Goal: Task Accomplishment & Management: Manage account settings

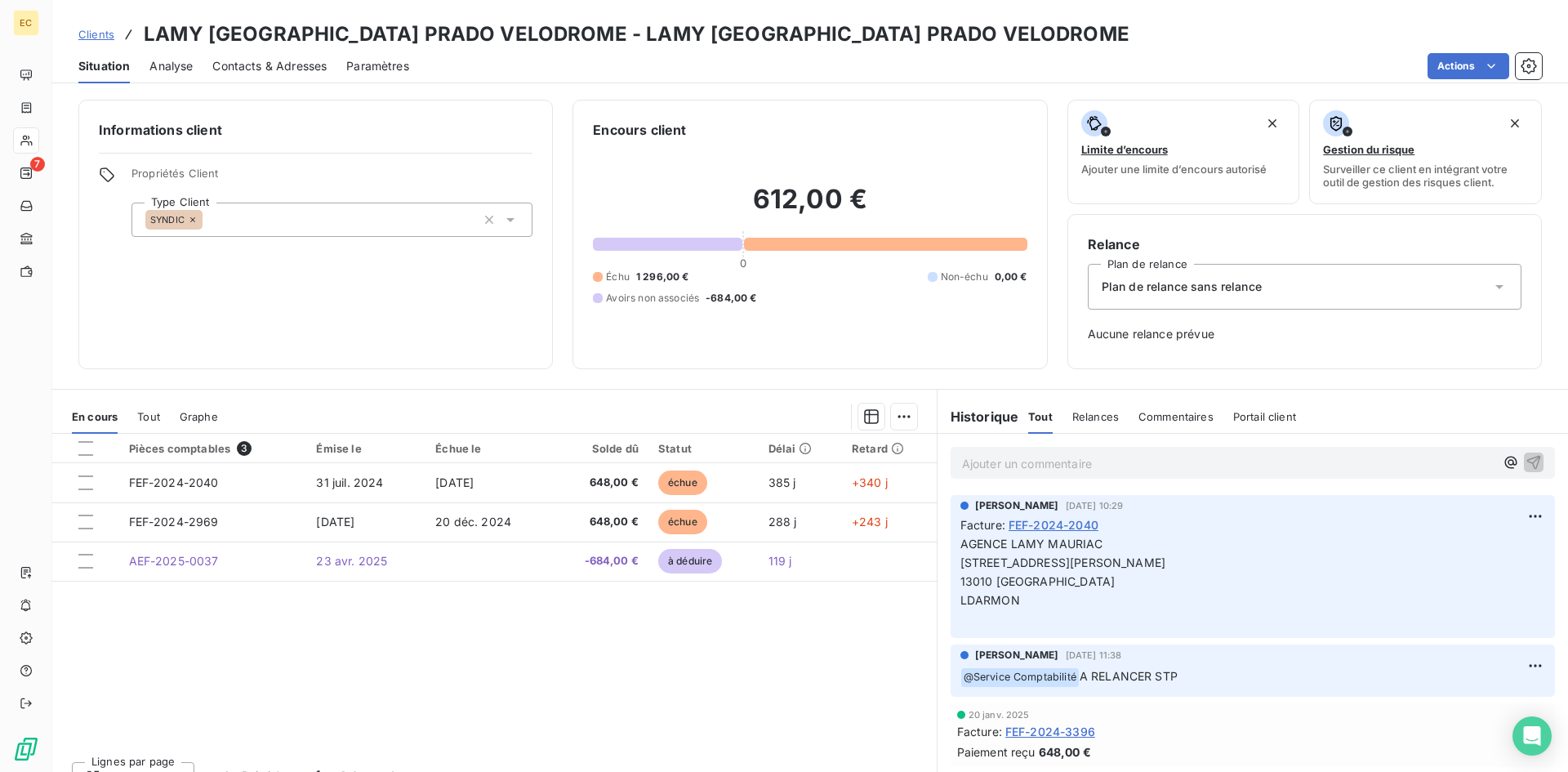
click at [1027, 467] on p "Ajouter un commentaire ﻿" at bounding box center [1228, 463] width 532 height 20
click at [1525, 460] on icon "button" at bounding box center [1534, 461] width 17 height 17
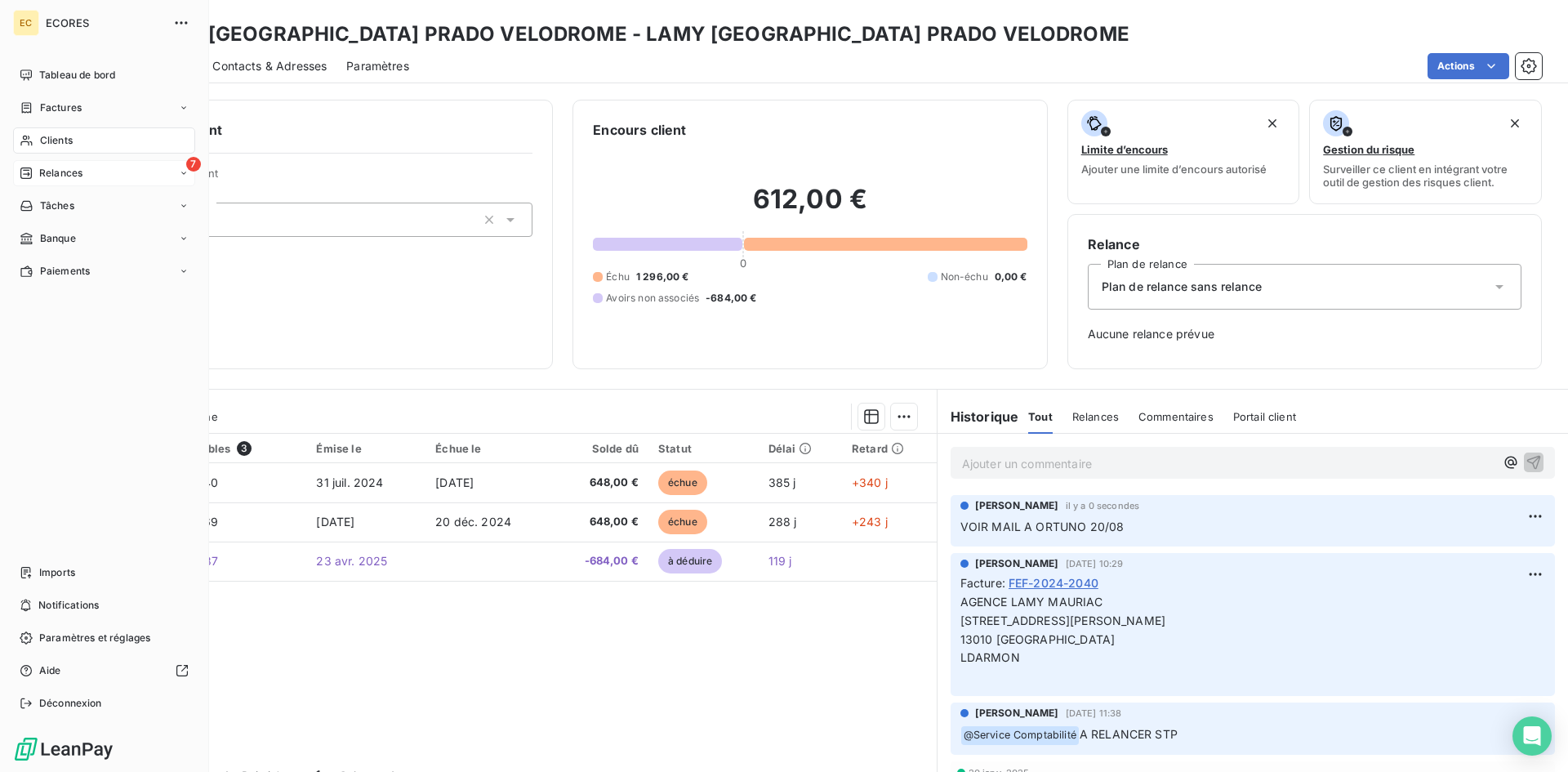
click at [45, 173] on span "Relances" at bounding box center [60, 173] width 43 height 15
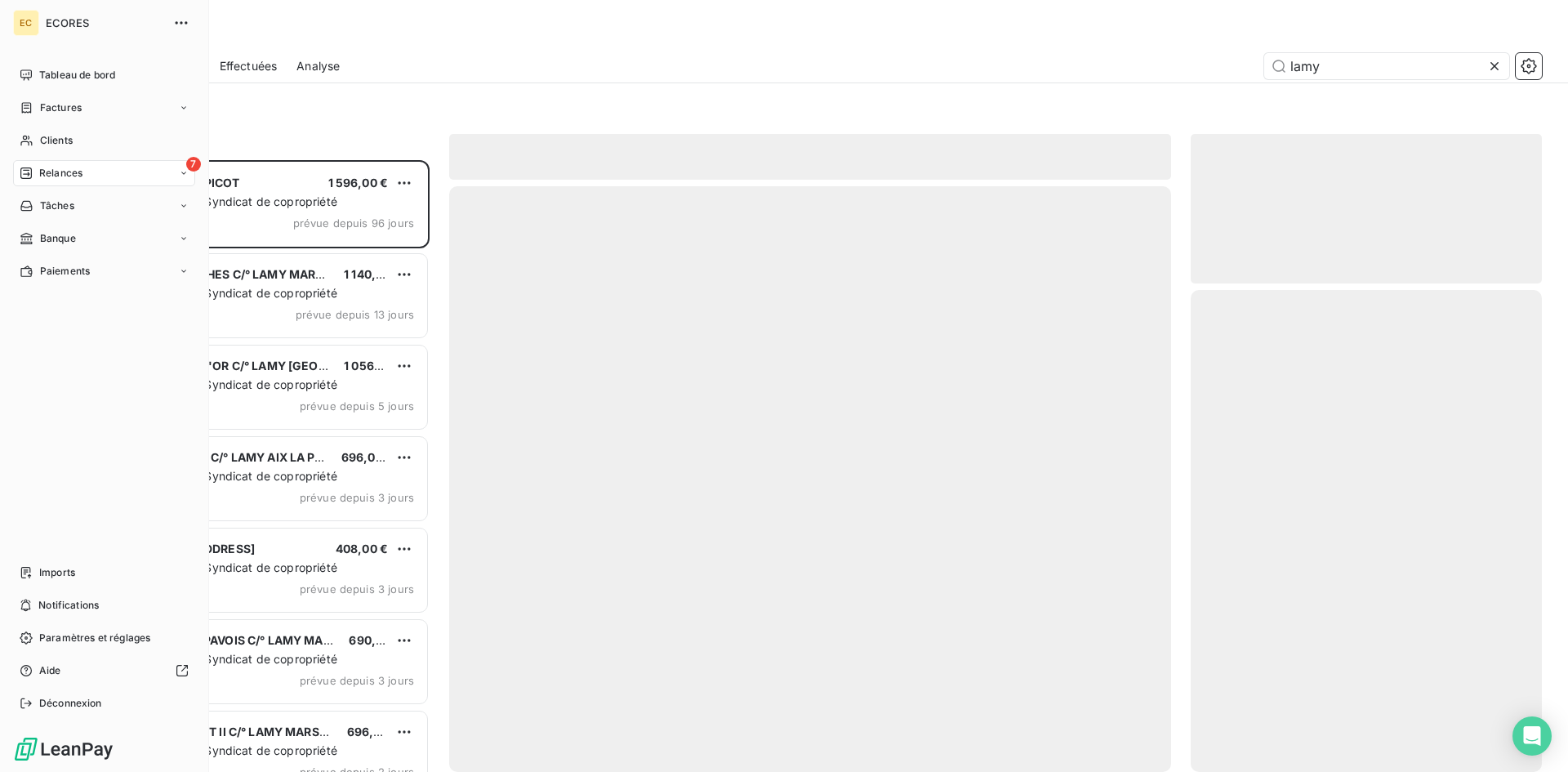
scroll to position [600, 339]
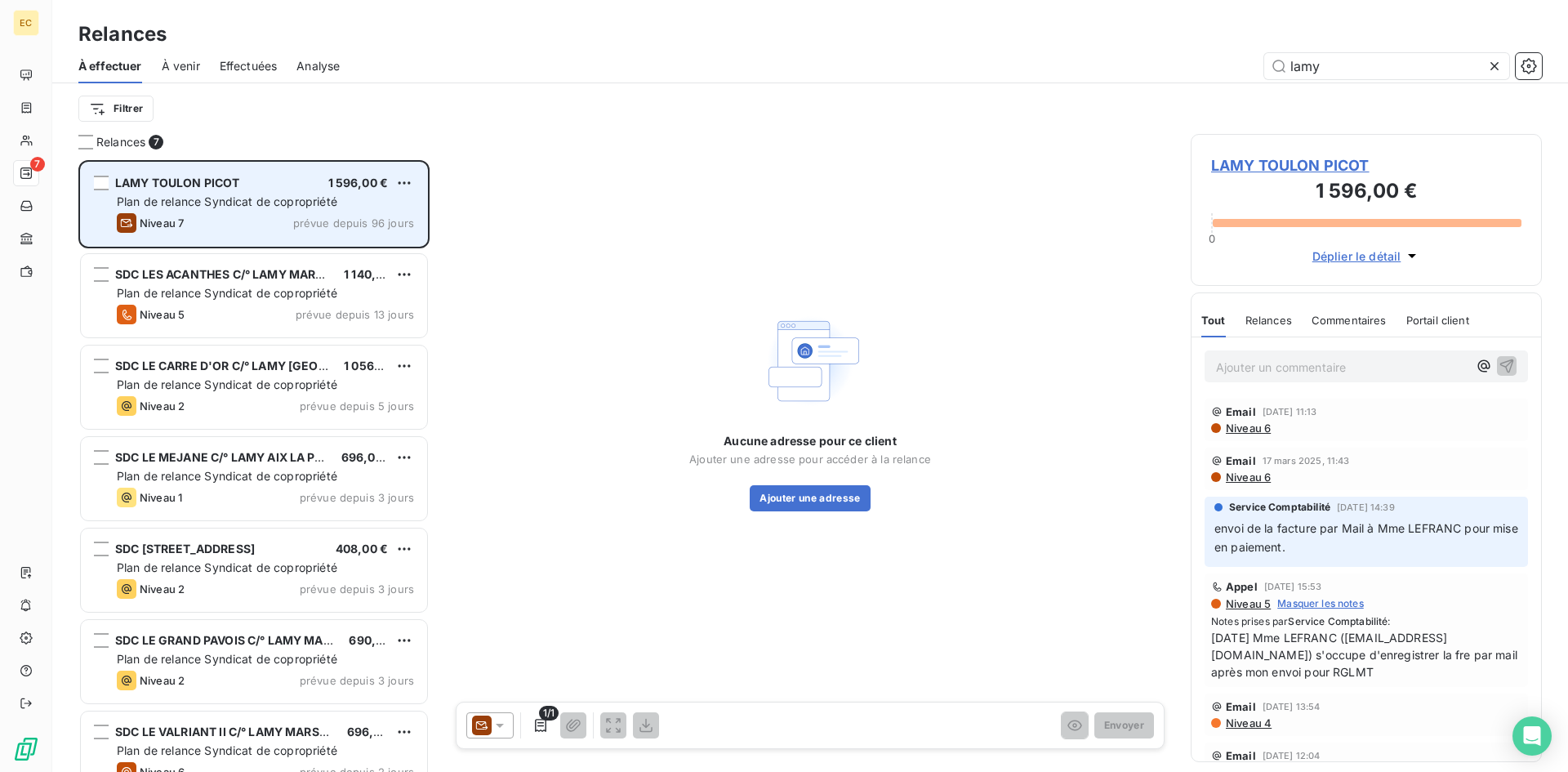
click at [188, 196] on span "Plan de relance Syndicat de copropriété" at bounding box center [226, 201] width 221 height 14
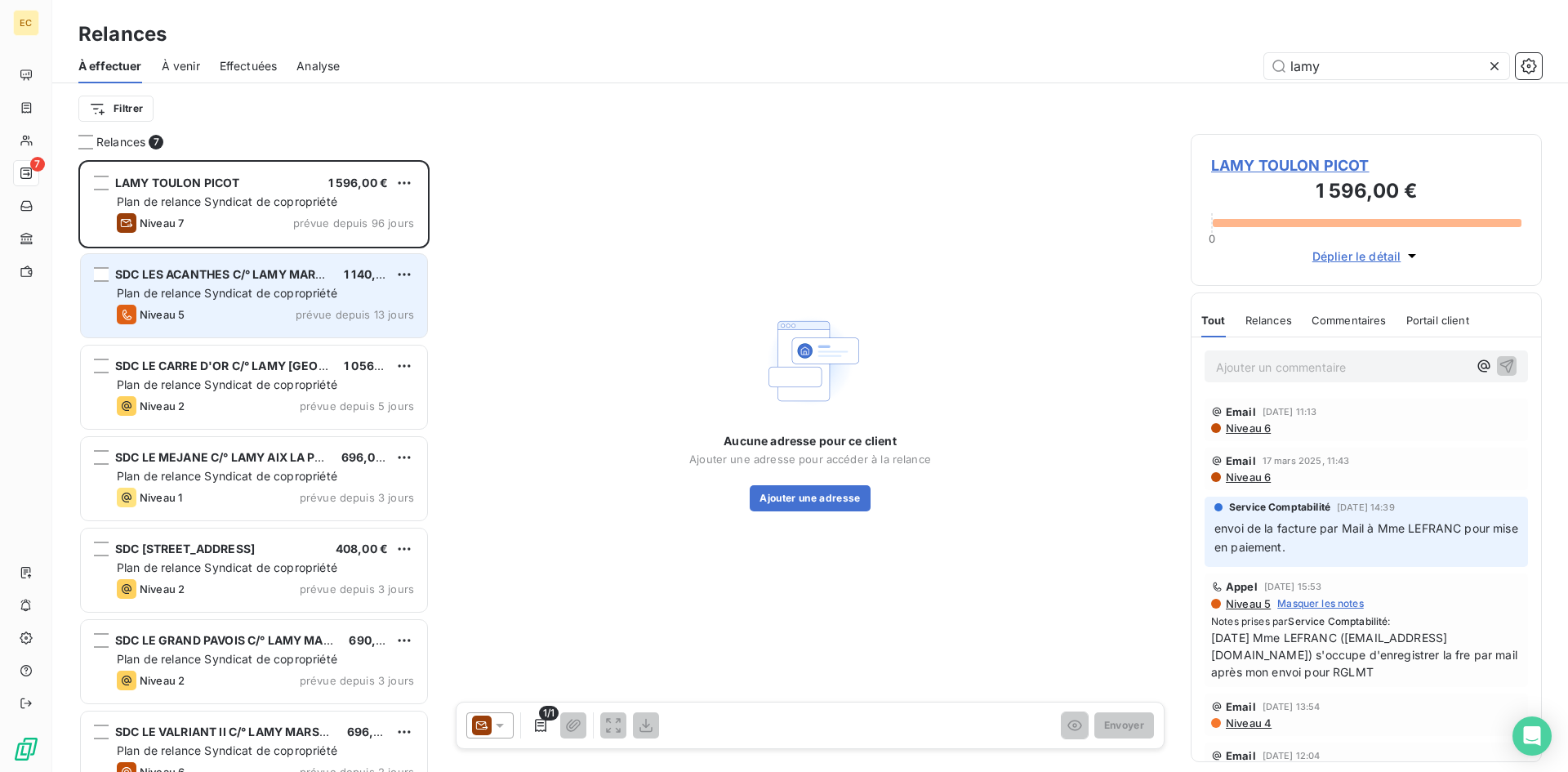
click at [187, 317] on div "Niveau 5 prévue depuis 13 jours" at bounding box center [265, 314] width 298 height 19
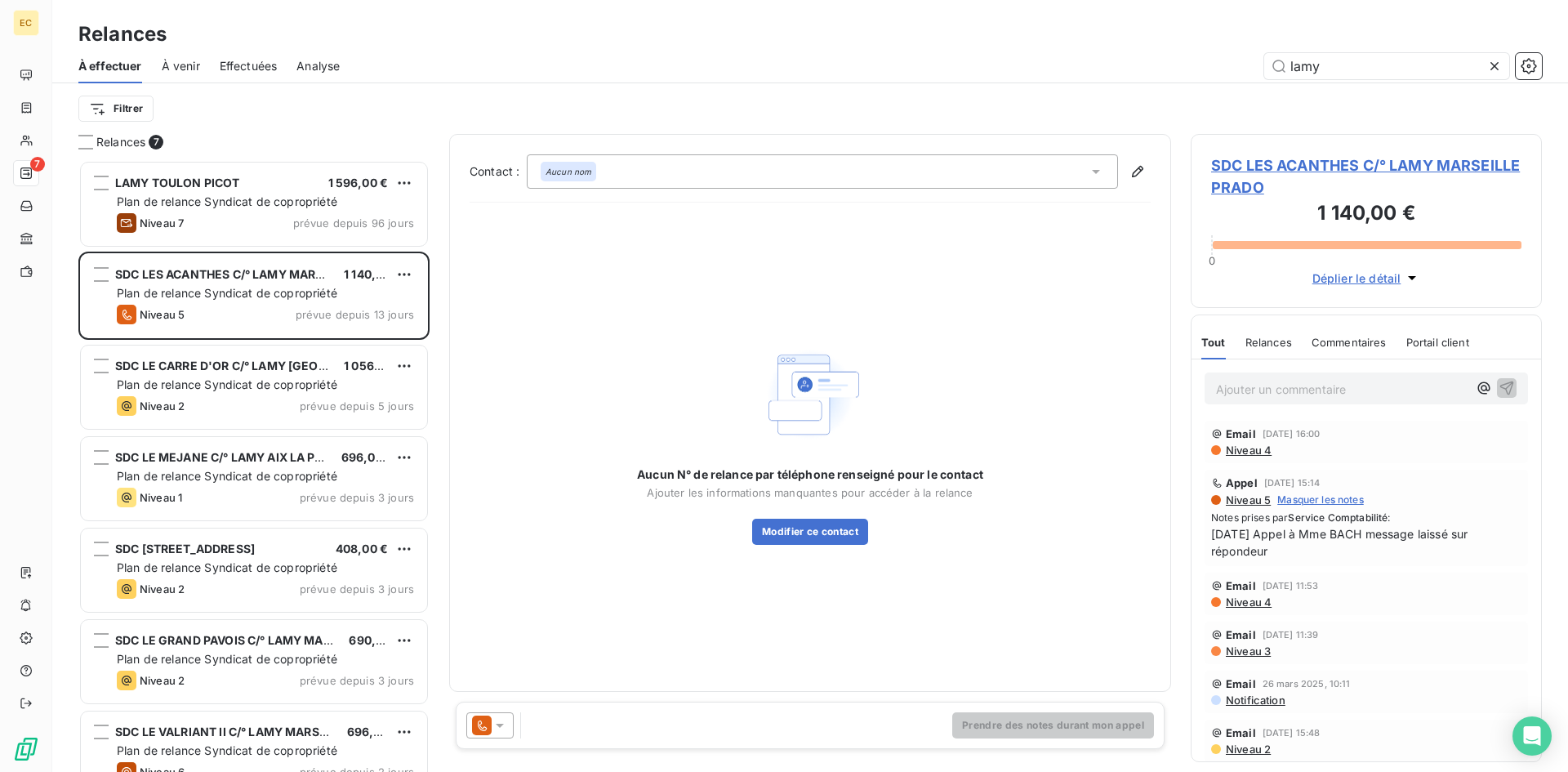
click at [1278, 389] on p "Ajouter un commentaire ﻿" at bounding box center [1342, 389] width 251 height 20
click at [1499, 384] on icon "button" at bounding box center [1507, 387] width 17 height 17
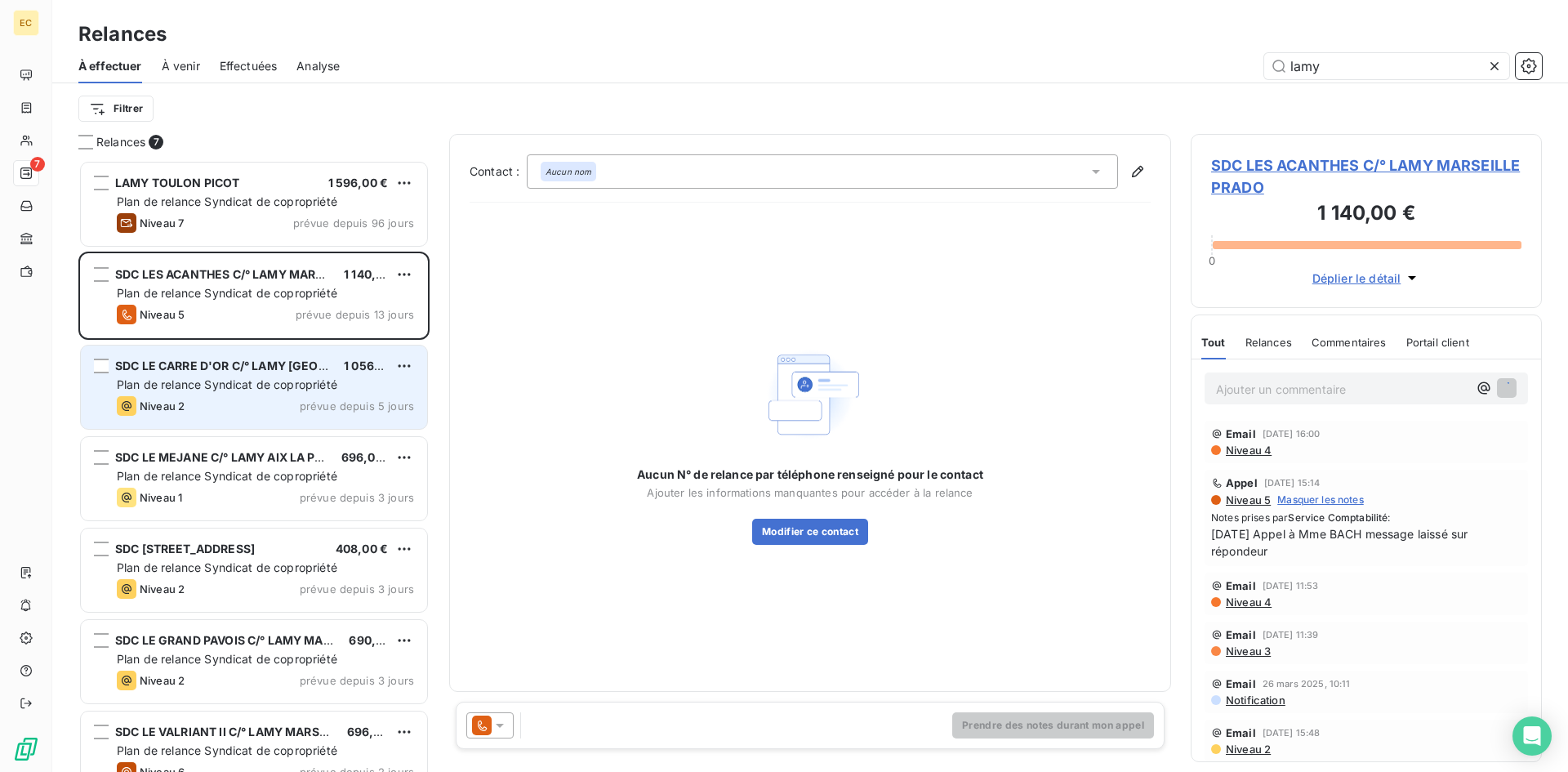
click at [182, 384] on span "Plan de relance Syndicat de copropriété" at bounding box center [226, 384] width 221 height 14
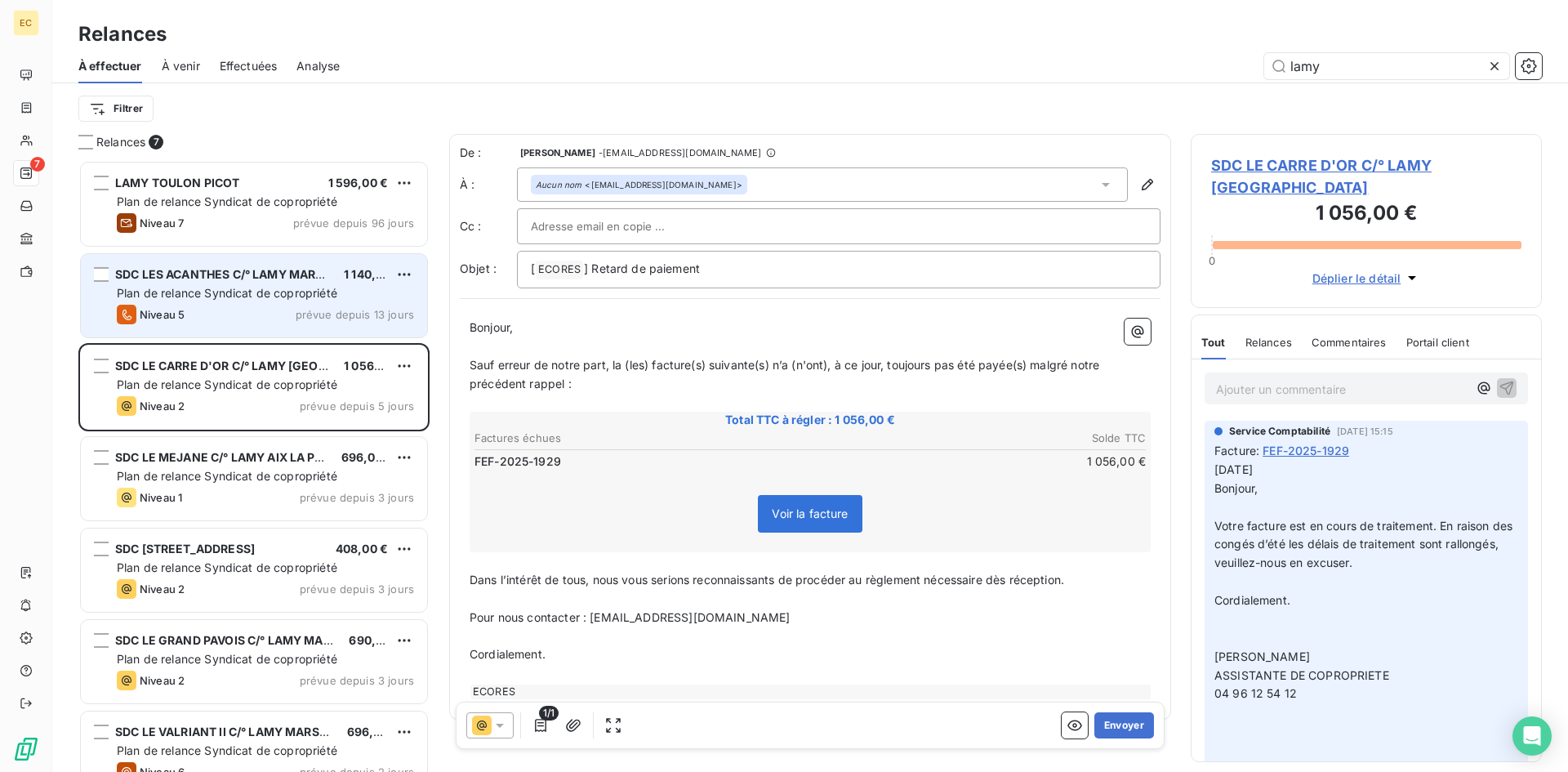
click at [209, 318] on div "Niveau 5 prévue depuis 13 jours" at bounding box center [265, 314] width 298 height 19
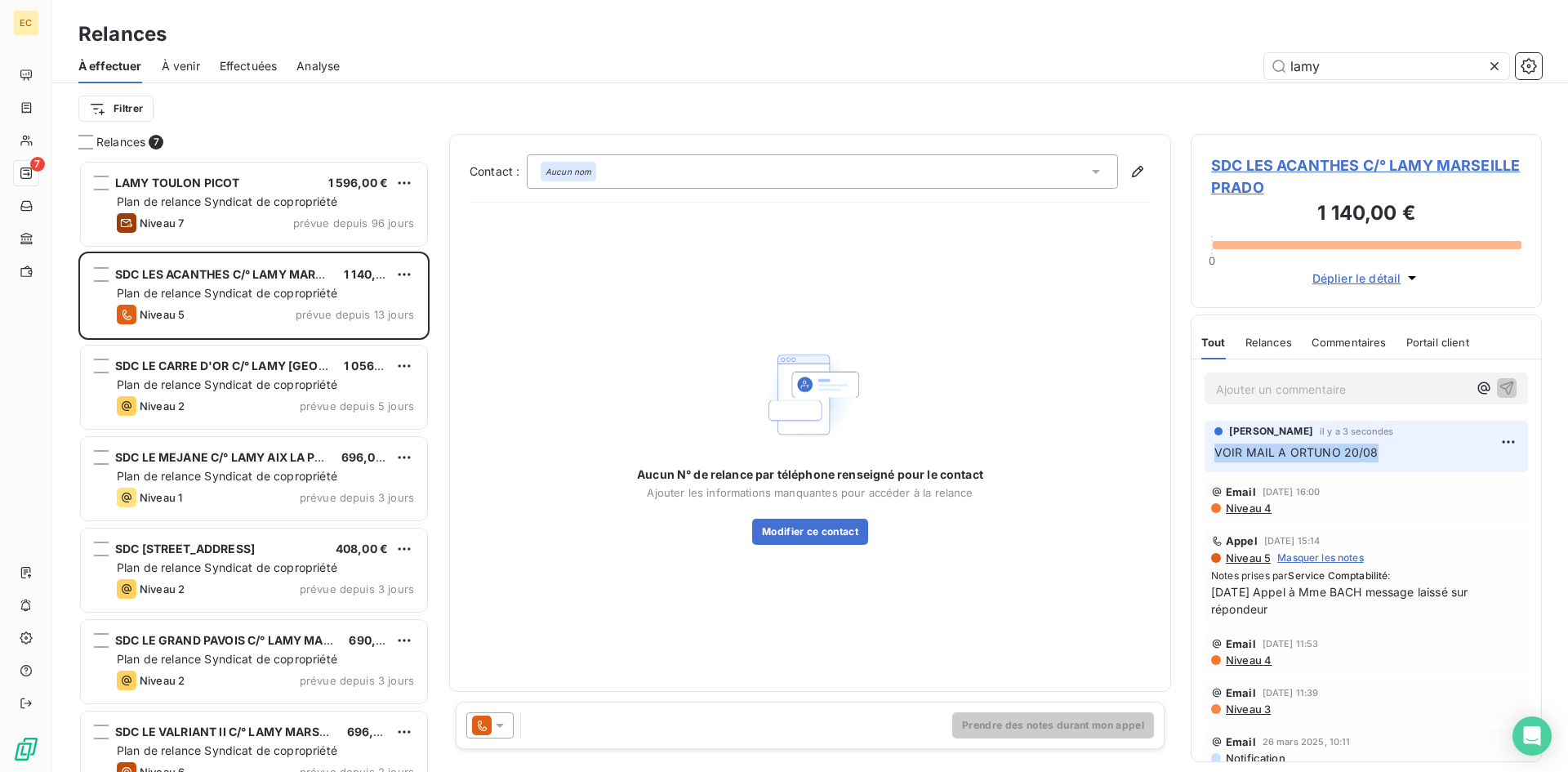
drag, startPoint x: 1393, startPoint y: 454, endPoint x: 1215, endPoint y: 460, distance: 178.1
click at [1215, 460] on p "VOIR MAIL A ORTUNO 20/08" at bounding box center [1366, 453] width 304 height 18
copy span "VOIR MAIL A ORTUNO 20/08"
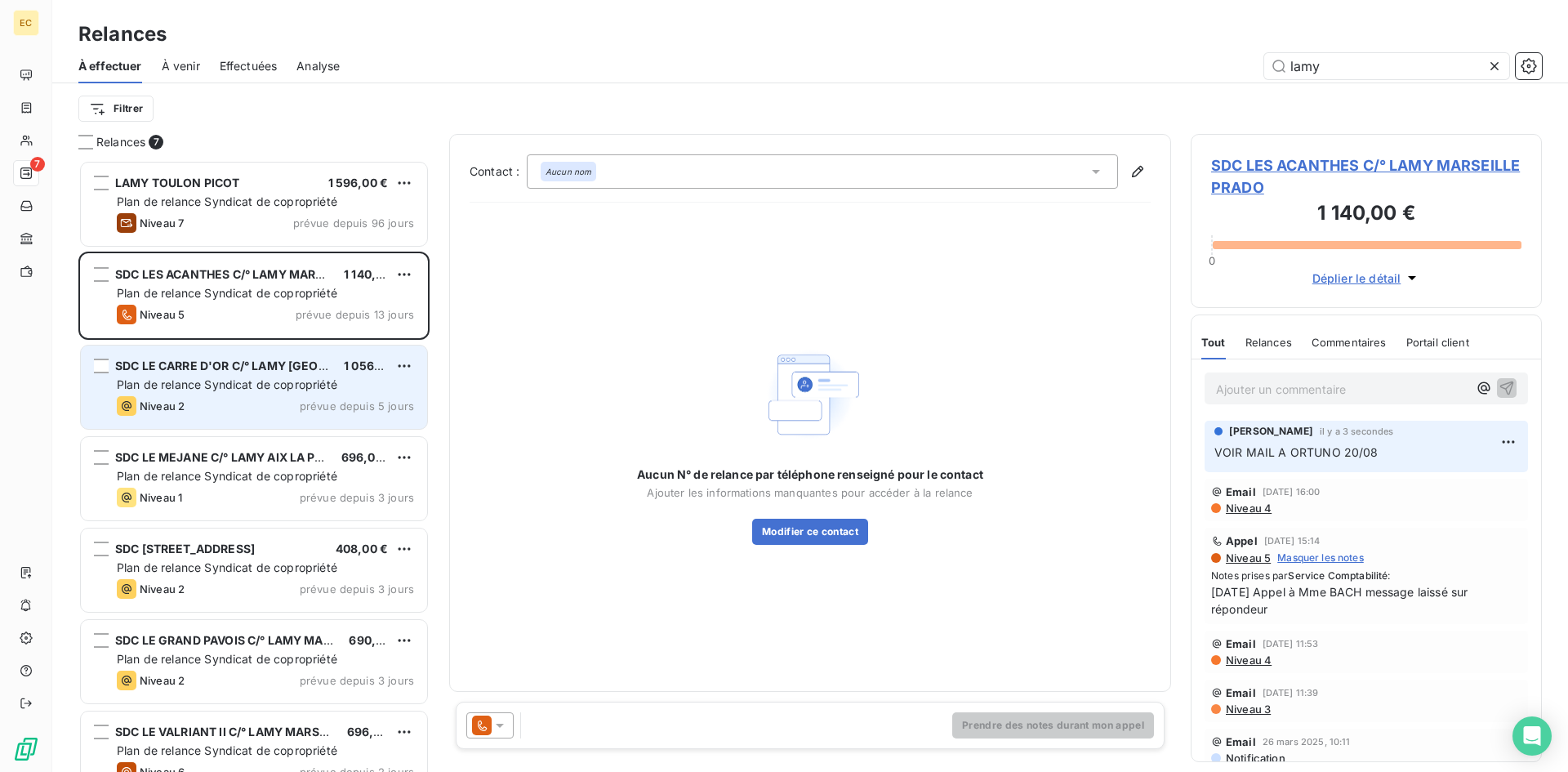
click at [240, 379] on span "Plan de relance Syndicat de copropriété" at bounding box center [226, 384] width 221 height 14
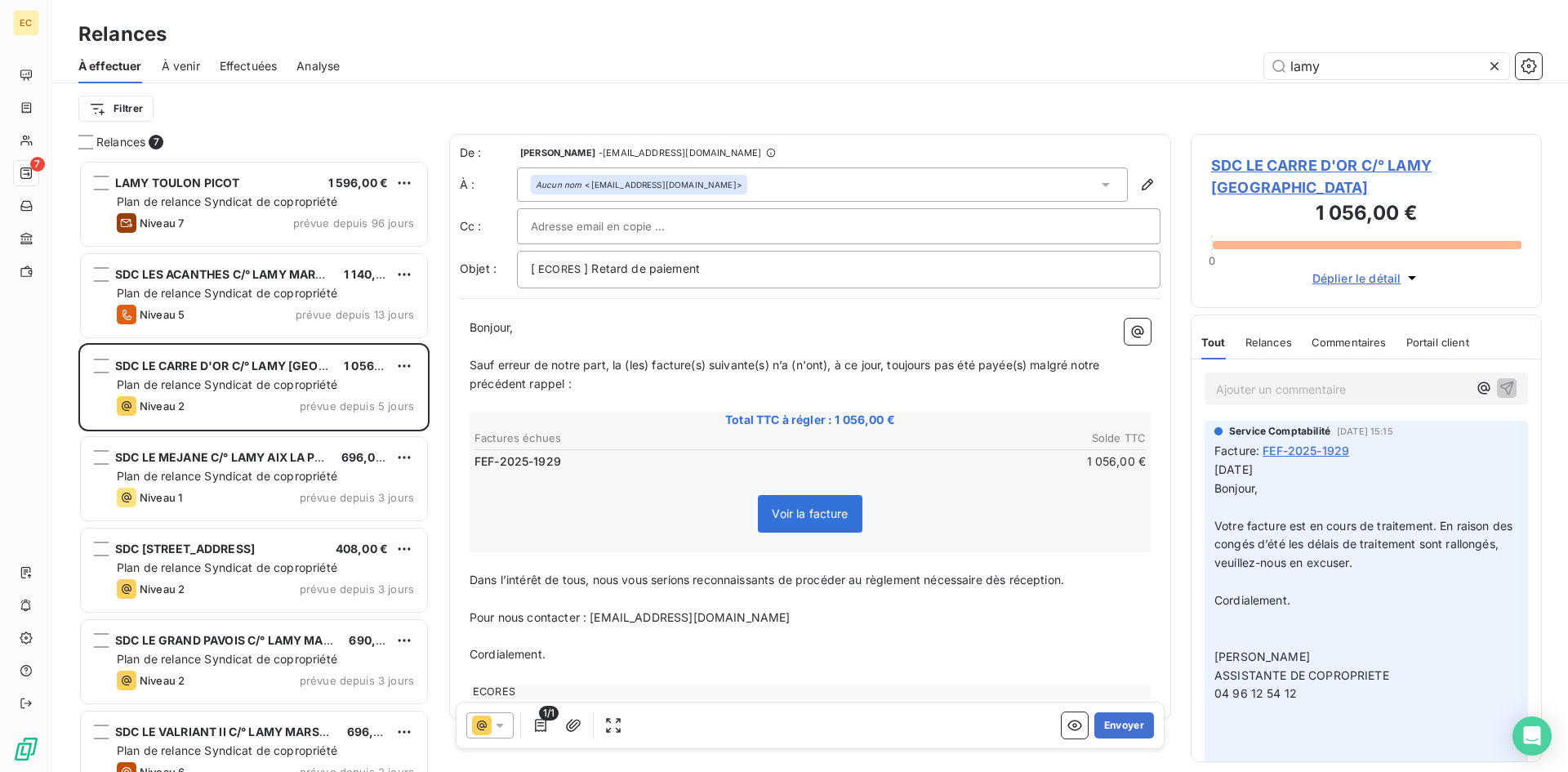
click at [1260, 390] on p "Ajouter un commentaire ﻿" at bounding box center [1342, 389] width 251 height 20
click at [1500, 383] on icon "button" at bounding box center [1506, 387] width 14 height 14
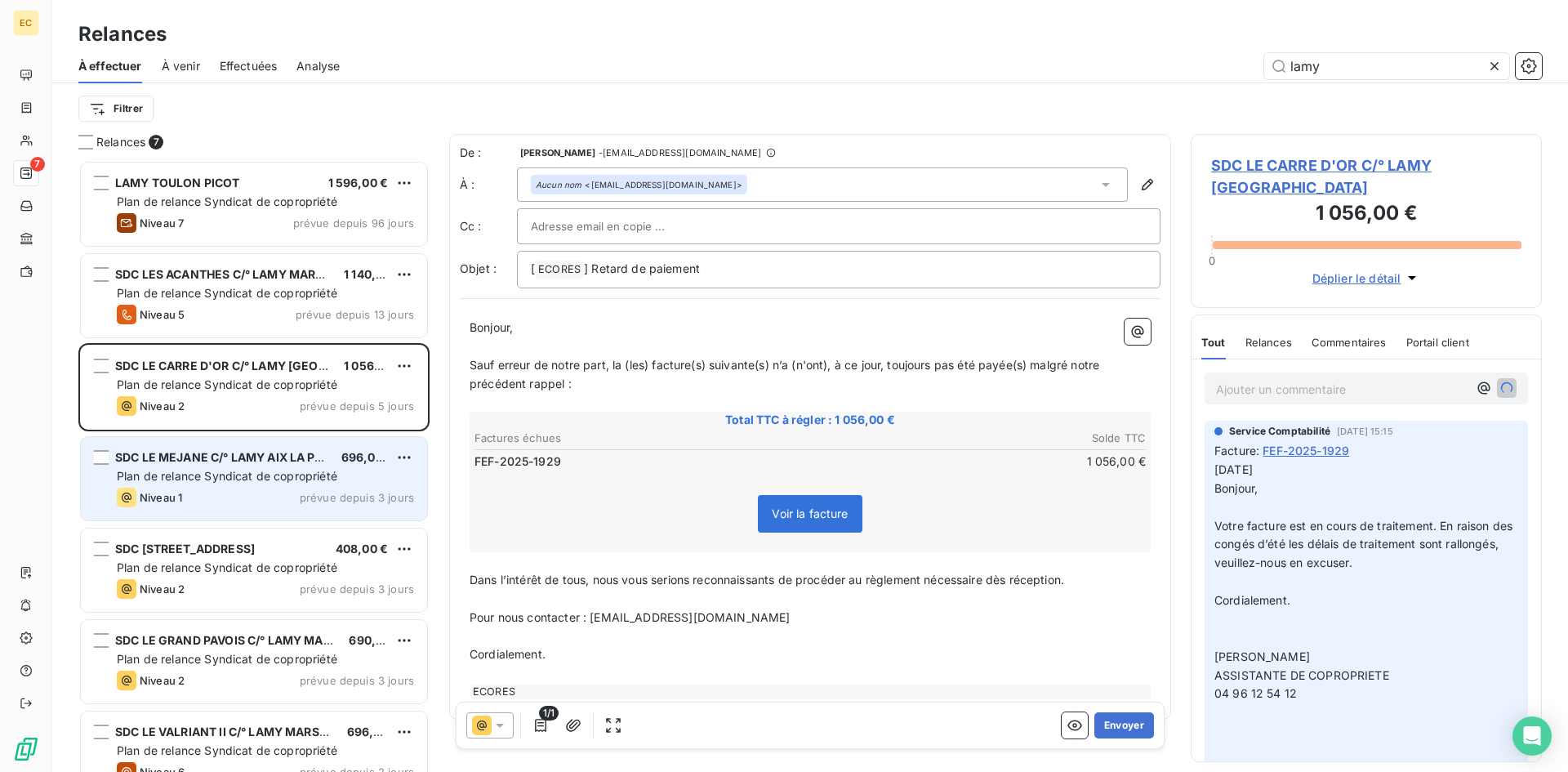
click at [164, 480] on span "Plan de relance Syndicat de copropriété" at bounding box center [226, 475] width 221 height 14
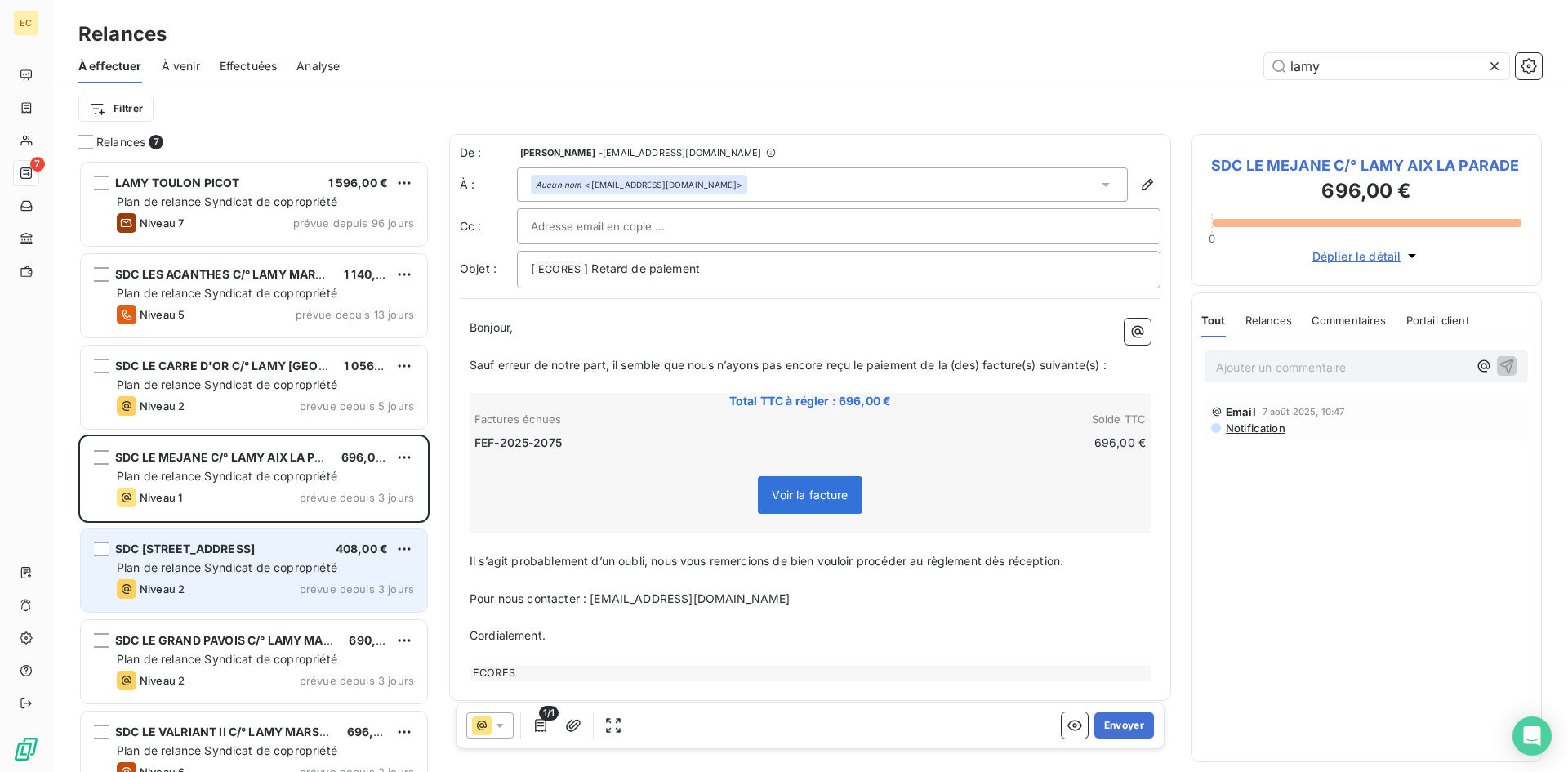
click at [181, 594] on span "Niveau 2" at bounding box center [162, 589] width 45 height 13
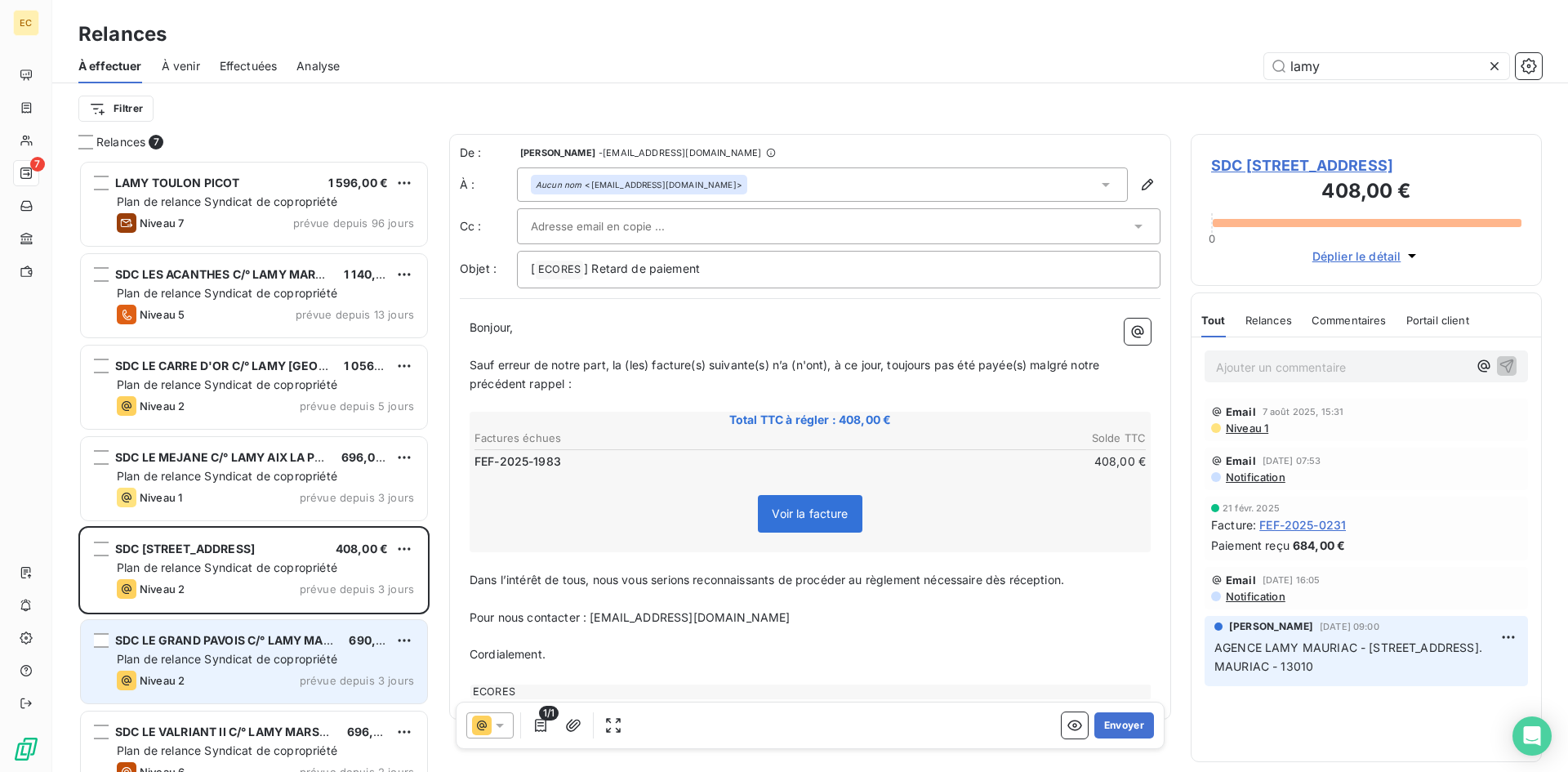
click at [185, 679] on span "Niveau 2" at bounding box center [162, 680] width 45 height 13
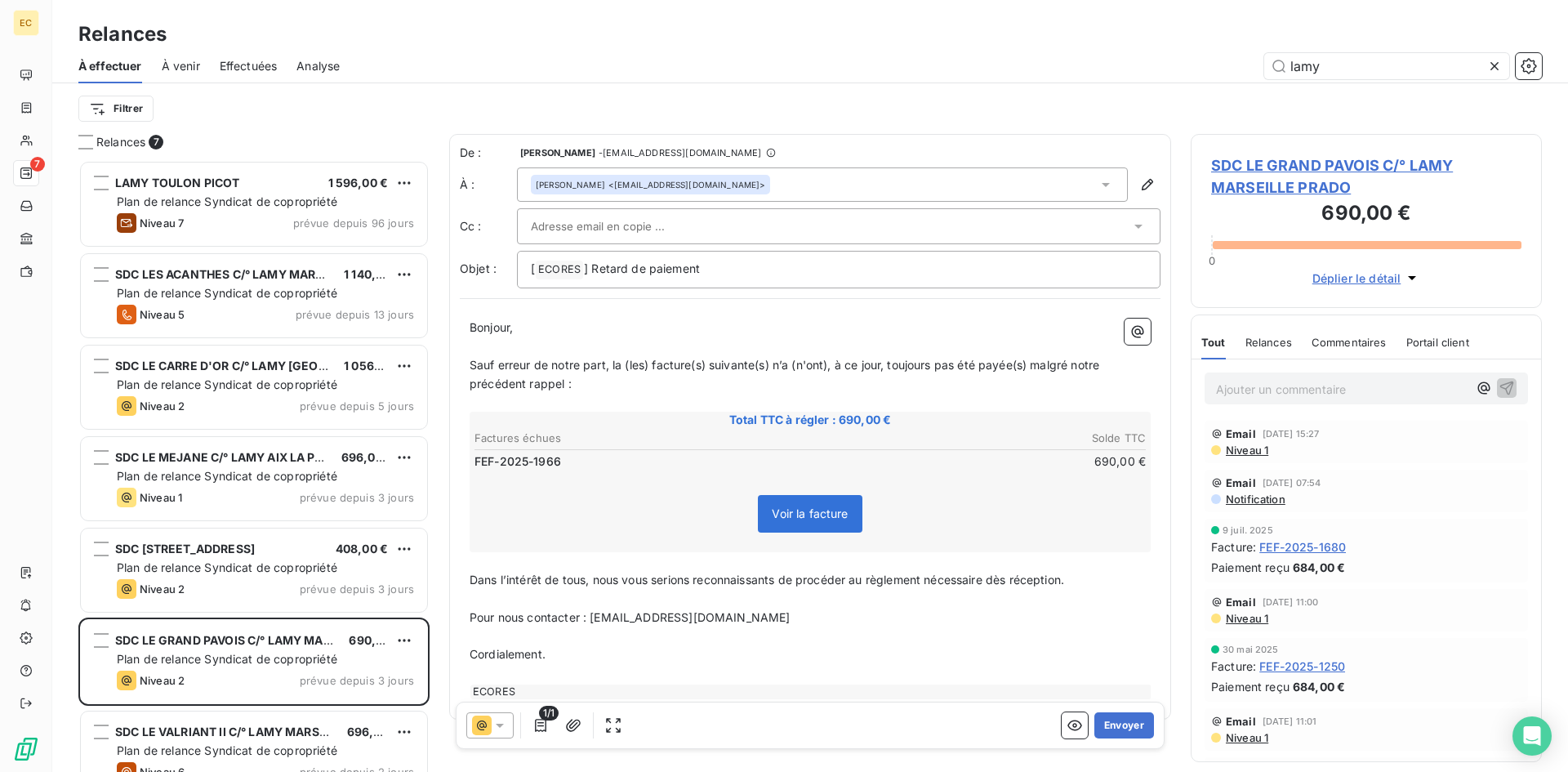
click at [1303, 391] on p "Ajouter un commentaire ﻿" at bounding box center [1342, 389] width 251 height 20
click at [1499, 385] on icon "button" at bounding box center [1507, 387] width 17 height 17
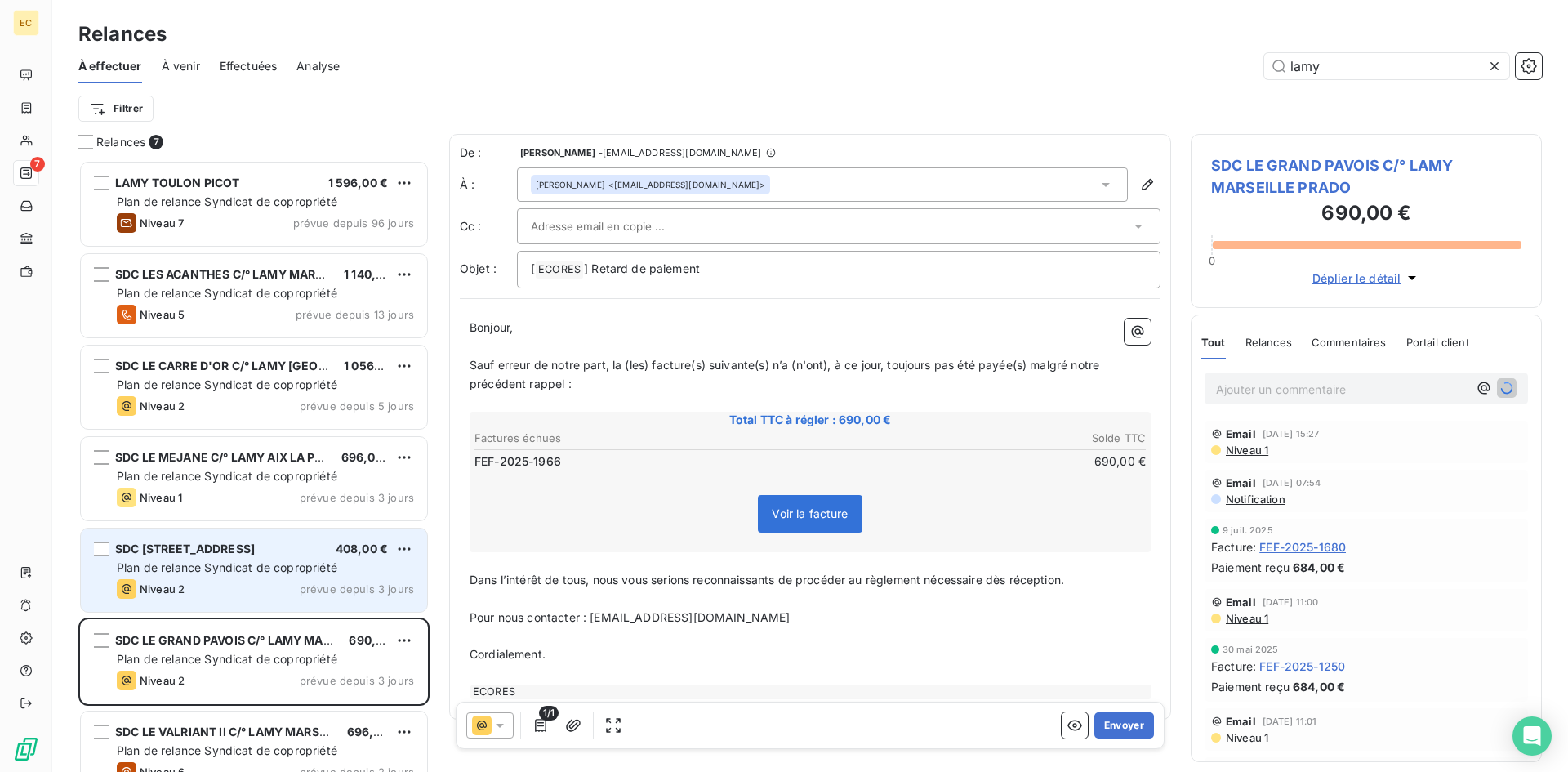
click at [181, 577] on div "SDC [STREET_ADDRESS] 408,00 € Plan de relance Syndicat de copropriété Niveau 2 …" at bounding box center [253, 570] width 346 height 83
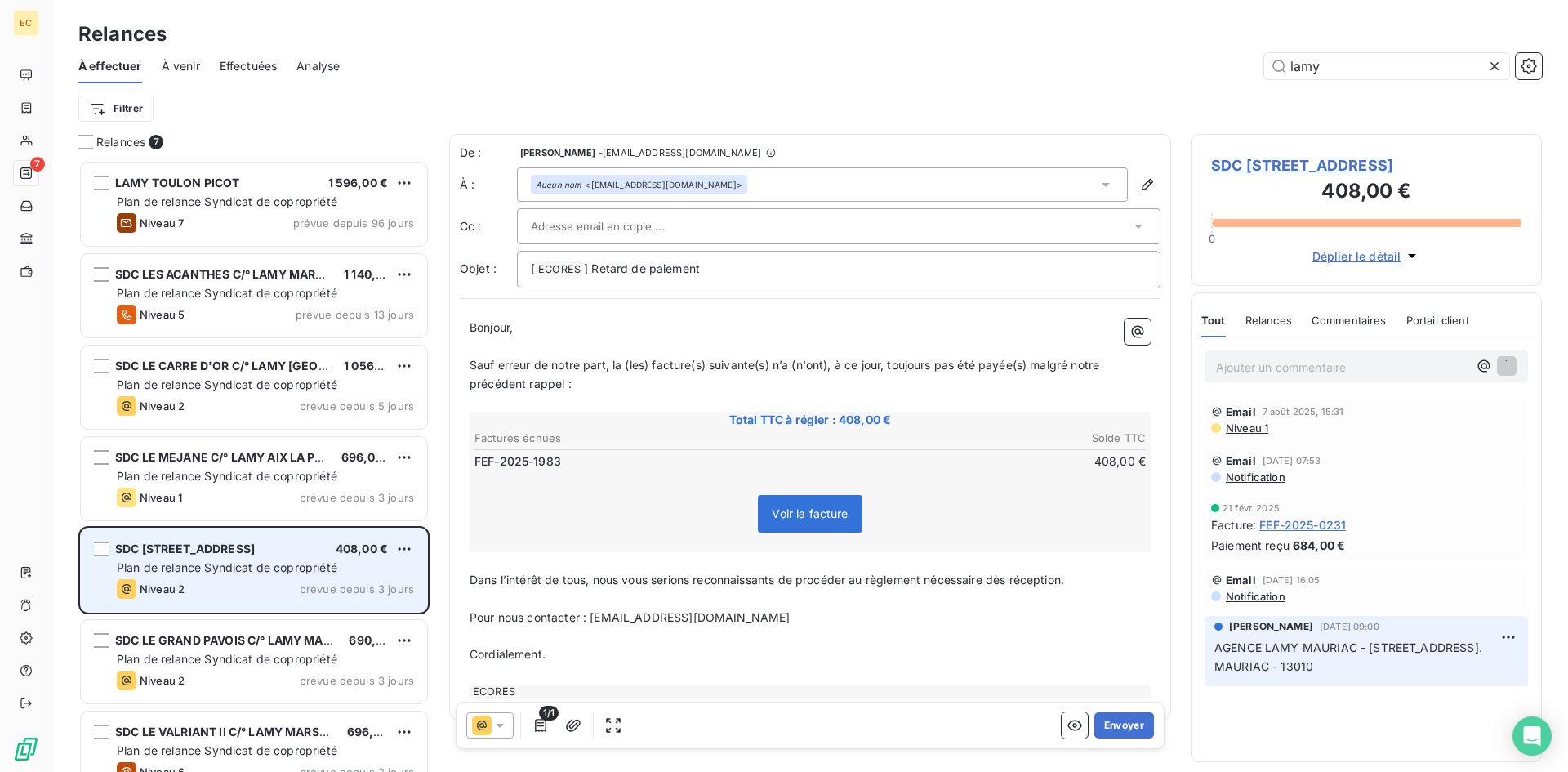
click at [196, 577] on div "SDC [STREET_ADDRESS] 408,00 € Plan de relance Syndicat de copropriété Niveau 2 …" at bounding box center [253, 570] width 346 height 83
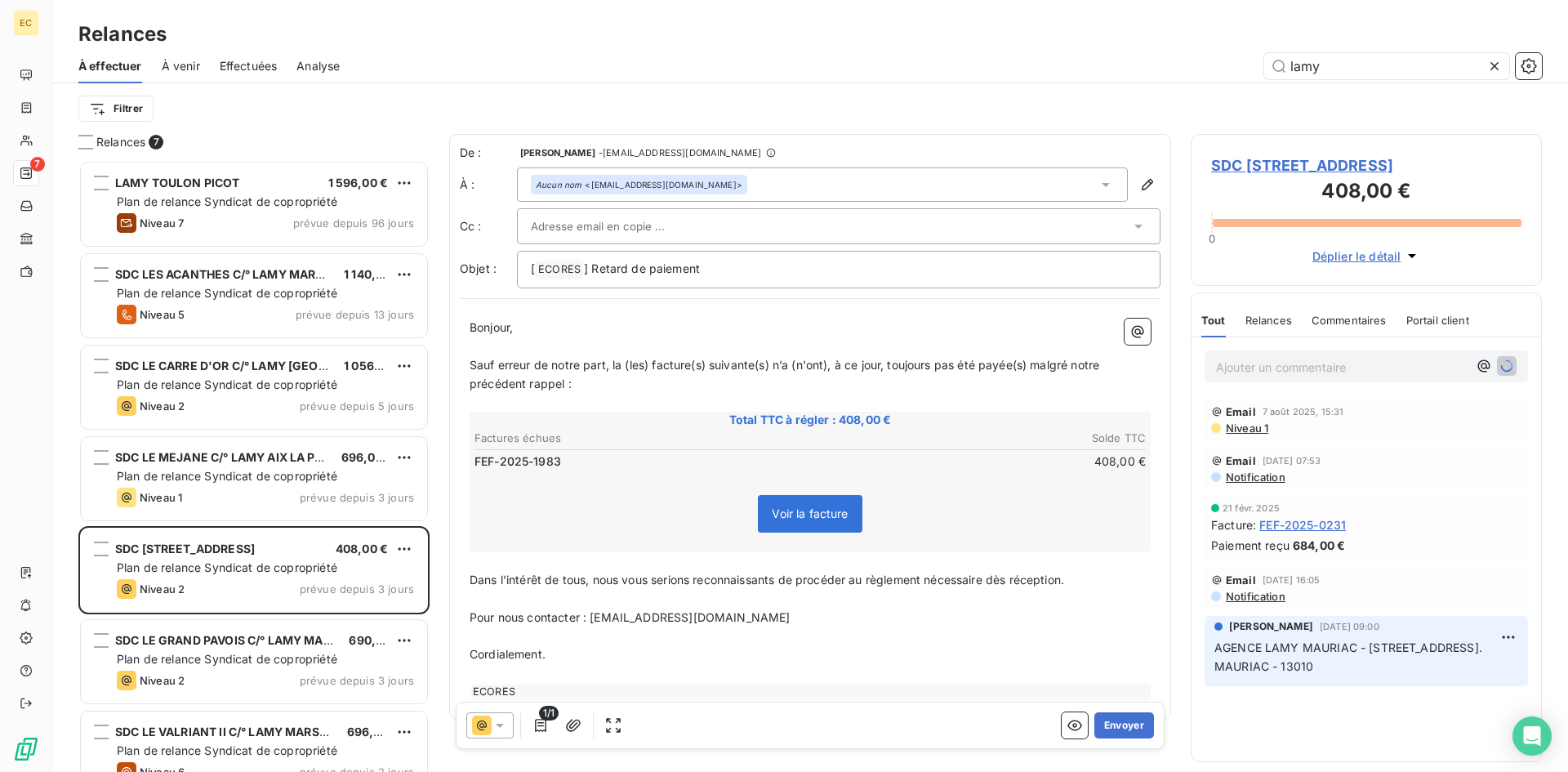
click at [1242, 377] on p "Ajouter un commentaire ﻿" at bounding box center [1342, 367] width 251 height 20
click at [1512, 375] on button "button" at bounding box center [1506, 364] width 19 height 19
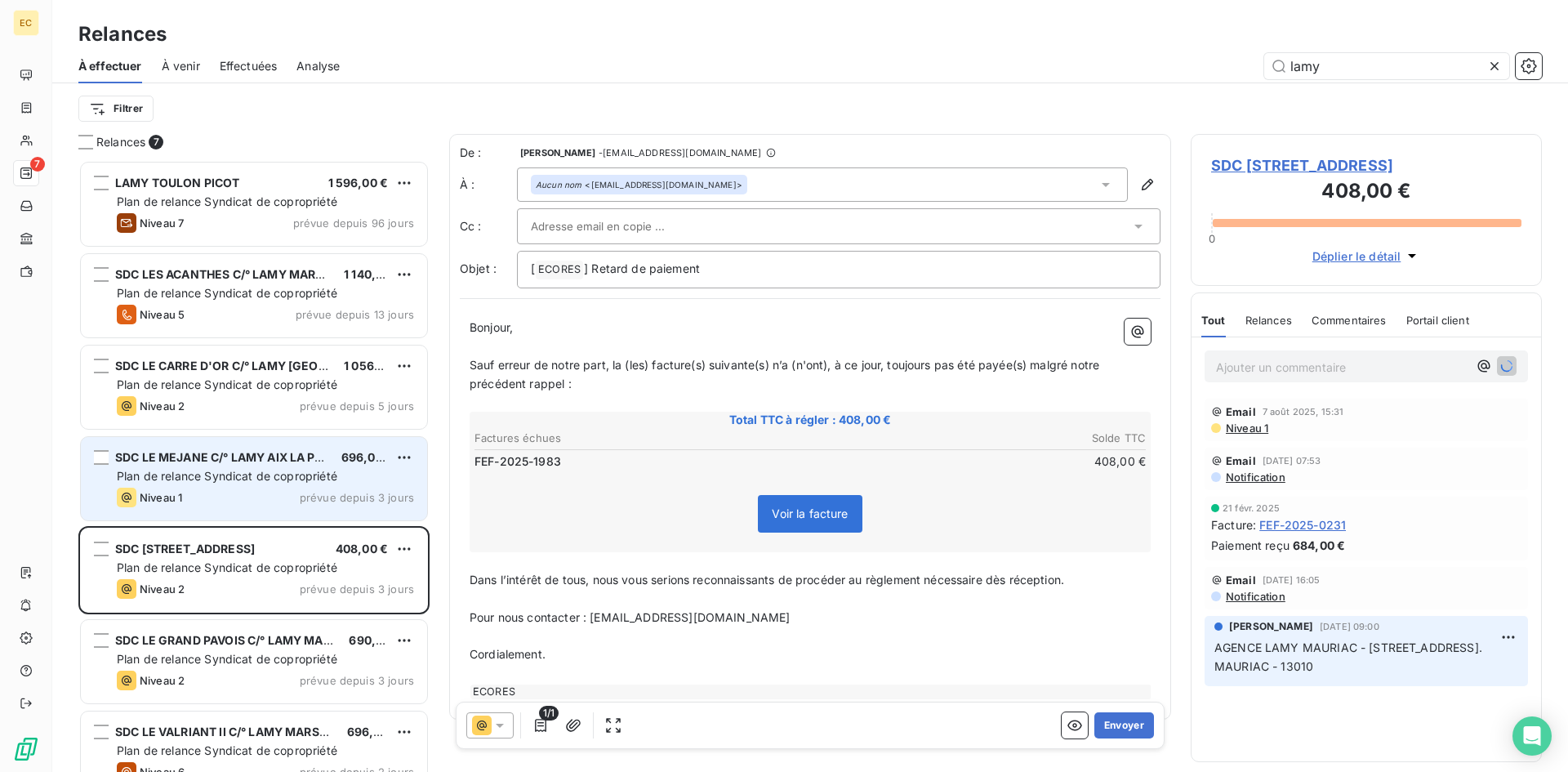
click at [164, 475] on span "Plan de relance Syndicat de copropriété" at bounding box center [226, 475] width 221 height 14
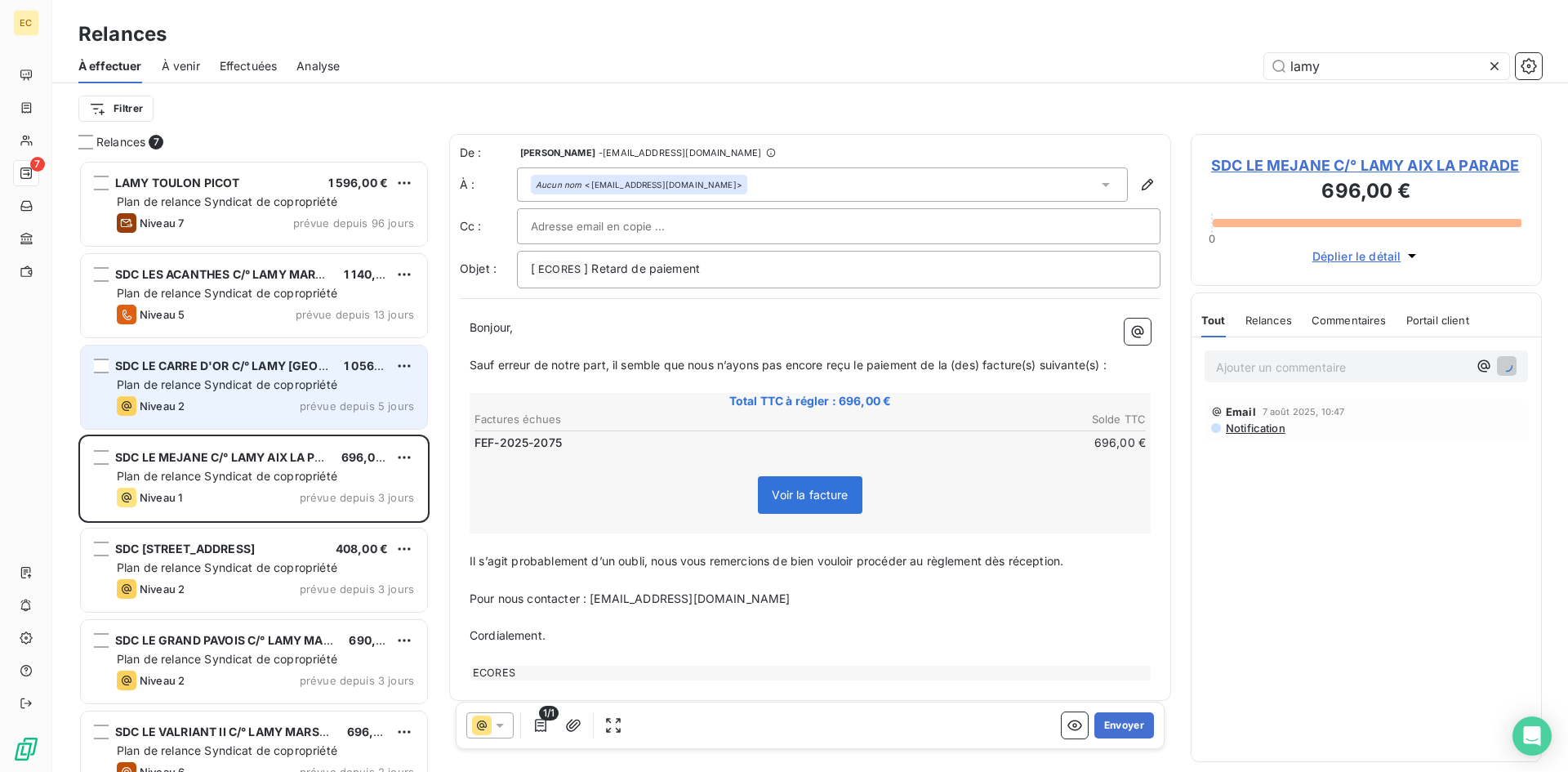
click at [174, 415] on div "Niveau 2" at bounding box center [150, 406] width 67 height 19
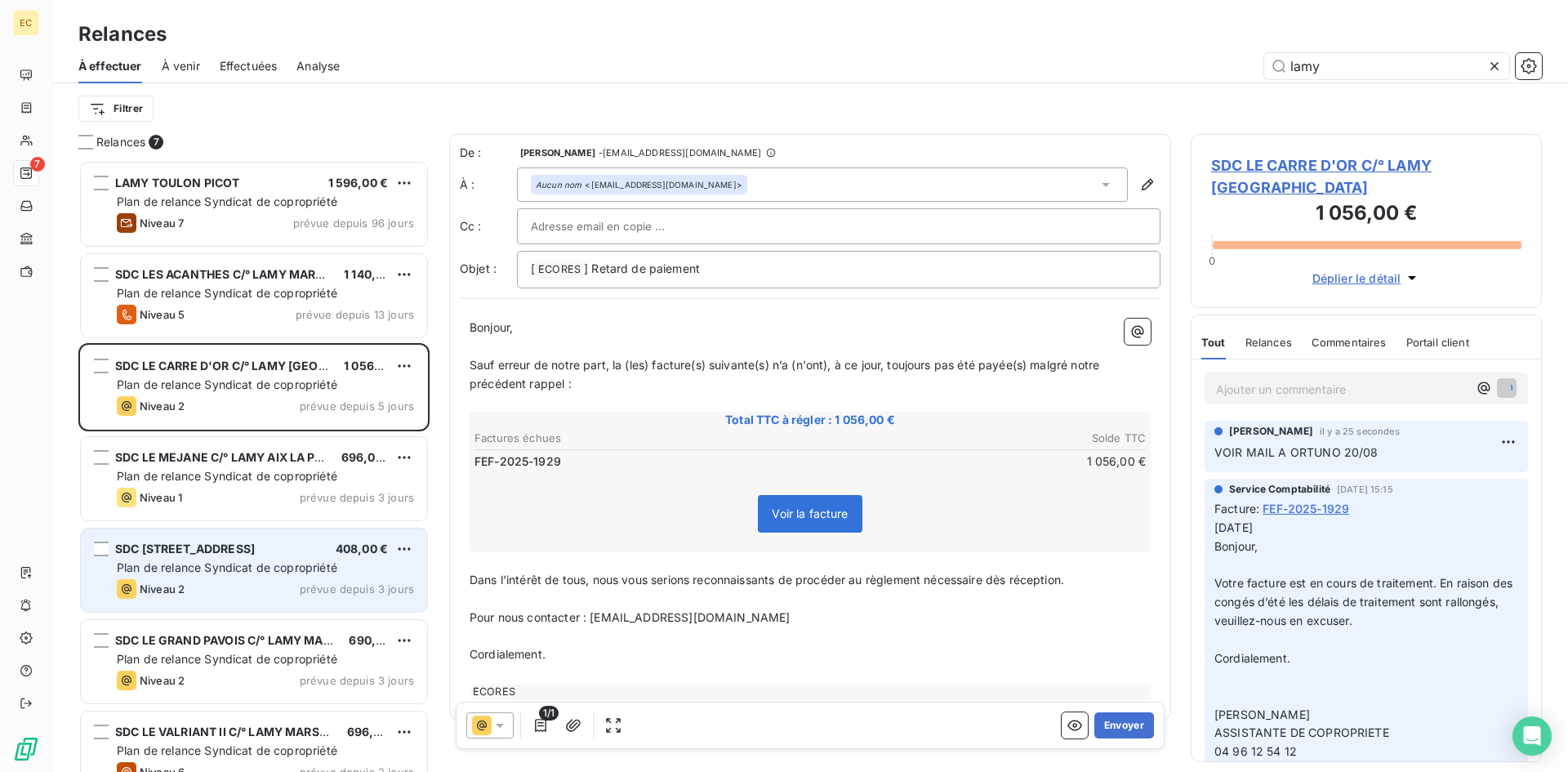
click at [188, 580] on div "Niveau 2 prévue depuis 3 jours" at bounding box center [265, 589] width 298 height 19
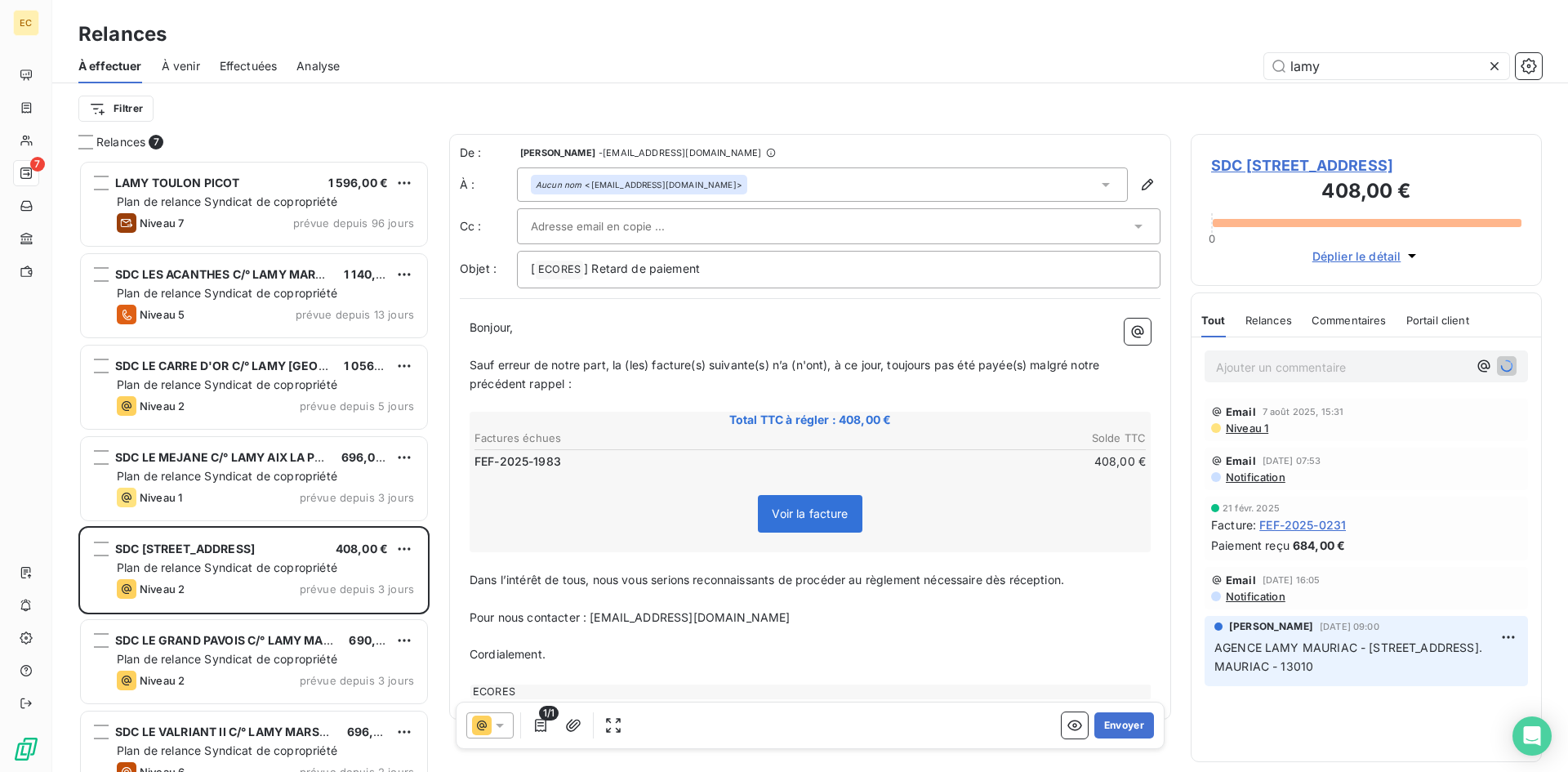
click at [1223, 377] on p "Ajouter un commentaire ﻿" at bounding box center [1342, 367] width 251 height 20
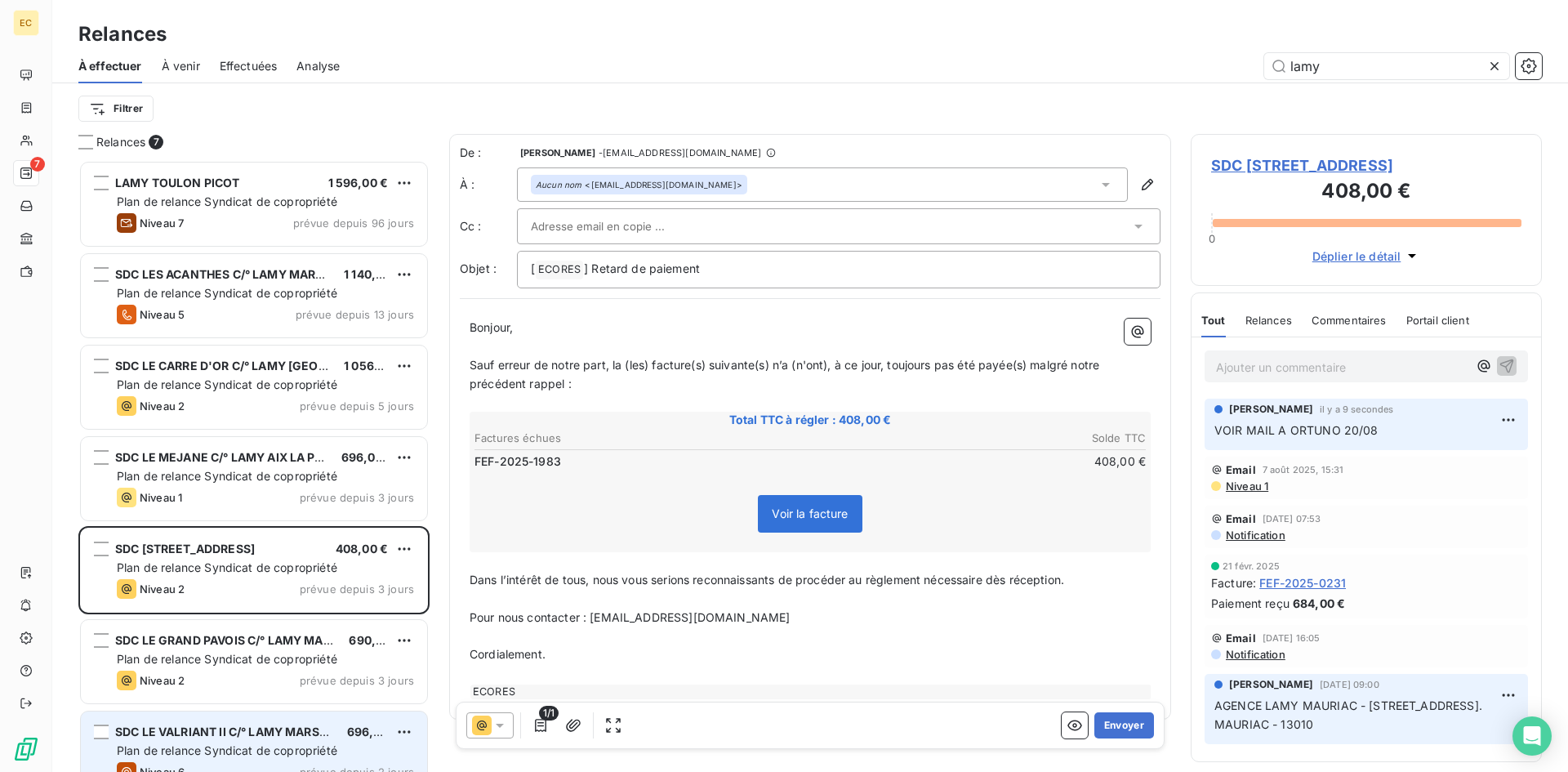
click at [257, 744] on span "Plan de relance Syndicat de copropriété" at bounding box center [226, 750] width 221 height 14
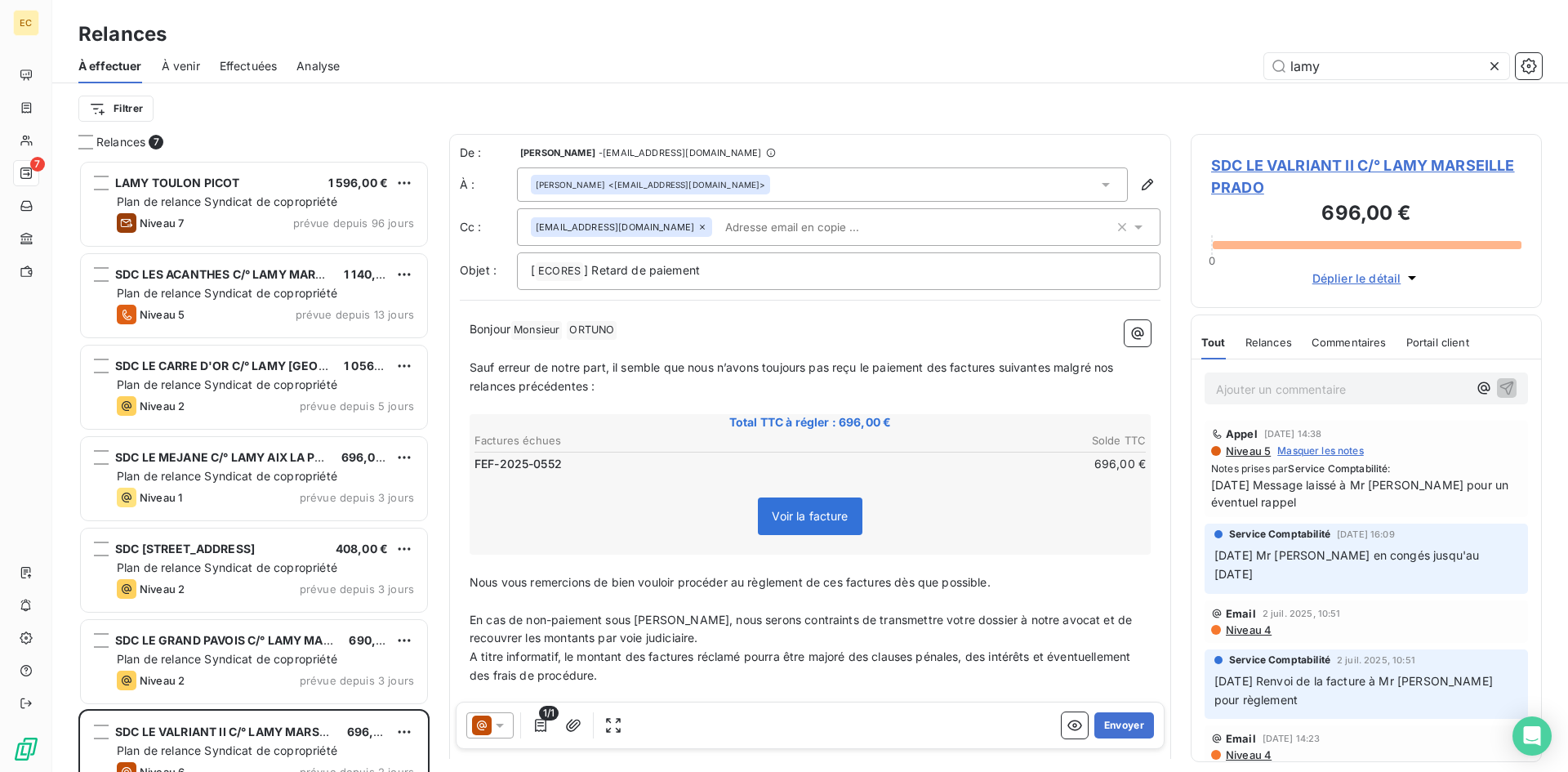
click at [1494, 63] on icon at bounding box center [1494, 67] width 17 height 17
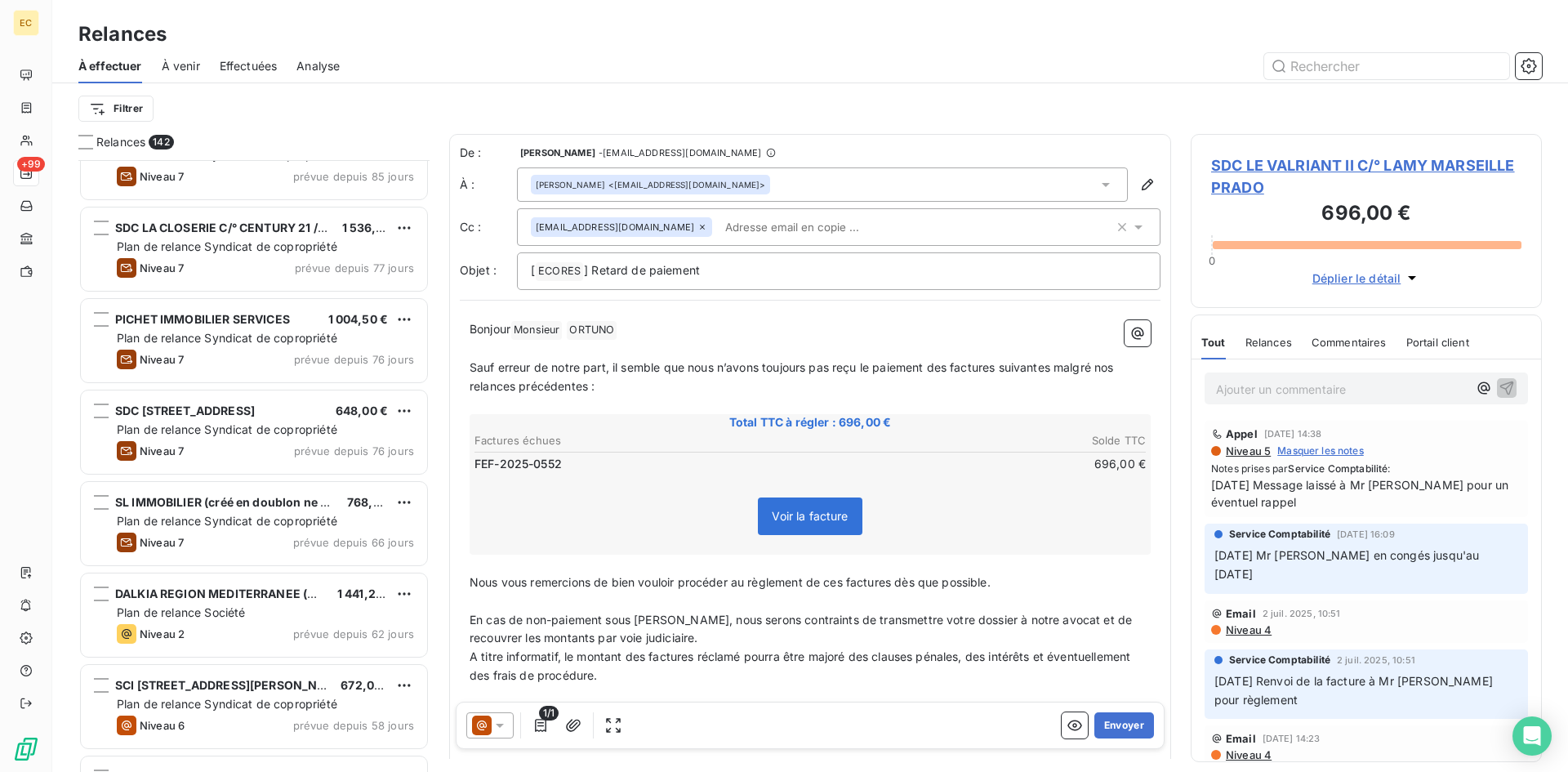
scroll to position [1635, 0]
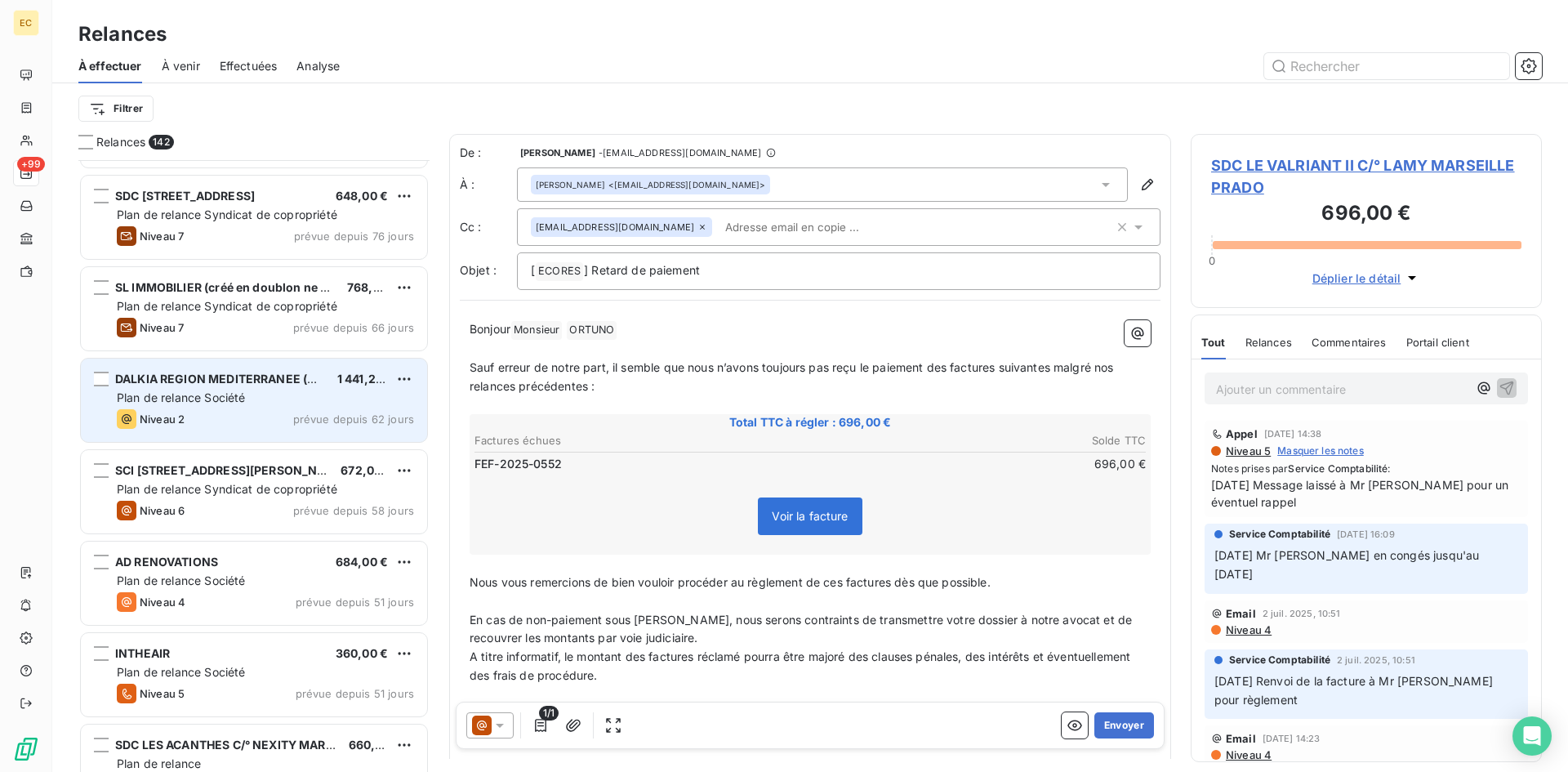
click at [195, 408] on div "DALKIA REGION MEDITERRANEE (40438) 1 441,20 € Plan de relance Société Niveau 2 …" at bounding box center [253, 400] width 346 height 83
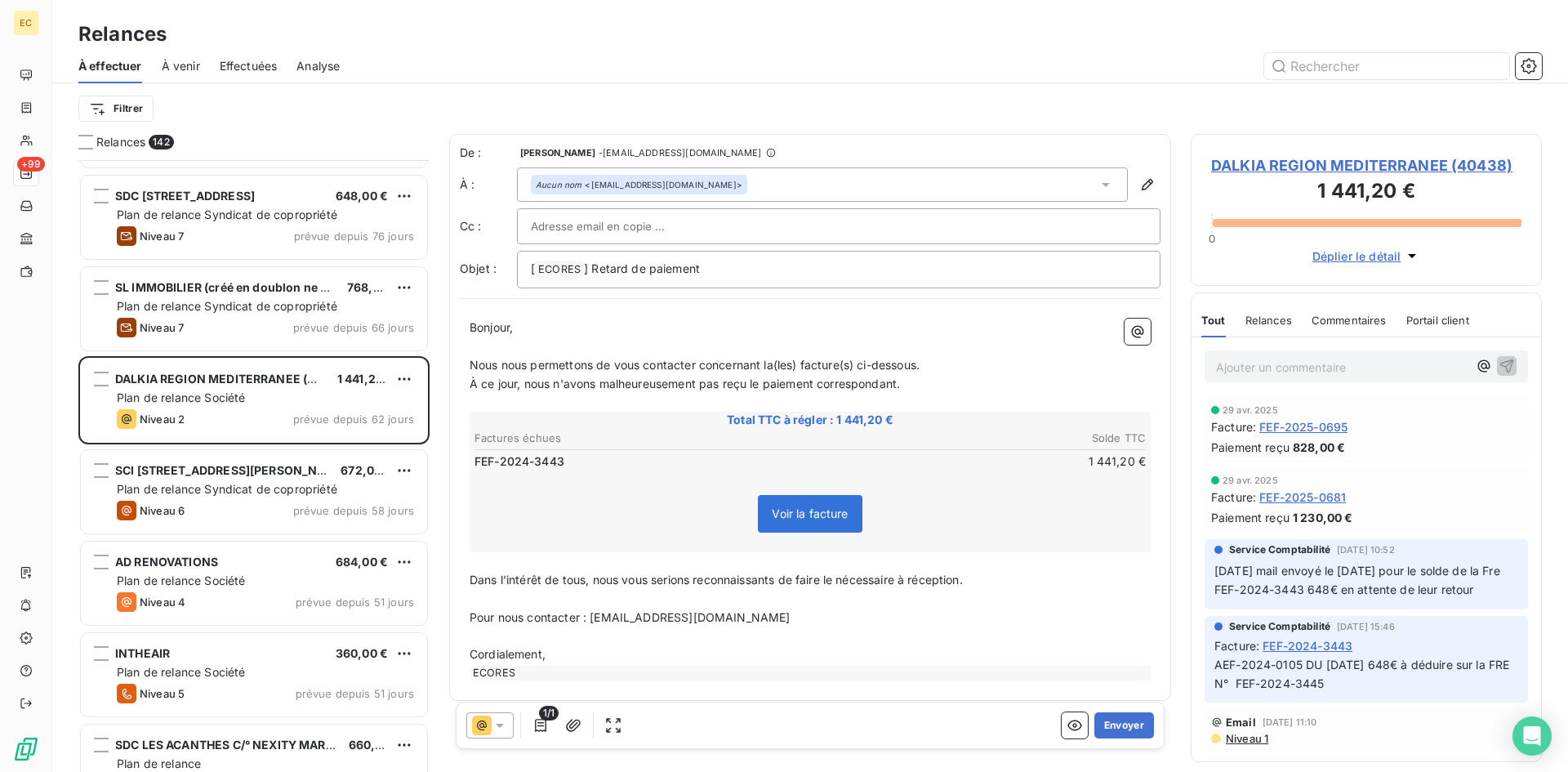
click at [808, 516] on span "Voir la facture" at bounding box center [809, 513] width 76 height 14
click at [1324, 150] on div "DALKIA REGION MEDITERRANEE (40438) 1 441,20 € 0 Déplier le détail" at bounding box center [1367, 210] width 351 height 152
click at [1324, 165] on span "DALKIA REGION MEDITERRANEE (40438)" at bounding box center [1367, 165] width 310 height 22
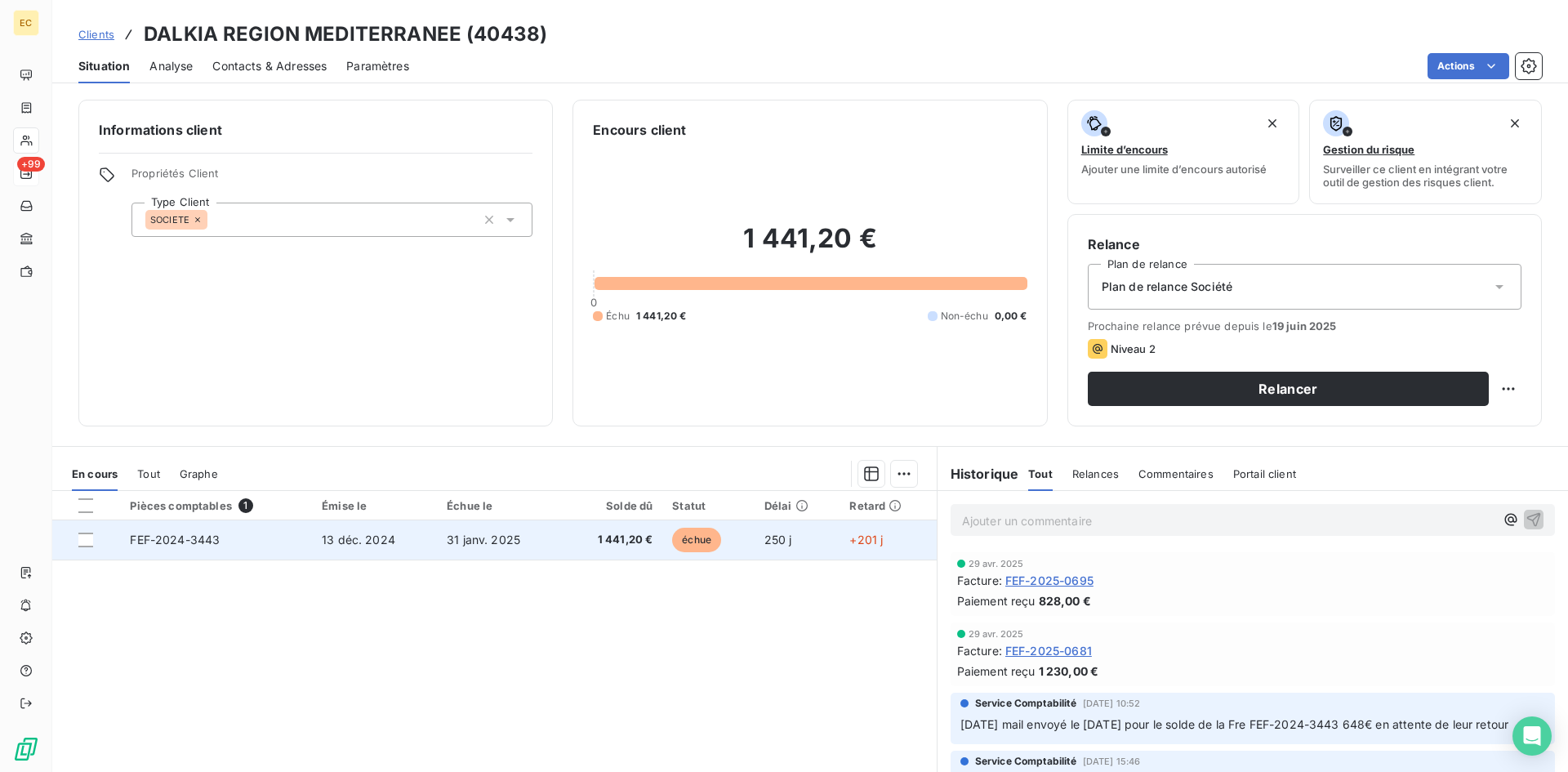
click at [252, 552] on td "FEF-2024-3443" at bounding box center [216, 540] width 192 height 39
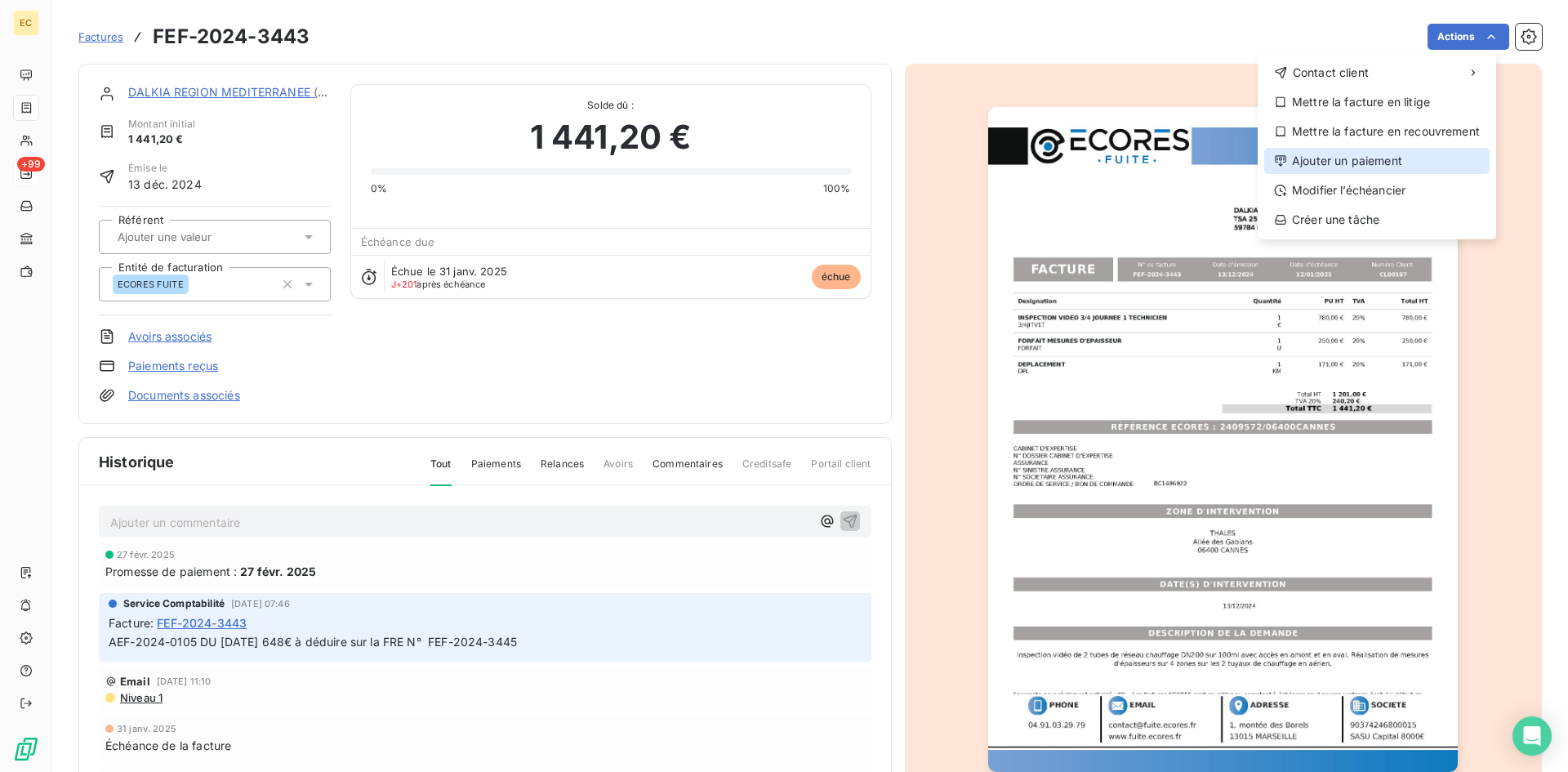
click at [1371, 161] on div "Ajouter un paiement" at bounding box center [1377, 161] width 225 height 26
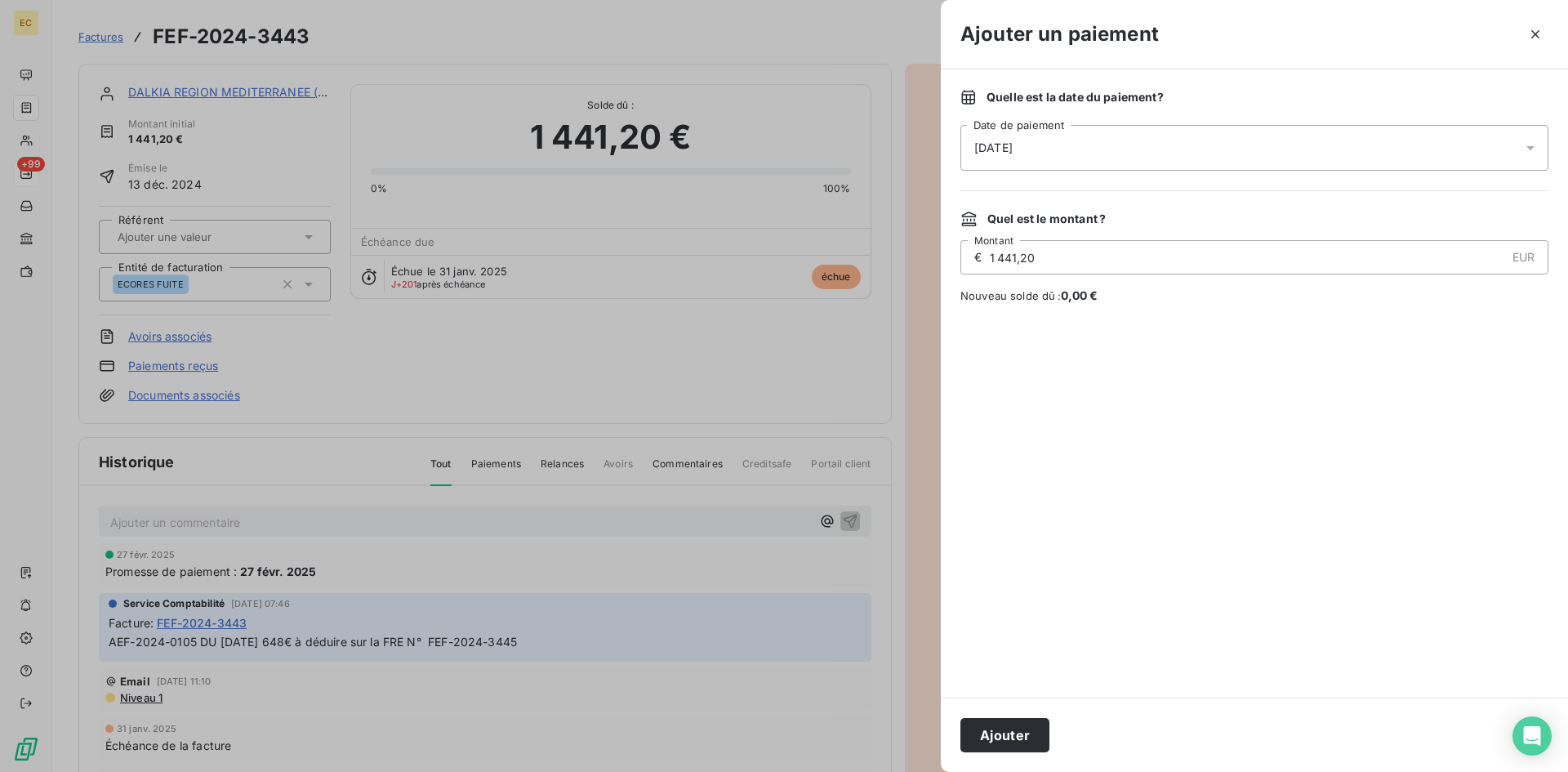
click at [1076, 157] on div "[DATE]" at bounding box center [1254, 147] width 588 height 45
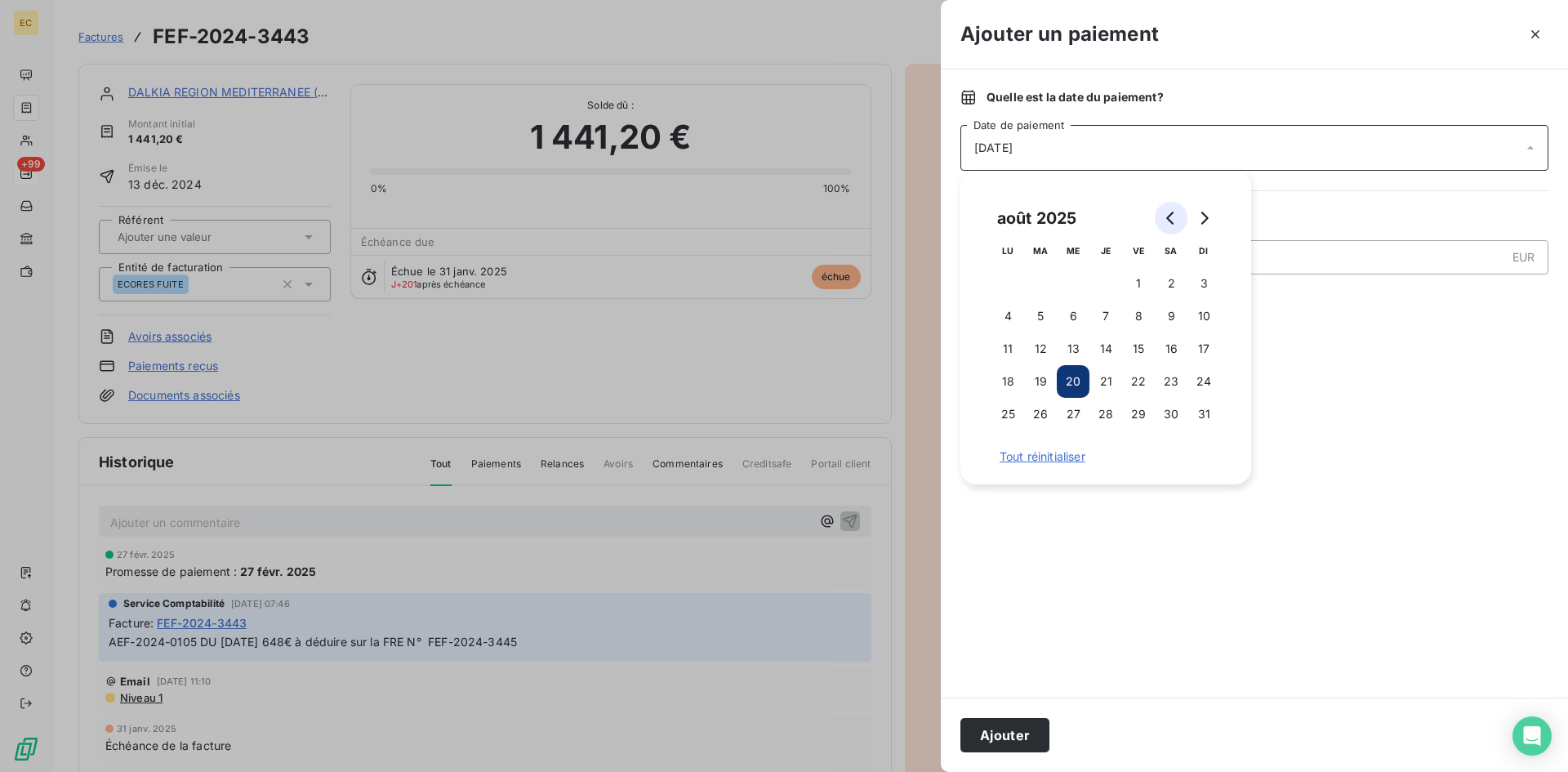
click at [1162, 217] on button "Go to previous month" at bounding box center [1171, 217] width 32 height 32
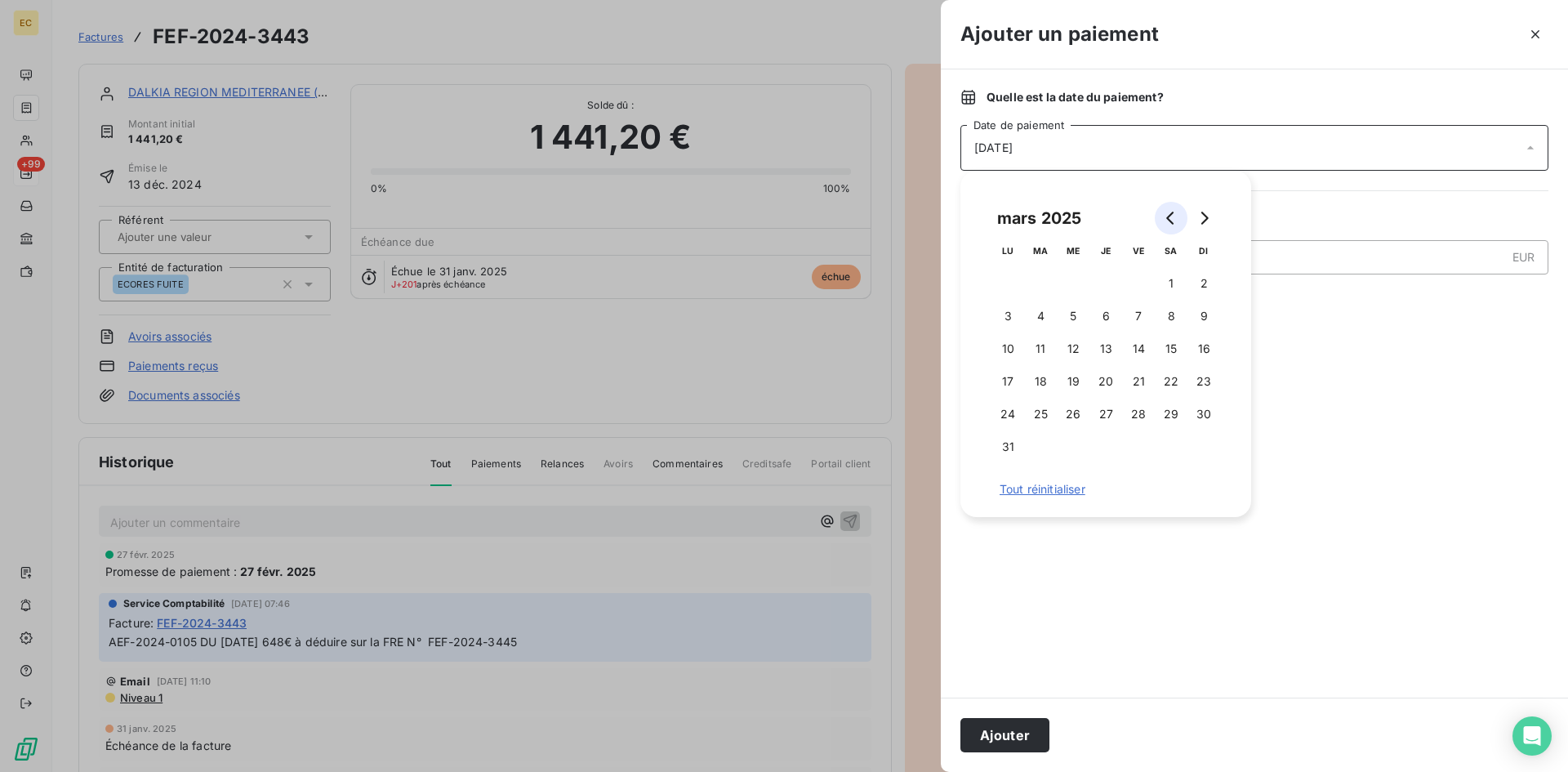
click at [1162, 217] on button "Go to previous month" at bounding box center [1171, 217] width 32 height 32
click at [1008, 411] on button "24" at bounding box center [1007, 413] width 32 height 32
click at [1378, 262] on input "1 441,20" at bounding box center [1246, 257] width 517 height 32
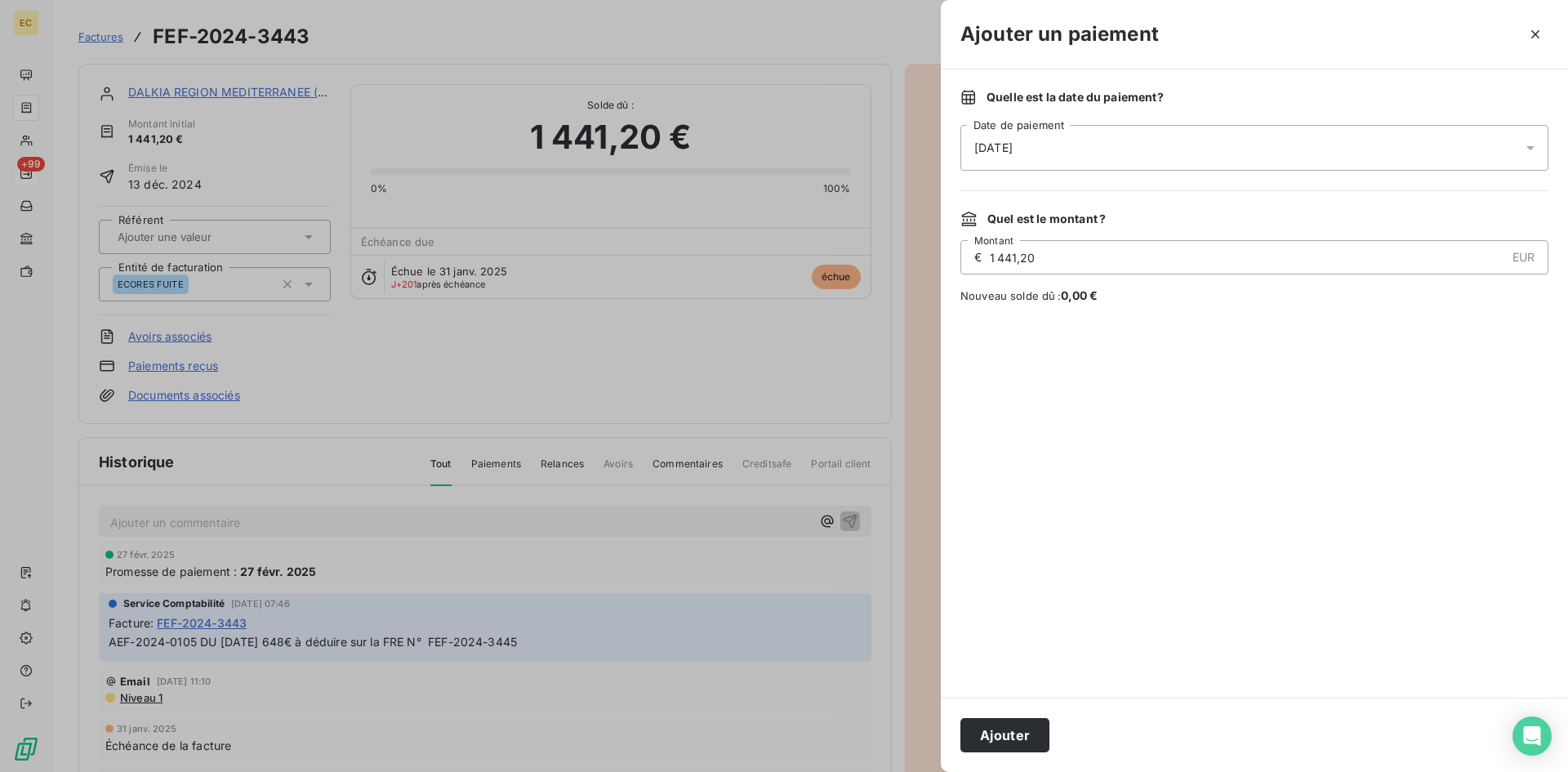
drag, startPoint x: 1071, startPoint y: 258, endPoint x: 988, endPoint y: 257, distance: 83.0
click at [988, 257] on div "€ 1 441,20 EUR Montant" at bounding box center [1254, 257] width 588 height 34
type input "793,20"
click at [1008, 735] on button "Ajouter" at bounding box center [1004, 735] width 89 height 34
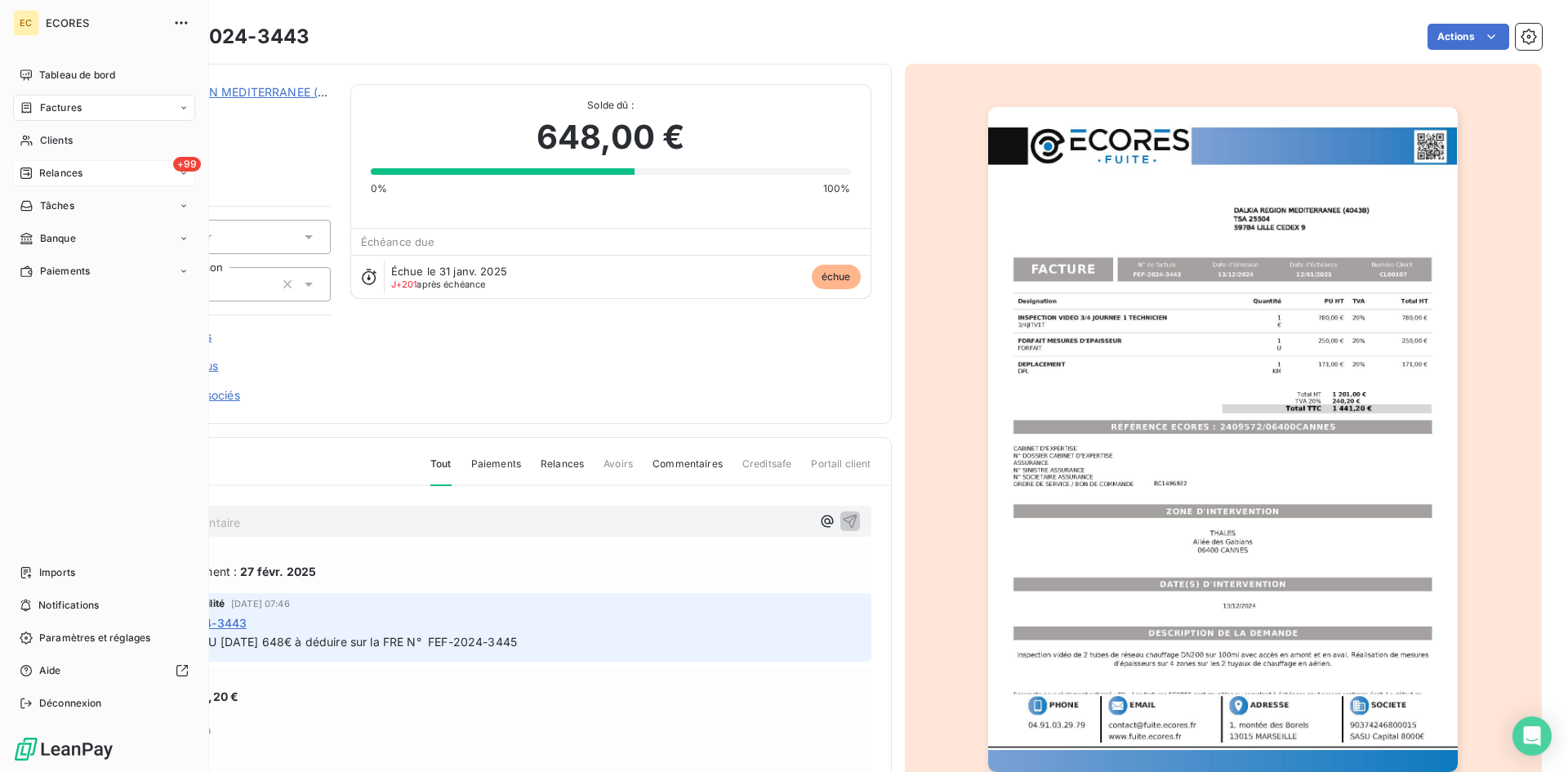
click at [55, 169] on span "Relances" at bounding box center [60, 173] width 43 height 15
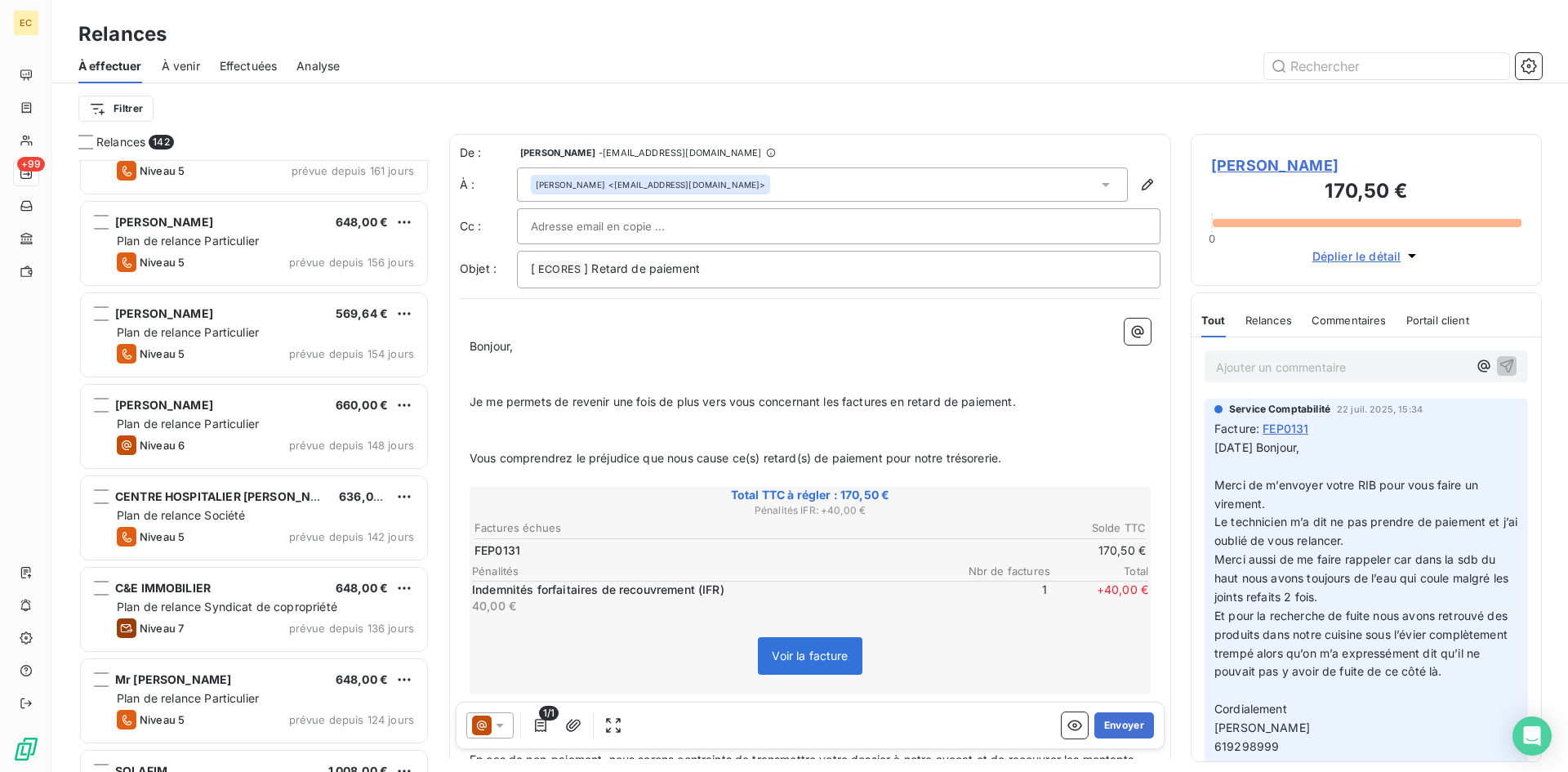
scroll to position [655, 0]
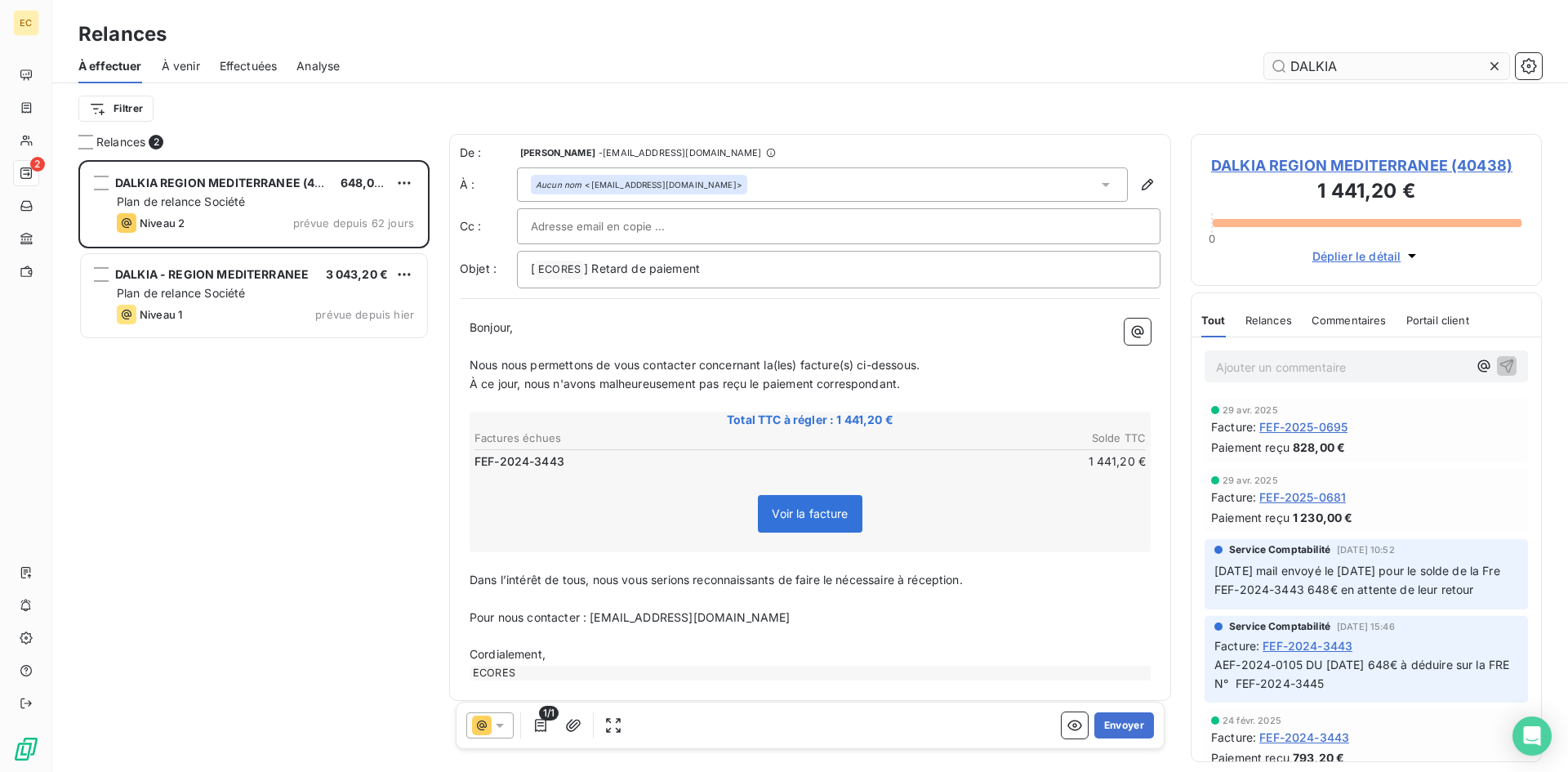
scroll to position [600, 339]
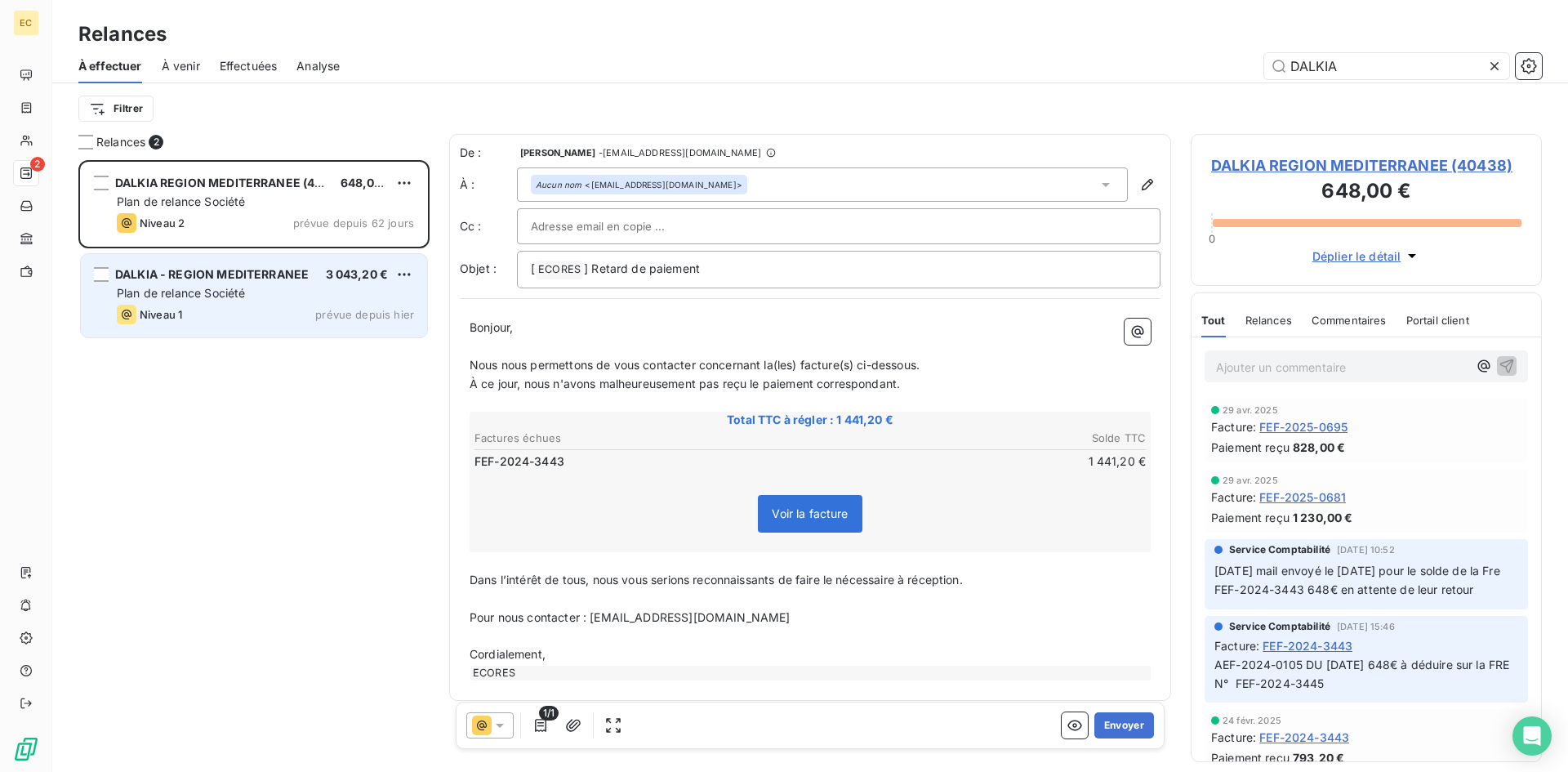
type input "DALKIA"
click at [228, 309] on div "Niveau 1 prévue depuis hier" at bounding box center [265, 314] width 298 height 19
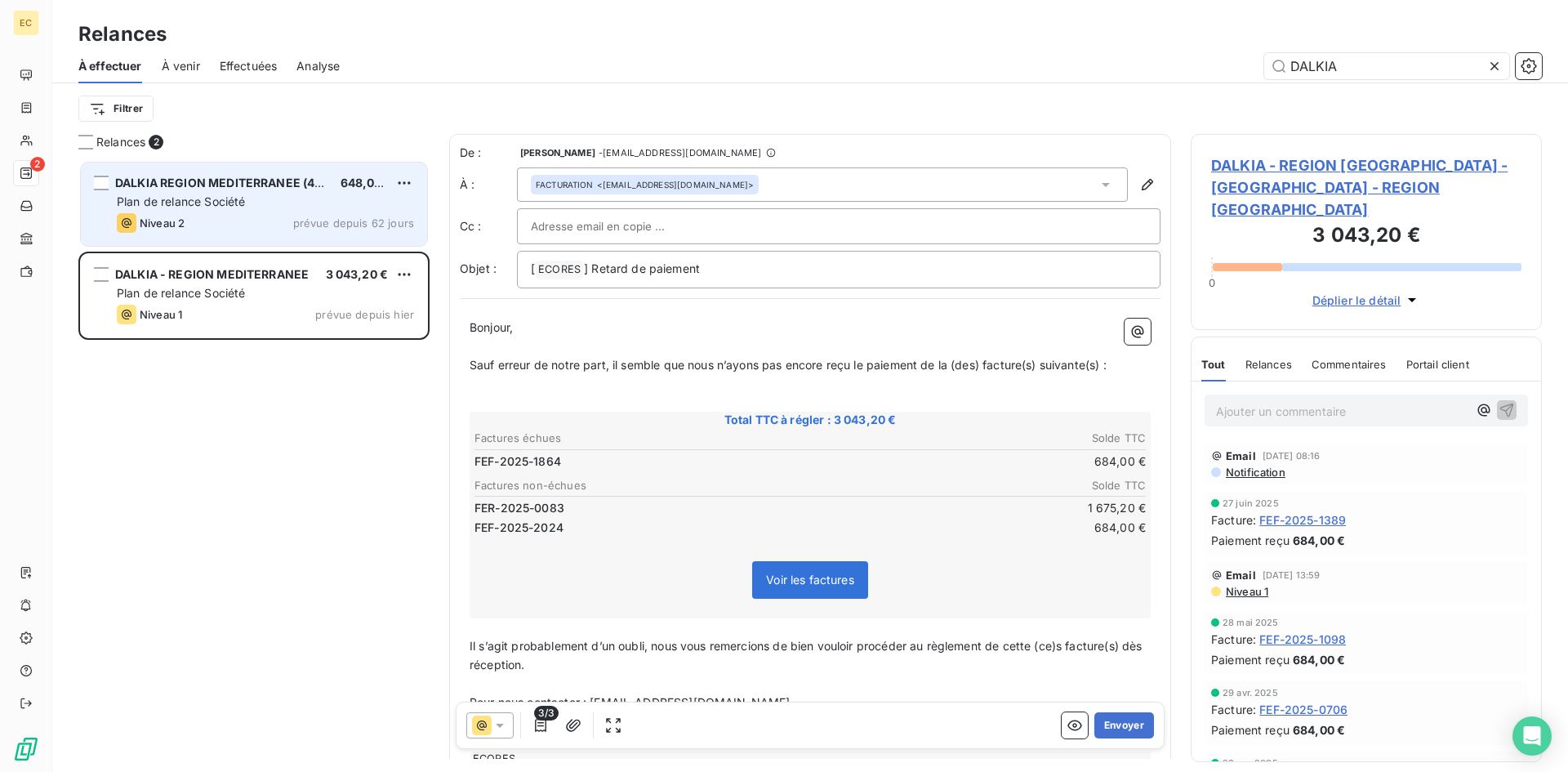
click at [224, 228] on div "Niveau 2 prévue depuis 62 jours" at bounding box center [265, 223] width 298 height 19
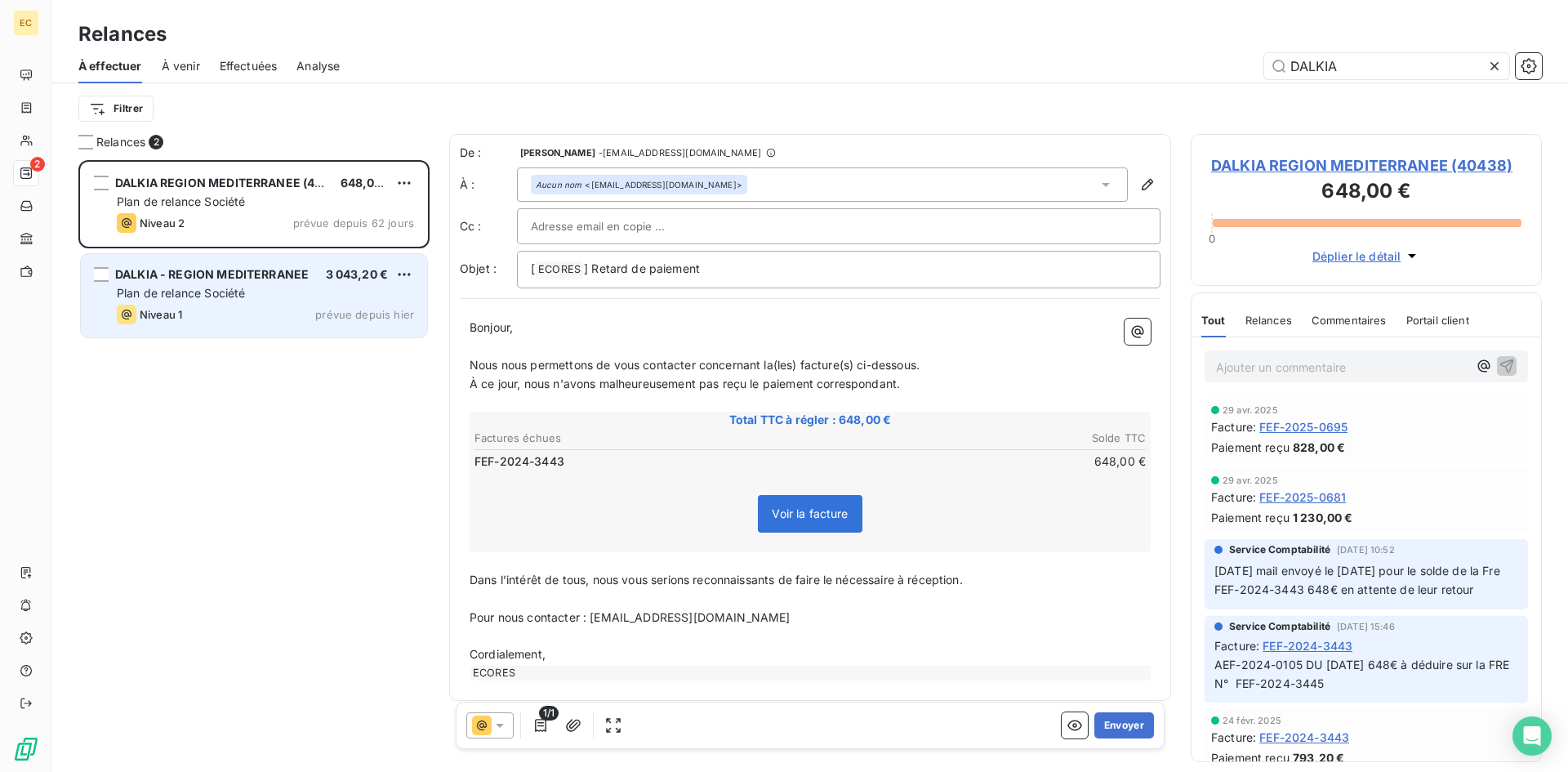
click at [242, 305] on div "Niveau 1 prévue depuis hier" at bounding box center [265, 314] width 298 height 19
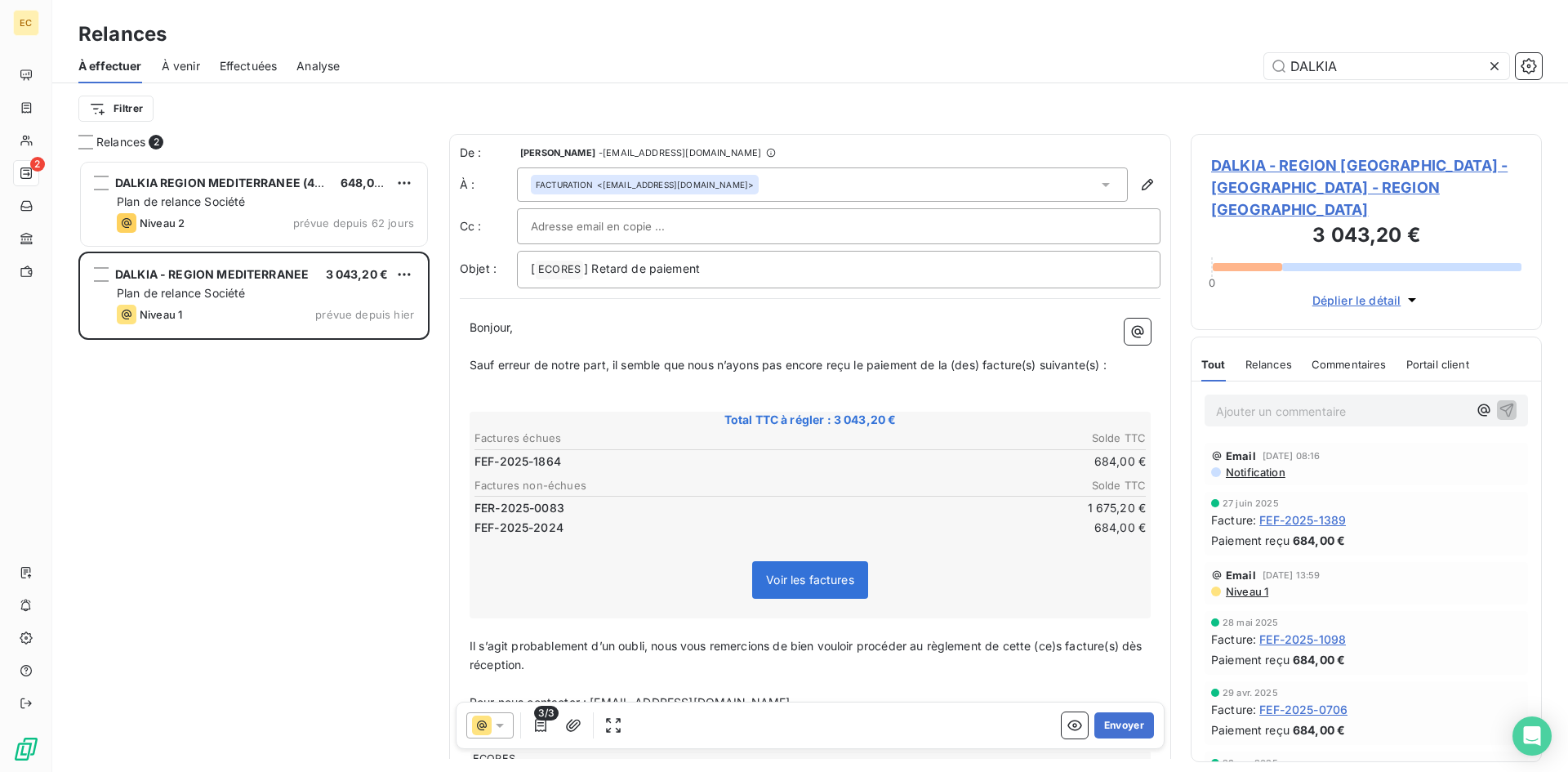
drag, startPoint x: 1115, startPoint y: 726, endPoint x: 132, endPoint y: 469, distance: 1016.0
click at [48, 431] on div "EC 2 Relances À effectuer À venir Effectuées Analyse DALKIA Filtrer Relances 2 …" at bounding box center [784, 386] width 1568 height 772
click at [565, 221] on input "text" at bounding box center [618, 227] width 176 height 25
paste input "[PERSON_NAME][EMAIL_ADDRESS][DOMAIN_NAME]"
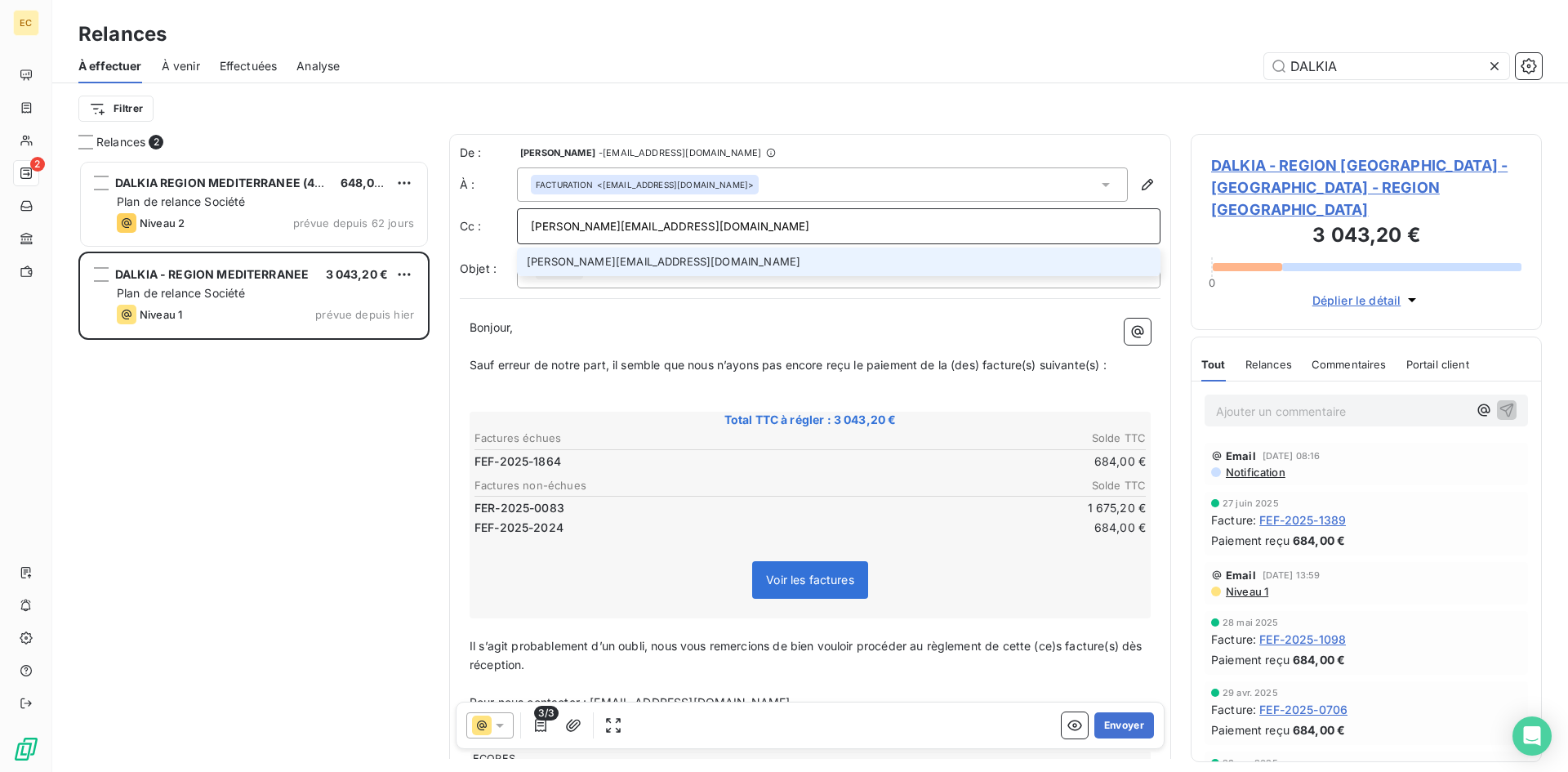
type input "[PERSON_NAME][EMAIL_ADDRESS][DOMAIN_NAME]"
click at [595, 266] on li "[PERSON_NAME][EMAIL_ADDRESS][DOMAIN_NAME]" at bounding box center [838, 262] width 643 height 29
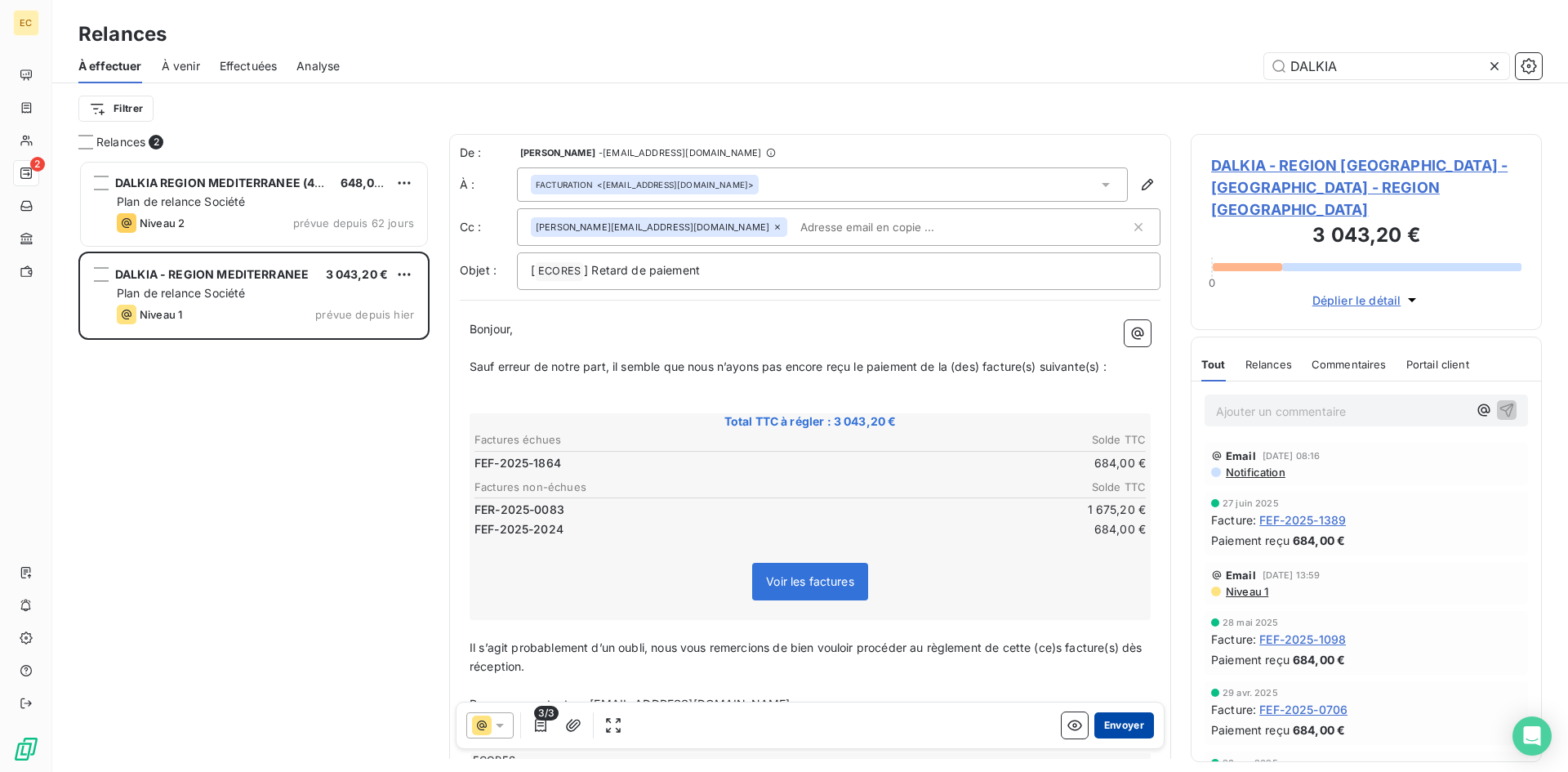
click at [1113, 724] on button "Envoyer" at bounding box center [1124, 726] width 60 height 26
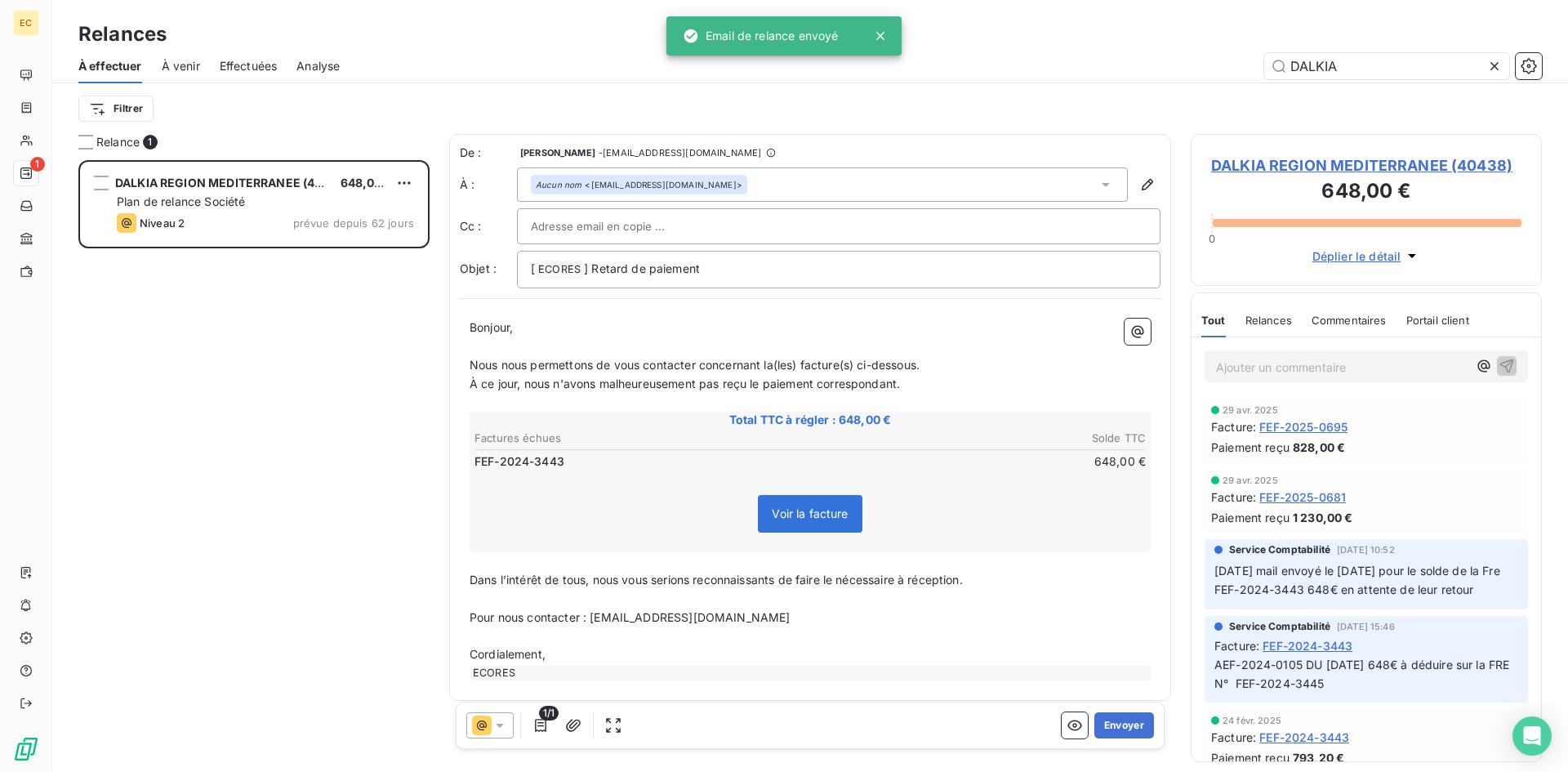
click at [559, 236] on input "text" at bounding box center [618, 227] width 176 height 25
paste input "[PERSON_NAME][EMAIL_ADDRESS][DOMAIN_NAME]"
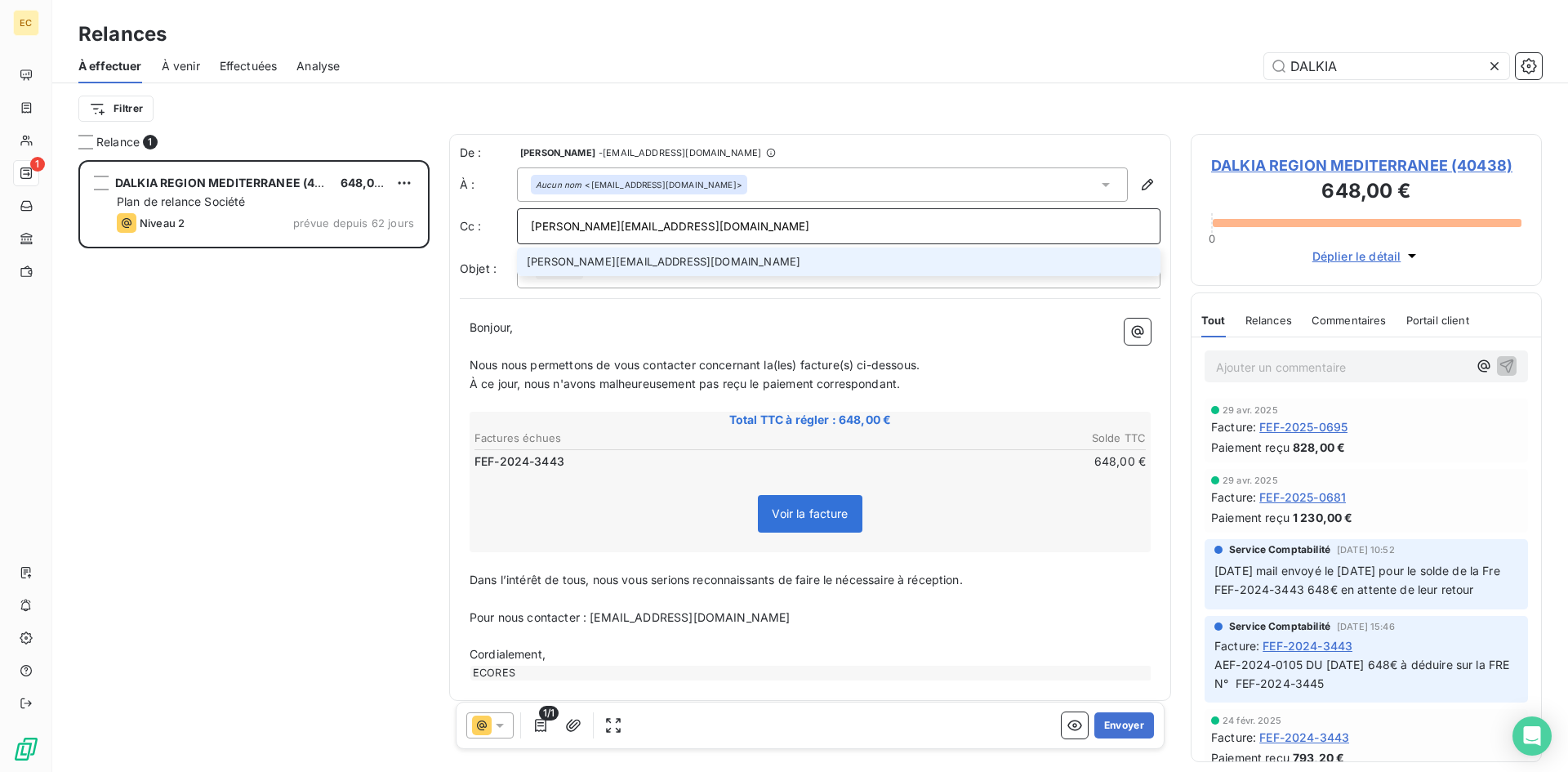
type input "[PERSON_NAME][EMAIL_ADDRESS][DOMAIN_NAME]"
click at [609, 259] on li "[PERSON_NAME][EMAIL_ADDRESS][DOMAIN_NAME]" at bounding box center [838, 262] width 643 height 29
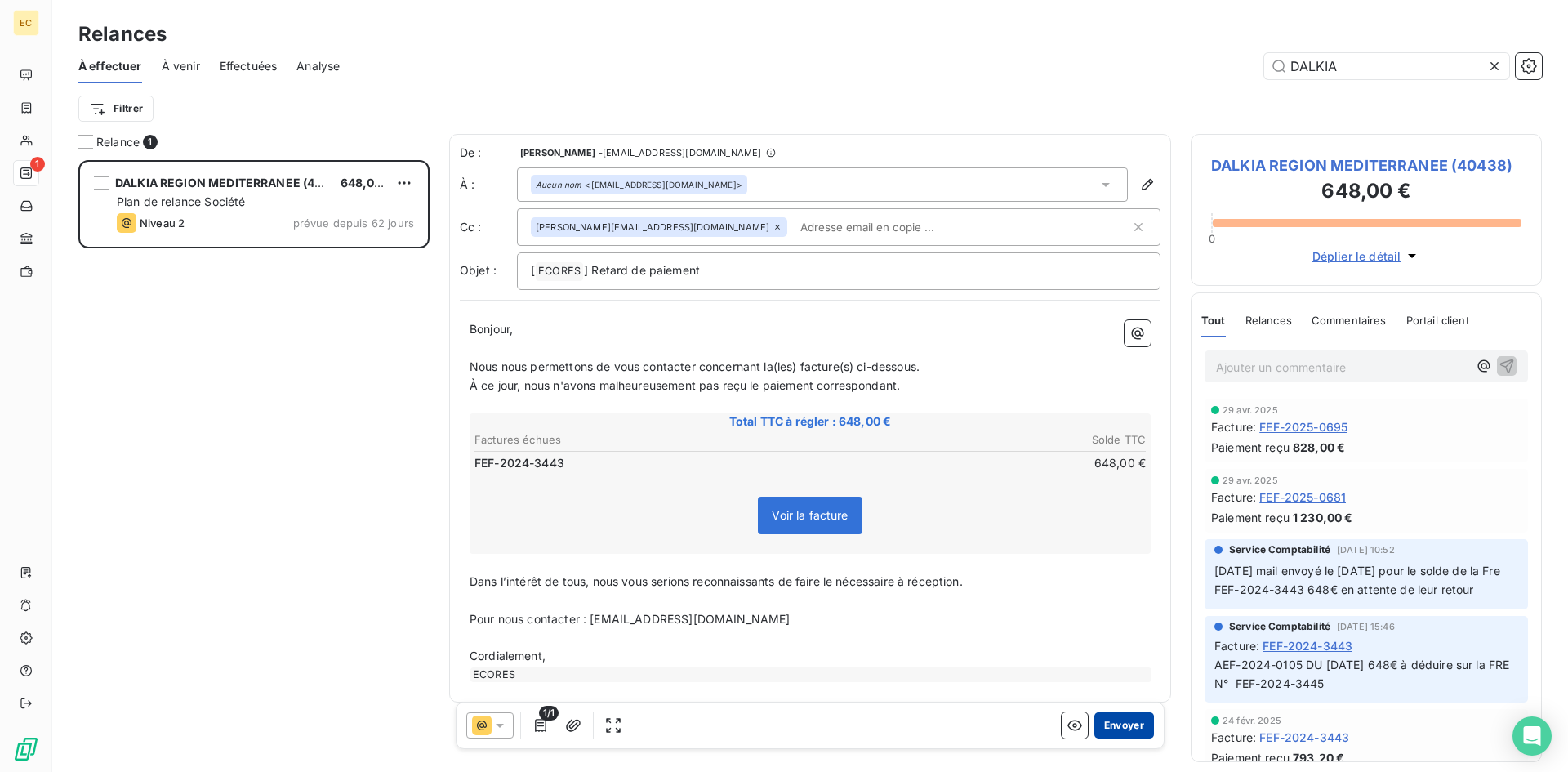
click at [1108, 728] on button "Envoyer" at bounding box center [1124, 726] width 60 height 26
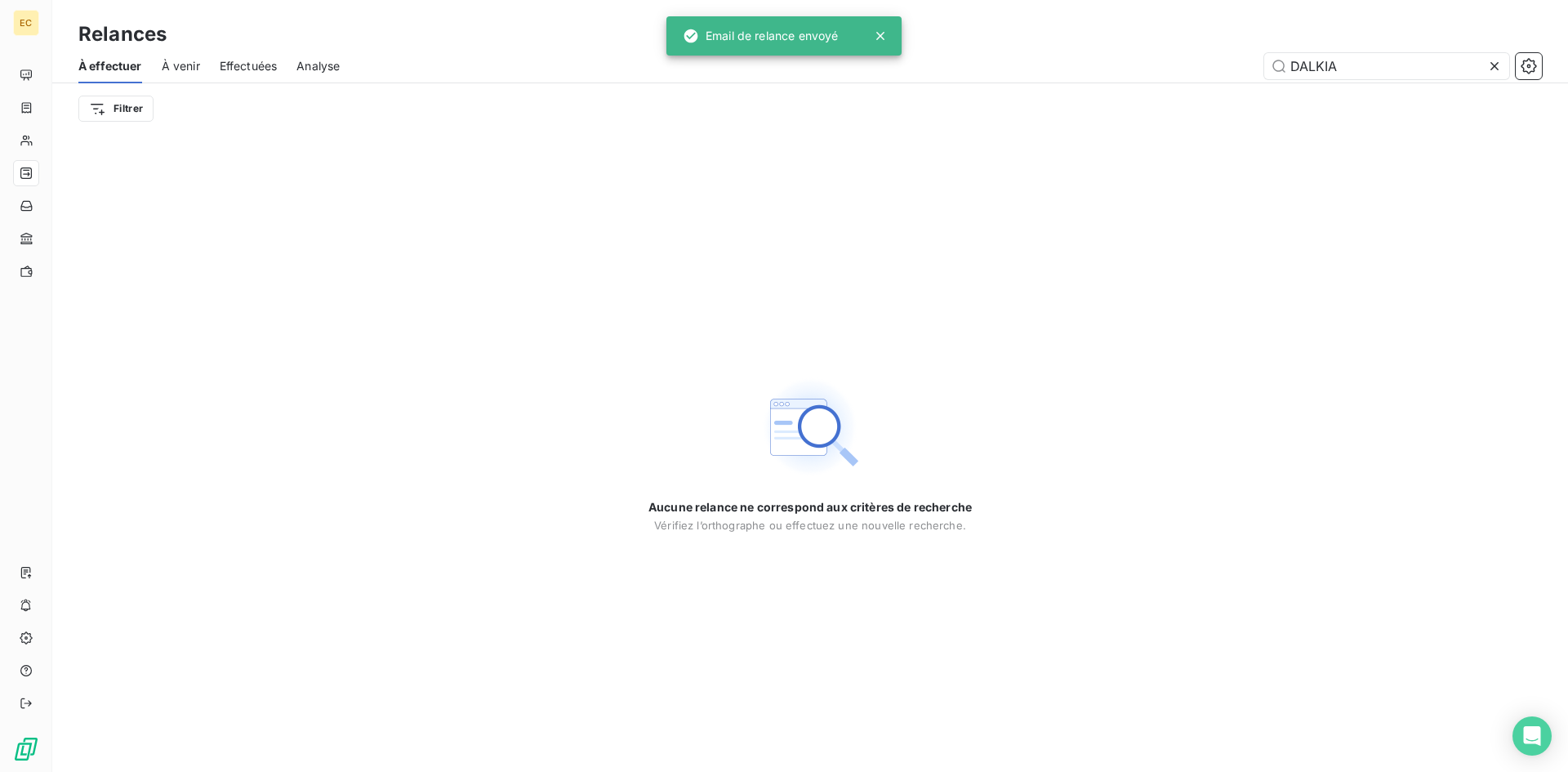
click at [1494, 66] on icon at bounding box center [1494, 66] width 8 height 8
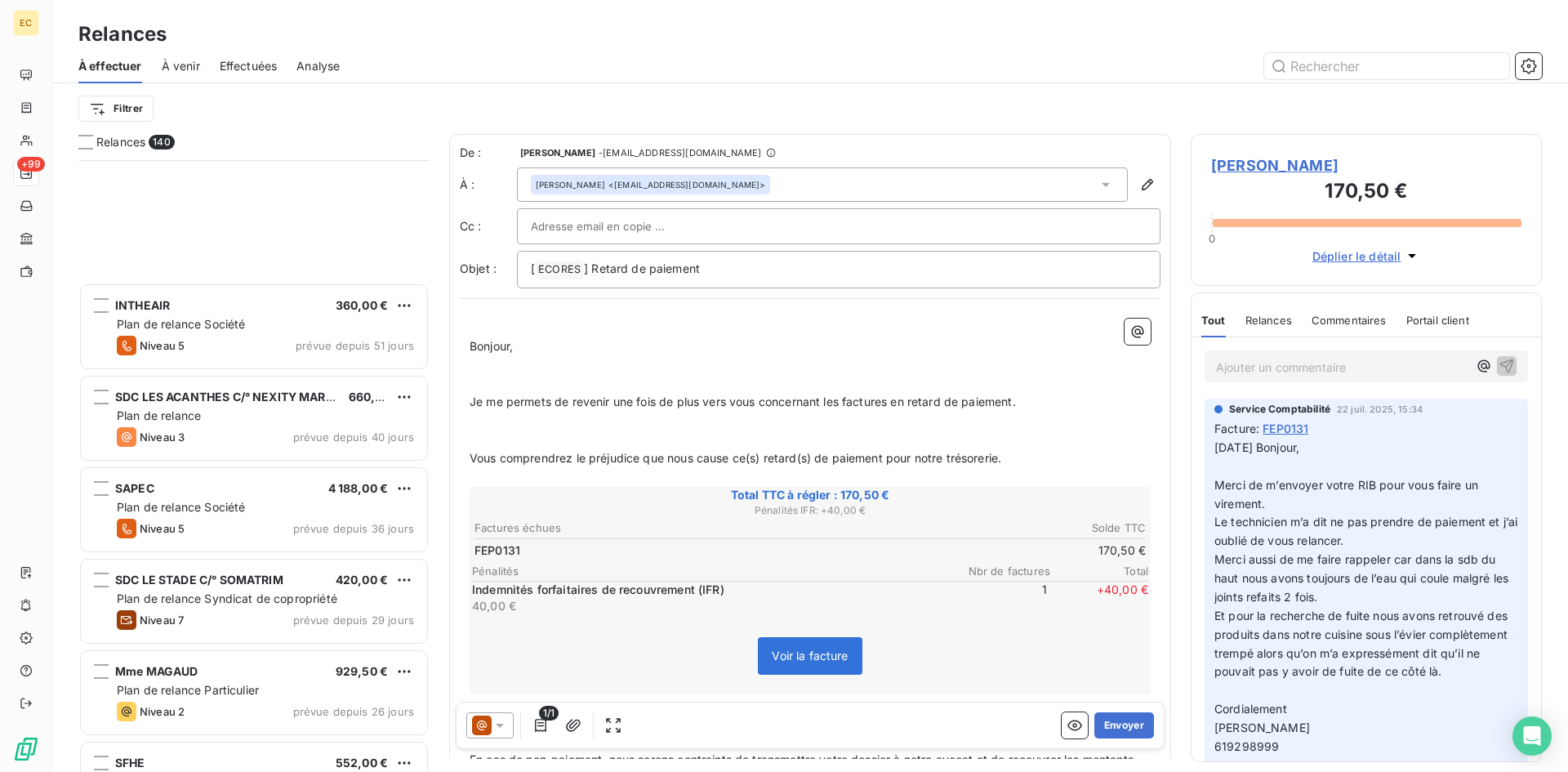
scroll to position [2126, 0]
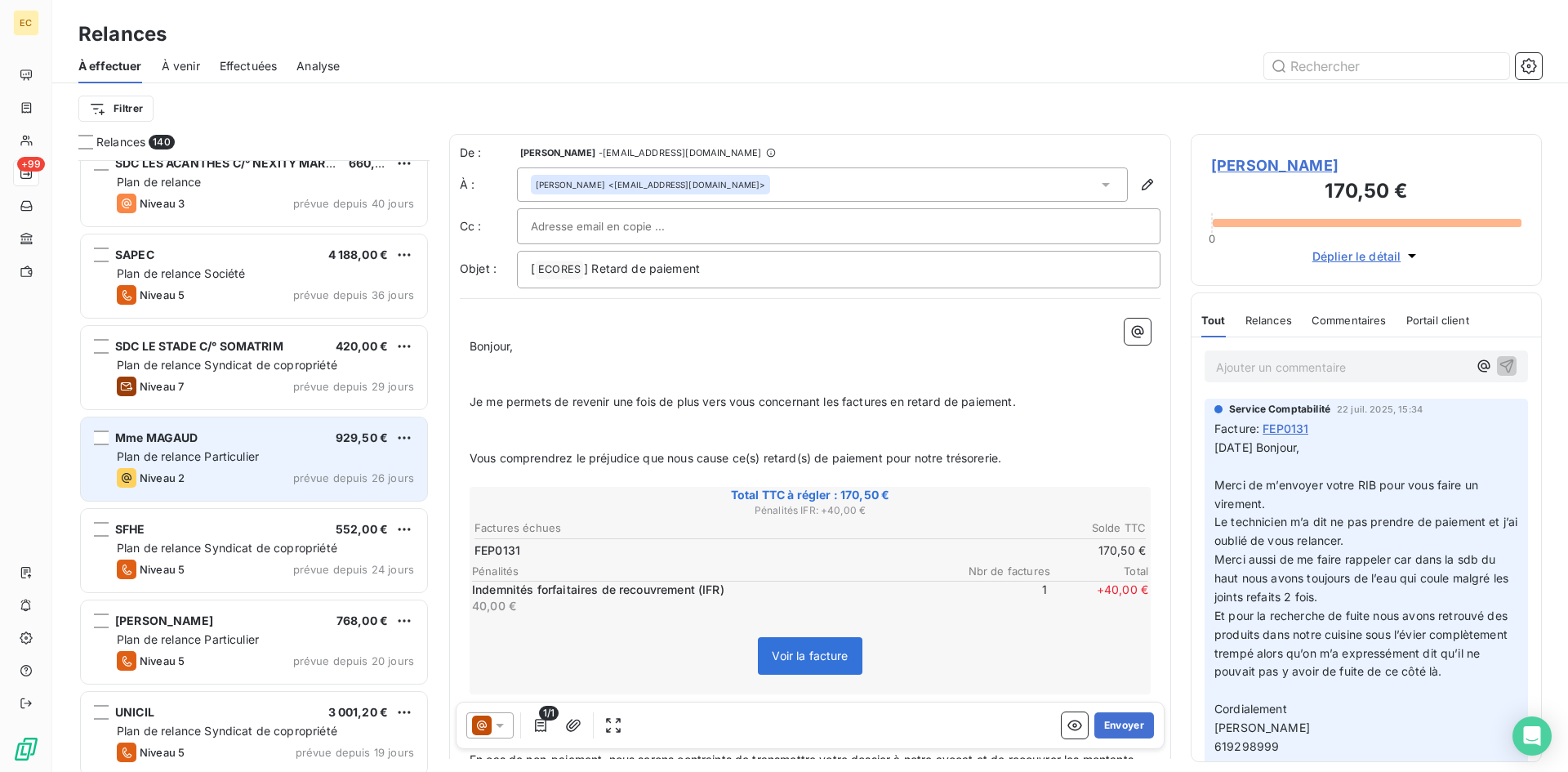
click at [166, 463] on div "Plan de relance Particulier" at bounding box center [265, 457] width 298 height 17
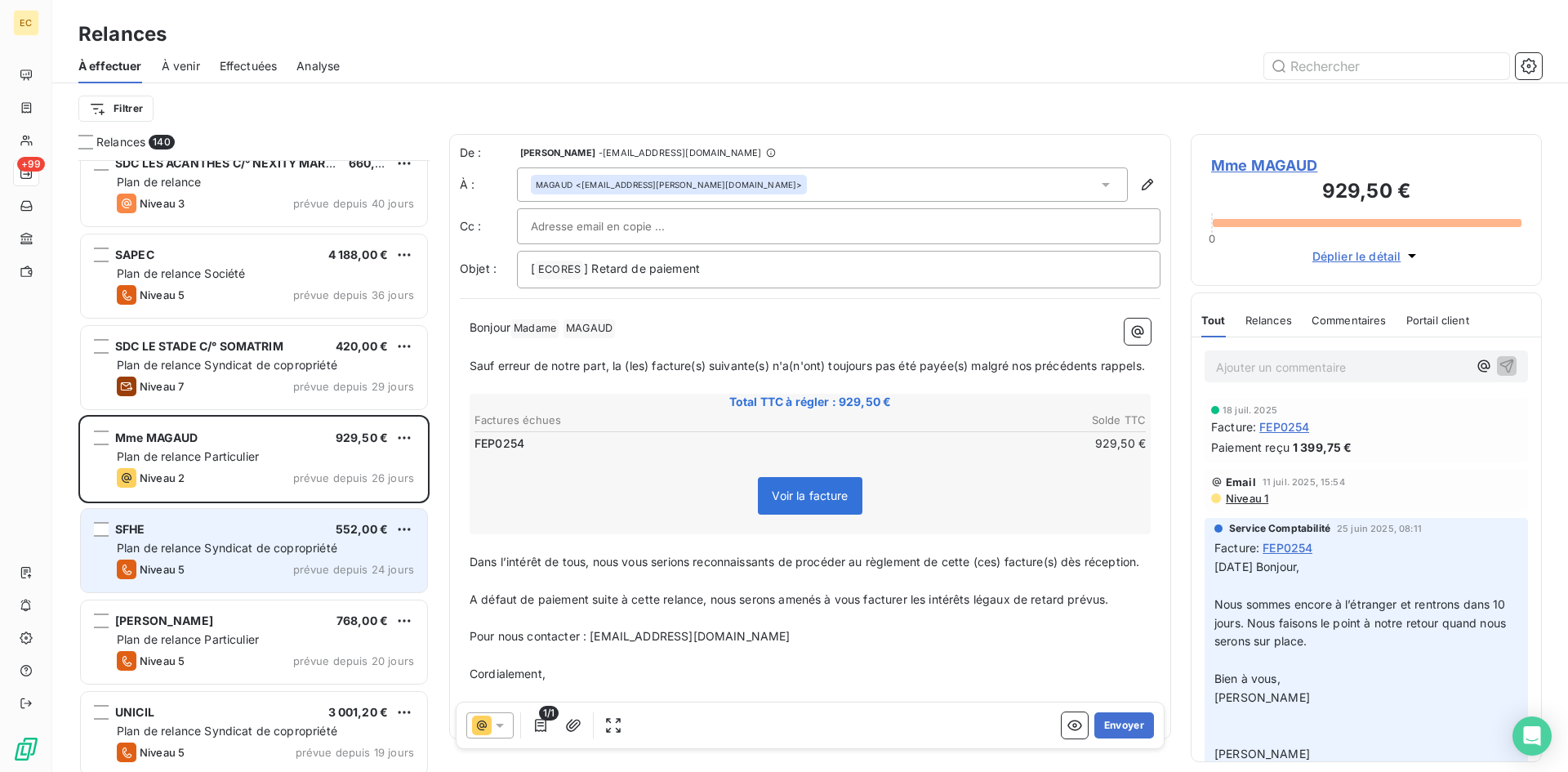
click at [188, 536] on div "SFHE 552,00 €" at bounding box center [265, 530] width 298 height 15
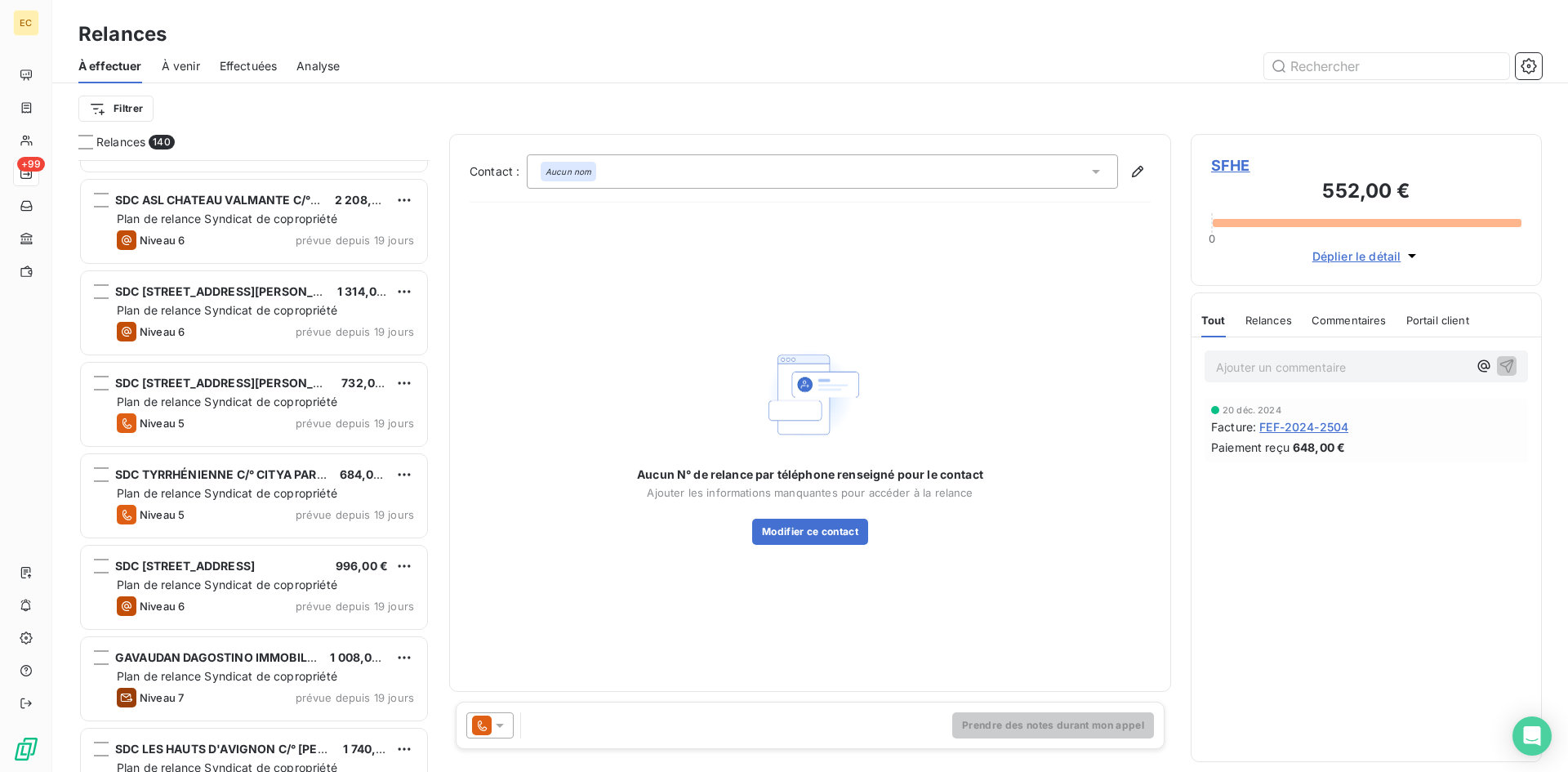
scroll to position [3269, 0]
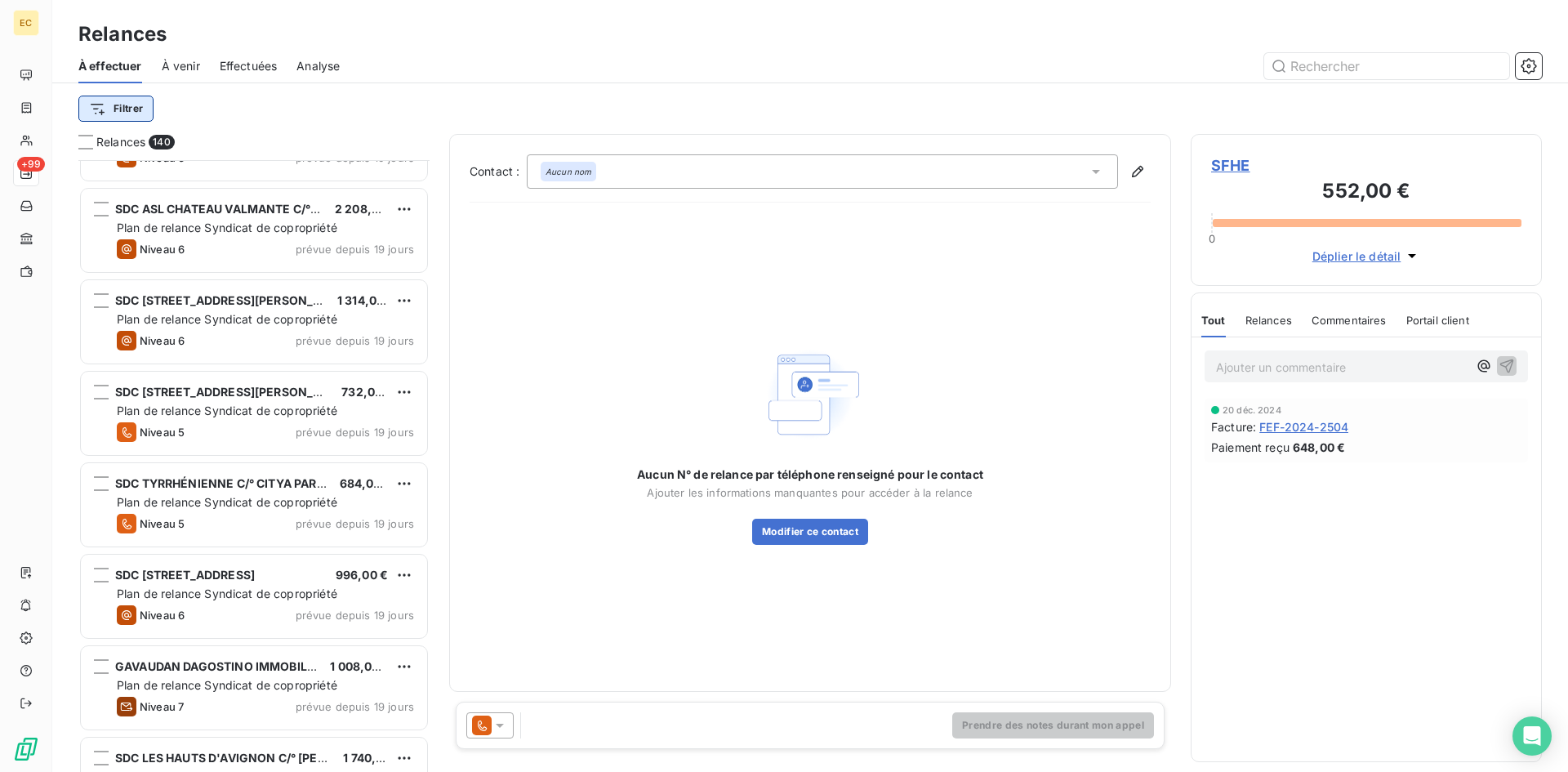
click at [109, 114] on html "EC +99 Relances À effectuer À venir Effectuées Analyse Filtrer Relances 140 SDC…" at bounding box center [784, 386] width 1568 height 772
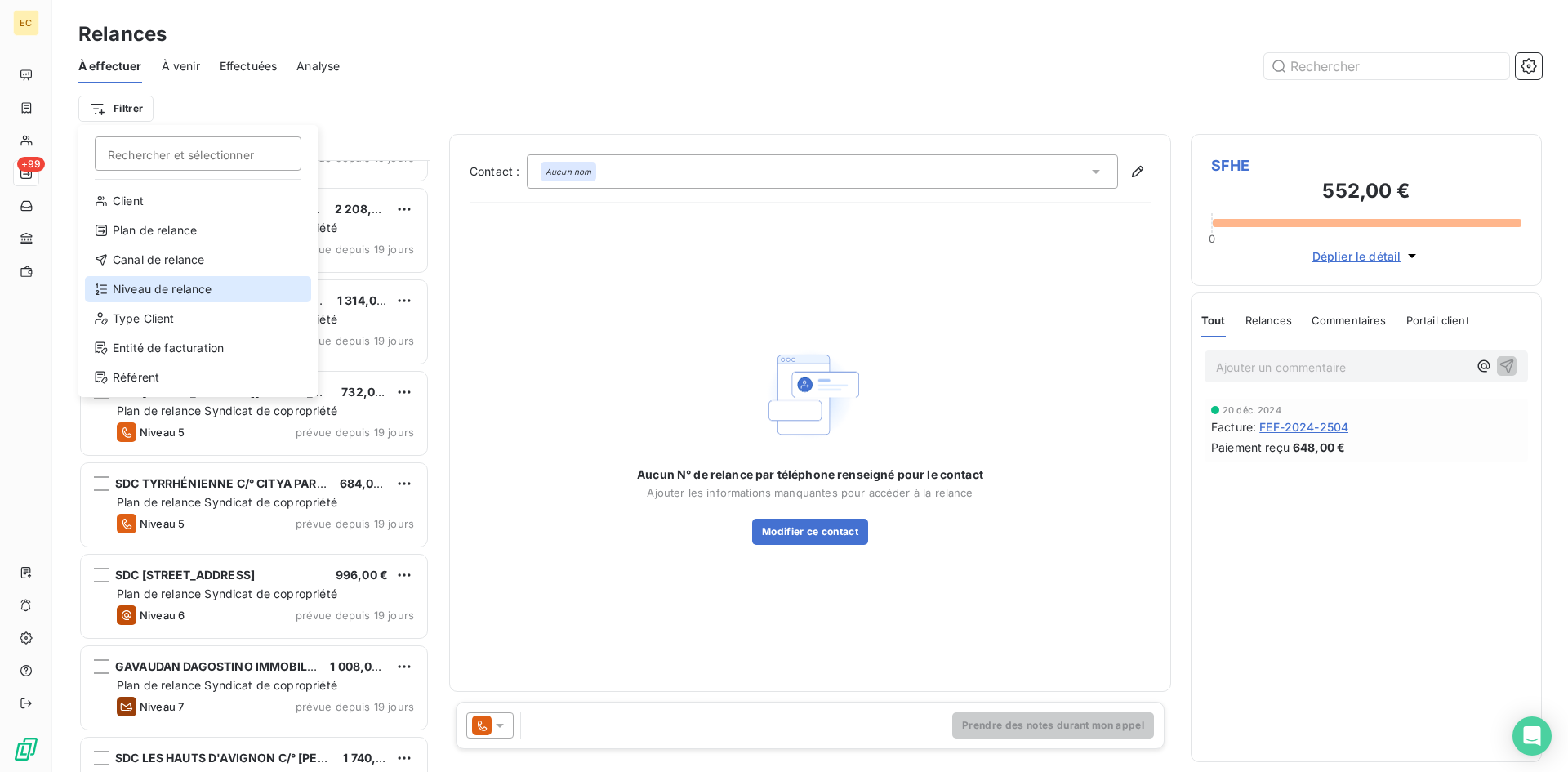
click at [137, 285] on div "Niveau de relance" at bounding box center [198, 289] width 226 height 26
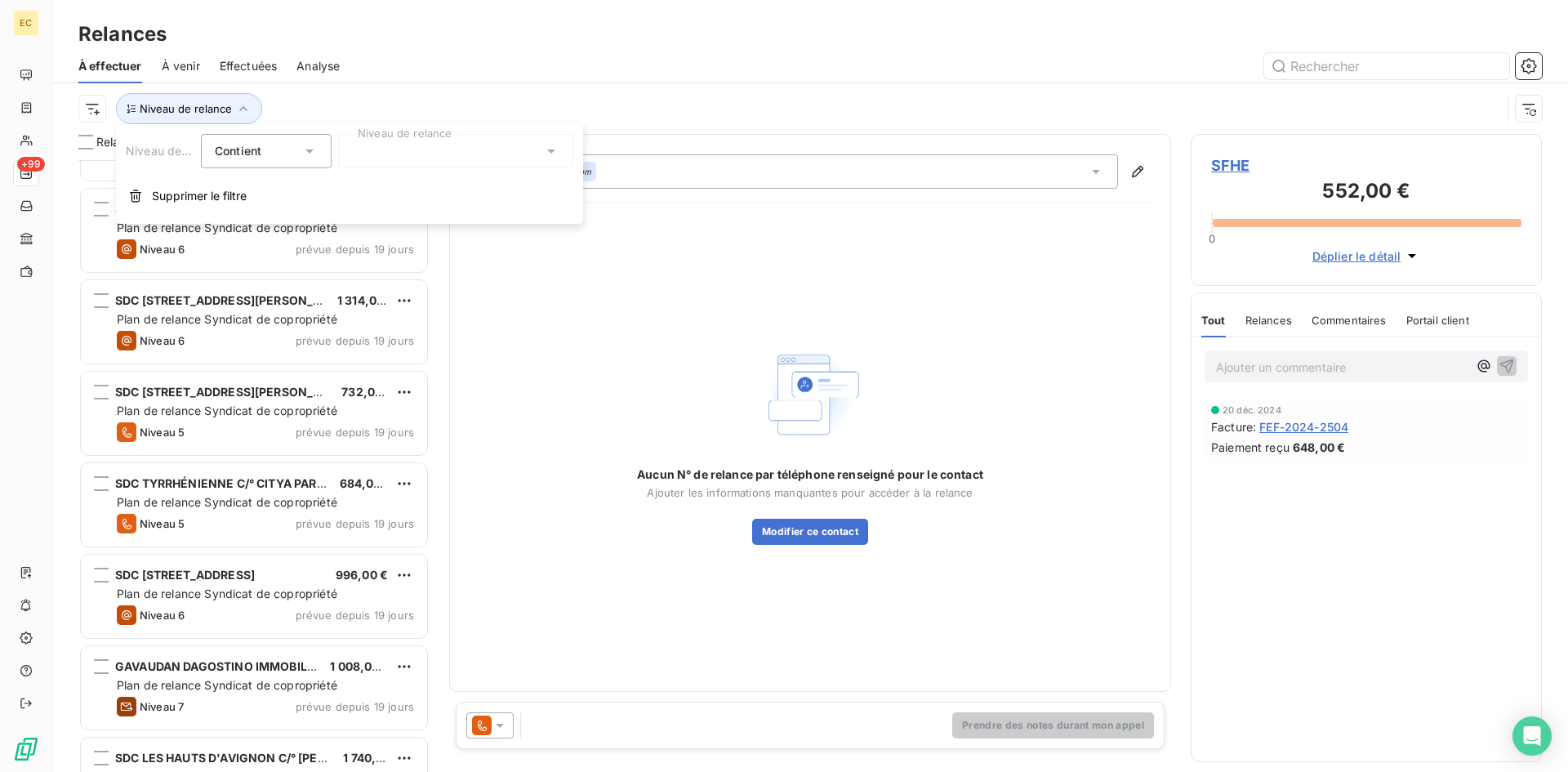
click at [371, 153] on div at bounding box center [456, 151] width 236 height 34
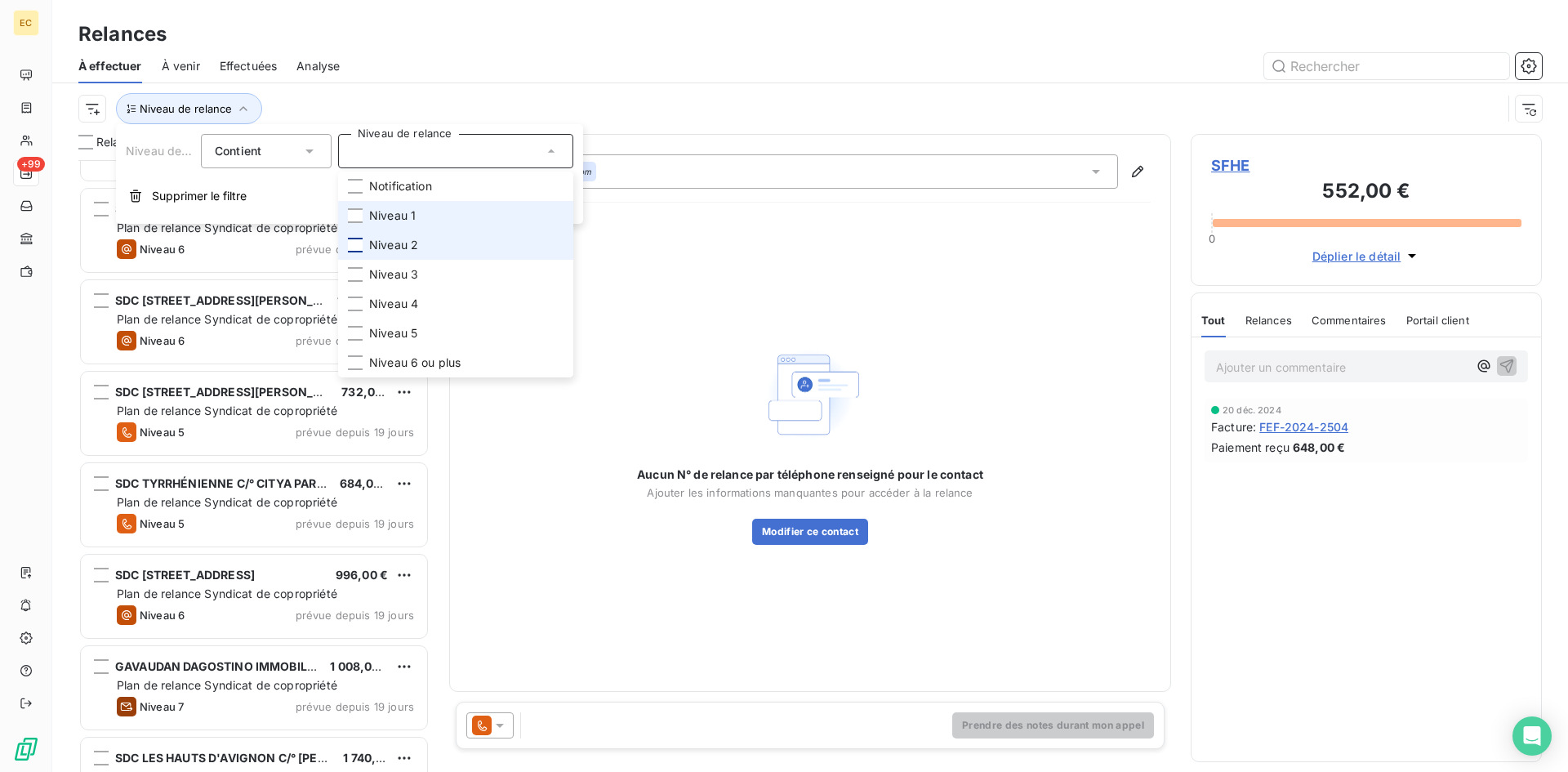
drag, startPoint x: 357, startPoint y: 214, endPoint x: 357, endPoint y: 243, distance: 29.0
click at [357, 214] on div at bounding box center [355, 215] width 15 height 15
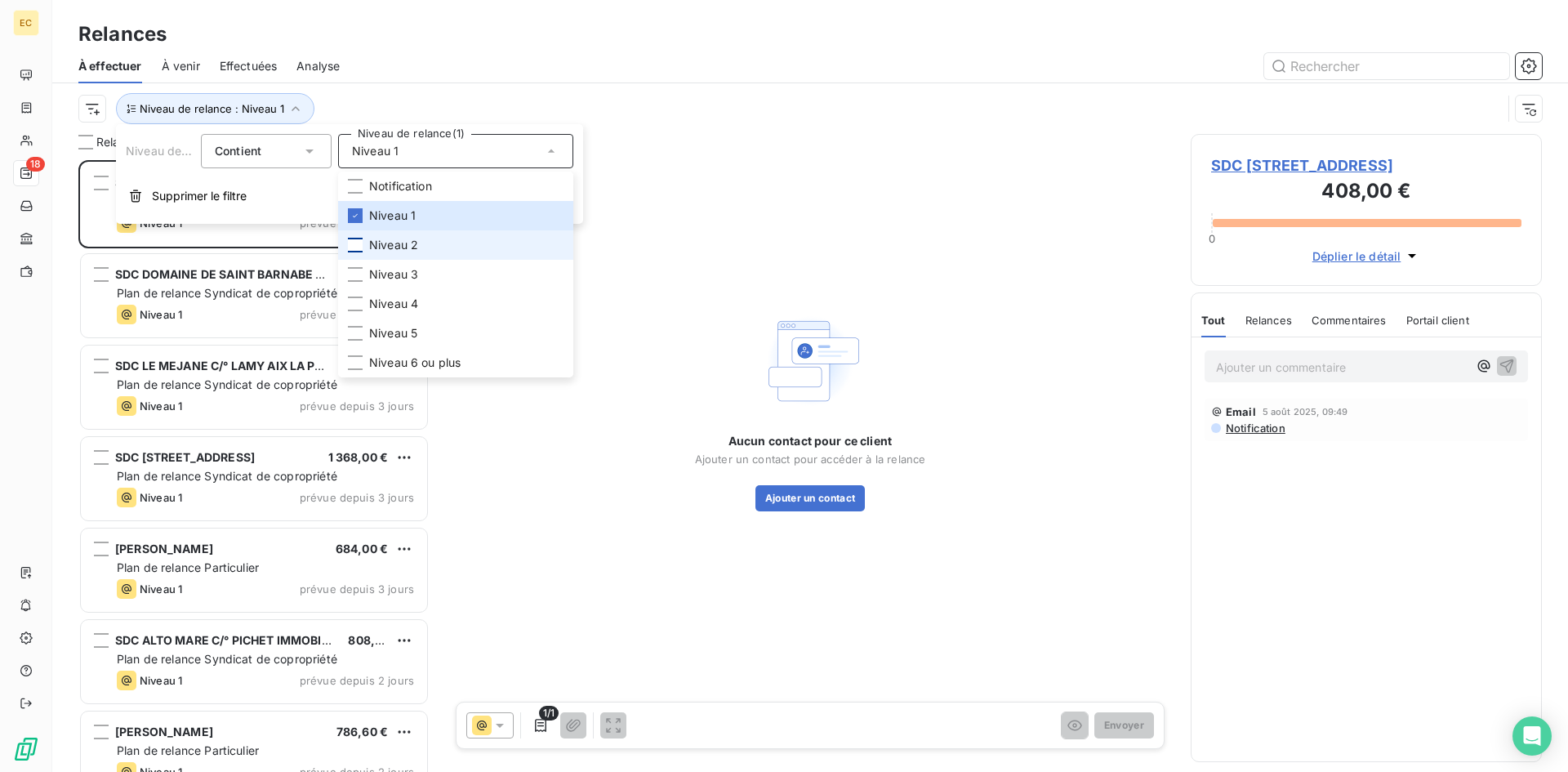
scroll to position [600, 339]
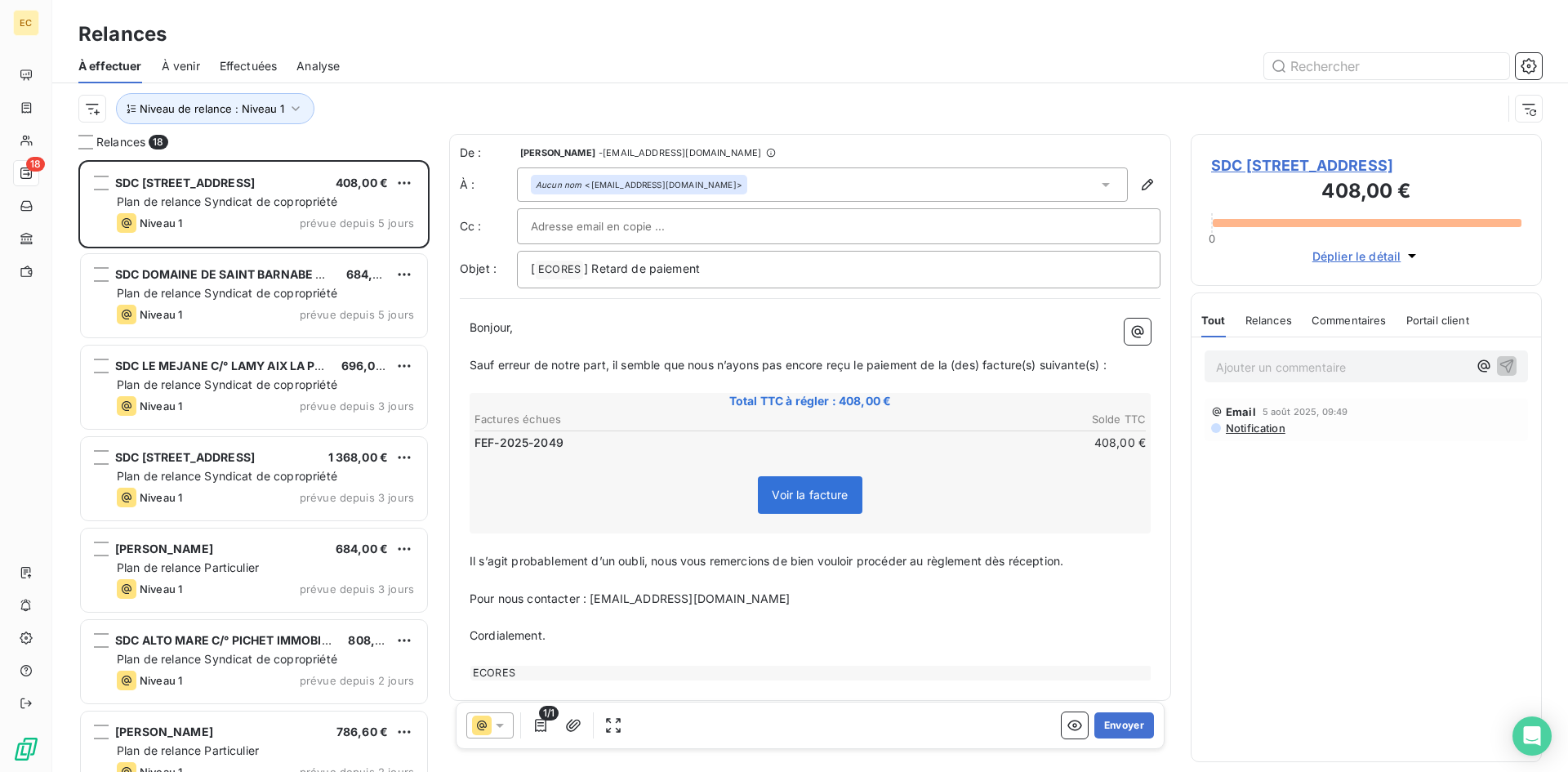
click at [800, 101] on div "Niveau de relance : Niveau 1" at bounding box center [790, 109] width 1423 height 31
click at [566, 220] on input "text" at bounding box center [618, 227] width 176 height 25
paste input "[EMAIL_ADDRESS][DOMAIN_NAME]"
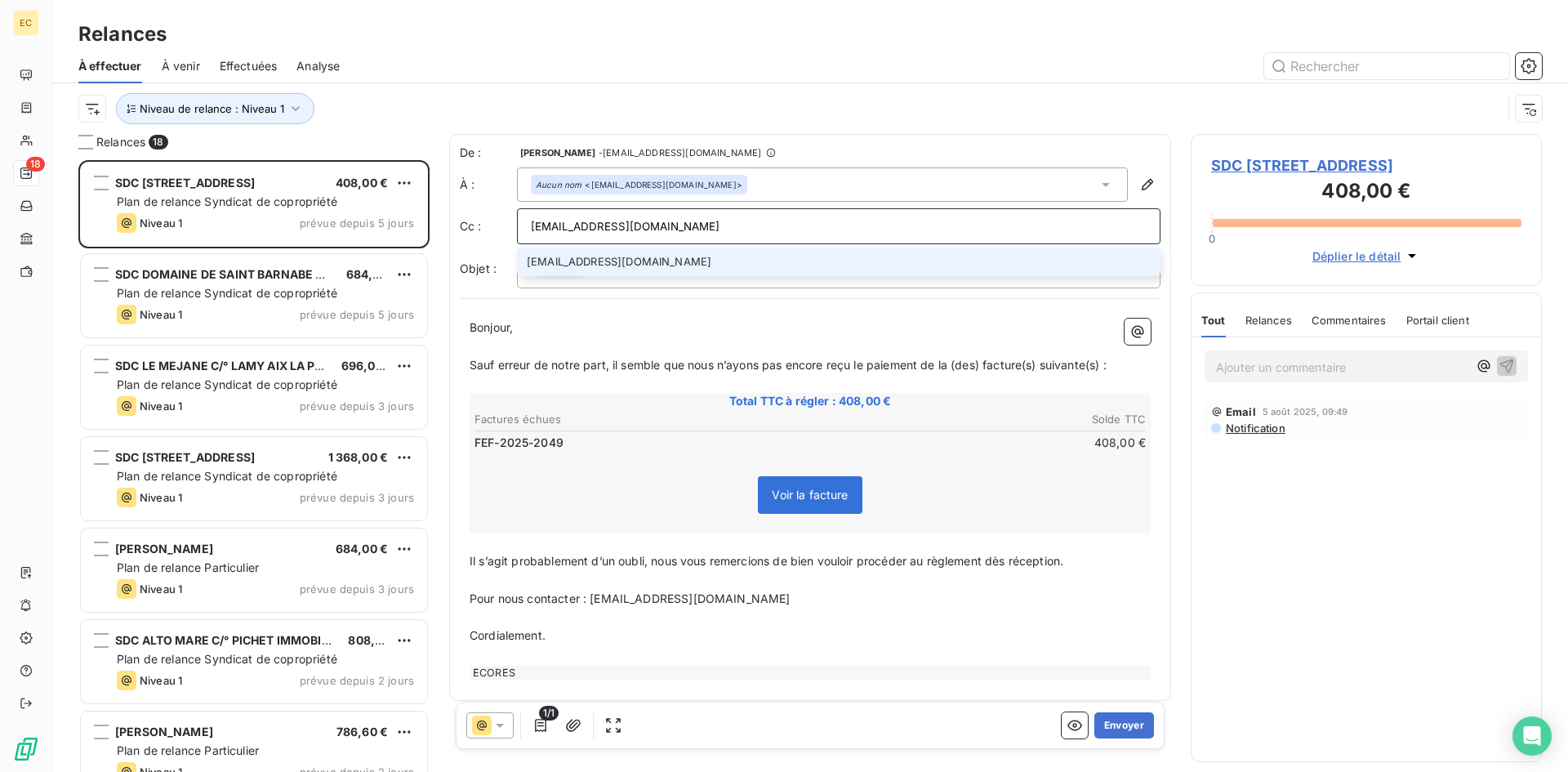
type input "[EMAIL_ADDRESS][DOMAIN_NAME]"
click at [632, 258] on li "[EMAIL_ADDRESS][DOMAIN_NAME]" at bounding box center [838, 262] width 643 height 29
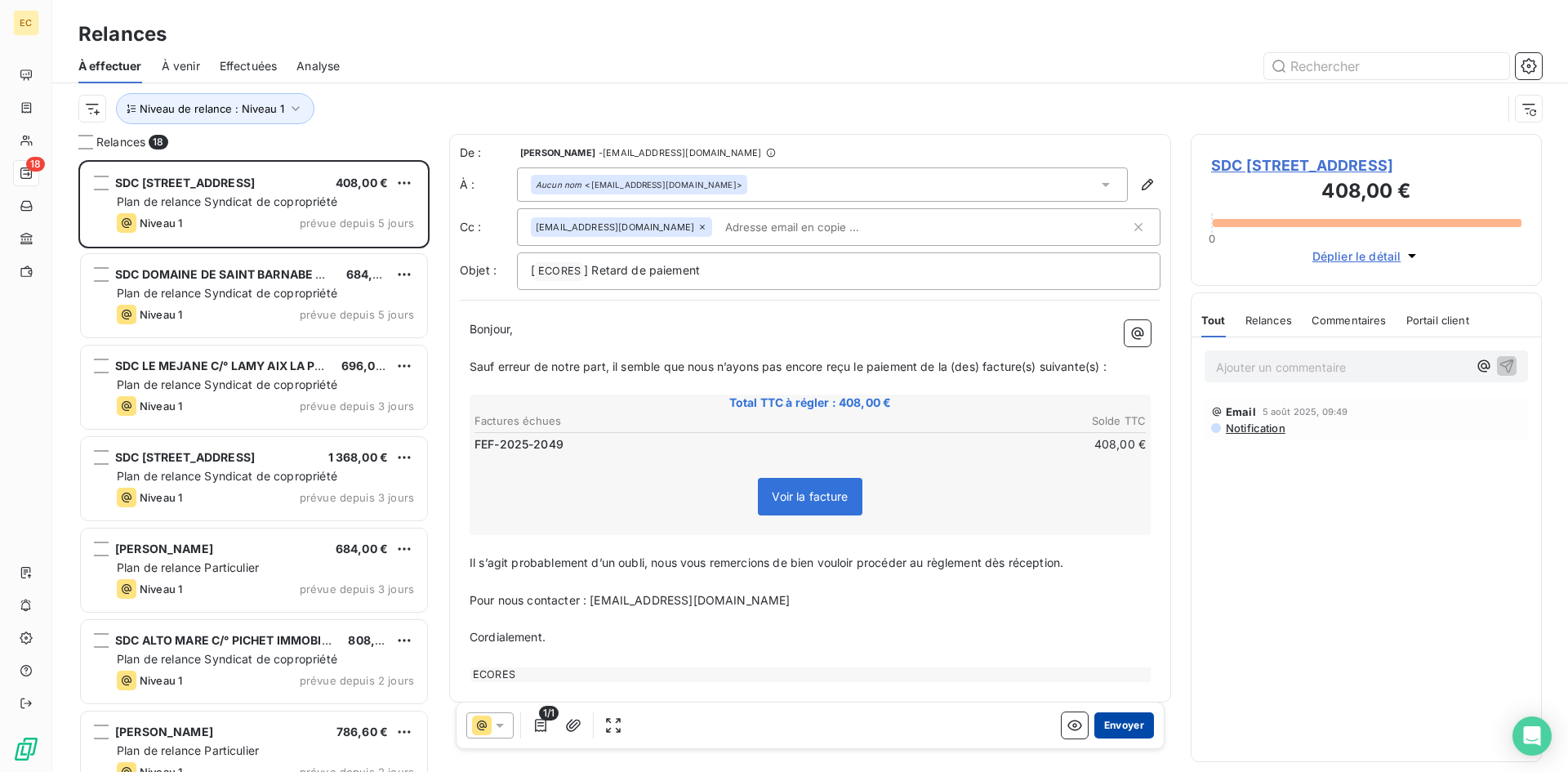
click at [1114, 722] on button "Envoyer" at bounding box center [1124, 726] width 60 height 26
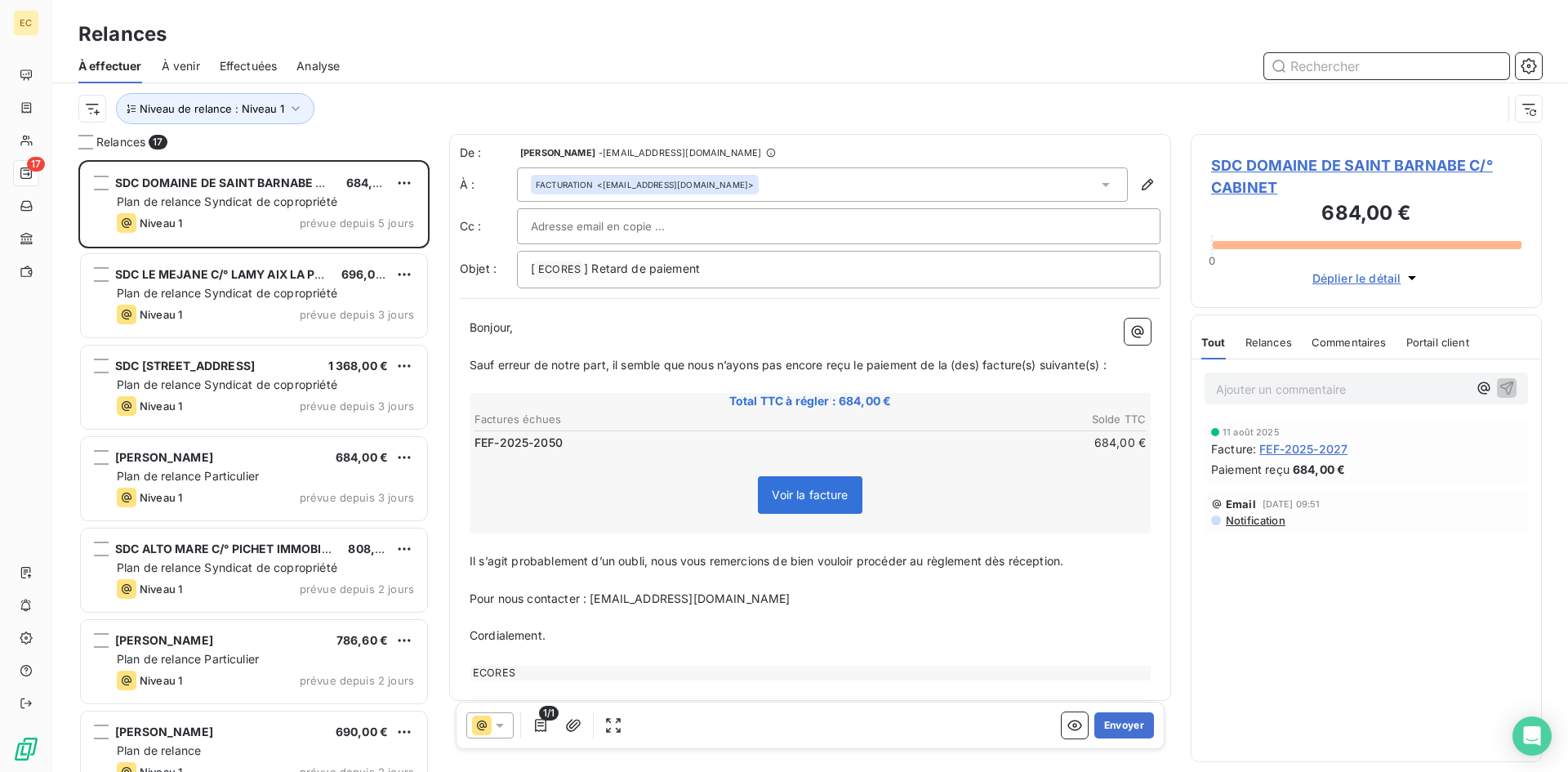
click at [1354, 66] on input "text" at bounding box center [1386, 66] width 245 height 26
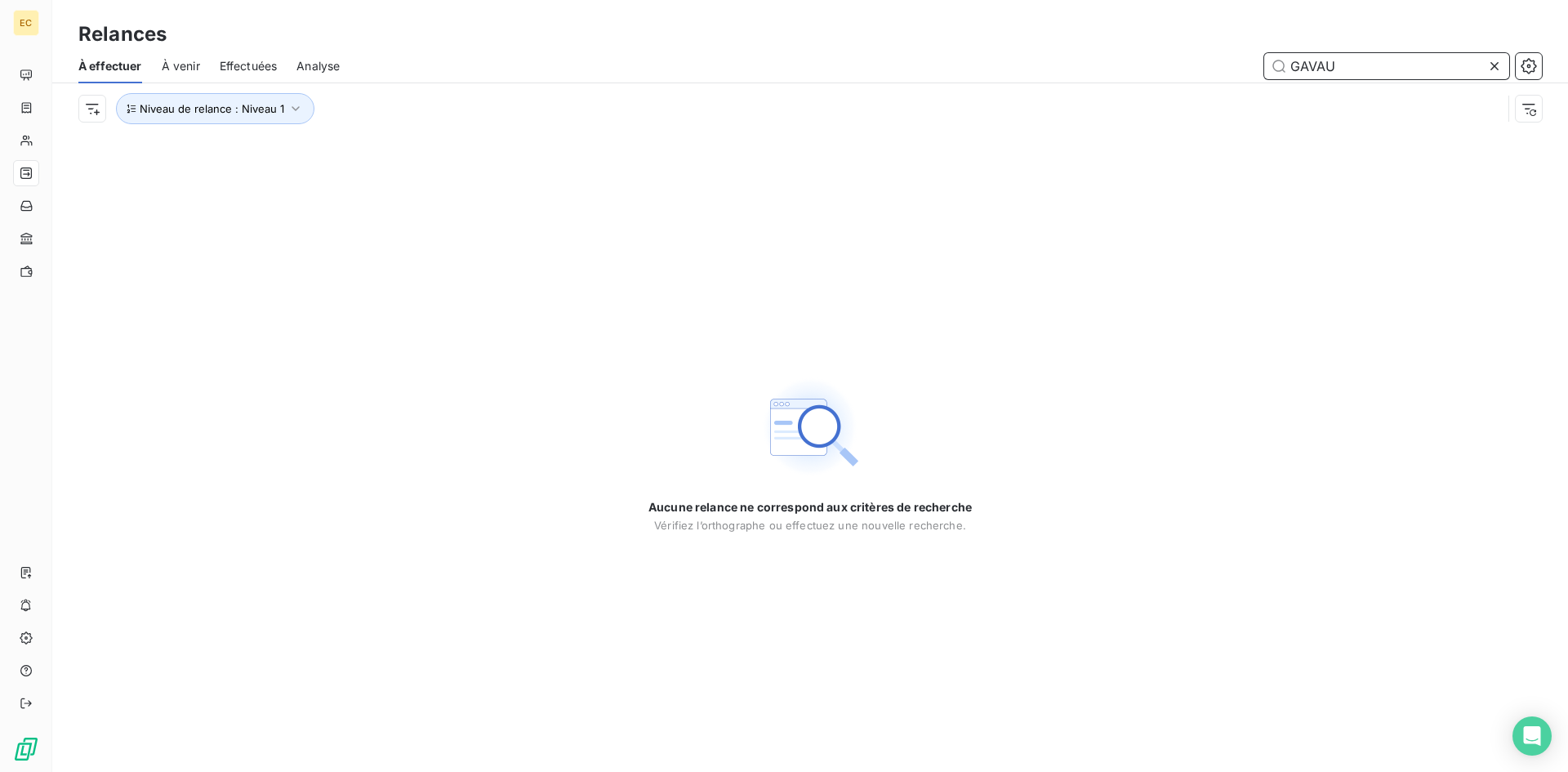
type input "GAVAU"
click at [1491, 63] on icon at bounding box center [1494, 66] width 8 height 8
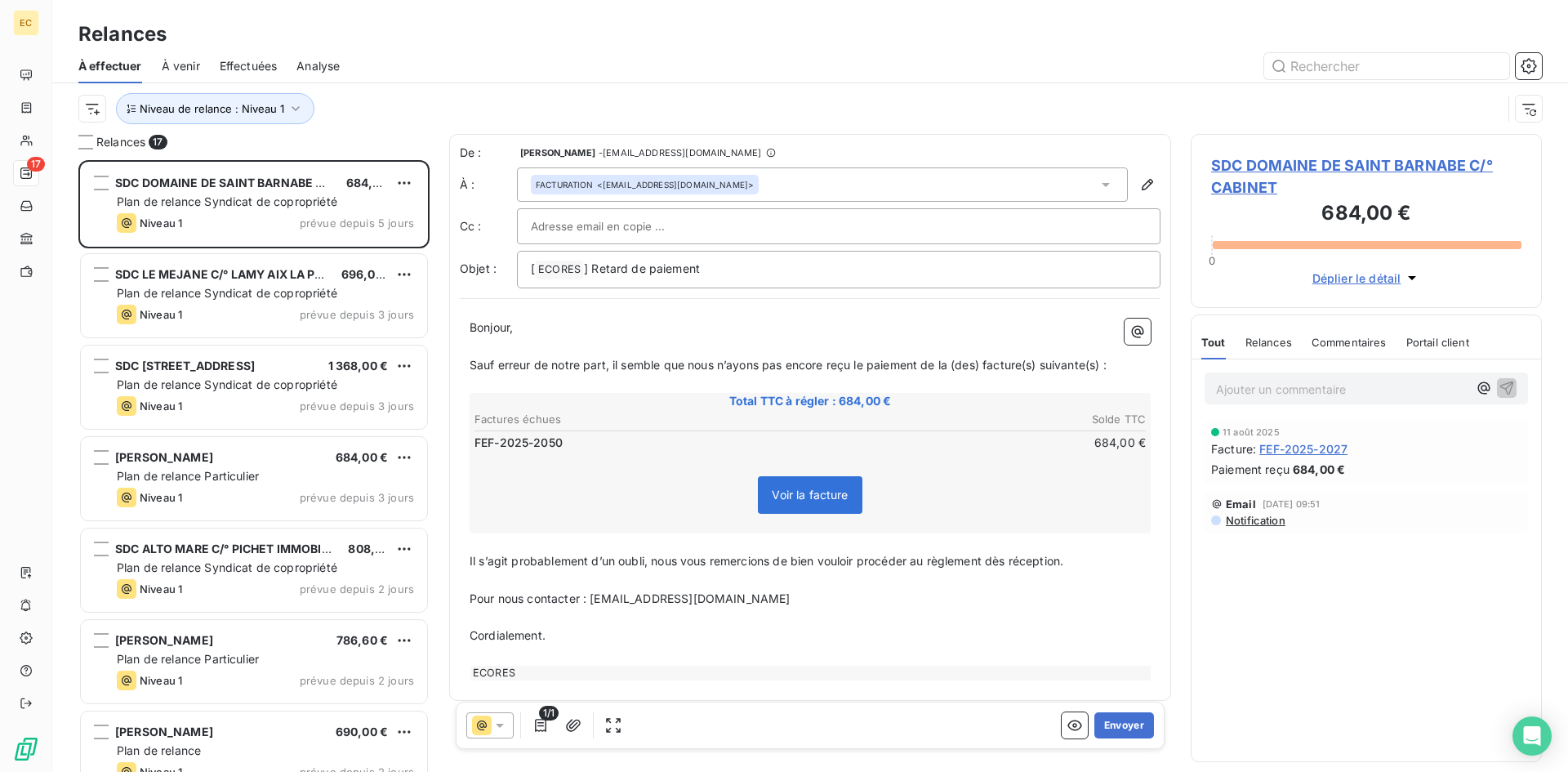
scroll to position [600, 339]
click at [602, 227] on input "text" at bounding box center [618, 227] width 176 height 25
paste input "[EMAIL_ADDRESS][DOMAIN_NAME]"
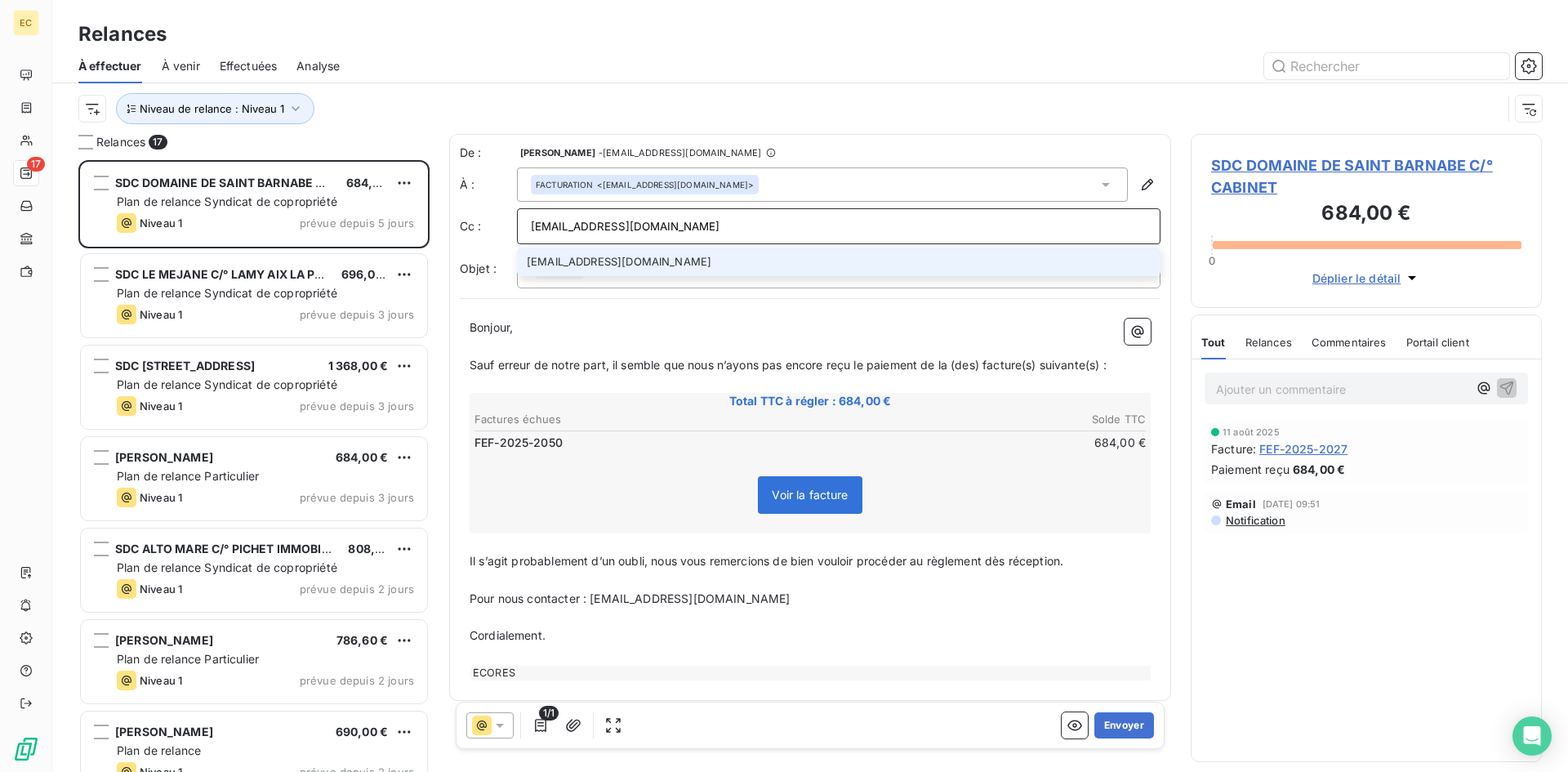
type input "[EMAIL_ADDRESS][DOMAIN_NAME]"
click at [609, 256] on li "[EMAIL_ADDRESS][DOMAIN_NAME]" at bounding box center [838, 262] width 643 height 29
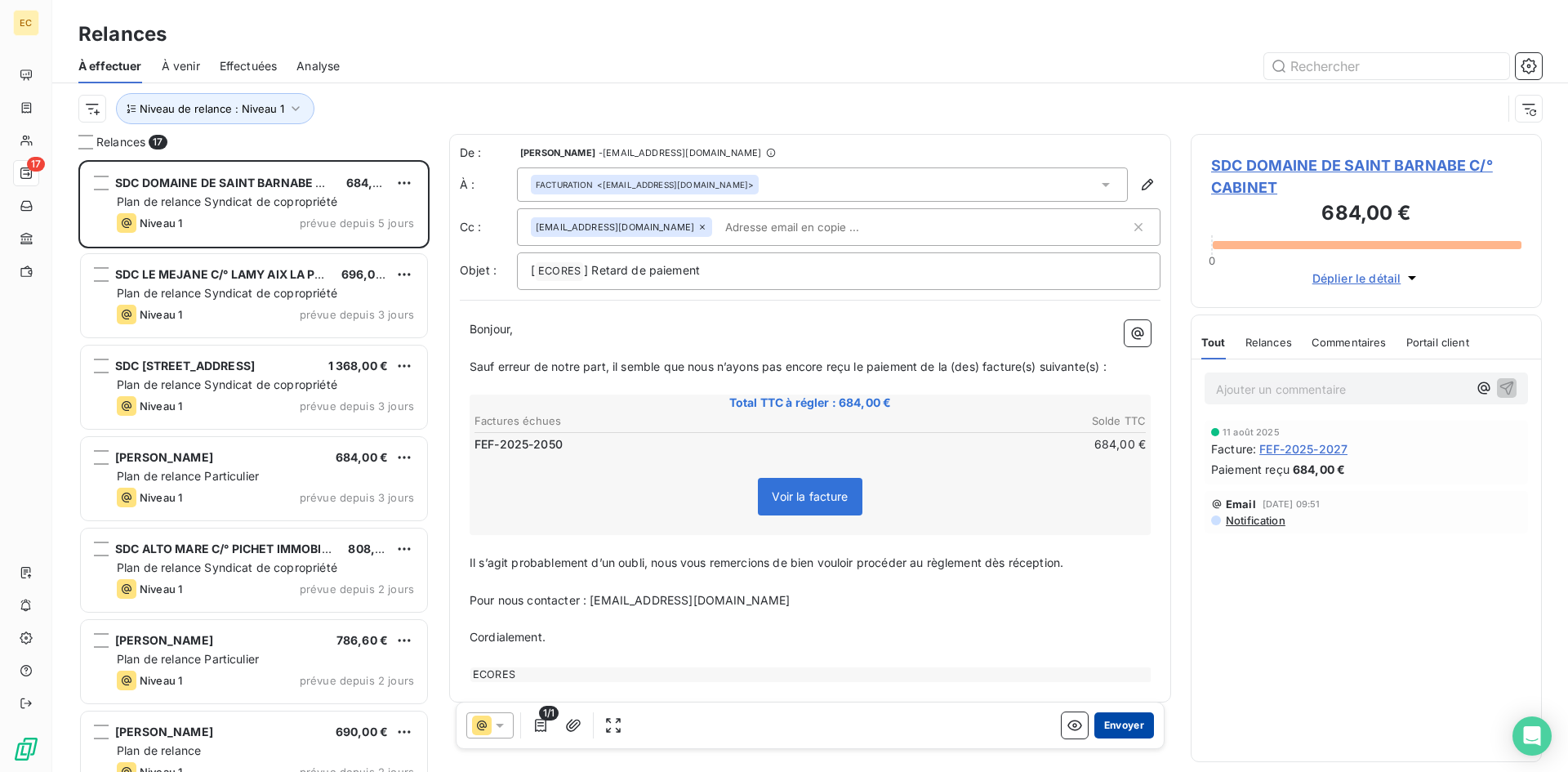
click at [1119, 728] on button "Envoyer" at bounding box center [1124, 726] width 60 height 26
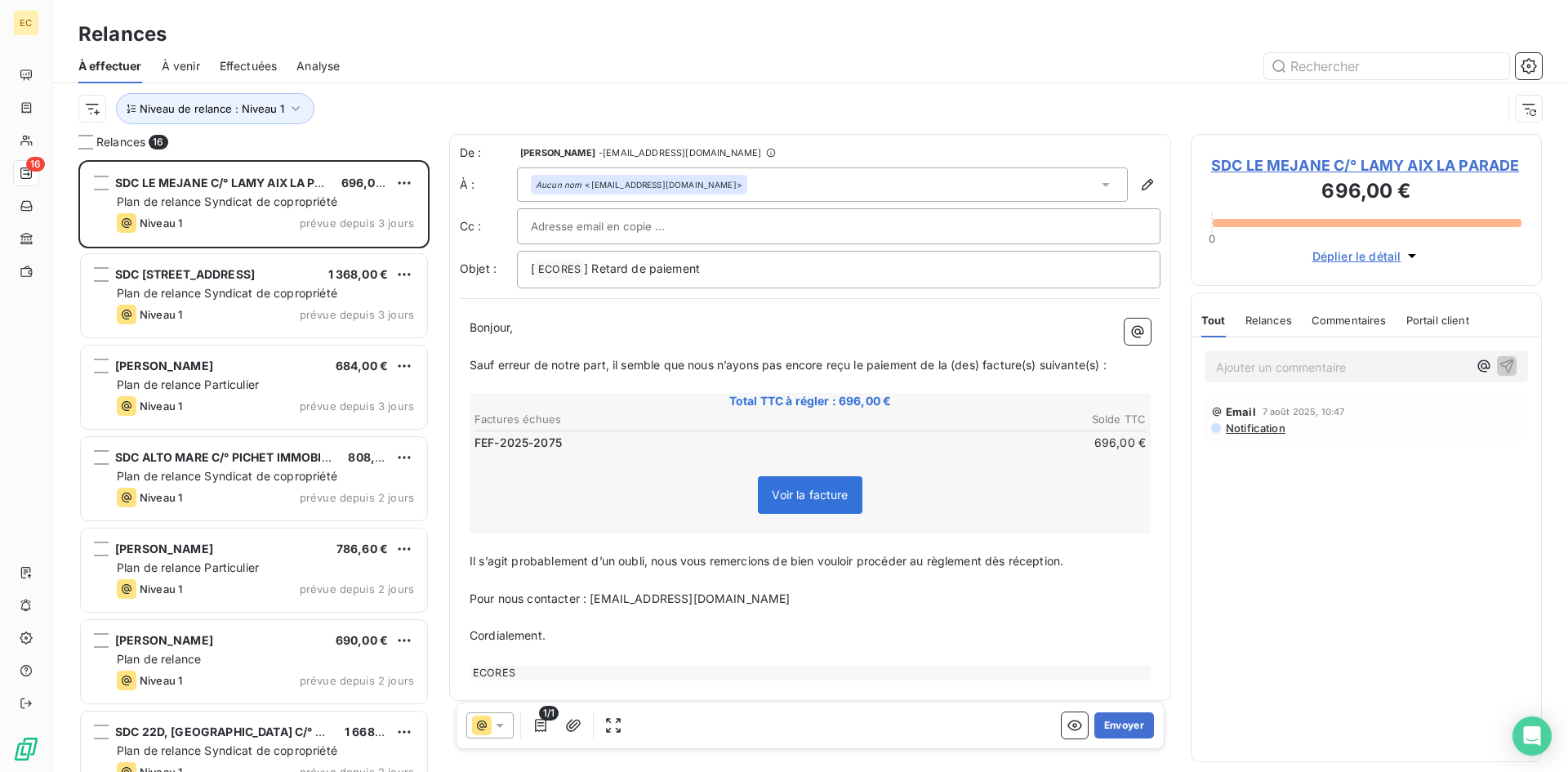
click at [574, 236] on input "text" at bounding box center [618, 227] width 176 height 25
paste input "[EMAIL_ADDRESS][DOMAIN_NAME]"
drag, startPoint x: 741, startPoint y: 224, endPoint x: 535, endPoint y: 236, distance: 206.3
click at [535, 236] on div "[EMAIL_ADDRESS][DOMAIN_NAME]" at bounding box center [838, 227] width 615 height 25
type input "[EMAIL_ADDRESS][DOMAIN_NAME]"
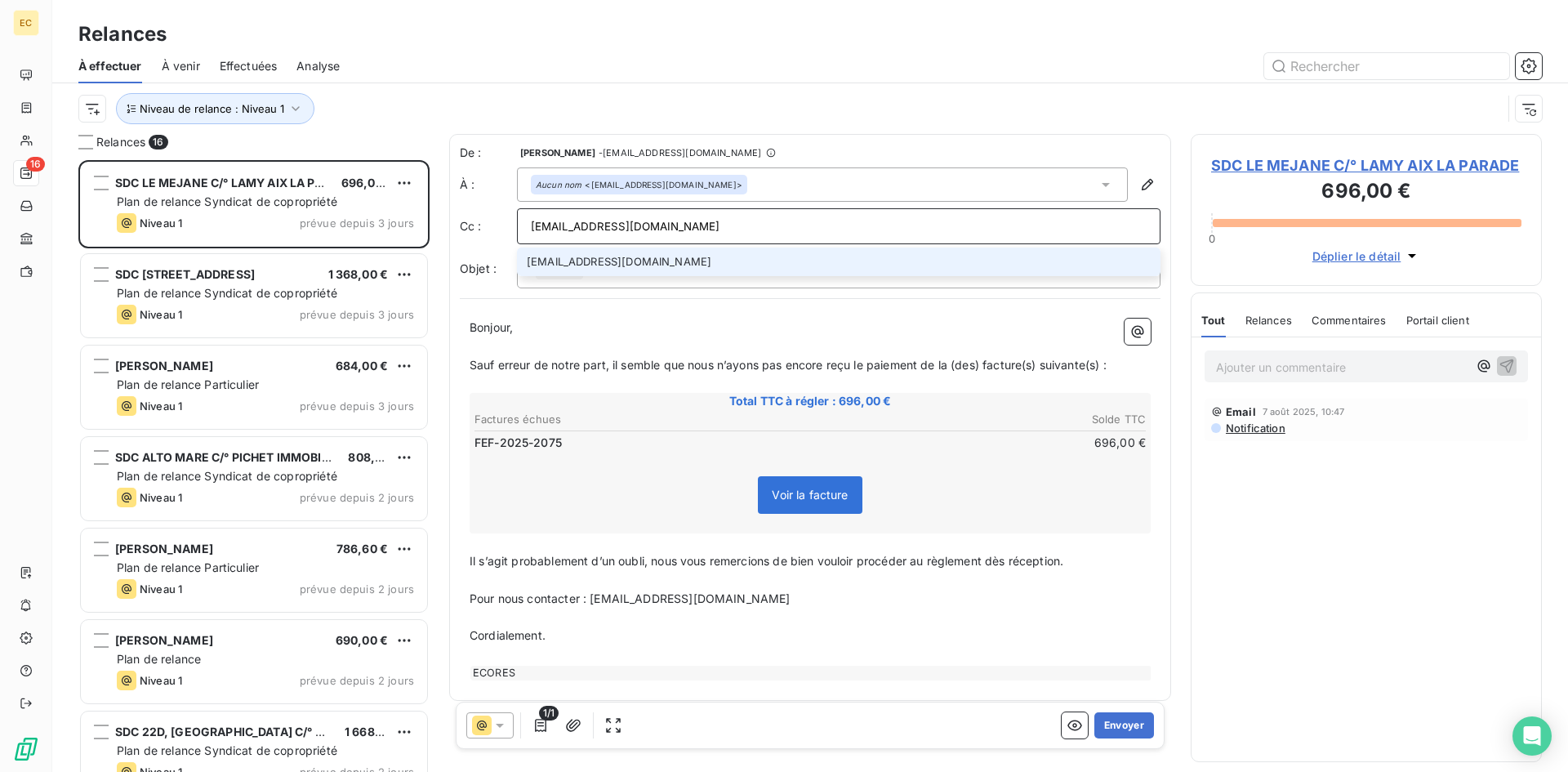
click at [680, 256] on li "[EMAIL_ADDRESS][DOMAIN_NAME]" at bounding box center [838, 262] width 643 height 29
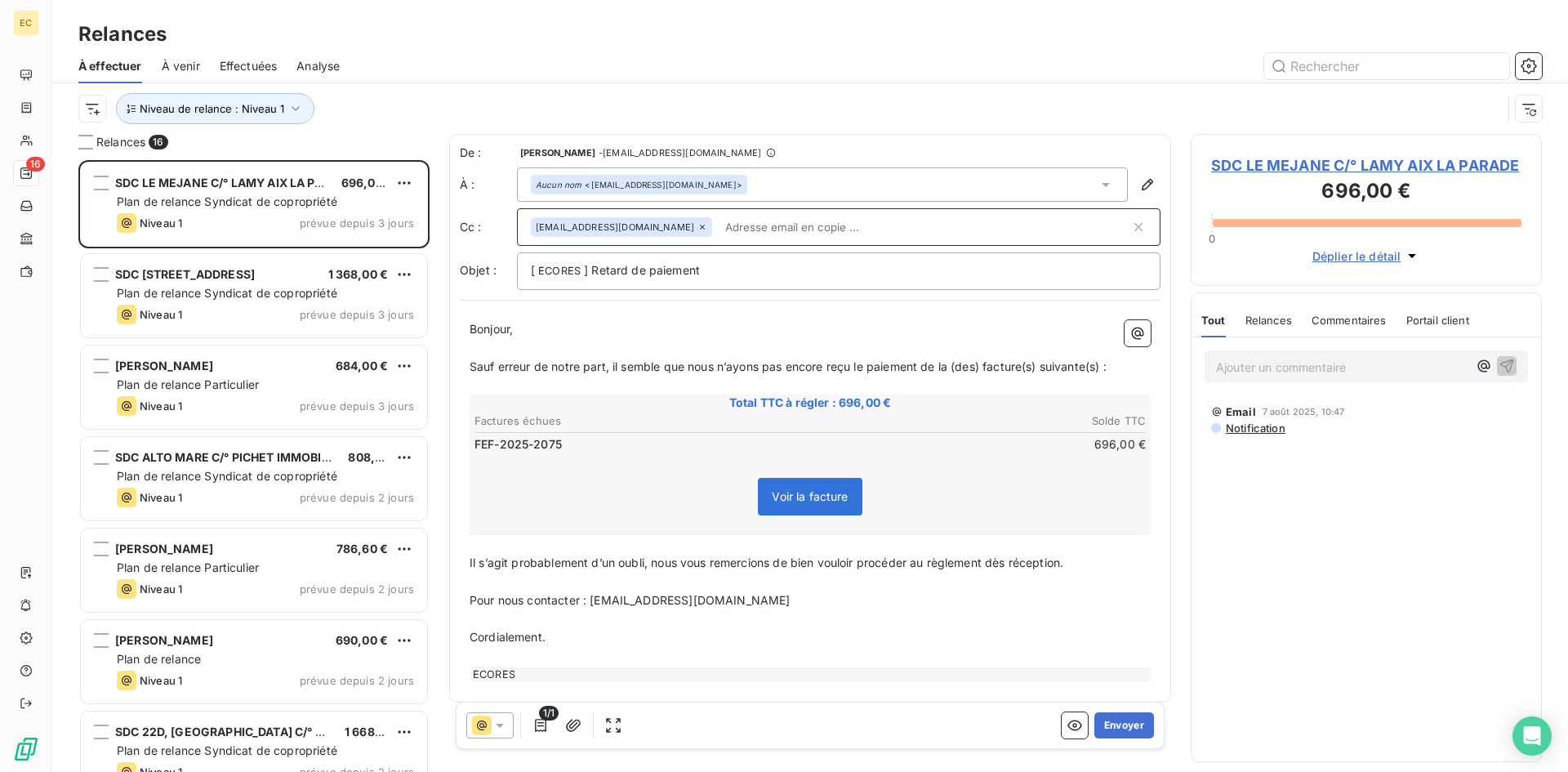
click at [698, 225] on icon at bounding box center [702, 227] width 10 height 10
click at [1108, 720] on button "Envoyer" at bounding box center [1124, 726] width 60 height 26
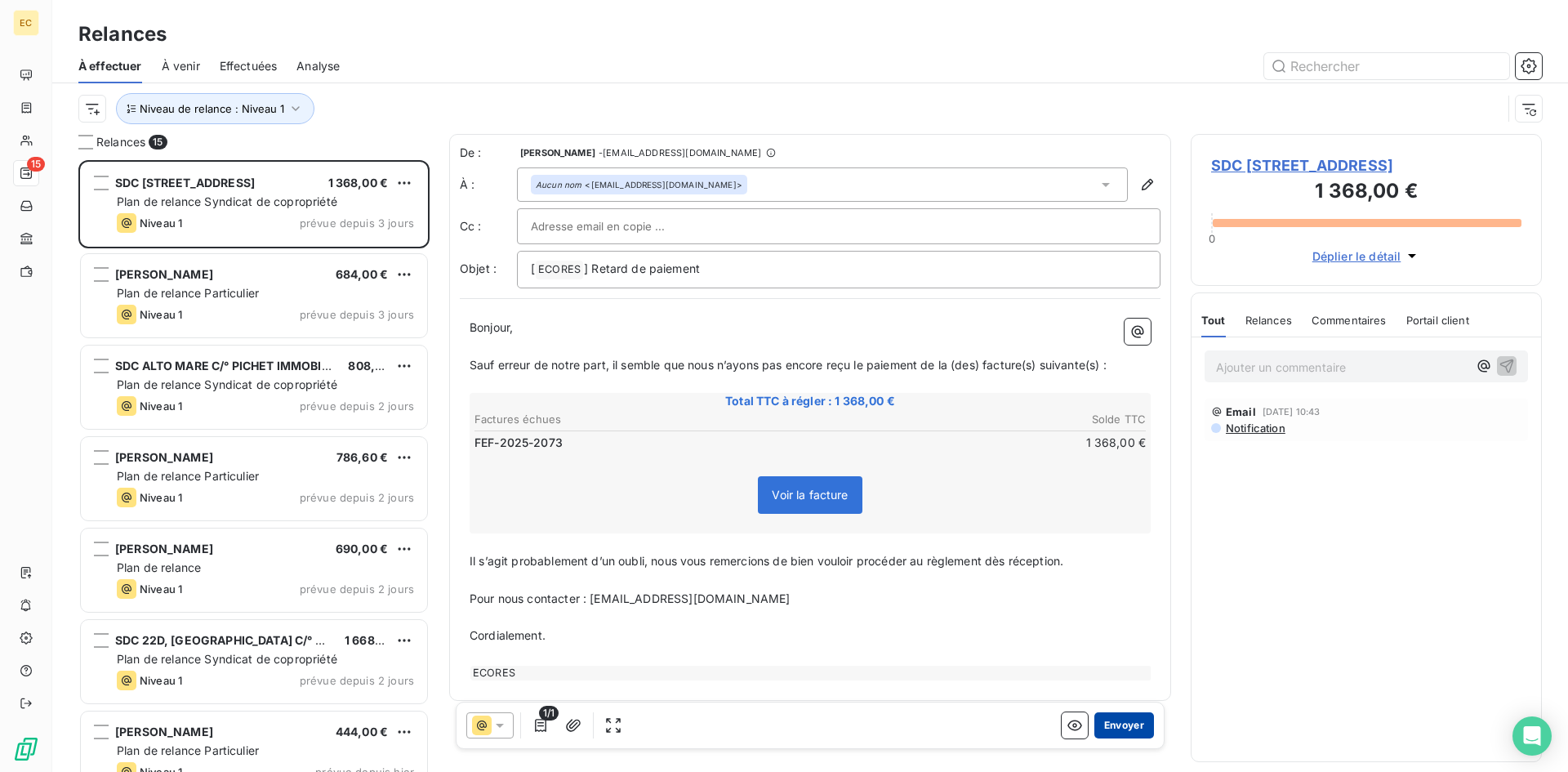
click at [1113, 722] on button "Envoyer" at bounding box center [1124, 726] width 60 height 26
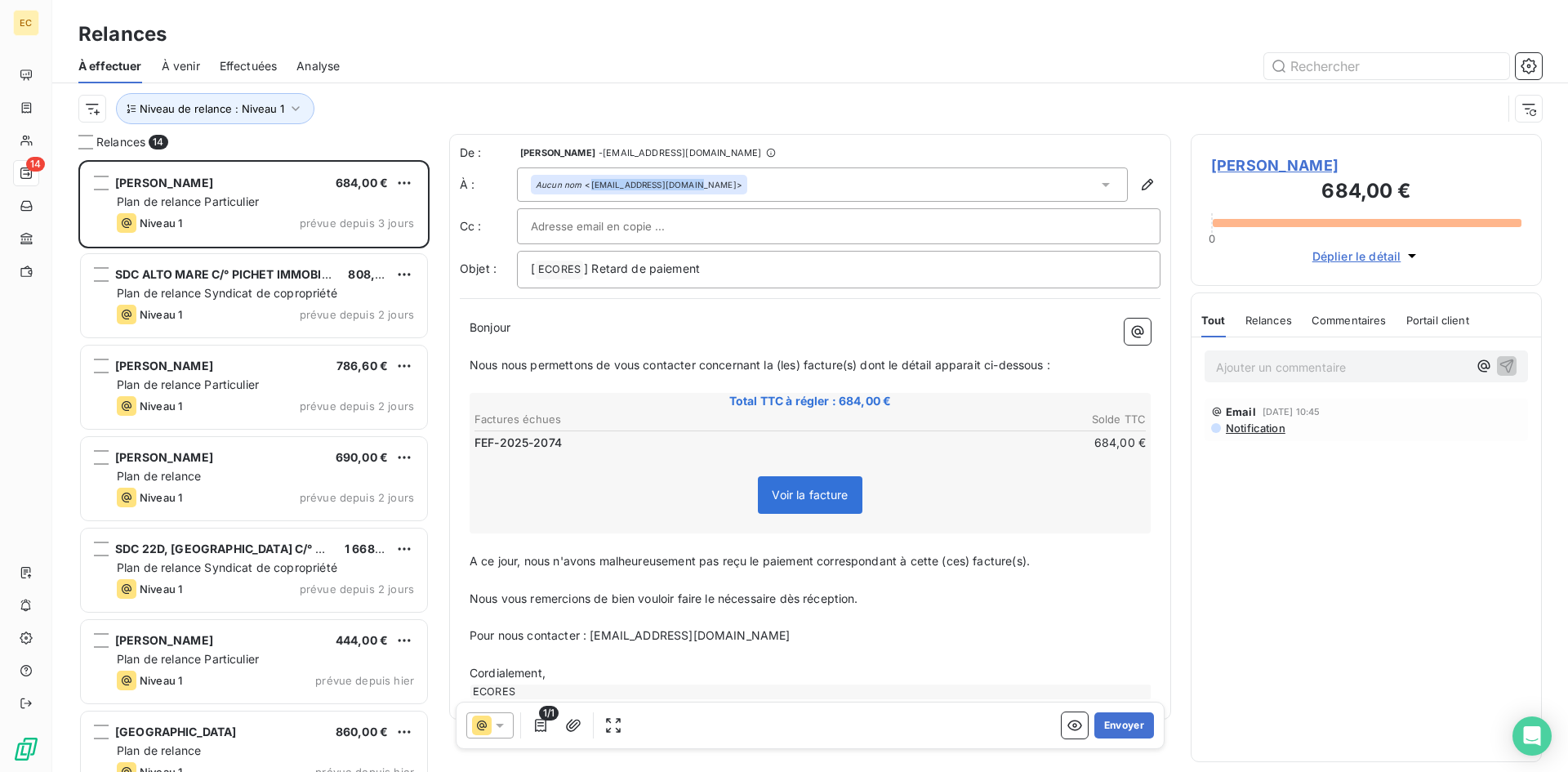
drag, startPoint x: 687, startPoint y: 184, endPoint x: 588, endPoint y: 182, distance: 99.0
click at [588, 182] on div "Aucun nom <[EMAIL_ADDRESS][DOMAIN_NAME]>" at bounding box center [639, 185] width 207 height 11
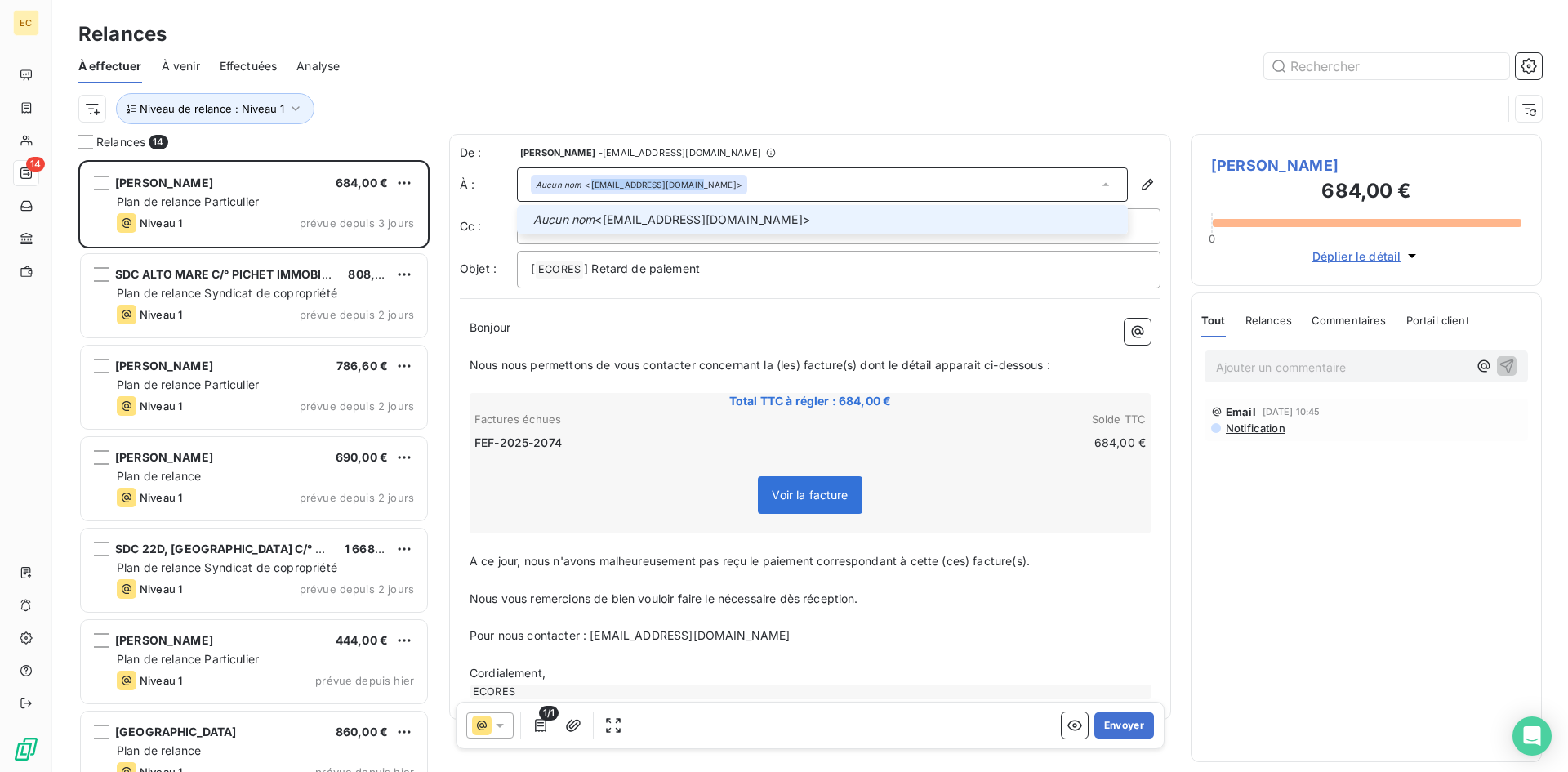
copy div "[EMAIL_ADDRESS][DOMAIN_NAME]"
click at [1115, 722] on button "Envoyer" at bounding box center [1124, 726] width 60 height 26
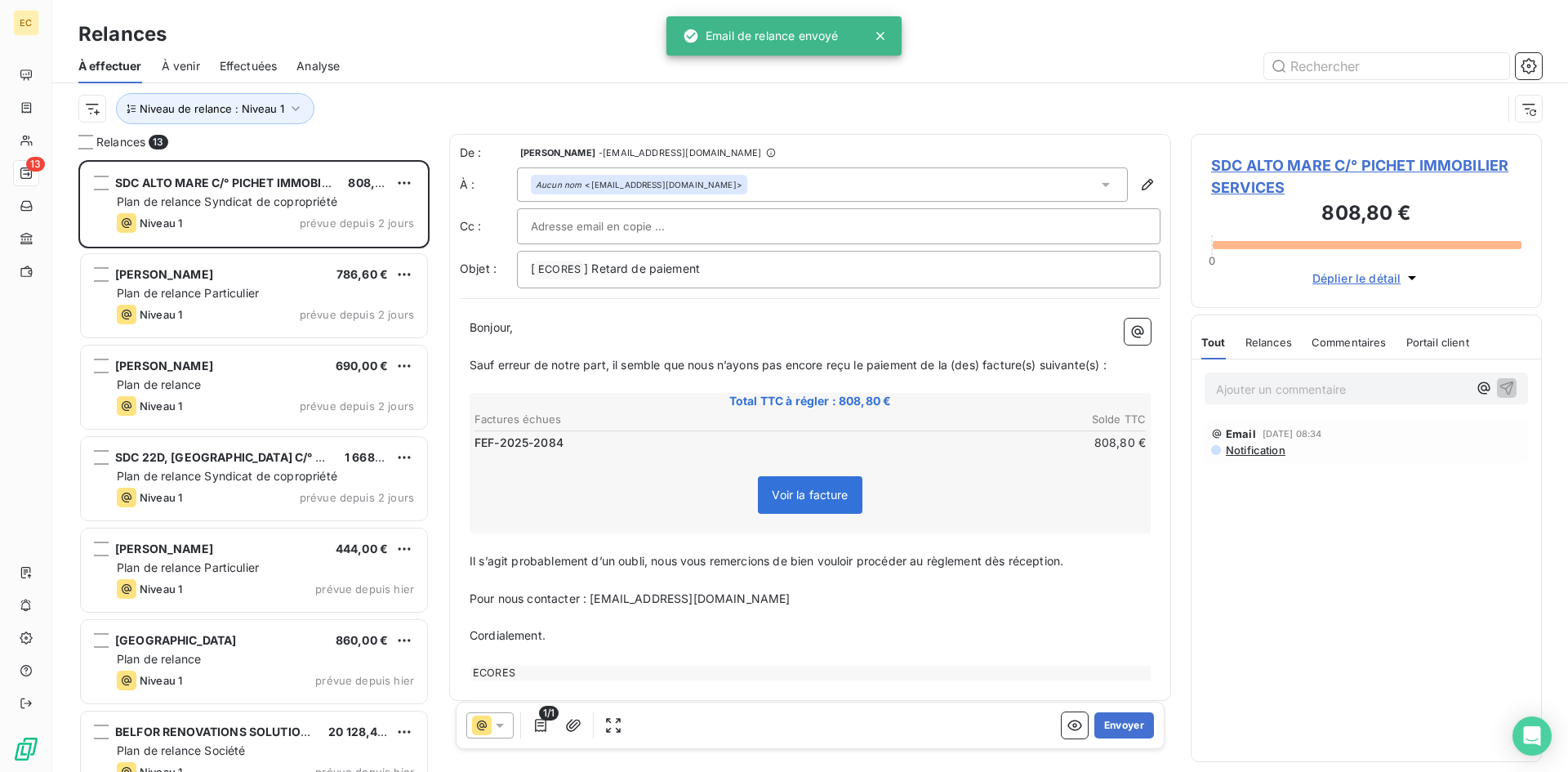
click at [573, 228] on input "text" at bounding box center [618, 227] width 176 height 25
paste input "[EMAIL_ADDRESS][DOMAIN_NAME]"
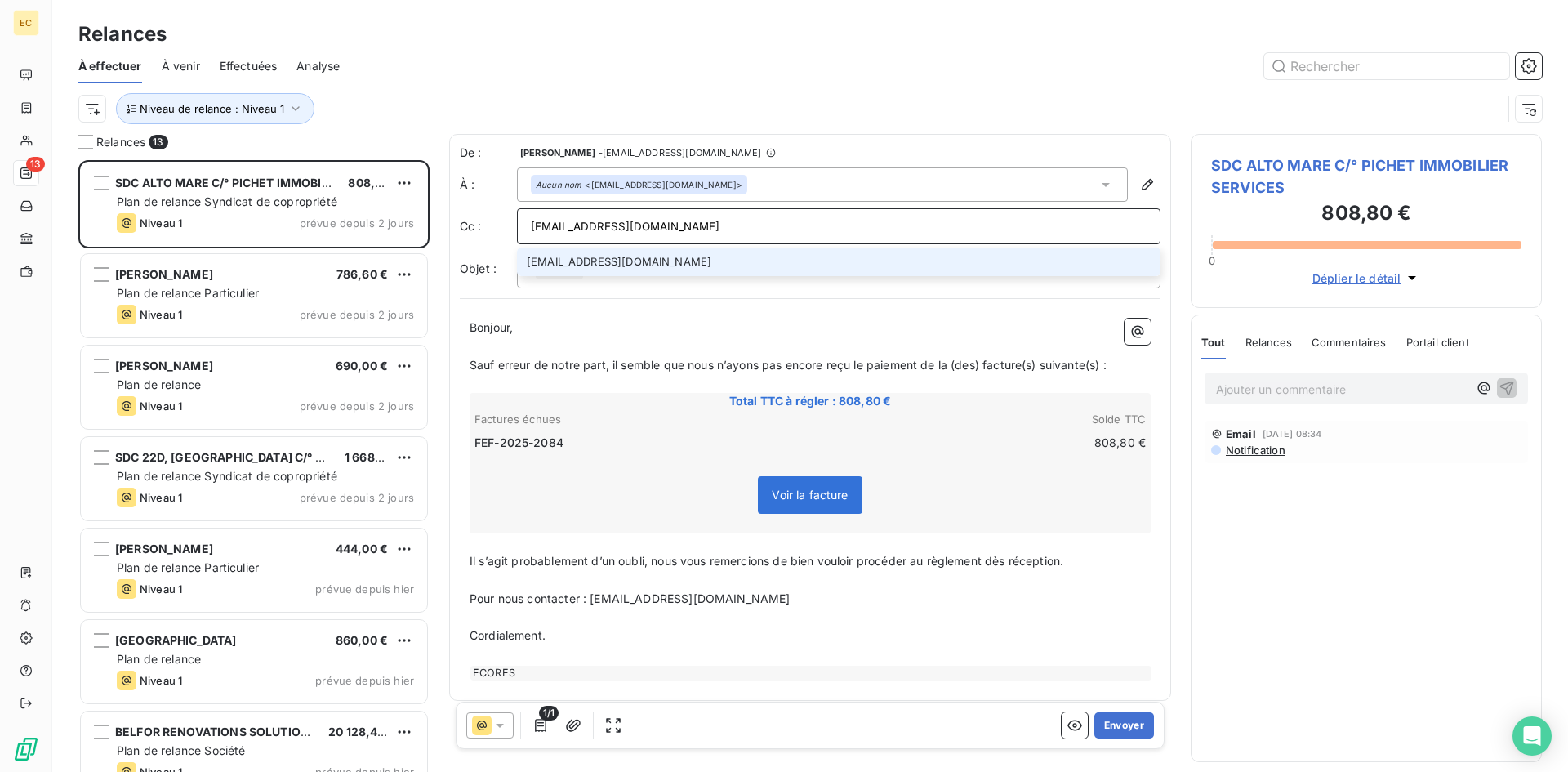
type input "[EMAIL_ADDRESS][DOMAIN_NAME]"
click at [606, 268] on li "[EMAIL_ADDRESS][DOMAIN_NAME]" at bounding box center [838, 262] width 643 height 29
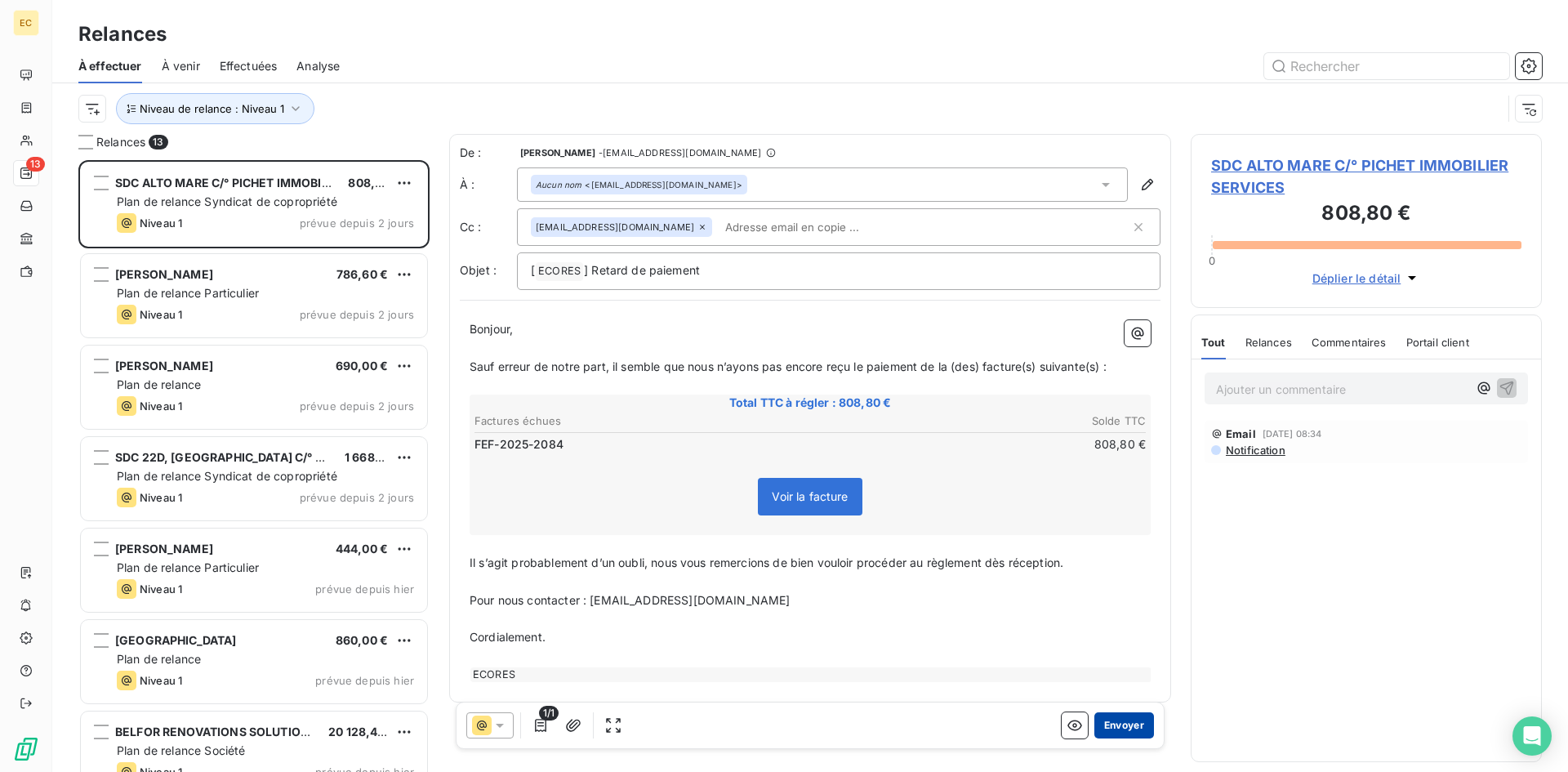
click at [1127, 721] on button "Envoyer" at bounding box center [1124, 726] width 60 height 26
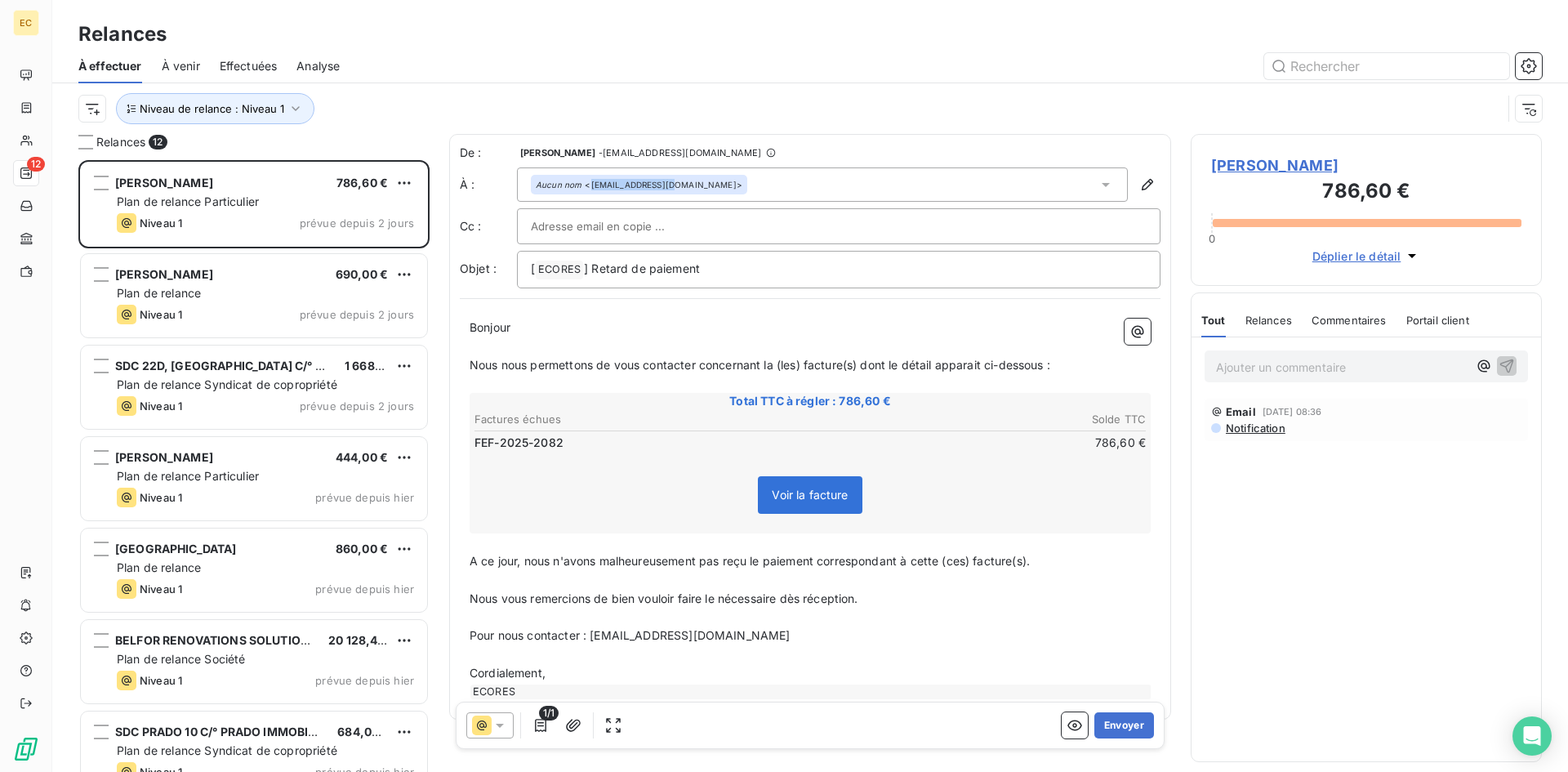
drag, startPoint x: 661, startPoint y: 186, endPoint x: 591, endPoint y: 188, distance: 70.0
click at [591, 188] on div "Aucun nom <[EMAIL_ADDRESS][DOMAIN_NAME]>" at bounding box center [639, 185] width 207 height 11
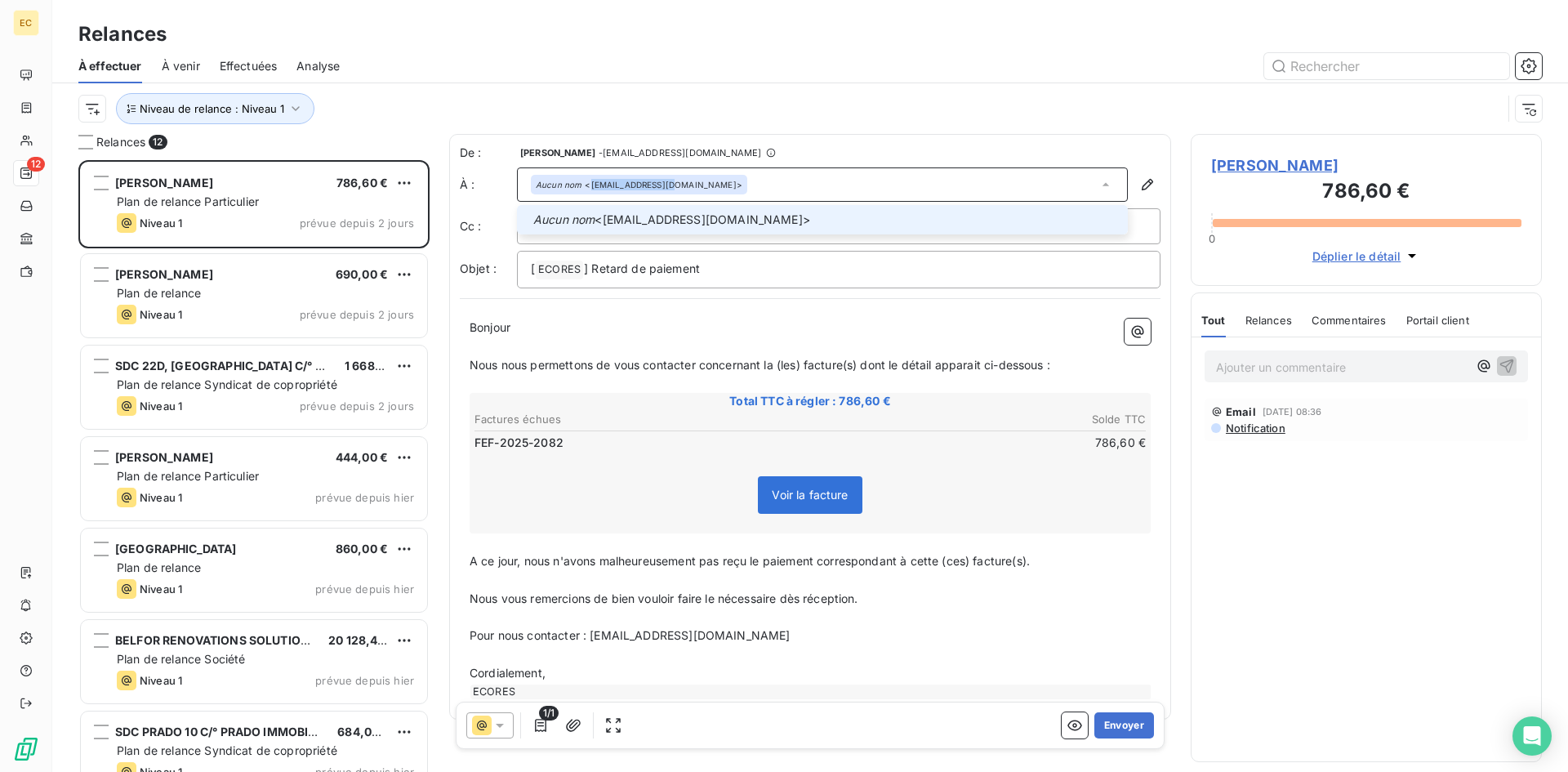
copy div "[EMAIL_ADDRESS][DOMAIN_NAME]"
click at [1121, 728] on button "Envoyer" at bounding box center [1124, 726] width 60 height 26
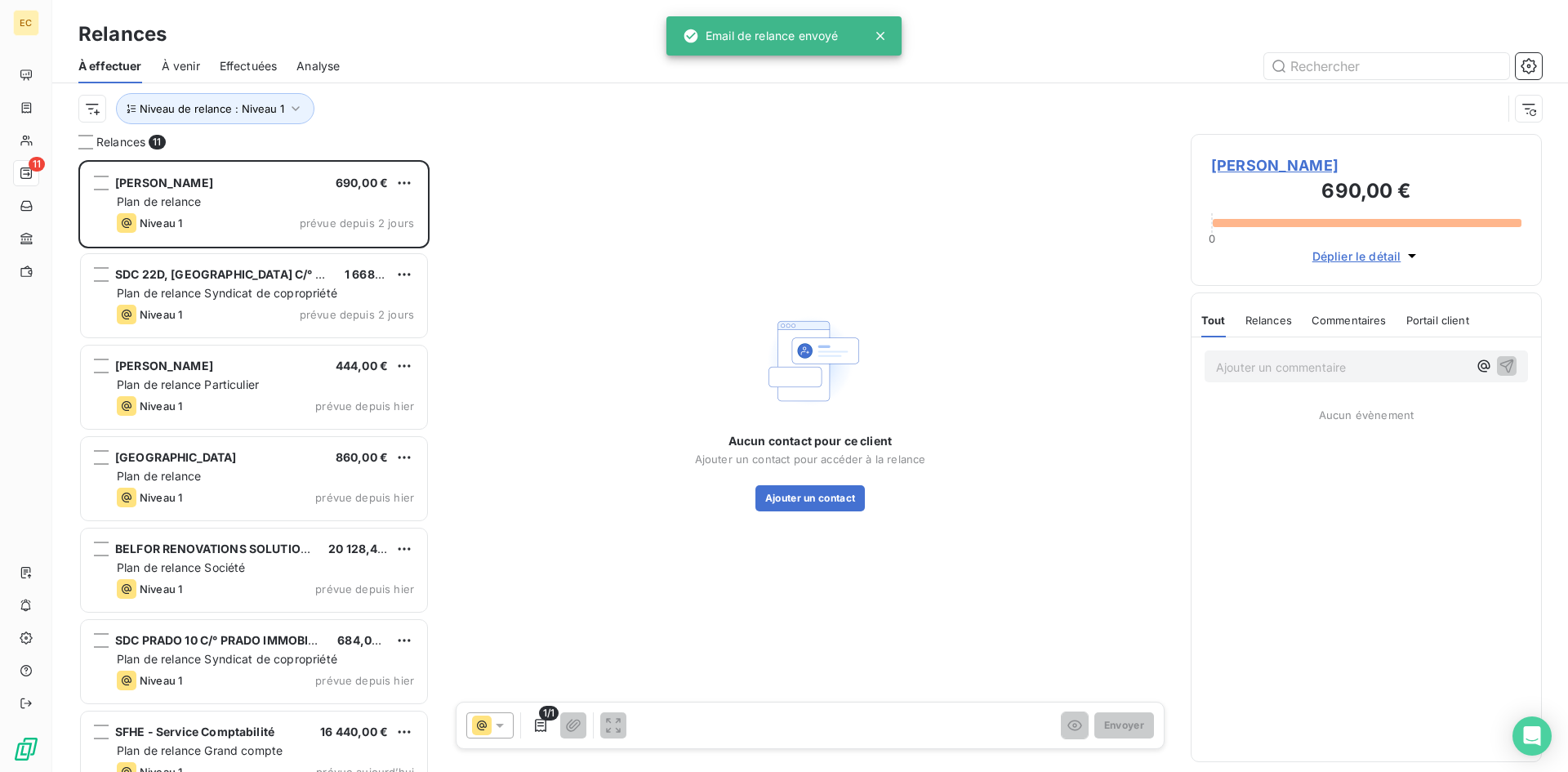
click at [1261, 165] on span "[PERSON_NAME]" at bounding box center [1367, 165] width 310 height 22
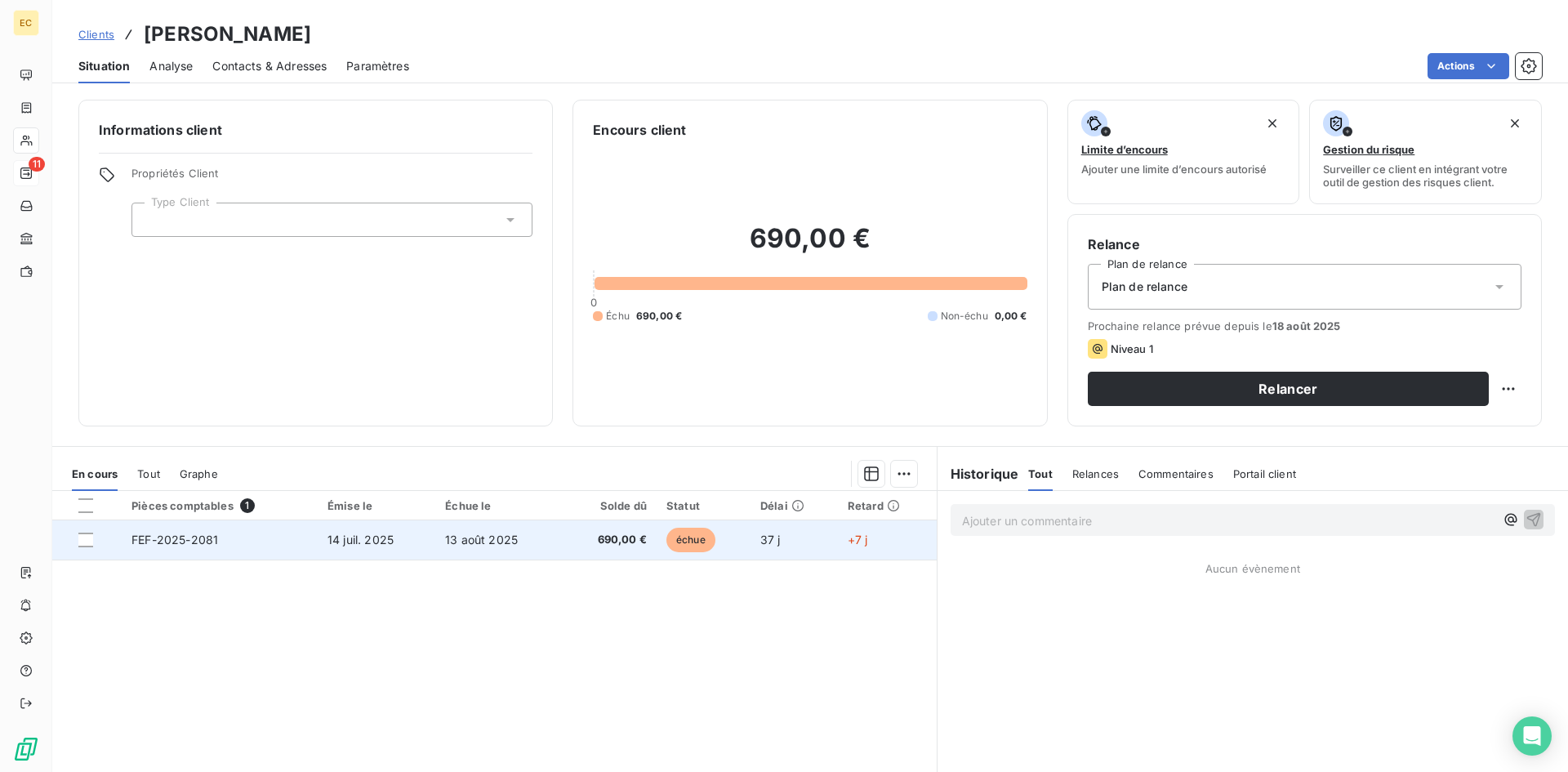
click at [348, 545] on span "14 juil. 2025" at bounding box center [360, 539] width 67 height 14
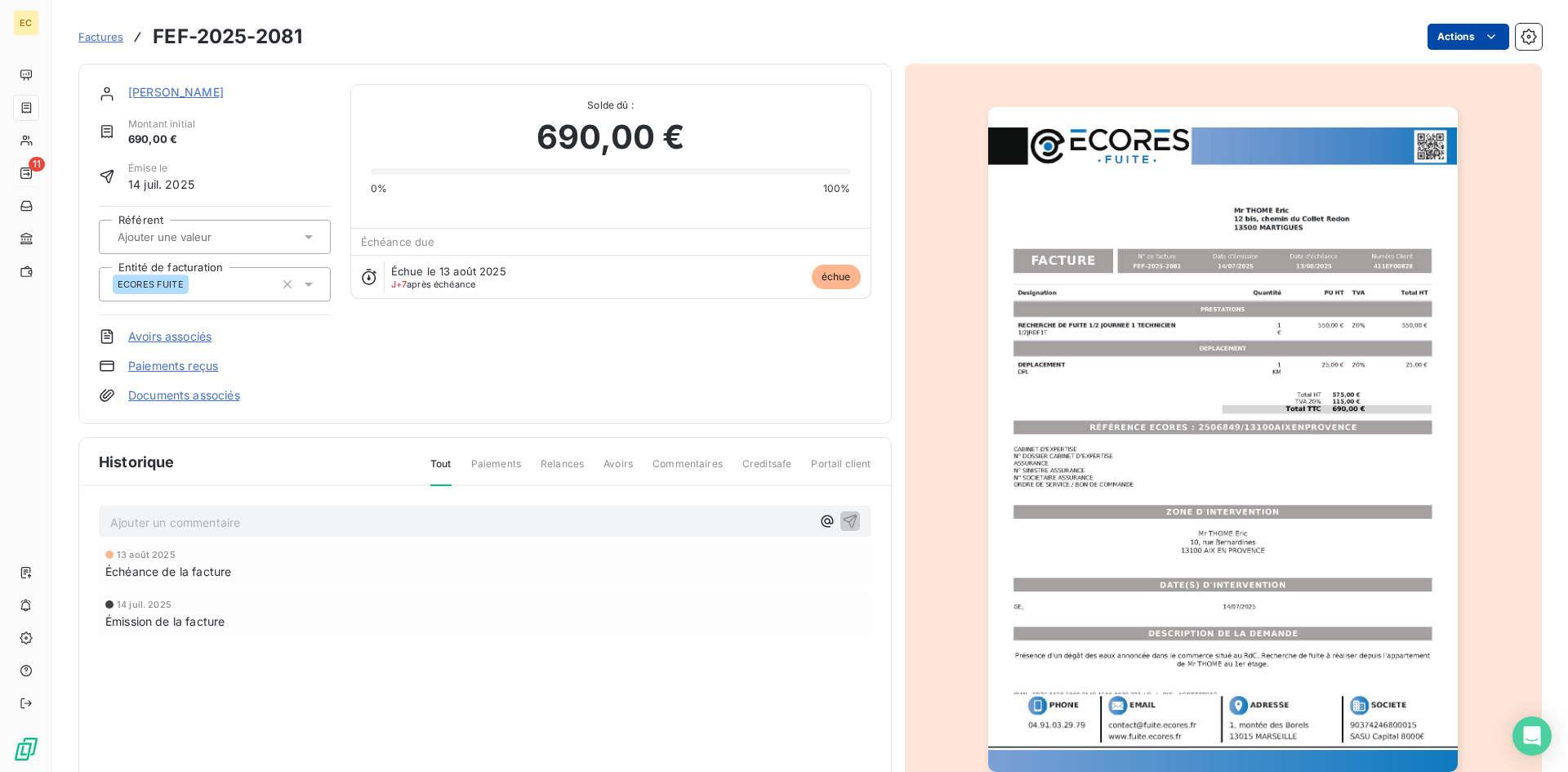
click at [1459, 34] on html "EC 11 Factures FEF-2025-2081 Actions [PERSON_NAME] initial 690,00 € Émise le [D…" at bounding box center [784, 386] width 1568 height 772
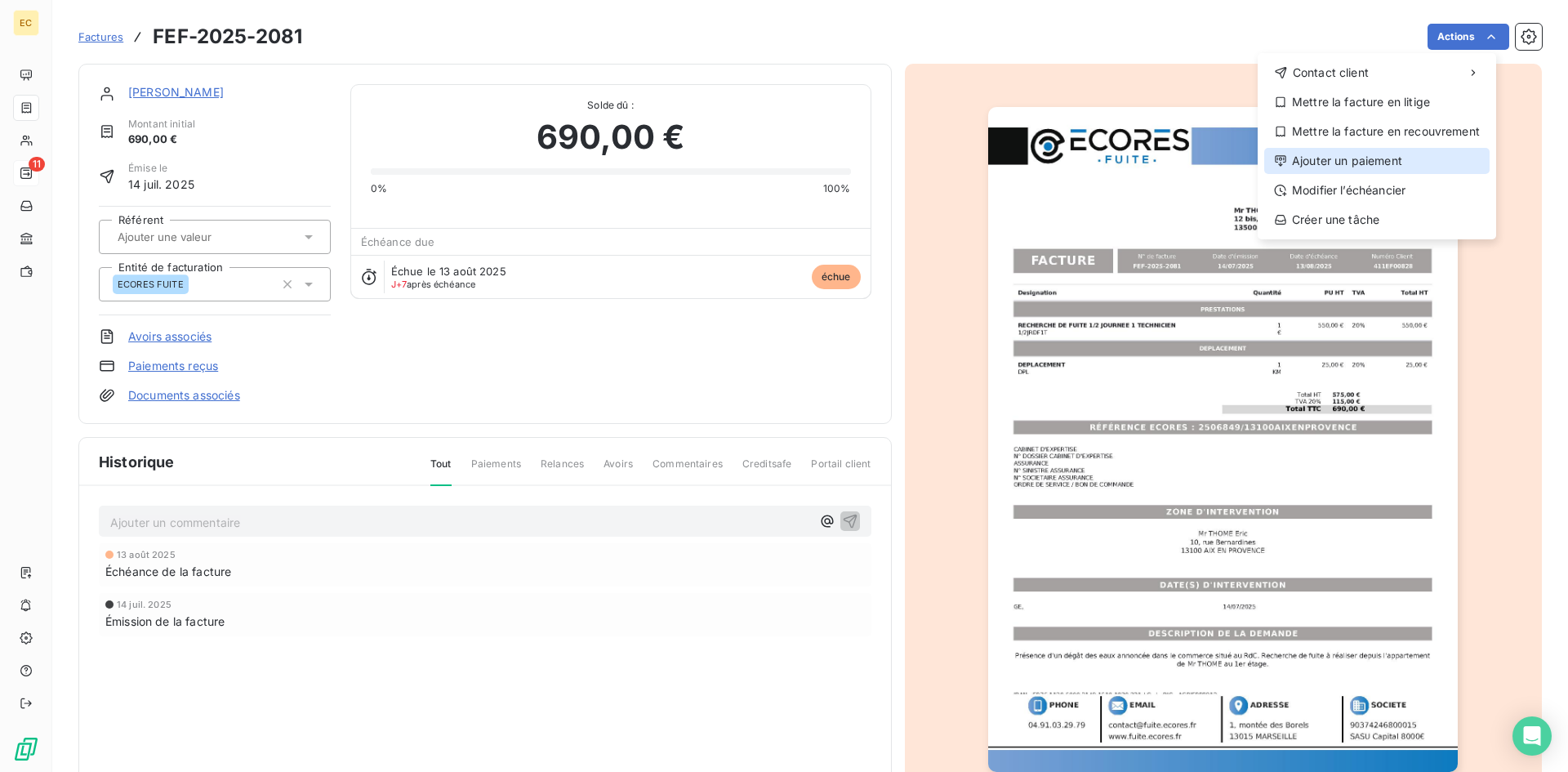
click at [1428, 156] on div "Ajouter un paiement" at bounding box center [1377, 161] width 225 height 26
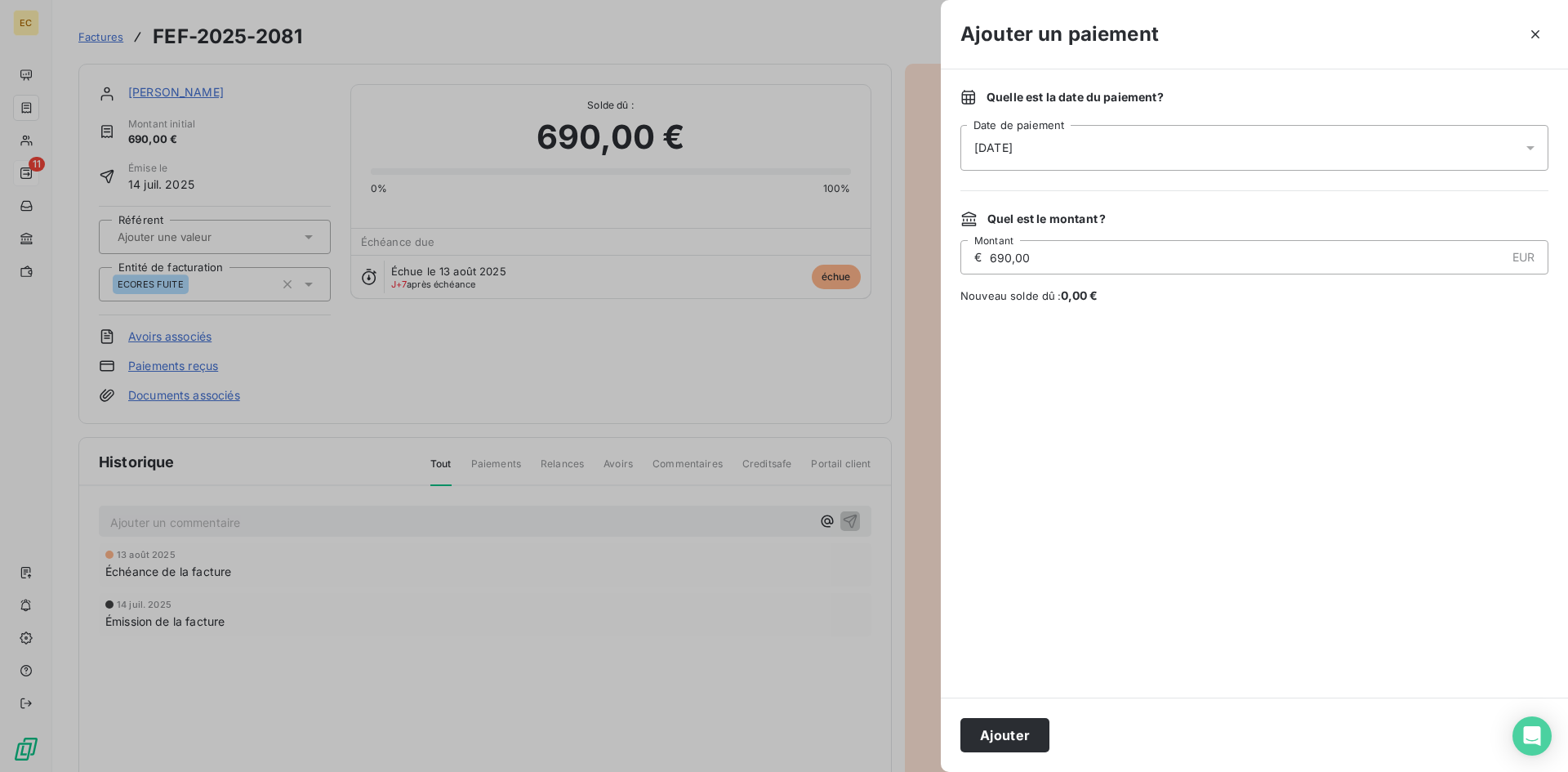
click at [1013, 151] on span "[DATE]" at bounding box center [993, 148] width 39 height 17
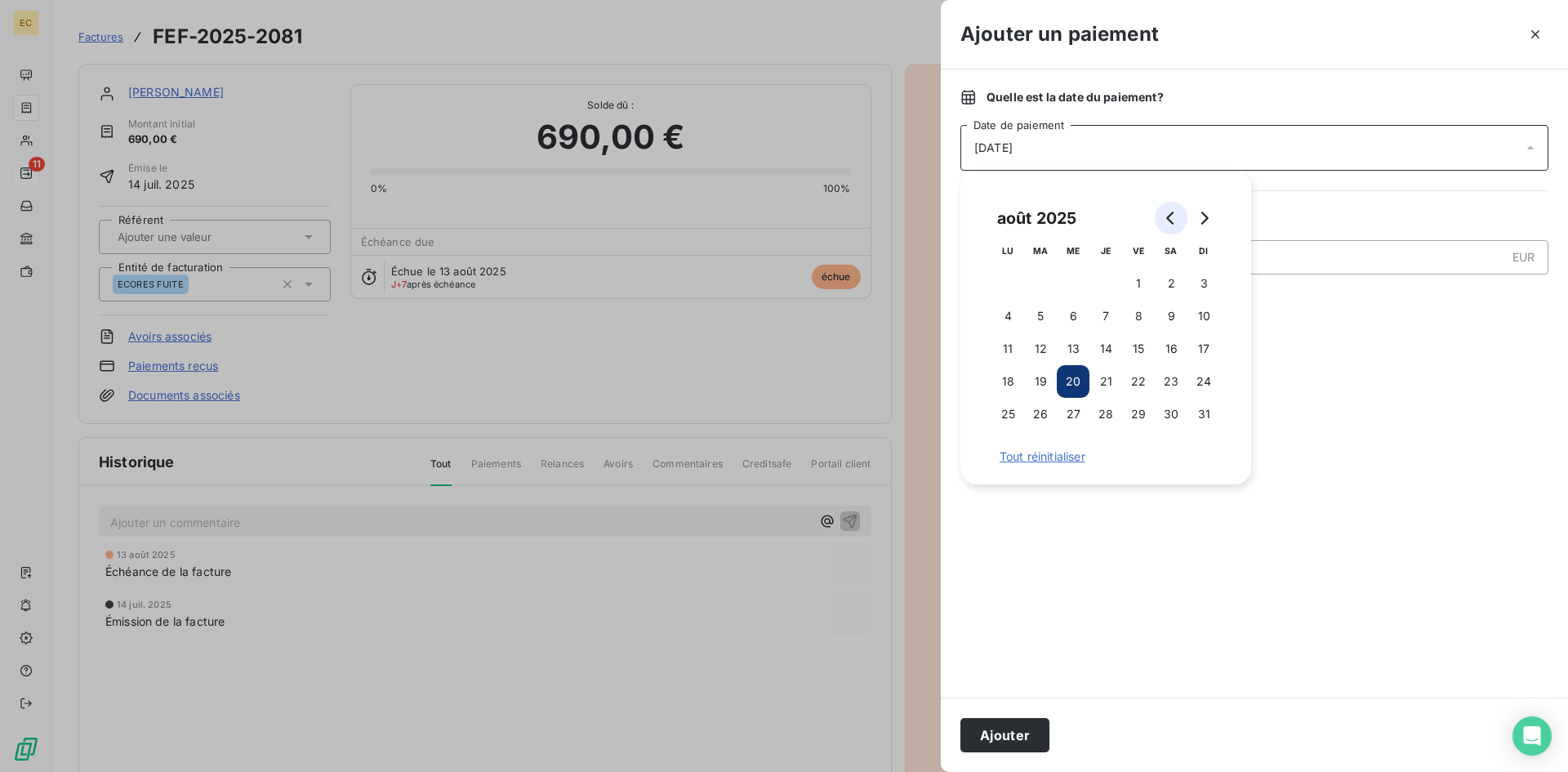
click at [1163, 220] on button "Go to previous month" at bounding box center [1171, 217] width 32 height 32
click at [1195, 214] on button "Go to next month" at bounding box center [1203, 217] width 32 height 32
click at [1005, 312] on button "7" at bounding box center [1007, 315] width 32 height 32
click at [1147, 632] on div at bounding box center [1254, 501] width 588 height 355
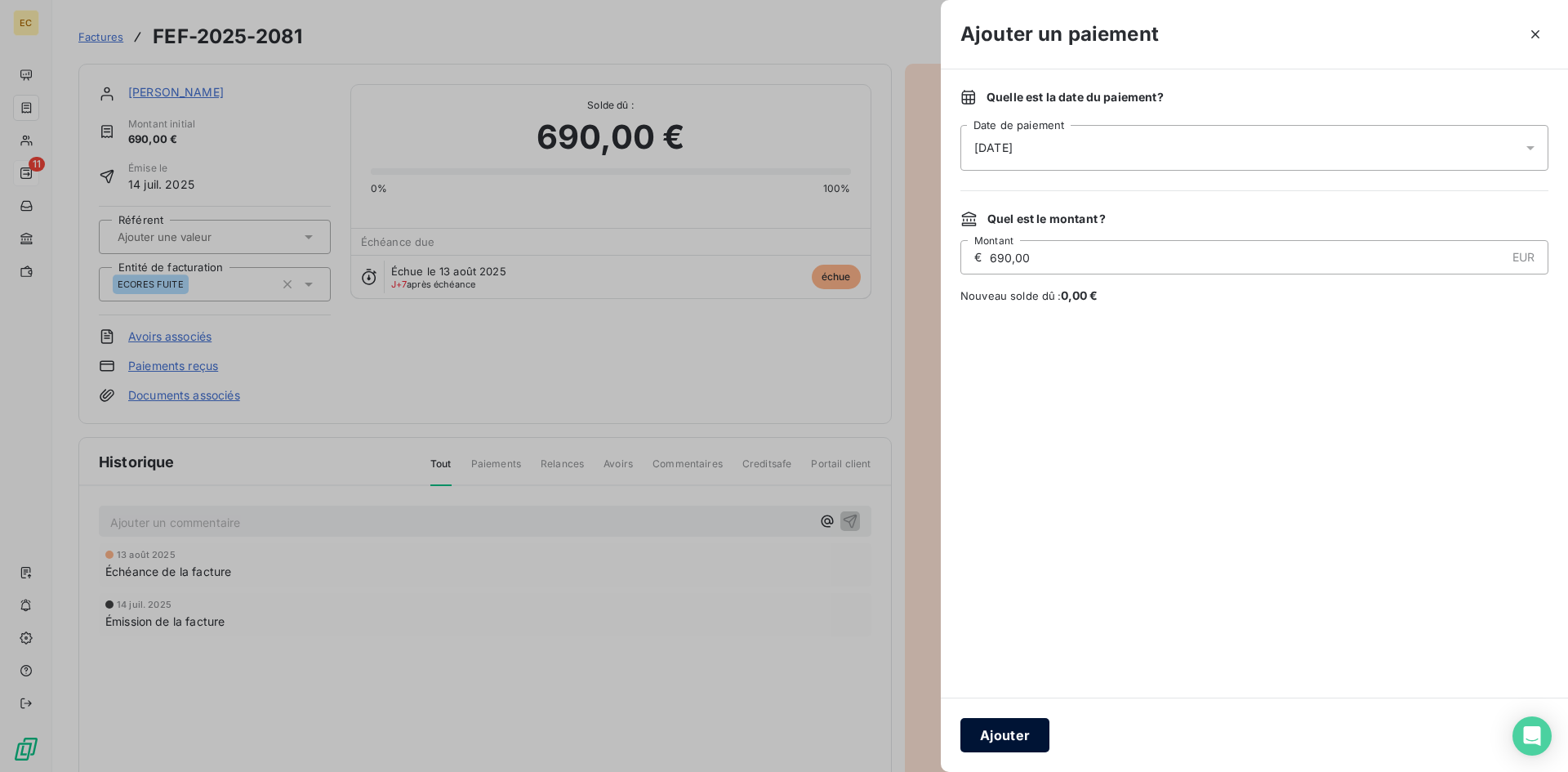
click at [1008, 727] on button "Ajouter" at bounding box center [1004, 735] width 89 height 34
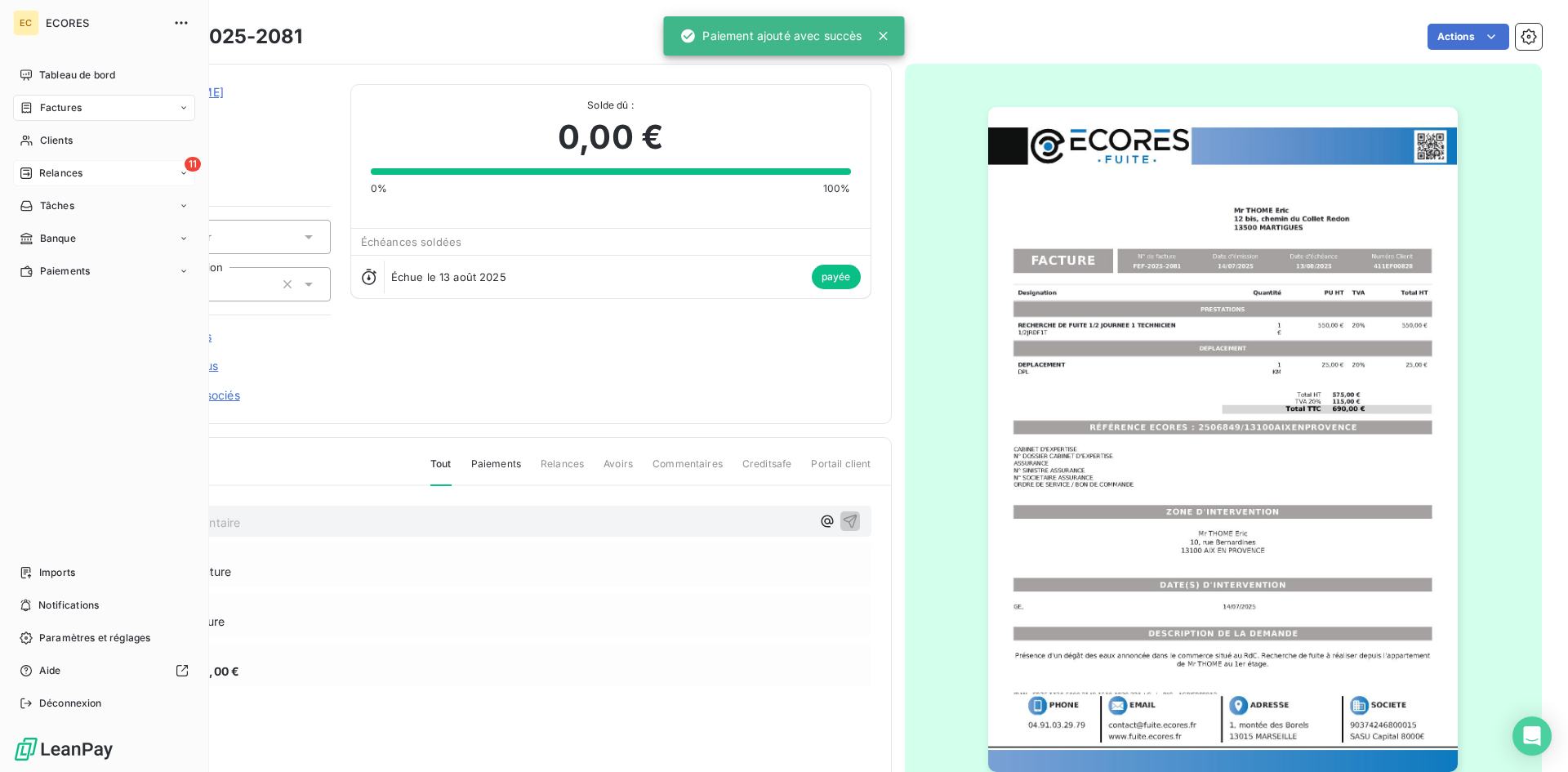
click at [71, 176] on span "Relances" at bounding box center [60, 173] width 43 height 15
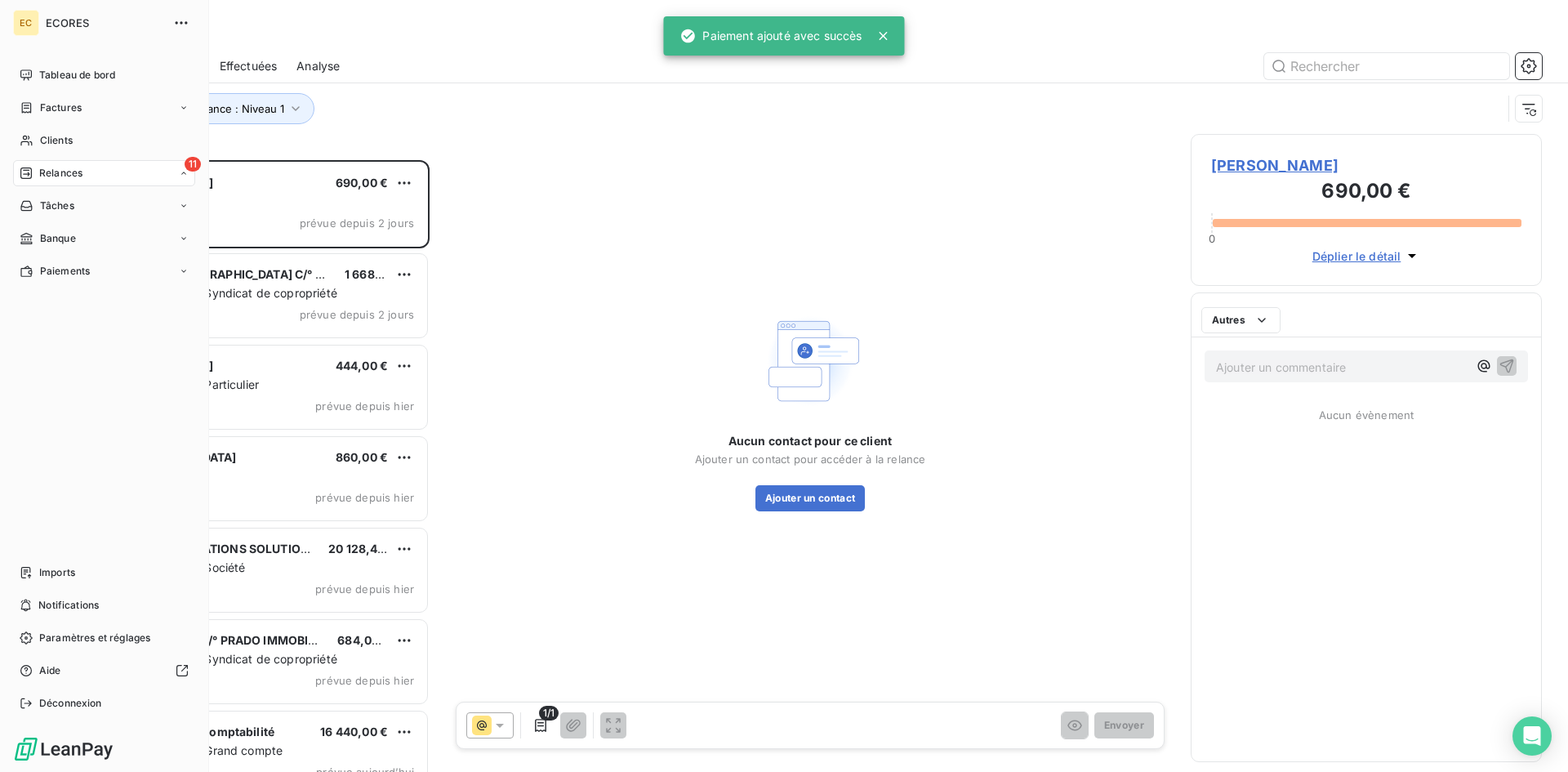
scroll to position [600, 339]
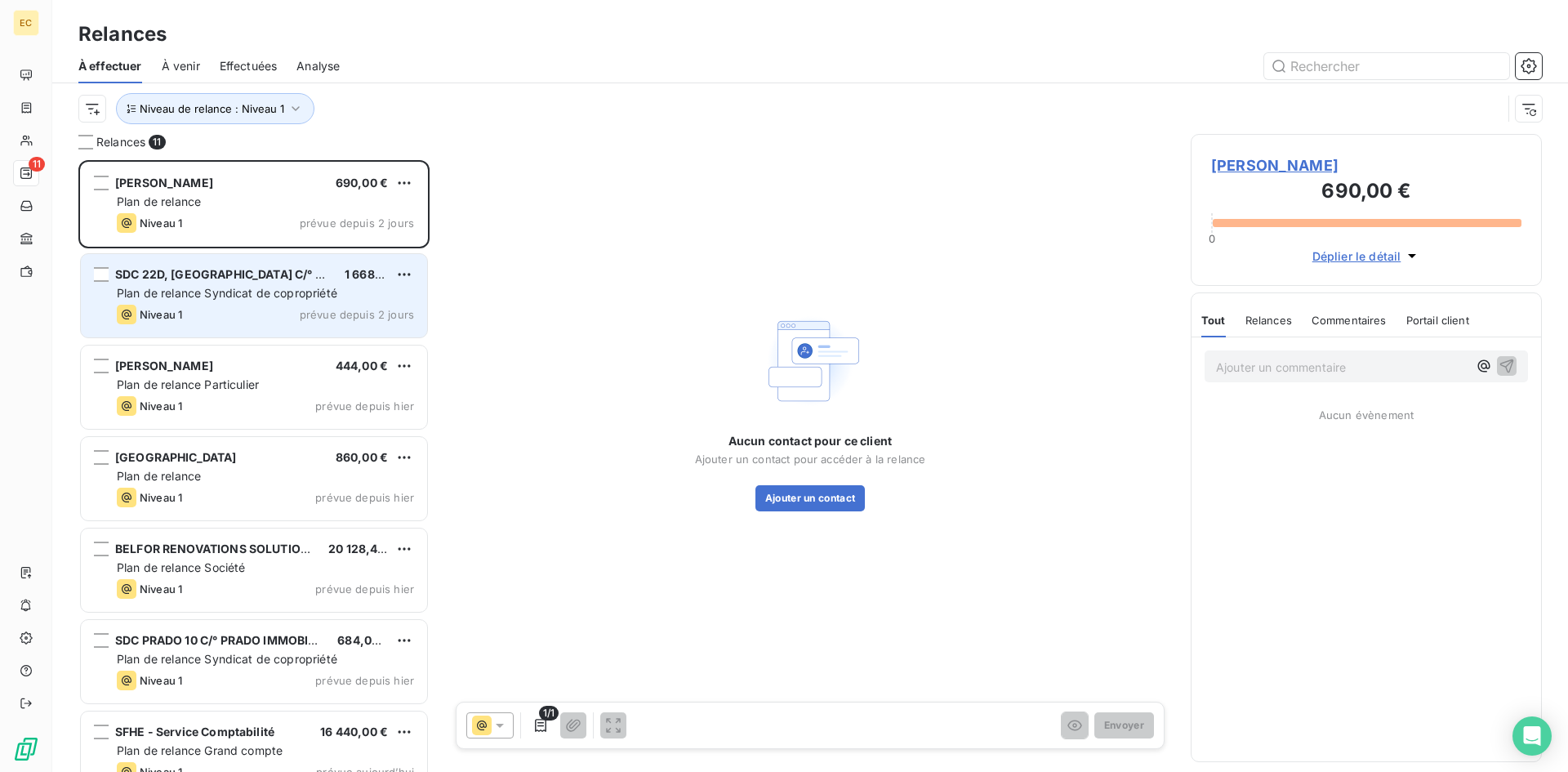
click at [243, 299] on span "Plan de relance Syndicat de copropriété" at bounding box center [226, 292] width 221 height 14
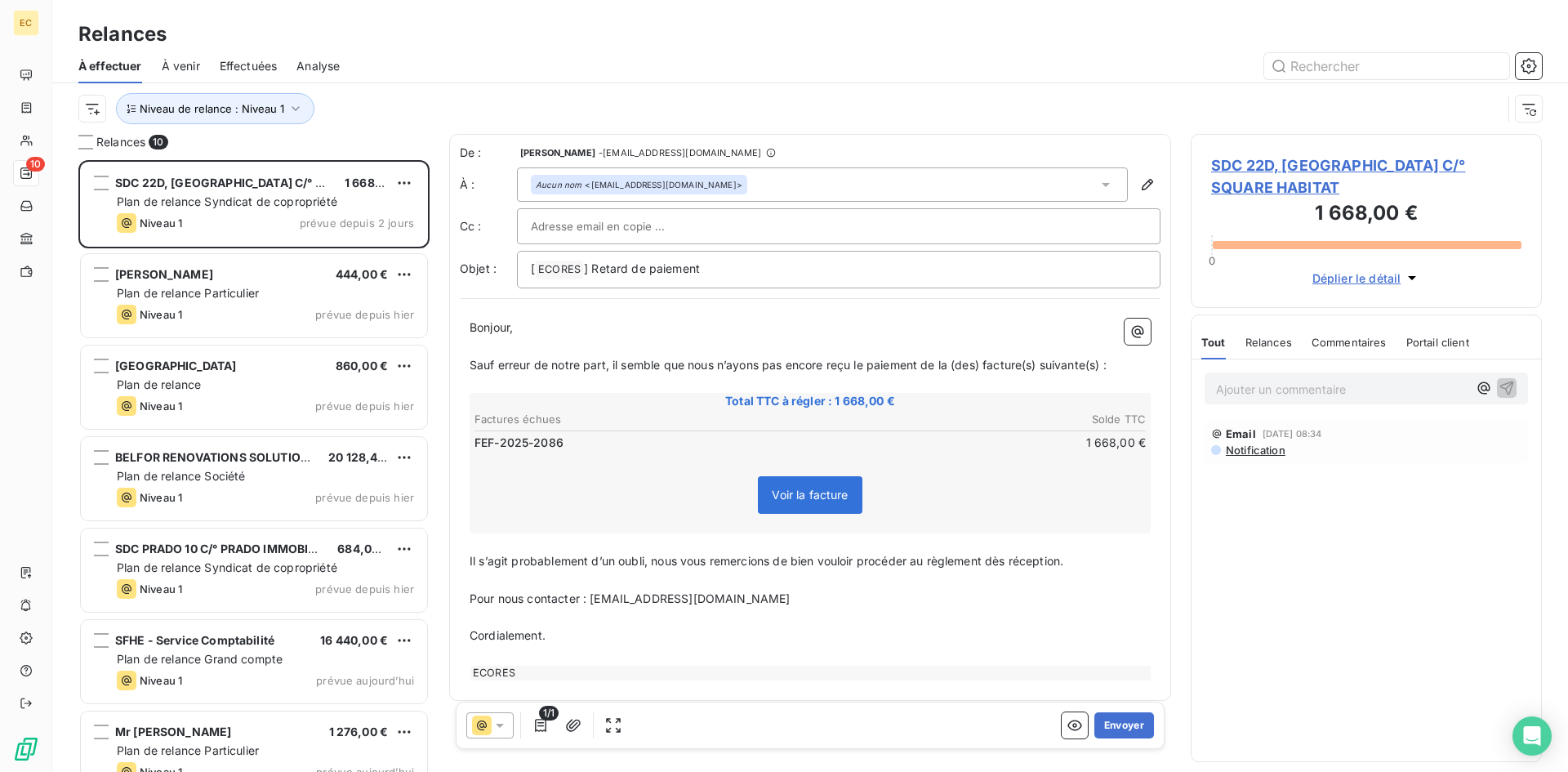
click at [599, 216] on input "text" at bounding box center [618, 227] width 176 height 25
paste input "[EMAIL_ADDRESS][DOMAIN_NAME]"
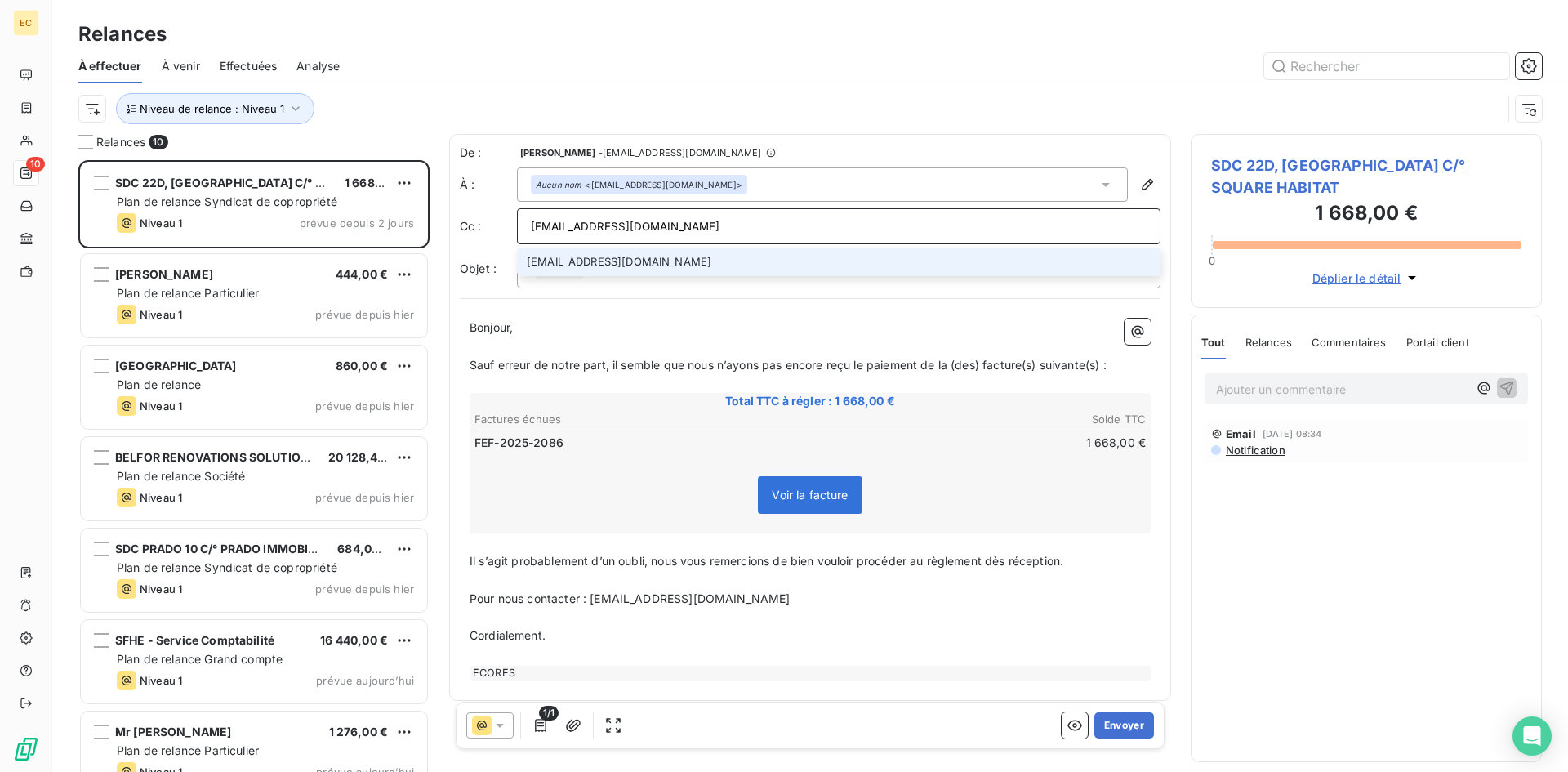
type input "[EMAIL_ADDRESS][DOMAIN_NAME]"
click at [601, 260] on li "[EMAIL_ADDRESS][DOMAIN_NAME]" at bounding box center [838, 262] width 643 height 29
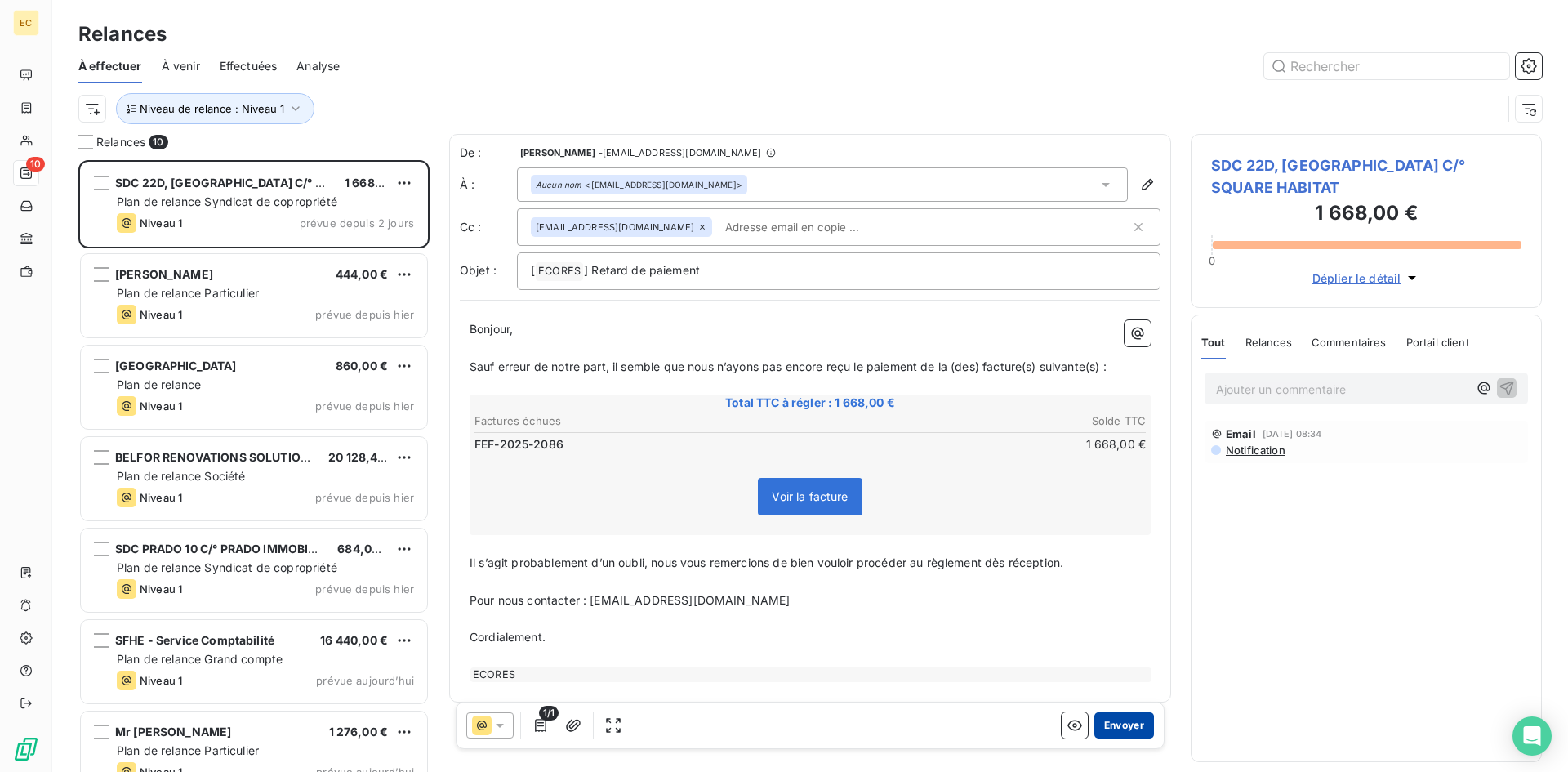
click at [1120, 724] on button "Envoyer" at bounding box center [1124, 726] width 60 height 26
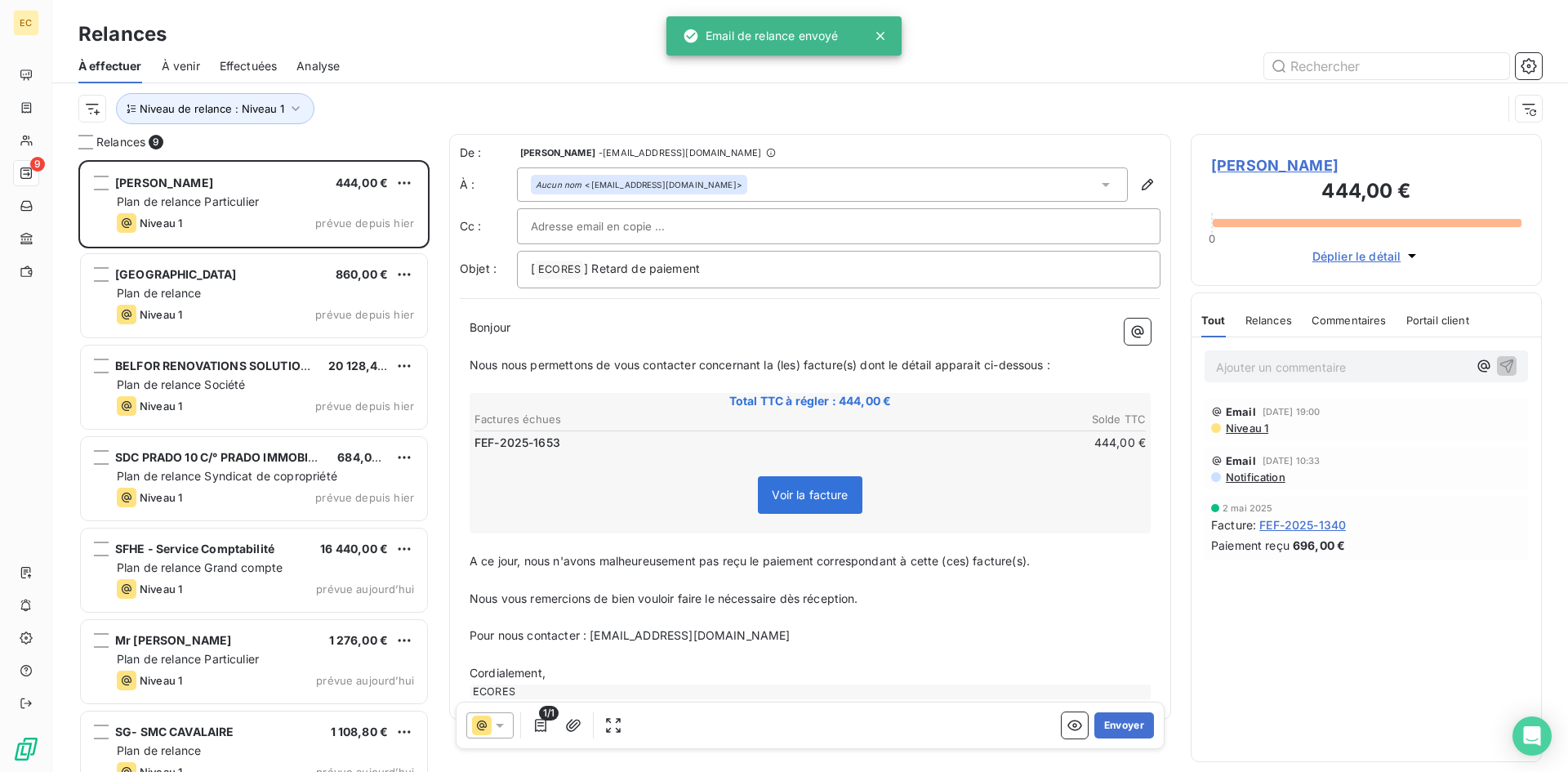
click at [247, 60] on span "Effectuées" at bounding box center [249, 67] width 58 height 17
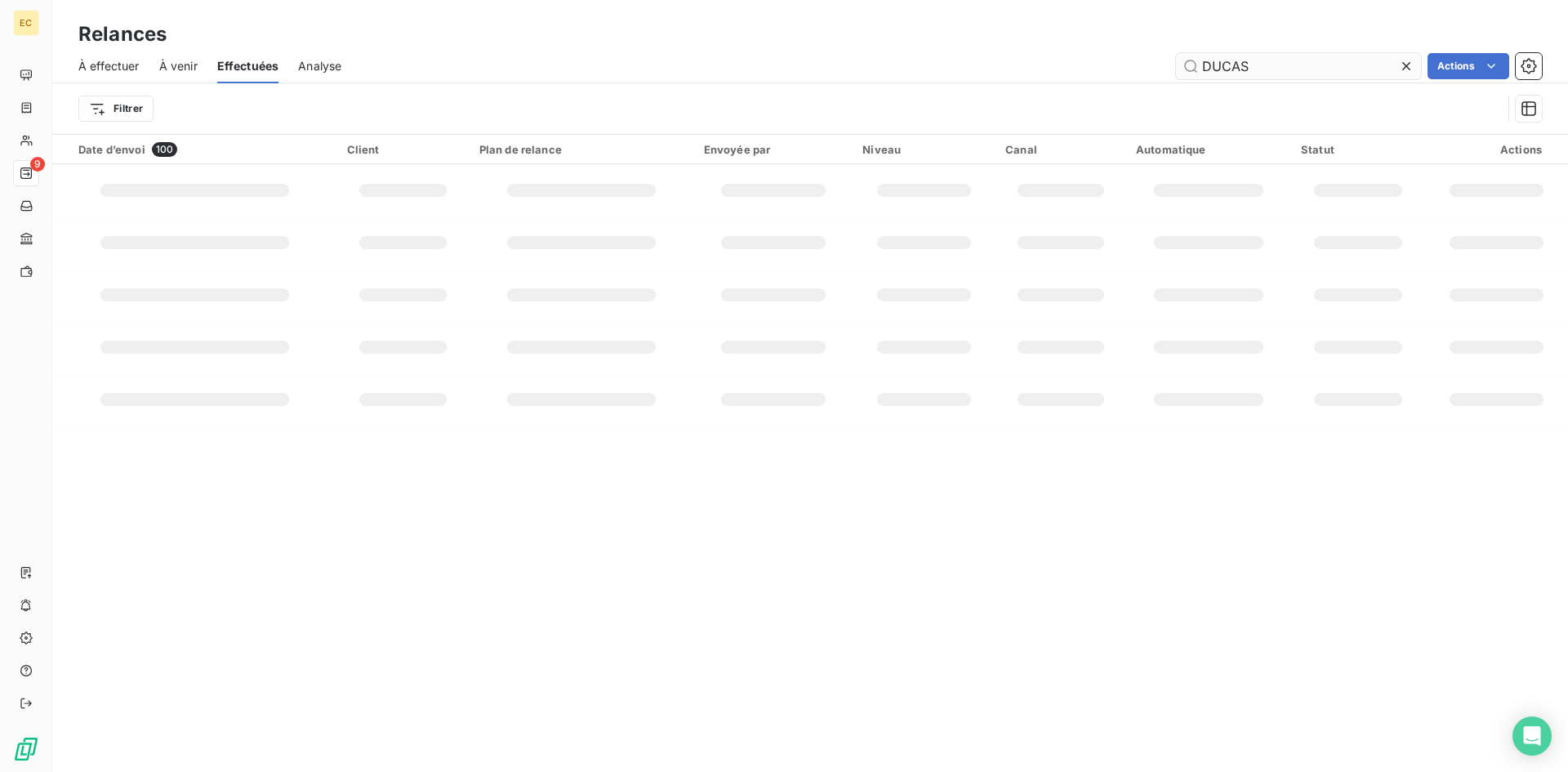
type input "DUCASS"
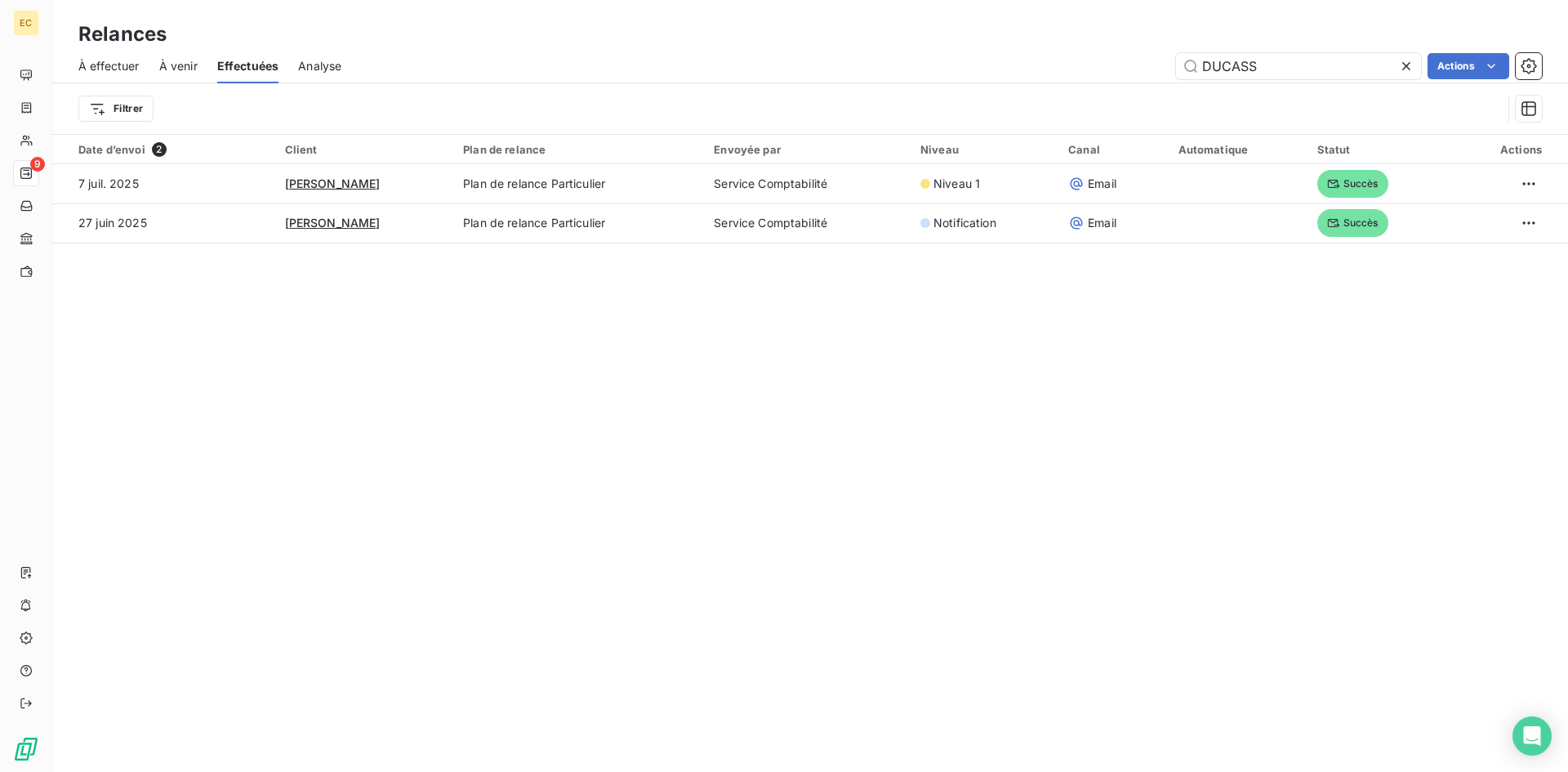
click at [97, 72] on span "À effectuer" at bounding box center [109, 67] width 61 height 17
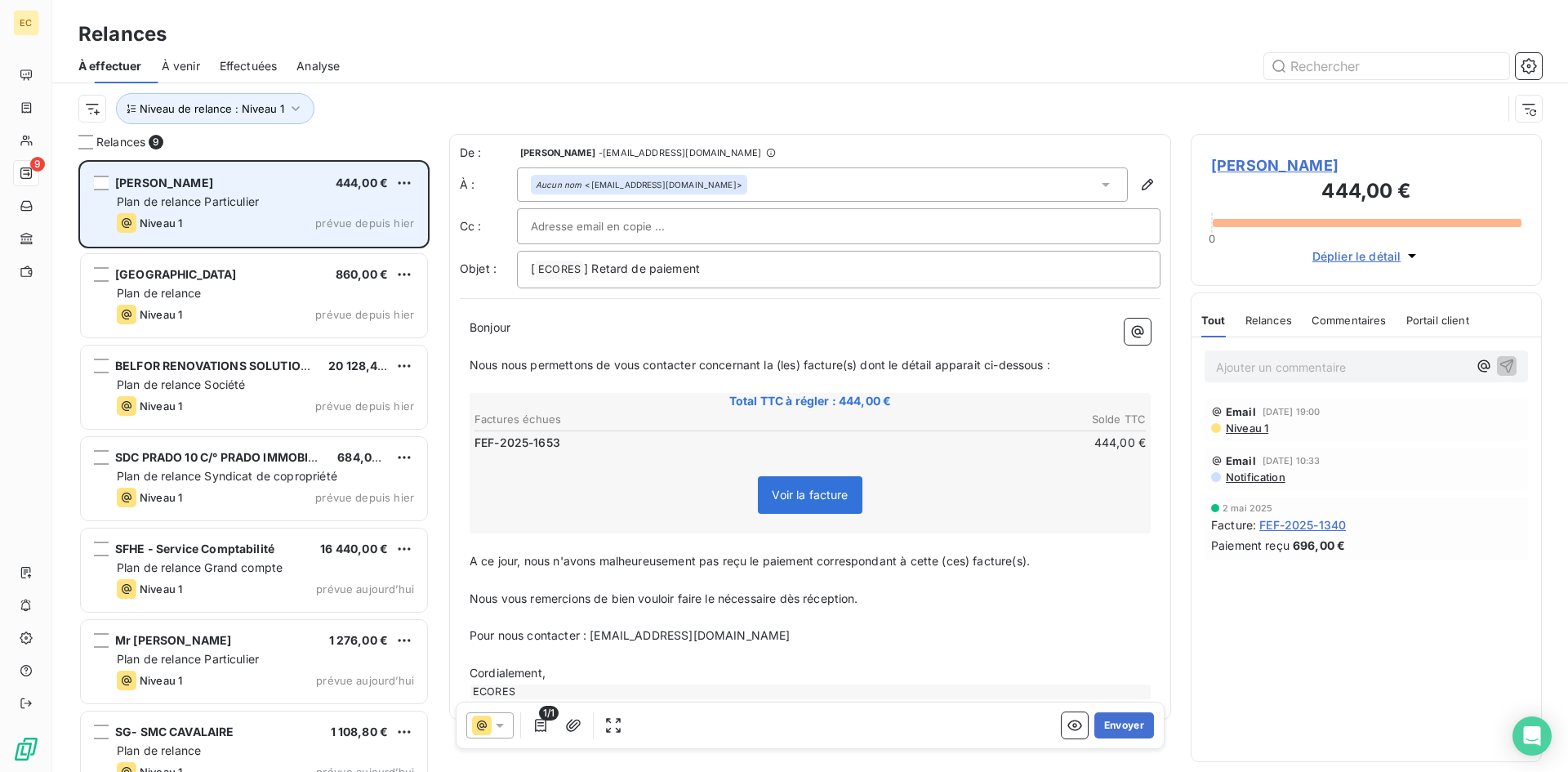
scroll to position [600, 339]
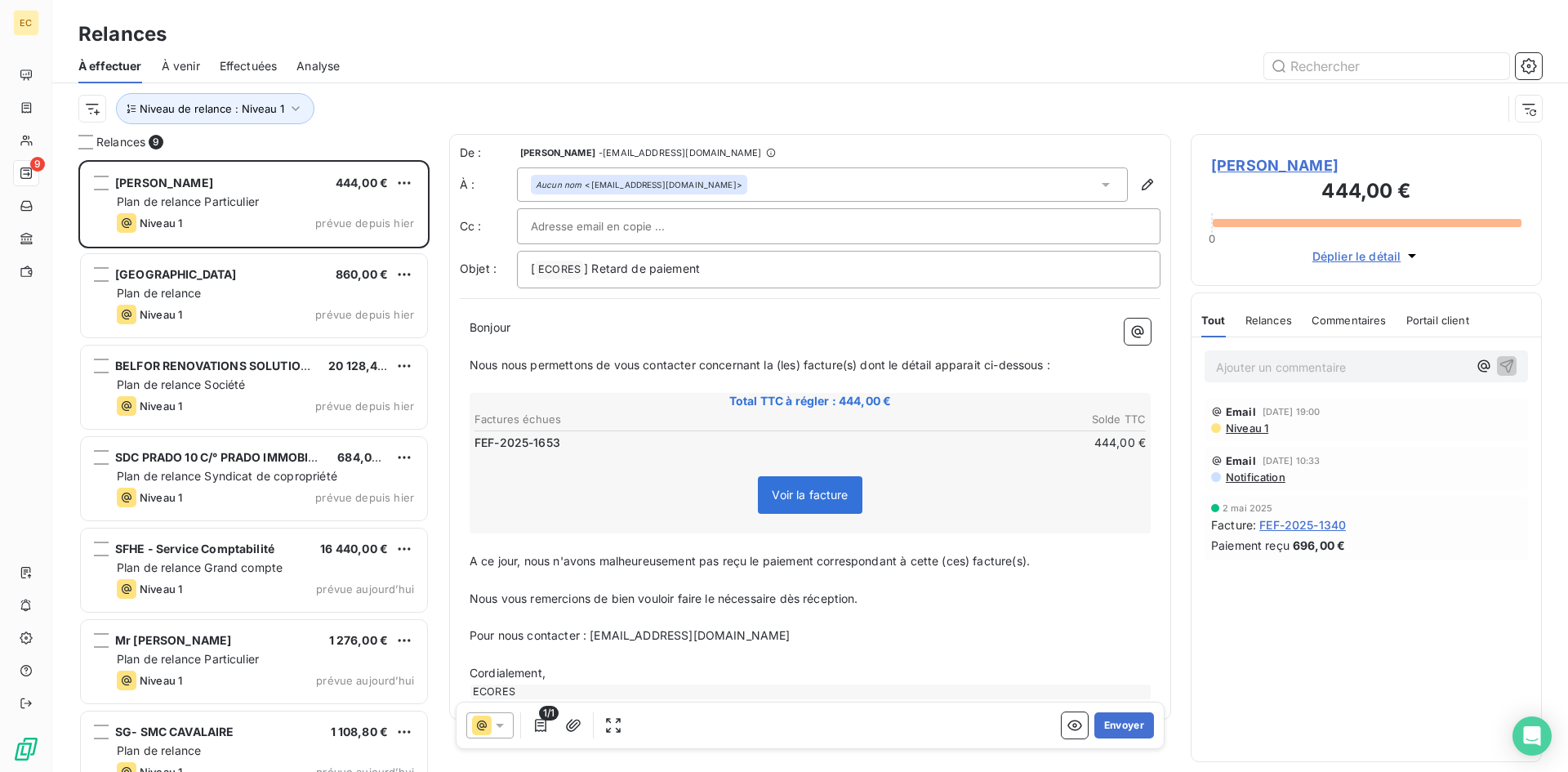
click at [500, 725] on icon at bounding box center [499, 726] width 8 height 4
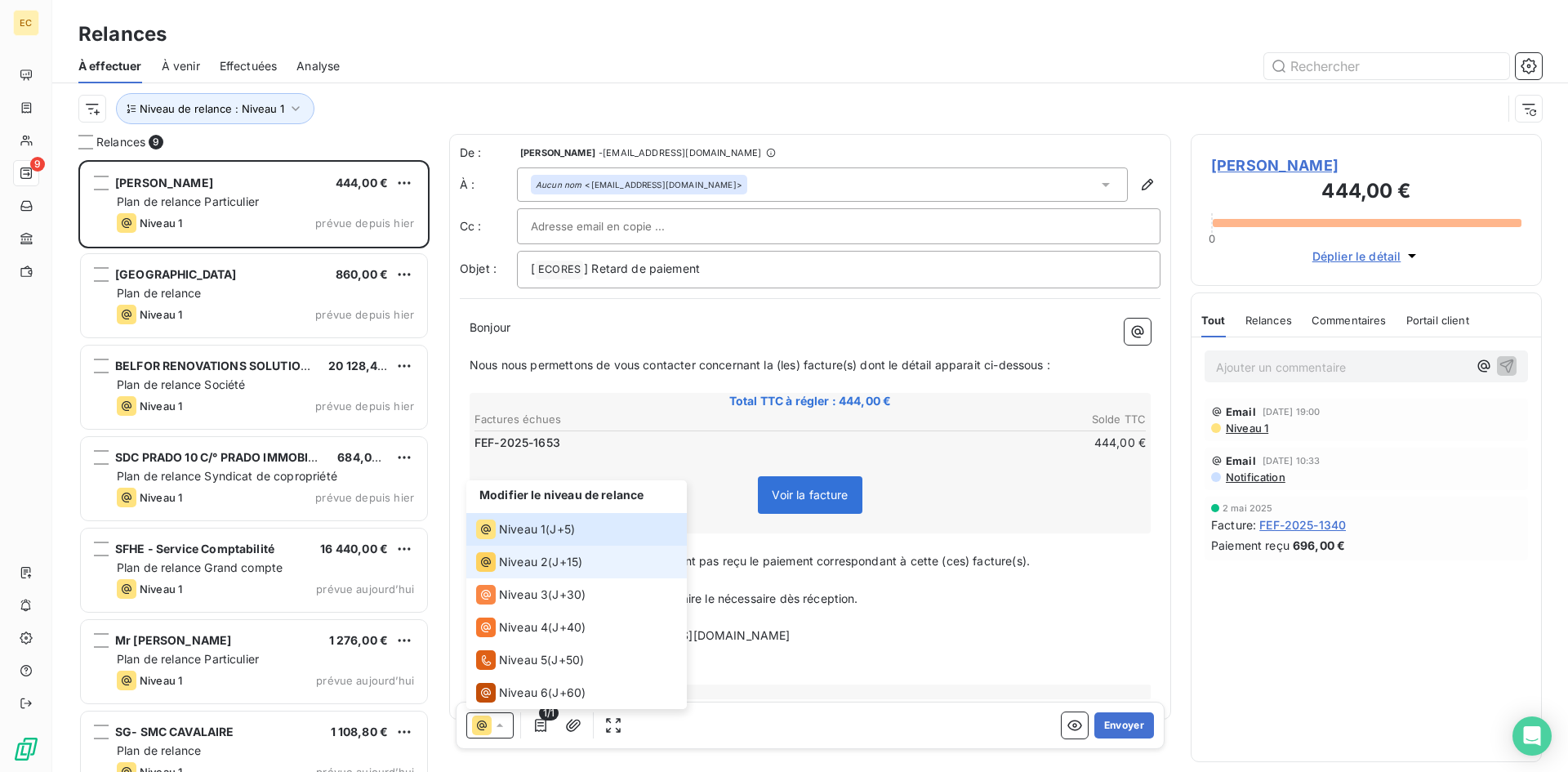
click at [521, 566] on span "Niveau 2" at bounding box center [523, 562] width 49 height 17
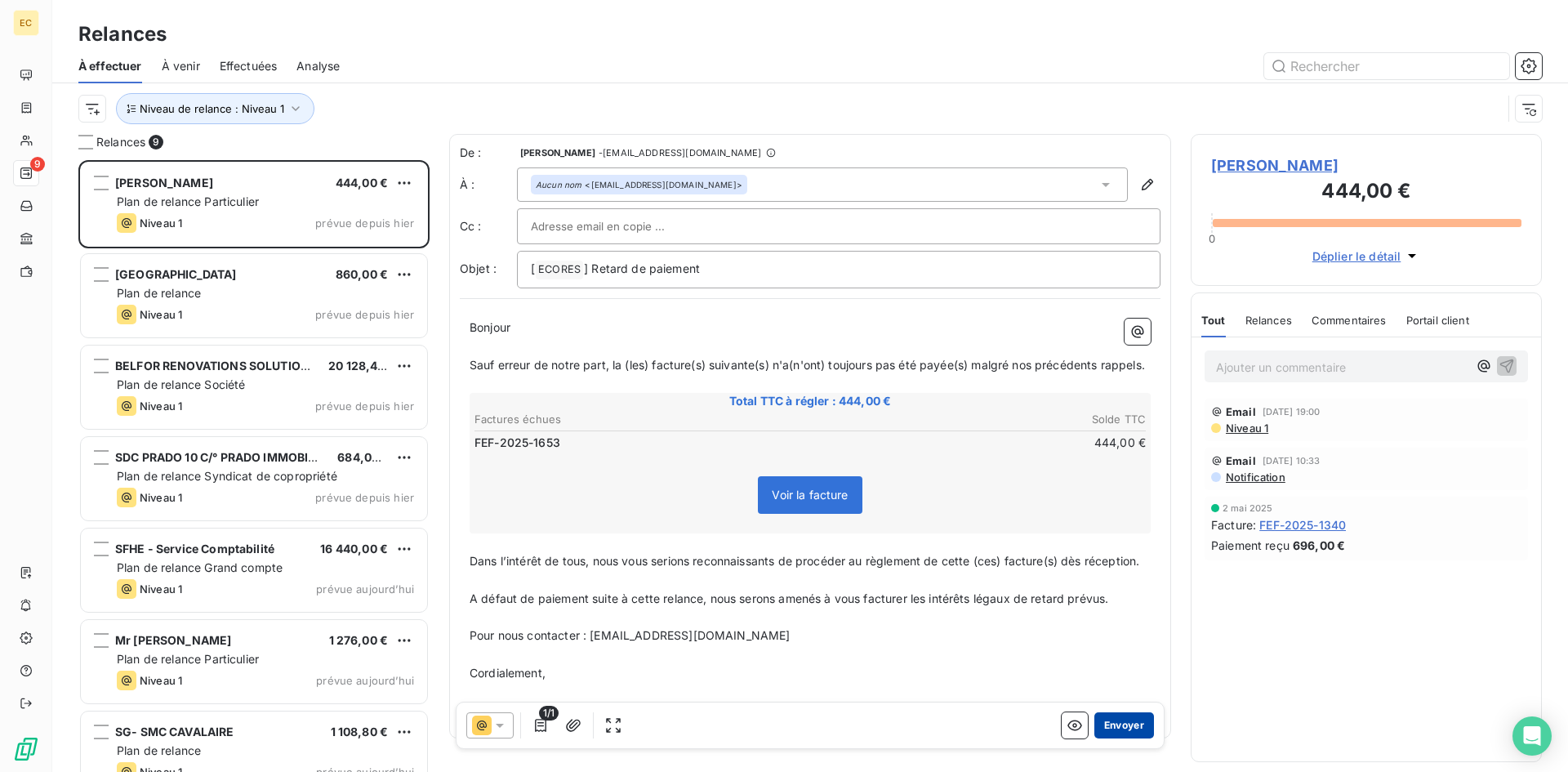
click at [1109, 731] on button "Envoyer" at bounding box center [1124, 726] width 60 height 26
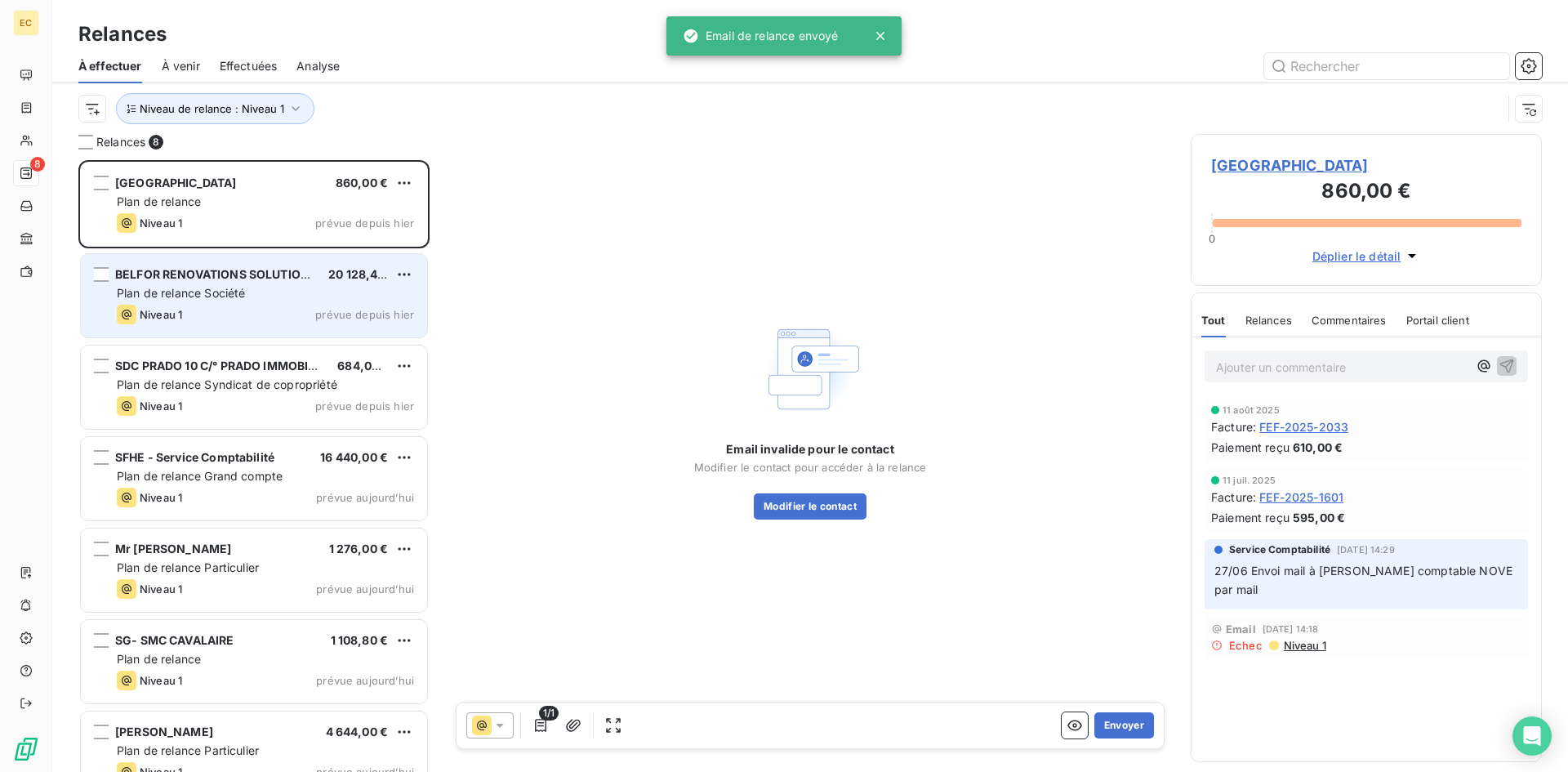
click at [161, 299] on span "Plan de relance Société" at bounding box center [180, 292] width 128 height 14
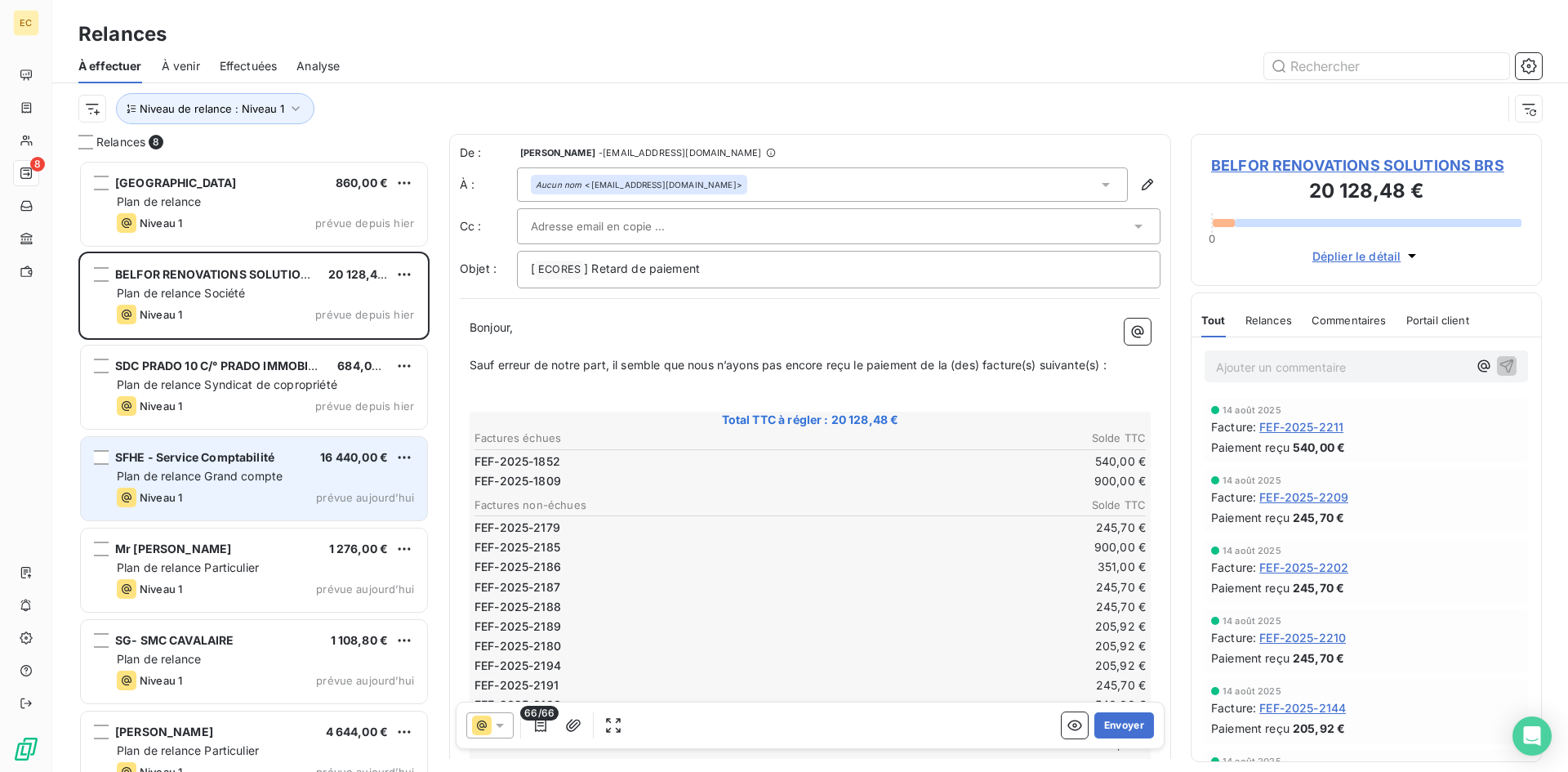
click at [209, 475] on span "Plan de relance Grand compte" at bounding box center [199, 475] width 165 height 14
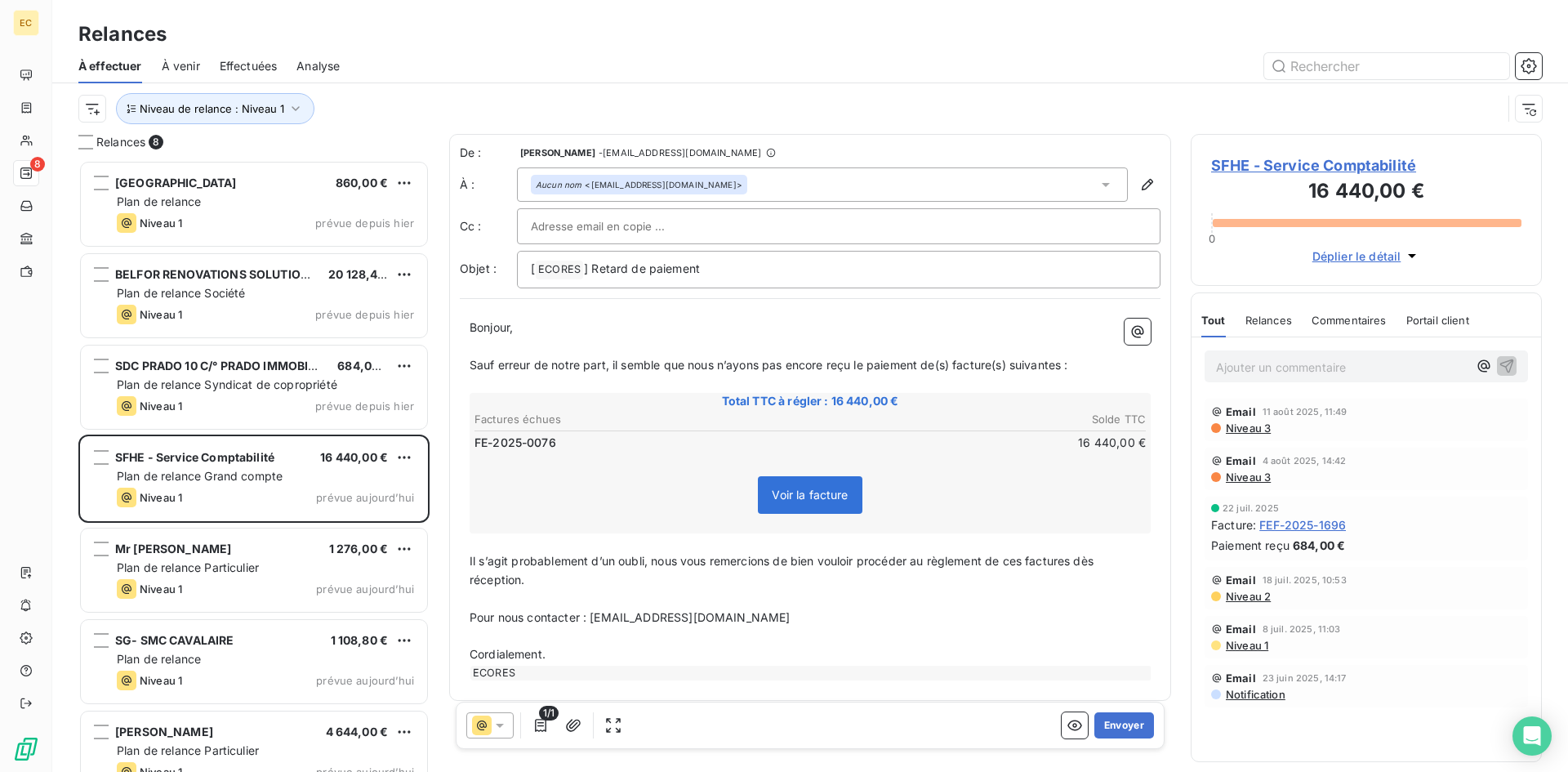
click at [1316, 165] on span "SFHE - Service Comptabilité" at bounding box center [1367, 165] width 310 height 22
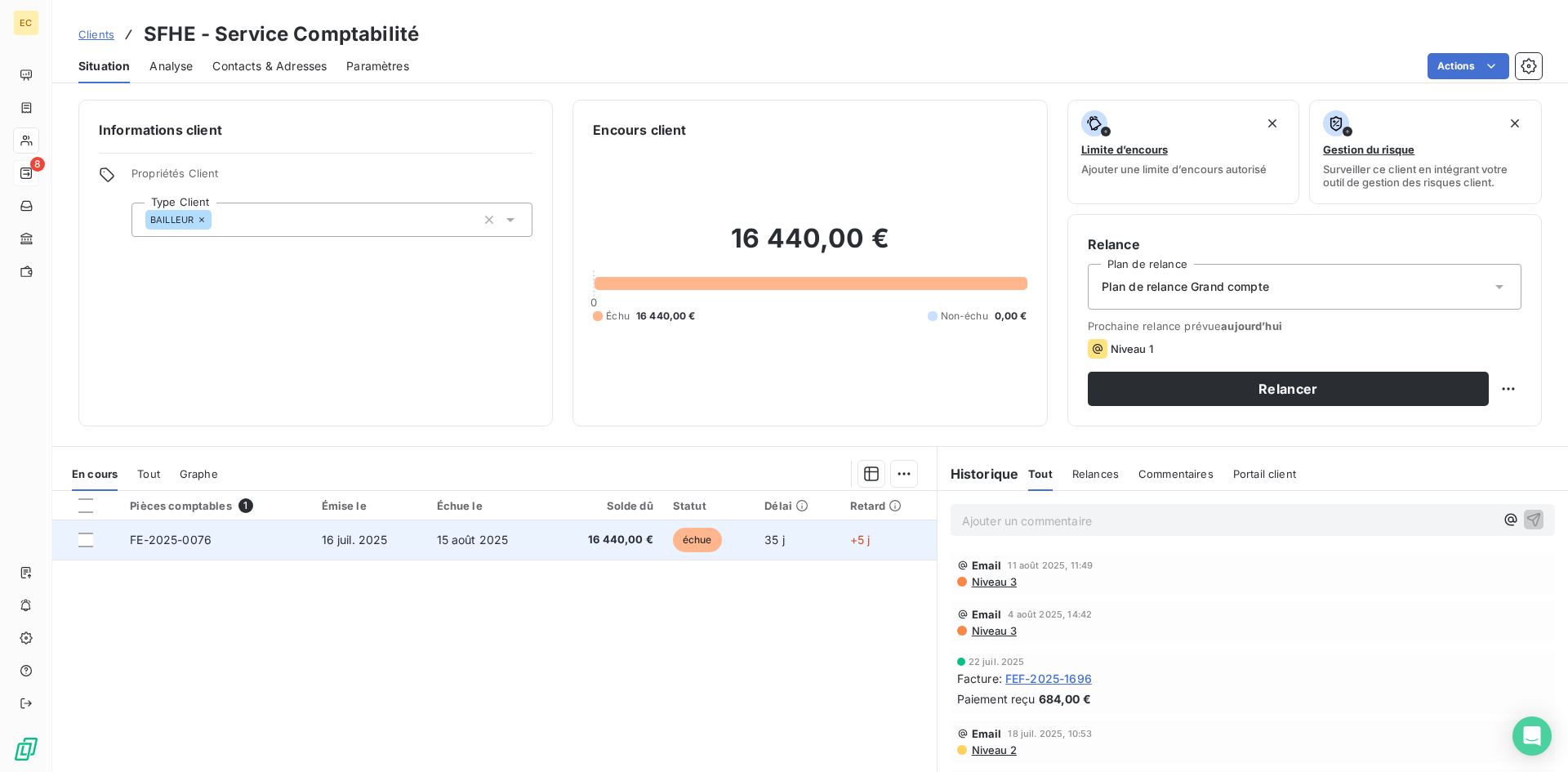
click at [254, 545] on td "FE-2025-0076" at bounding box center [215, 540] width 191 height 39
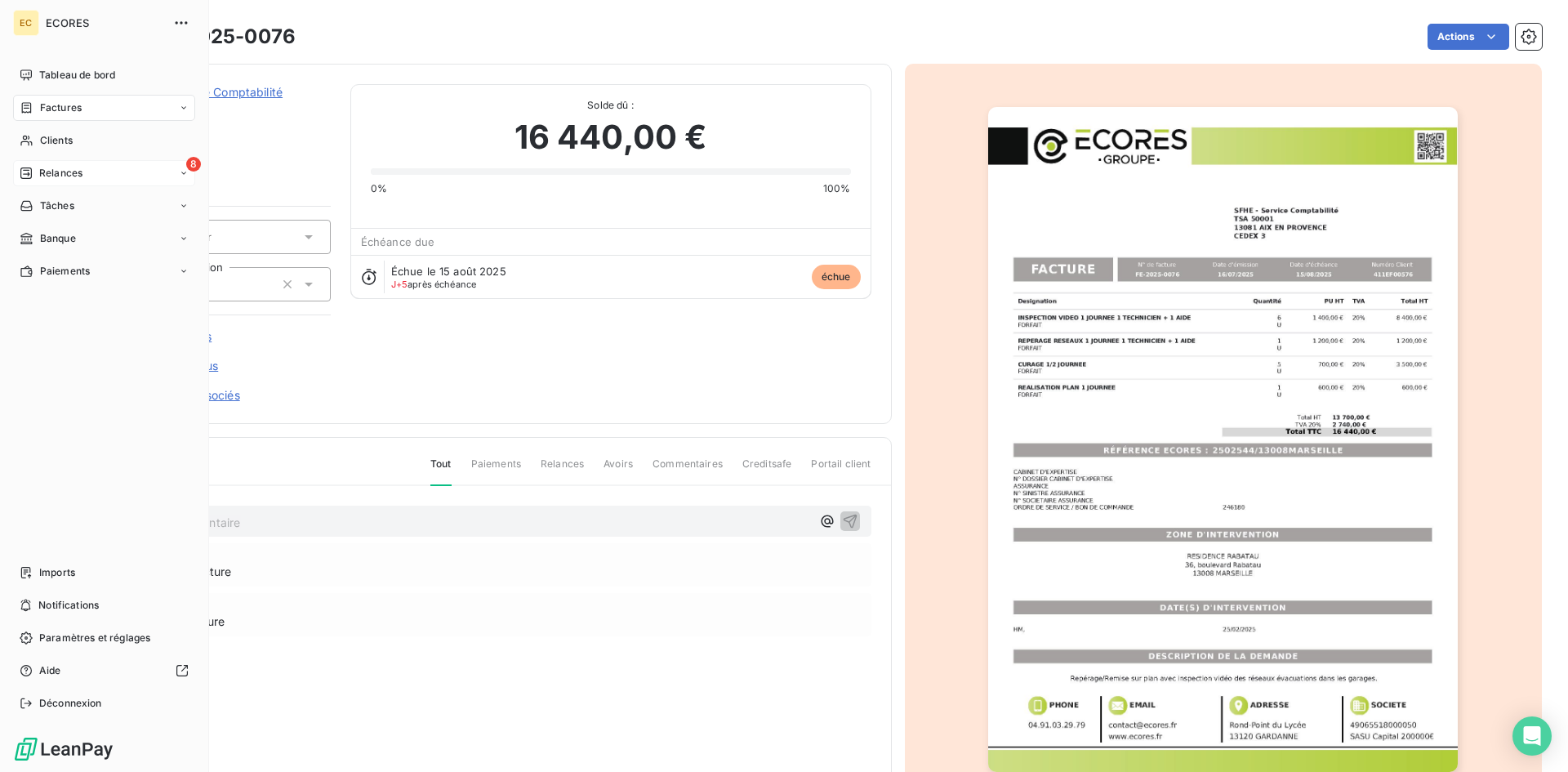
drag, startPoint x: 57, startPoint y: 174, endPoint x: 155, endPoint y: 166, distance: 98.3
click at [57, 174] on span "Relances" at bounding box center [60, 173] width 43 height 15
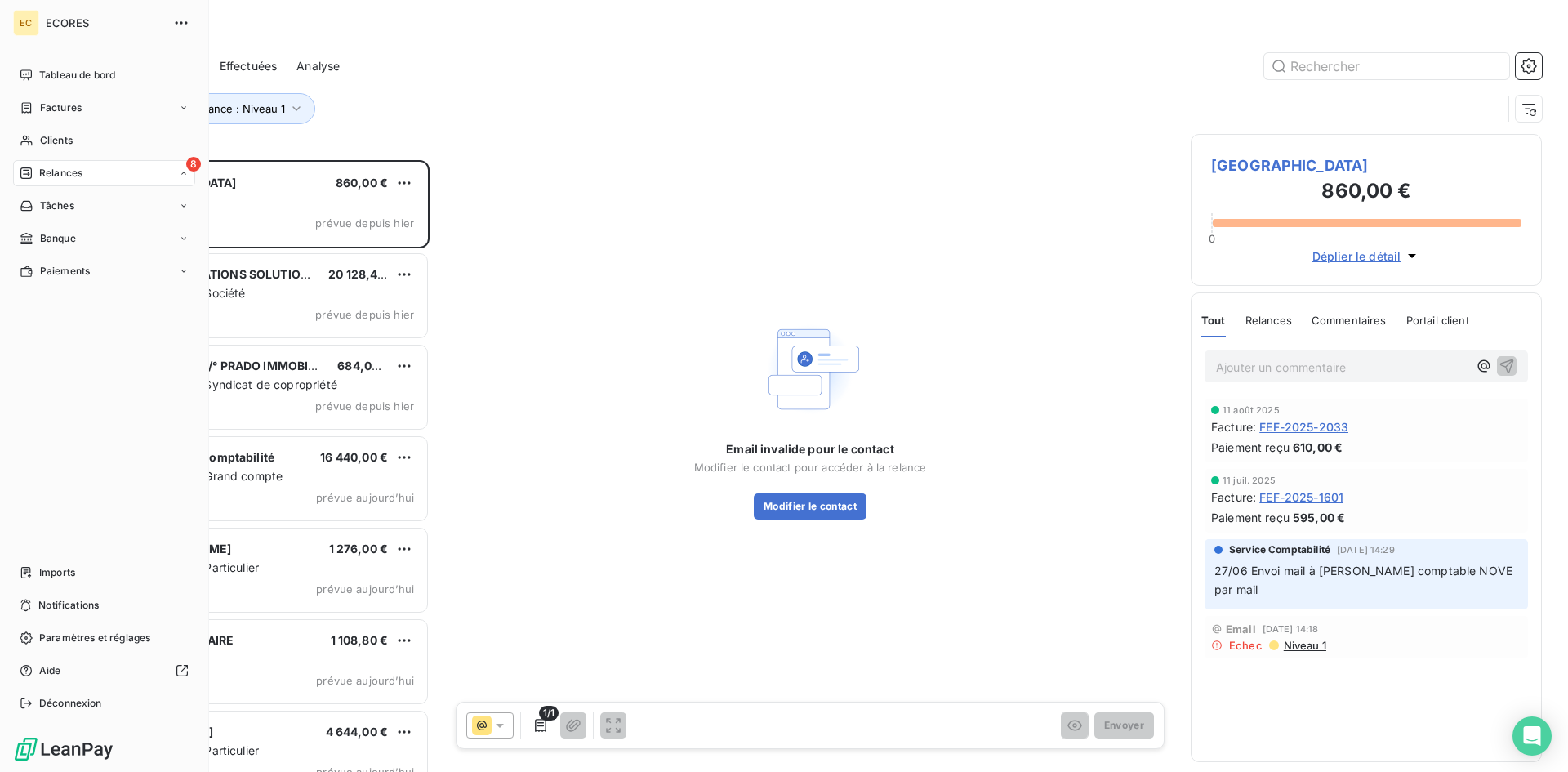
scroll to position [600, 339]
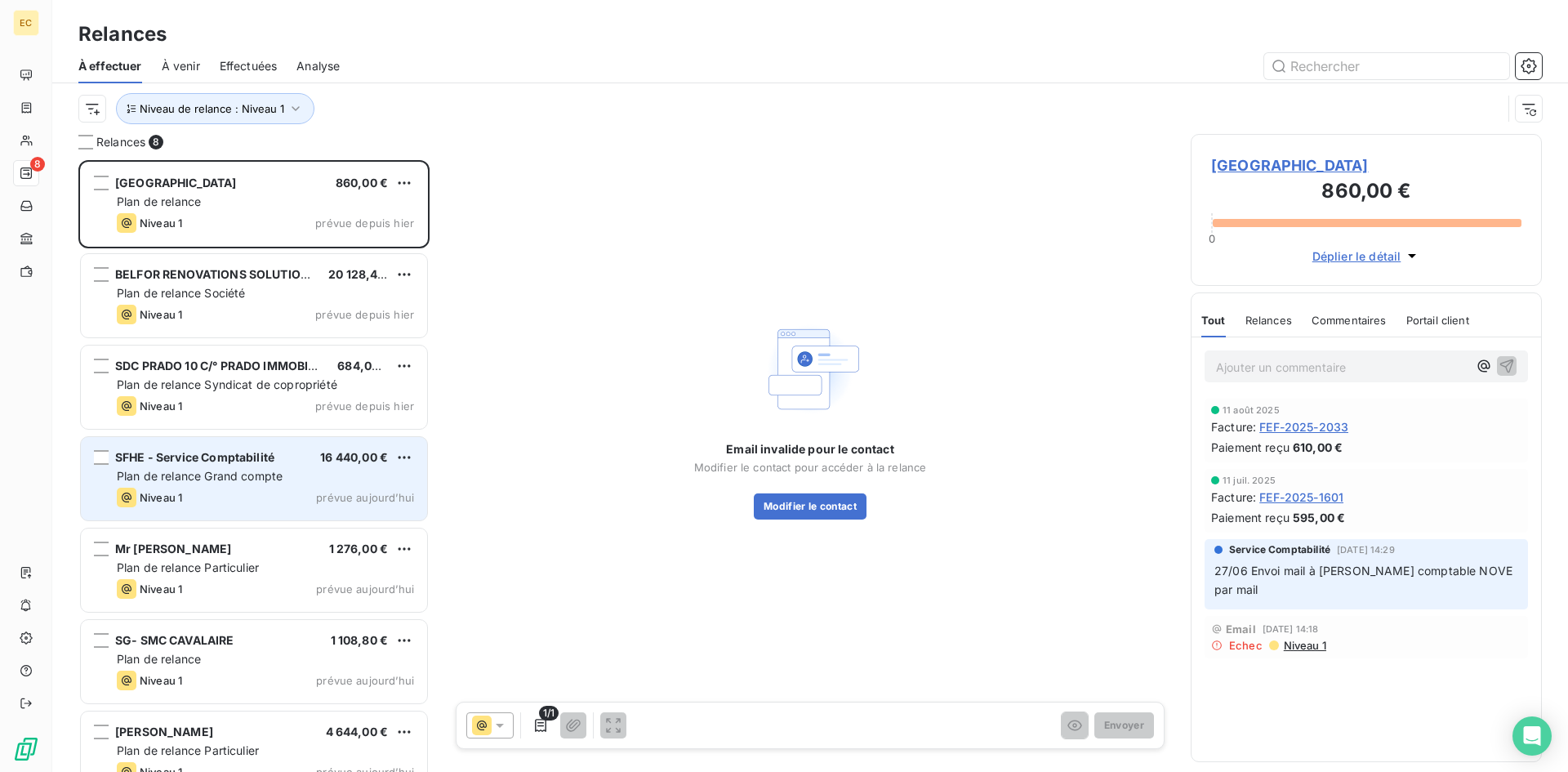
click at [251, 463] on span "SFHE - Service Comptabilité" at bounding box center [195, 457] width 159 height 14
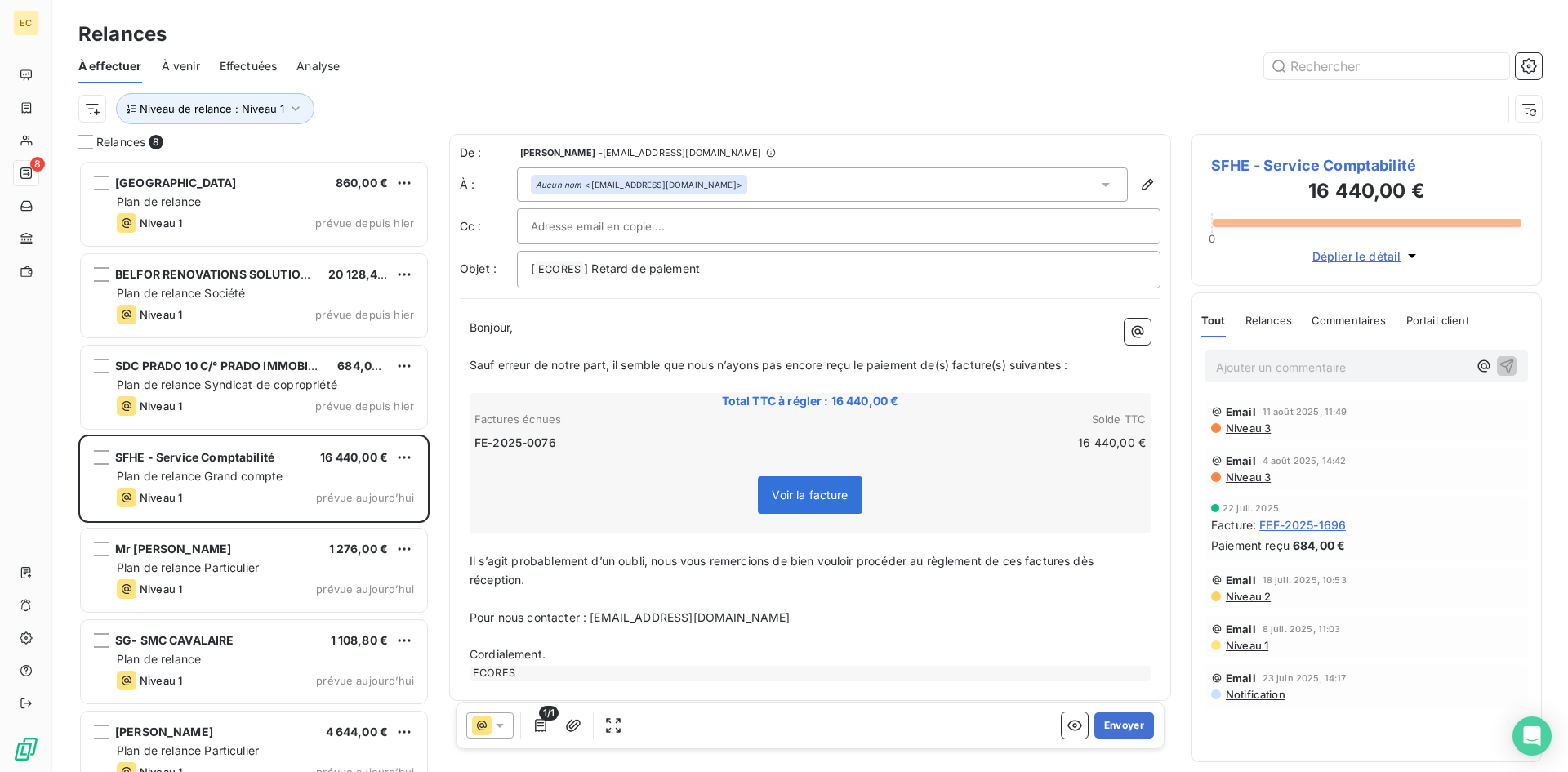
click at [827, 181] on div "Aucun nom <[EMAIL_ADDRESS][DOMAIN_NAME]>" at bounding box center [821, 184] width 611 height 34
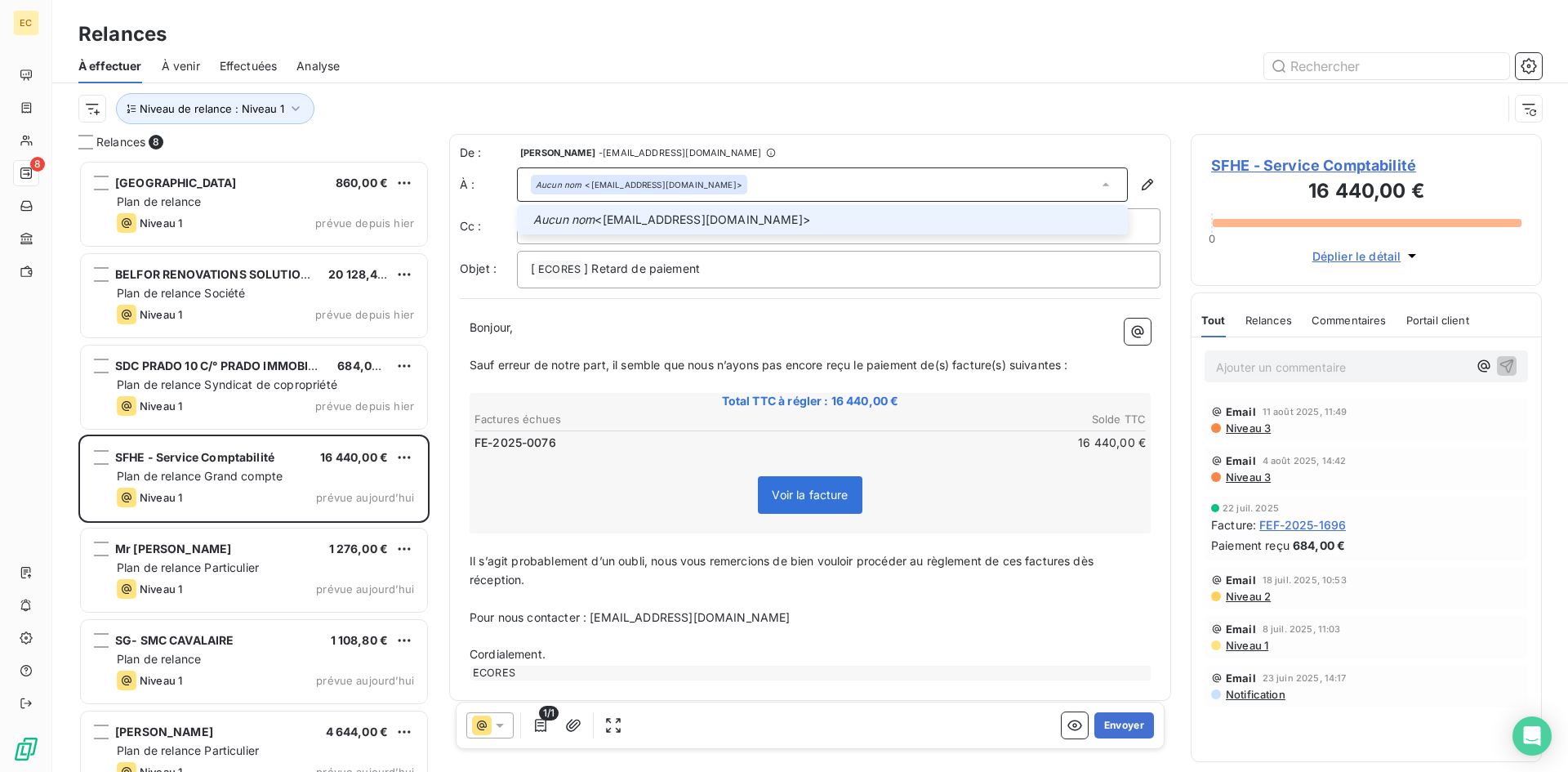
click at [774, 182] on div "Aucun nom <[EMAIL_ADDRESS][DOMAIN_NAME]>" at bounding box center [821, 184] width 611 height 34
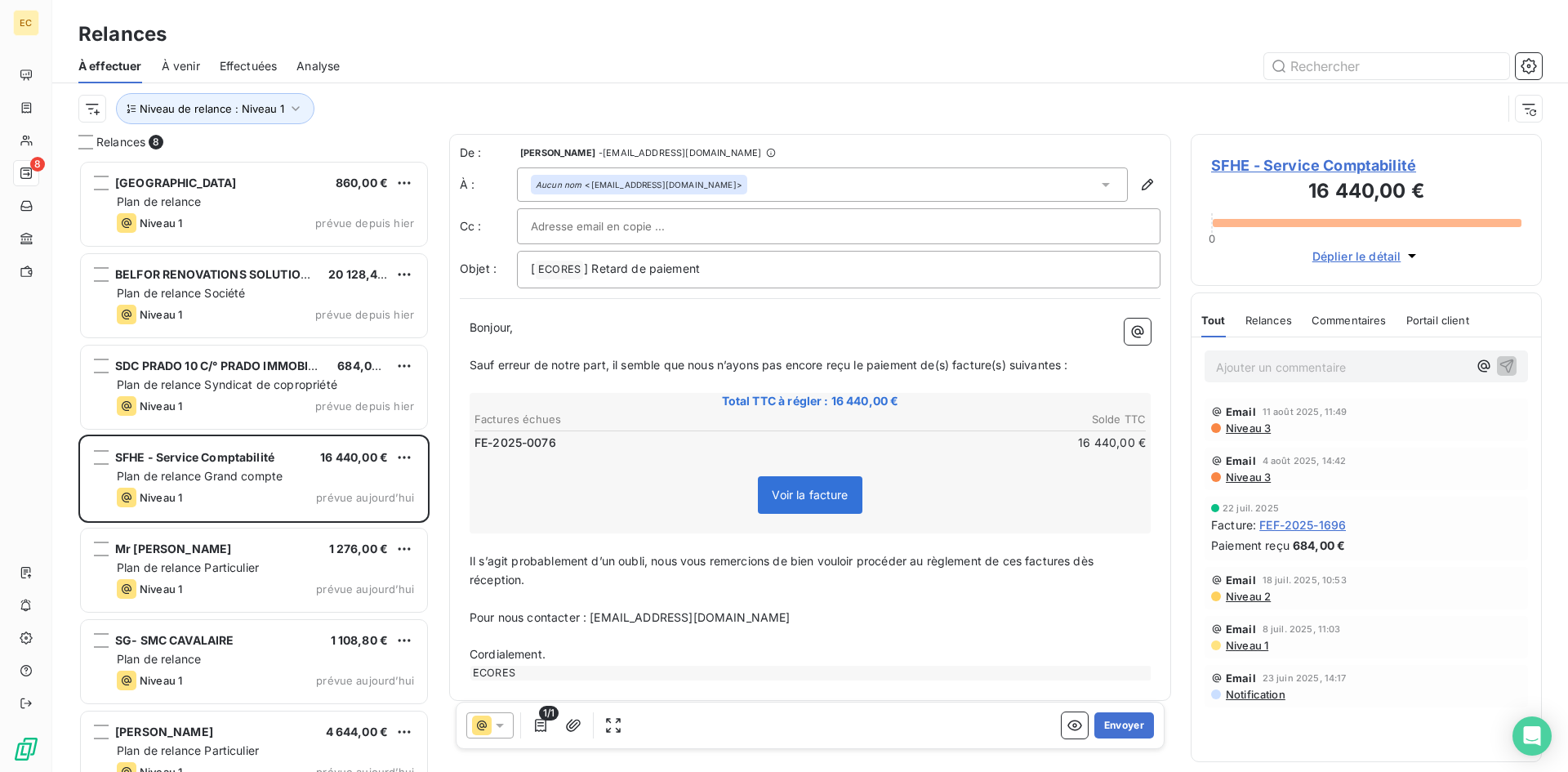
drag, startPoint x: 761, startPoint y: 179, endPoint x: 651, endPoint y: 228, distance: 120.4
click at [651, 228] on input "text" at bounding box center [618, 227] width 176 height 25
paste input "[PERSON_NAME][EMAIL_ADDRESS][DOMAIN_NAME]"
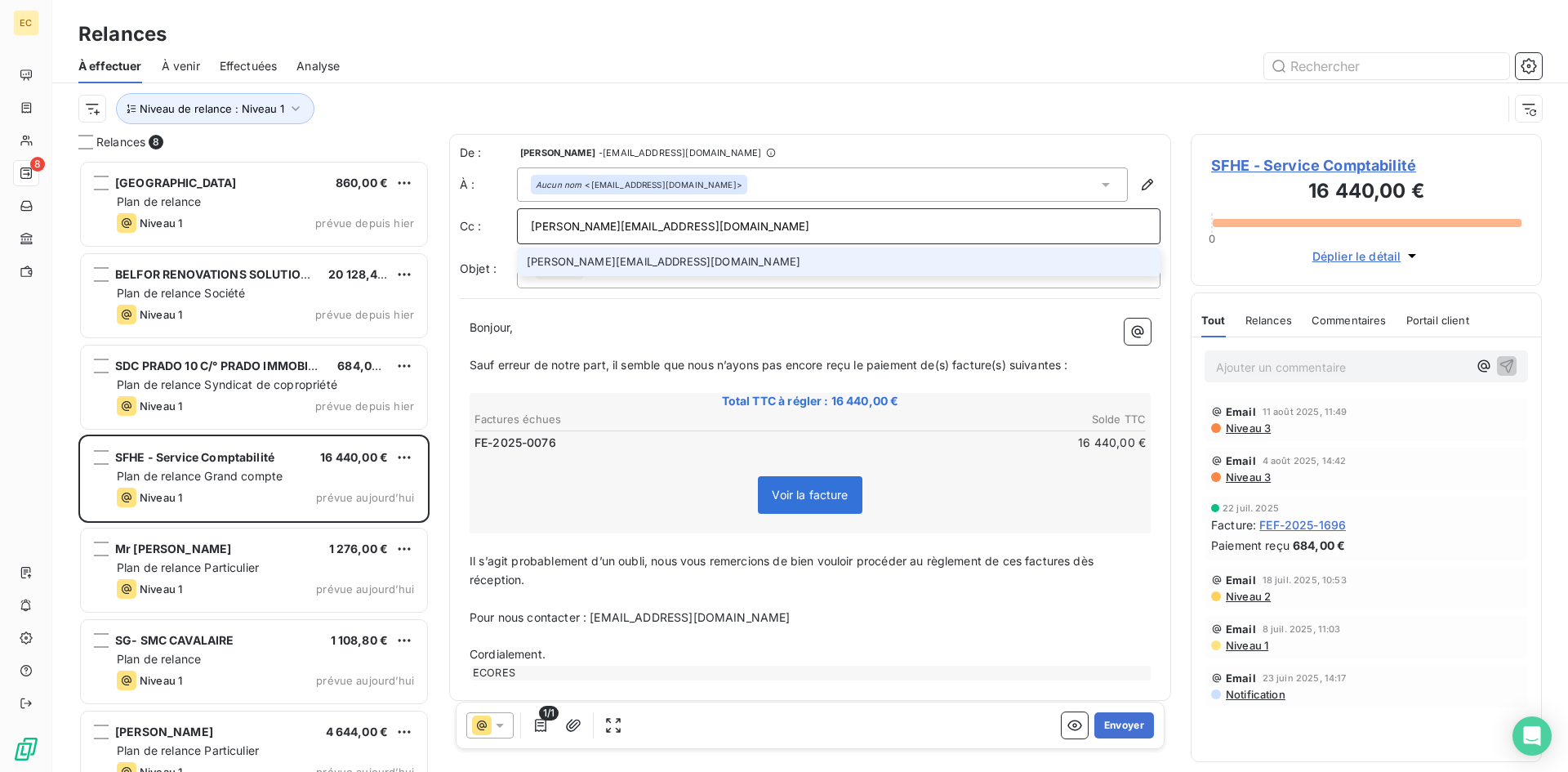
type input "[PERSON_NAME][EMAIL_ADDRESS][DOMAIN_NAME]"
click at [614, 258] on li "[PERSON_NAME][EMAIL_ADDRESS][DOMAIN_NAME]" at bounding box center [838, 262] width 643 height 29
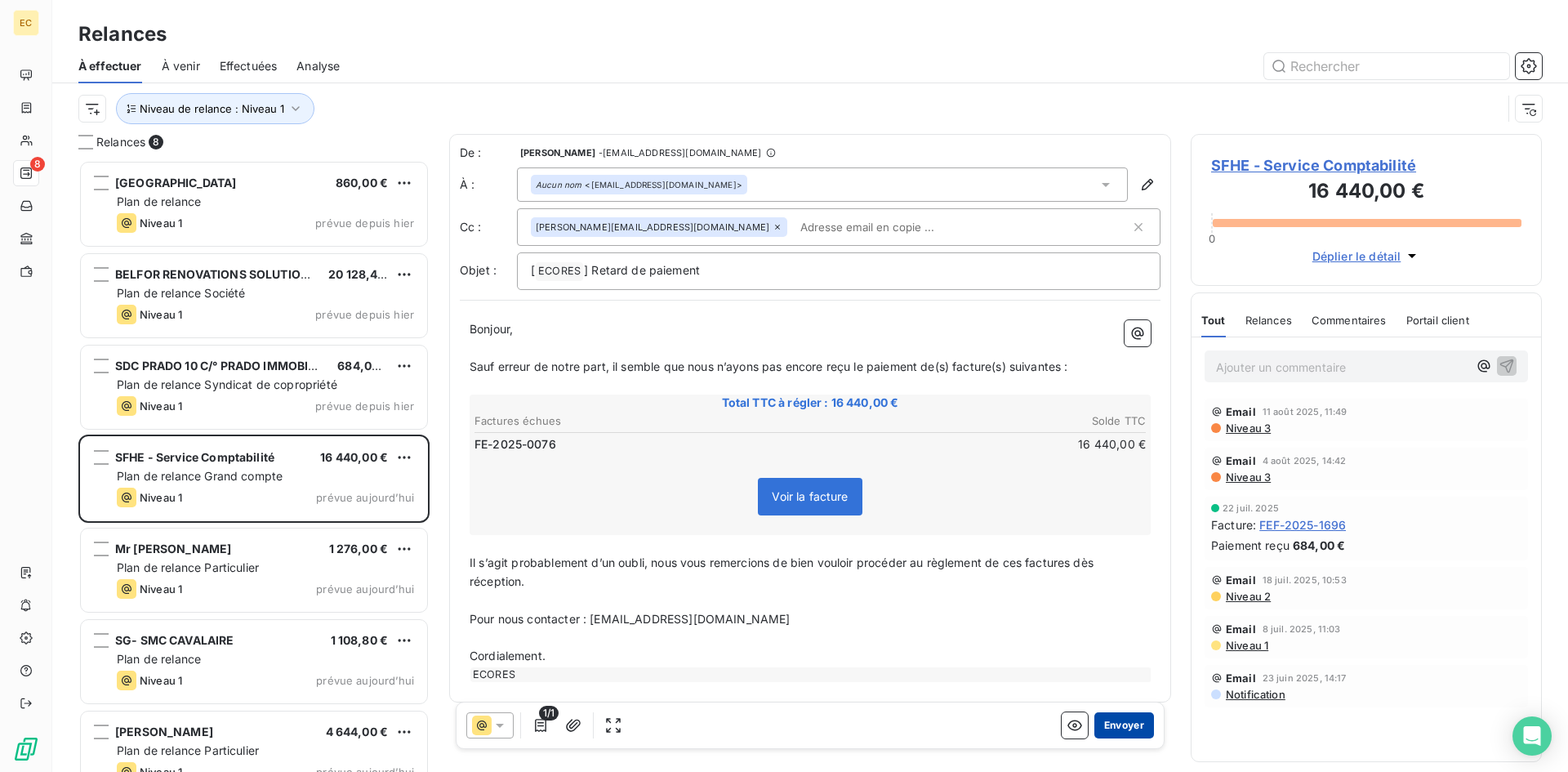
click at [1115, 717] on button "Envoyer" at bounding box center [1124, 726] width 60 height 26
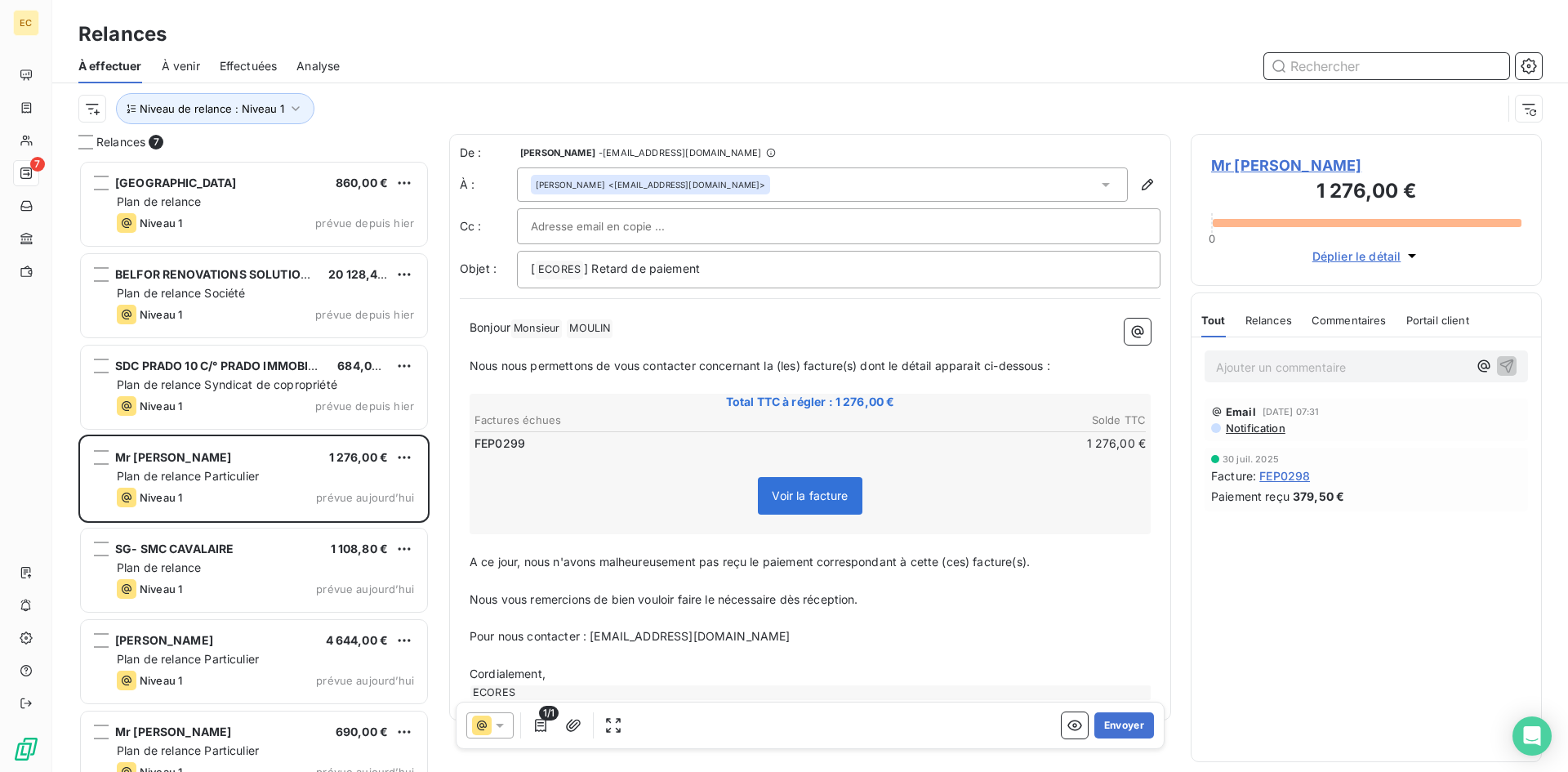
click at [1295, 74] on input "text" at bounding box center [1386, 66] width 245 height 26
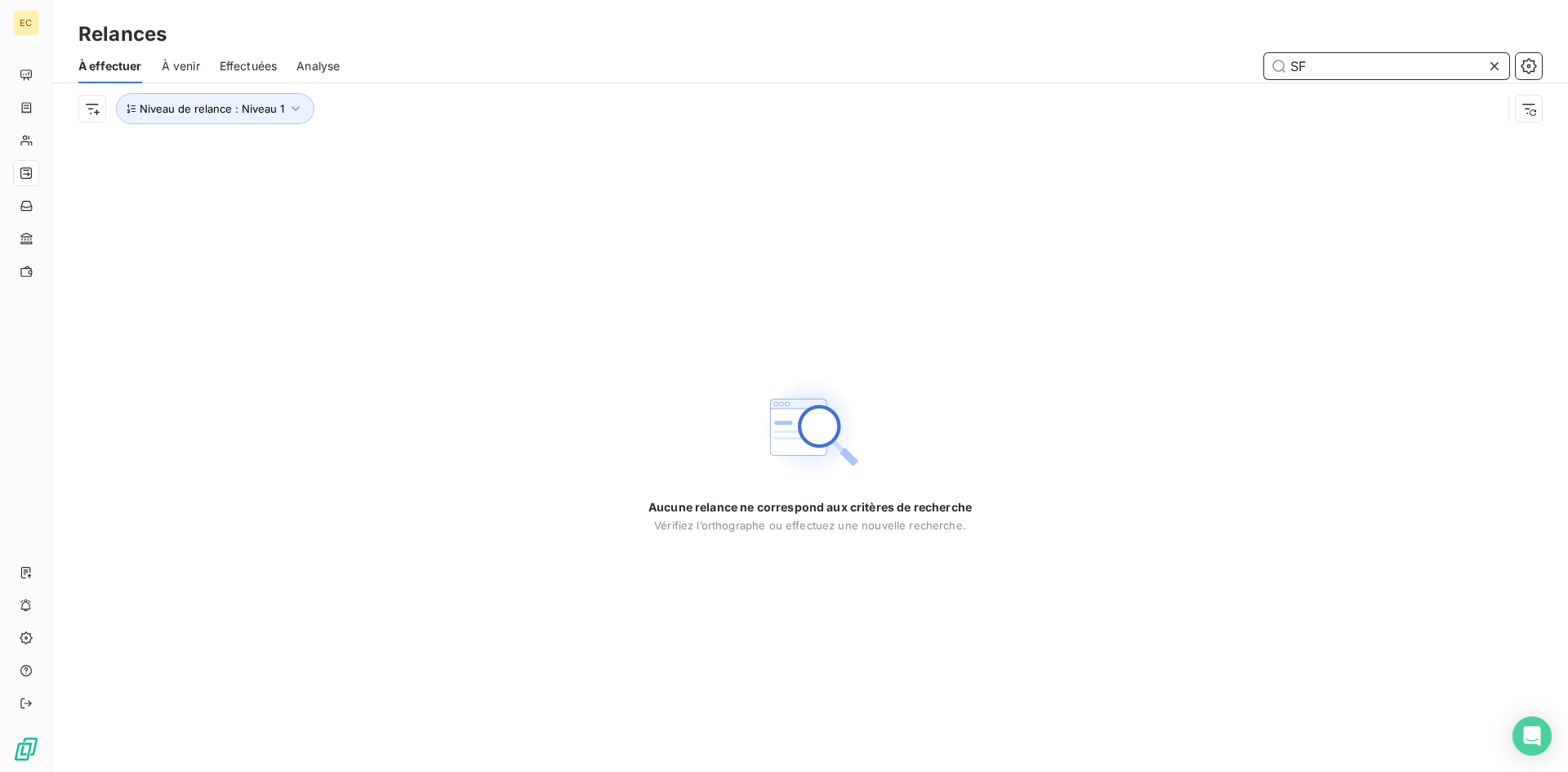
type input "SF"
click at [1493, 67] on icon at bounding box center [1494, 67] width 17 height 17
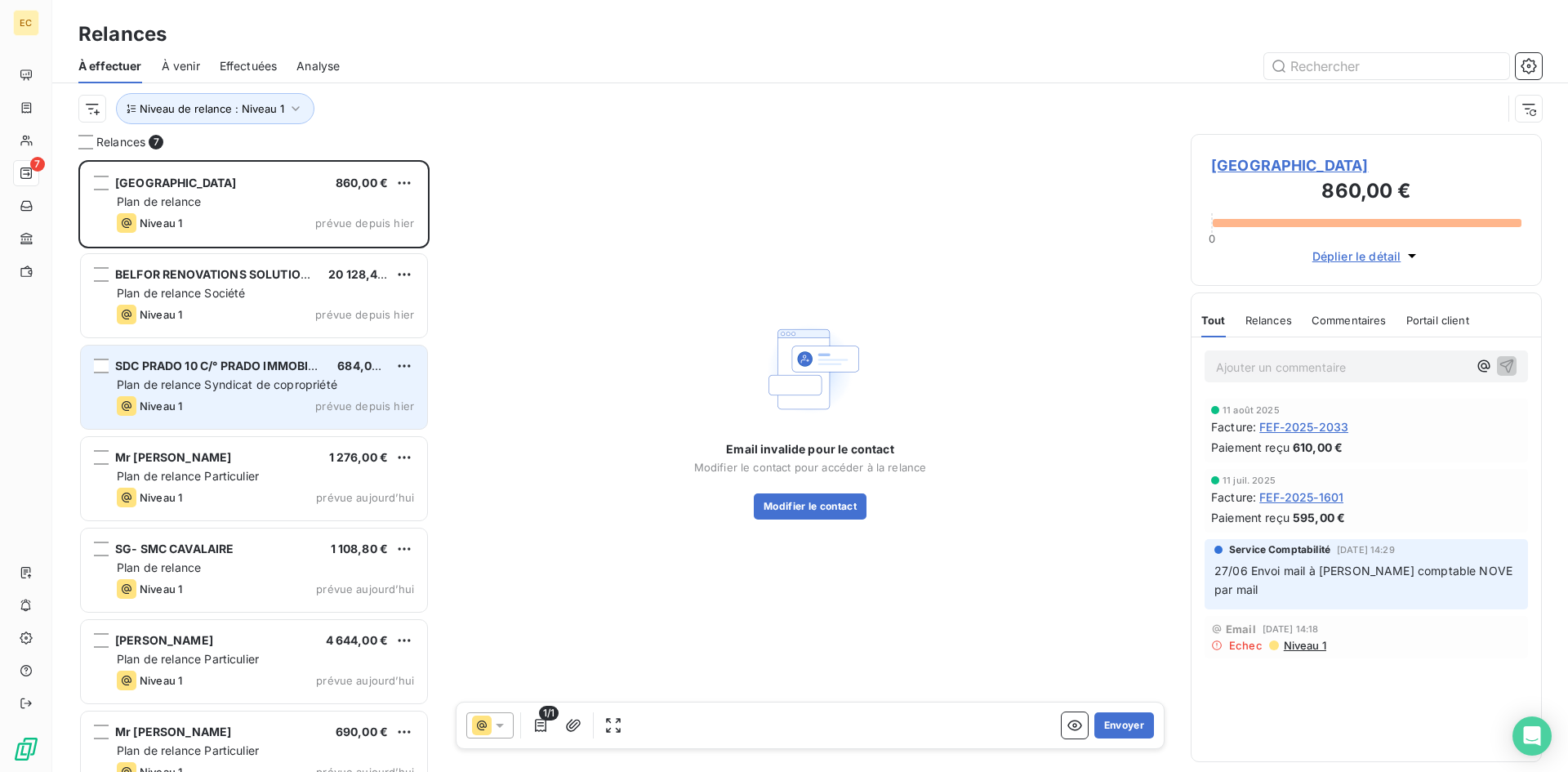
scroll to position [600, 339]
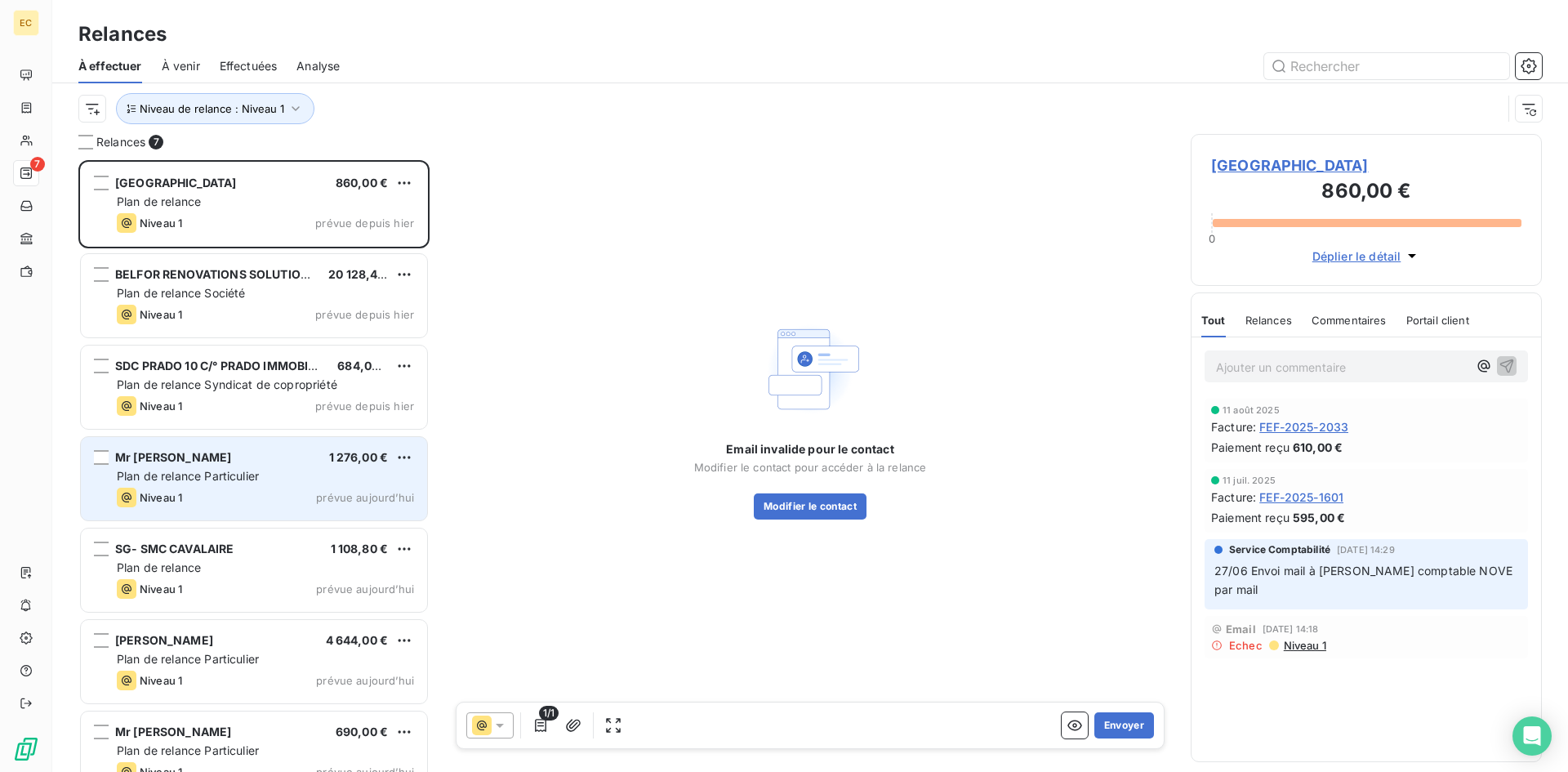
click at [184, 506] on div "Niveau 1 prévue aujourd’hui" at bounding box center [265, 497] width 298 height 19
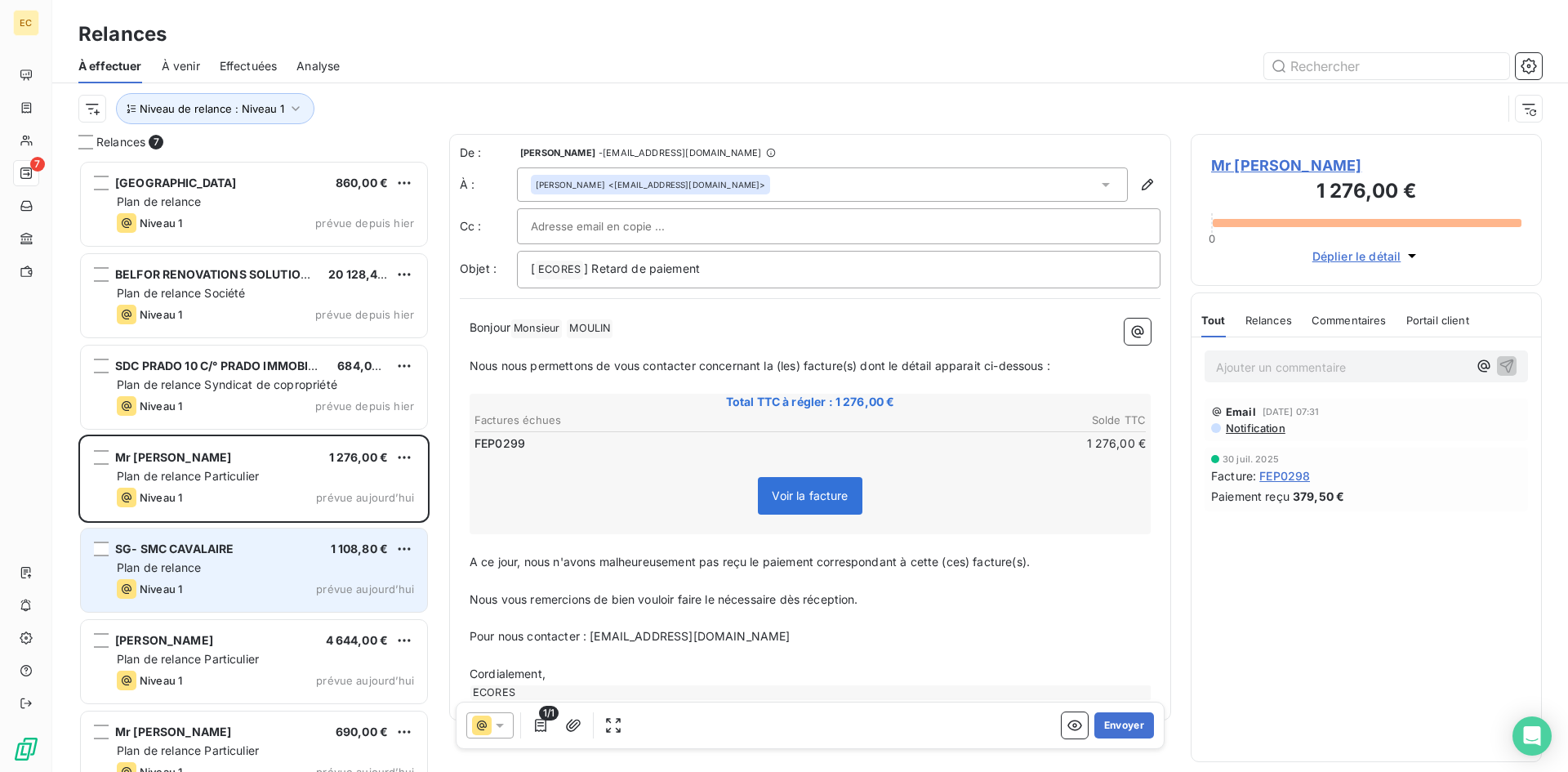
click at [218, 558] on div "SG- SMC CAVALAIRE 1 108,80 € Plan de relance Niveau 1 prévue [DATE]" at bounding box center [253, 570] width 346 height 83
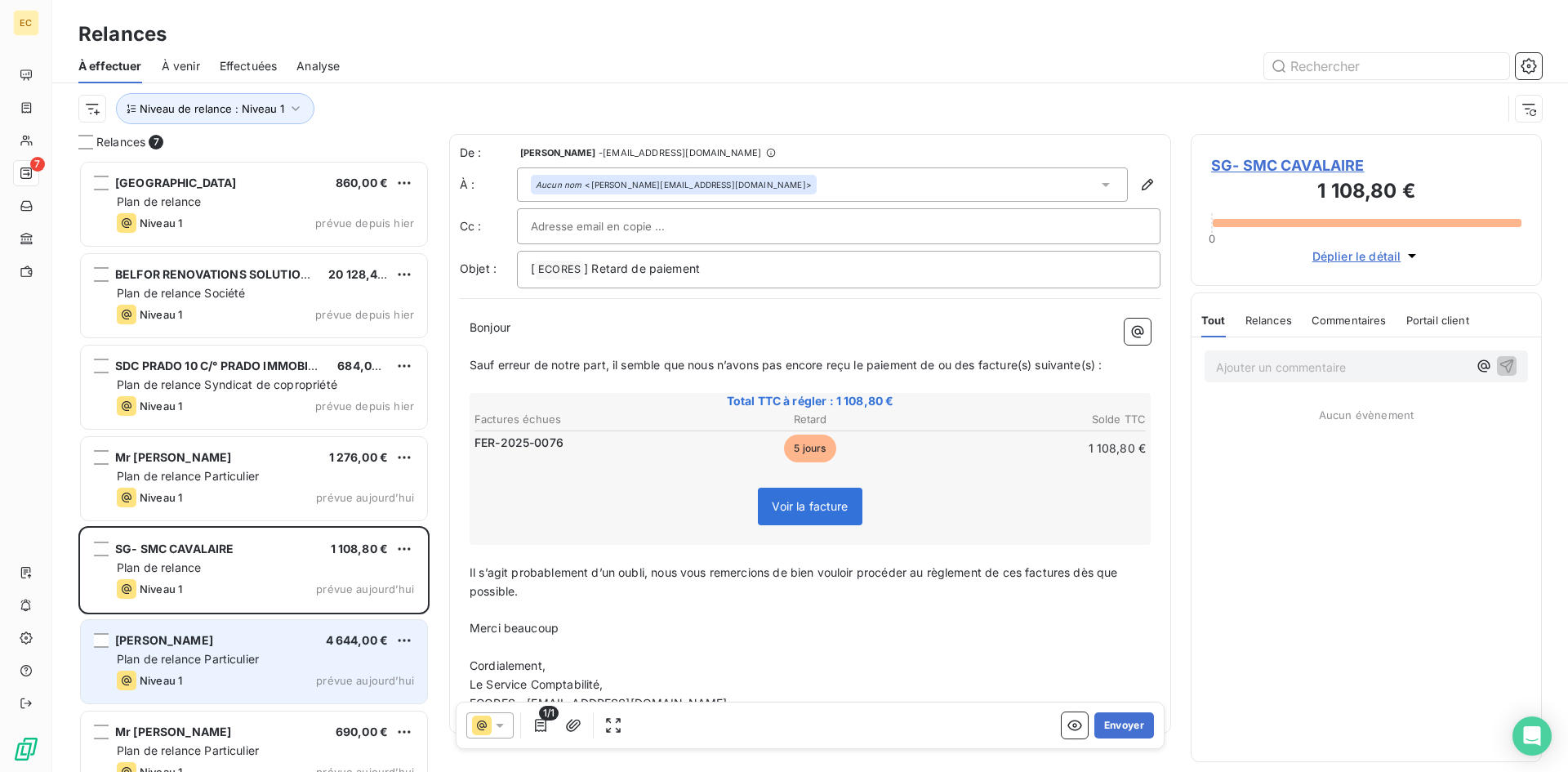
click at [227, 678] on div "Niveau 1 prévue aujourd’hui" at bounding box center [265, 680] width 298 height 19
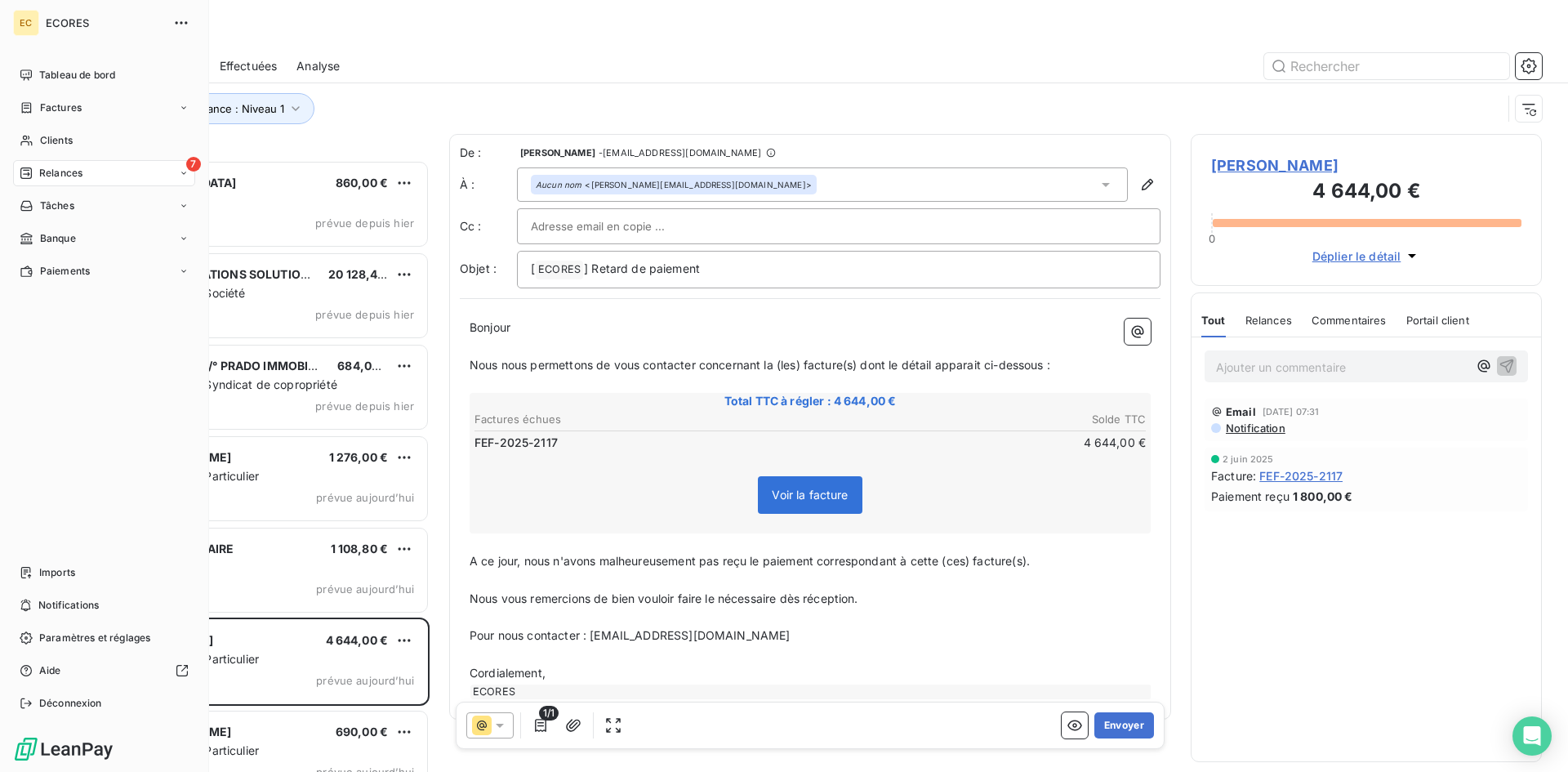
click at [0, 3] on div "EC ECORES Tableau de bord Factures Clients 7 Relances Tâches Banque Paiements I…" at bounding box center [104, 386] width 209 height 772
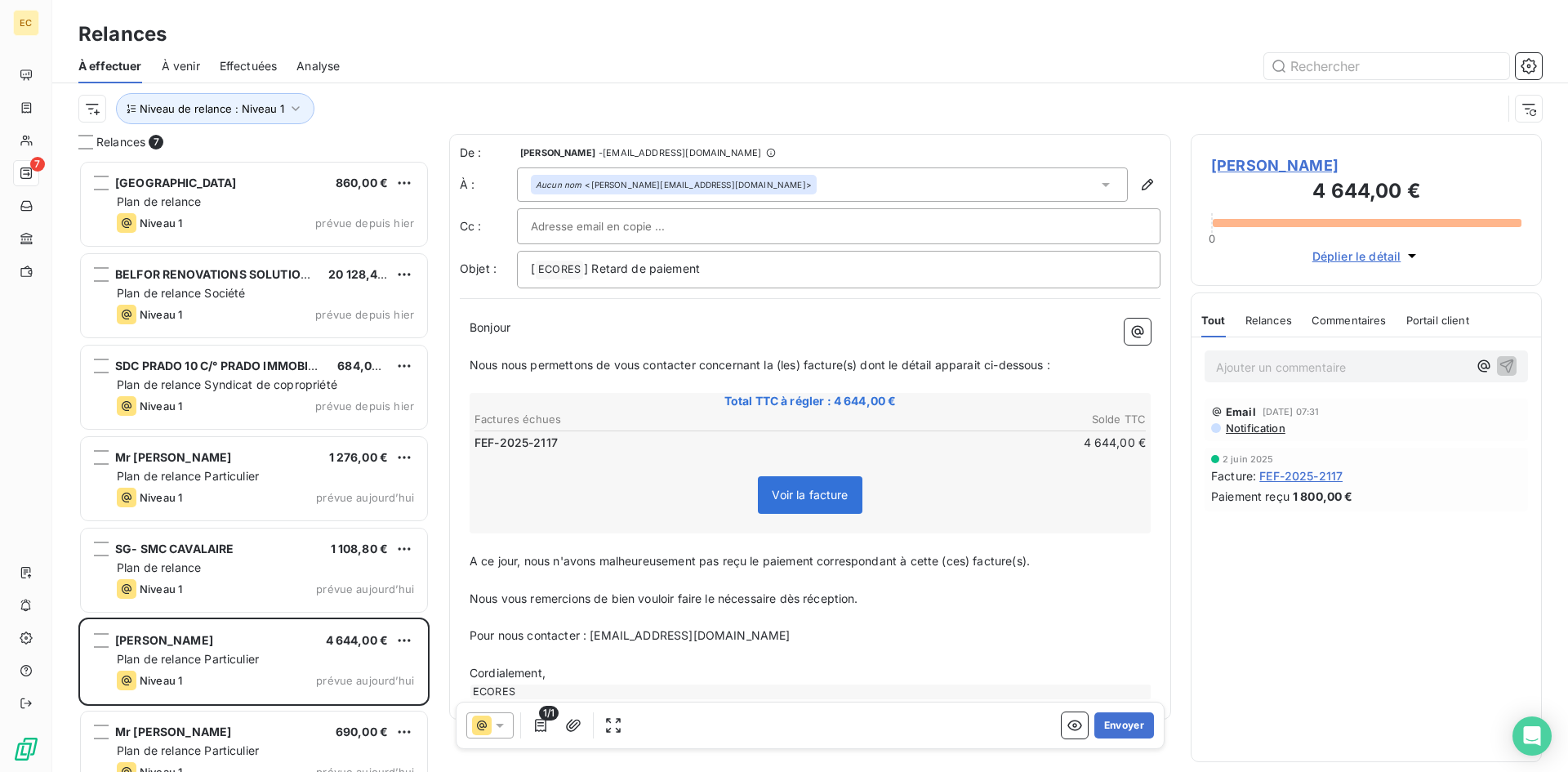
click at [1255, 162] on span "[PERSON_NAME]" at bounding box center [1367, 165] width 310 height 22
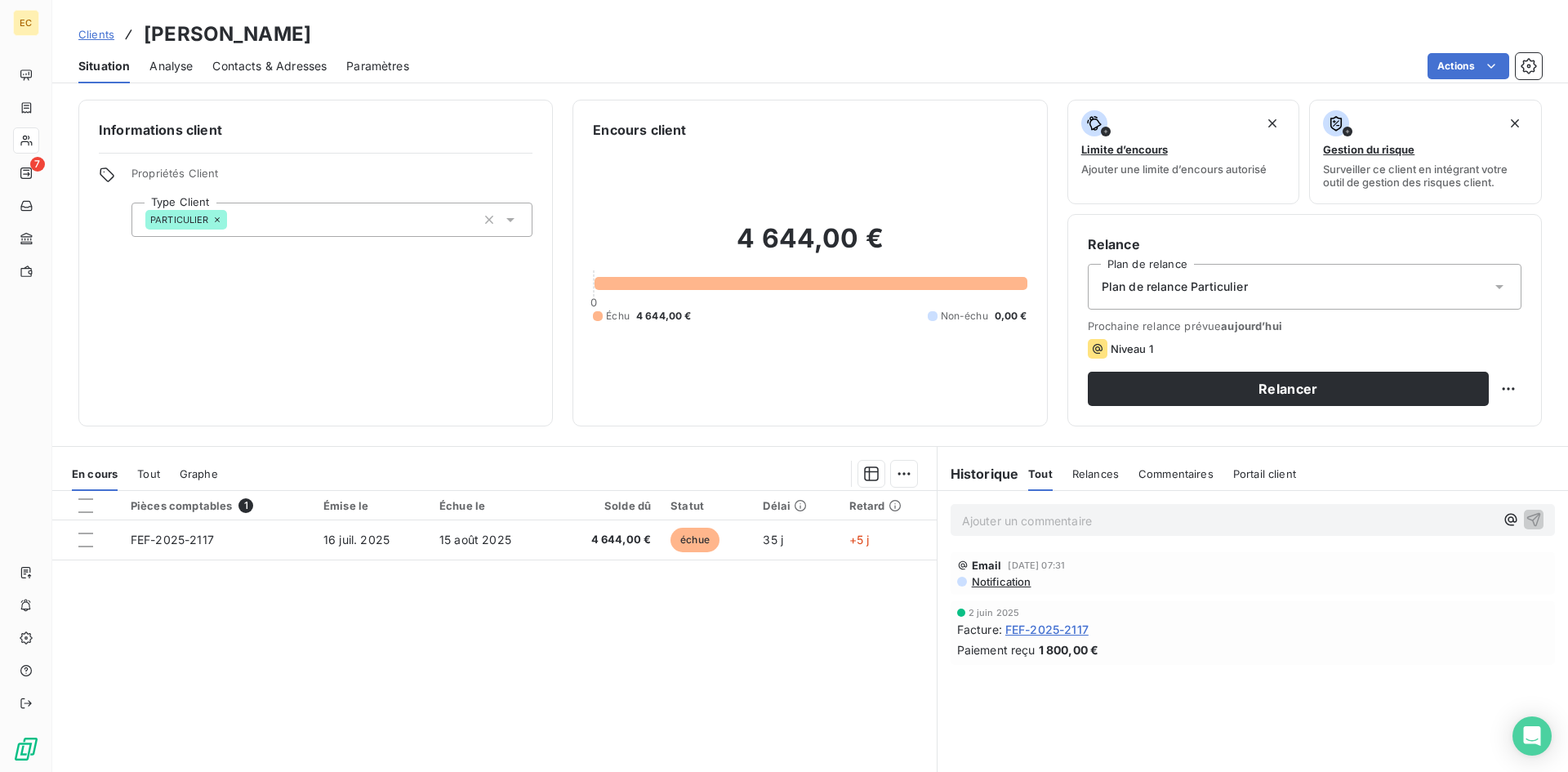
click at [257, 68] on span "Contacts & Adresses" at bounding box center [270, 67] width 115 height 17
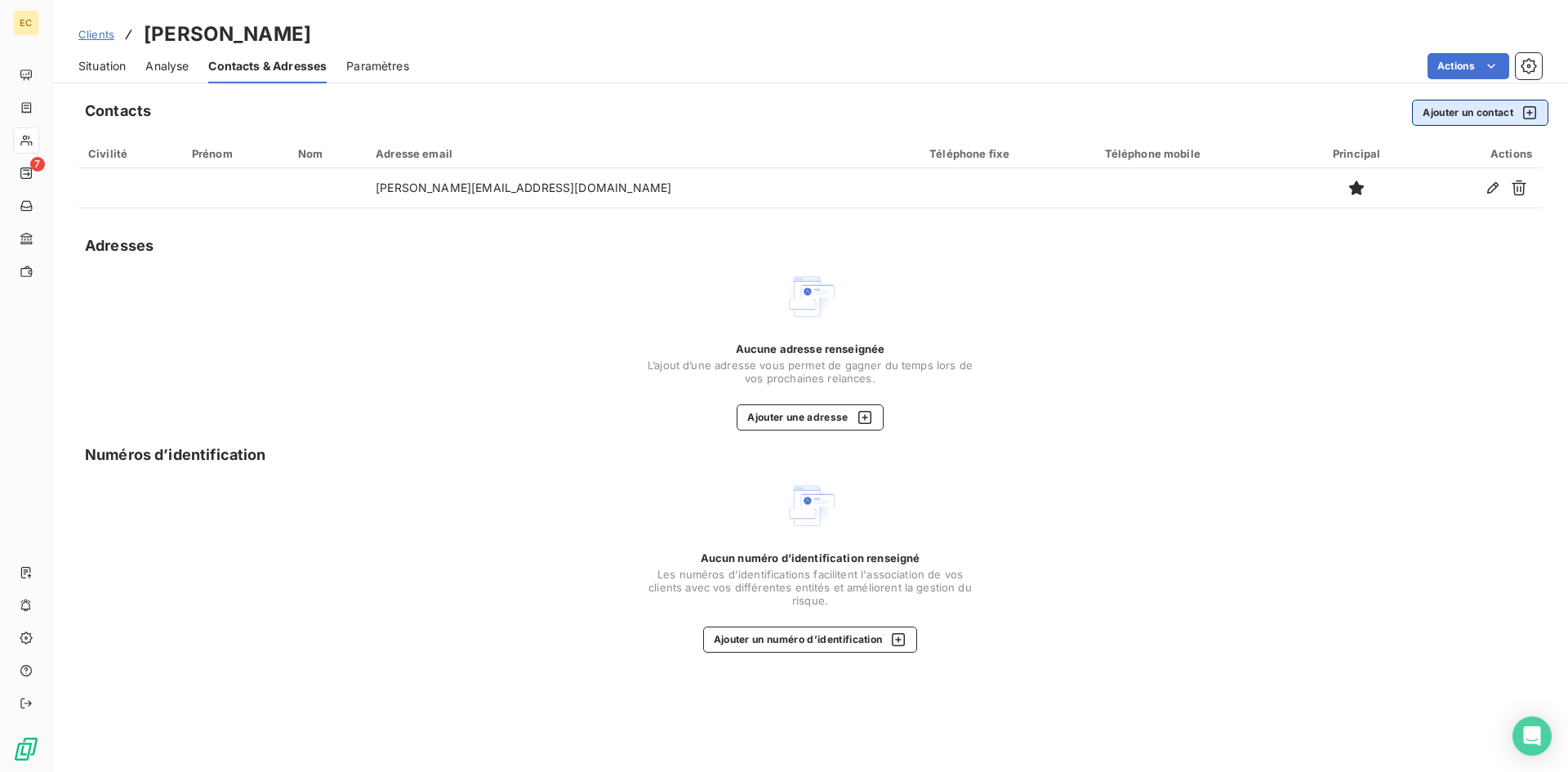
click at [1457, 111] on button "Ajouter un contact" at bounding box center [1480, 113] width 137 height 26
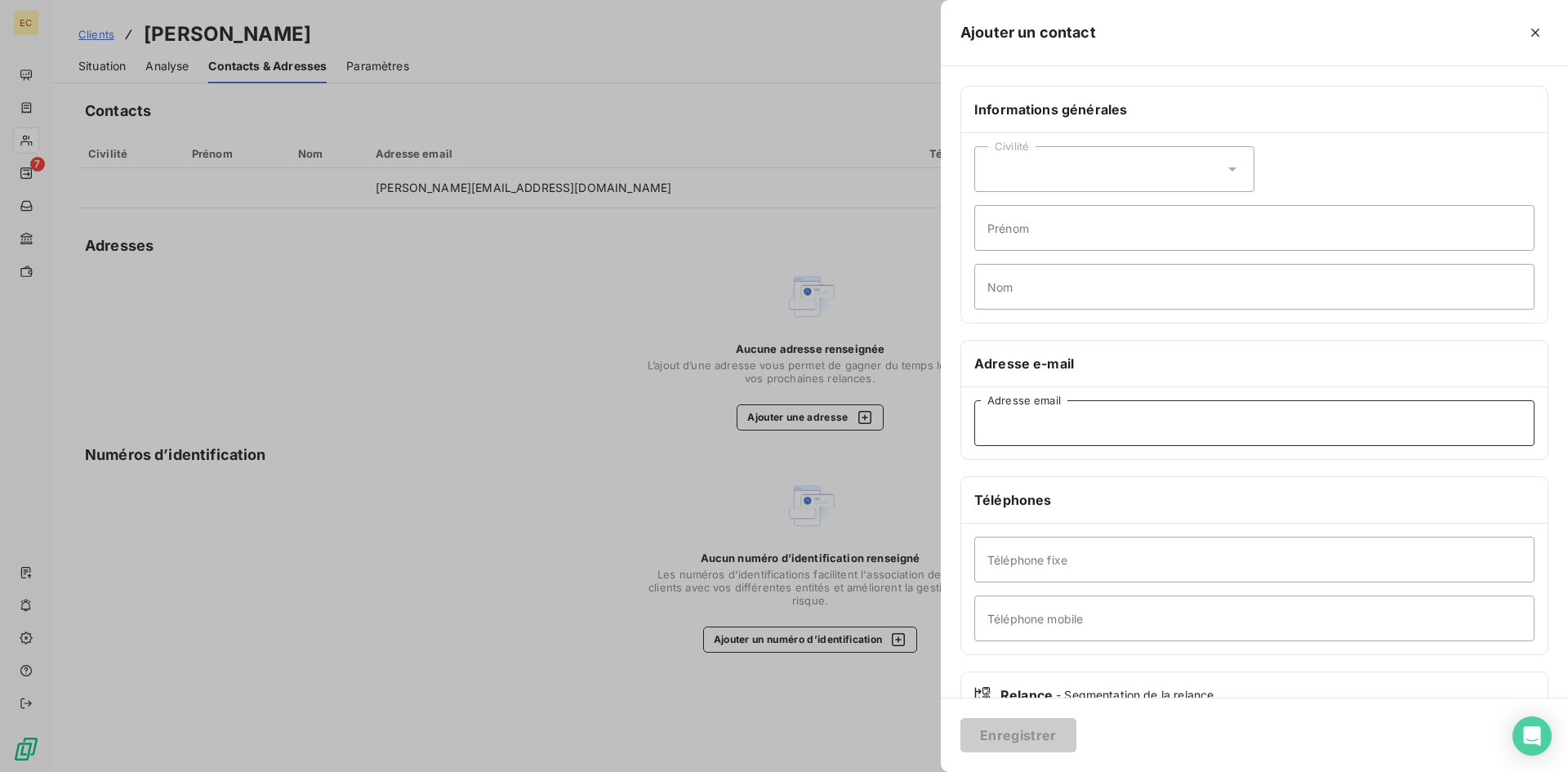
paste input "[EMAIL_ADDRESS][DOMAIN_NAME]"
type input "[EMAIL_ADDRESS][DOMAIN_NAME]"
drag, startPoint x: 1036, startPoint y: 735, endPoint x: 1029, endPoint y: 704, distance: 31.8
click at [1036, 734] on button "Enregistrer" at bounding box center [1017, 735] width 115 height 34
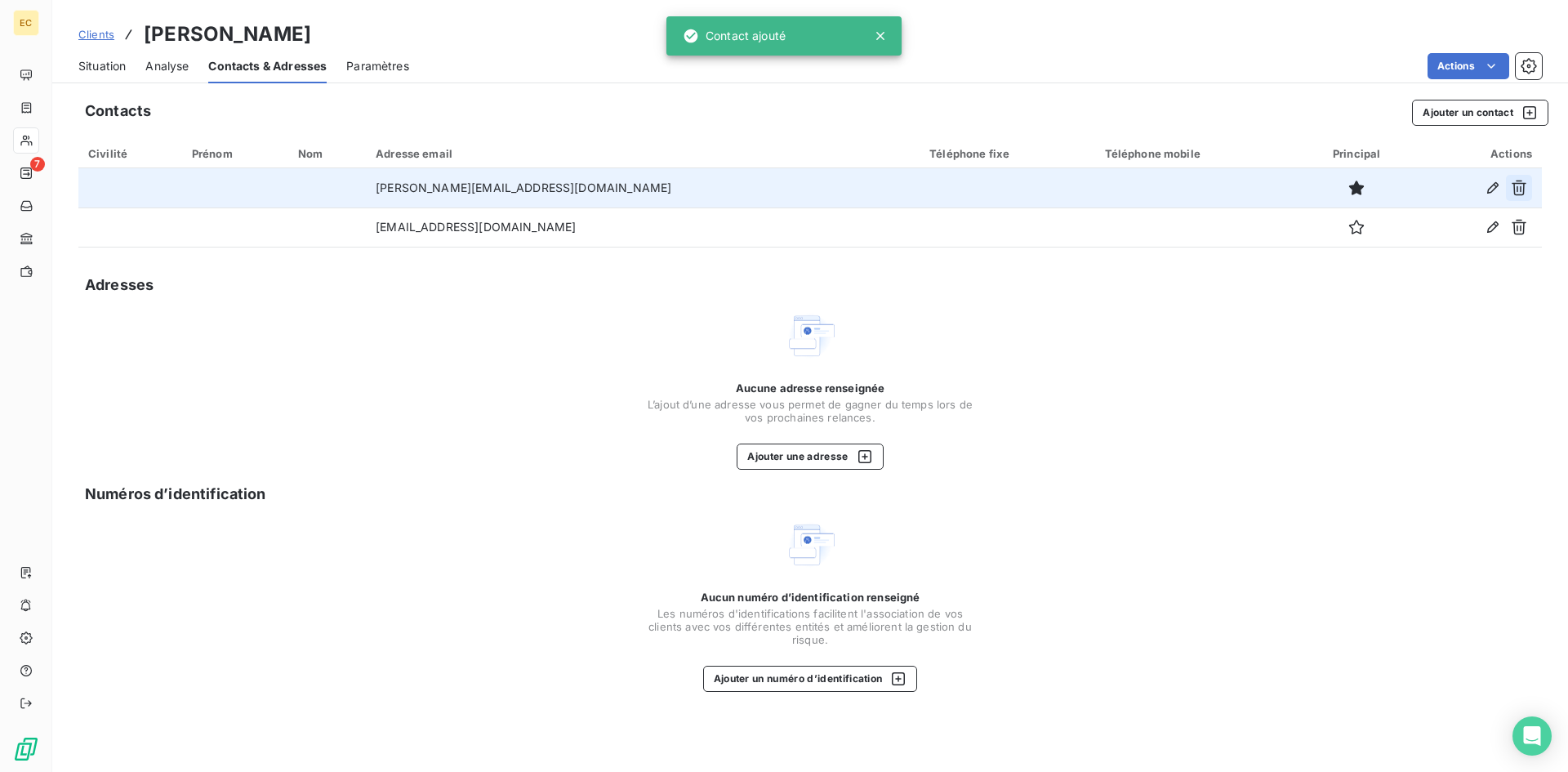
click at [1518, 186] on icon "button" at bounding box center [1519, 188] width 17 height 17
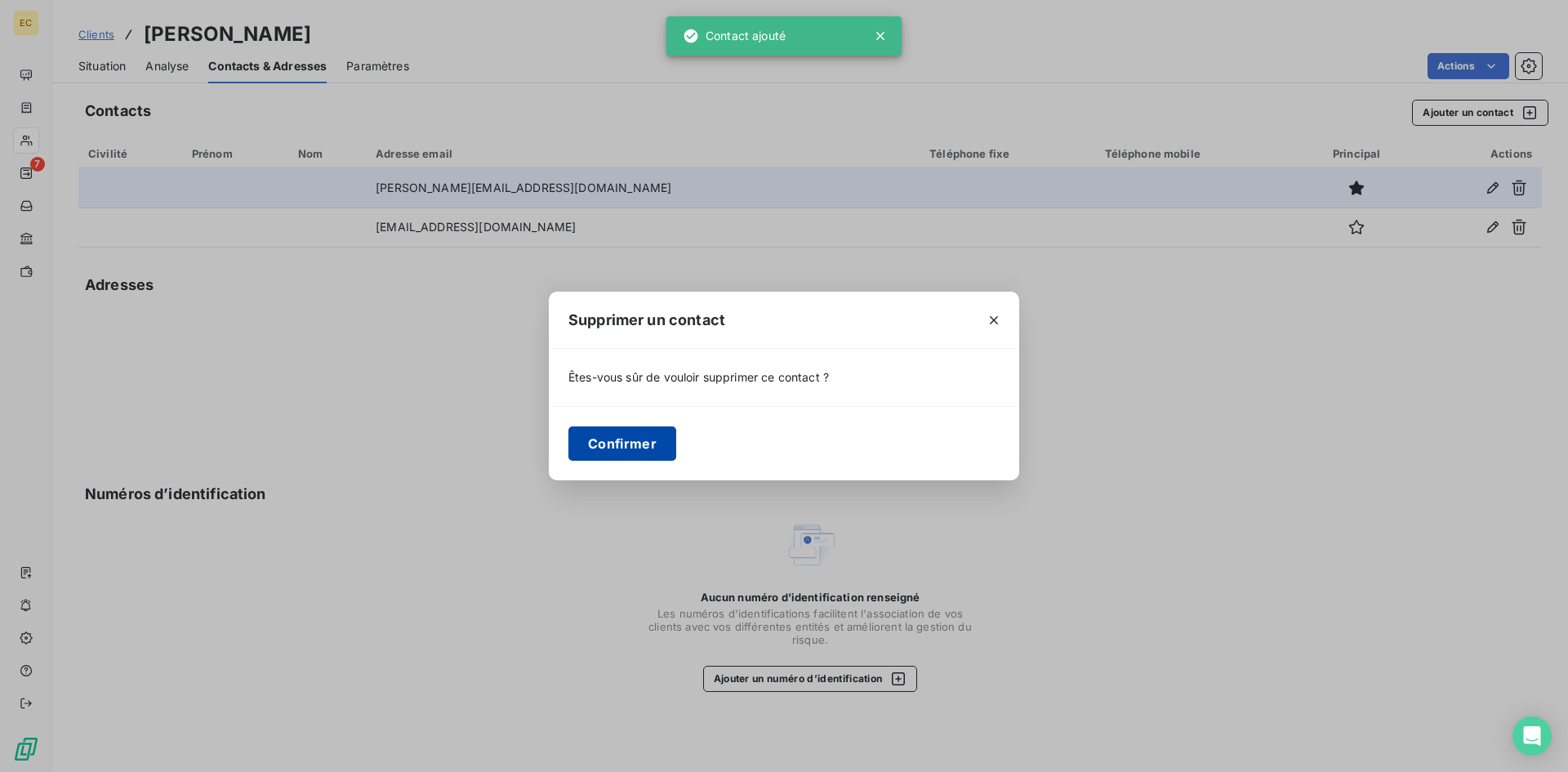
click at [614, 449] on button "Confirmer" at bounding box center [622, 443] width 108 height 34
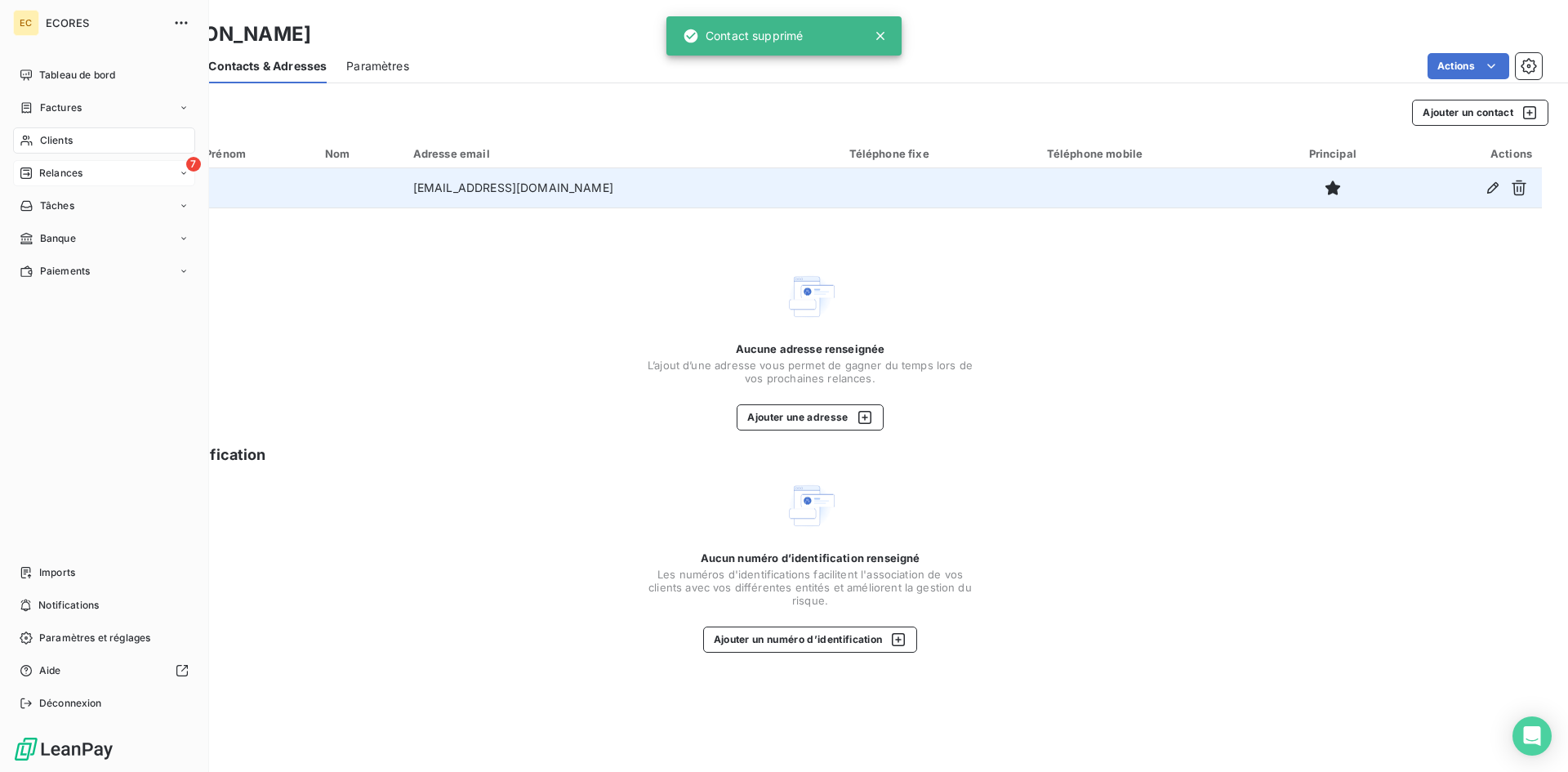
click at [68, 181] on div "7 Relances" at bounding box center [103, 173] width 182 height 26
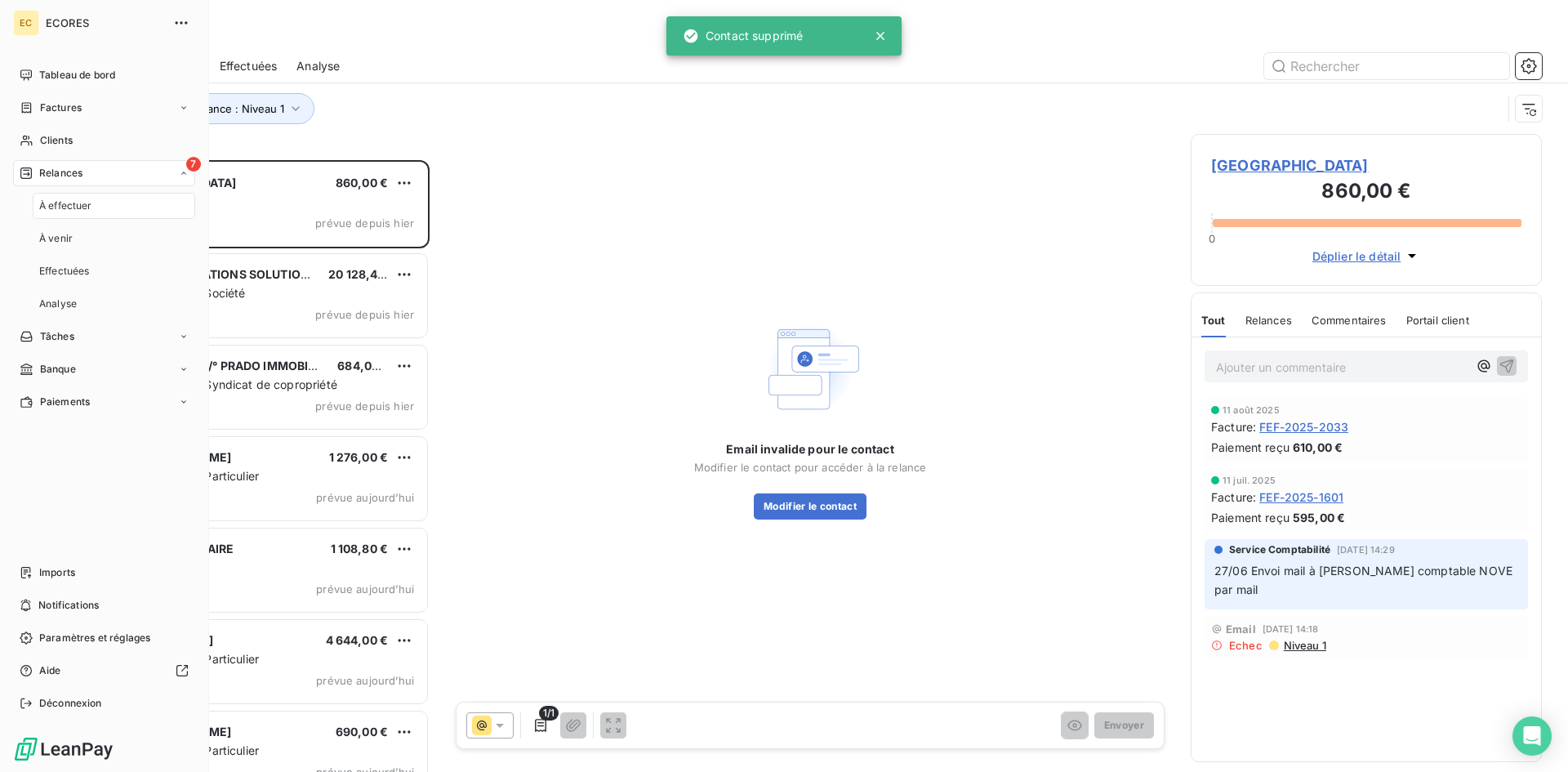
scroll to position [600, 339]
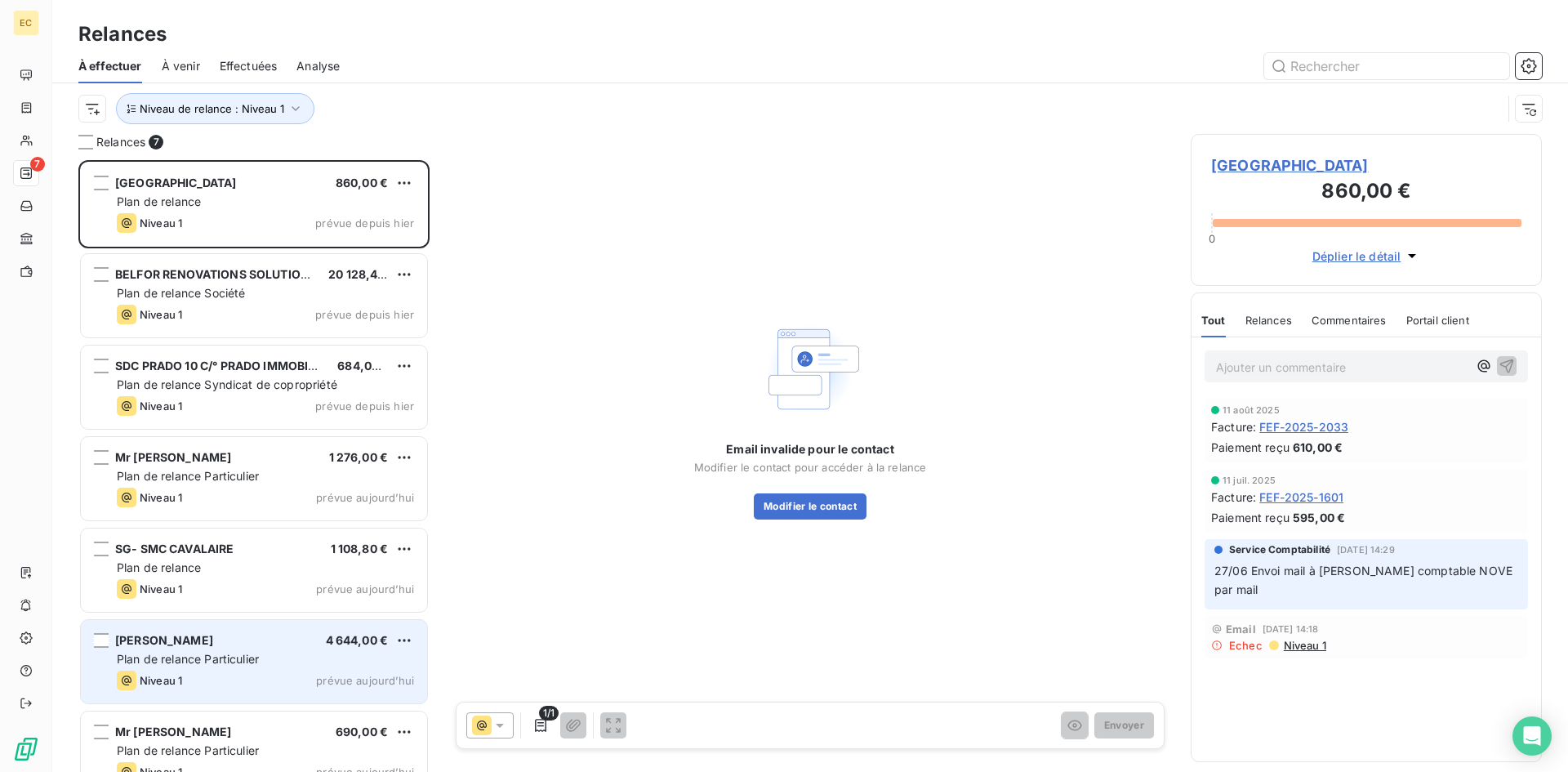
click at [207, 637] on div "[PERSON_NAME] 4 644,00 €" at bounding box center [265, 641] width 298 height 15
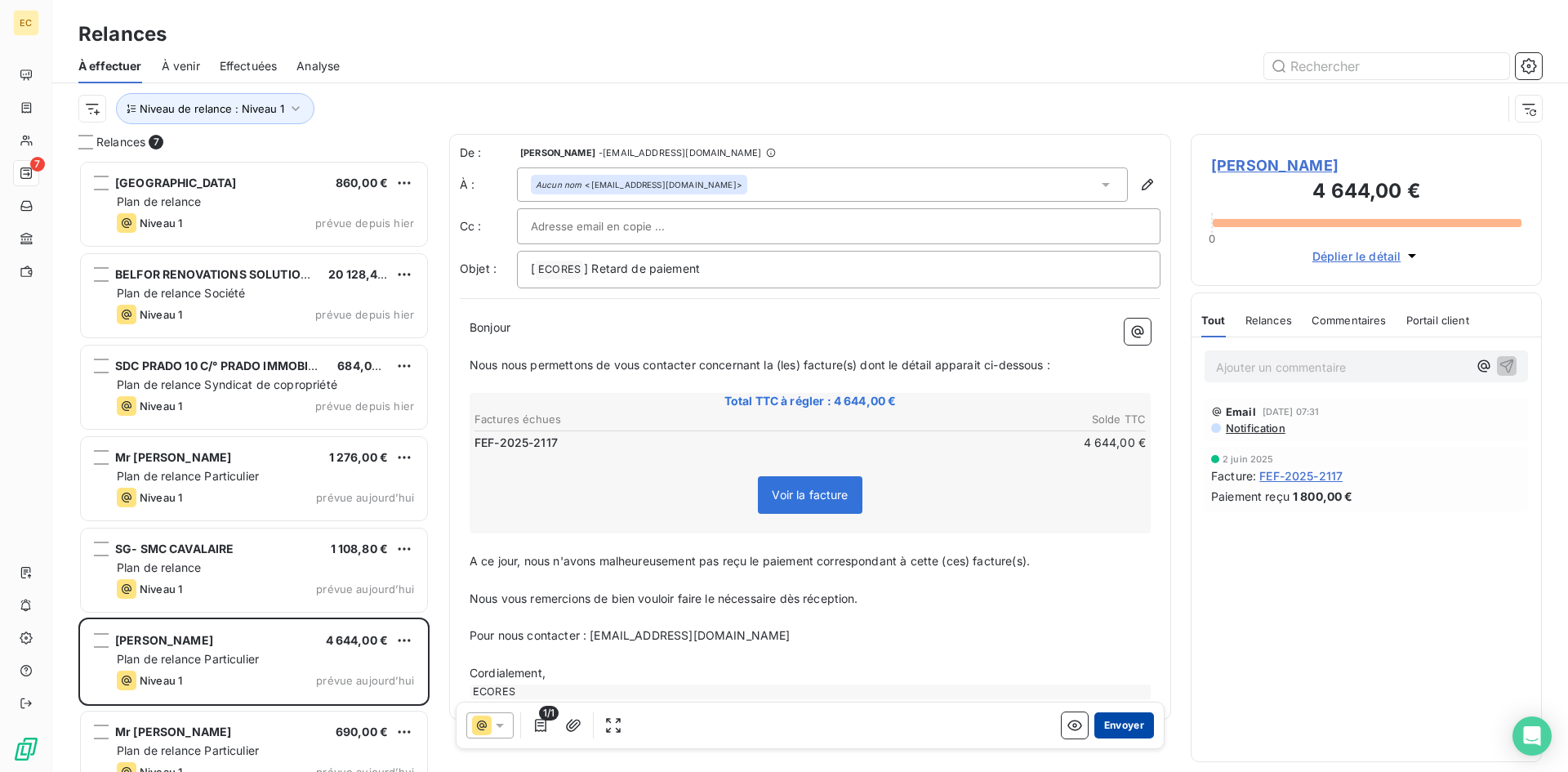
drag, startPoint x: 1106, startPoint y: 724, endPoint x: 1097, endPoint y: 717, distance: 11.4
click at [1097, 717] on button "Envoyer" at bounding box center [1124, 726] width 60 height 26
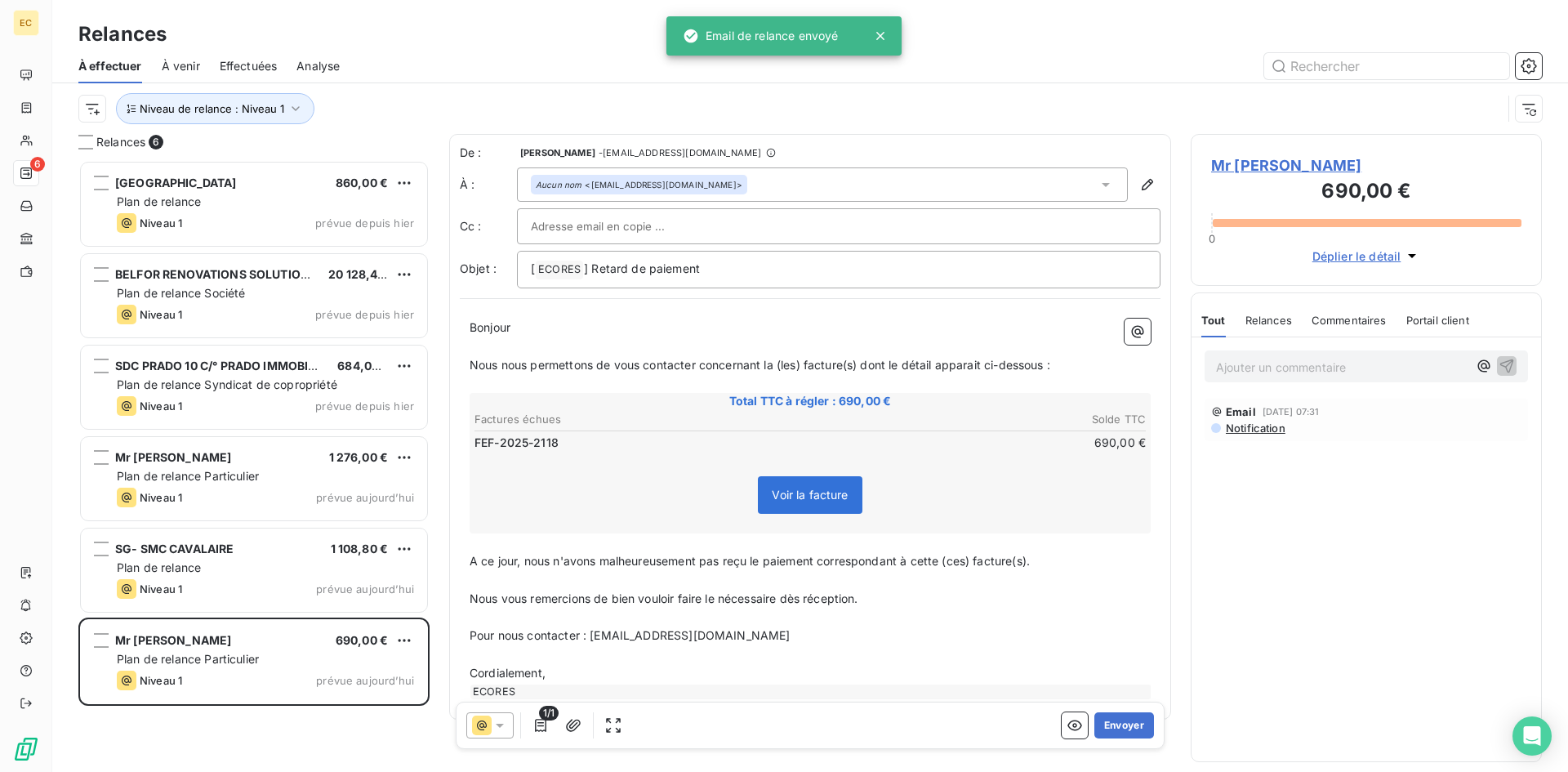
drag, startPoint x: 1110, startPoint y: 723, endPoint x: 808, endPoint y: 698, distance: 303.0
click at [861, 712] on div "1/1 Envoyer" at bounding box center [809, 725] width 709 height 47
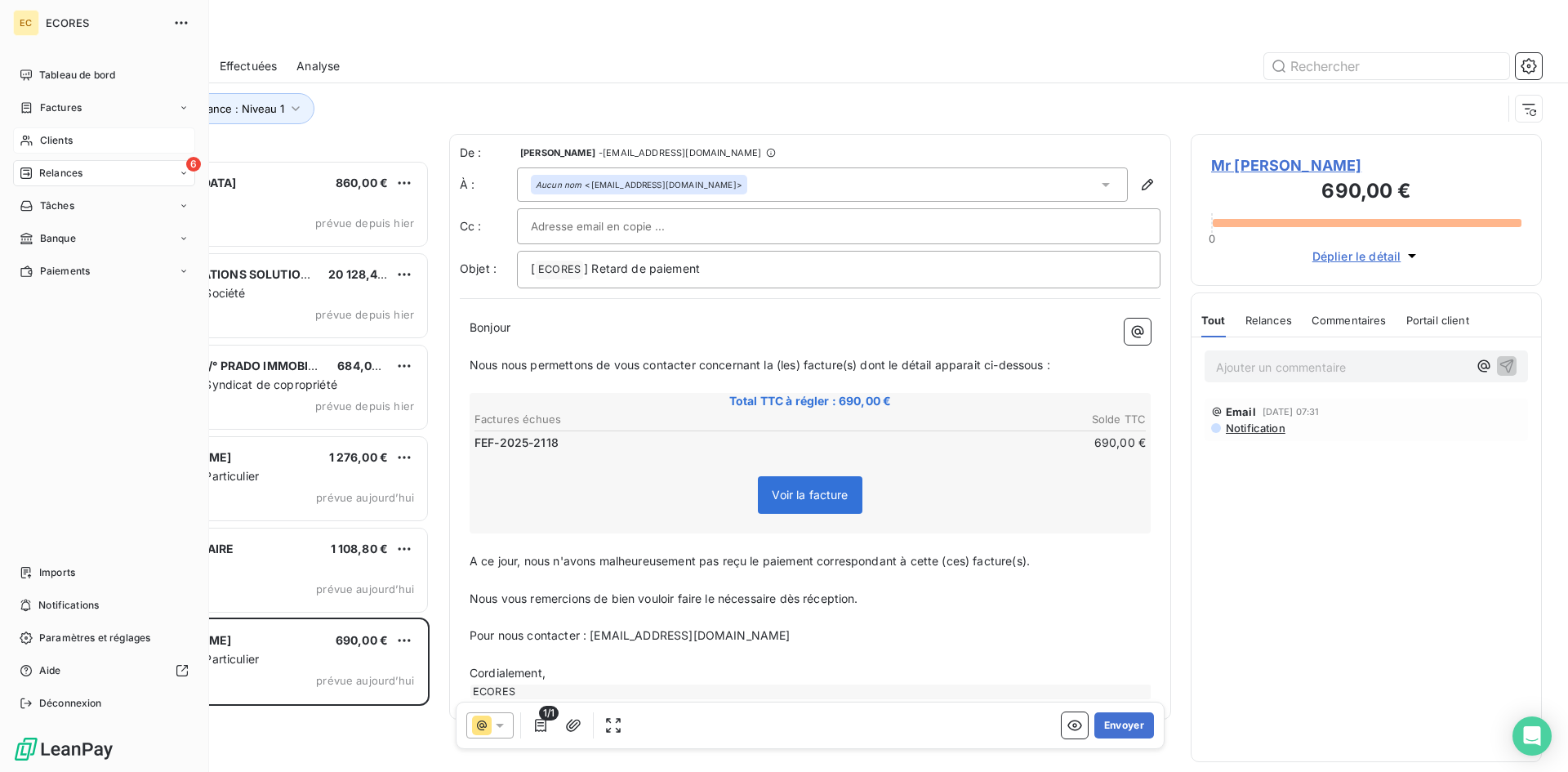
click at [76, 137] on div "Clients" at bounding box center [103, 141] width 182 height 26
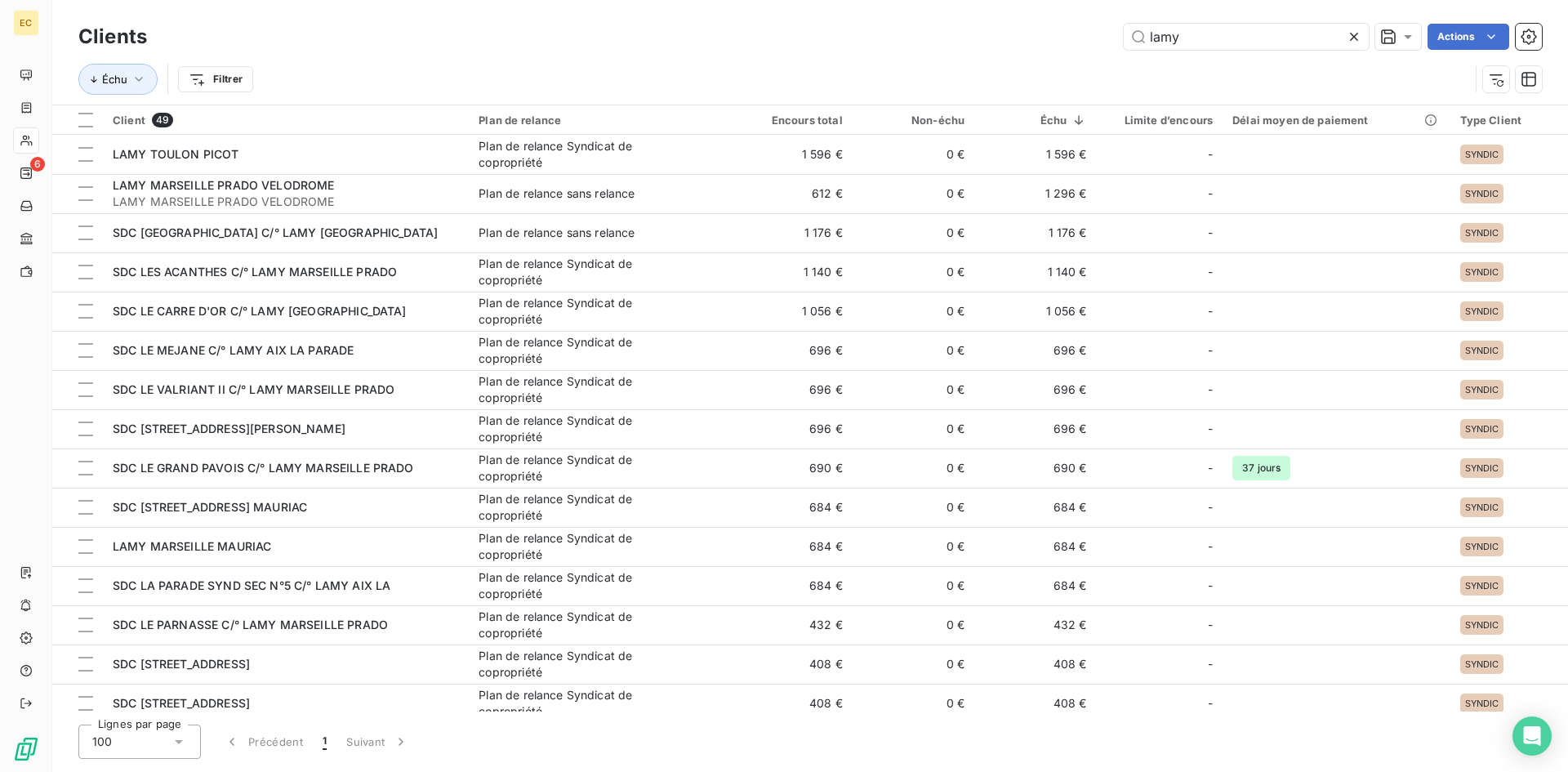
drag, startPoint x: 1247, startPoint y: 35, endPoint x: 1105, endPoint y: 33, distance: 142.0
click at [1105, 33] on div "lamy Actions" at bounding box center [854, 37] width 1375 height 26
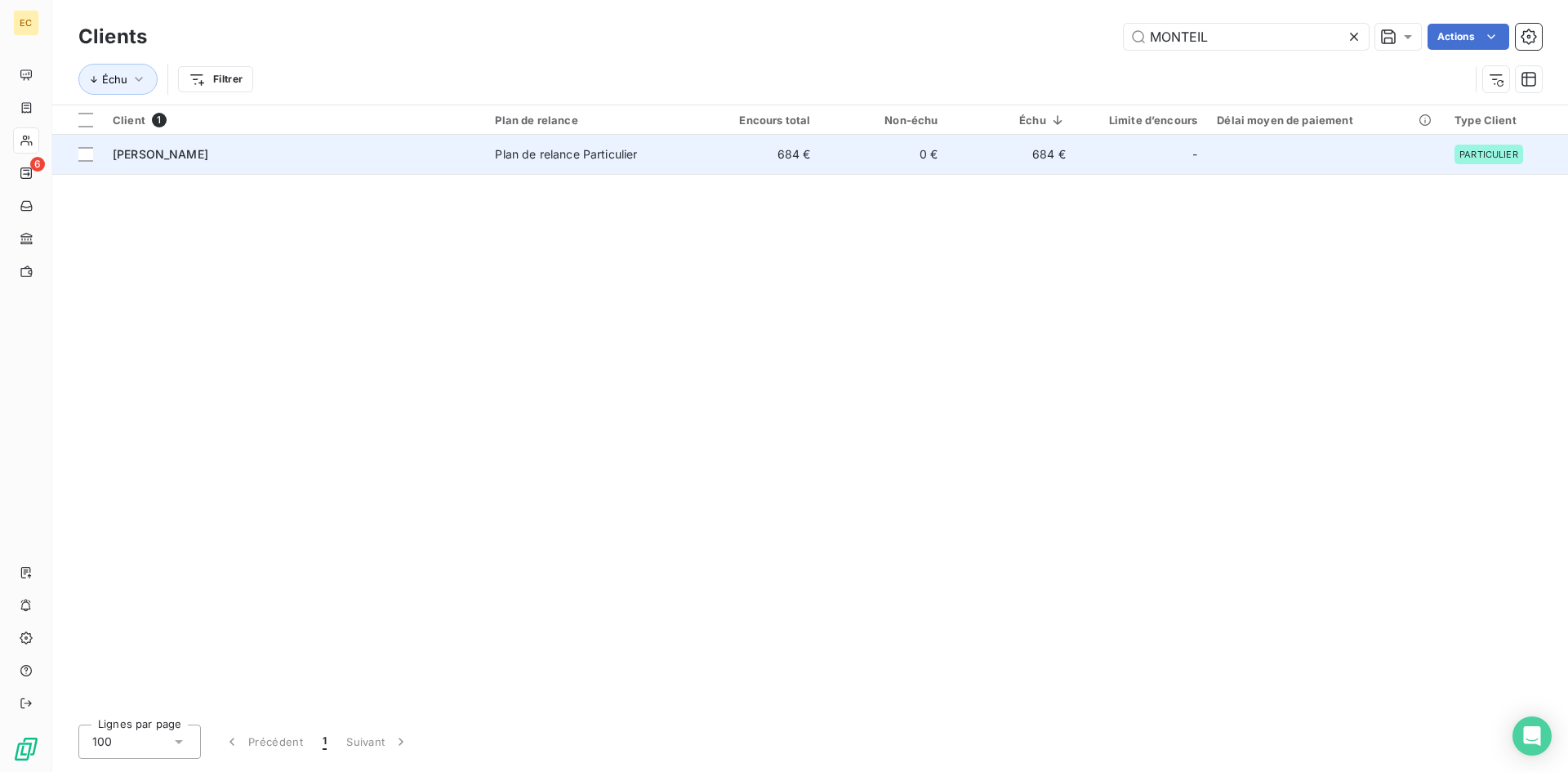
type input "MONTEIL"
click at [251, 155] on div "[PERSON_NAME]" at bounding box center [294, 154] width 362 height 17
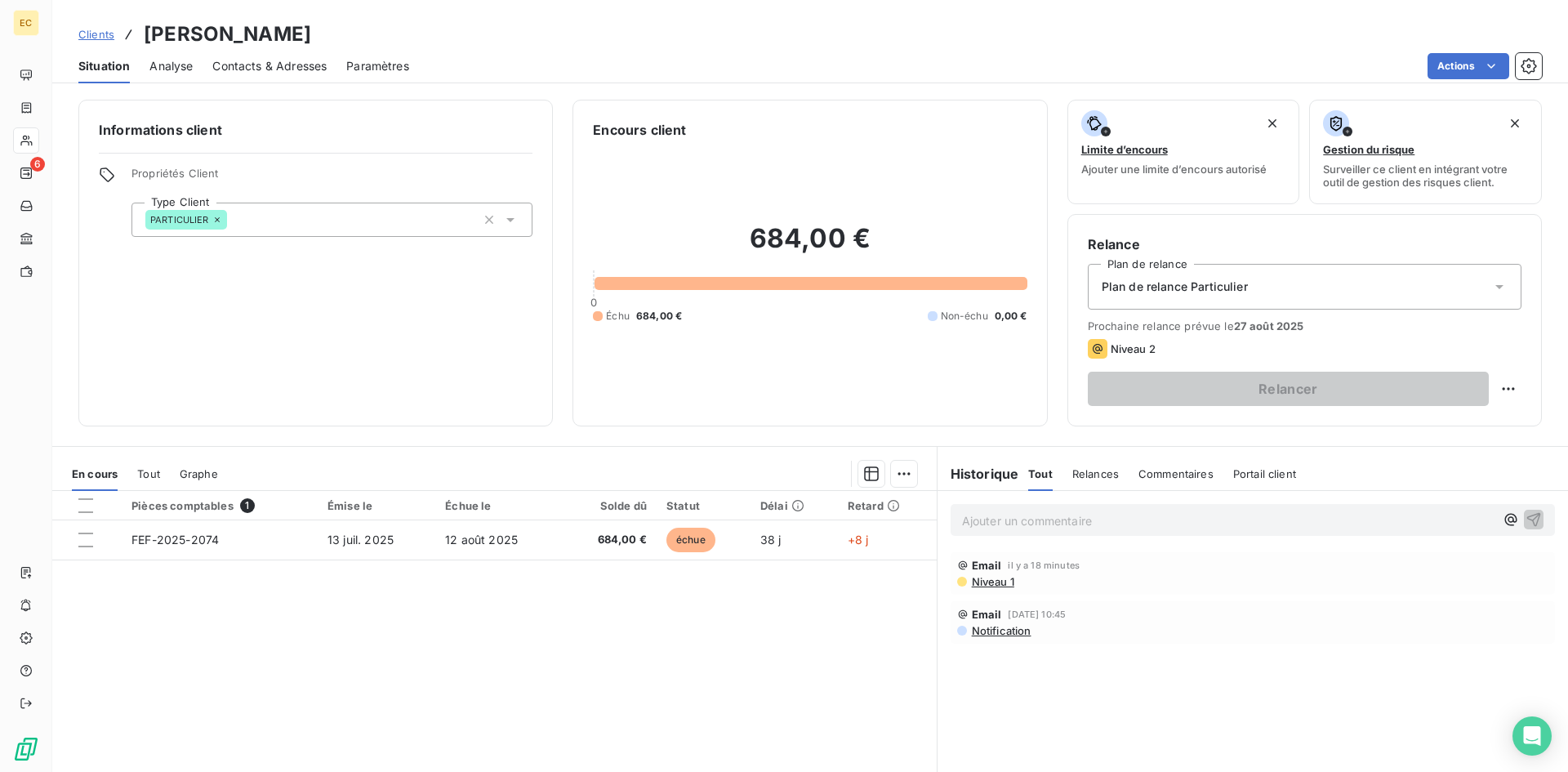
click at [247, 59] on span "Contacts & Adresses" at bounding box center [270, 67] width 115 height 17
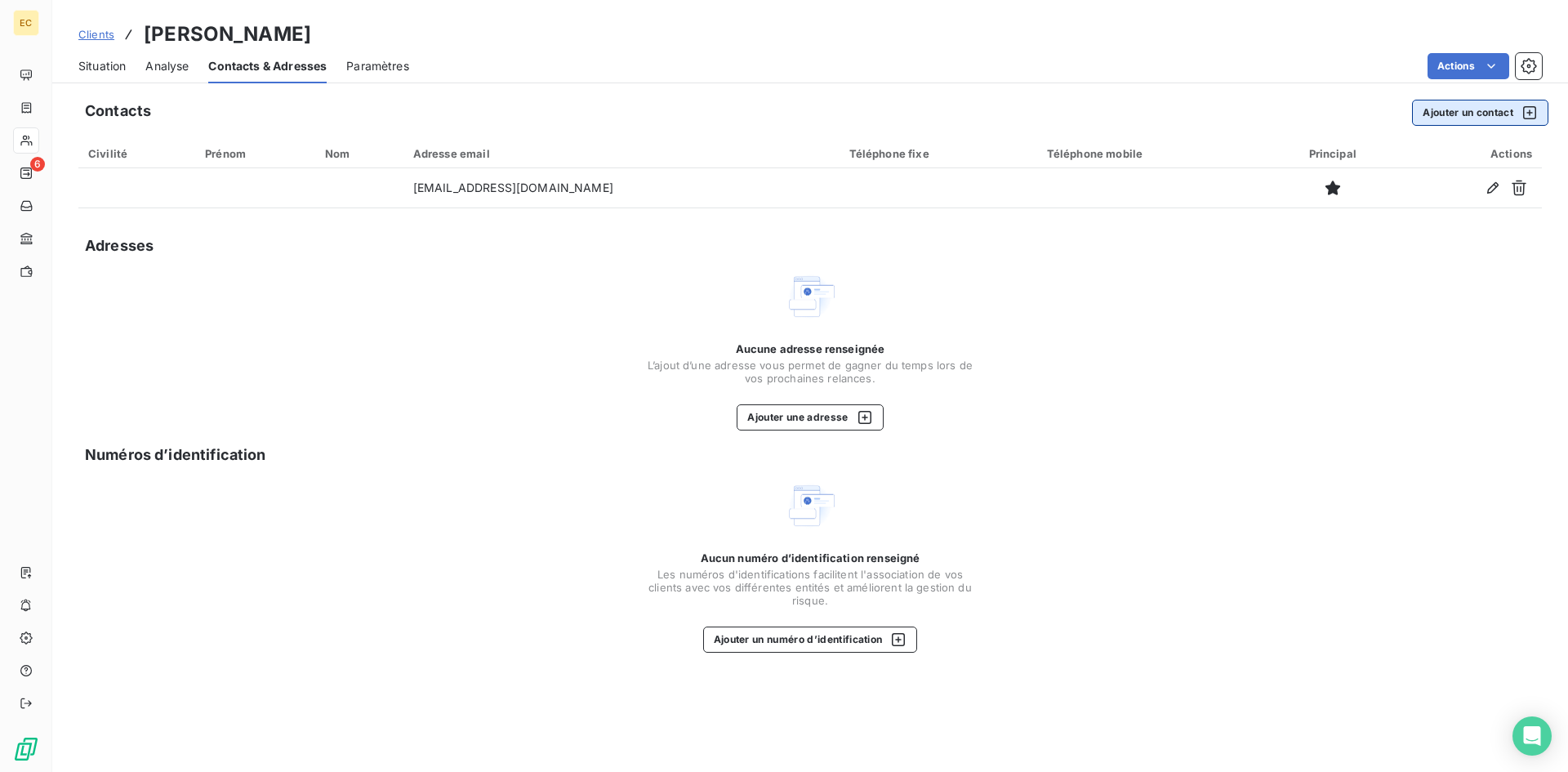
click at [1474, 116] on button "Ajouter un contact" at bounding box center [1480, 113] width 137 height 26
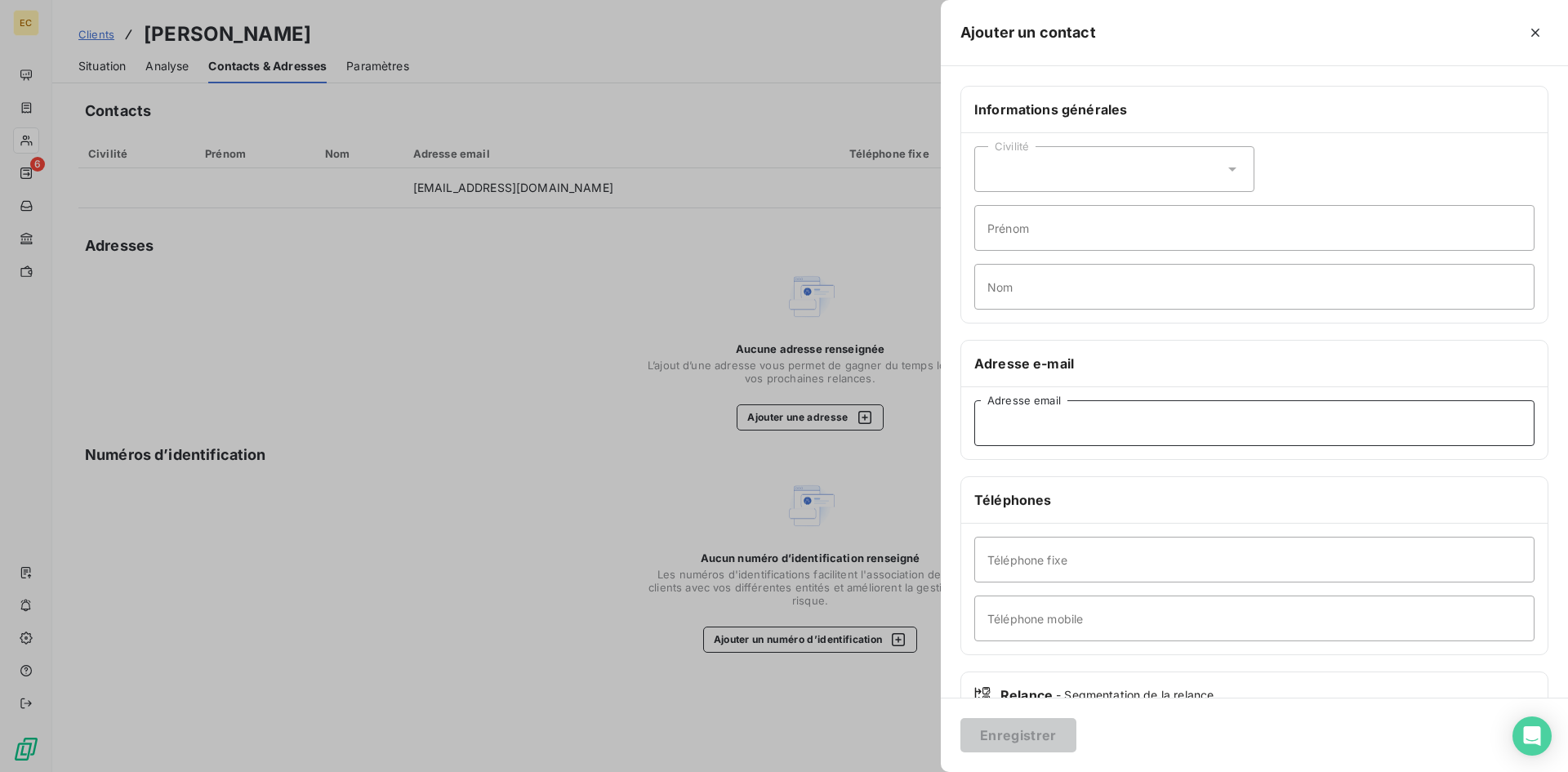
click at [1015, 420] on input "Adresse email" at bounding box center [1254, 423] width 560 height 45
paste input "ACM Indemnisation Habitation <[EMAIL_ADDRESS][DOMAIN_NAME]>"
drag, startPoint x: 1161, startPoint y: 425, endPoint x: 971, endPoint y: 420, distance: 190.1
click at [971, 420] on div "ACM Indemnisation Habitation <[EMAIL_ADDRESS][DOMAIN_NAME] Adresse email" at bounding box center [1254, 423] width 587 height 72
type input "[EMAIL_ADDRESS][DOMAIN_NAME]"
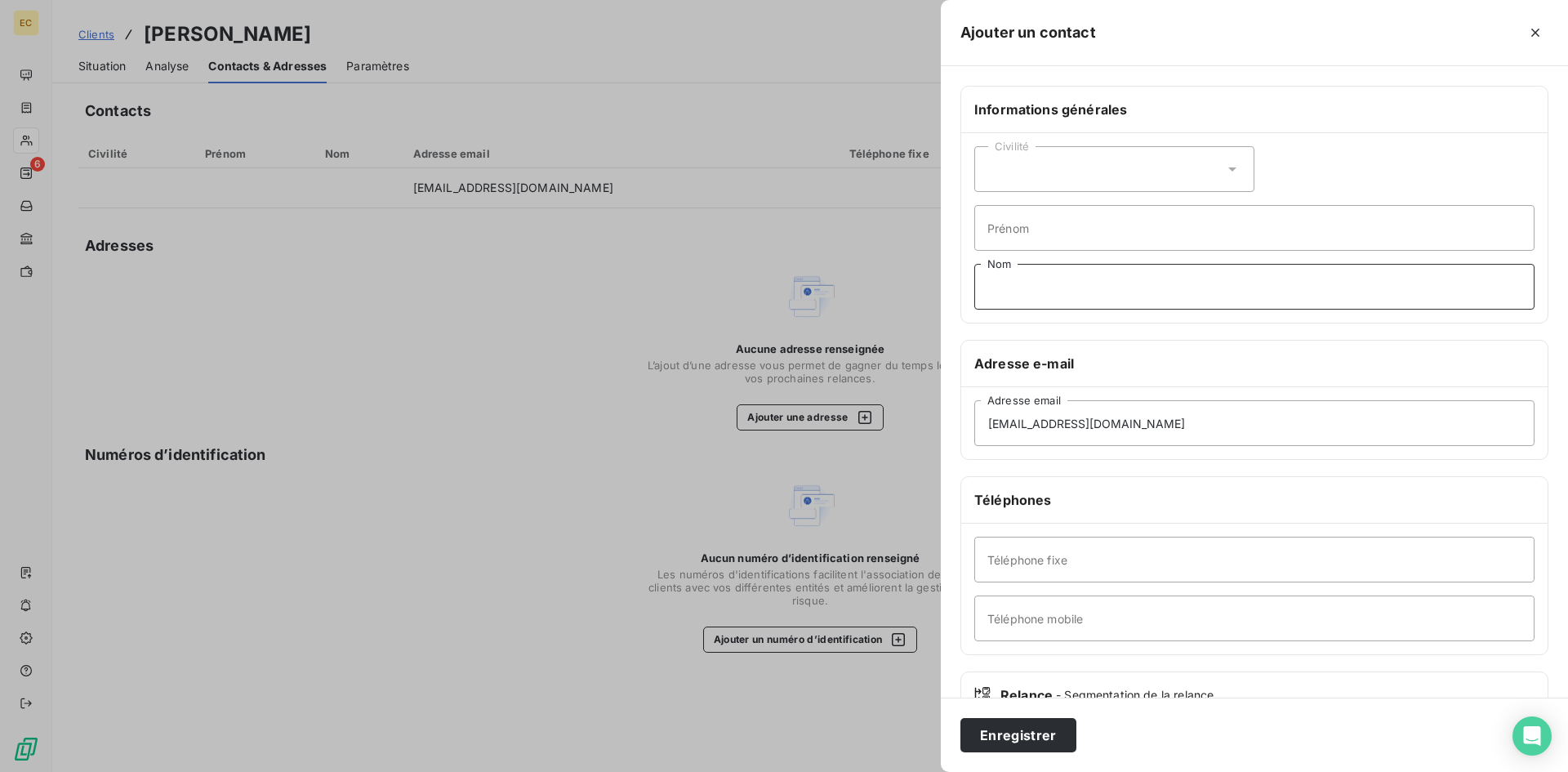
click at [1000, 285] on input "Nom" at bounding box center [1254, 286] width 560 height 45
click at [1088, 293] on input "Nom" at bounding box center [1254, 286] width 560 height 45
paste input "Sinistre n°201244989391"
type input "Sinistre n°201244989391"
click at [1038, 727] on button "Enregistrer" at bounding box center [1017, 735] width 115 height 34
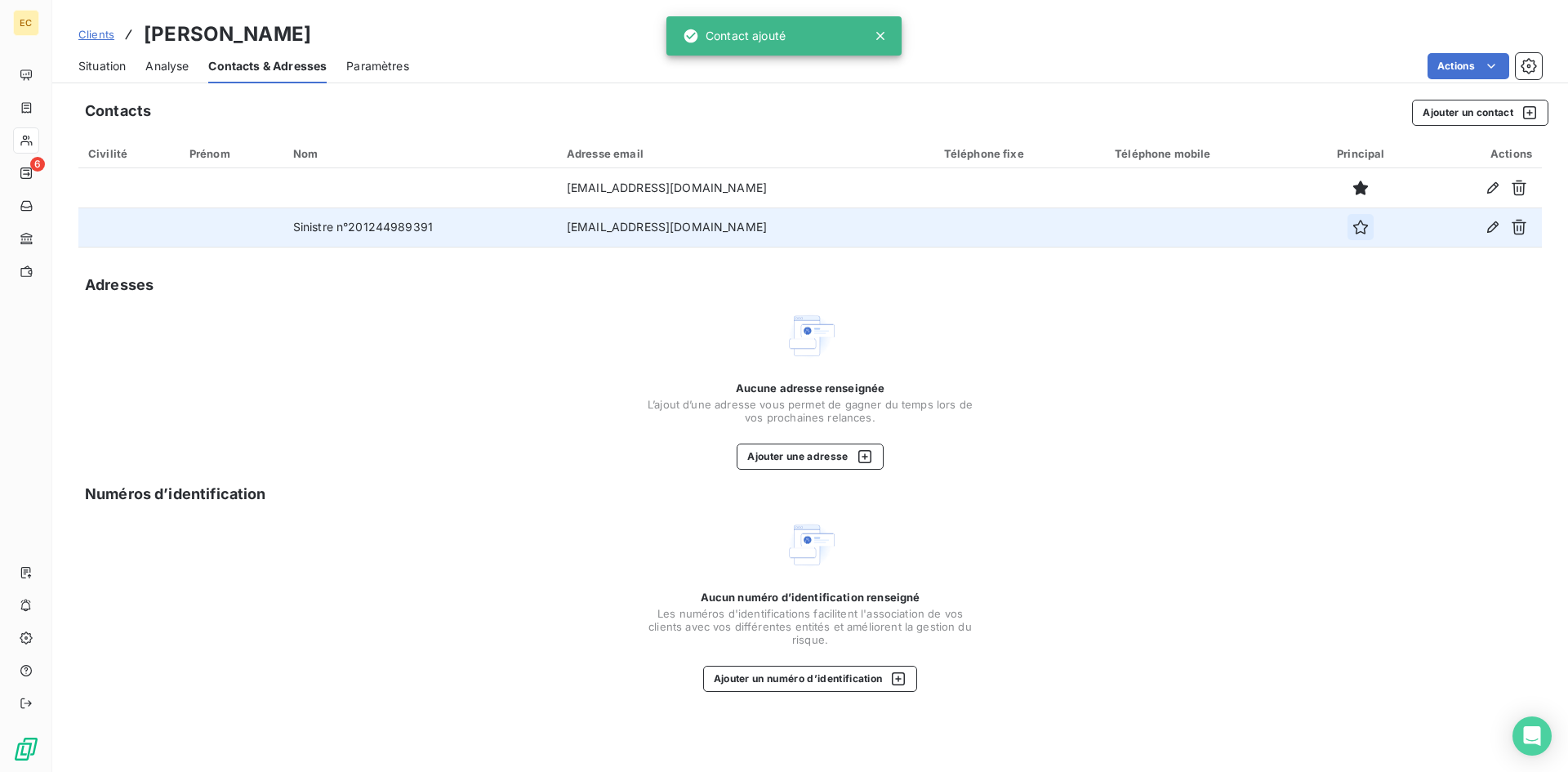
click at [1353, 230] on icon "button" at bounding box center [1360, 227] width 17 height 17
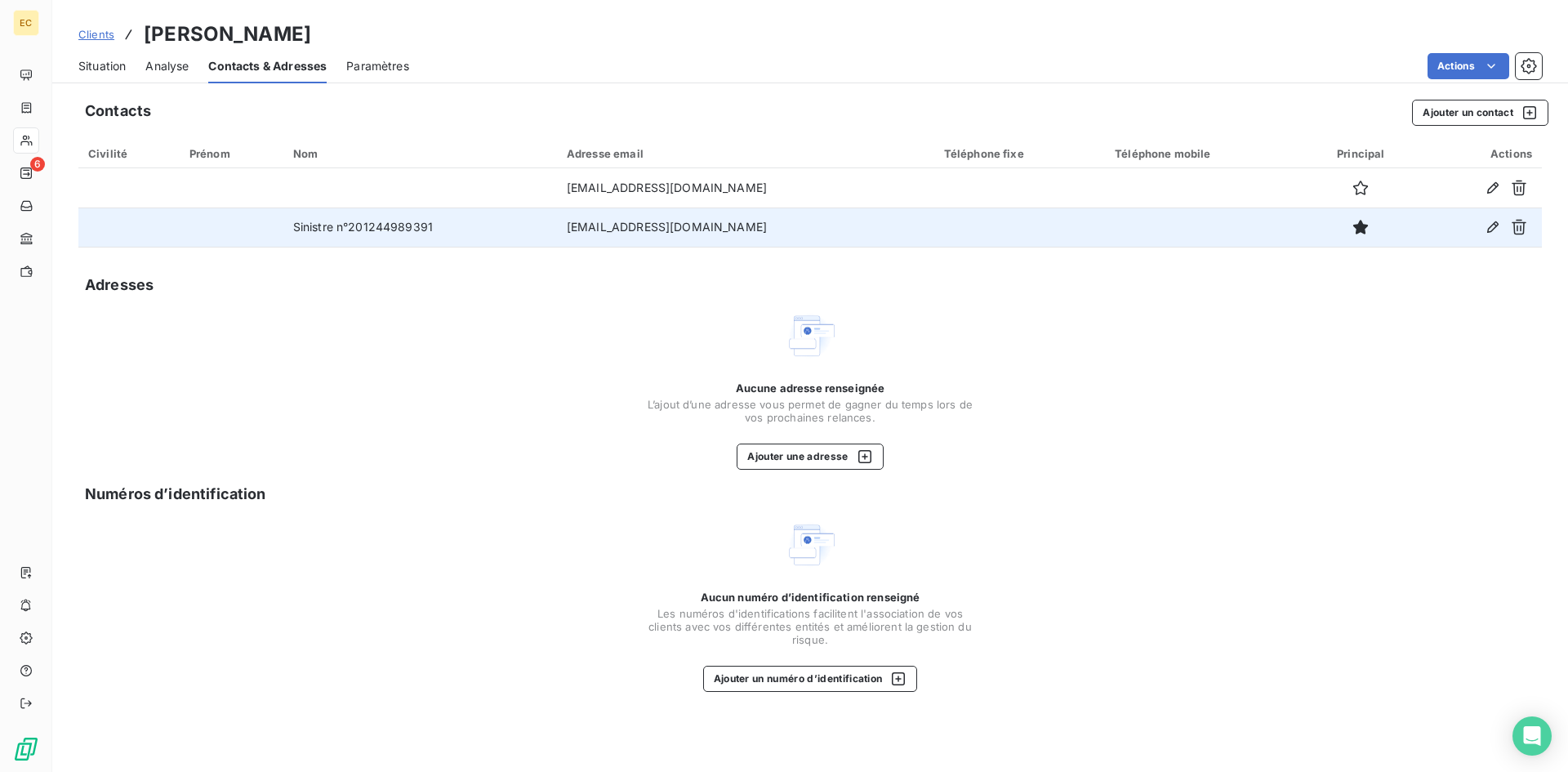
drag, startPoint x: 101, startPoint y: 71, endPoint x: 115, endPoint y: 78, distance: 15.7
click at [102, 71] on span "Situation" at bounding box center [102, 67] width 47 height 17
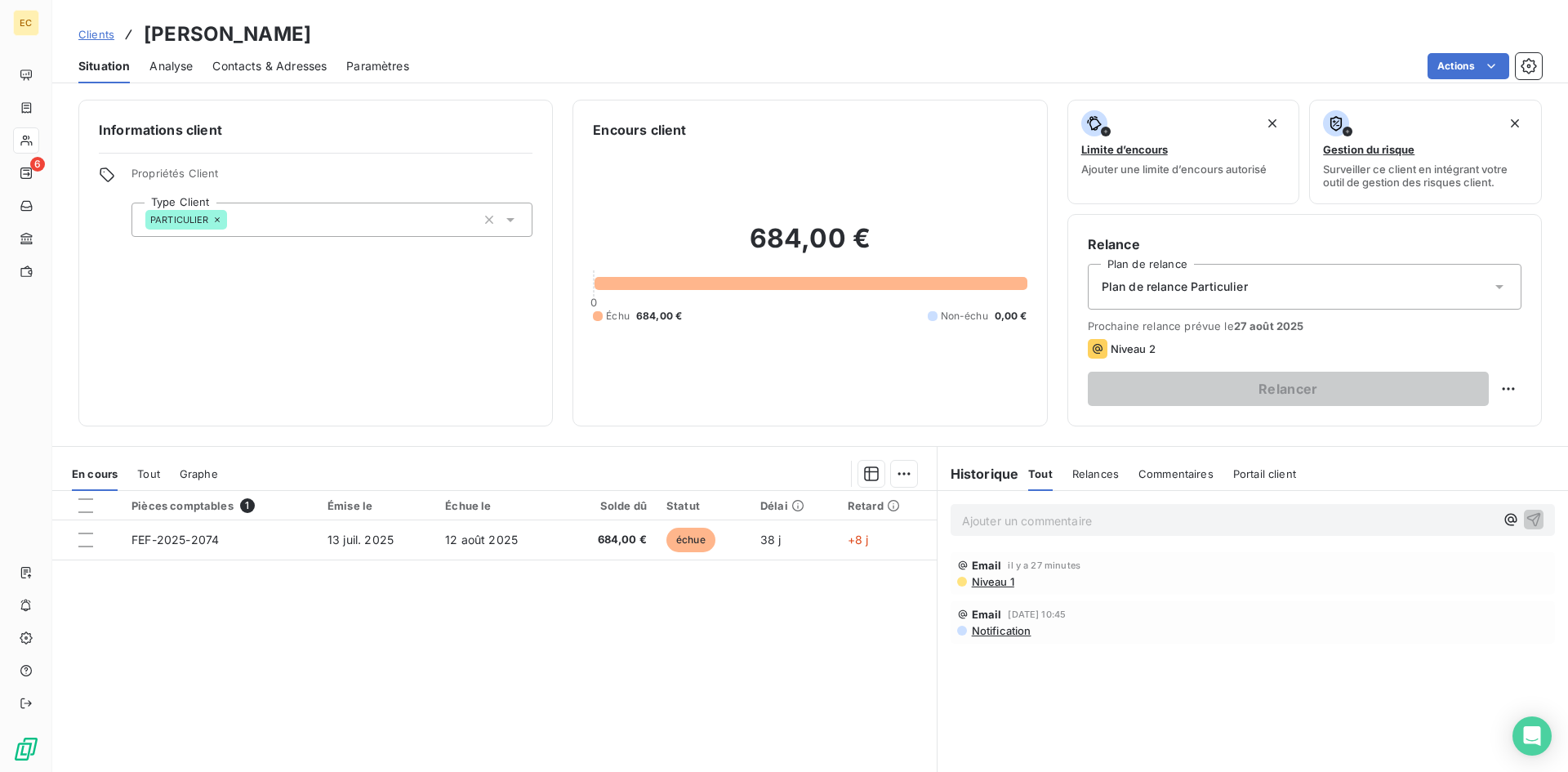
click at [1056, 521] on p "Ajouter un commentaire ﻿" at bounding box center [1228, 521] width 532 height 20
click at [1176, 524] on p "mail à Sinistre n°201244989391 20/08" at bounding box center [1228, 520] width 532 height 18
drag, startPoint x: 1129, startPoint y: 518, endPoint x: 998, endPoint y: 512, distance: 131.1
click at [998, 512] on span "mail à Sinistre n°201244989391 20/08" at bounding box center [1068, 519] width 213 height 14
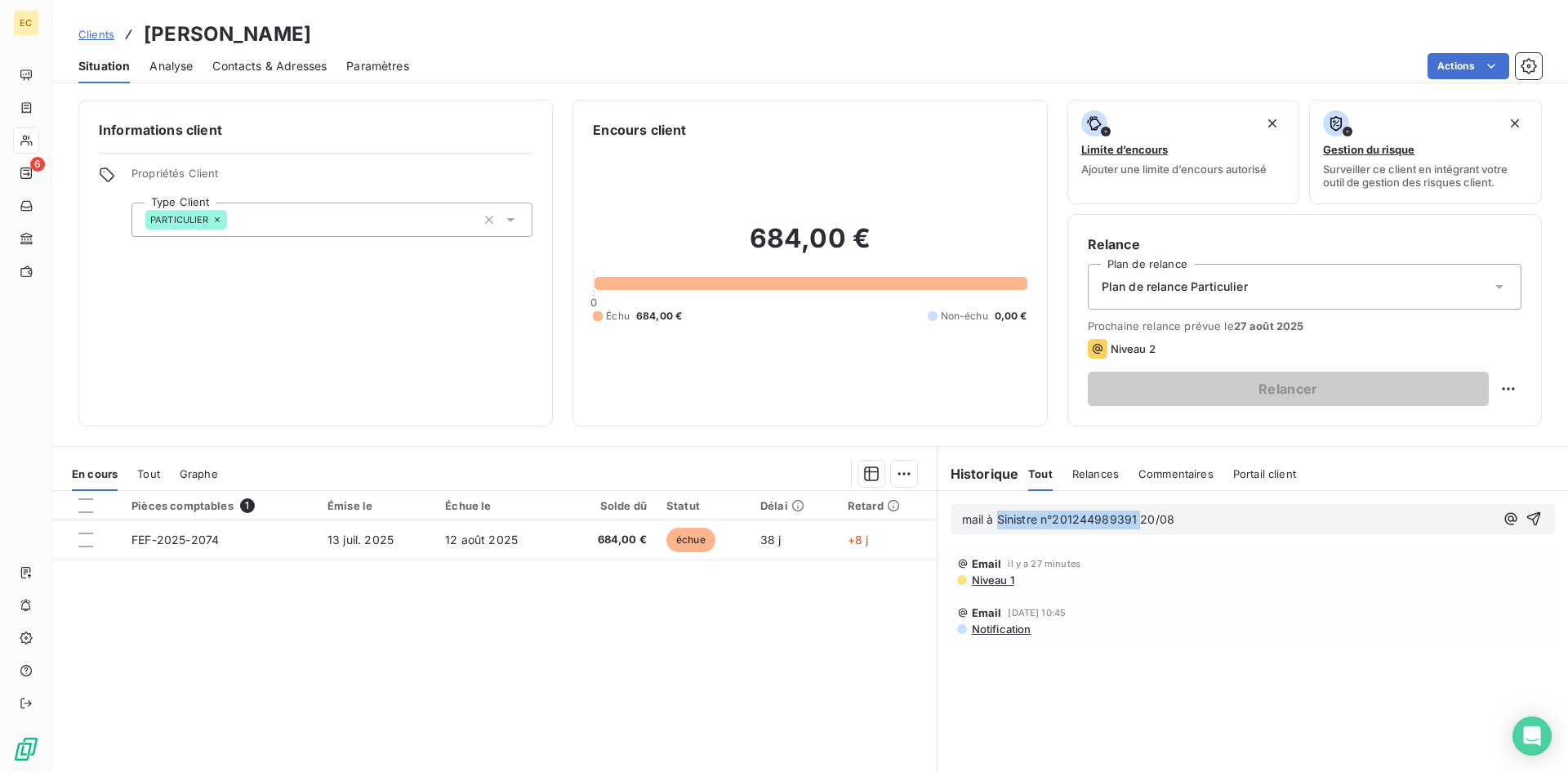
drag, startPoint x: 991, startPoint y: 516, endPoint x: 1133, endPoint y: 518, distance: 142.0
click at [1133, 518] on span "mail à Sinistre n°201244989391 20/08" at bounding box center [1068, 519] width 213 height 14
click at [1525, 517] on icon "button" at bounding box center [1534, 519] width 17 height 17
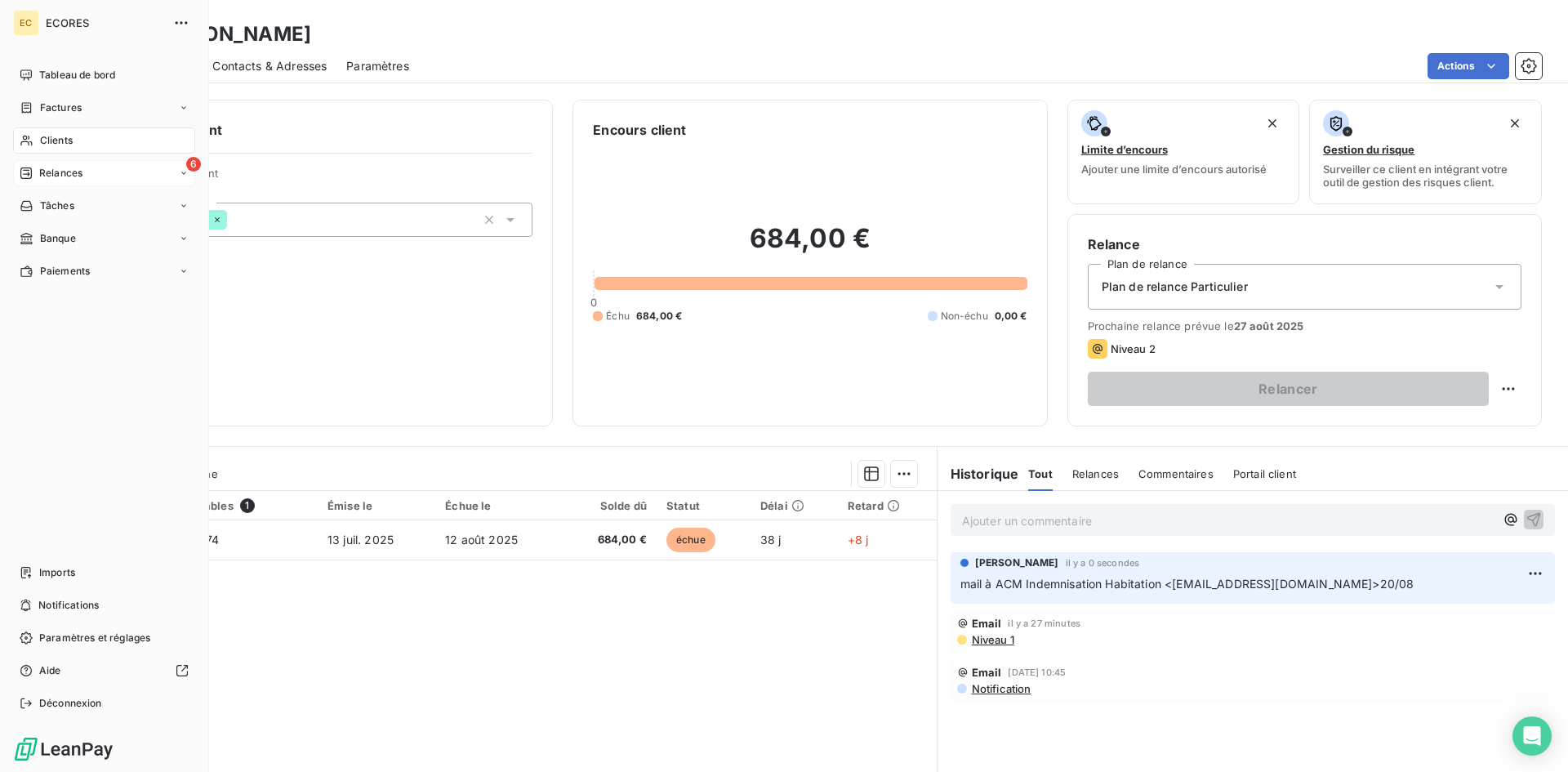
click at [52, 176] on span "Relances" at bounding box center [60, 173] width 43 height 15
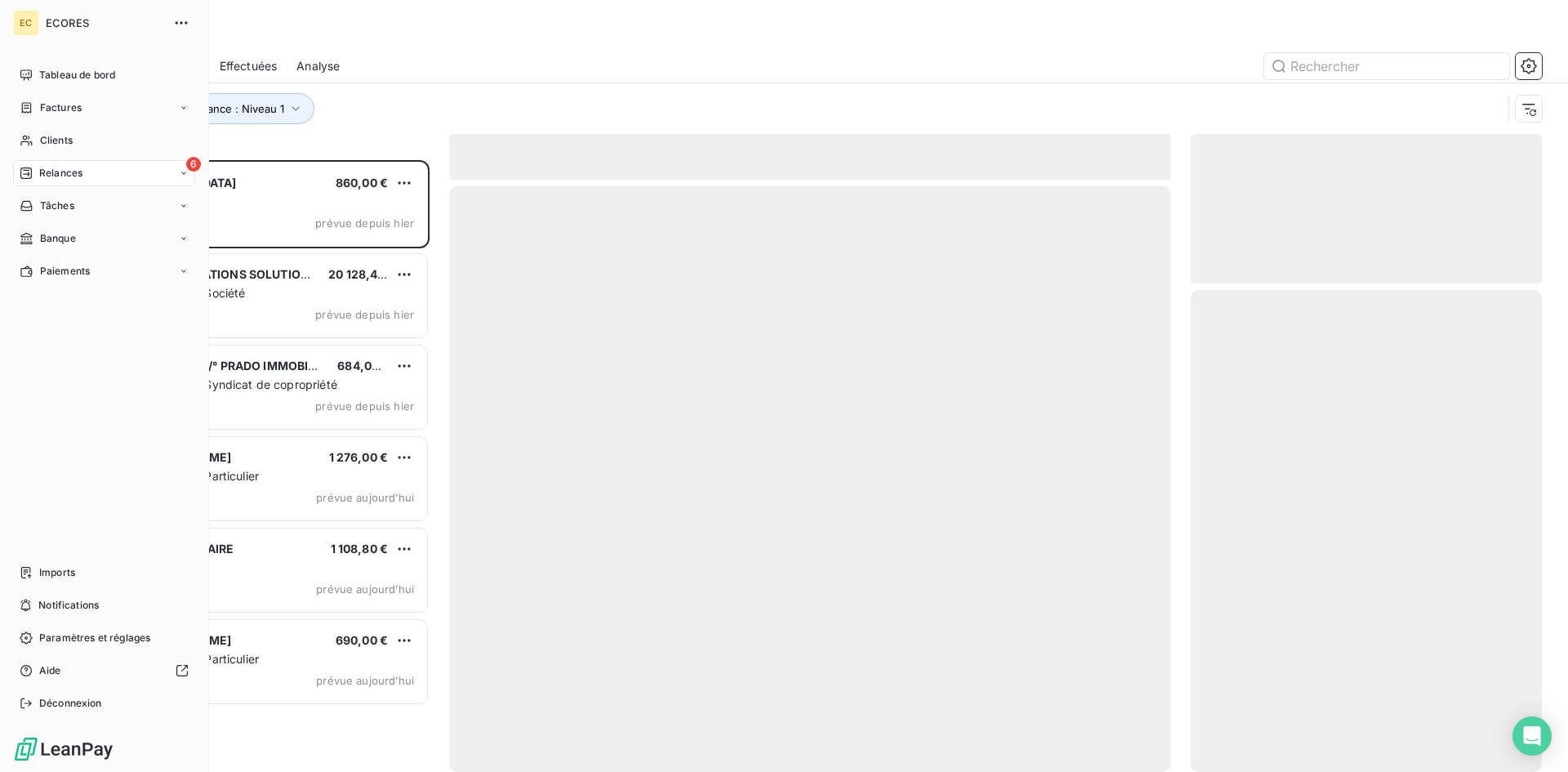
scroll to position [600, 339]
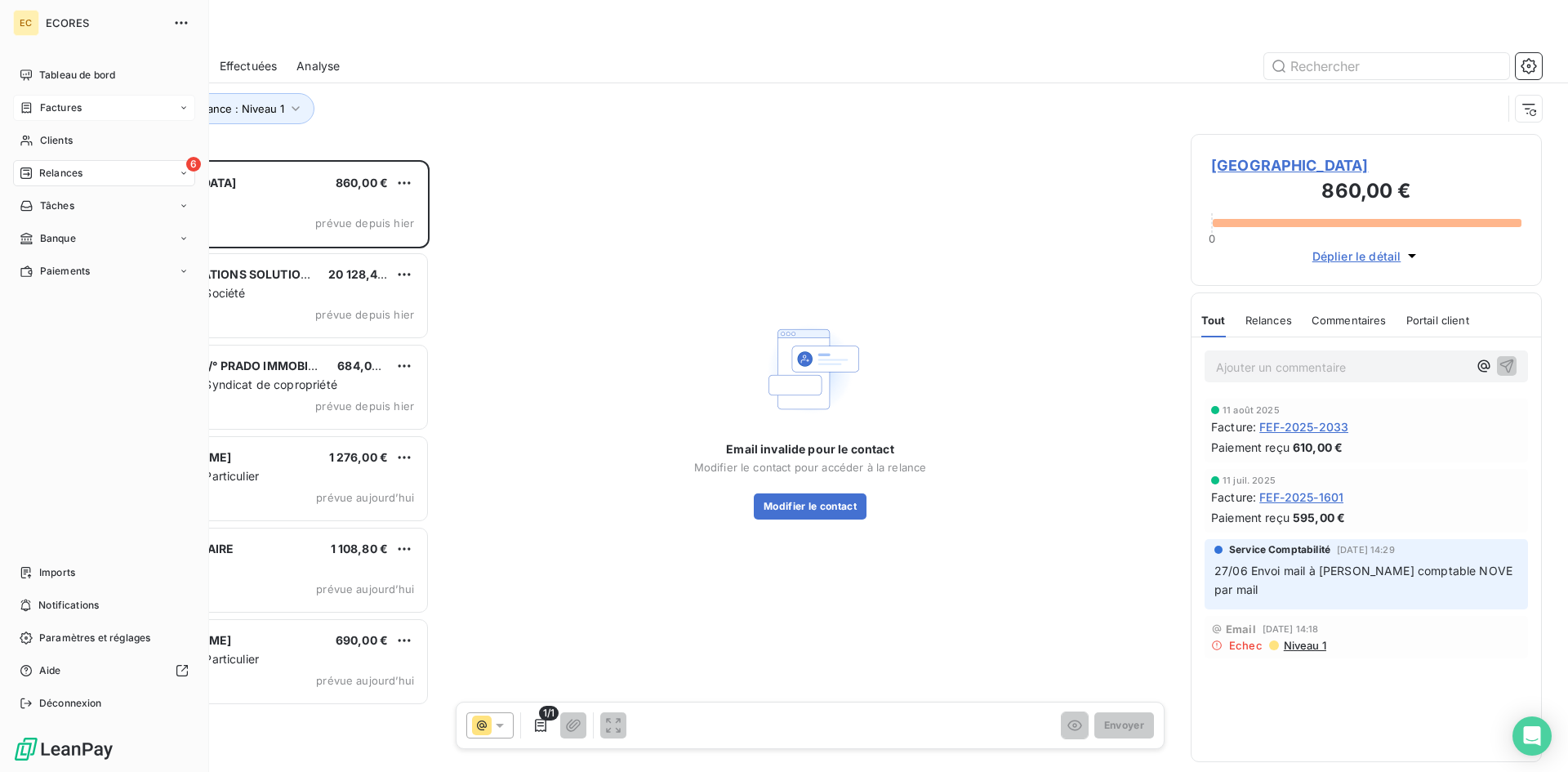
click at [42, 114] on span "Factures" at bounding box center [60, 108] width 42 height 15
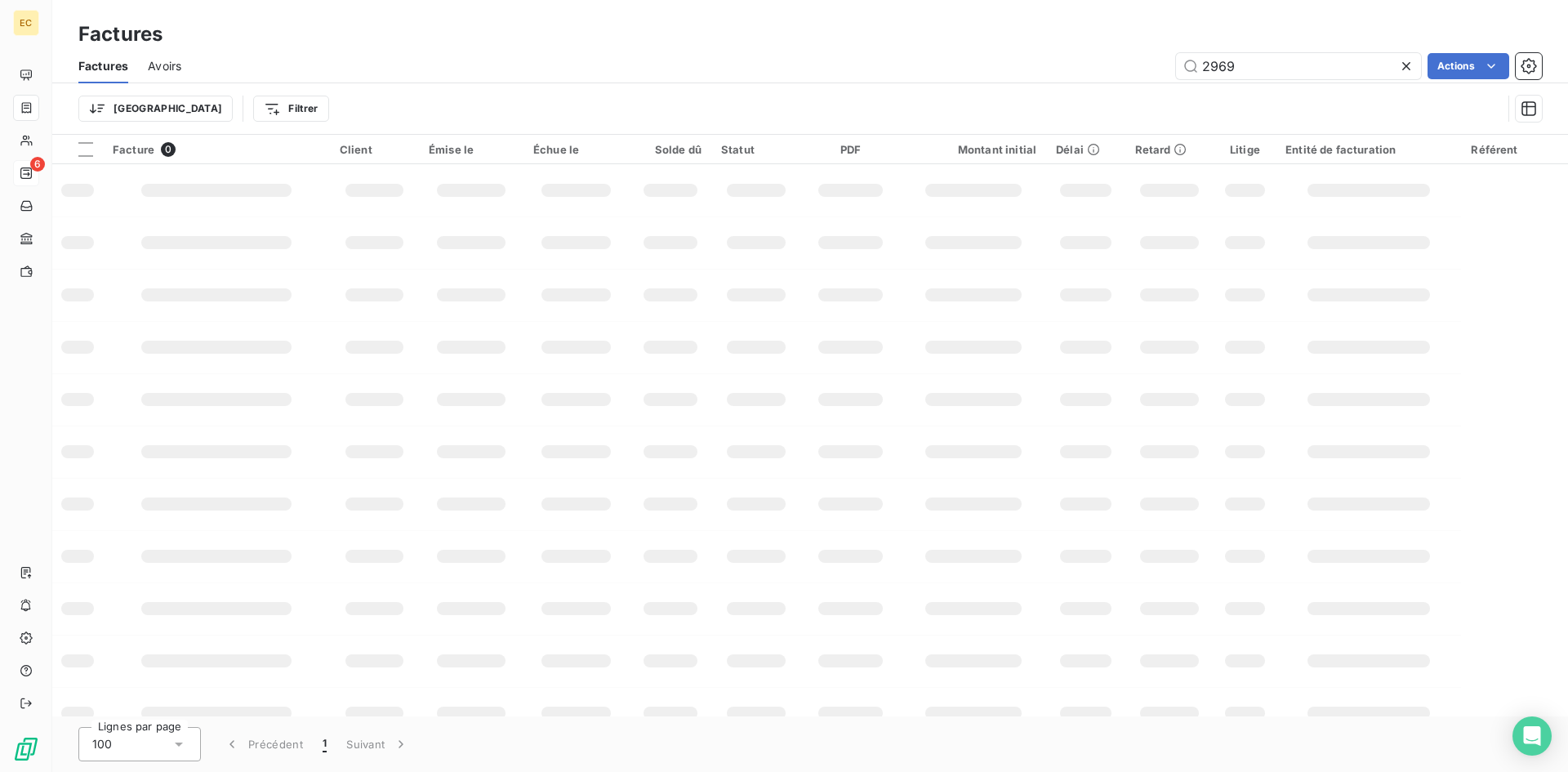
drag, startPoint x: 1271, startPoint y: 67, endPoint x: 1156, endPoint y: 65, distance: 115.0
click at [1156, 67] on div "2969 Actions" at bounding box center [870, 66] width 1341 height 26
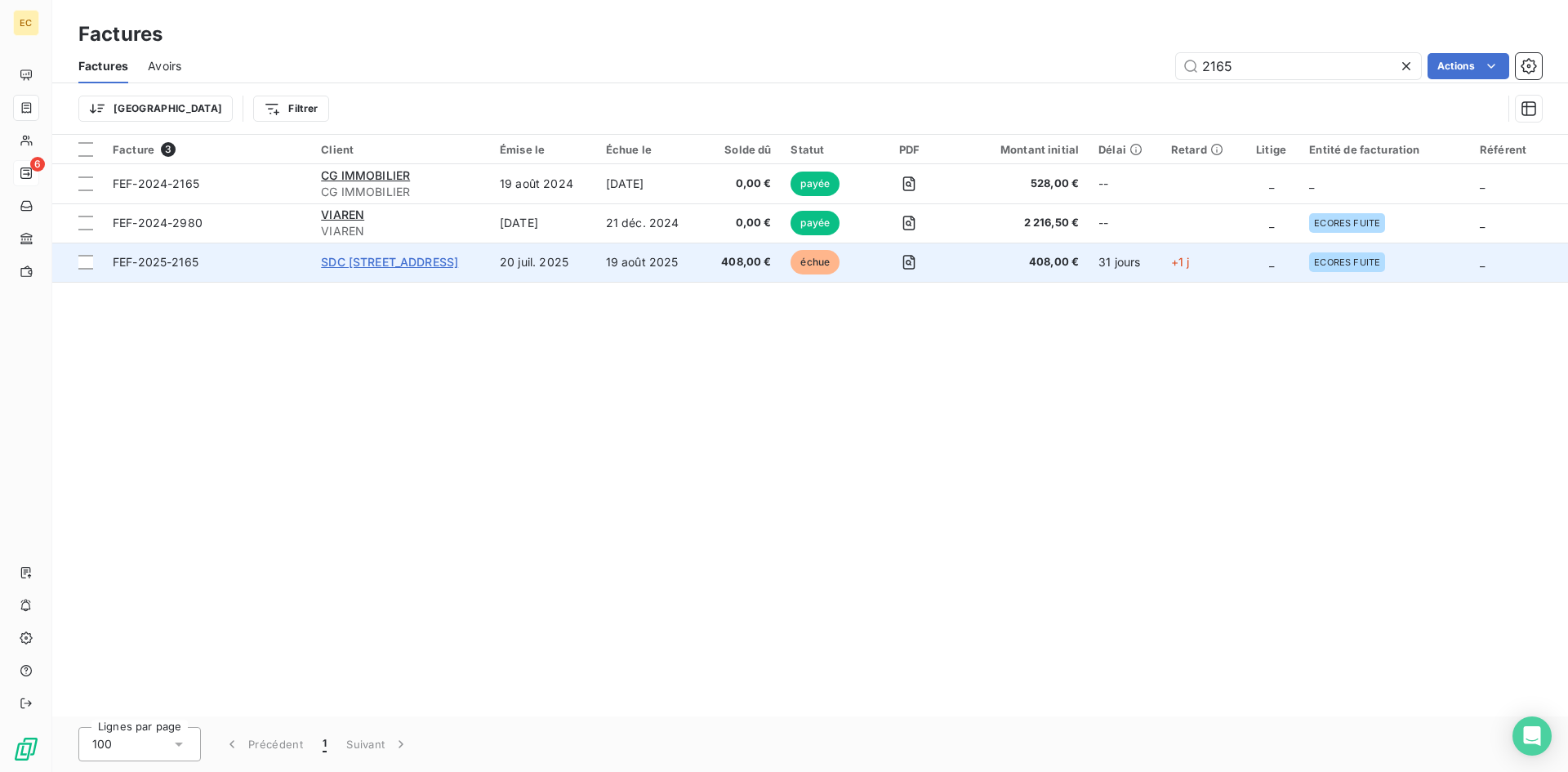
type input "2165"
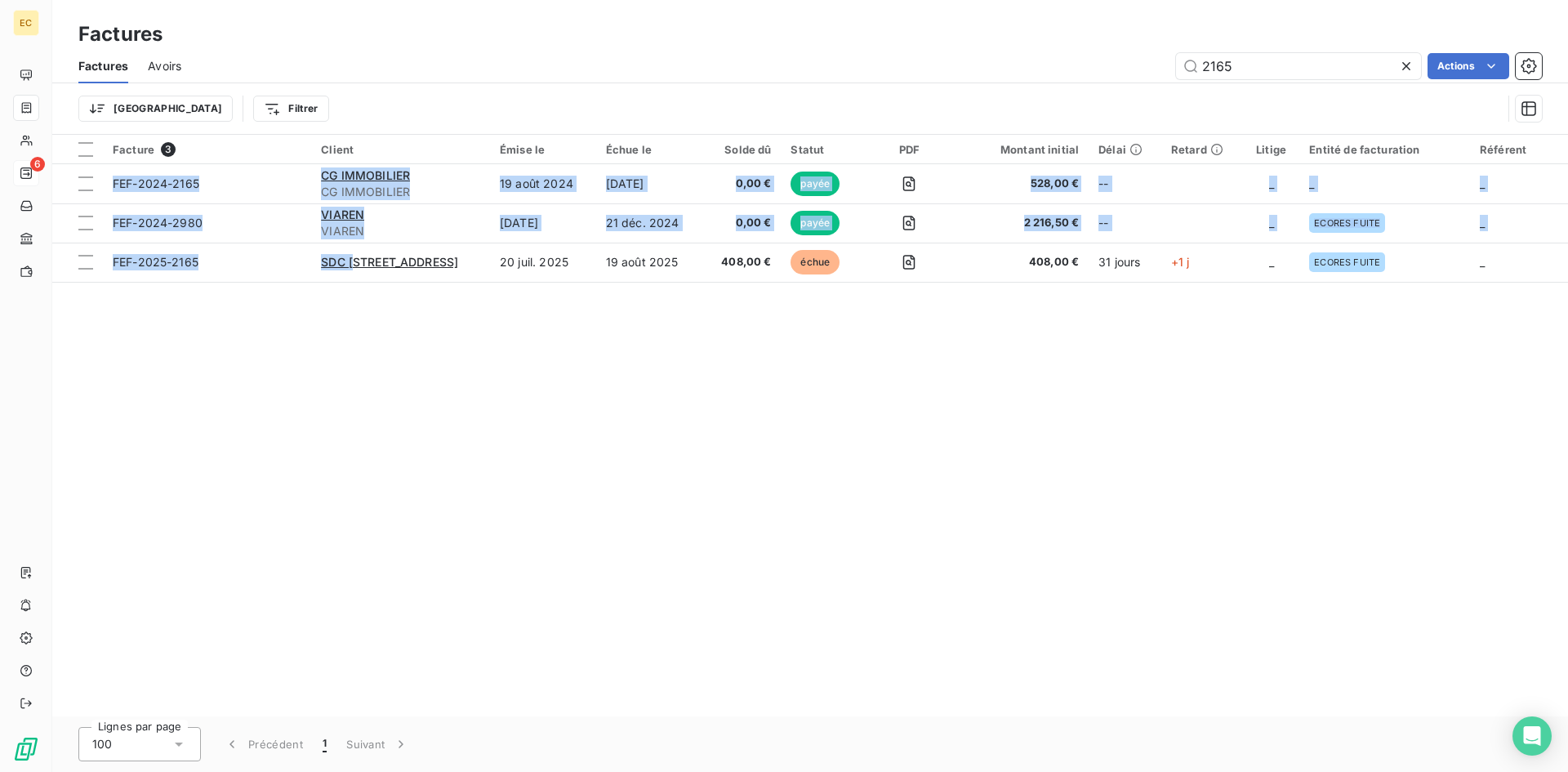
drag, startPoint x: 346, startPoint y: 262, endPoint x: 300, endPoint y: 413, distance: 157.9
click at [310, 369] on div "Facture 3 Client Émise le Échue le Solde dû Statut PDF Montant initial Délai Re…" at bounding box center [810, 425] width 1515 height 582
click at [409, 364] on div "Facture 3 Client Émise le Échue le Solde dû Statut PDF Montant initial Délai Re…" at bounding box center [810, 425] width 1515 height 582
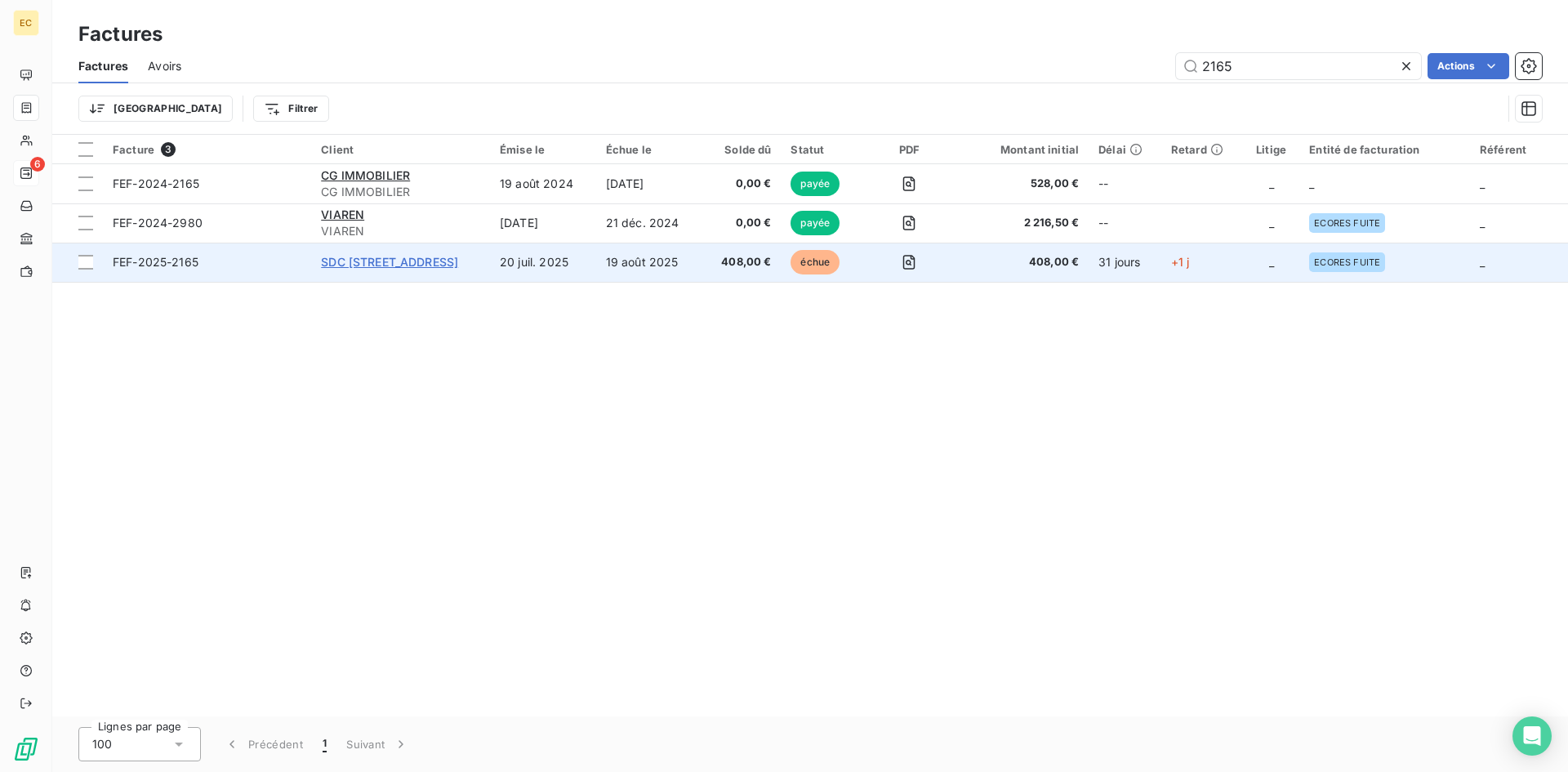
click at [359, 260] on span "SDC [STREET_ADDRESS]" at bounding box center [389, 262] width 137 height 14
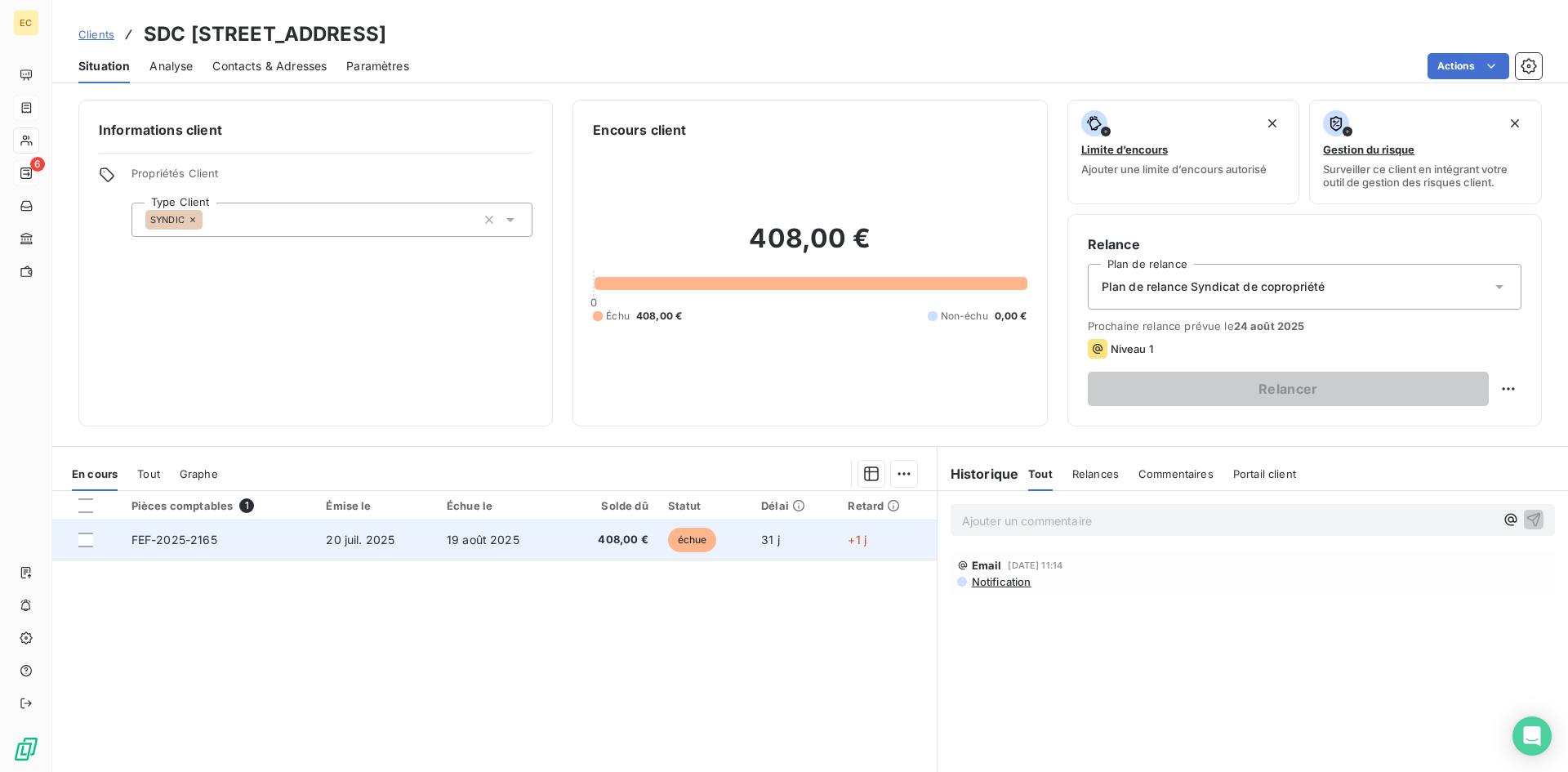
click at [271, 539] on td "FEF-2025-2165" at bounding box center [219, 540] width 195 height 39
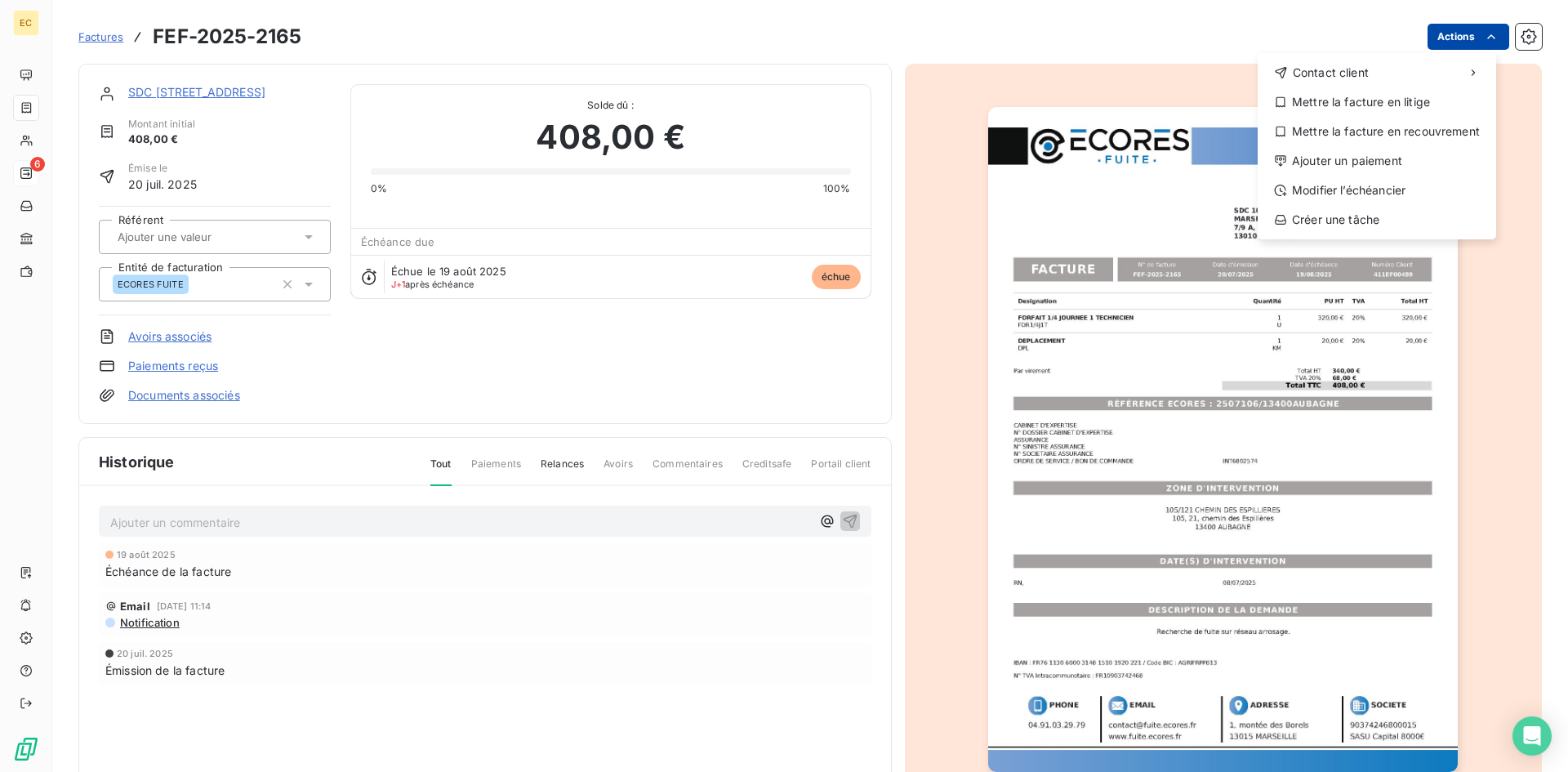
click at [1454, 39] on html "EC 6 Factures FEF-2025-2165 Actions Contact client Mettre la facture en litige …" at bounding box center [784, 386] width 1568 height 772
click at [1416, 164] on div "Ajouter un paiement" at bounding box center [1377, 161] width 225 height 26
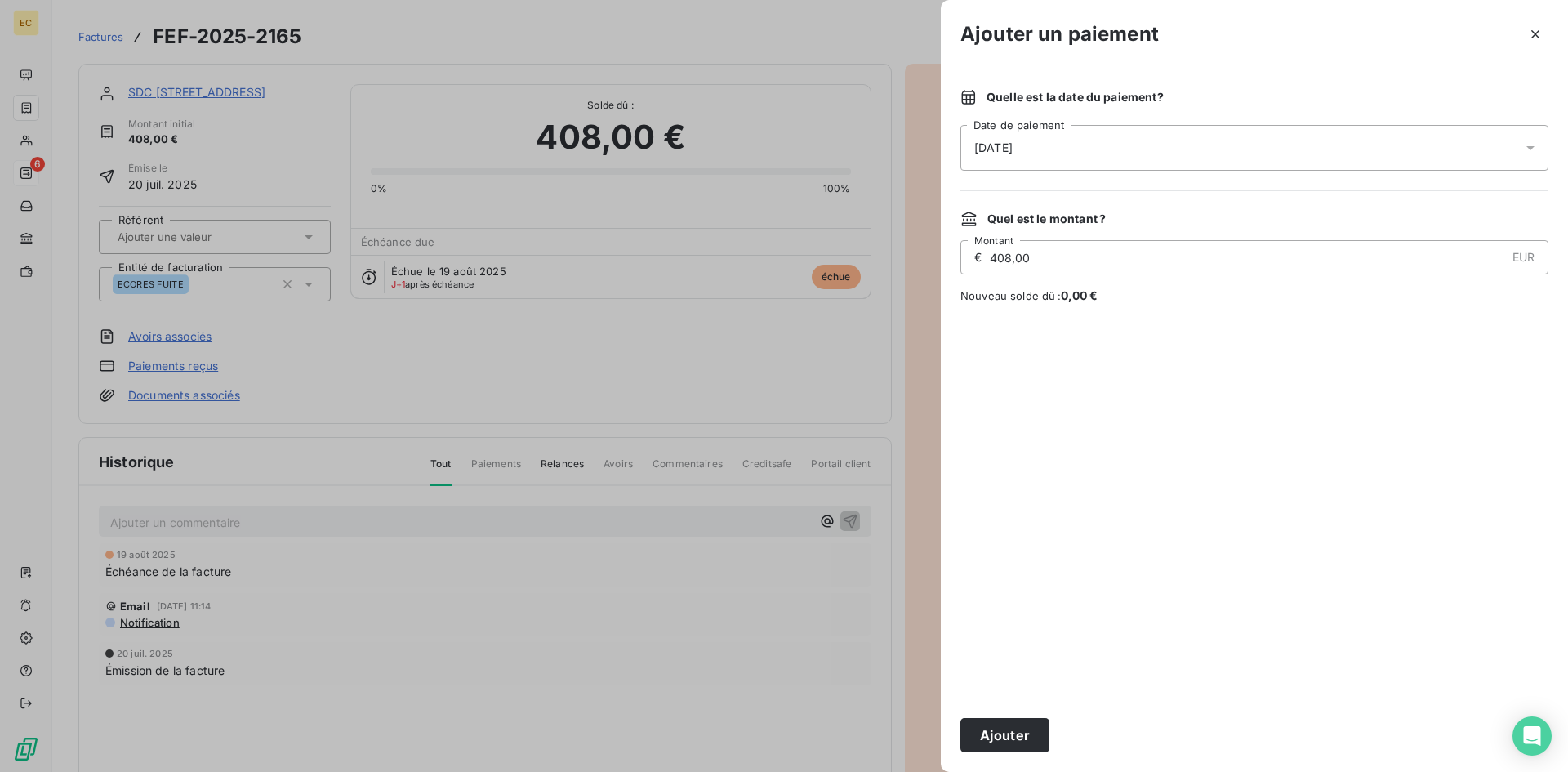
click at [1051, 152] on div "[DATE]" at bounding box center [1254, 147] width 588 height 45
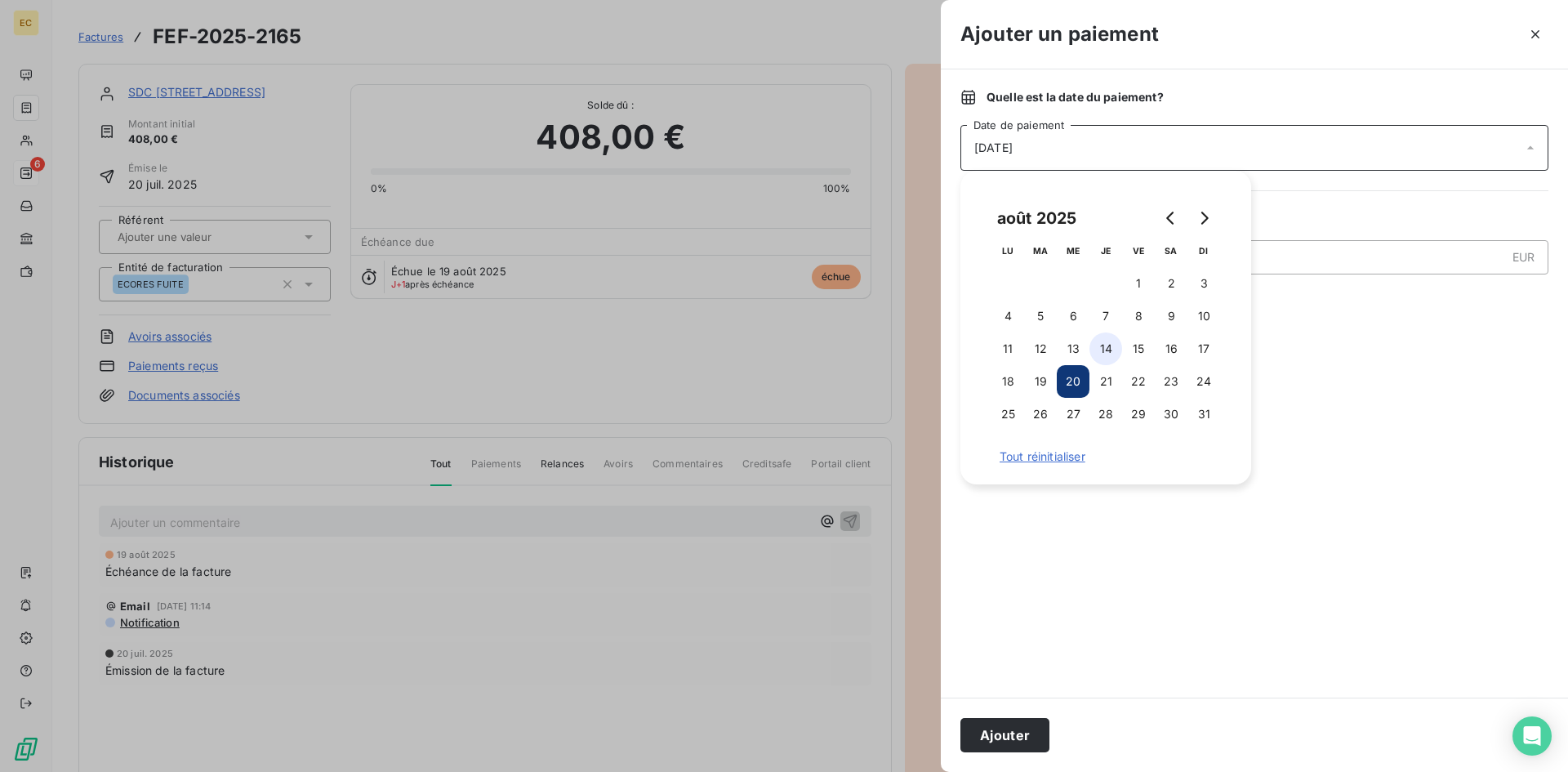
click at [1103, 343] on button "14" at bounding box center [1105, 349] width 32 height 32
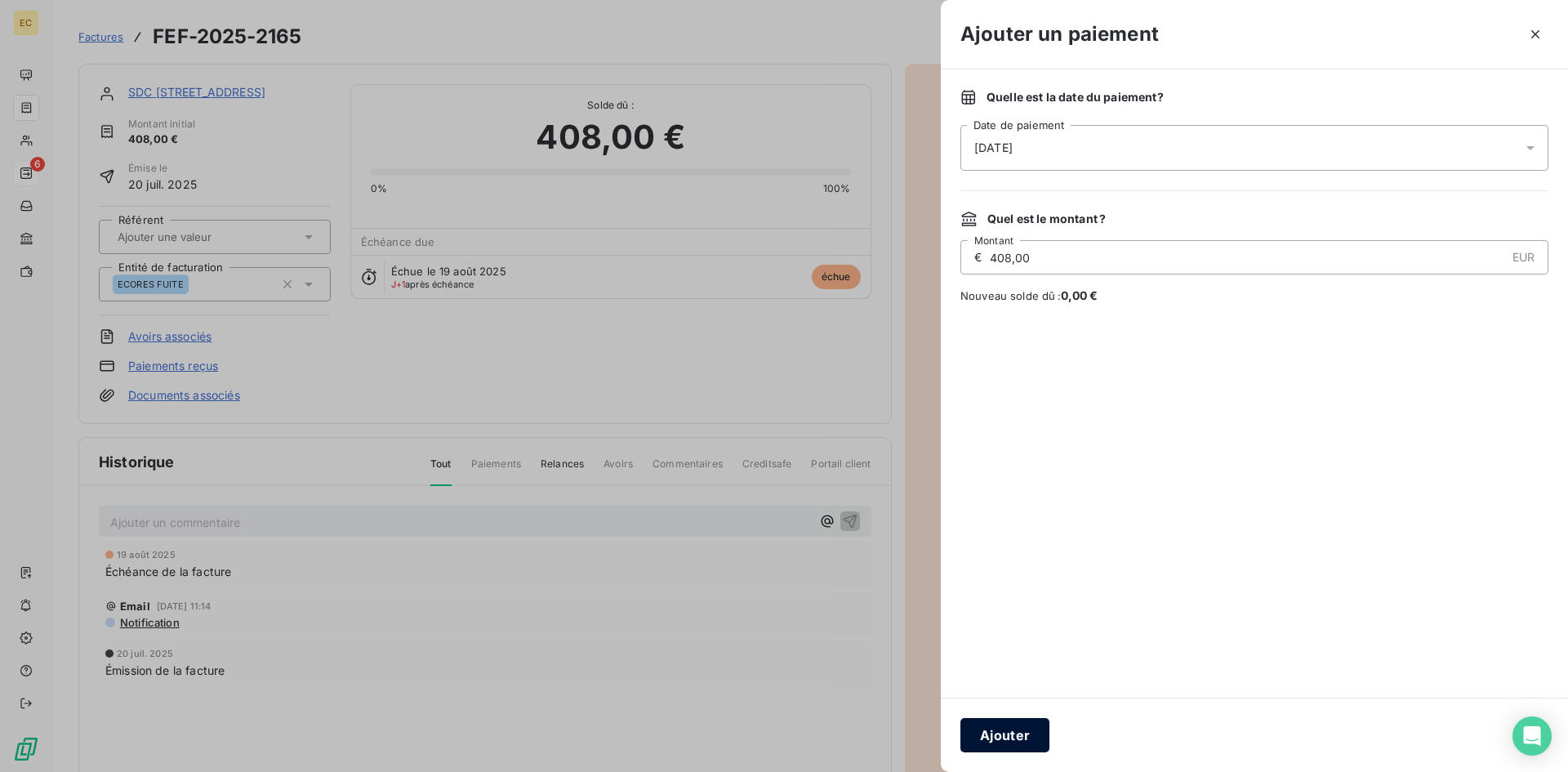
click at [1018, 729] on button "Ajouter" at bounding box center [1004, 735] width 89 height 34
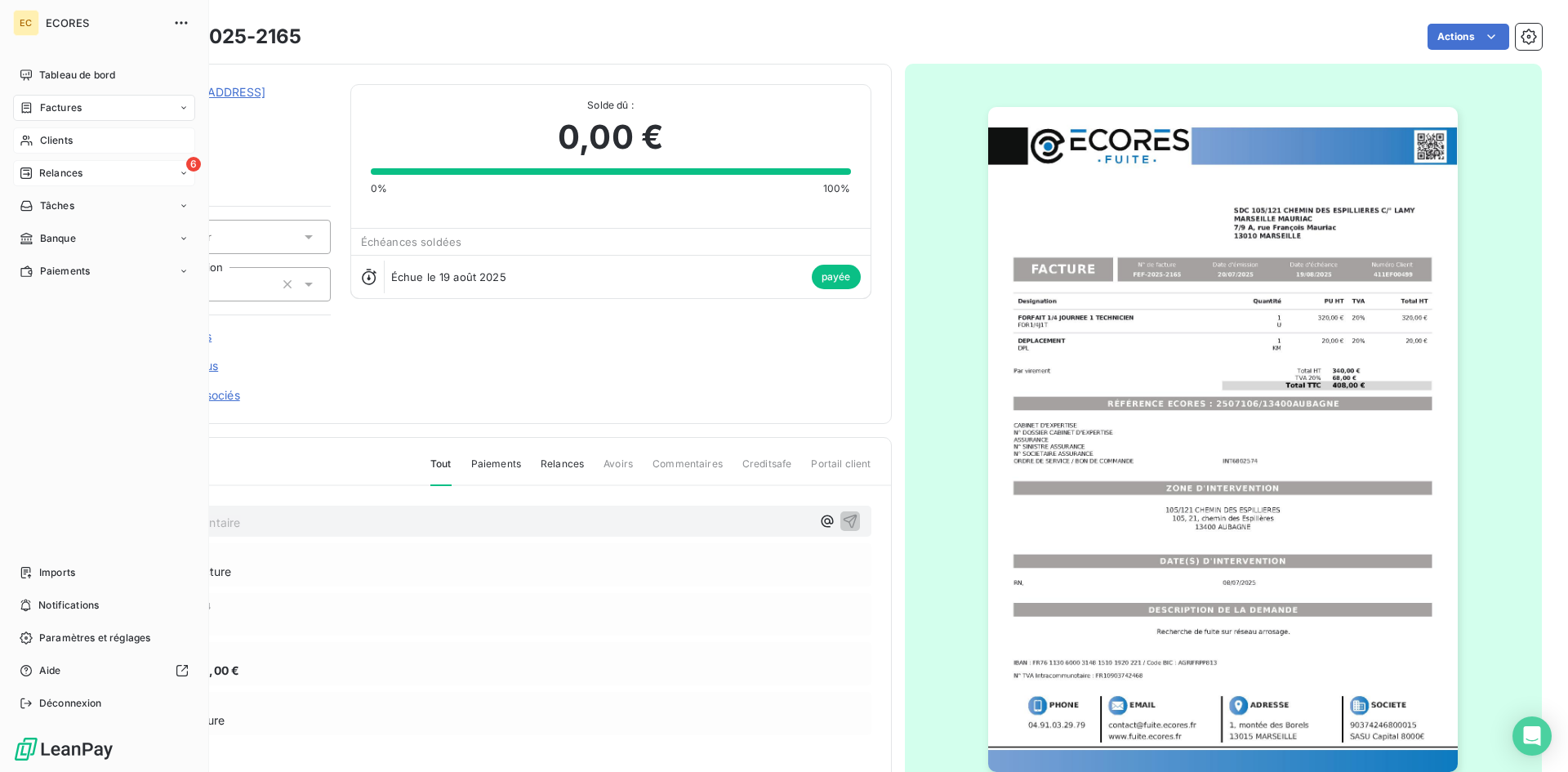
click at [67, 140] on span "Clients" at bounding box center [55, 141] width 32 height 15
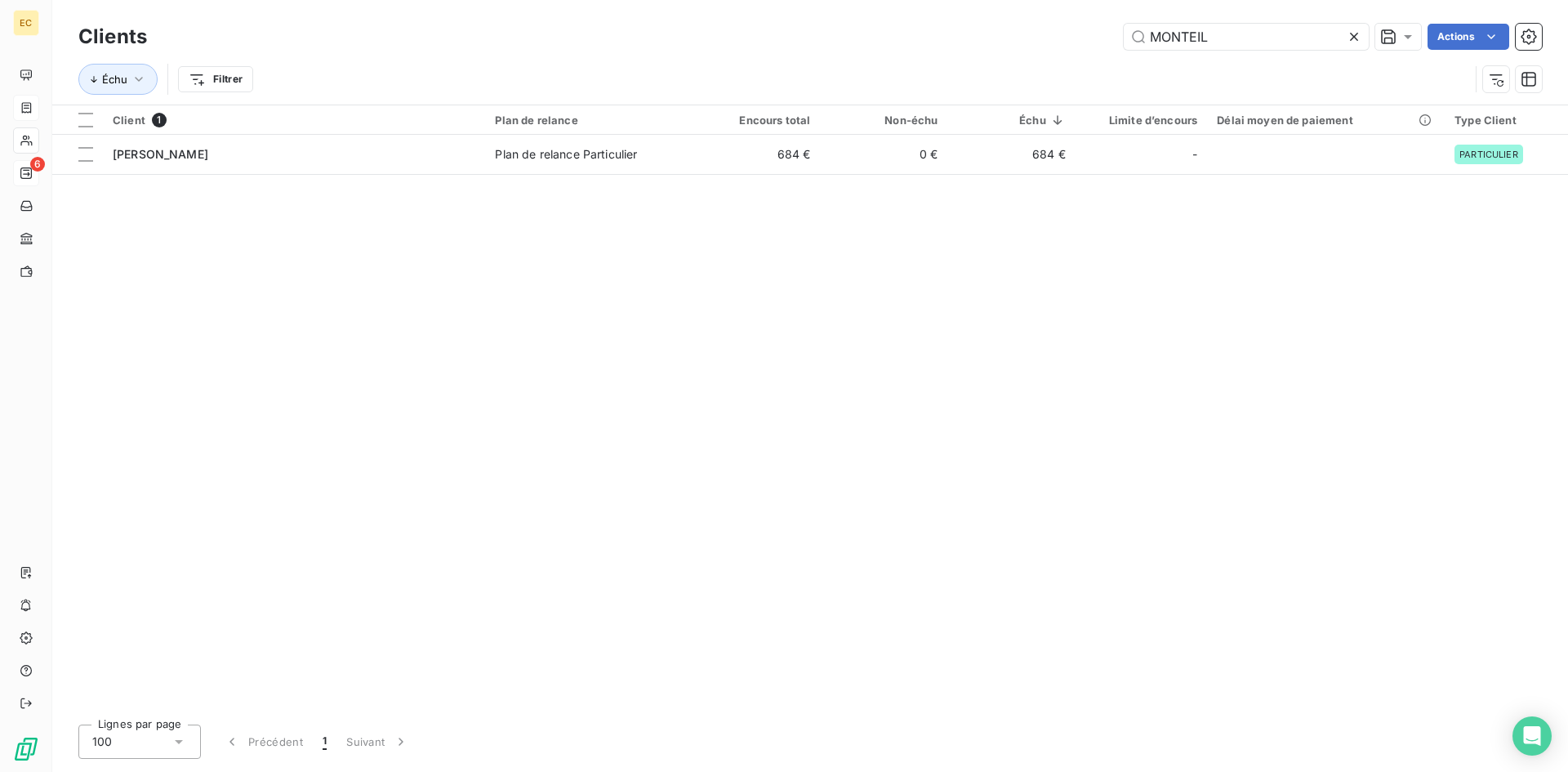
drag, startPoint x: 1261, startPoint y: 31, endPoint x: 1087, endPoint y: 53, distance: 175.4
click at [1087, 53] on div "Clients MONTEIL Actions" at bounding box center [810, 36] width 1464 height 34
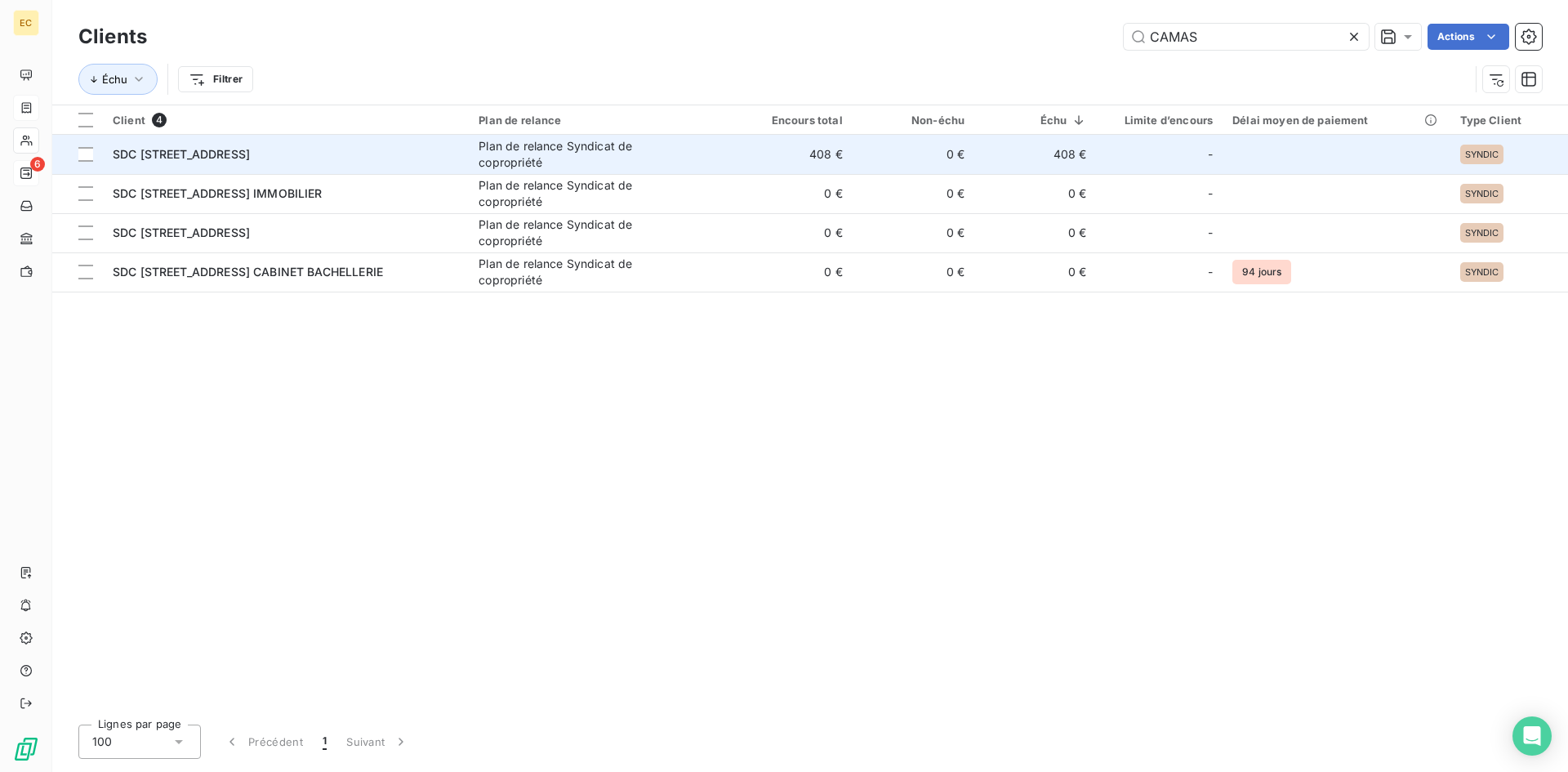
type input "CAMAS"
click at [207, 156] on span "SDC [STREET_ADDRESS]" at bounding box center [181, 153] width 137 height 14
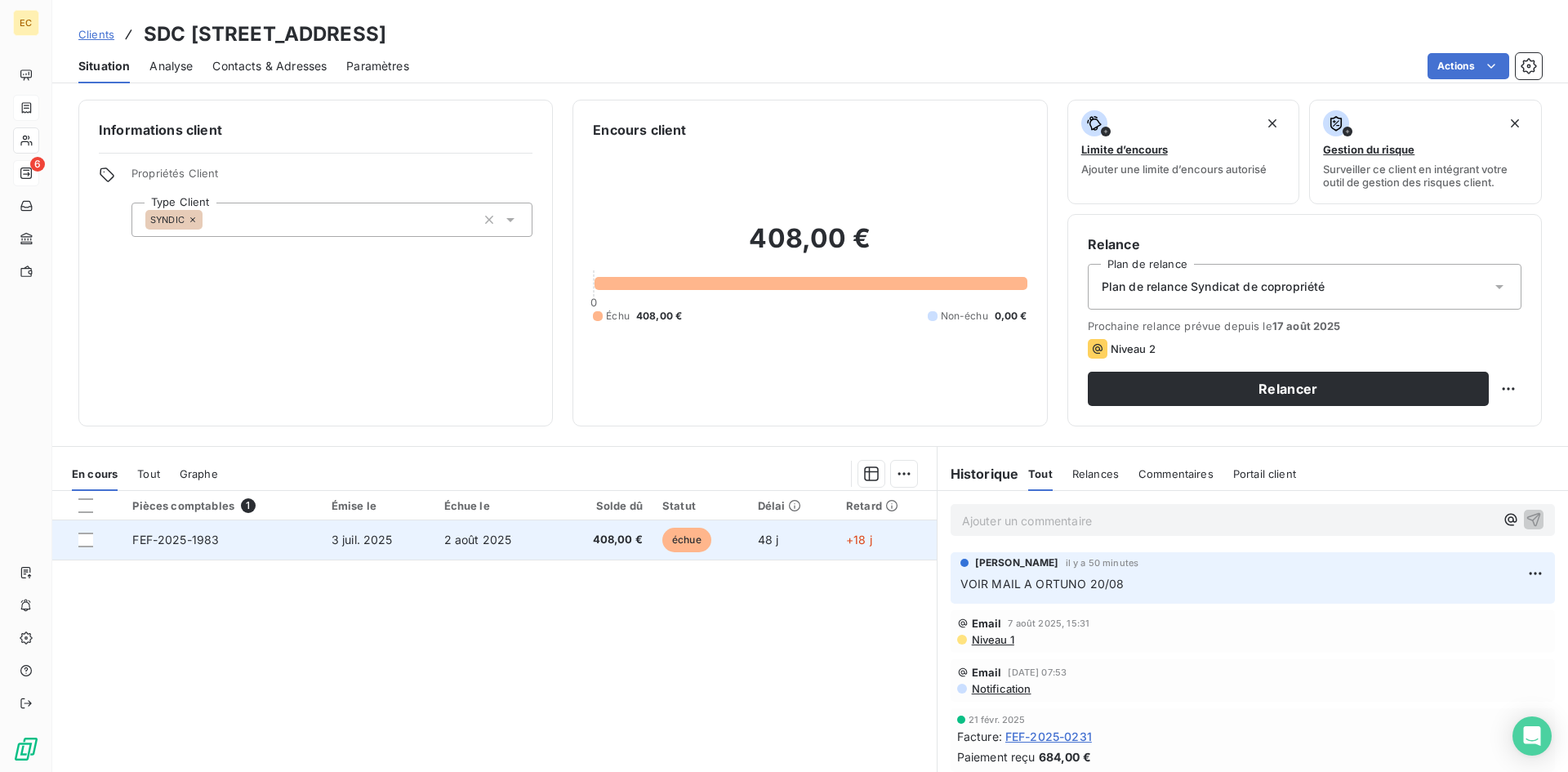
click at [283, 549] on td "FEF-2025-1983" at bounding box center [222, 540] width 199 height 39
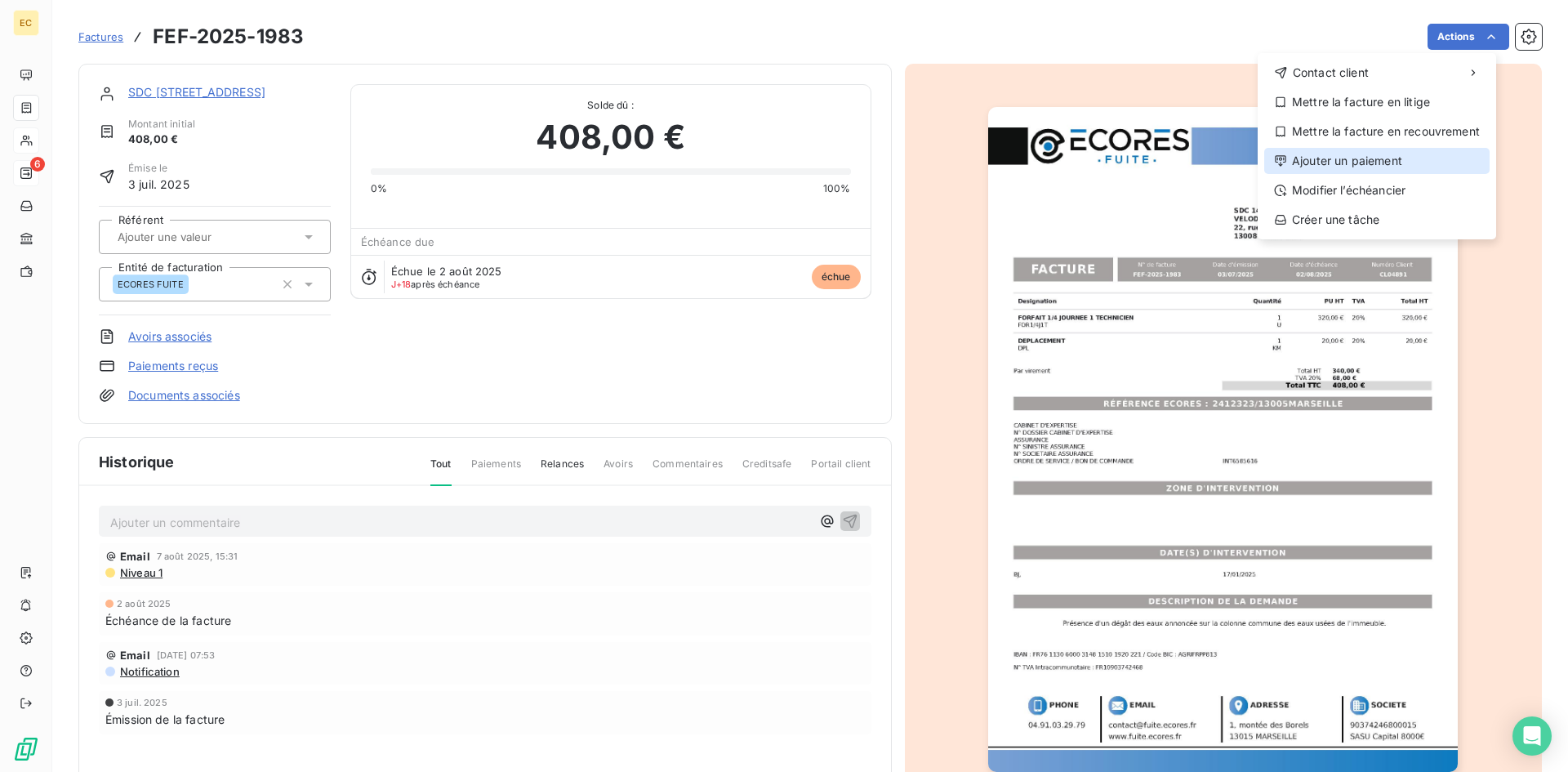
click at [1420, 158] on div "Ajouter un paiement" at bounding box center [1377, 161] width 225 height 26
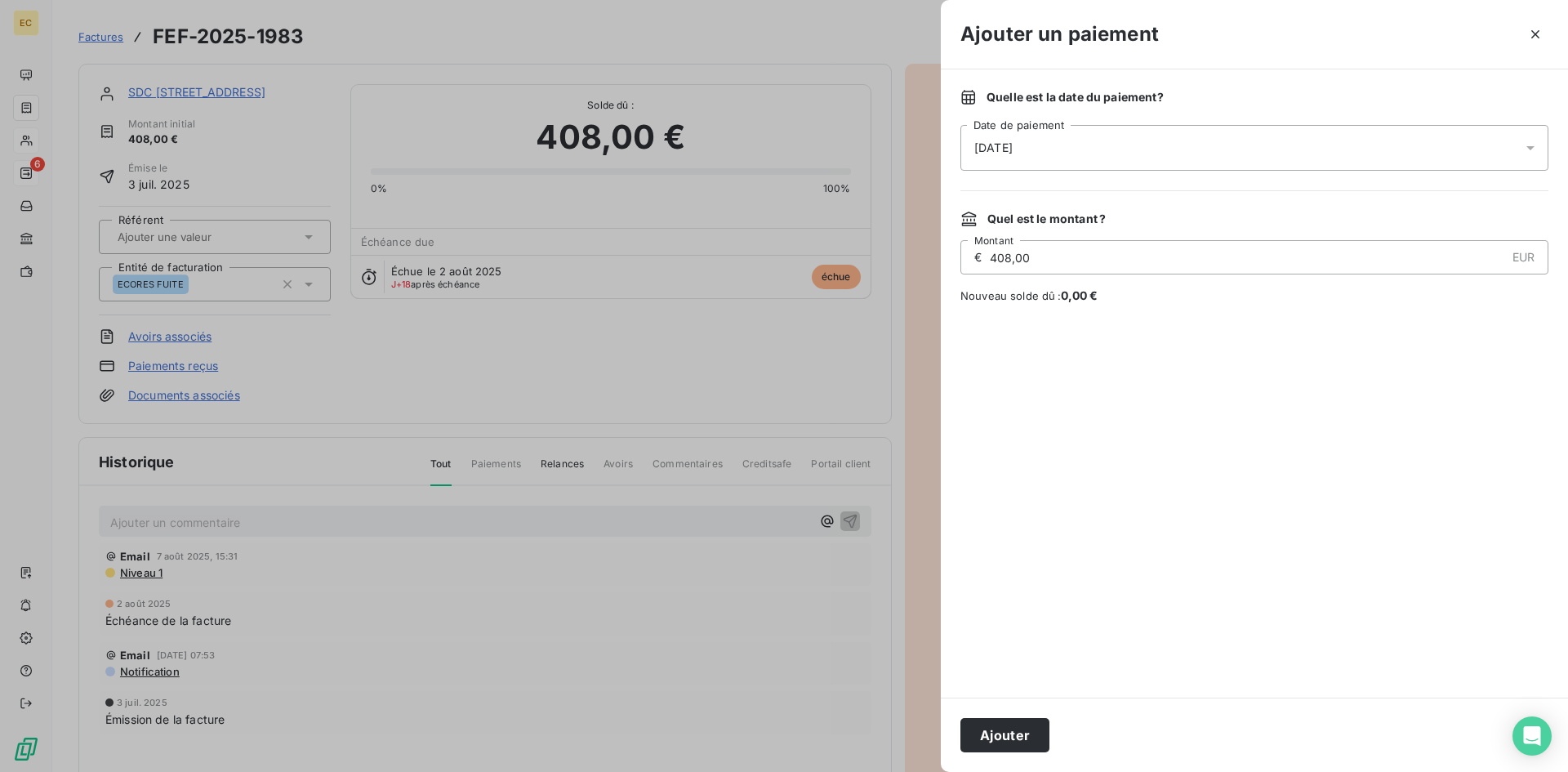
click at [1050, 148] on div "[DATE]" at bounding box center [1254, 147] width 588 height 45
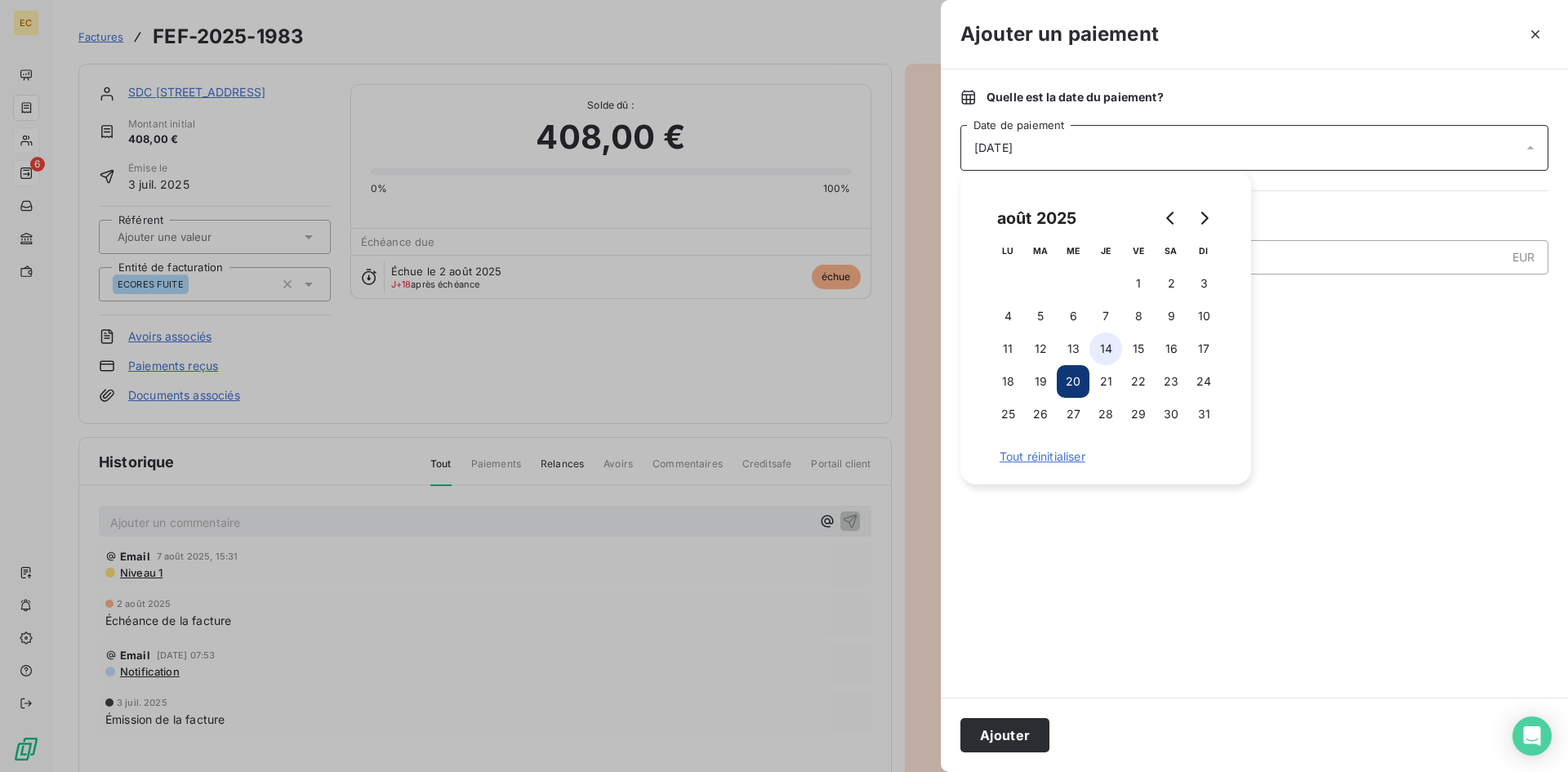
click at [1101, 348] on button "14" at bounding box center [1105, 349] width 32 height 32
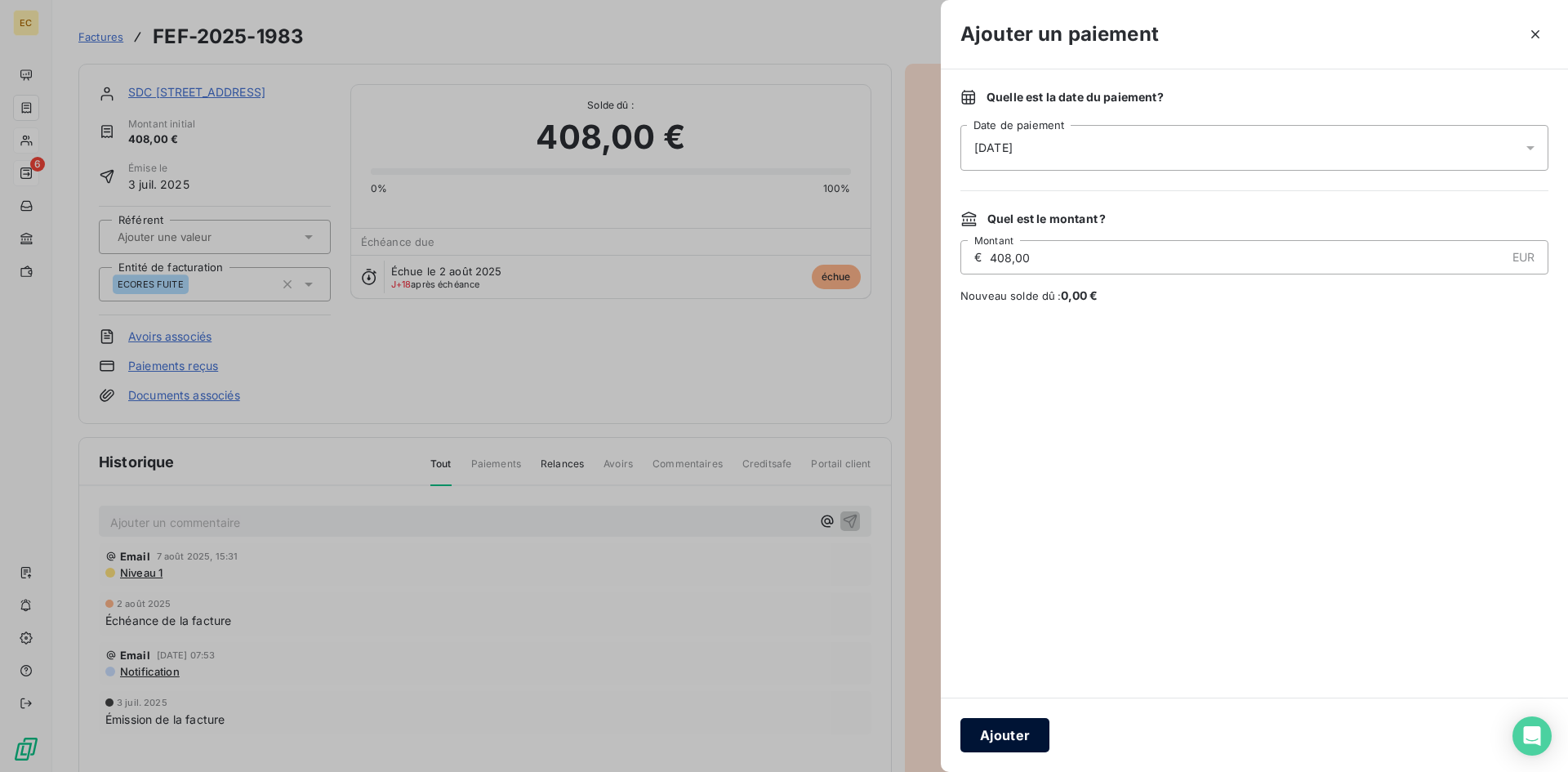
click at [995, 740] on button "Ajouter" at bounding box center [1004, 735] width 89 height 34
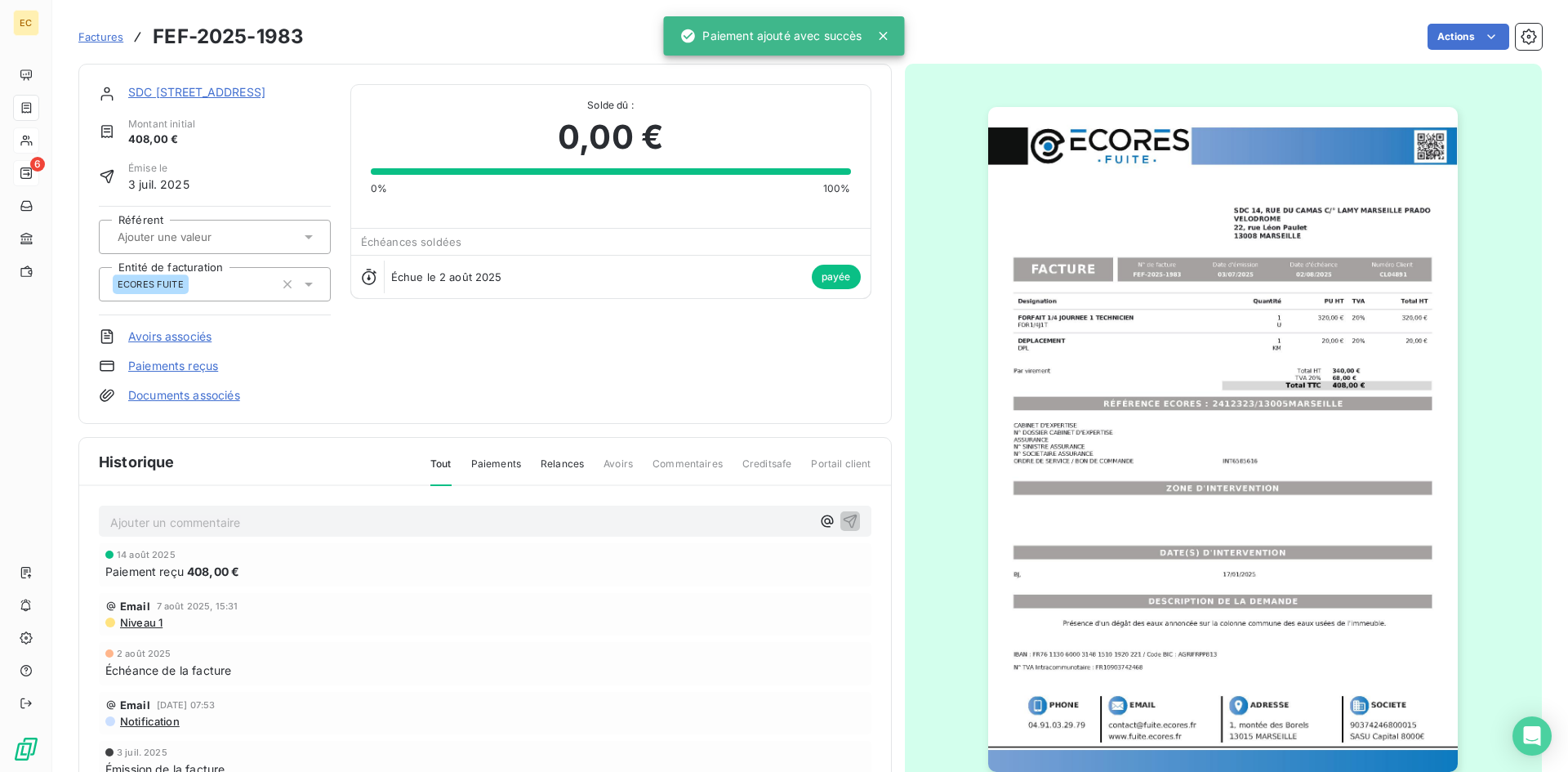
click at [109, 43] on span "Factures" at bounding box center [101, 37] width 45 height 13
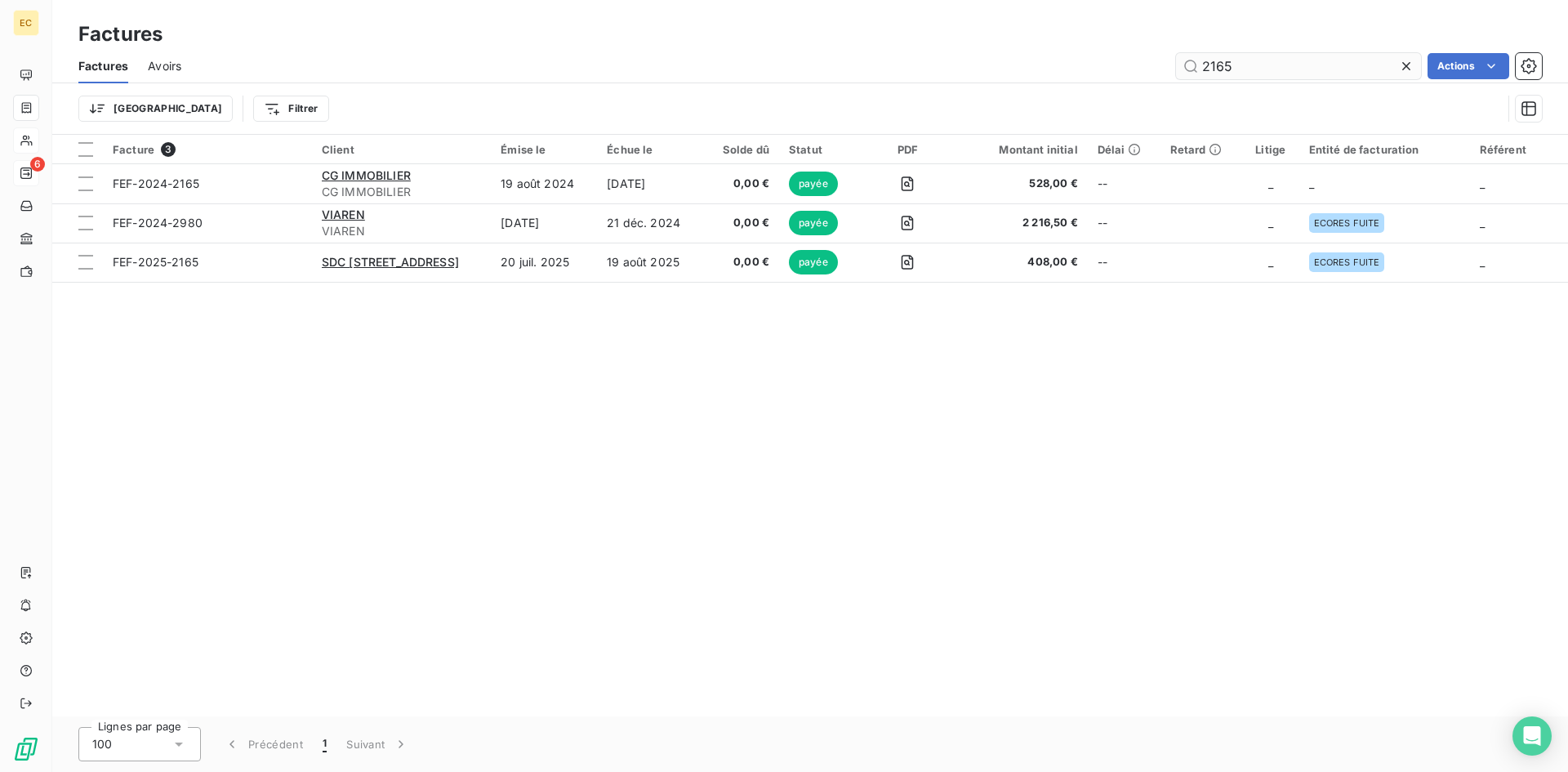
drag, startPoint x: 1251, startPoint y: 67, endPoint x: 1183, endPoint y: 70, distance: 68.1
click at [1183, 72] on input "2165" at bounding box center [1298, 66] width 245 height 26
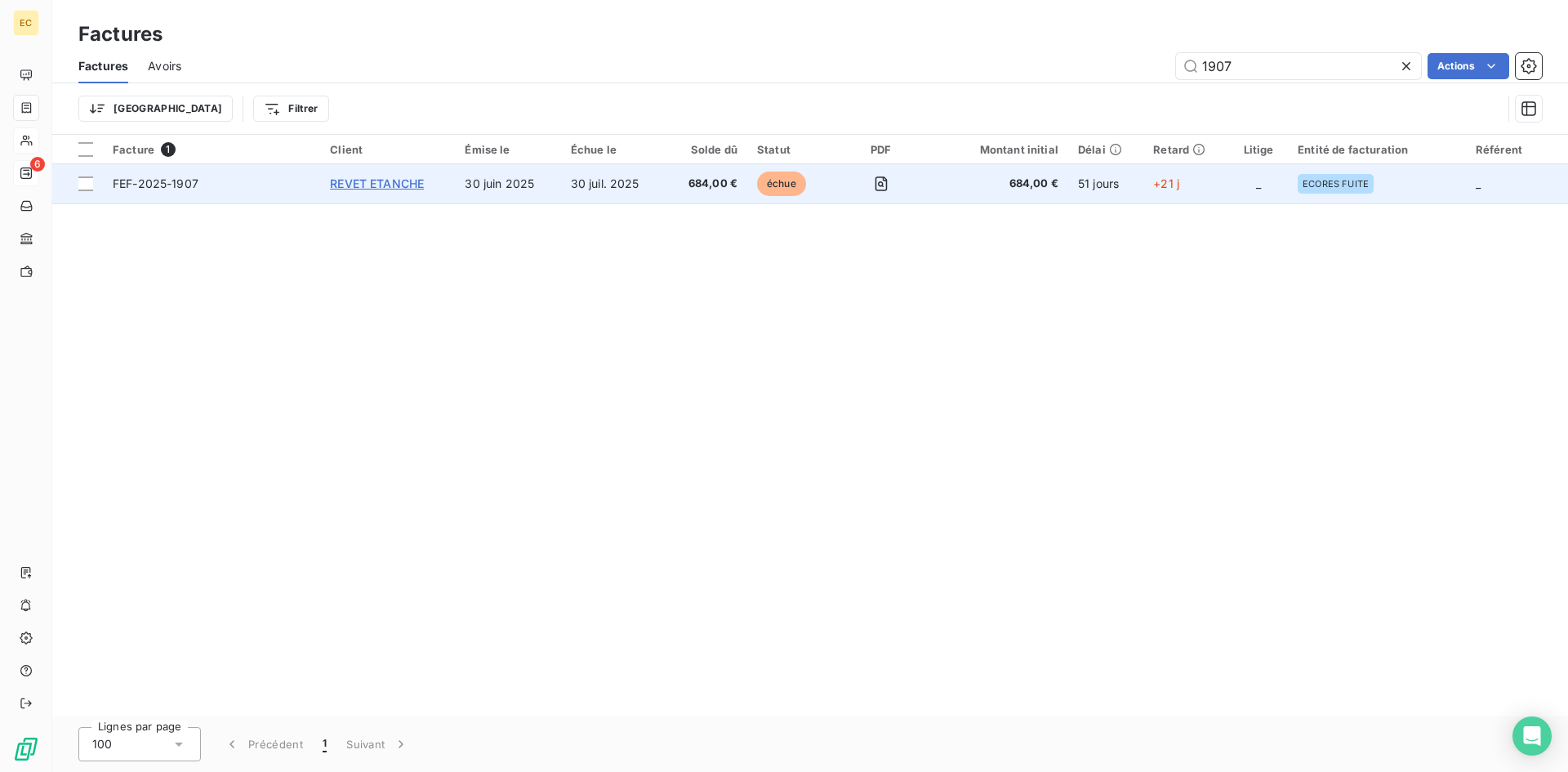
type input "1907"
click at [404, 182] on span "REVET ETANCHE" at bounding box center [377, 183] width 94 height 14
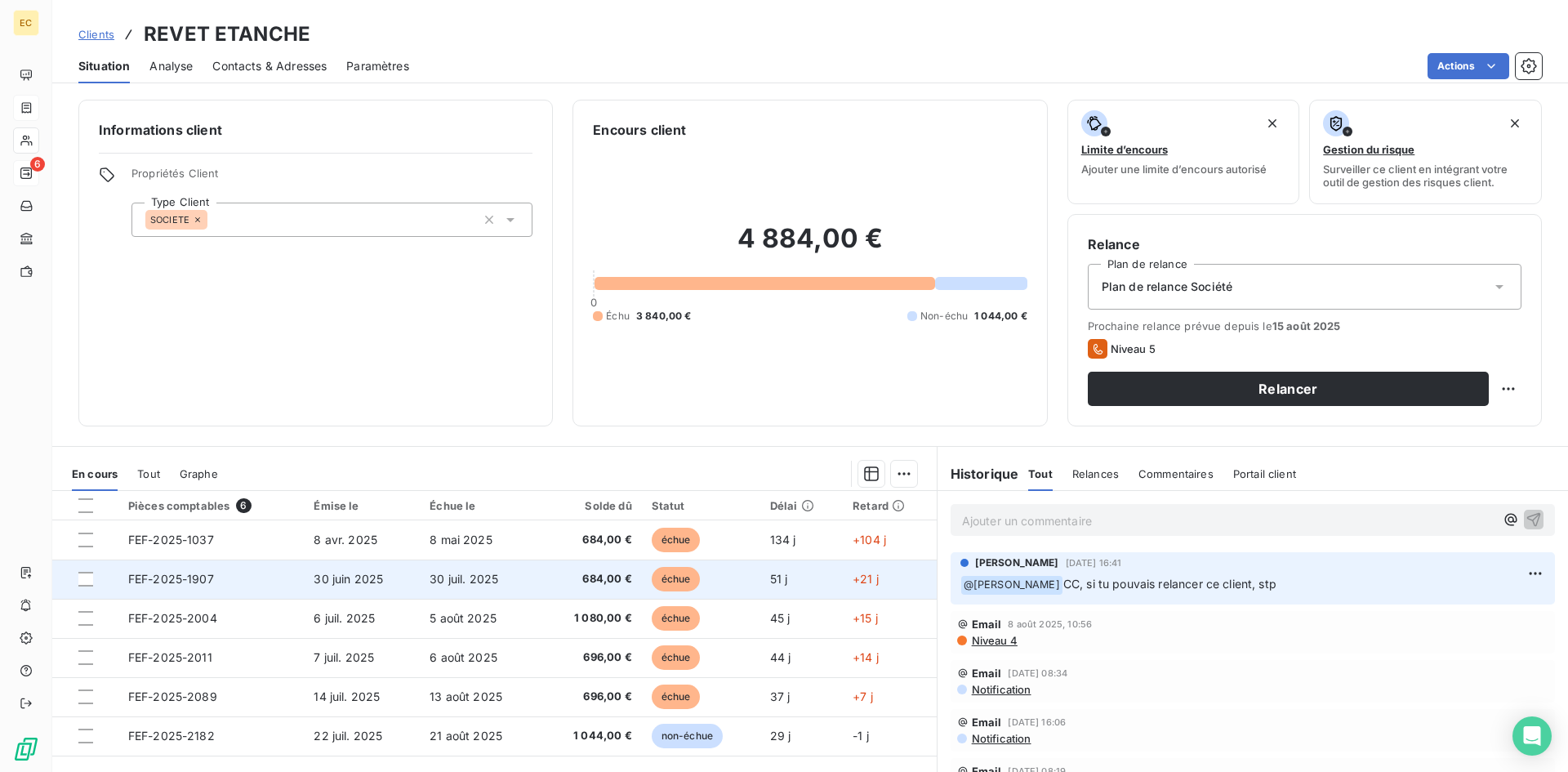
click at [263, 586] on td "FEF-2025-1907" at bounding box center [211, 579] width 186 height 39
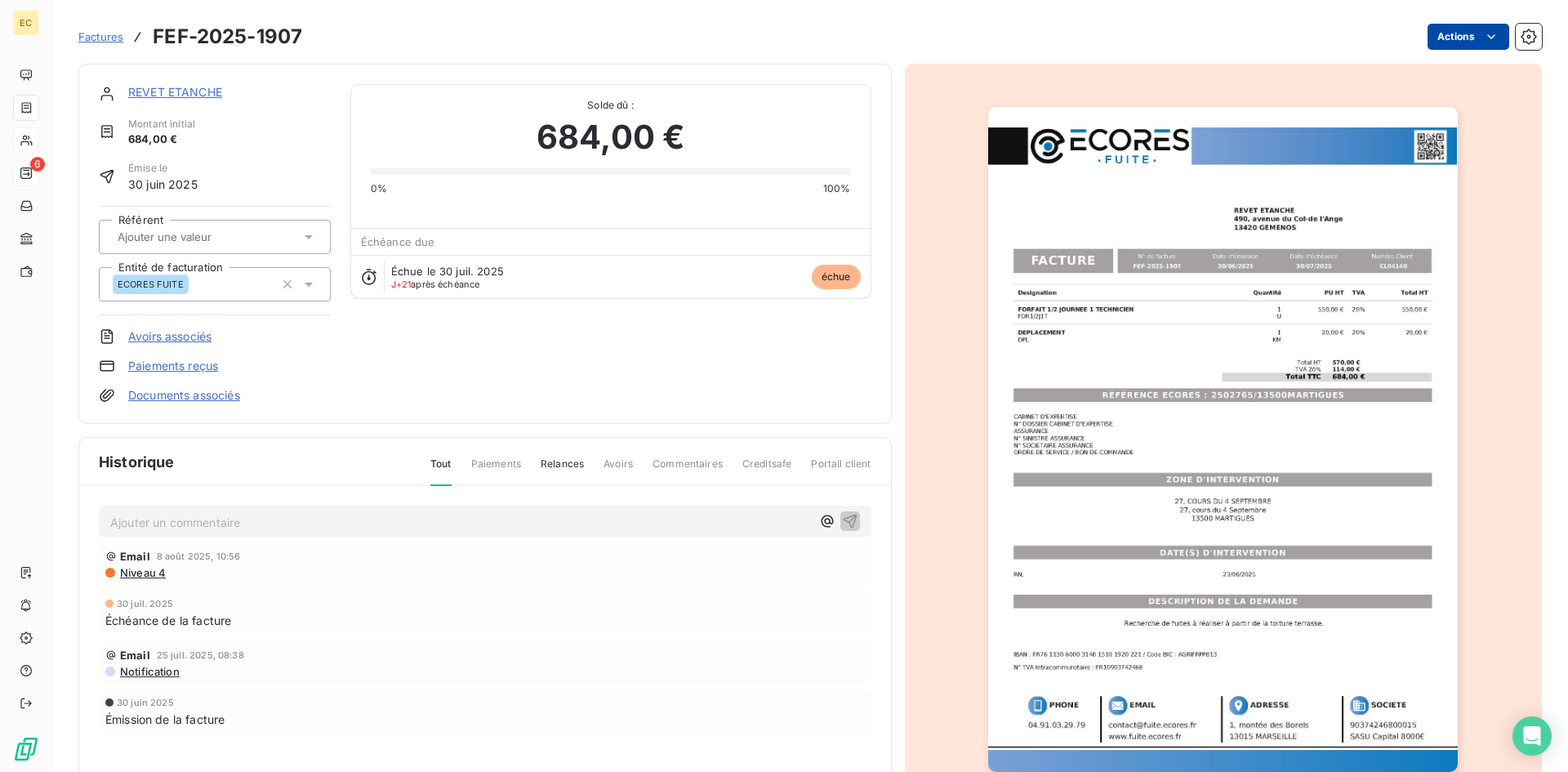
click at [1445, 40] on html "EC 6 Factures FEF-2025-1907 Actions REVET ETANCHE Montant initial 684,00 € Émis…" at bounding box center [784, 386] width 1568 height 772
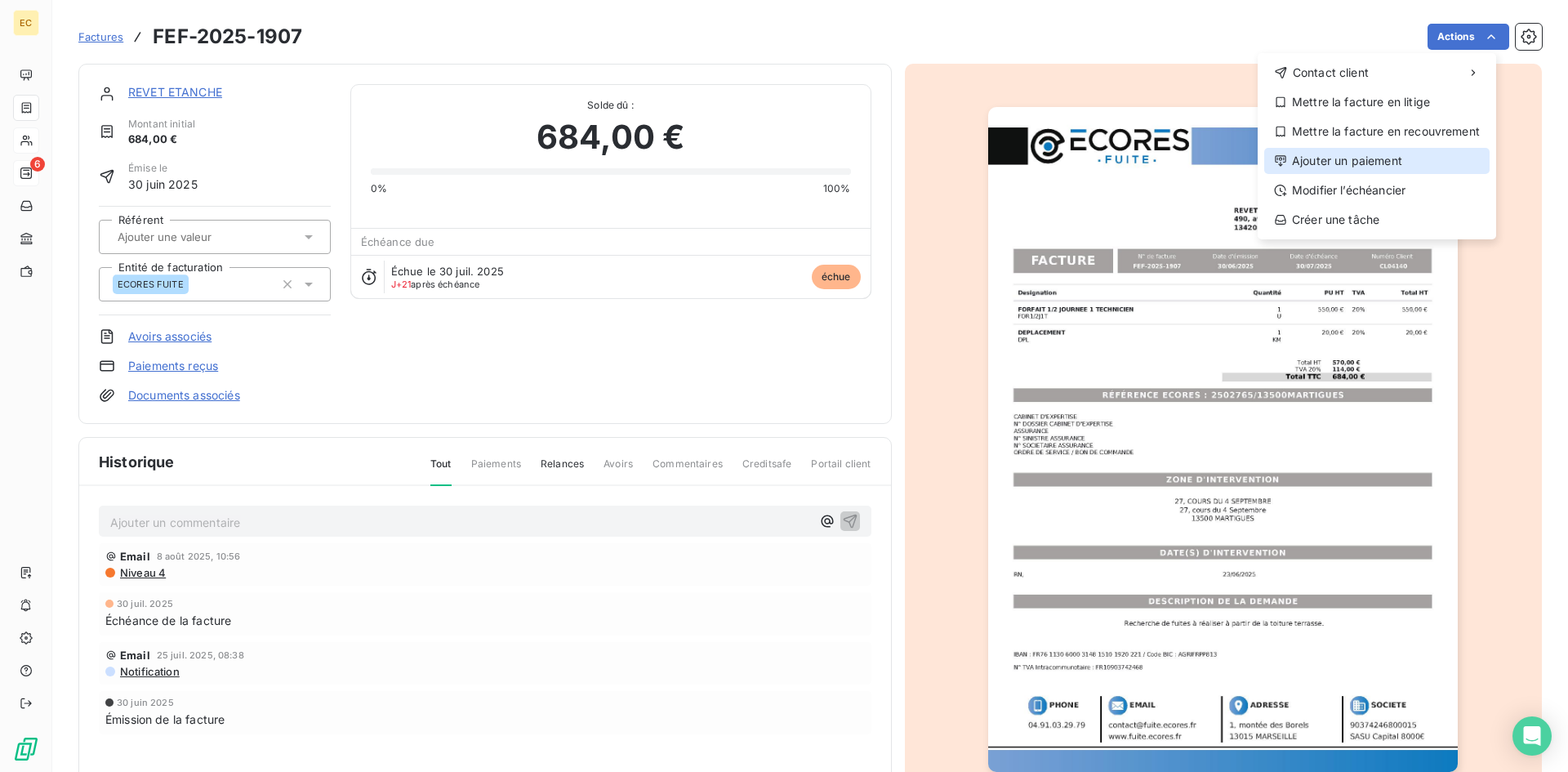
click at [1422, 162] on div "Ajouter un paiement" at bounding box center [1377, 161] width 225 height 26
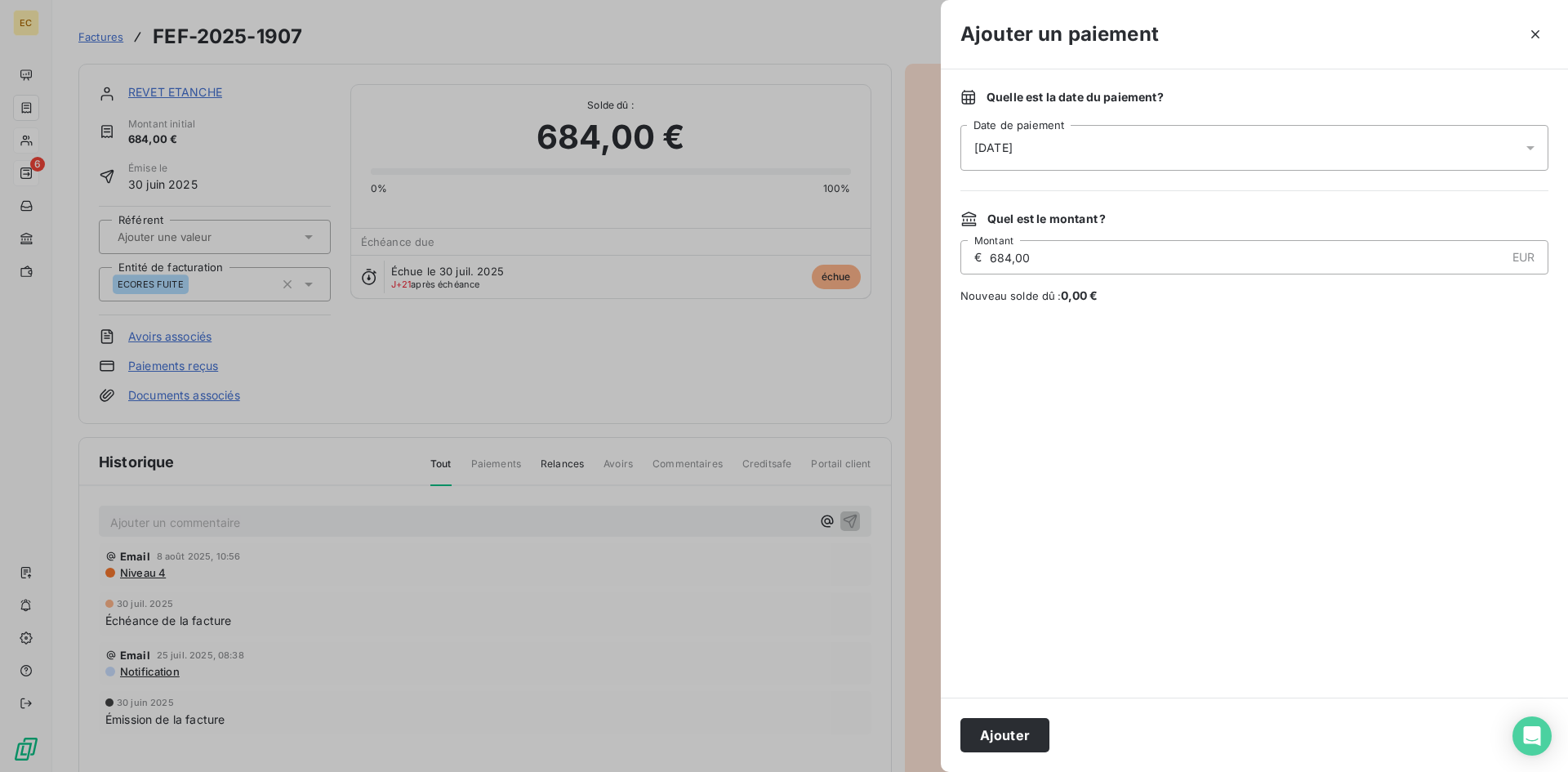
click at [1013, 143] on span "[DATE]" at bounding box center [993, 148] width 39 height 17
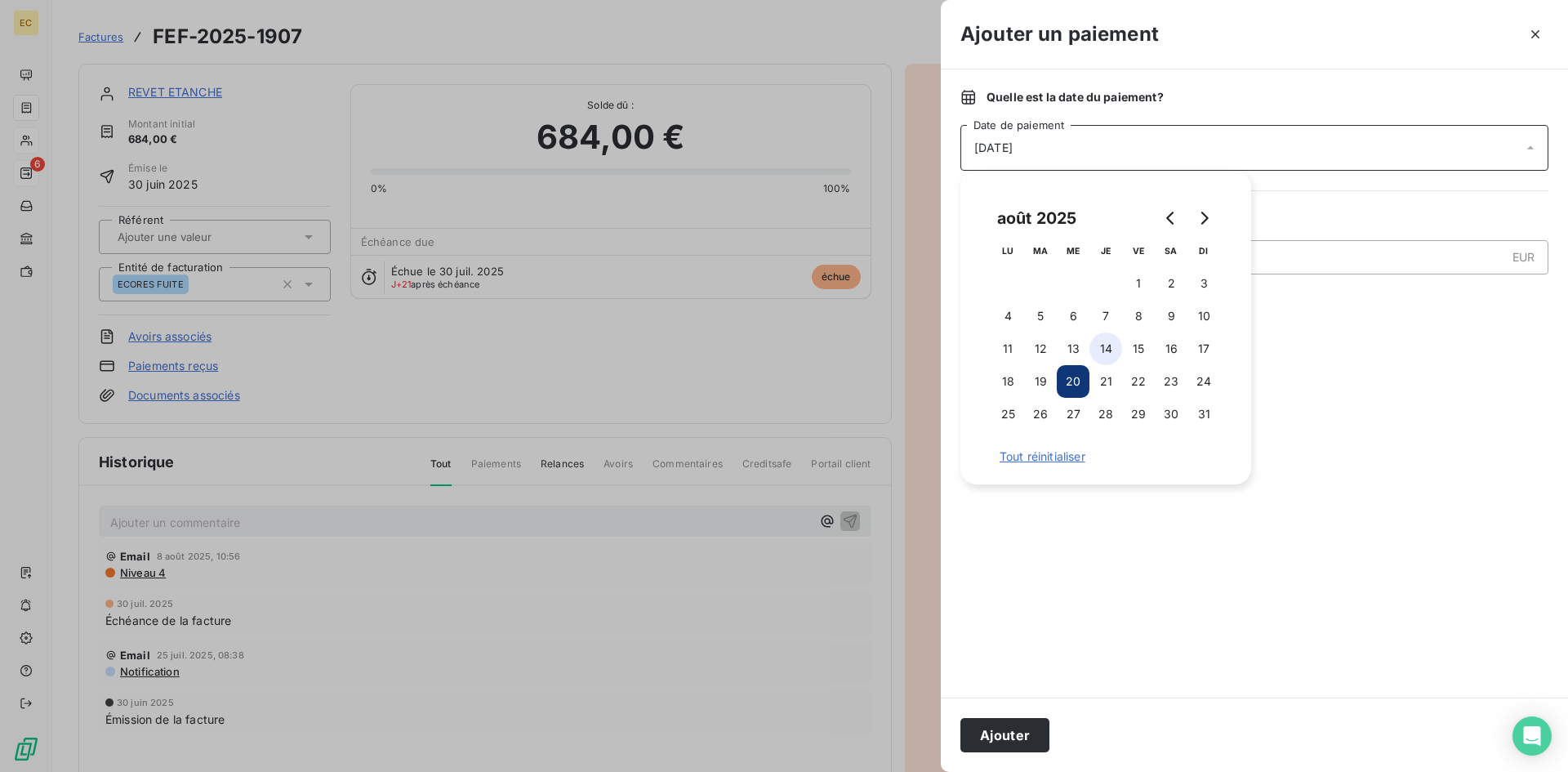
click at [1105, 352] on button "14" at bounding box center [1105, 349] width 32 height 32
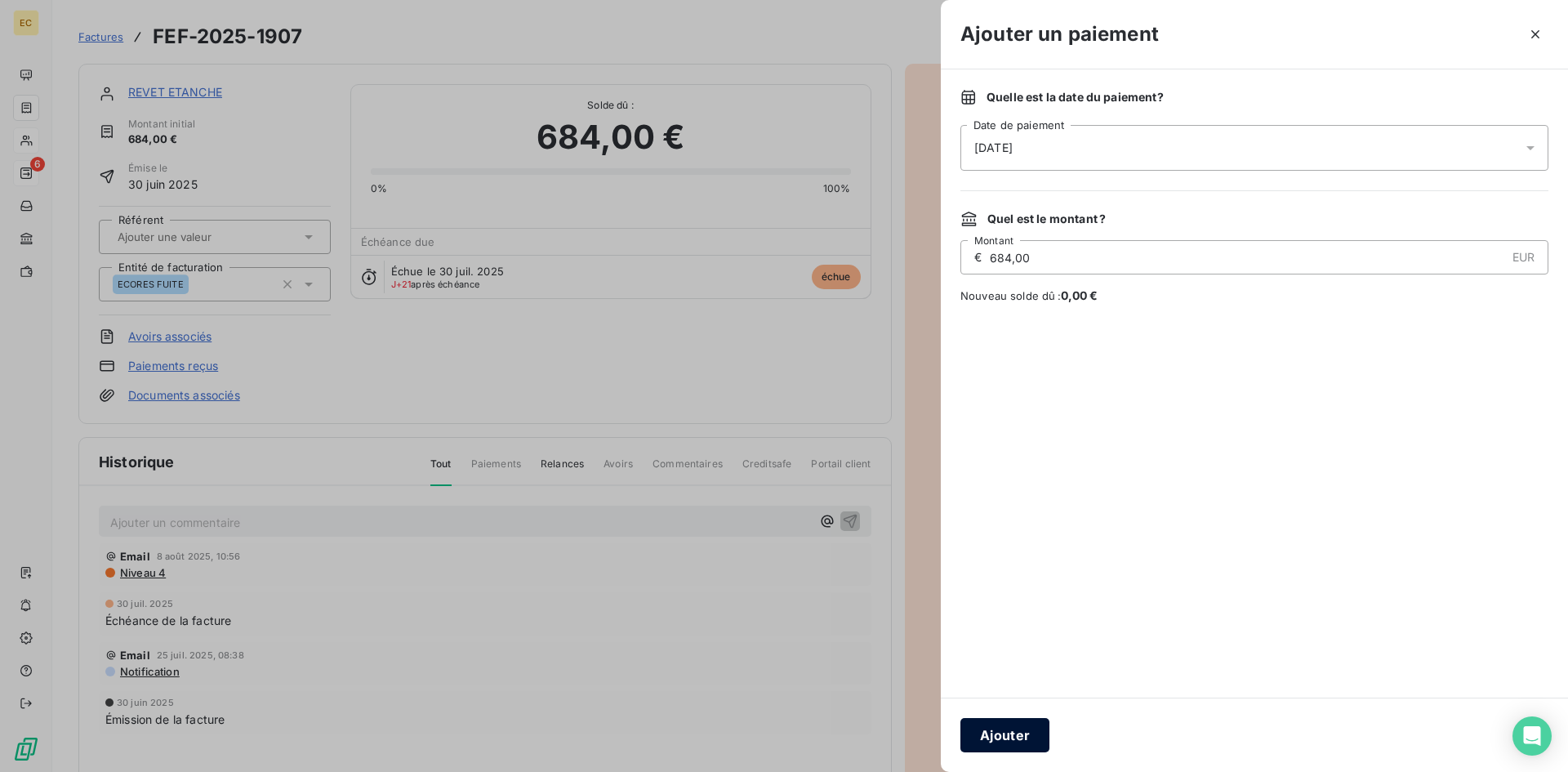
click at [1007, 739] on button "Ajouter" at bounding box center [1004, 735] width 89 height 34
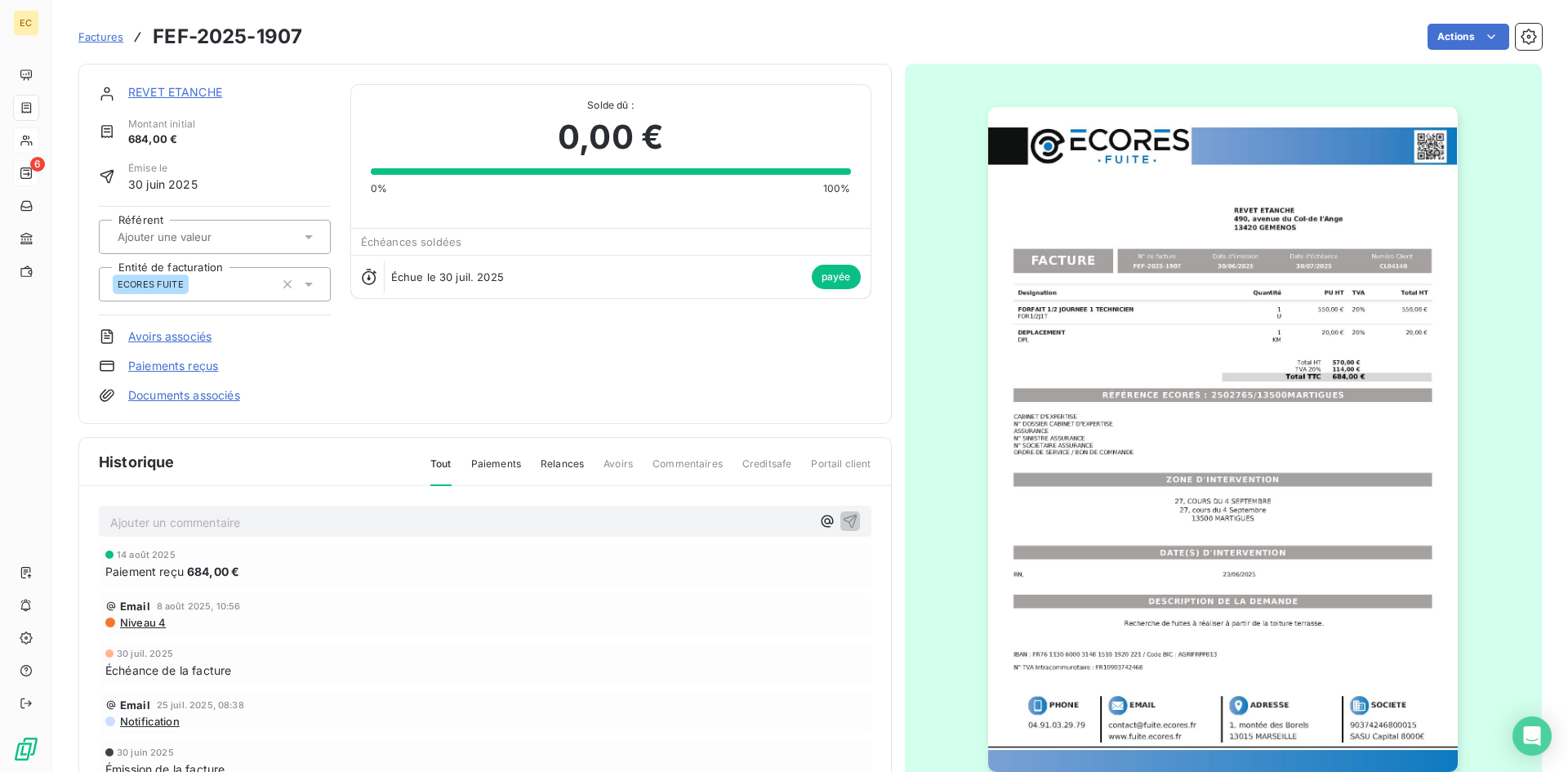
click at [165, 87] on link "REVET ETANCHE" at bounding box center [176, 92] width 94 height 14
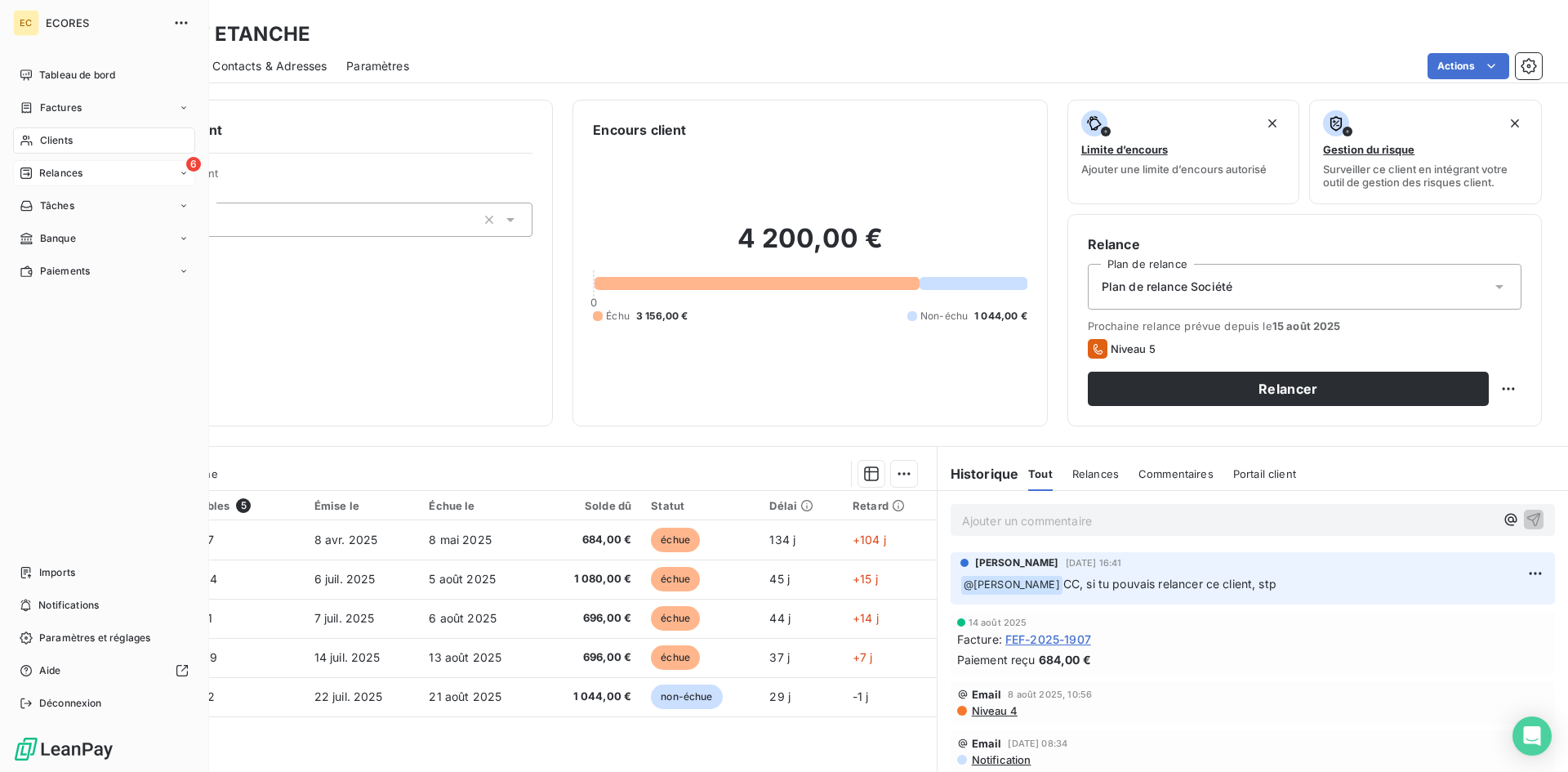
drag, startPoint x: 106, startPoint y: 115, endPoint x: 142, endPoint y: 121, distance: 36.5
click at [106, 115] on div "Factures" at bounding box center [103, 108] width 182 height 26
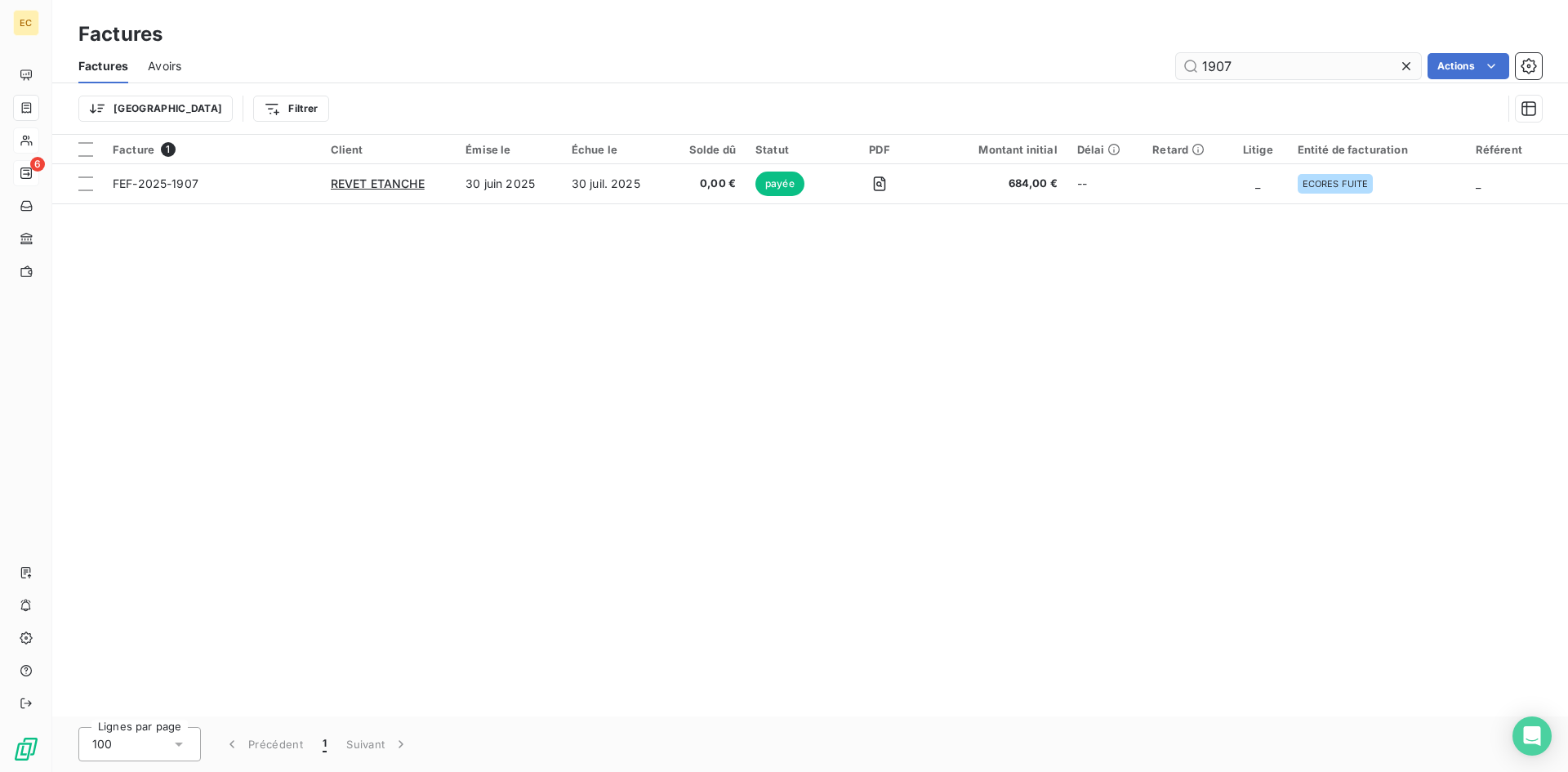
drag, startPoint x: 1246, startPoint y: 58, endPoint x: 1205, endPoint y: 65, distance: 41.6
click at [1205, 65] on input "1907" at bounding box center [1298, 66] width 245 height 26
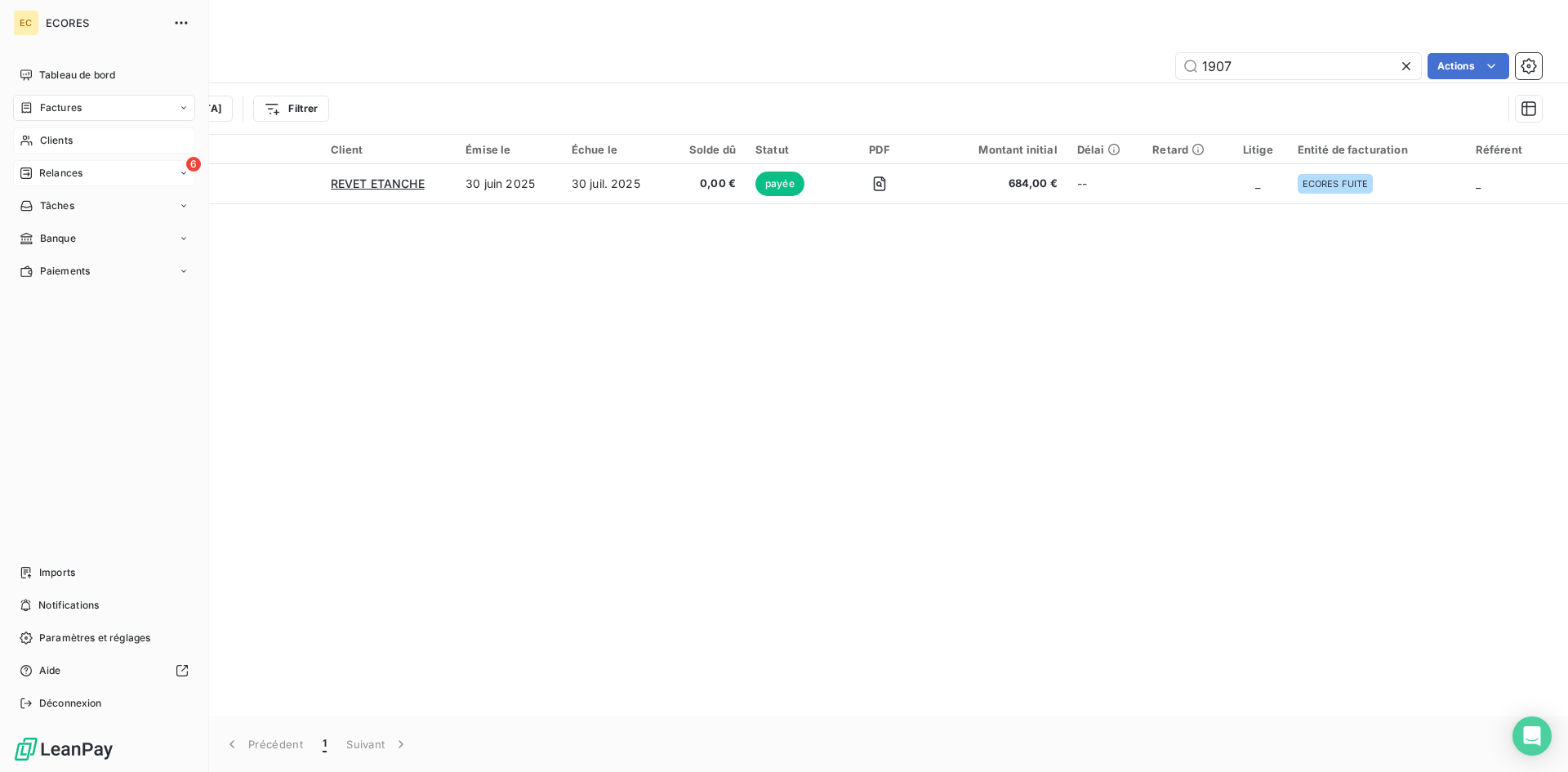
click at [67, 145] on span "Clients" at bounding box center [55, 141] width 32 height 15
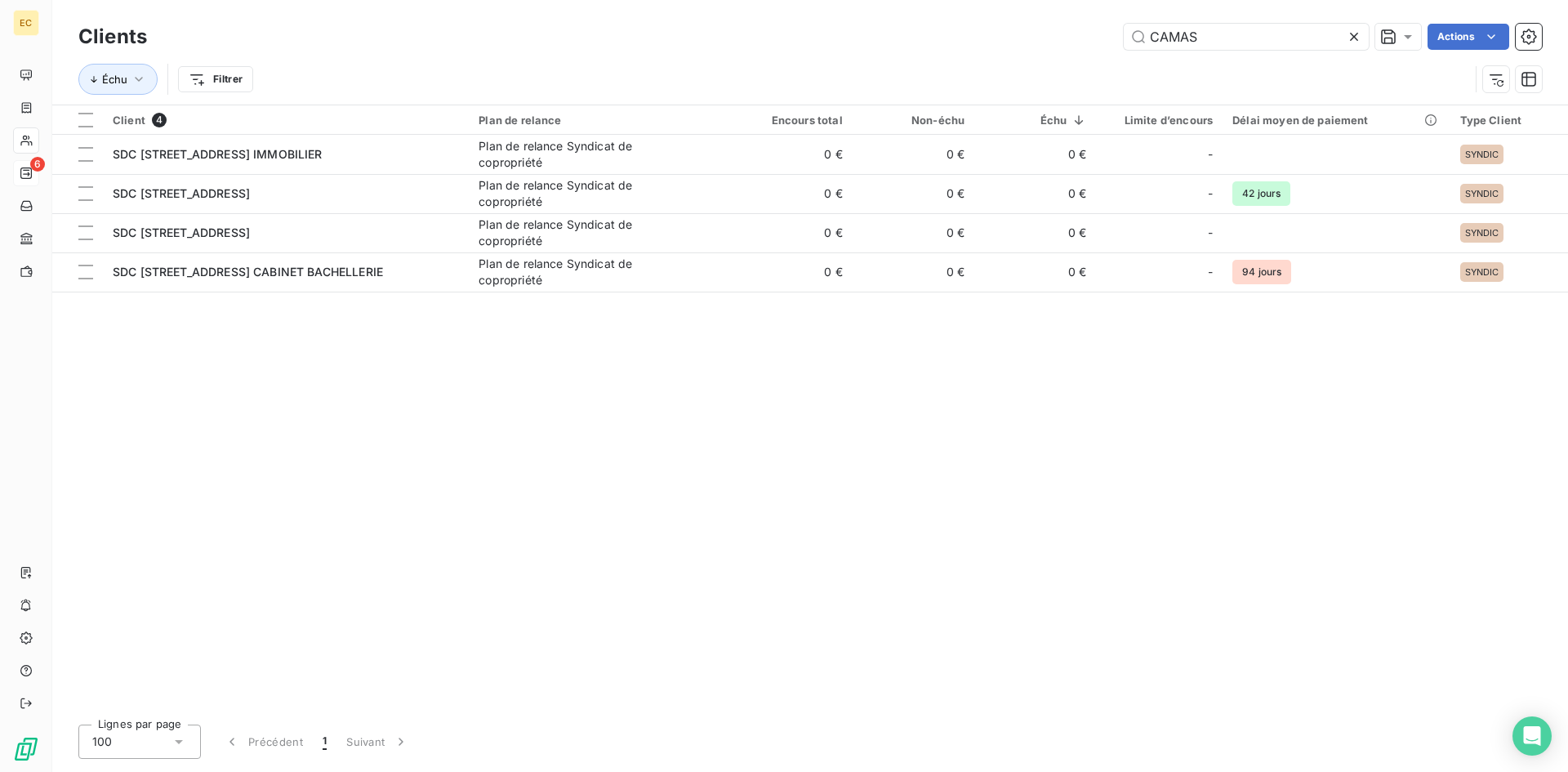
drag, startPoint x: 1220, startPoint y: 34, endPoint x: 1106, endPoint y: 39, distance: 114.1
click at [1106, 39] on div "CAMAS Actions" at bounding box center [854, 37] width 1375 height 26
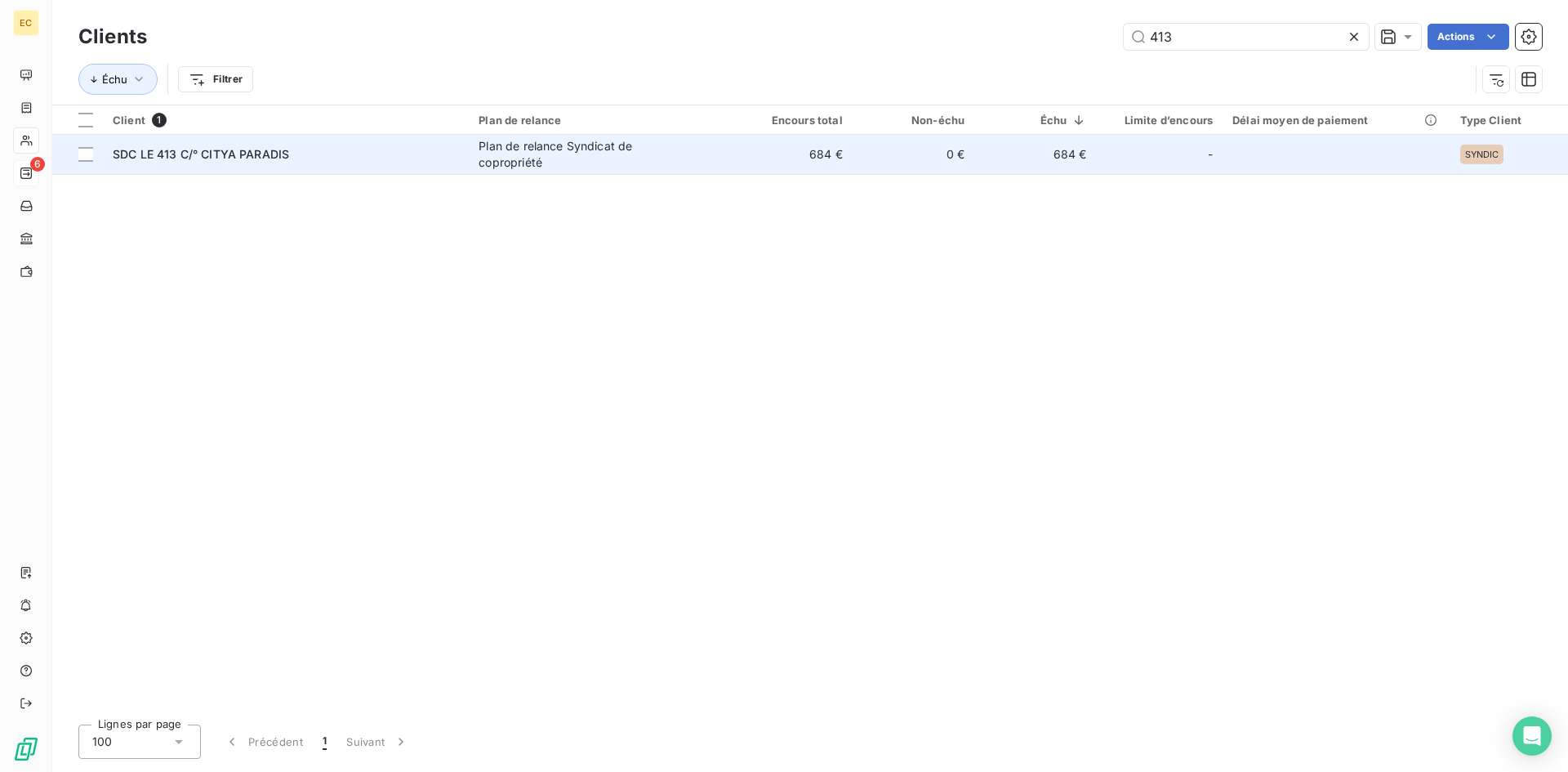
type input "413"
click at [232, 156] on span "SDC LE 413 C/° CITYA PARADIS" at bounding box center [201, 153] width 176 height 14
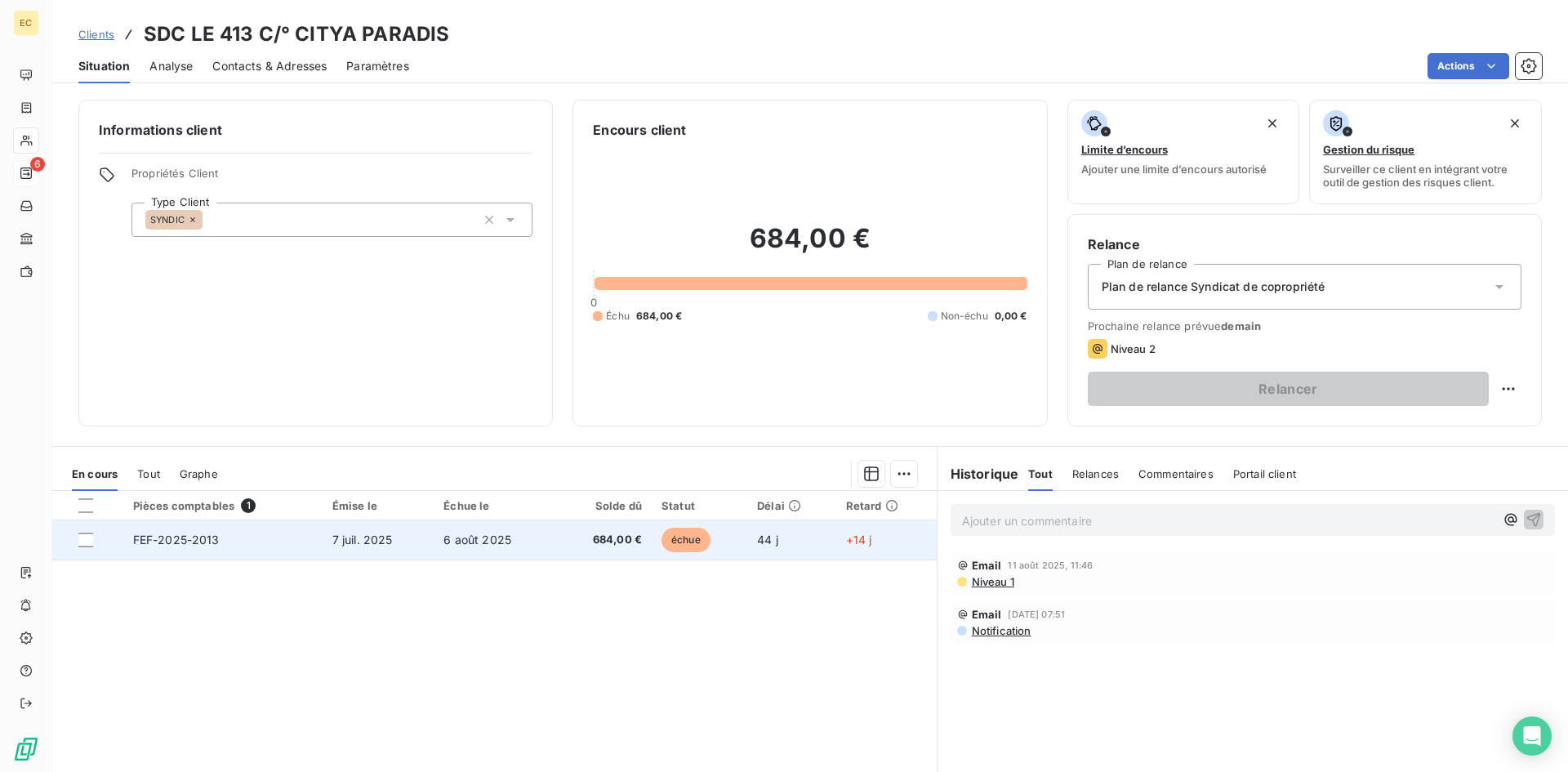
click at [219, 543] on td "FEF-2025-2013" at bounding box center [223, 540] width 200 height 39
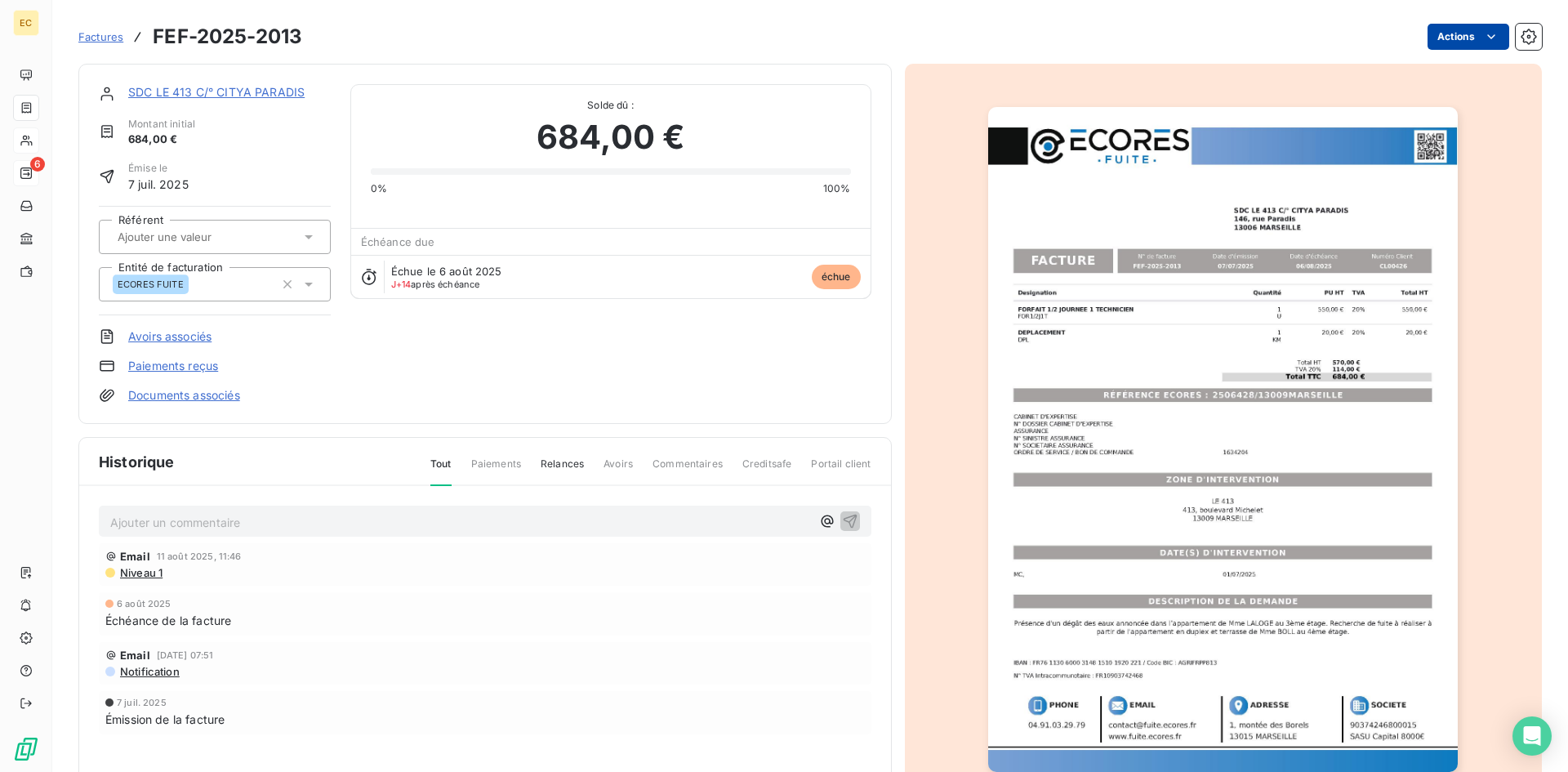
click at [1458, 31] on html "EC 6 Factures FEF-2025-2013 Actions SDC LE 413 C/° CITYA PARADIS Montant initia…" at bounding box center [784, 386] width 1568 height 772
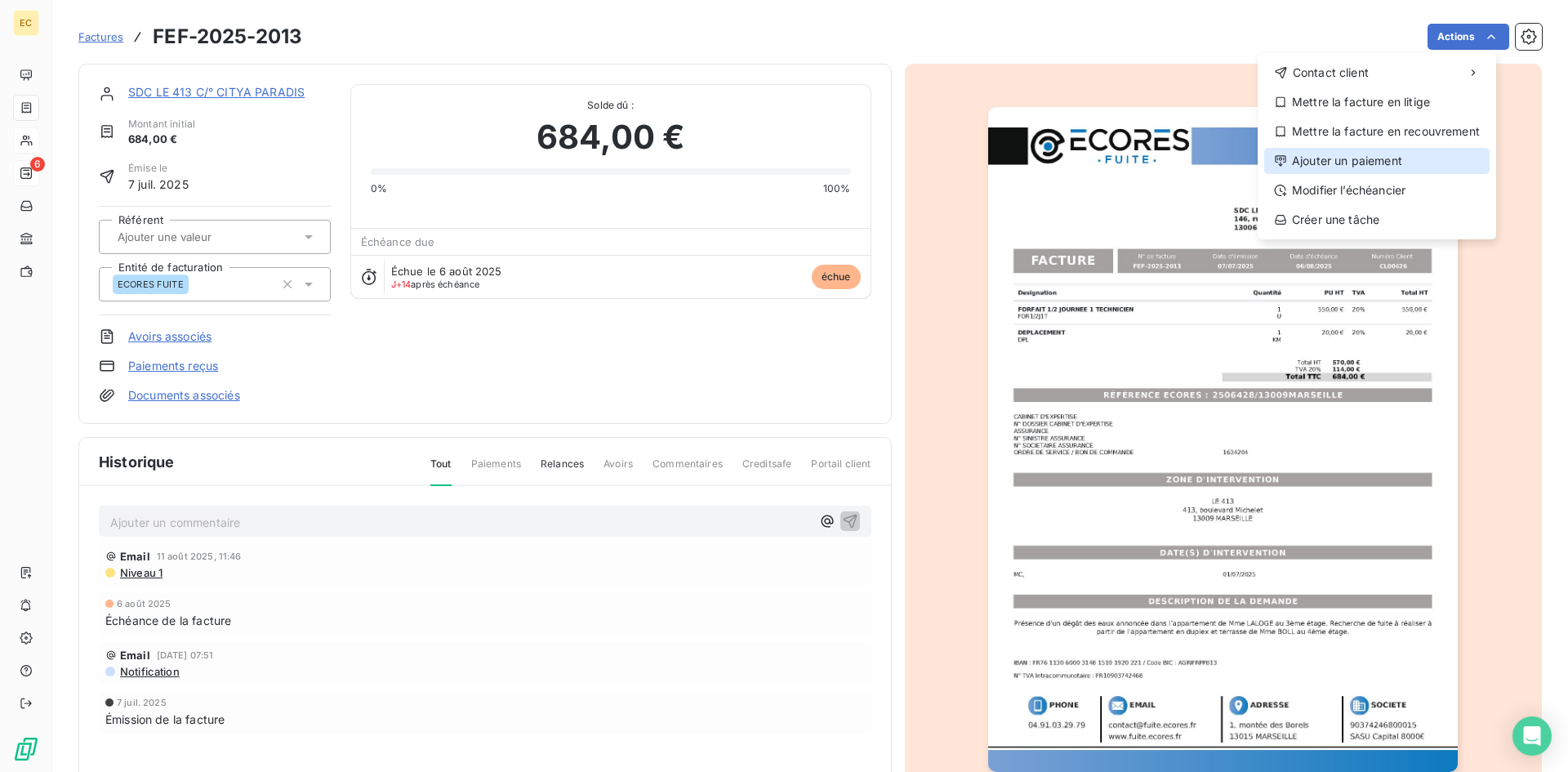
click at [1388, 151] on div "Ajouter un paiement" at bounding box center [1377, 161] width 225 height 26
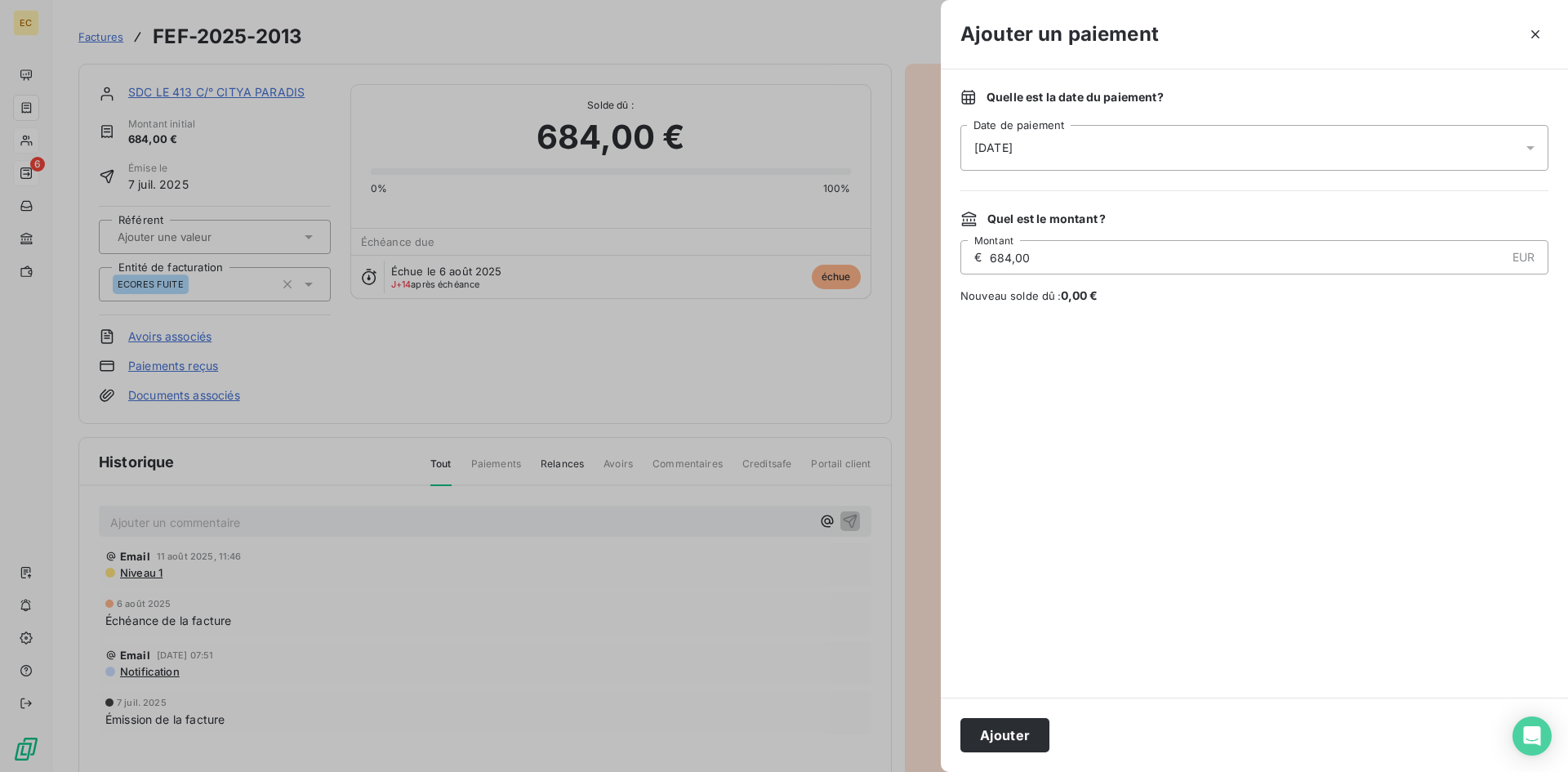
click at [1013, 144] on span "[DATE]" at bounding box center [993, 148] width 39 height 17
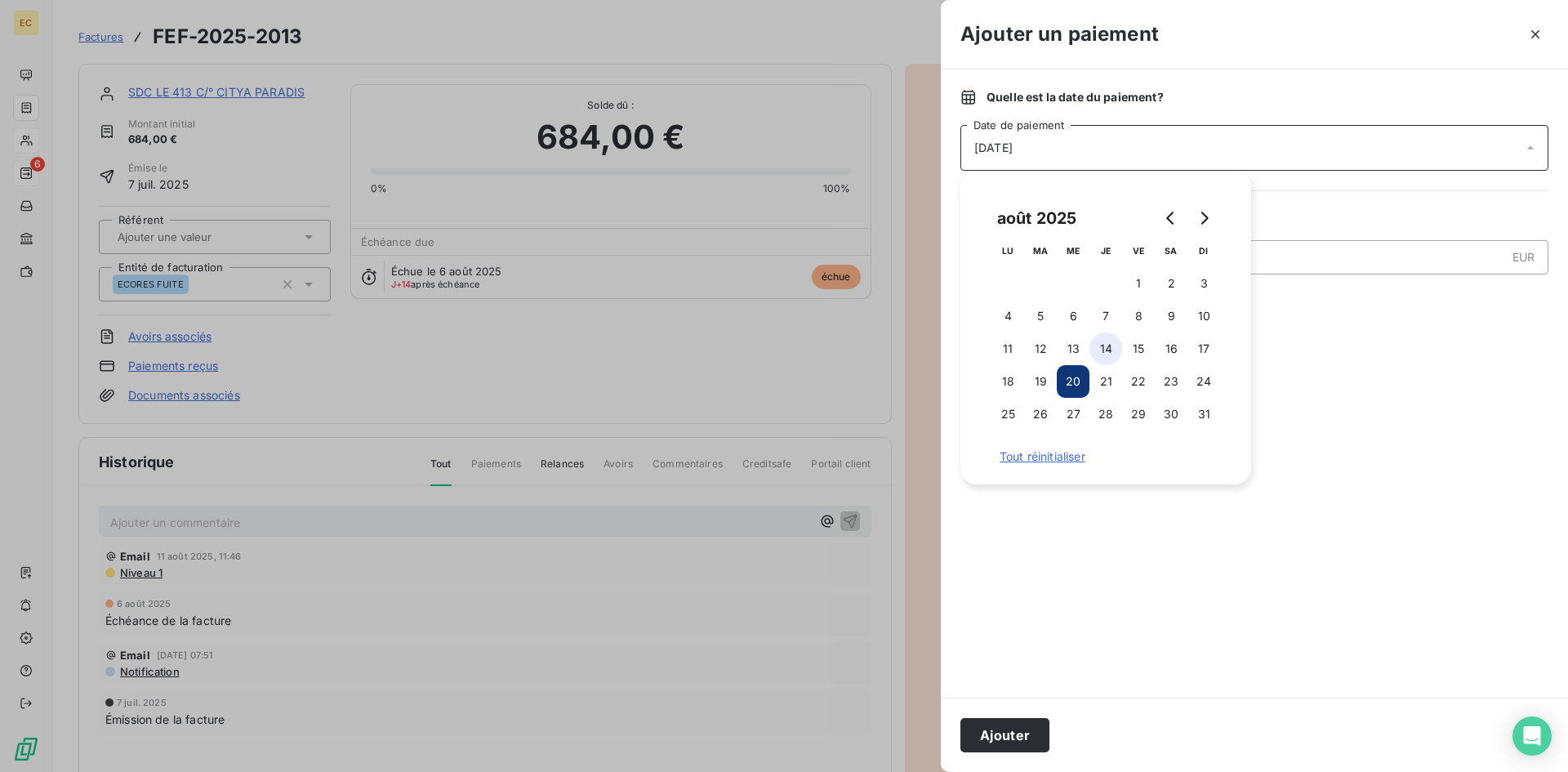
click at [1105, 351] on button "14" at bounding box center [1105, 349] width 32 height 32
click at [1009, 732] on button "Ajouter" at bounding box center [1004, 735] width 89 height 34
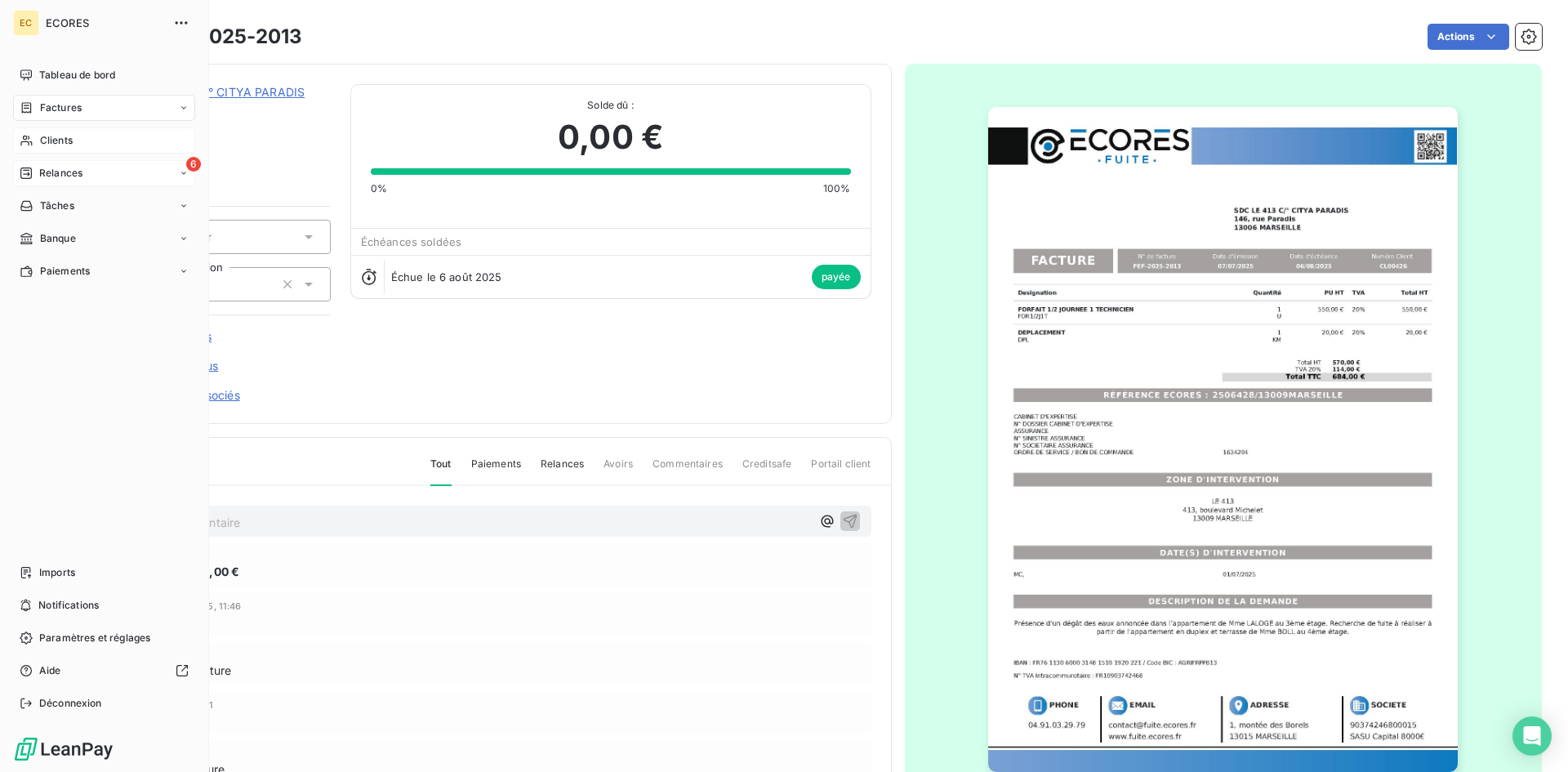
click at [50, 141] on span "Clients" at bounding box center [55, 141] width 32 height 15
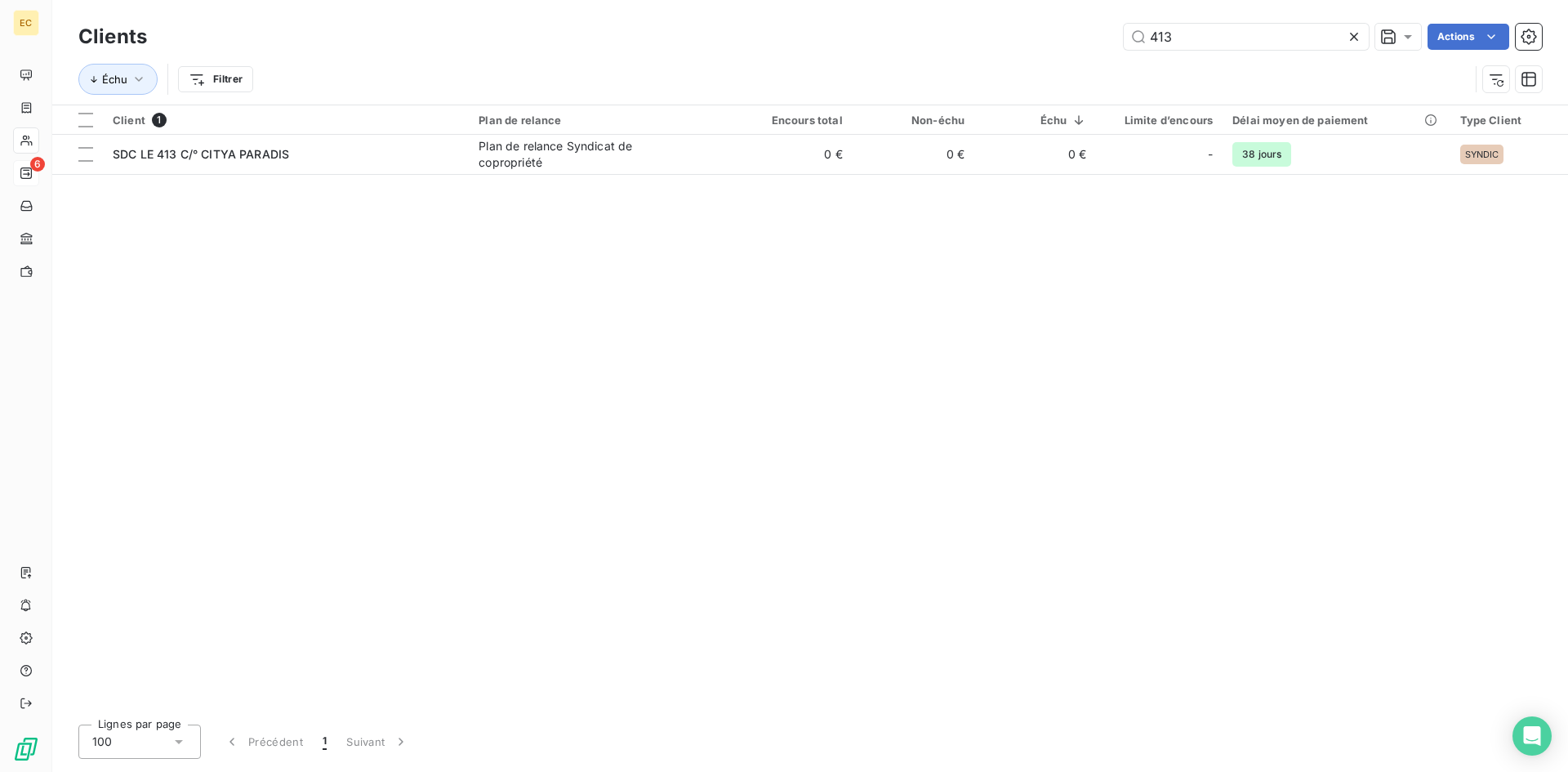
drag, startPoint x: 1235, startPoint y: 43, endPoint x: 1089, endPoint y: 53, distance: 146.3
click at [1089, 53] on div "Clients 413 Actions" at bounding box center [810, 36] width 1464 height 34
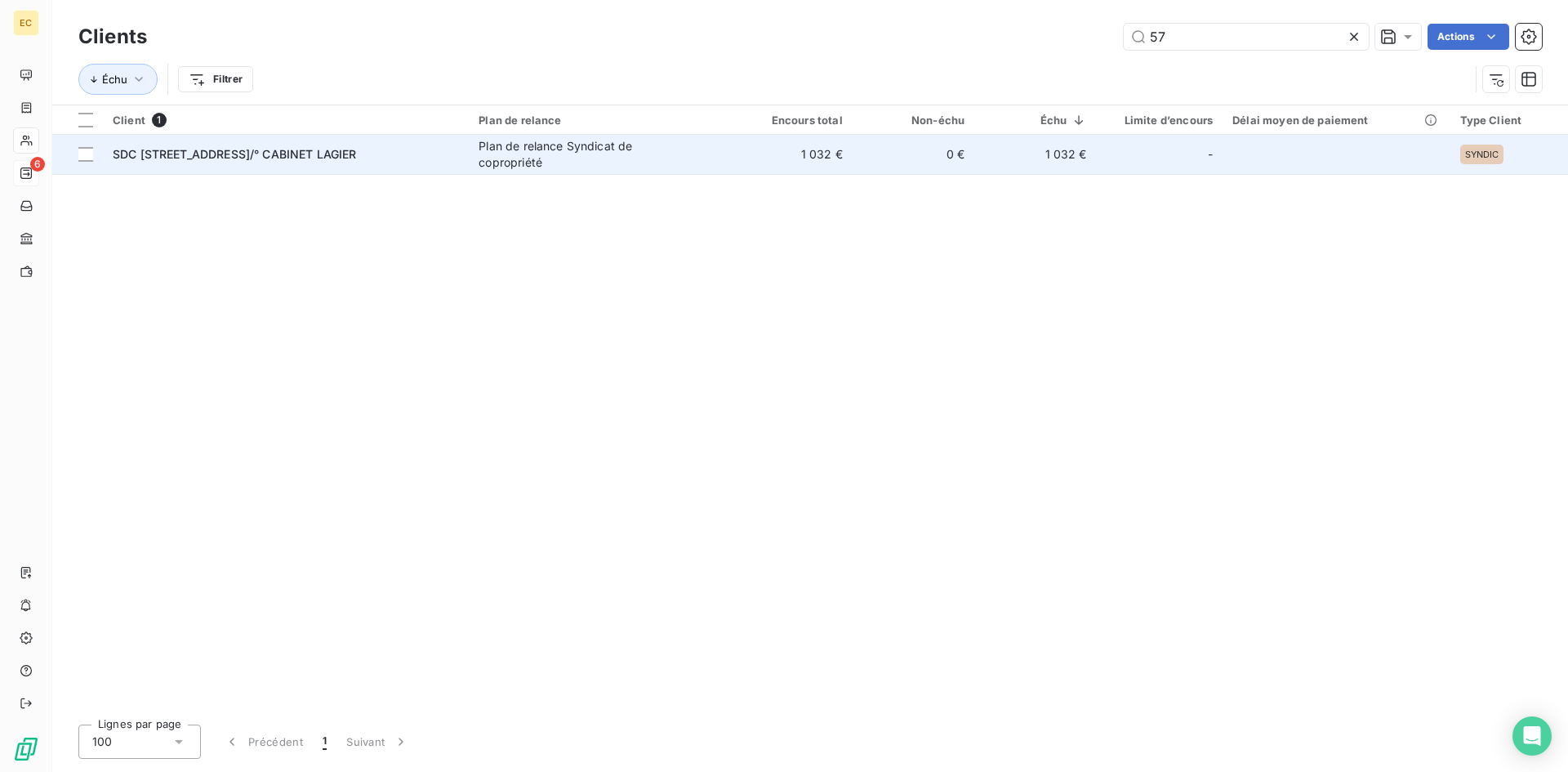
type input "57"
click at [242, 164] on td "SDC [STREET_ADDRESS]/° CABINET LAGIER" at bounding box center [286, 154] width 366 height 39
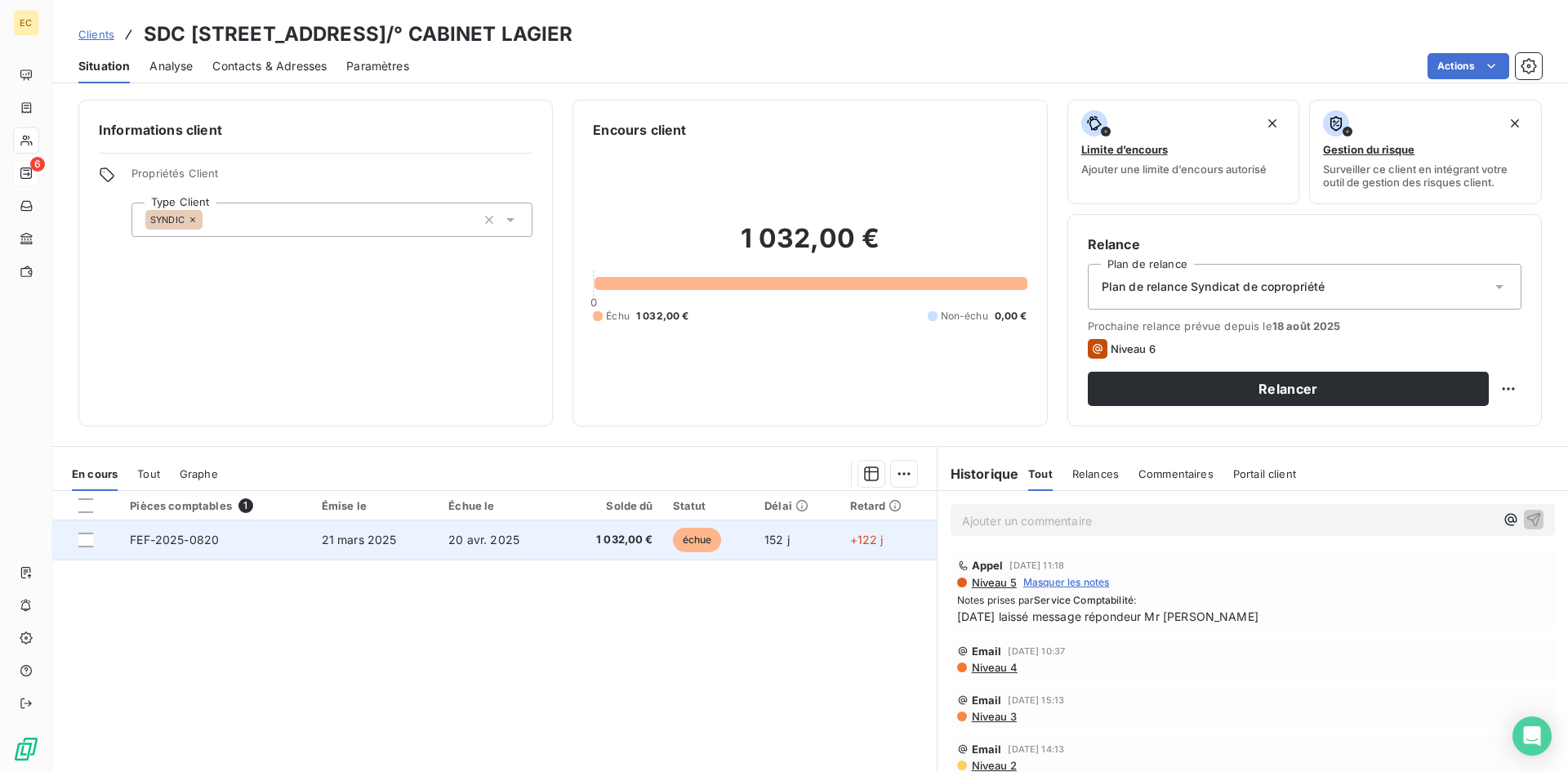
click at [234, 529] on td "FEF-2025-0820" at bounding box center [215, 540] width 191 height 39
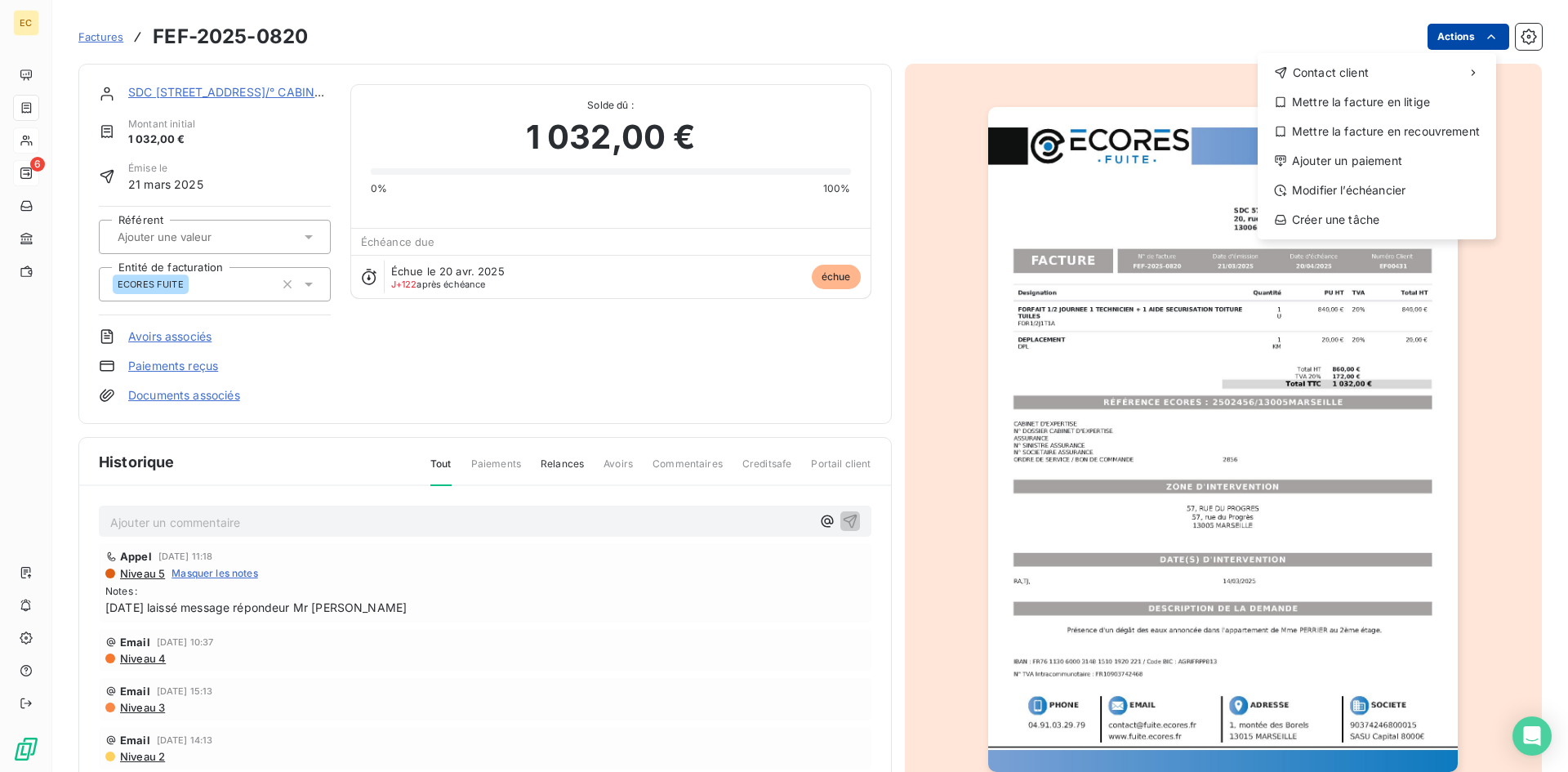
click at [1438, 33] on html "EC 6 Factures FEF-2025-0820 Actions Contact client Mettre la facture en litige …" at bounding box center [784, 386] width 1568 height 772
click at [1427, 154] on div "Ajouter un paiement" at bounding box center [1377, 161] width 225 height 26
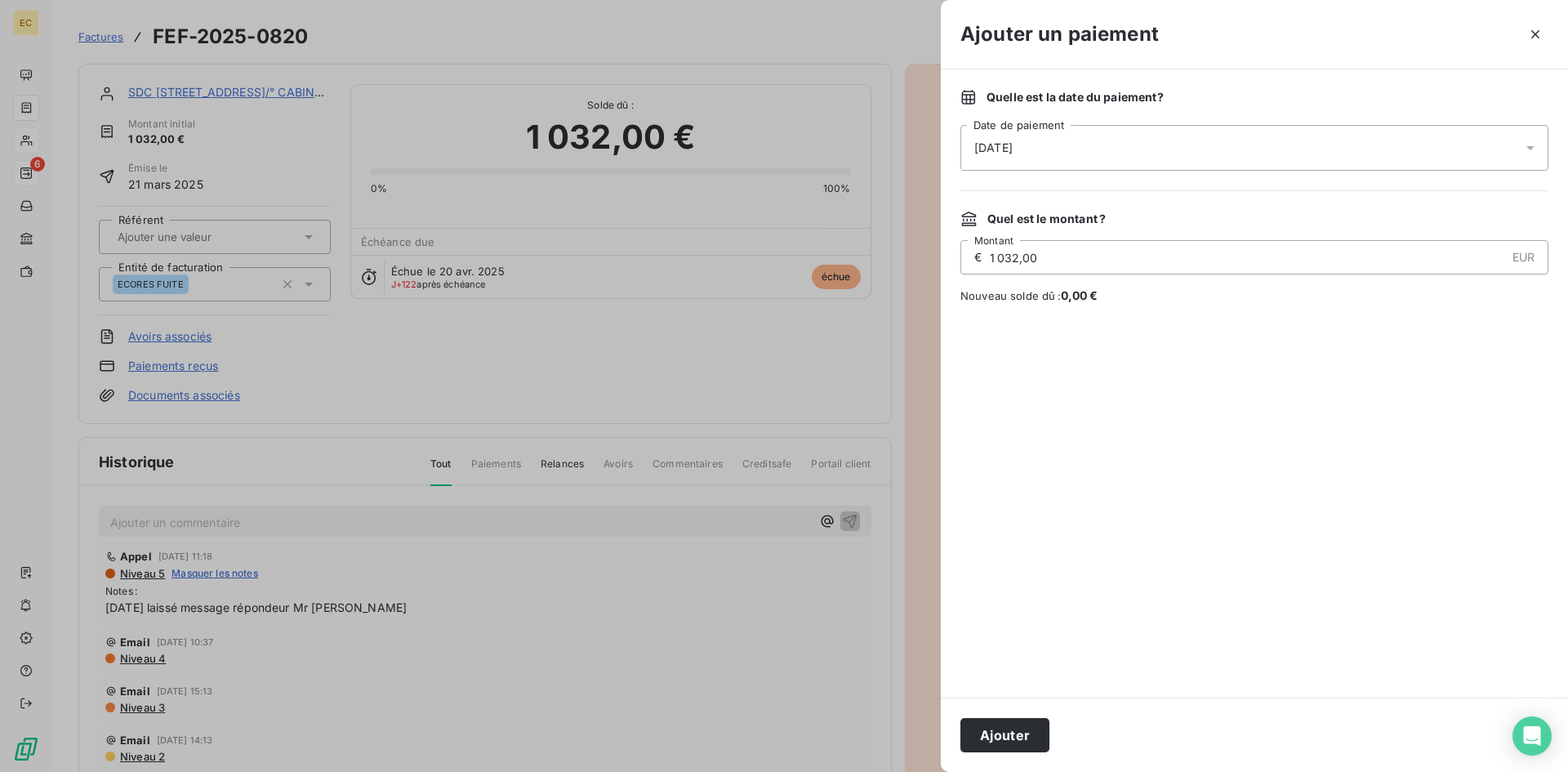
click at [1064, 145] on div "[DATE]" at bounding box center [1254, 147] width 588 height 45
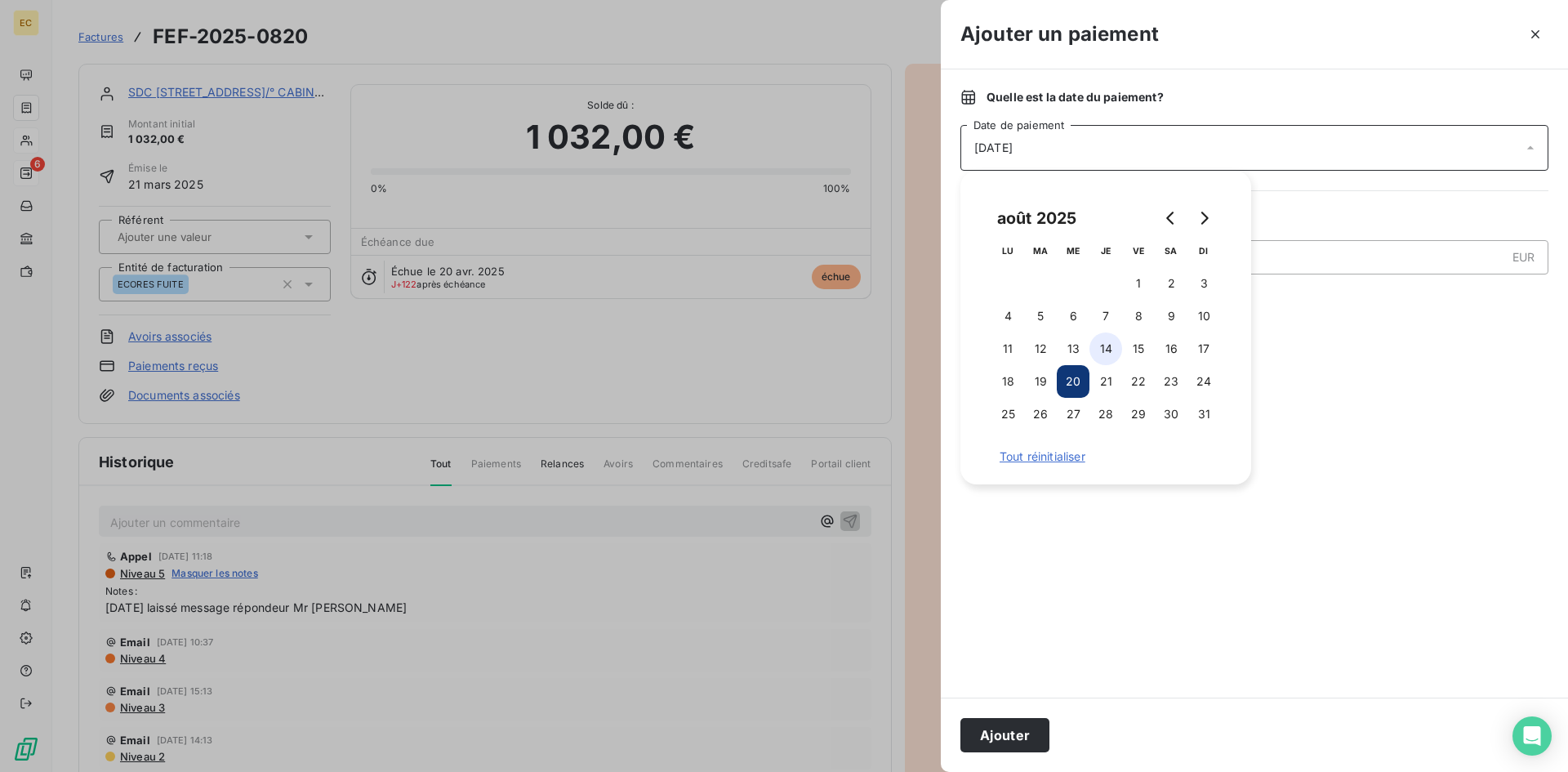
click at [1104, 348] on button "14" at bounding box center [1105, 349] width 32 height 32
click at [1021, 731] on button "Ajouter" at bounding box center [1004, 735] width 89 height 34
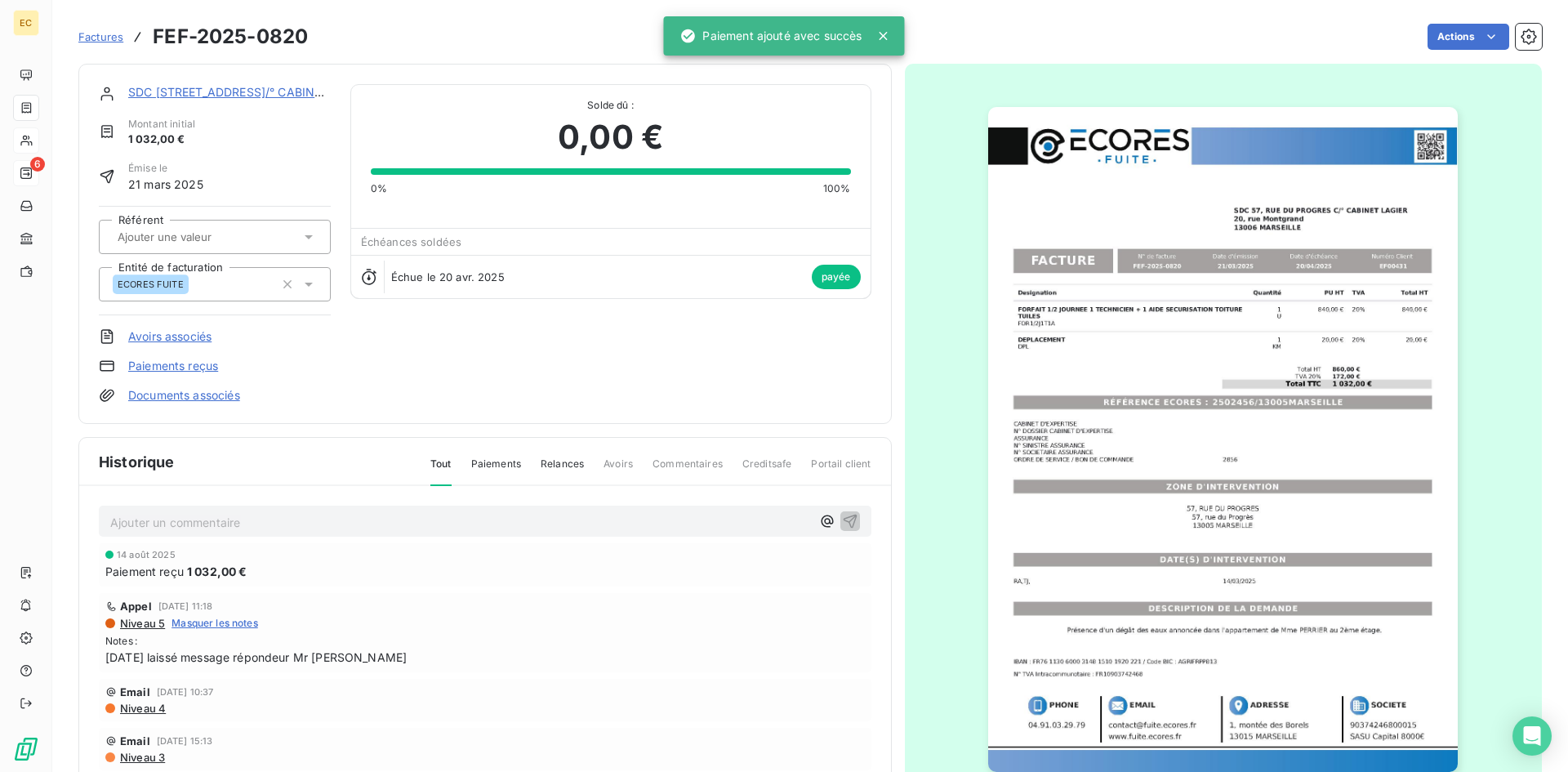
click at [111, 34] on span "Factures" at bounding box center [101, 37] width 45 height 13
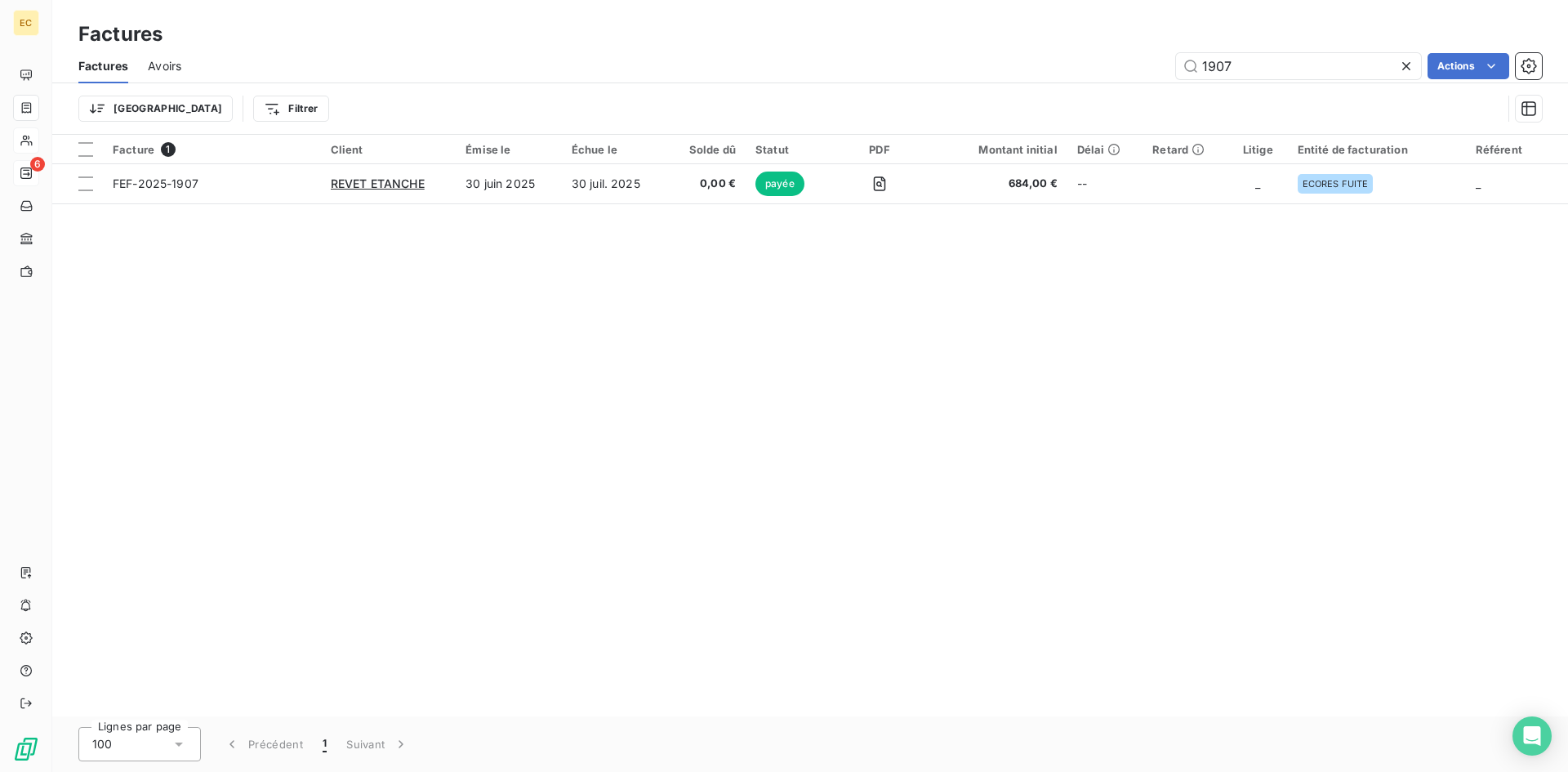
drag, startPoint x: 1274, startPoint y: 73, endPoint x: 1109, endPoint y: 73, distance: 165.0
click at [1109, 73] on div "1907 Actions" at bounding box center [870, 66] width 1341 height 26
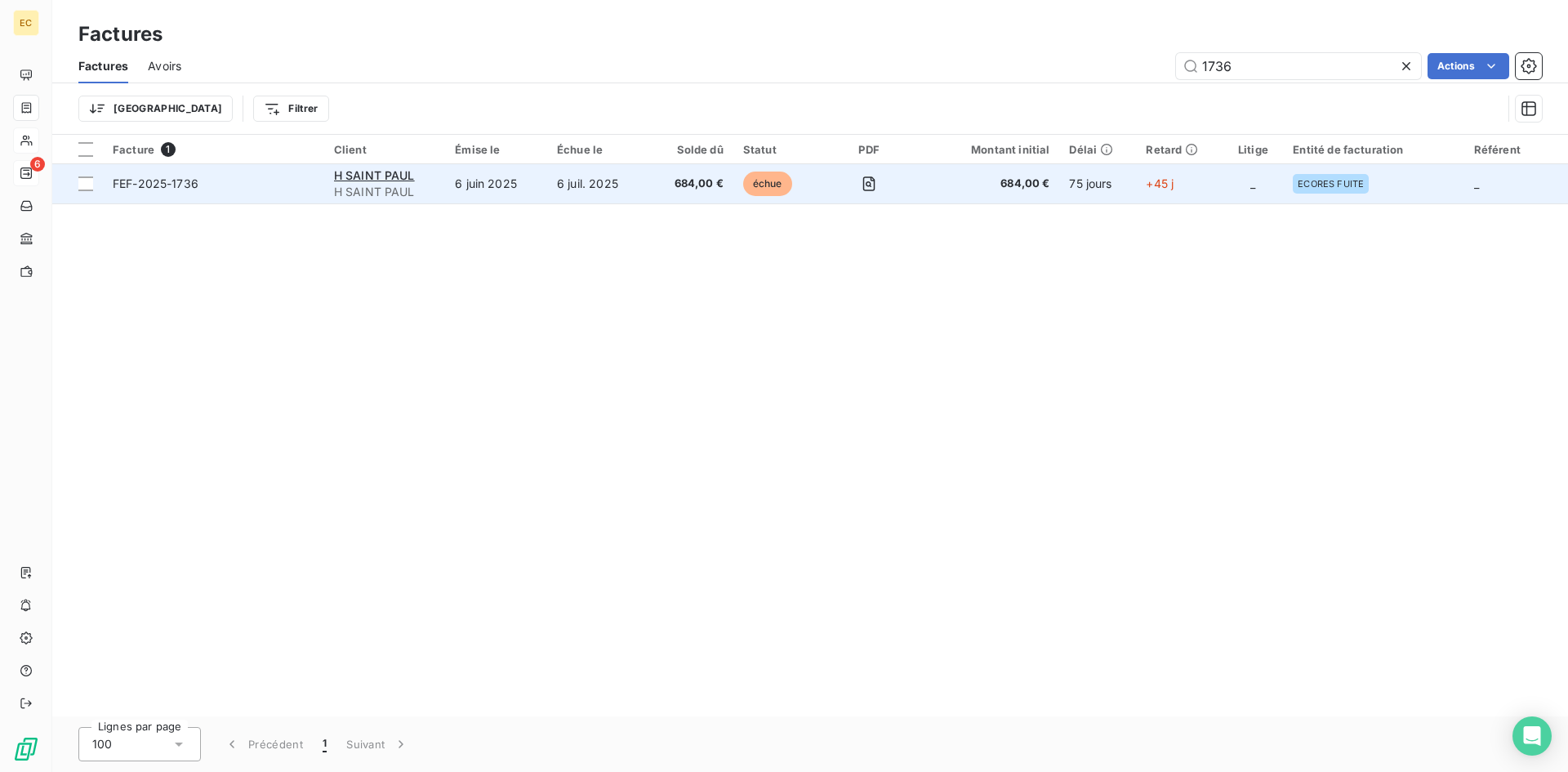
type input "1736"
click at [361, 186] on span "H SAINT PAUL" at bounding box center [384, 192] width 102 height 17
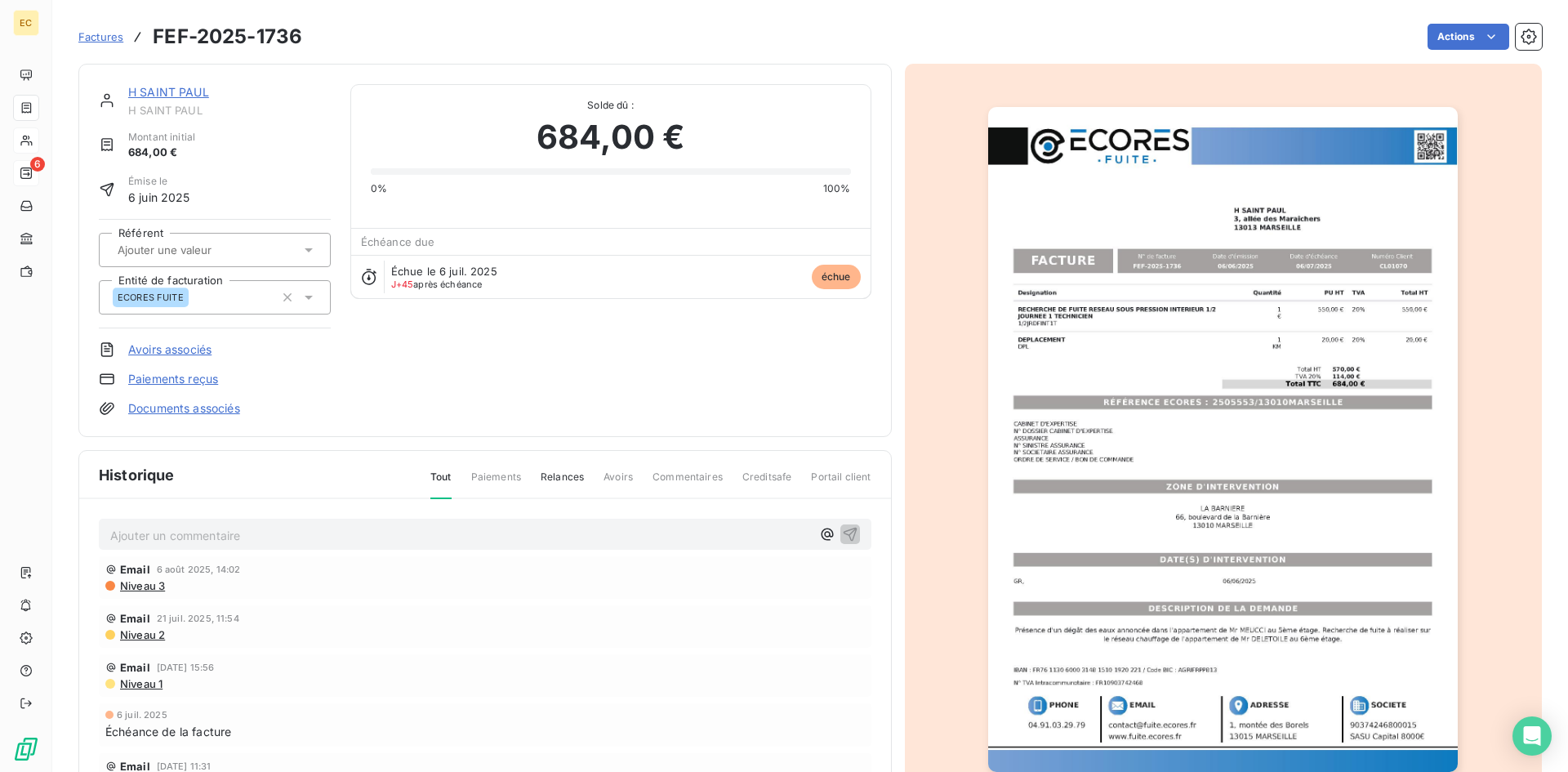
click at [1426, 48] on html "EC 6 Factures FEF-2025-1736 Actions H SAINT [PERSON_NAME] initial 684,00 € Émis…" at bounding box center [784, 386] width 1568 height 772
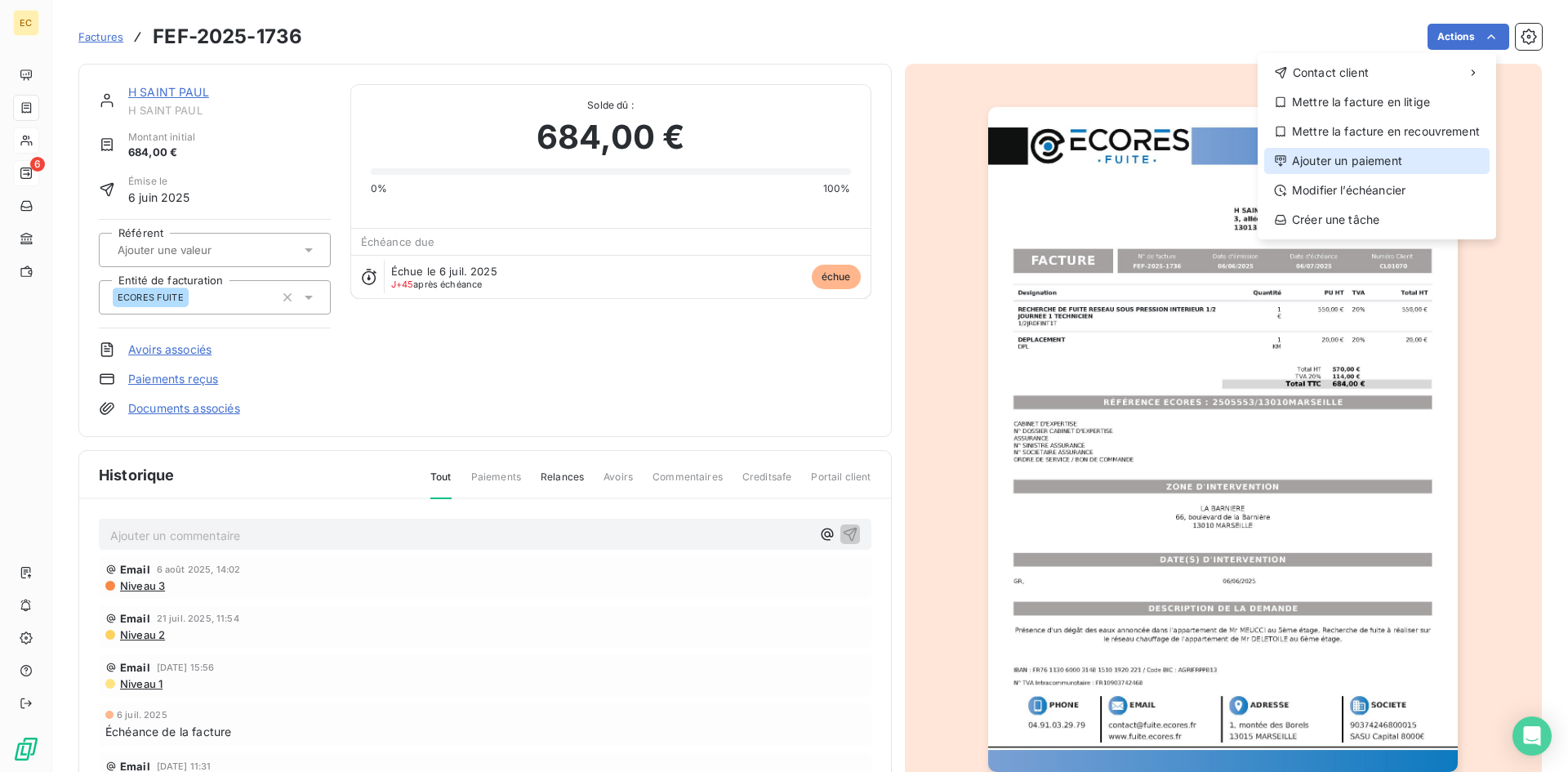
click at [1400, 170] on div "Ajouter un paiement" at bounding box center [1377, 161] width 225 height 26
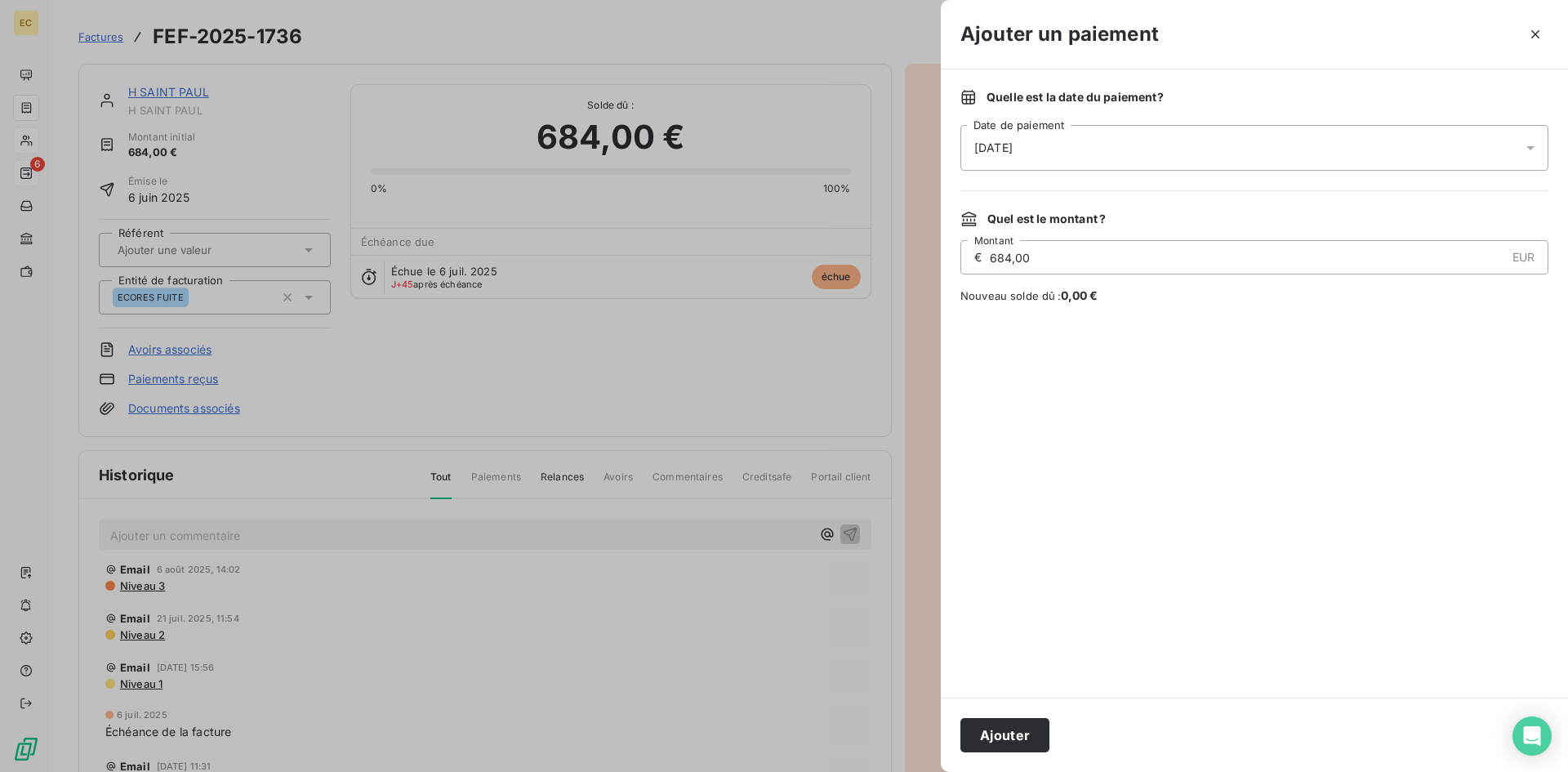
click at [1073, 145] on div "[DATE]" at bounding box center [1254, 147] width 588 height 45
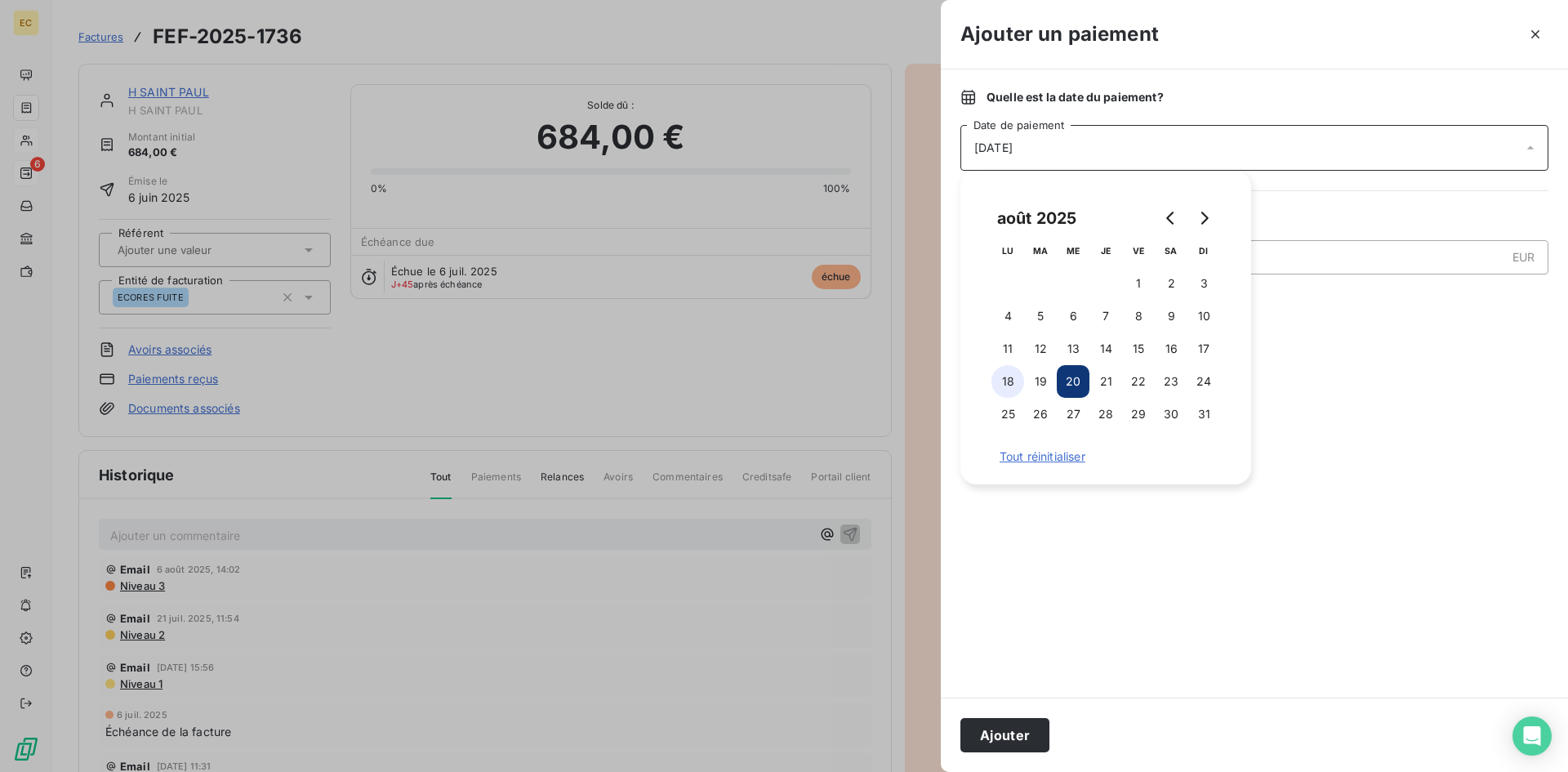
click at [1012, 377] on button "18" at bounding box center [1007, 381] width 32 height 32
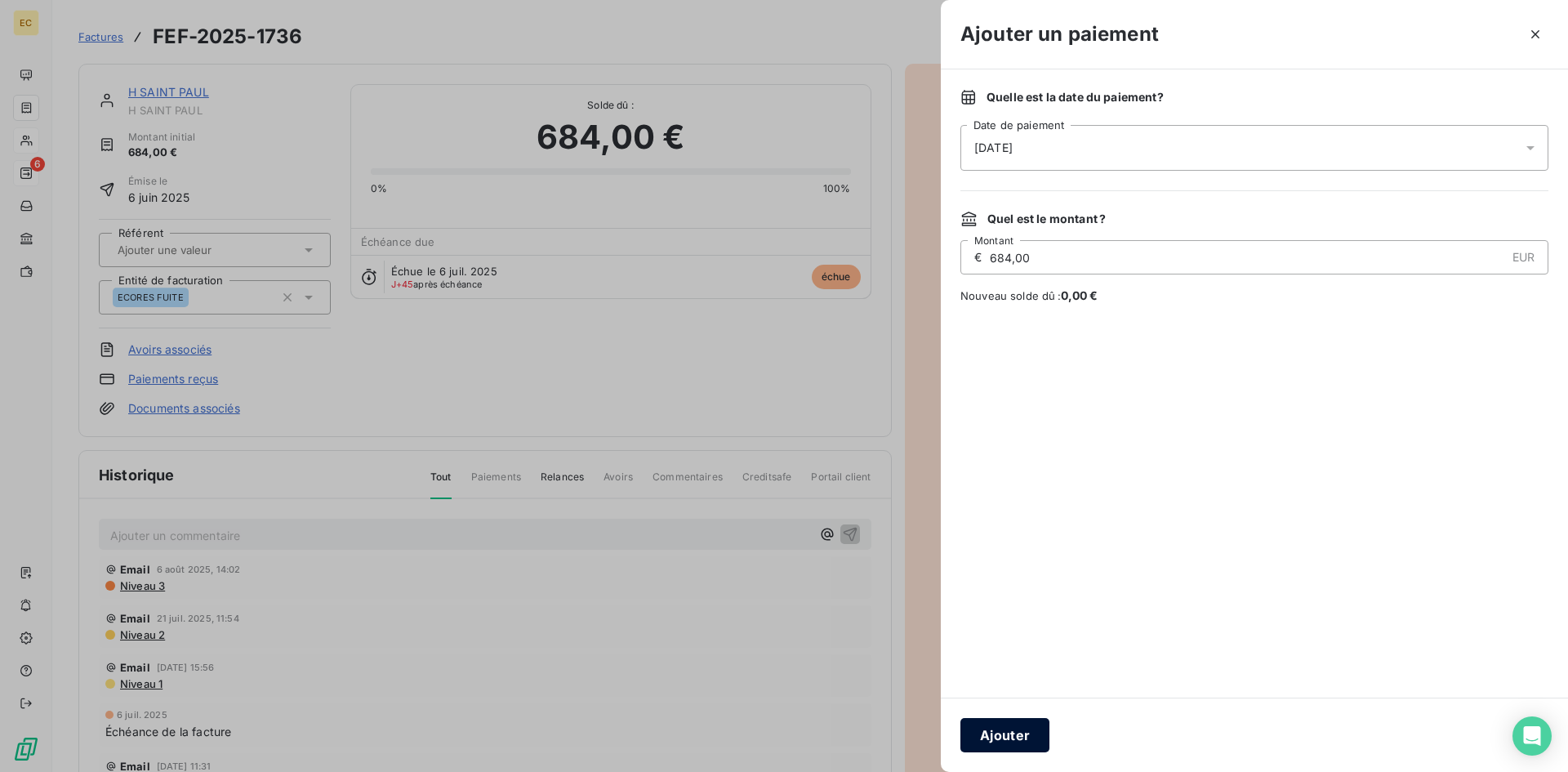
click at [1004, 734] on button "Ajouter" at bounding box center [1004, 735] width 89 height 34
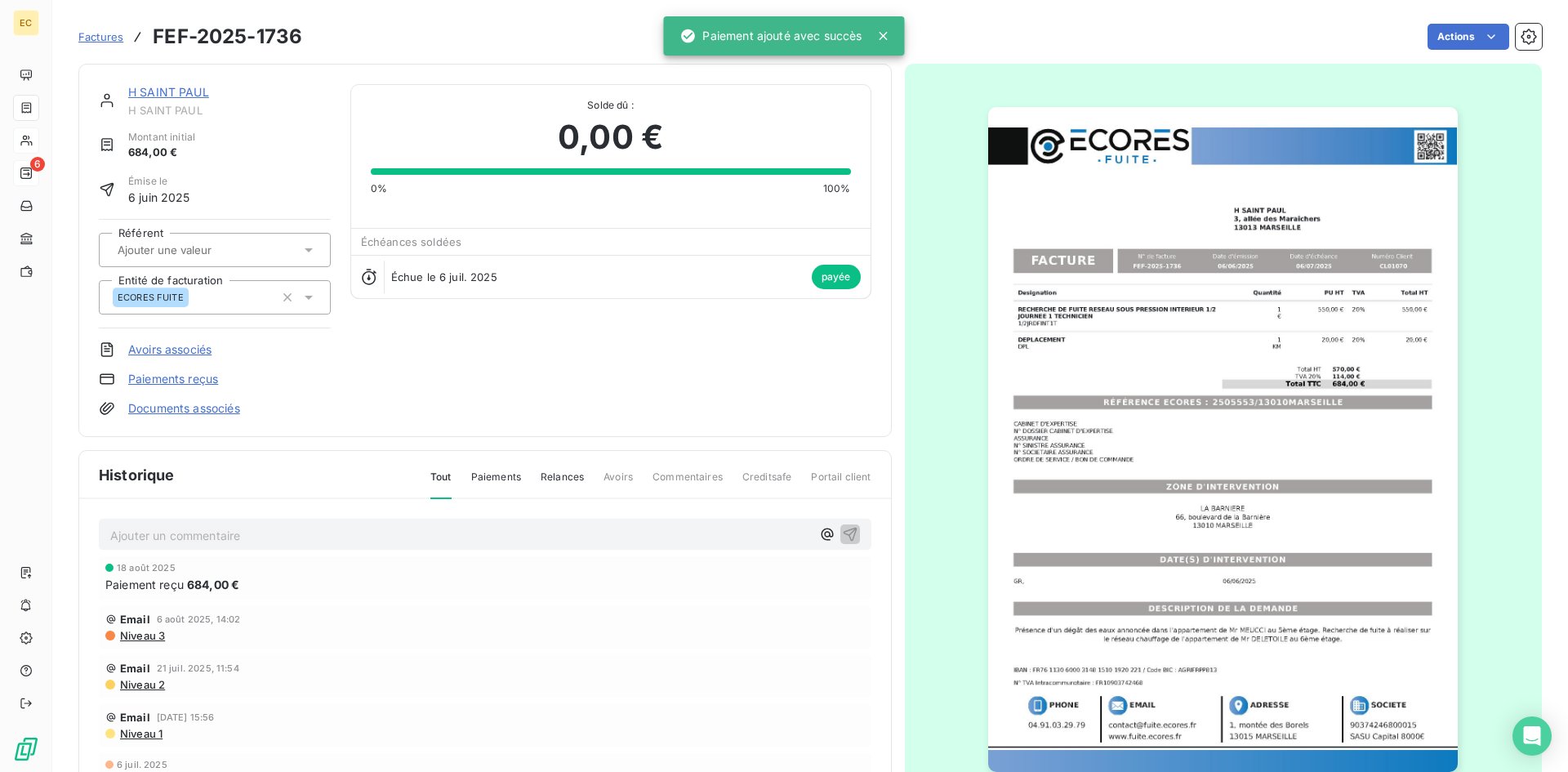
click at [104, 37] on span "Factures" at bounding box center [101, 37] width 45 height 13
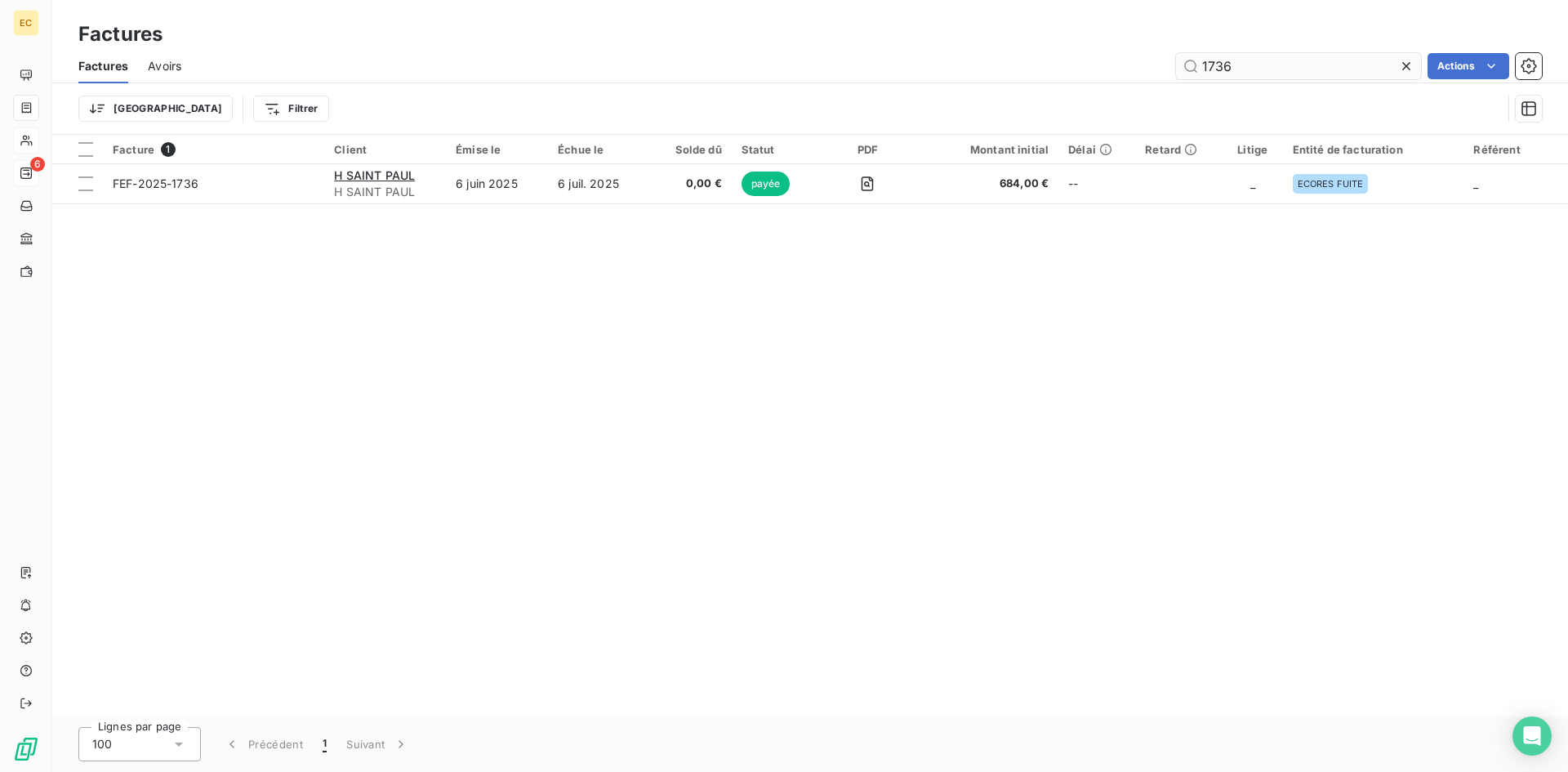
drag, startPoint x: 1233, startPoint y: 67, endPoint x: 1195, endPoint y: 68, distance: 38.0
click at [1195, 68] on input "1736" at bounding box center [1298, 66] width 245 height 26
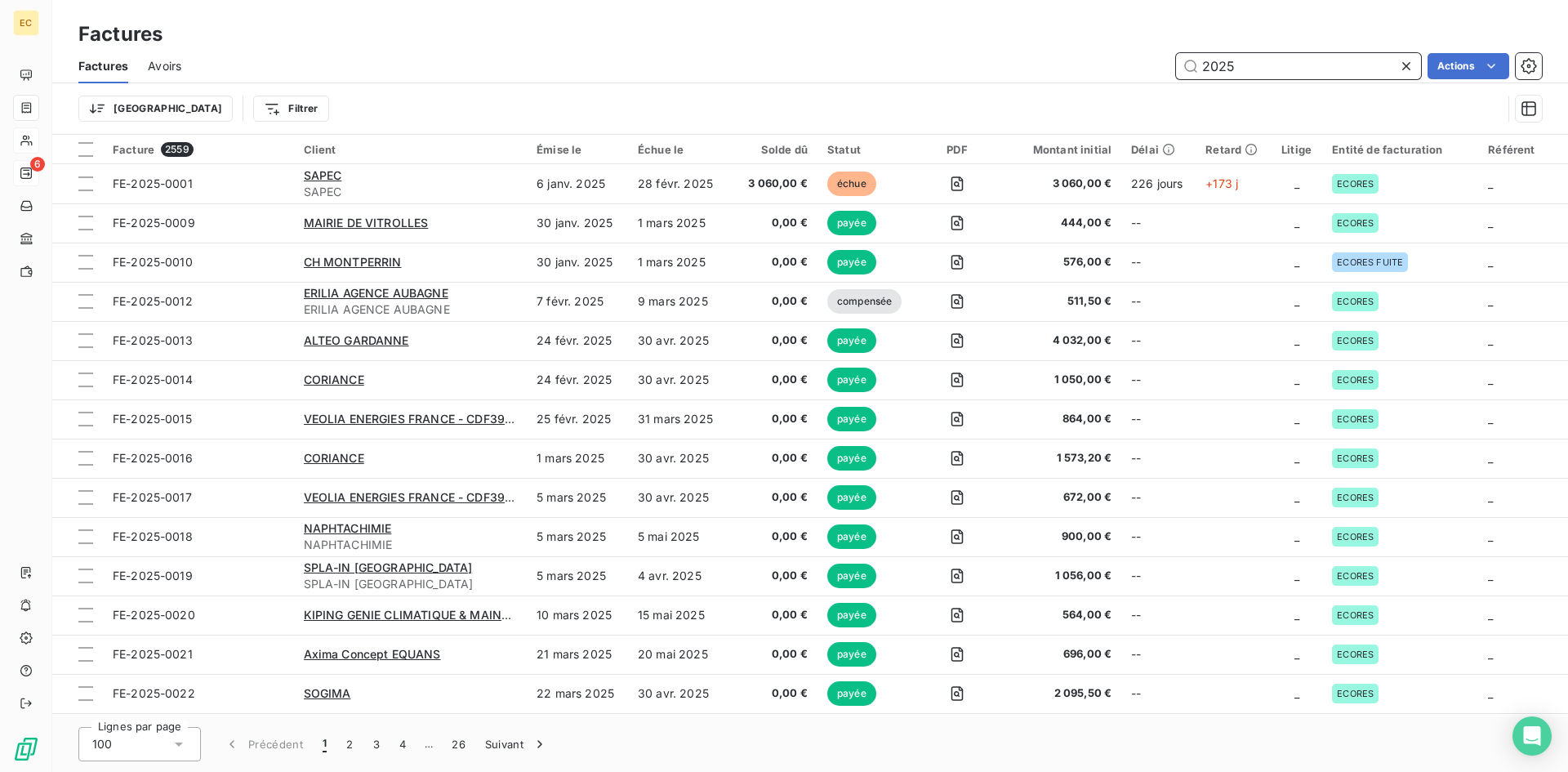
click at [1201, 64] on input "2025" at bounding box center [1298, 66] width 245 height 26
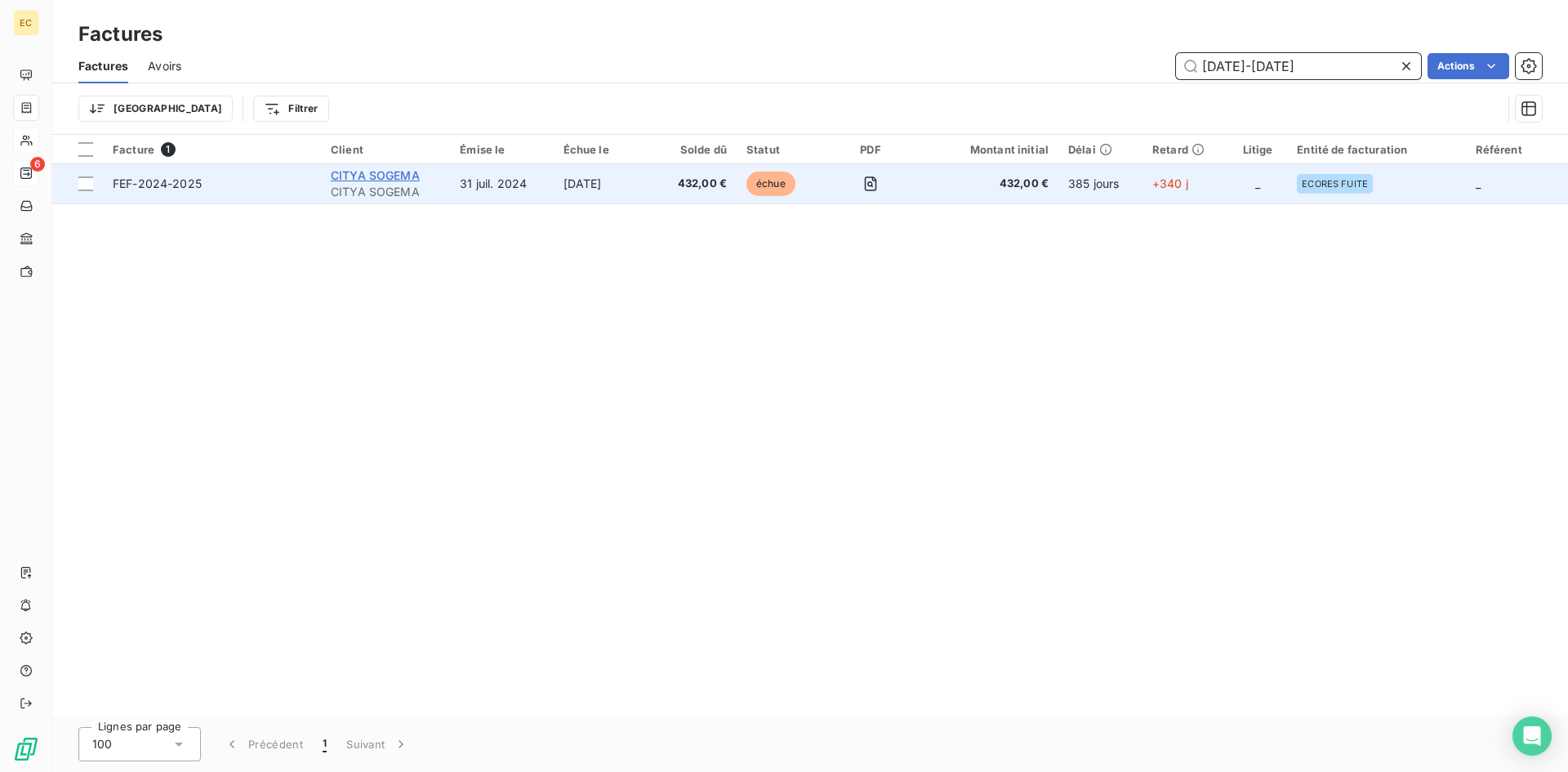
type input "[DATE]-[DATE]"
click at [397, 178] on span "CITYA SOGEMA" at bounding box center [375, 175] width 89 height 14
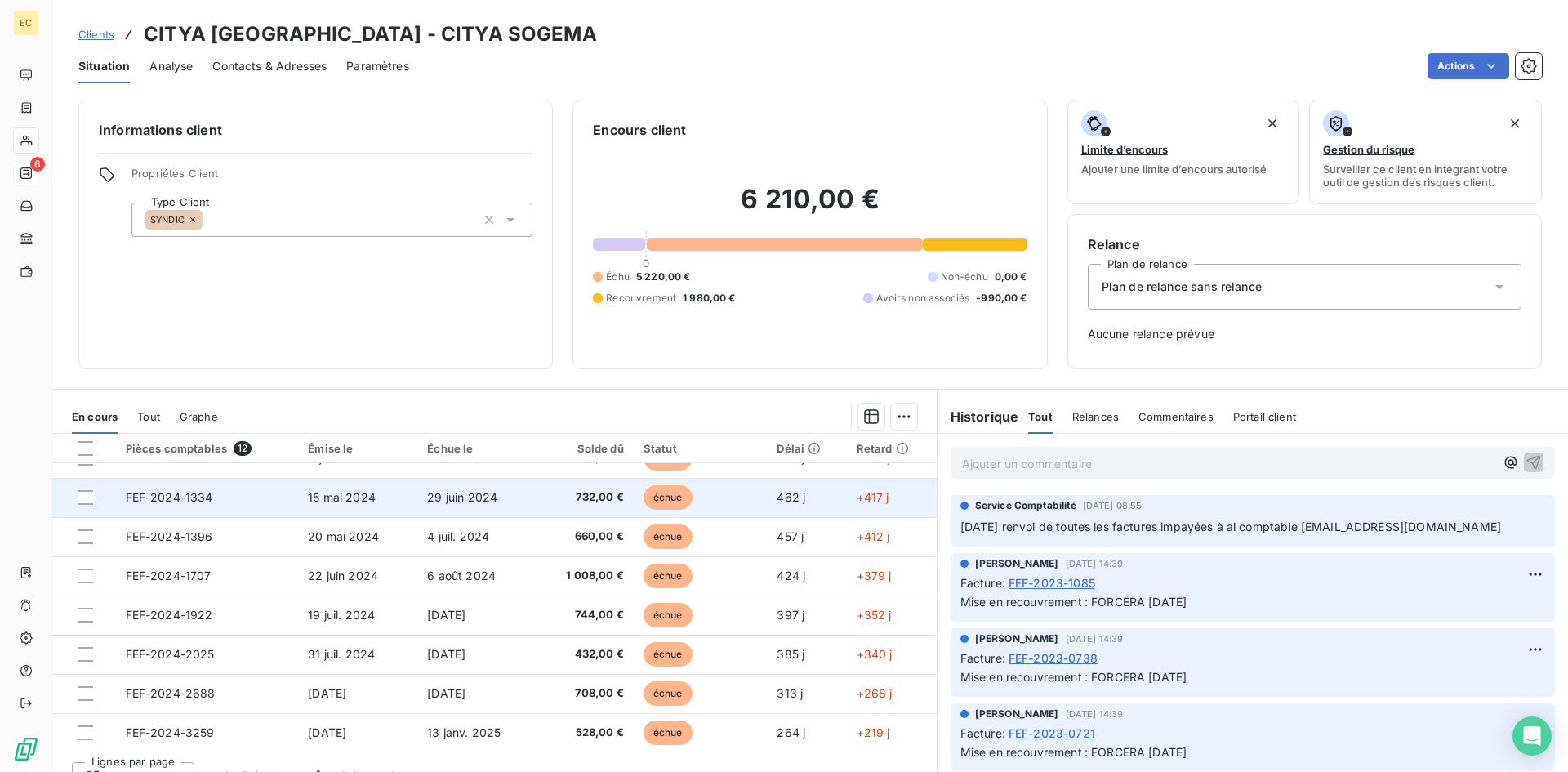
scroll to position [164, 0]
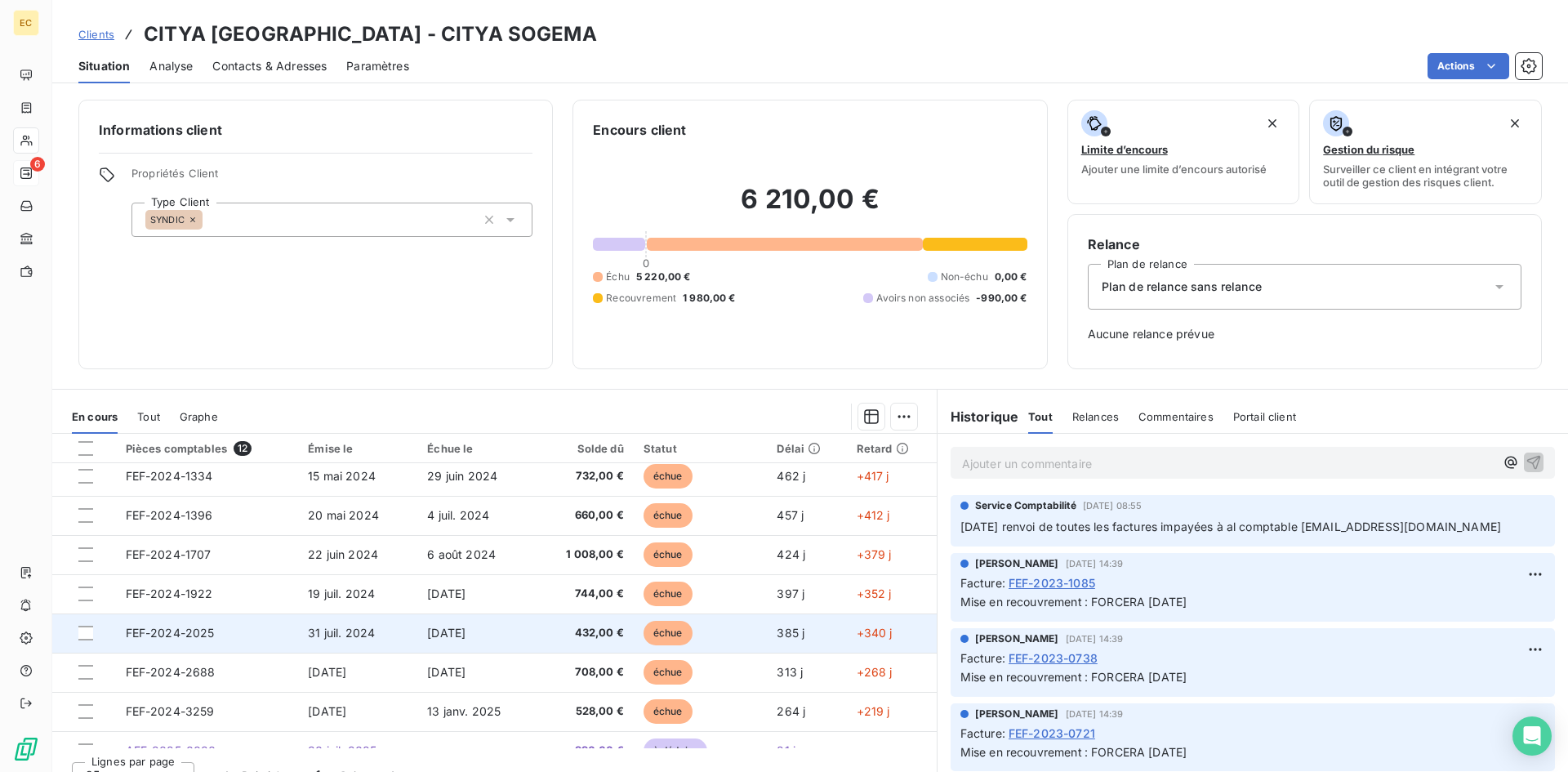
click at [237, 636] on td "FEF-2024-2025" at bounding box center [207, 633] width 183 height 39
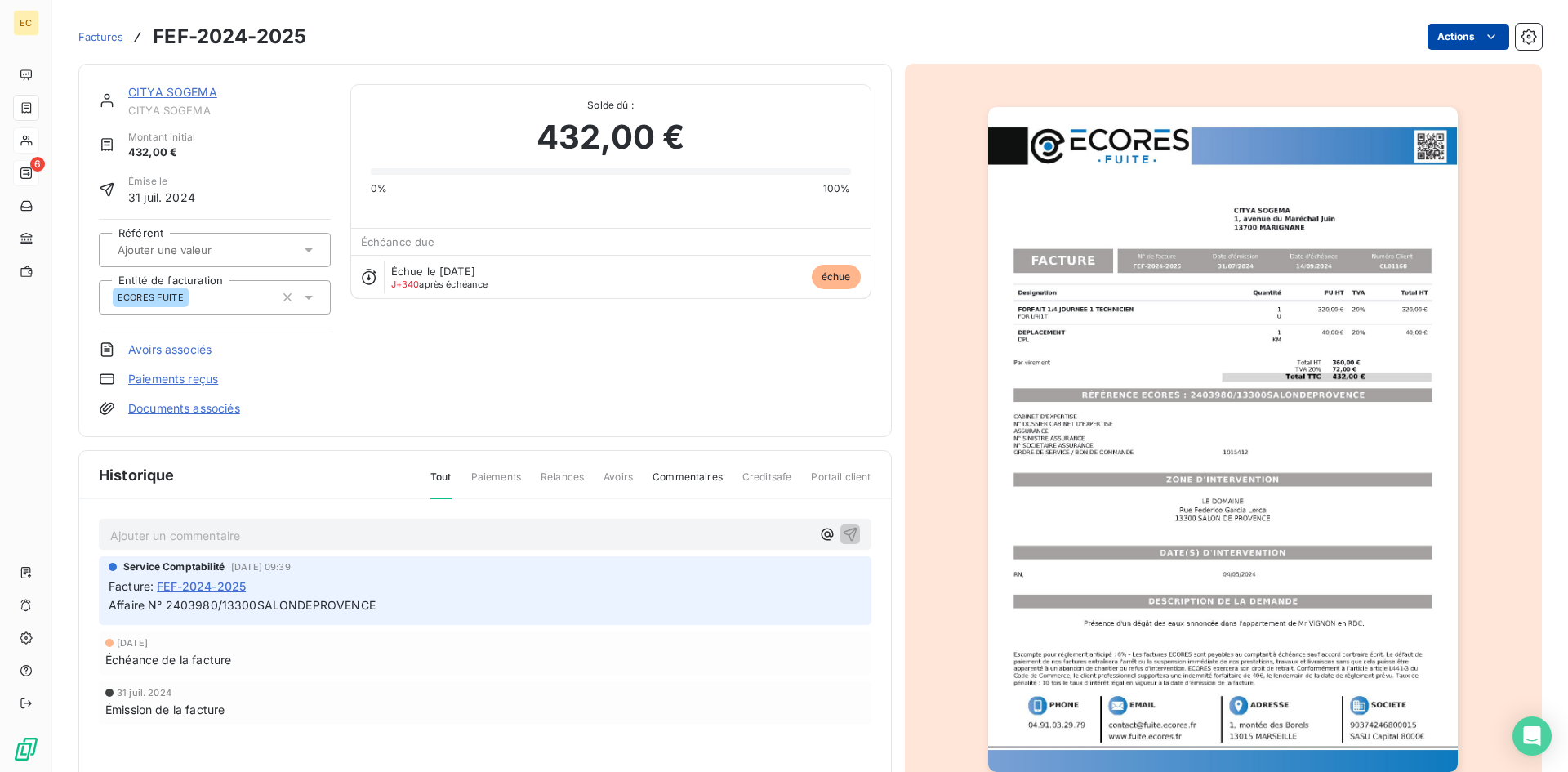
click at [1422, 42] on html "EC 6 Factures FEF-2024-2025 Actions CITYA [GEOGRAPHIC_DATA] SOGEMA Montant init…" at bounding box center [784, 386] width 1568 height 772
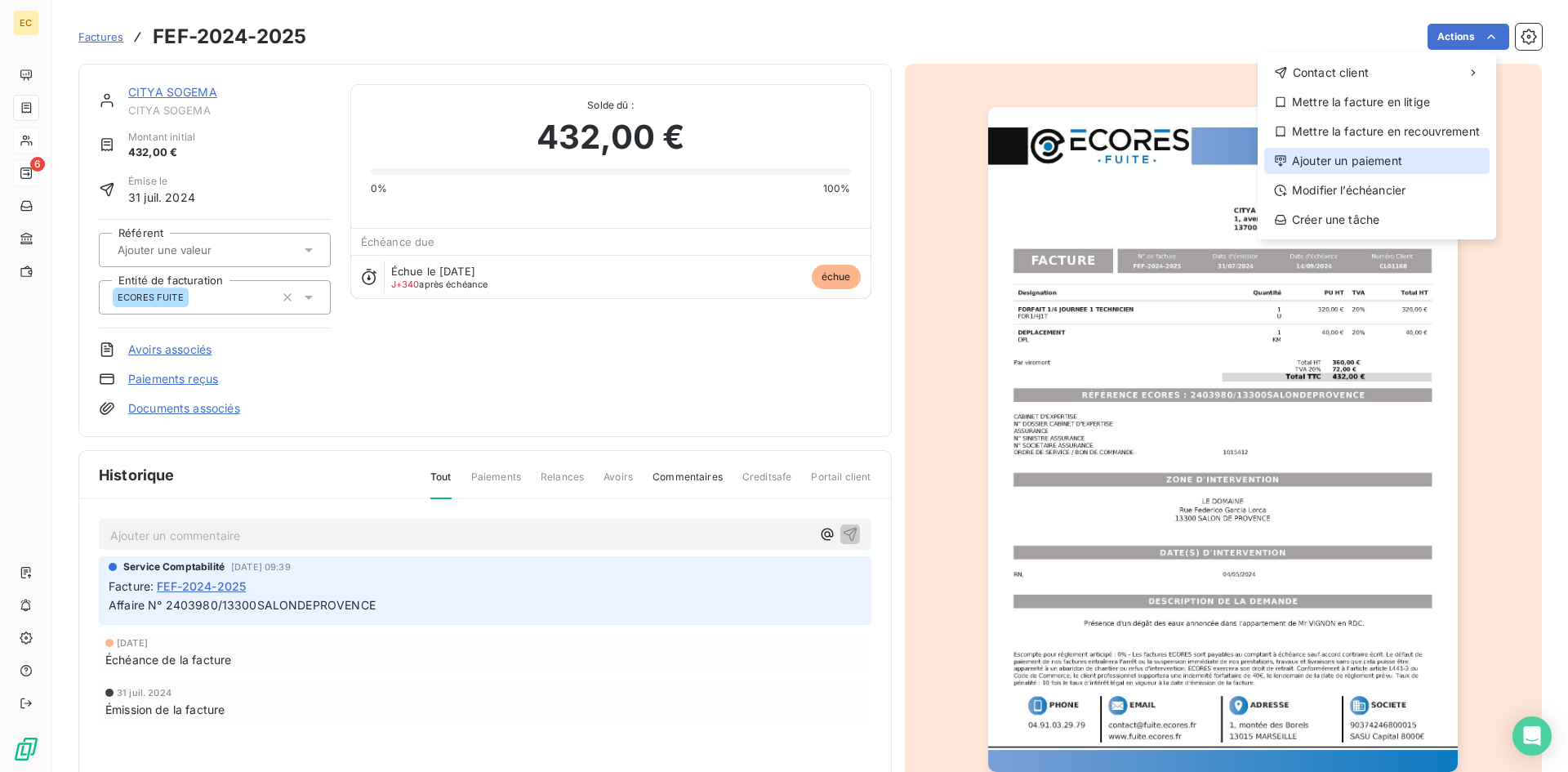
click at [1395, 159] on div "Ajouter un paiement" at bounding box center [1377, 161] width 225 height 26
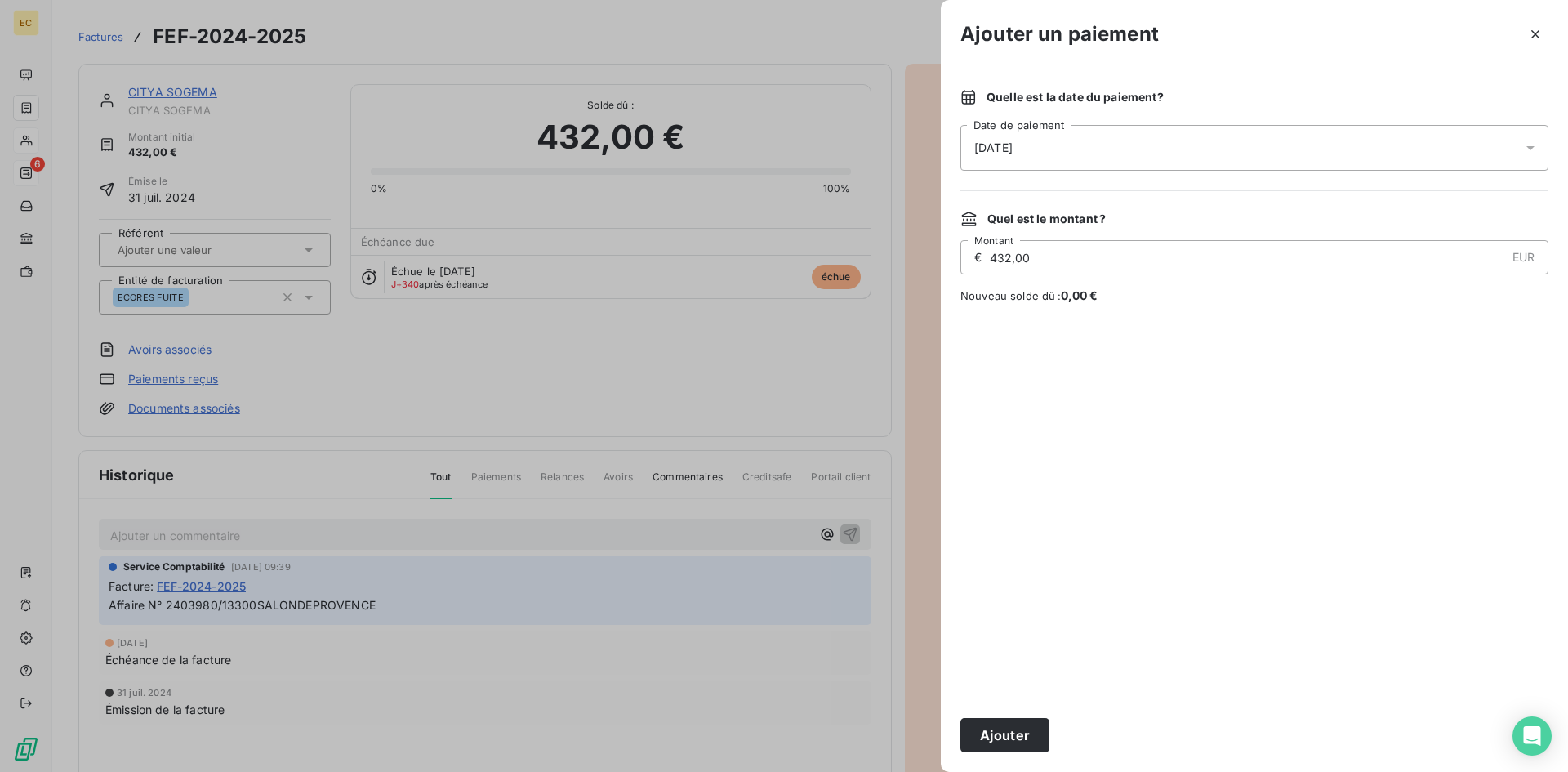
click at [1059, 163] on div "[DATE]" at bounding box center [1254, 147] width 588 height 45
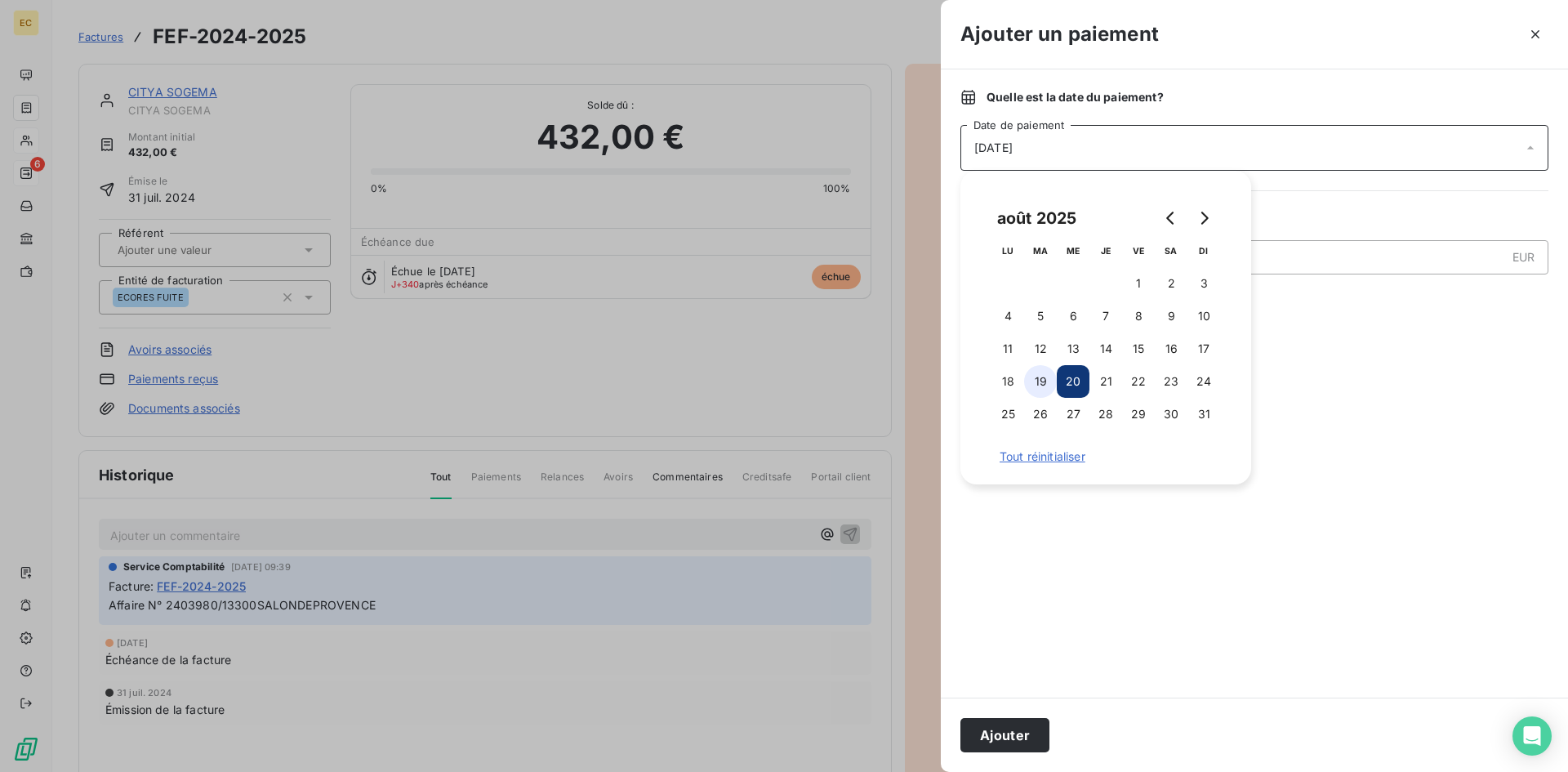
click at [1037, 382] on button "19" at bounding box center [1039, 381] width 32 height 32
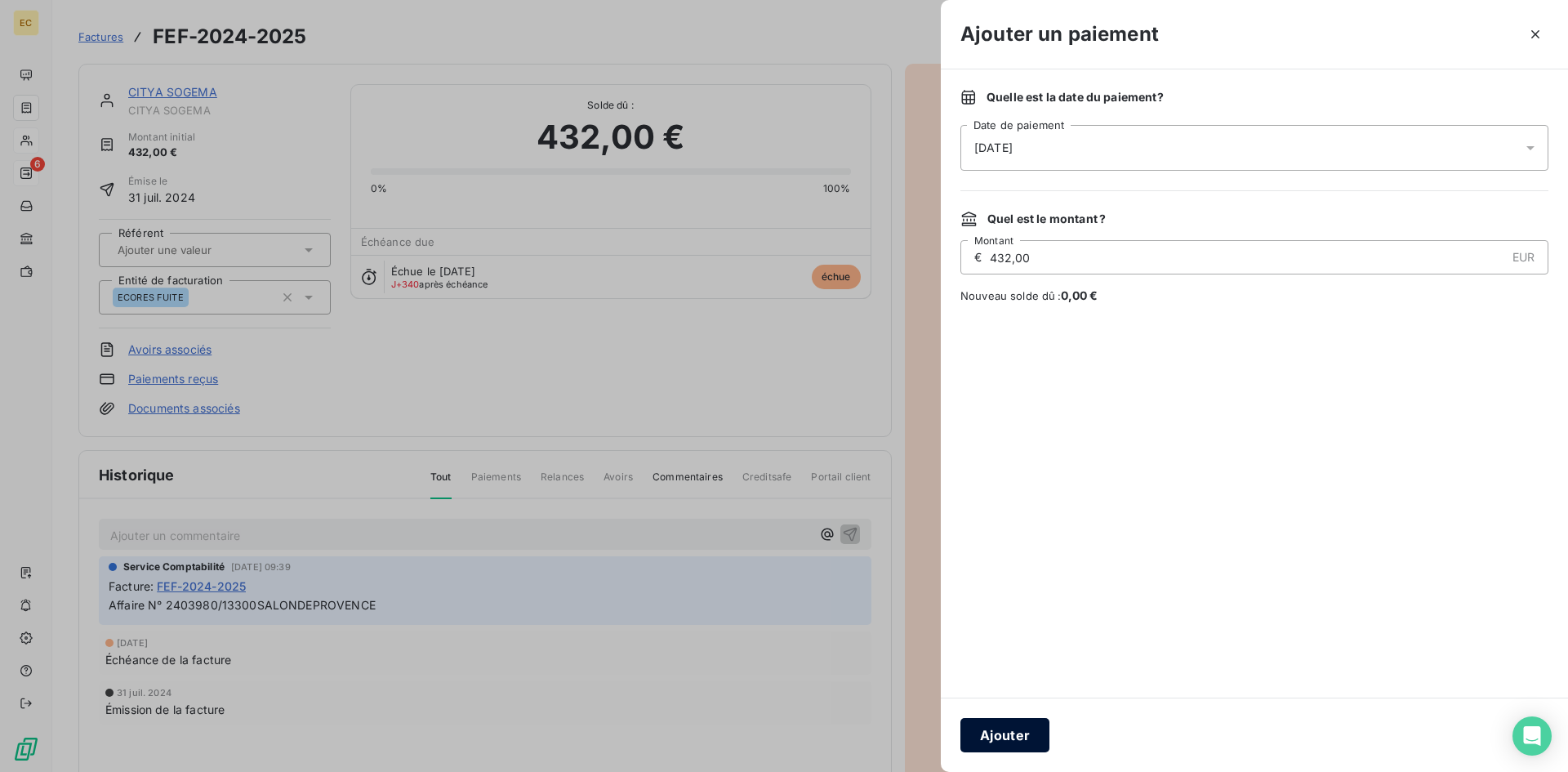
click at [1023, 729] on button "Ajouter" at bounding box center [1004, 735] width 89 height 34
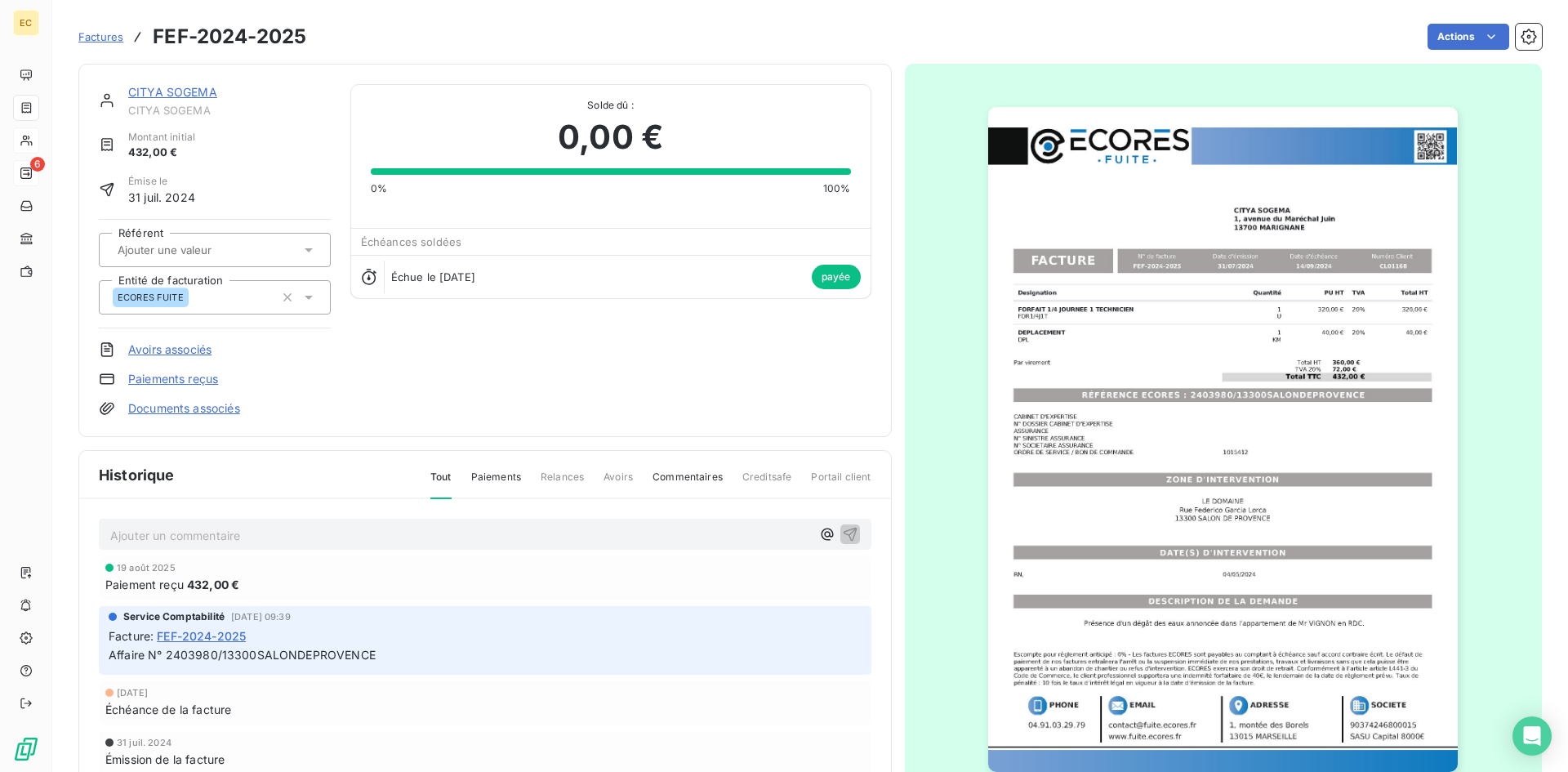
click at [107, 33] on span "Factures" at bounding box center [101, 37] width 45 height 13
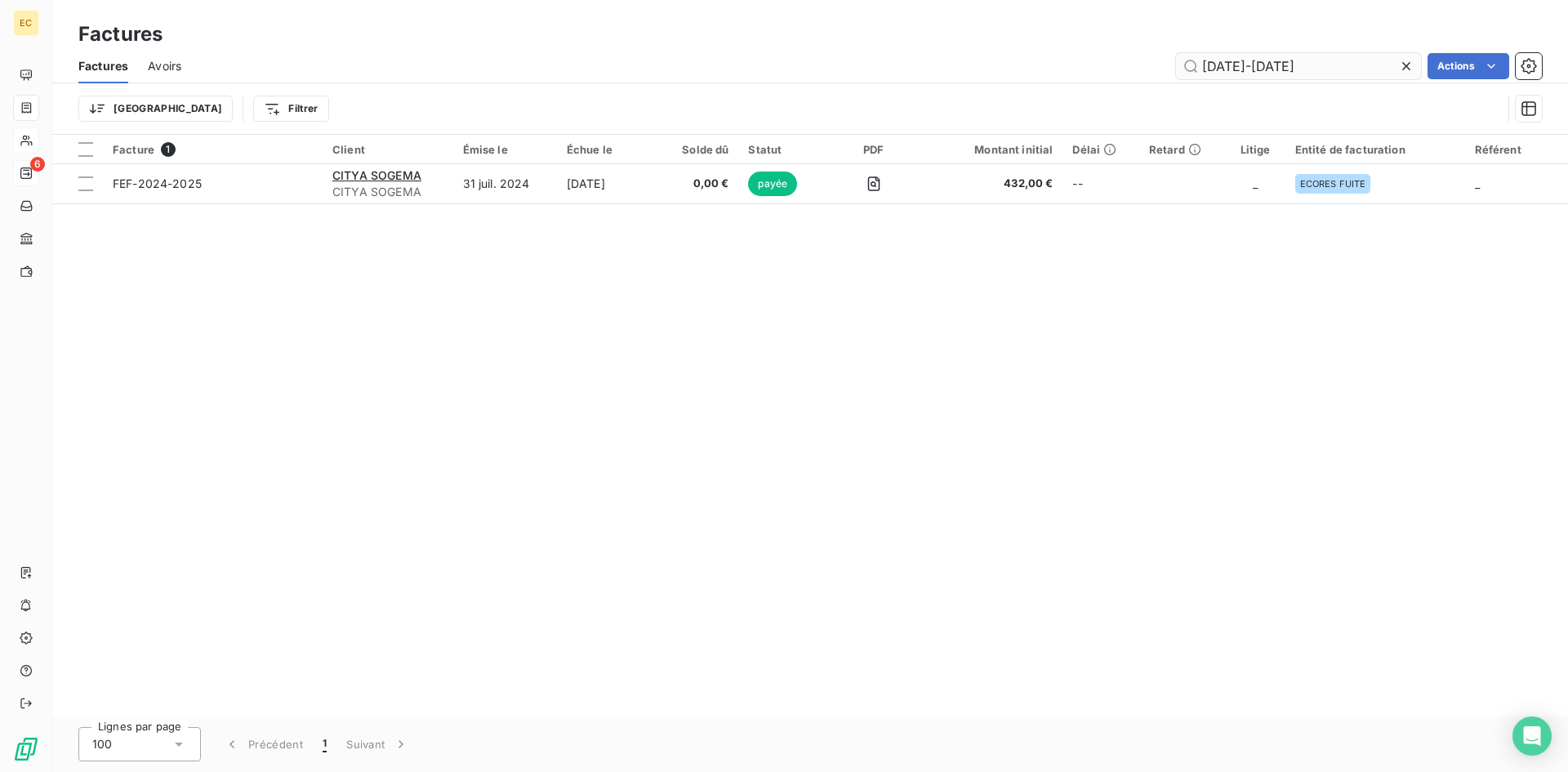
drag, startPoint x: 1291, startPoint y: 73, endPoint x: 1242, endPoint y: 67, distance: 49.4
click at [1242, 67] on input "[DATE]-[DATE]" at bounding box center [1298, 66] width 245 height 26
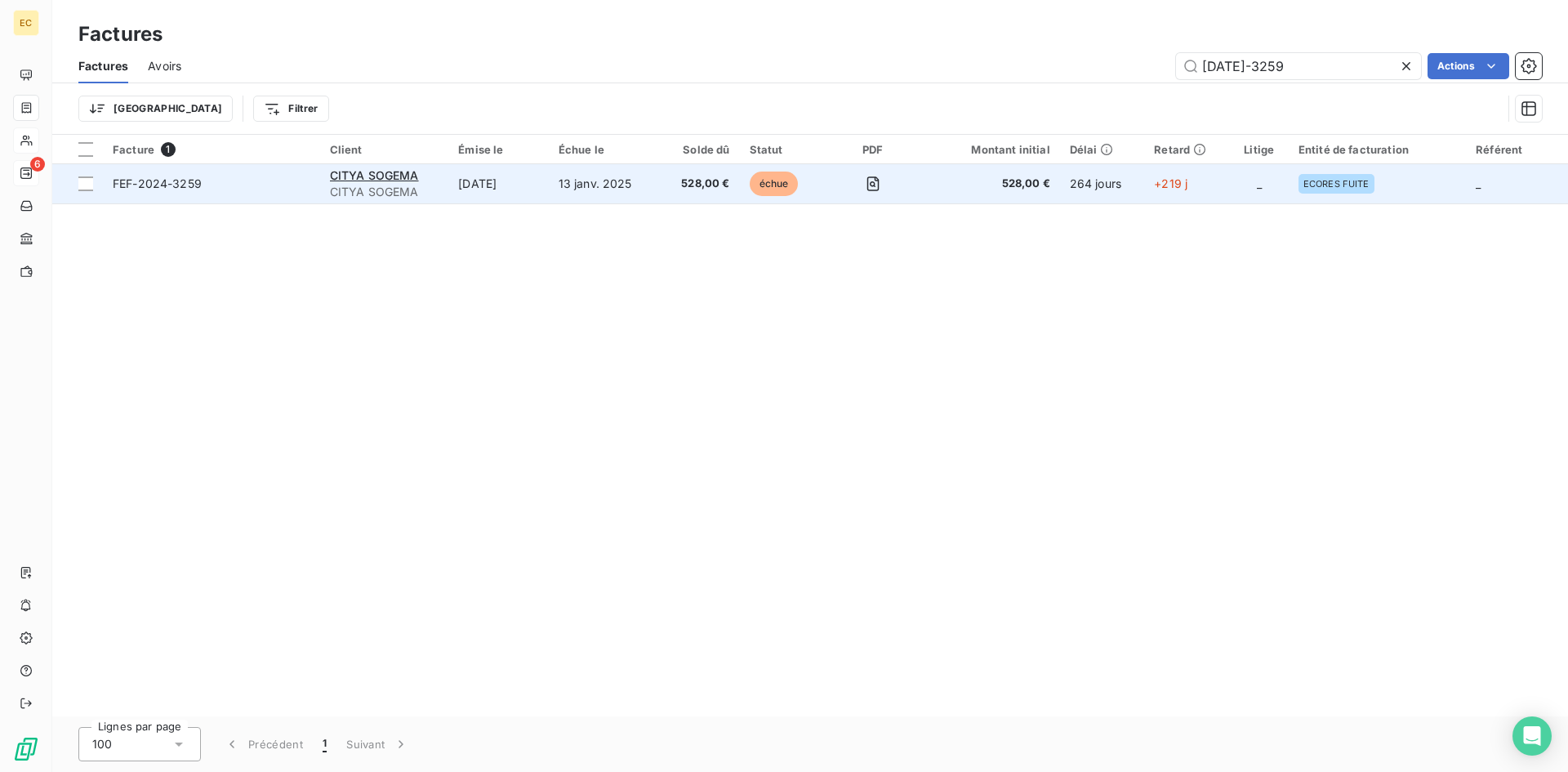
type input "[DATE]-3259"
click at [371, 187] on span "CITYA SOGEMA" at bounding box center [384, 192] width 109 height 17
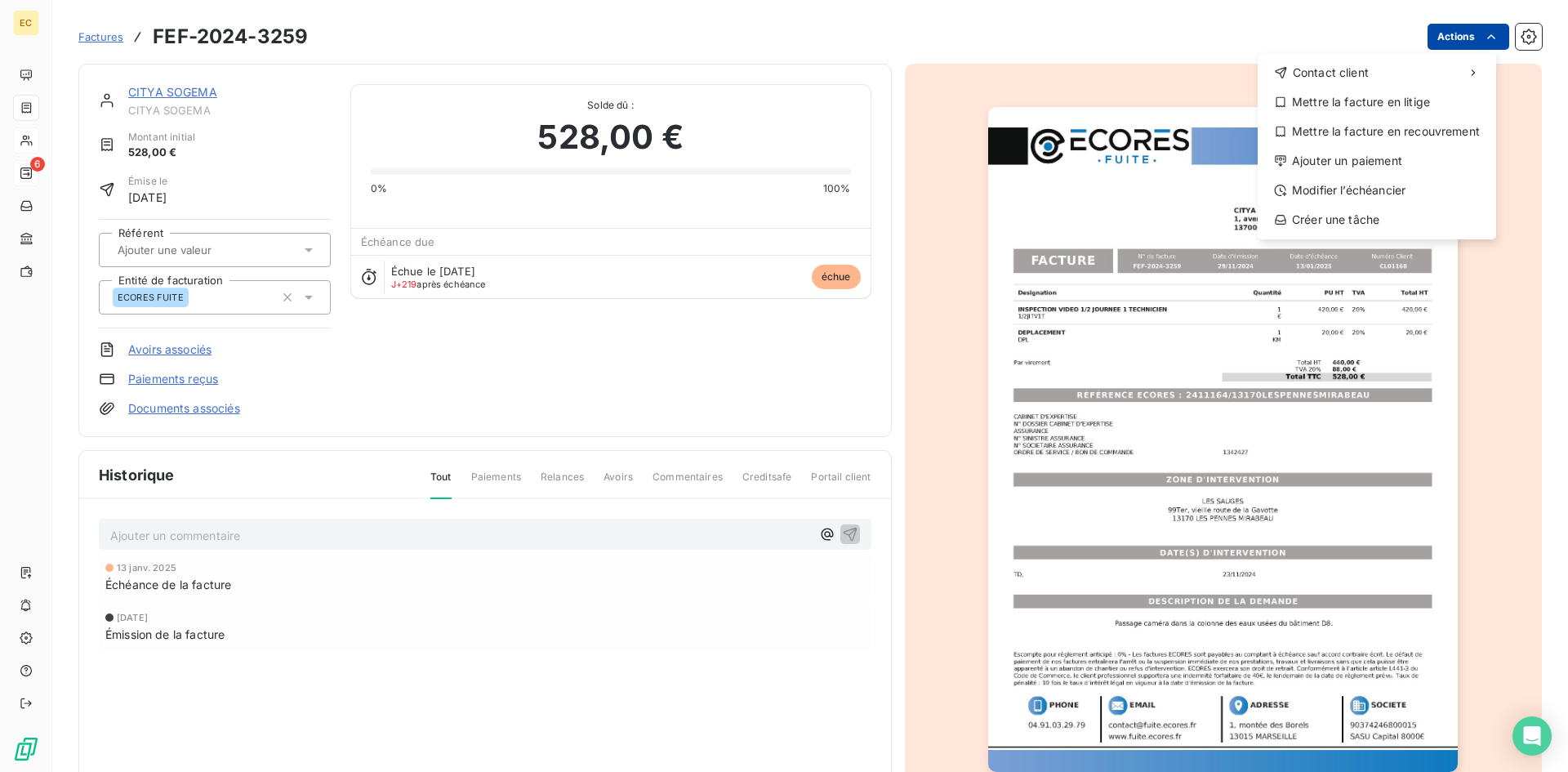
click at [1473, 28] on html "EC 6 Factures FEF-2024-3259 Actions Contact client Mettre la facture en litige …" at bounding box center [784, 386] width 1568 height 772
click at [1342, 156] on div "Ajouter un paiement" at bounding box center [1377, 161] width 225 height 26
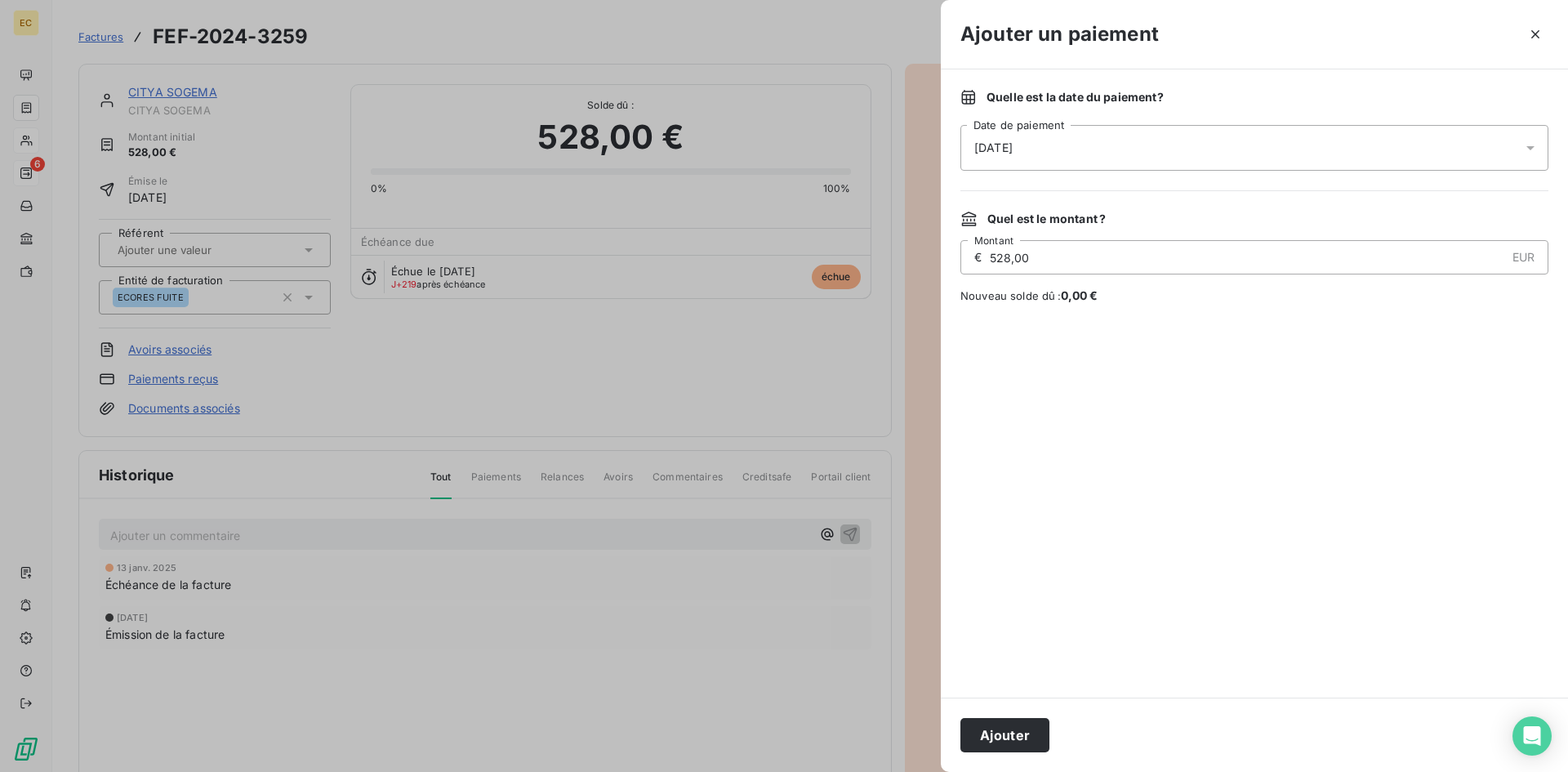
click at [1043, 143] on div "[DATE]" at bounding box center [1254, 147] width 588 height 45
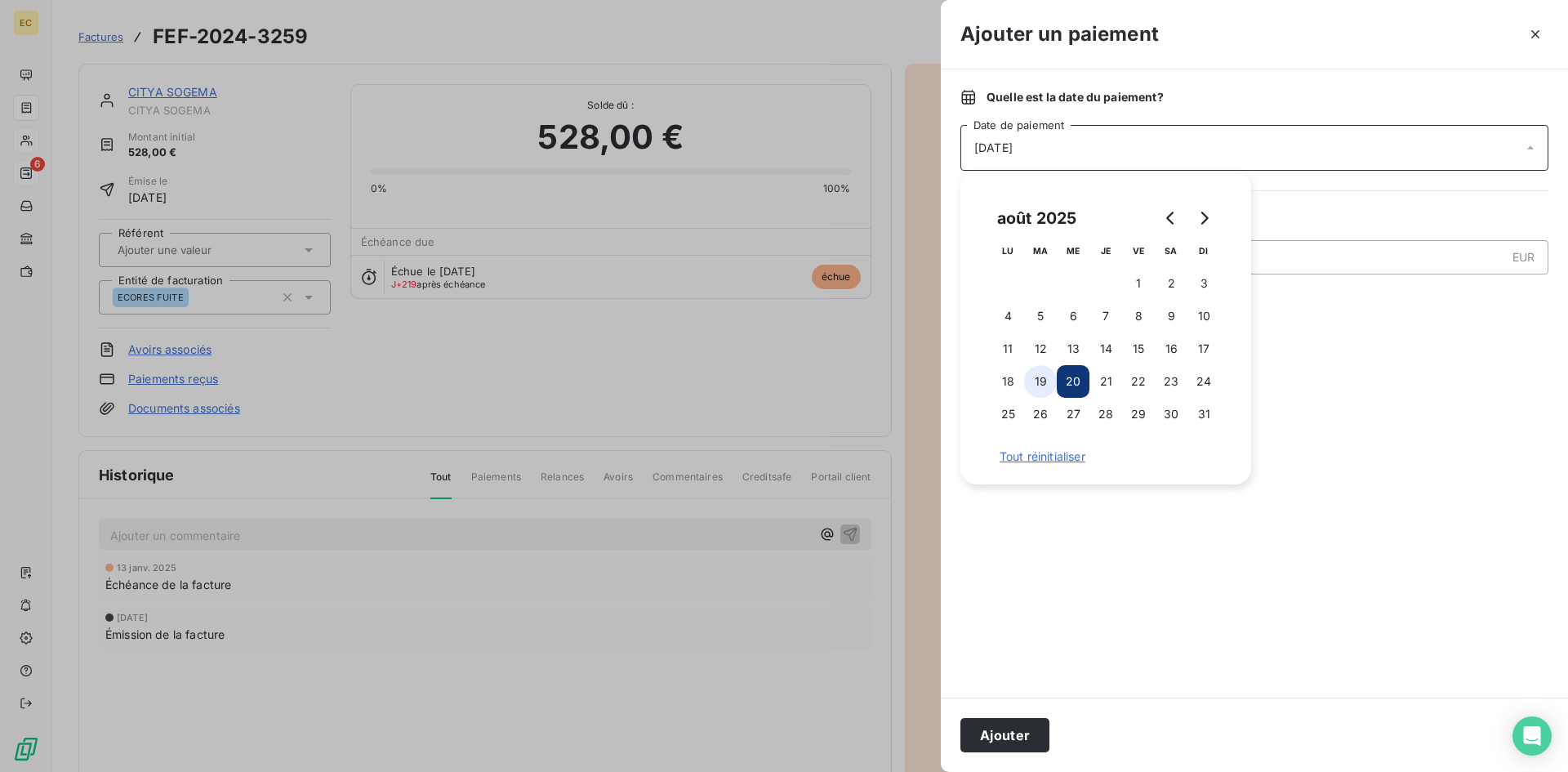
click at [1048, 379] on button "19" at bounding box center [1039, 381] width 32 height 32
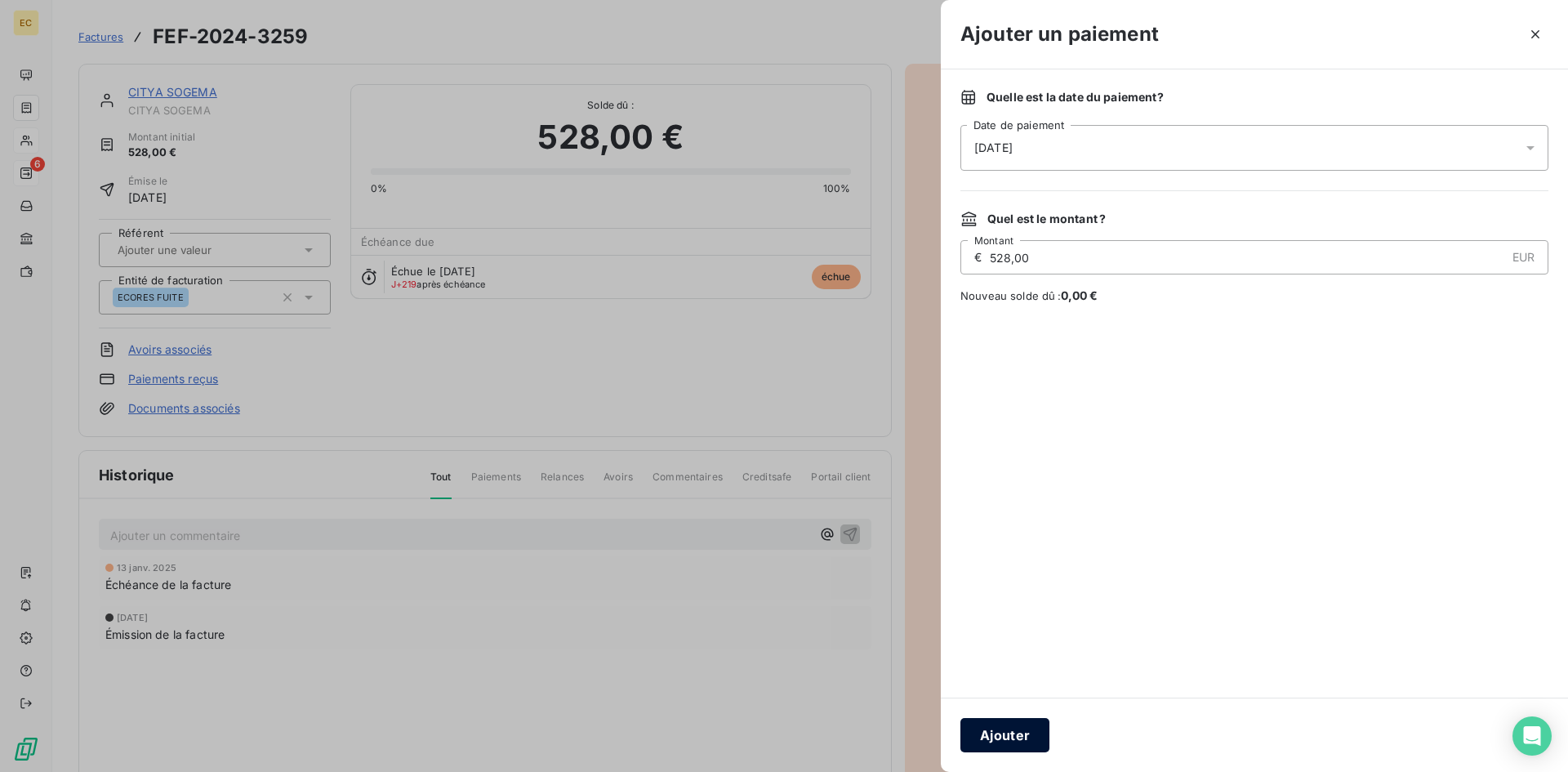
click at [1005, 741] on button "Ajouter" at bounding box center [1004, 735] width 89 height 34
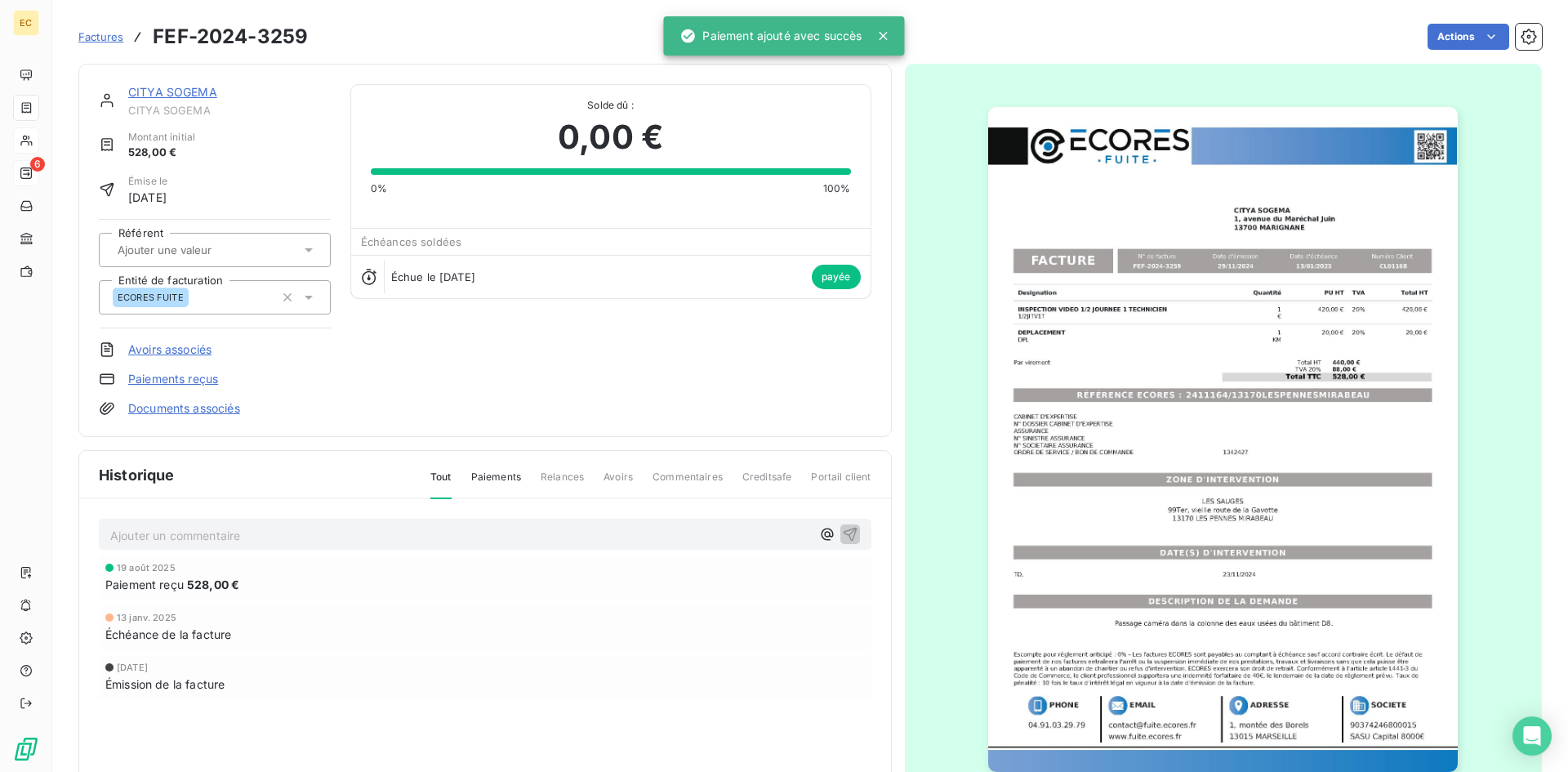
click at [107, 41] on span "Factures" at bounding box center [101, 37] width 45 height 13
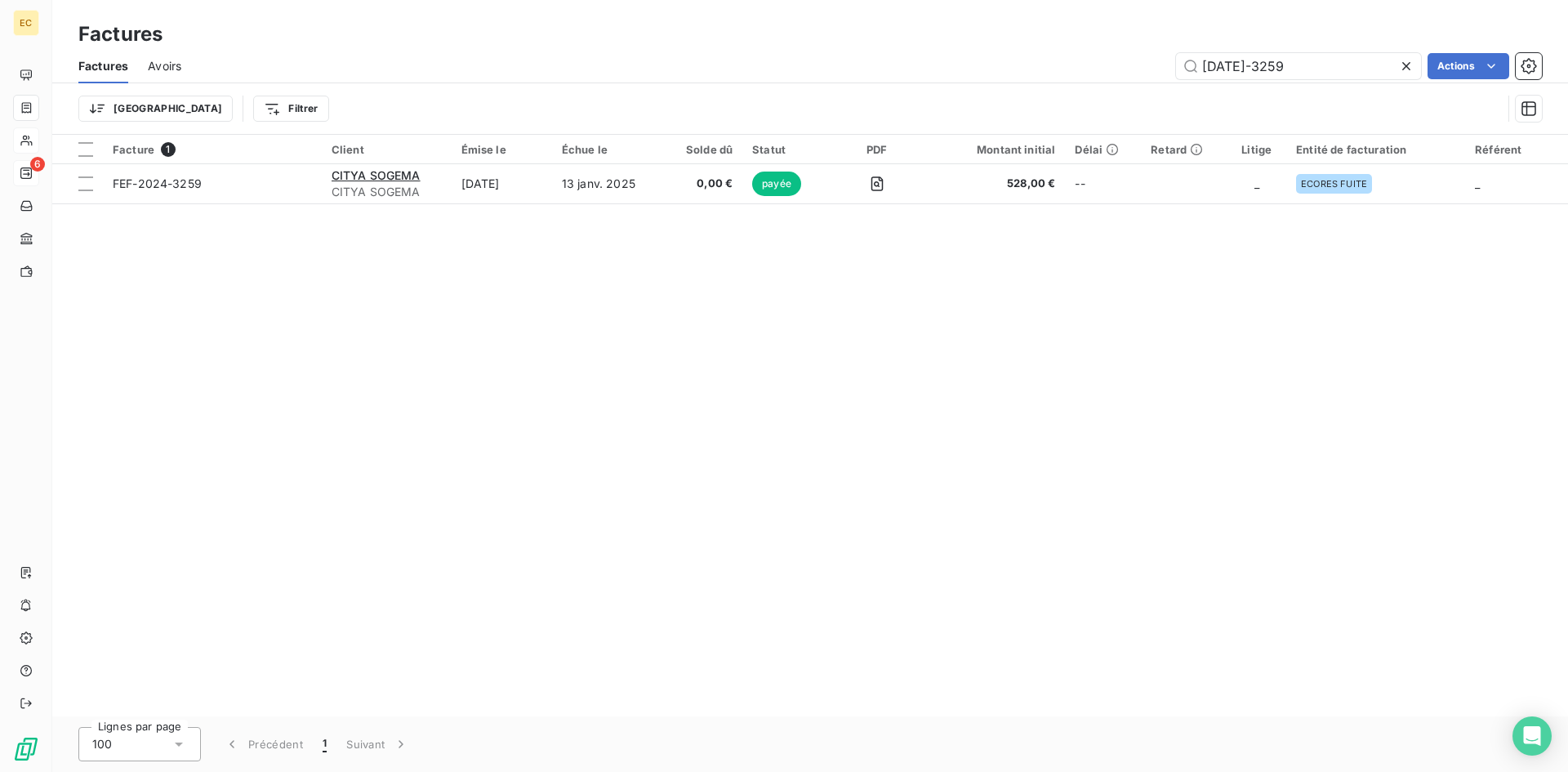
drag, startPoint x: 1281, startPoint y: 65, endPoint x: 1104, endPoint y: 68, distance: 177.0
click at [1104, 68] on div "[DATE]-3259 Actions" at bounding box center [870, 66] width 1341 height 26
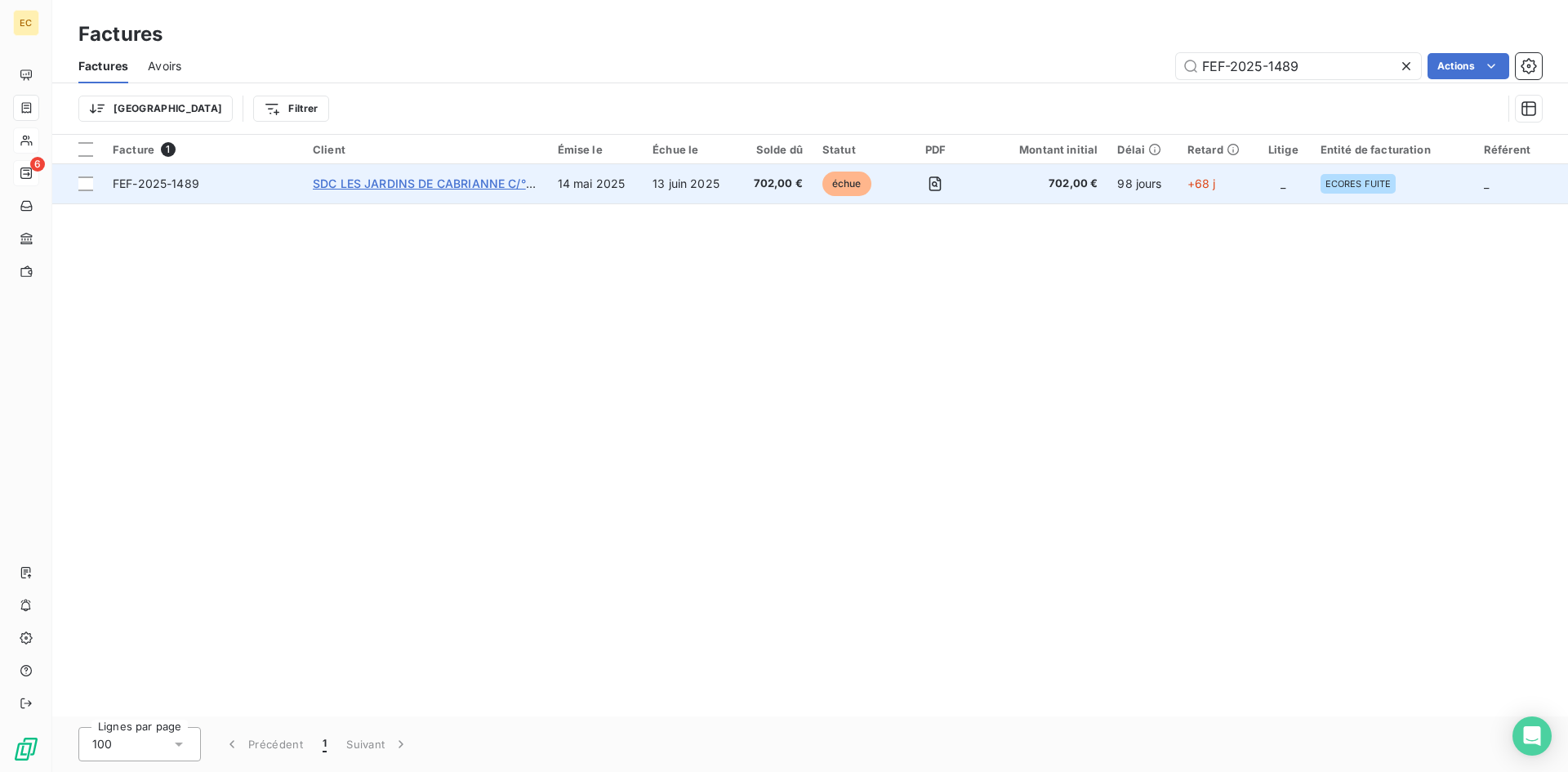
type input "FEF-2025-1489"
click at [446, 189] on span "SDC LES JARDINS DE CABRIANNE C/° CITYA [GEOGRAPHIC_DATA]" at bounding box center [498, 183] width 372 height 14
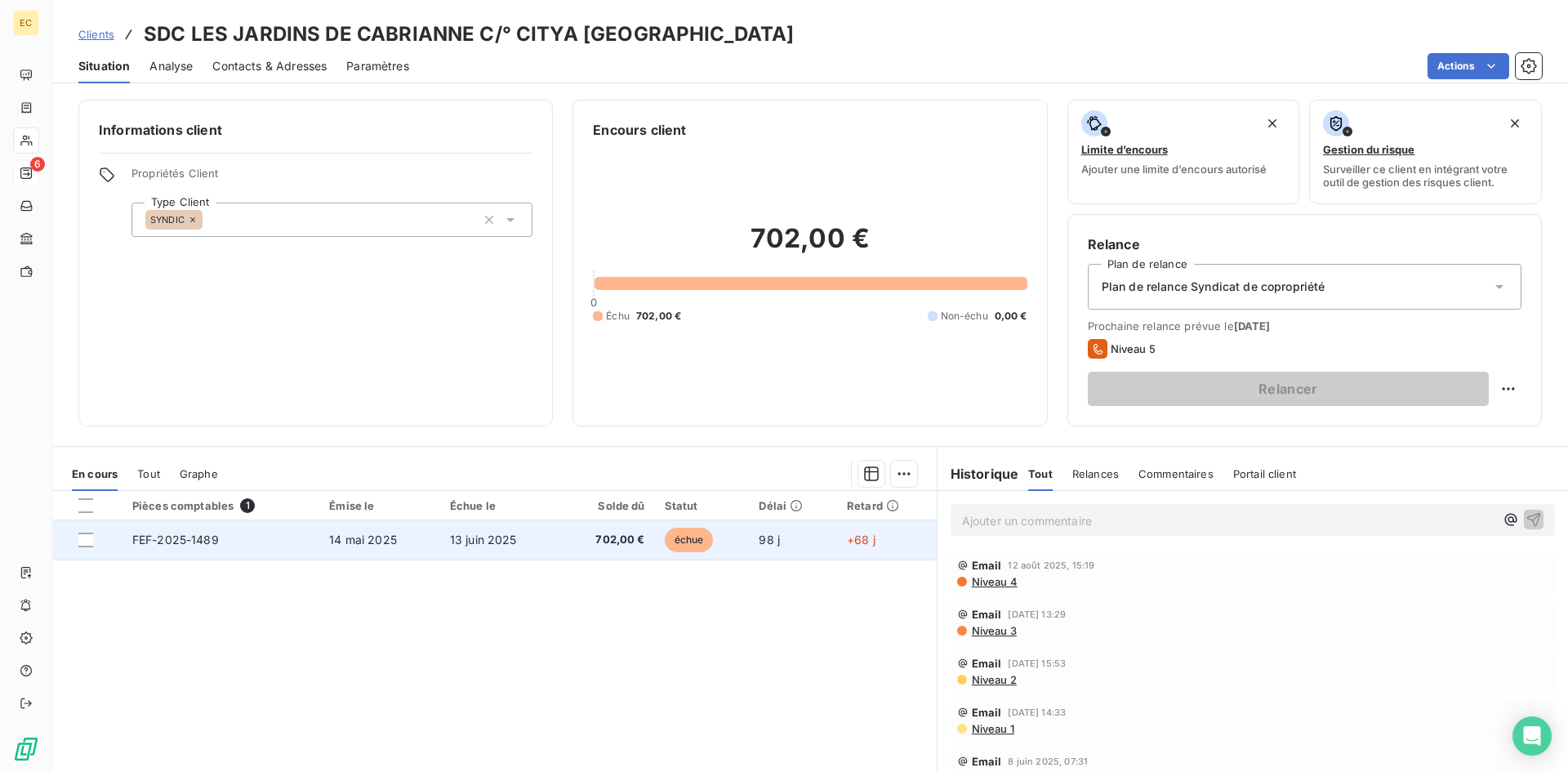
click at [235, 532] on td "FEF-2025-1489" at bounding box center [221, 540] width 197 height 39
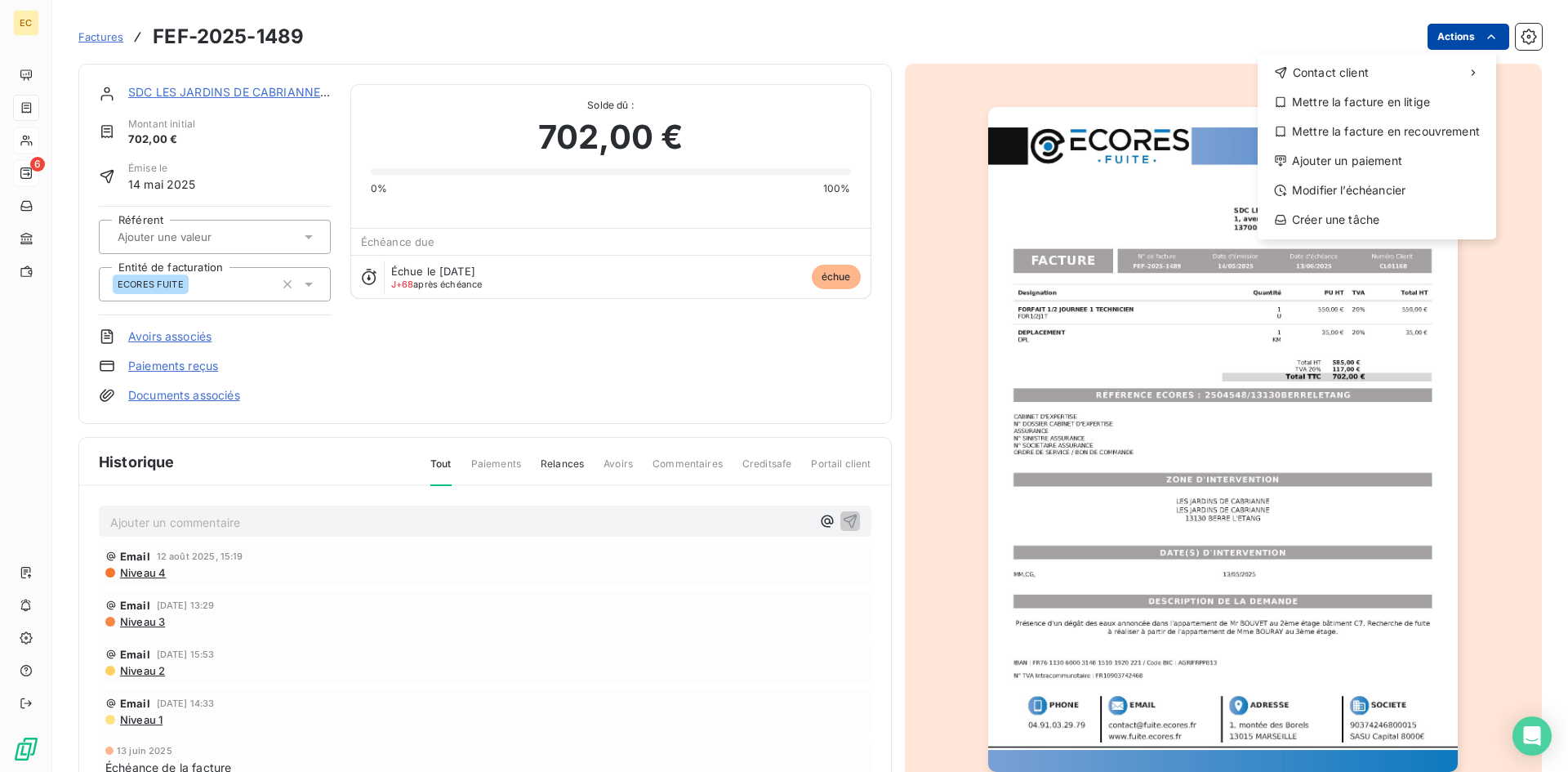
click at [1486, 32] on html "EC 6 Factures FEF-2025-1489 Actions Contact client Mettre la facture en litige …" at bounding box center [784, 386] width 1568 height 772
click at [1346, 158] on div "Ajouter un paiement" at bounding box center [1377, 161] width 225 height 26
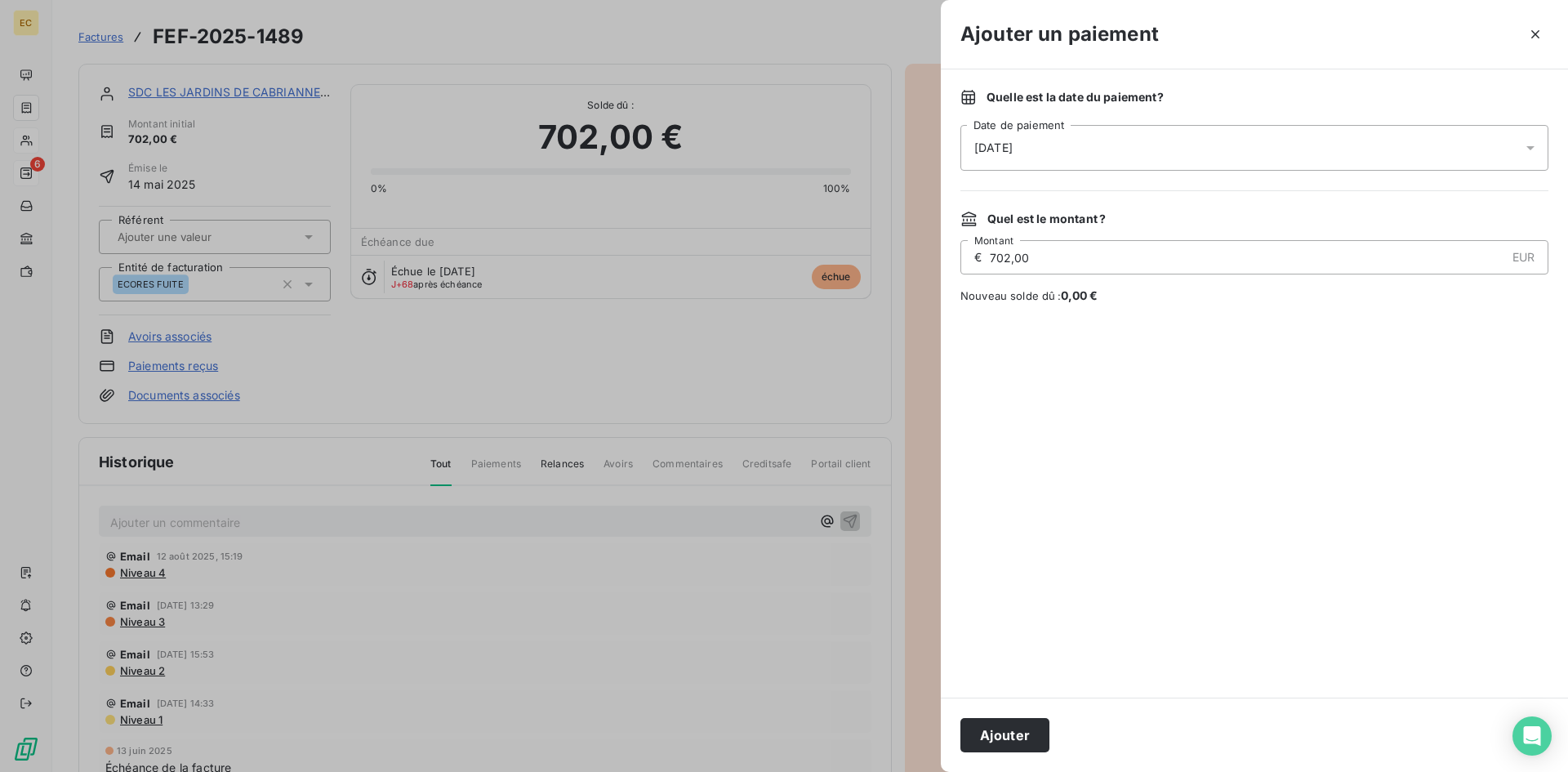
click at [995, 144] on span "[DATE]" at bounding box center [993, 148] width 39 height 17
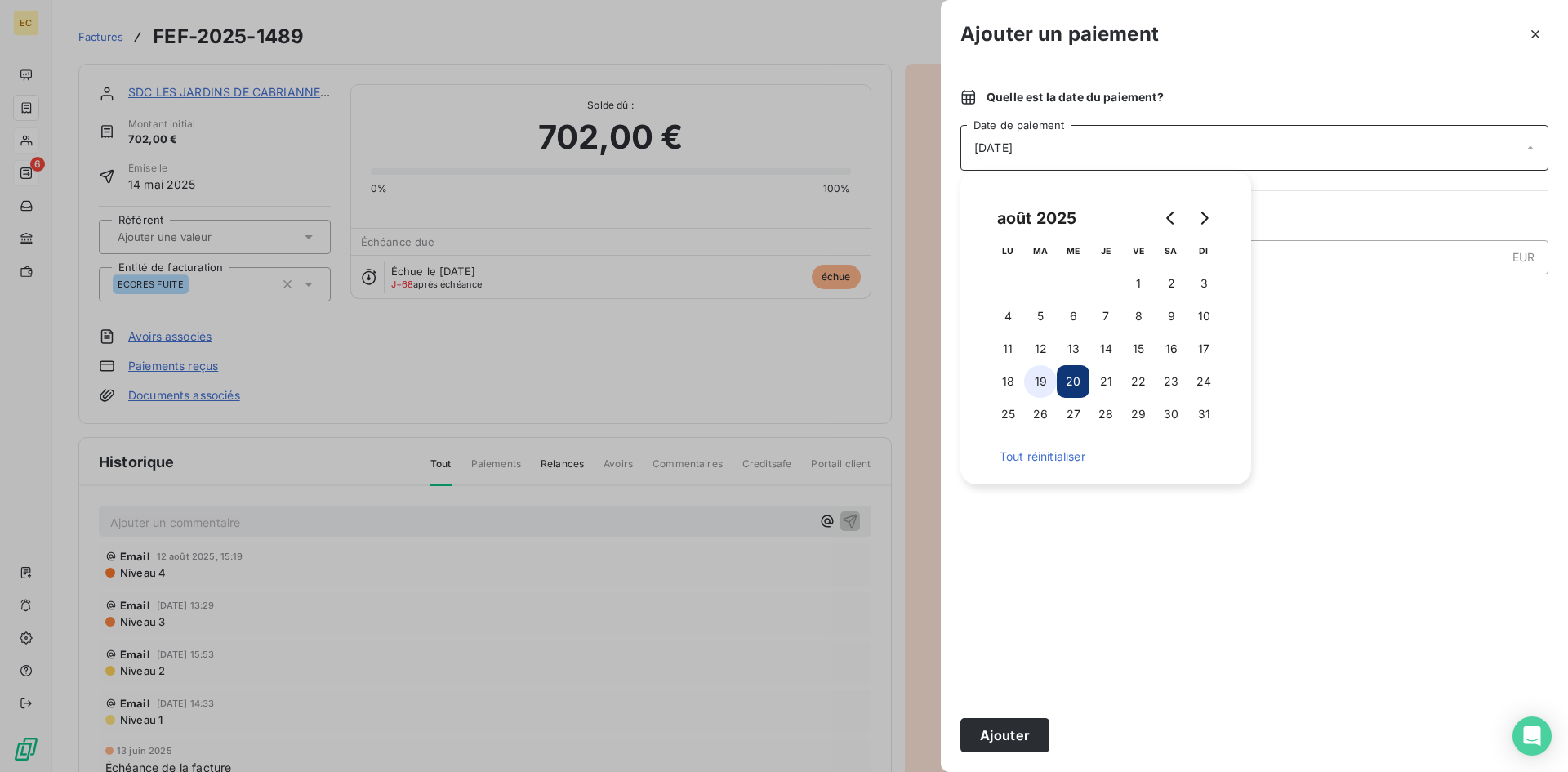
click at [1039, 382] on button "19" at bounding box center [1039, 381] width 32 height 32
click at [1015, 737] on button "Ajouter" at bounding box center [1004, 735] width 89 height 34
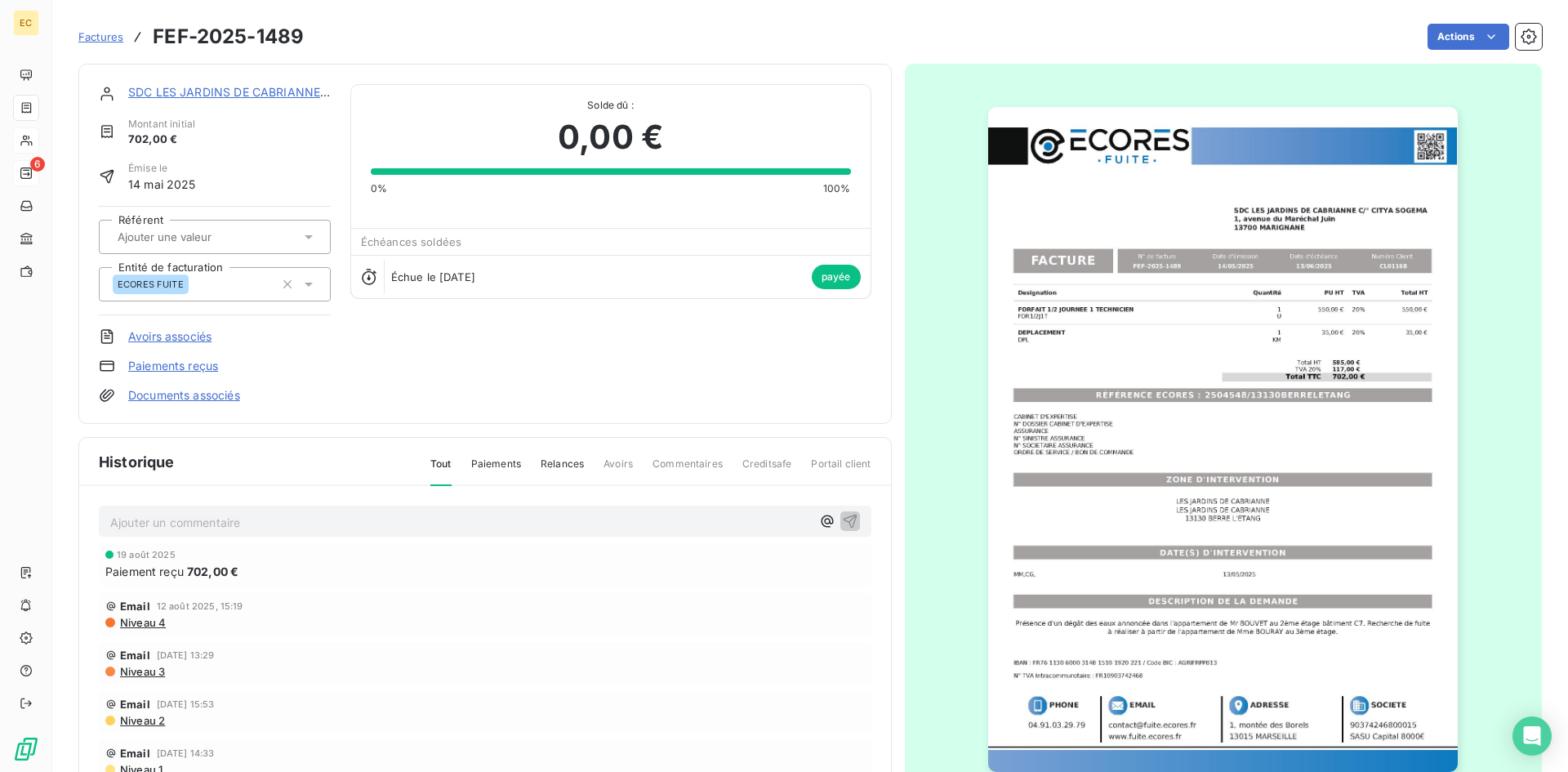
click at [91, 38] on span "Factures" at bounding box center [101, 37] width 45 height 13
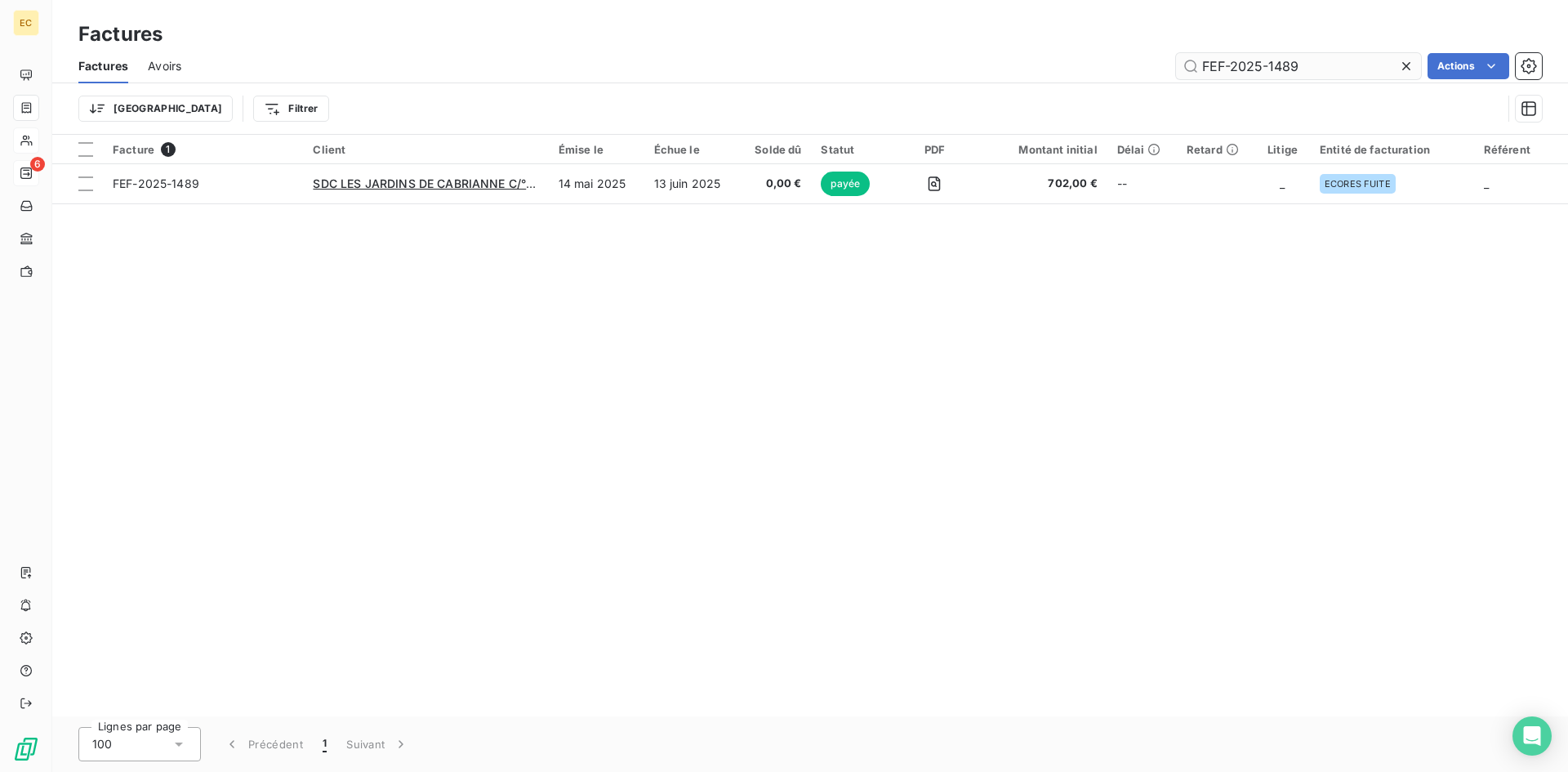
drag, startPoint x: 1316, startPoint y: 68, endPoint x: 1178, endPoint y: 67, distance: 138.0
click at [1178, 67] on input "FEF-2025-1489" at bounding box center [1298, 66] width 245 height 26
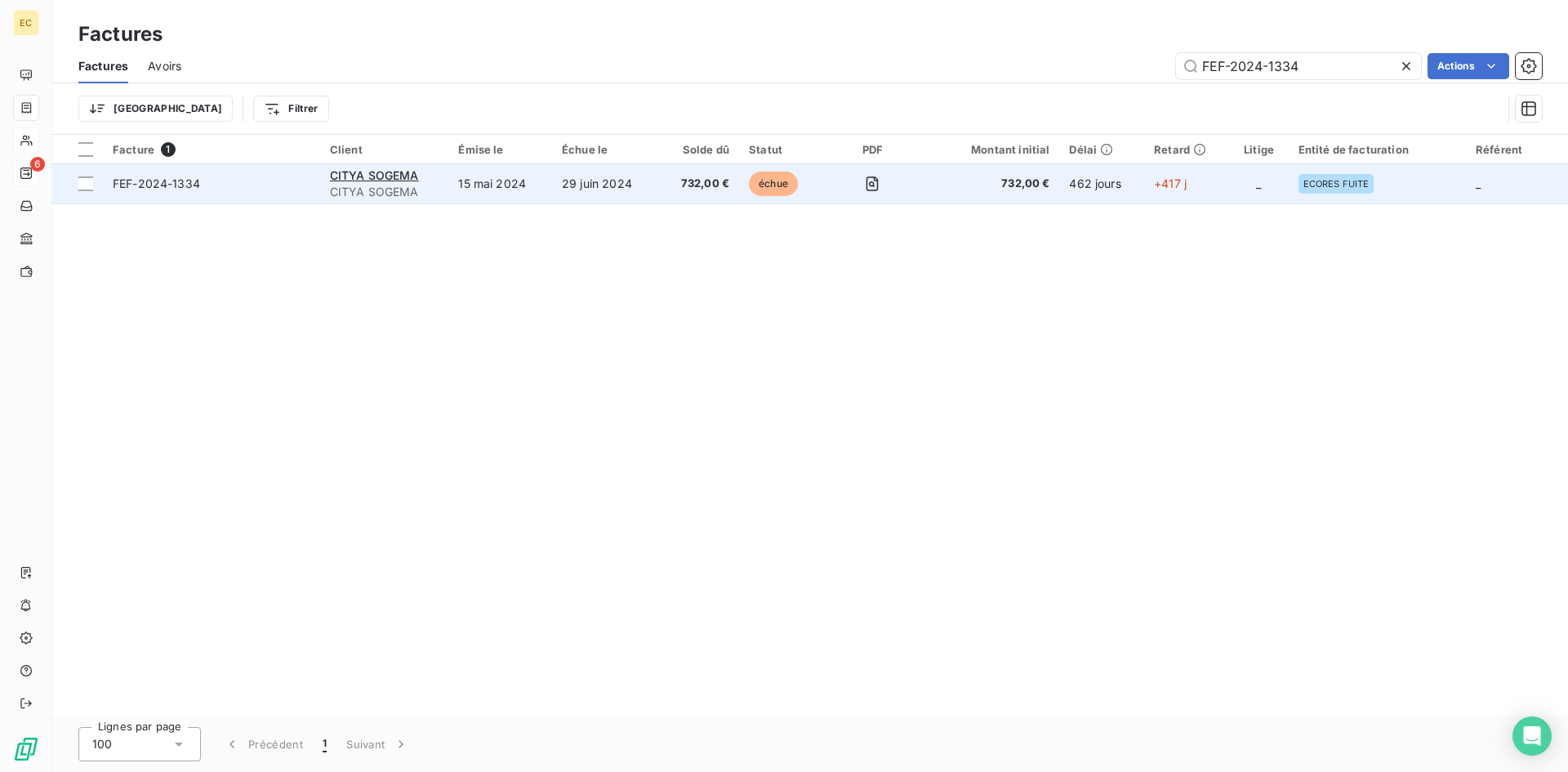
type input "FEF-2024-1334"
click at [344, 182] on div "CITYA SOGEMA" at bounding box center [384, 176] width 109 height 17
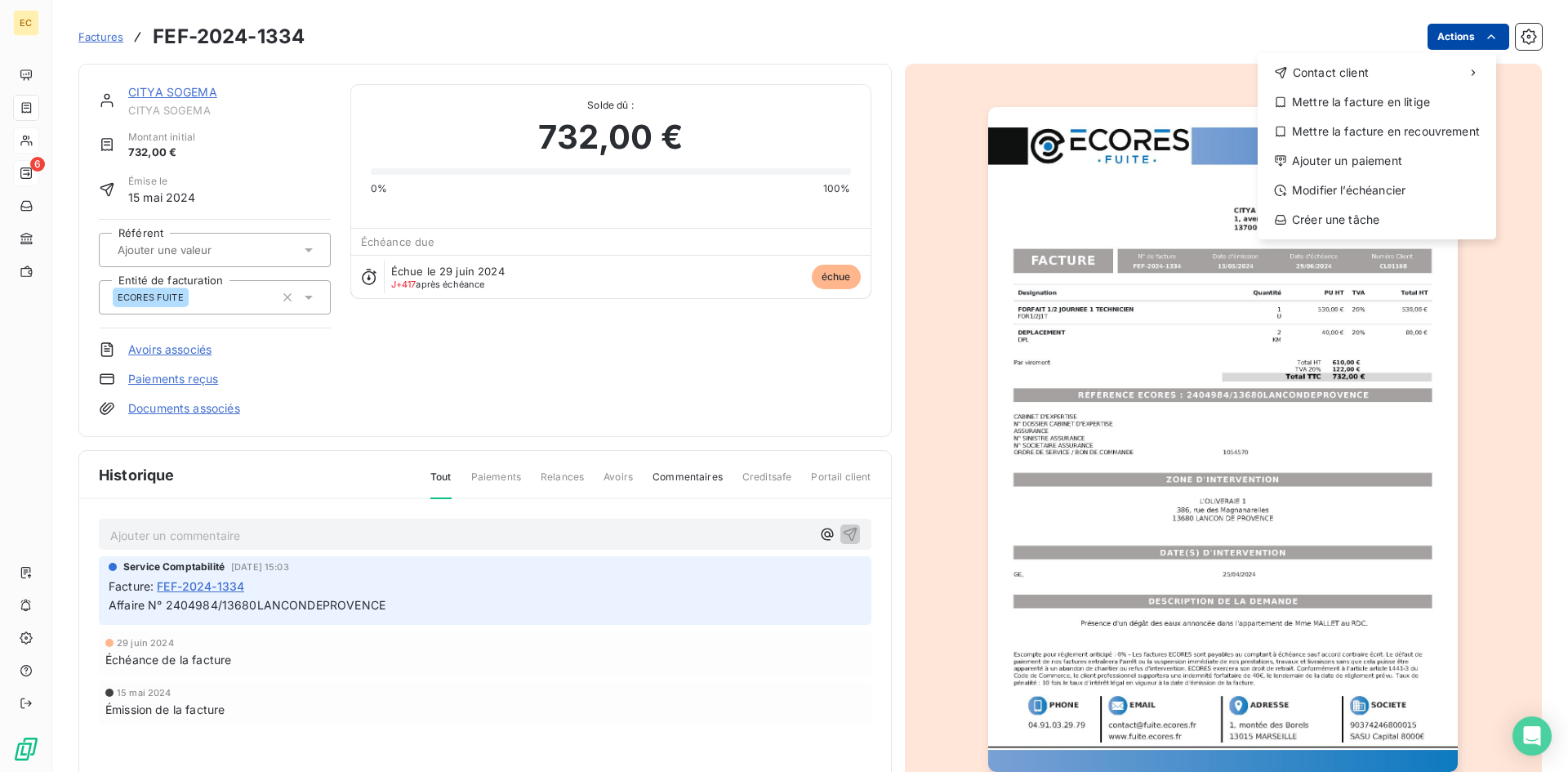
click at [1451, 37] on html "EC 6 Factures FEF-2024-1334 Actions Contact client Mettre la facture en litige …" at bounding box center [784, 386] width 1568 height 772
click at [1356, 158] on div "Ajouter un paiement" at bounding box center [1377, 161] width 225 height 26
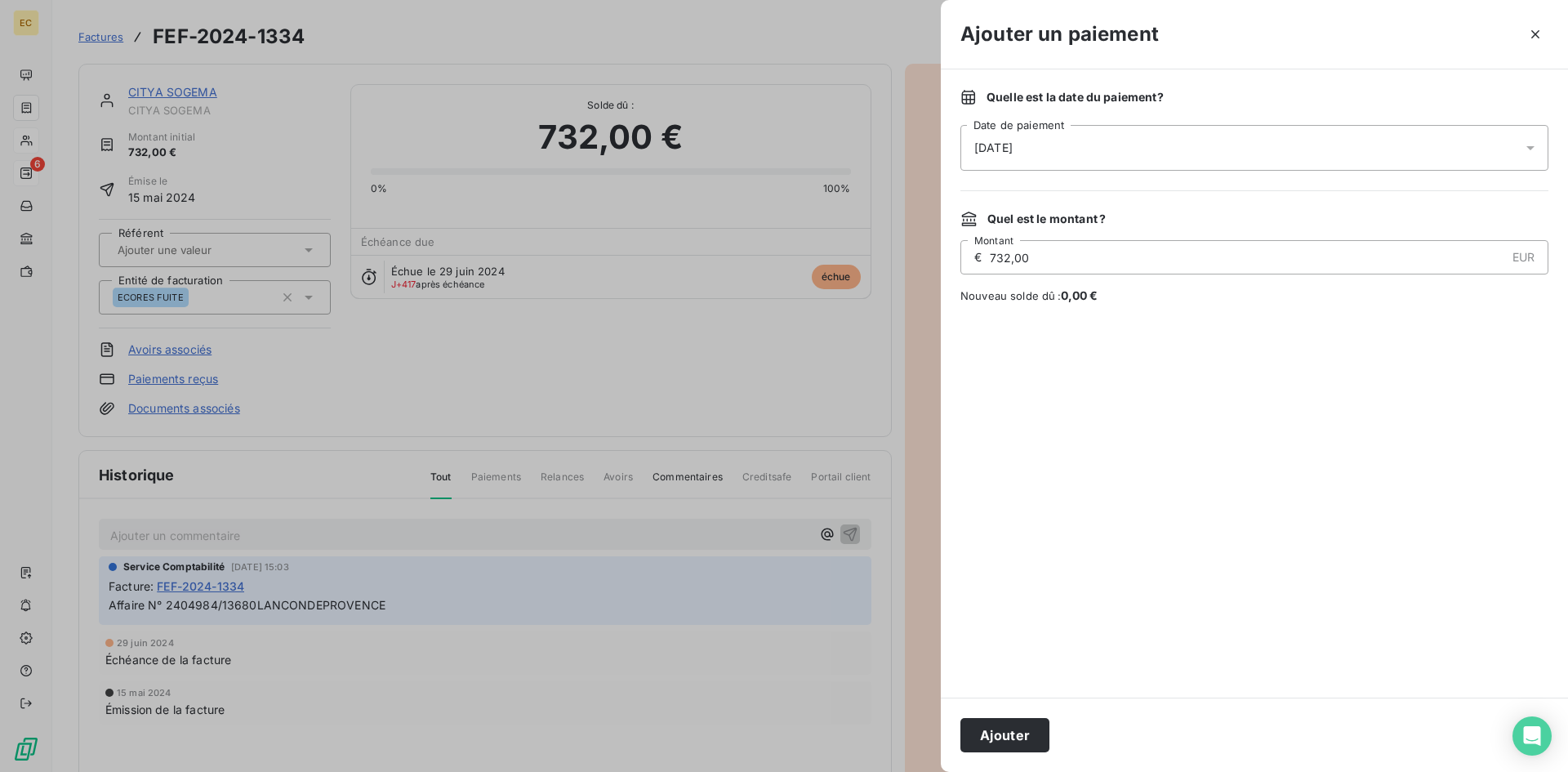
click at [1012, 153] on span "[DATE]" at bounding box center [993, 148] width 39 height 17
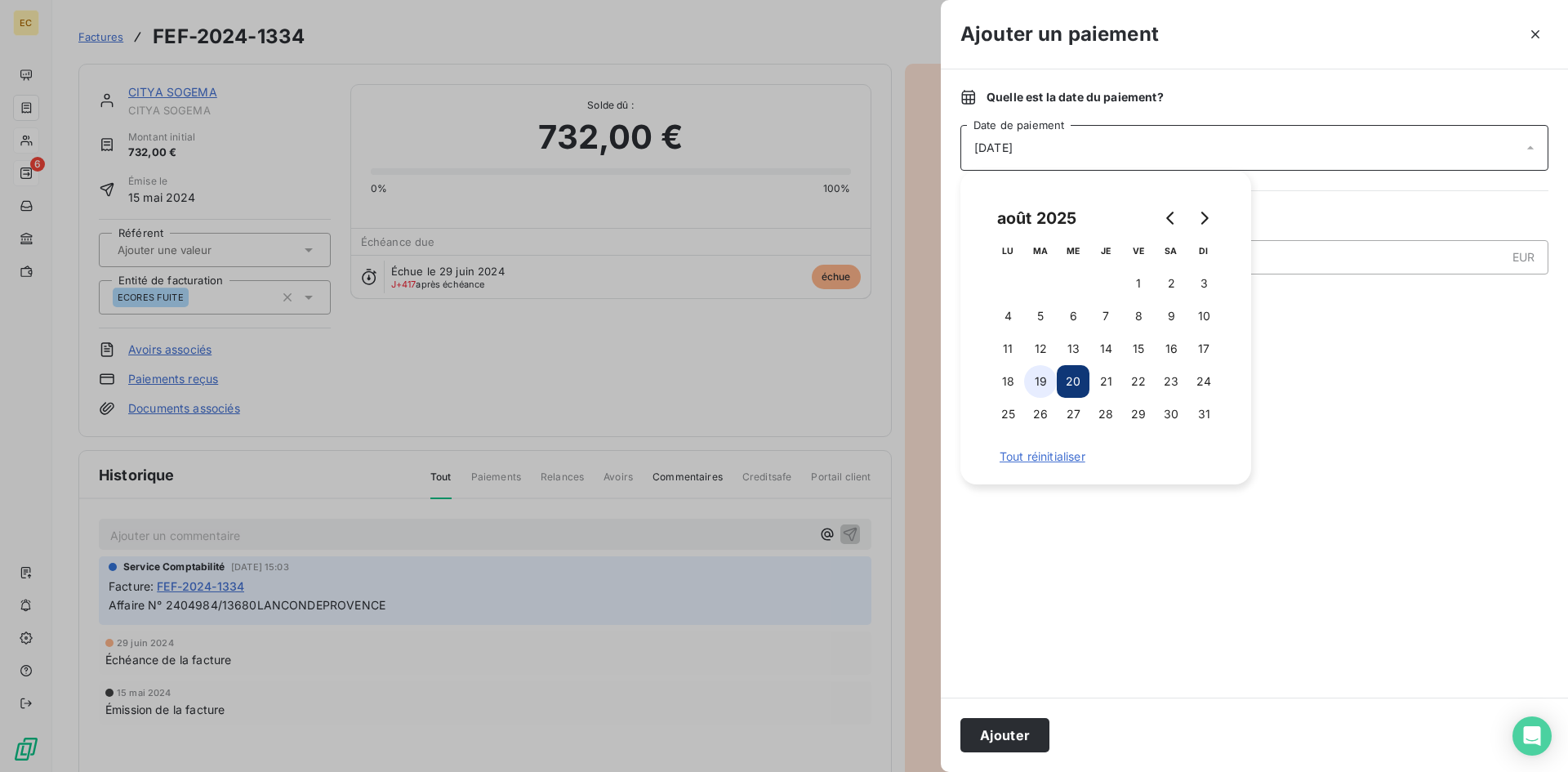
drag, startPoint x: 1039, startPoint y: 377, endPoint x: 1040, endPoint y: 573, distance: 196.0
click at [1039, 378] on button "19" at bounding box center [1039, 381] width 32 height 32
click at [1005, 743] on button "Ajouter" at bounding box center [1004, 735] width 89 height 34
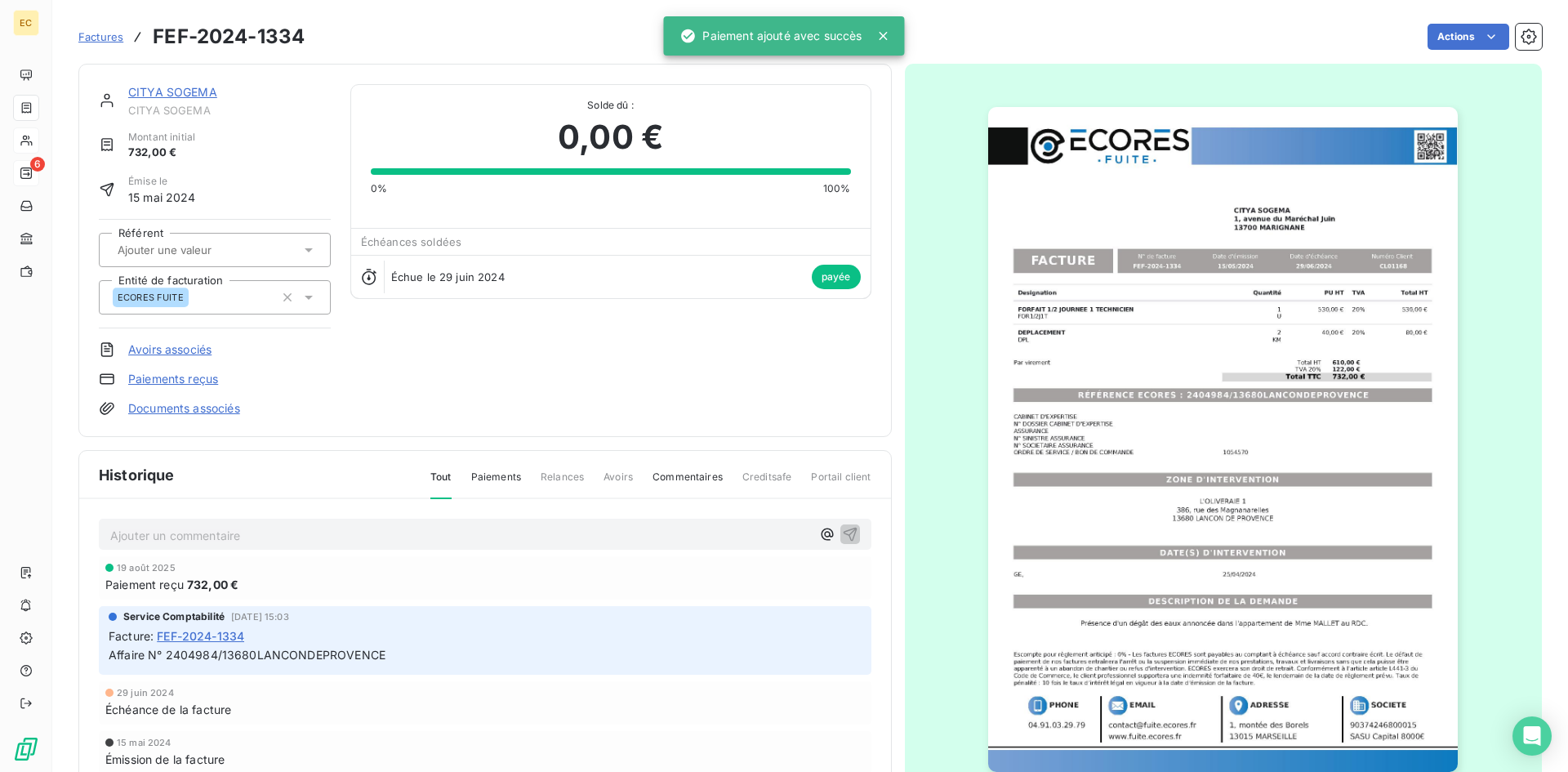
click at [109, 39] on span "Factures" at bounding box center [101, 37] width 45 height 13
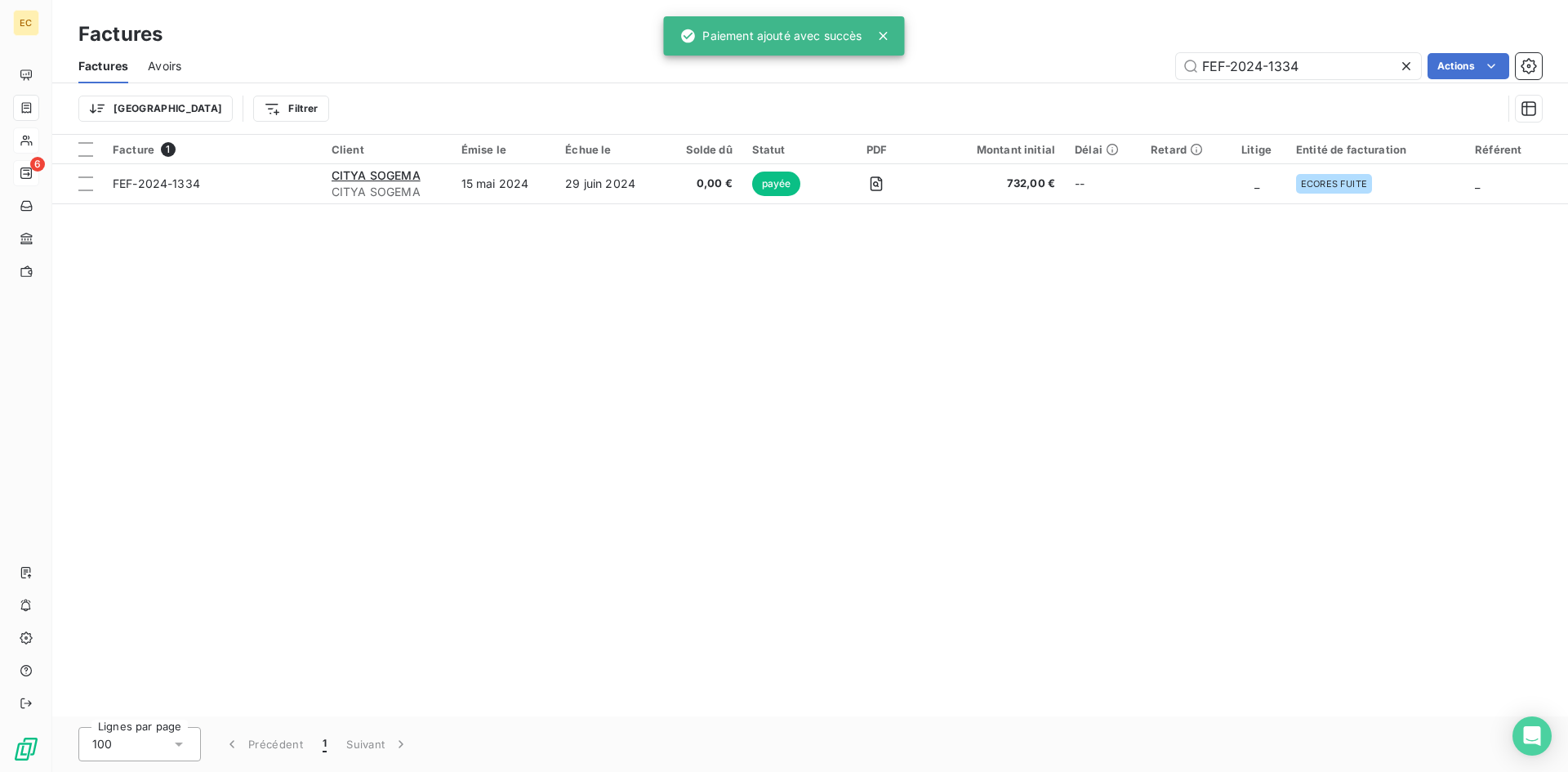
drag, startPoint x: 1310, startPoint y: 69, endPoint x: 1117, endPoint y: 69, distance: 193.0
click at [1117, 69] on div "FEF-2024-1334 Actions" at bounding box center [870, 66] width 1341 height 26
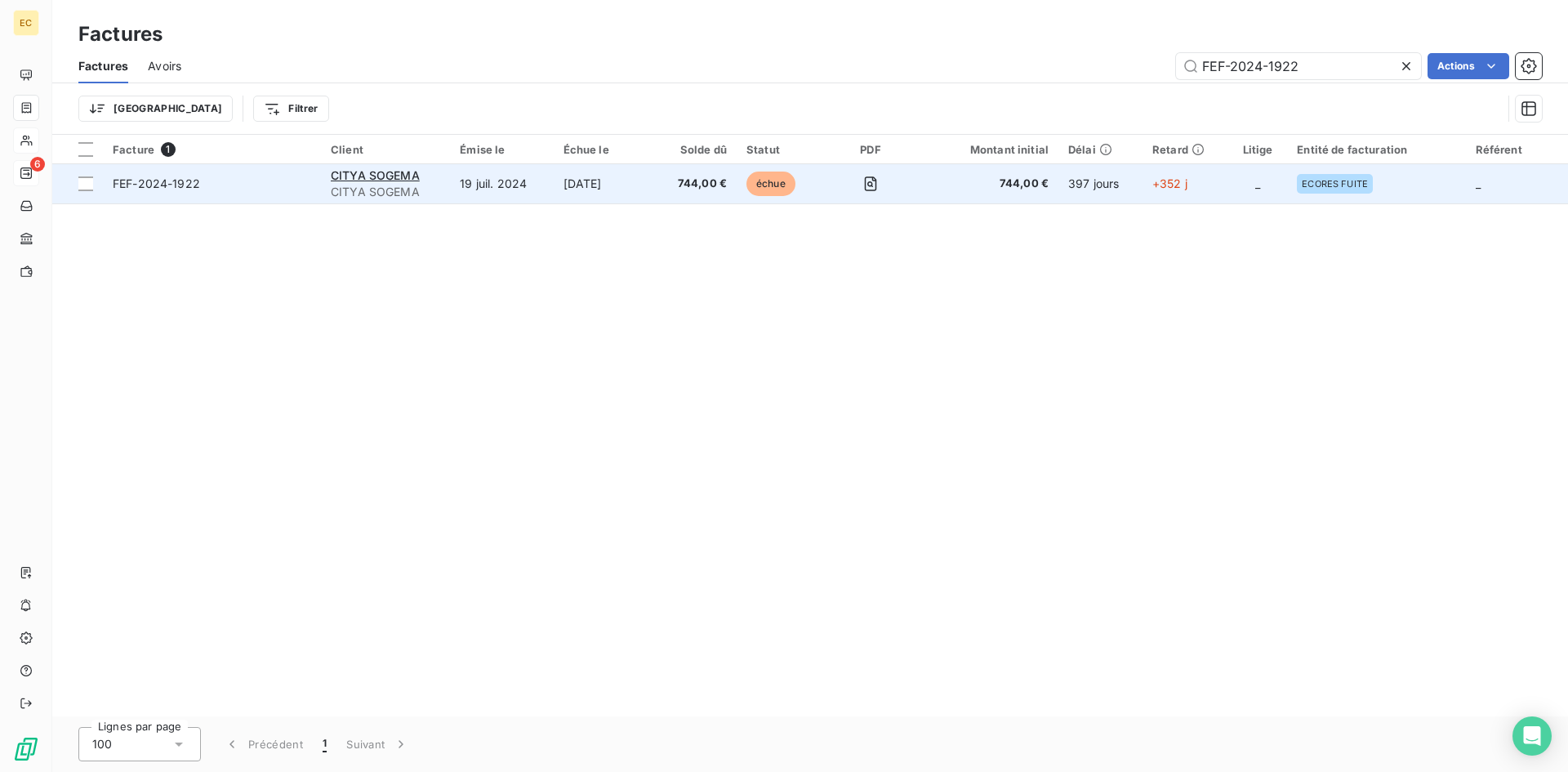
type input "FEF-2024-1922"
click at [360, 190] on span "CITYA SOGEMA" at bounding box center [385, 192] width 109 height 17
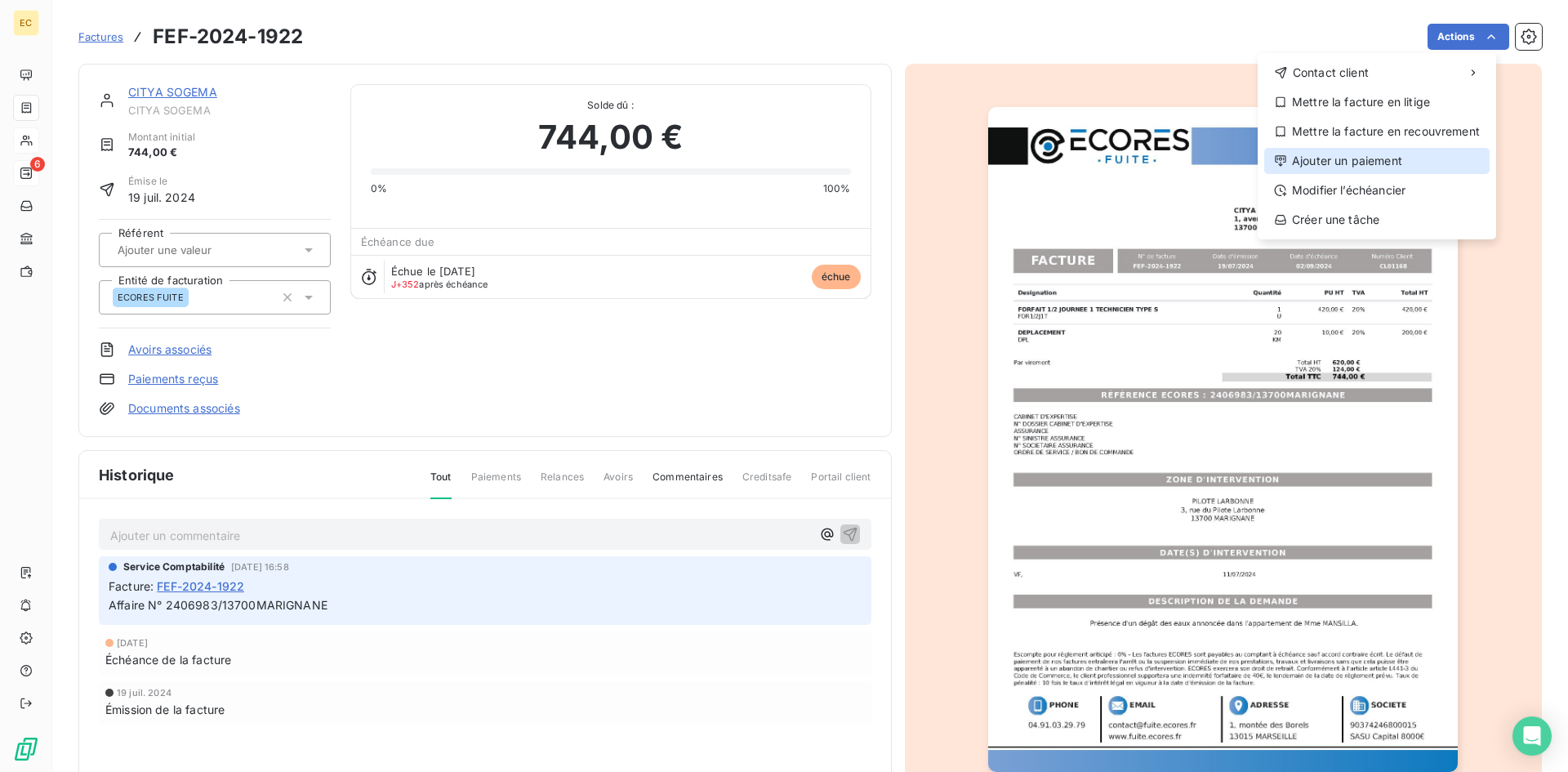
click at [1431, 163] on div "Ajouter un paiement" at bounding box center [1377, 161] width 225 height 26
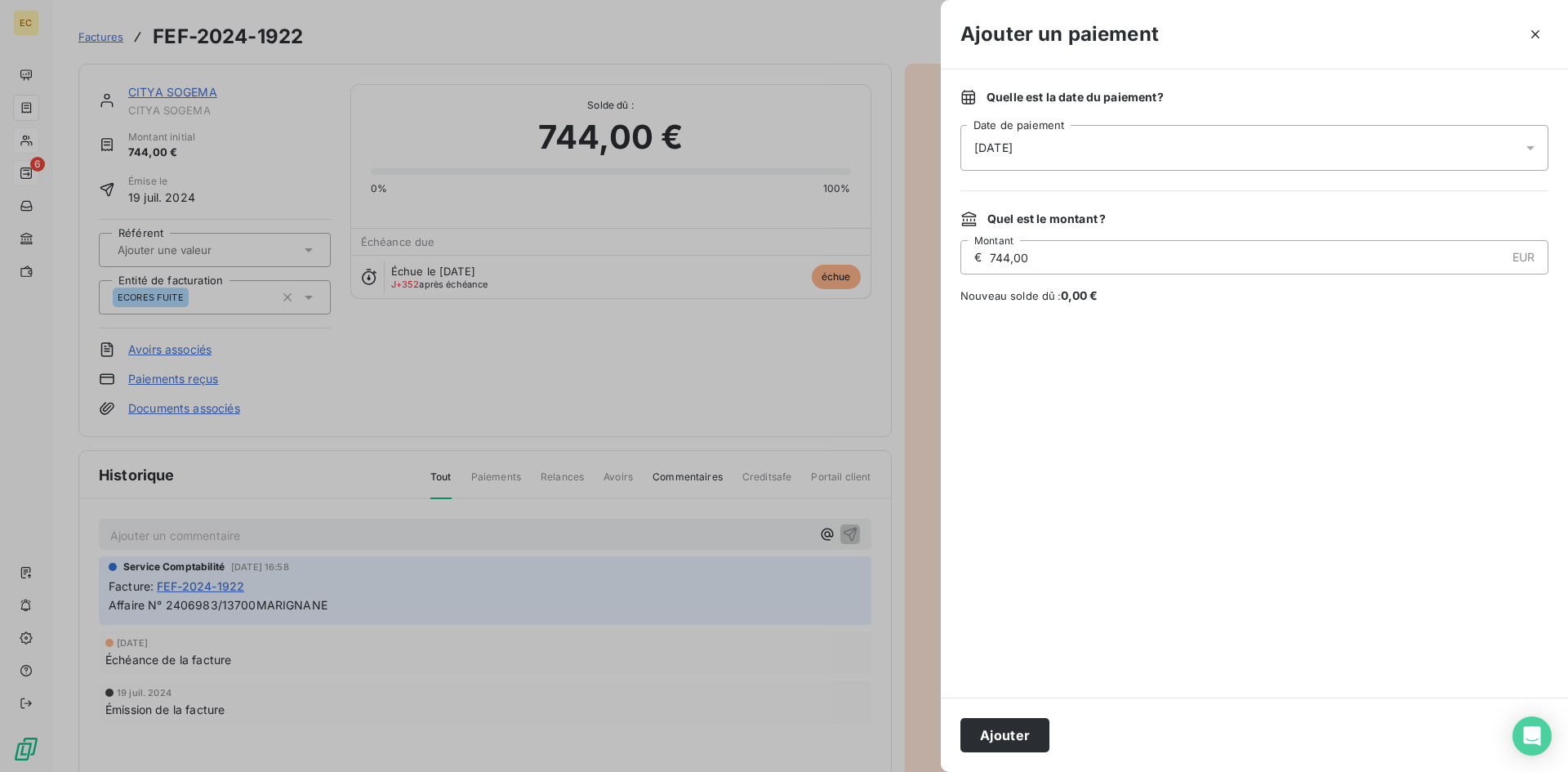
click at [1051, 152] on div "[DATE]" at bounding box center [1254, 147] width 588 height 45
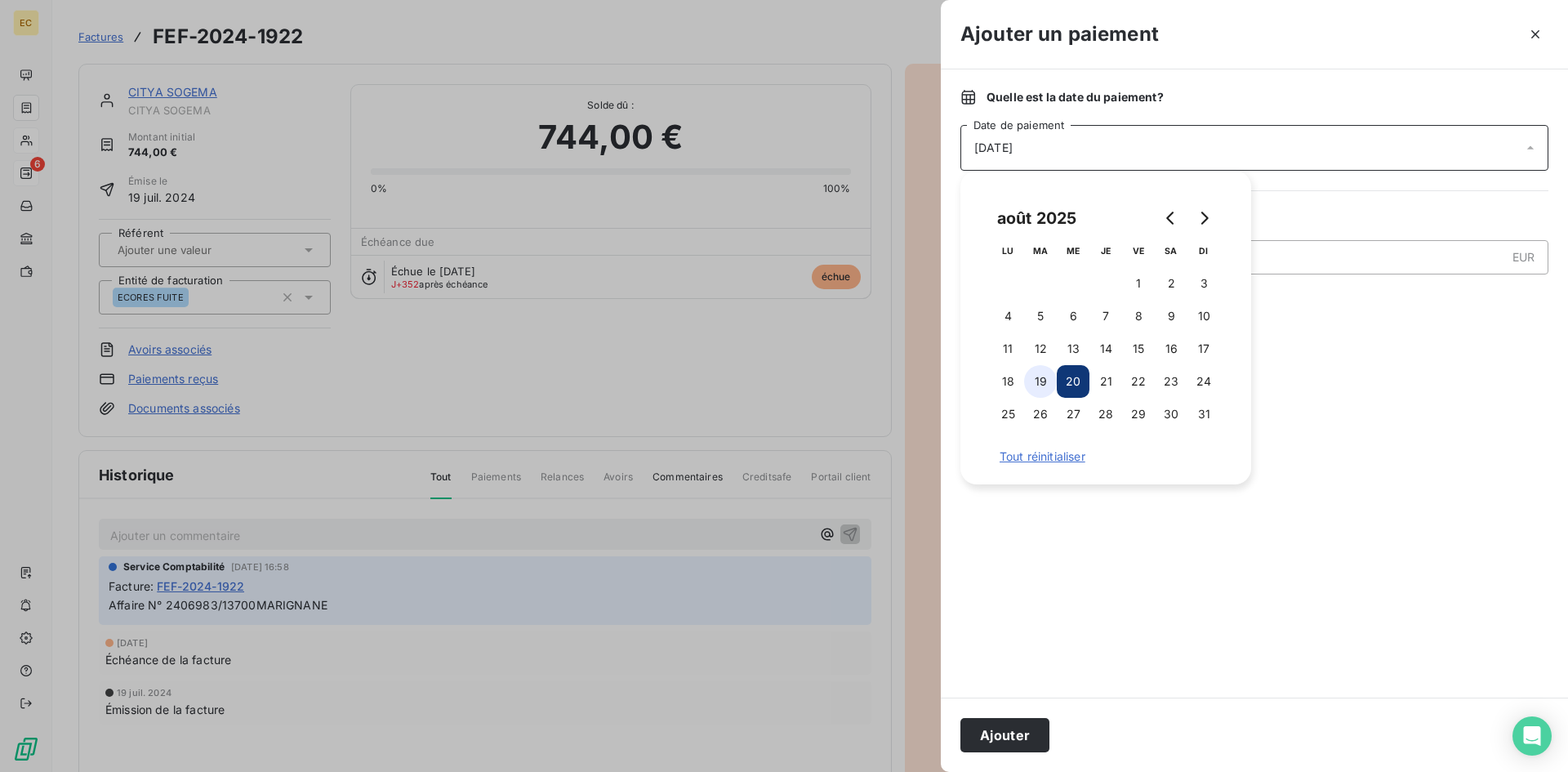
click at [1043, 376] on button "19" at bounding box center [1039, 381] width 32 height 32
click at [1008, 744] on button "Ajouter" at bounding box center [1004, 735] width 89 height 34
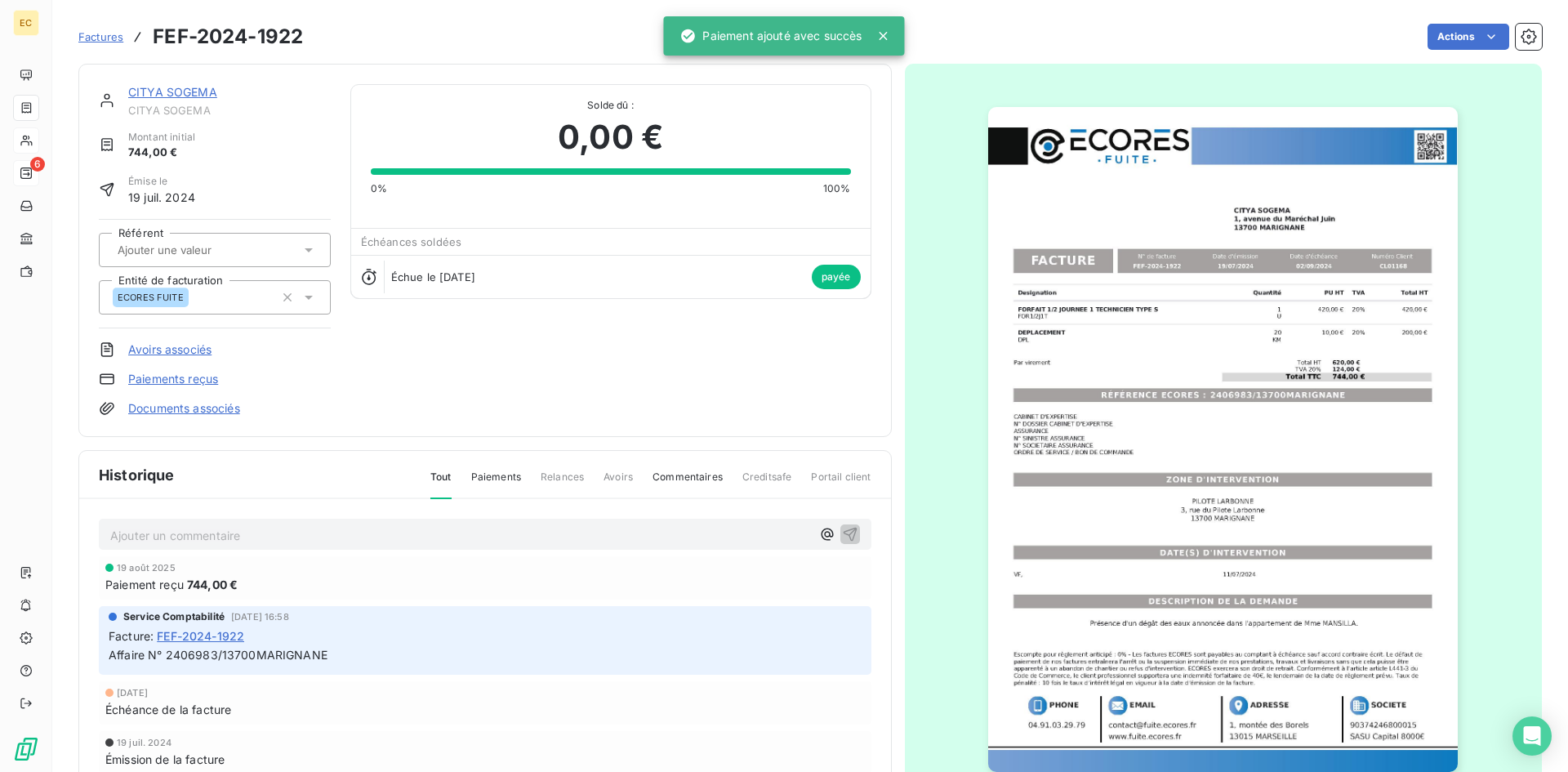
click at [100, 41] on span "Factures" at bounding box center [101, 37] width 45 height 13
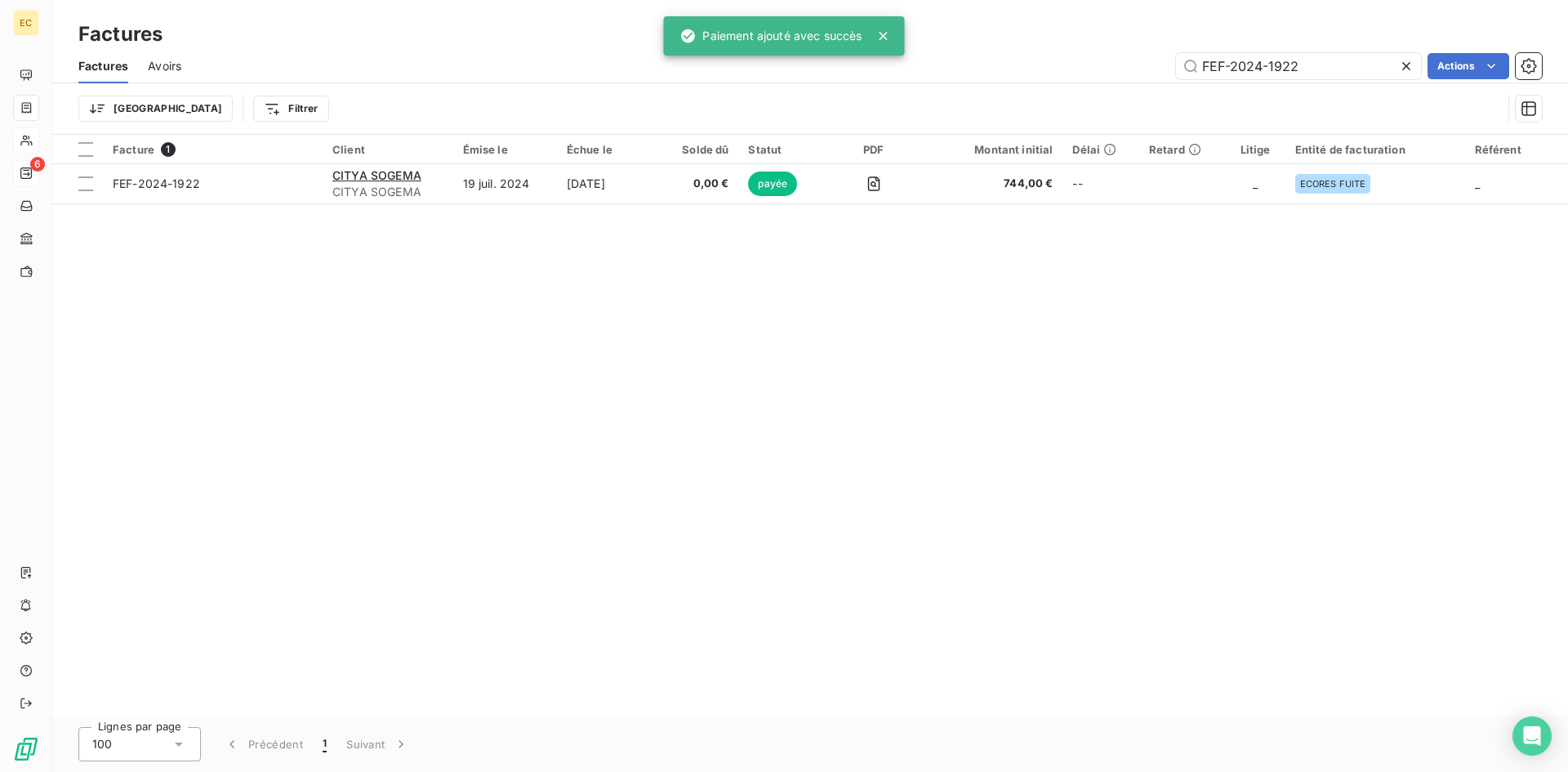
drag, startPoint x: 1312, startPoint y: 67, endPoint x: 1146, endPoint y: 70, distance: 166.0
click at [1146, 70] on div "FEF-2024-1922 Actions" at bounding box center [870, 66] width 1341 height 26
drag, startPoint x: 1216, startPoint y: 72, endPoint x: 1127, endPoint y: 77, distance: 89.1
click at [1127, 77] on div "FEF-2024-1922 Actions" at bounding box center [870, 66] width 1341 height 26
paste input "5-1941"
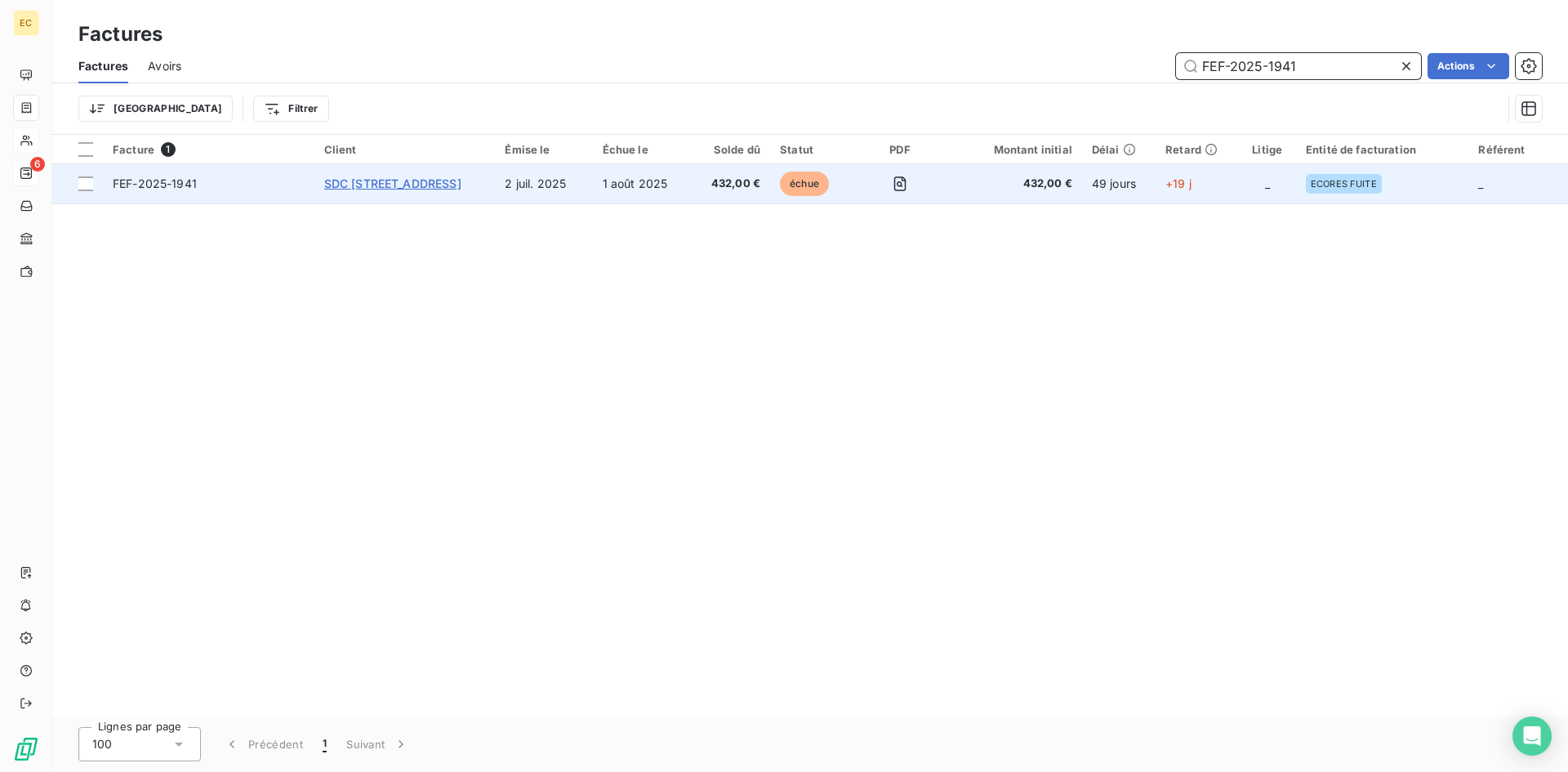
type input "FEF-2025-1941"
click at [391, 189] on span "SDC [STREET_ADDRESS]" at bounding box center [393, 183] width 137 height 14
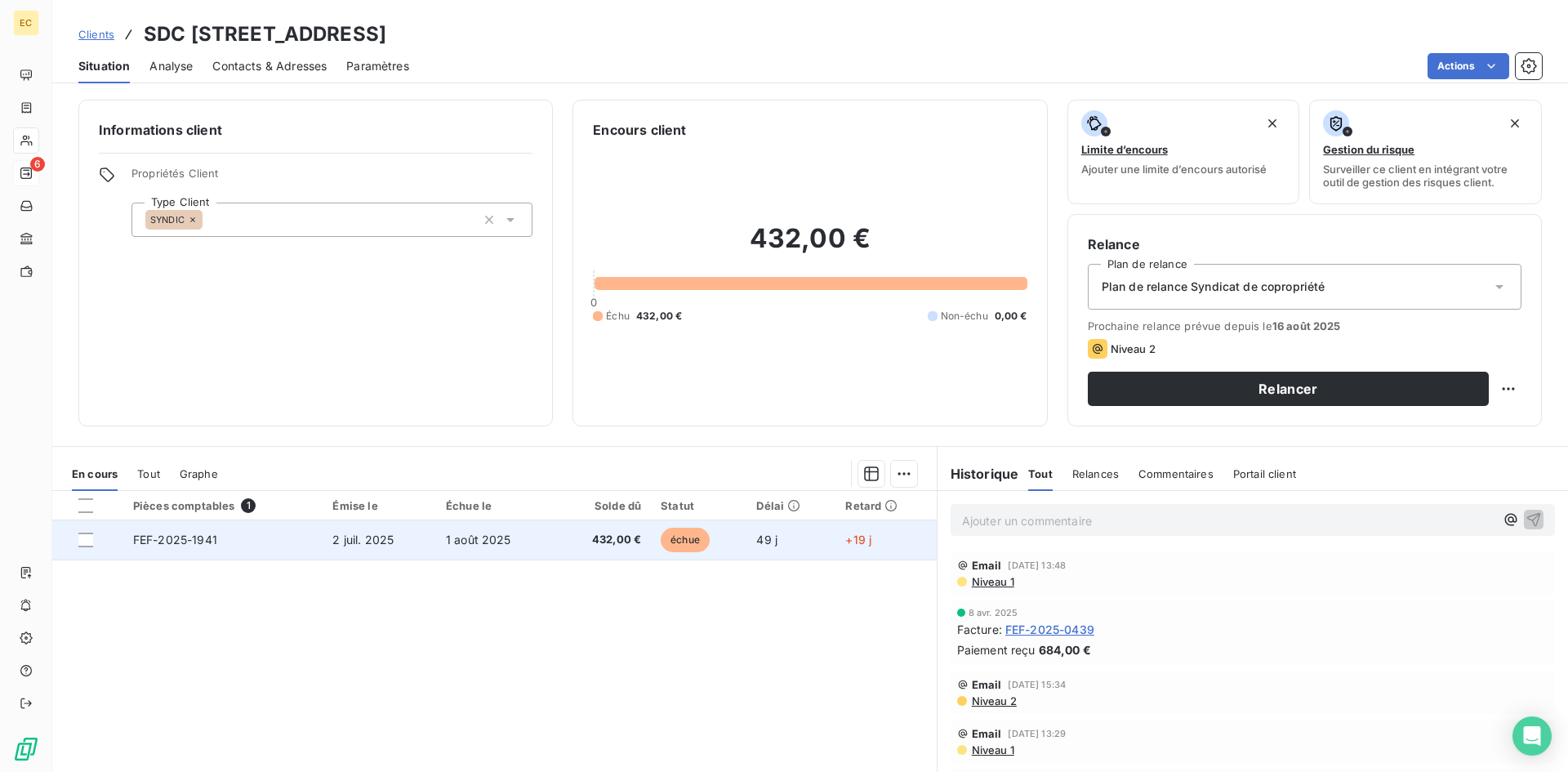
click at [251, 538] on td "FEF-2025-1941" at bounding box center [223, 540] width 201 height 39
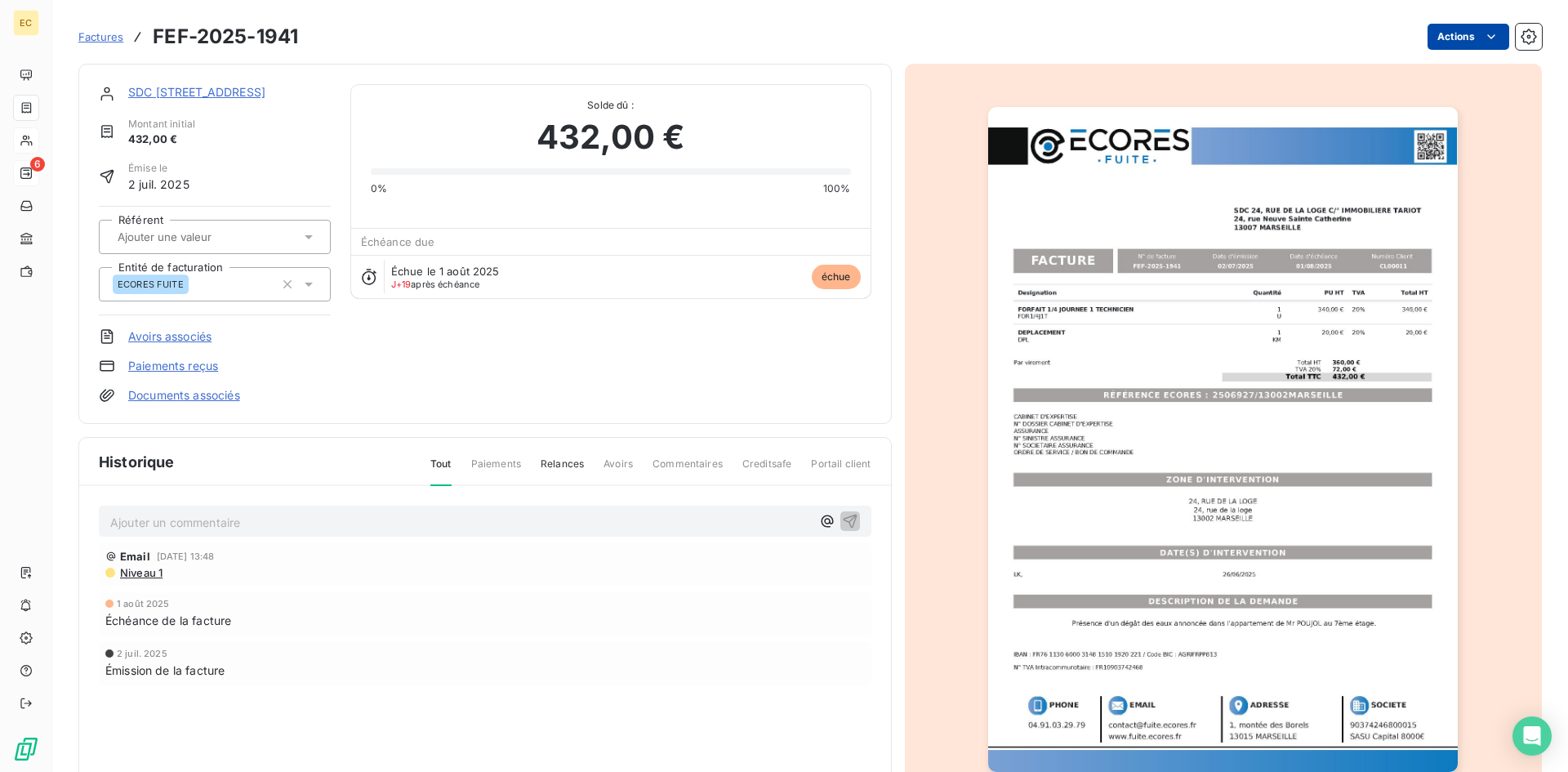
click at [1436, 31] on html "EC 6 Factures FEF-2025-1941 Actions SDC [STREET_ADDRESS] C/° IMMOBILIERE TARIOT…" at bounding box center [784, 386] width 1568 height 772
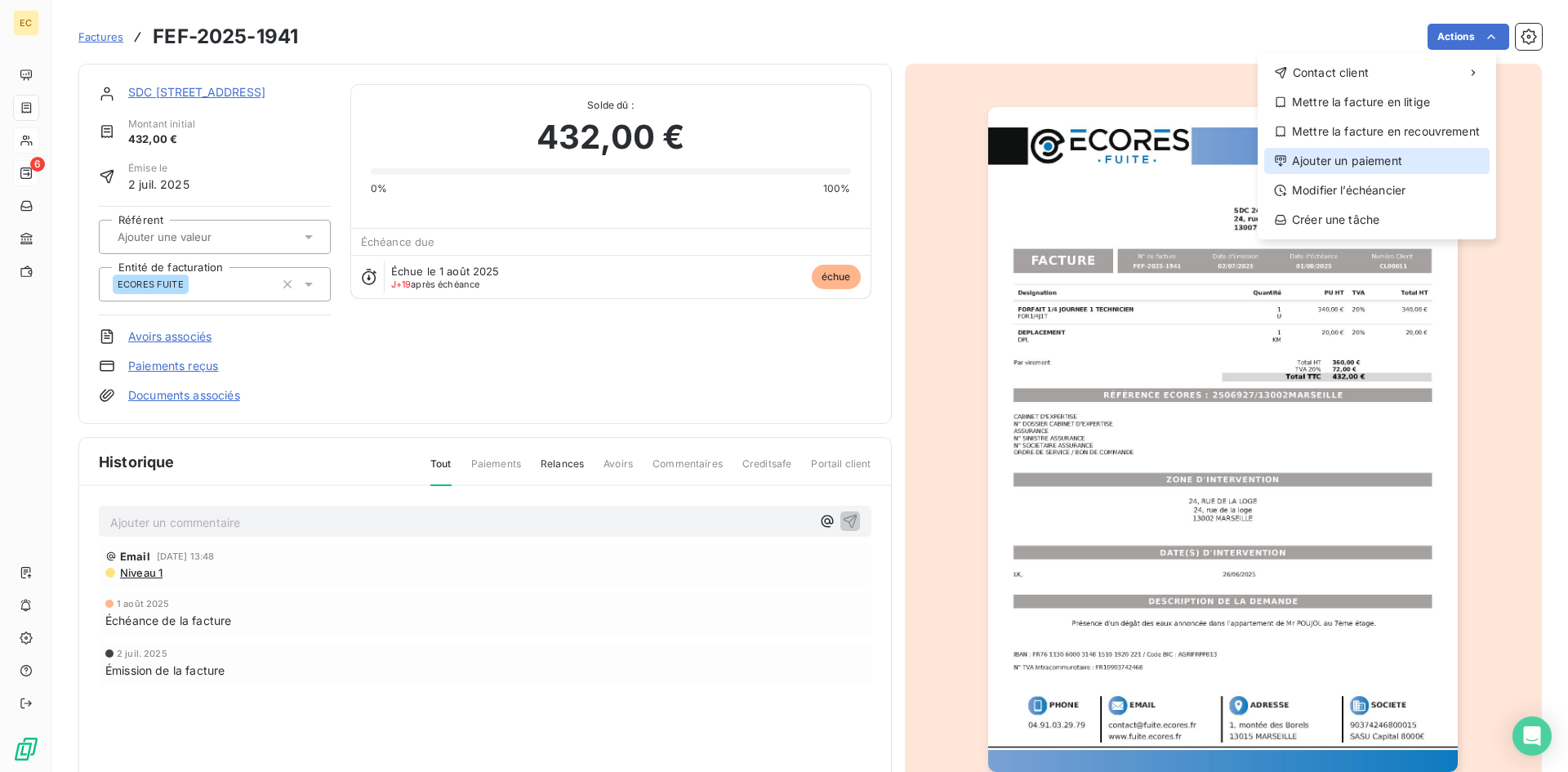
click at [1392, 164] on div "Ajouter un paiement" at bounding box center [1377, 161] width 225 height 26
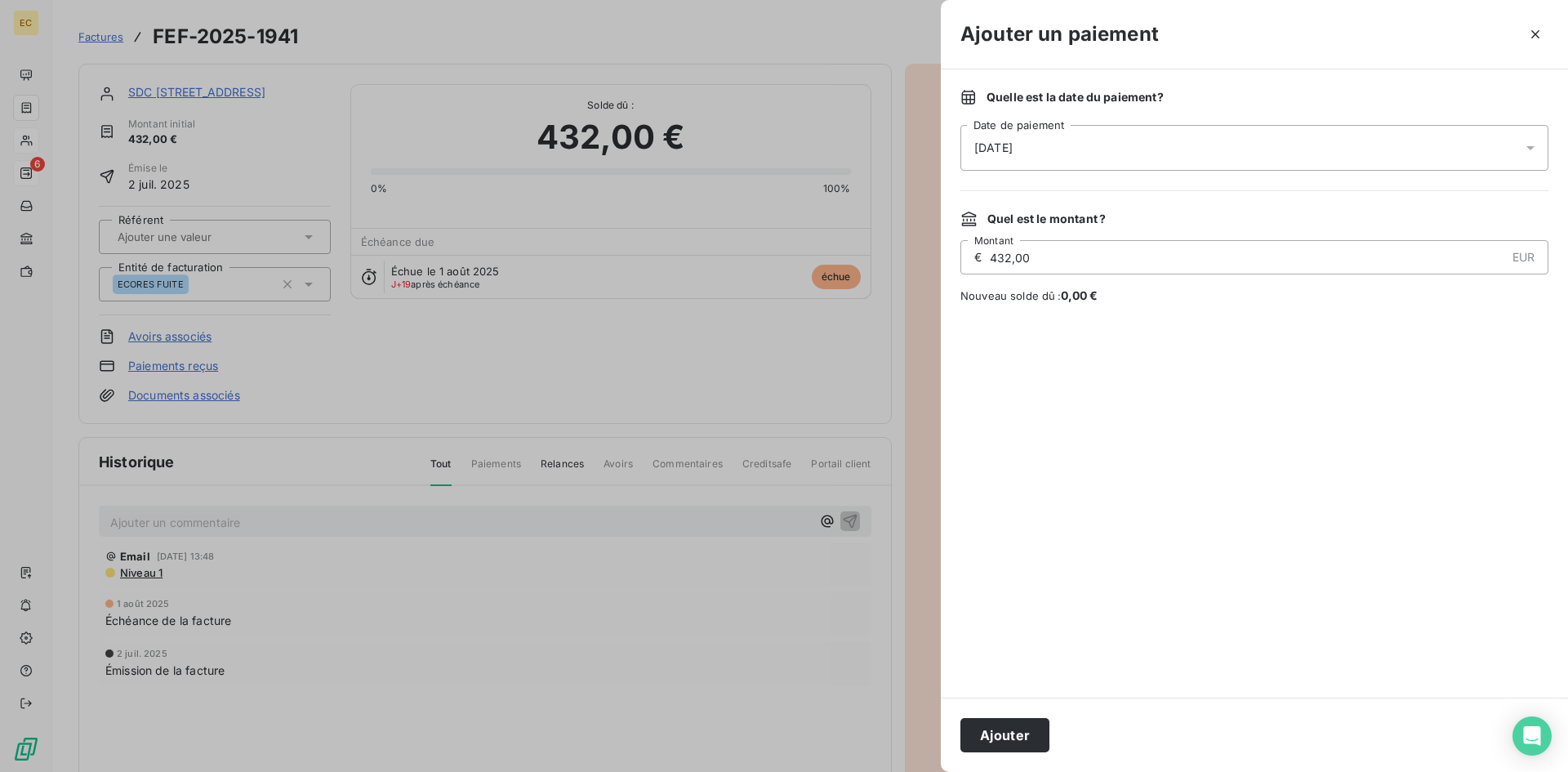
click at [1064, 150] on div "[DATE]" at bounding box center [1254, 147] width 588 height 45
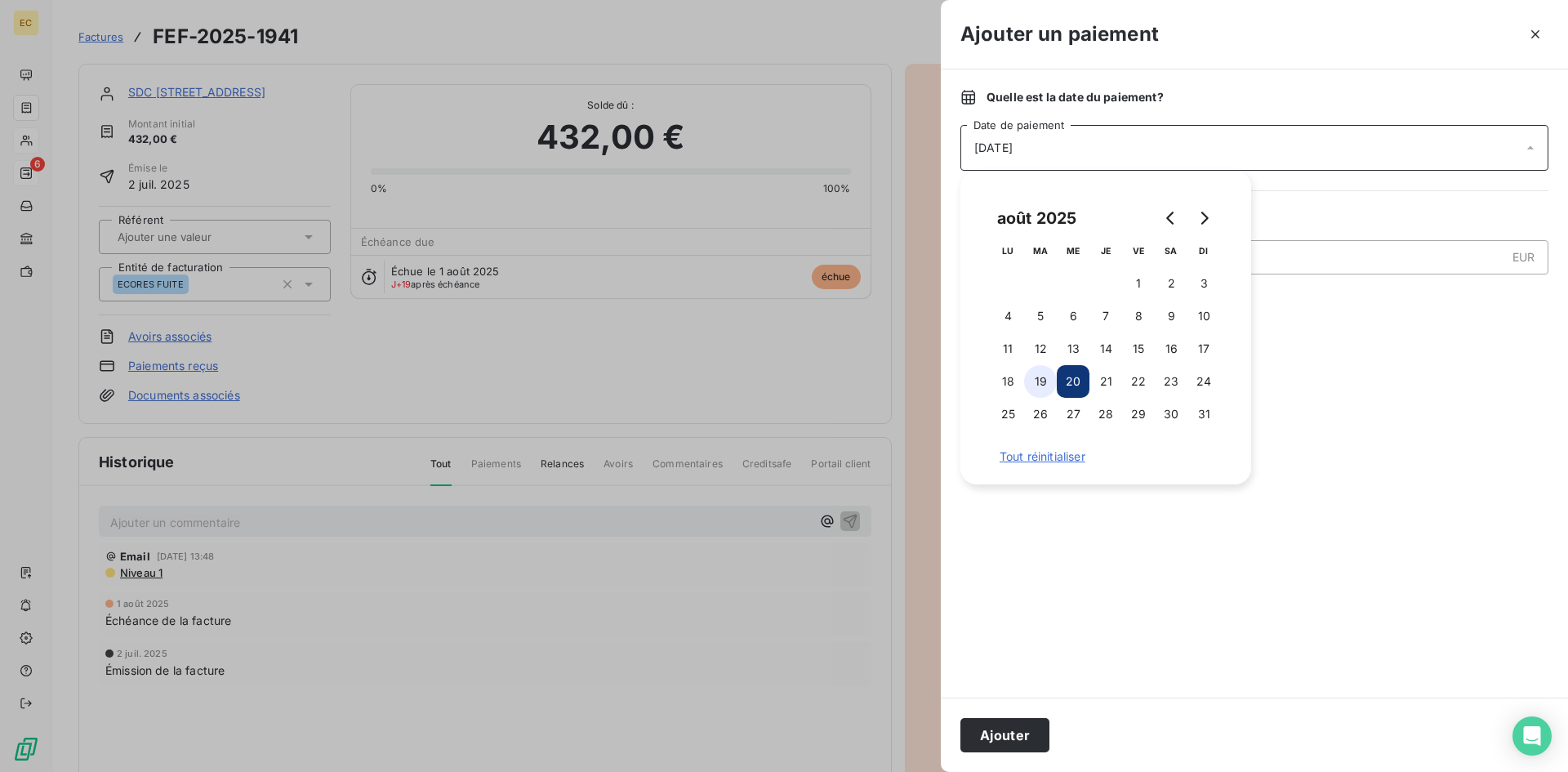
click at [1045, 383] on button "19" at bounding box center [1039, 381] width 32 height 32
drag, startPoint x: 1323, startPoint y: 376, endPoint x: 1218, endPoint y: 453, distance: 130.2
click at [1322, 376] on div at bounding box center [1254, 501] width 588 height 355
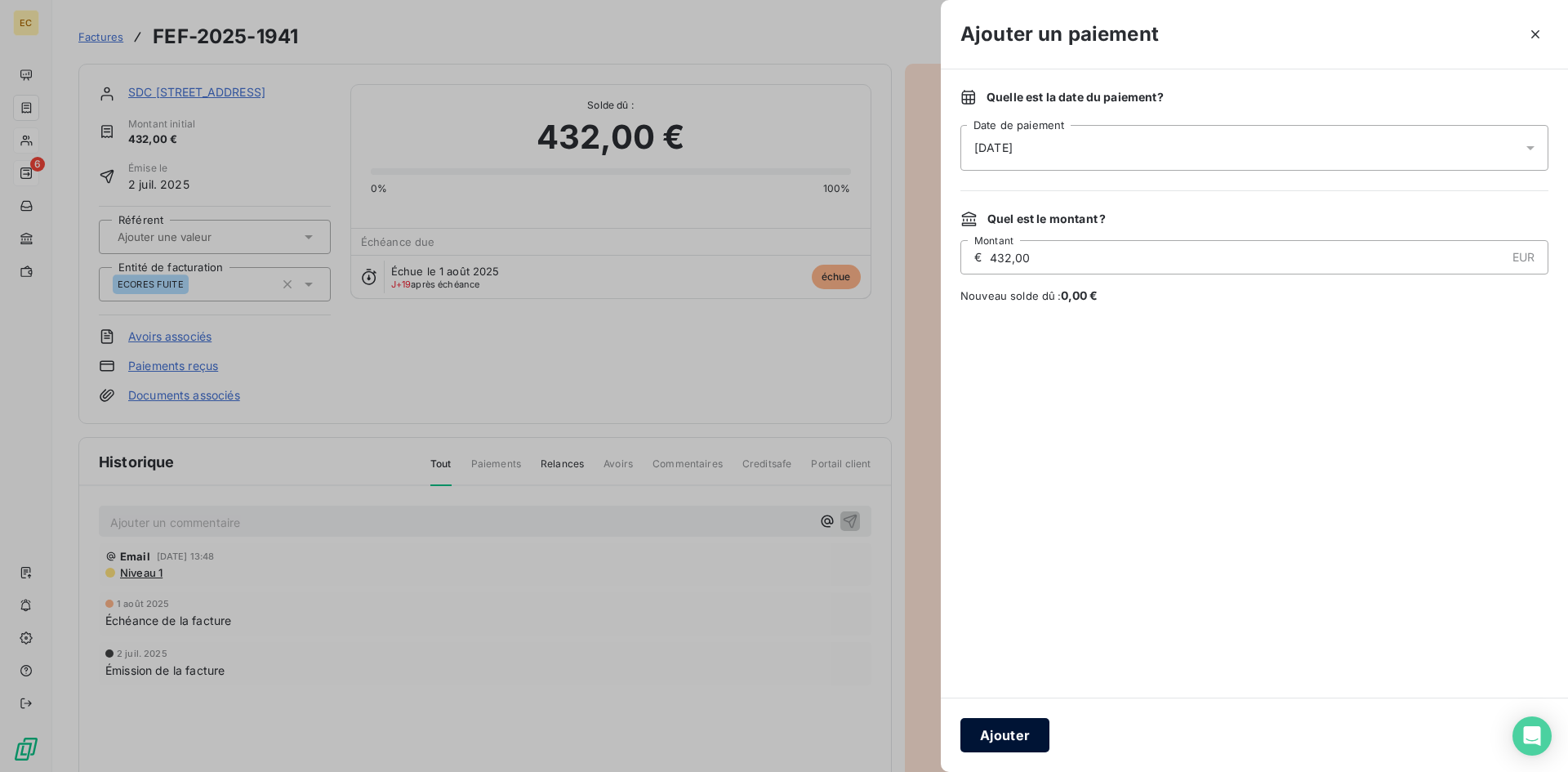
click at [1007, 729] on button "Ajouter" at bounding box center [1004, 735] width 89 height 34
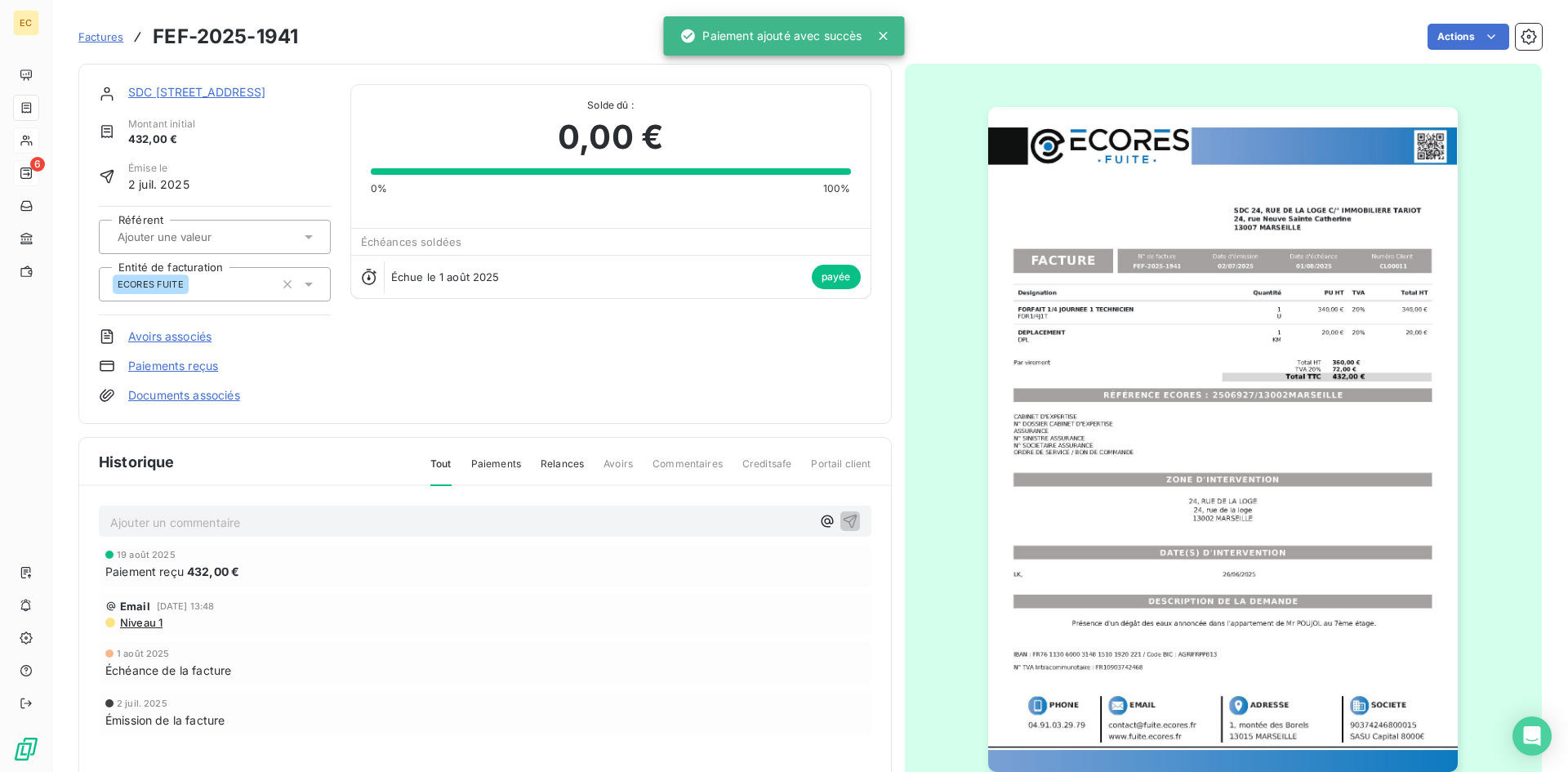
click at [109, 34] on span "Factures" at bounding box center [101, 37] width 45 height 13
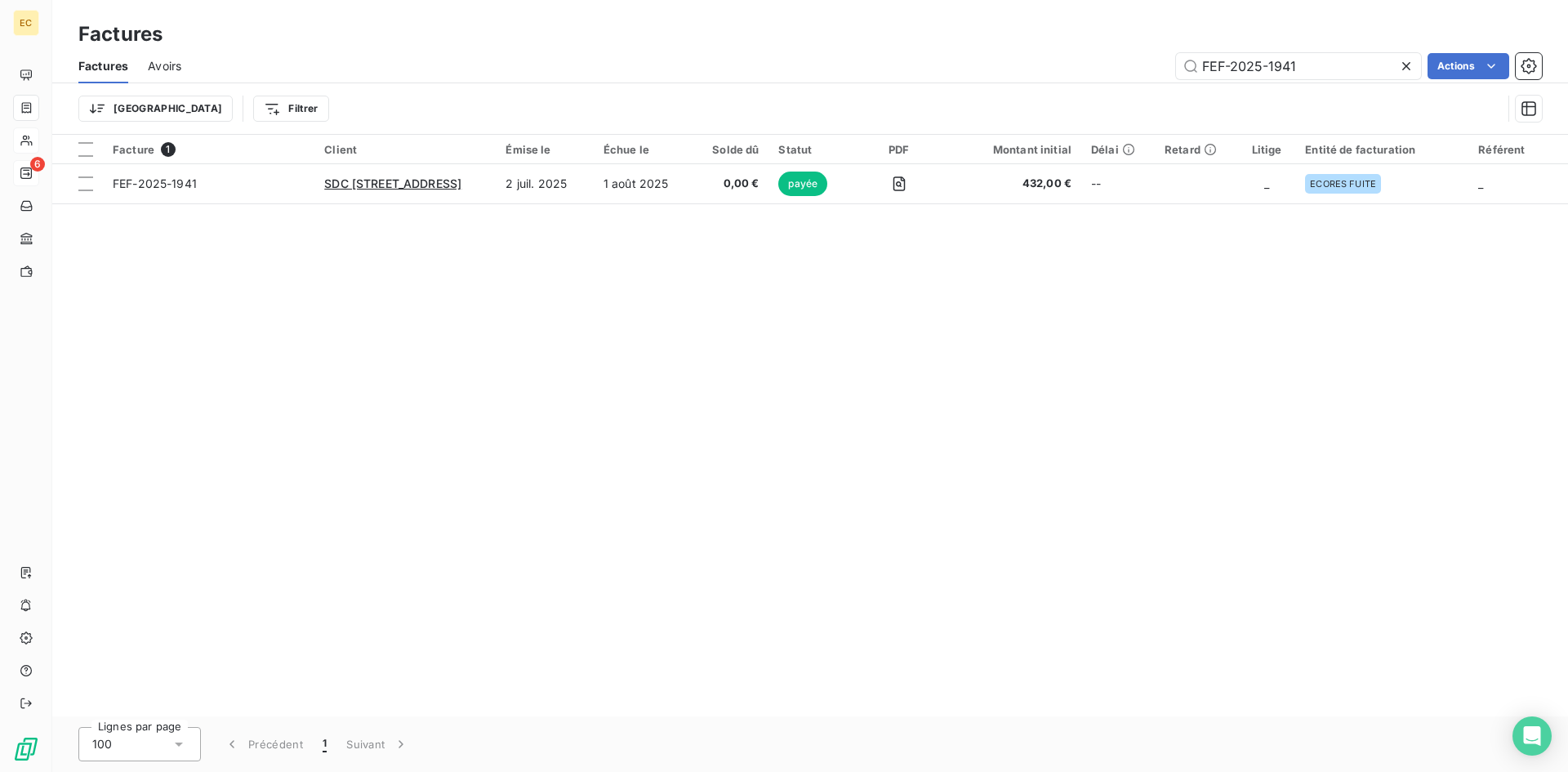
drag, startPoint x: 1242, startPoint y: 67, endPoint x: 1157, endPoint y: 66, distance: 85.0
click at [1158, 67] on div "FEF-2025-1941 Actions" at bounding box center [870, 66] width 1341 height 26
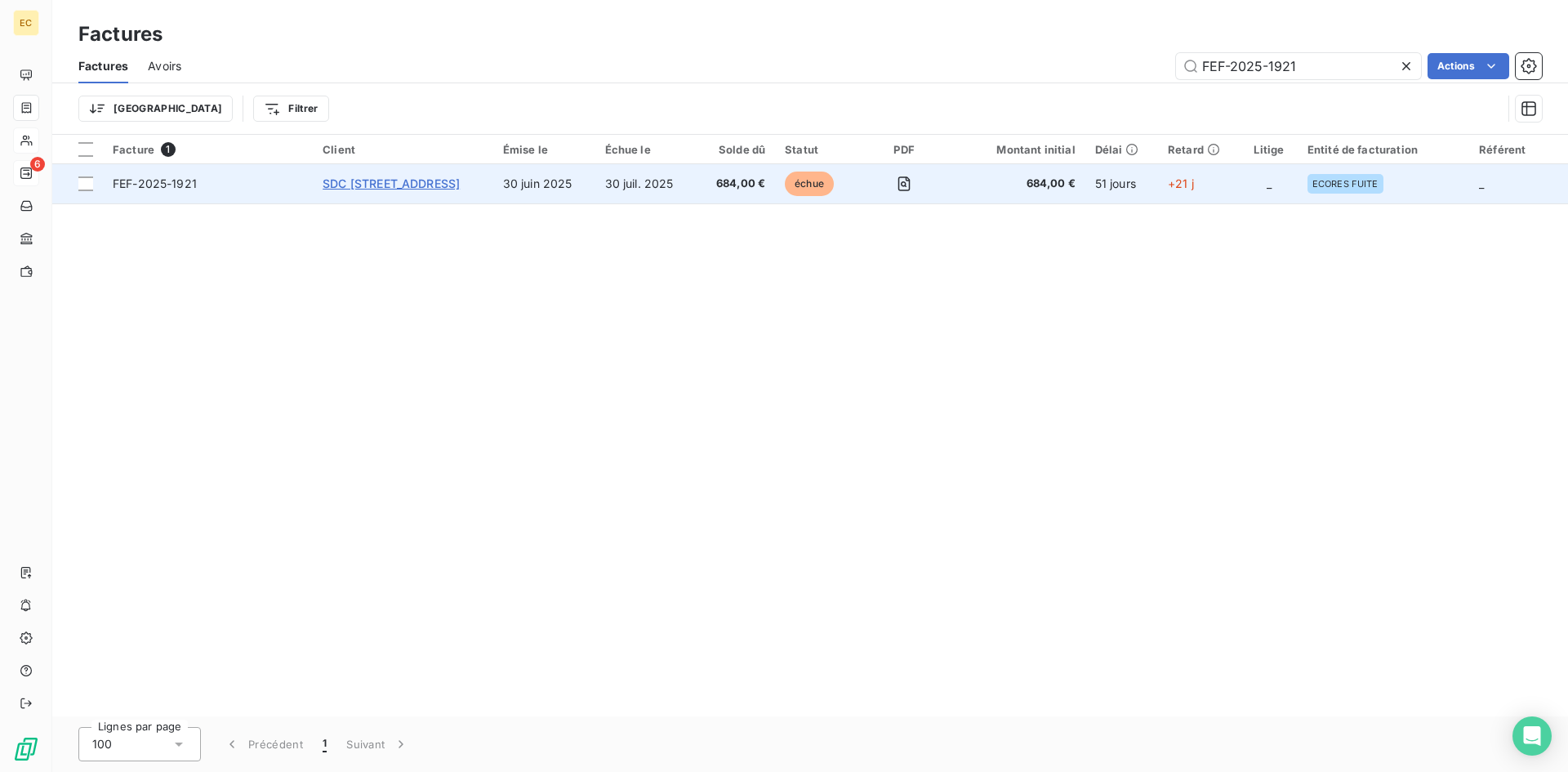
type input "FEF-2025-1921"
click at [432, 179] on span "SDC [STREET_ADDRESS]" at bounding box center [391, 183] width 137 height 14
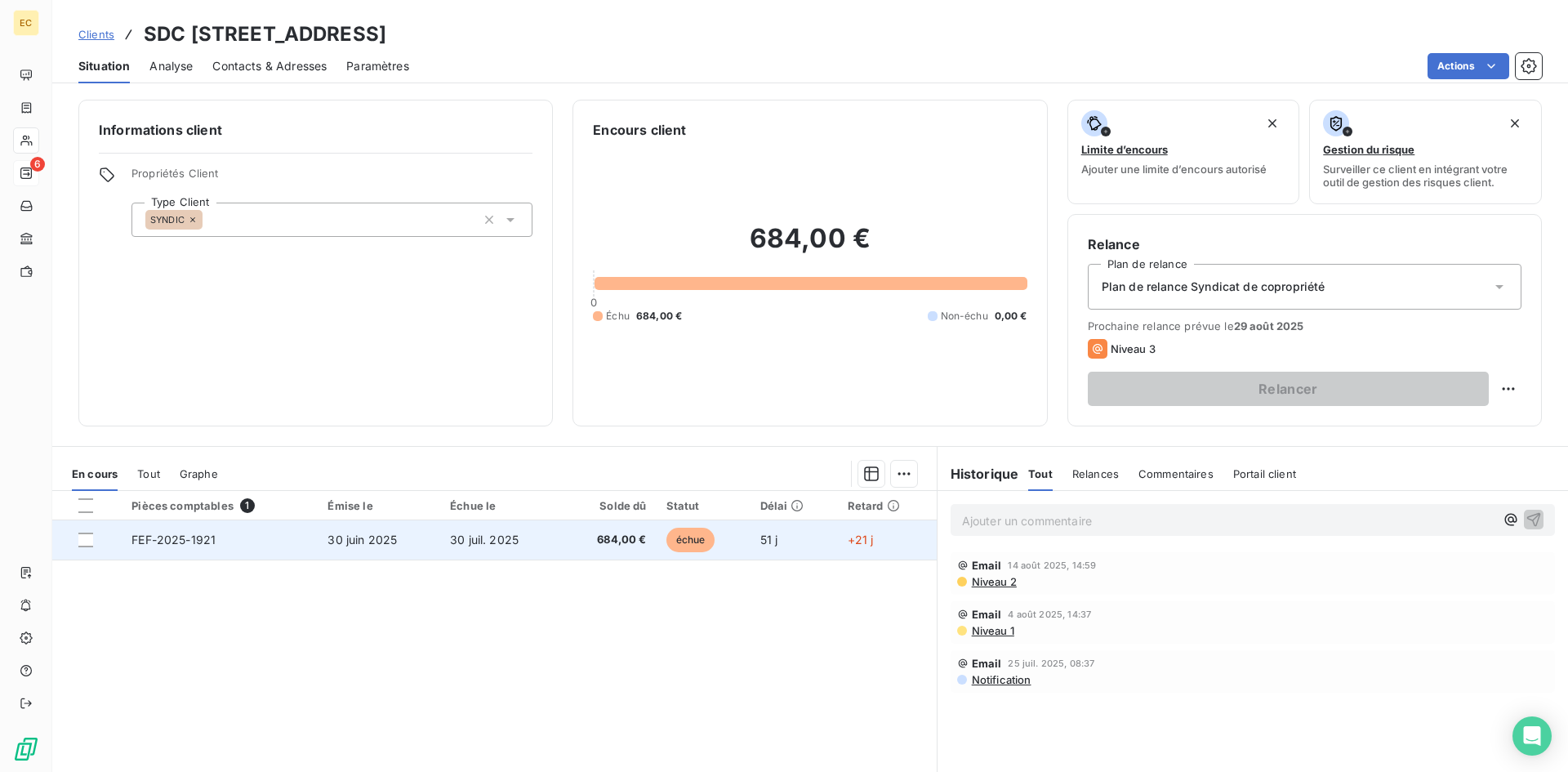
click at [290, 552] on td "FEF-2025-1921" at bounding box center [220, 540] width 196 height 39
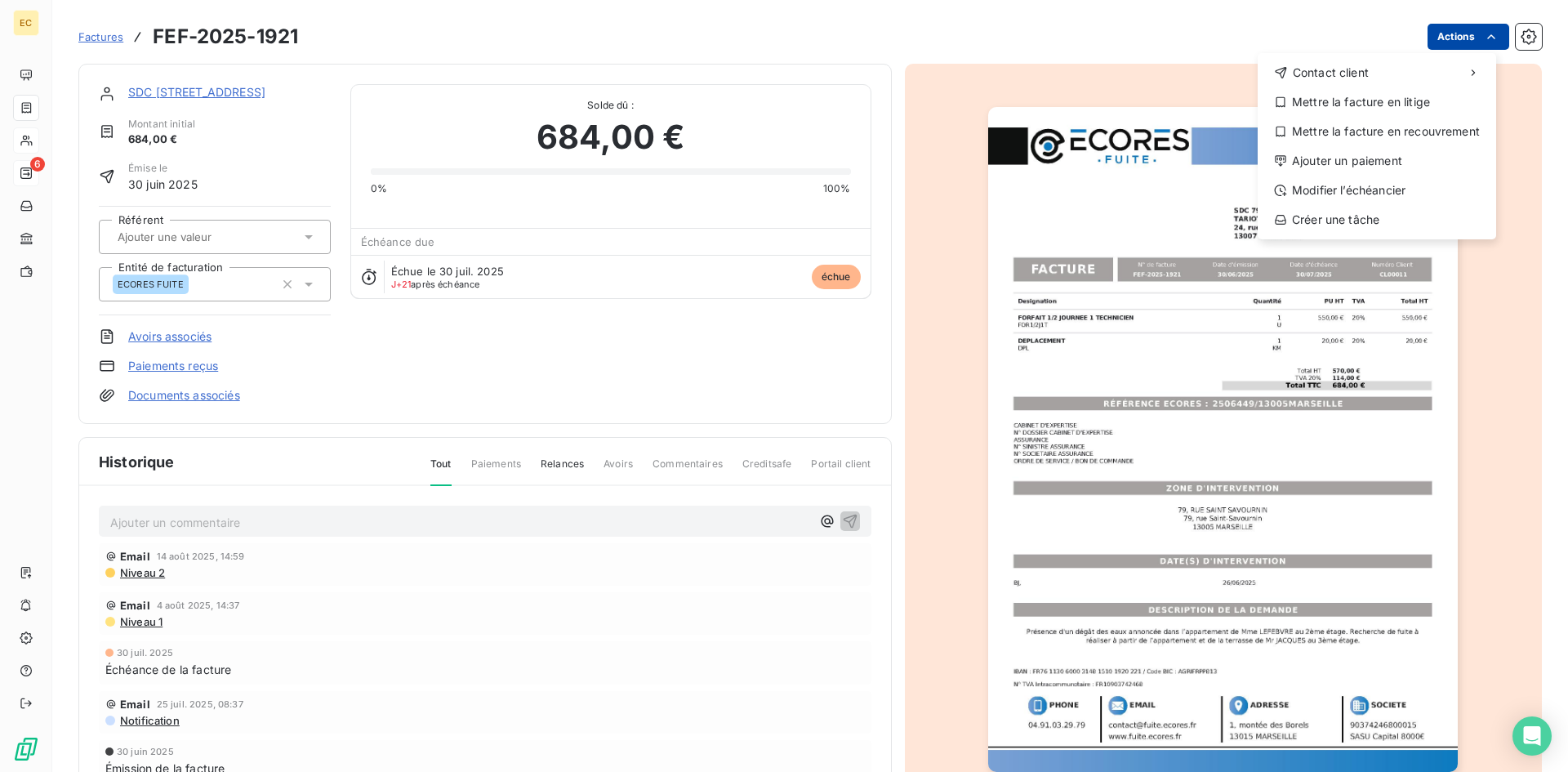
click at [1442, 37] on html "EC 6 Factures FEF-2025-1921 Actions Contact client Mettre la facture en litige …" at bounding box center [784, 386] width 1568 height 772
click at [1372, 153] on div "Ajouter un paiement" at bounding box center [1377, 161] width 225 height 26
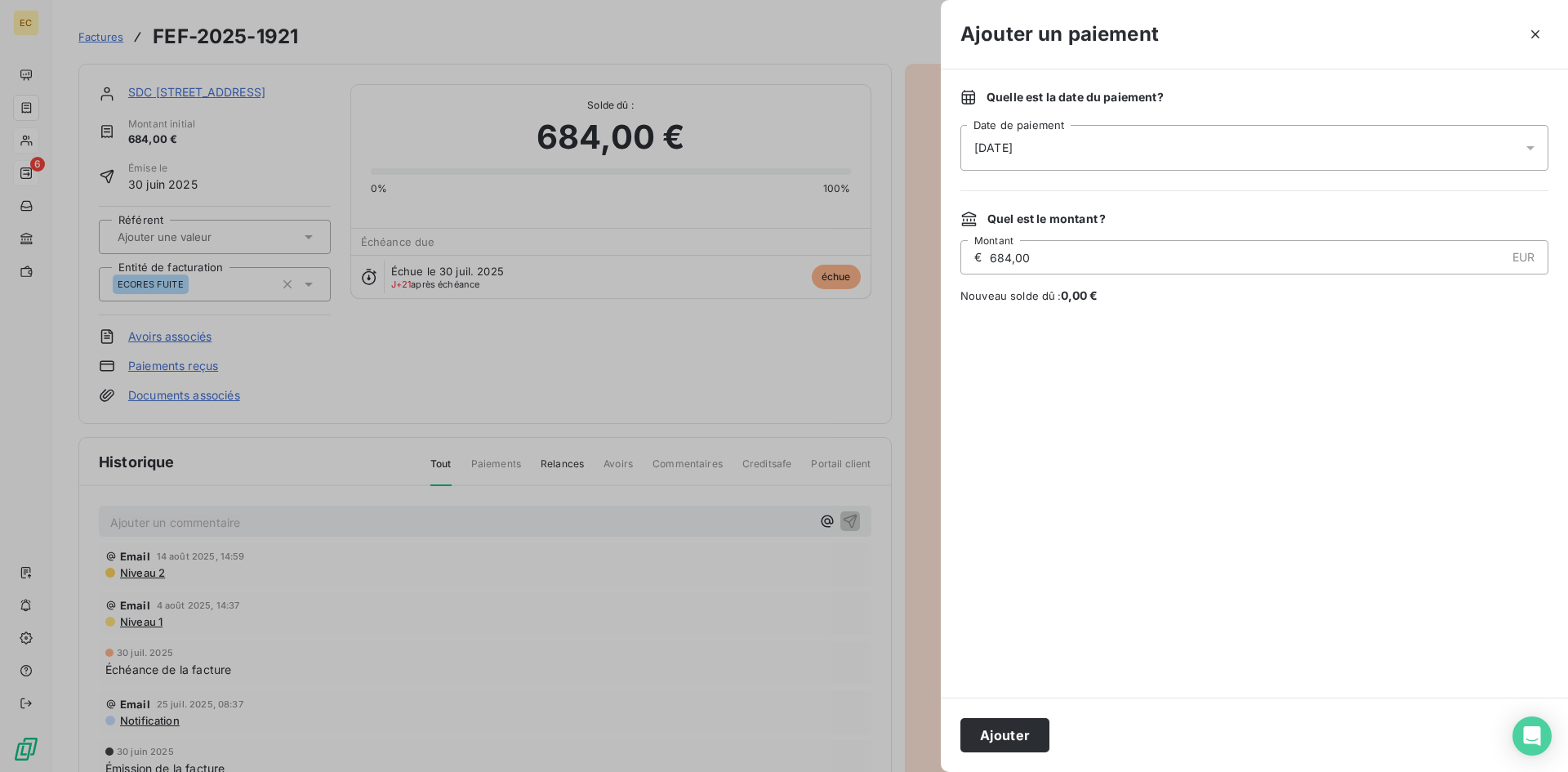
click at [1013, 149] on span "[DATE]" at bounding box center [993, 148] width 39 height 17
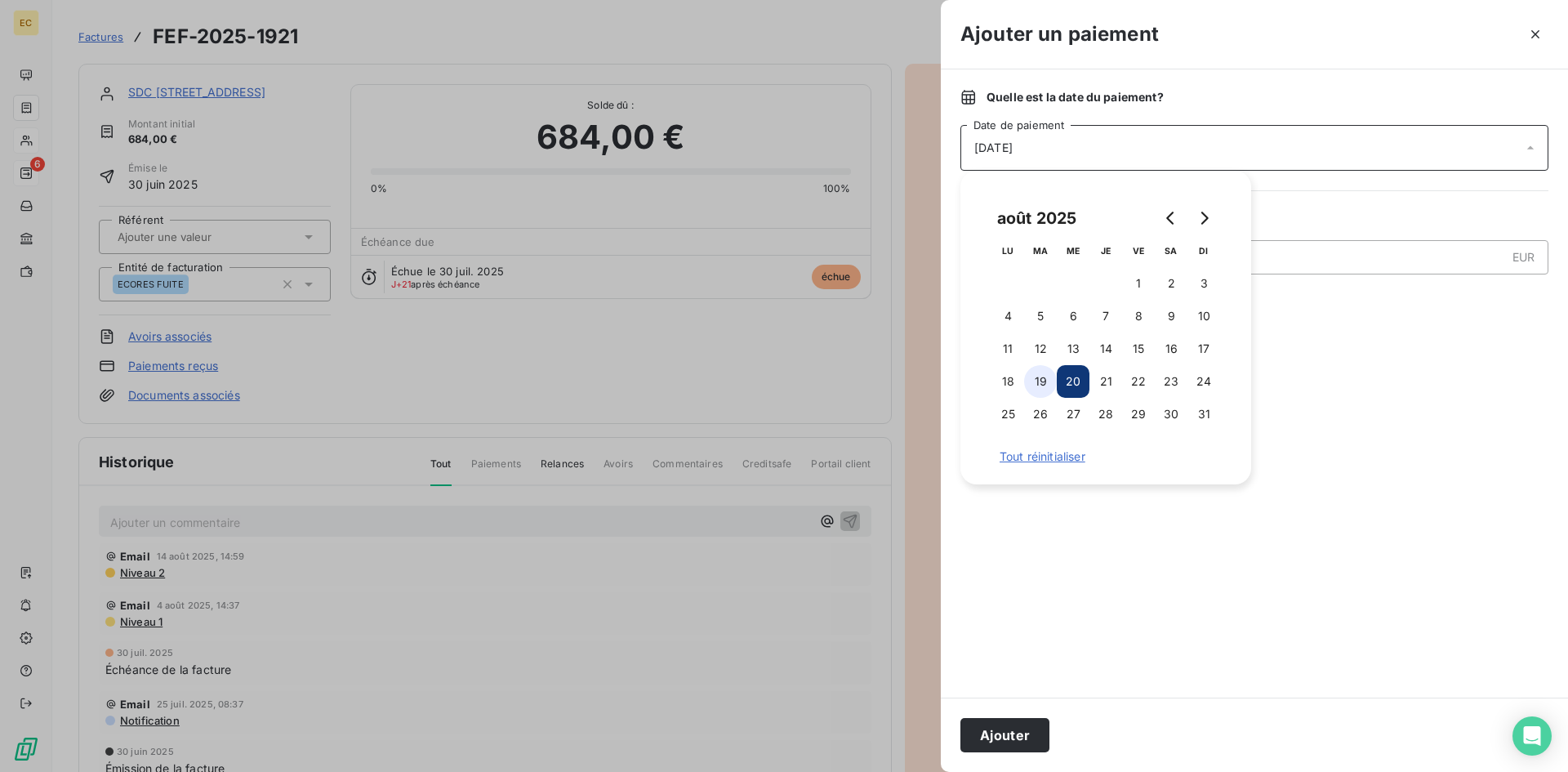
click at [1034, 379] on button "19" at bounding box center [1039, 381] width 32 height 32
click at [1003, 734] on button "Ajouter" at bounding box center [1004, 735] width 89 height 34
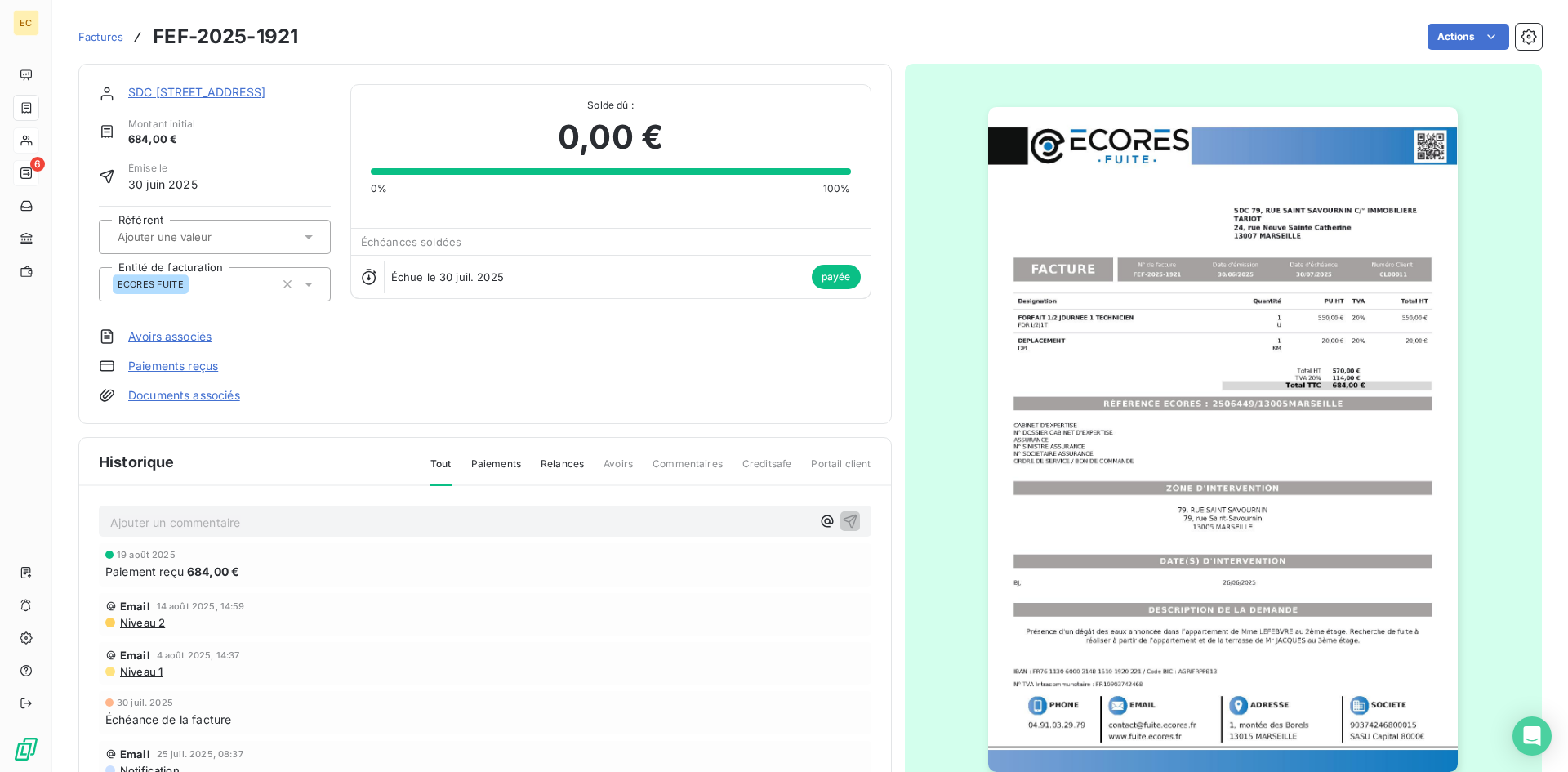
click at [107, 32] on span "Factures" at bounding box center [101, 37] width 45 height 13
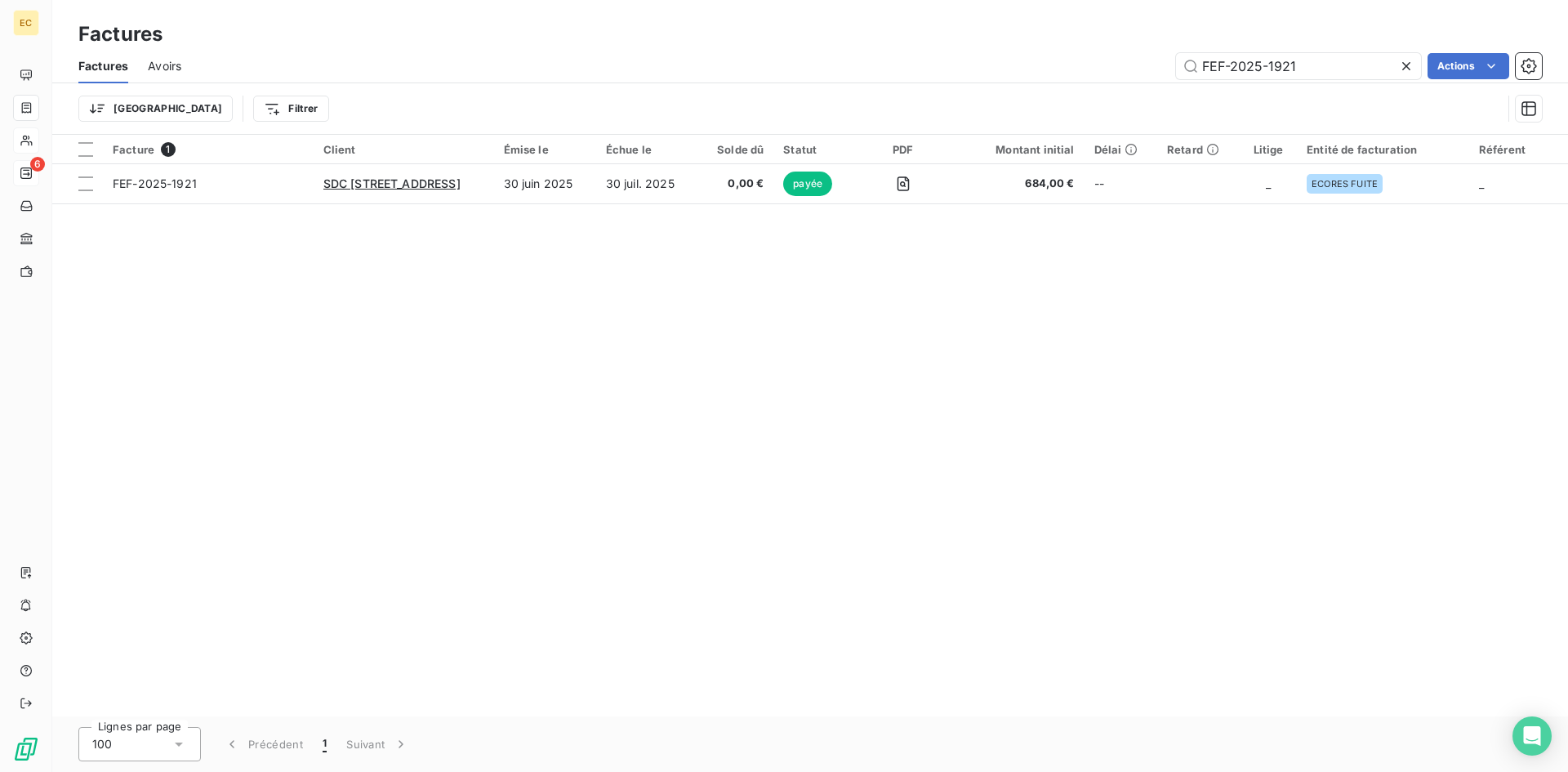
drag, startPoint x: 1346, startPoint y: 67, endPoint x: 1143, endPoint y: 71, distance: 203.0
click at [1143, 71] on div "FEF-2025-1921 Actions" at bounding box center [870, 66] width 1341 height 26
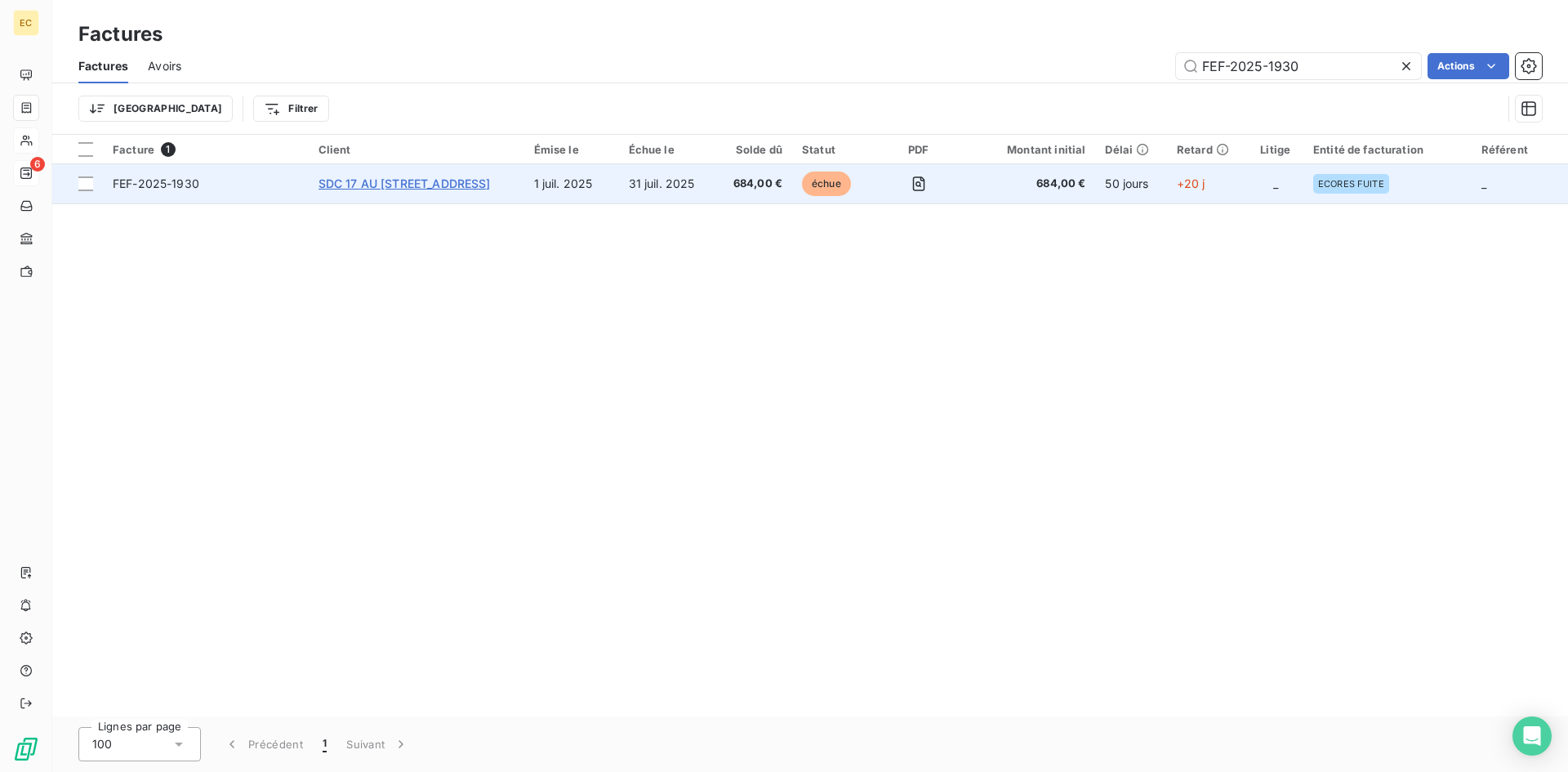
type input "FEF-2025-1930"
click at [416, 189] on span "SDC 17 AU [STREET_ADDRESS]" at bounding box center [405, 183] width 172 height 14
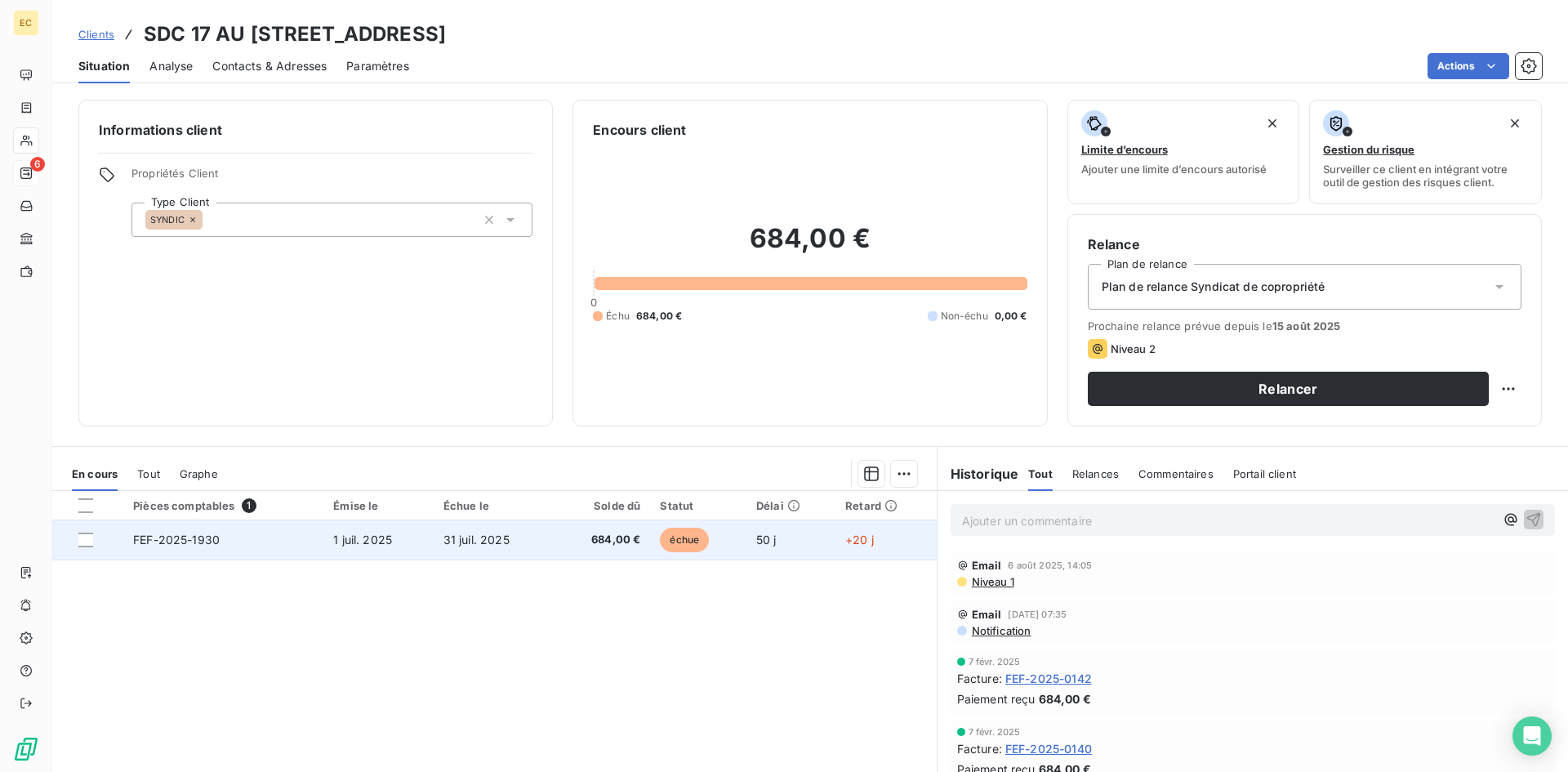
click at [382, 534] on span "1 juil. 2025" at bounding box center [363, 539] width 59 height 14
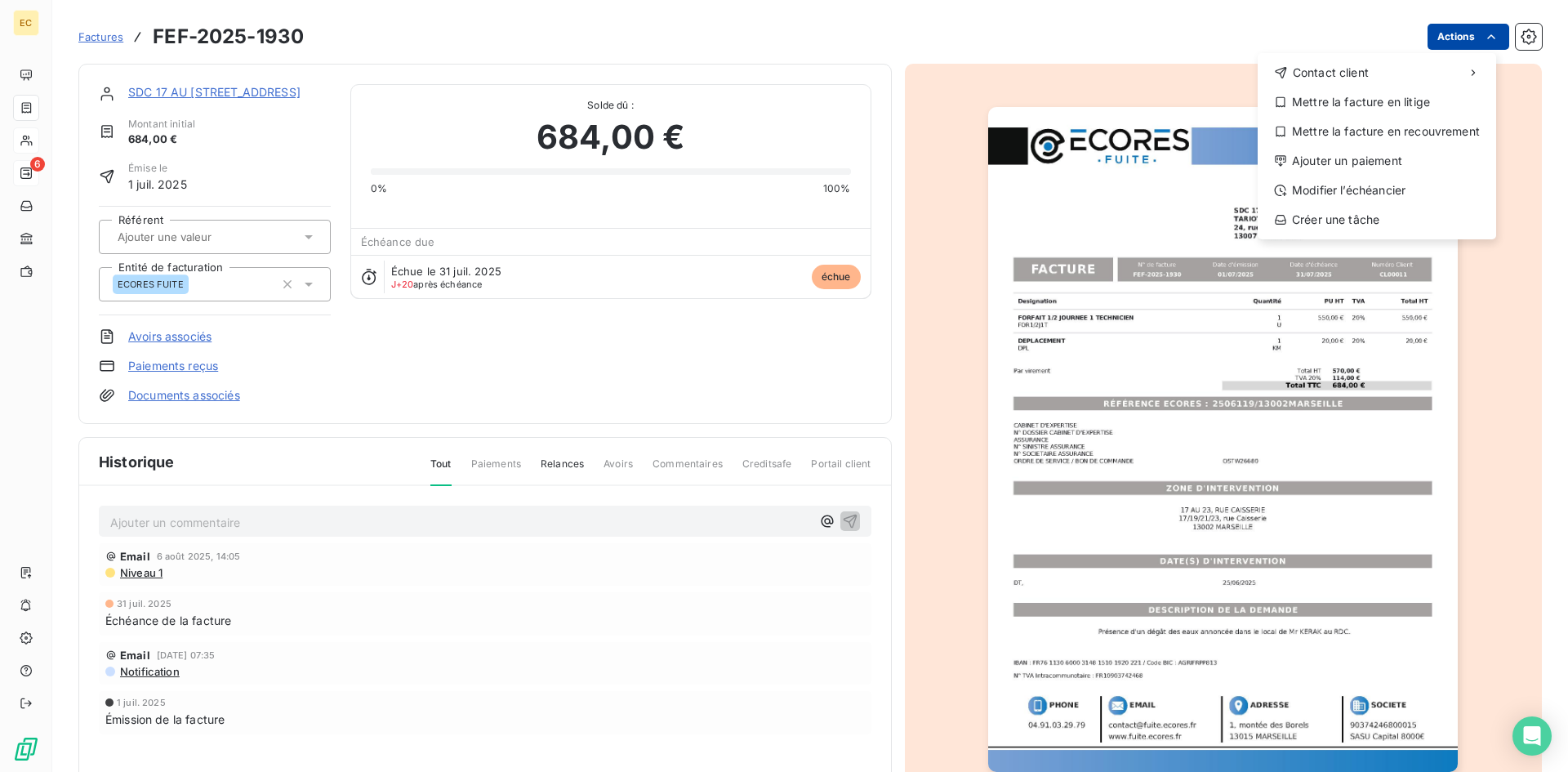
click at [1441, 40] on html "EC 6 Factures FEF-2025-1930 Actions Contact client Mettre la facture en litige …" at bounding box center [784, 386] width 1568 height 772
click at [1377, 160] on div "Ajouter un paiement" at bounding box center [1377, 161] width 225 height 26
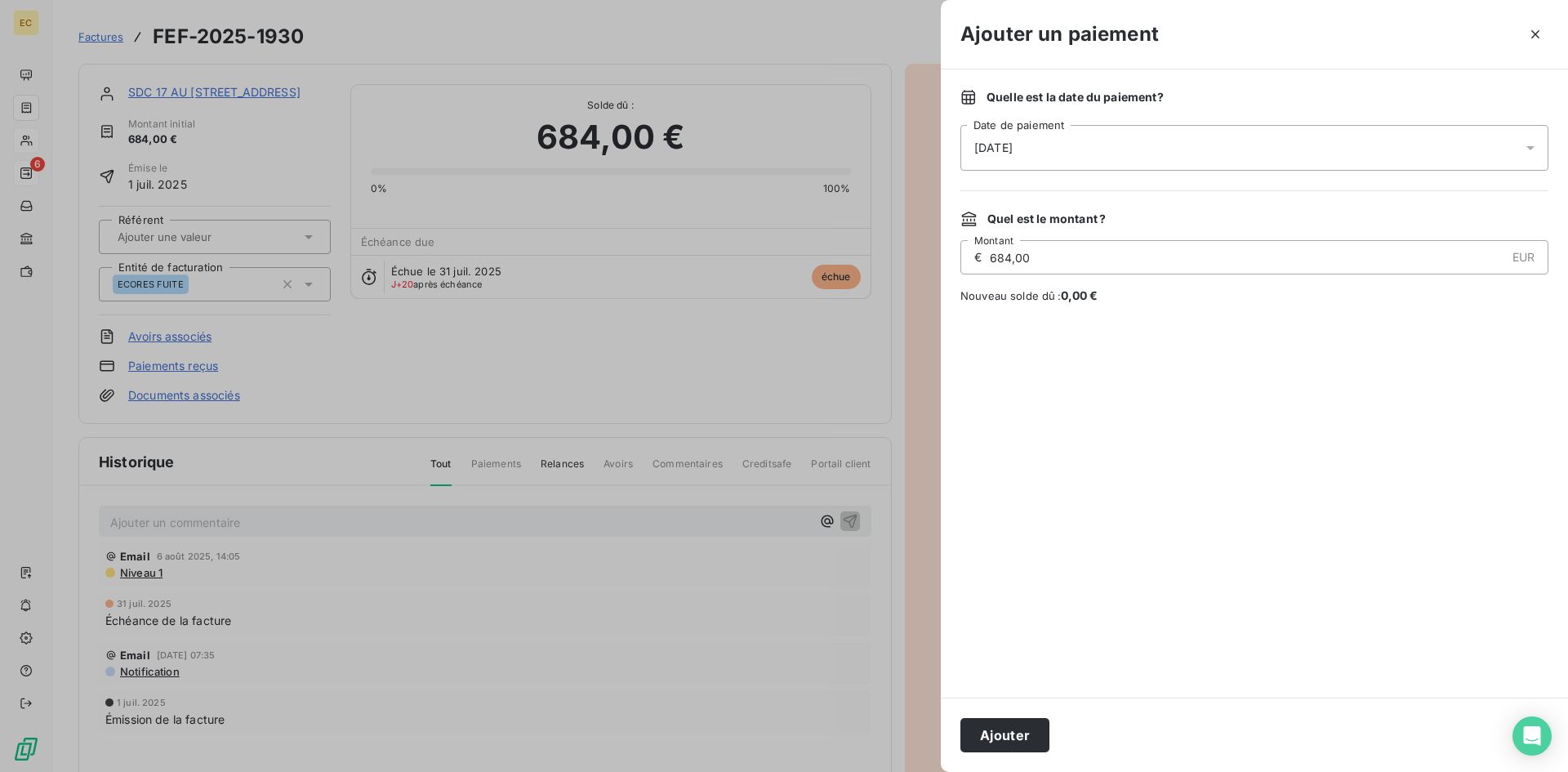
click at [1006, 147] on span "[DATE]" at bounding box center [993, 148] width 39 height 17
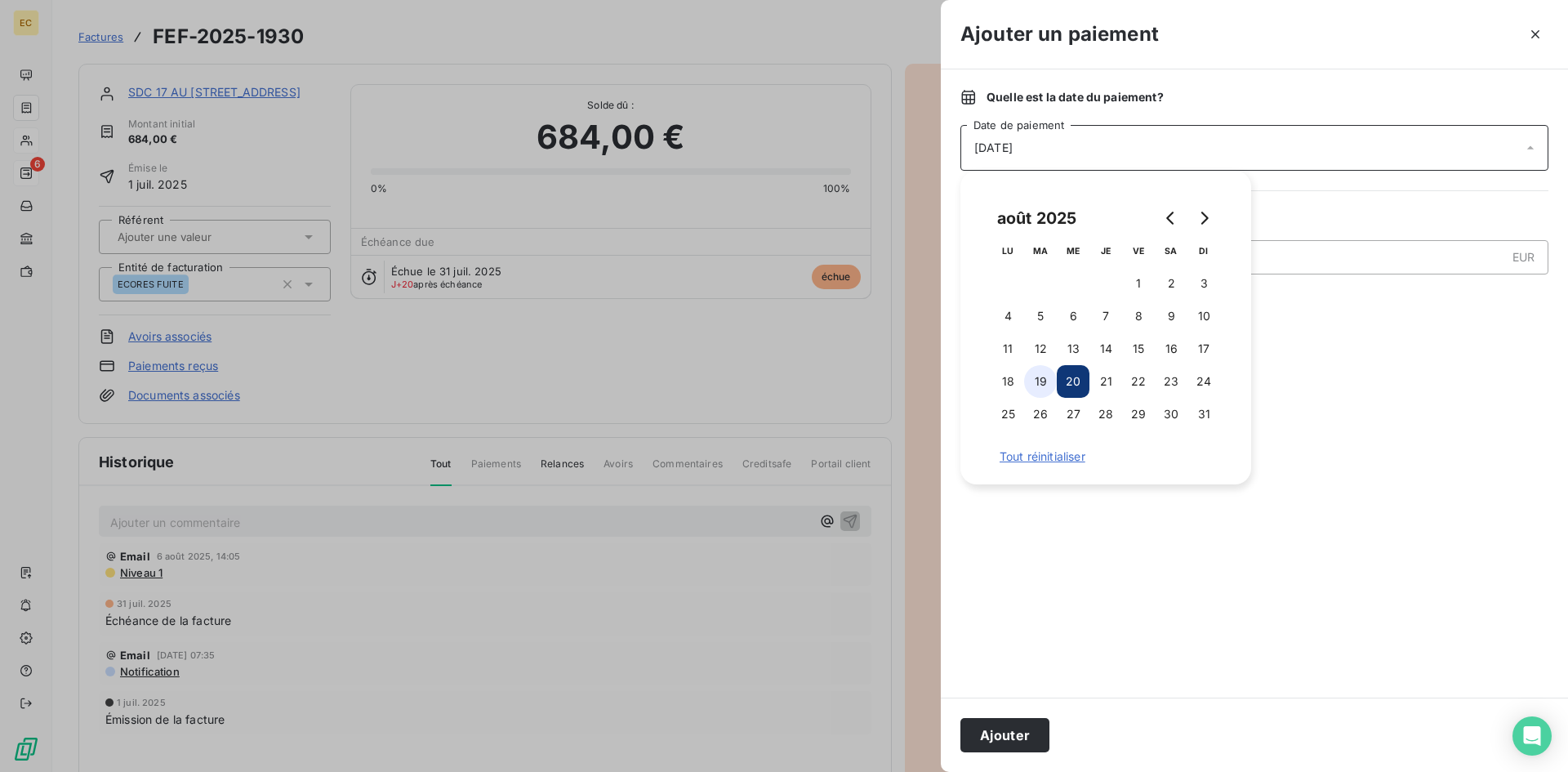
click at [1043, 378] on button "19" at bounding box center [1039, 381] width 32 height 32
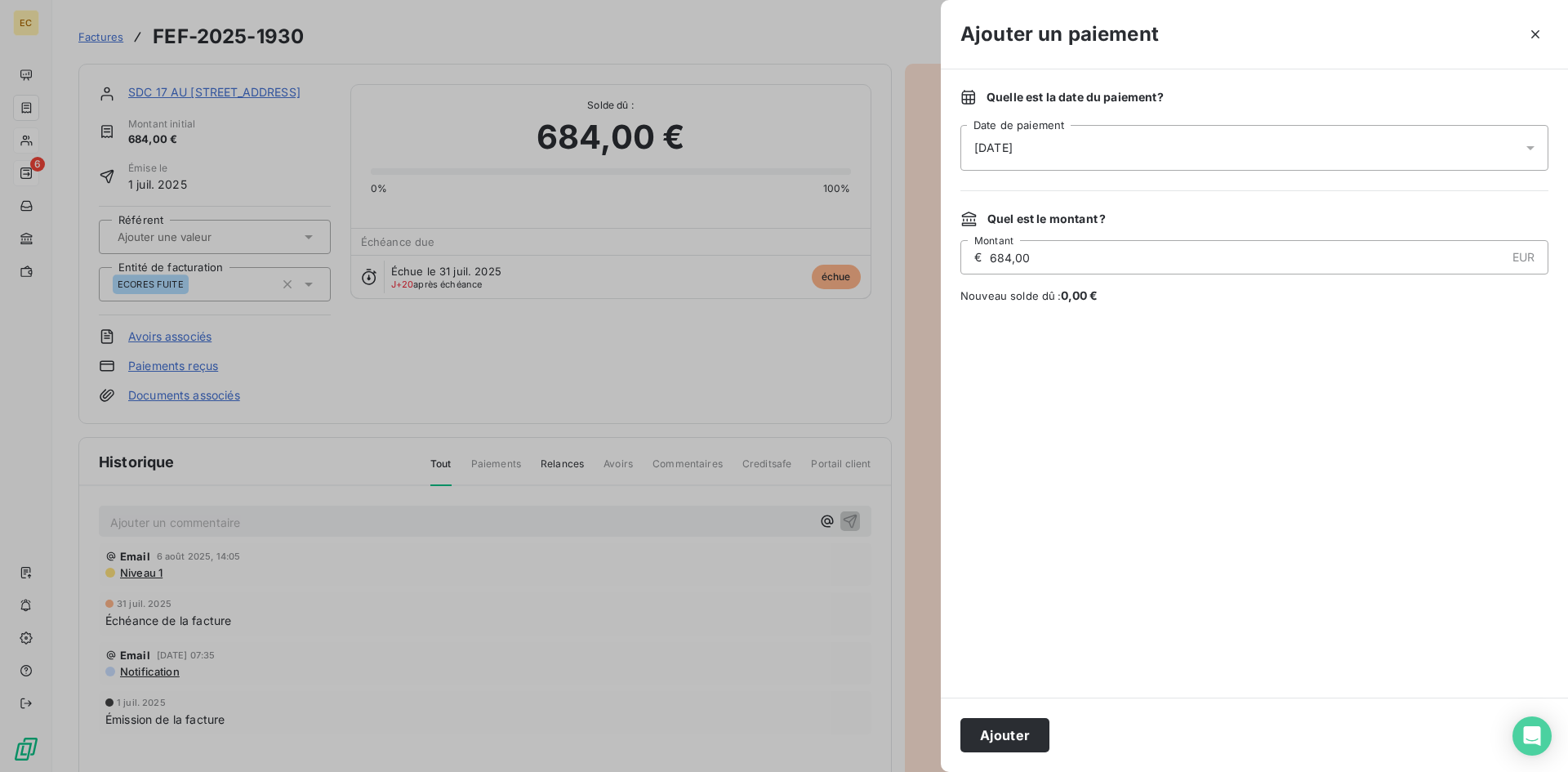
click at [1111, 569] on div at bounding box center [1254, 501] width 588 height 355
click at [1017, 741] on button "Ajouter" at bounding box center [1004, 735] width 89 height 34
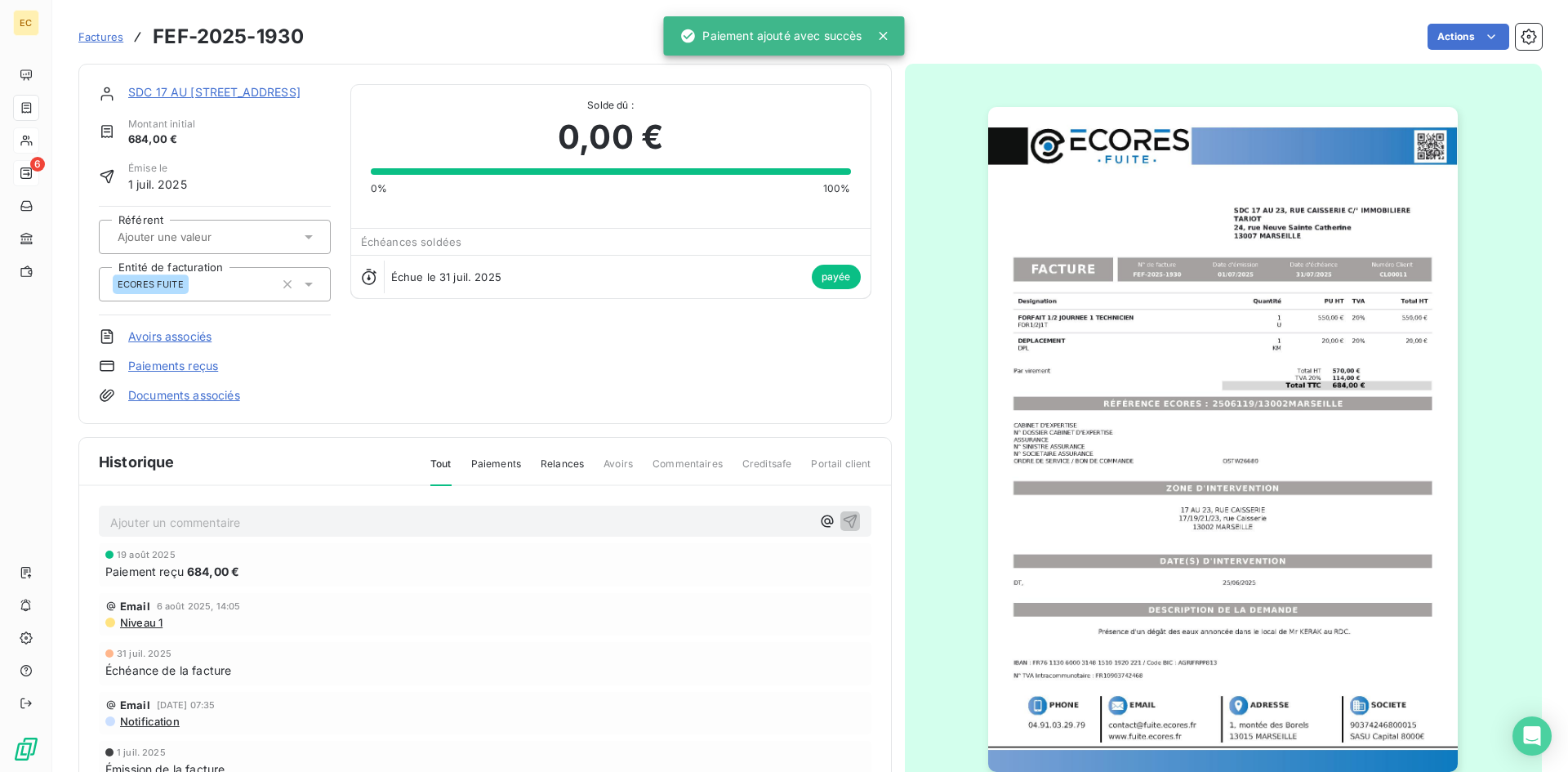
drag, startPoint x: 91, startPoint y: 38, endPoint x: 691, endPoint y: 59, distance: 600.4
click at [91, 38] on span "Factures" at bounding box center [101, 37] width 45 height 13
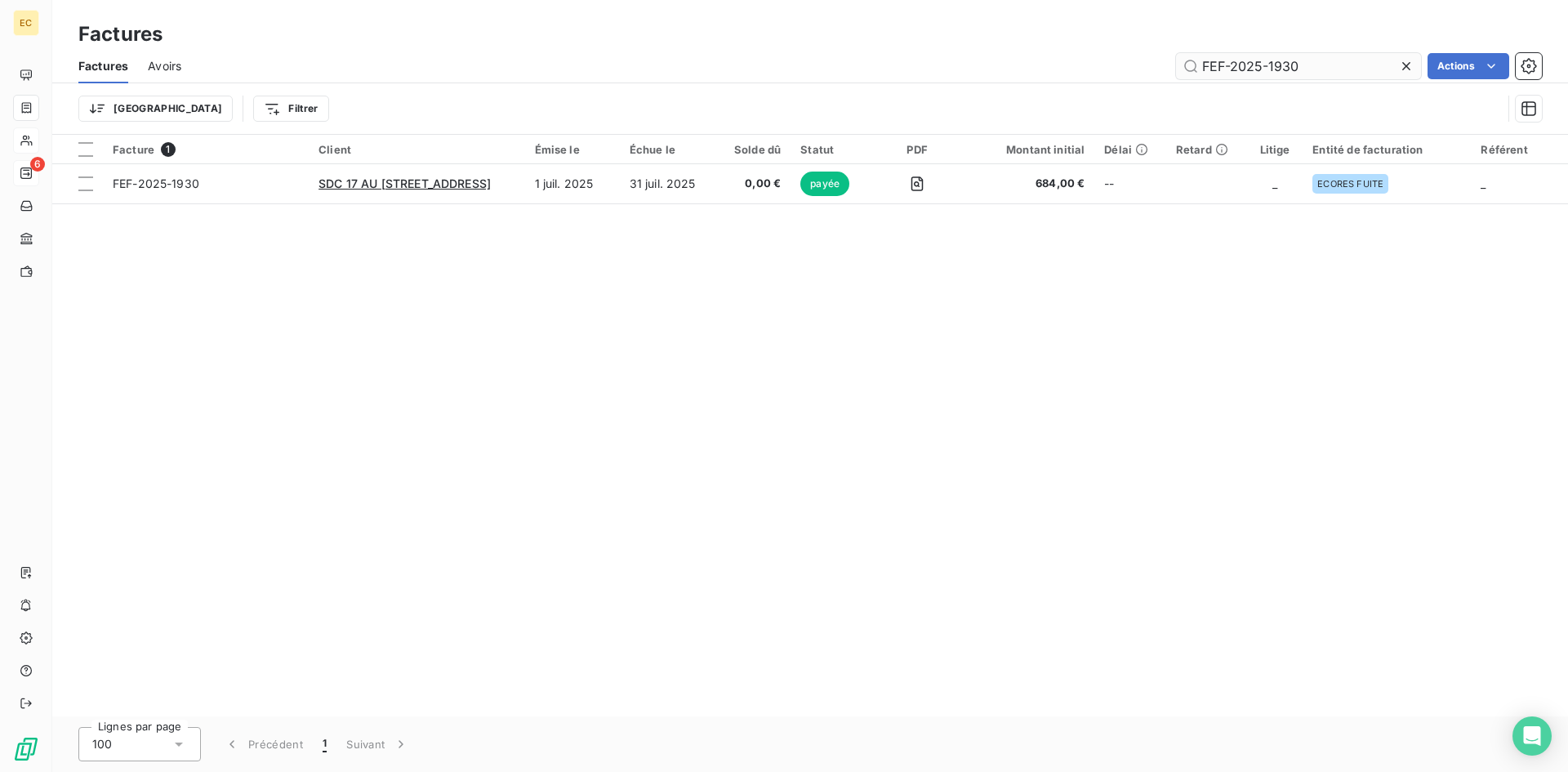
drag, startPoint x: 1324, startPoint y: 66, endPoint x: 1272, endPoint y: 67, distance: 52.0
click at [1272, 67] on input "FEF-2025-1930" at bounding box center [1298, 66] width 245 height 26
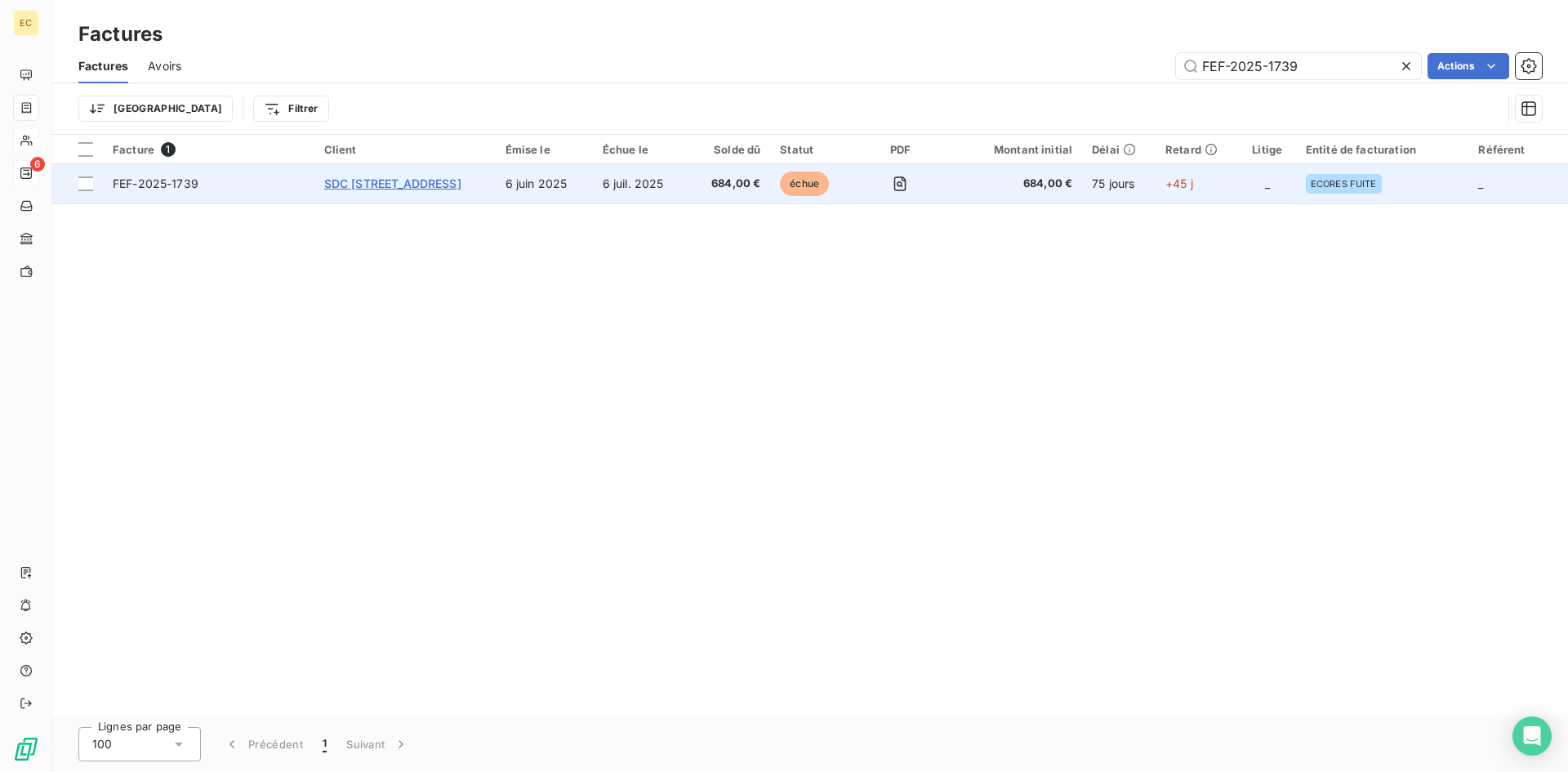
type input "FEF-2025-1739"
click at [461, 184] on span "SDC [STREET_ADDRESS]" at bounding box center [393, 183] width 137 height 14
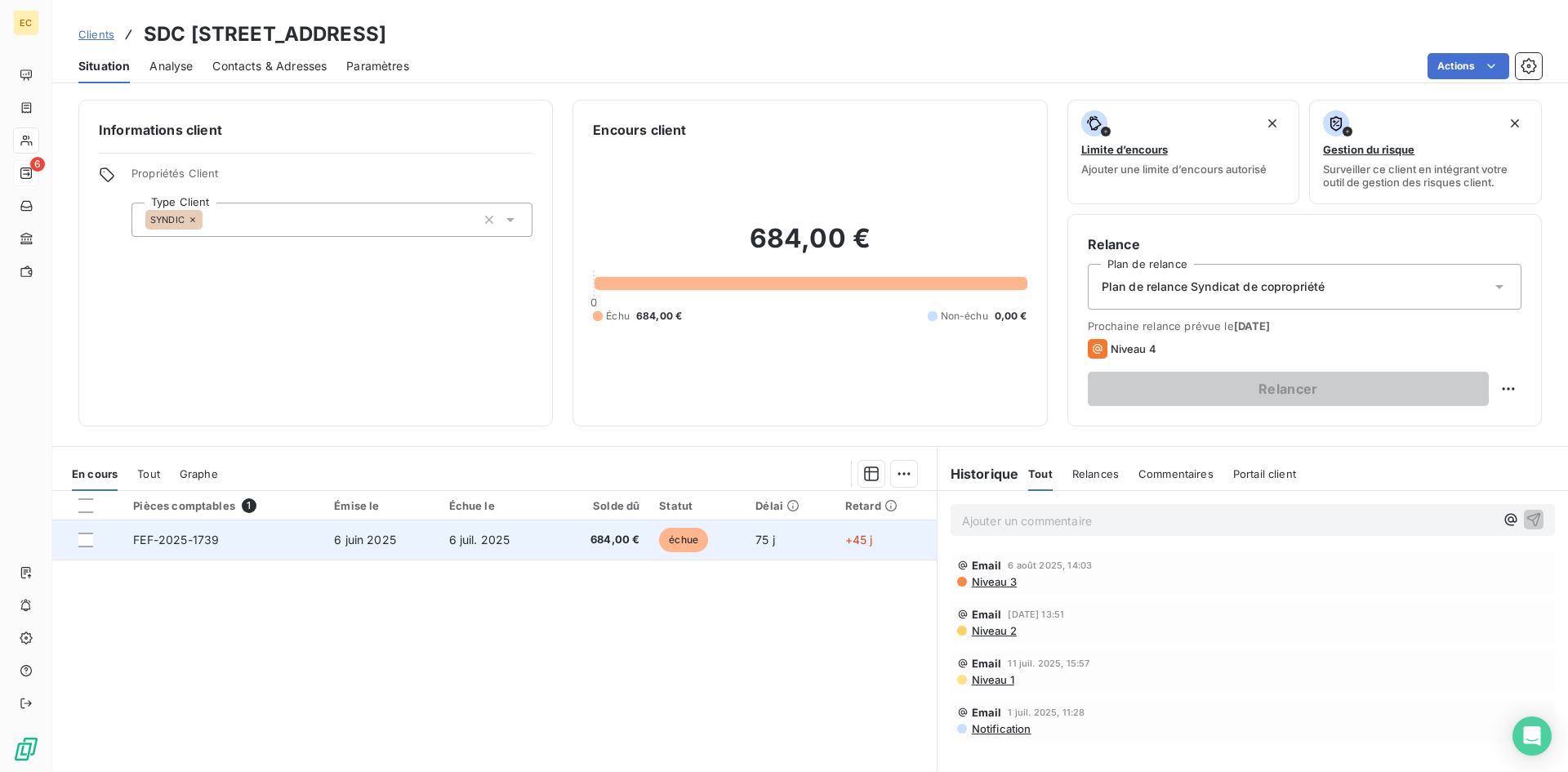
click at [279, 534] on td "FEF-2025-1739" at bounding box center [223, 540] width 201 height 39
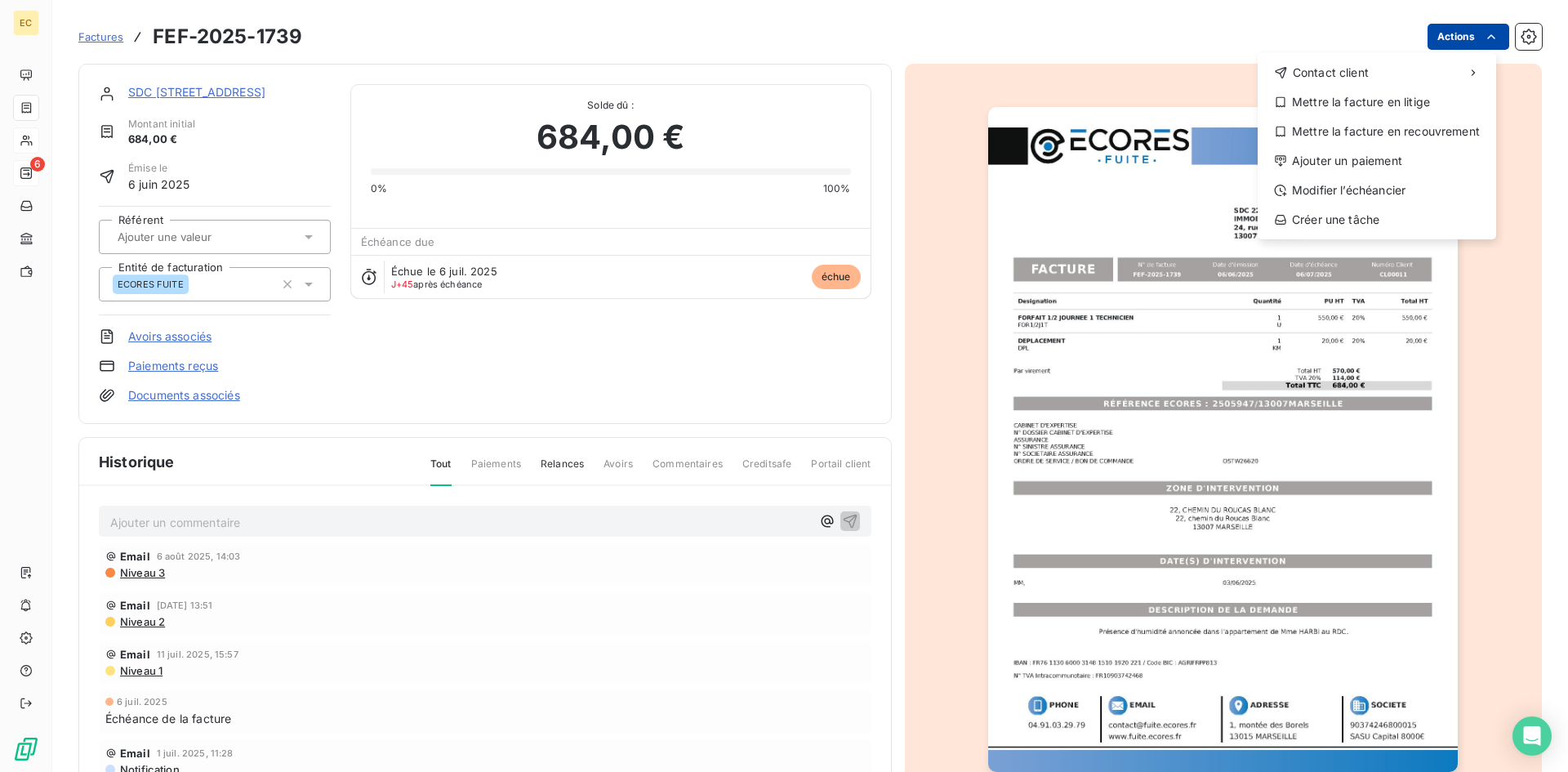
click at [1456, 31] on html "EC 6 Factures FEF-2025-1739 Actions Contact client Mettre la facture en litige …" at bounding box center [784, 386] width 1568 height 772
click at [1416, 158] on div "Ajouter un paiement" at bounding box center [1377, 161] width 225 height 26
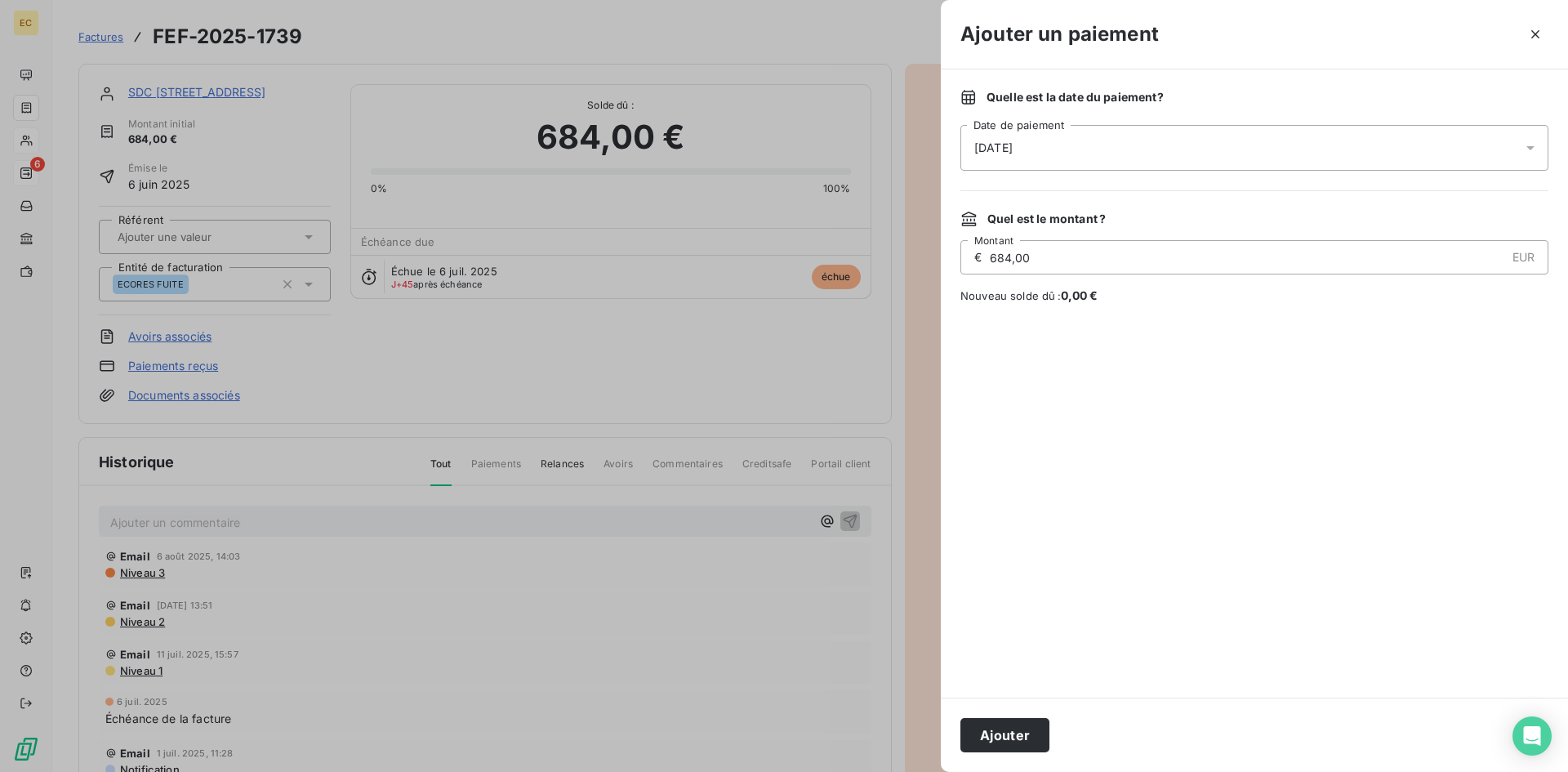
click at [1064, 147] on div "[DATE]" at bounding box center [1254, 147] width 588 height 45
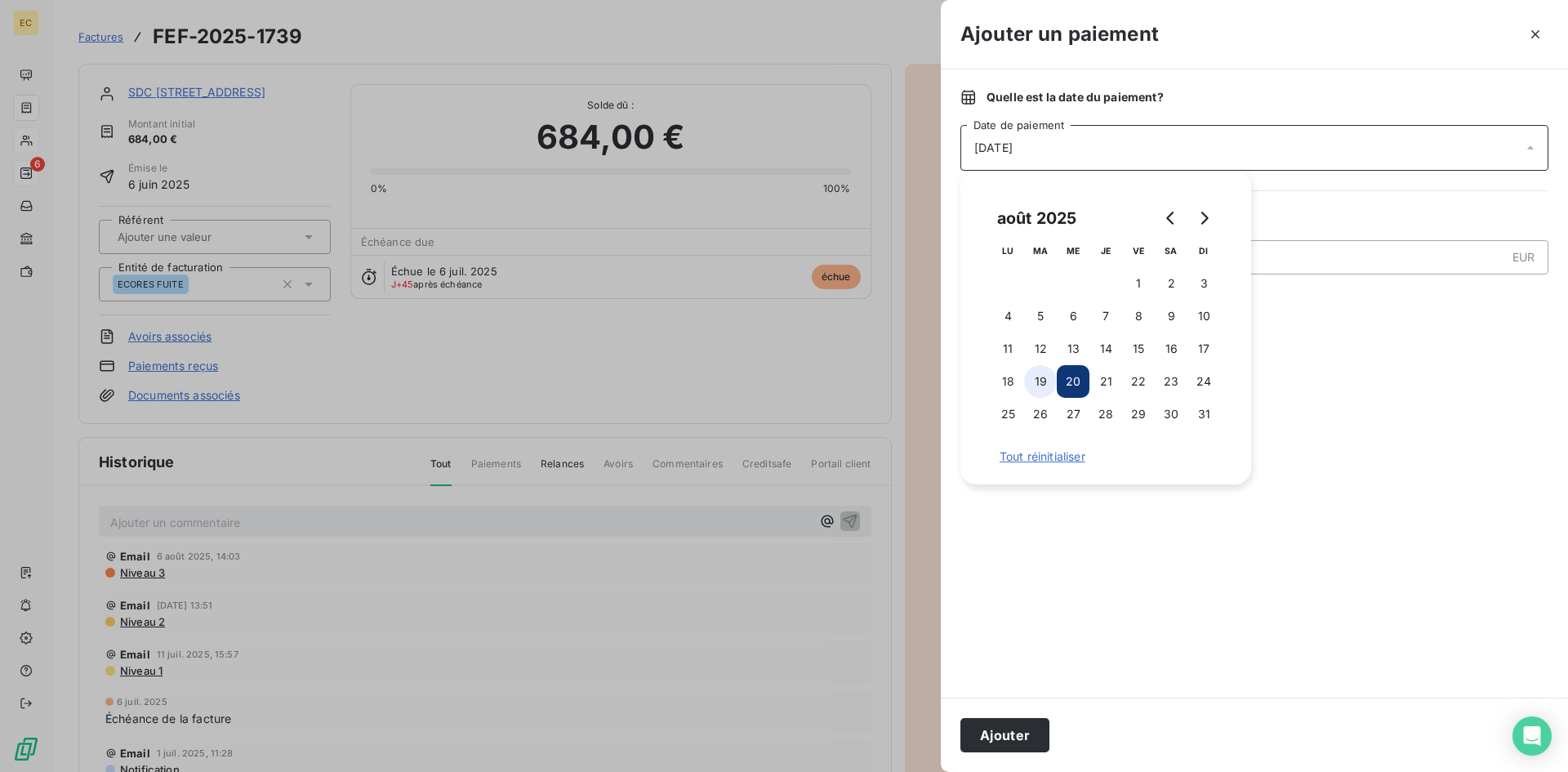
click at [1041, 376] on button "19" at bounding box center [1039, 381] width 32 height 32
click at [1015, 732] on button "Ajouter" at bounding box center [1004, 735] width 89 height 34
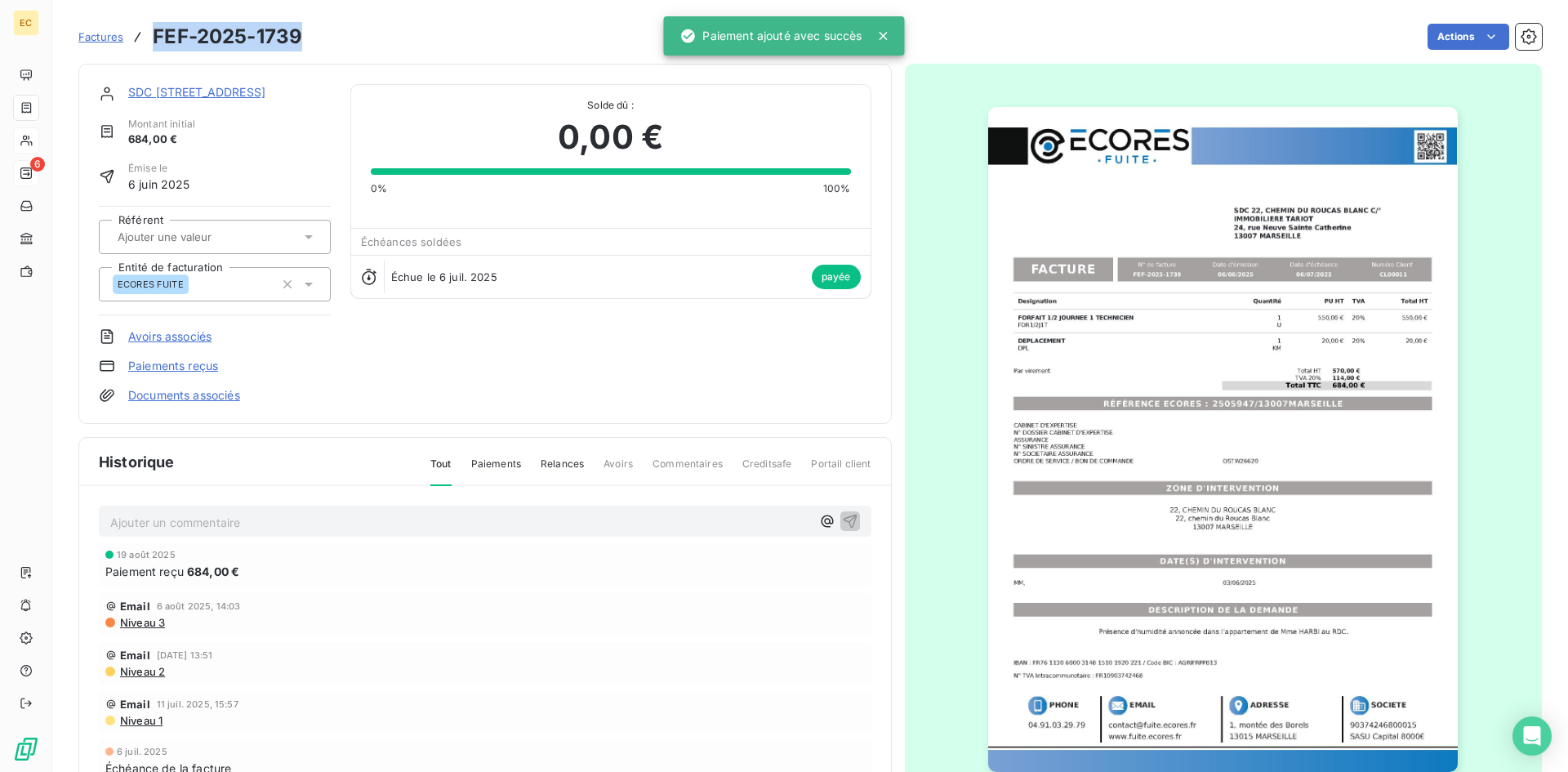
drag, startPoint x: 306, startPoint y: 40, endPoint x: 148, endPoint y: 34, distance: 158.1
click at [148, 34] on div "Factures FEF-2025-1739 Actions" at bounding box center [810, 36] width 1464 height 34
copy h3 "FEF-2025-1739"
click at [102, 37] on span "Factures" at bounding box center [101, 37] width 45 height 13
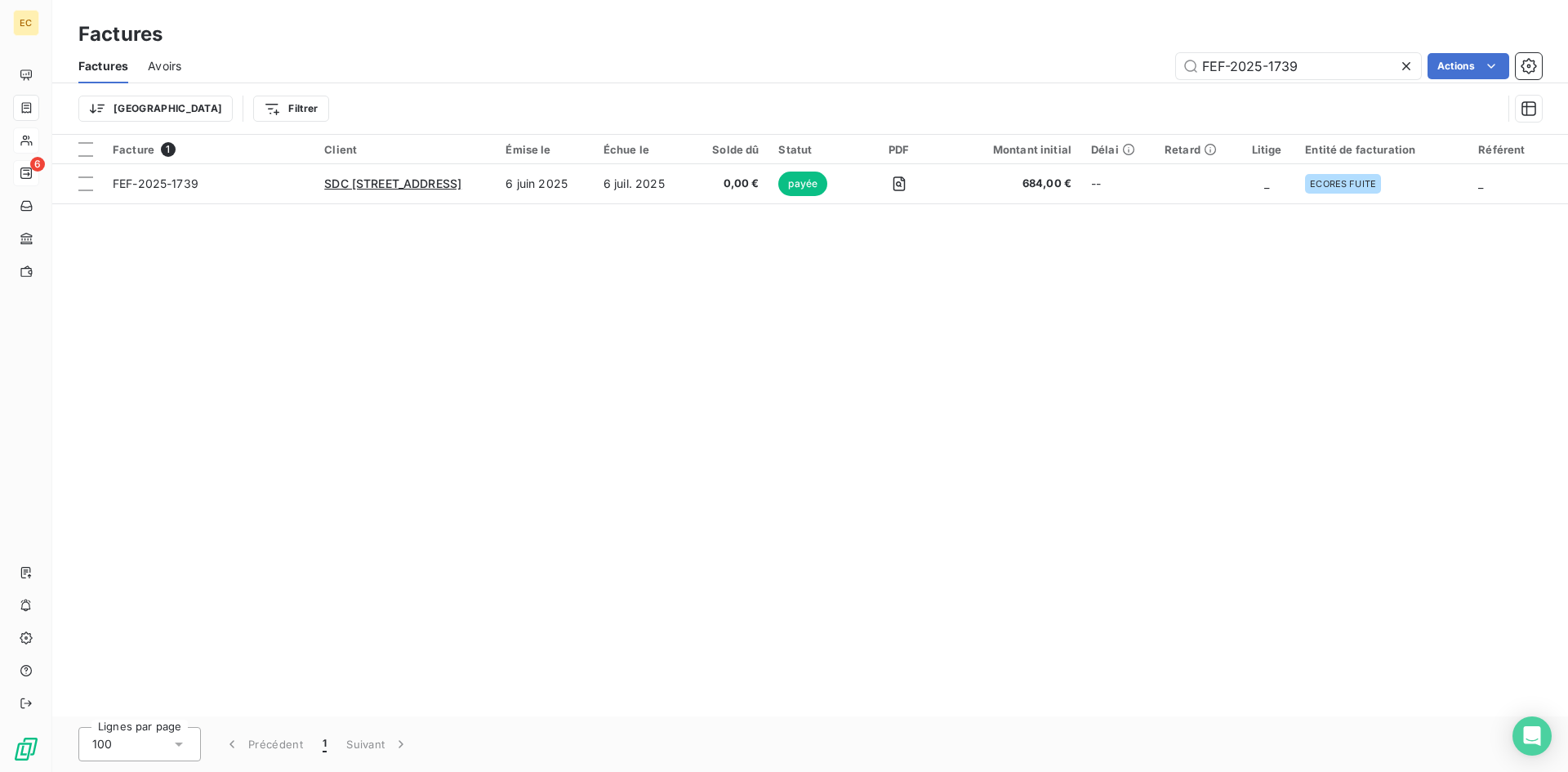
drag, startPoint x: 1339, startPoint y: 63, endPoint x: 1150, endPoint y: 89, distance: 190.8
click at [1150, 89] on div "Factures Avoirs FEF-2025-1739 Actions Trier Filtrer" at bounding box center [810, 92] width 1515 height 85
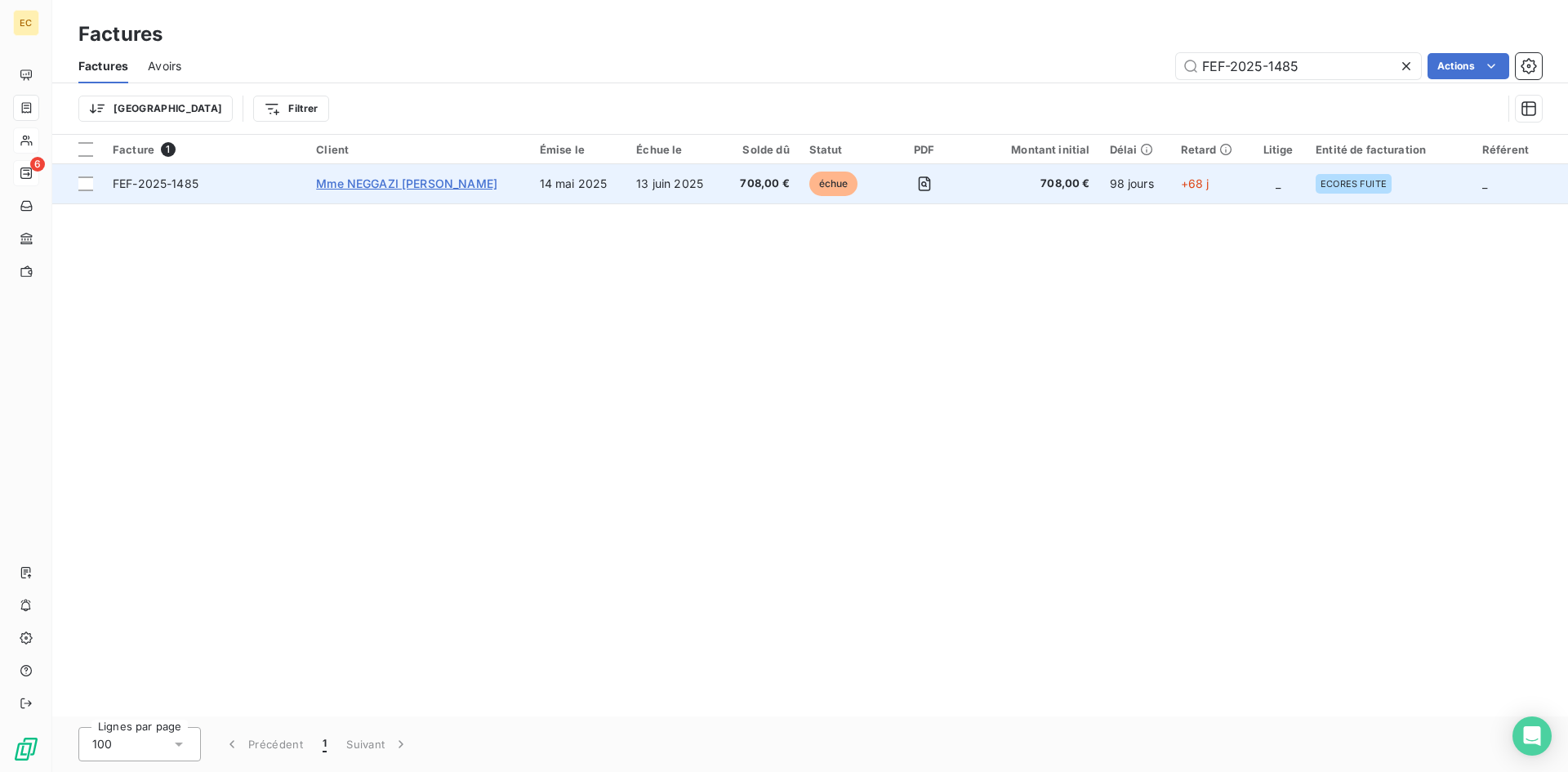
type input "FEF-2025-1485"
click at [395, 186] on span "Mme NEGGAZI [PERSON_NAME]" at bounding box center [407, 183] width 181 height 14
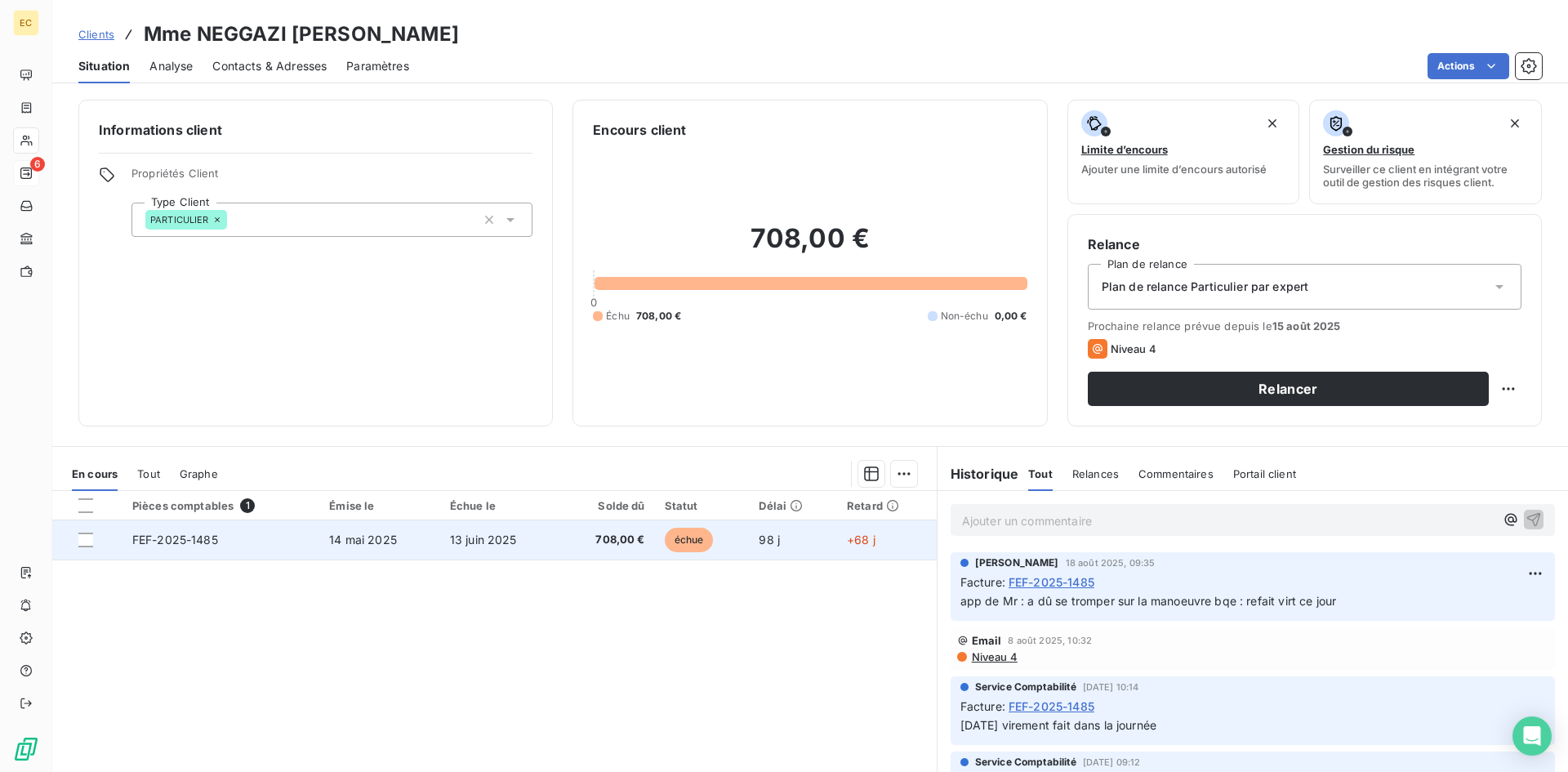
click at [185, 546] on td "FEF-2025-1485" at bounding box center [221, 540] width 197 height 39
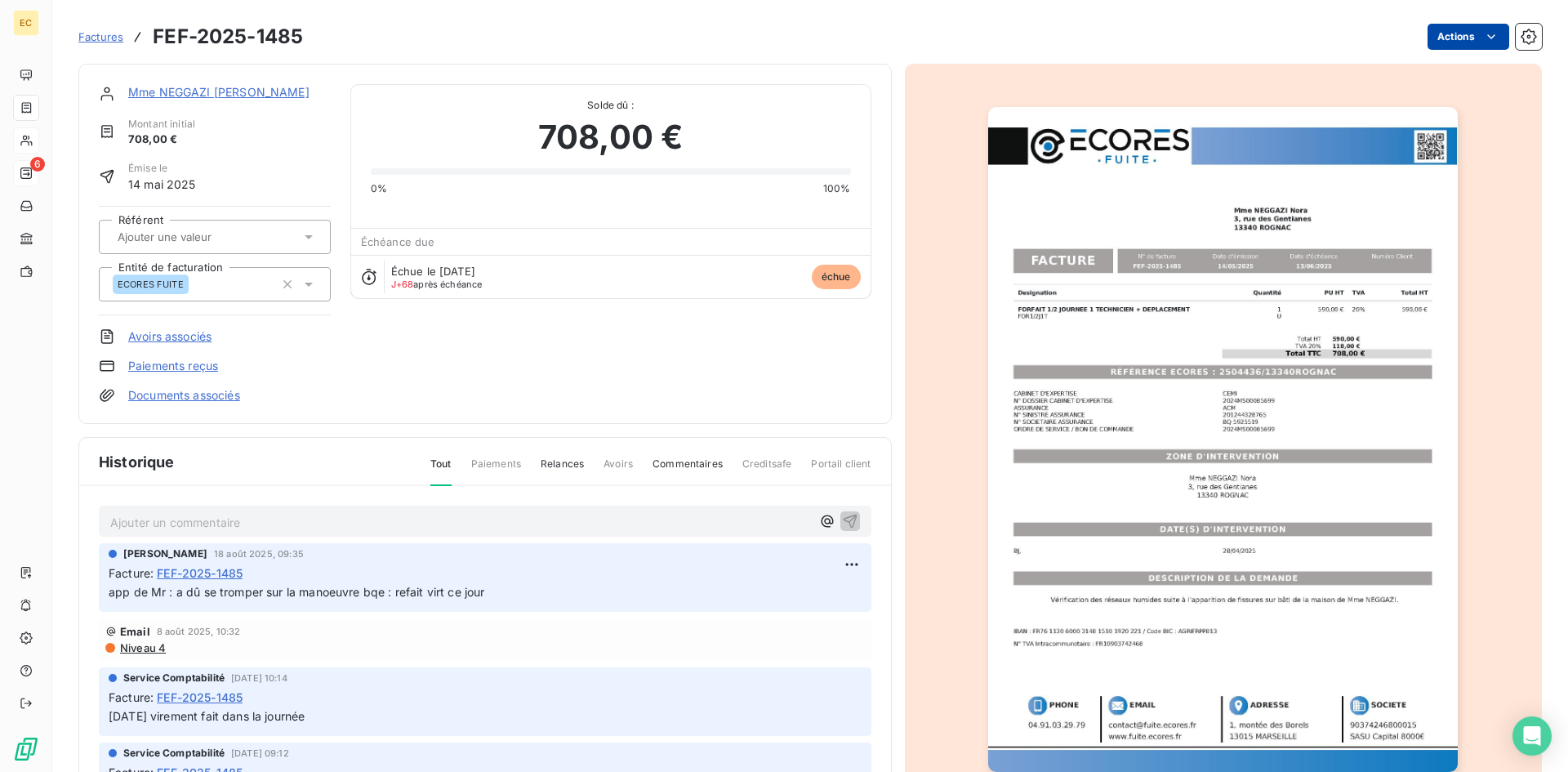
click at [1446, 26] on html "EC 6 Factures FEF-2025-1485 Actions Mme NEGGAZI [PERSON_NAME] initial 708,00 € …" at bounding box center [784, 386] width 1568 height 772
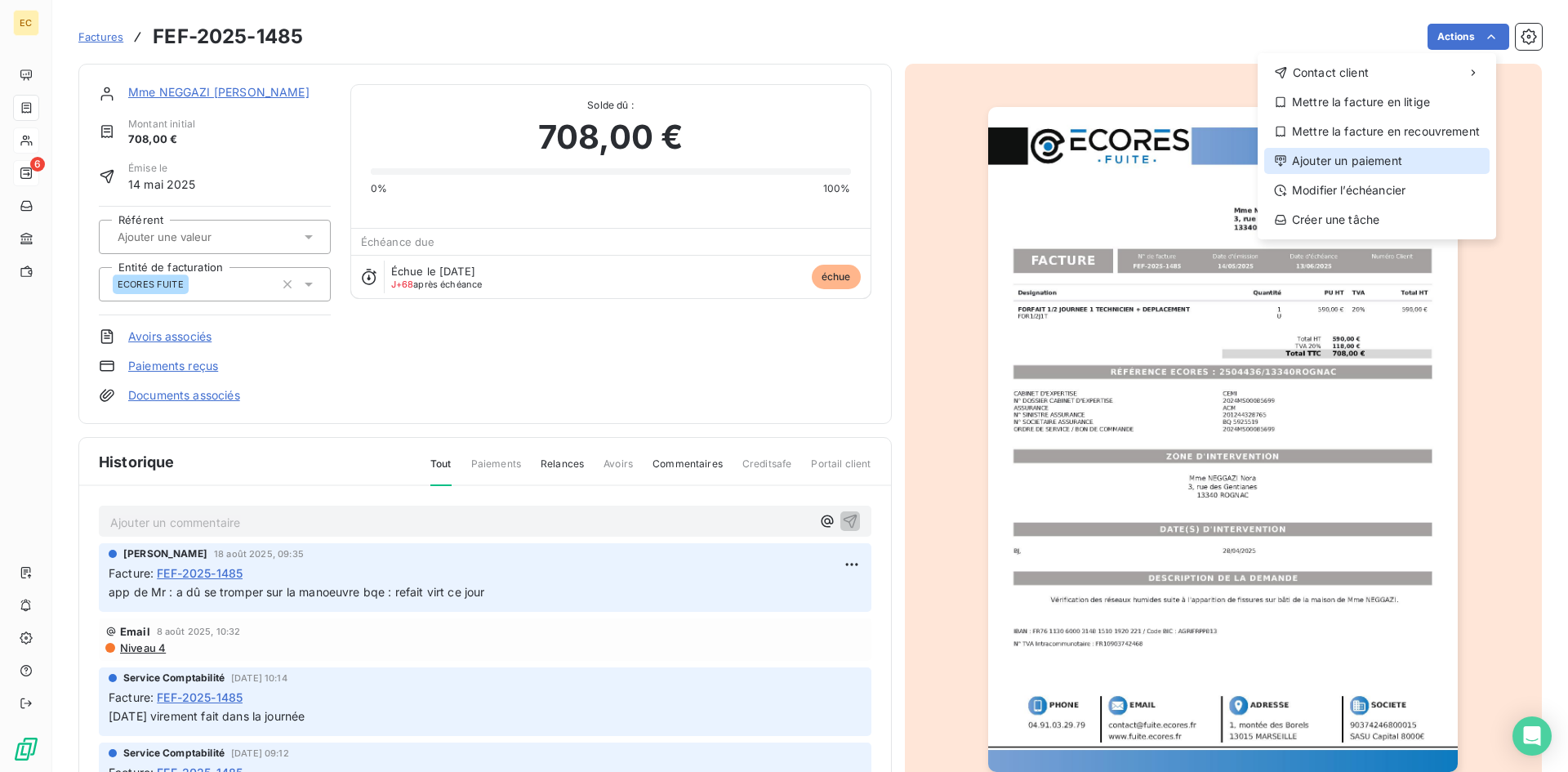
click at [1396, 156] on div "Ajouter un paiement" at bounding box center [1377, 161] width 225 height 26
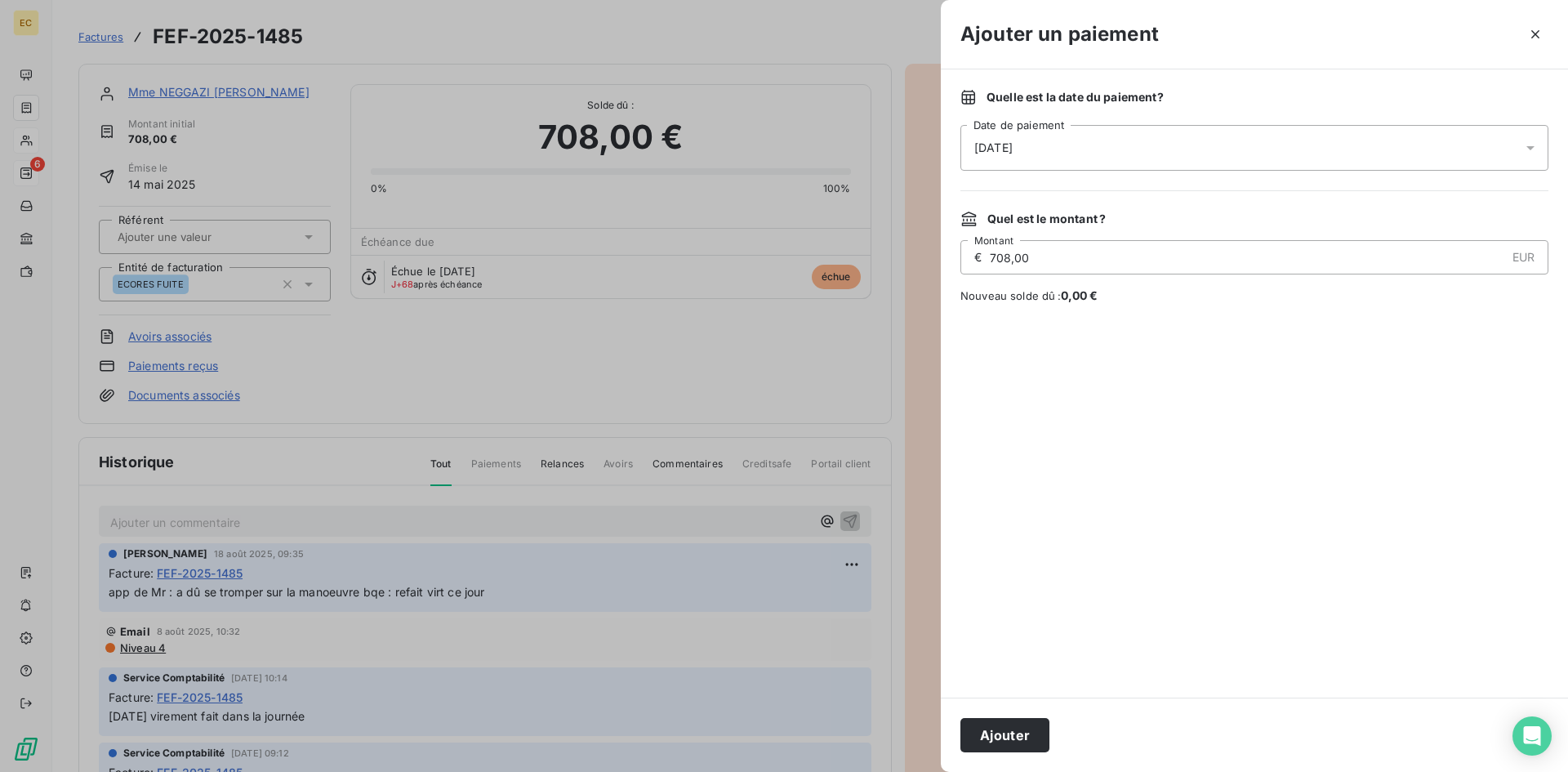
click at [1013, 151] on span "[DATE]" at bounding box center [993, 148] width 39 height 17
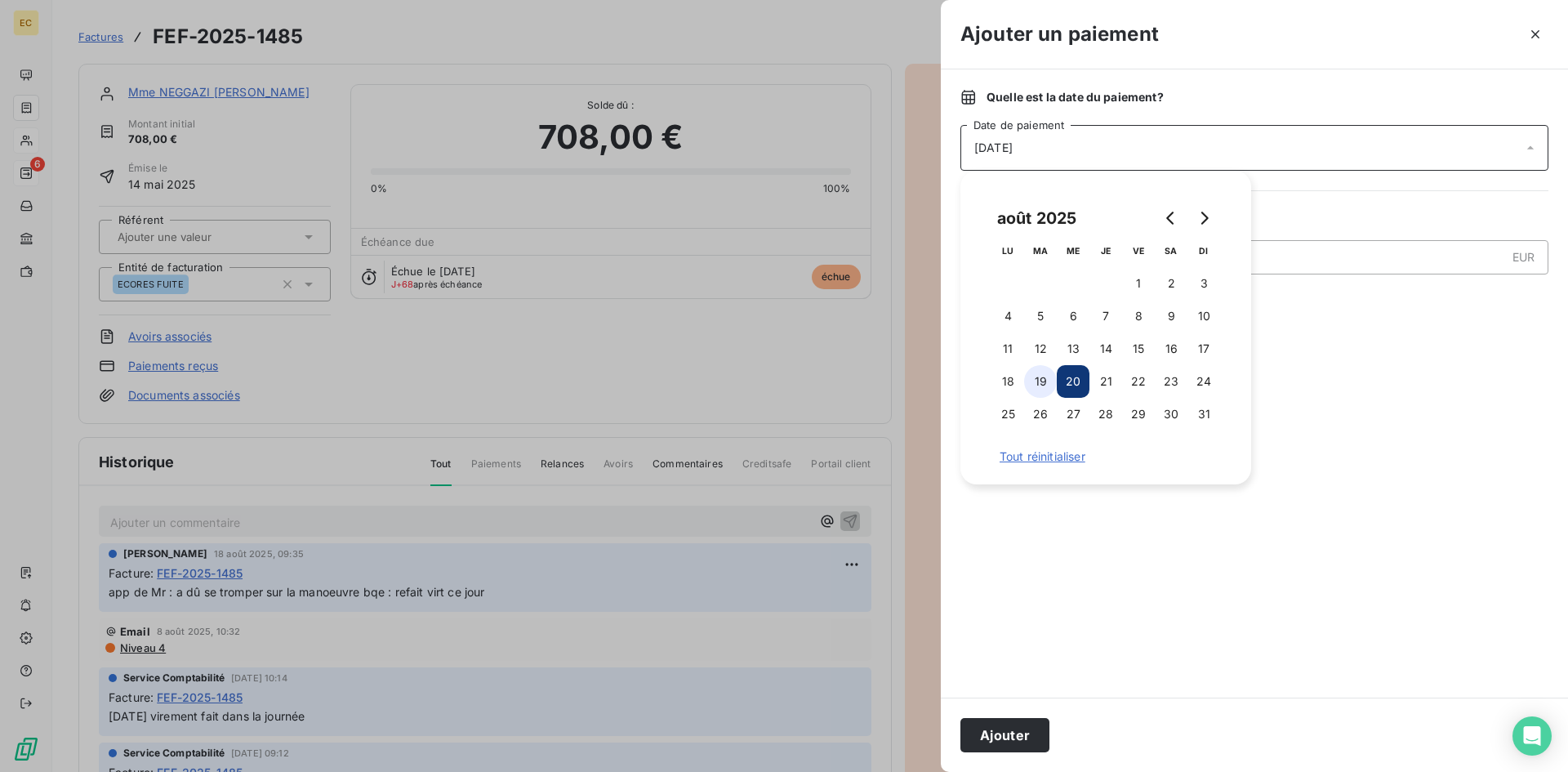
click at [1043, 380] on button "19" at bounding box center [1039, 381] width 32 height 32
click at [1020, 735] on button "Ajouter" at bounding box center [1004, 735] width 89 height 34
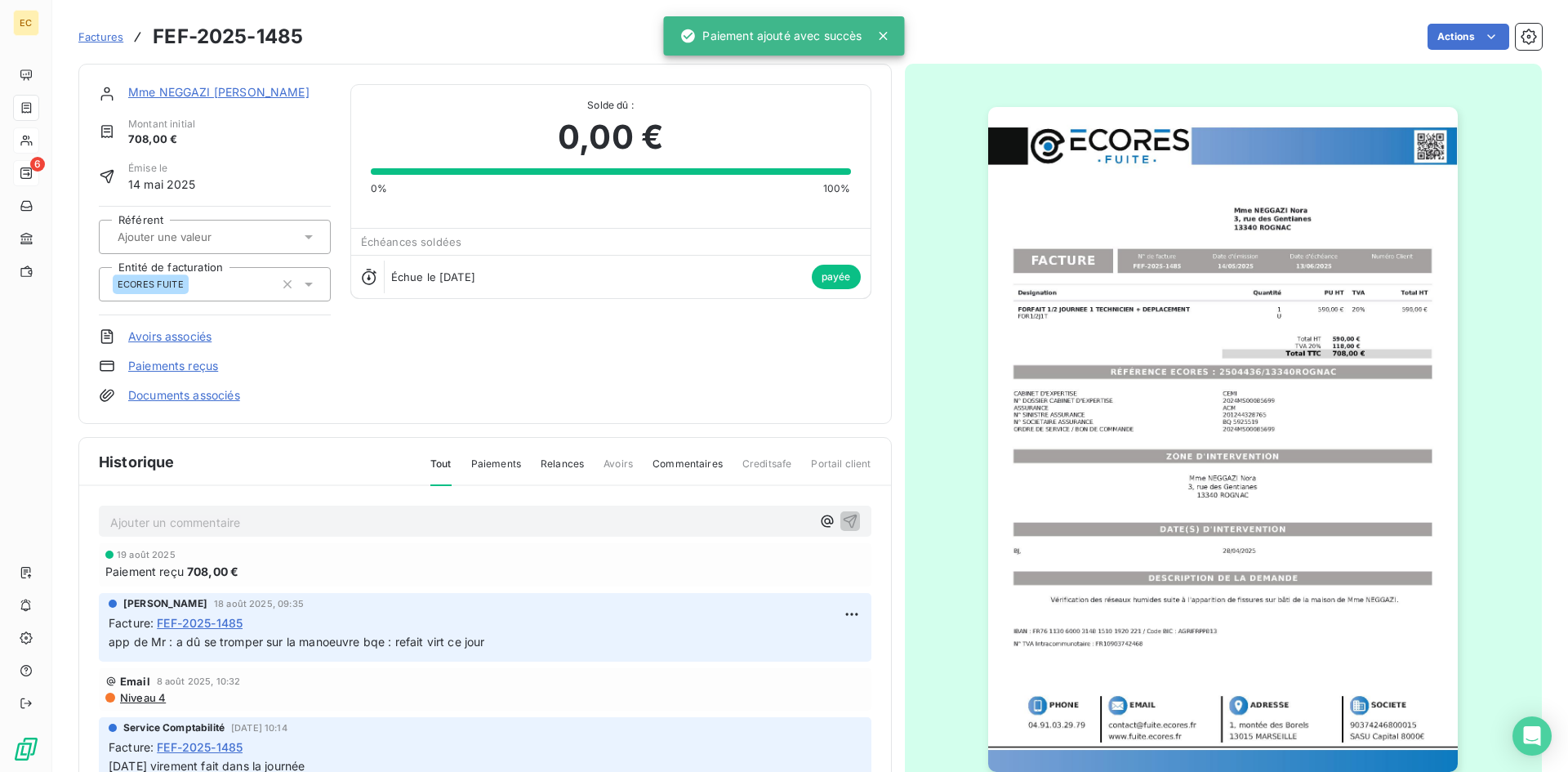
click at [179, 523] on p "Ajouter un commentaire ﻿" at bounding box center [460, 522] width 700 height 20
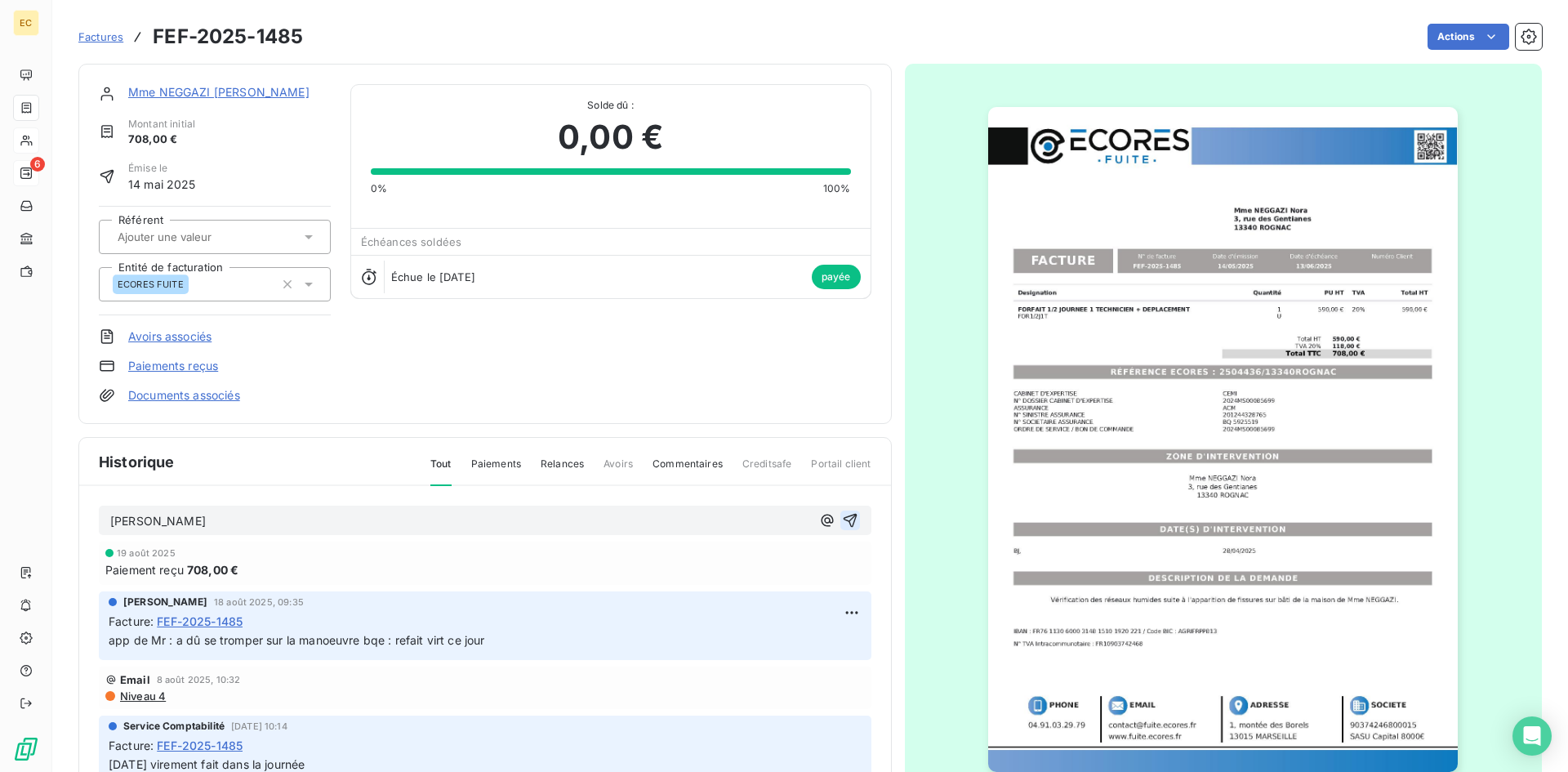
click at [843, 520] on icon "button" at bounding box center [849, 521] width 14 height 14
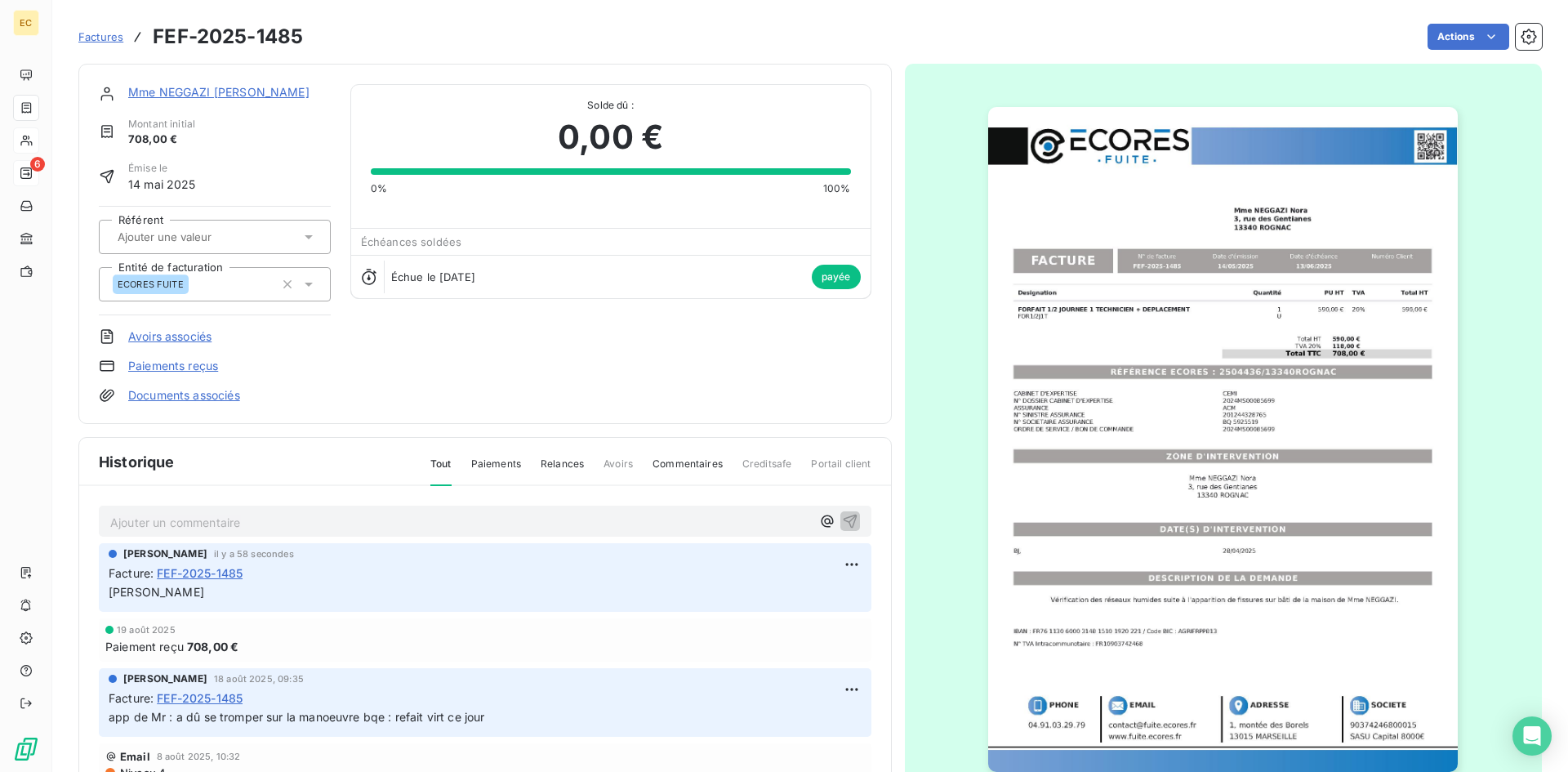
click at [95, 37] on span "Factures" at bounding box center [101, 37] width 45 height 13
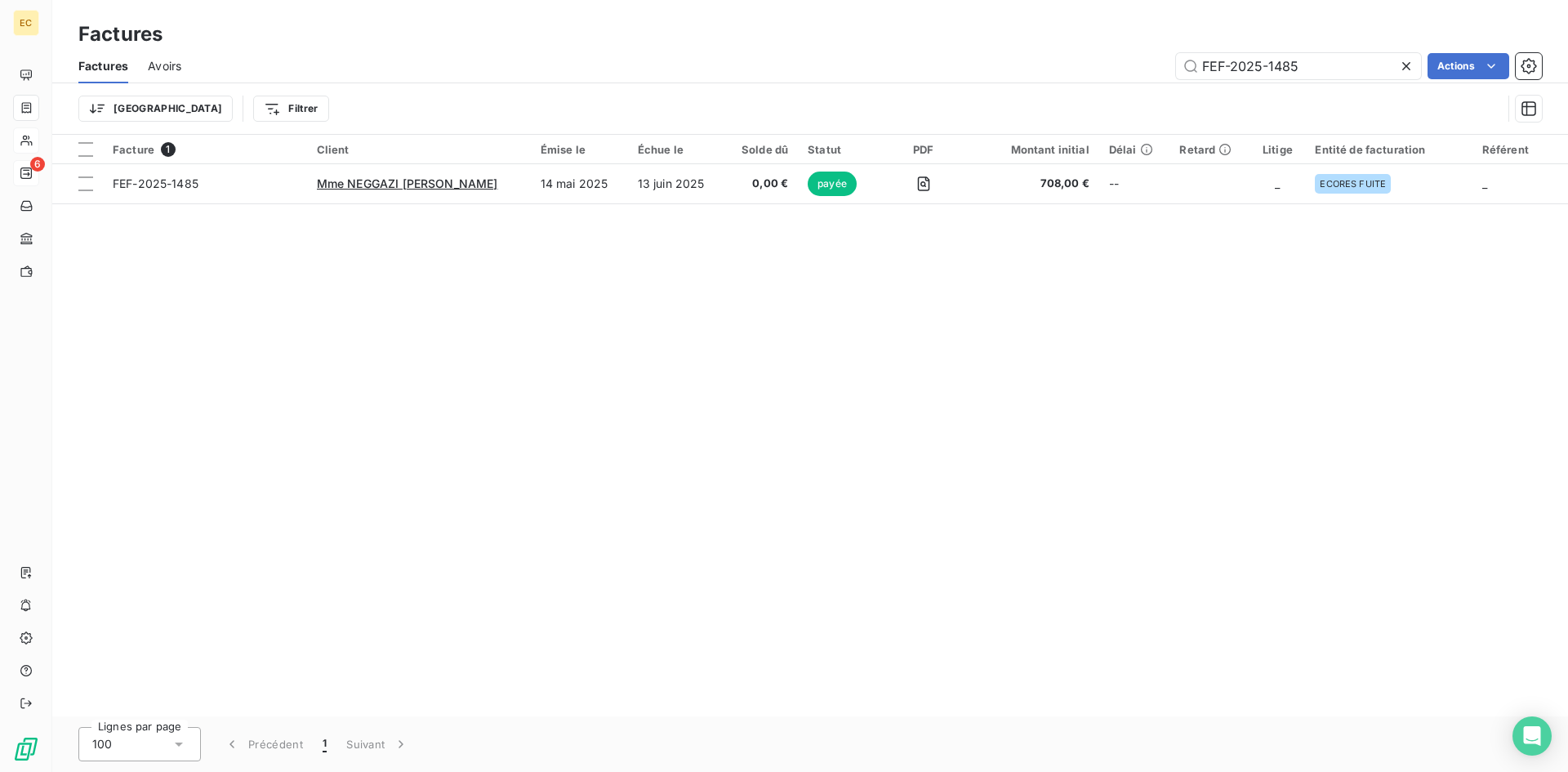
drag, startPoint x: 1352, startPoint y: 64, endPoint x: 1073, endPoint y: 78, distance: 279.4
click at [1073, 78] on div "FEF-2025-1485 Actions" at bounding box center [870, 66] width 1341 height 26
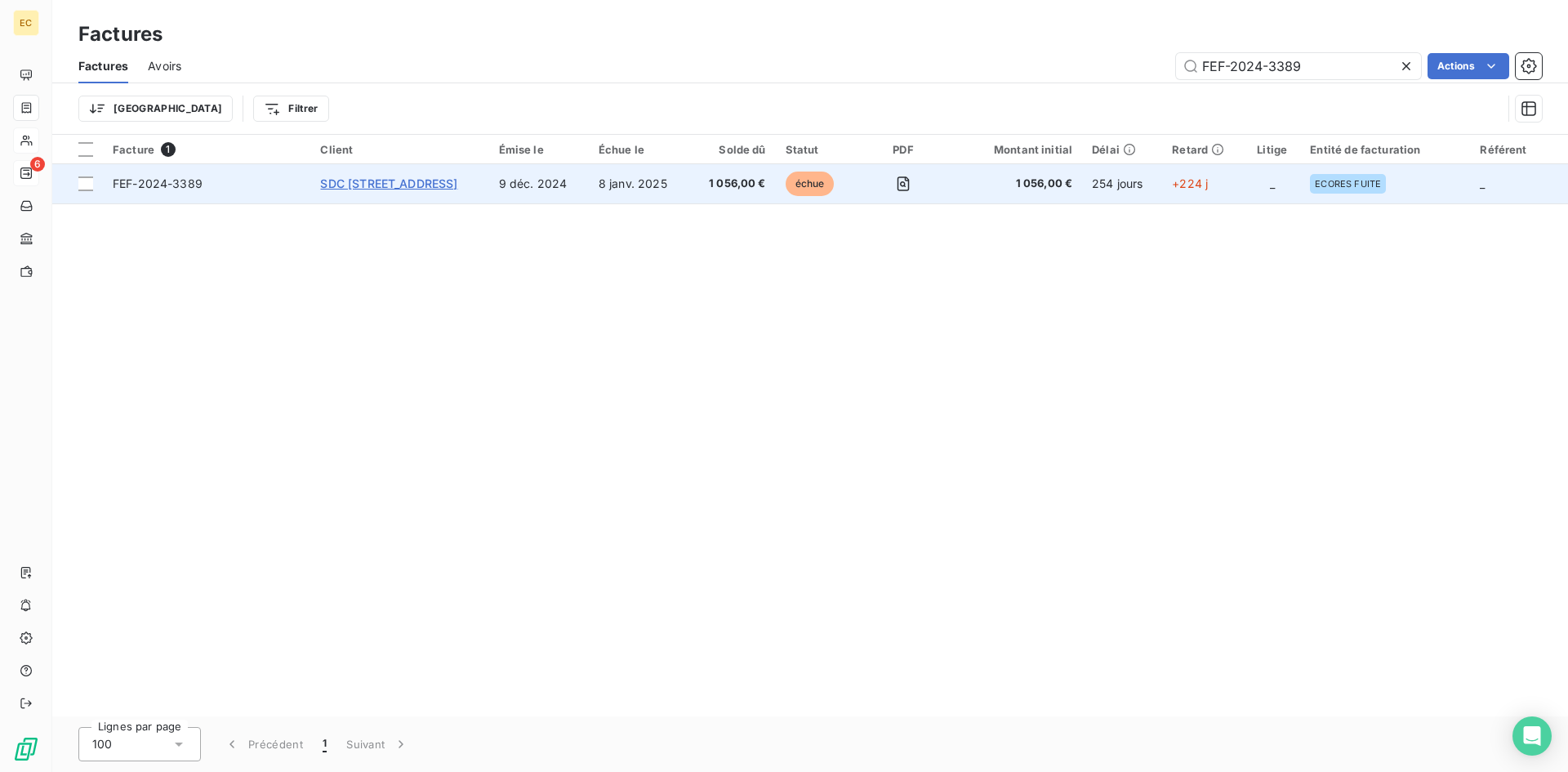
type input "FEF-2024-3389"
click at [388, 181] on span "SDC [STREET_ADDRESS]" at bounding box center [388, 183] width 137 height 14
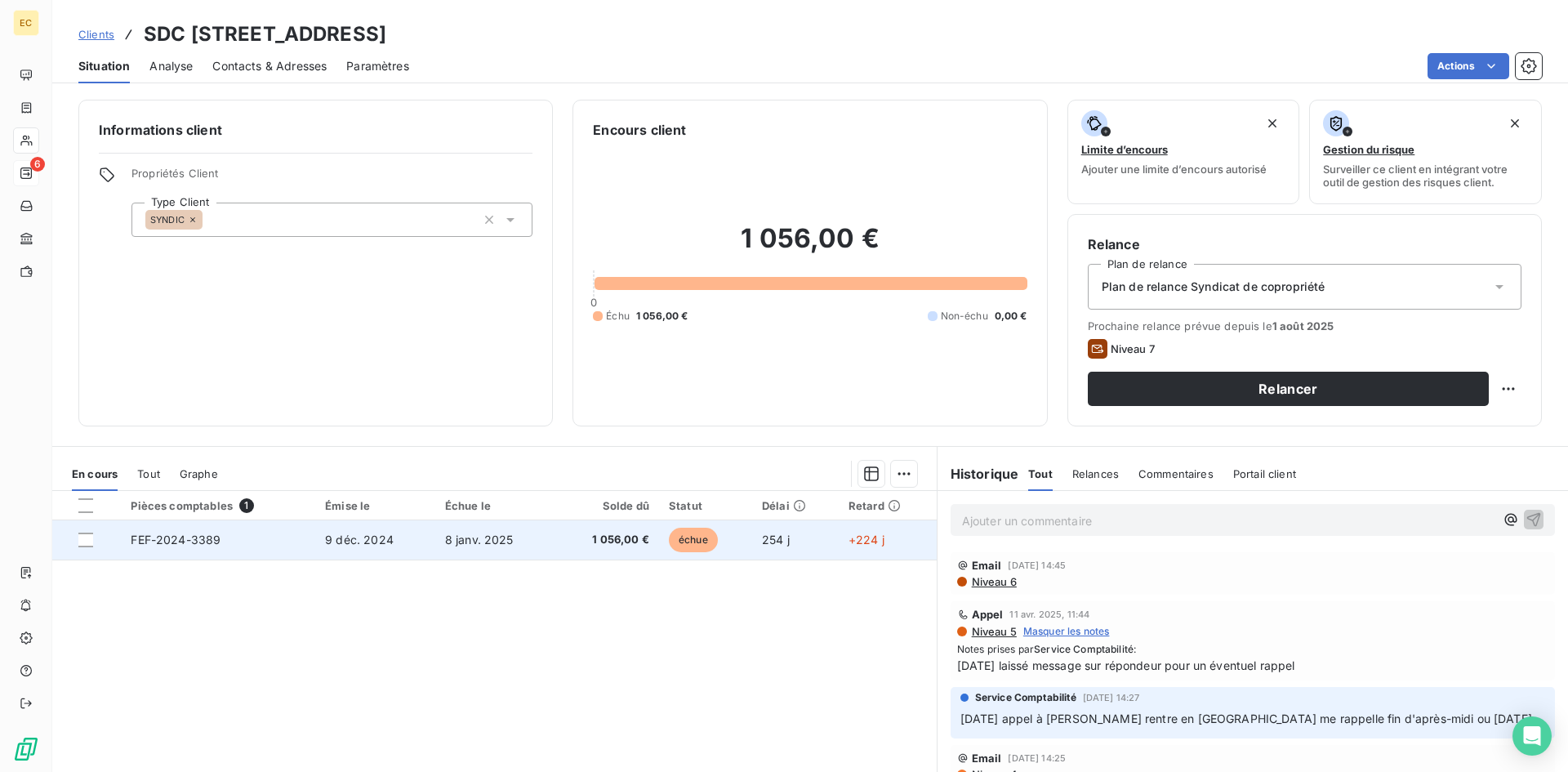
click at [370, 533] on span "9 déc. 2024" at bounding box center [359, 539] width 68 height 14
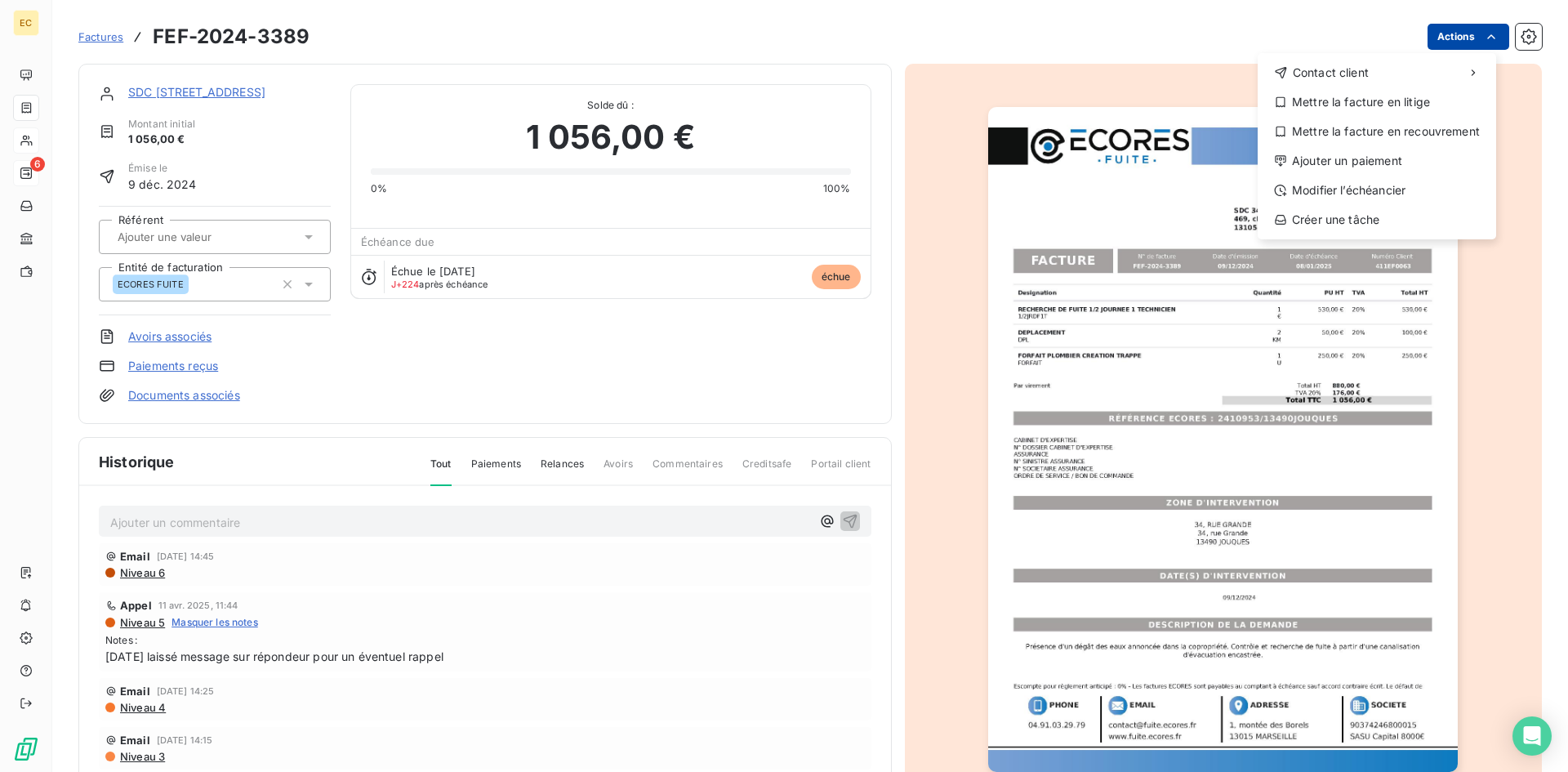
click at [1448, 27] on html "EC 6 Factures FEF-2024-3389 Actions Contact client Mettre la facture en litige …" at bounding box center [784, 386] width 1568 height 772
click at [1383, 159] on div "Ajouter un paiement" at bounding box center [1377, 161] width 225 height 26
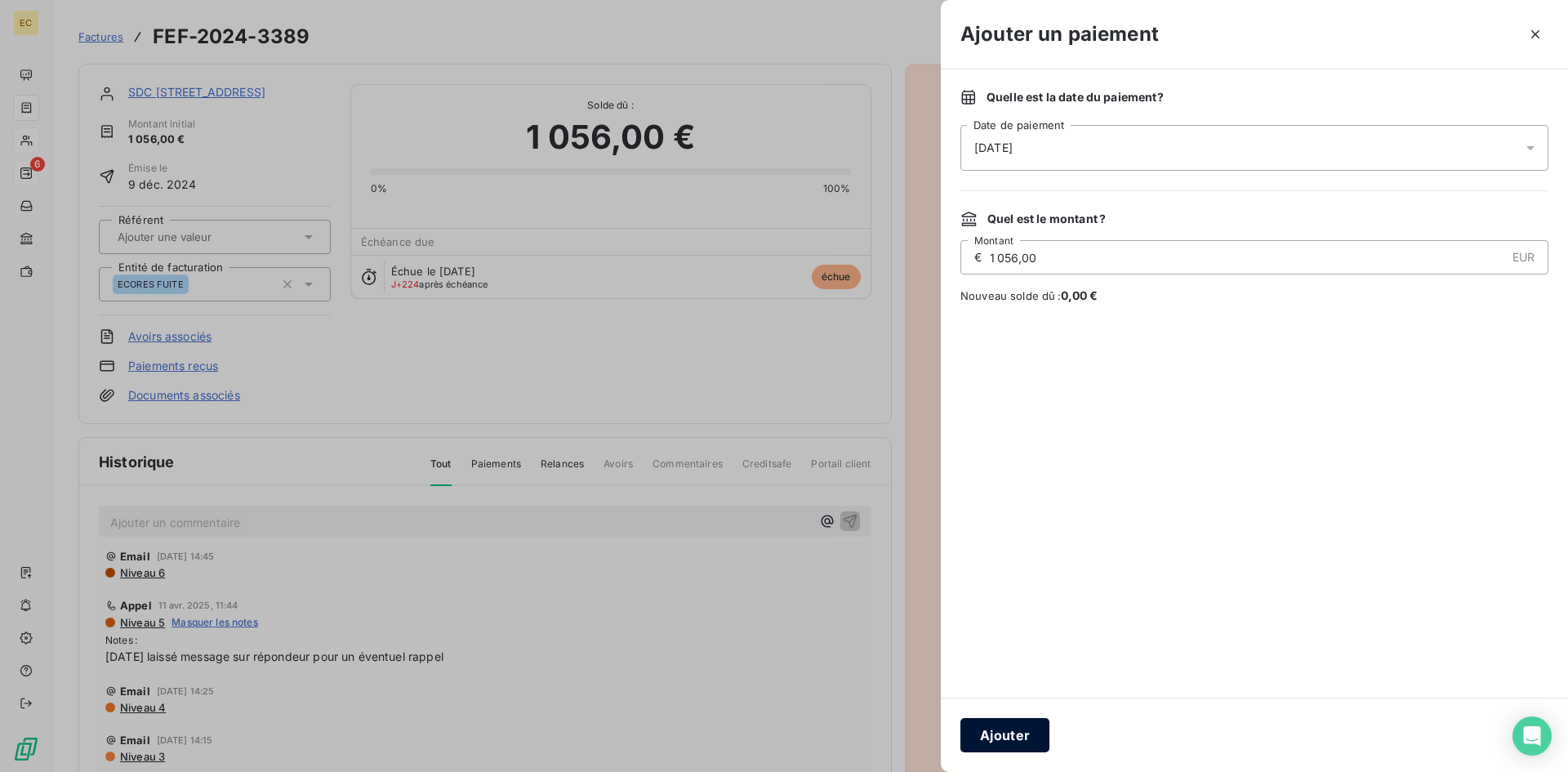
click at [1016, 735] on button "Ajouter" at bounding box center [1004, 735] width 89 height 34
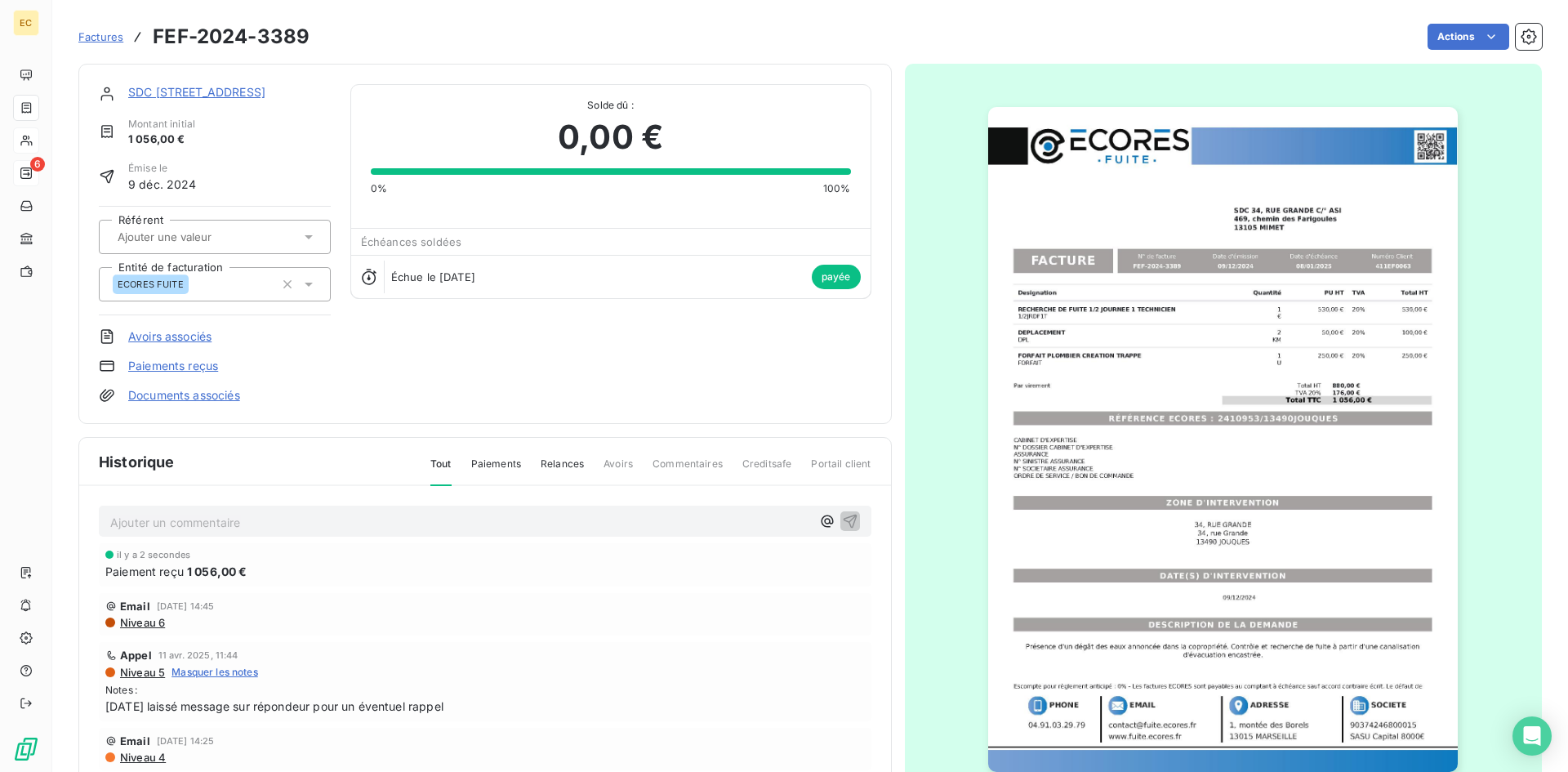
click at [1515, 38] on html "EC 6 Factures FEF-2024-3389 Actions SDC [STREET_ADDRESS] Montant initial 1 056,…" at bounding box center [784, 386] width 1568 height 772
click at [1527, 38] on icon "button" at bounding box center [1529, 37] width 4 height 4
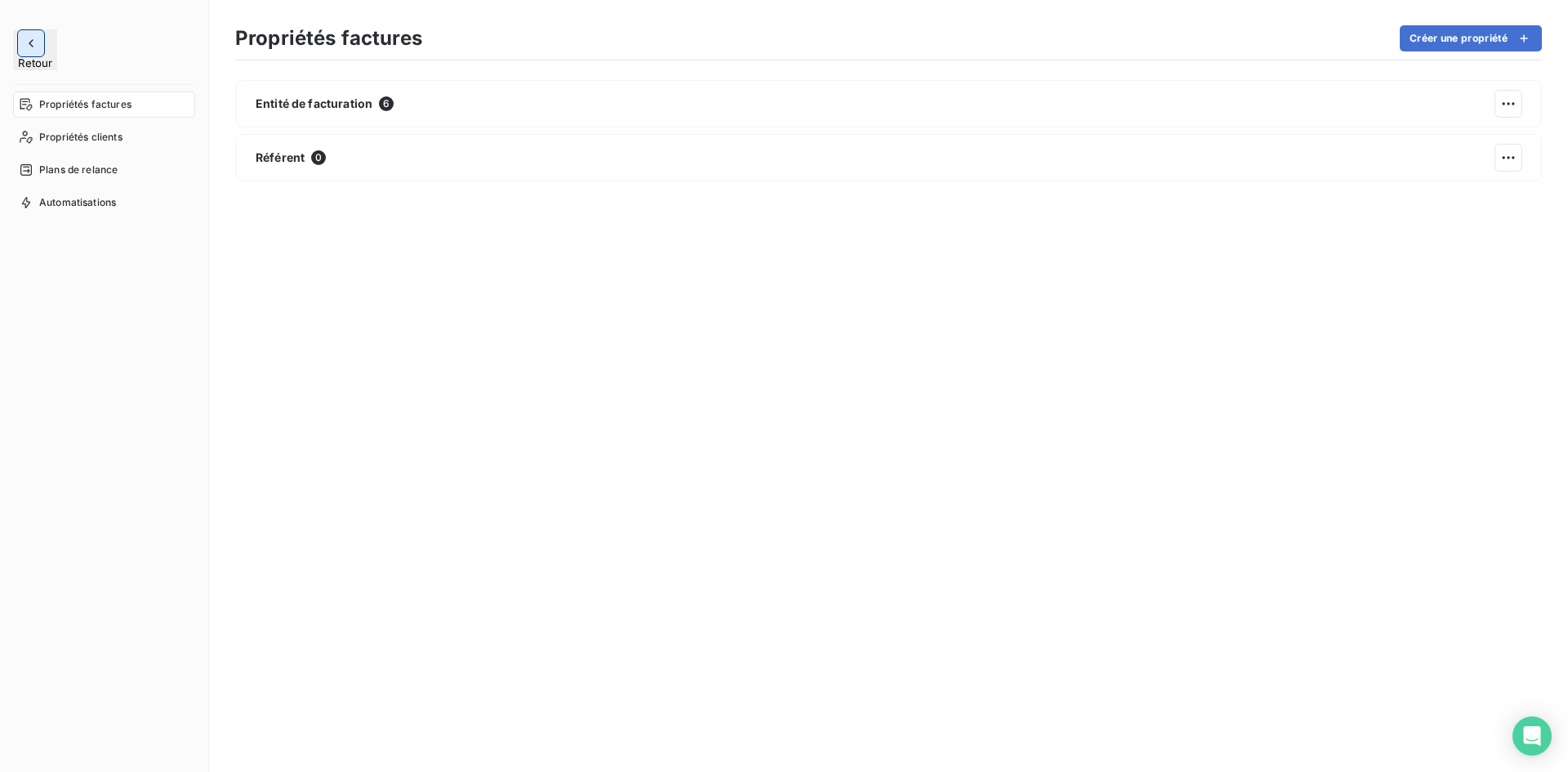
click at [26, 45] on icon "button" at bounding box center [31, 43] width 17 height 17
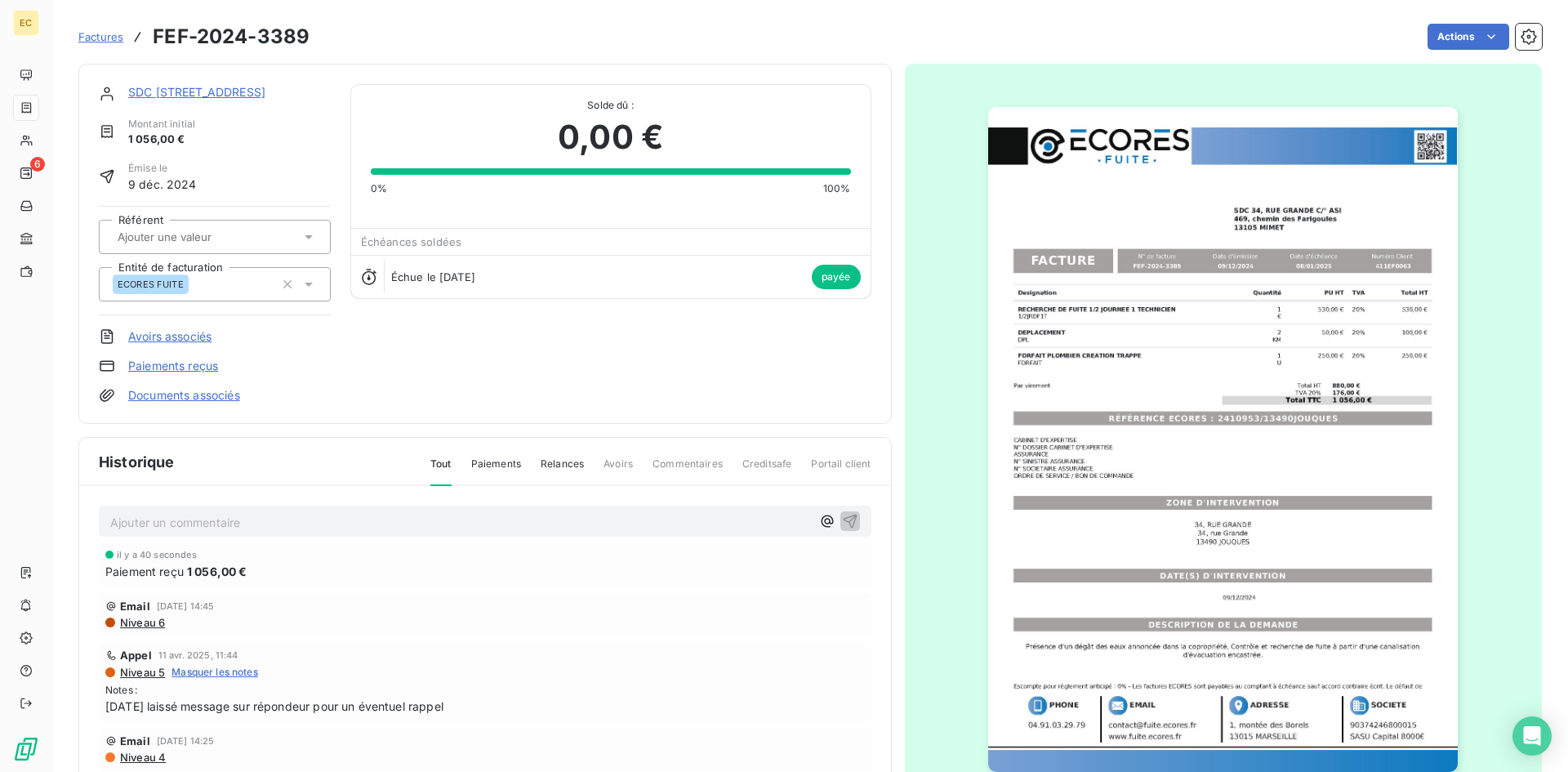
click at [148, 361] on link "Paiements reçus" at bounding box center [173, 366] width 90 height 17
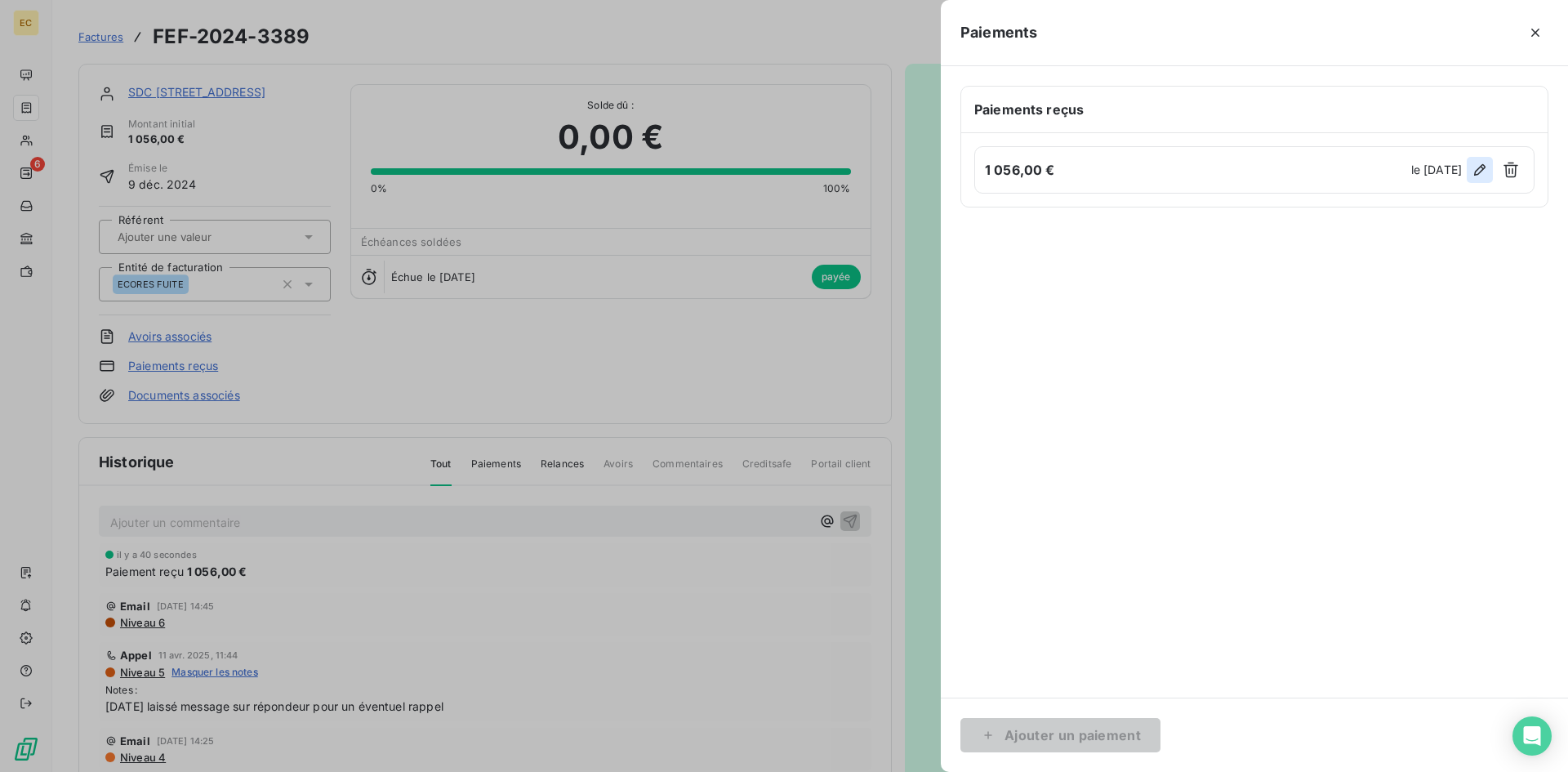
click at [1479, 172] on icon "button" at bounding box center [1480, 170] width 17 height 17
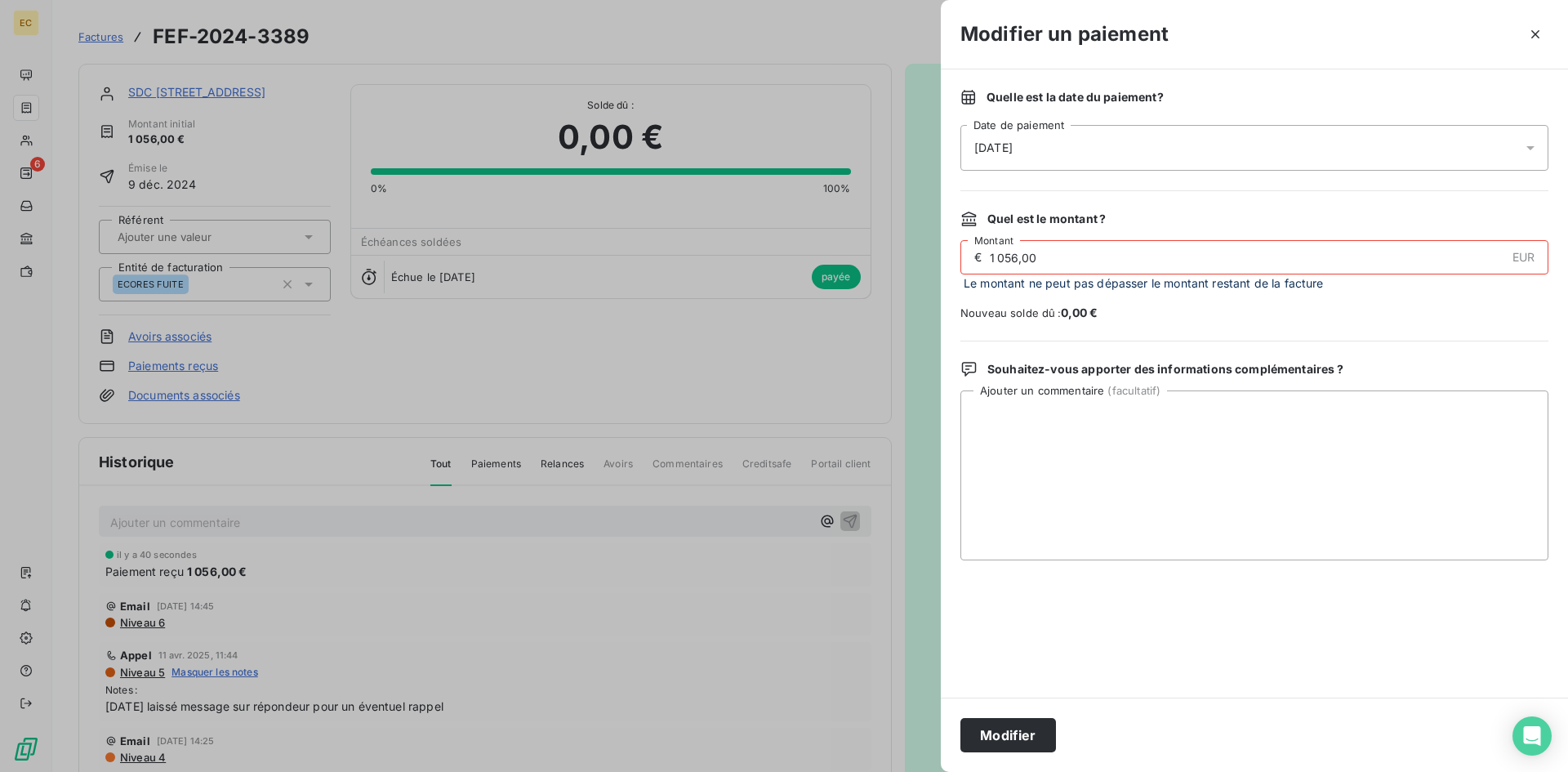
drag, startPoint x: 1043, startPoint y: 258, endPoint x: 991, endPoint y: 258, distance: 52.0
click at [991, 258] on input "1 056,00" at bounding box center [1246, 257] width 517 height 32
type input "500,00"
click at [1013, 738] on button "Modifier" at bounding box center [1007, 735] width 95 height 34
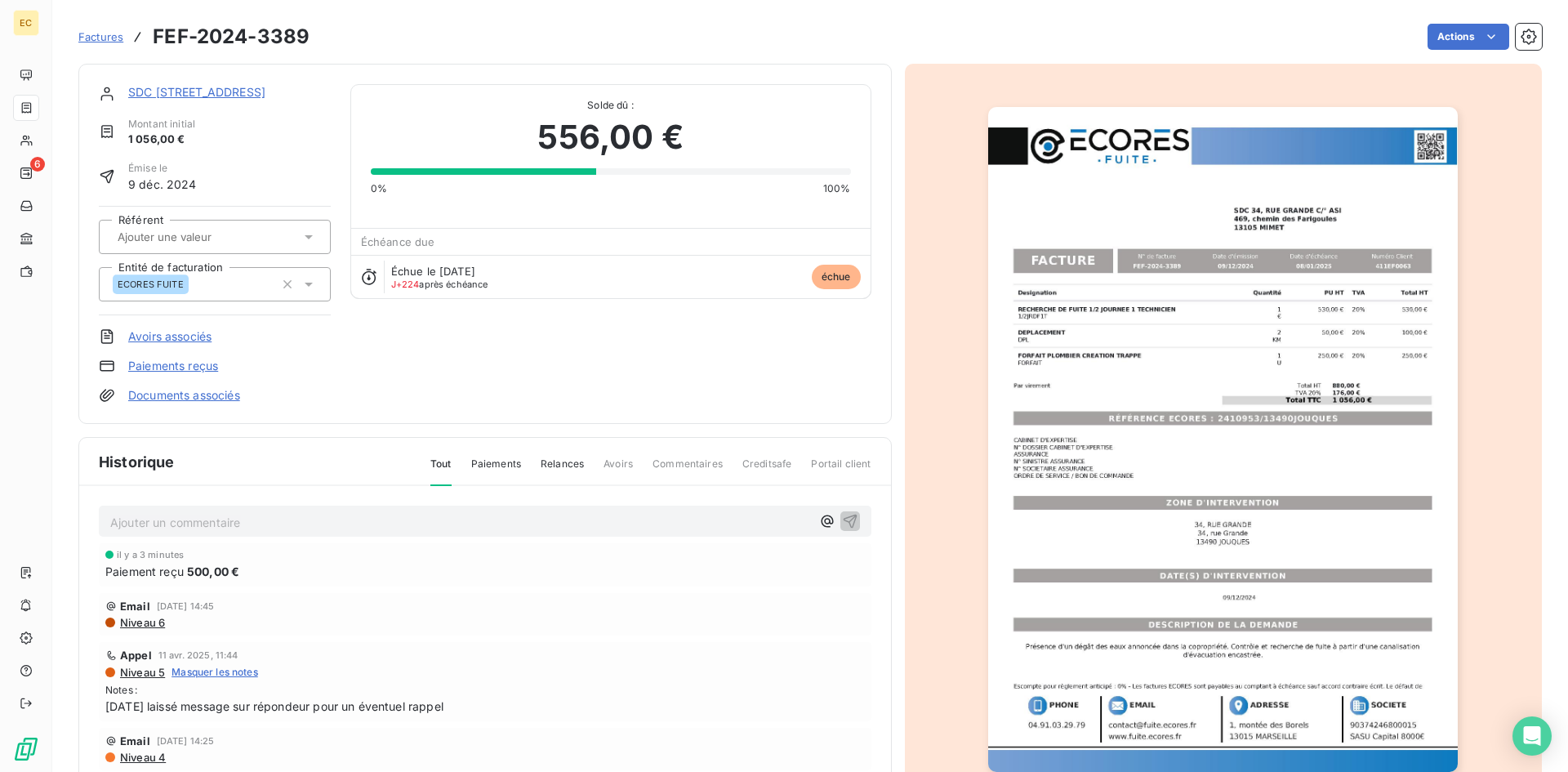
click at [102, 38] on span "Factures" at bounding box center [101, 37] width 45 height 13
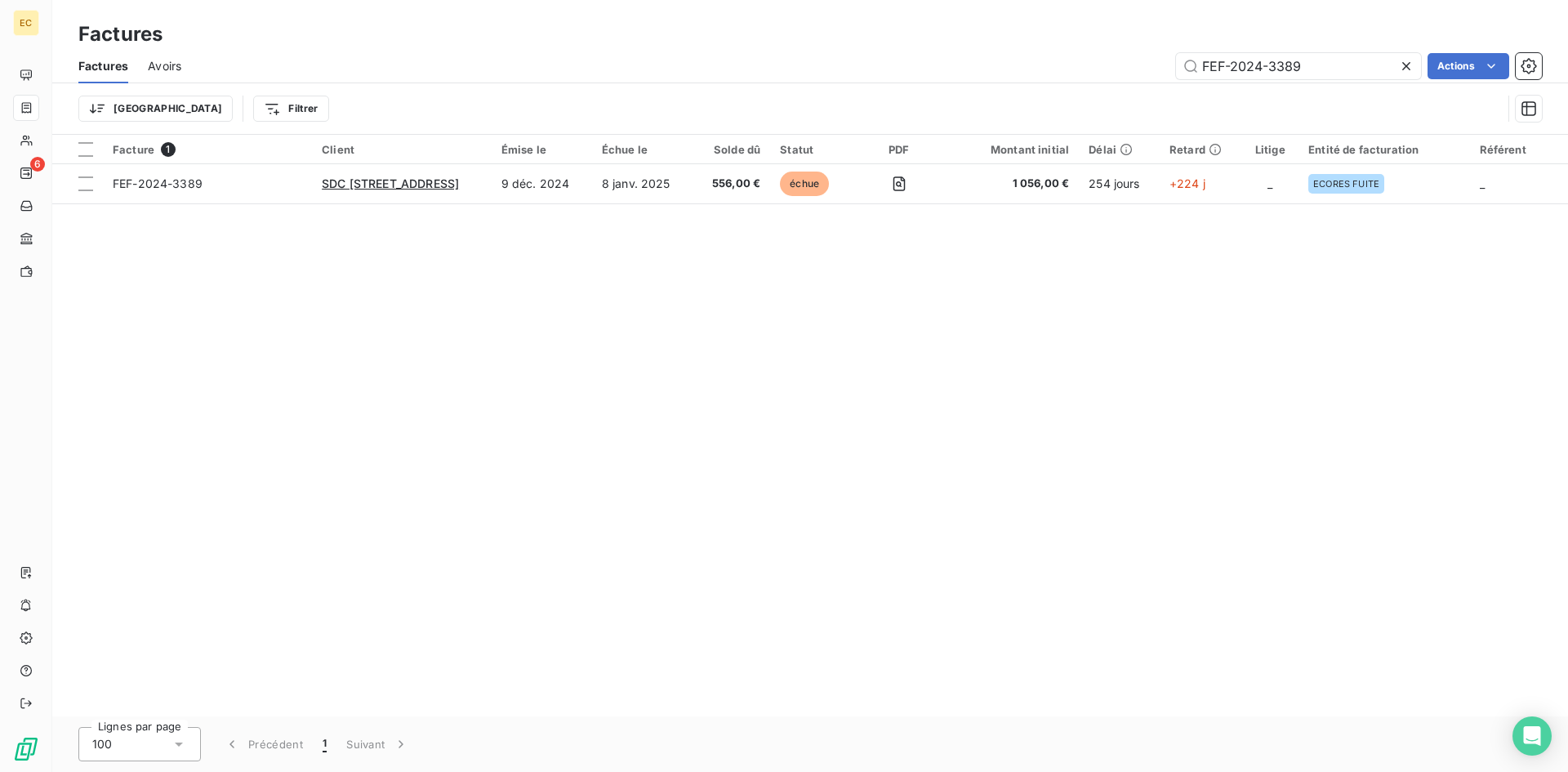
drag, startPoint x: 1283, startPoint y: 67, endPoint x: 1137, endPoint y: 68, distance: 146.0
click at [1137, 68] on div "FEF-2024-3389 Actions" at bounding box center [870, 66] width 1341 height 26
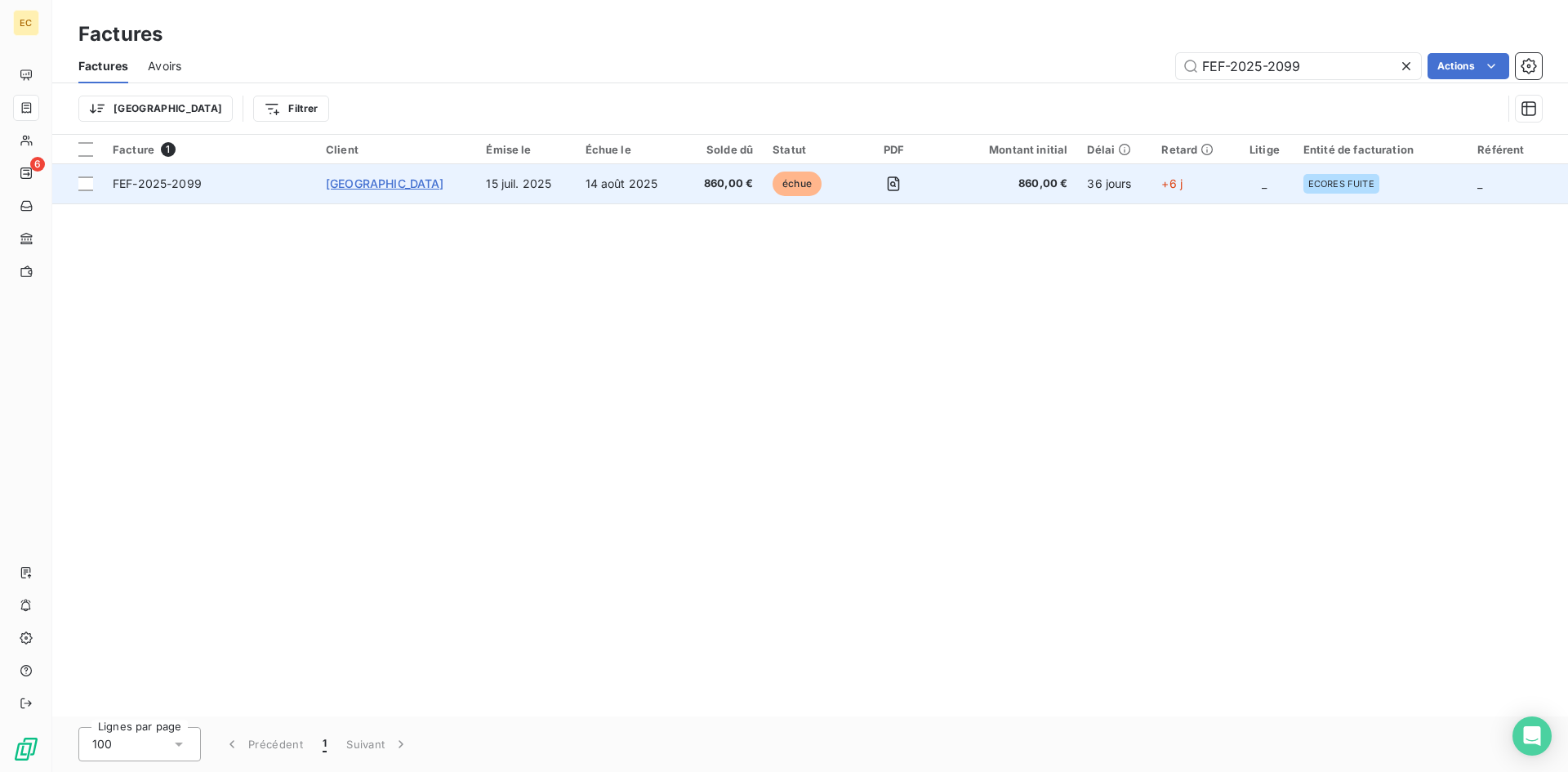
type input "FEF-2025-2099"
click at [379, 189] on span "[GEOGRAPHIC_DATA]" at bounding box center [385, 183] width 118 height 14
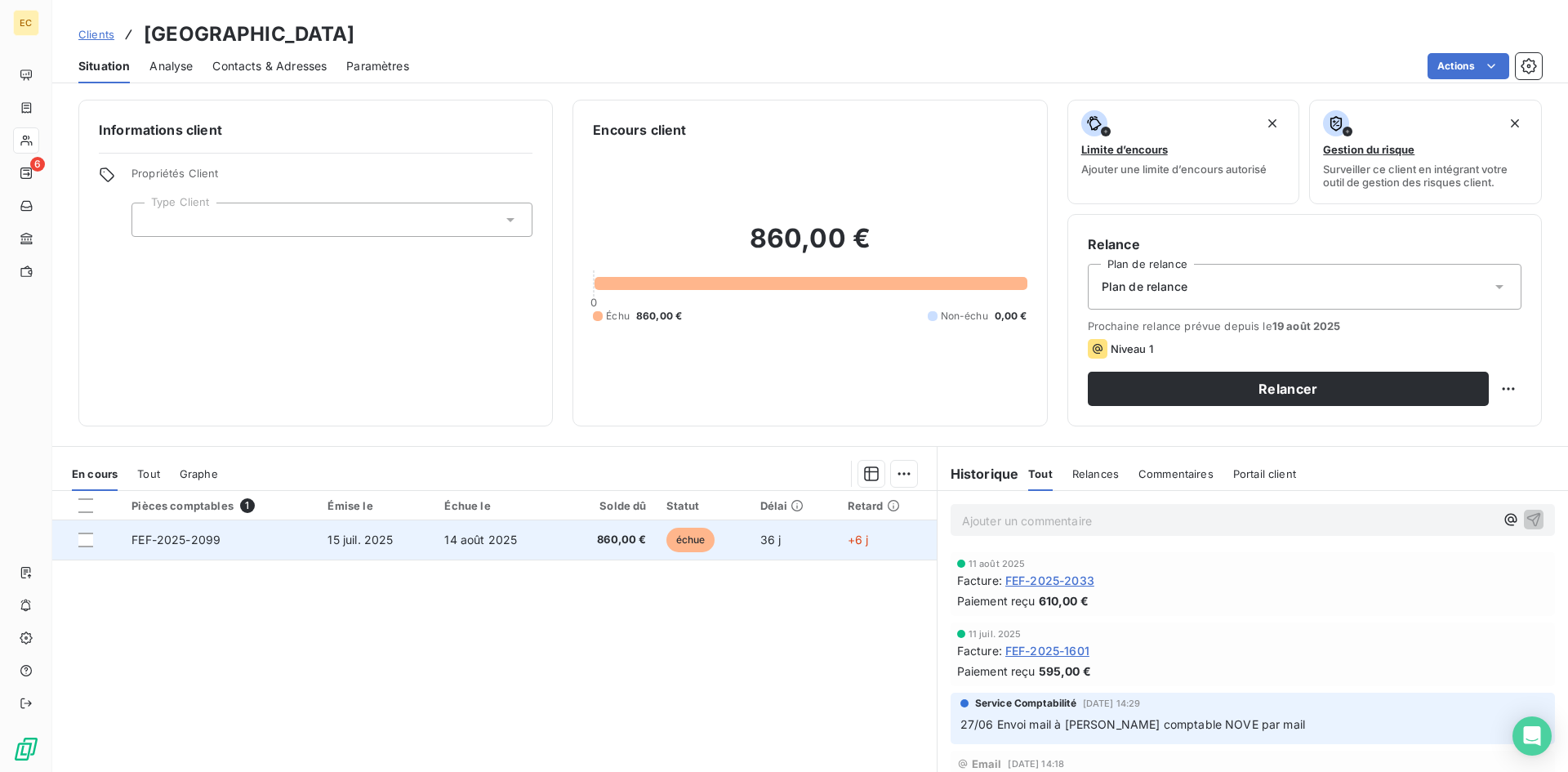
click at [390, 544] on span "15 juil. 2025" at bounding box center [359, 539] width 66 height 14
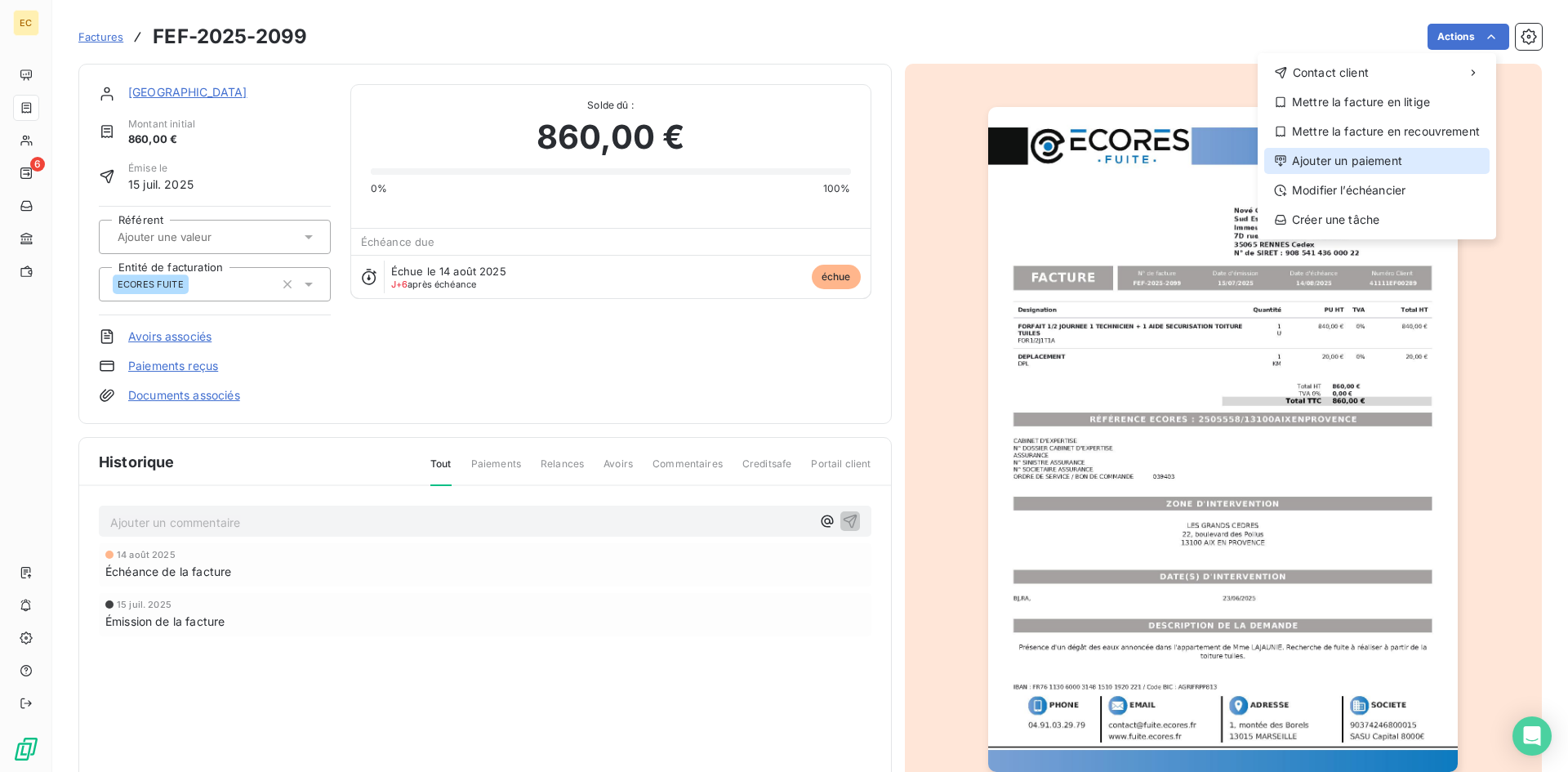
click at [1416, 151] on div "Ajouter un paiement" at bounding box center [1377, 161] width 225 height 26
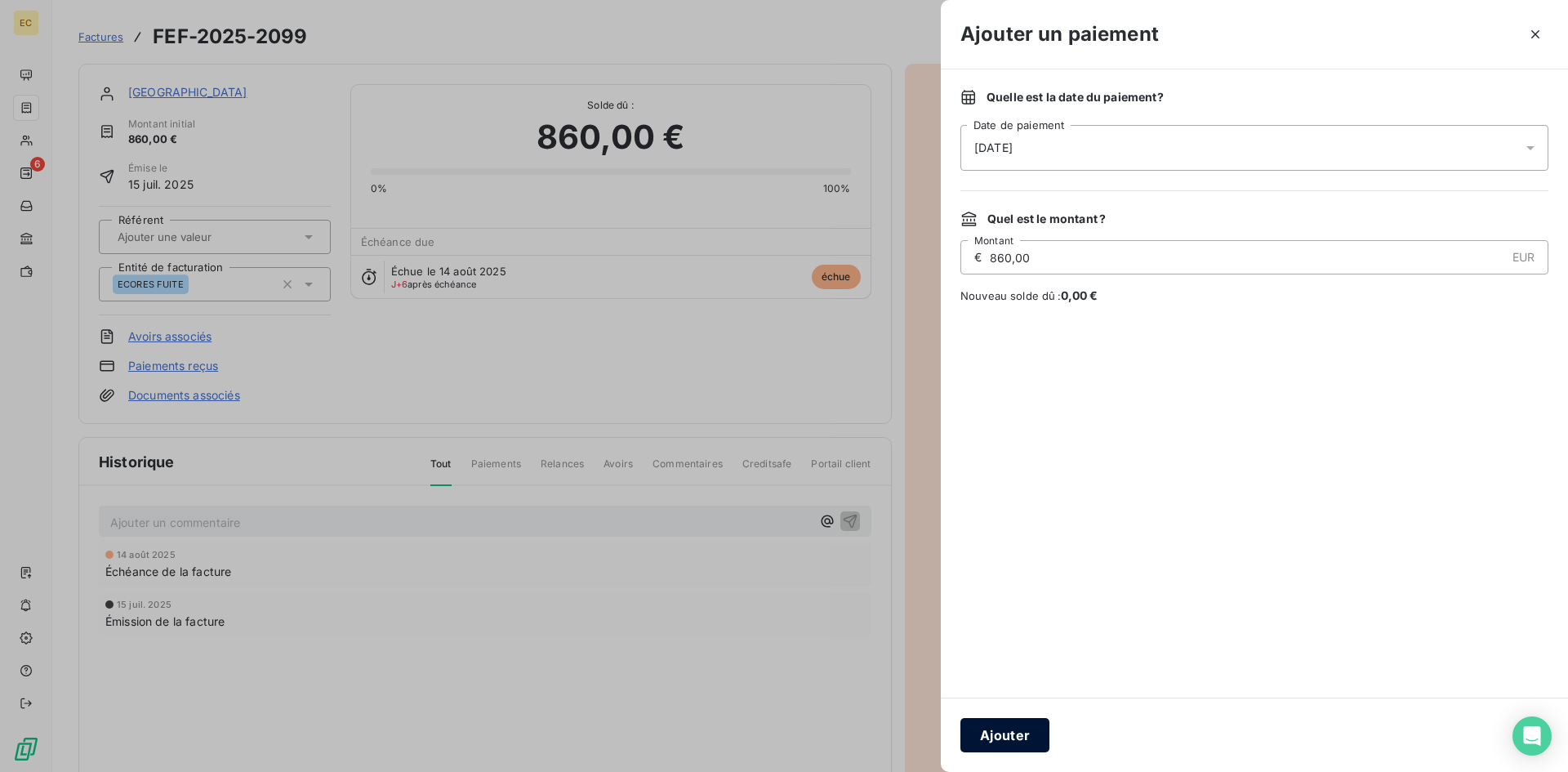
click at [1002, 731] on button "Ajouter" at bounding box center [1004, 735] width 89 height 34
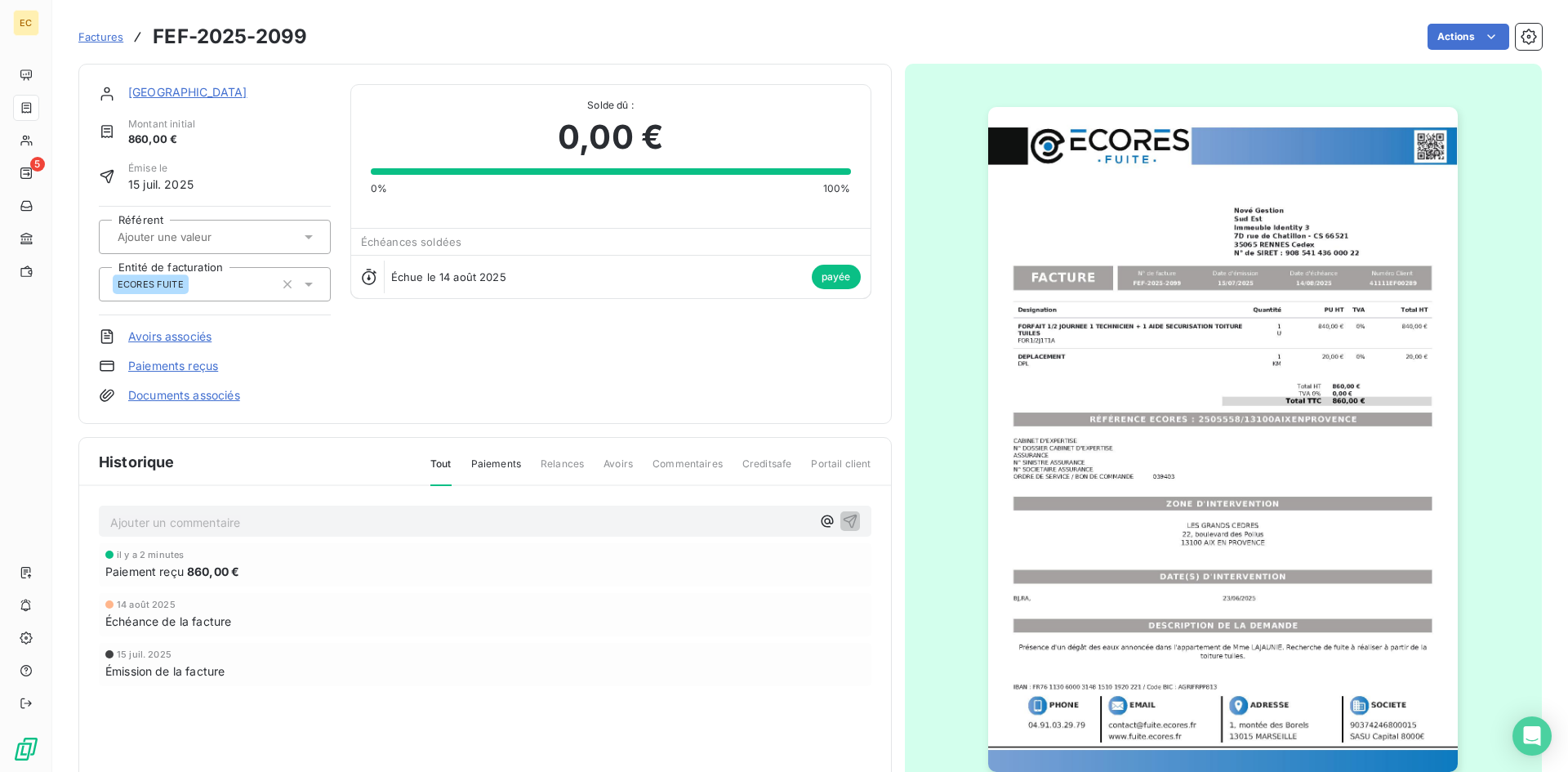
click at [109, 33] on span "Factures" at bounding box center [101, 37] width 45 height 13
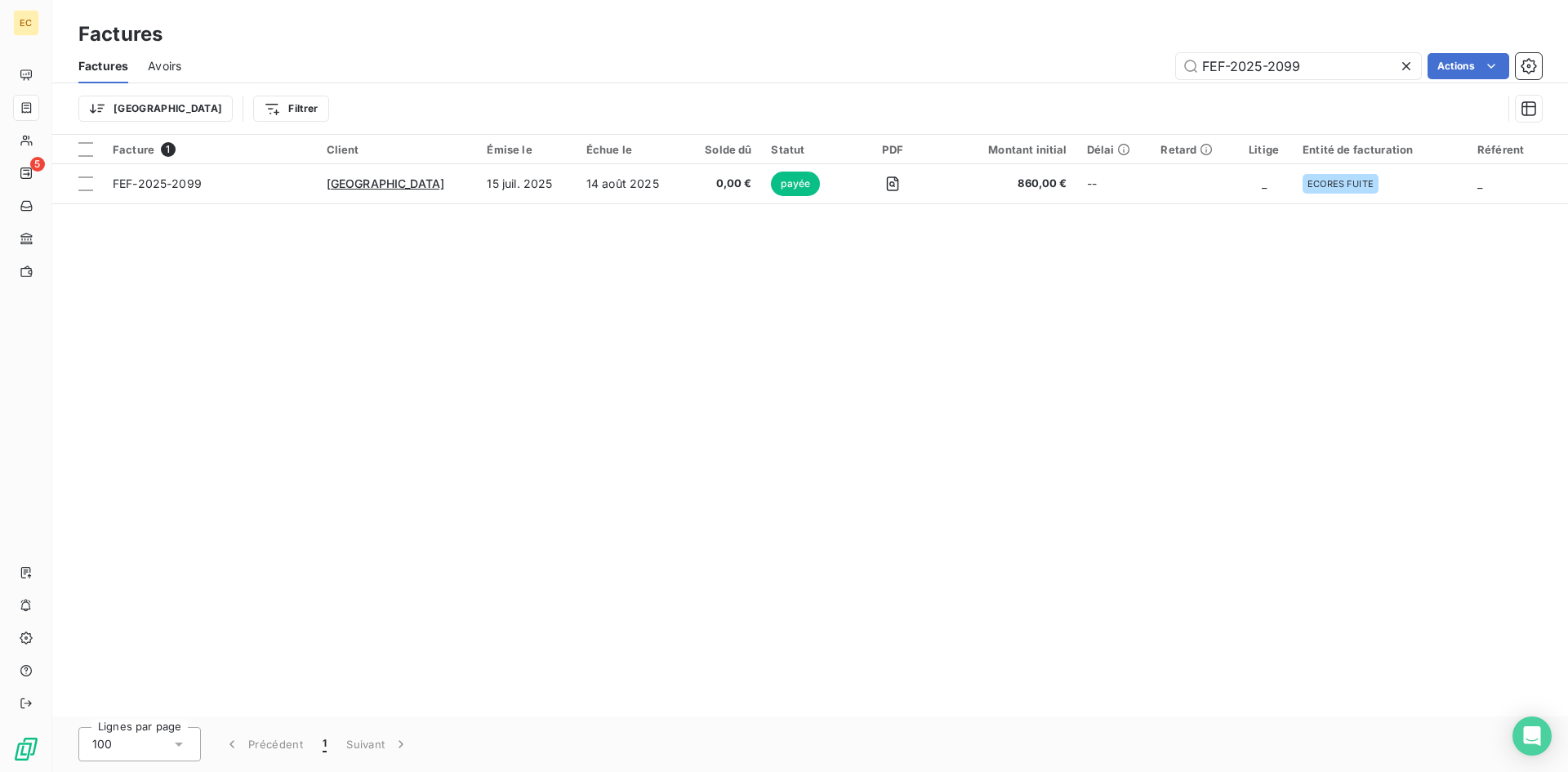
drag, startPoint x: 1306, startPoint y: 65, endPoint x: 1169, endPoint y: 62, distance: 137.0
click at [1169, 62] on div "FEF-2025-2099 Actions" at bounding box center [870, 66] width 1341 height 26
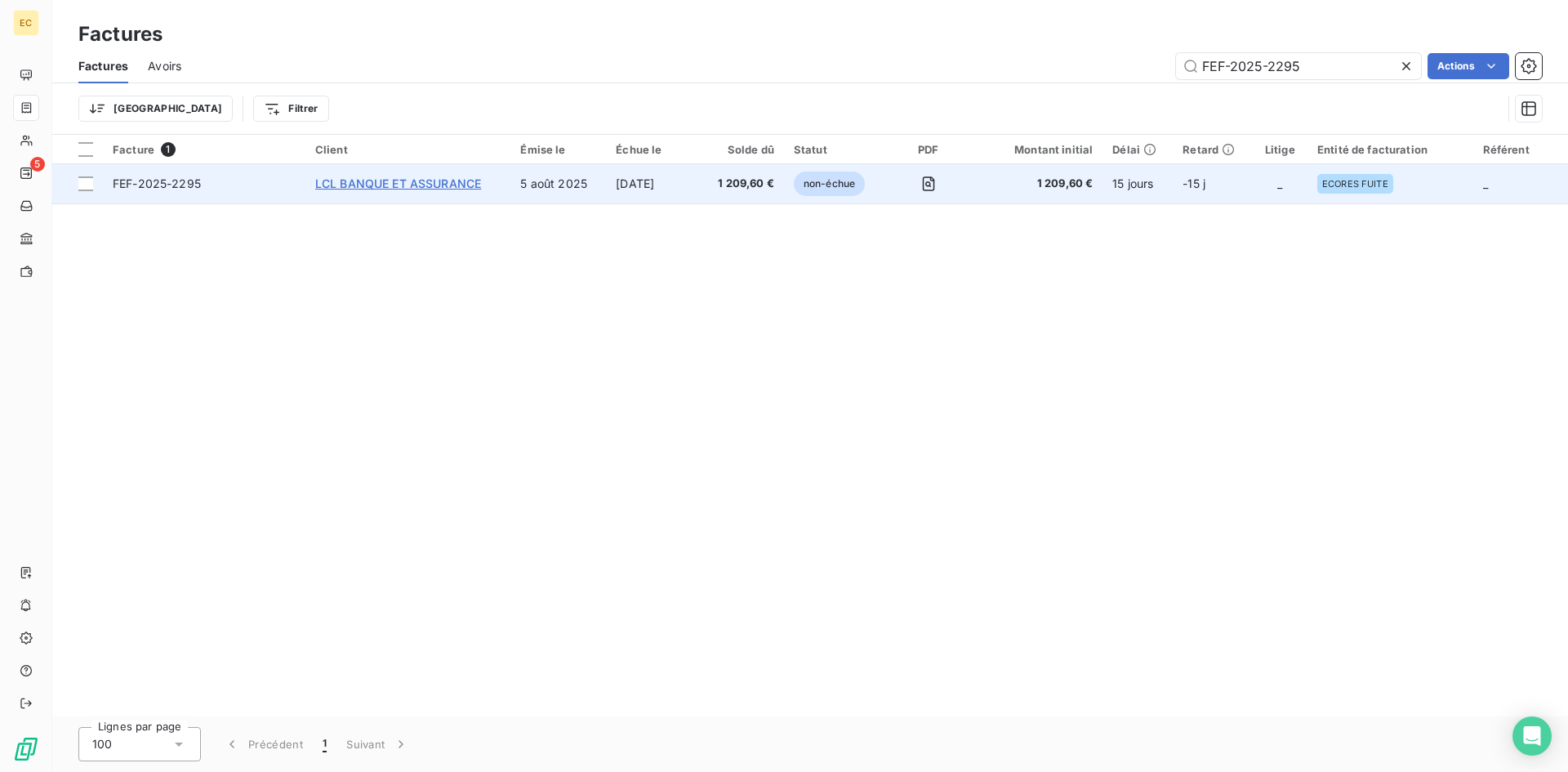
type input "FEF-2025-2295"
click at [428, 181] on span "LCL BANQUE ET ASSURANCE" at bounding box center [397, 183] width 165 height 14
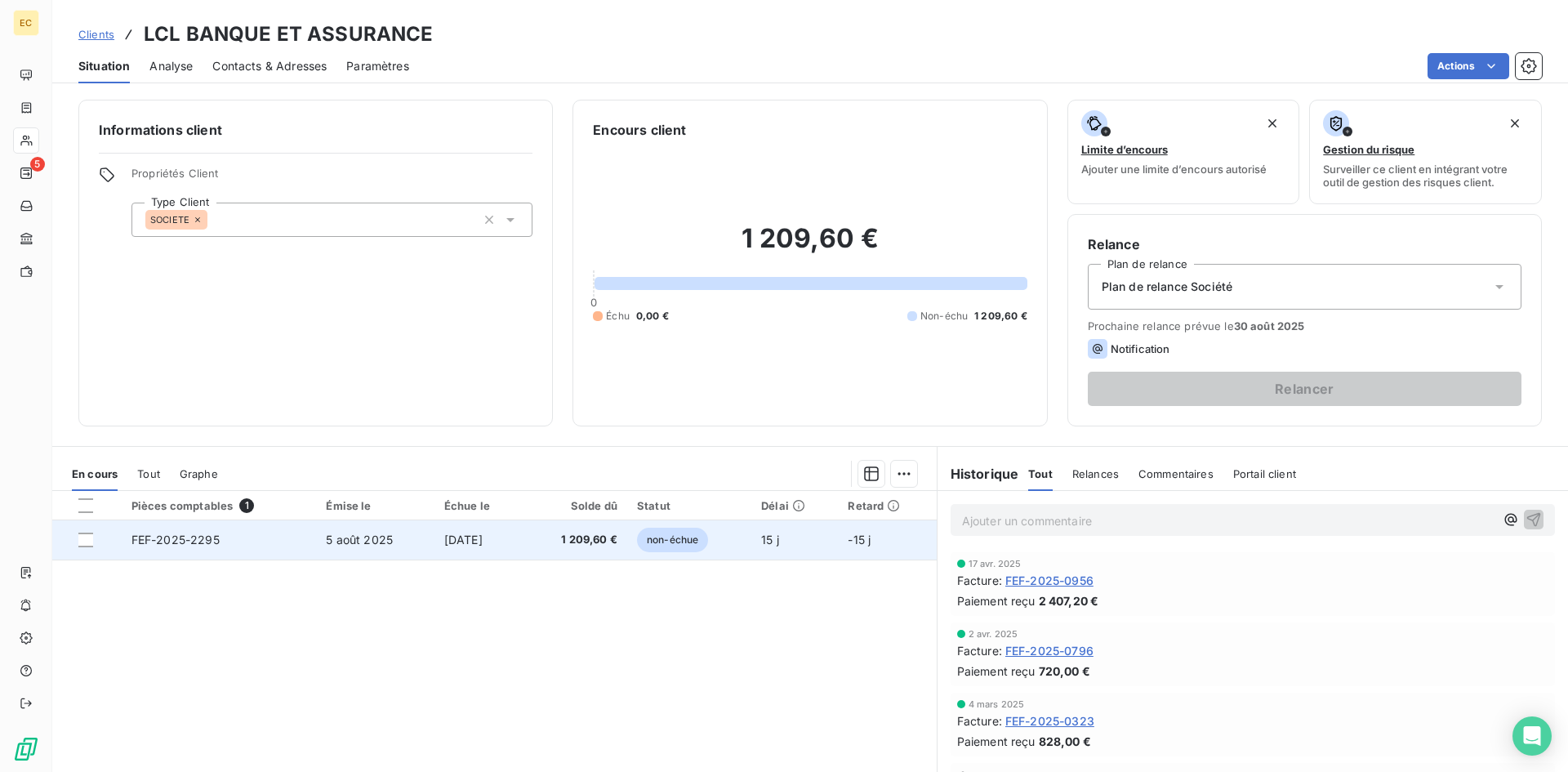
click at [359, 535] on span "5 août 2025" at bounding box center [359, 539] width 67 height 14
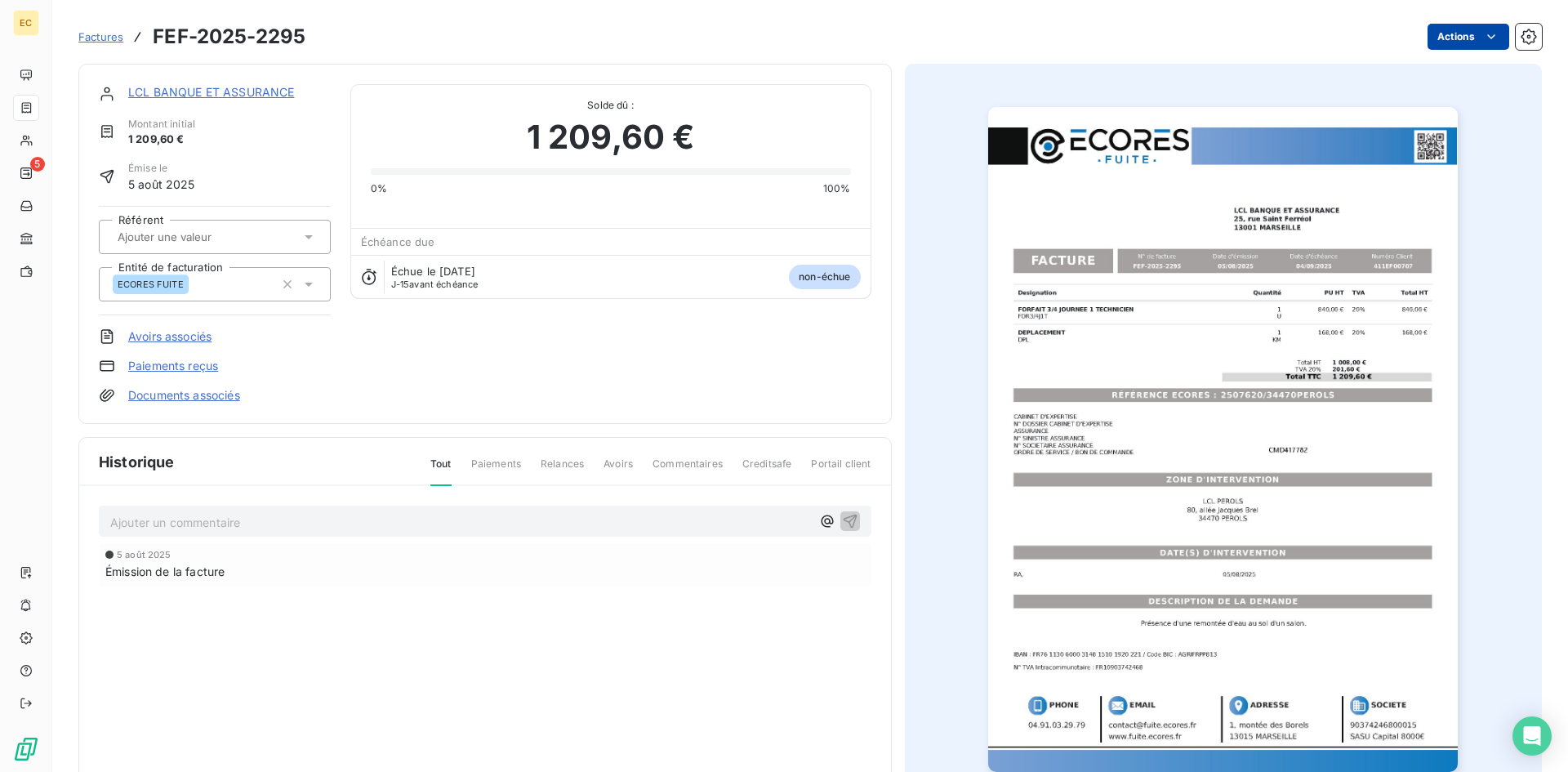
click at [1431, 44] on html "EC 5 Factures FEF-2025-2295 Actions LCL BANQUE ET ASSURANCE Montant initial 1 2…" at bounding box center [784, 386] width 1568 height 772
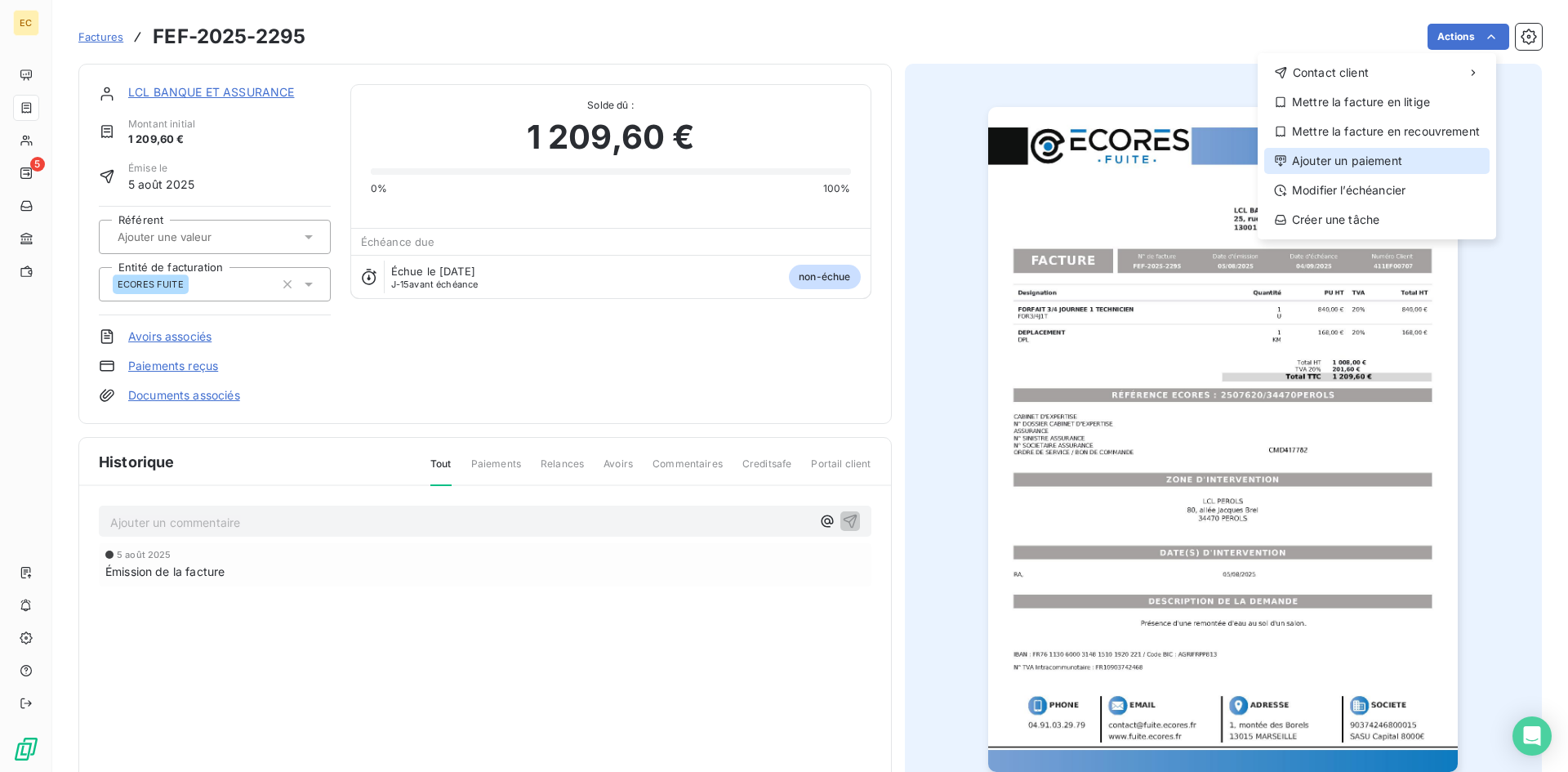
click at [1396, 149] on div "Ajouter un paiement" at bounding box center [1377, 161] width 225 height 26
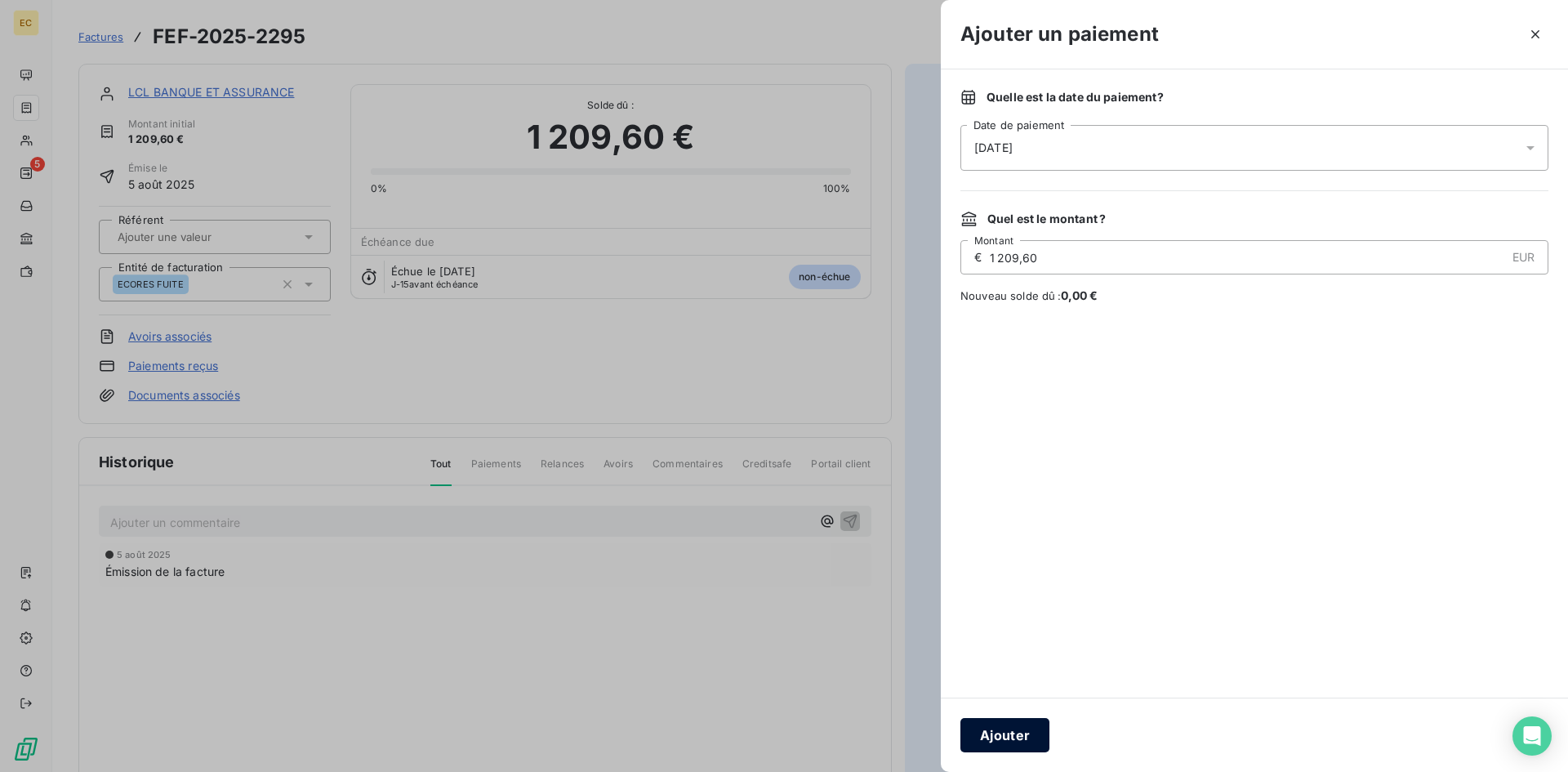
click at [1024, 735] on button "Ajouter" at bounding box center [1004, 735] width 89 height 34
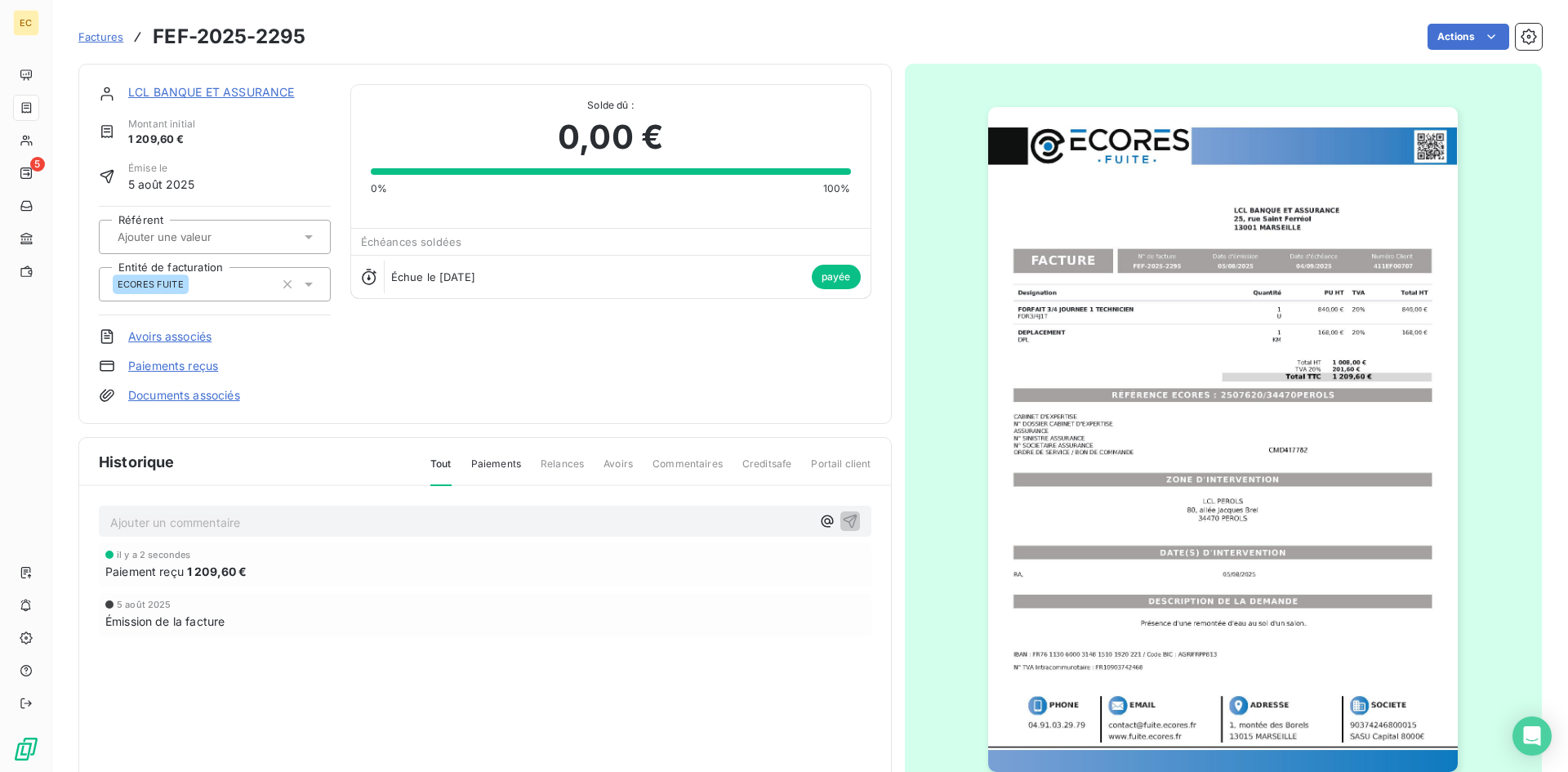
click at [95, 37] on span "Factures" at bounding box center [101, 37] width 45 height 13
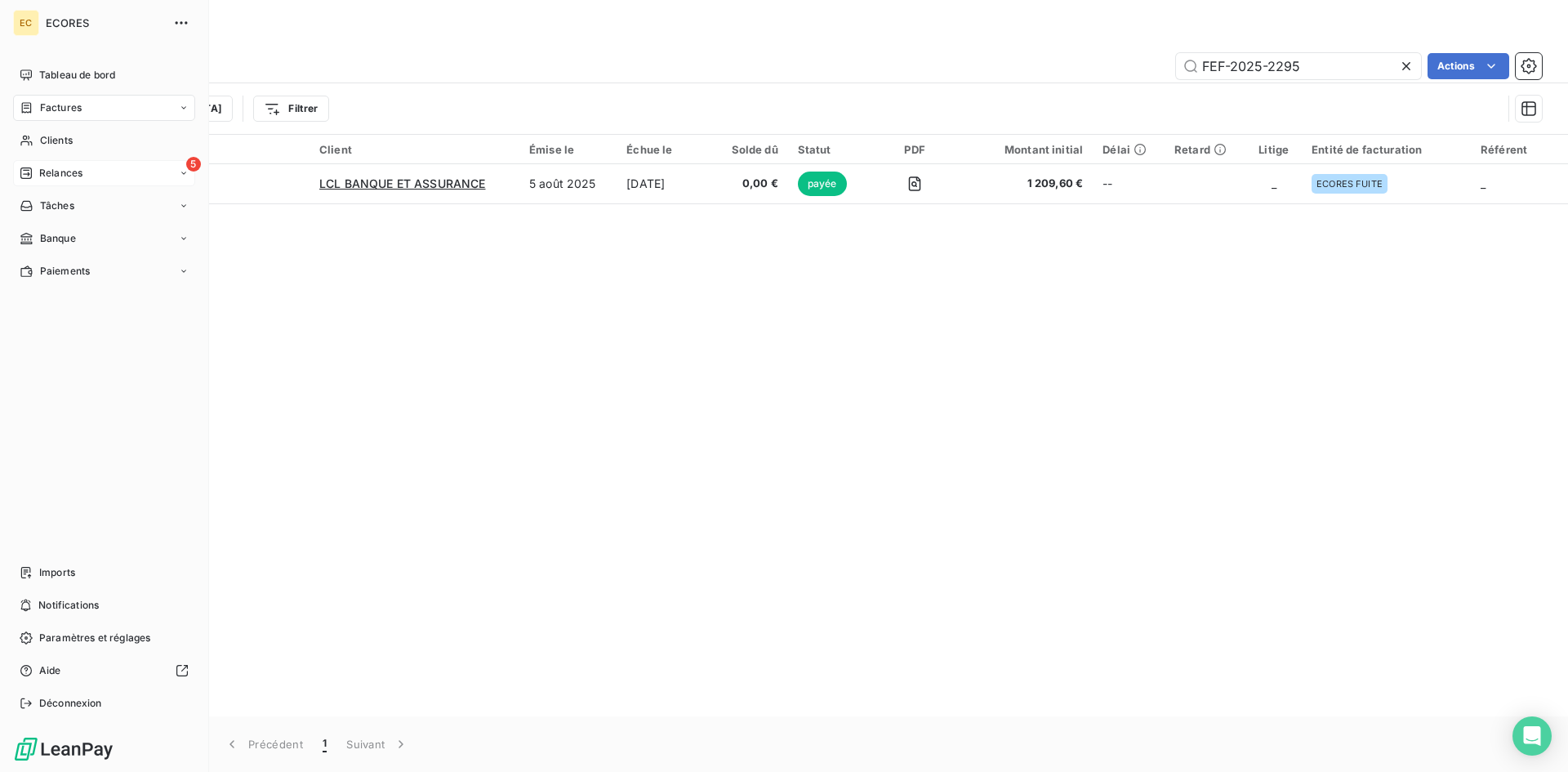
click at [70, 175] on span "Relances" at bounding box center [60, 173] width 43 height 15
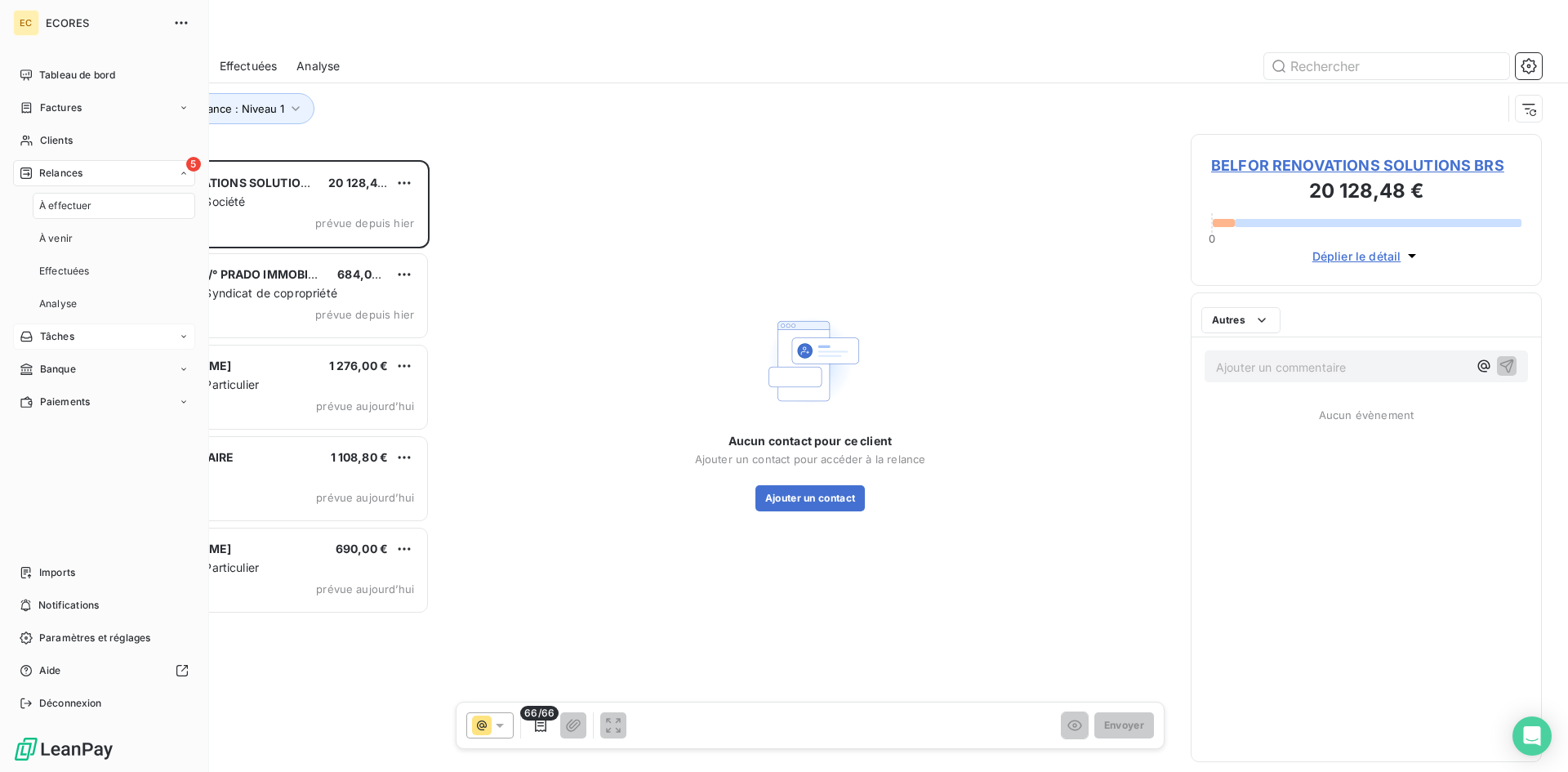
scroll to position [600, 339]
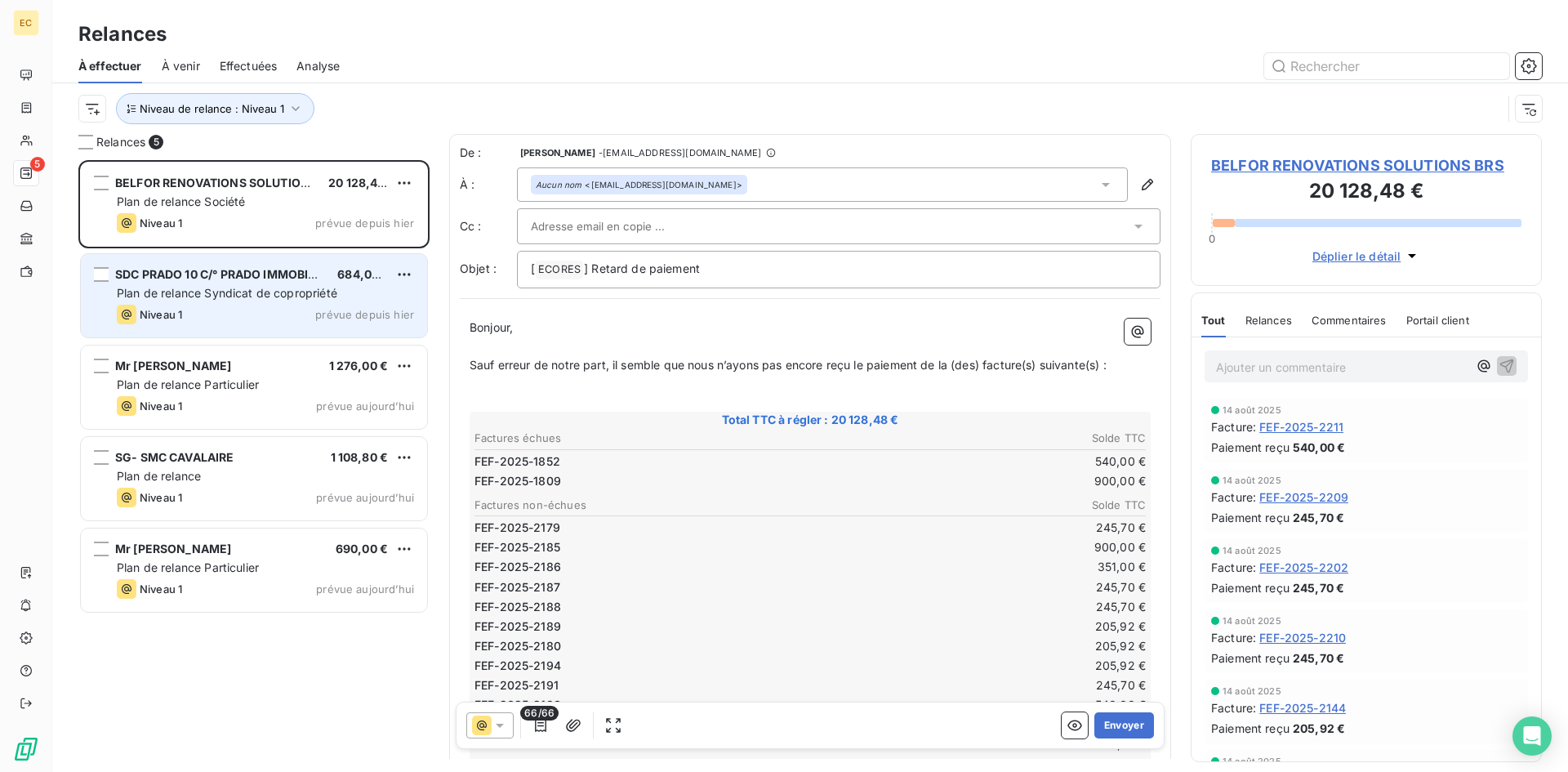
click at [164, 324] on div "Niveau 1" at bounding box center [149, 314] width 66 height 19
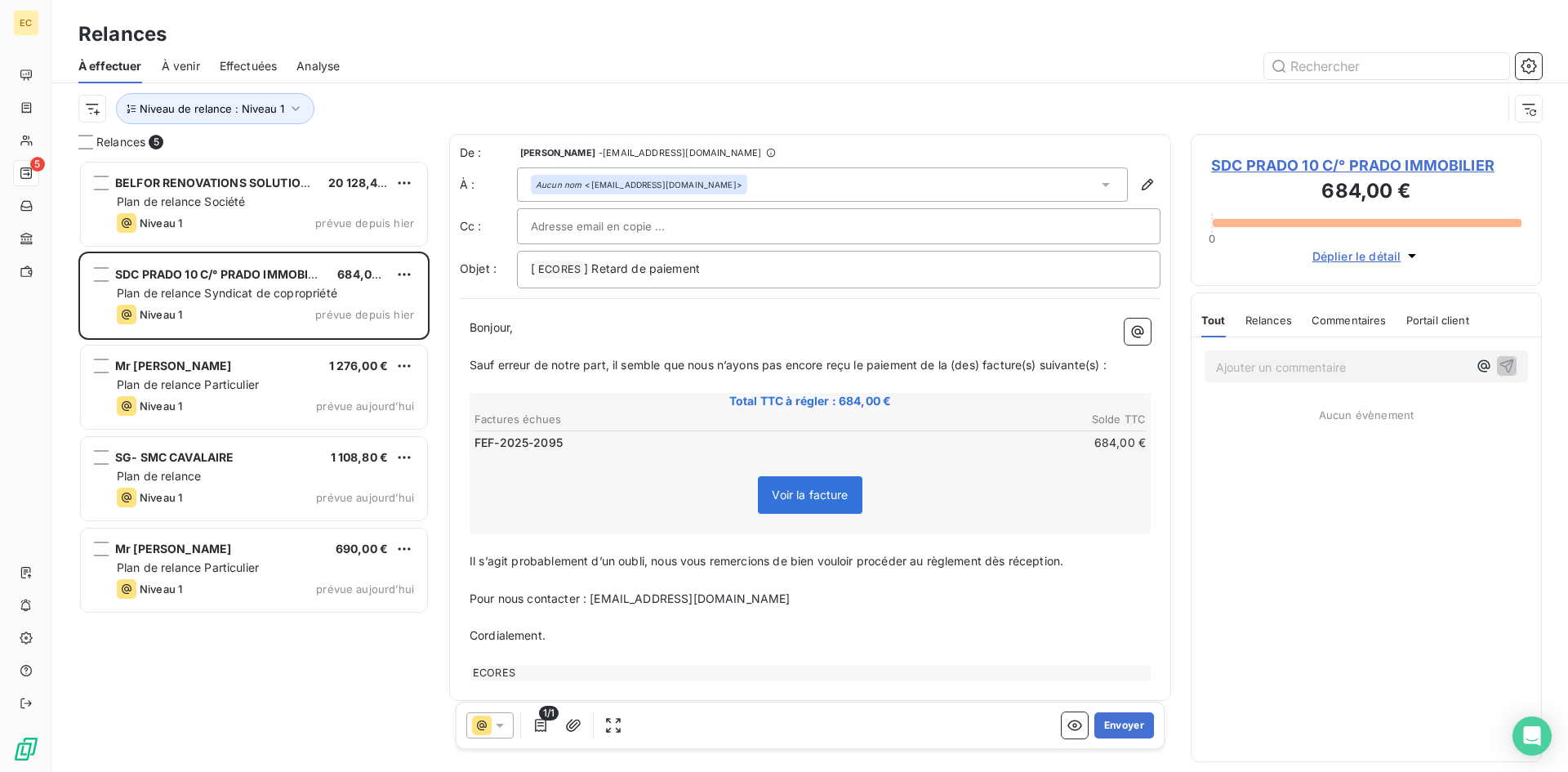
click at [706, 225] on div at bounding box center [838, 227] width 615 height 25
paste input "PRADO 10"
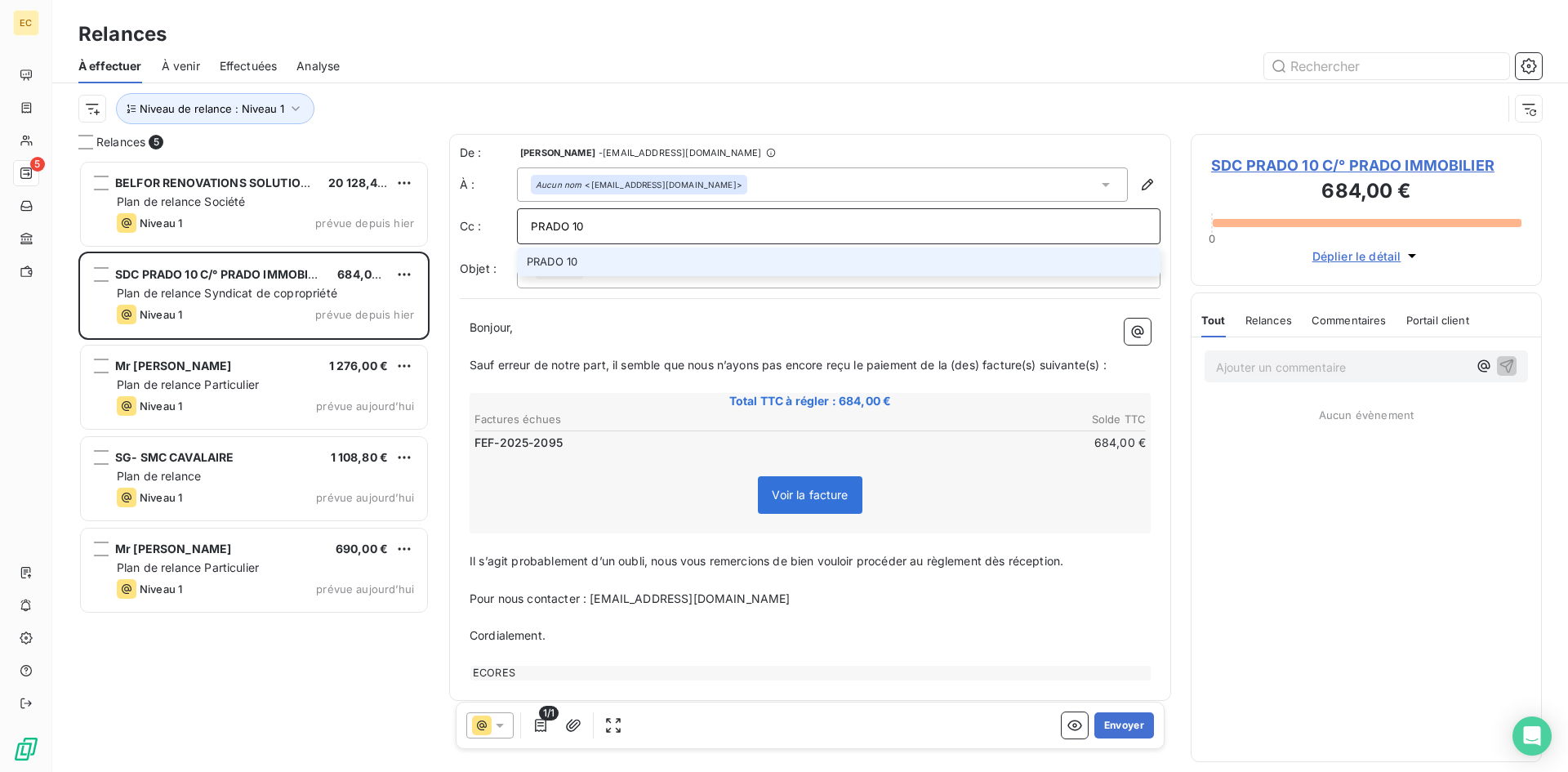
drag, startPoint x: 626, startPoint y: 224, endPoint x: 490, endPoint y: 223, distance: 136.0
click at [490, 223] on div "Cc : PRADO 10 PRADO 10" at bounding box center [810, 226] width 700 height 36
paste input "[EMAIL_ADDRESS][DOMAIN_NAME]"
type input "[EMAIL_ADDRESS][DOMAIN_NAME]"
click at [552, 264] on li "[EMAIL_ADDRESS][DOMAIN_NAME]" at bounding box center [838, 262] width 643 height 29
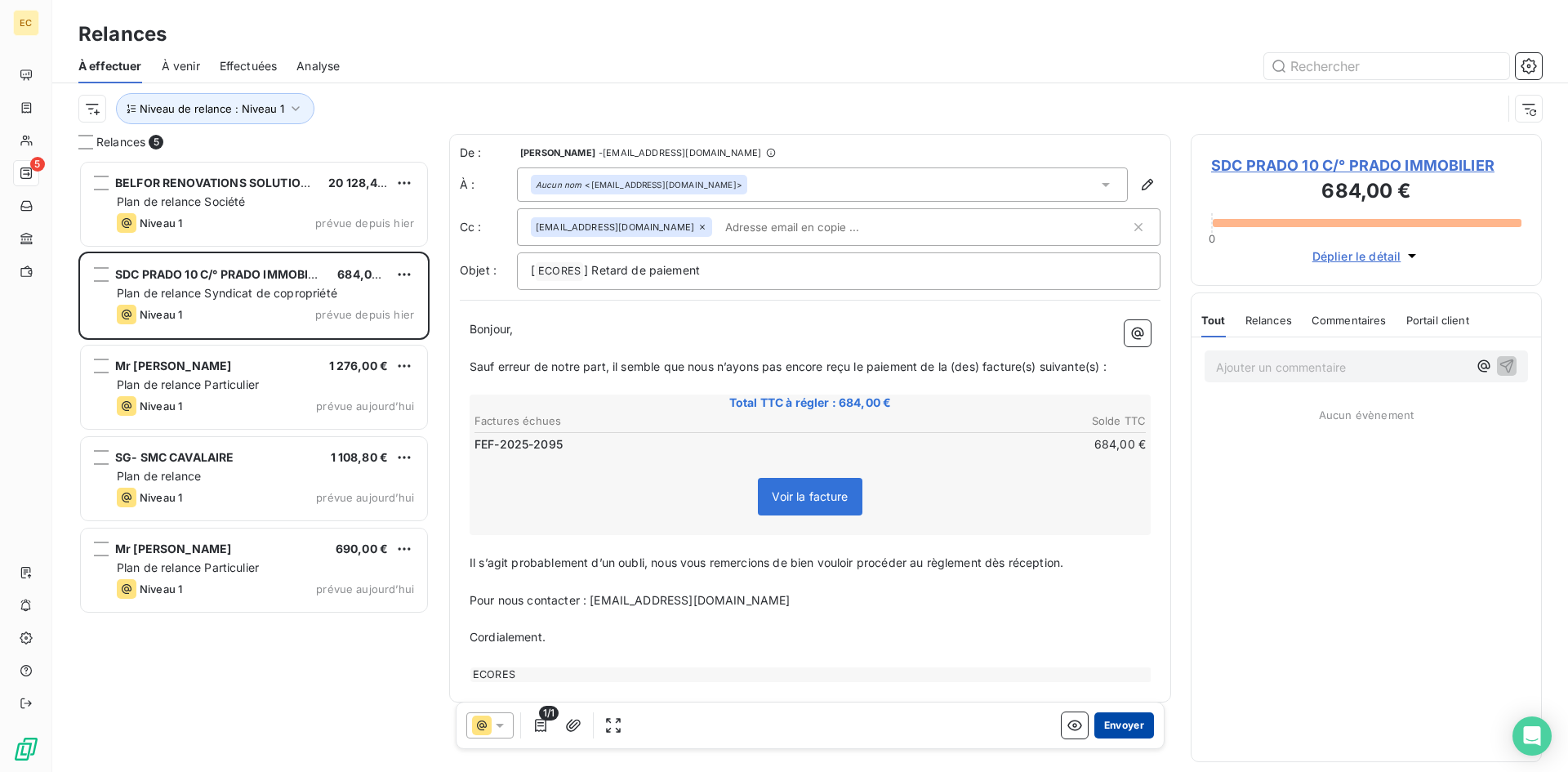
click at [1117, 725] on button "Envoyer" at bounding box center [1124, 726] width 60 height 26
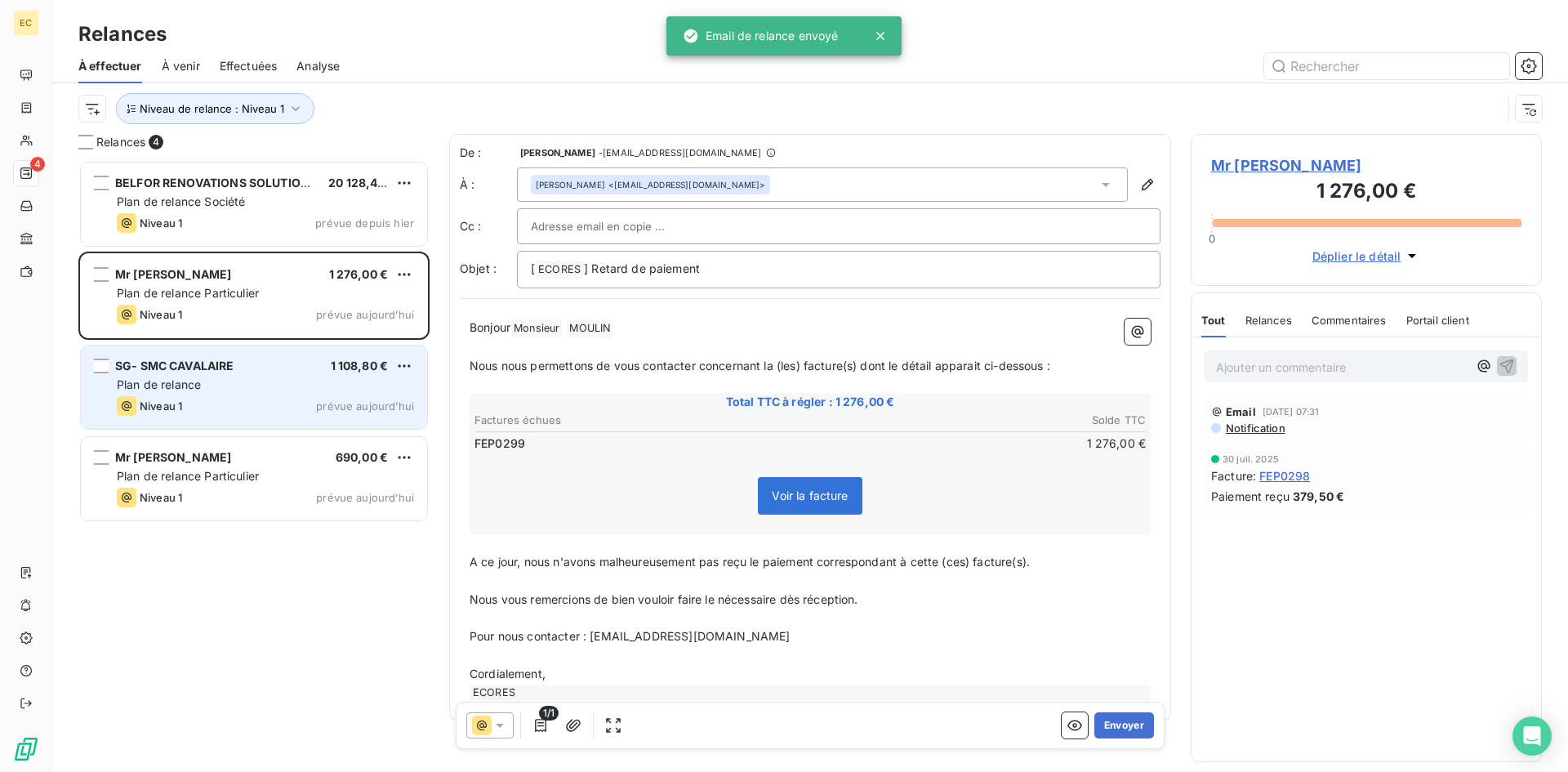
click at [218, 396] on div "SG- SMC CAVALAIRE 1 108,80 € Plan de relance Niveau 1 prévue [DATE]" at bounding box center [253, 387] width 346 height 83
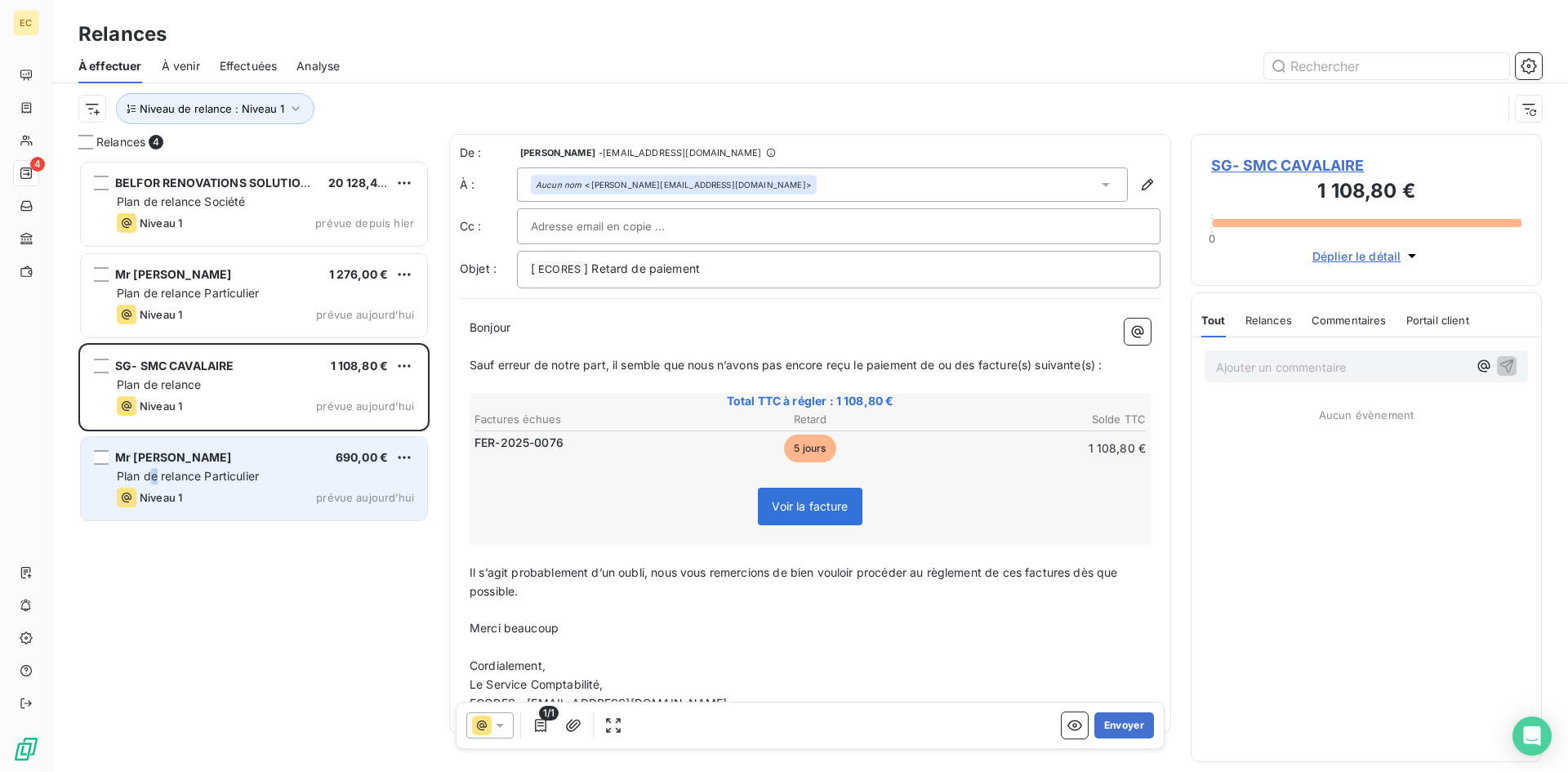
click at [154, 477] on span "Plan de relance Particulier" at bounding box center [188, 475] width 142 height 14
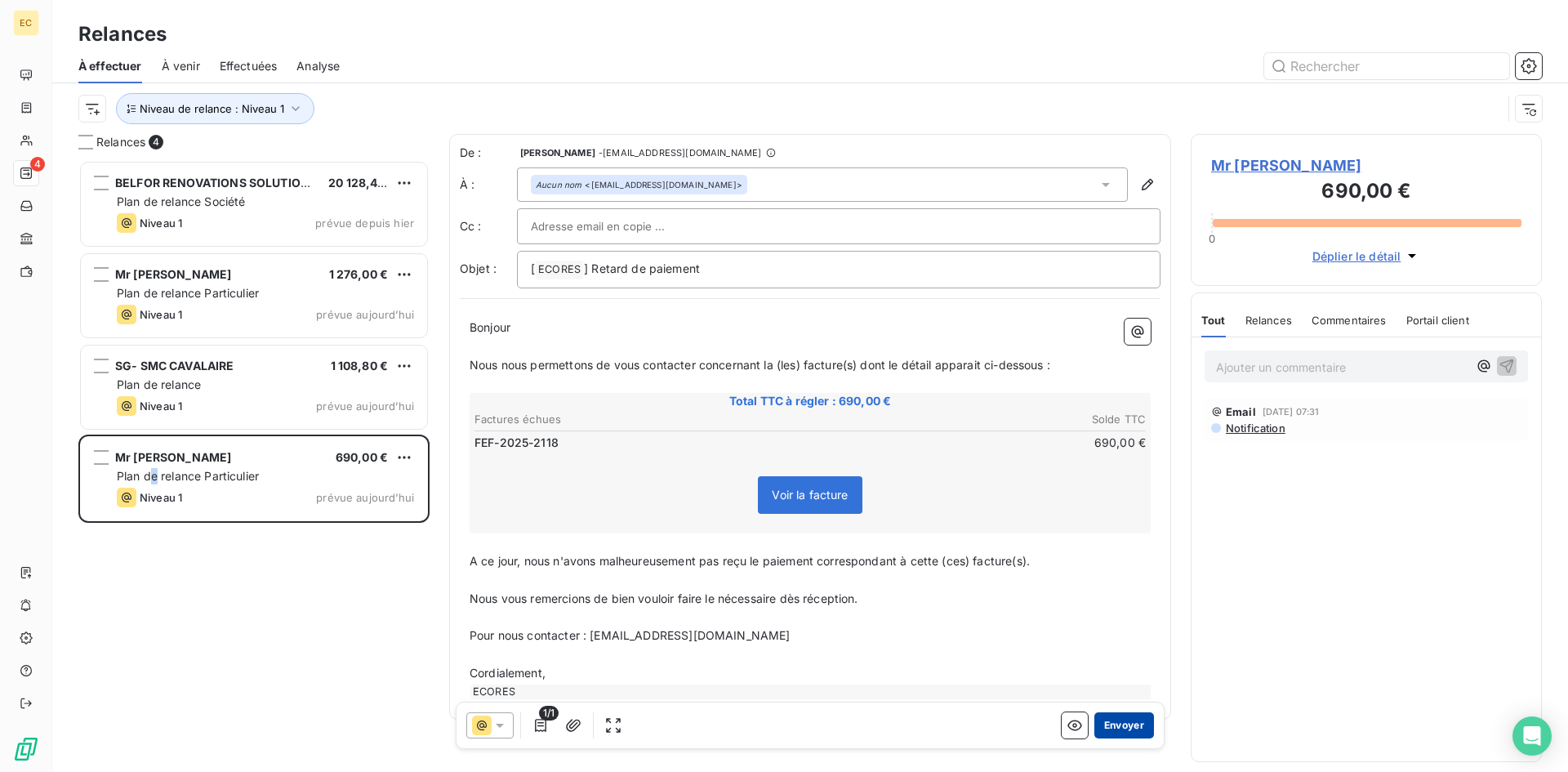
click at [1112, 729] on button "Envoyer" at bounding box center [1124, 726] width 60 height 26
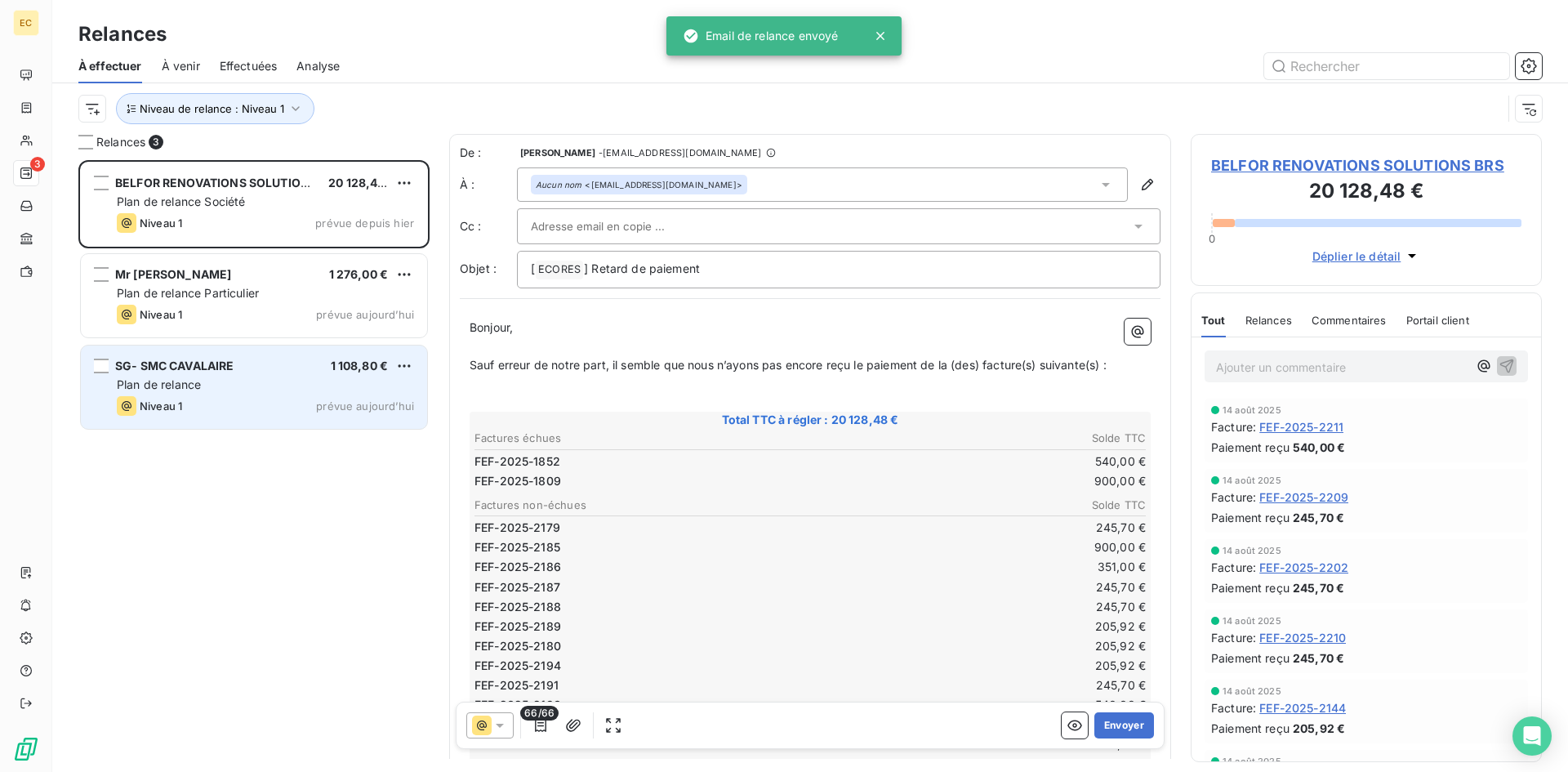
click at [129, 390] on span "Plan de relance" at bounding box center [158, 384] width 84 height 14
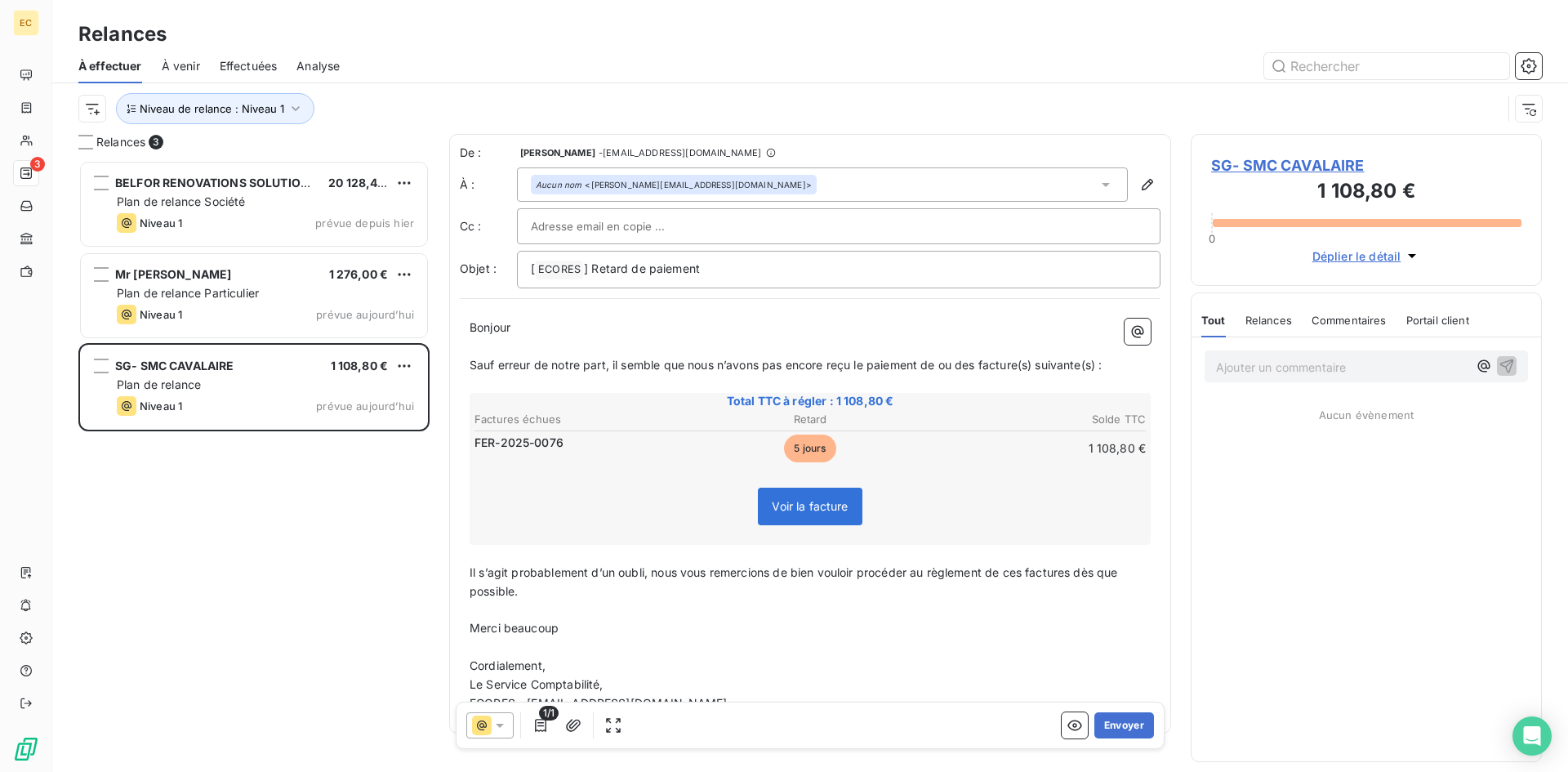
click at [1258, 164] on span "SG- SMC CAVALAIRE" at bounding box center [1367, 165] width 310 height 22
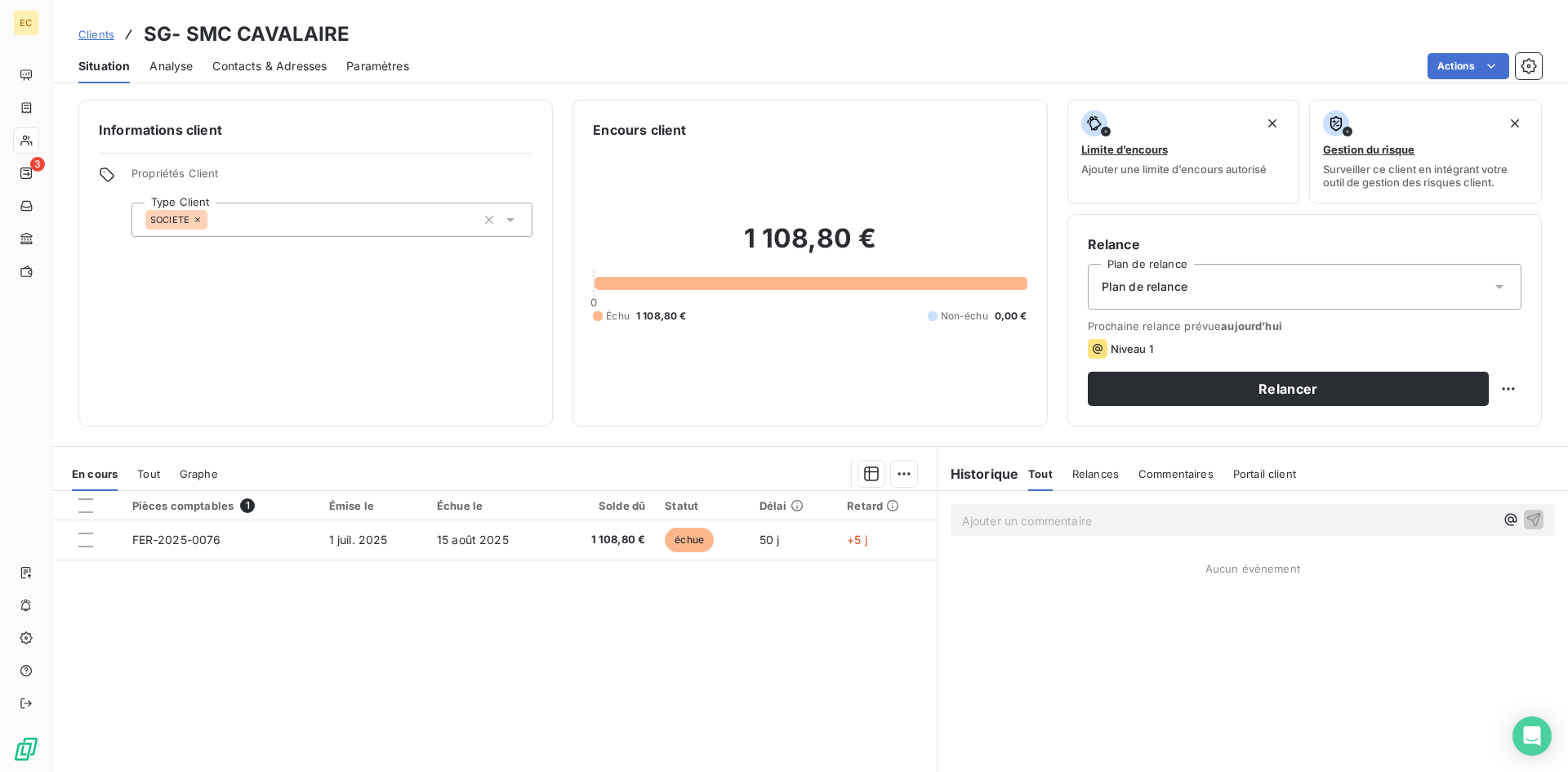
click at [998, 516] on p "Ajouter un commentaire ﻿" at bounding box center [1228, 521] width 532 height 20
click at [1527, 514] on icon "button" at bounding box center [1534, 519] width 14 height 14
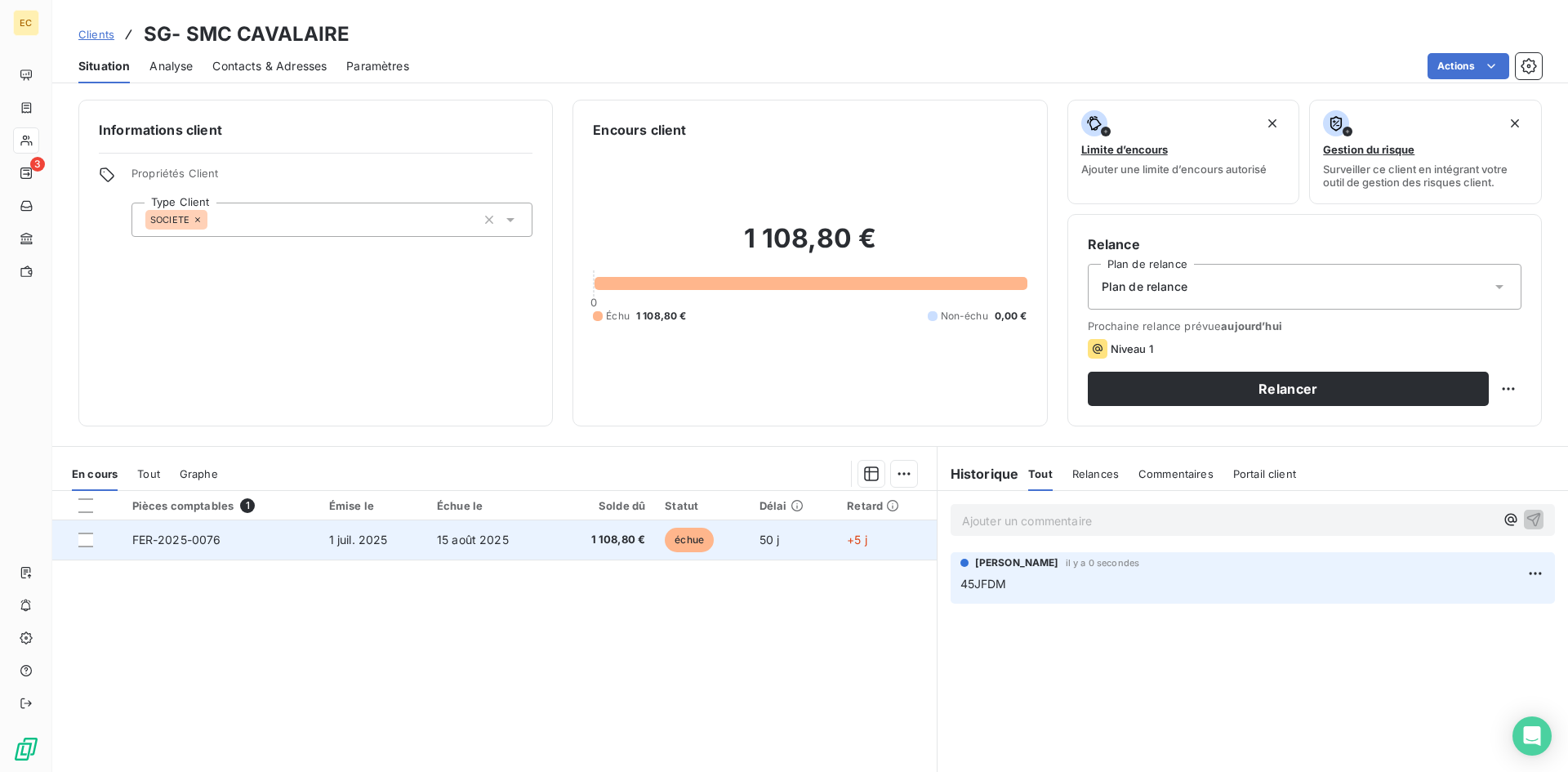
click at [249, 542] on td "FER-2025-0076" at bounding box center [221, 540] width 197 height 39
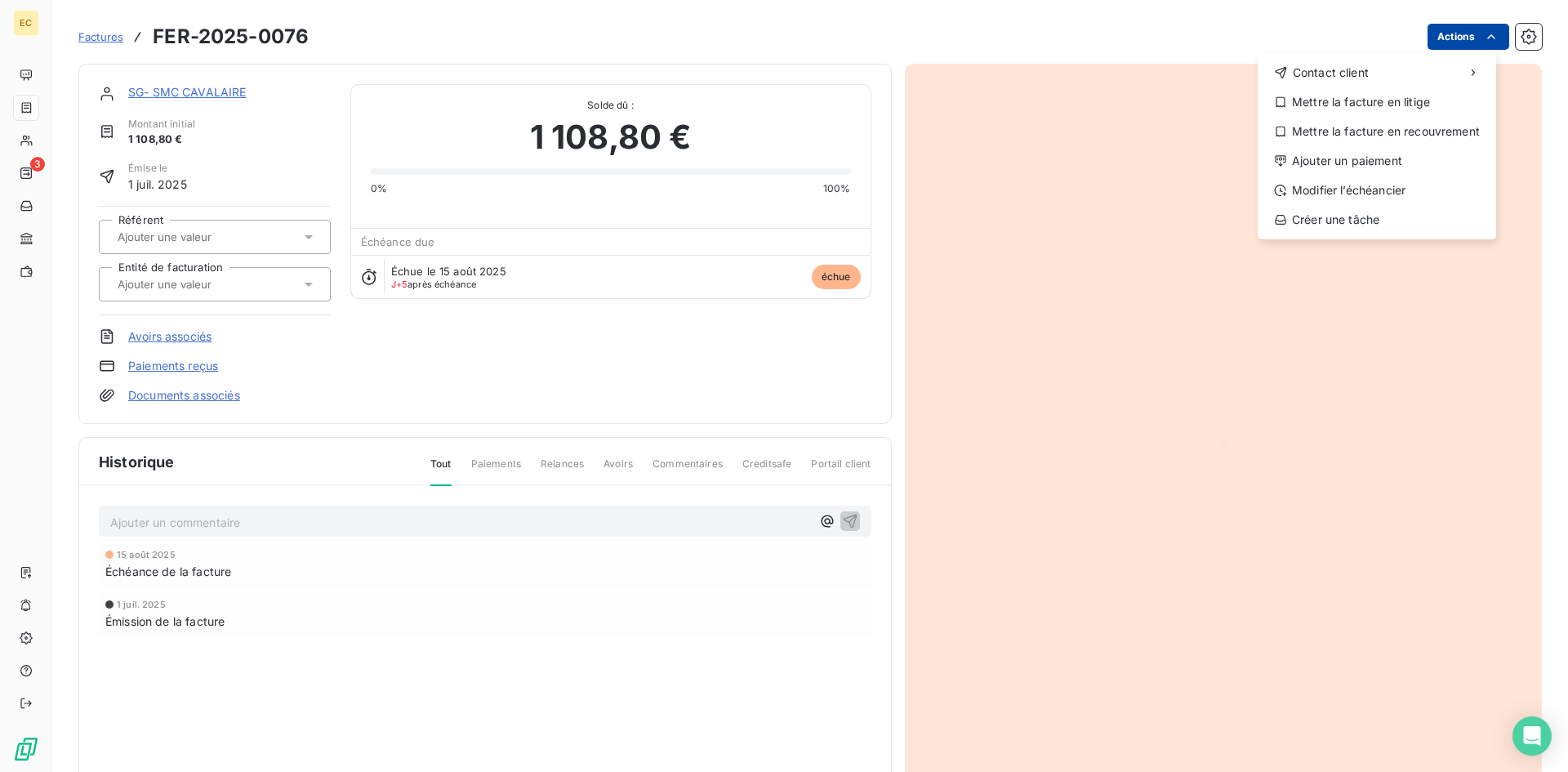
click at [1429, 34] on html "EC 3 Factures FER-2025-0076 Actions Contact client Mettre la facture en litige …" at bounding box center [784, 386] width 1568 height 772
click at [1385, 189] on div "Modifier l’échéancier" at bounding box center [1377, 190] width 225 height 26
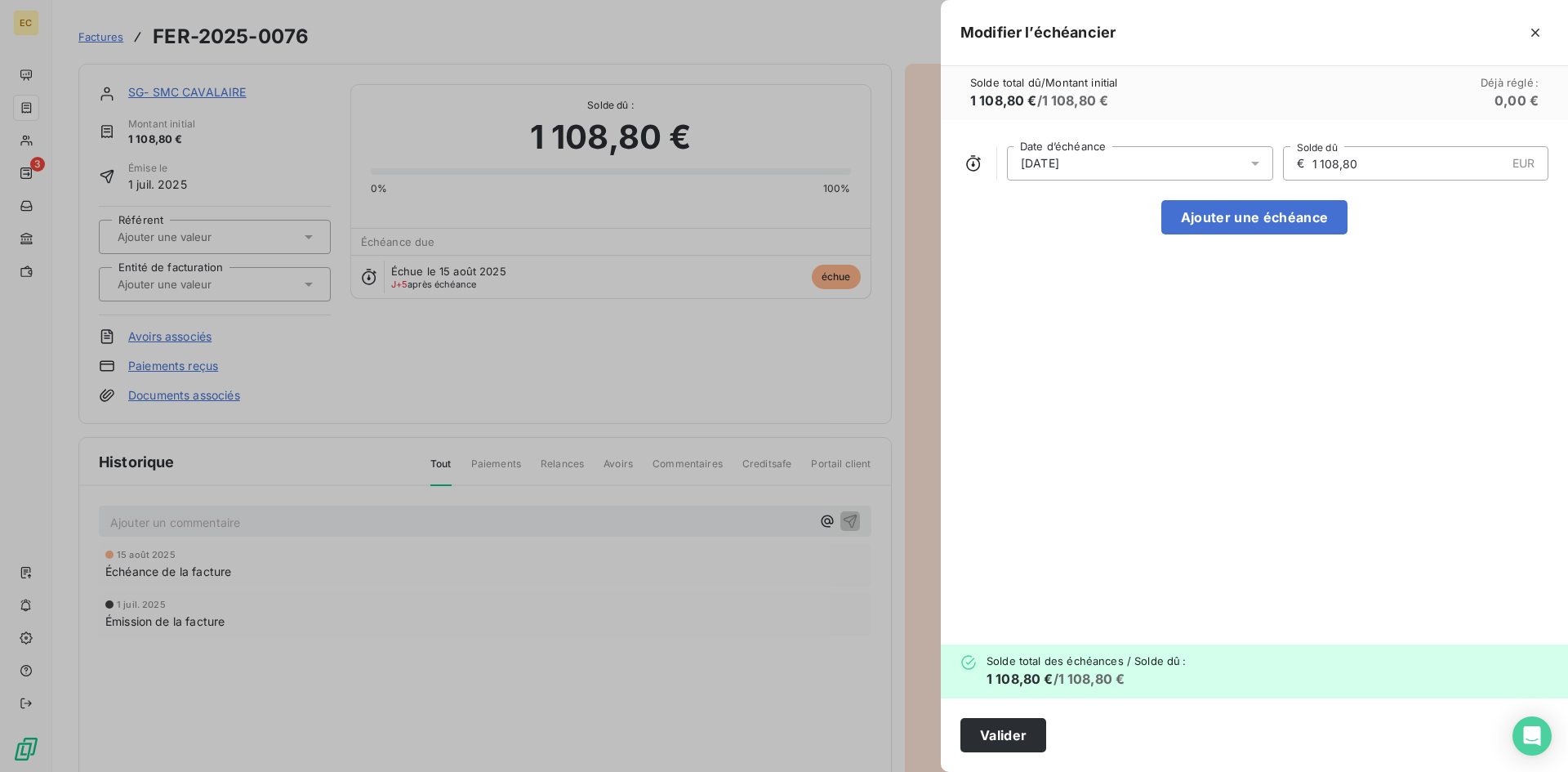
click at [1059, 159] on span "[DATE]" at bounding box center [1040, 164] width 39 height 17
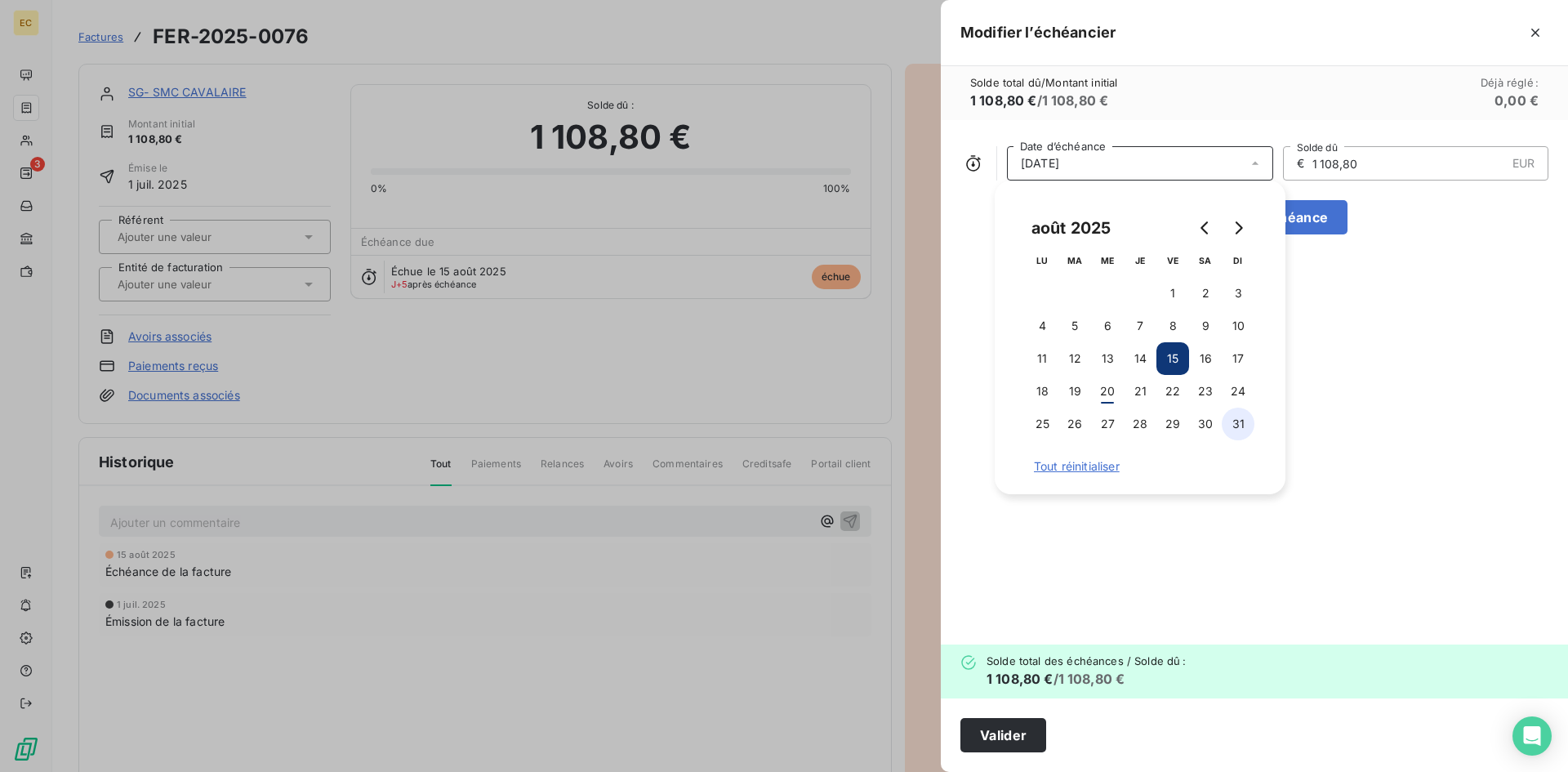
click at [1243, 430] on button "31" at bounding box center [1237, 423] width 32 height 32
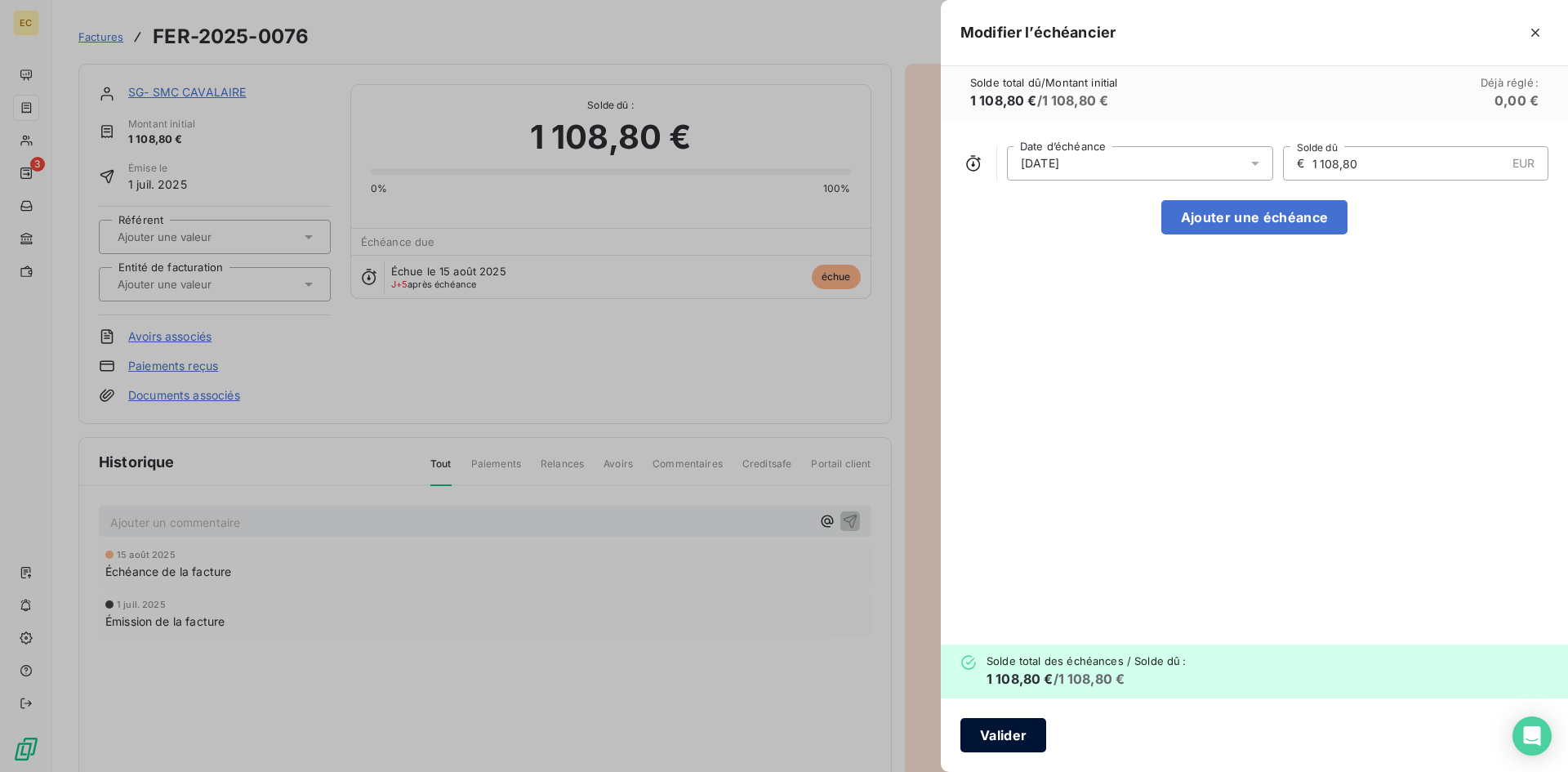
click at [1015, 731] on button "Valider" at bounding box center [1003, 735] width 86 height 34
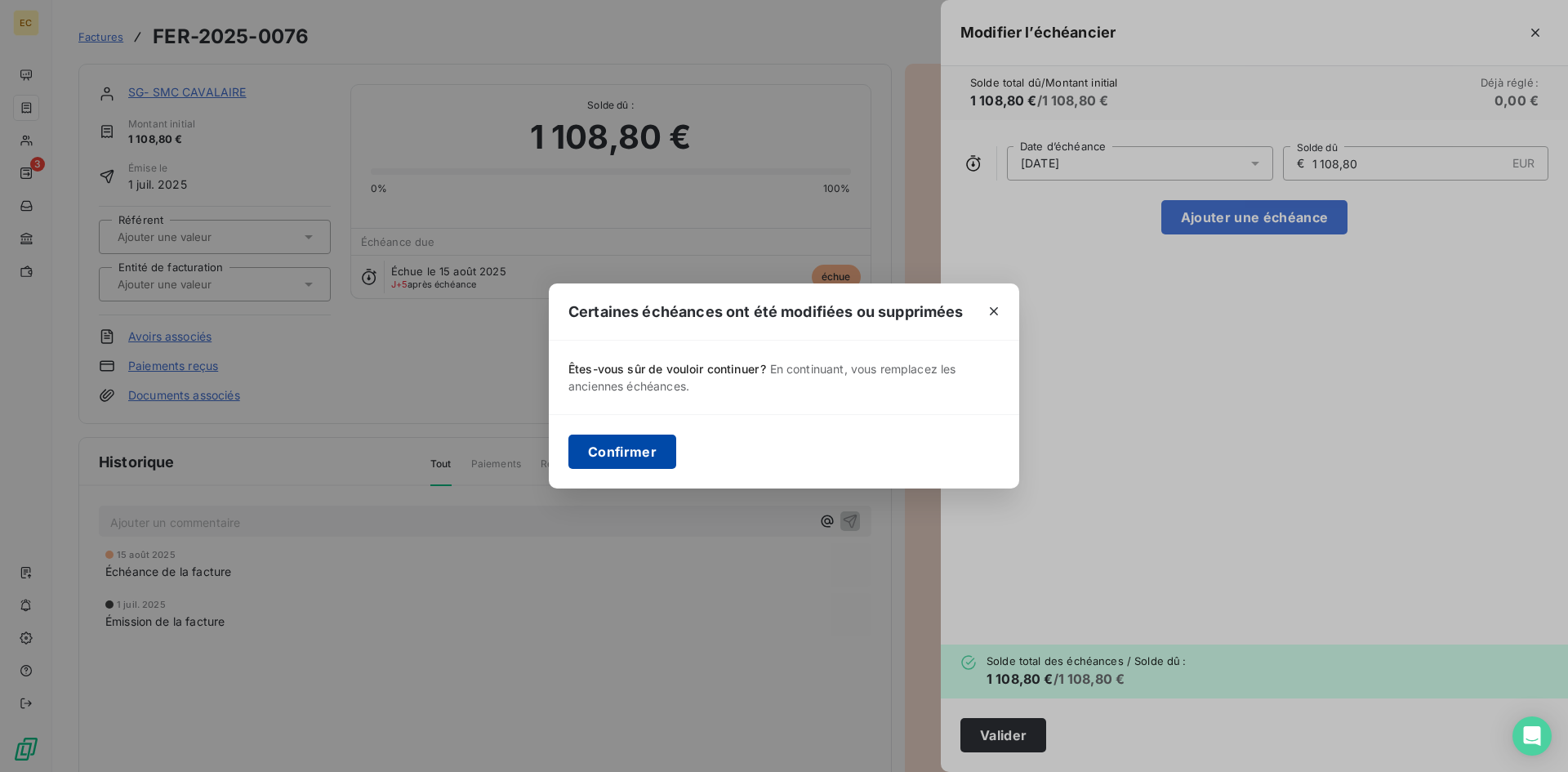
click at [610, 448] on button "Confirmer" at bounding box center [622, 451] width 108 height 34
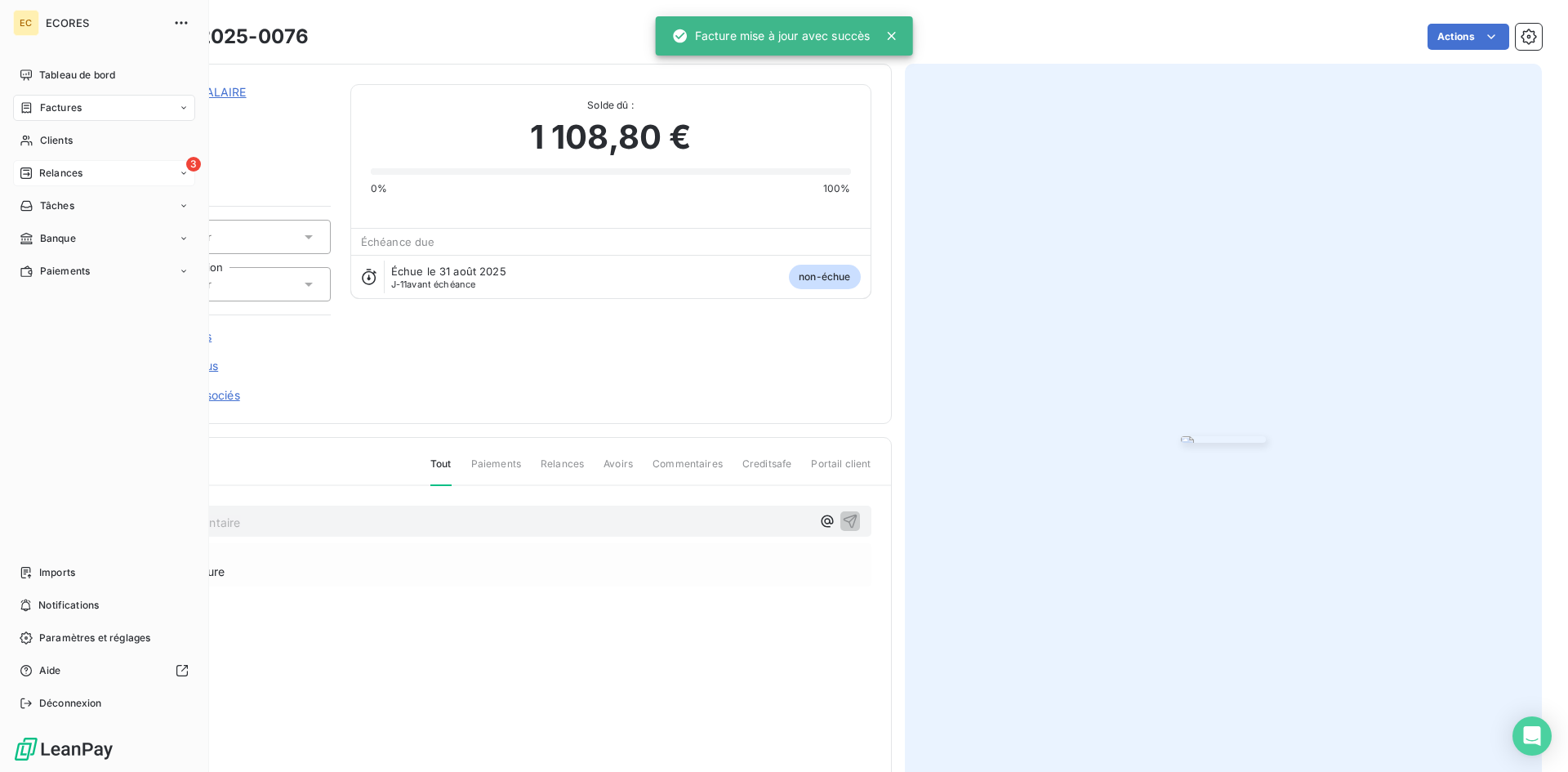
click at [71, 165] on div "3 Relances" at bounding box center [103, 173] width 182 height 26
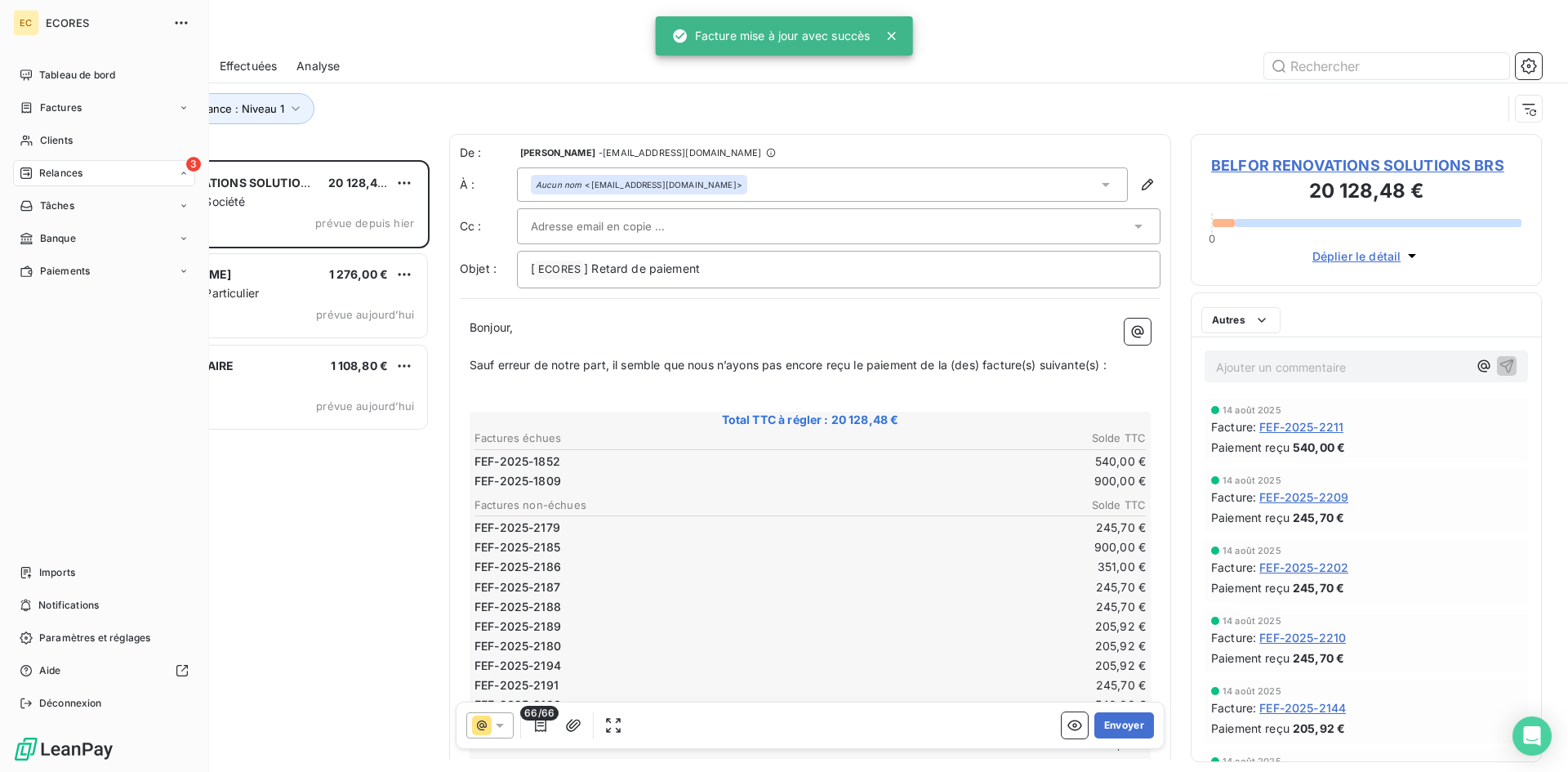
scroll to position [600, 339]
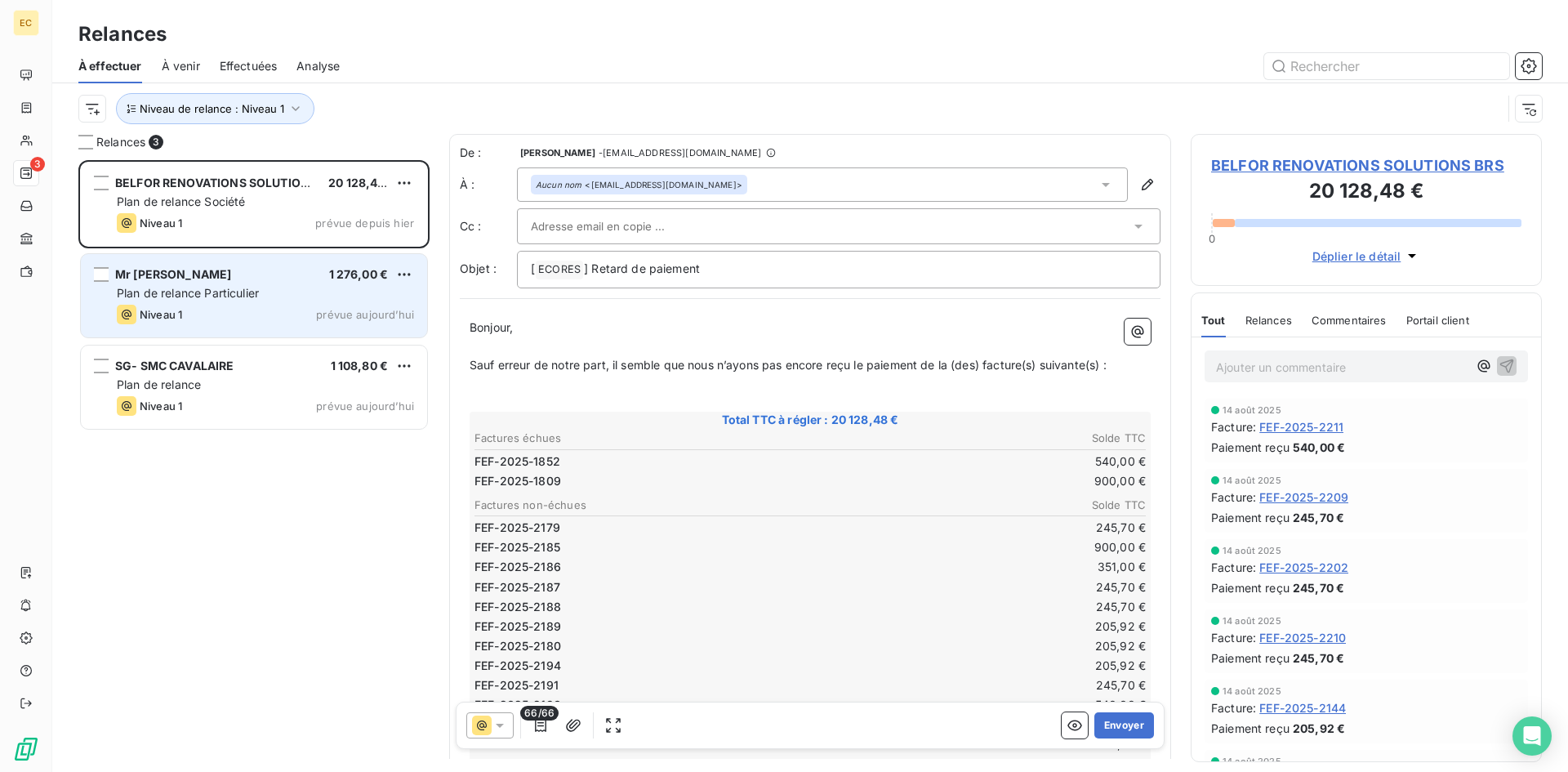
click at [191, 304] on div "Mr [PERSON_NAME] 1 276,00 € Plan de relance Particulier Niveau 1 prévue [DATE]" at bounding box center [253, 296] width 346 height 83
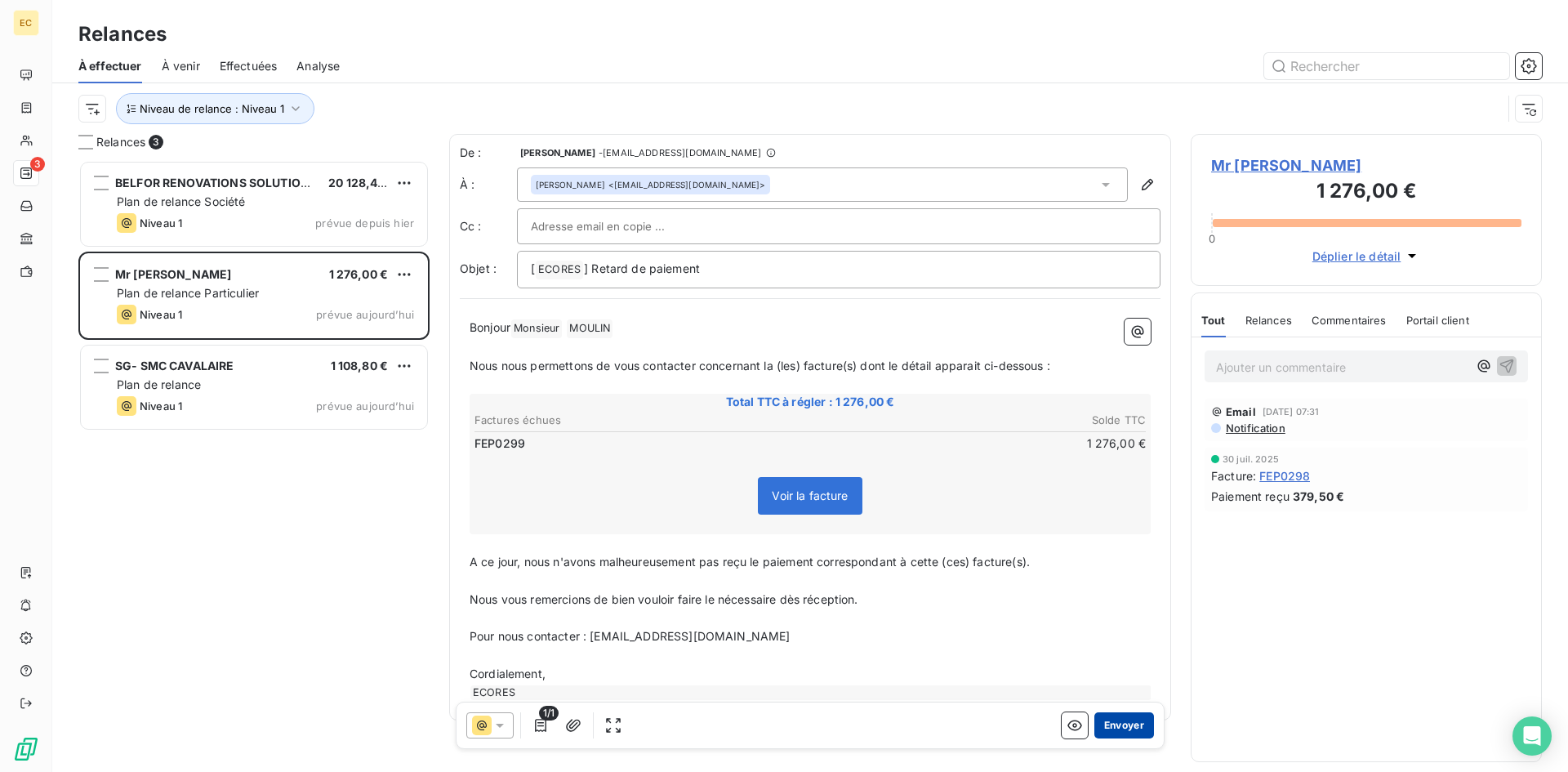
click at [1128, 726] on button "Envoyer" at bounding box center [1124, 726] width 60 height 26
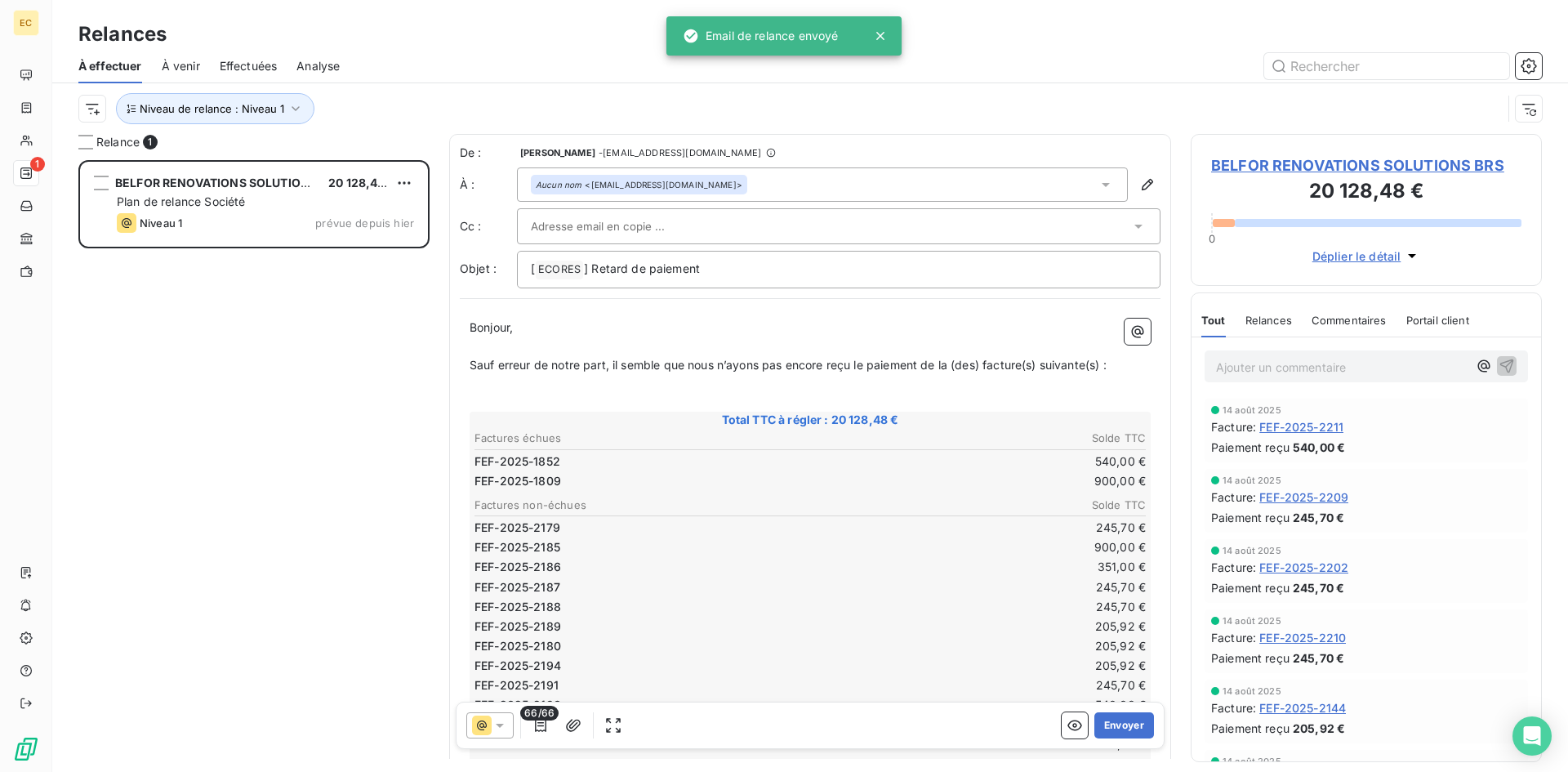
click at [176, 67] on span "À venir" at bounding box center [181, 67] width 39 height 17
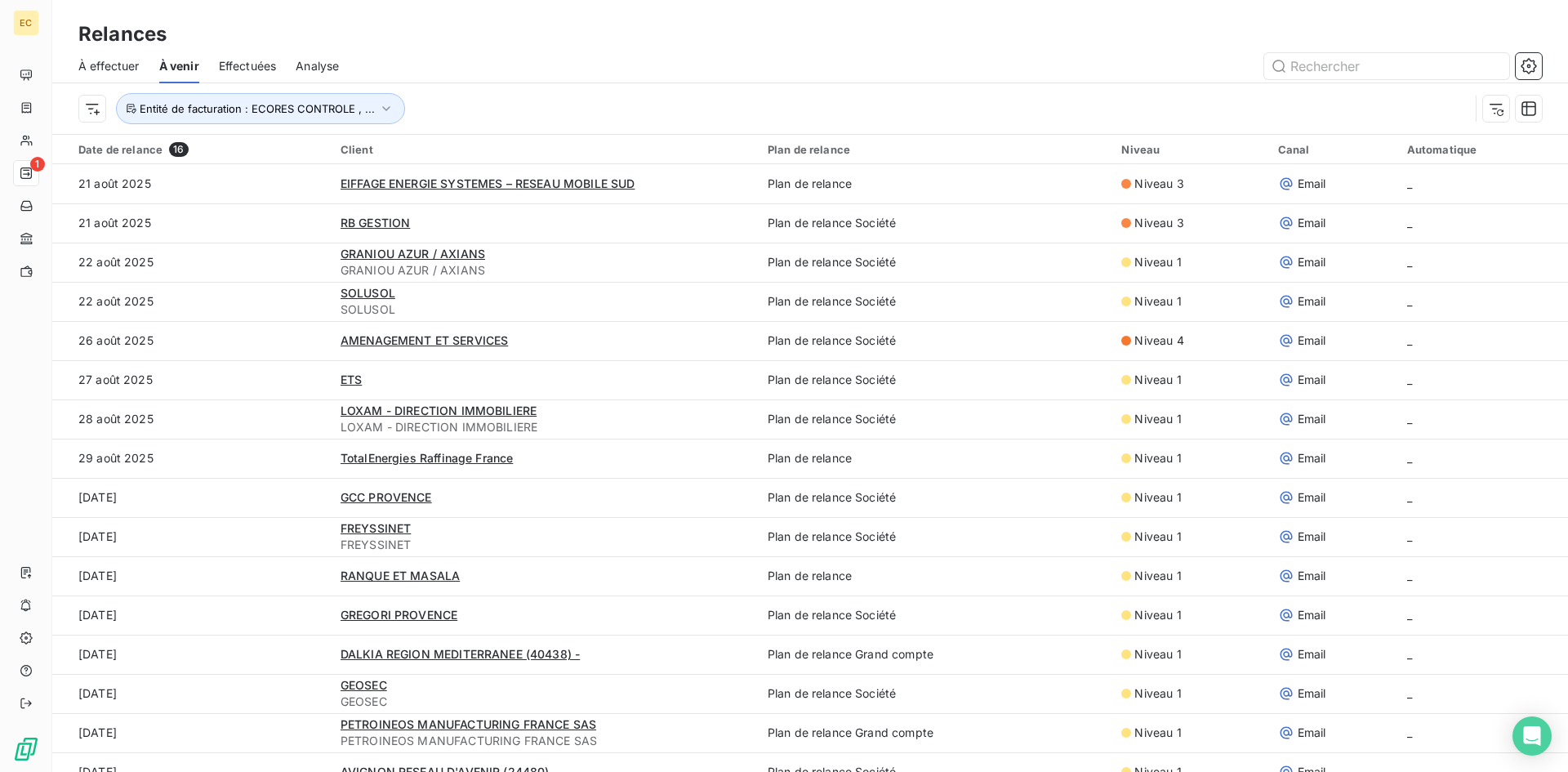
click at [79, 67] on span "À effectuer" at bounding box center [109, 67] width 61 height 17
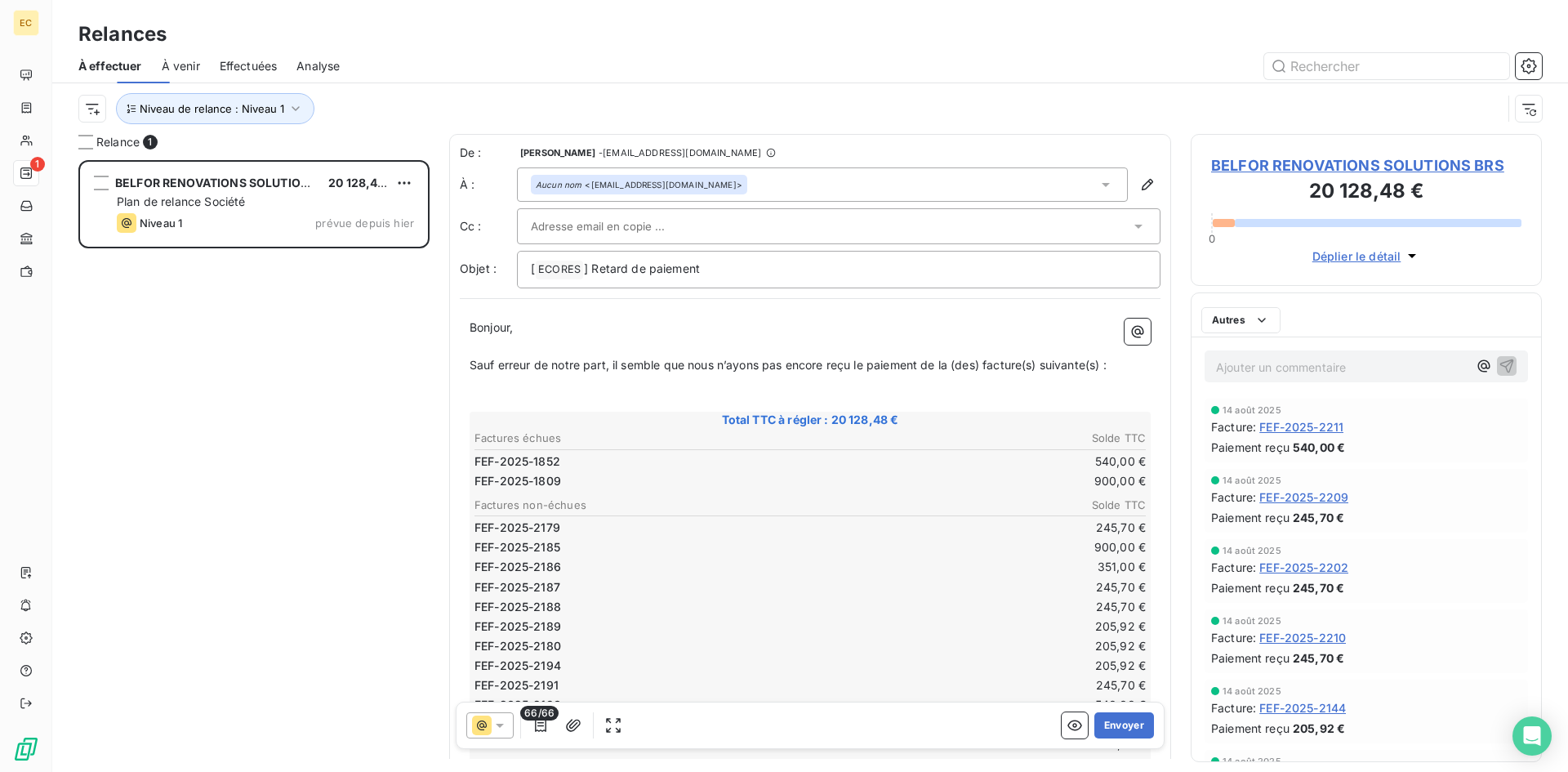
scroll to position [600, 339]
click at [304, 108] on button "Niveau de relance : Niveau 1" at bounding box center [214, 109] width 199 height 31
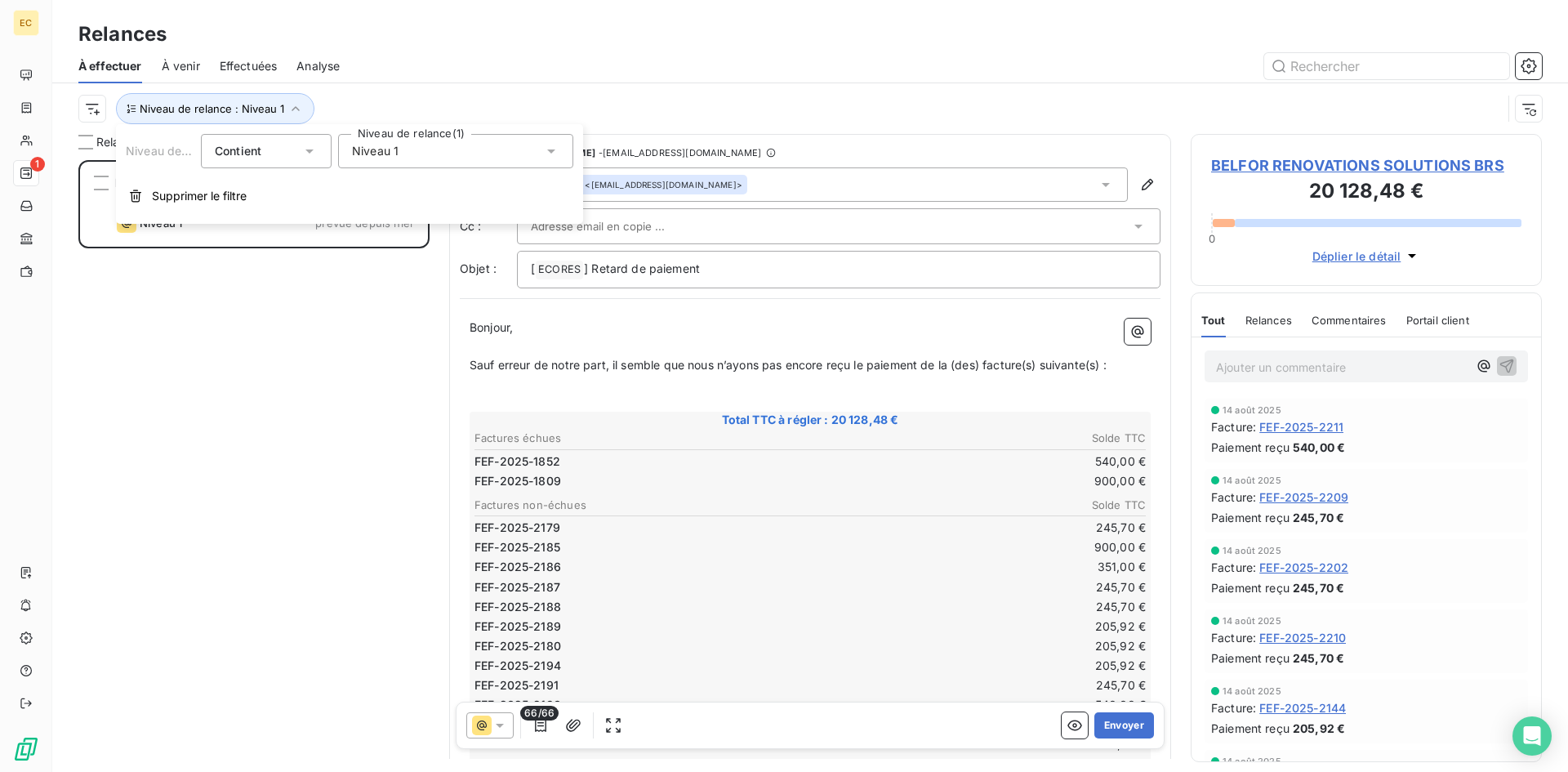
click at [554, 153] on icon at bounding box center [552, 152] width 17 height 17
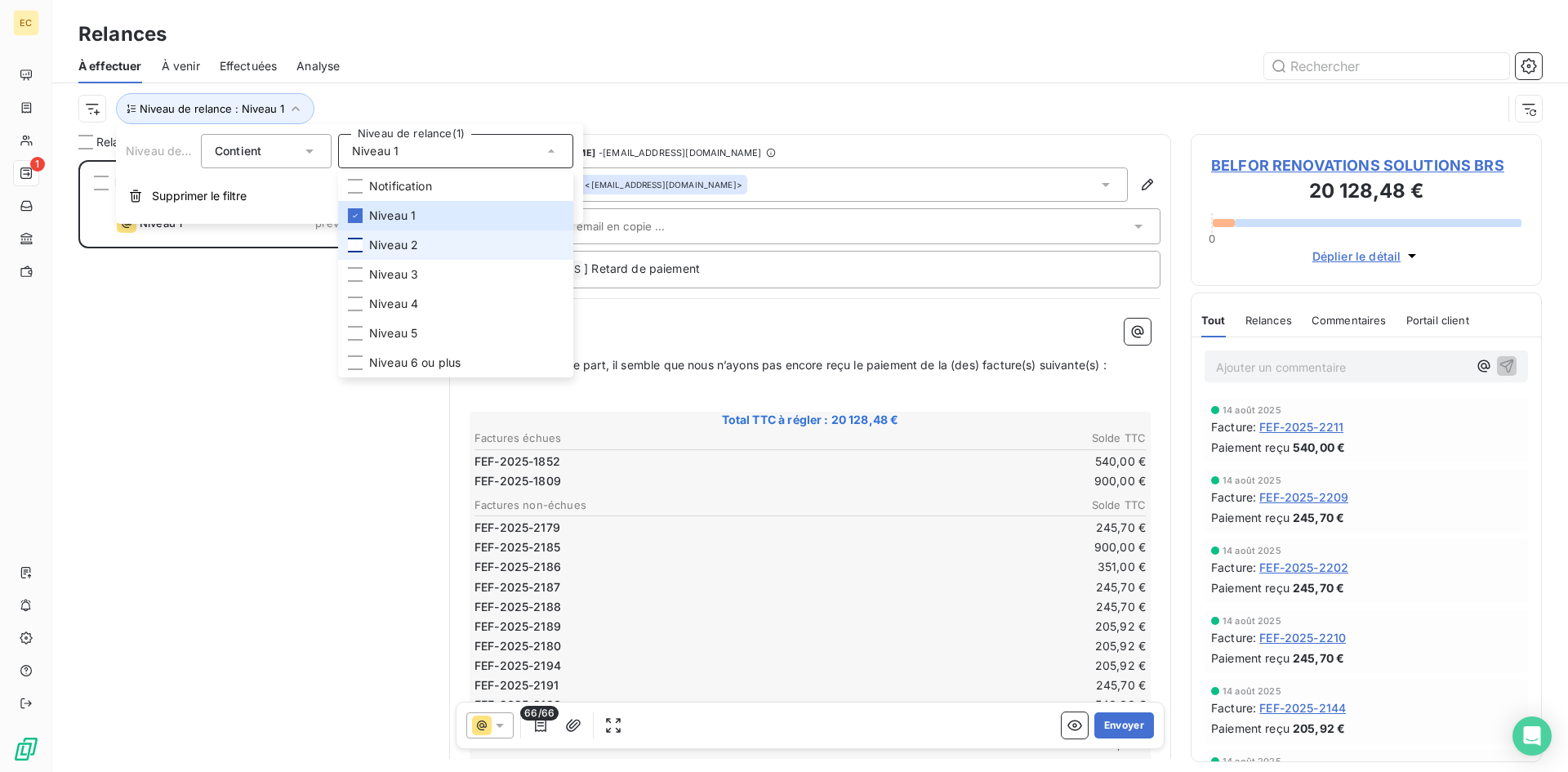
click at [353, 246] on div at bounding box center [355, 245] width 15 height 15
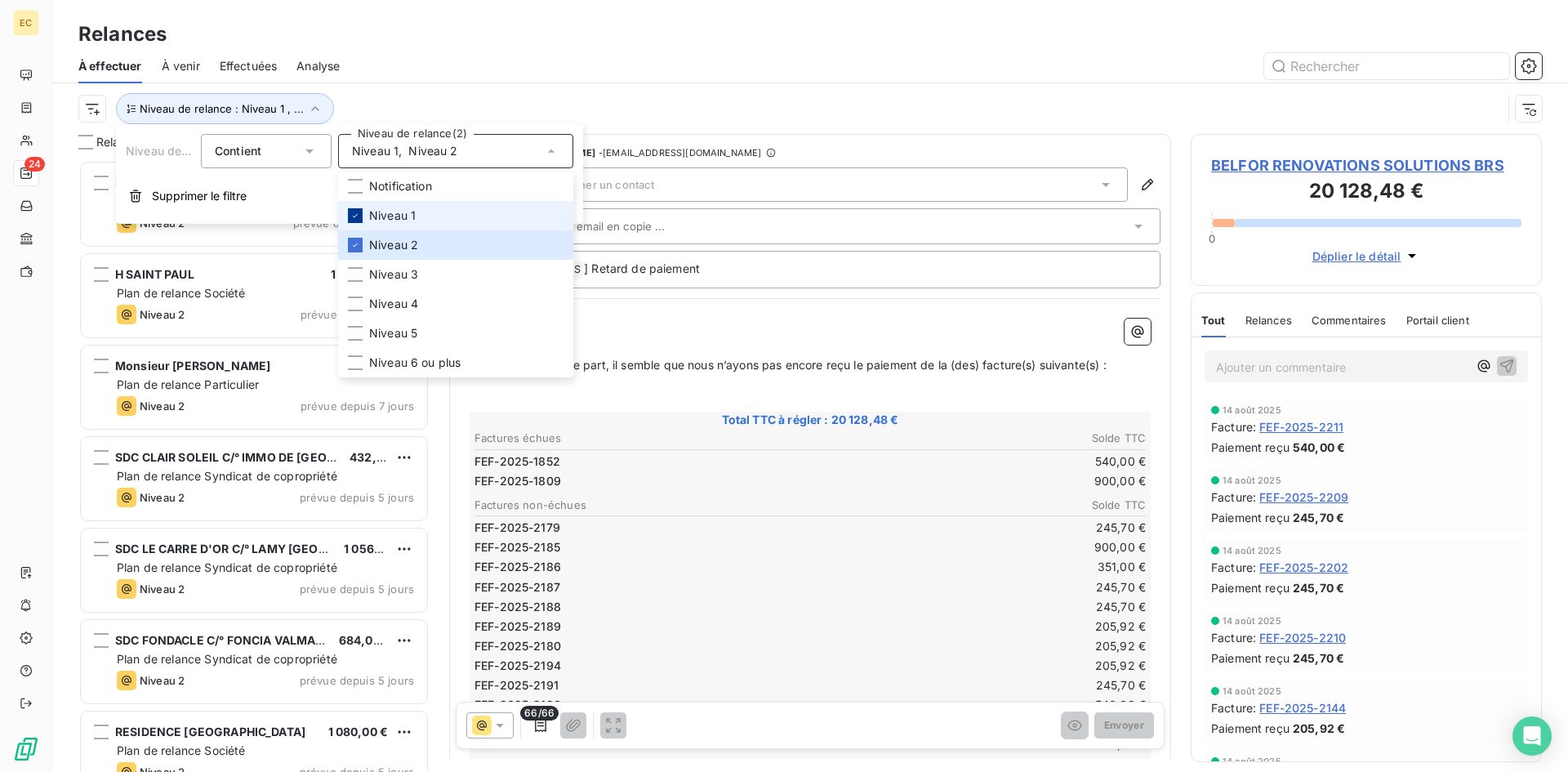
click at [354, 214] on icon at bounding box center [355, 215] width 10 height 10
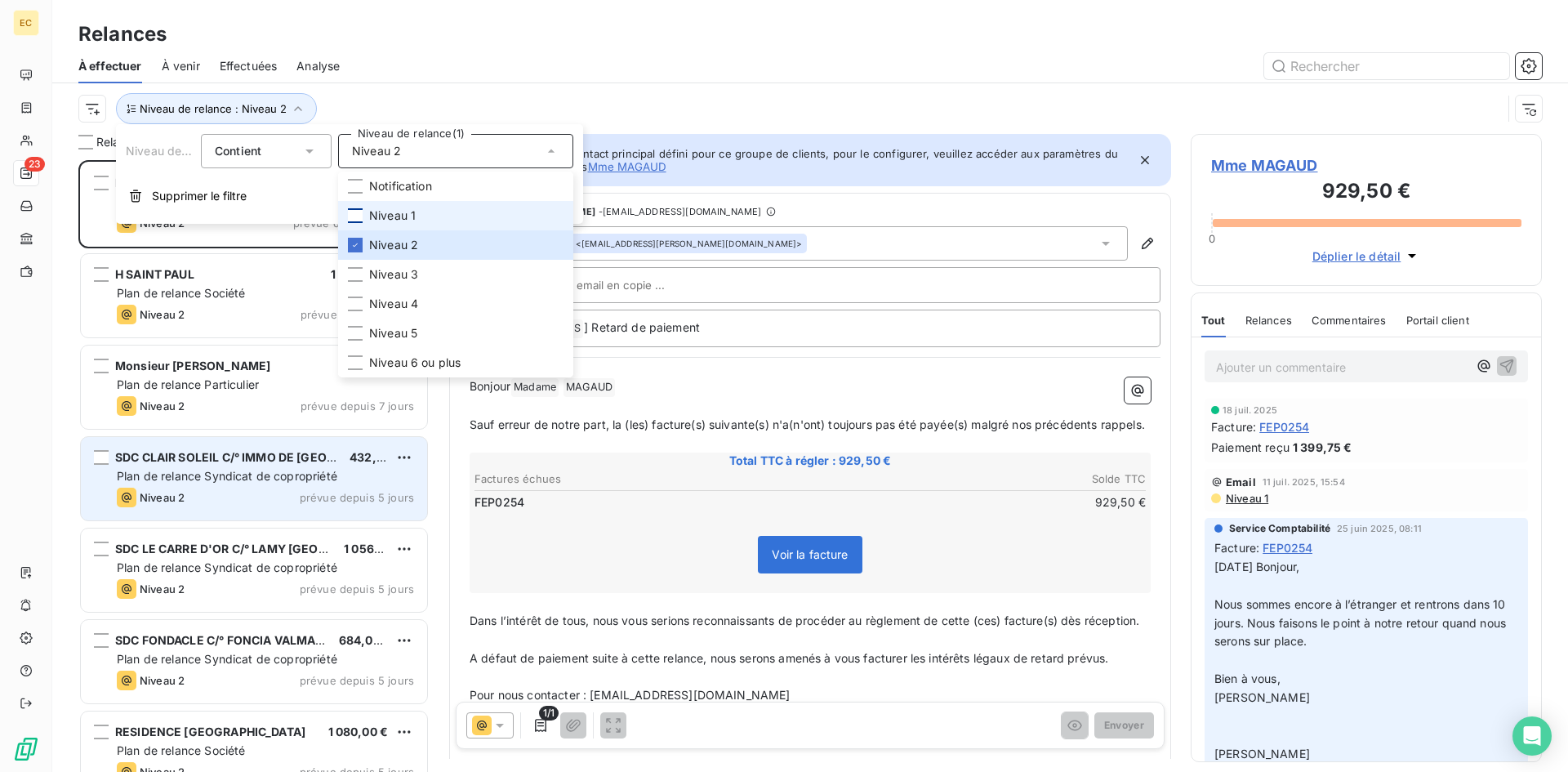
scroll to position [600, 339]
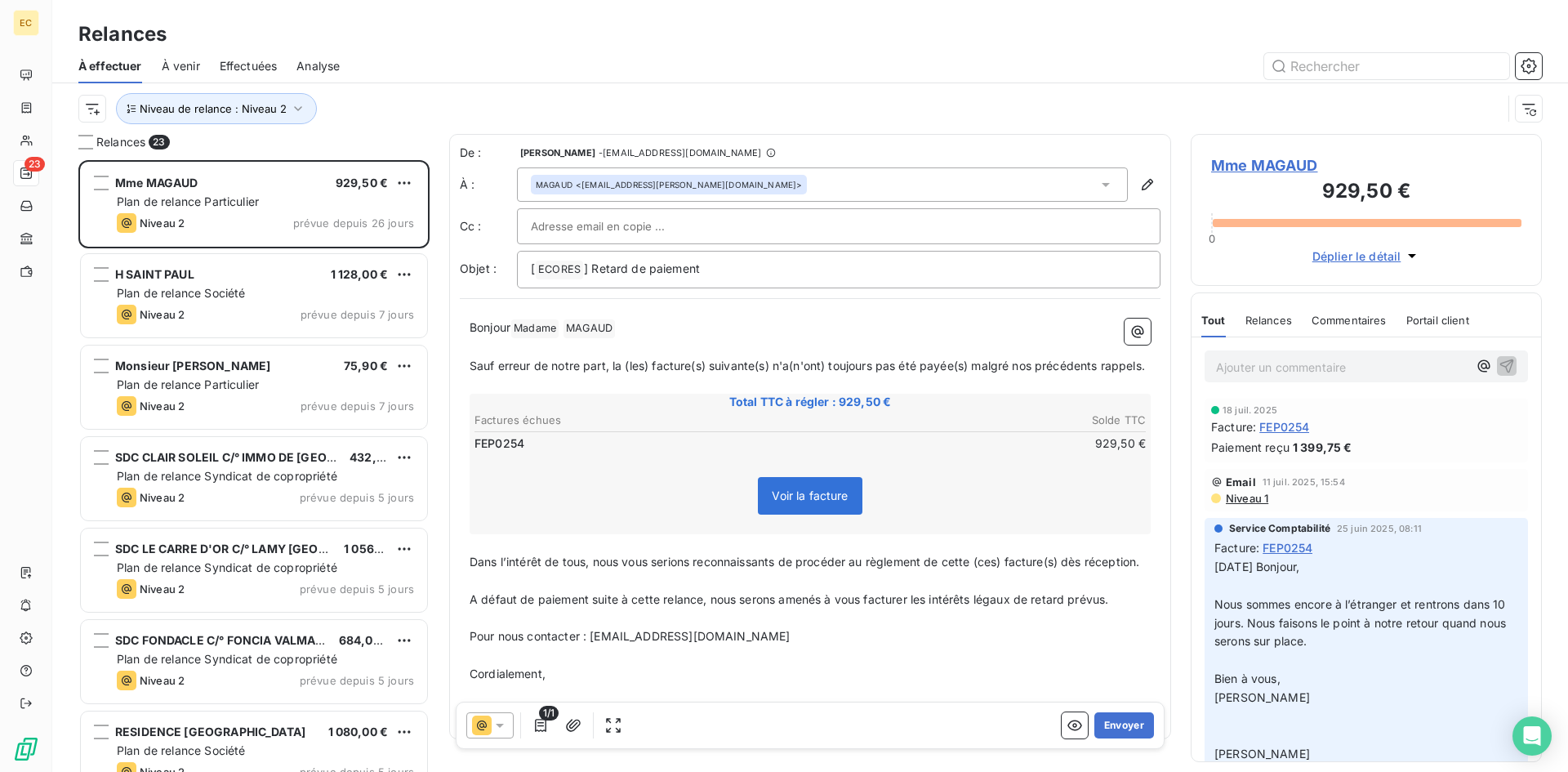
click at [642, 98] on div "Niveau de relance : Niveau 2" at bounding box center [790, 109] width 1423 height 31
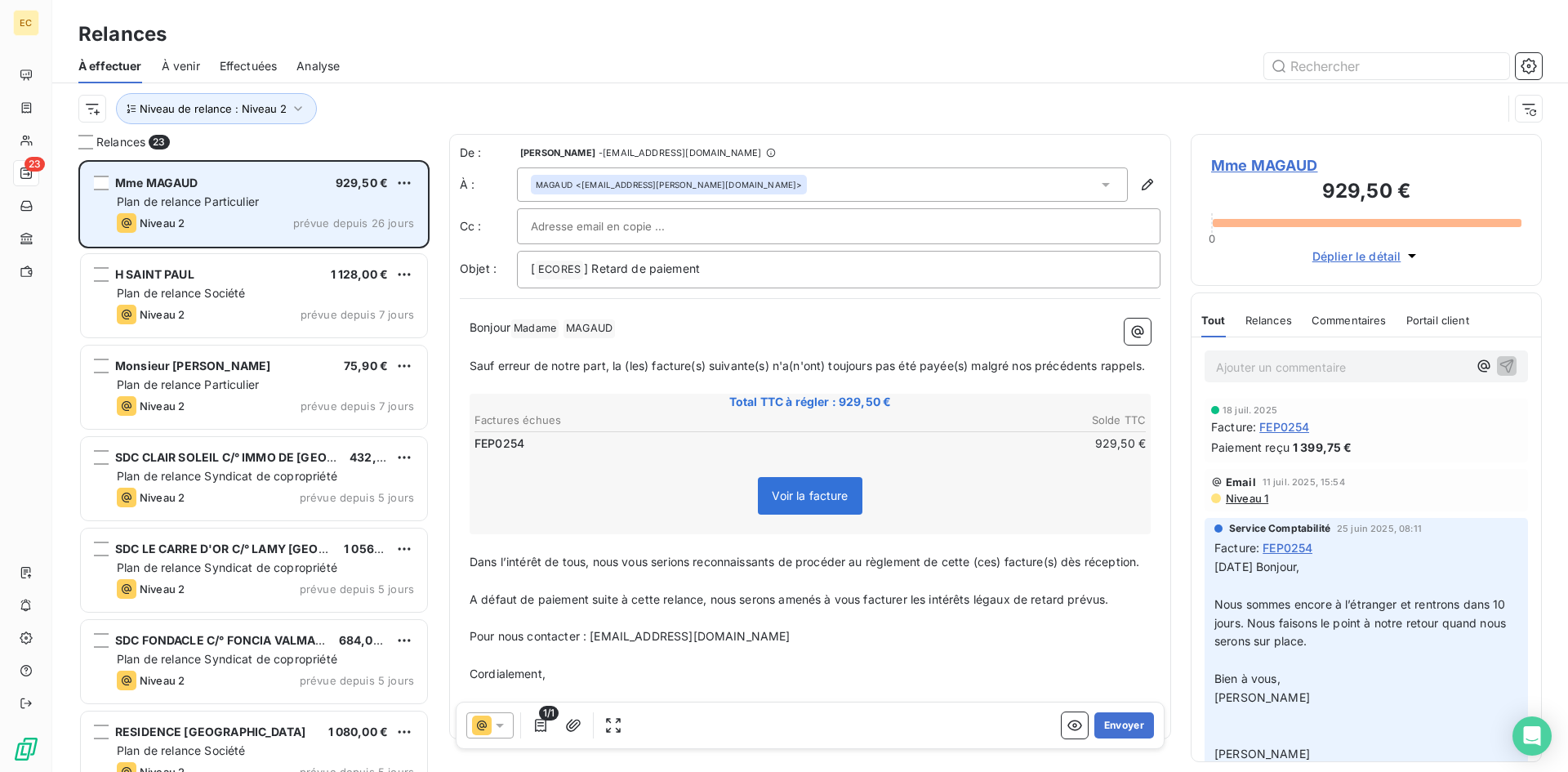
click at [182, 214] on div "Niveau 2" at bounding box center [150, 223] width 67 height 19
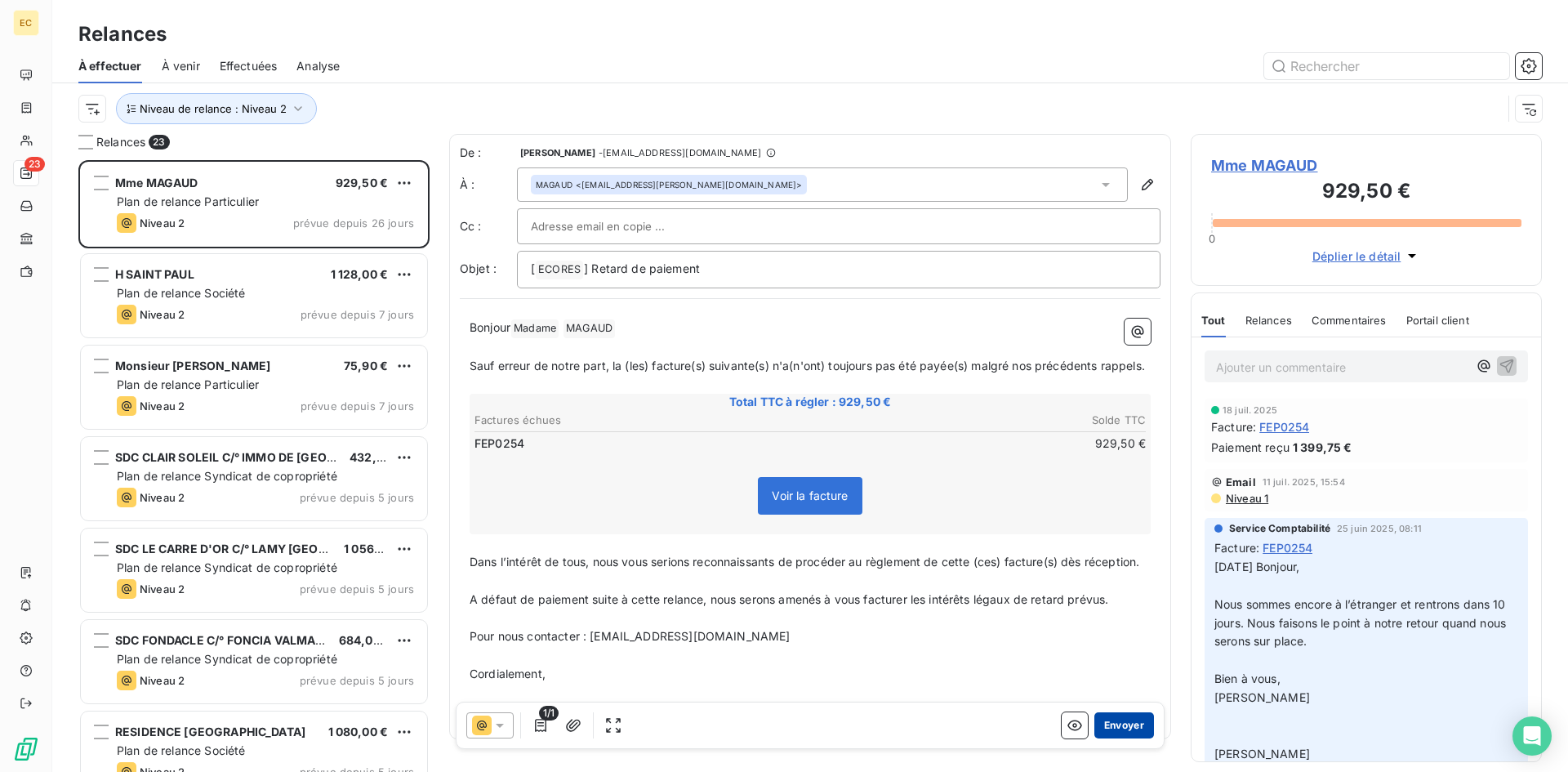
click at [1116, 723] on button "Envoyer" at bounding box center [1124, 726] width 60 height 26
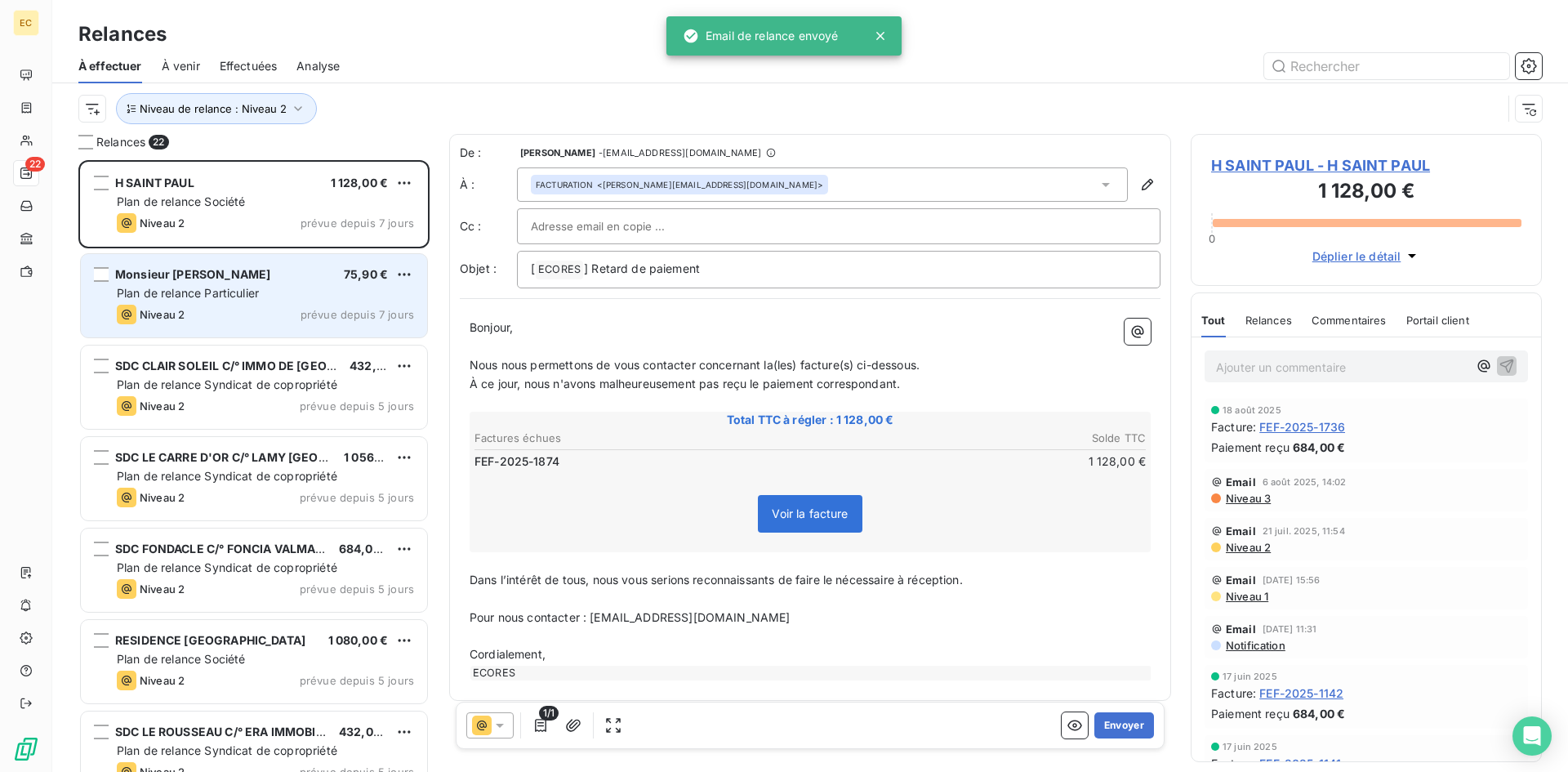
click at [170, 285] on div "Monsieur [PERSON_NAME] 75,90 € Plan de relance Particulier Niveau 2 prévue depu…" at bounding box center [253, 296] width 346 height 83
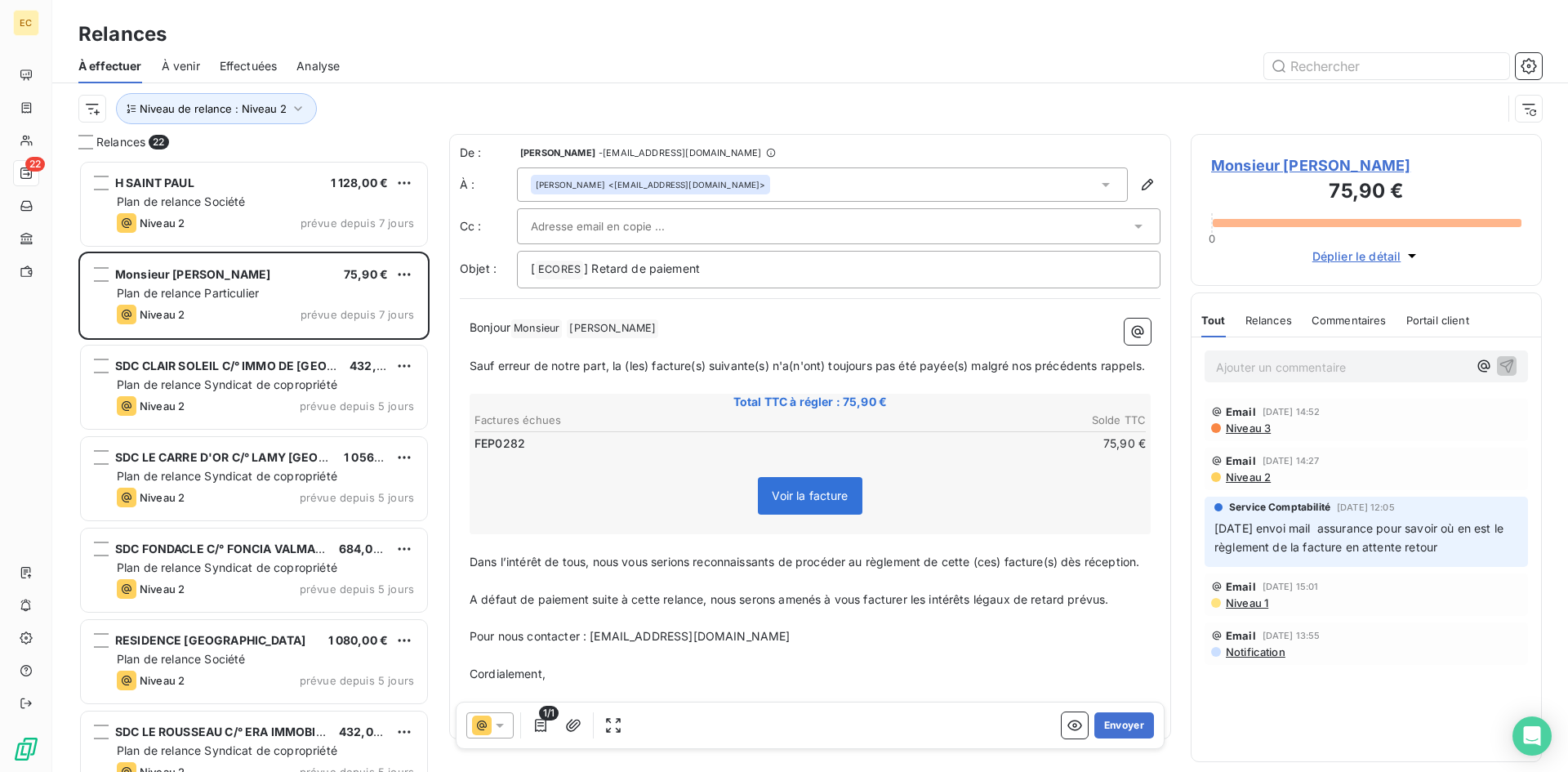
click at [1254, 165] on span "Monsieur [PERSON_NAME]" at bounding box center [1367, 165] width 310 height 22
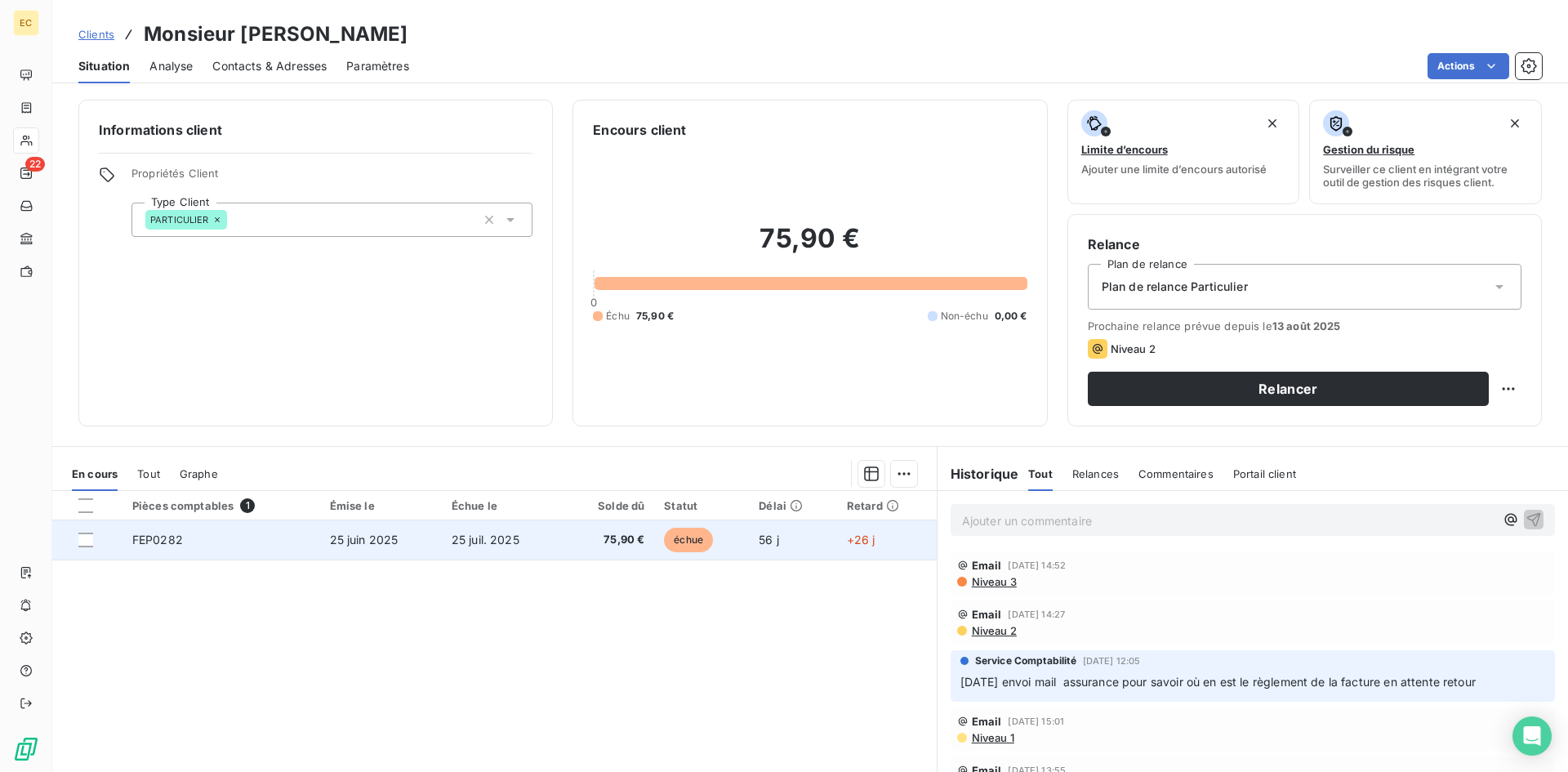
click at [368, 536] on span "25 juin 2025" at bounding box center [364, 539] width 68 height 14
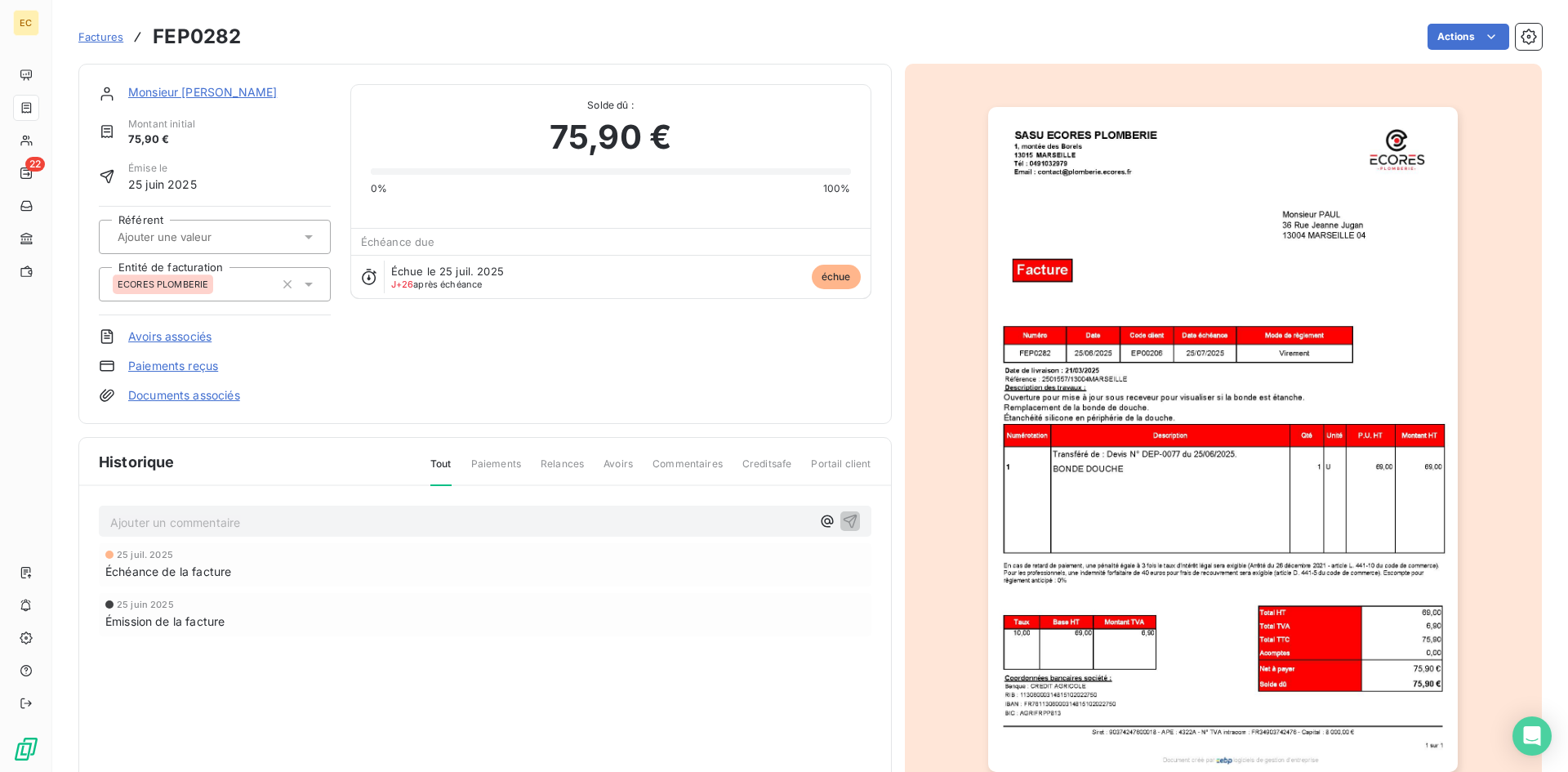
click at [95, 39] on span "Factures" at bounding box center [101, 37] width 45 height 13
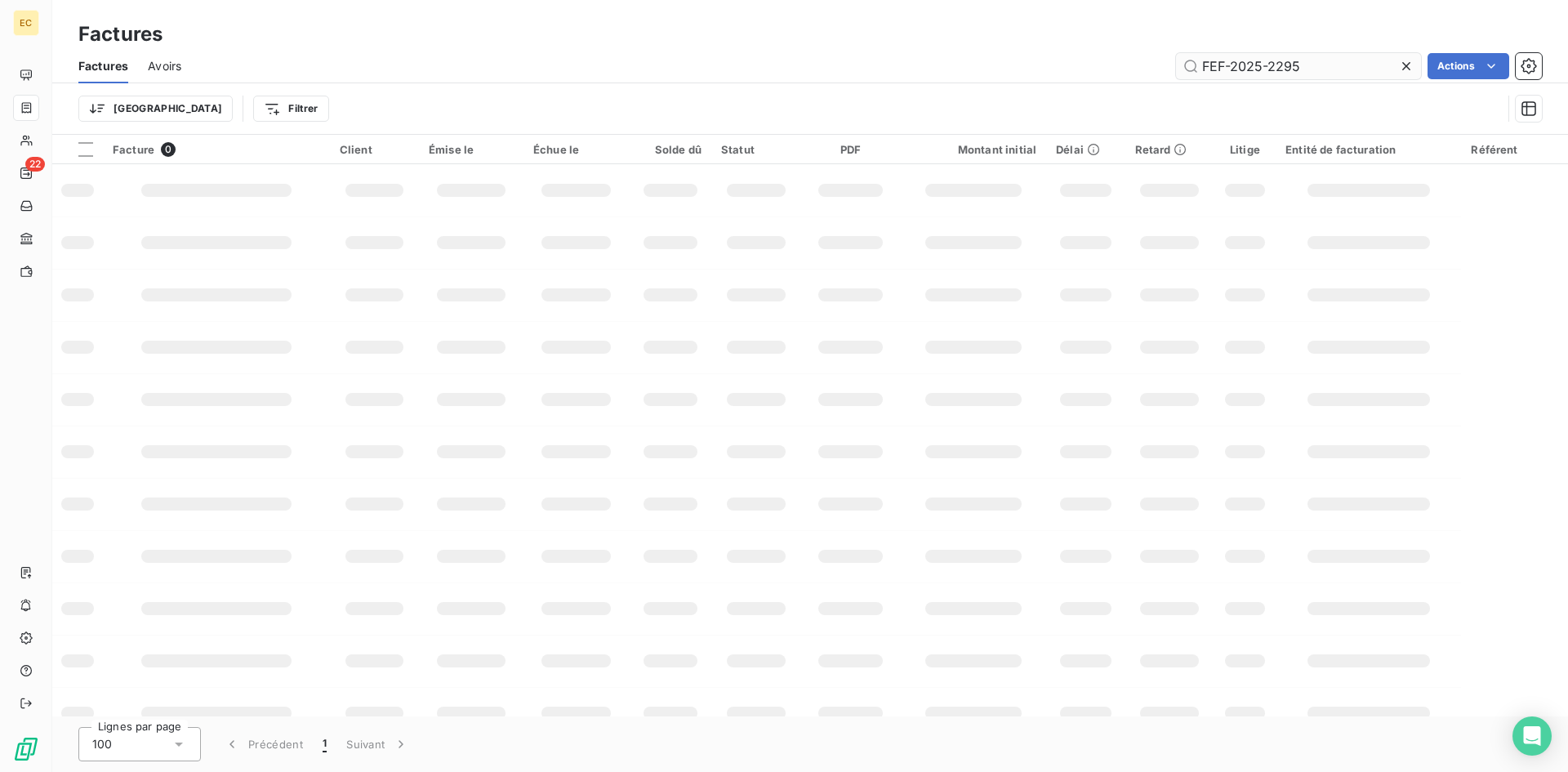
drag, startPoint x: 1318, startPoint y: 58, endPoint x: 1184, endPoint y: 70, distance: 134.5
click at [1184, 70] on input "FEF-2025-2295" at bounding box center [1298, 66] width 245 height 26
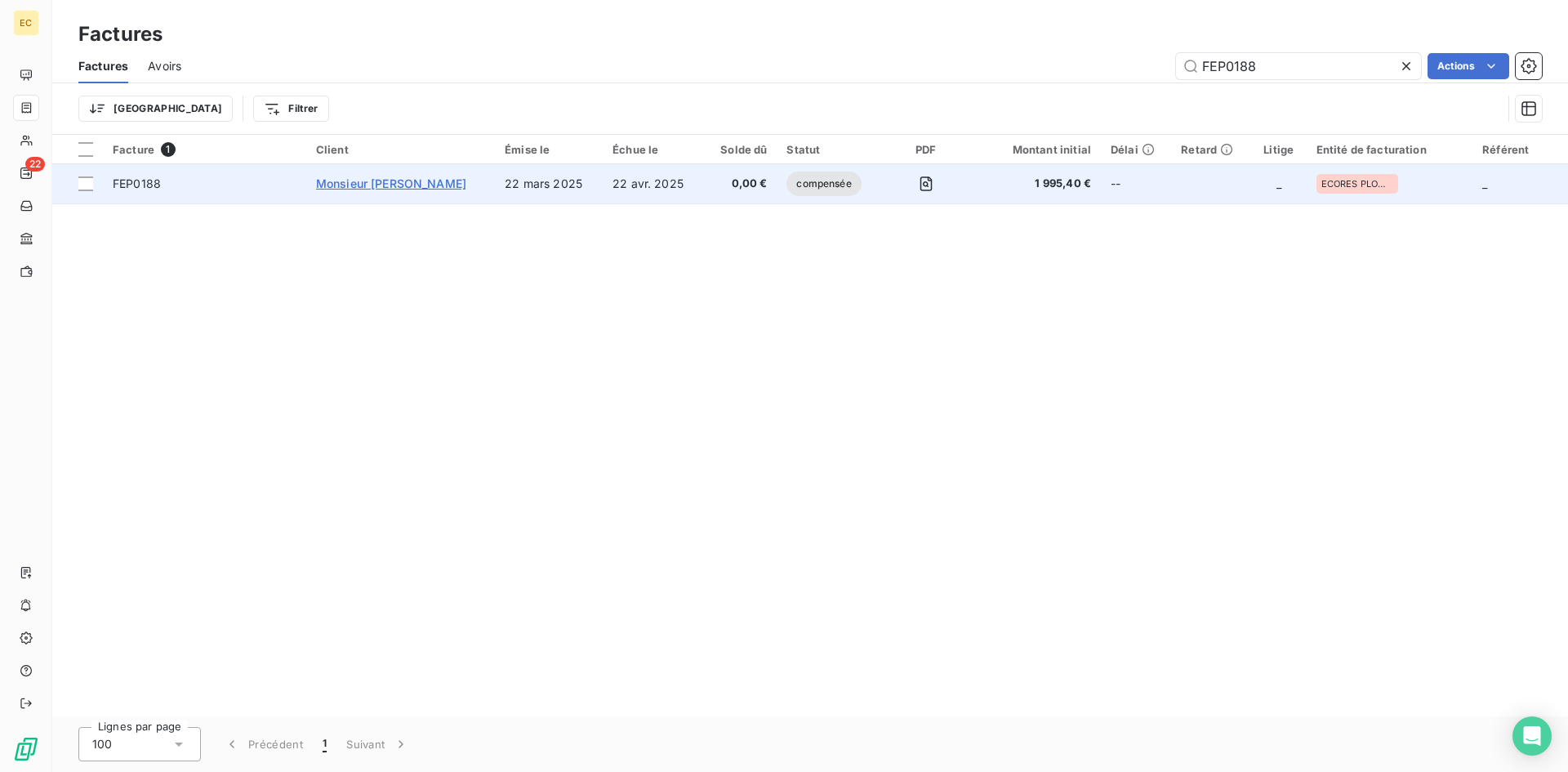
type input "FEP0188"
click at [390, 182] on span "Monsieur [PERSON_NAME]" at bounding box center [391, 183] width 151 height 14
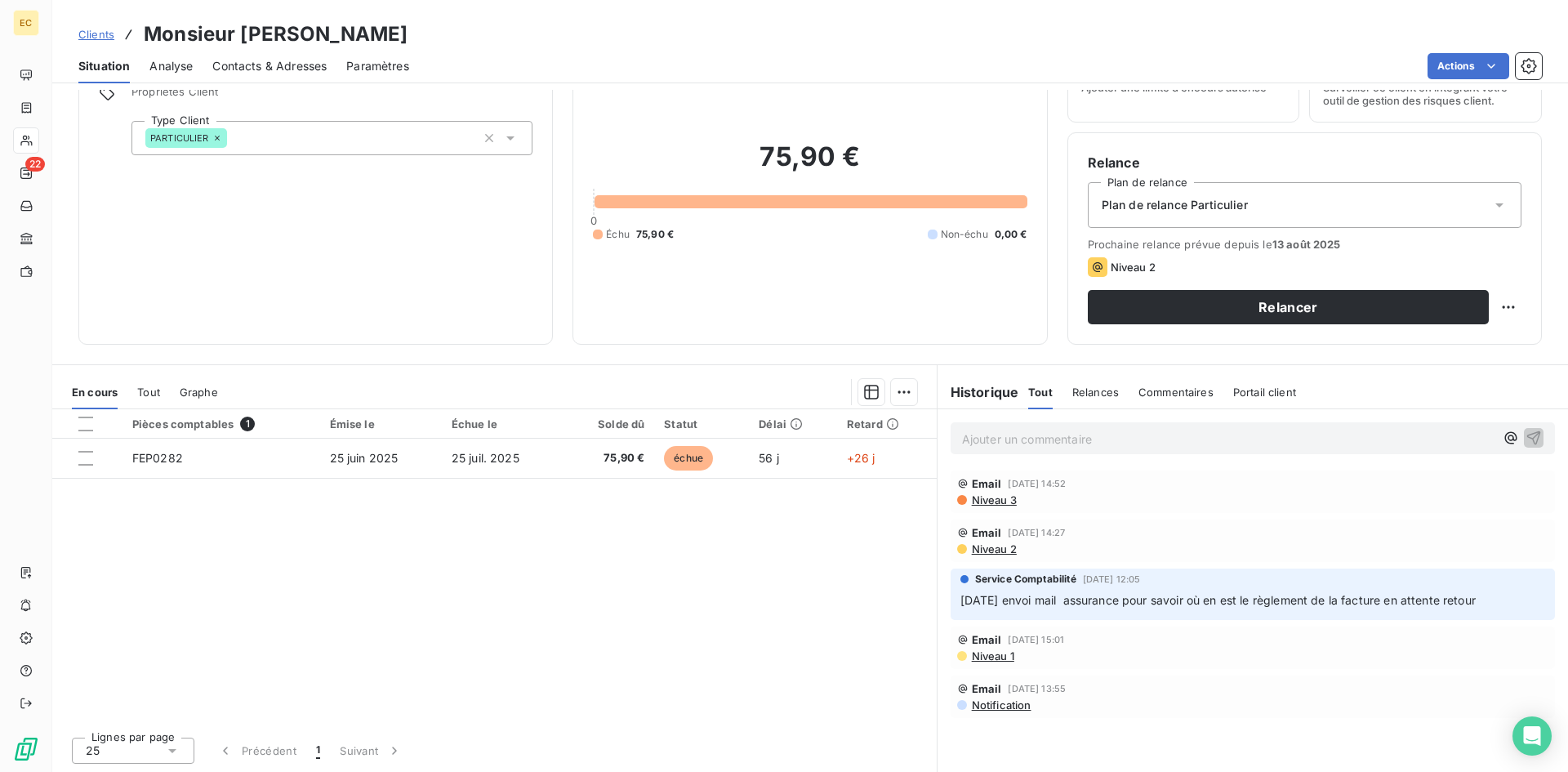
scroll to position [82, 0]
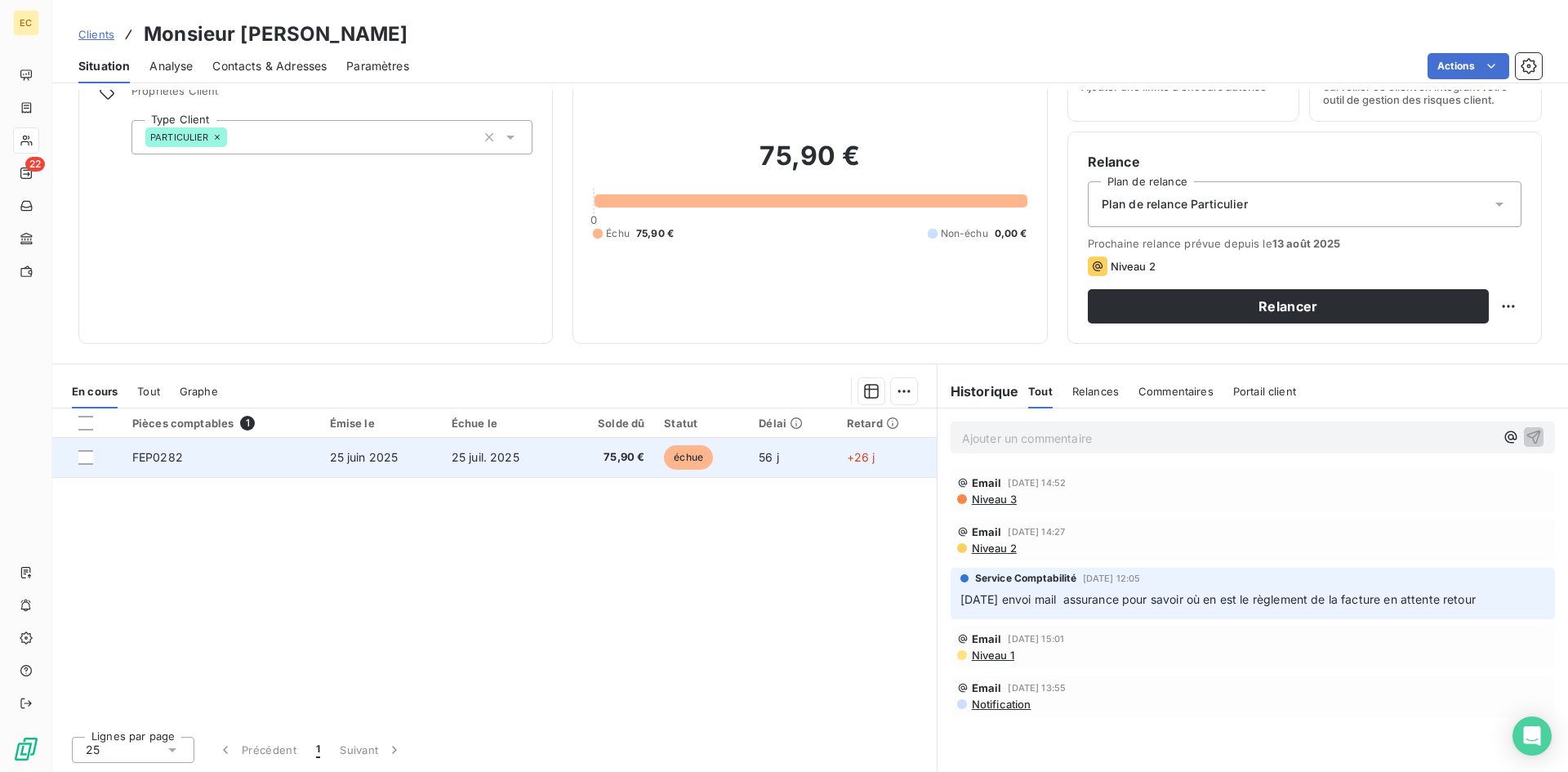
click at [372, 464] on td "25 juin 2025" at bounding box center [381, 458] width 122 height 39
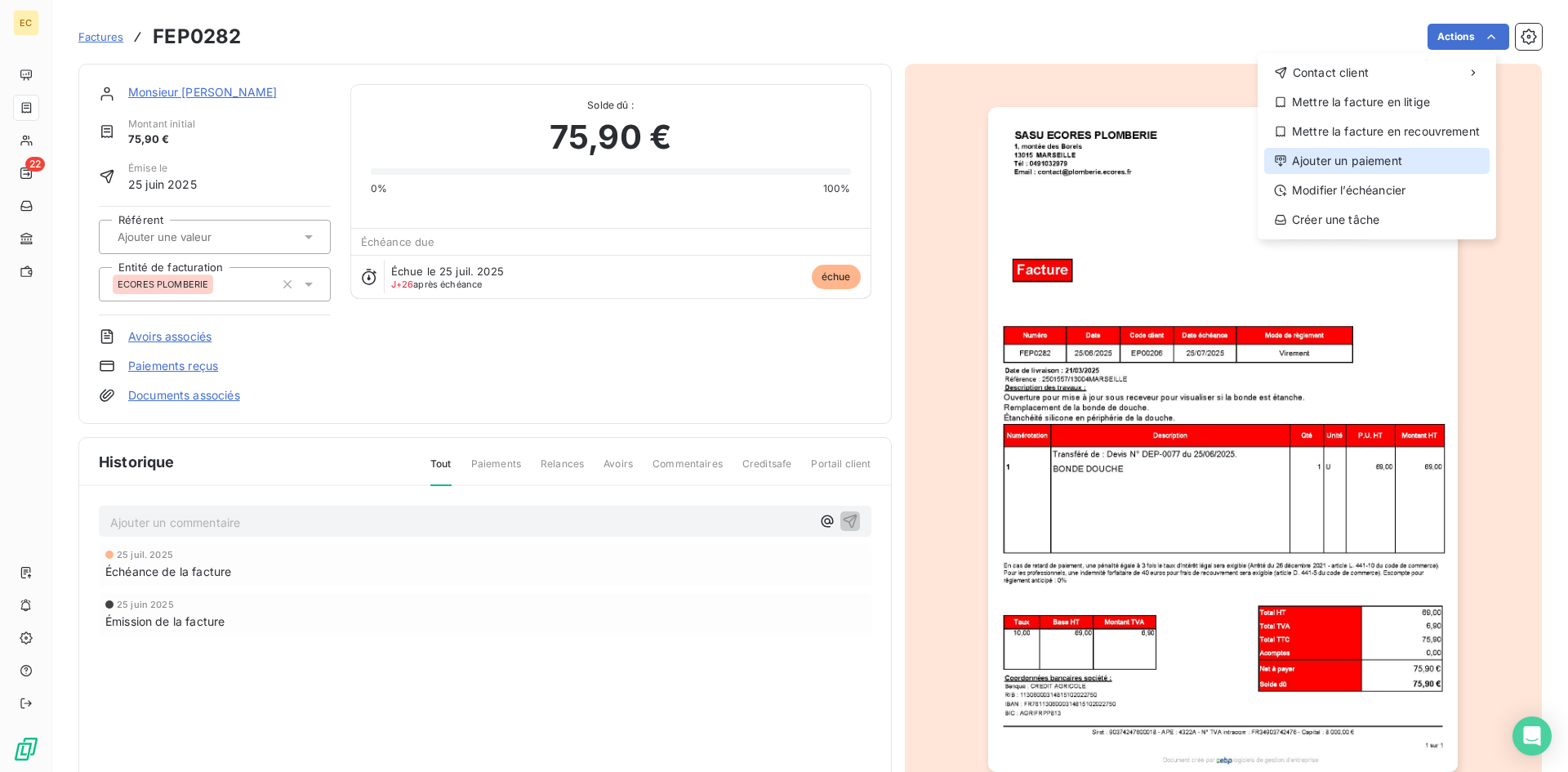
click at [1420, 156] on div "Ajouter un paiement" at bounding box center [1377, 161] width 225 height 26
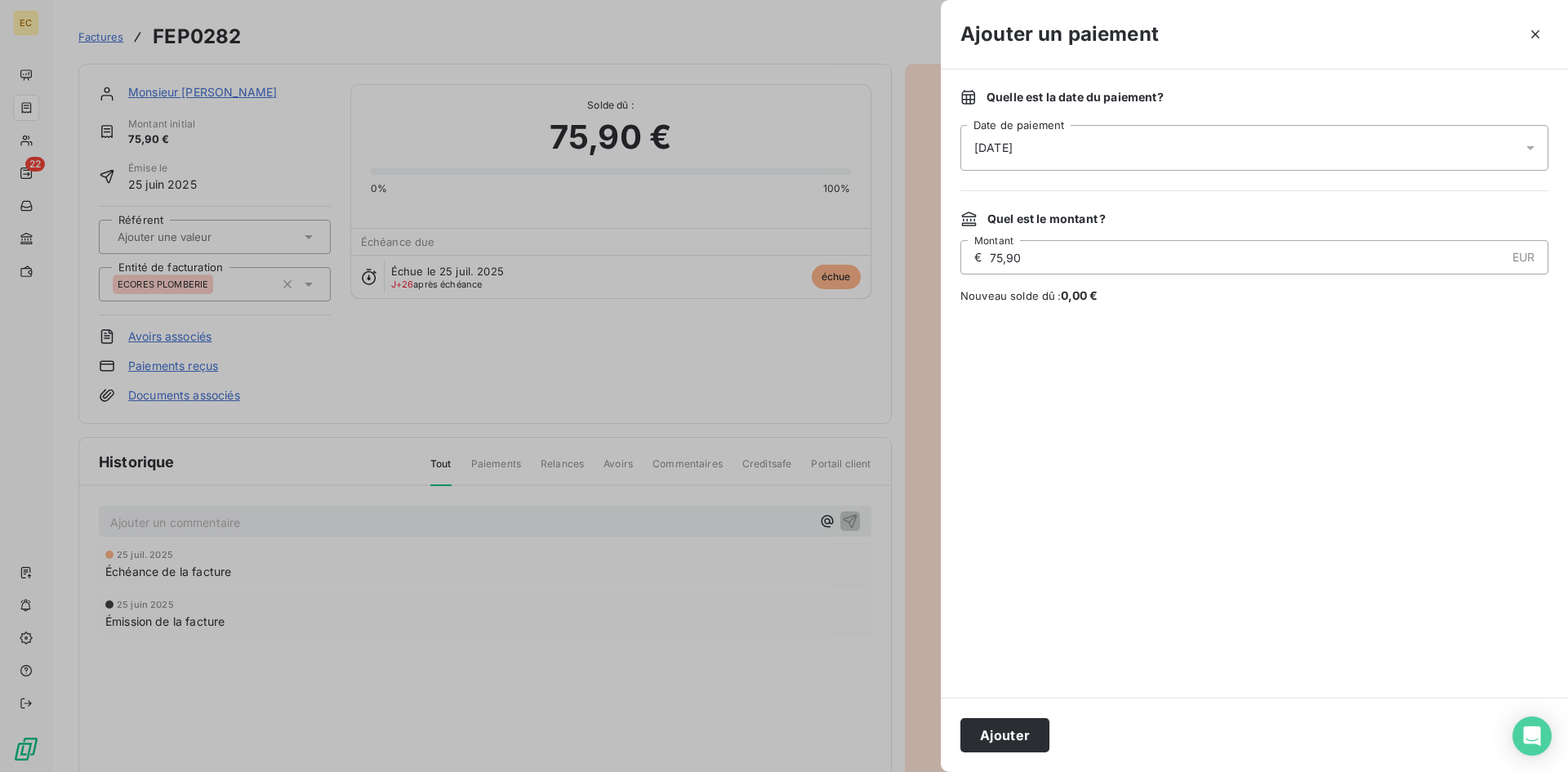
click at [994, 144] on span "[DATE]" at bounding box center [993, 148] width 39 height 17
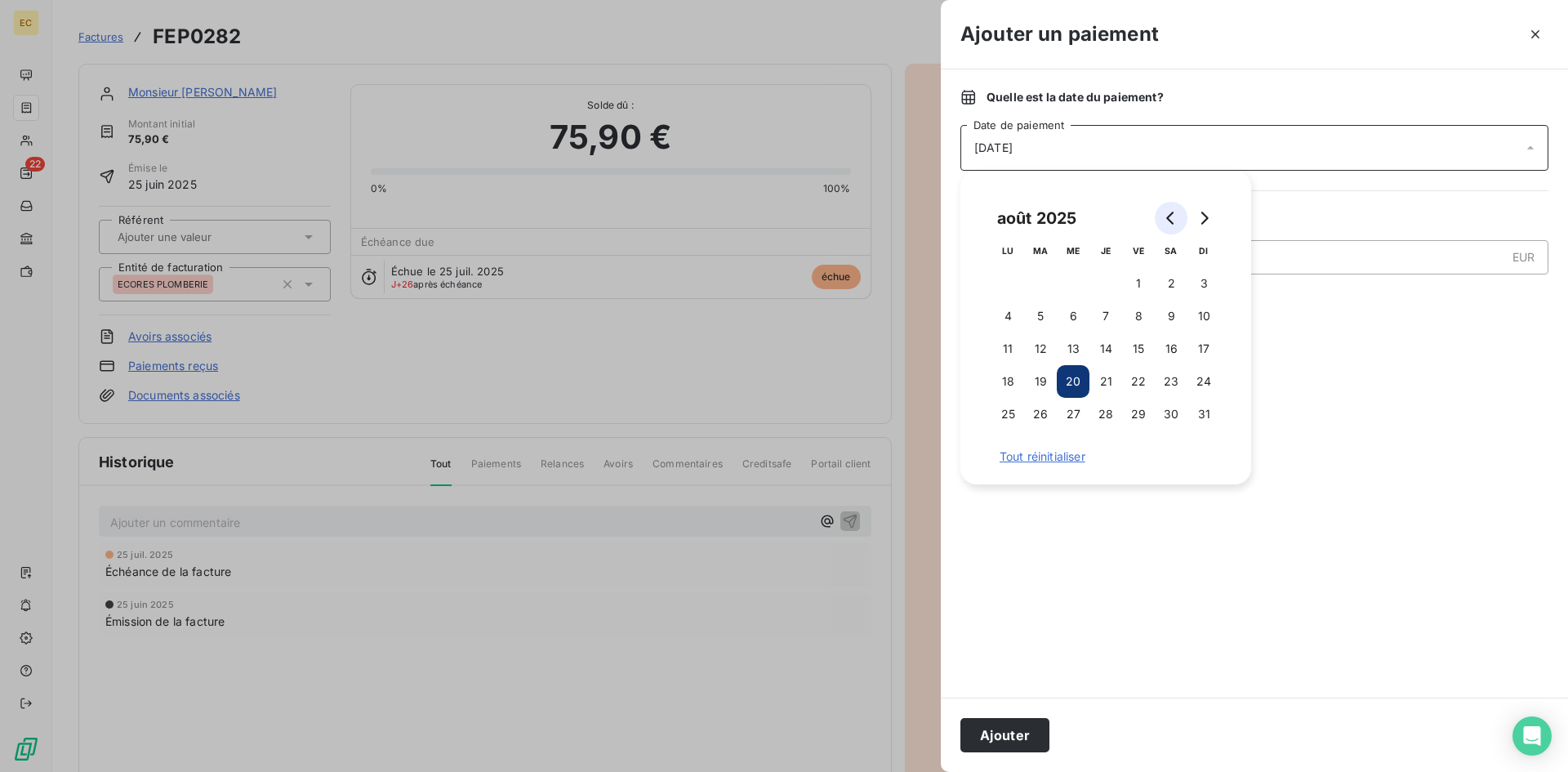
click at [1174, 215] on icon "Go to previous month" at bounding box center [1171, 218] width 13 height 13
click at [1173, 215] on icon "Go to previous month" at bounding box center [1171, 218] width 13 height 13
click at [1163, 653] on div at bounding box center [1254, 501] width 588 height 355
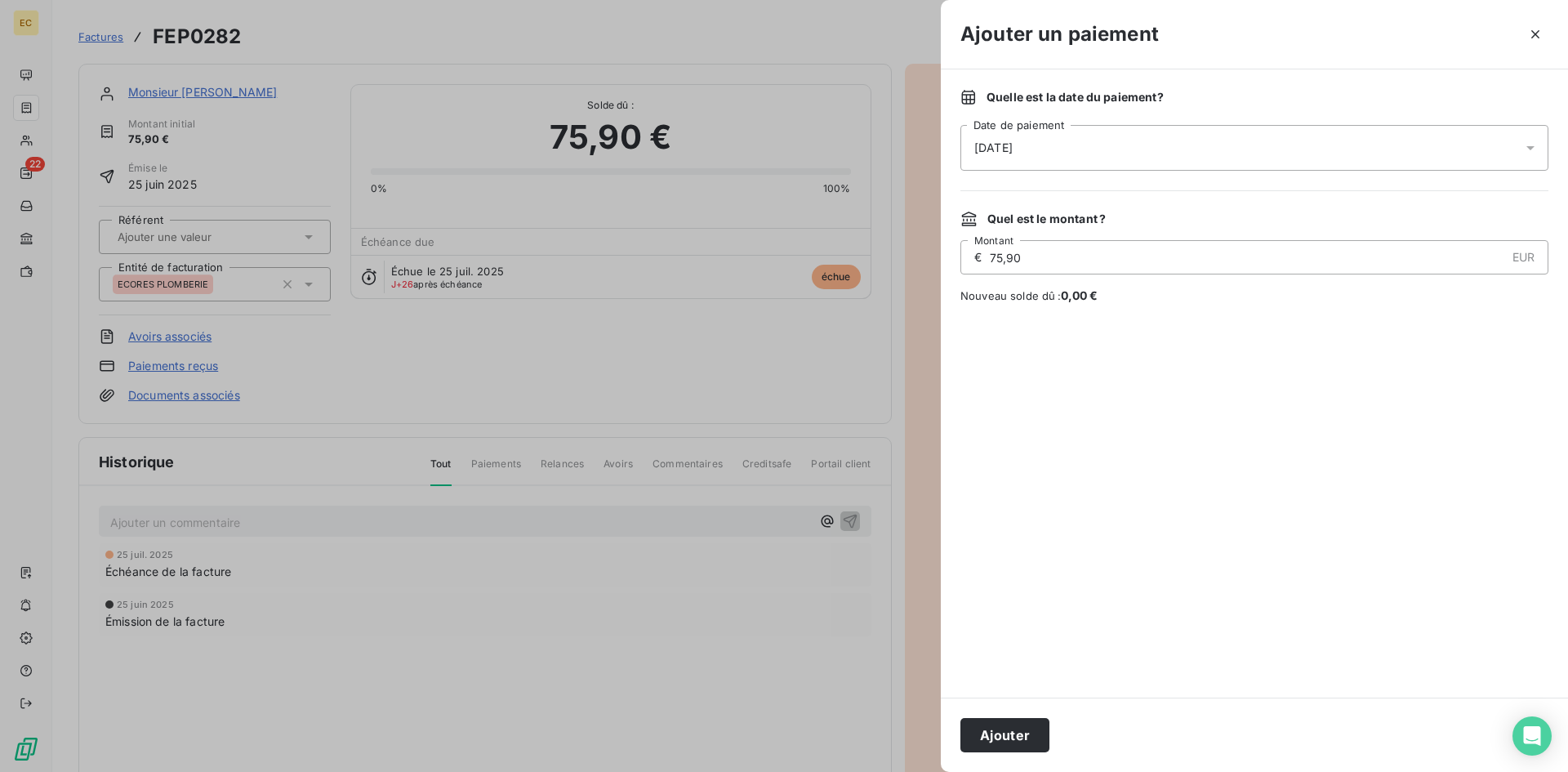
click at [1173, 142] on div "[DATE]" at bounding box center [1254, 147] width 588 height 45
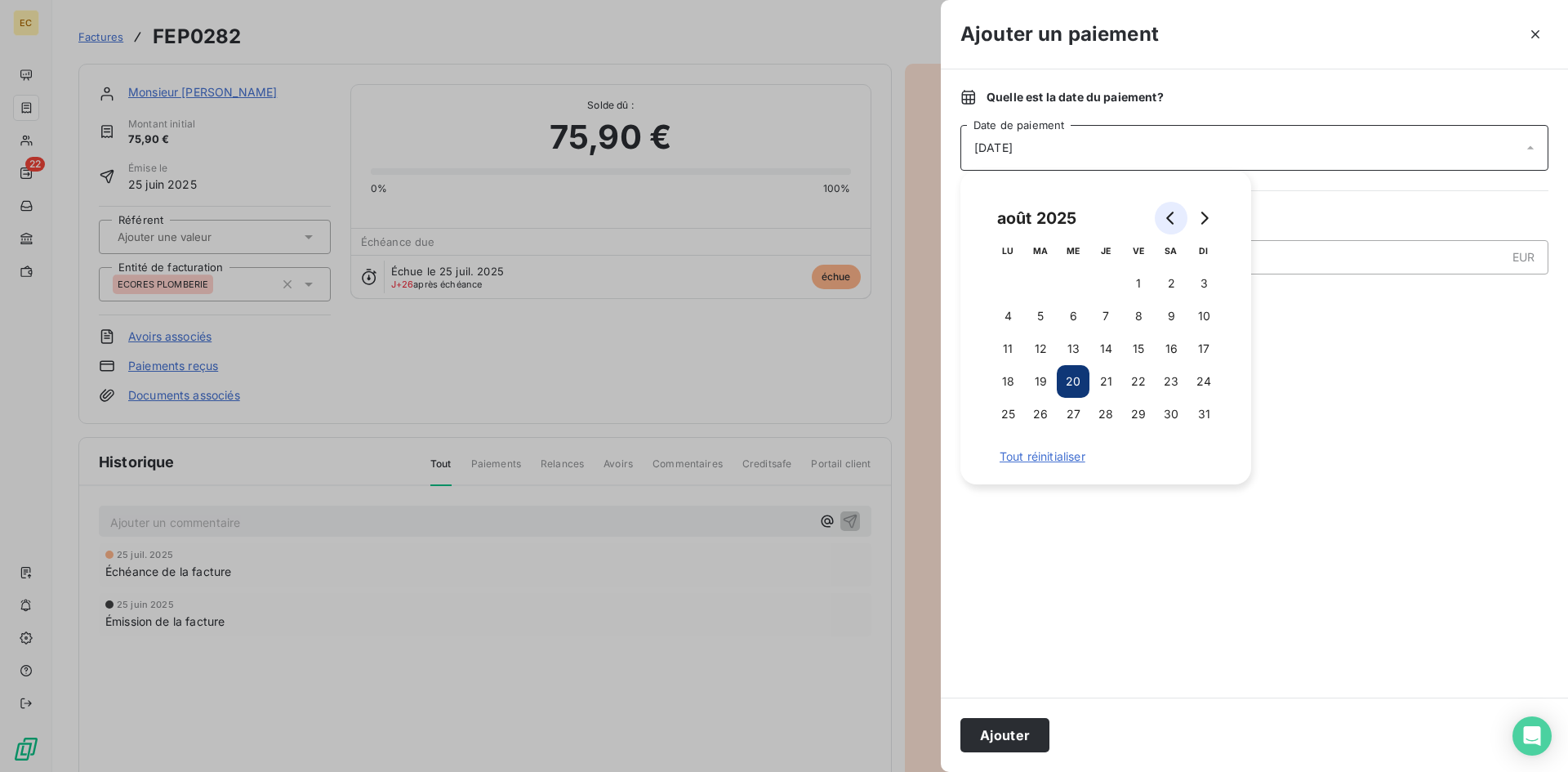
click at [1171, 214] on icon "Go to previous month" at bounding box center [1170, 218] width 7 height 13
click at [1170, 214] on icon "Go to previous month" at bounding box center [1170, 218] width 7 height 13
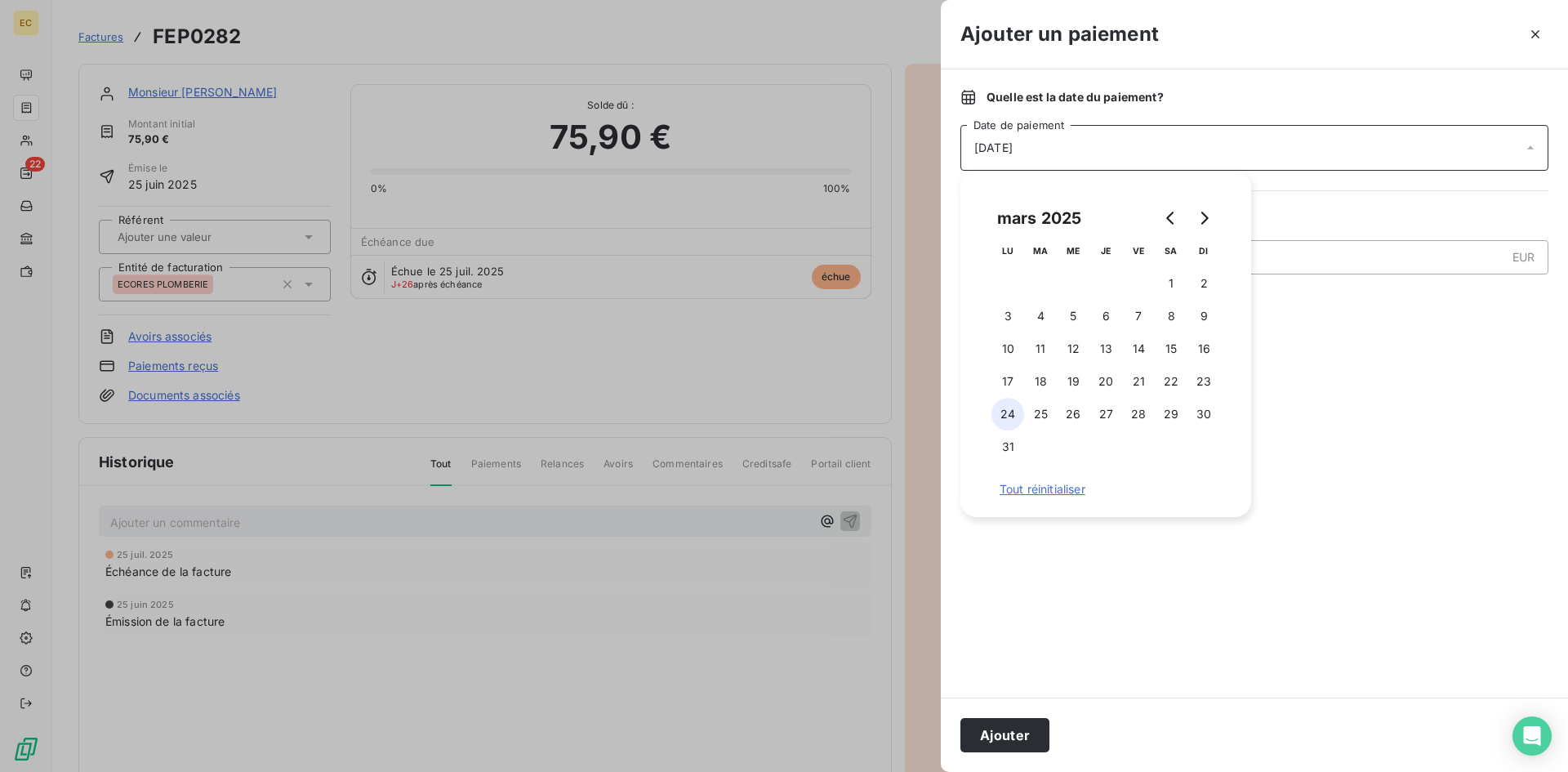
click at [1008, 416] on button "24" at bounding box center [1007, 413] width 32 height 32
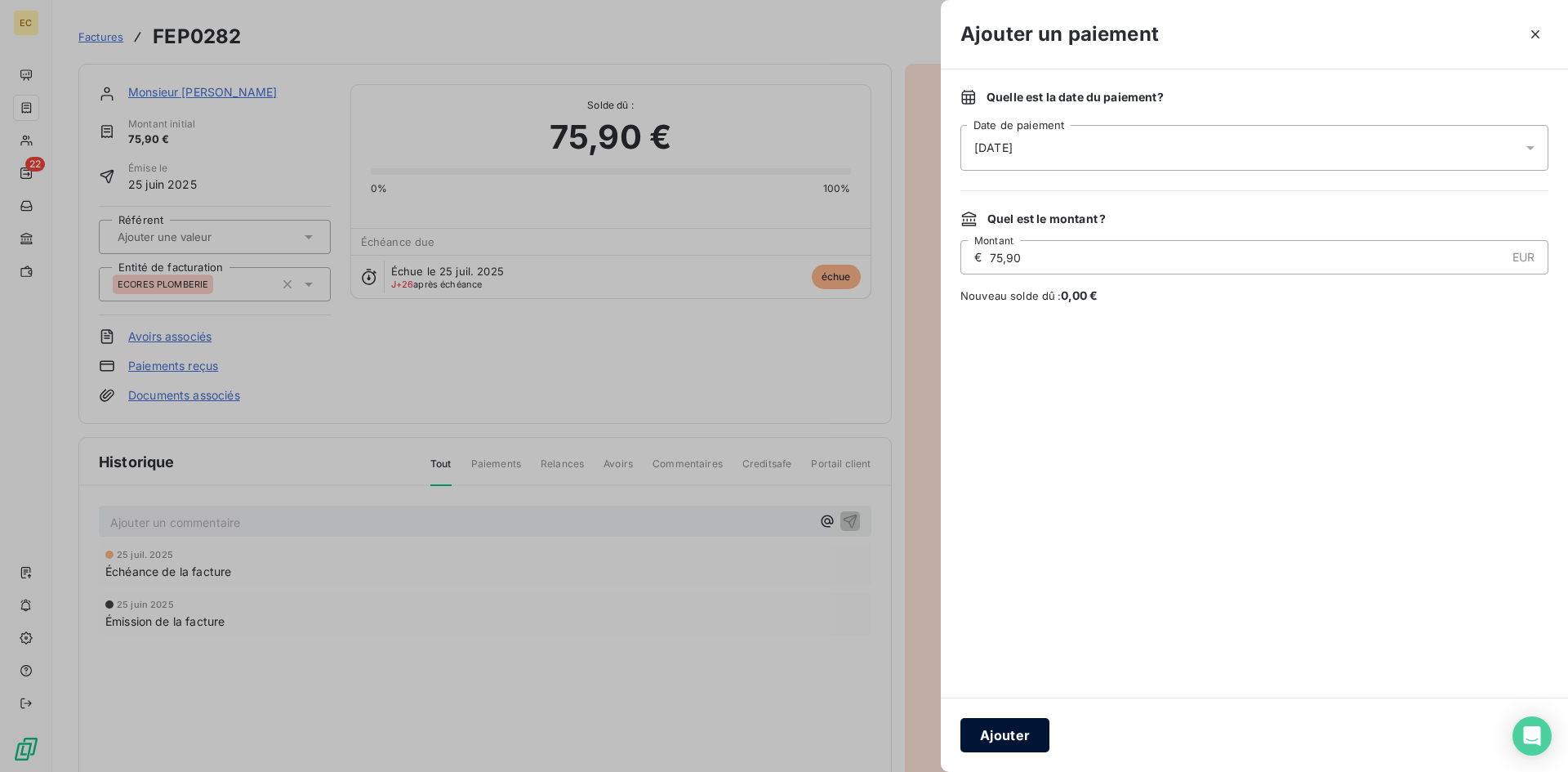
click at [1015, 734] on button "Ajouter" at bounding box center [1004, 735] width 89 height 34
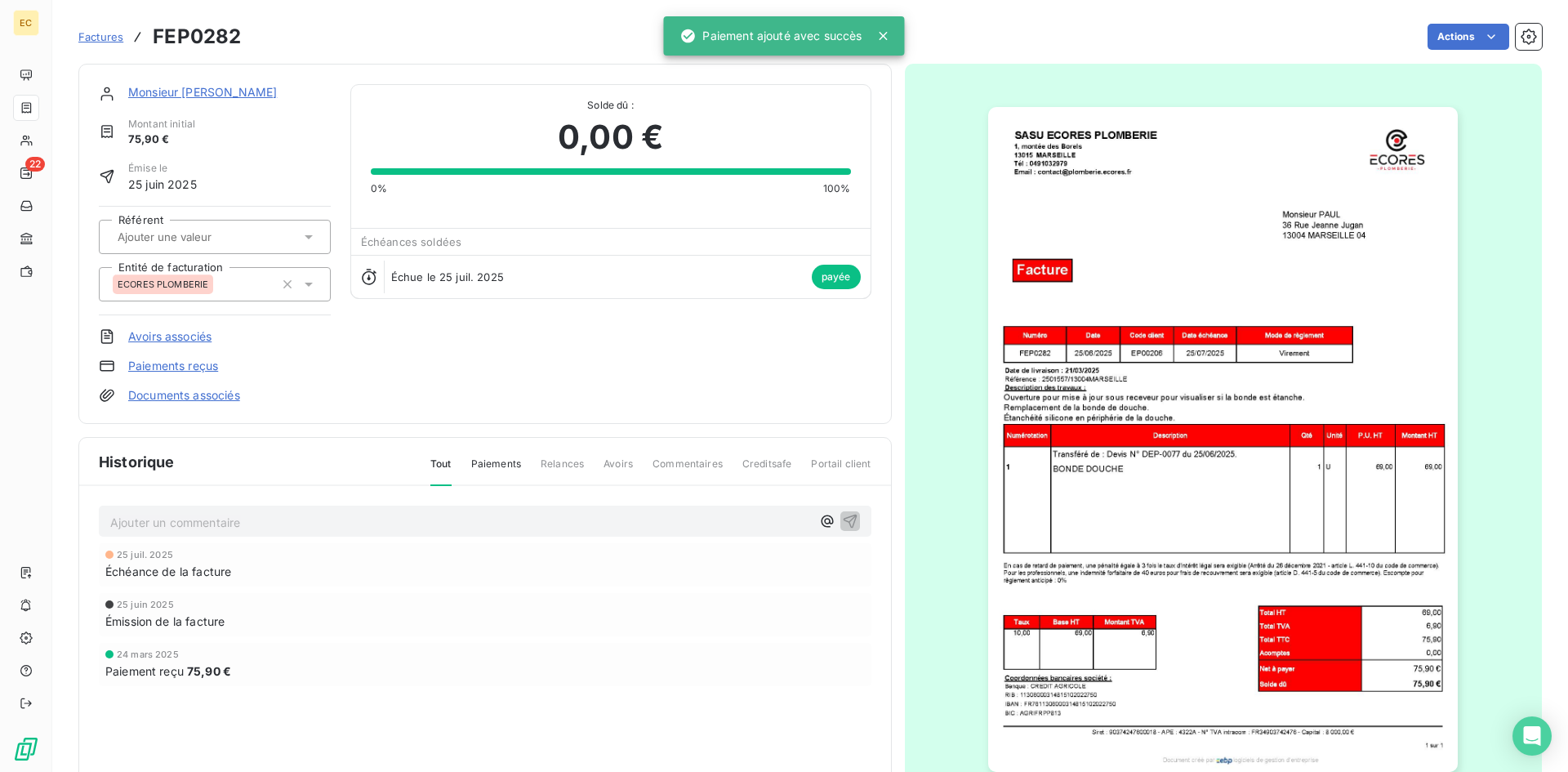
click at [254, 531] on p "Ajouter un commentaire ﻿" at bounding box center [460, 522] width 700 height 20
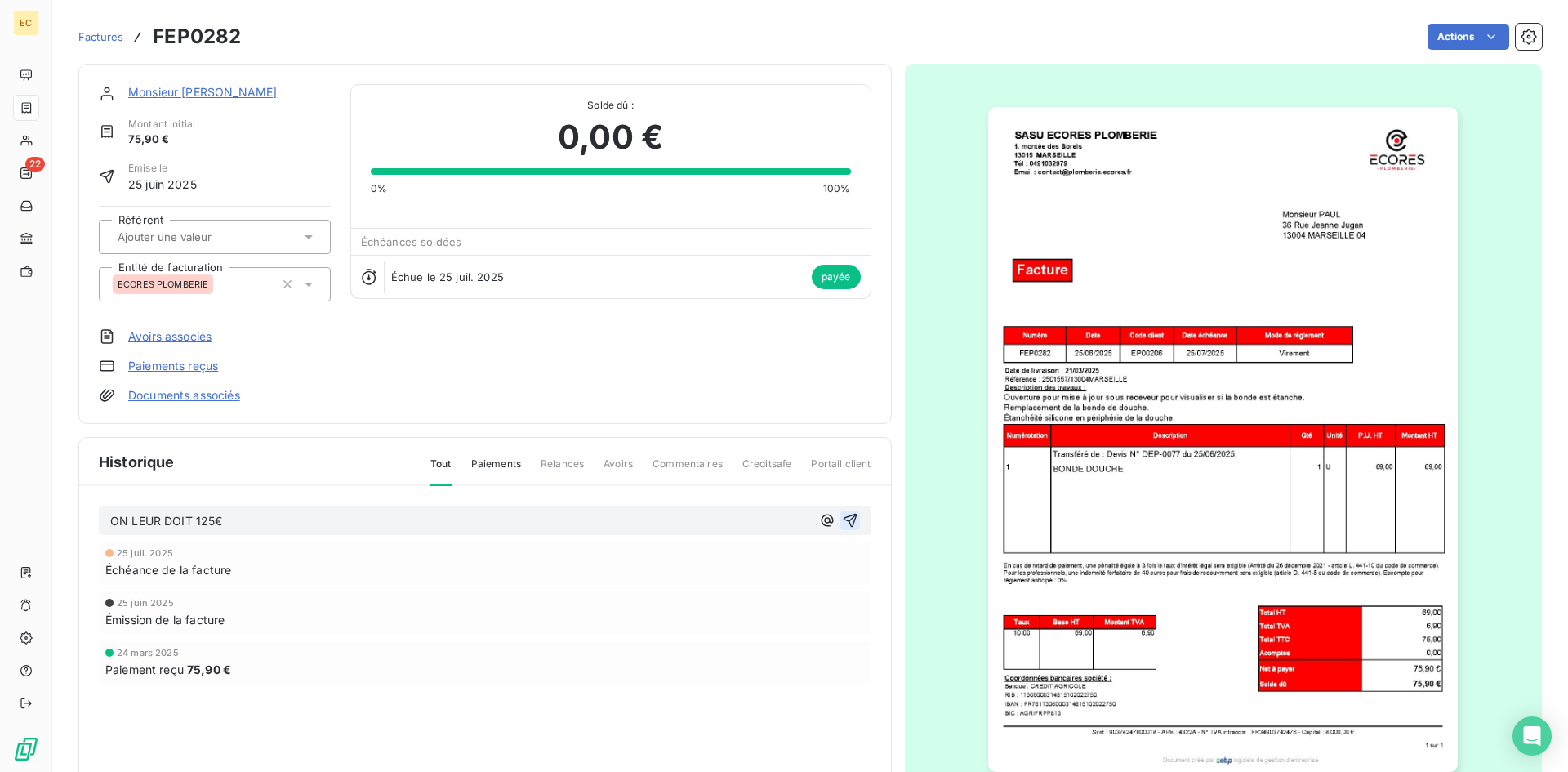
click at [842, 515] on icon "button" at bounding box center [850, 521] width 17 height 17
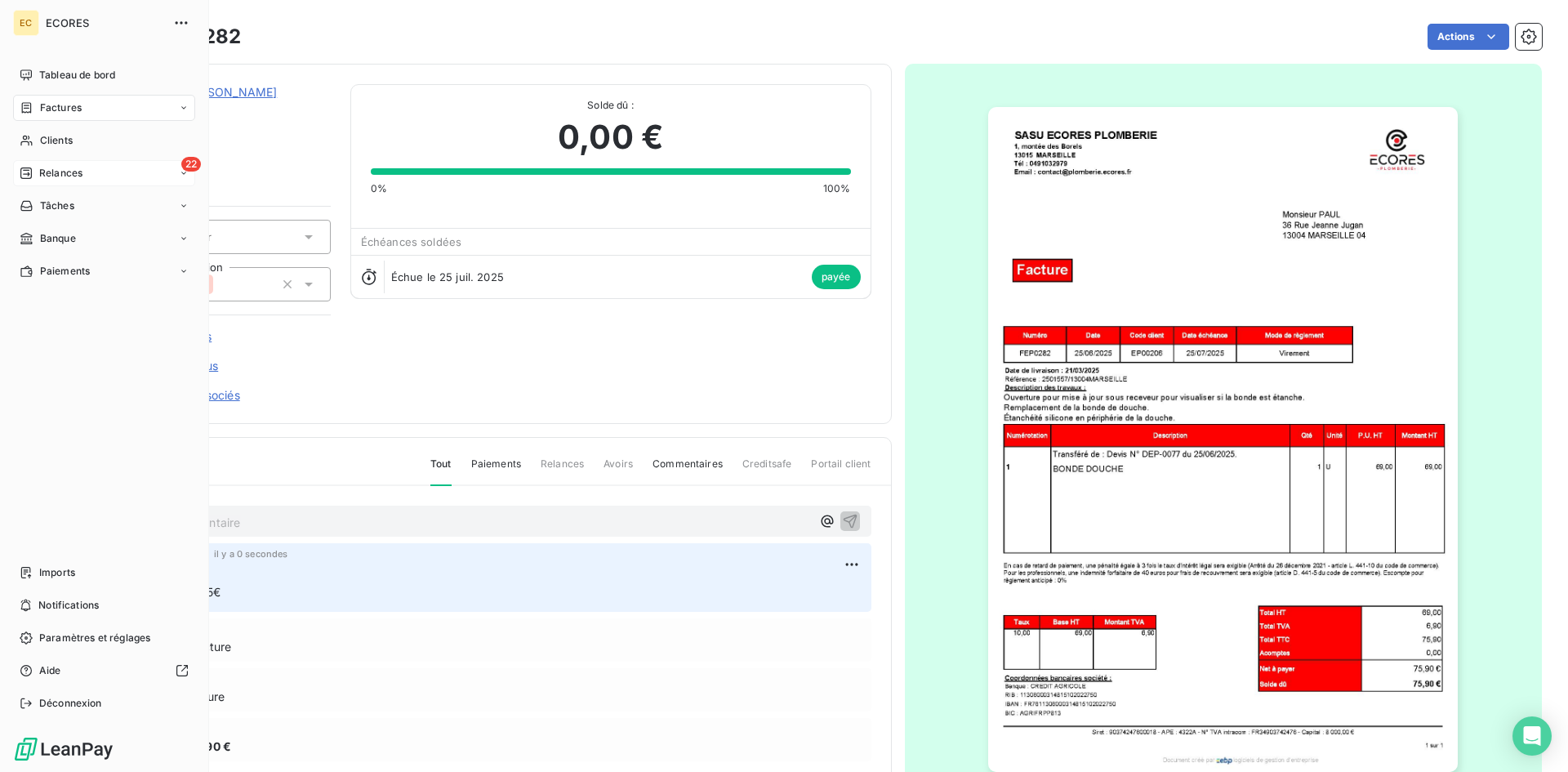
click at [60, 175] on span "Relances" at bounding box center [60, 173] width 43 height 15
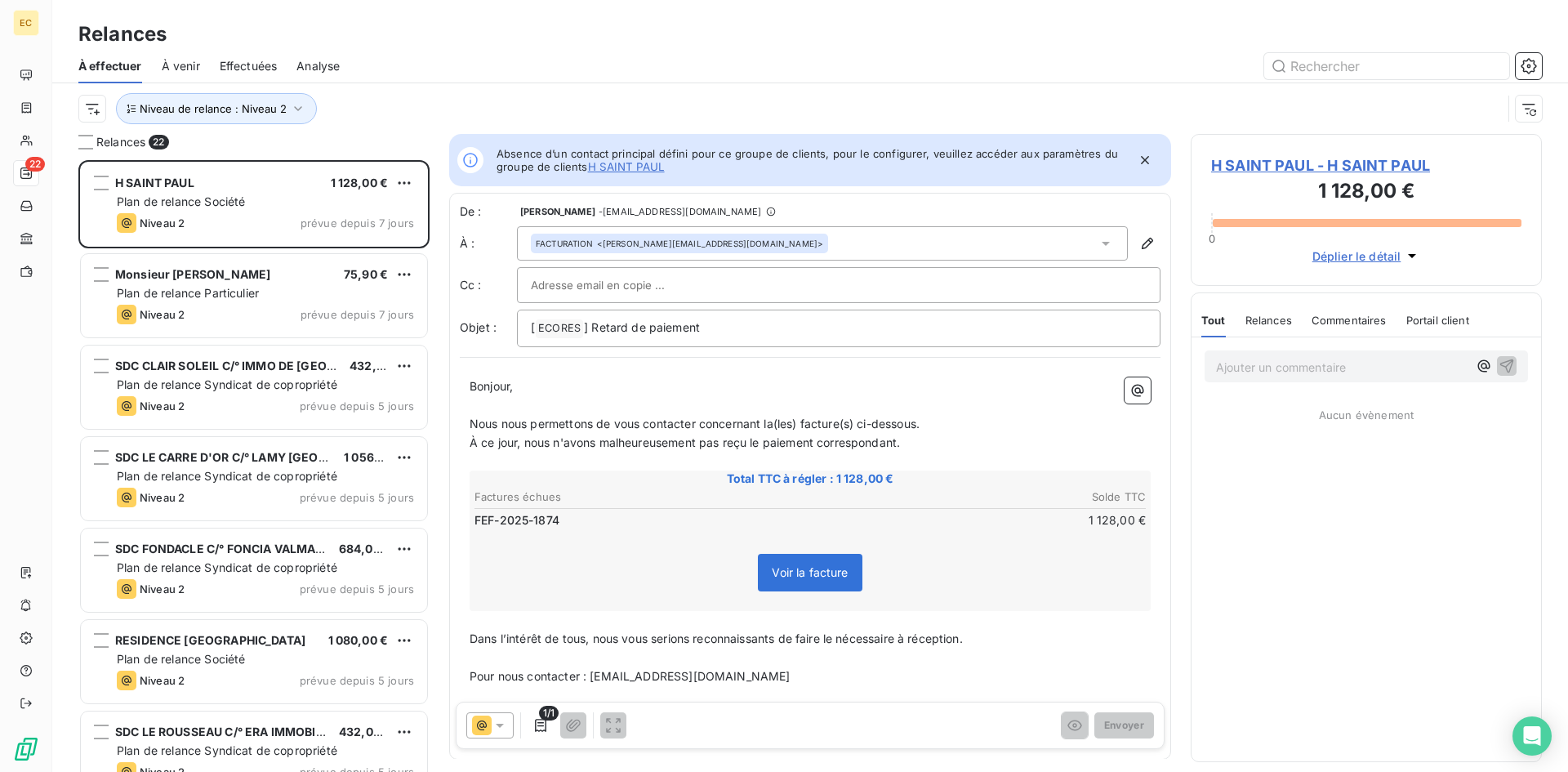
scroll to position [600, 339]
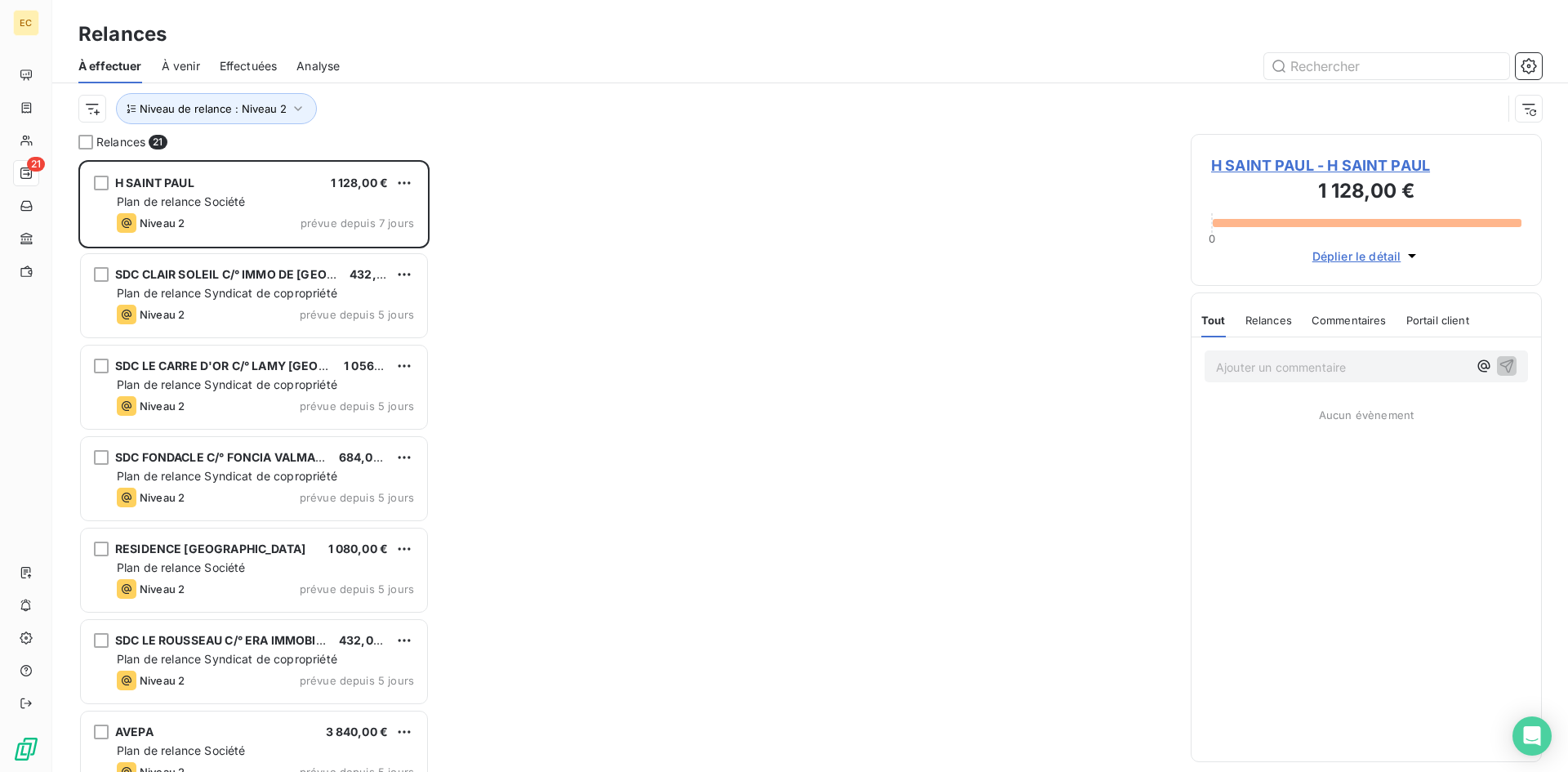
scroll to position [600, 339]
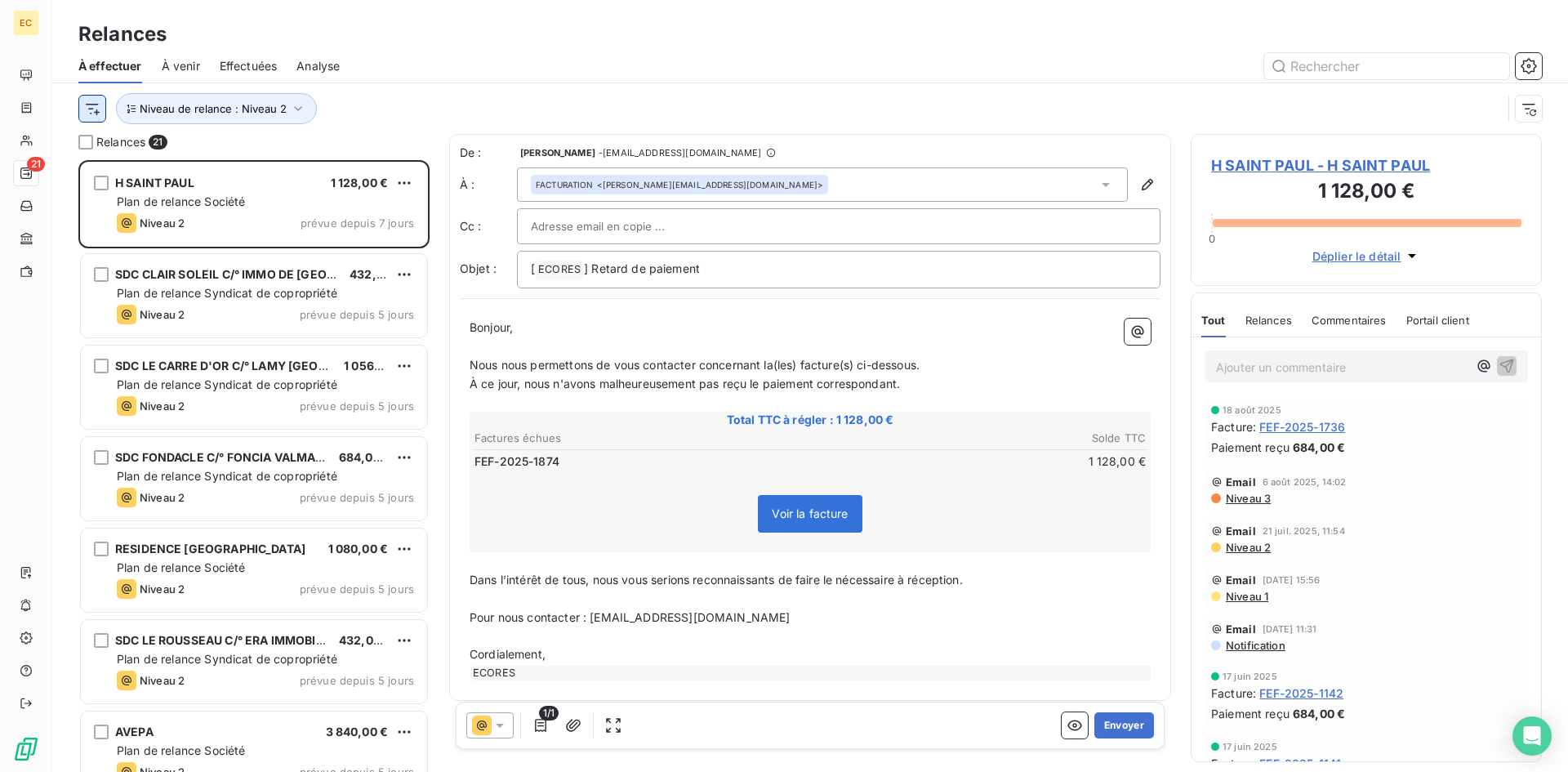
click at [86, 110] on html "EC 21 Relances À effectuer À venir Effectuées Analyse Niveau de relance : Nivea…" at bounding box center [784, 386] width 1568 height 772
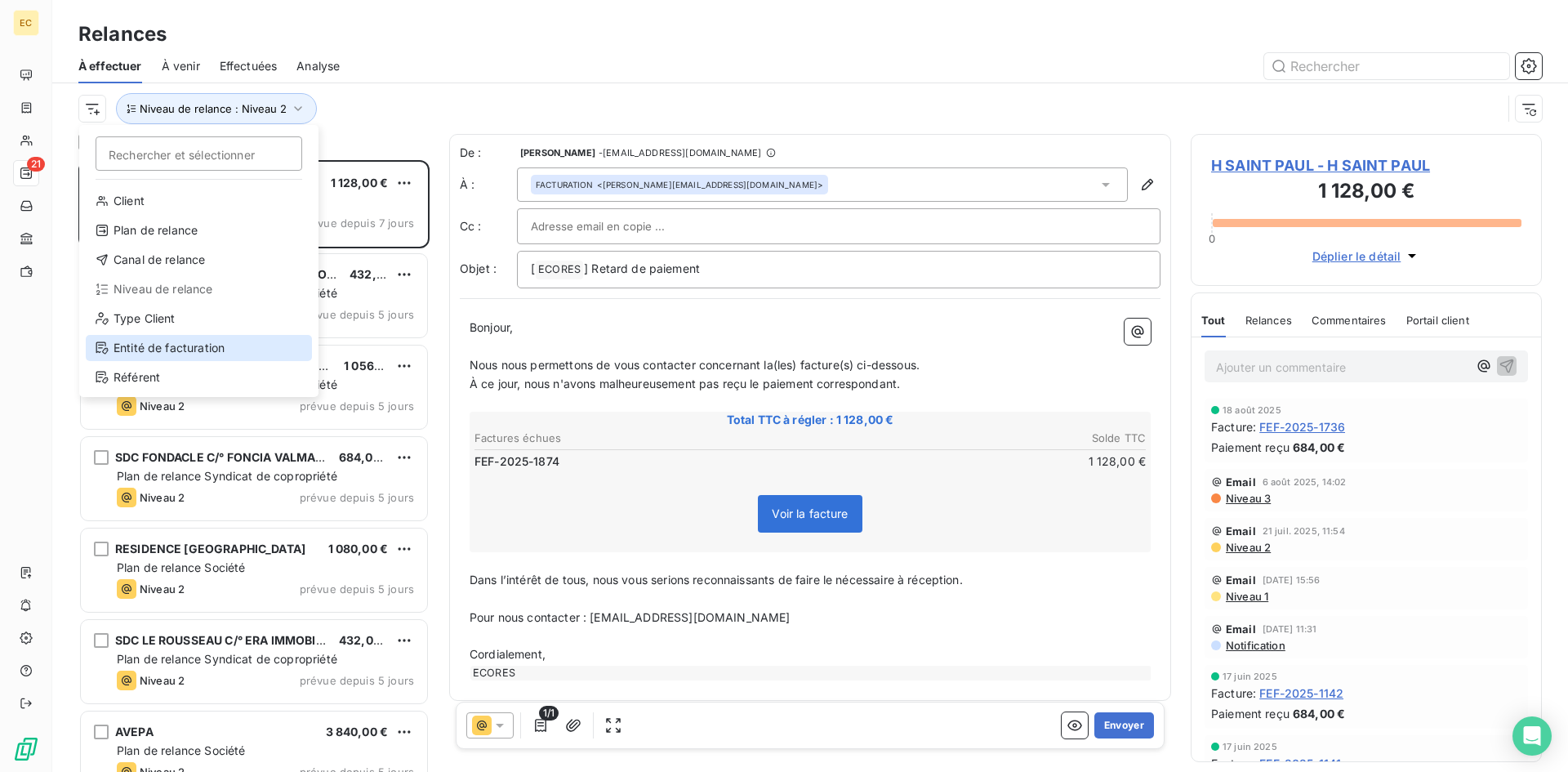
click at [138, 350] on div "Entité de facturation" at bounding box center [199, 348] width 226 height 26
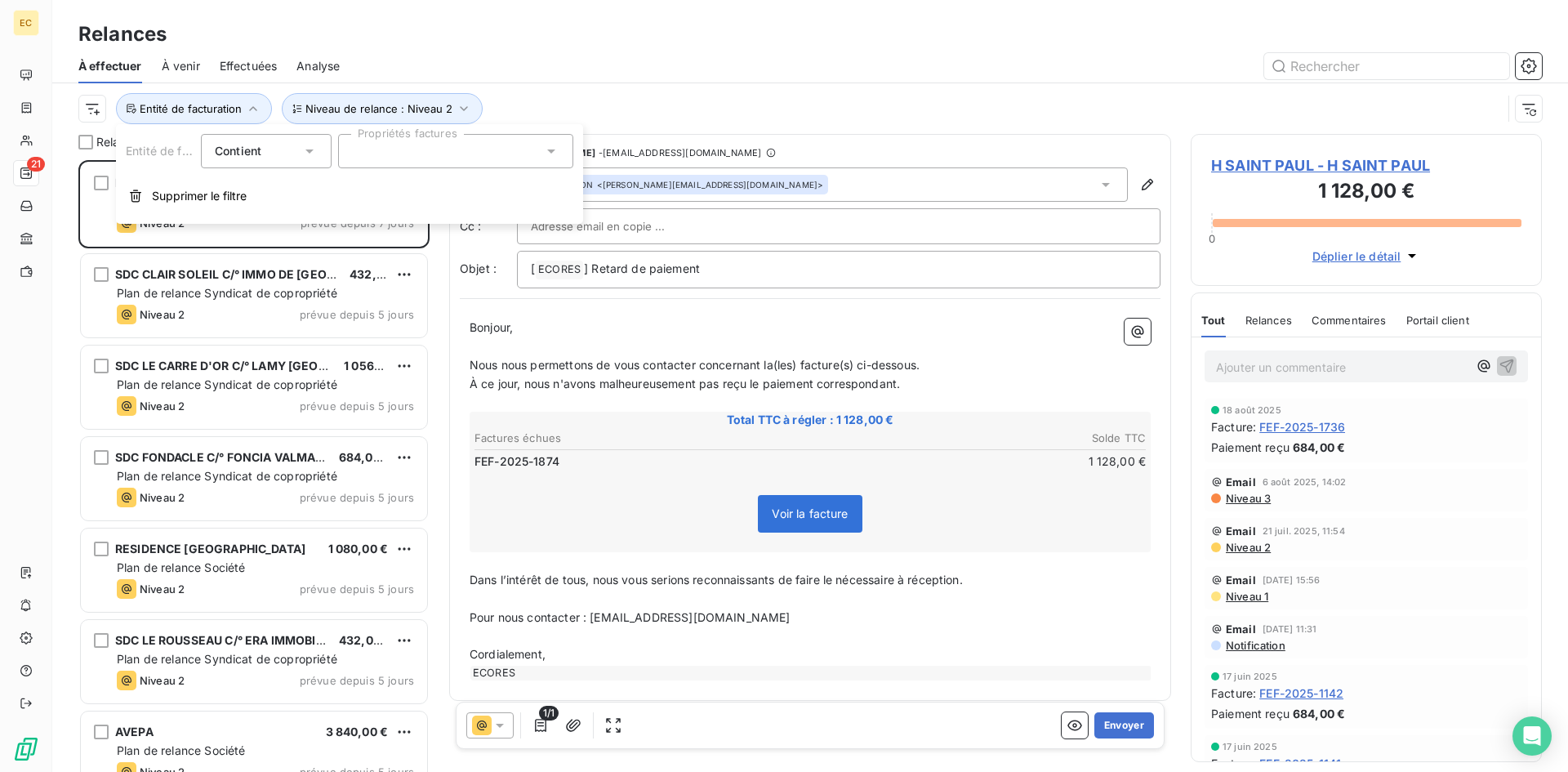
click at [373, 156] on div at bounding box center [456, 151] width 236 height 34
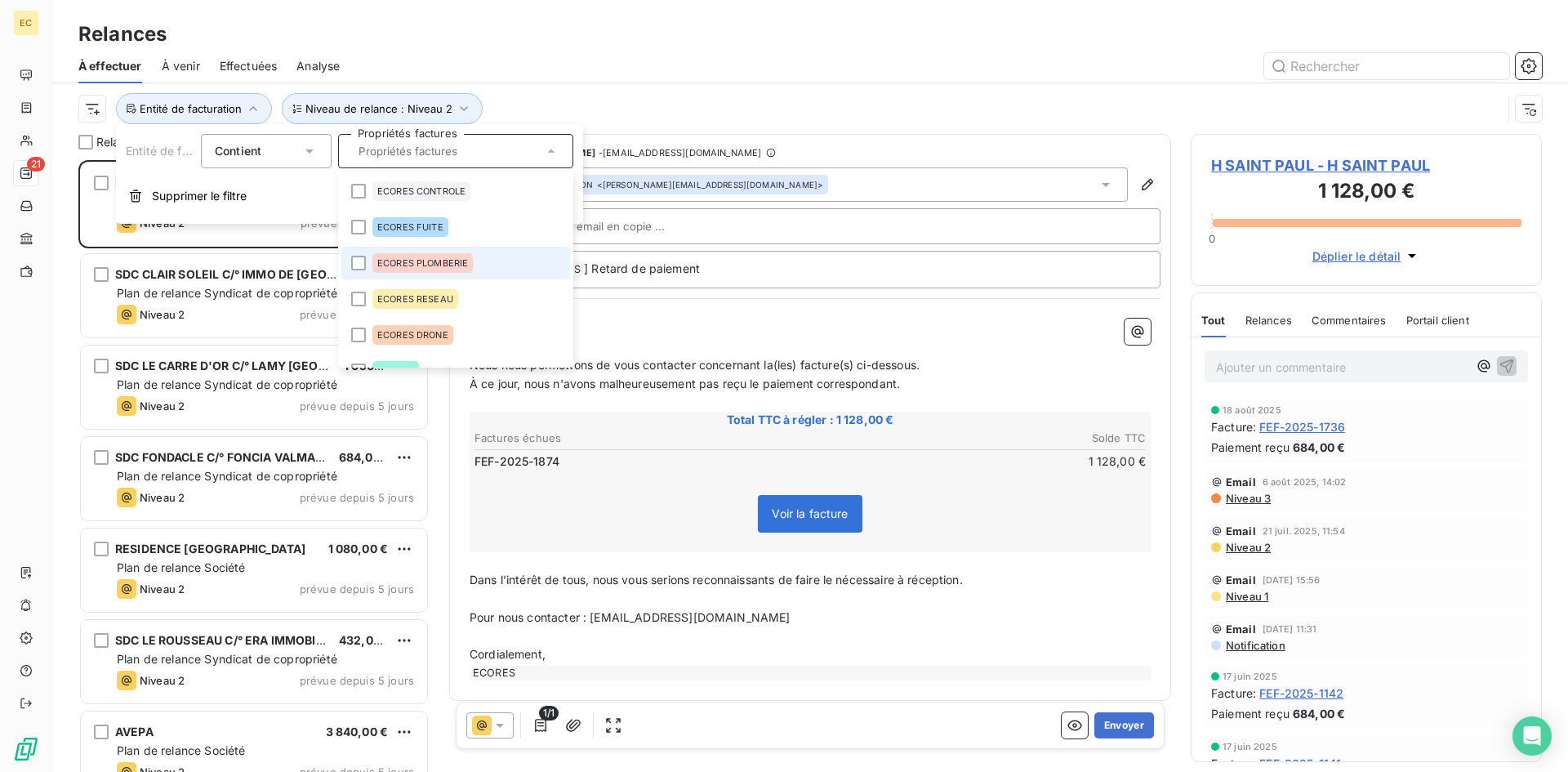
click at [392, 273] on li "ECORES PLOMBERIE" at bounding box center [455, 263] width 228 height 32
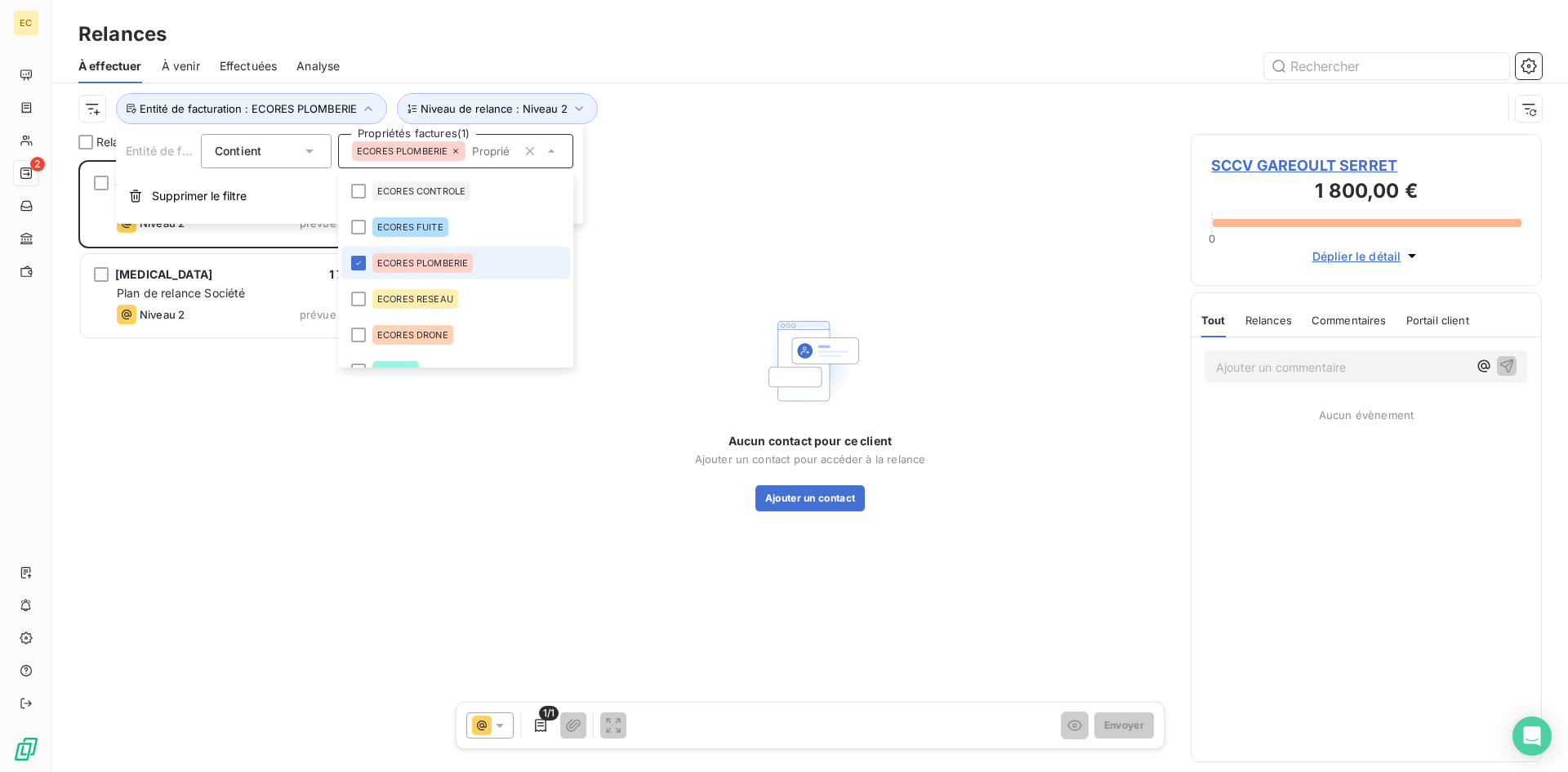
scroll to position [600, 339]
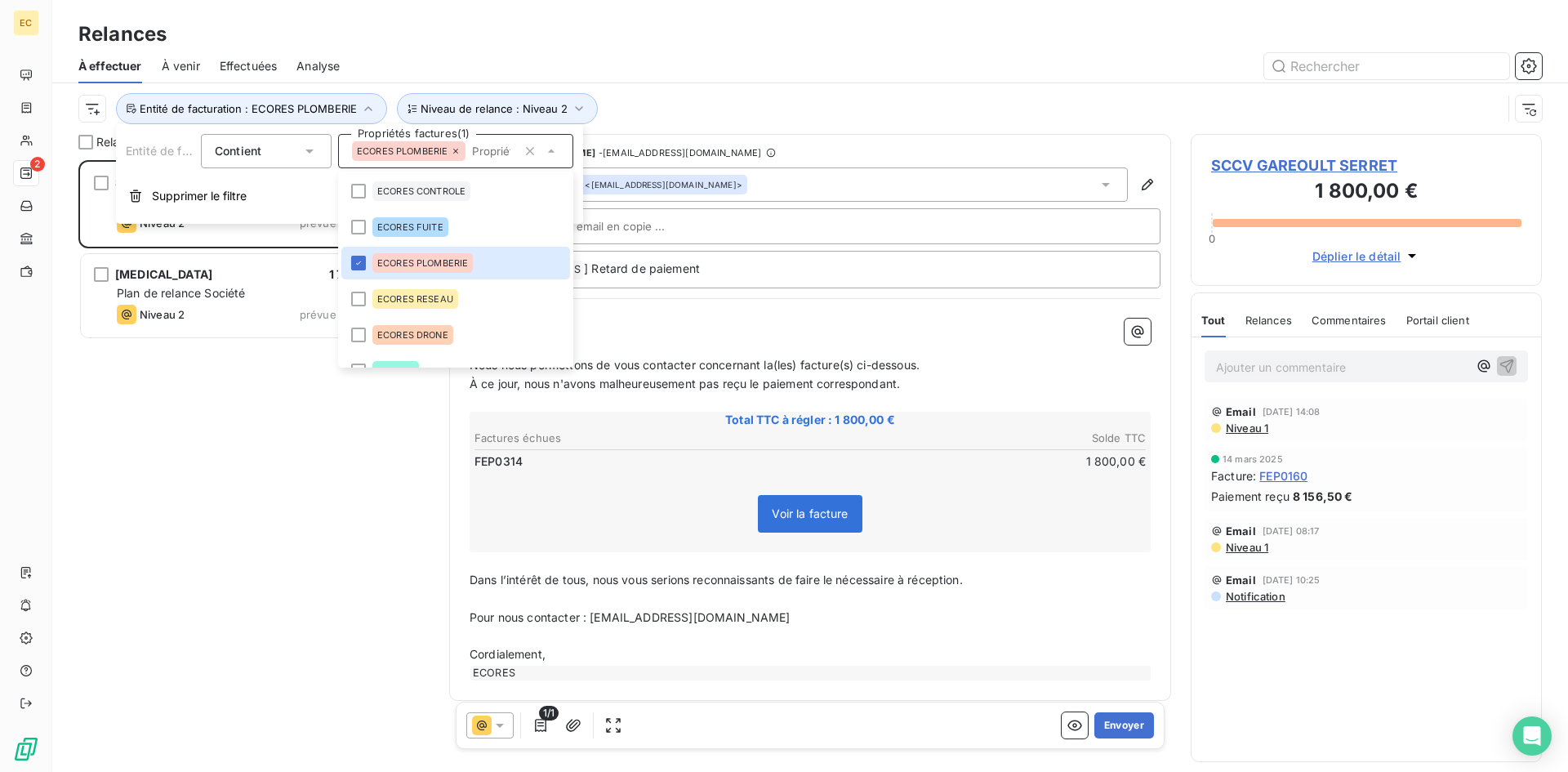
click at [300, 502] on div "SCCV GAREOULT SERRET 1 800,00 € Plan de relance Société Niveau 2 prévue depuis …" at bounding box center [254, 466] width 351 height 612
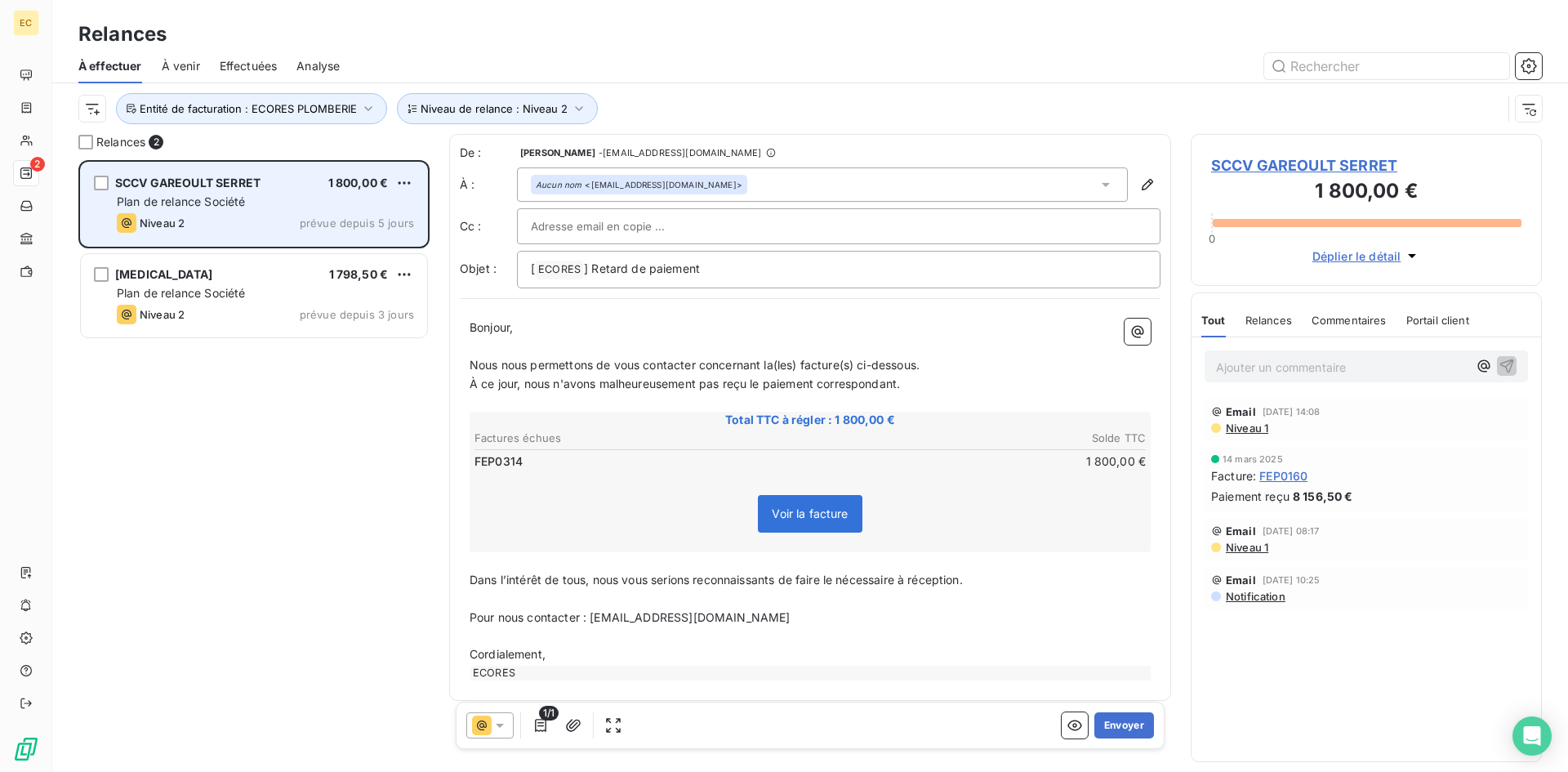
click at [215, 213] on div "SCCV GAREOULT SERRET 1 800,00 € Plan de relance Société Niveau 2 prévue depuis …" at bounding box center [253, 204] width 346 height 83
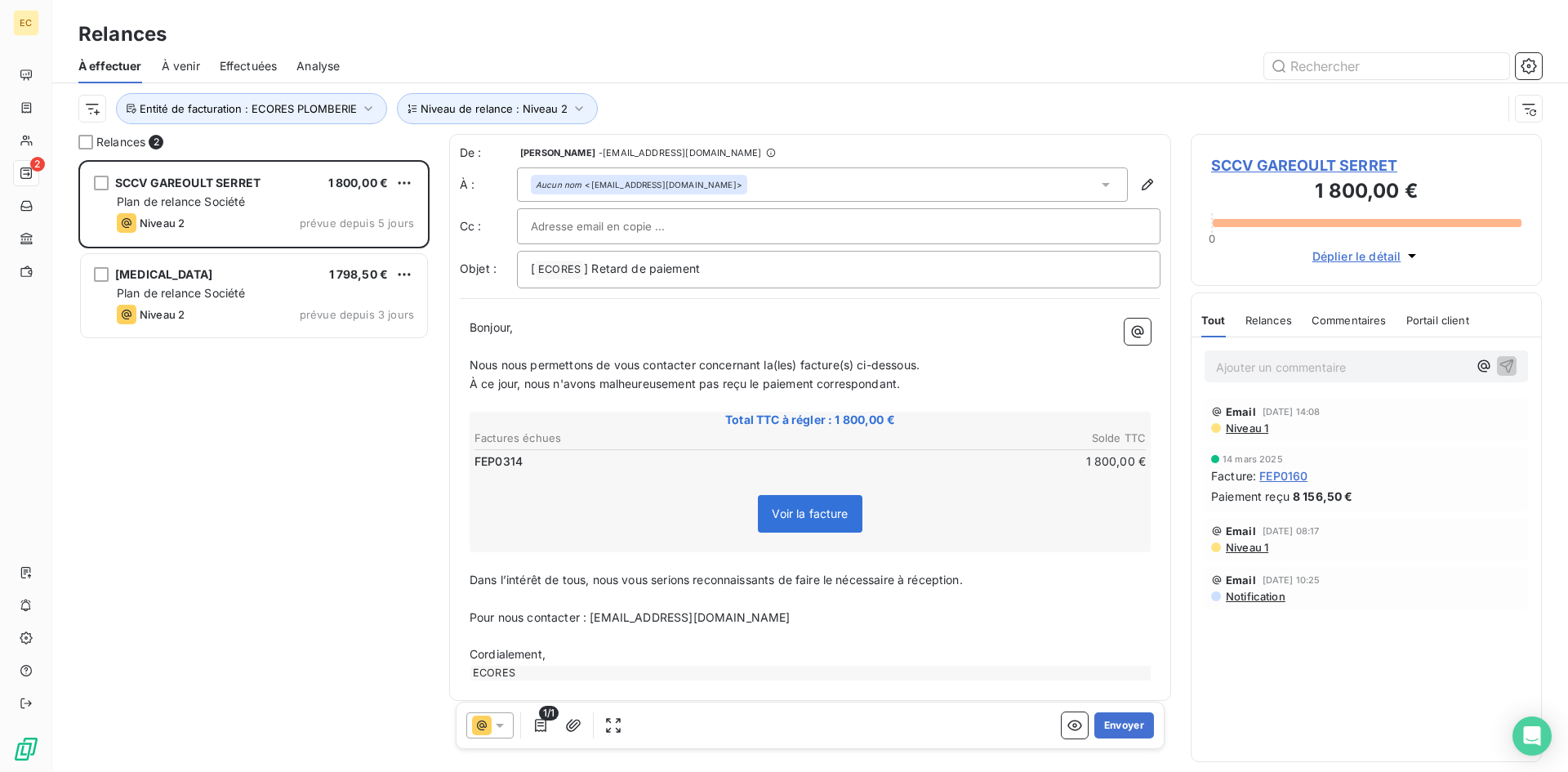
click at [1259, 160] on span "SCCV GAREOULT SERRET" at bounding box center [1367, 165] width 310 height 22
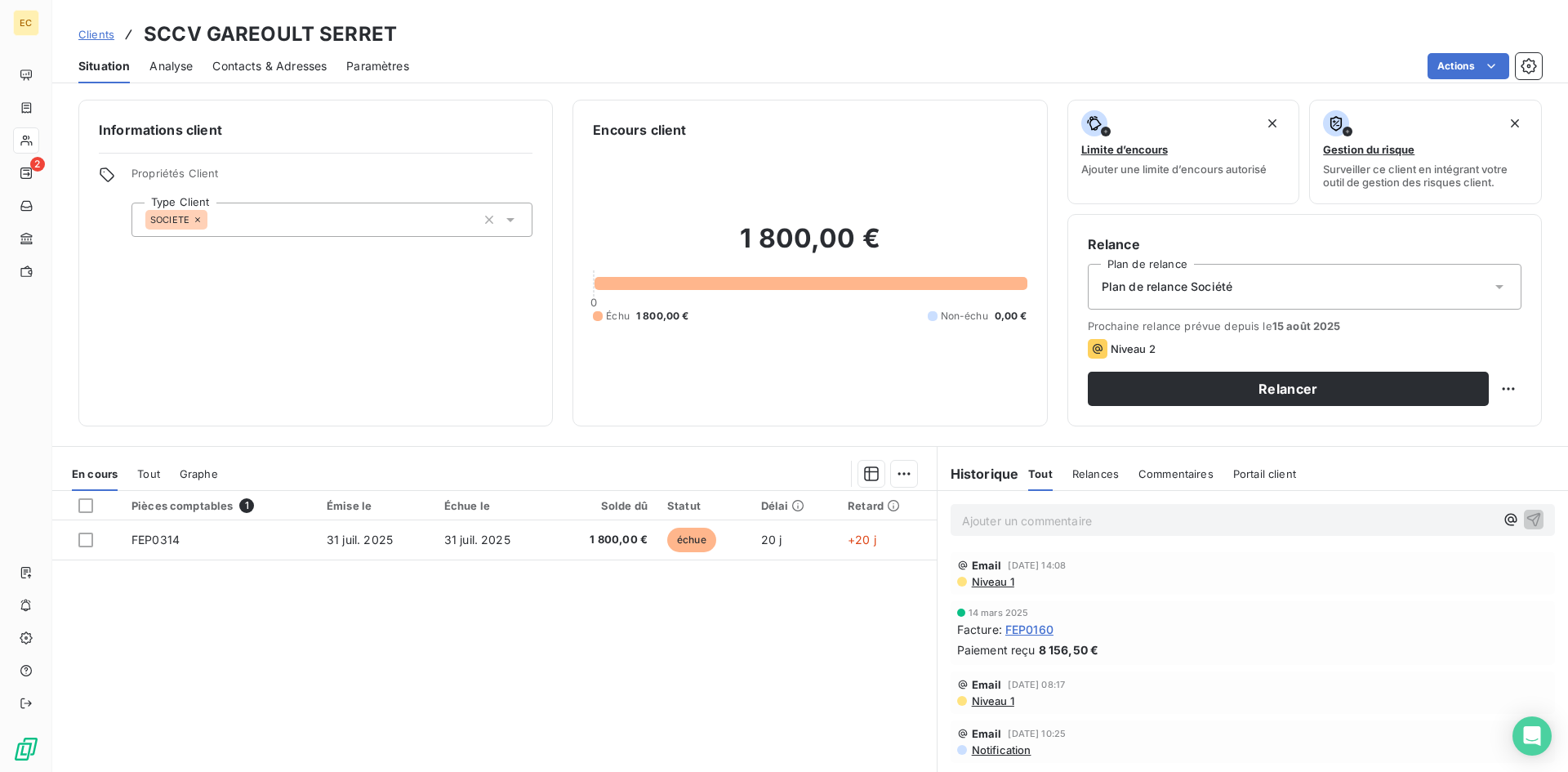
click at [1000, 517] on p "Ajouter un commentaire ﻿" at bounding box center [1228, 521] width 532 height 20
drag, startPoint x: 1343, startPoint y: 517, endPoint x: 907, endPoint y: 519, distance: 436.0
click at [907, 519] on div "En cours Tout Graphe Pièces comptables 1 Émise le Échue le Solde dû Statut Déla…" at bounding box center [810, 651] width 1515 height 409
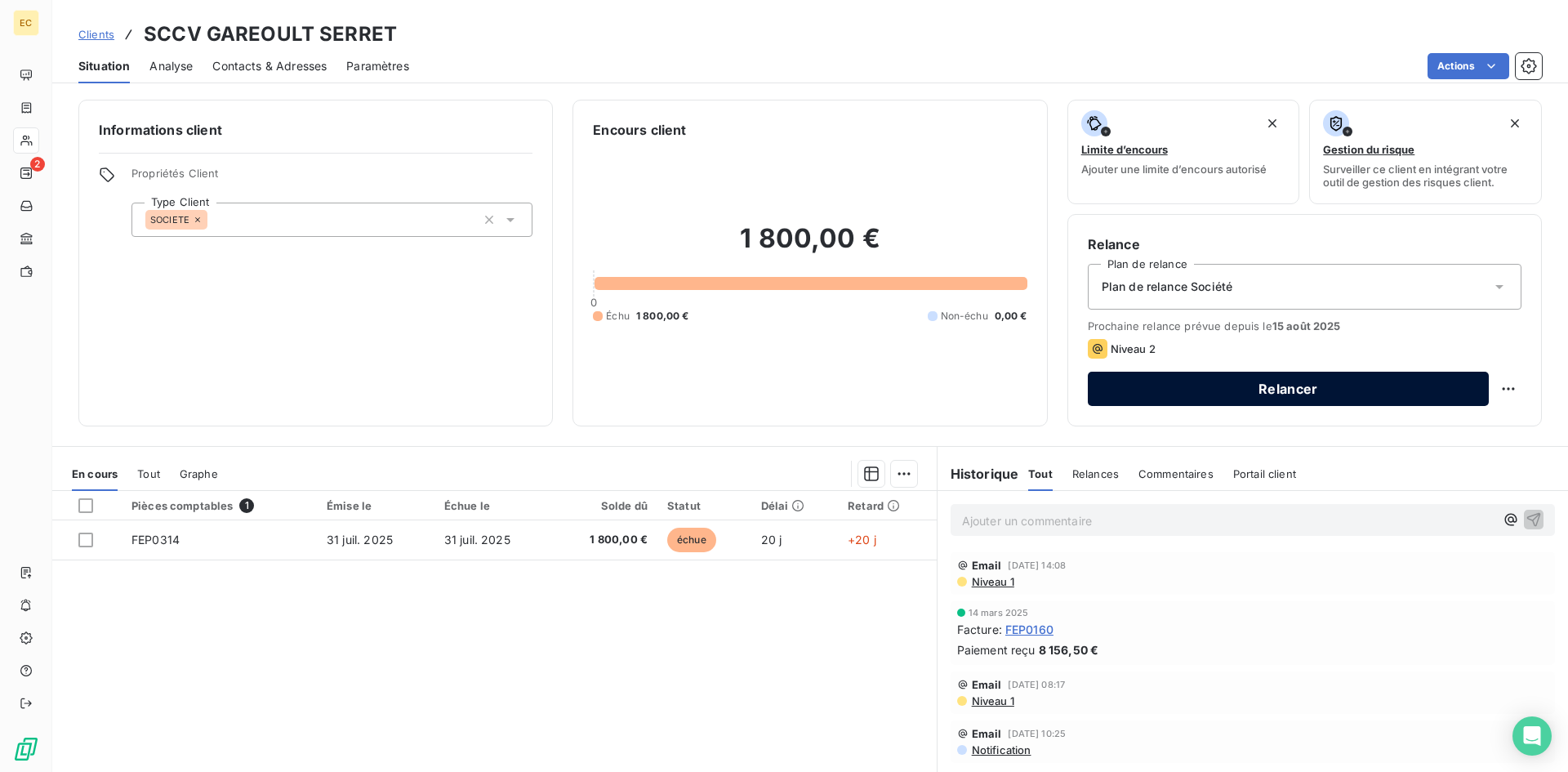
click at [1280, 390] on button "Relancer" at bounding box center [1288, 388] width 401 height 34
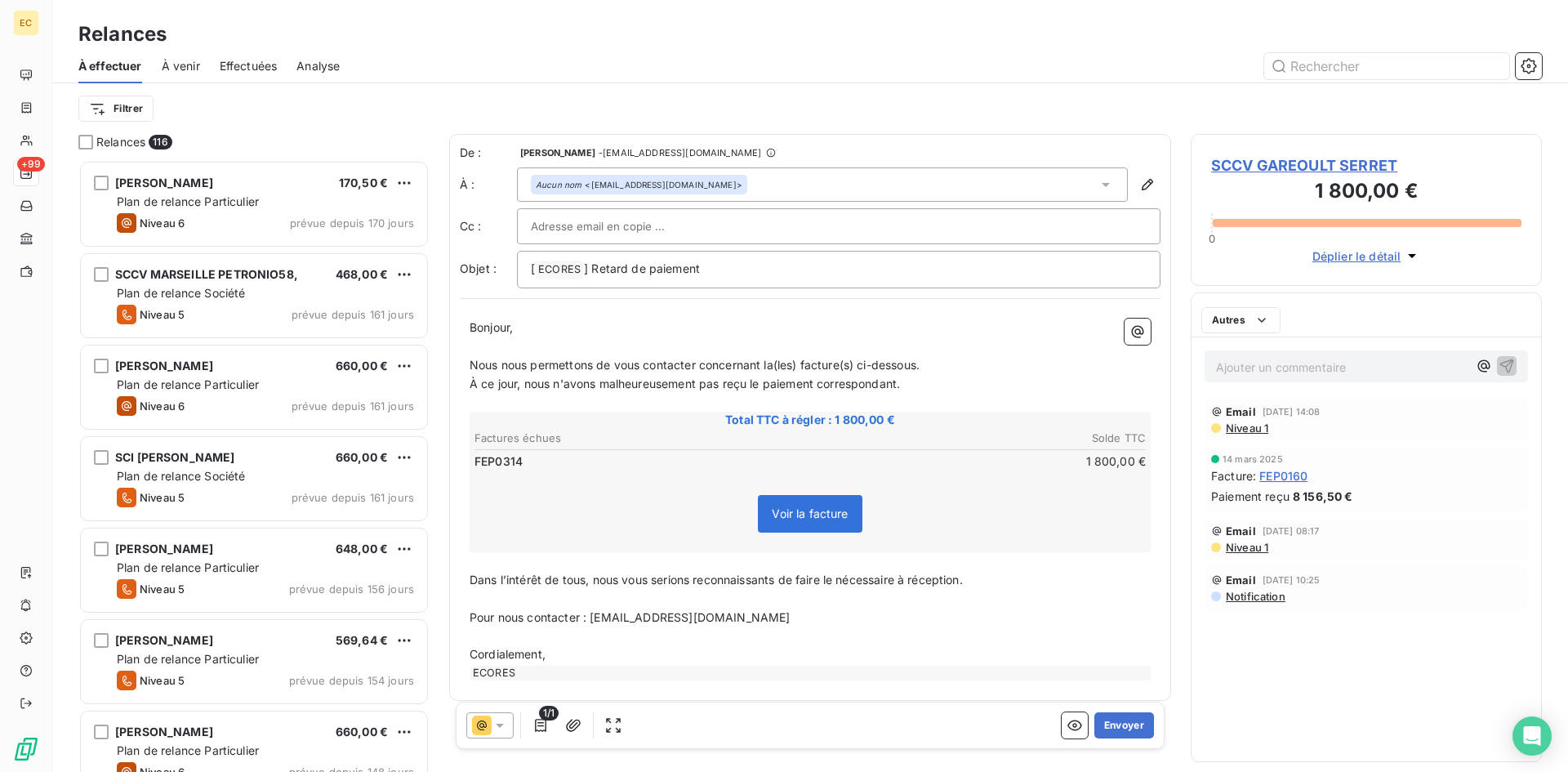
scroll to position [600, 339]
click at [1112, 724] on button "Envoyer" at bounding box center [1124, 726] width 60 height 26
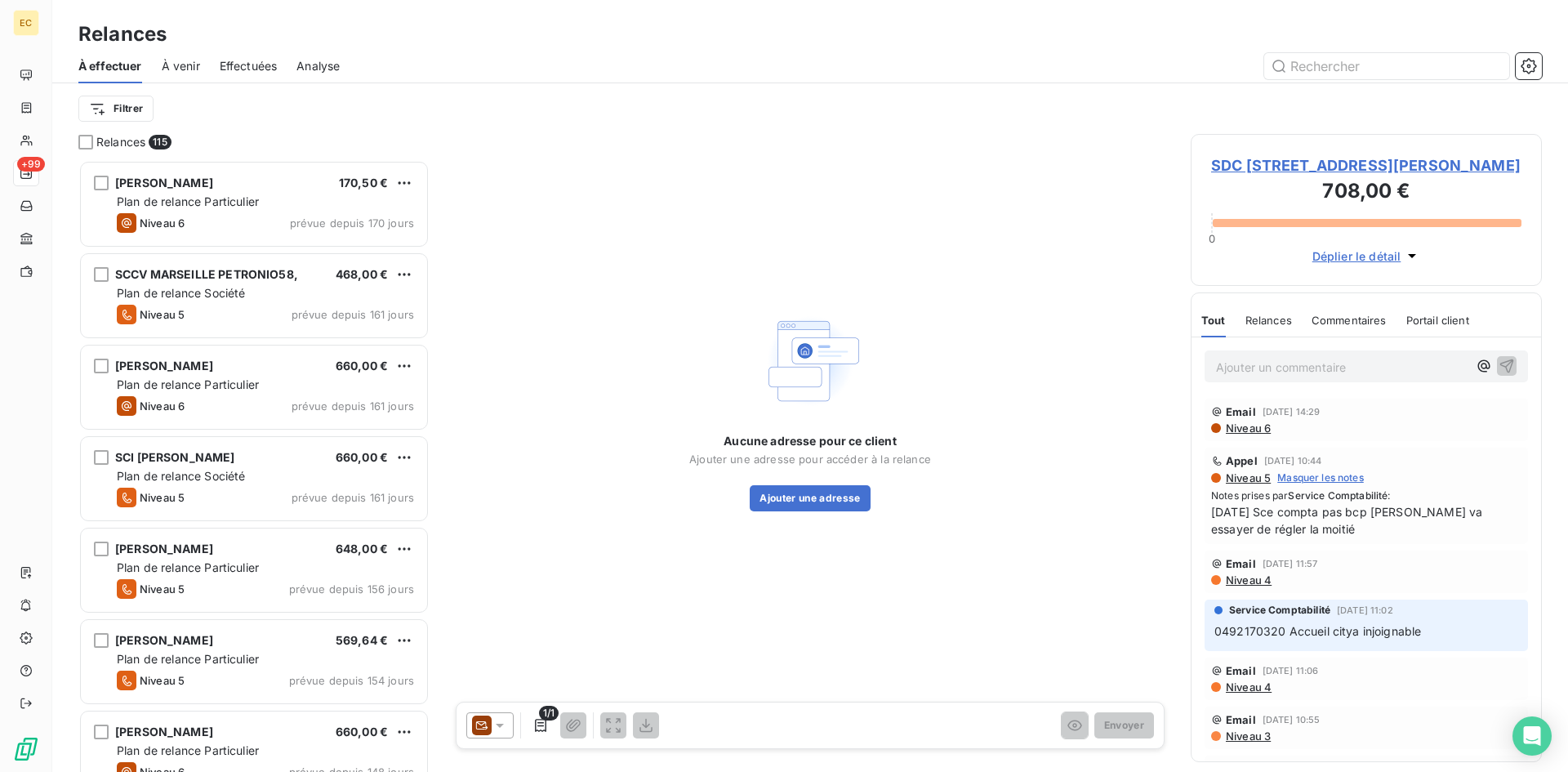
click at [179, 64] on span "À venir" at bounding box center [181, 67] width 39 height 17
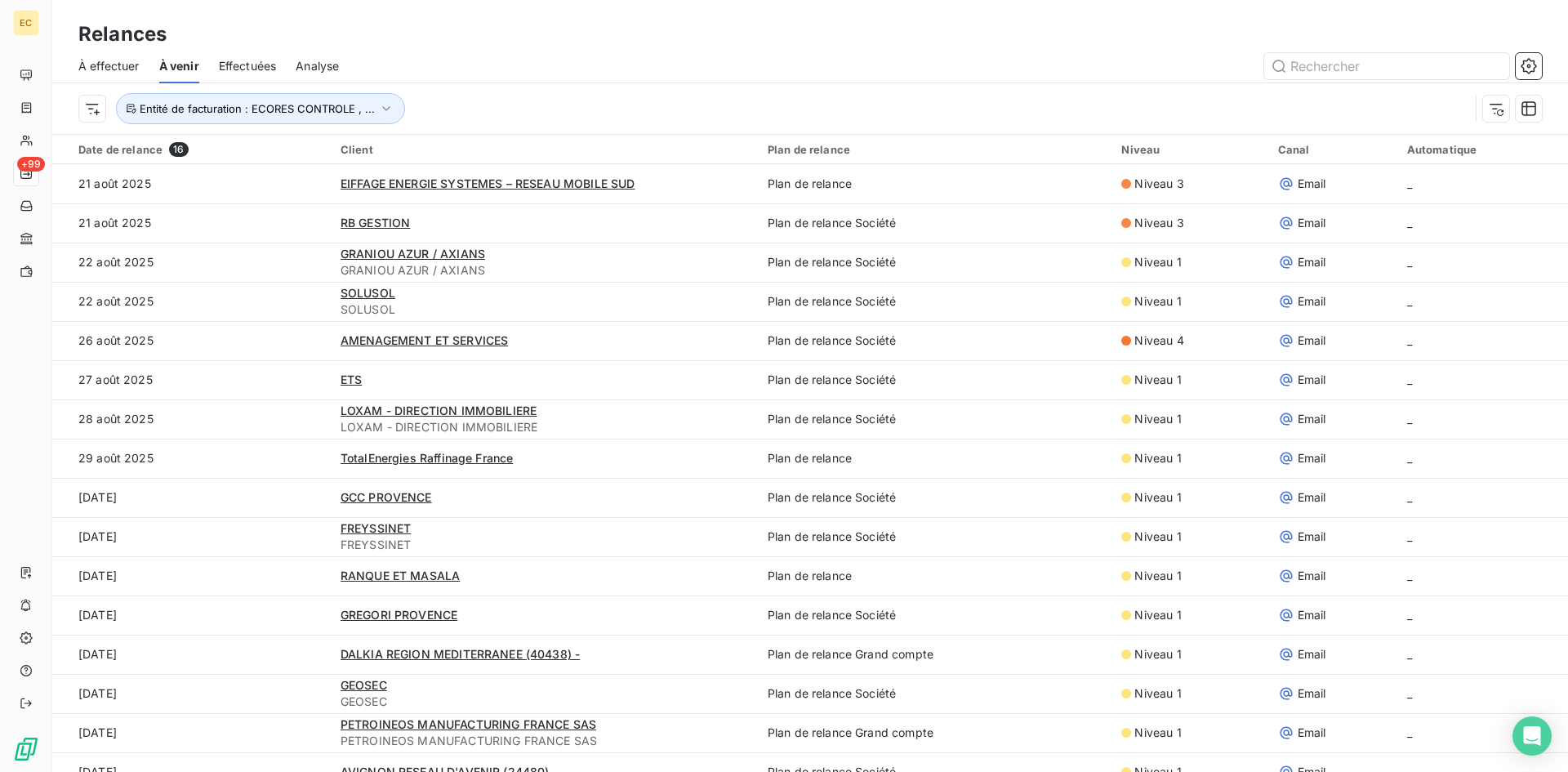
click at [120, 61] on span "À effectuer" at bounding box center [109, 67] width 61 height 17
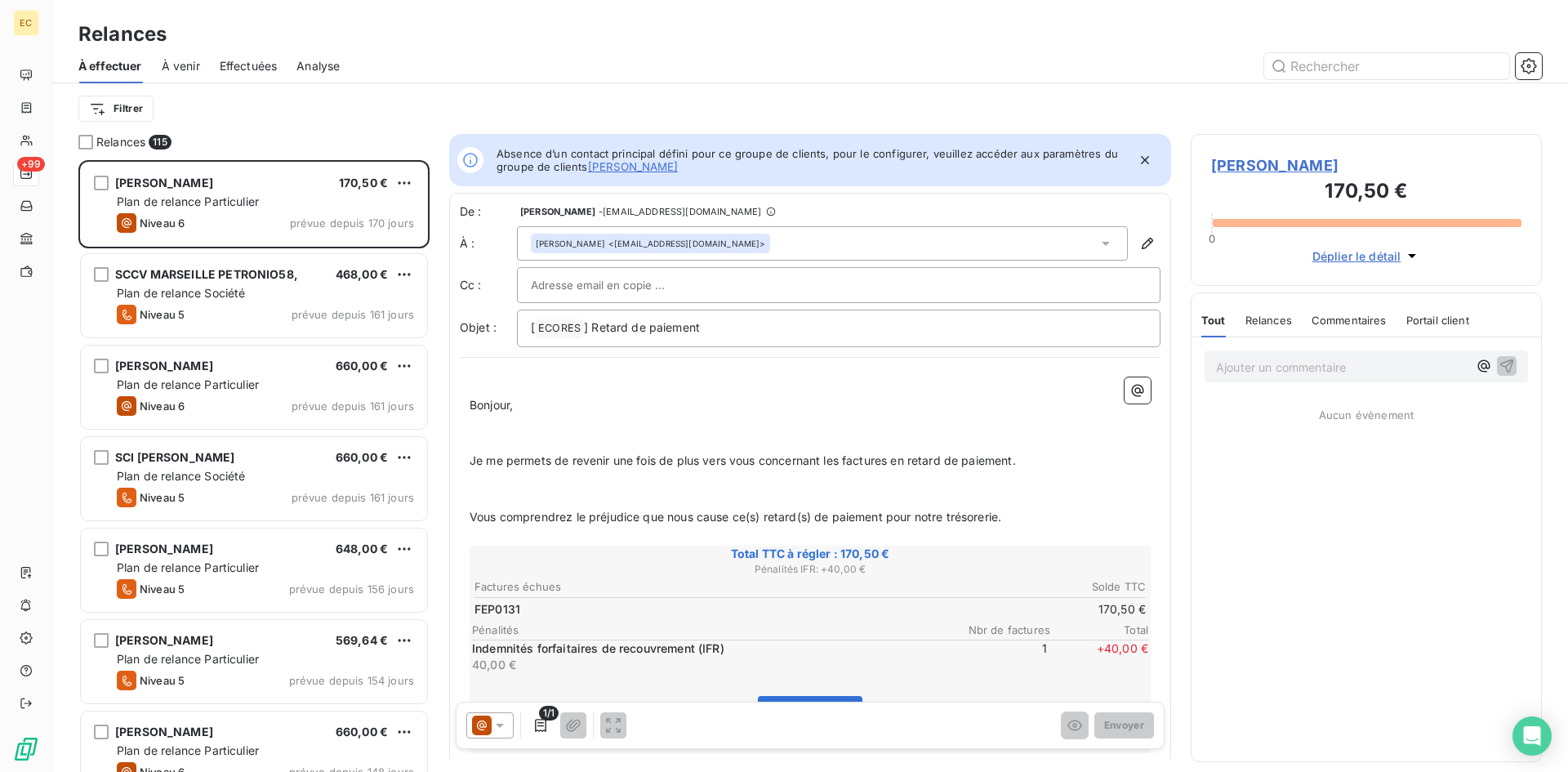
scroll to position [600, 339]
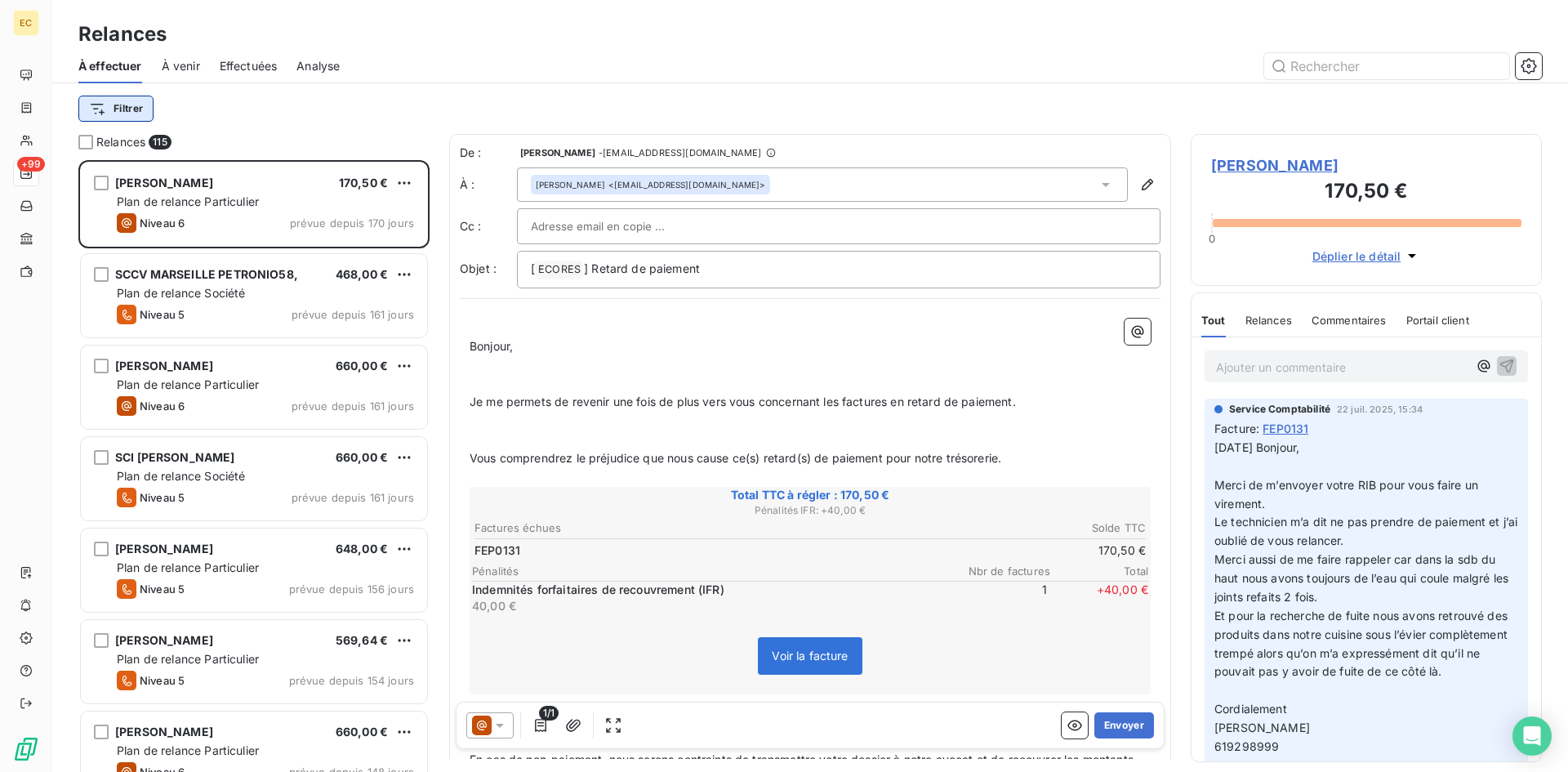
click at [129, 114] on html "EC +99 Relances À effectuer À venir Effectuées Analyse Filtrer Relances 115 Mad…" at bounding box center [784, 386] width 1568 height 772
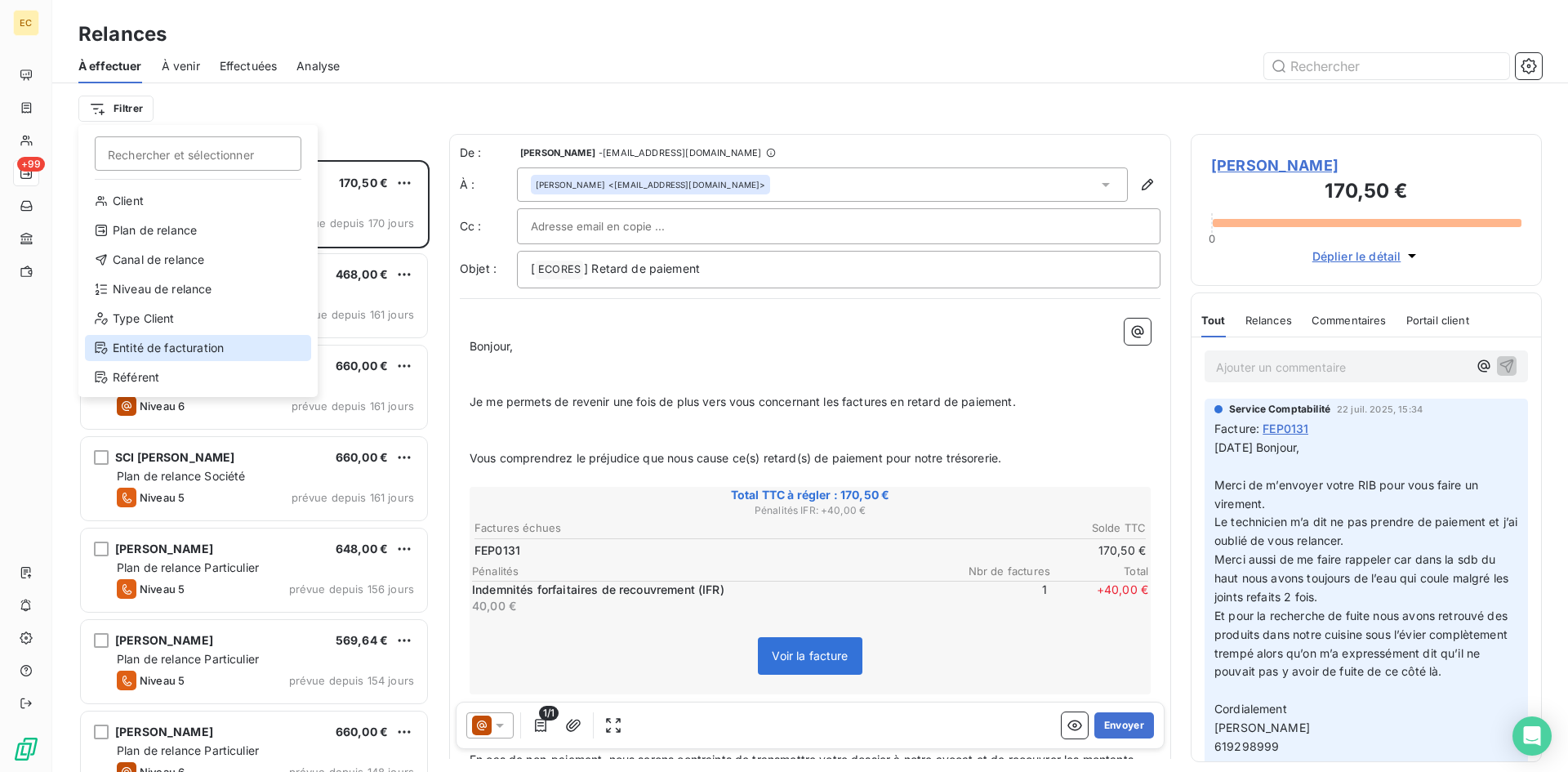
click at [133, 344] on div "Entité de facturation" at bounding box center [198, 348] width 226 height 26
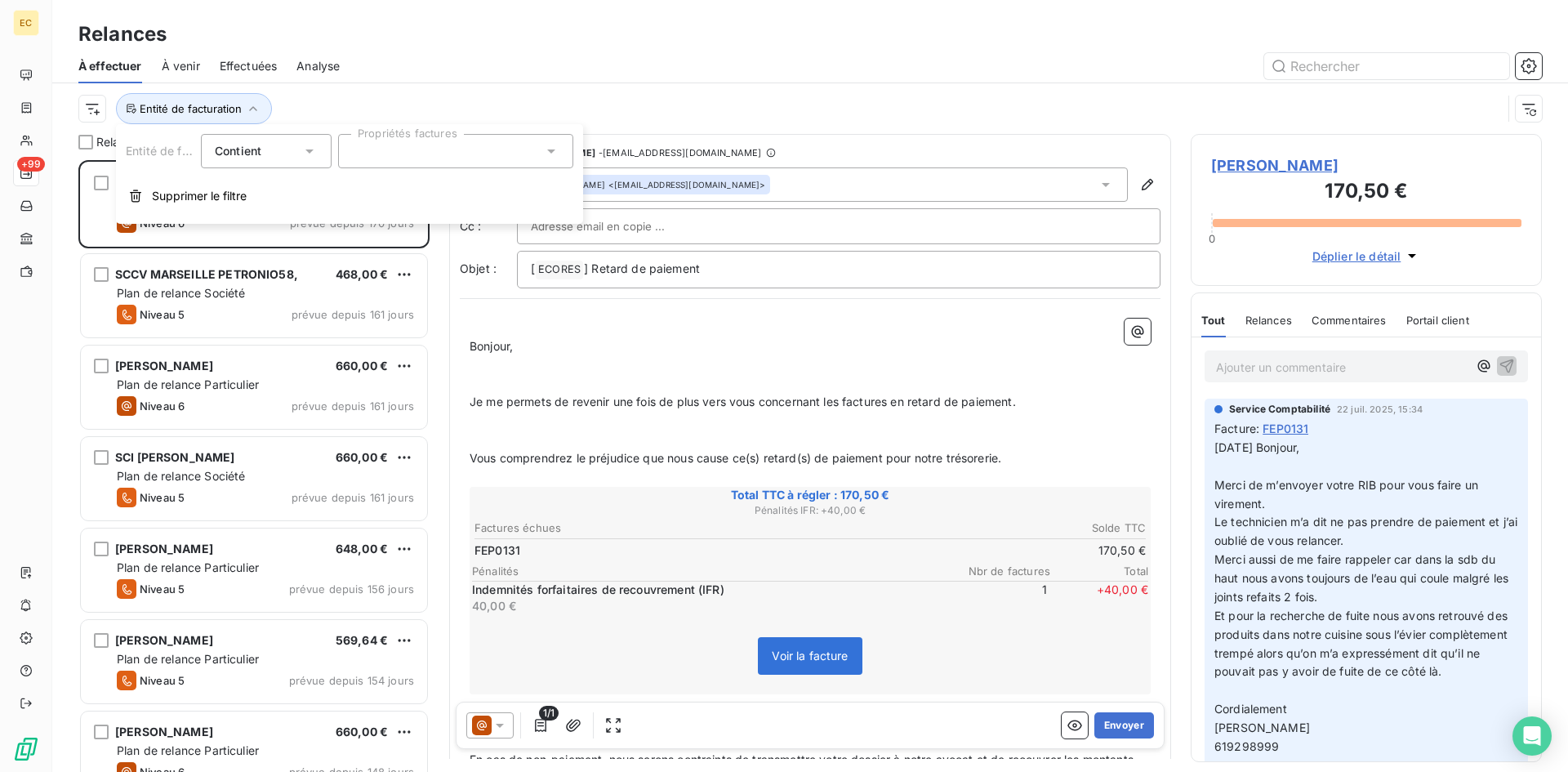
click at [375, 153] on div at bounding box center [456, 151] width 236 height 34
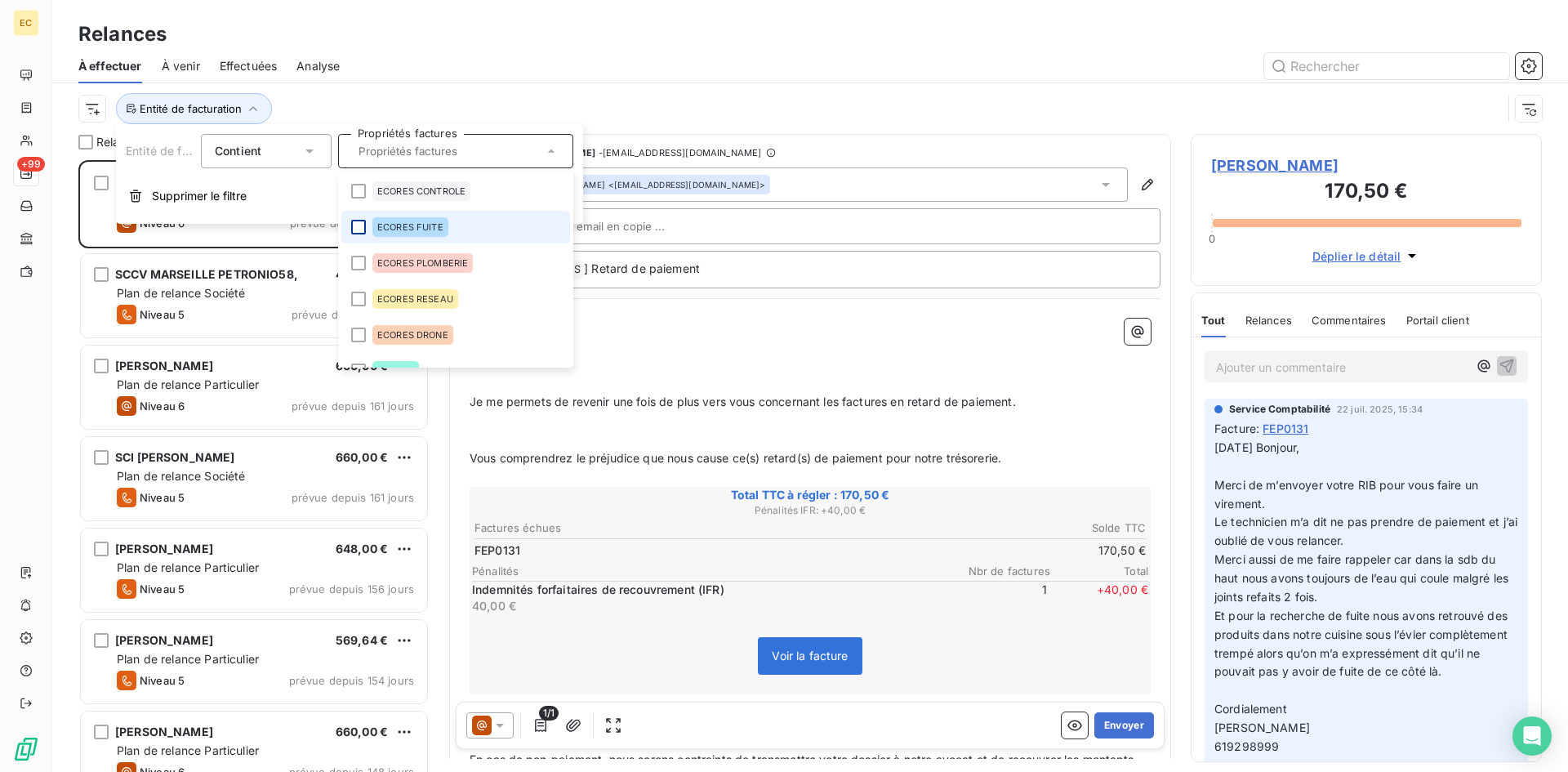
click at [354, 227] on div at bounding box center [359, 227] width 15 height 15
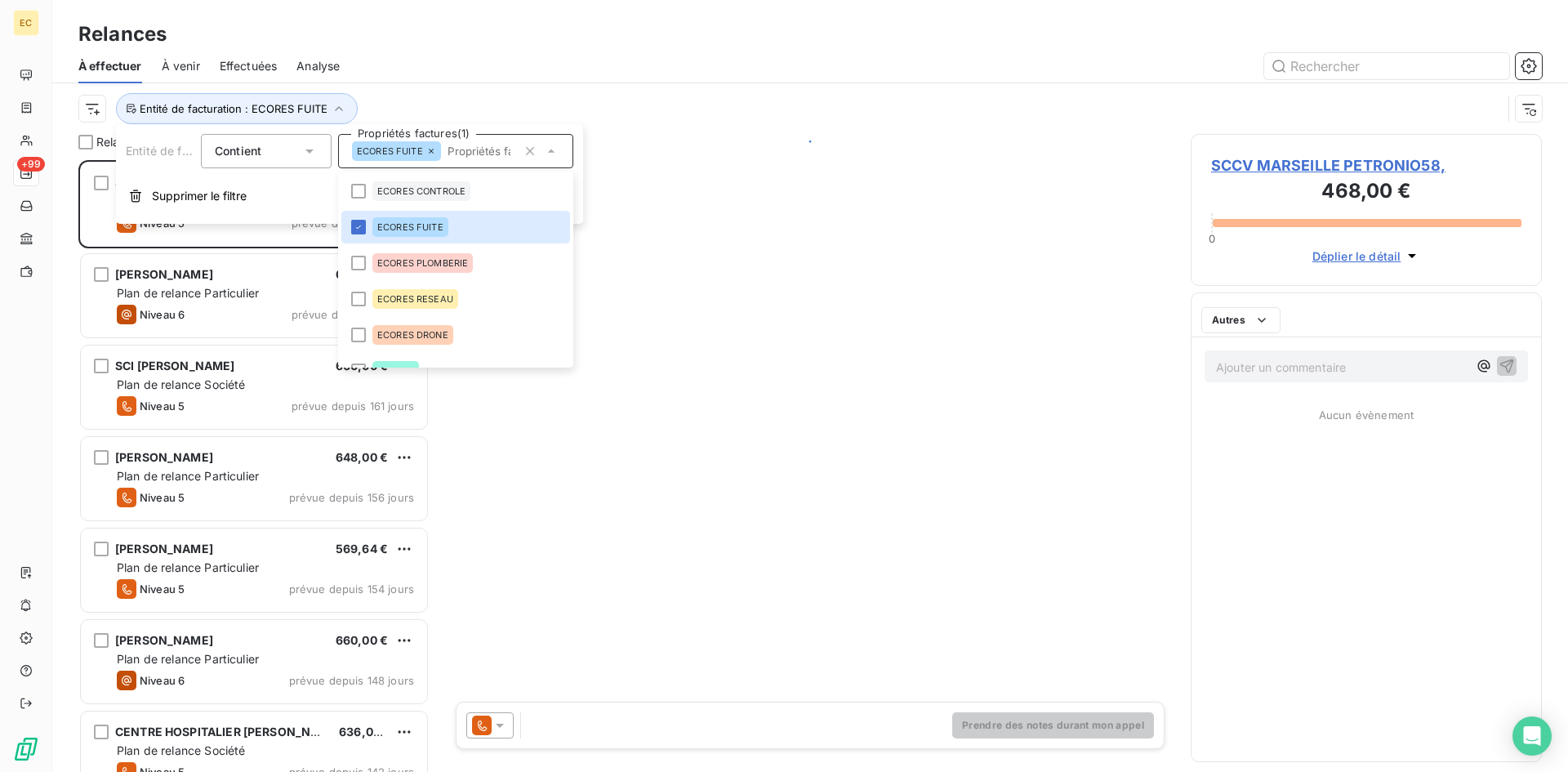
scroll to position [600, 339]
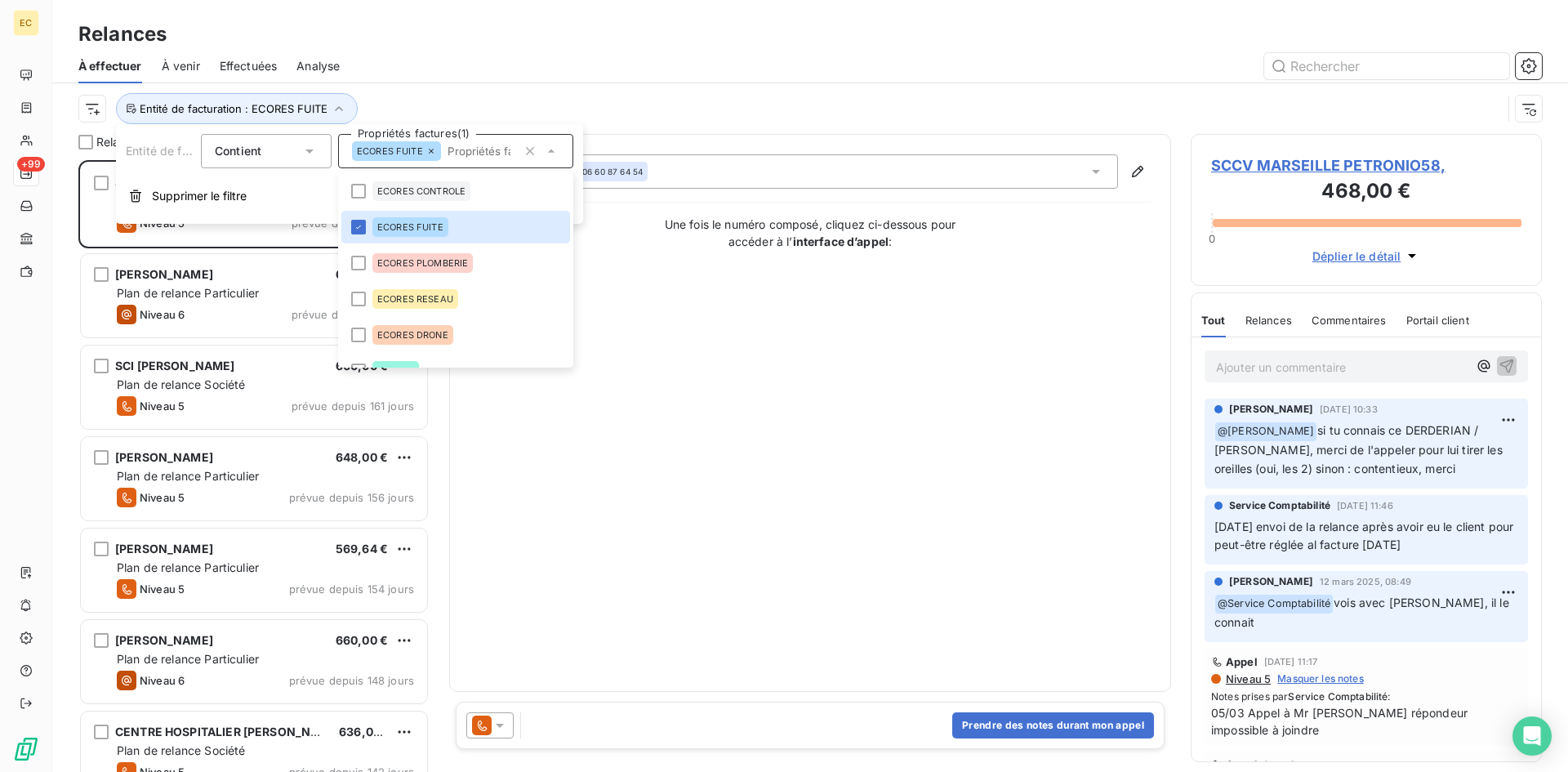
click at [175, 65] on span "À venir" at bounding box center [181, 67] width 39 height 17
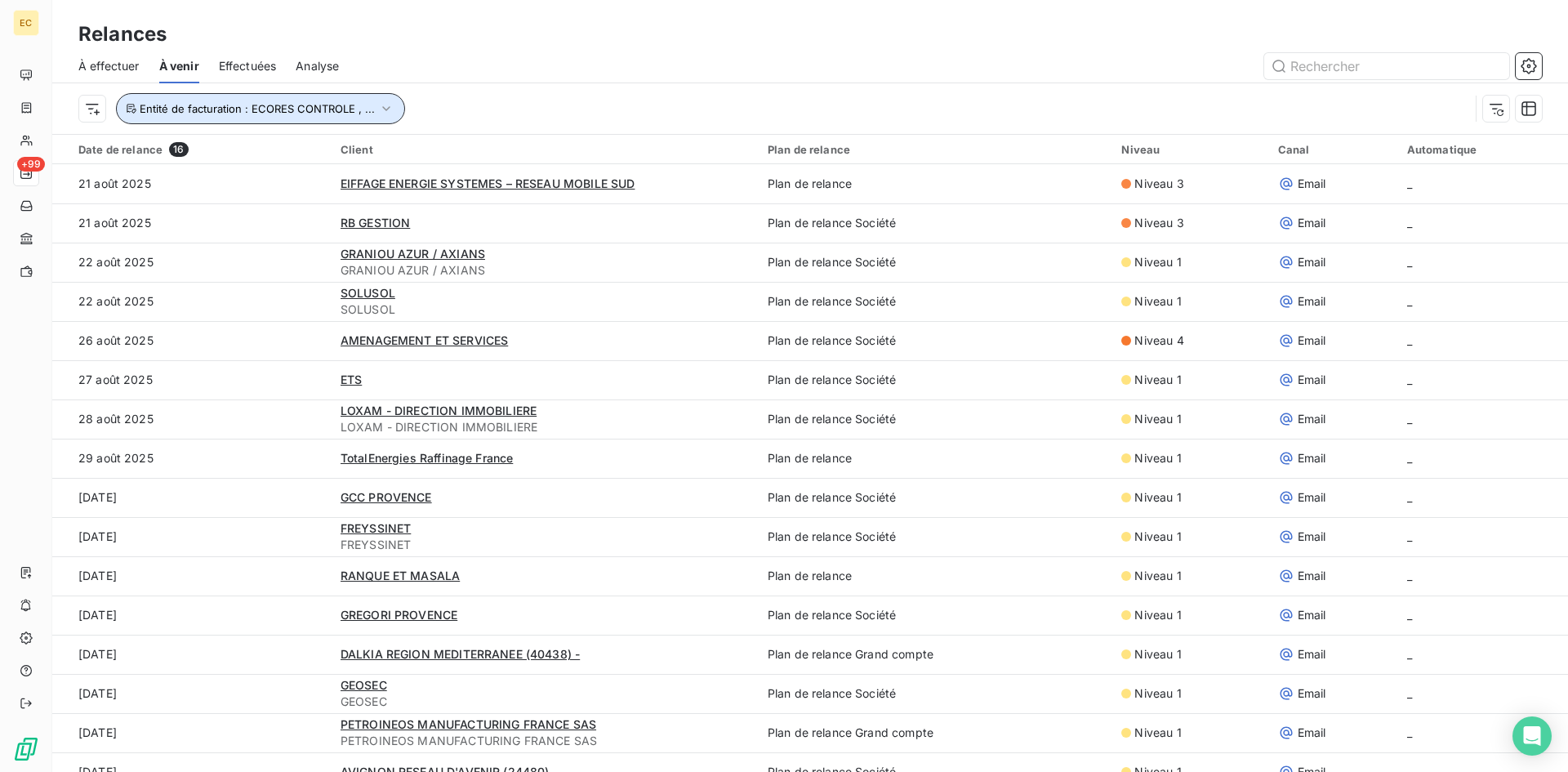
click at [267, 103] on span "Entité de facturation : ECORES CONTROLE , ..." at bounding box center [257, 108] width 236 height 13
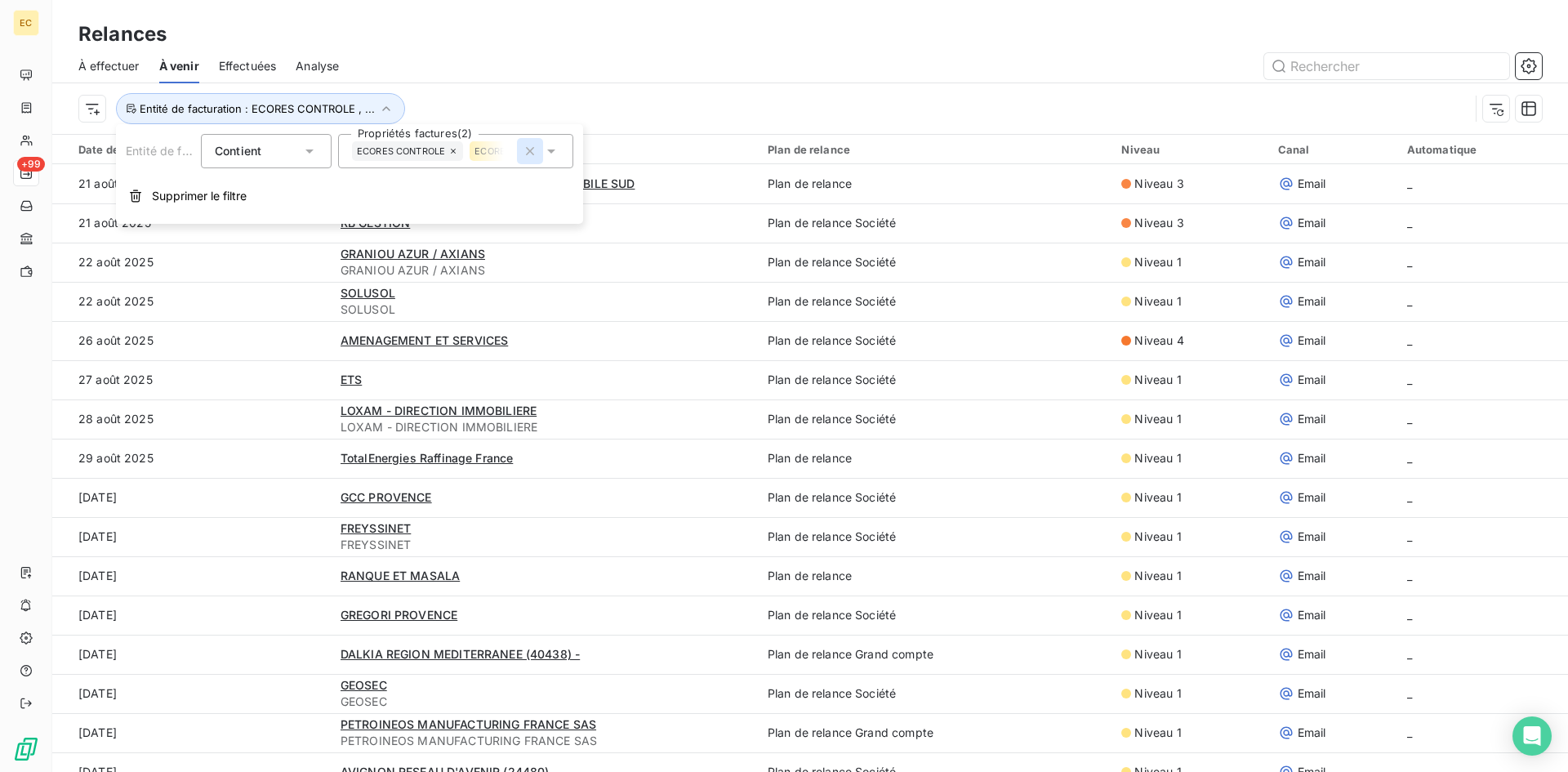
click at [527, 153] on icon "button" at bounding box center [529, 151] width 8 height 8
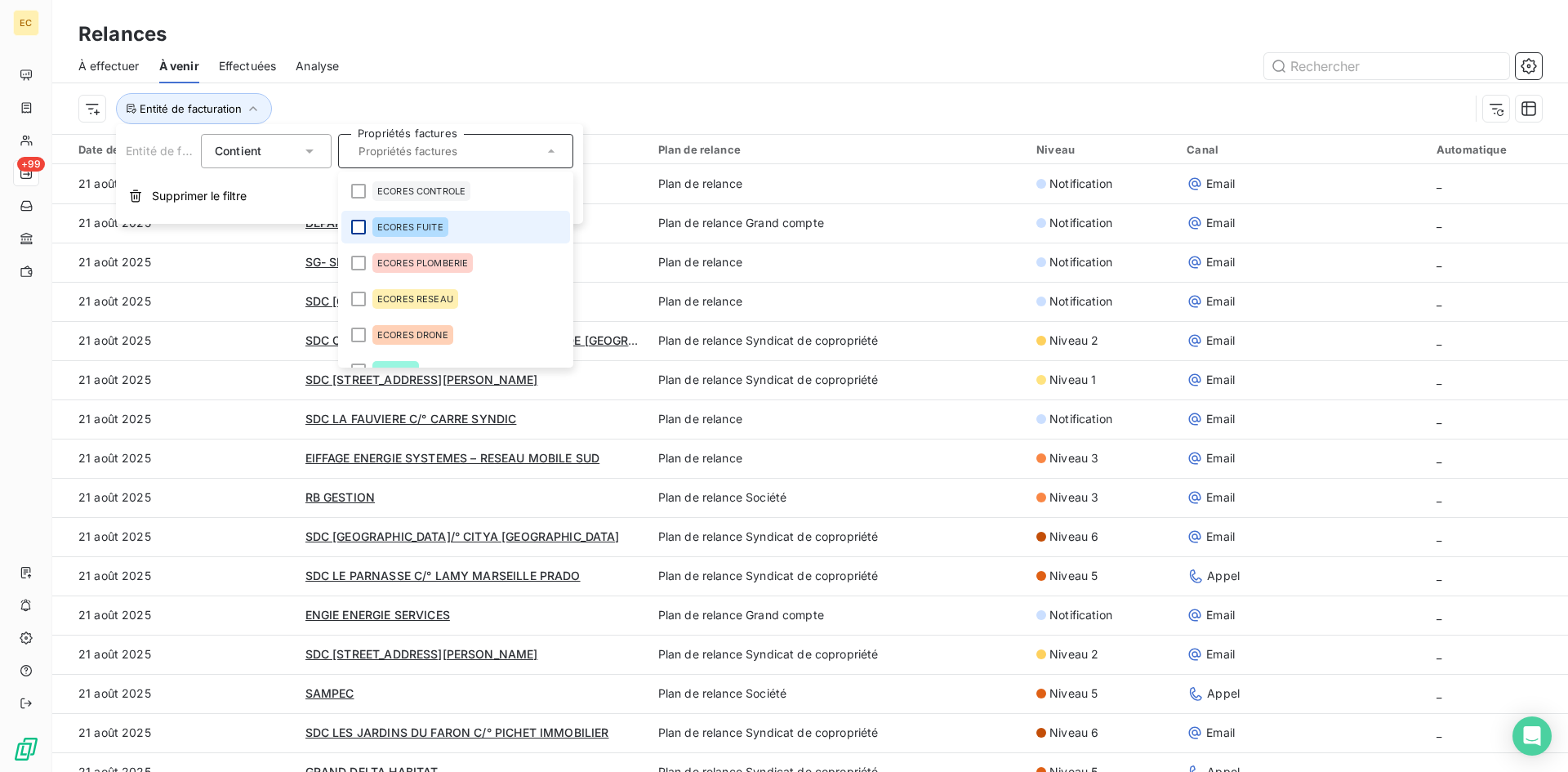
click at [356, 227] on div at bounding box center [359, 227] width 15 height 15
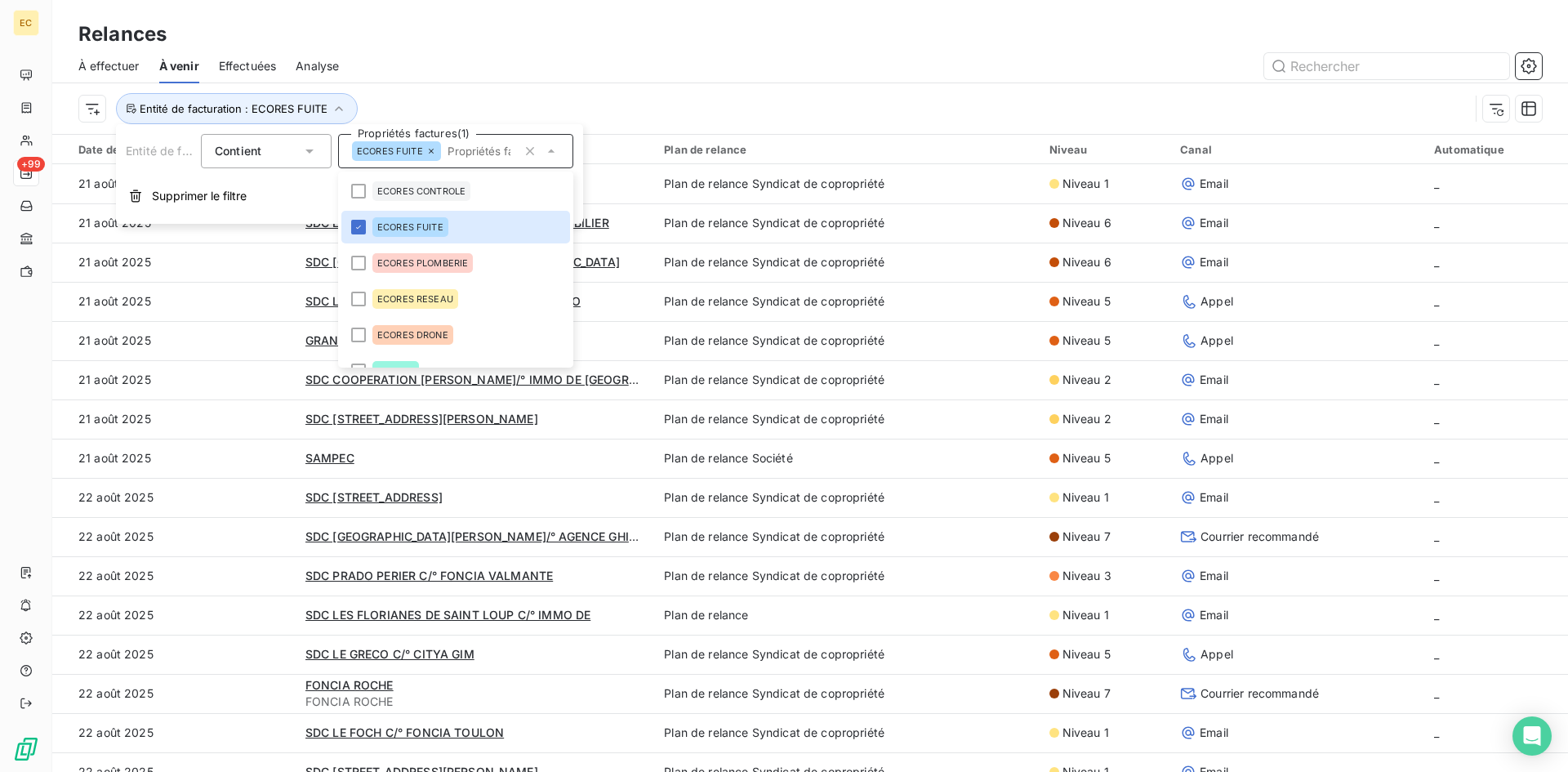
click at [312, 151] on icon at bounding box center [310, 152] width 17 height 17
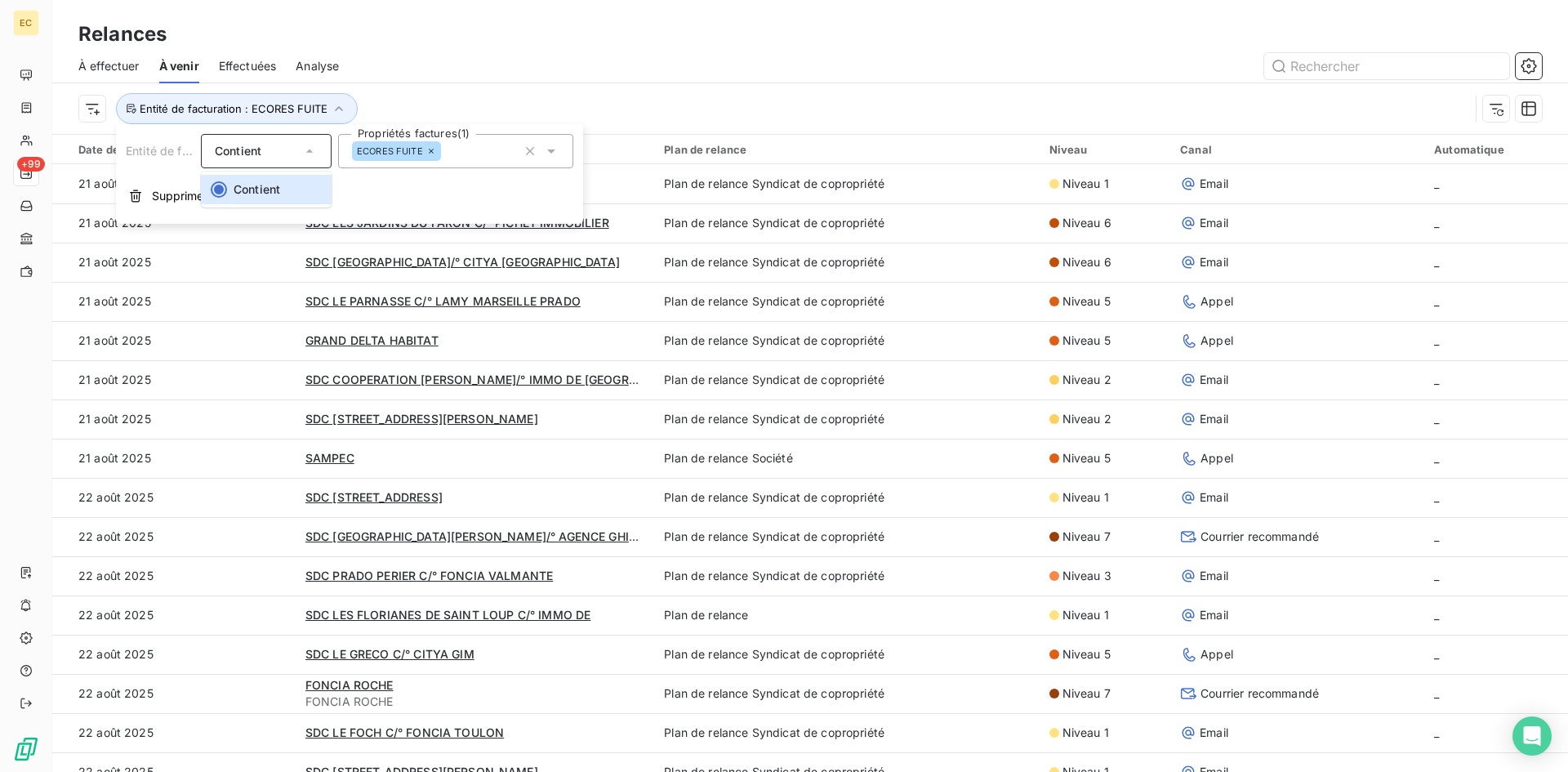
click at [312, 151] on icon at bounding box center [310, 152] width 17 height 17
click at [439, 88] on div "Entité de facturation : ECORES FUITE" at bounding box center [810, 108] width 1464 height 51
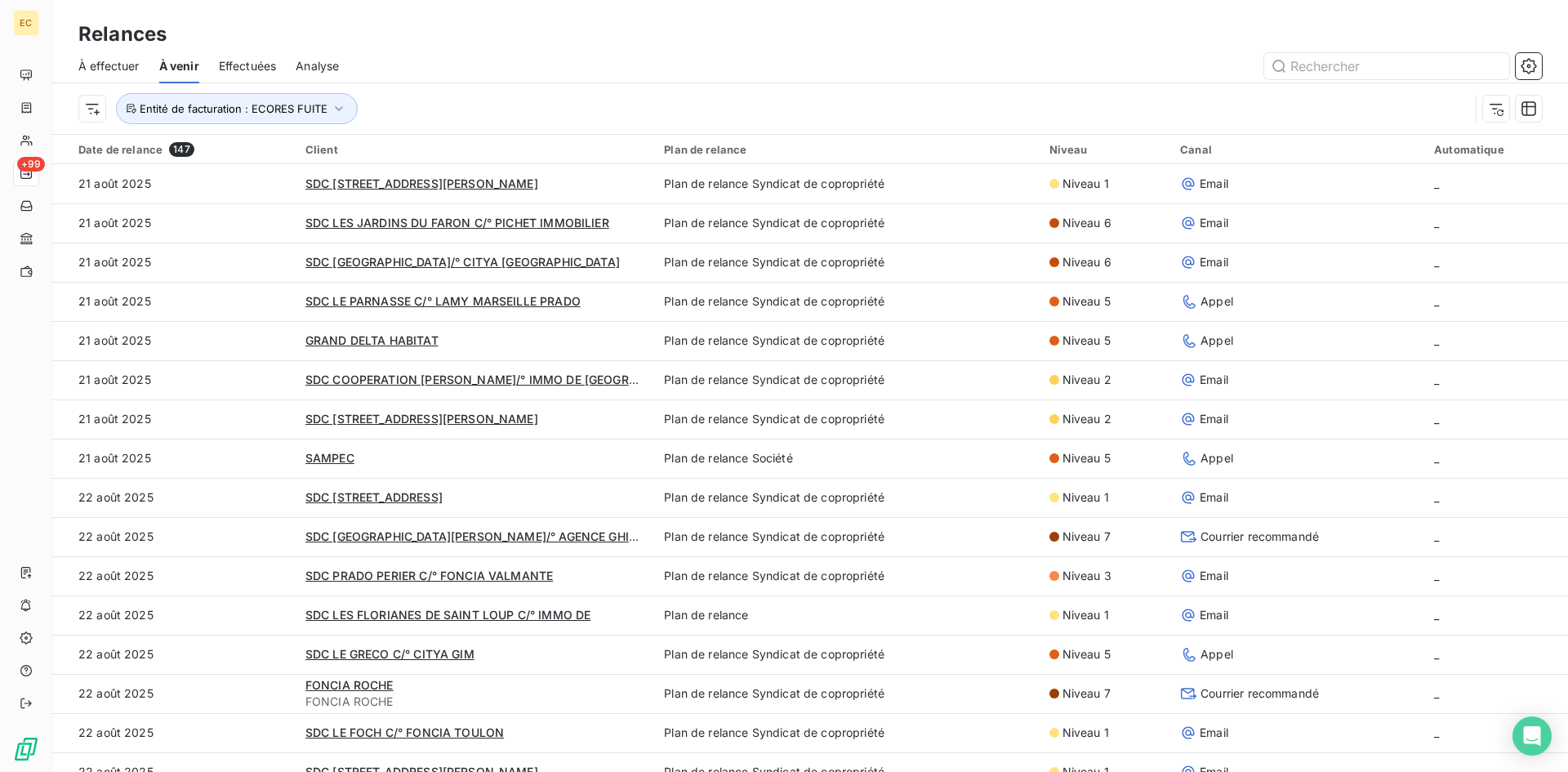
click at [98, 66] on span "À effectuer" at bounding box center [109, 67] width 61 height 17
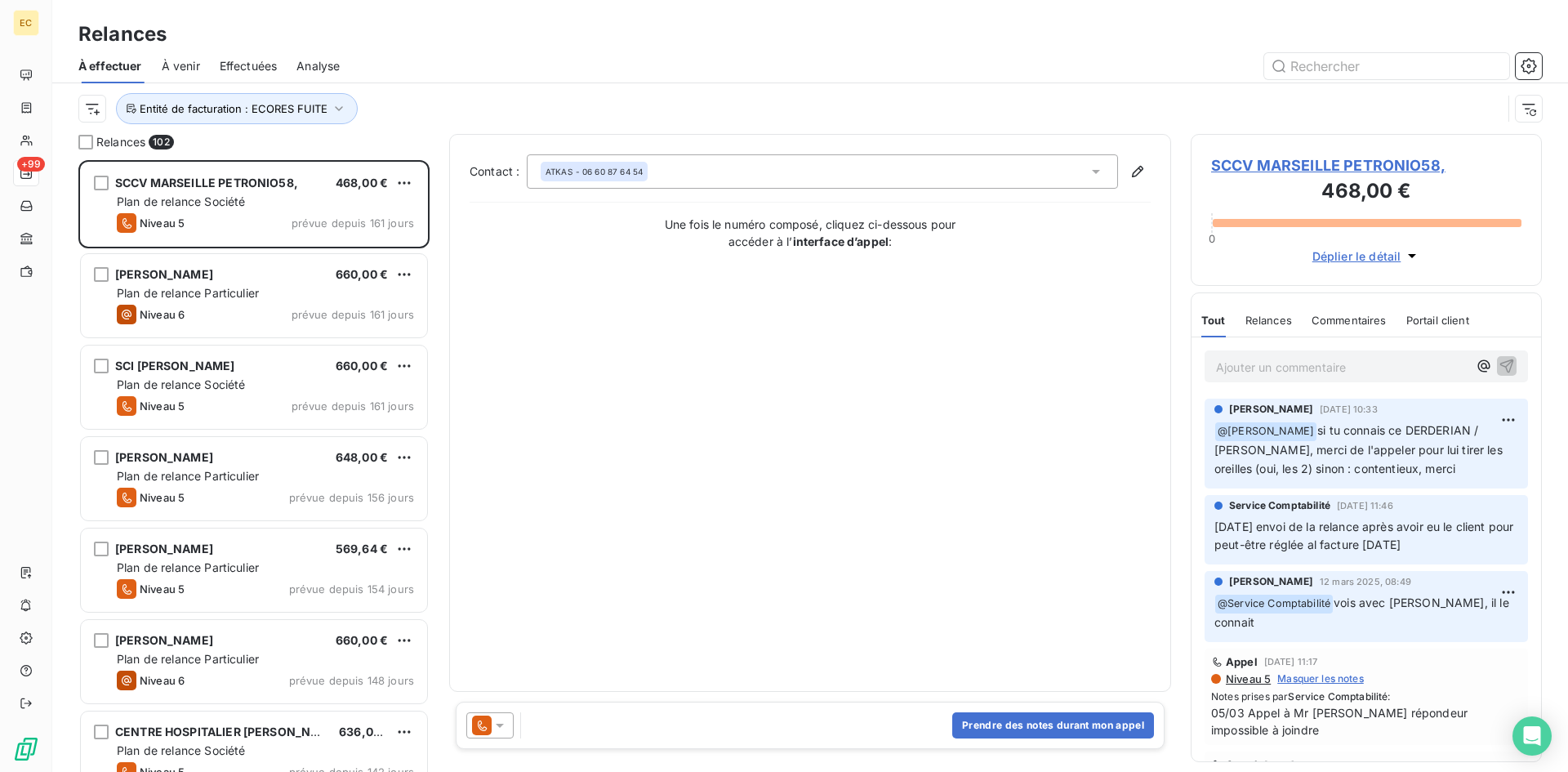
scroll to position [600, 339]
click at [78, 115] on div "Entité de facturation : ECORES FUITE" at bounding box center [810, 108] width 1515 height 51
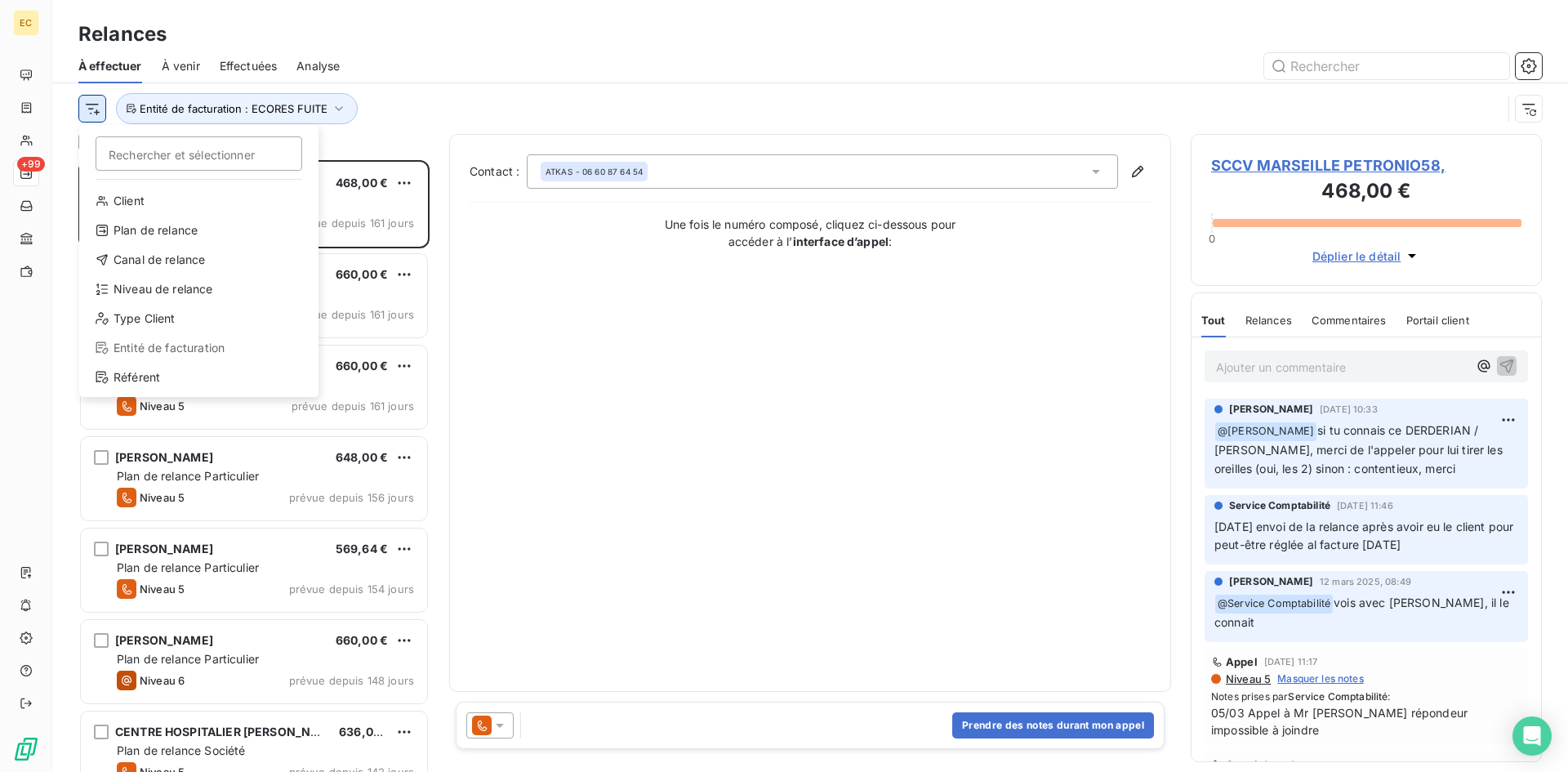
click at [93, 112] on html "EC +99 Relances À effectuer À venir Effectuées Analyse Rechercher et sélectionn…" at bounding box center [784, 386] width 1568 height 772
click at [119, 288] on div "Niveau de relance" at bounding box center [199, 289] width 226 height 26
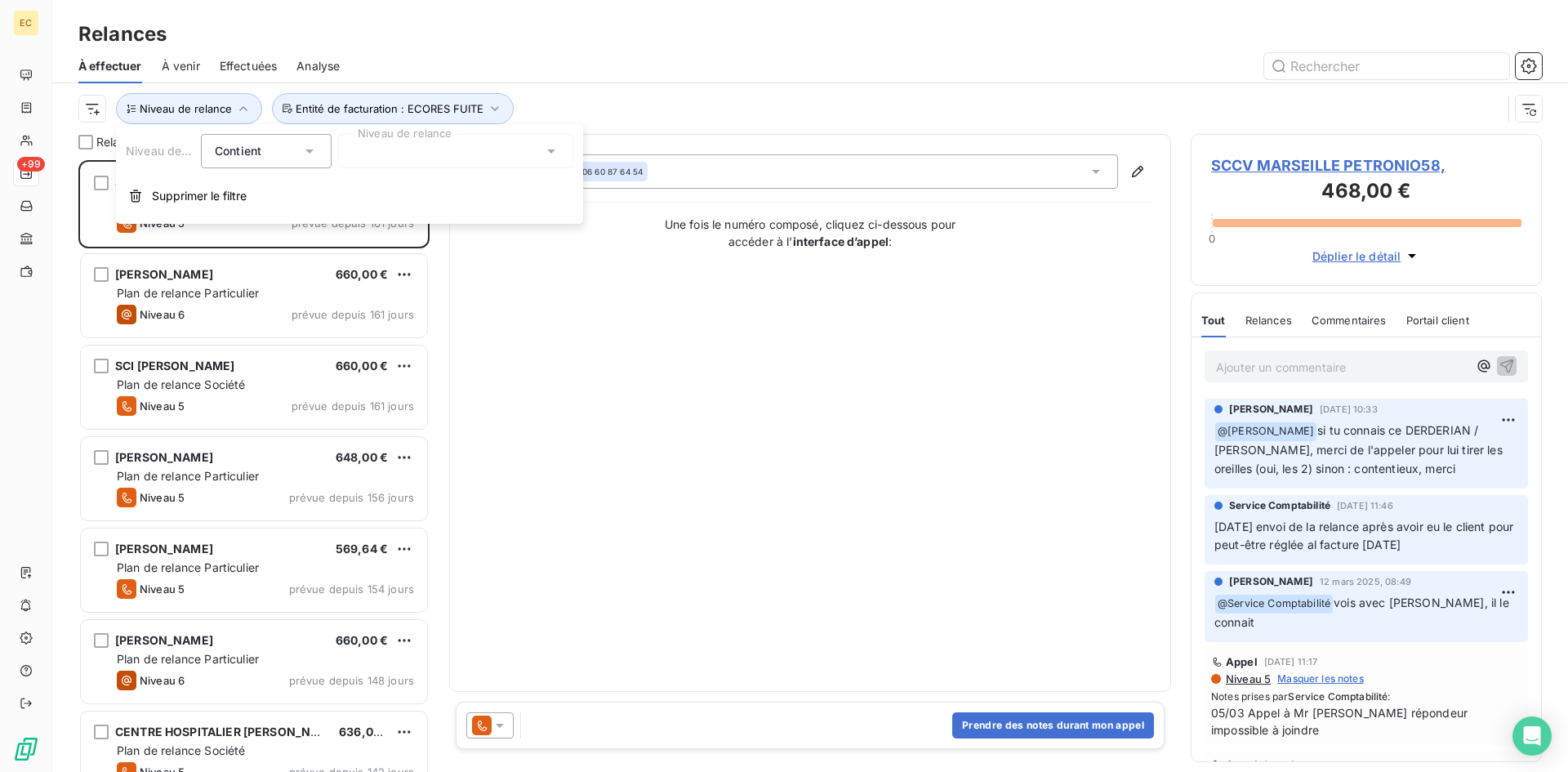
click at [553, 152] on icon at bounding box center [551, 152] width 8 height 4
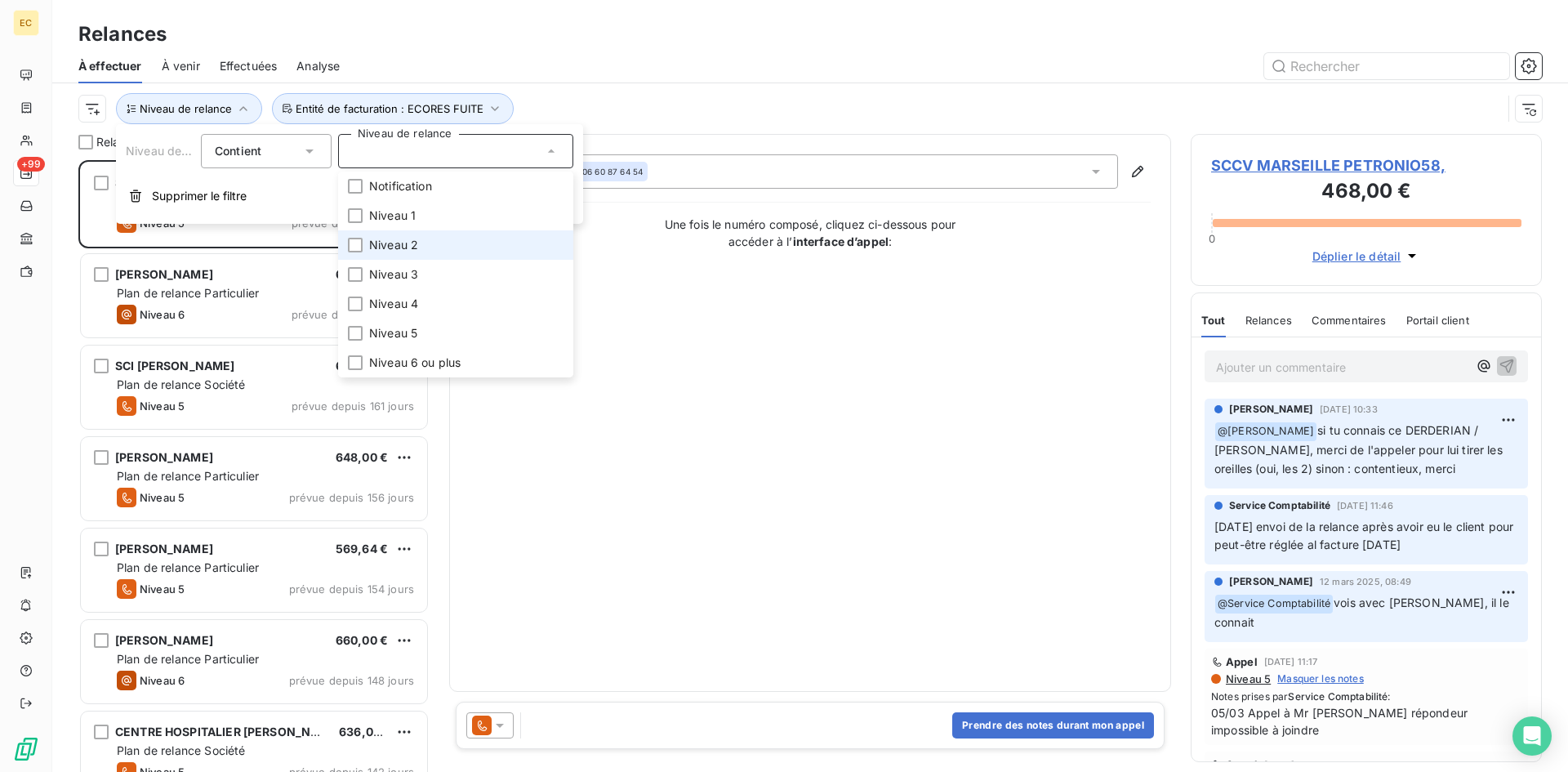
click at [432, 243] on li "Niveau 2" at bounding box center [456, 245] width 236 height 30
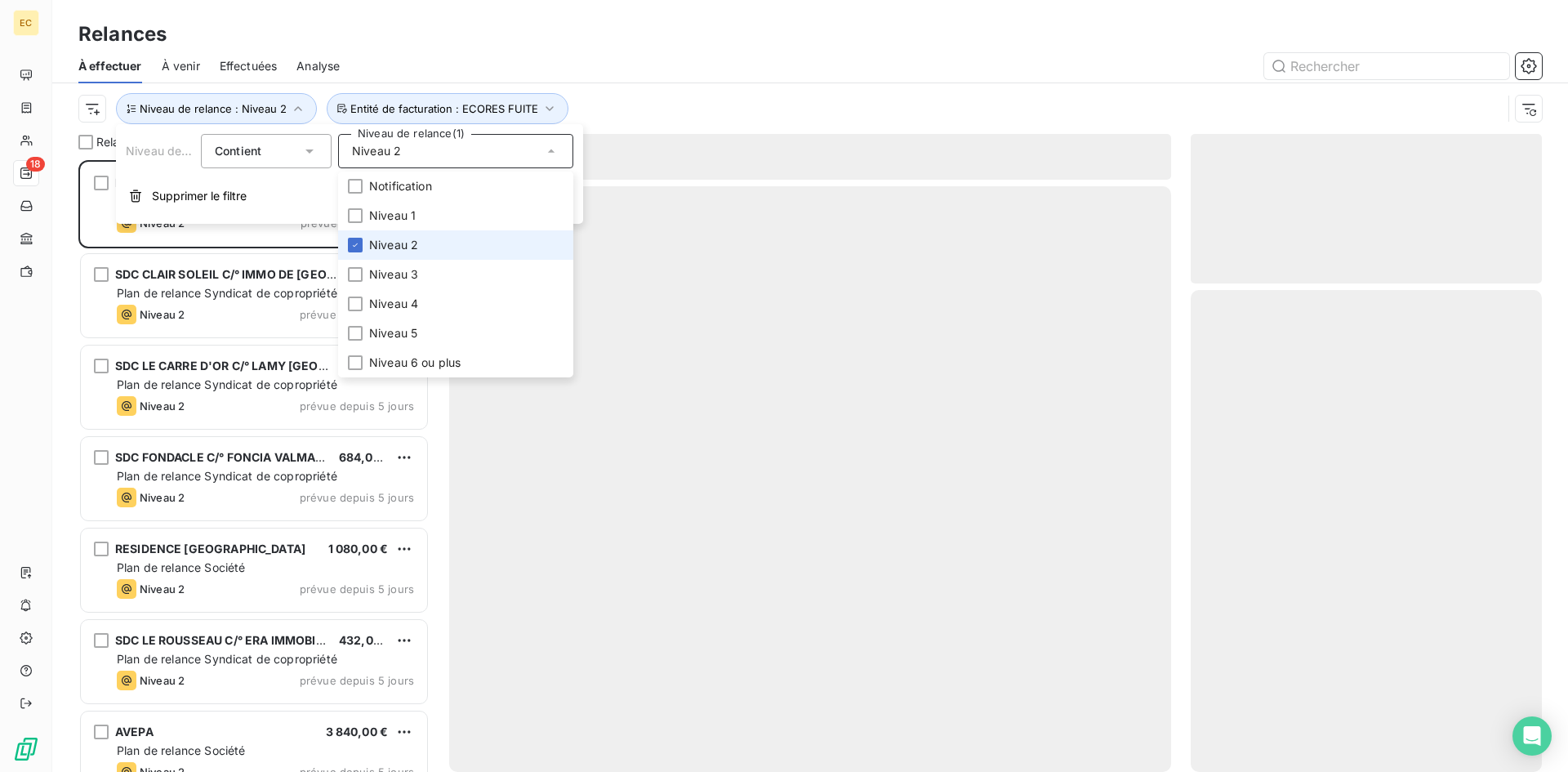
scroll to position [600, 339]
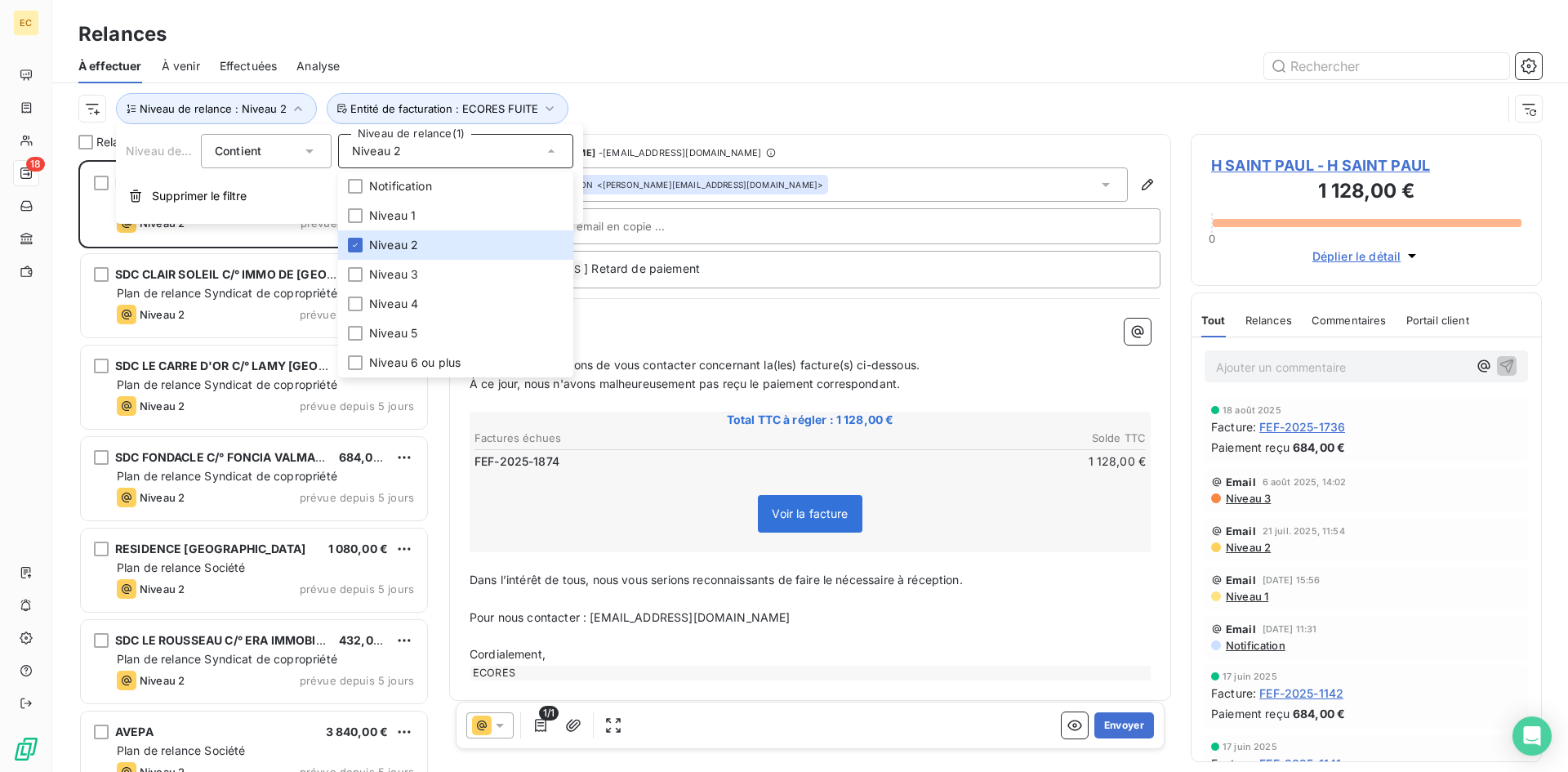
click at [740, 88] on div "Niveau de relance : Niveau 2 Entité de facturation : ECORES FUITE" at bounding box center [810, 108] width 1464 height 51
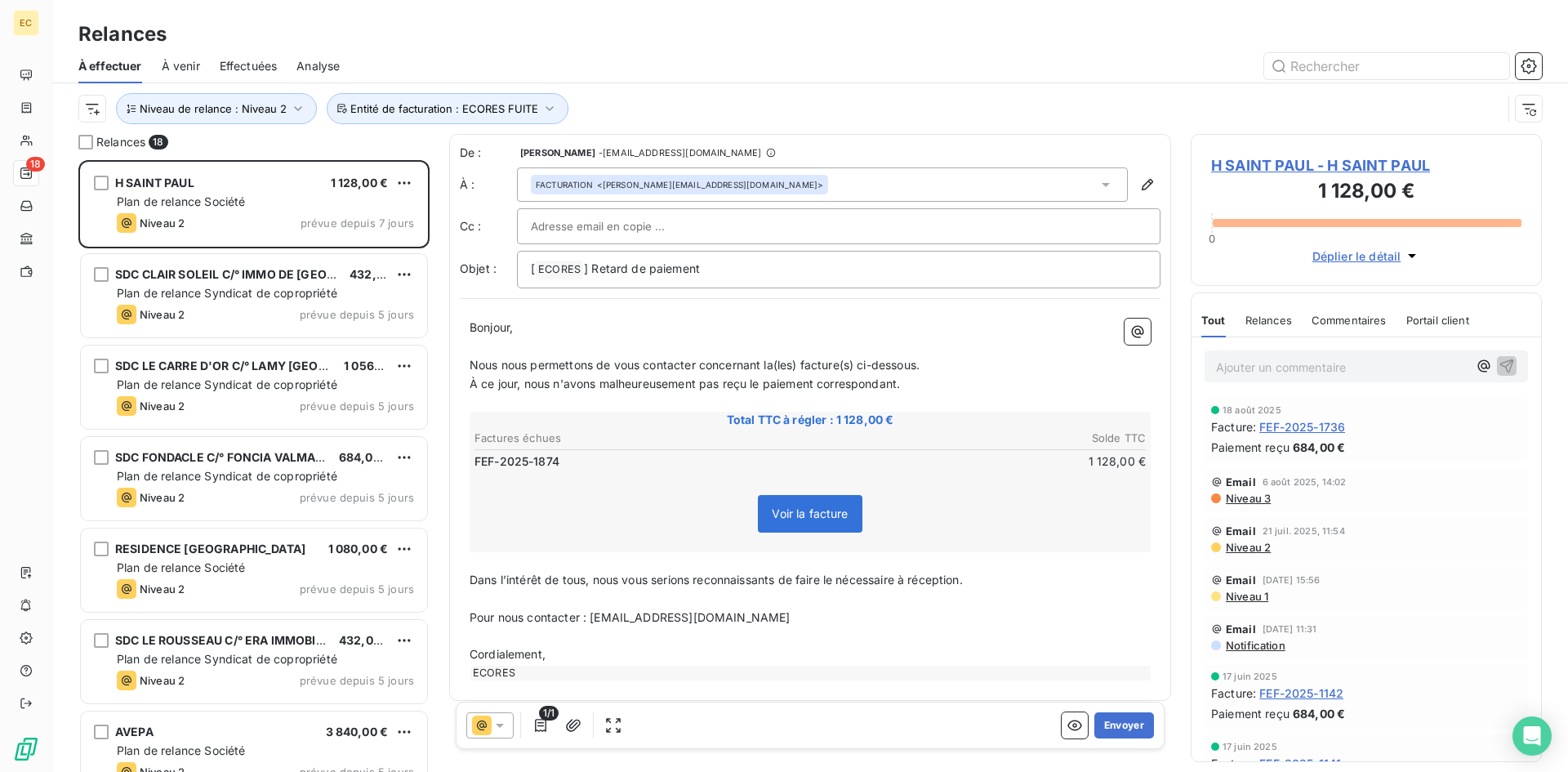
click at [1286, 166] on span "H SAINT PAUL - H SAINT PAUL" at bounding box center [1367, 165] width 310 height 22
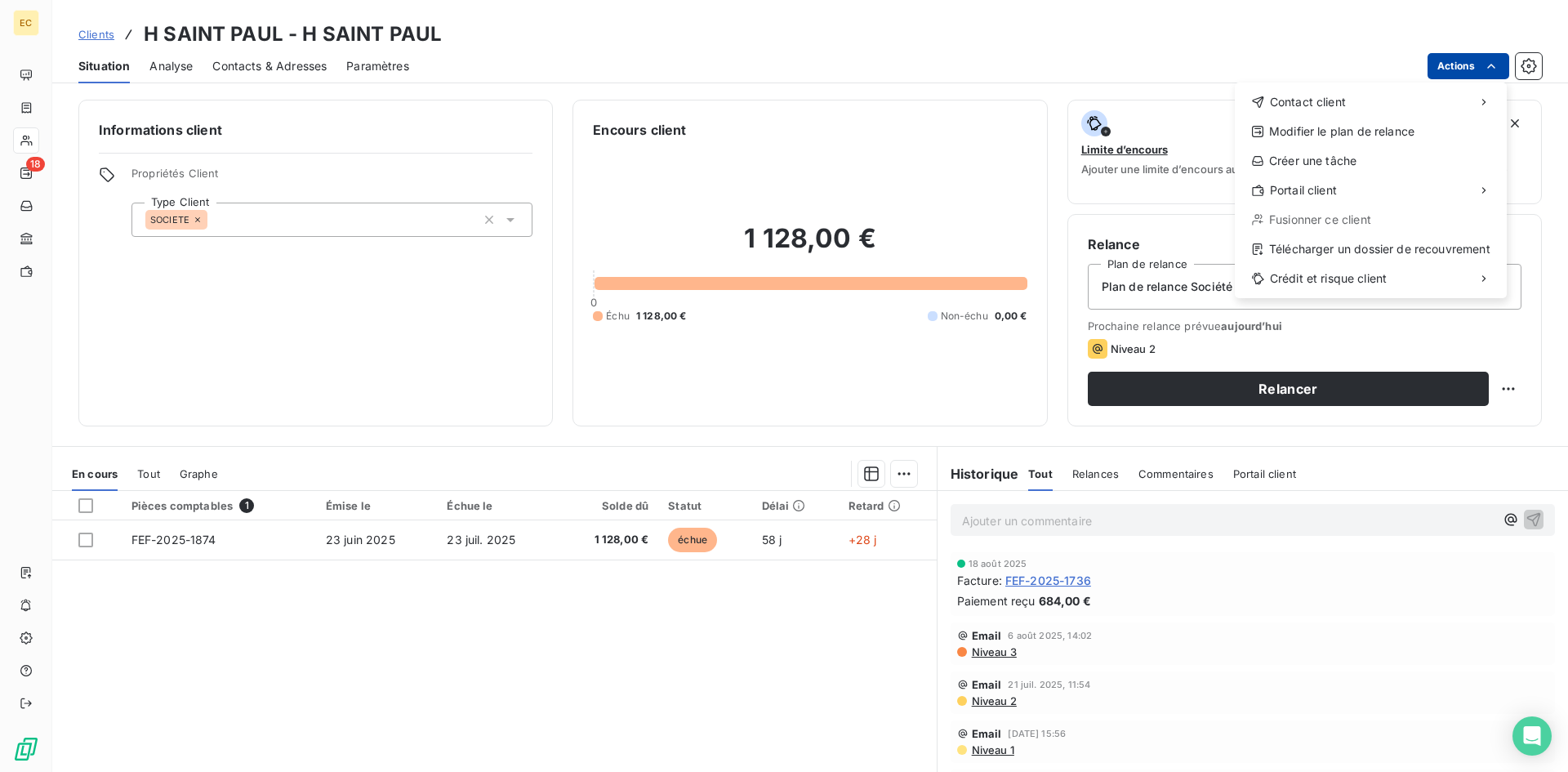
click at [1443, 68] on html "EC 18 Clients H SAINT PAUL - H SAINT PAUL Situation Analyse Contacts & Adresses…" at bounding box center [784, 386] width 1568 height 772
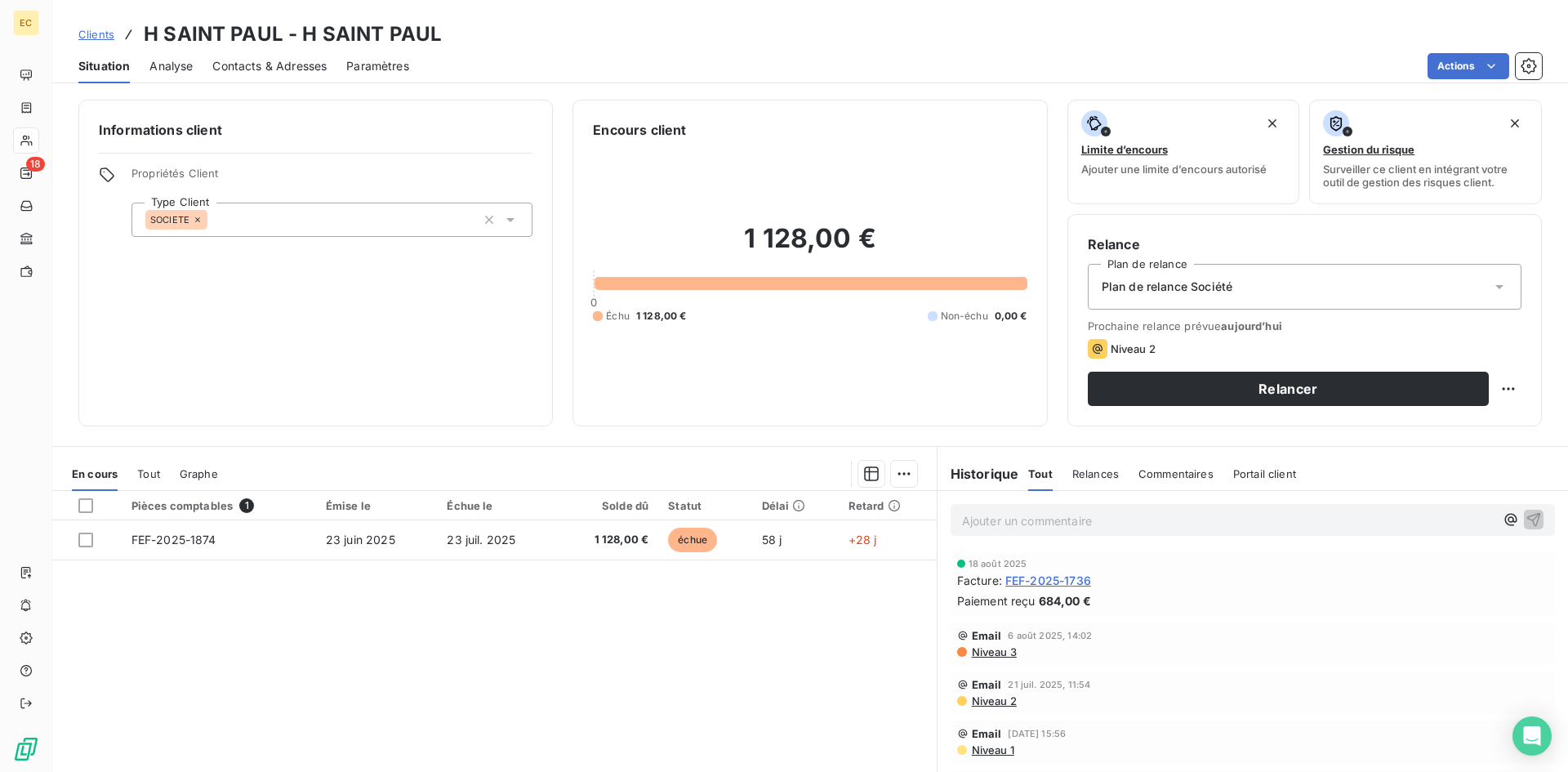
click at [518, 561] on div "Pièces comptables 1 Émise le Échue le Solde dû Statut Délai Retard FEF-2025-187…" at bounding box center [494, 648] width 884 height 314
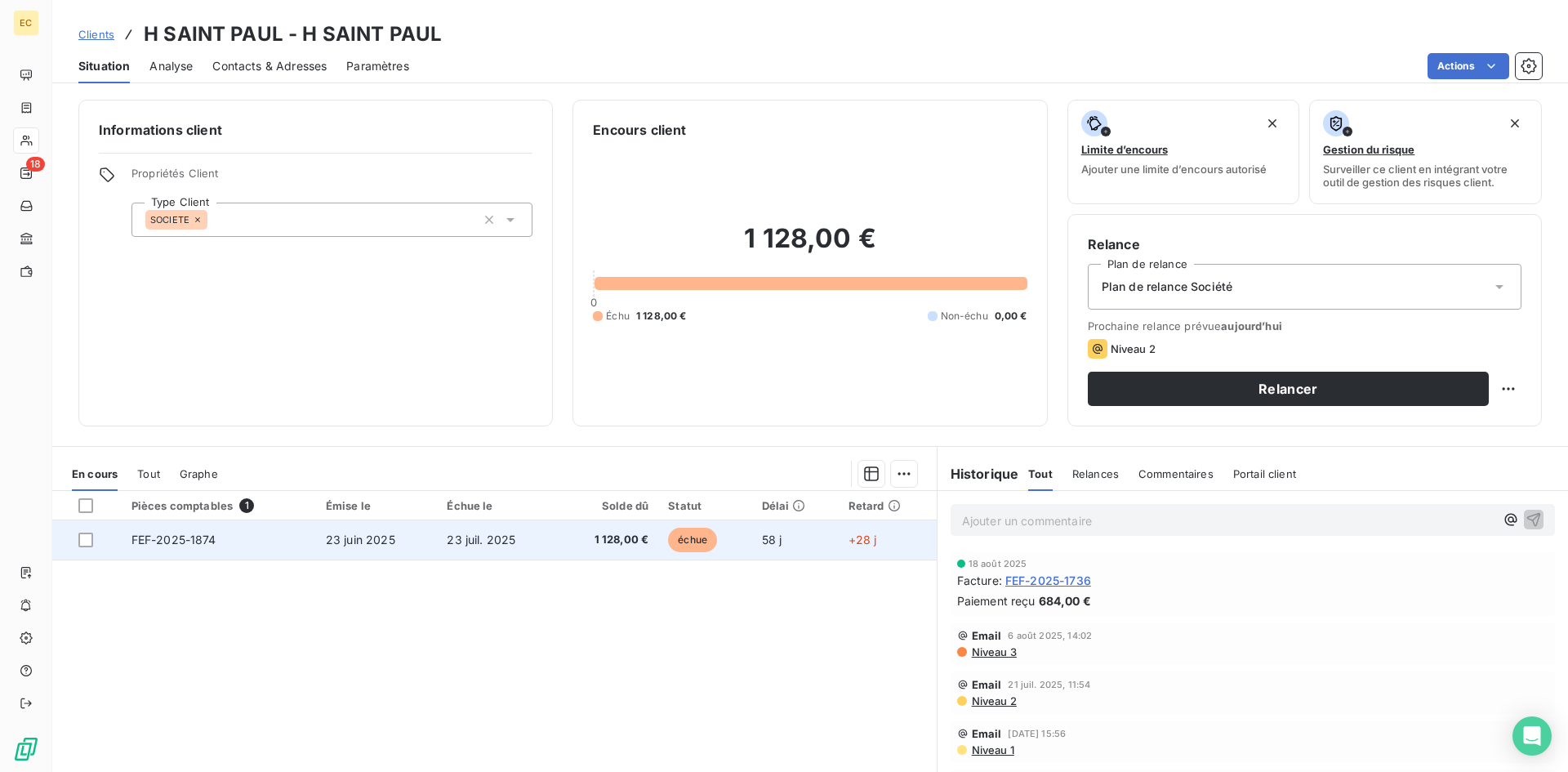
click at [518, 539] on td "23 juil. 2025" at bounding box center [497, 540] width 120 height 39
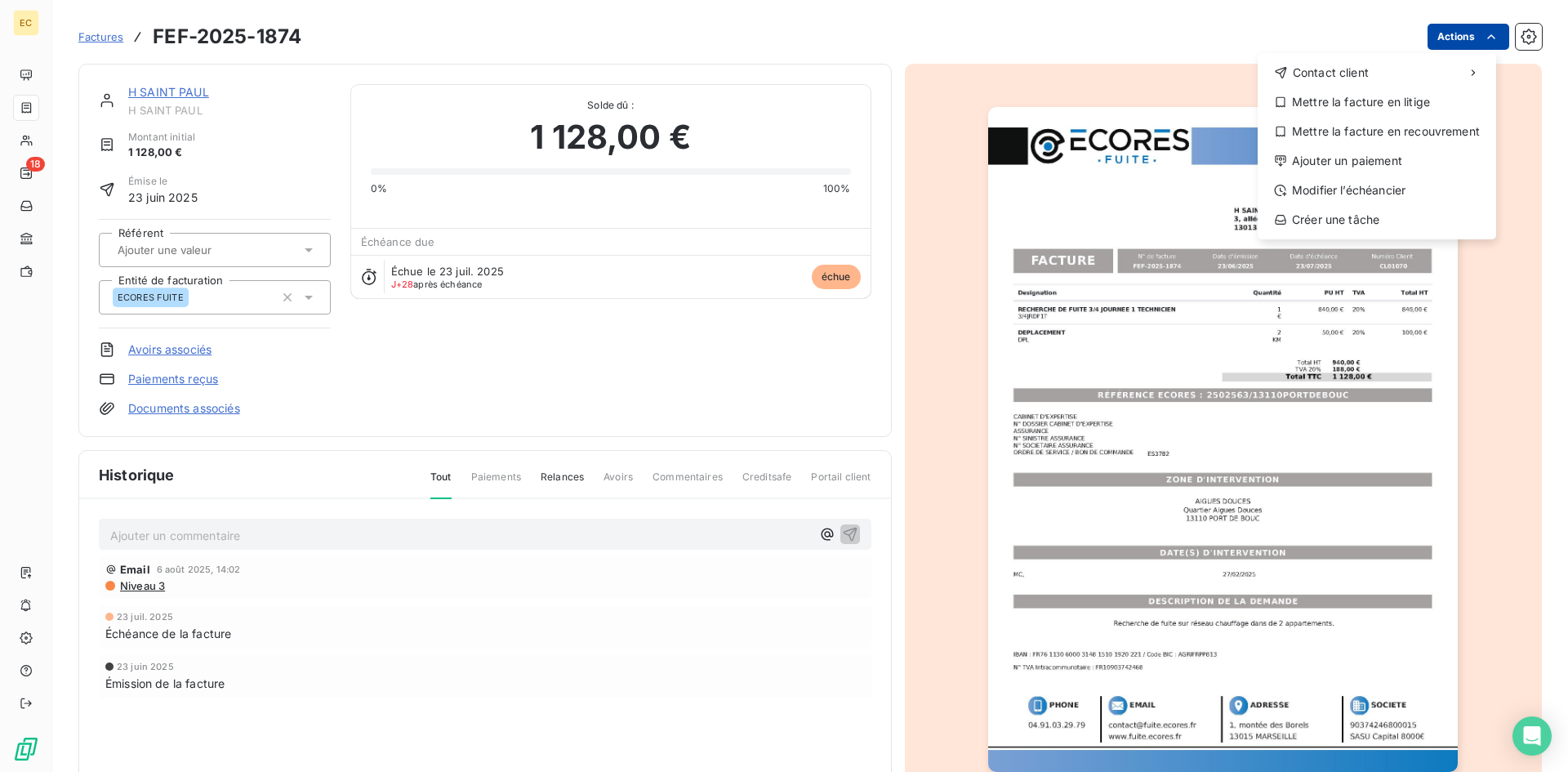
click at [1455, 27] on html "EC 18 Factures FEF-2025-1874 Actions Contact client Mettre la facture en litige…" at bounding box center [784, 386] width 1568 height 772
click at [1382, 152] on div "Ajouter un paiement" at bounding box center [1377, 161] width 225 height 26
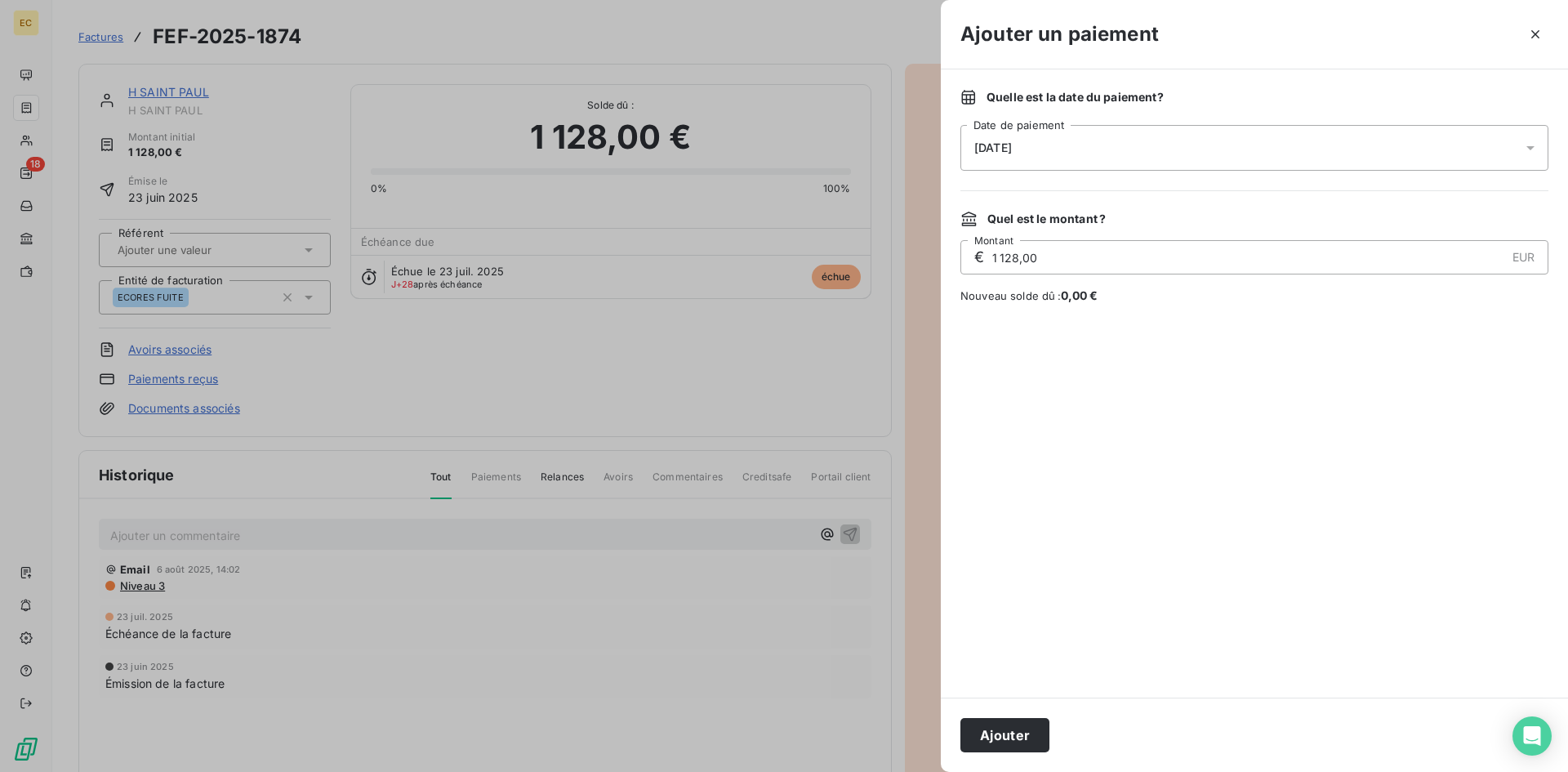
click at [995, 144] on span "[DATE]" at bounding box center [992, 148] width 38 height 13
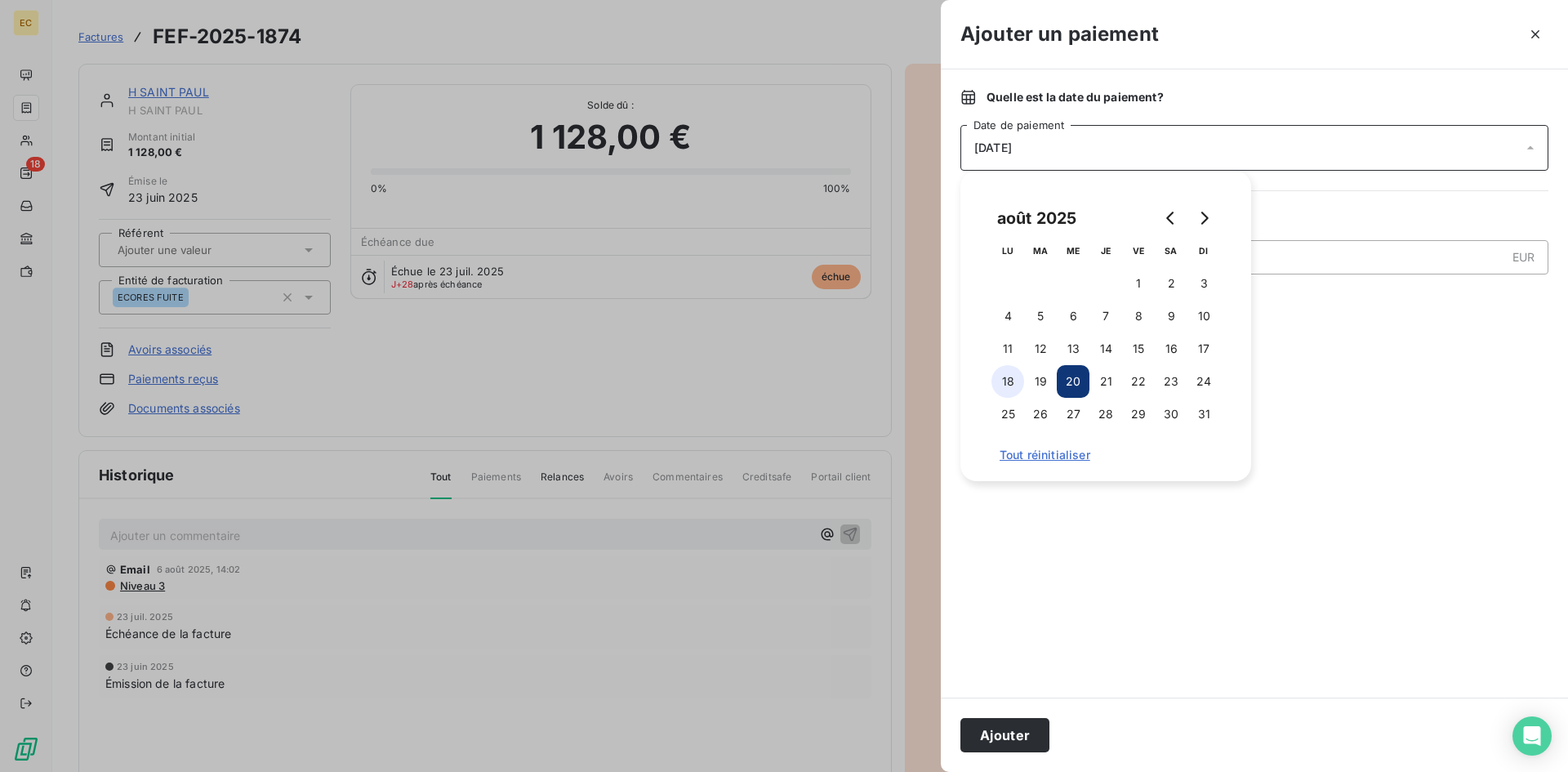
click at [1009, 383] on button "18" at bounding box center [1007, 381] width 32 height 32
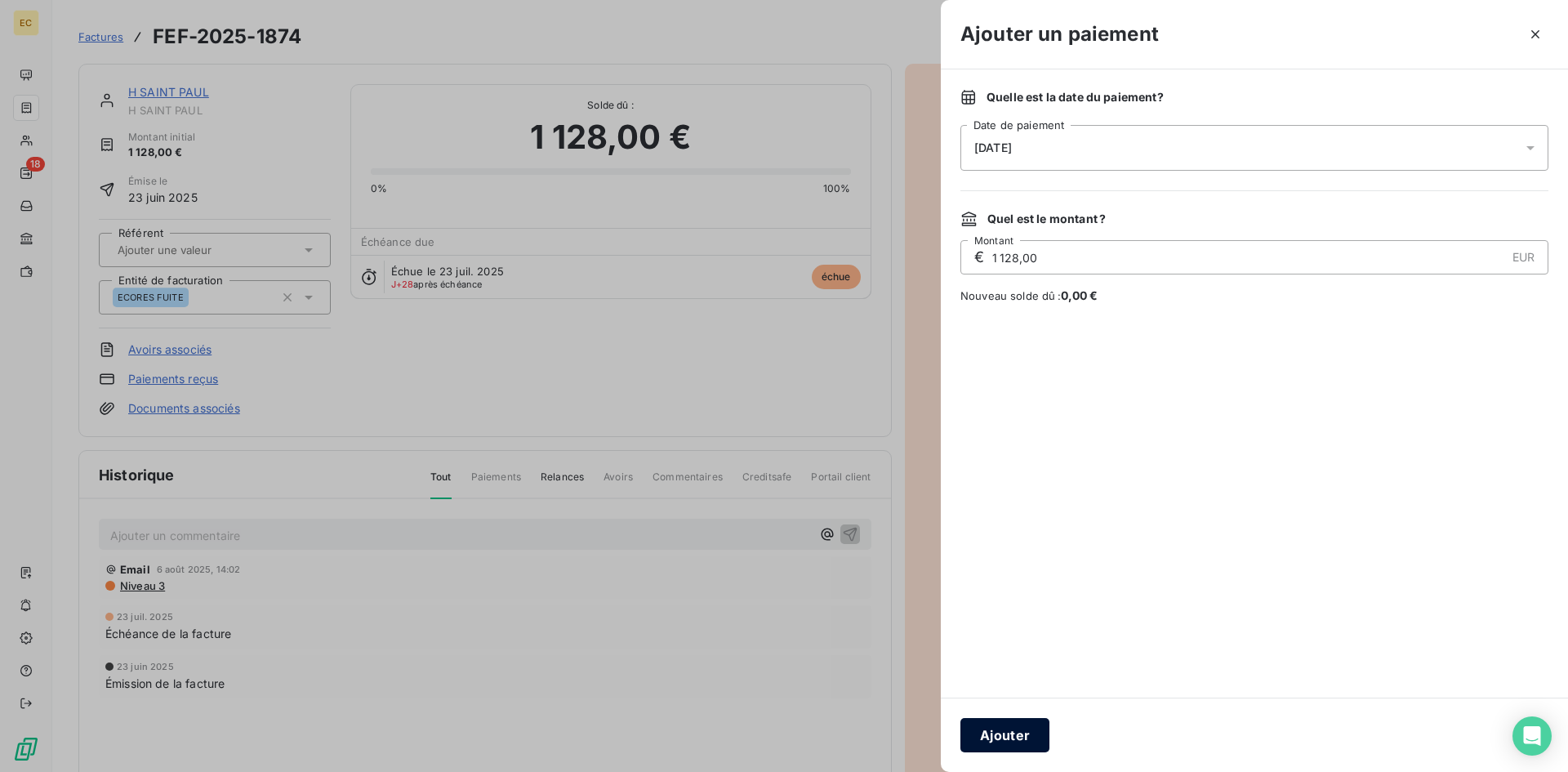
click at [1015, 737] on button "Ajouter" at bounding box center [1004, 735] width 89 height 34
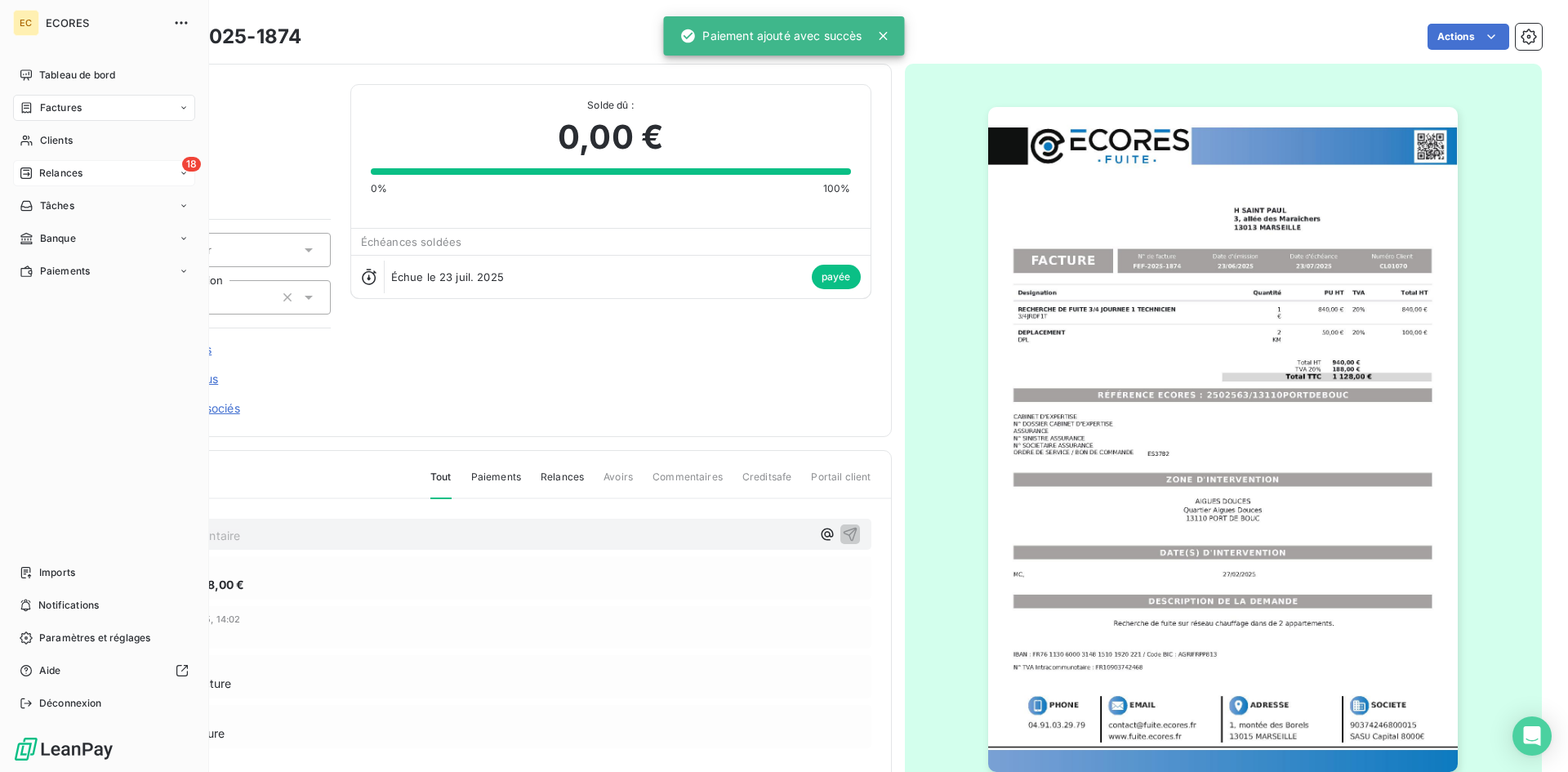
click at [63, 173] on span "Relances" at bounding box center [60, 173] width 43 height 15
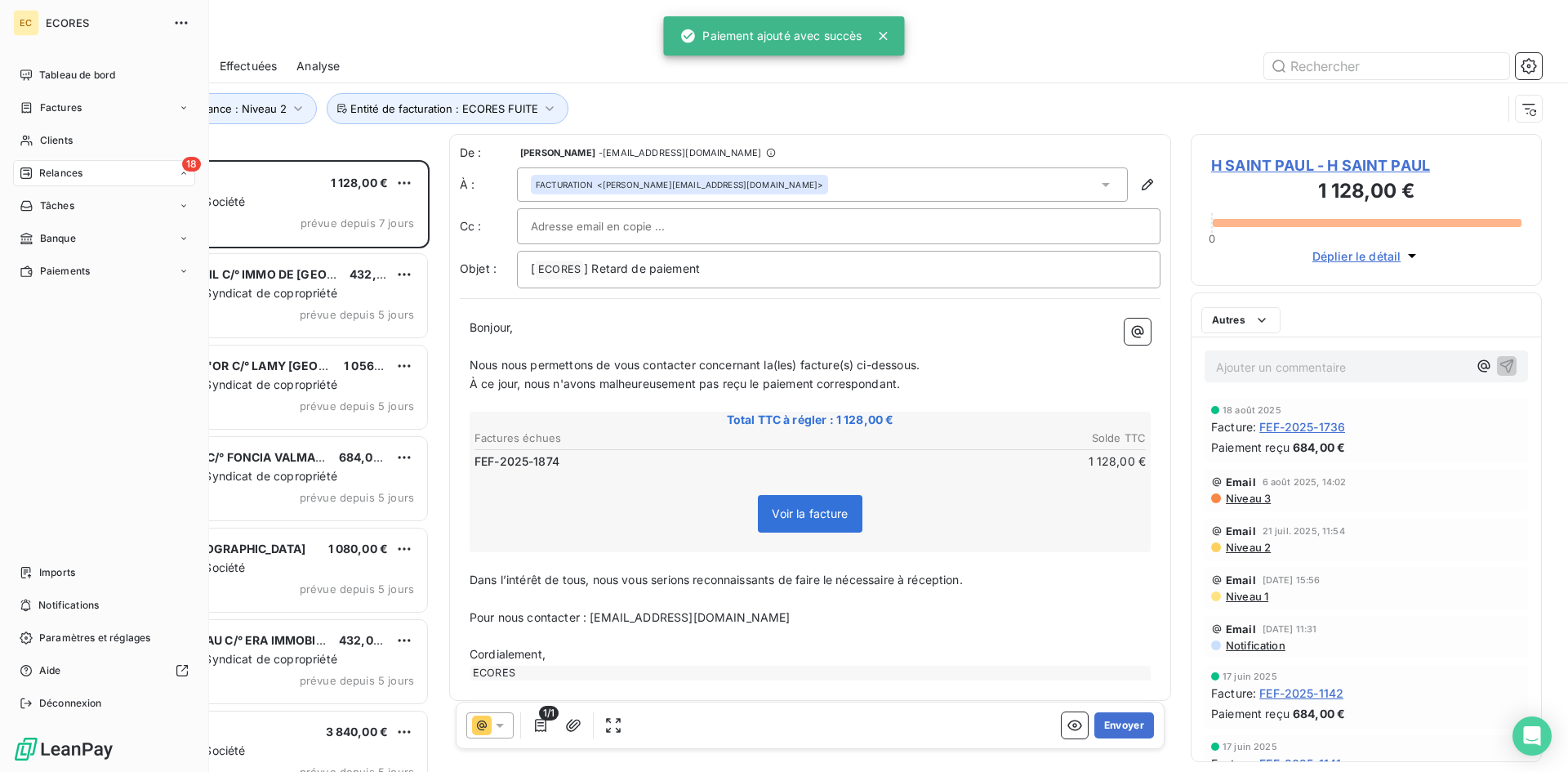
scroll to position [600, 339]
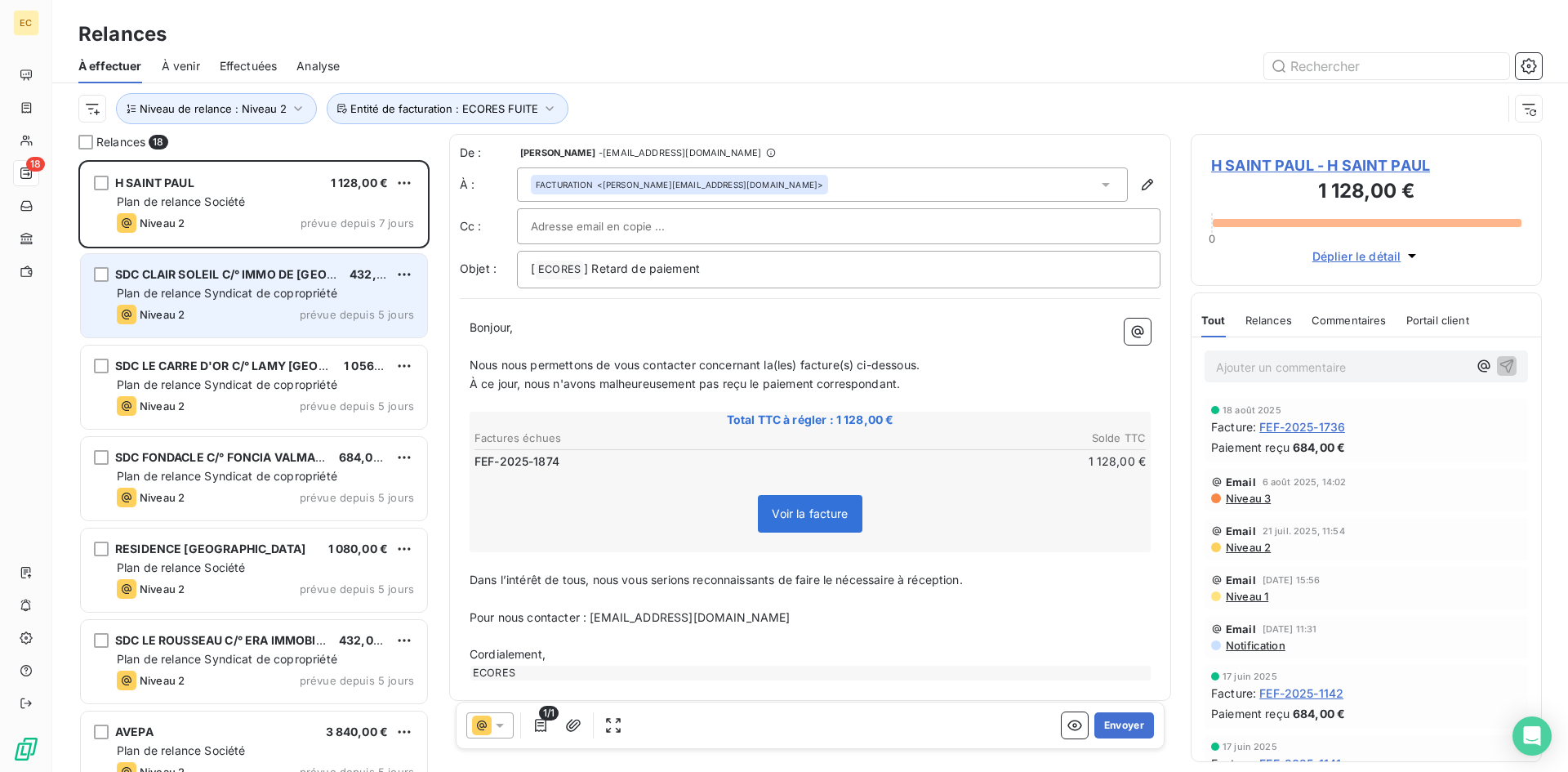
click at [307, 294] on span "Plan de relance Syndicat de copropriété" at bounding box center [226, 292] width 221 height 14
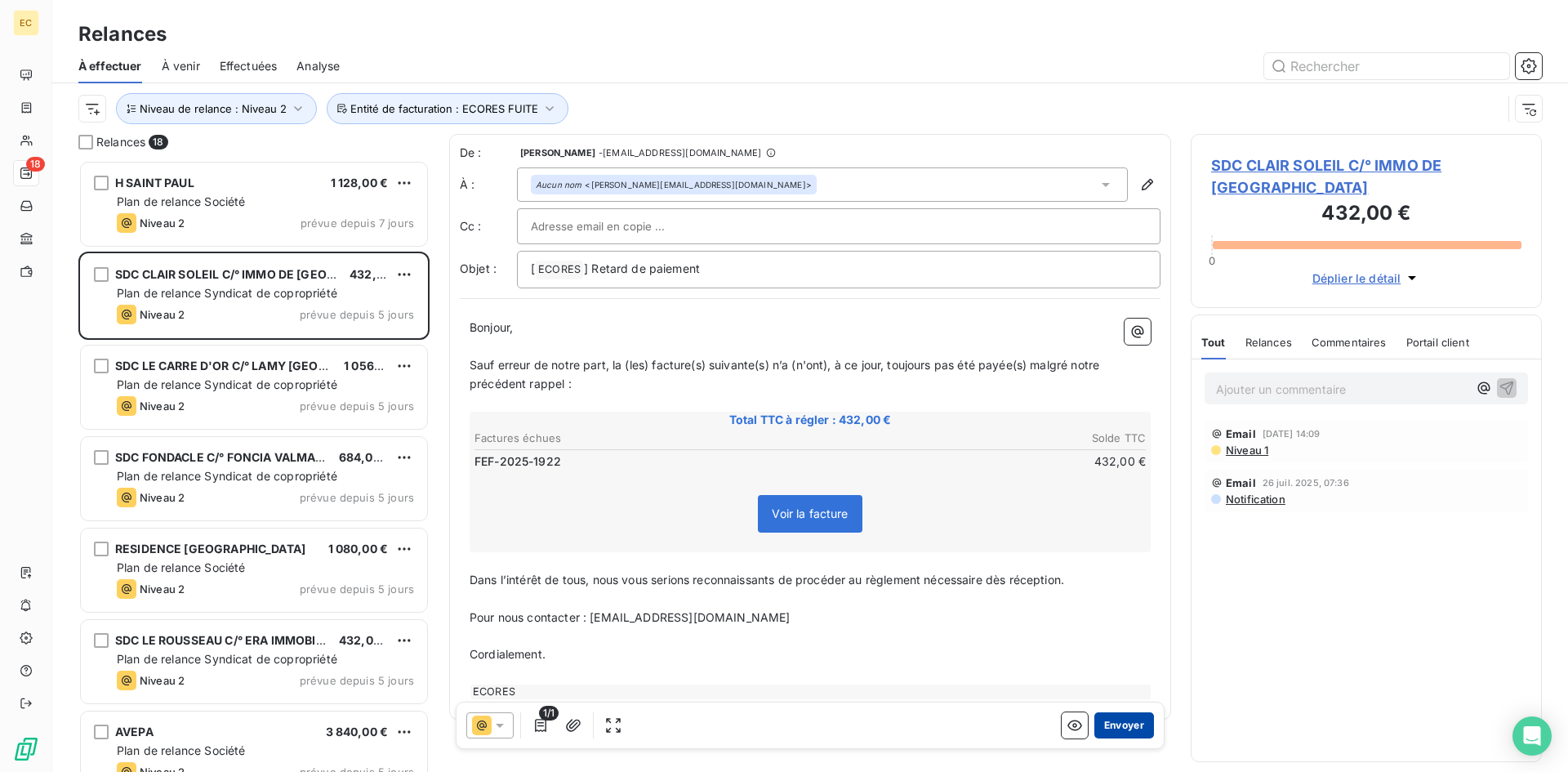
click at [1123, 728] on button "Envoyer" at bounding box center [1124, 726] width 60 height 26
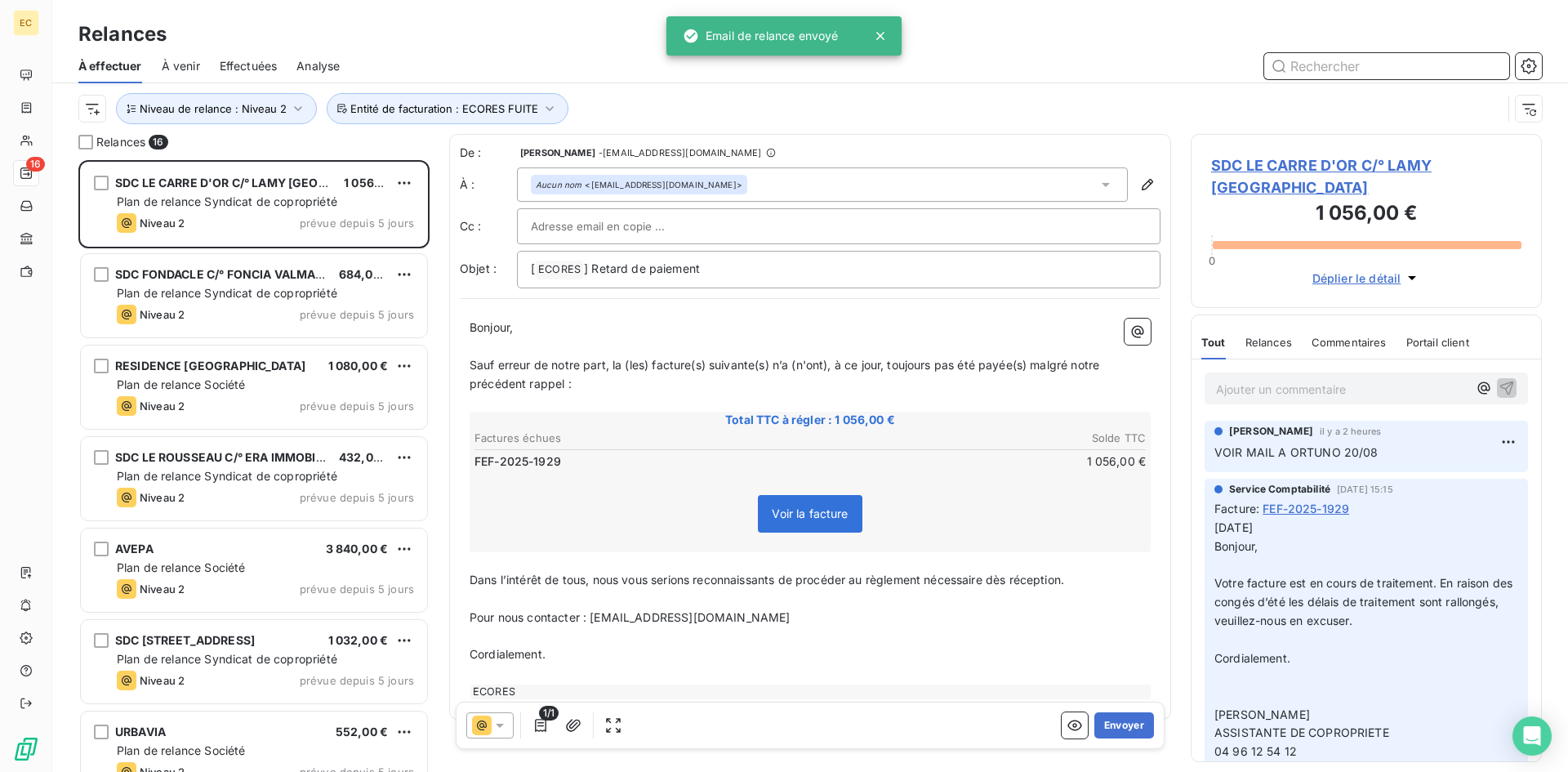
click at [1365, 65] on input "text" at bounding box center [1386, 66] width 245 height 26
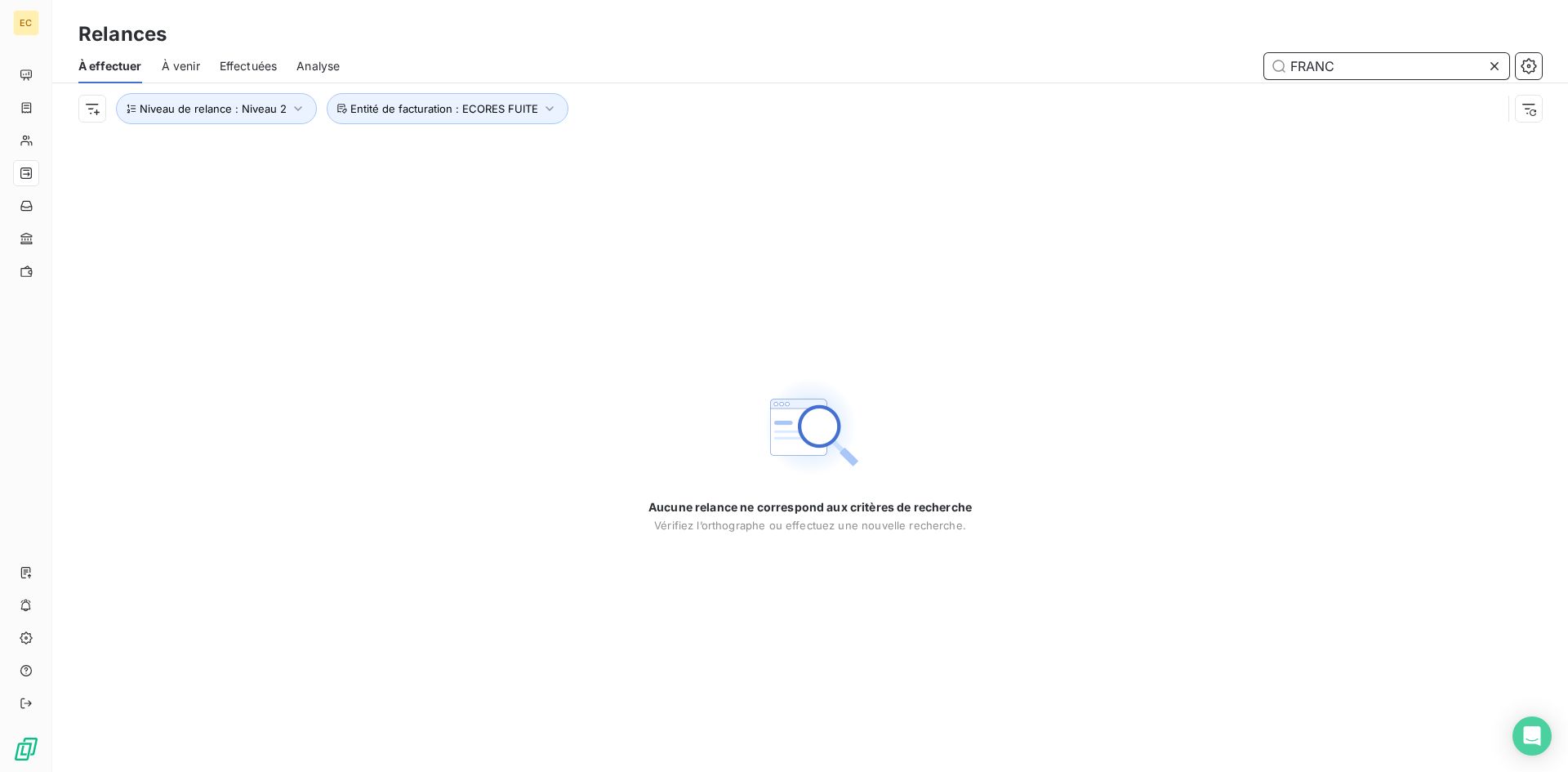
drag, startPoint x: 1365, startPoint y: 65, endPoint x: 1293, endPoint y: 67, distance: 72.0
click at [1293, 67] on input "FRANC" at bounding box center [1386, 66] width 245 height 26
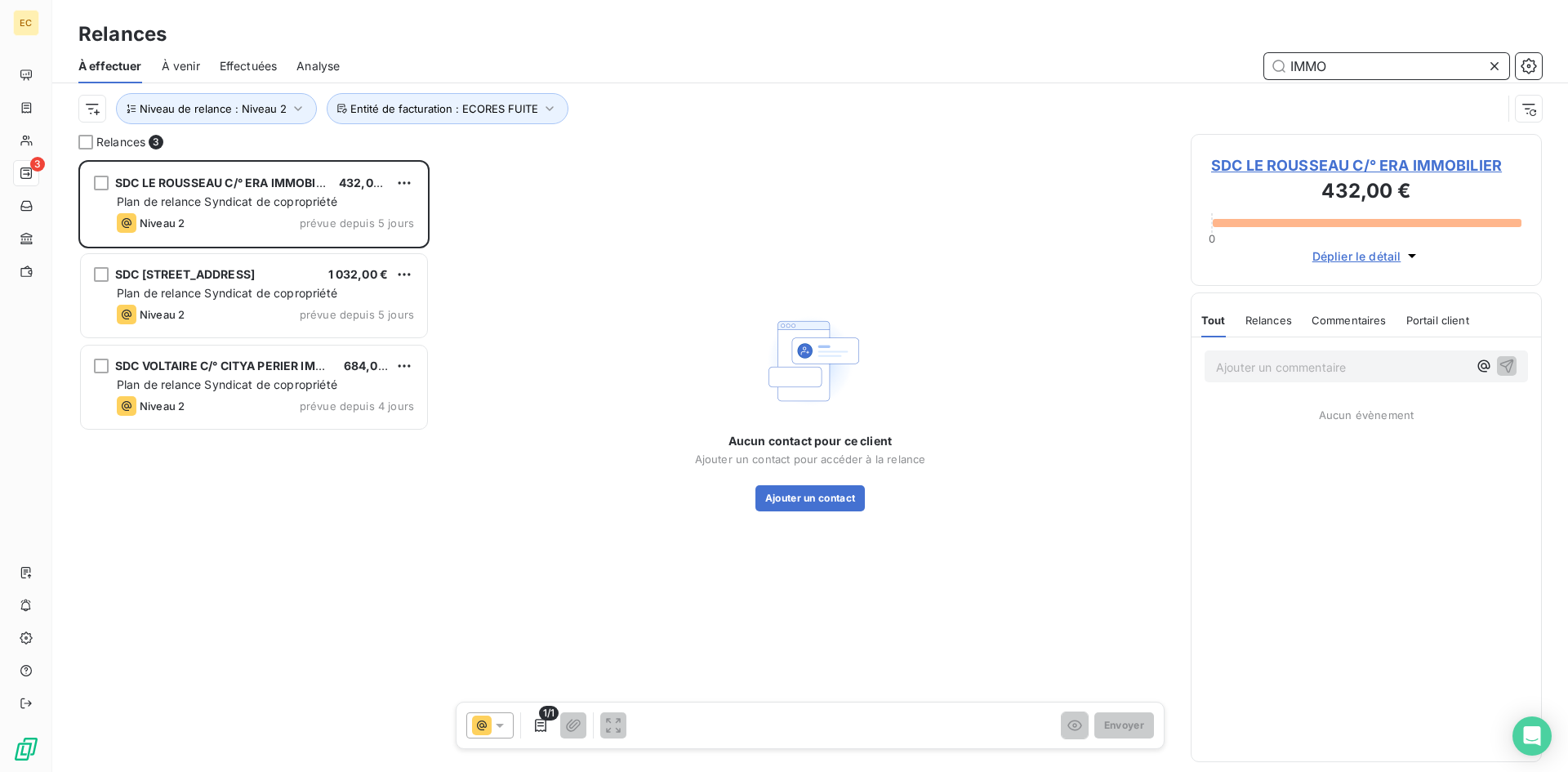
scroll to position [600, 339]
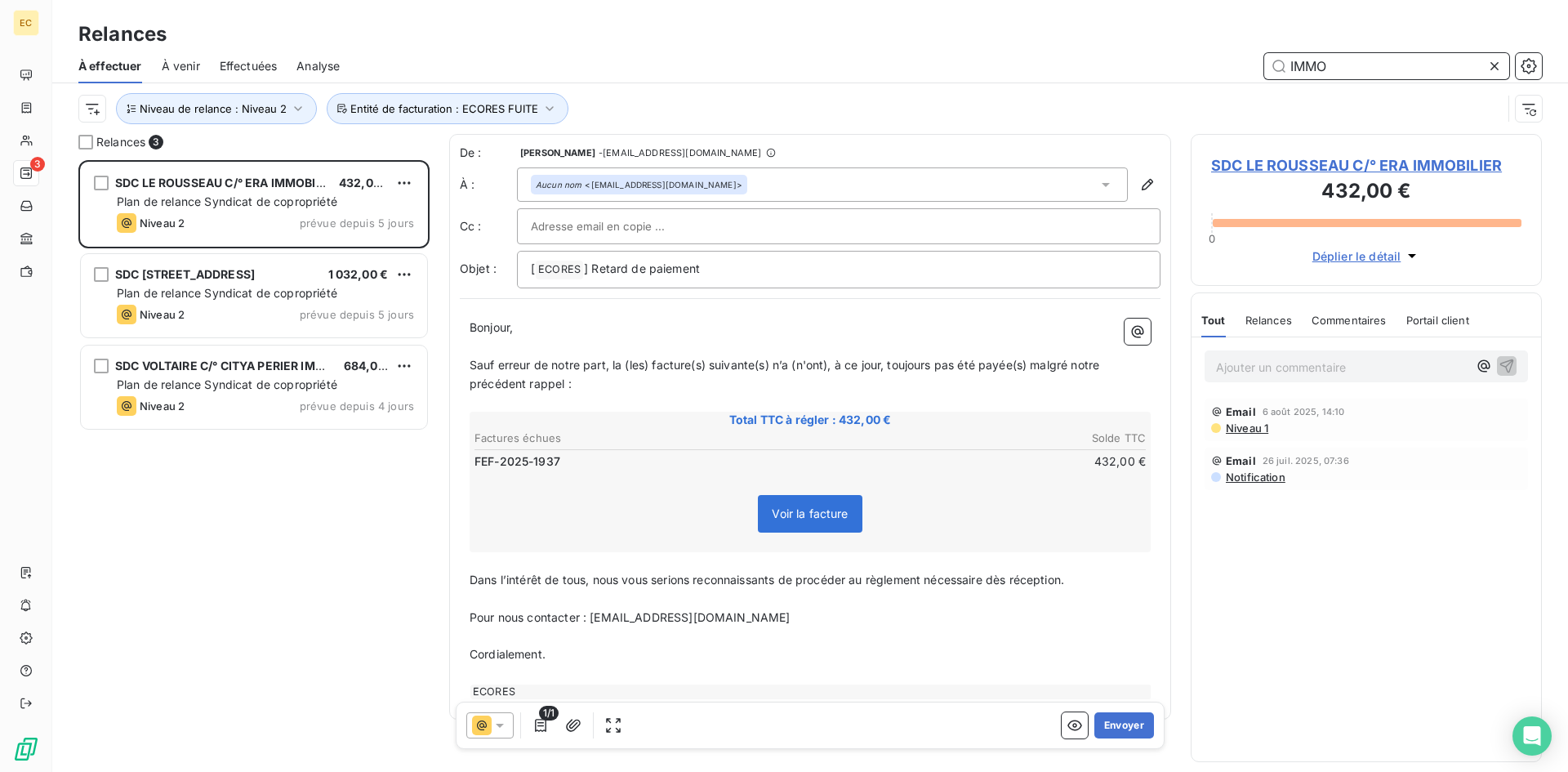
type input "IMMO"
click at [1490, 64] on icon at bounding box center [1494, 67] width 17 height 17
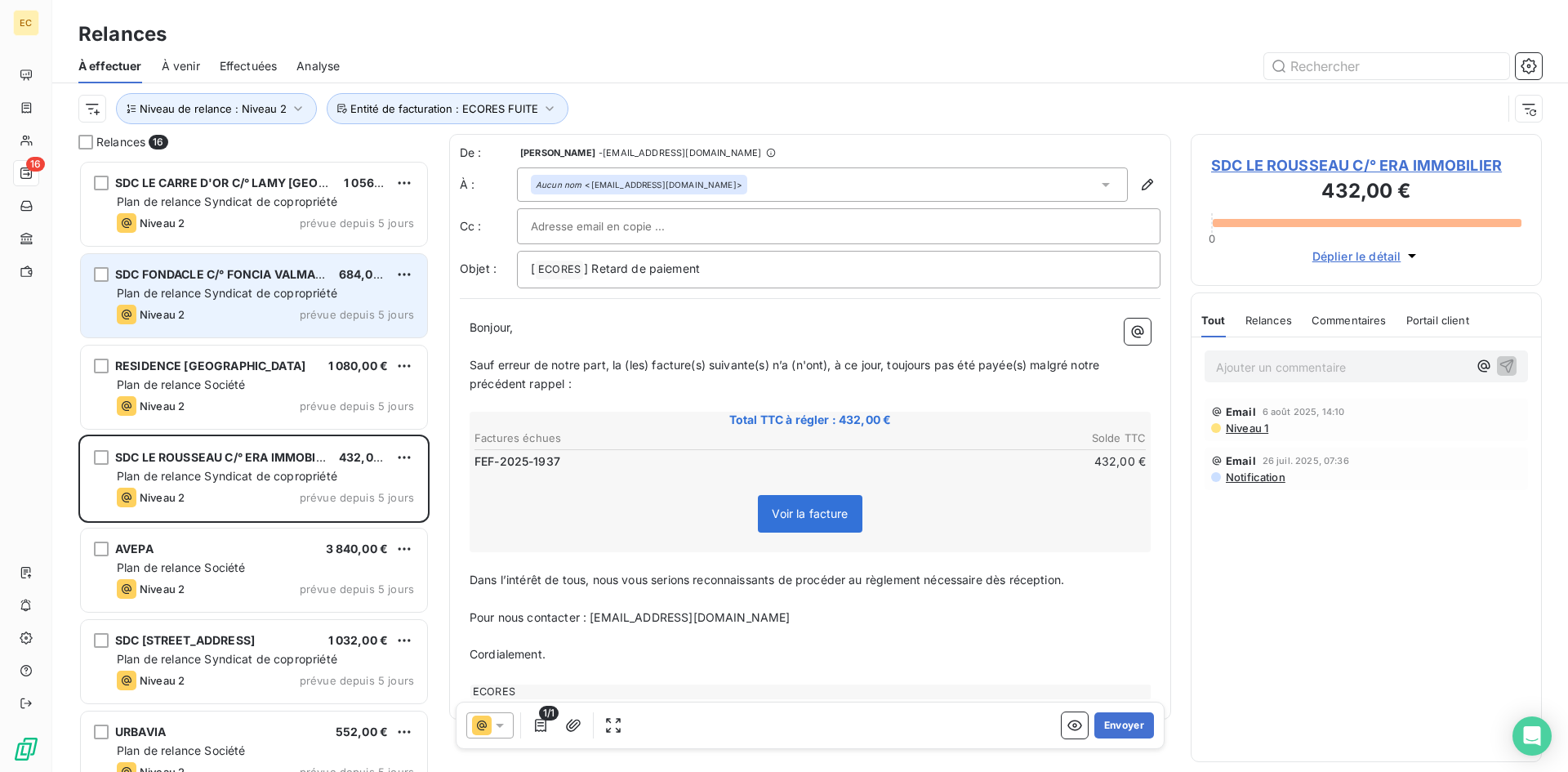
click at [184, 300] on div "Plan de relance Syndicat de copropriété" at bounding box center [265, 293] width 298 height 17
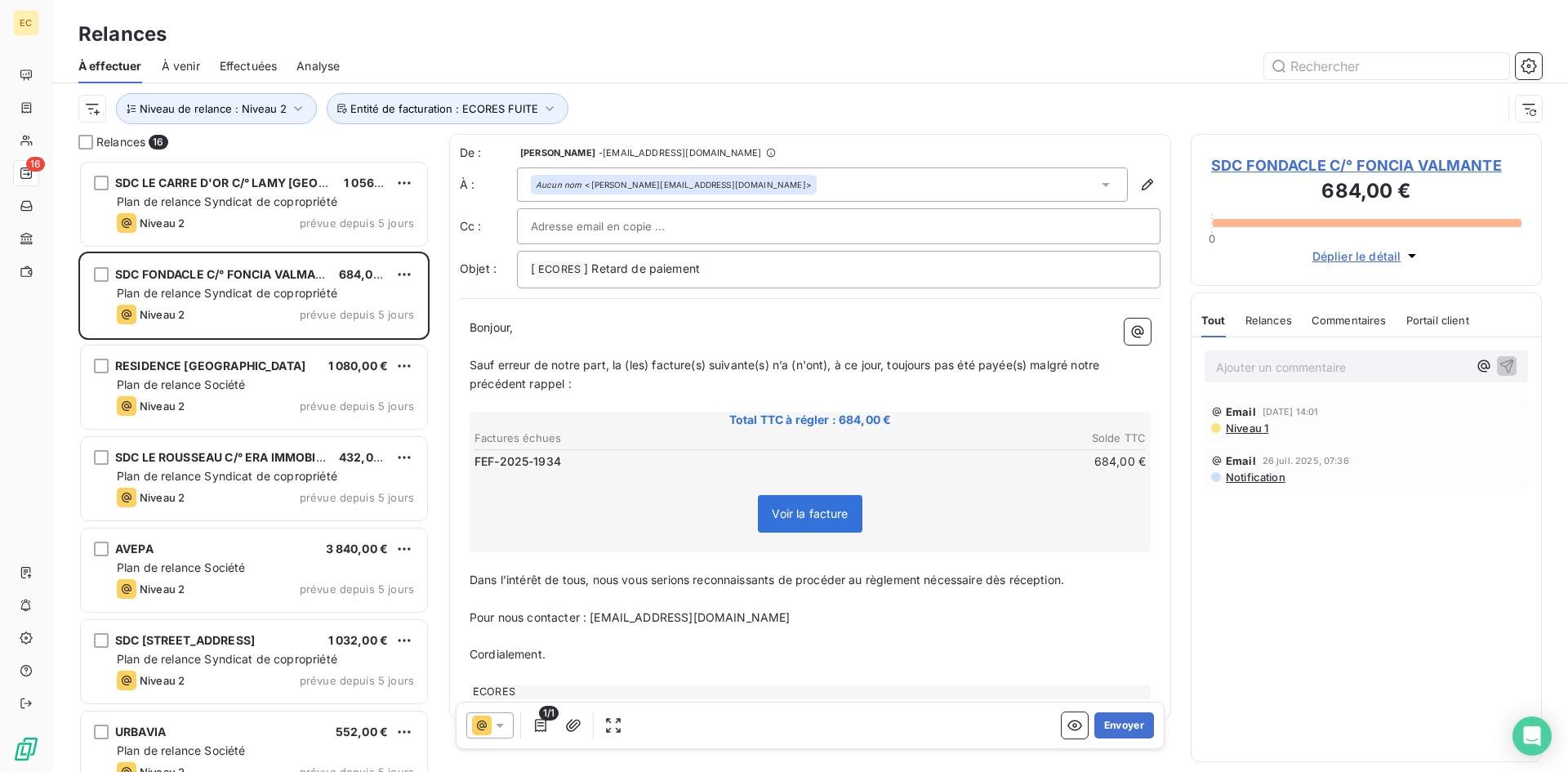
click at [1414, 158] on span "SDC FONDACLE C/° FONCIA VALMANTE" at bounding box center [1367, 165] width 310 height 22
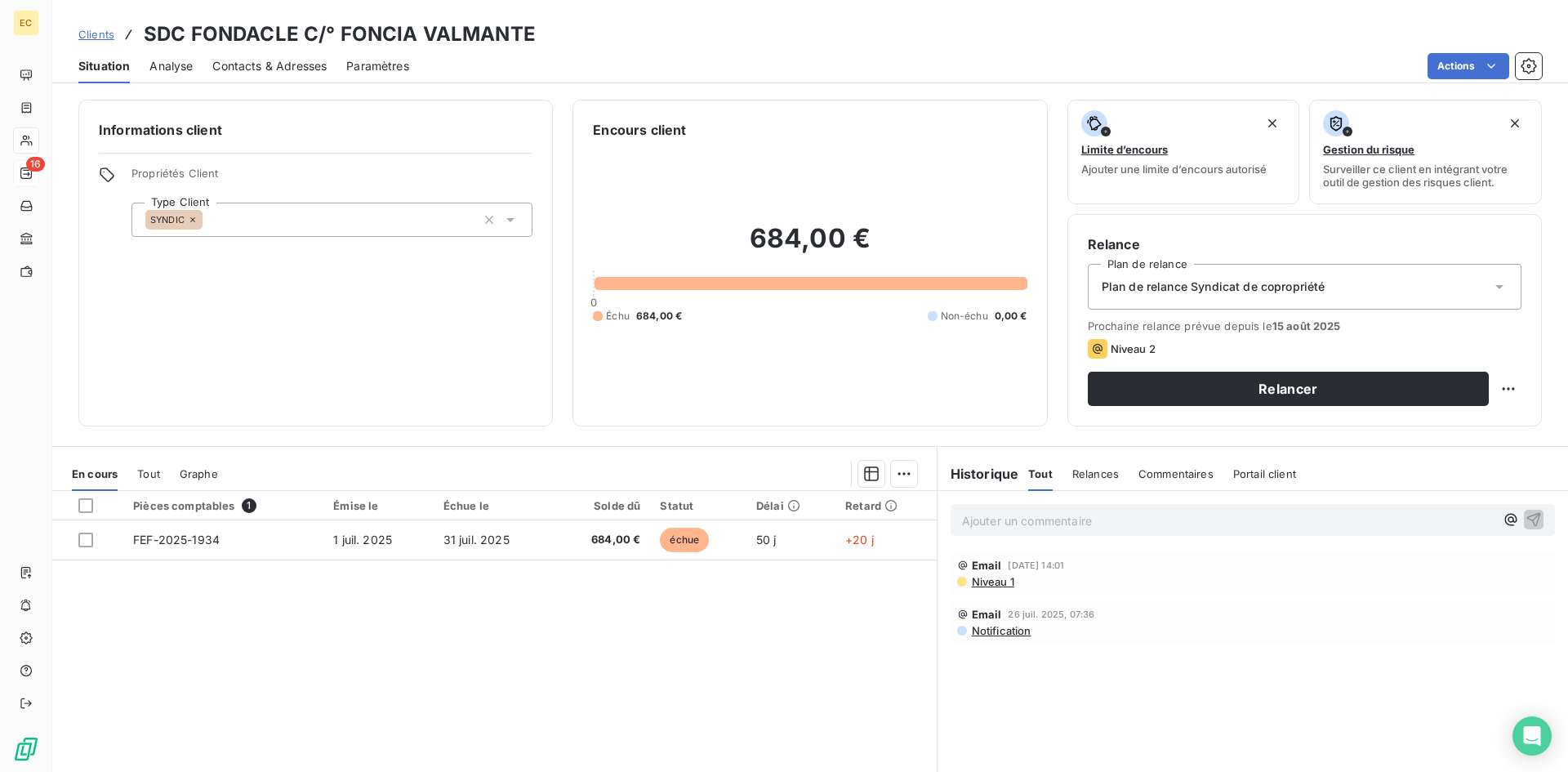
click at [236, 67] on span "Contacts & Adresses" at bounding box center [270, 67] width 115 height 17
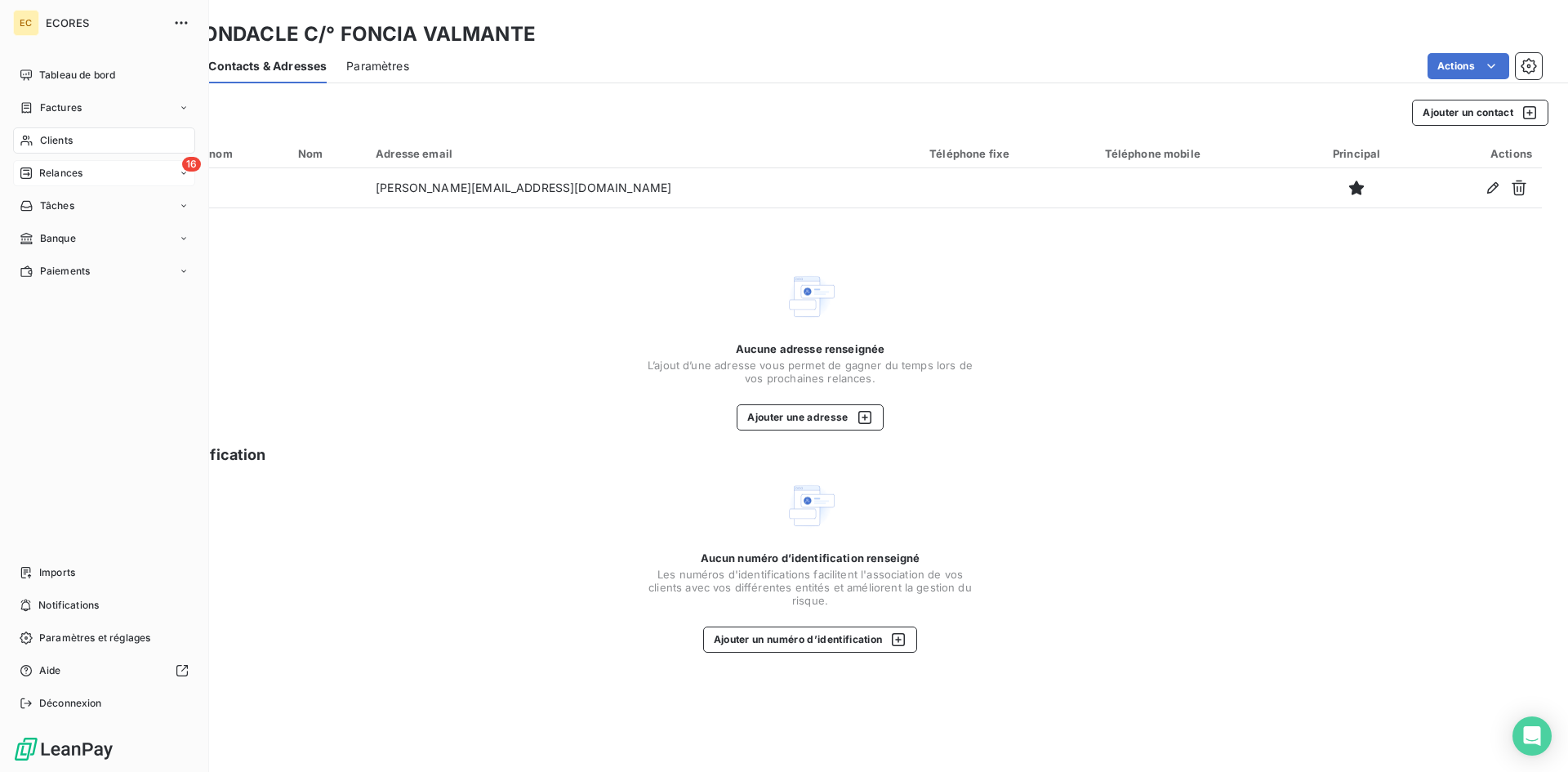
click at [63, 177] on span "Relances" at bounding box center [60, 173] width 43 height 15
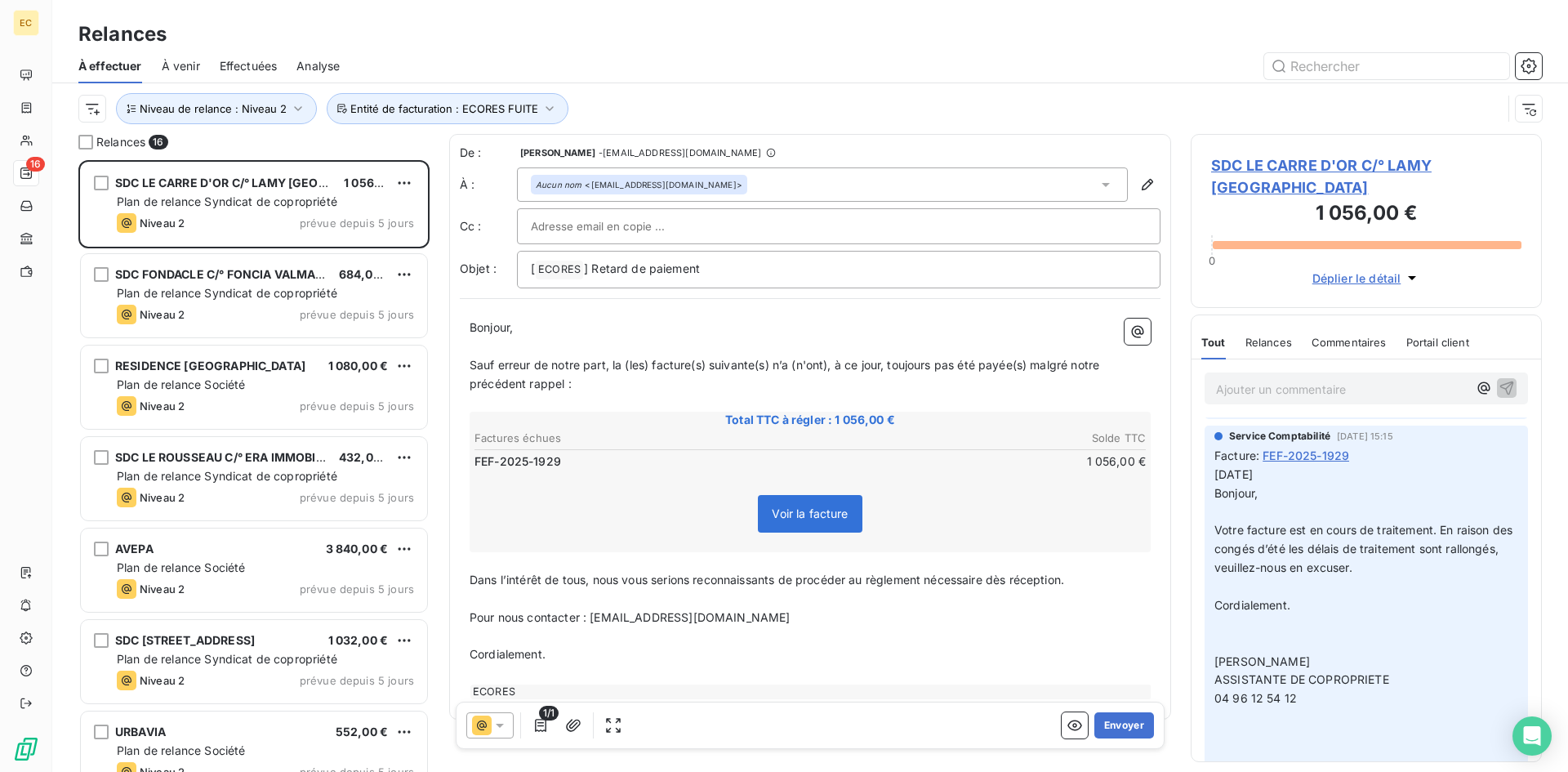
scroll to position [81, 0]
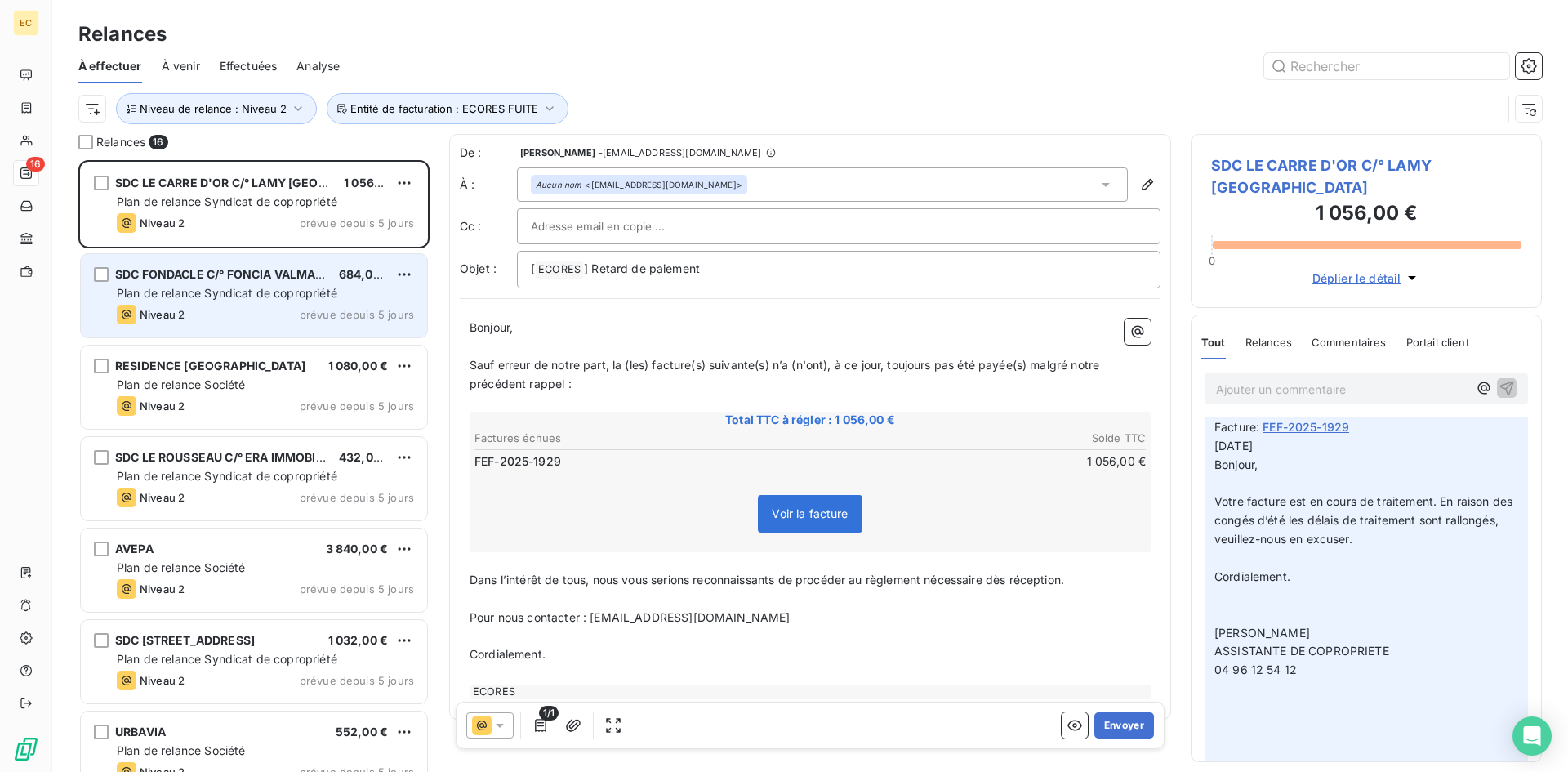
click at [170, 307] on div "Niveau 2" at bounding box center [150, 314] width 67 height 19
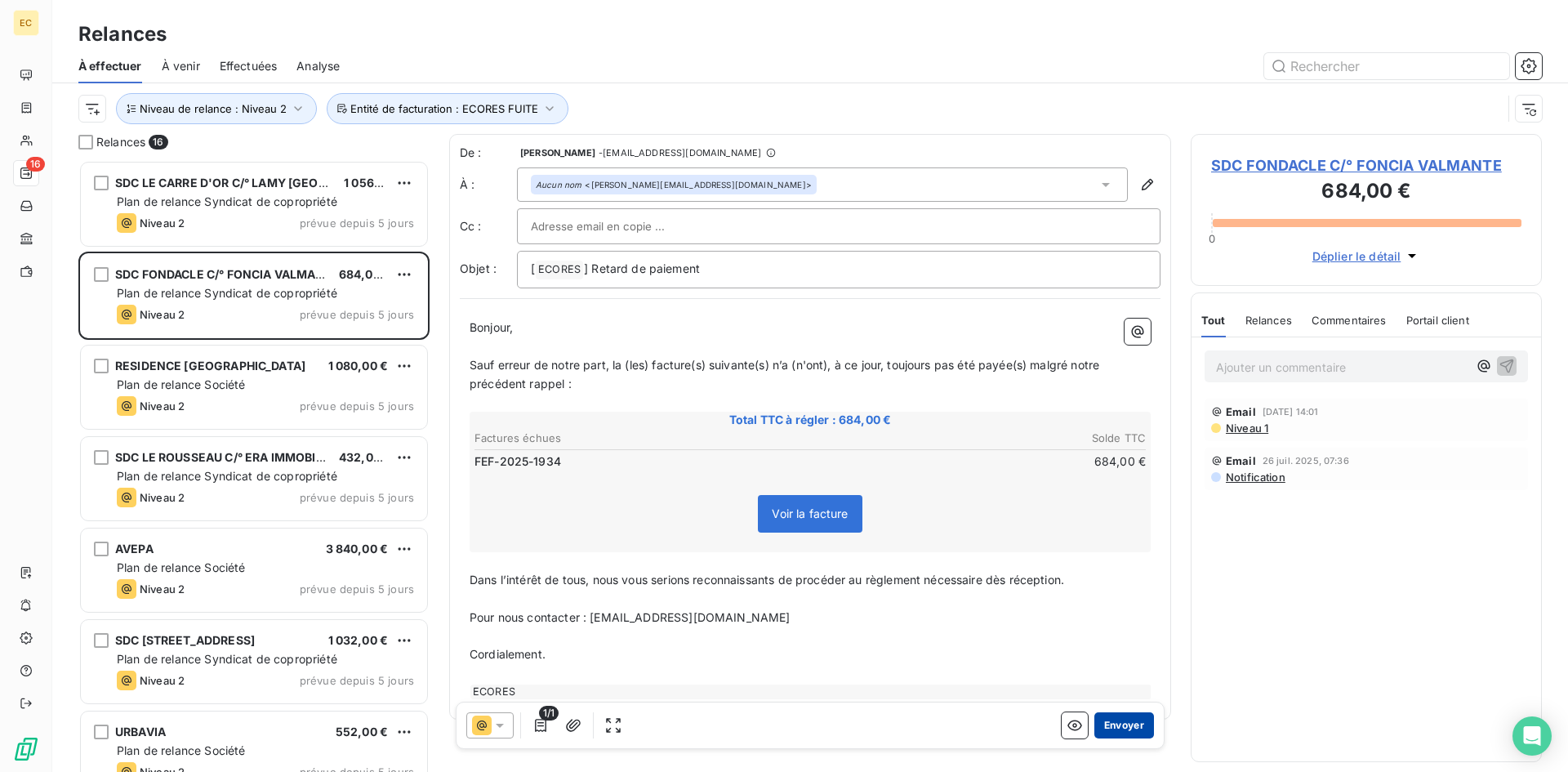
click at [1121, 727] on button "Envoyer" at bounding box center [1124, 726] width 60 height 26
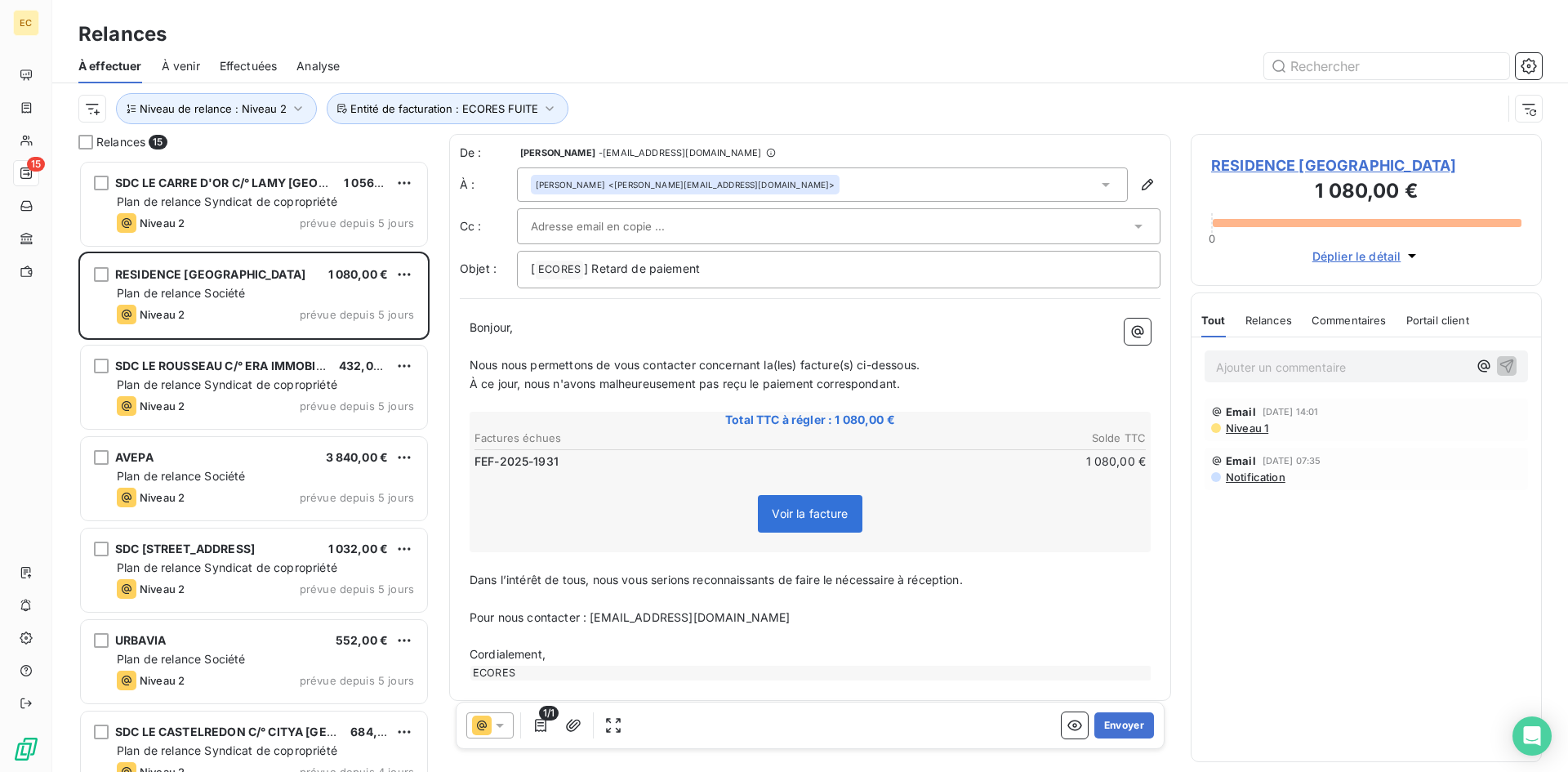
click at [1289, 172] on span "RESIDENCE [GEOGRAPHIC_DATA]" at bounding box center [1367, 165] width 310 height 22
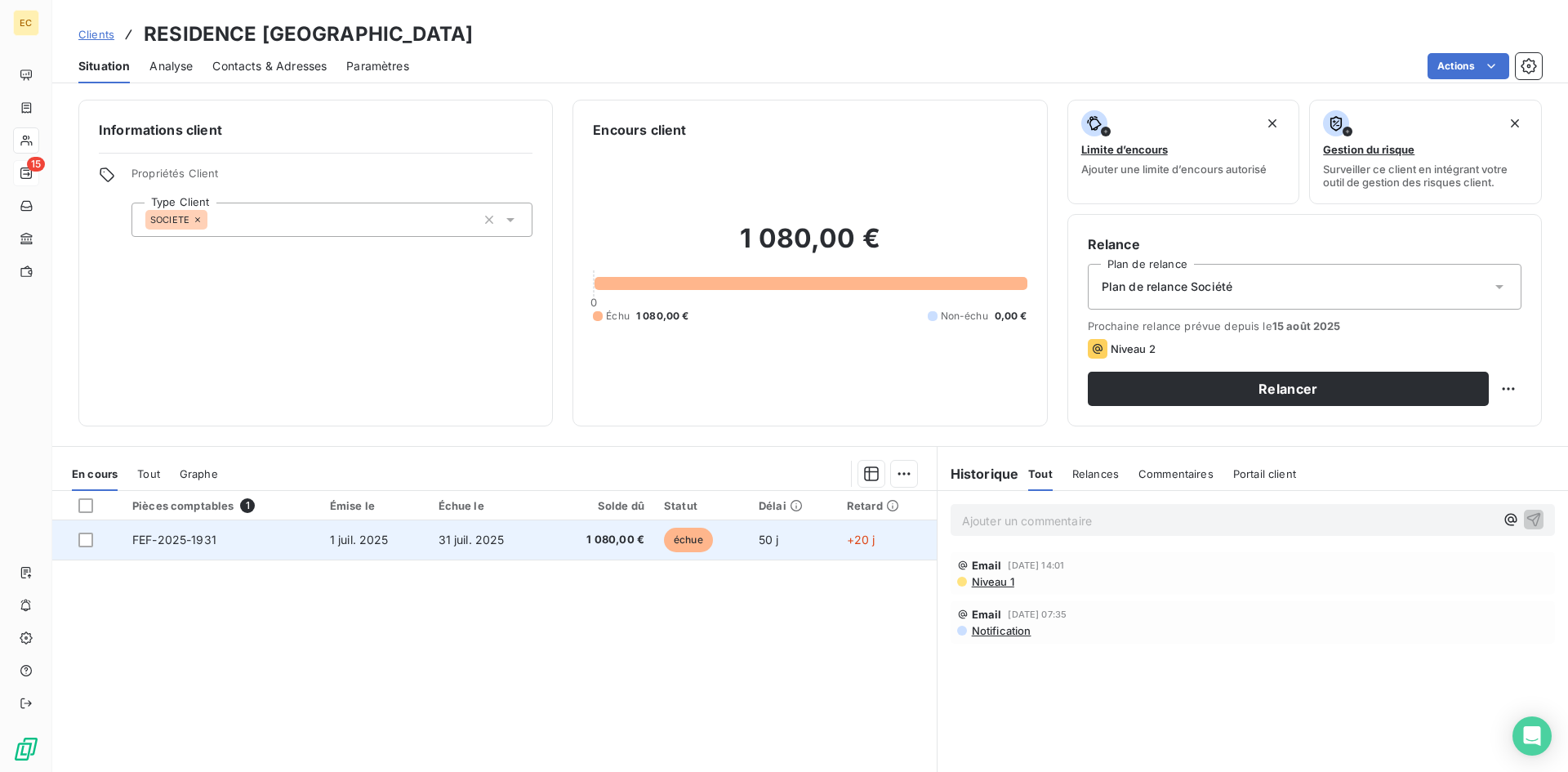
click at [368, 535] on span "1 juil. 2025" at bounding box center [359, 539] width 59 height 14
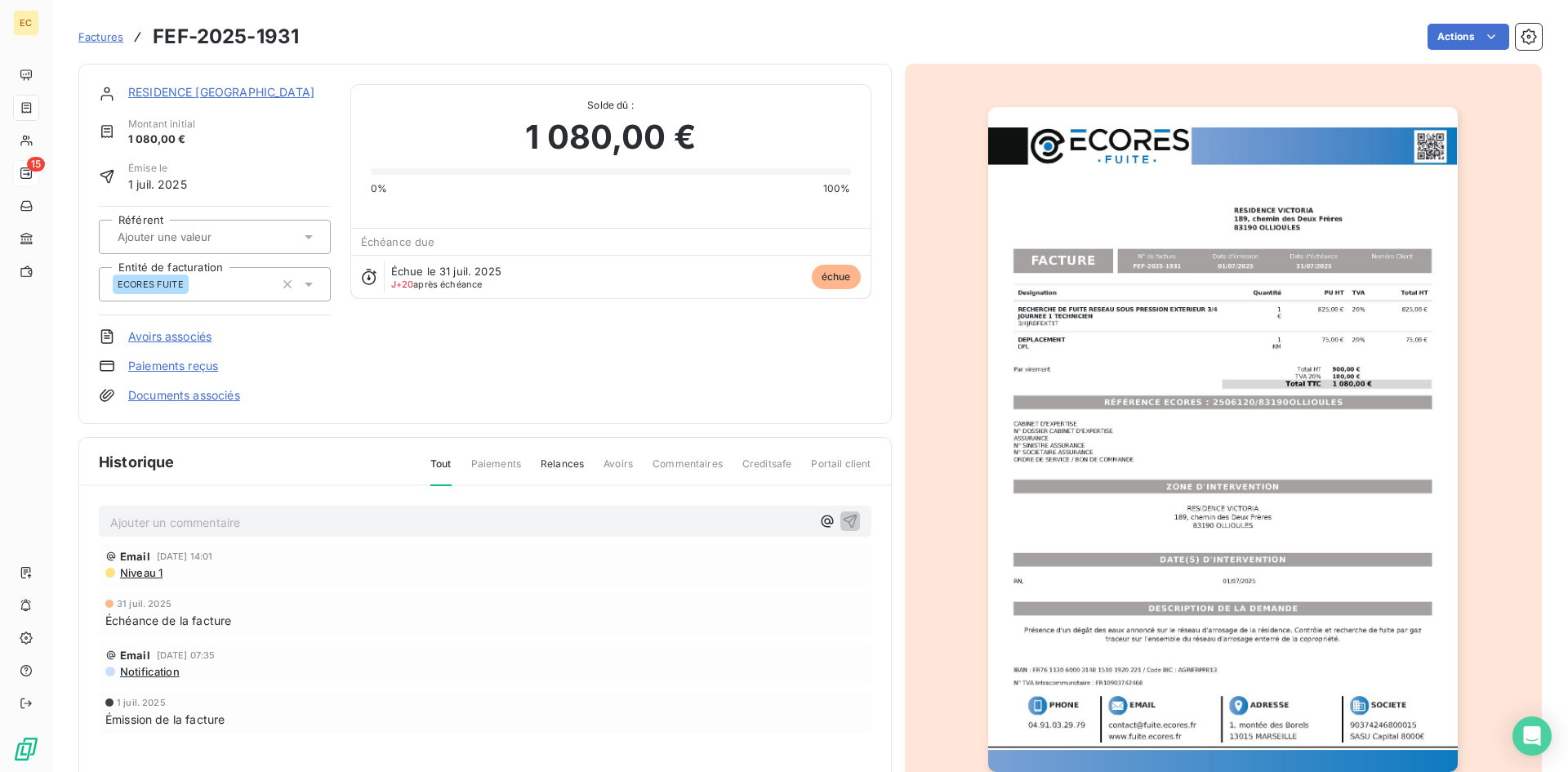
click at [165, 88] on link "RESIDENCE [GEOGRAPHIC_DATA]" at bounding box center [221, 92] width 186 height 14
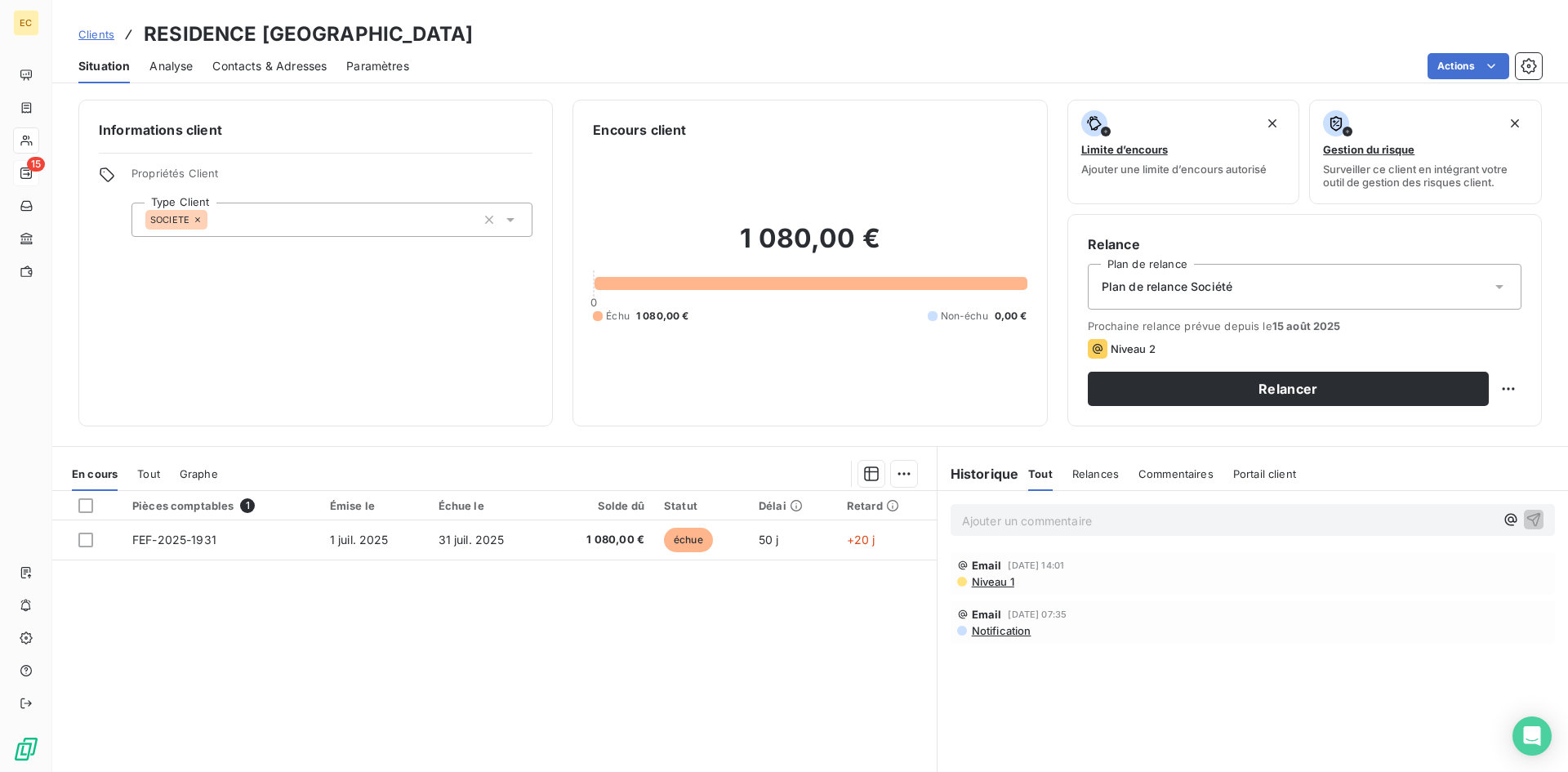
click at [277, 67] on span "Contacts & Adresses" at bounding box center [270, 67] width 115 height 17
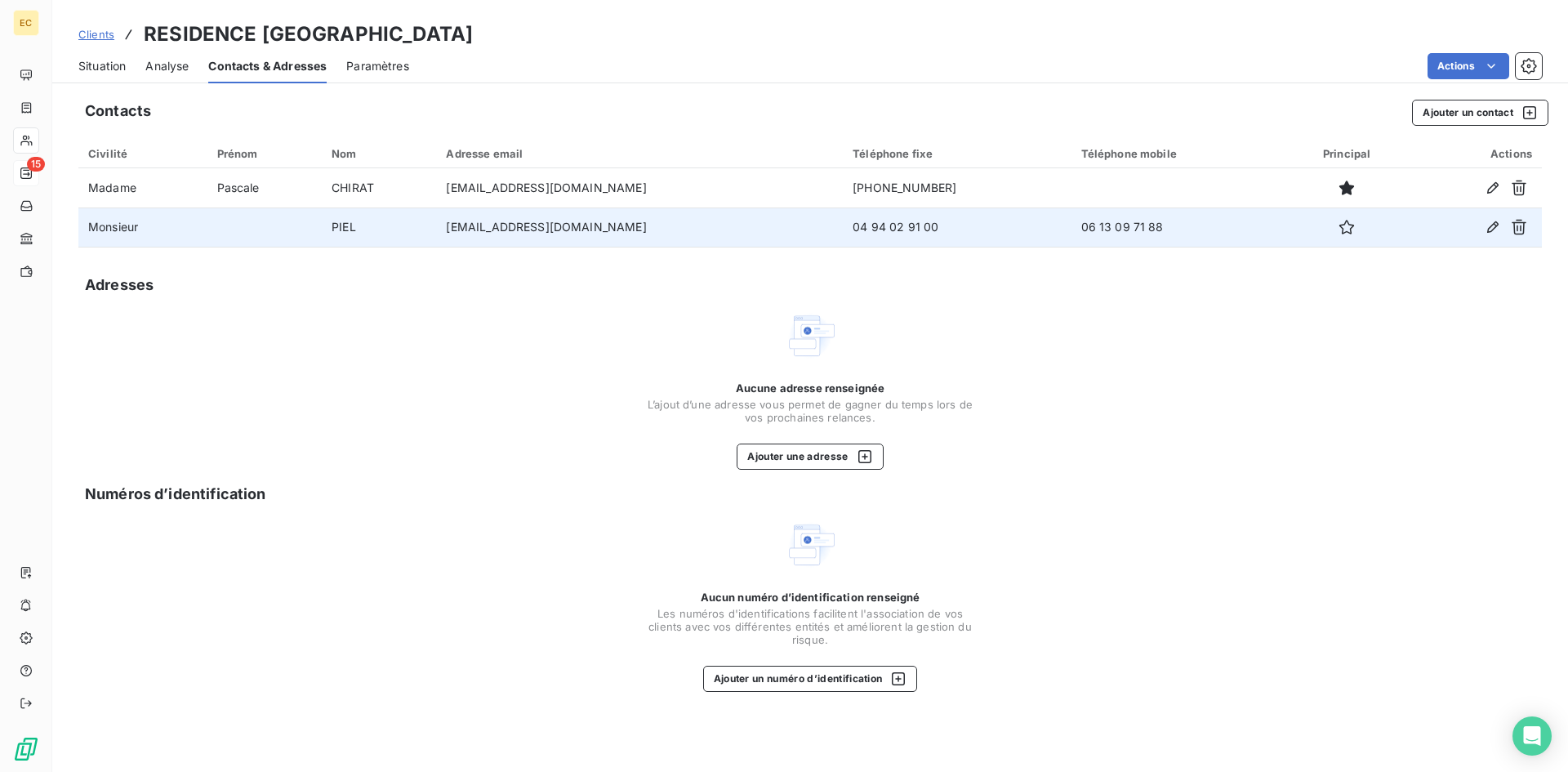
drag, startPoint x: 655, startPoint y: 229, endPoint x: 464, endPoint y: 230, distance: 191.0
click at [464, 230] on td "maintenance.ollioules@emeis.com" at bounding box center [639, 227] width 407 height 39
copy td "maintenance.ollioules@emeis.com"
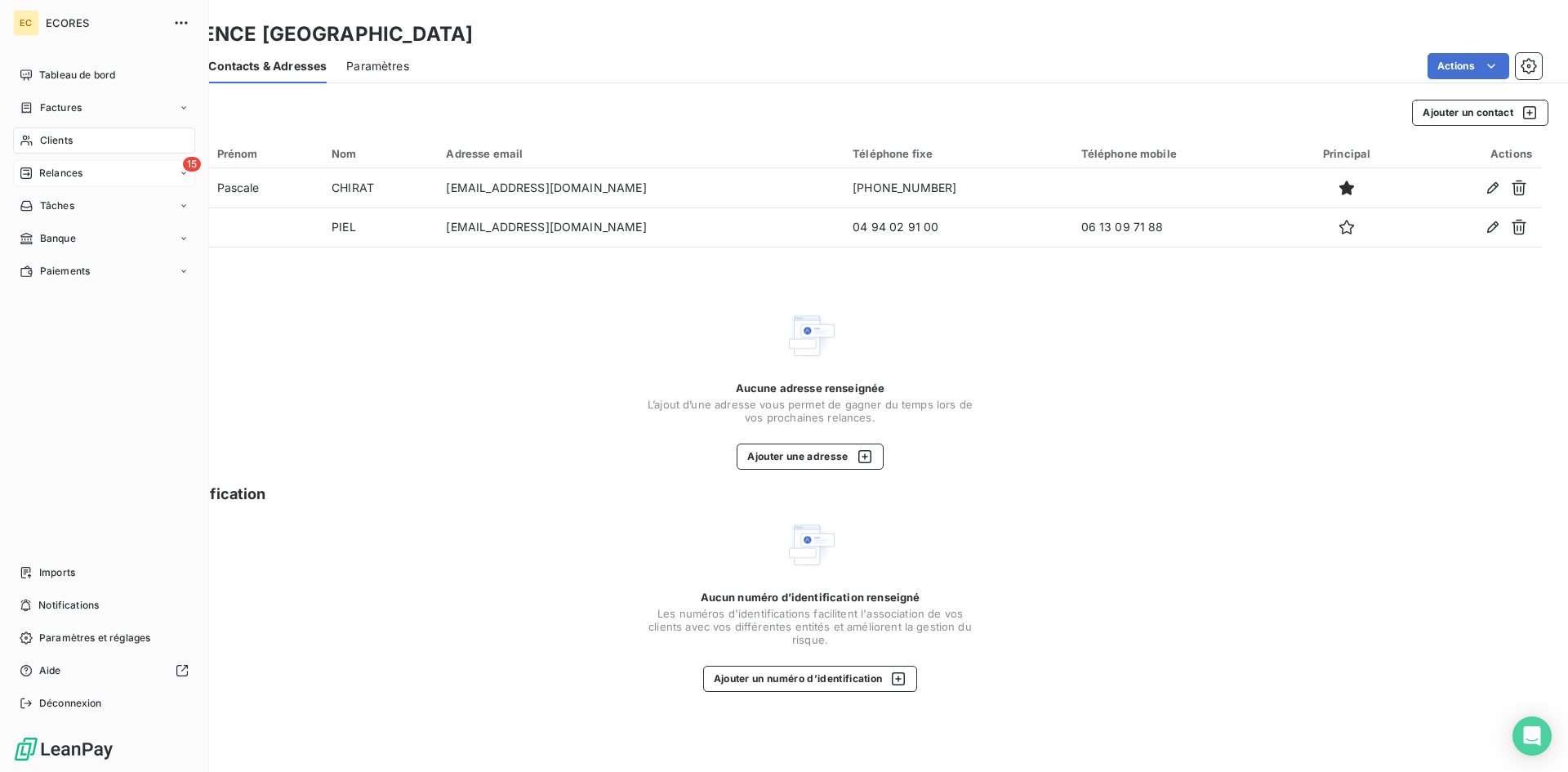
click at [43, 175] on span "Relances" at bounding box center [60, 173] width 43 height 15
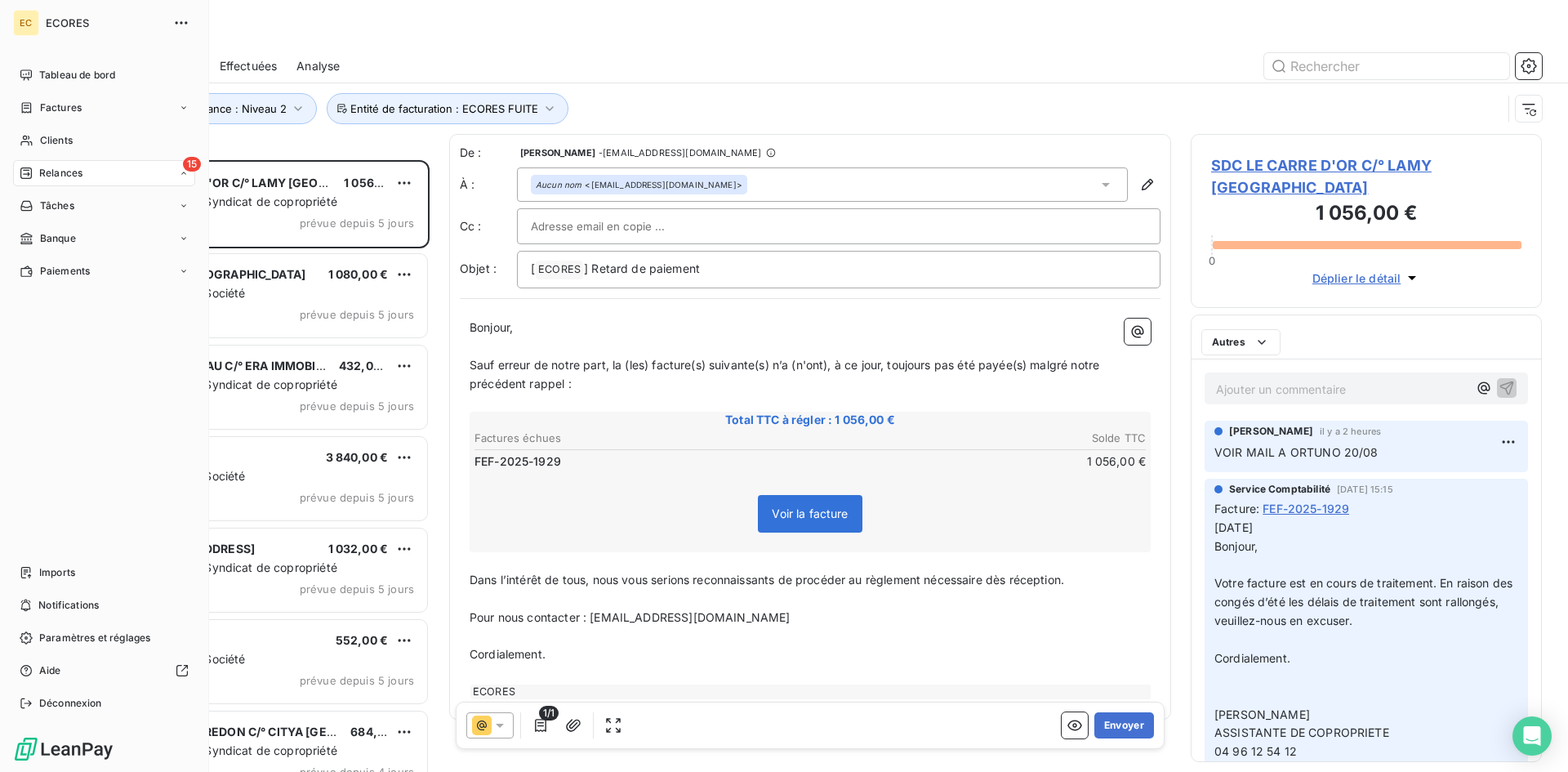
scroll to position [600, 339]
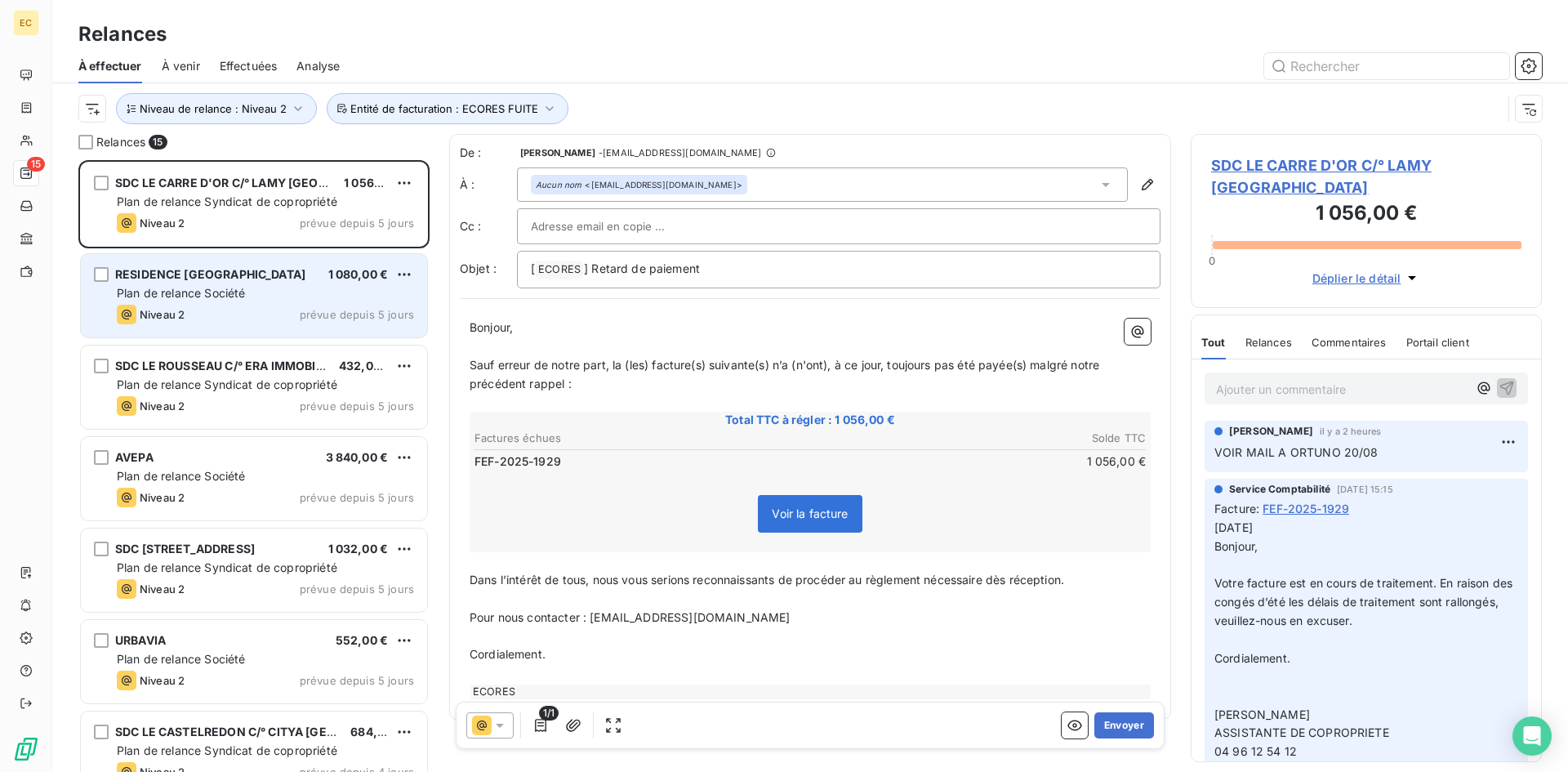
click at [219, 316] on div "Niveau 2 prévue depuis 5 jours" at bounding box center [265, 314] width 298 height 19
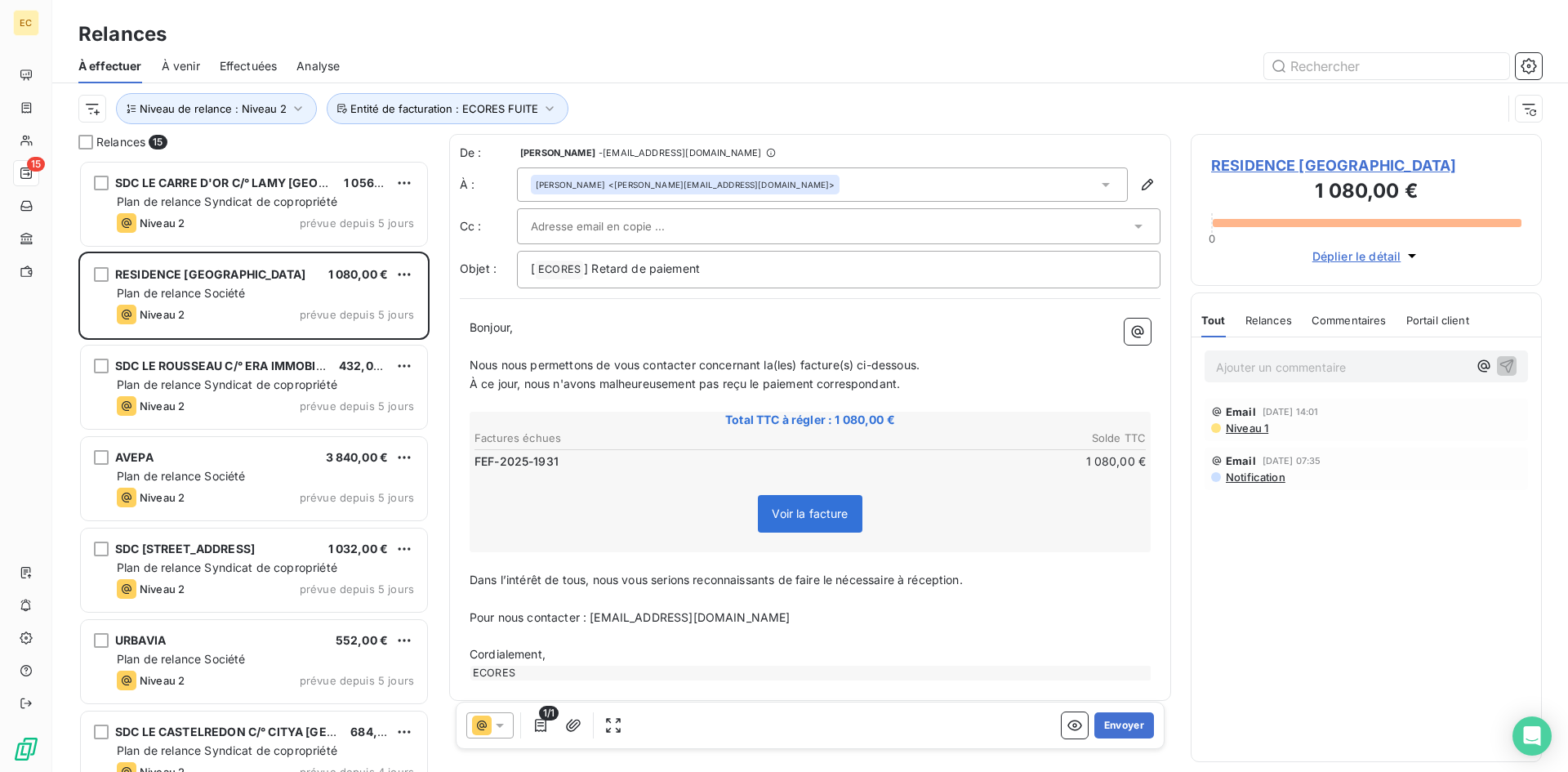
paste input "maintenance.ollioules@emeis.com"
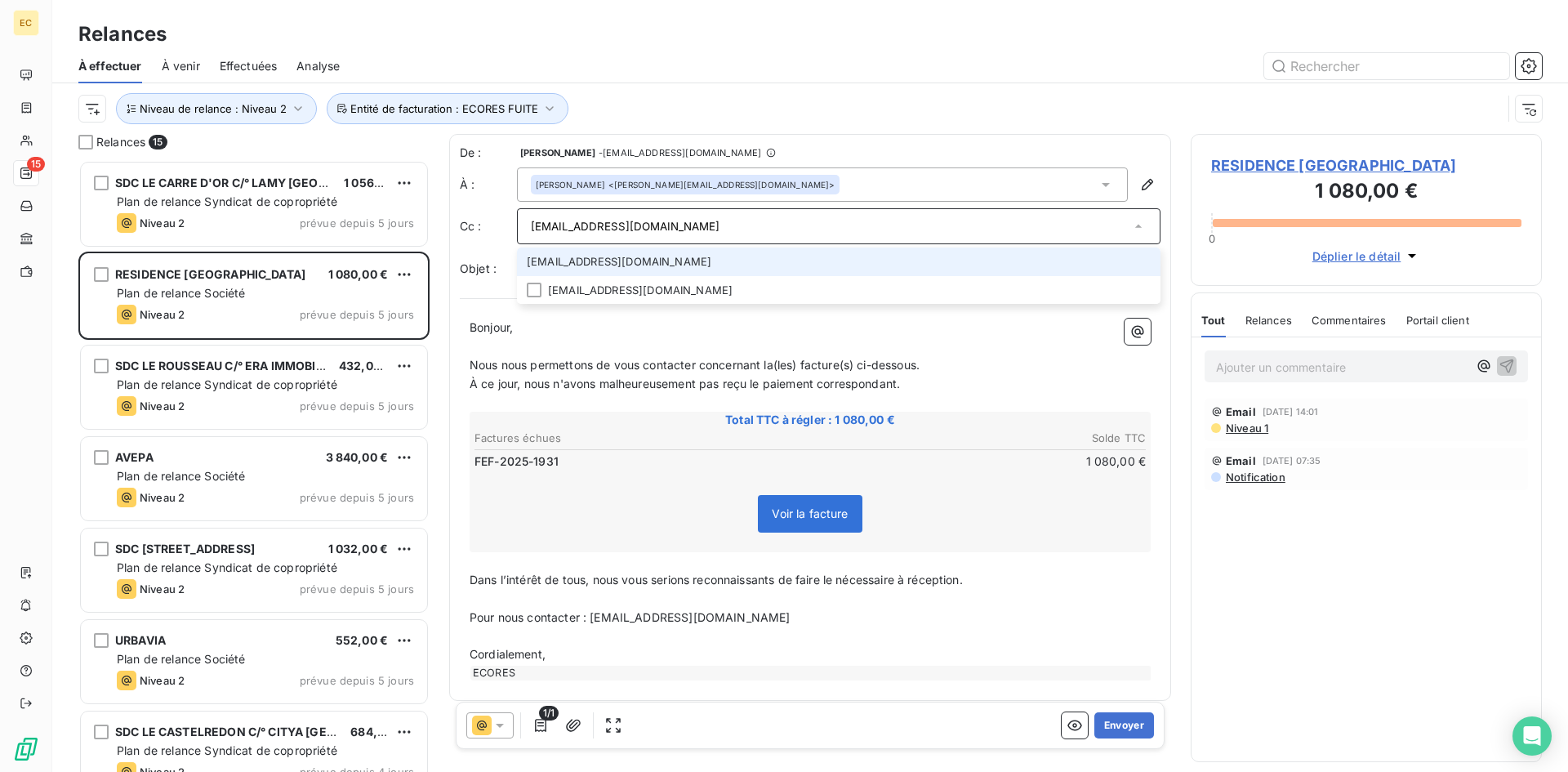
type input "maintenance.ollioules@emeis.com"
click at [641, 259] on li "maintenance.ollioules@emeis.com" at bounding box center [838, 262] width 643 height 29
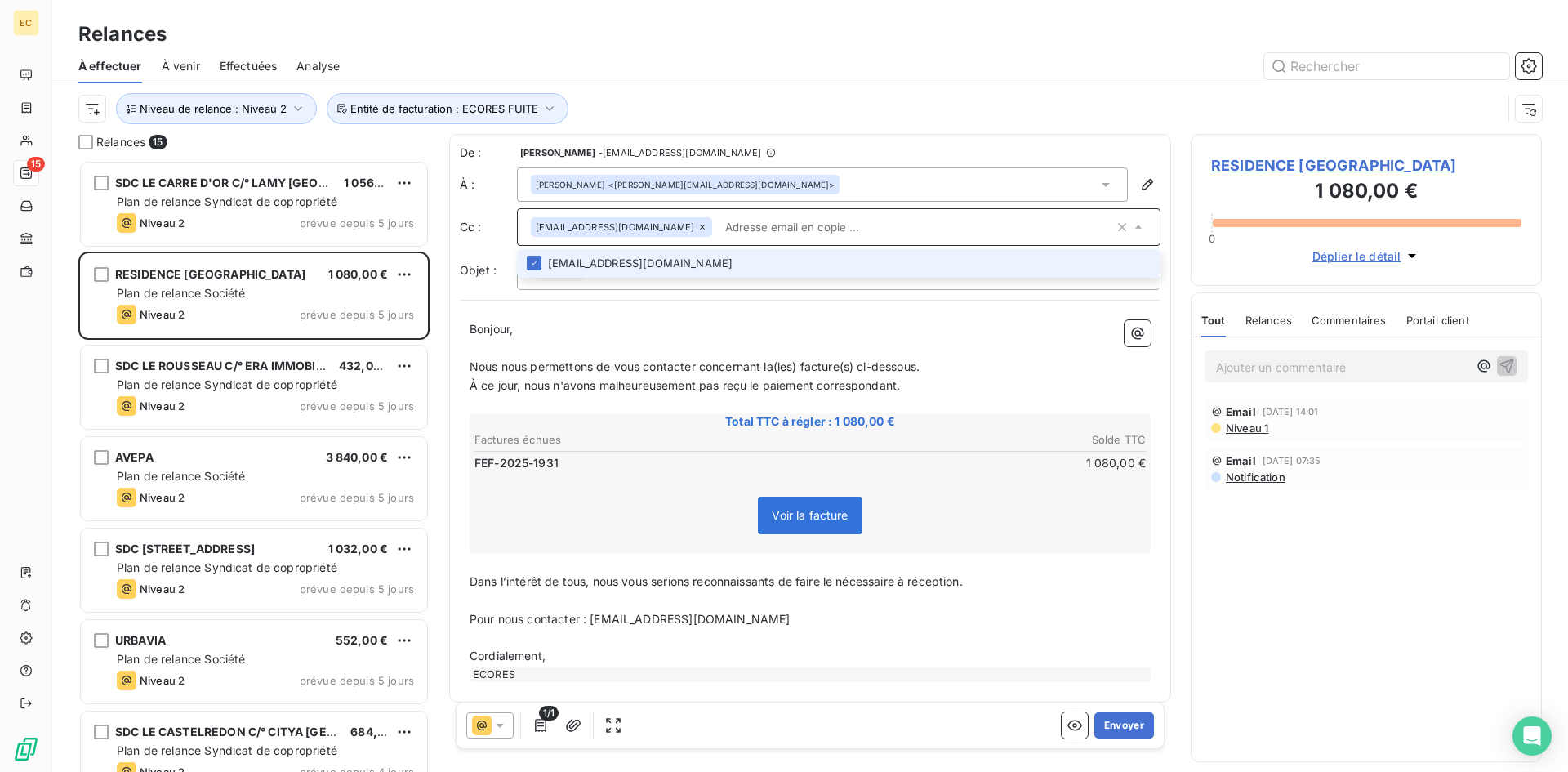
click at [642, 509] on div "Voir la facture" at bounding box center [810, 519] width 676 height 70
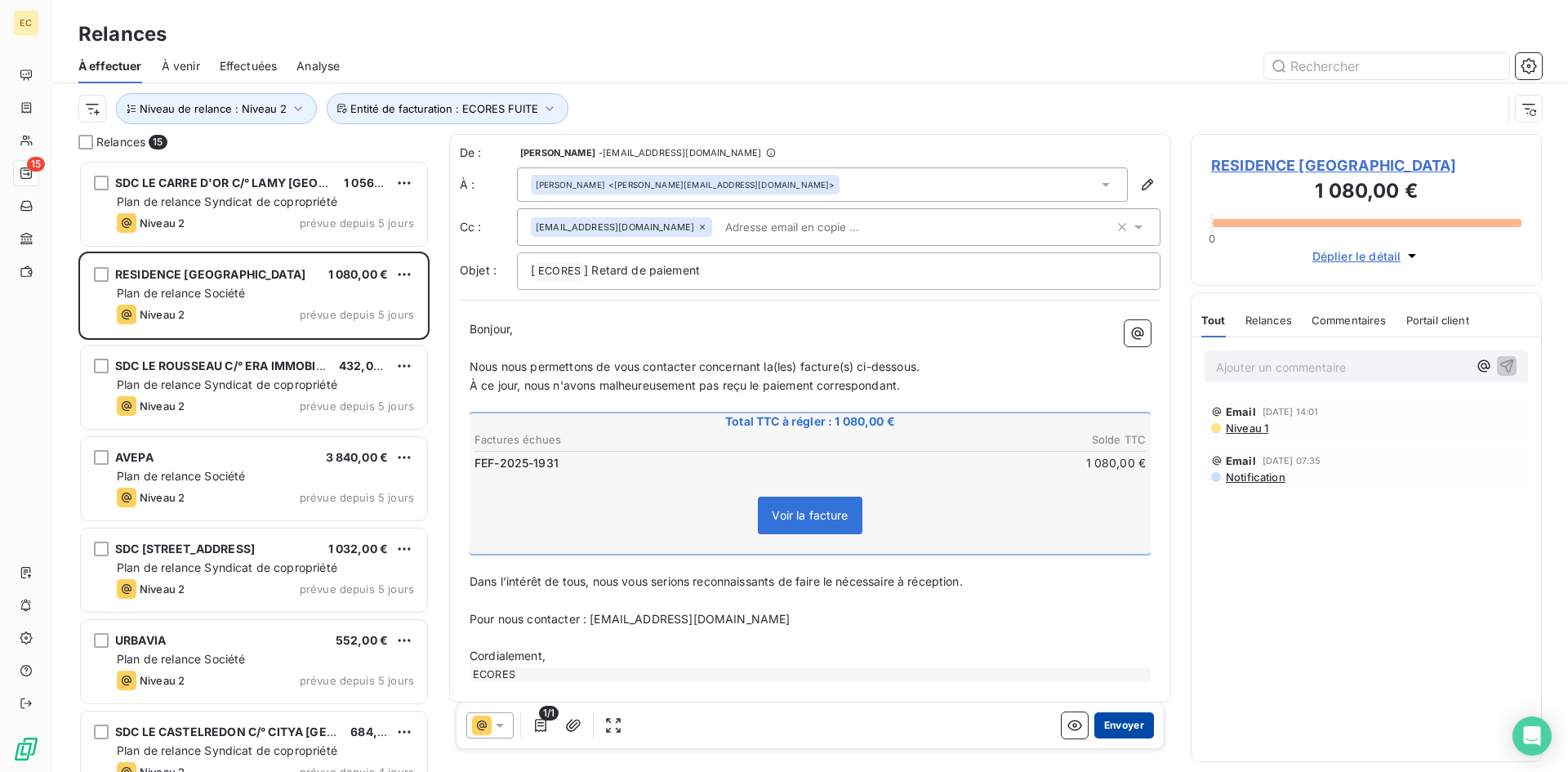
click at [1113, 724] on button "Envoyer" at bounding box center [1124, 726] width 60 height 26
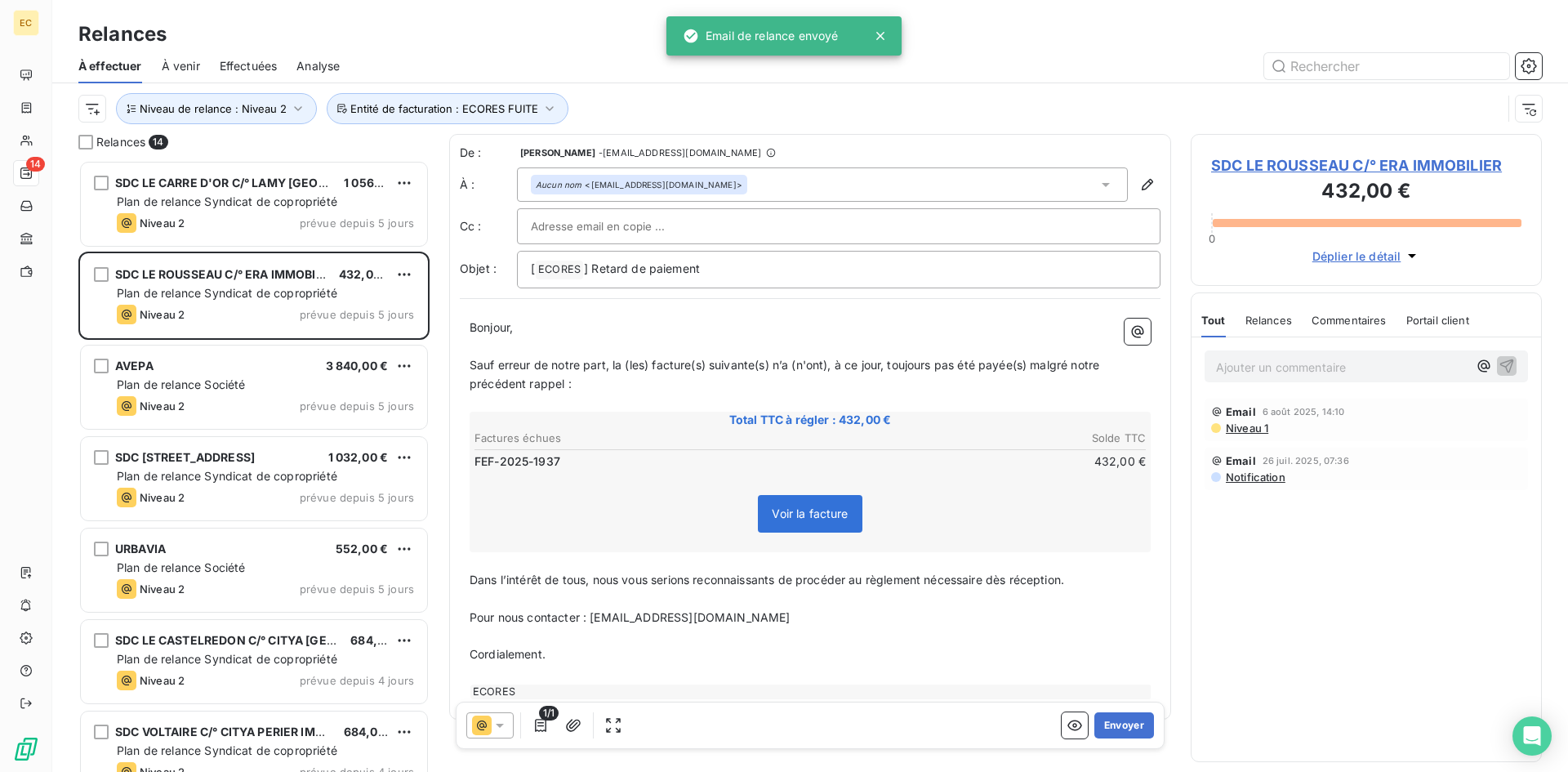
click at [1332, 163] on span "SDC LE ROUSSEAU C/° ERA IMMOBILIER" at bounding box center [1367, 165] width 310 height 22
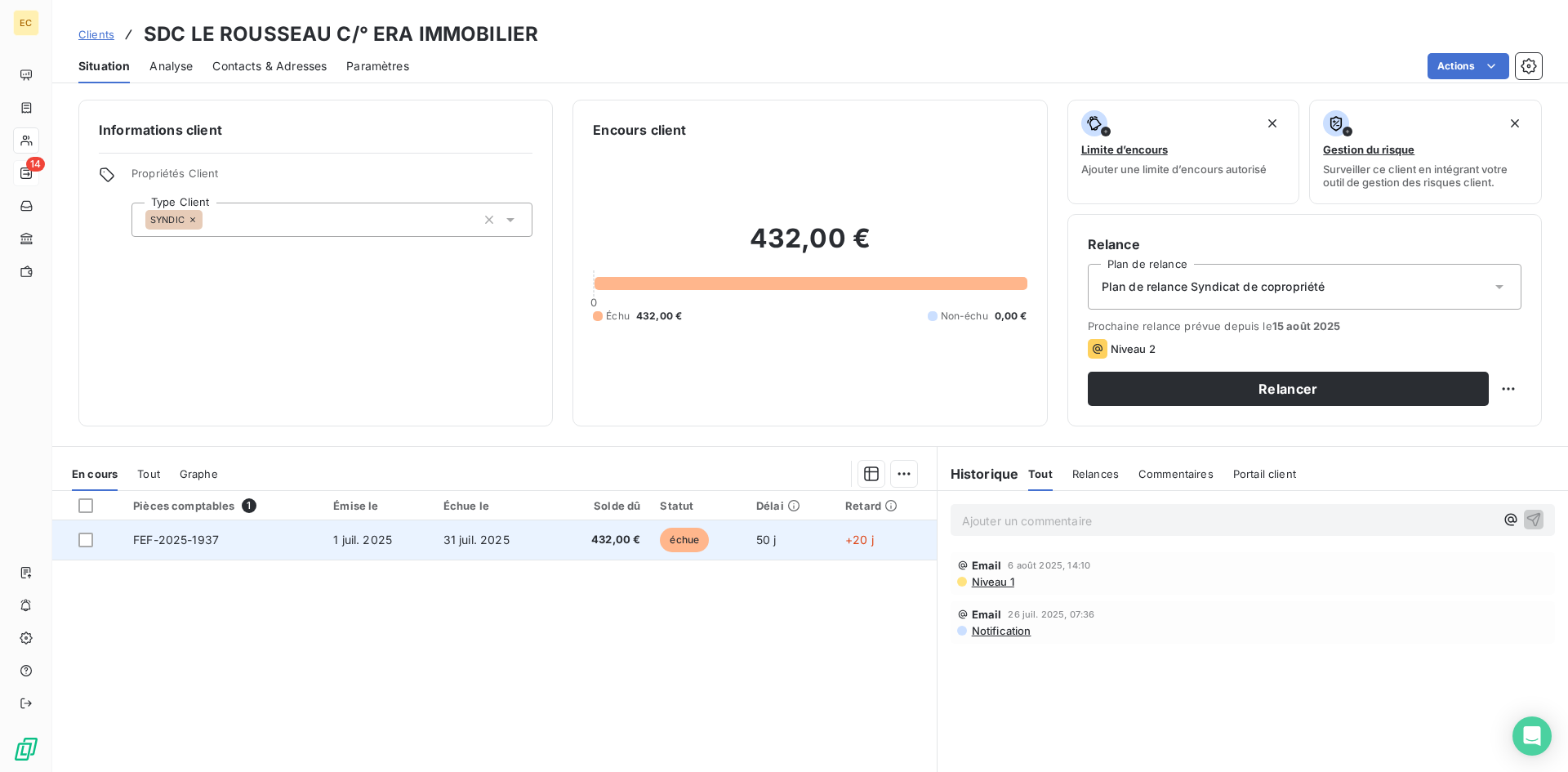
click at [234, 535] on td "FEF-2025-1937" at bounding box center [223, 540] width 201 height 39
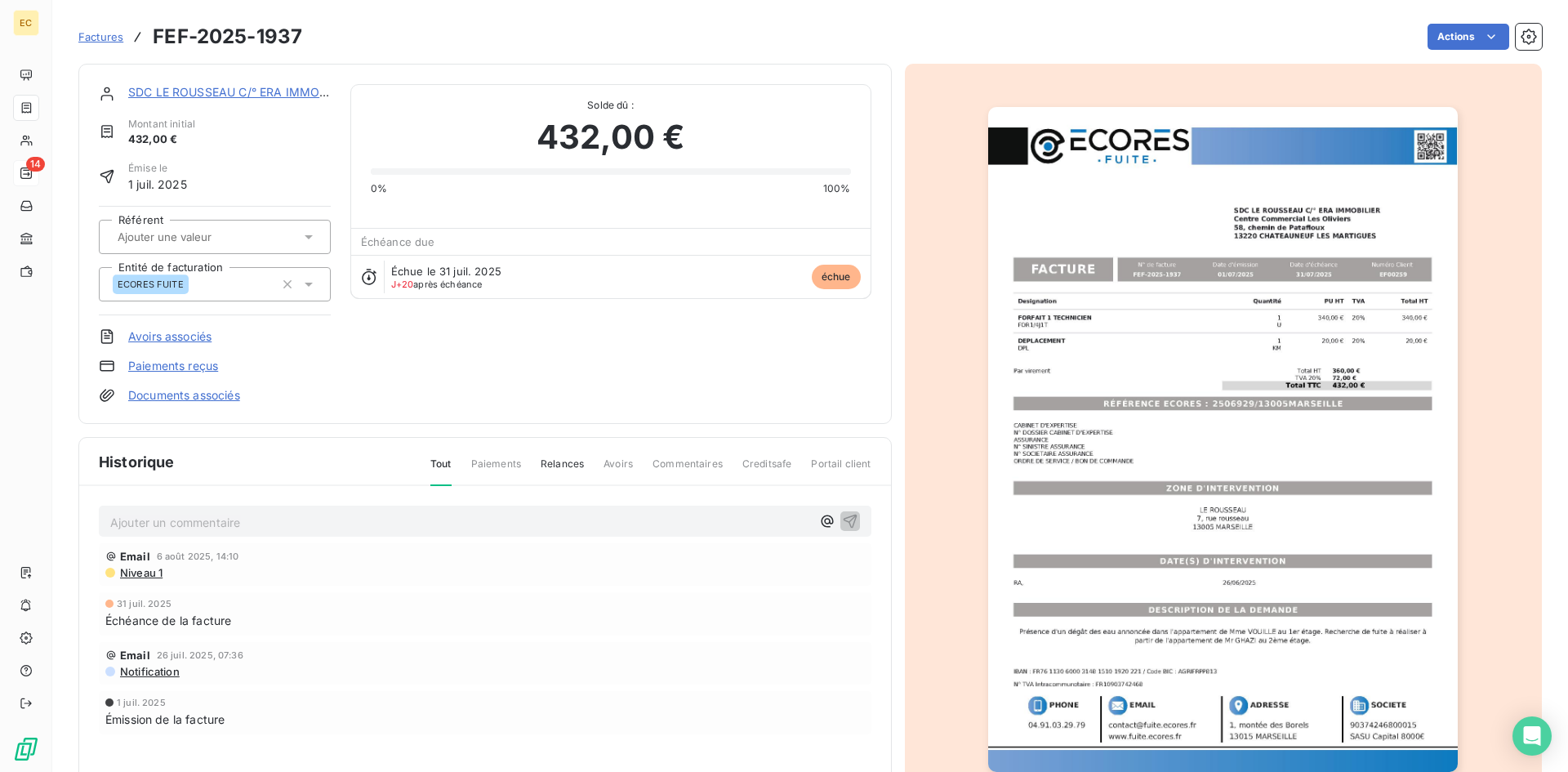
click at [183, 92] on link "SDC LE ROUSSEAU C/° ERA IMMOBILIER" at bounding box center [241, 92] width 226 height 14
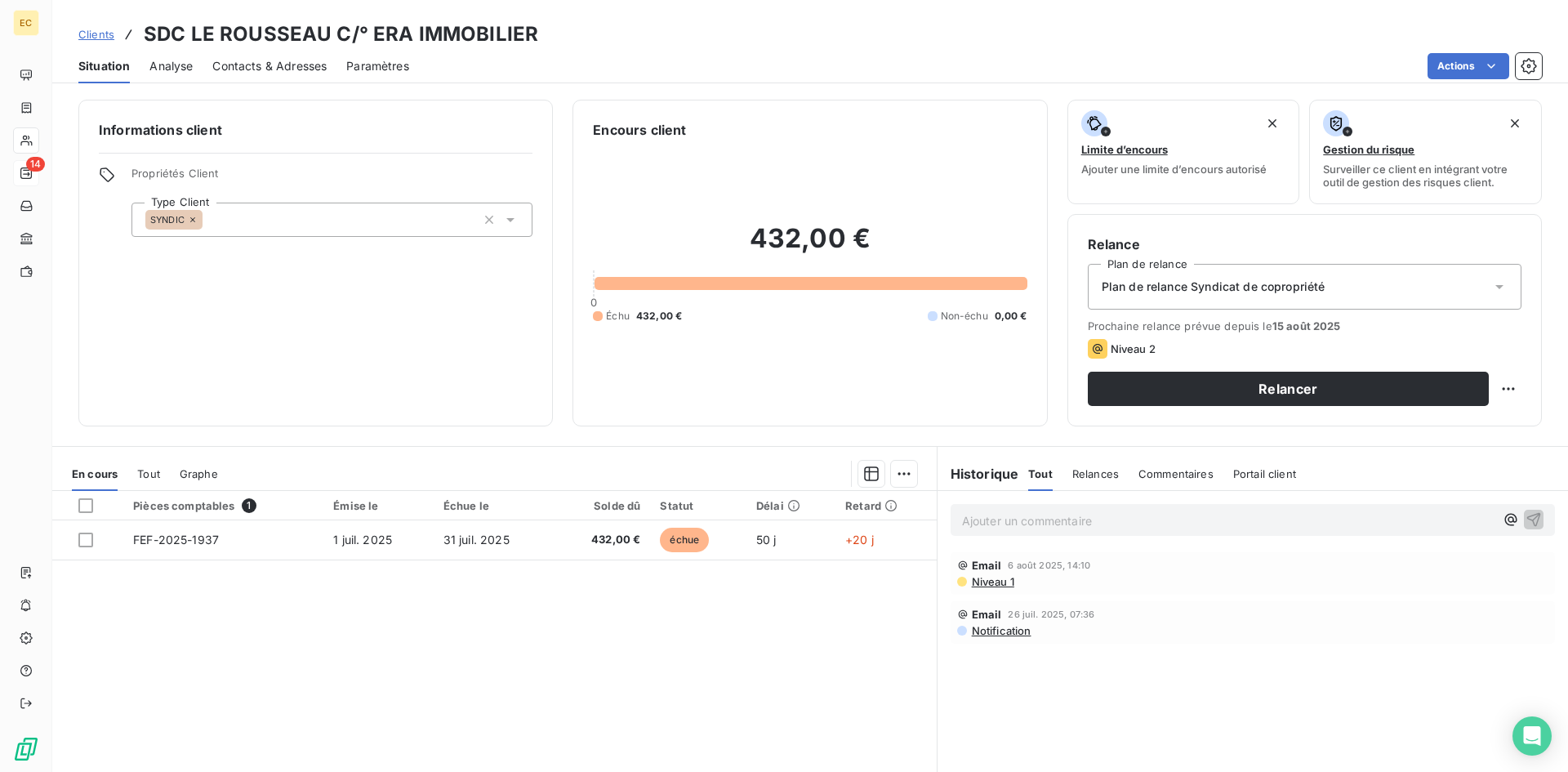
click at [279, 65] on span "Contacts & Adresses" at bounding box center [270, 67] width 115 height 17
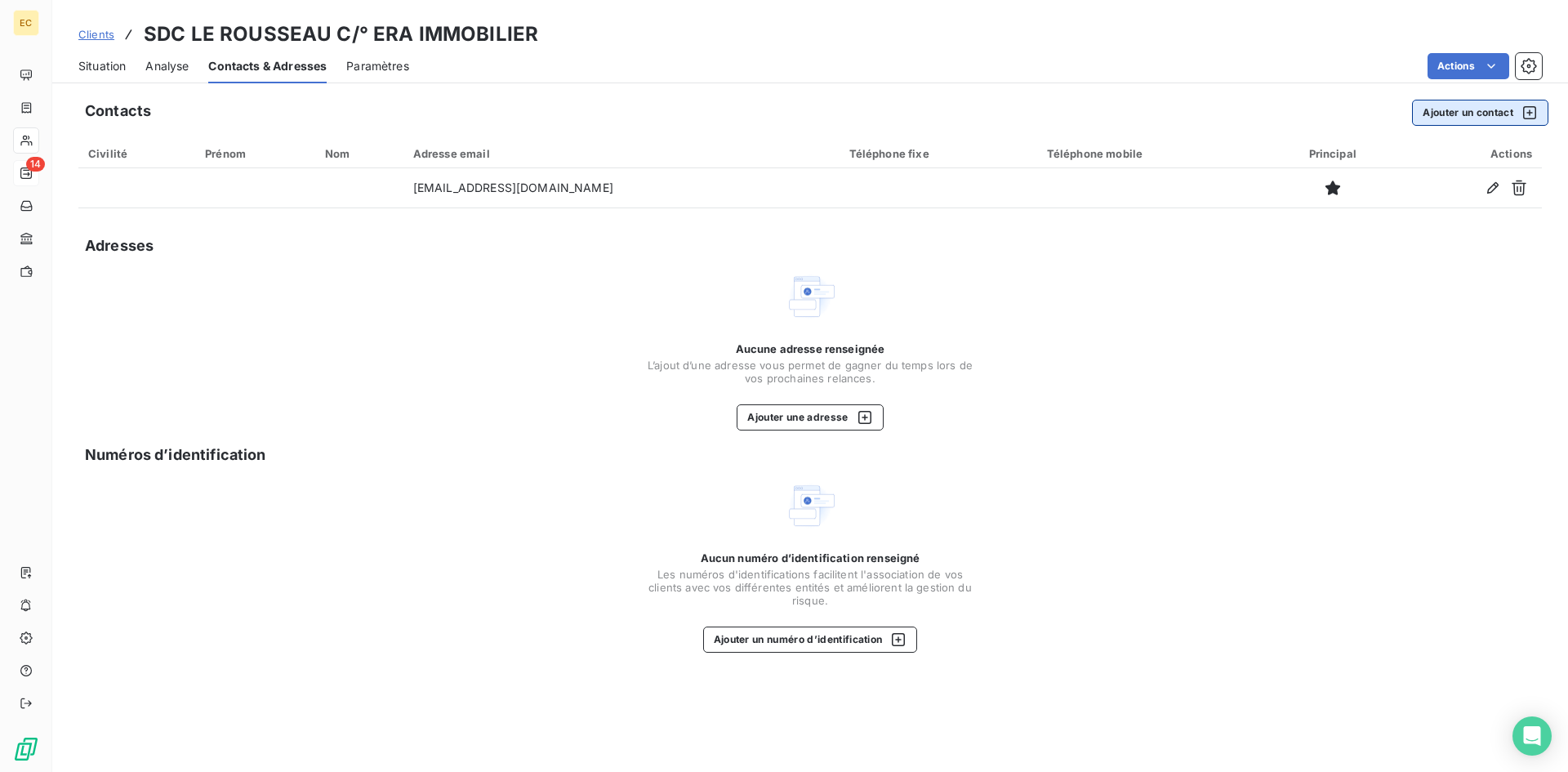
click at [1450, 113] on button "Ajouter un contact" at bounding box center [1480, 113] width 137 height 26
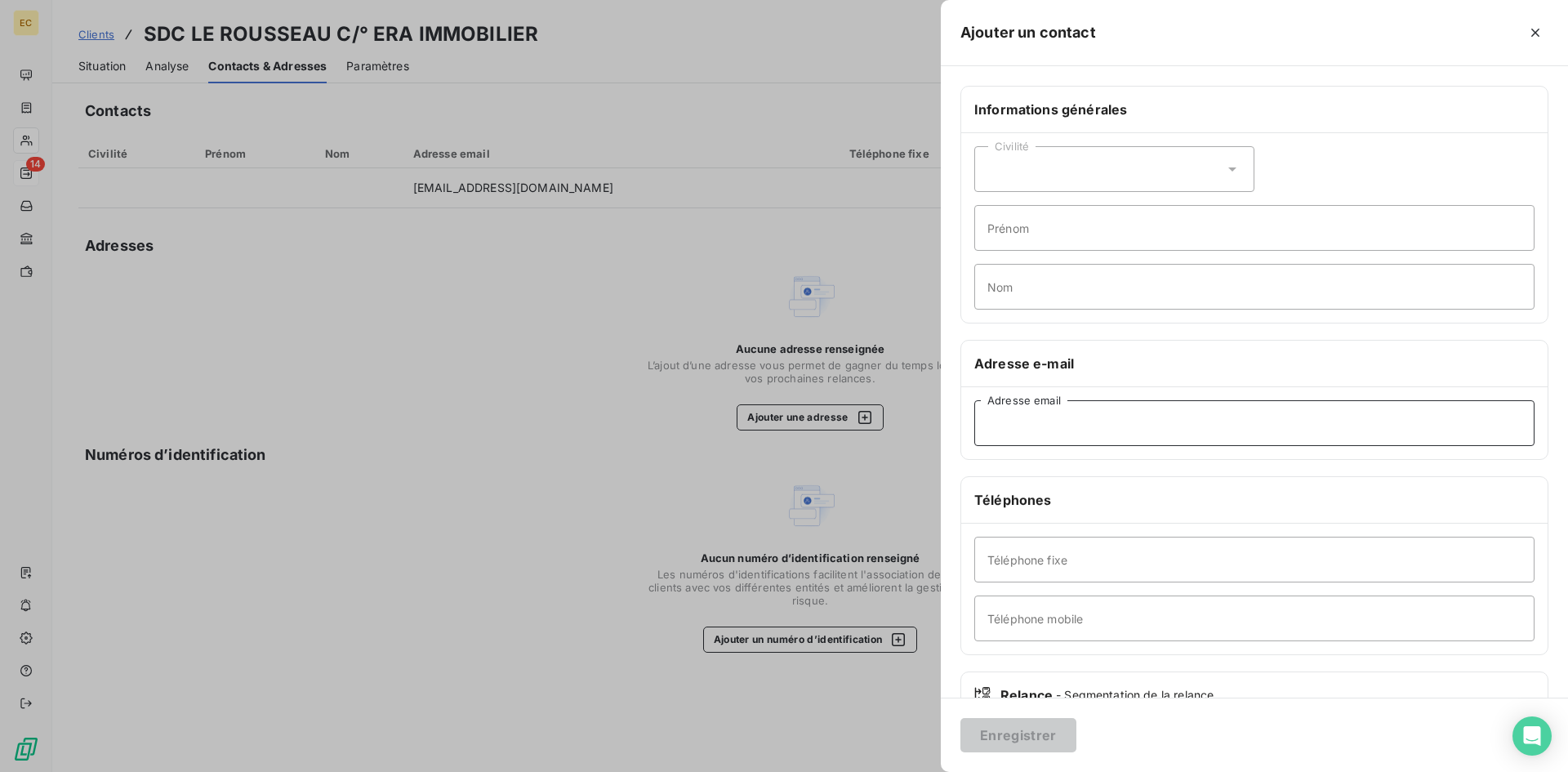
paste input "syndicera.compta@gmail.com"
type input "syndicera.compta@gmail.com"
click at [1032, 734] on button "Enregistrer" at bounding box center [1017, 735] width 115 height 34
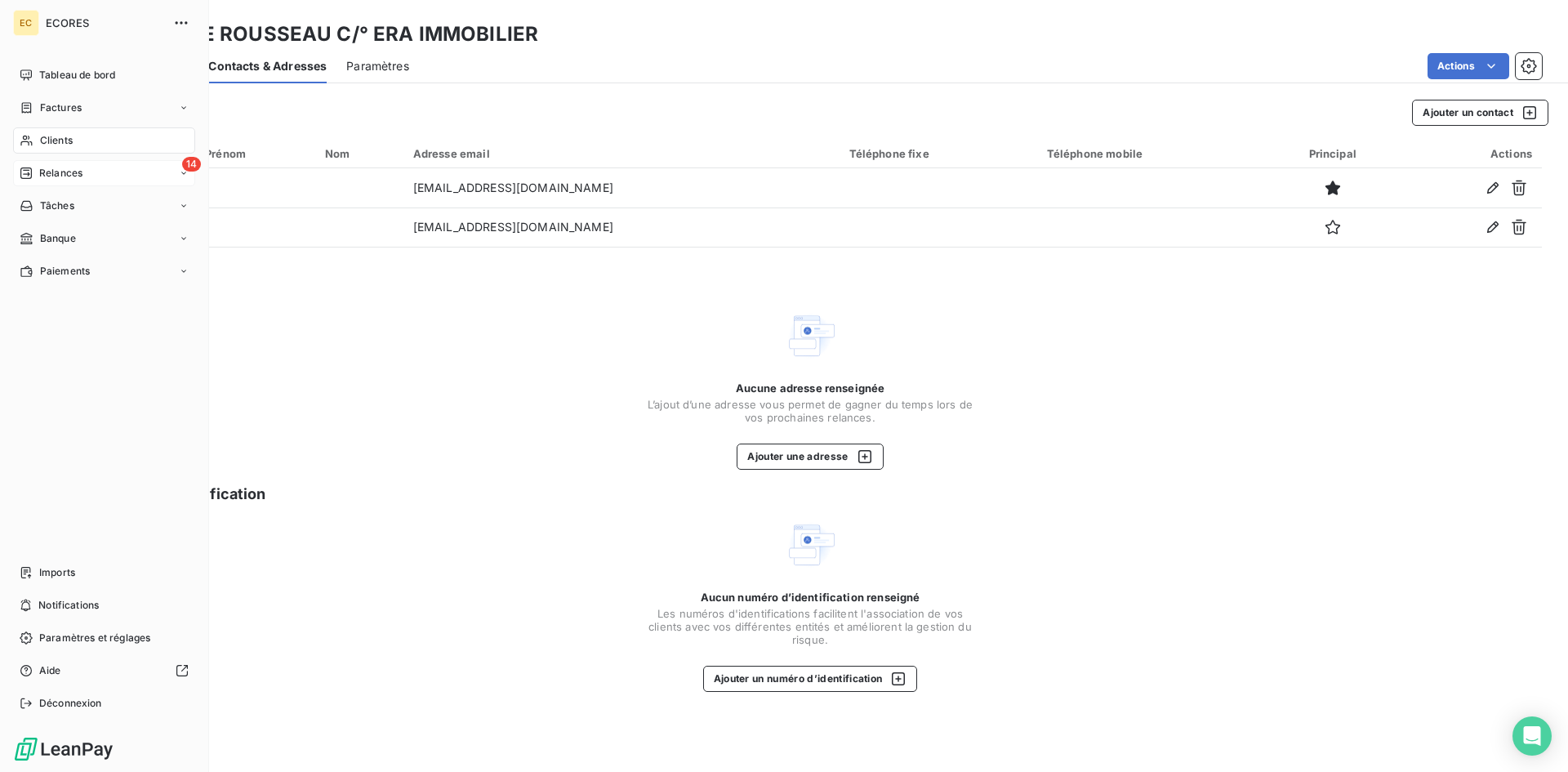
click at [60, 176] on span "Relances" at bounding box center [60, 173] width 43 height 15
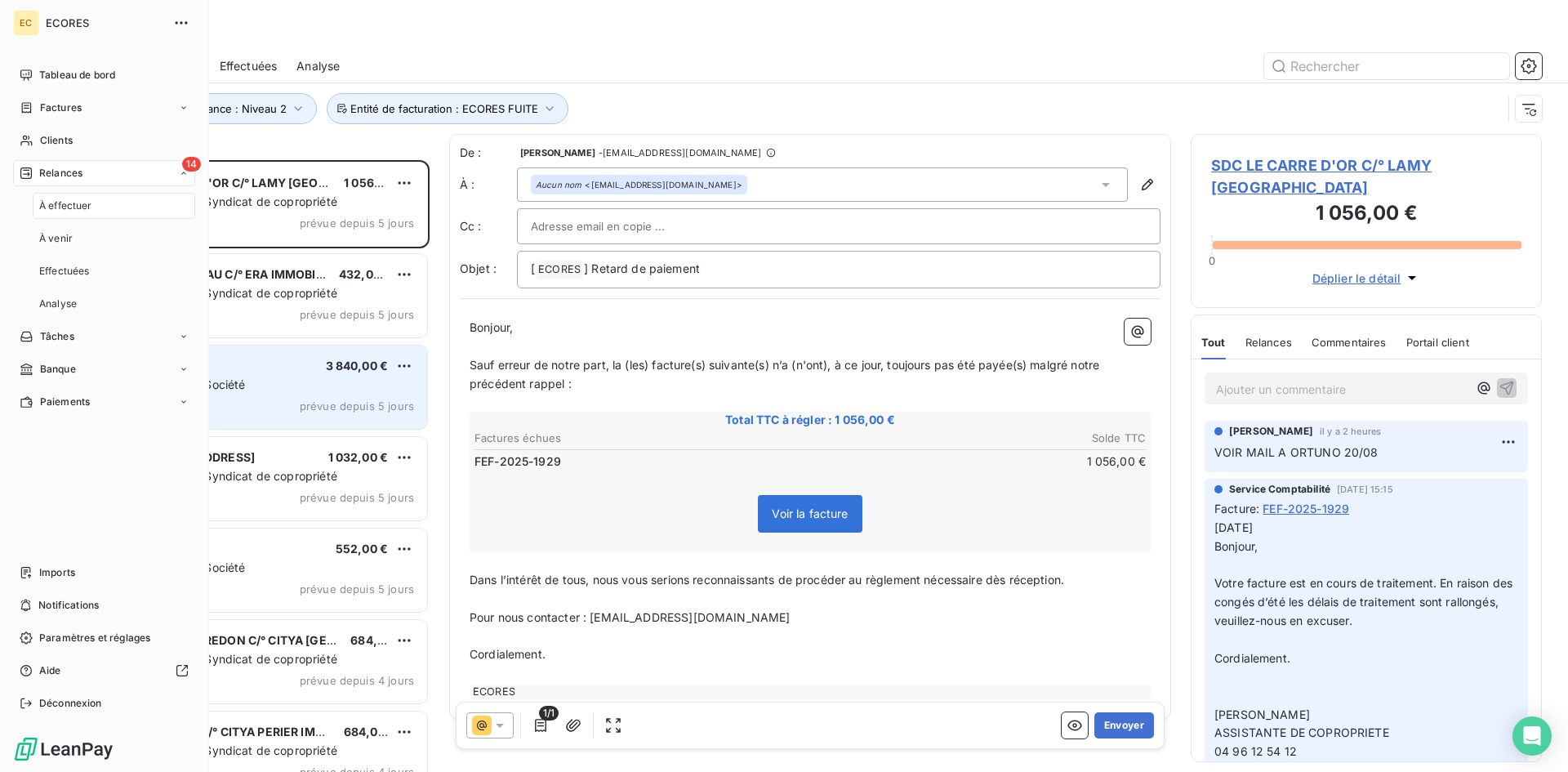
scroll to position [600, 339]
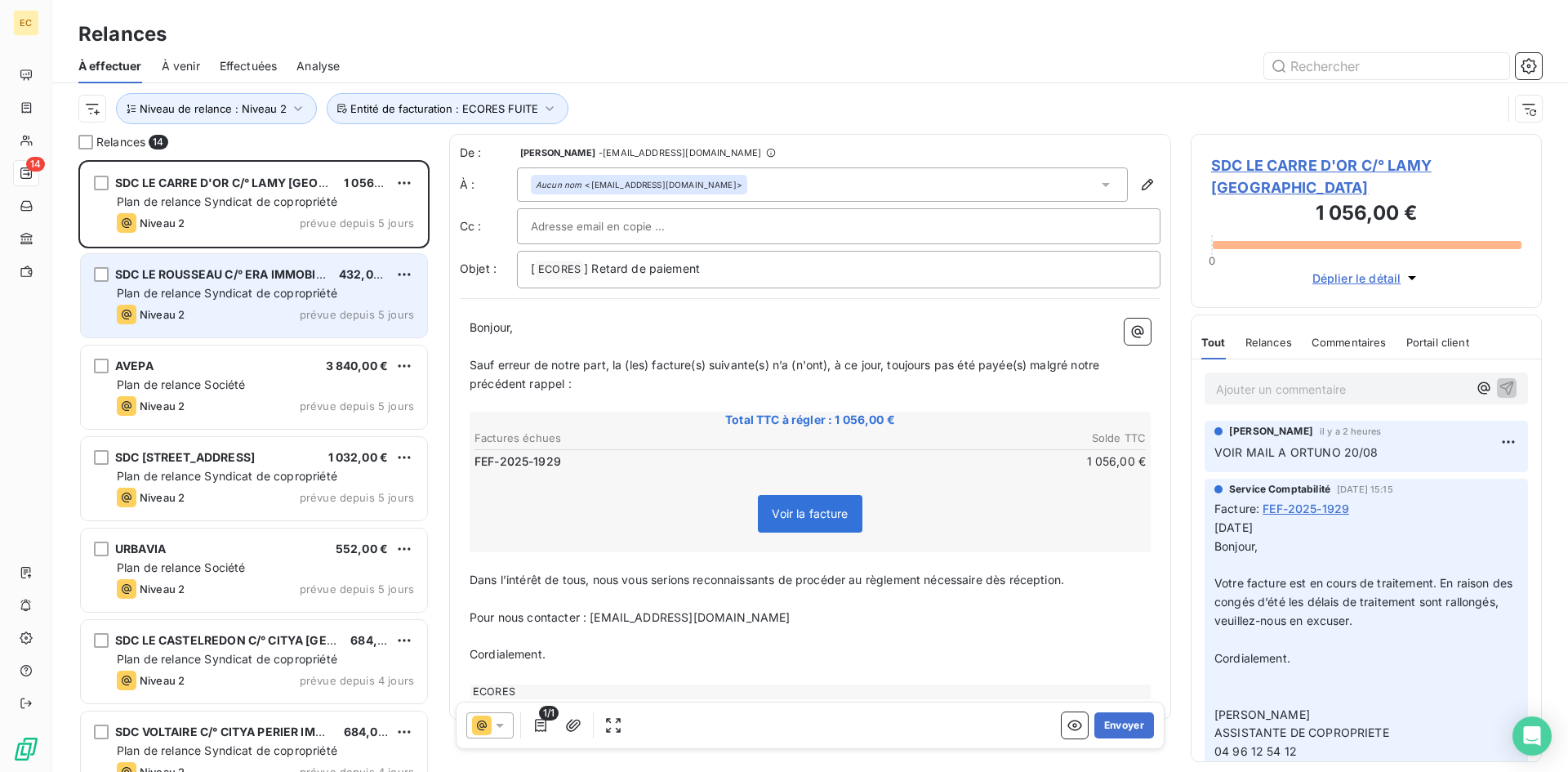
click at [226, 299] on span "Plan de relance Syndicat de copropriété" at bounding box center [226, 292] width 221 height 14
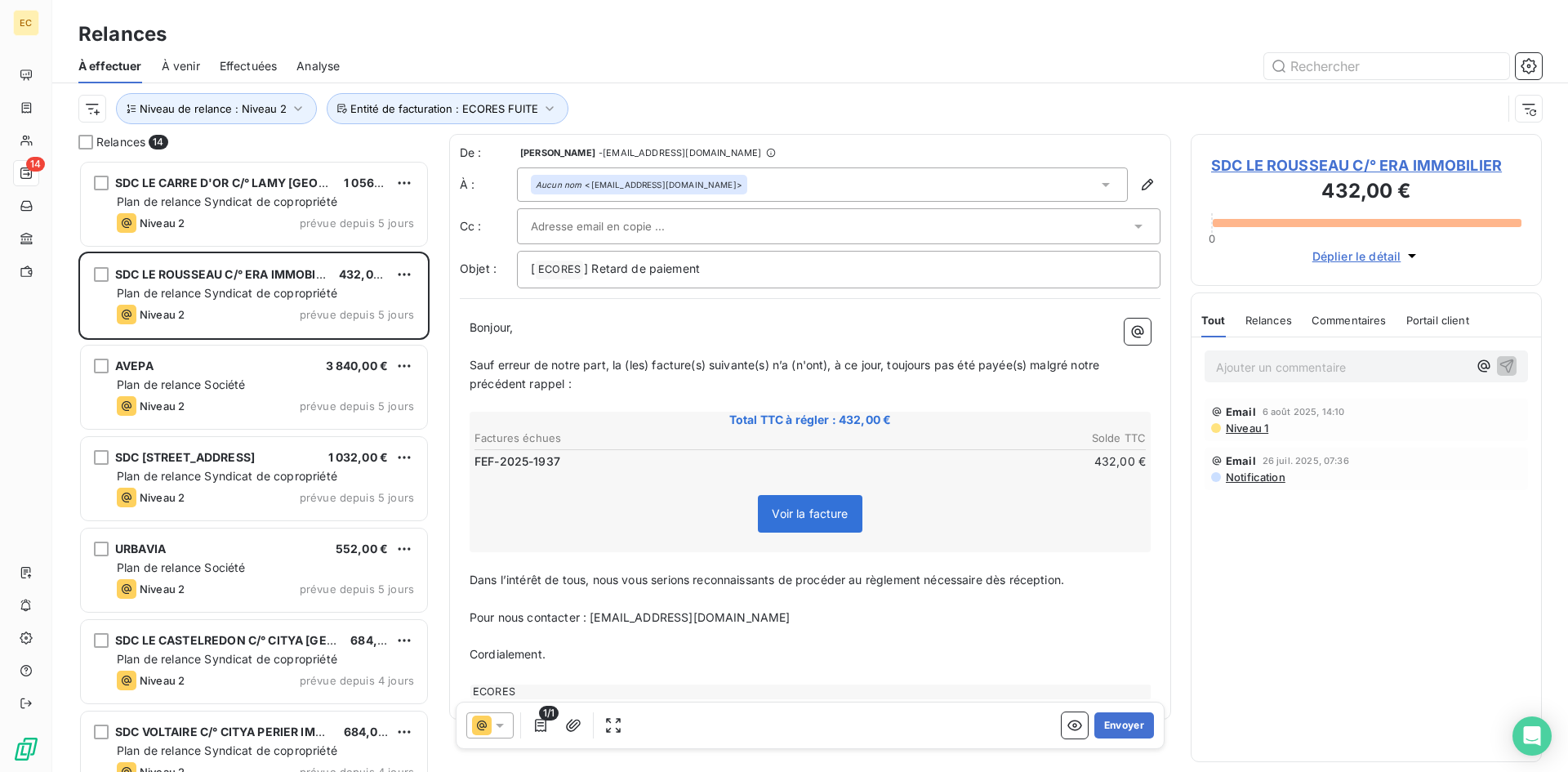
paste input "syndicera.compta@gmail.com"
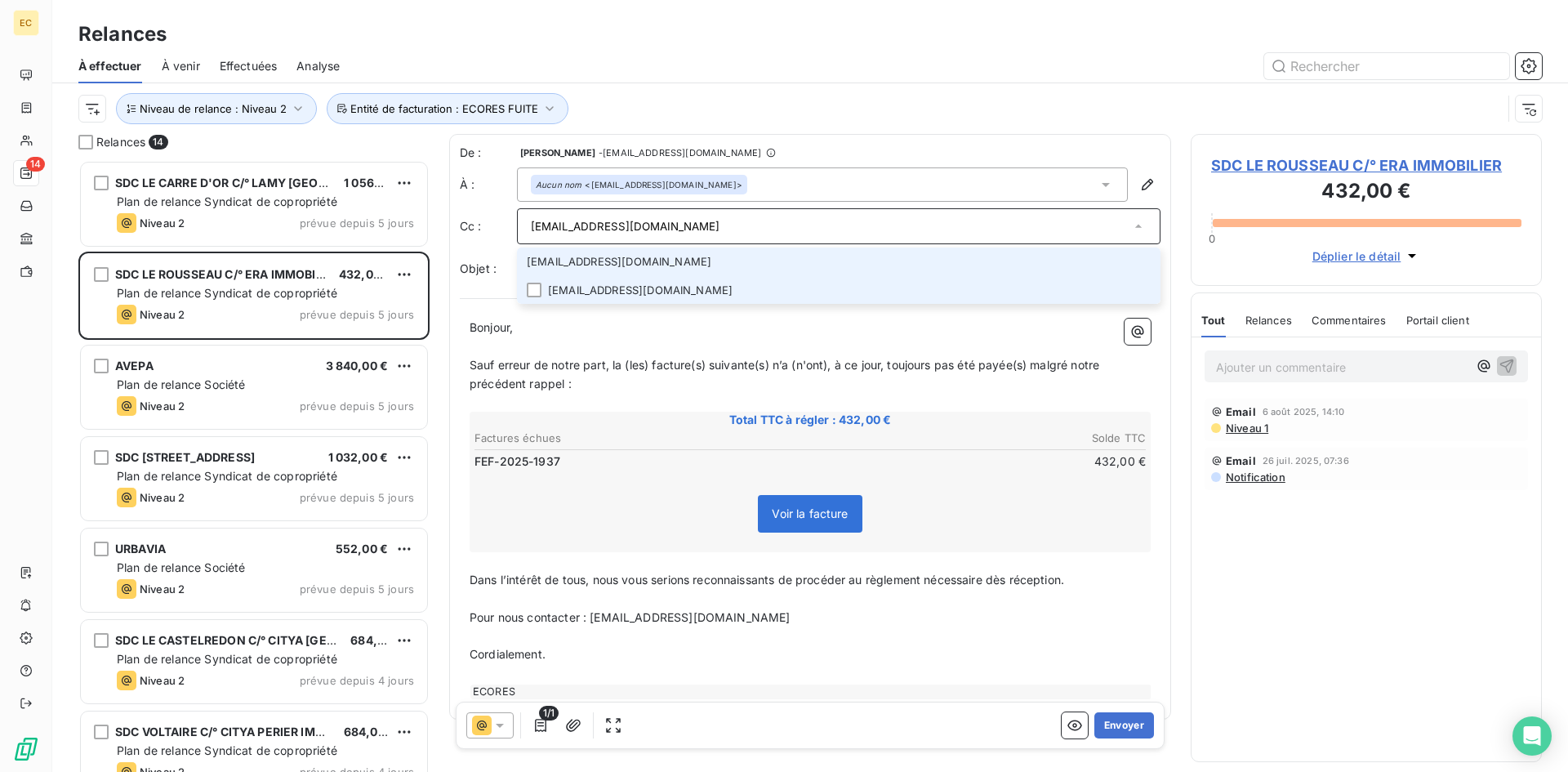
type input "syndicera.compta@gmail.com"
click at [628, 281] on li "syndicera.compta@gmail.com" at bounding box center [838, 290] width 643 height 29
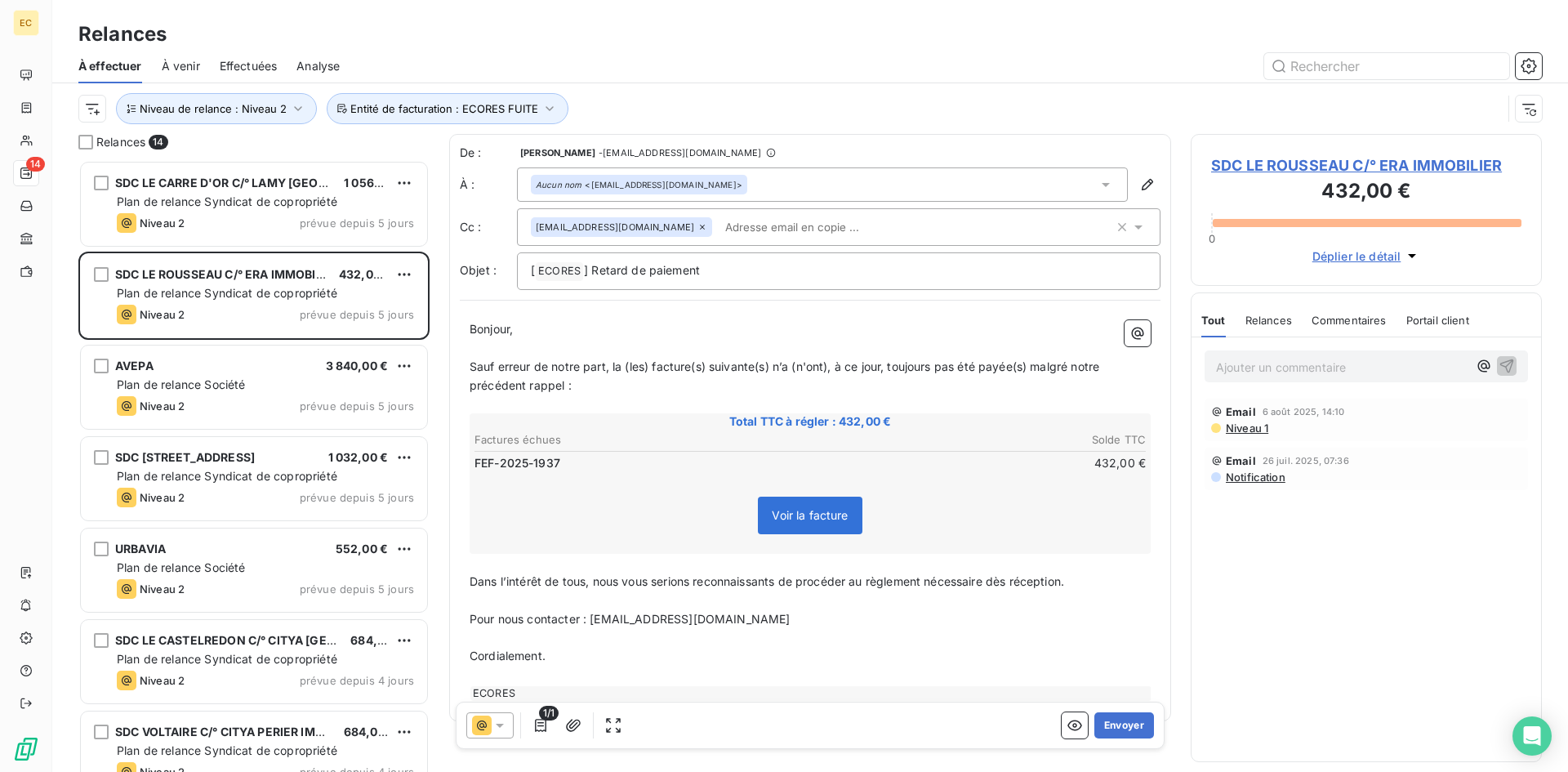
click at [820, 647] on p "Cordialement." at bounding box center [809, 656] width 681 height 18
click at [1105, 717] on button "Envoyer" at bounding box center [1124, 726] width 60 height 26
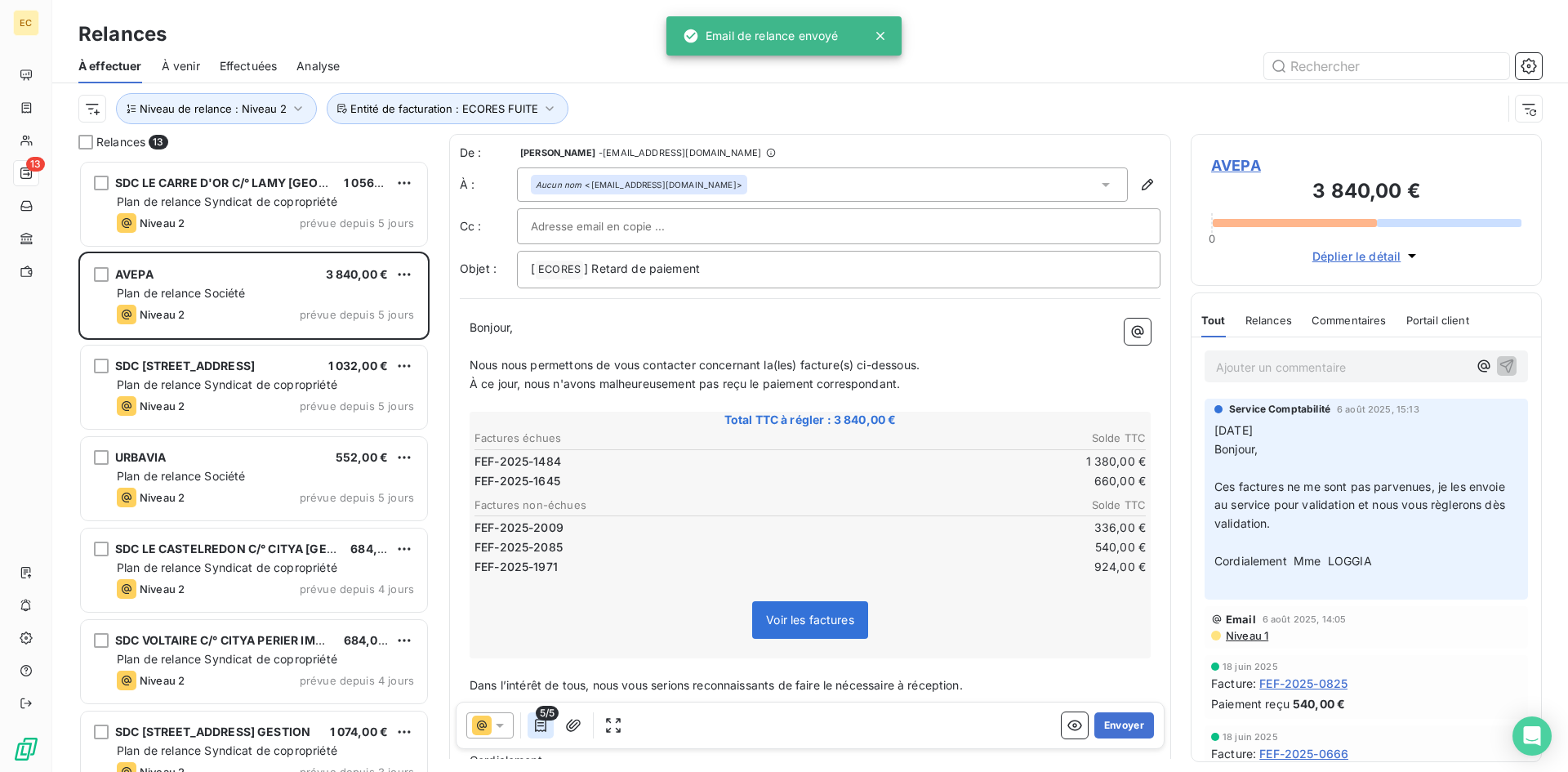
click at [538, 728] on icon "button" at bounding box center [541, 726] width 17 height 17
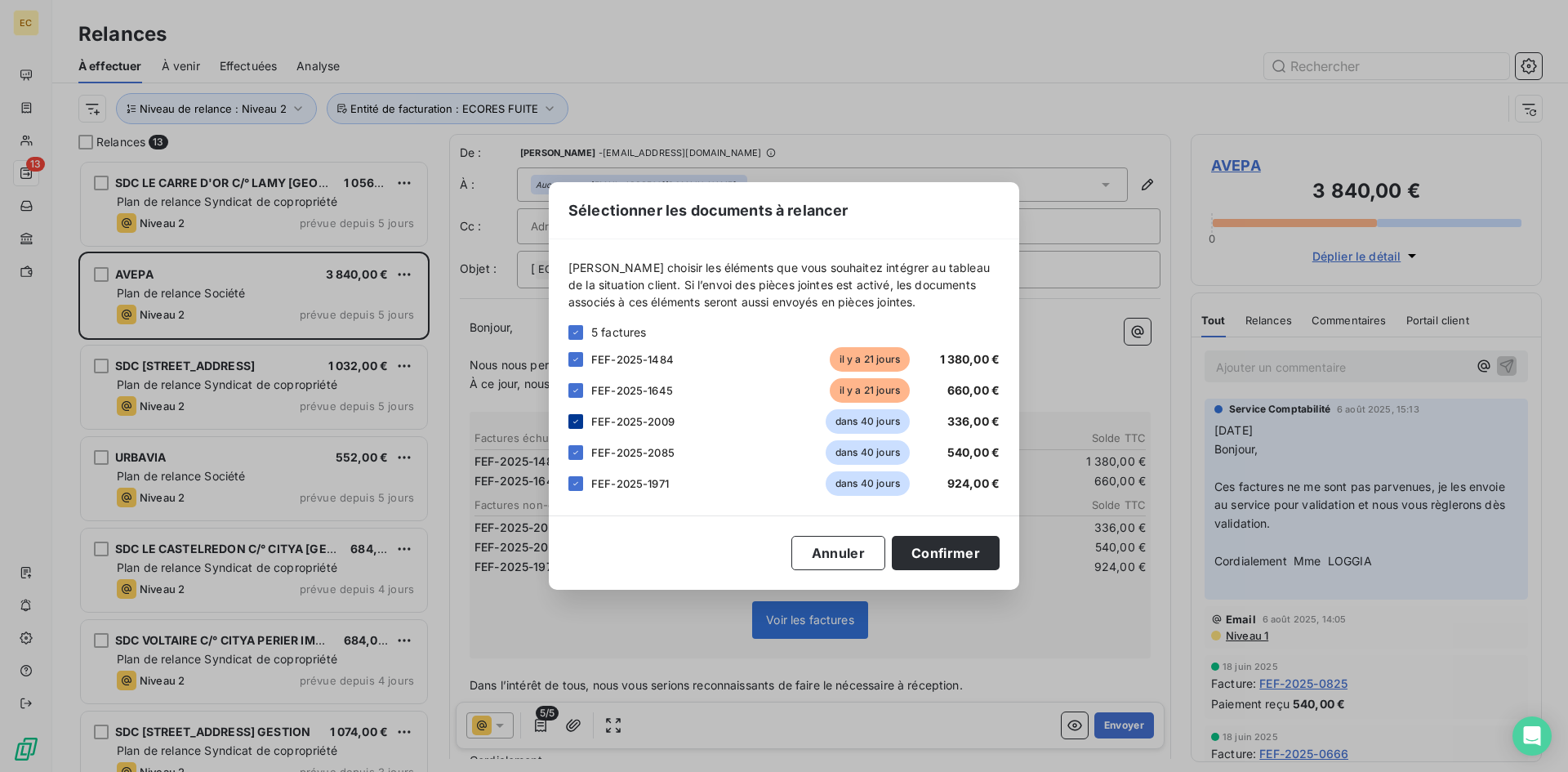
click at [571, 418] on icon at bounding box center [576, 422] width 10 height 10
click at [571, 453] on icon at bounding box center [576, 452] width 10 height 10
click at [578, 478] on div at bounding box center [576, 484] width 15 height 15
click at [958, 552] on button "Confirmer" at bounding box center [945, 553] width 108 height 34
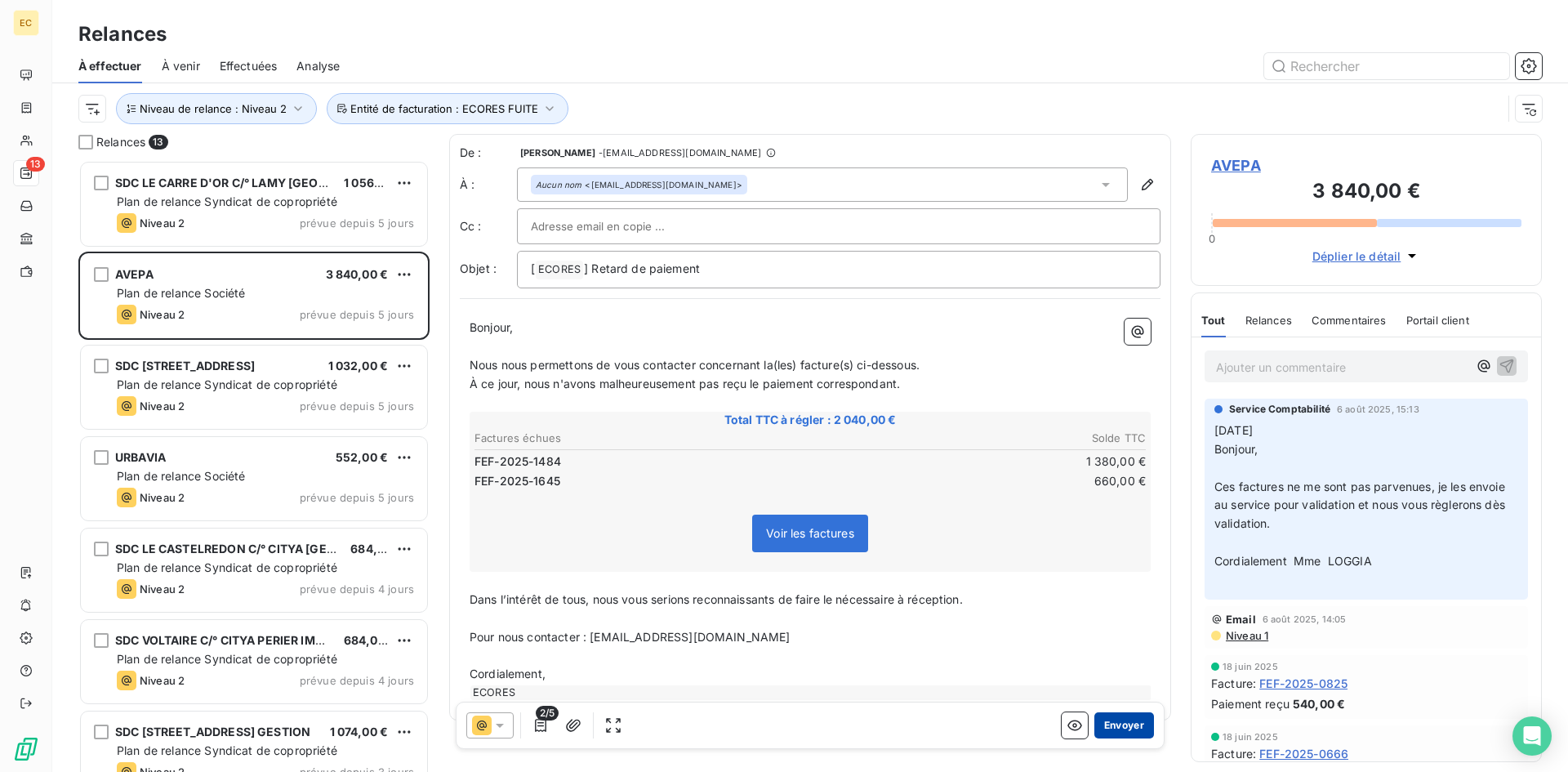
click at [1121, 727] on button "Envoyer" at bounding box center [1124, 726] width 60 height 26
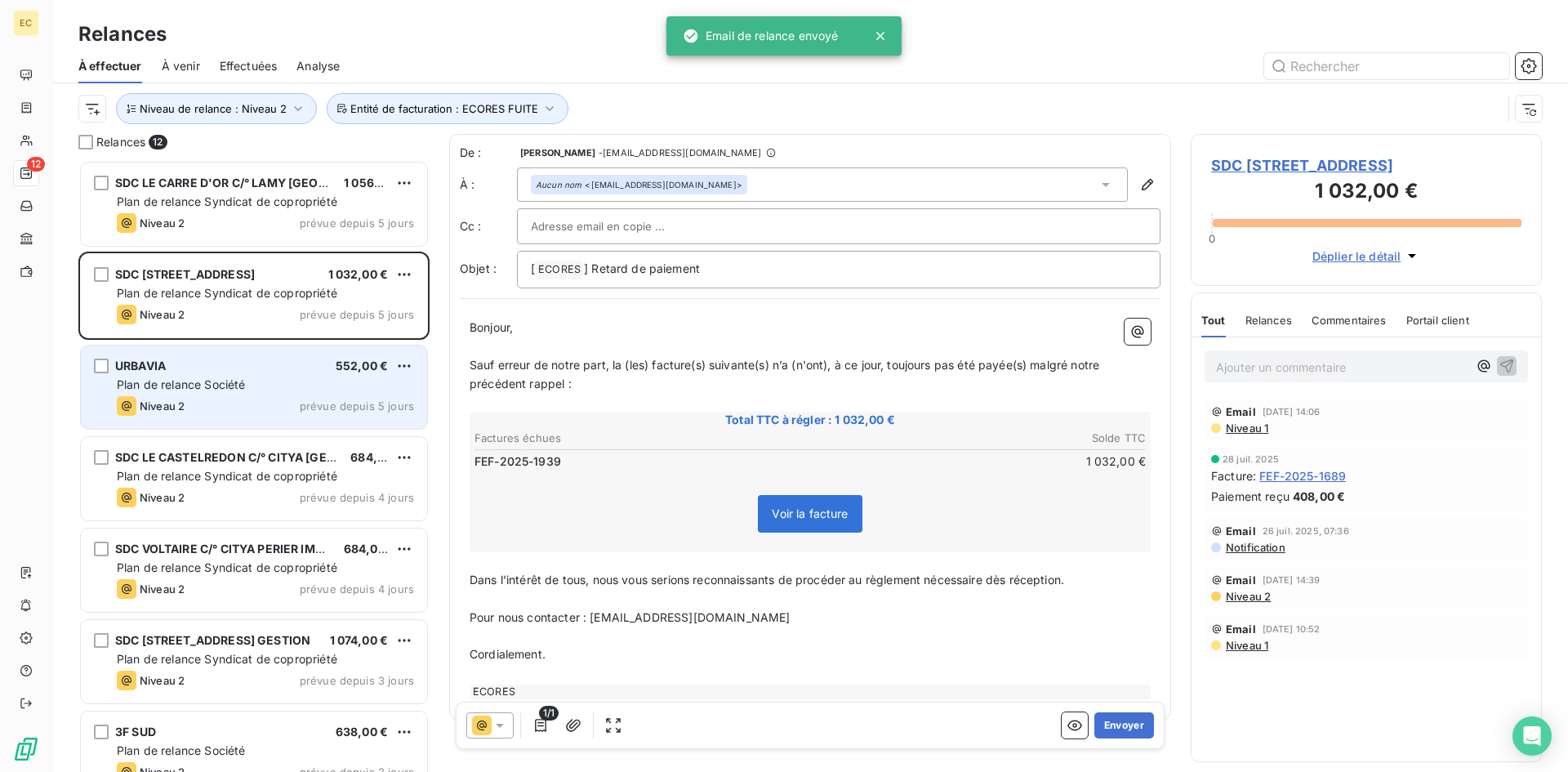
click at [245, 382] on span "Plan de relance Société" at bounding box center [180, 384] width 128 height 14
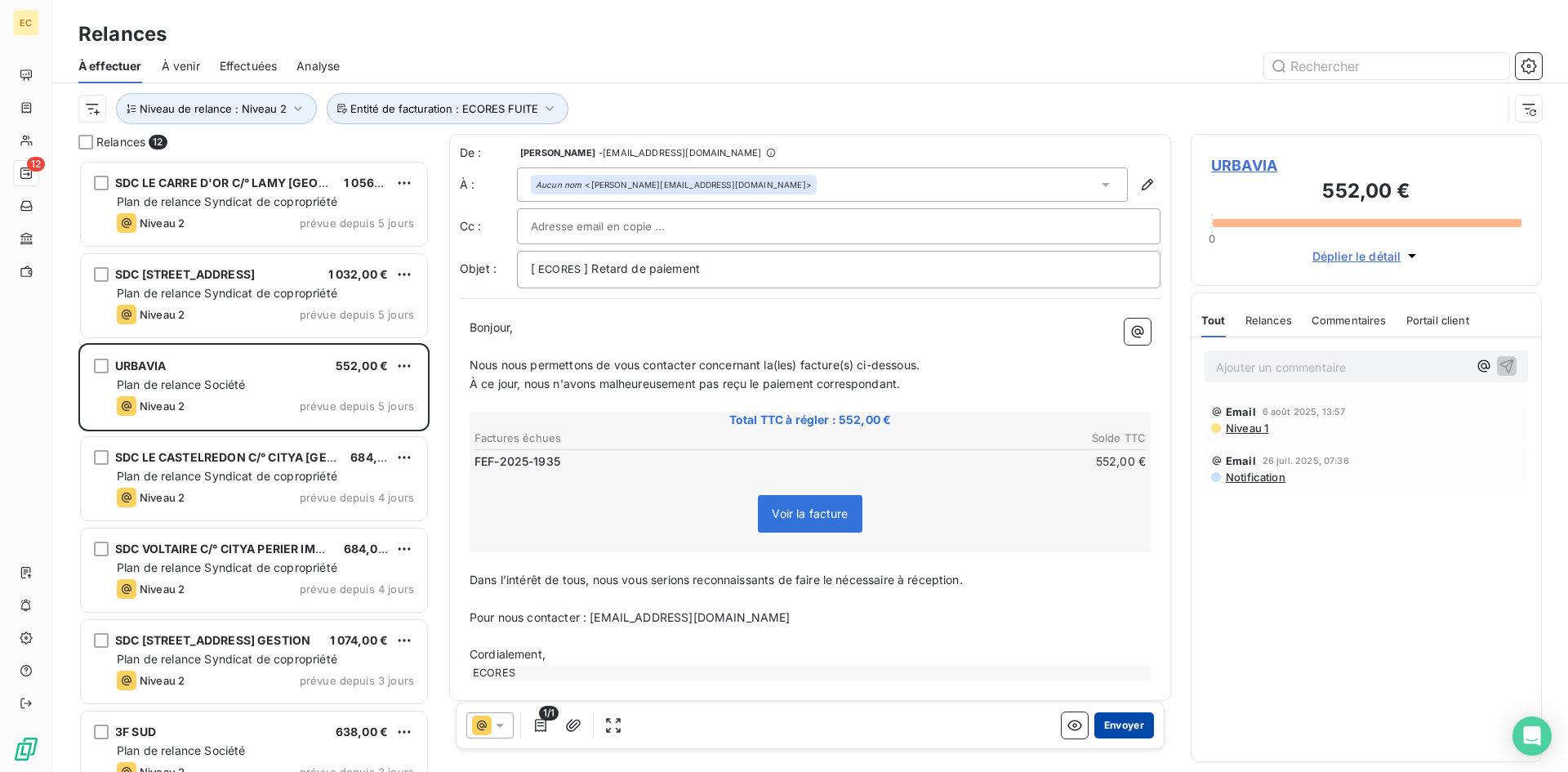
click at [1114, 729] on button "Envoyer" at bounding box center [1124, 726] width 60 height 26
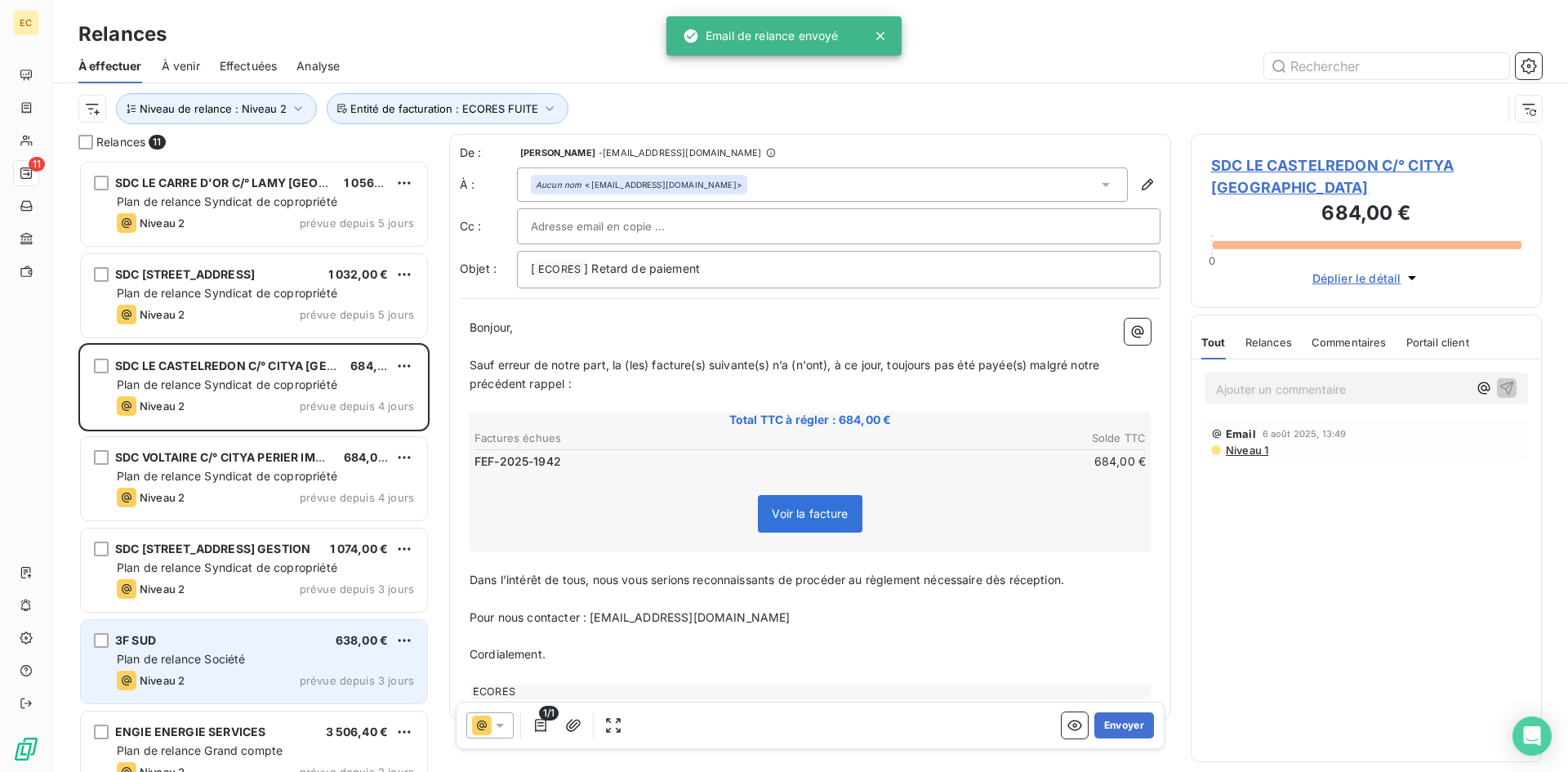
click at [237, 668] on div "3F SUD 638,00 € Plan de relance Société Niveau 2 prévue depuis 3 jours" at bounding box center [253, 662] width 346 height 83
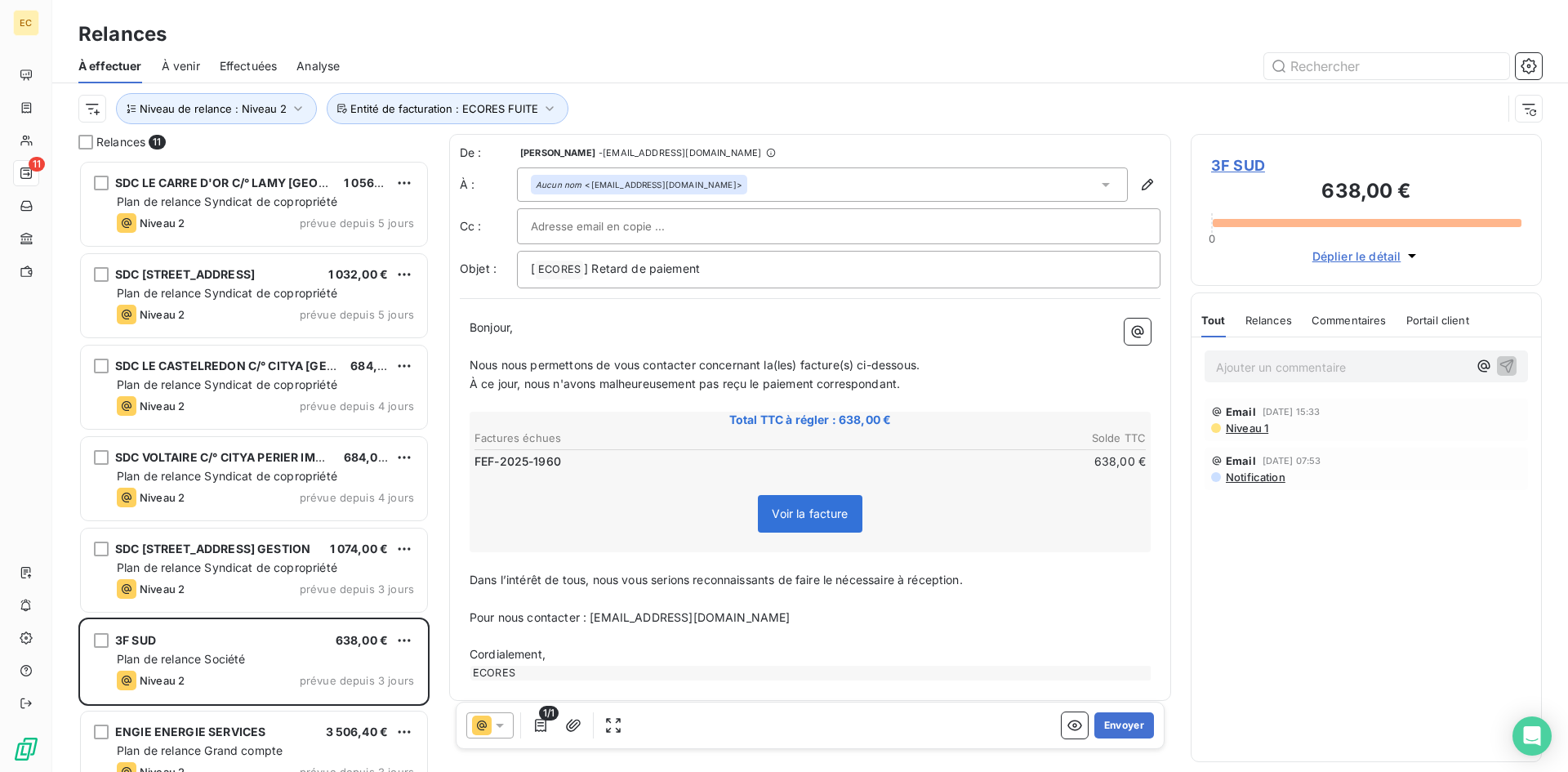
click at [1249, 160] on span "3F SUD" at bounding box center [1367, 165] width 310 height 22
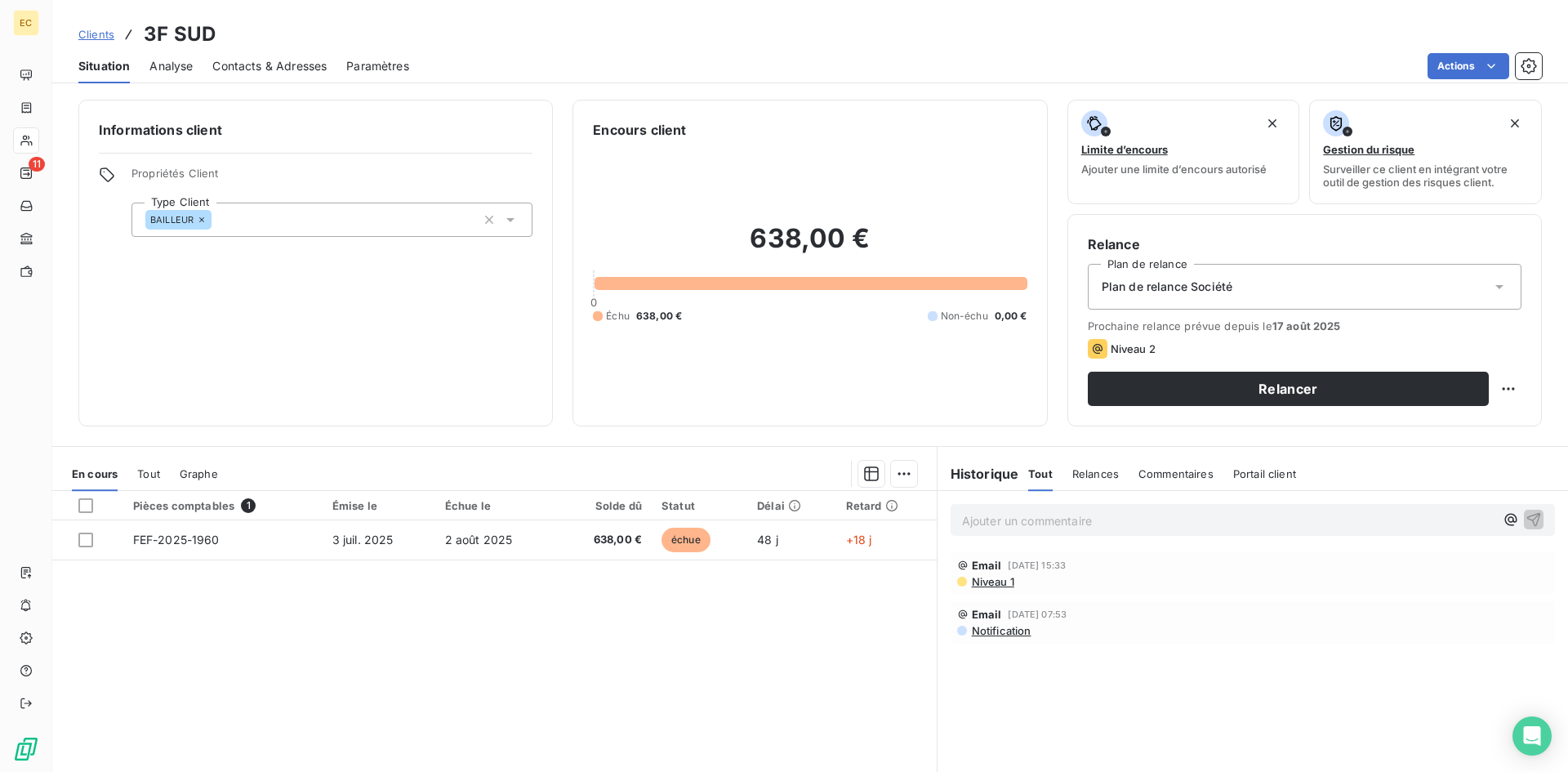
click at [292, 66] on span "Contacts & Adresses" at bounding box center [270, 67] width 115 height 17
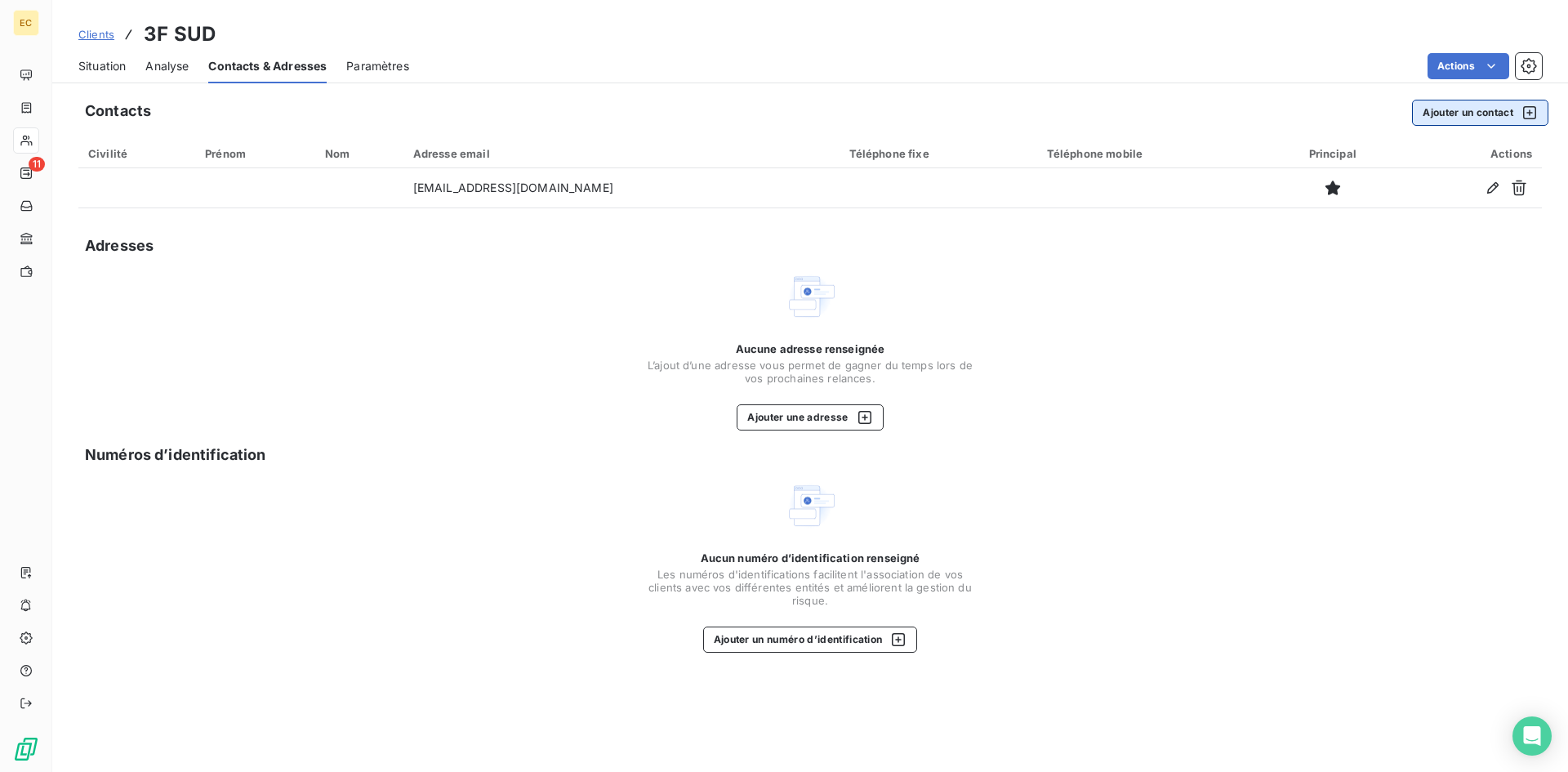
click at [1438, 113] on button "Ajouter un contact" at bounding box center [1480, 113] width 137 height 26
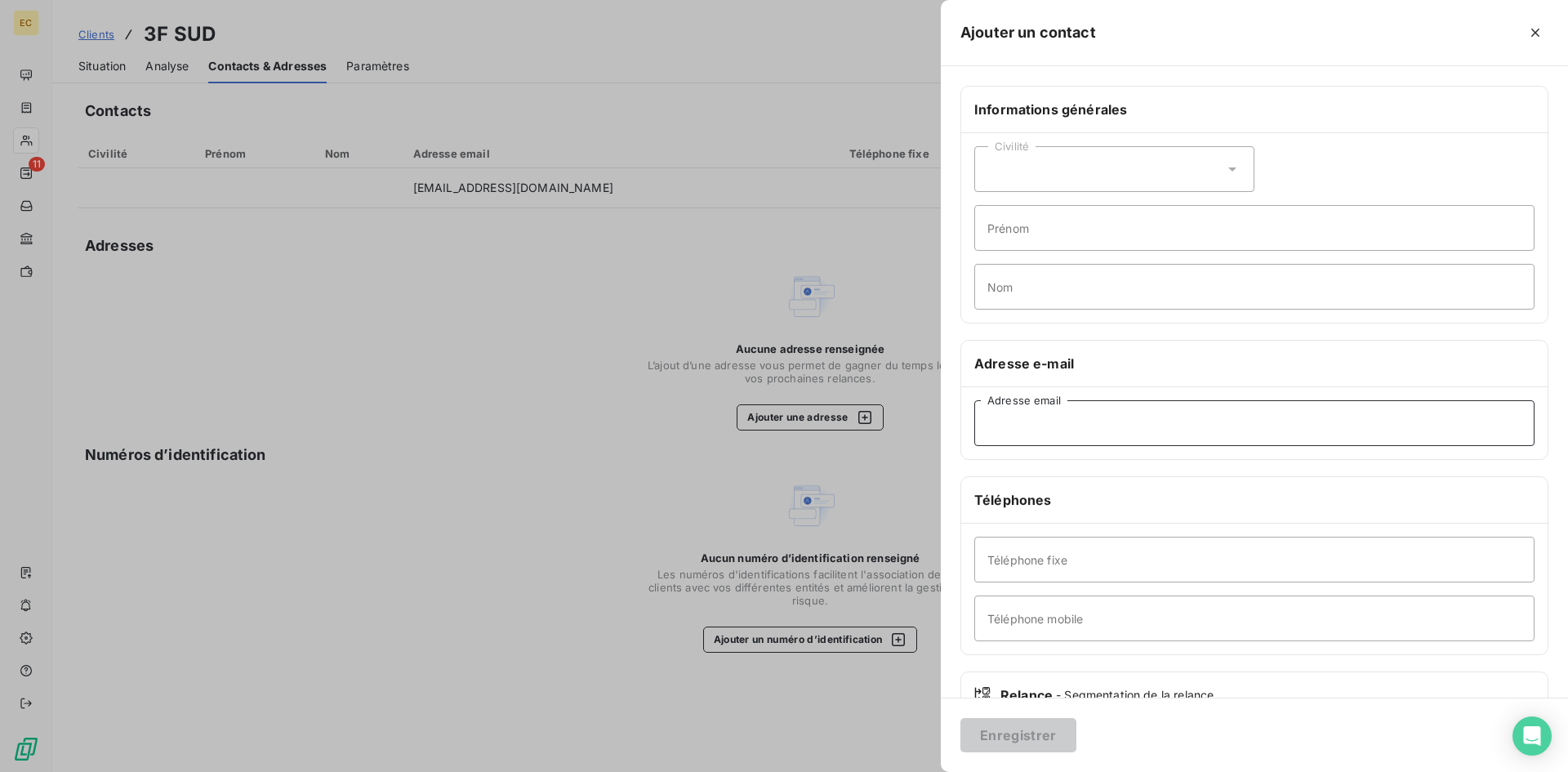
paste input "arnaud.fetet@groupe3f.fr"
type input "arnaud.fetet@groupe3f.fr"
click at [1025, 736] on button "Enregistrer" at bounding box center [1017, 735] width 115 height 34
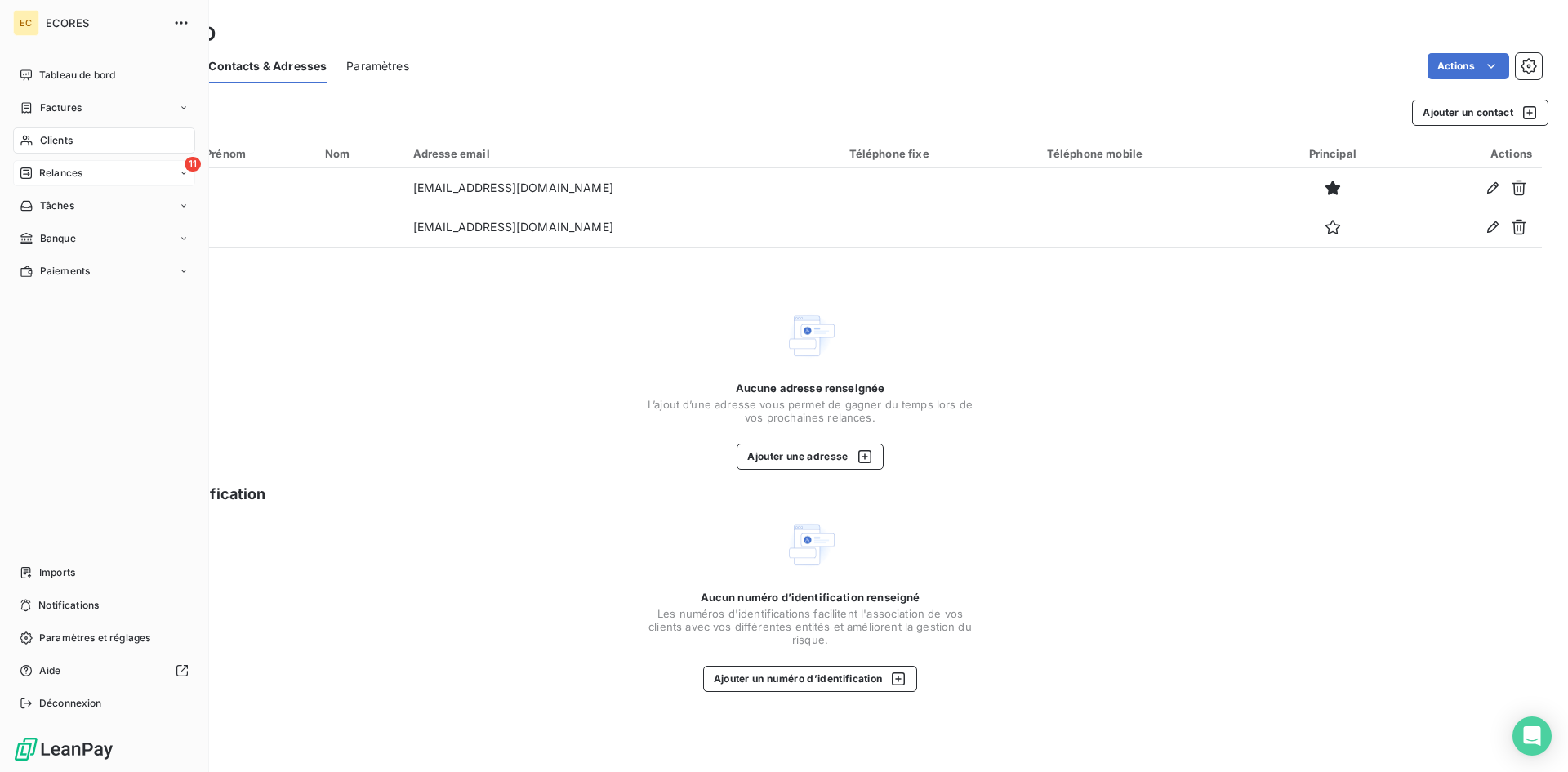
click at [49, 174] on span "Relances" at bounding box center [60, 173] width 43 height 15
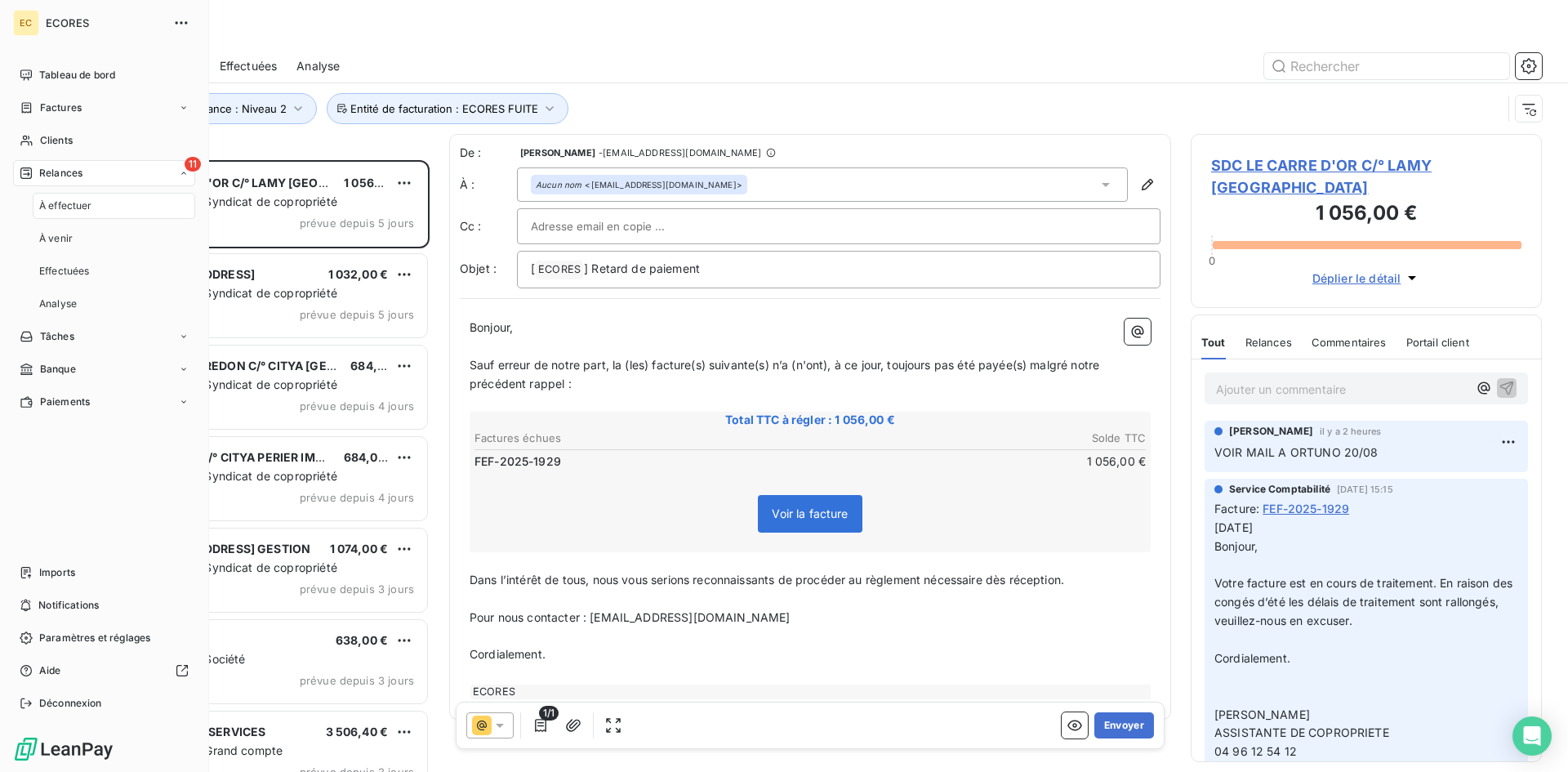
scroll to position [600, 339]
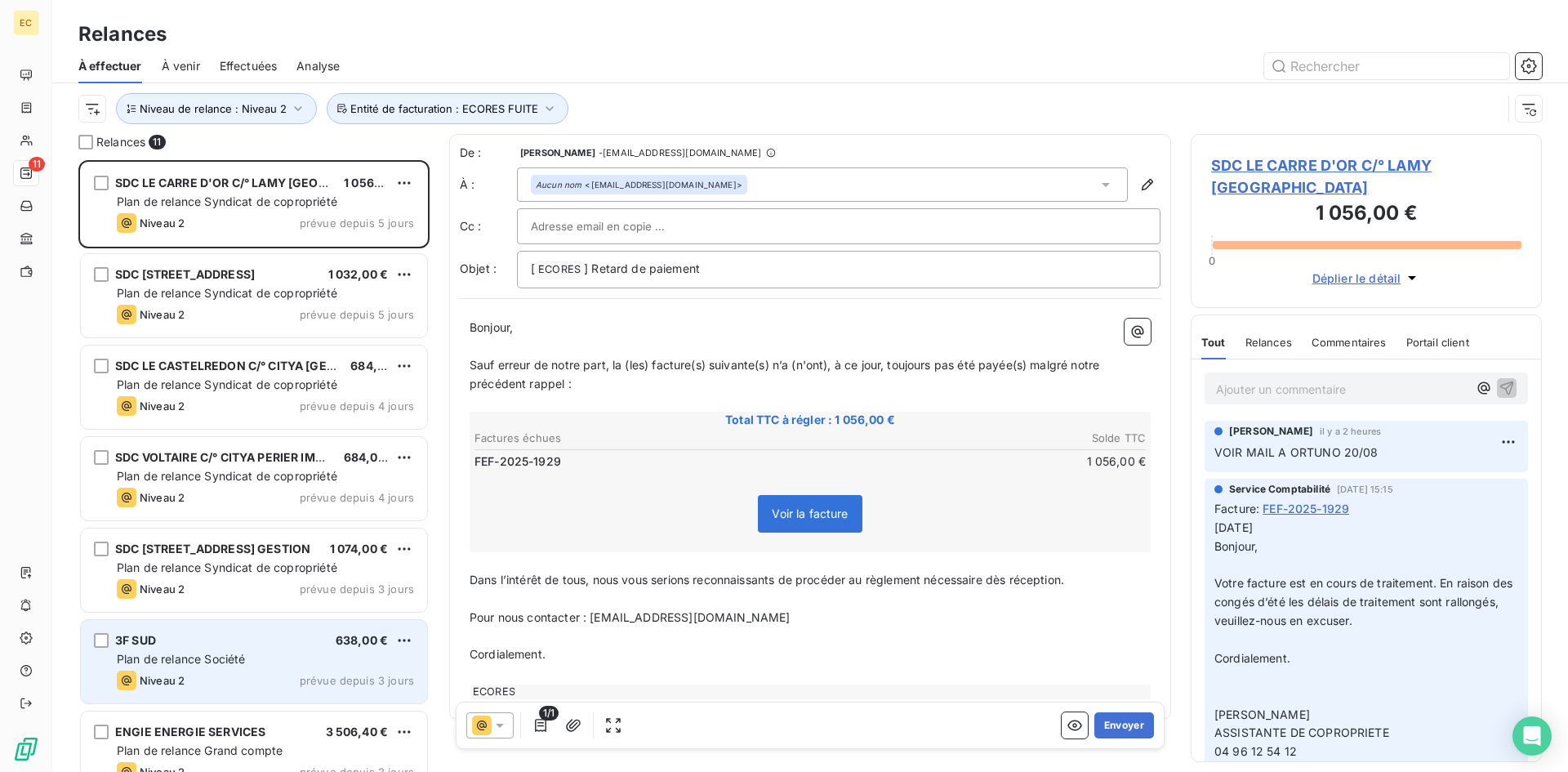
click at [233, 654] on span "Plan de relance Société" at bounding box center [180, 658] width 128 height 14
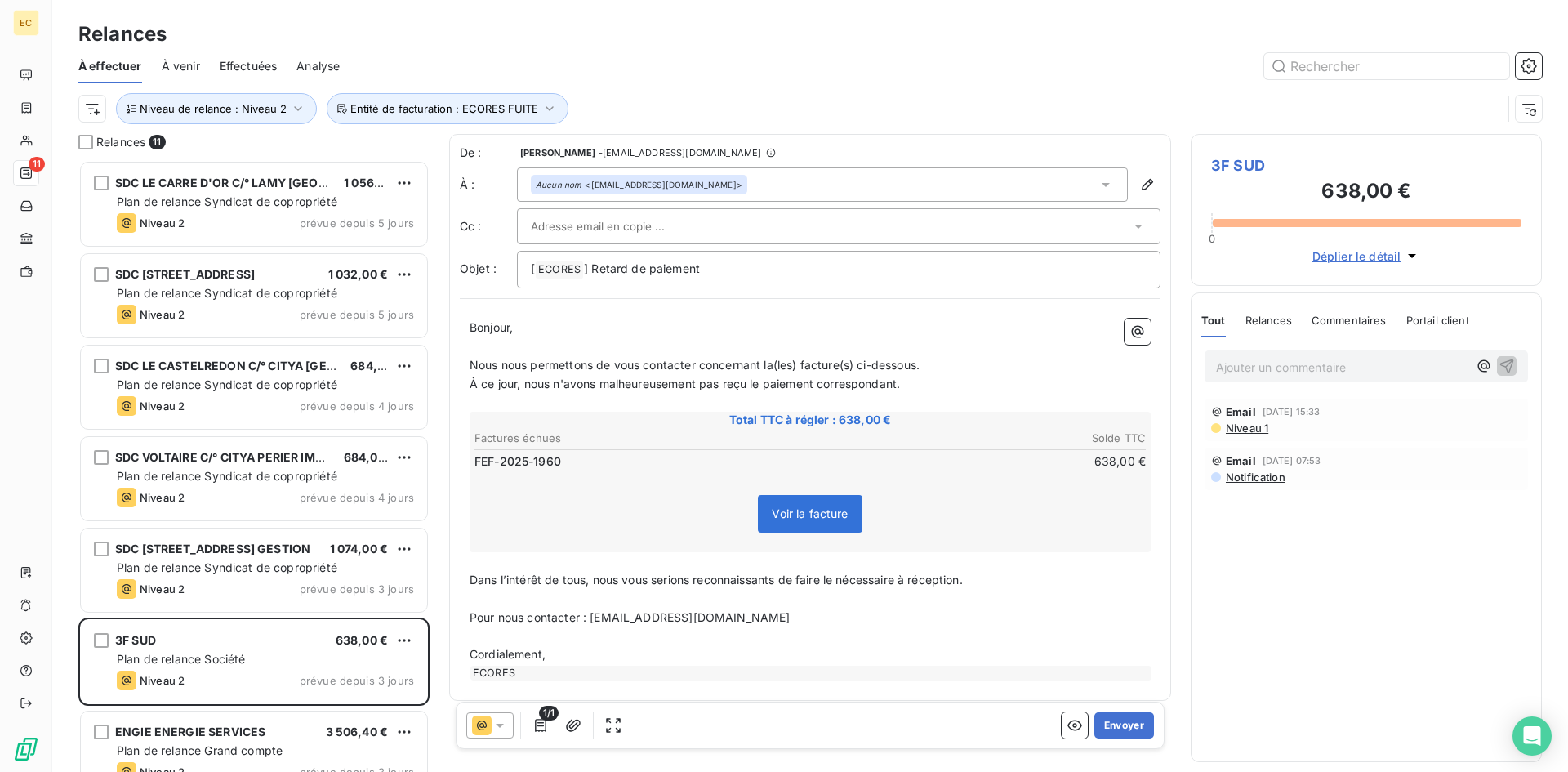
paste input "arnaud.fetet@groupe3f.fr"
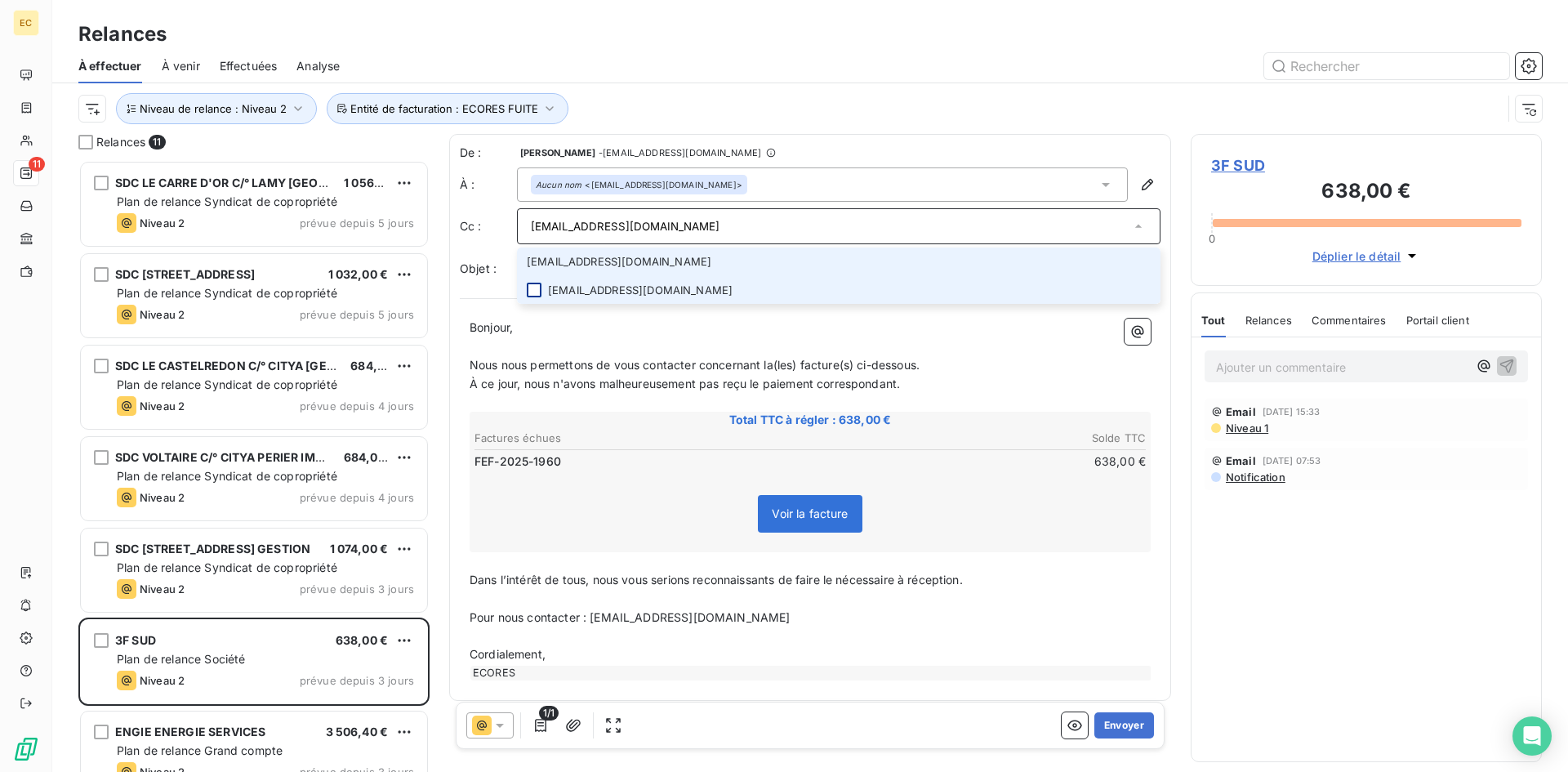
type input "arnaud.fetet@groupe3f.fr"
click at [537, 286] on div at bounding box center [534, 290] width 15 height 15
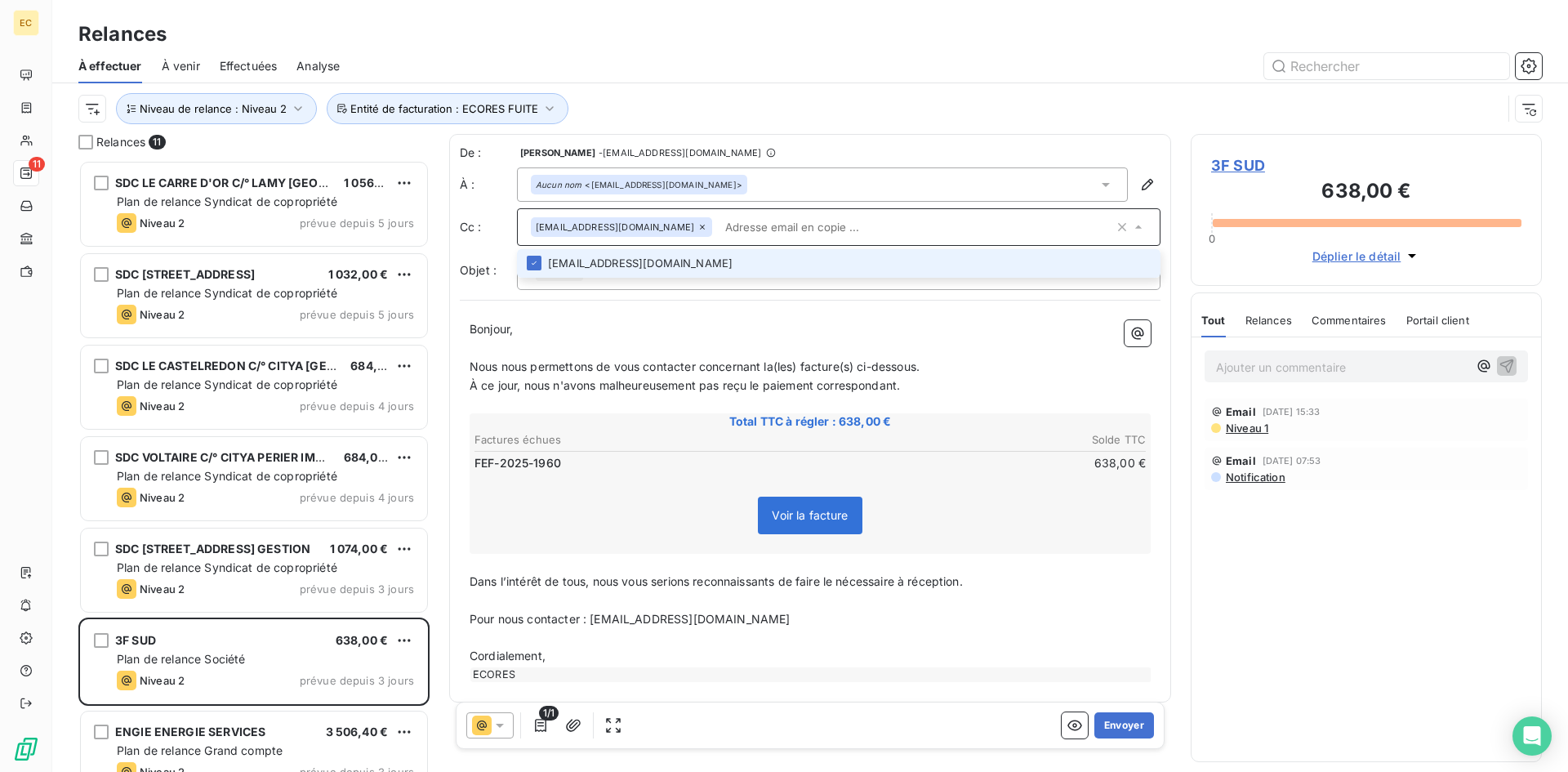
click at [664, 517] on div "Voir la facture" at bounding box center [810, 519] width 676 height 70
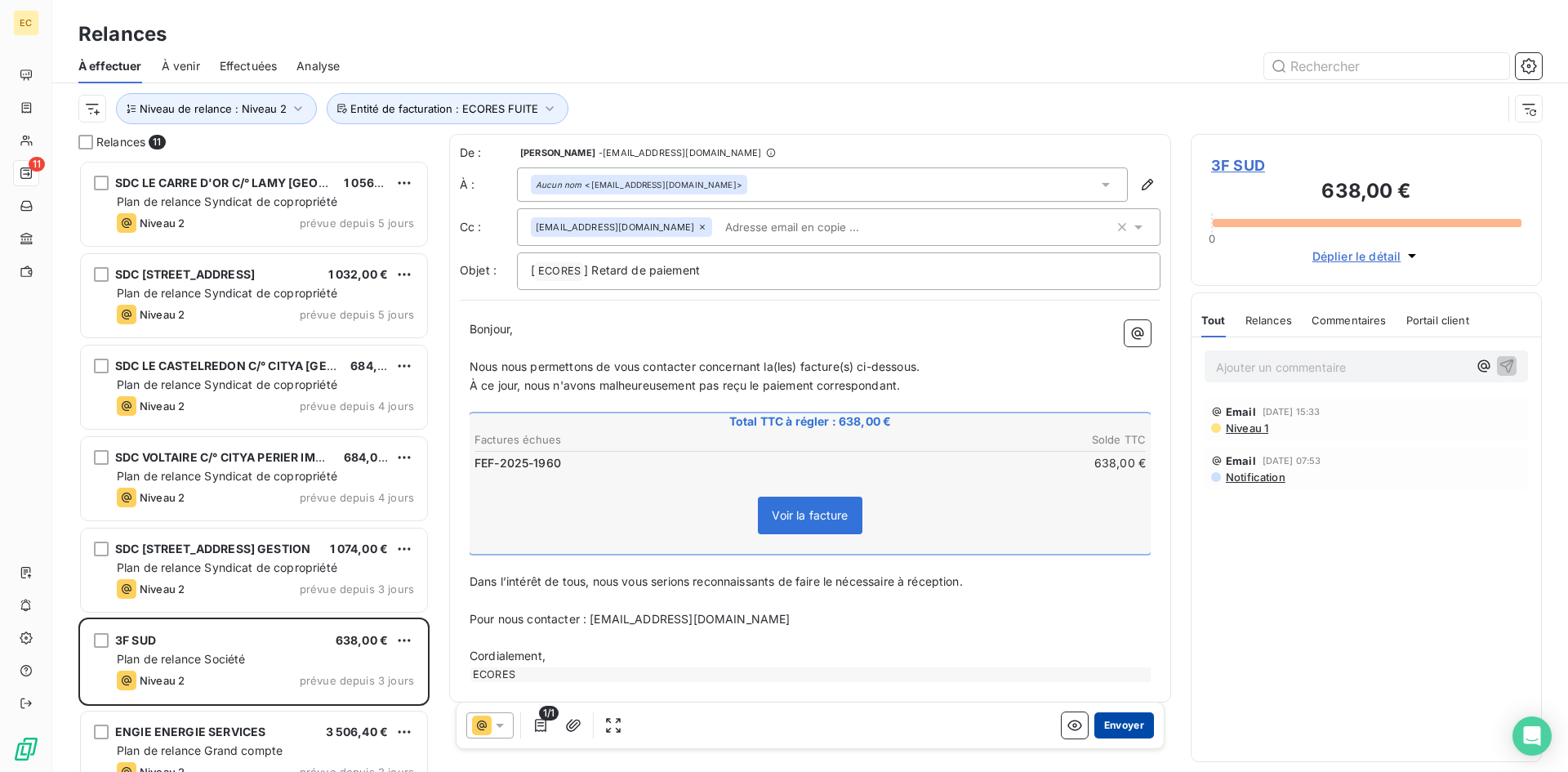
click at [1112, 725] on button "Envoyer" at bounding box center [1124, 726] width 60 height 26
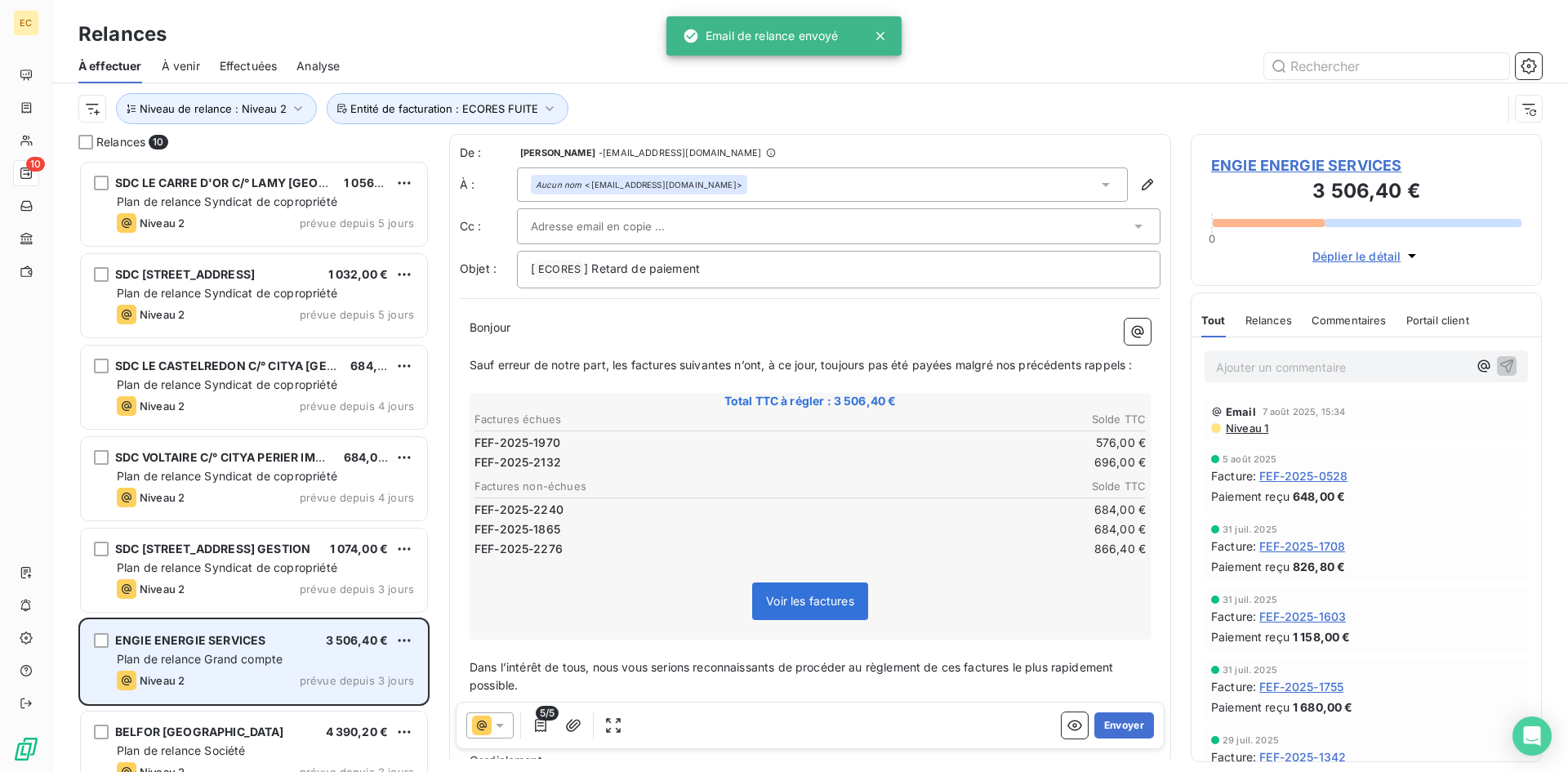
click at [221, 664] on span "Plan de relance Grand compte" at bounding box center [199, 658] width 165 height 14
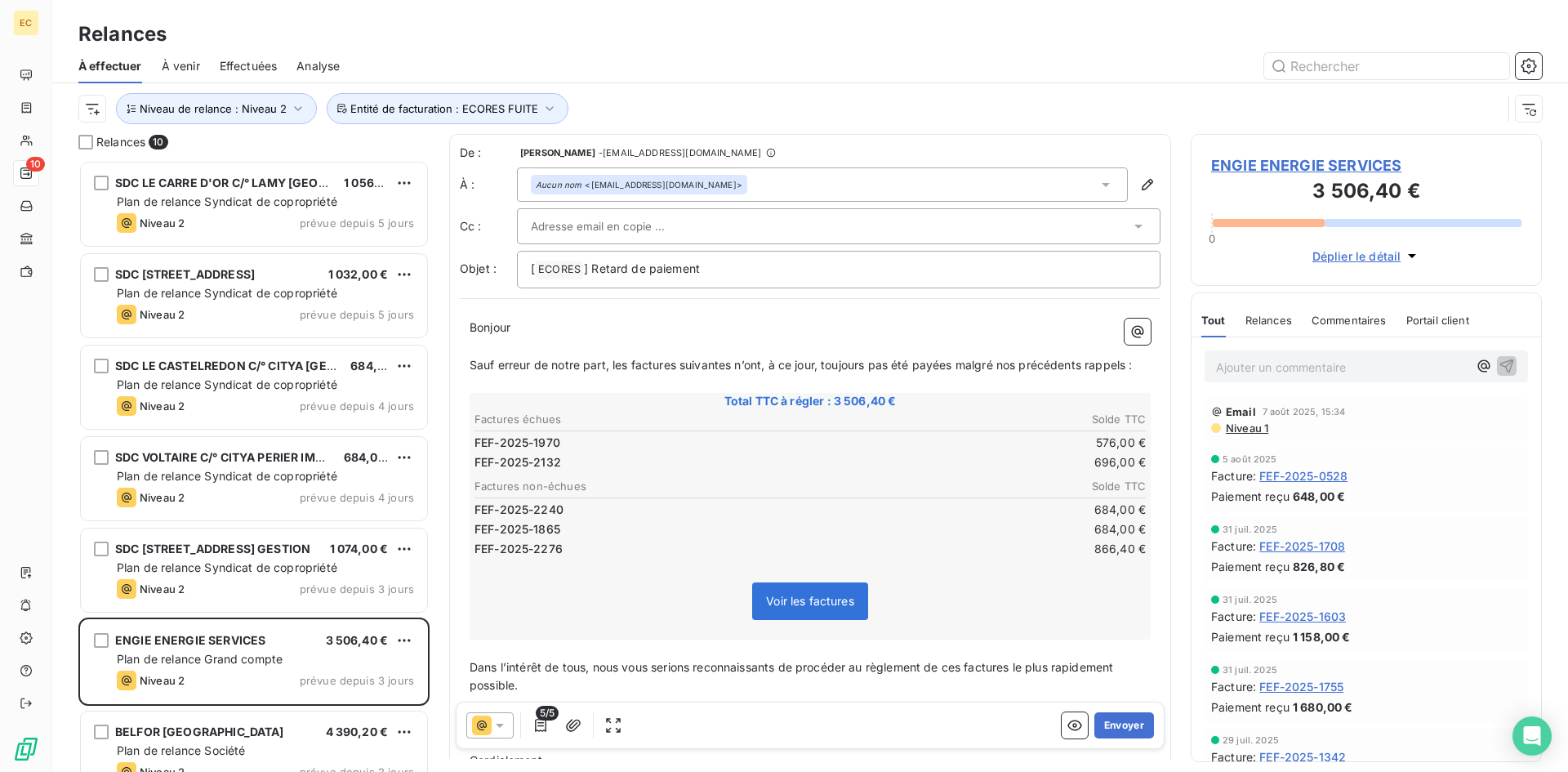
click at [1307, 167] on span "ENGIE ENERGIE SERVICES" at bounding box center [1367, 165] width 310 height 22
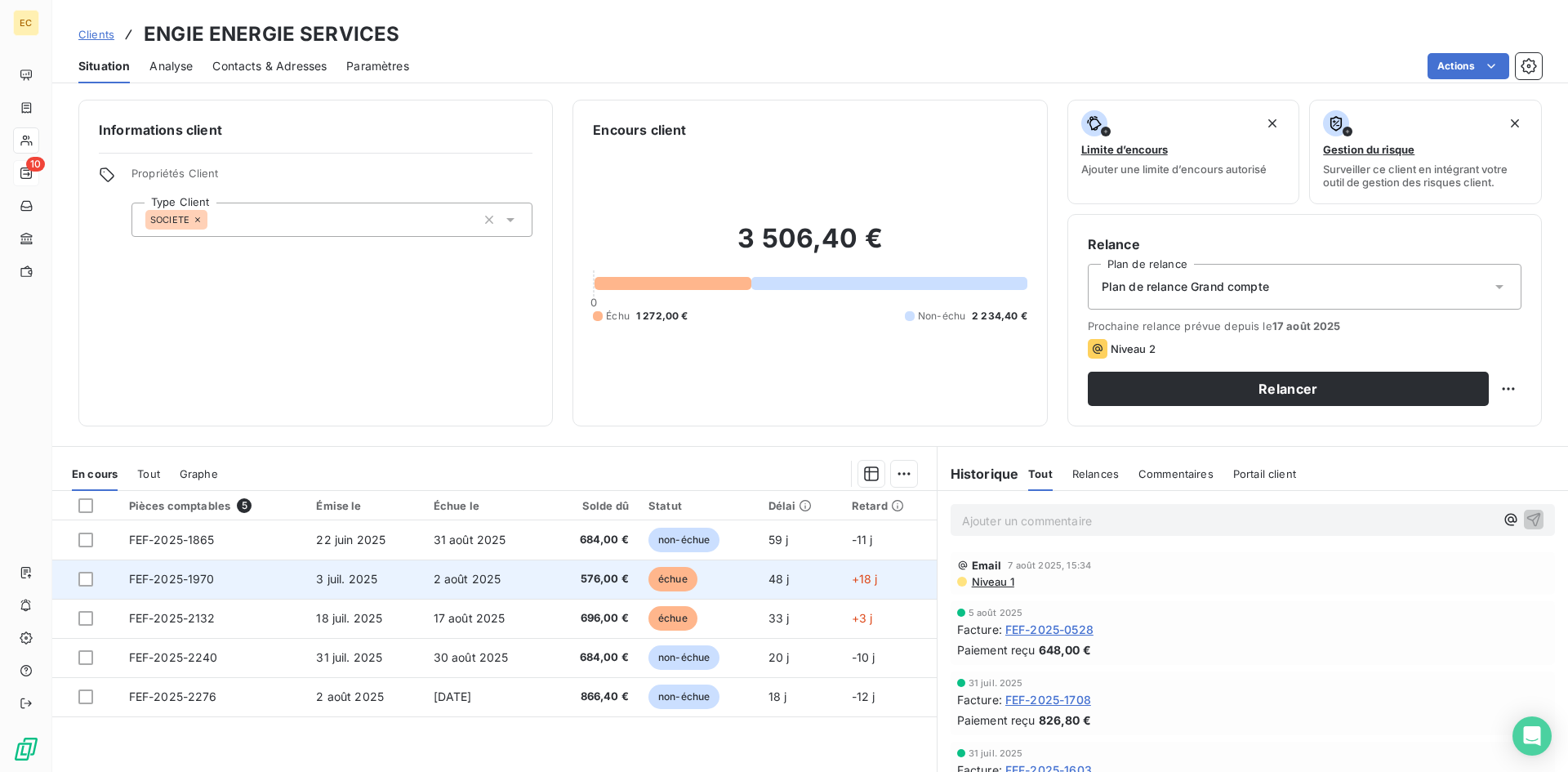
click at [248, 592] on td "FEF-2025-1970" at bounding box center [213, 579] width 188 height 39
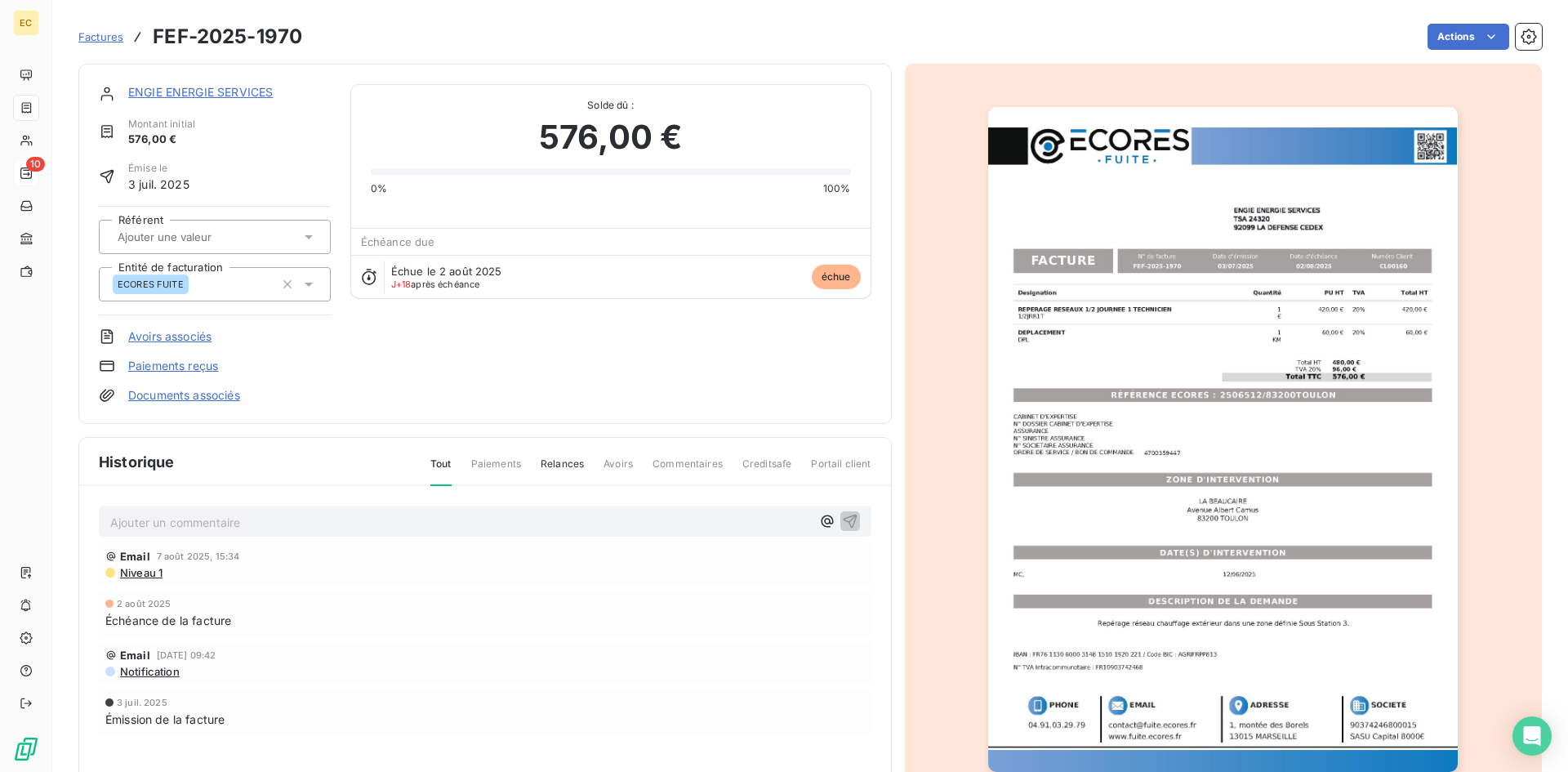
click at [1460, 50] on div "Factures FEF-2025-1970 Actions" at bounding box center [810, 36] width 1464 height 34
click at [1453, 33] on html "EC 10 Factures FEF-2025-1970 Actions ENGIE ENERGIE SERVICES Montant initial 576…" at bounding box center [784, 386] width 1568 height 772
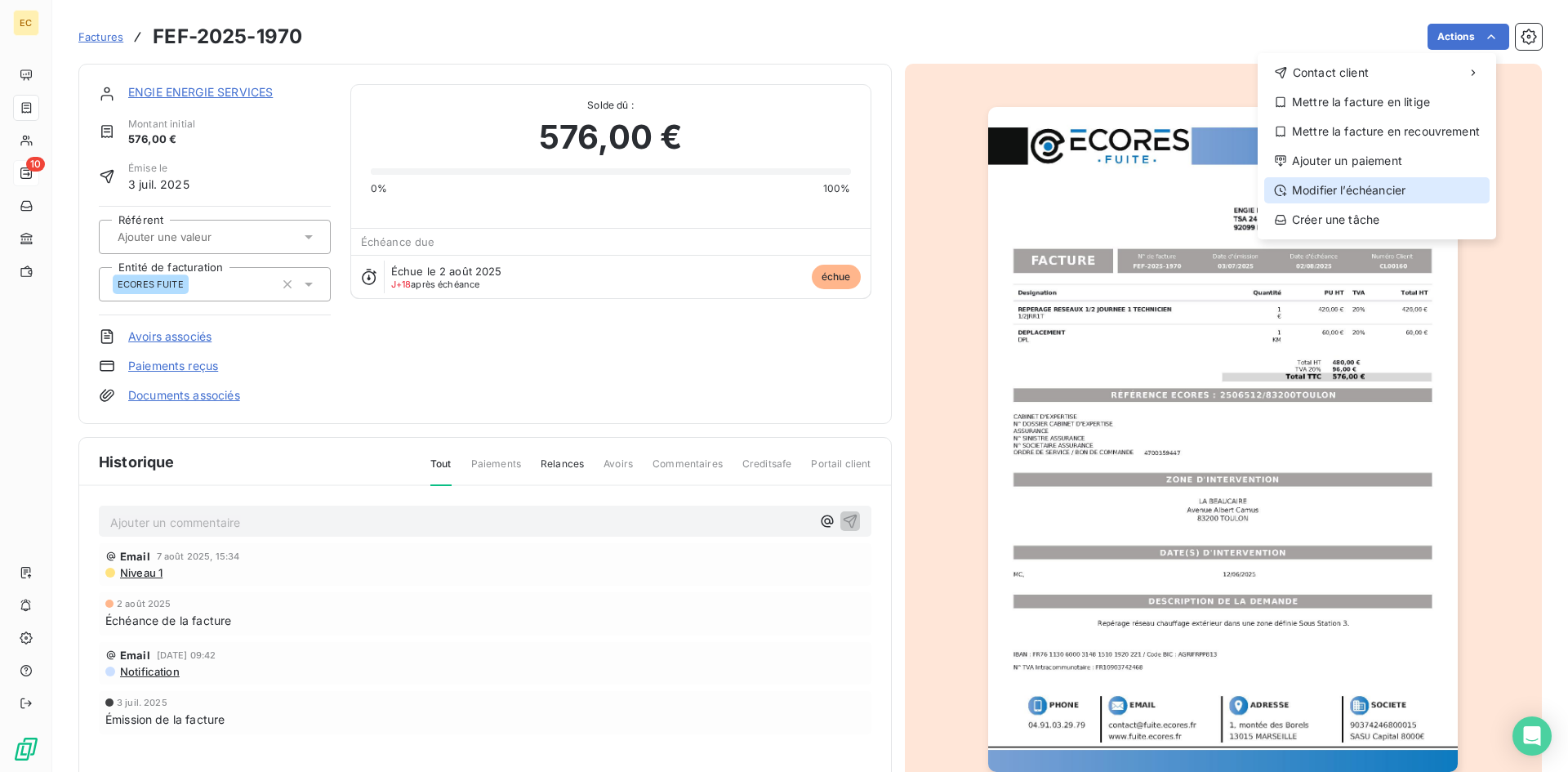
click at [1402, 188] on div "Modifier l’échéancier" at bounding box center [1377, 190] width 225 height 26
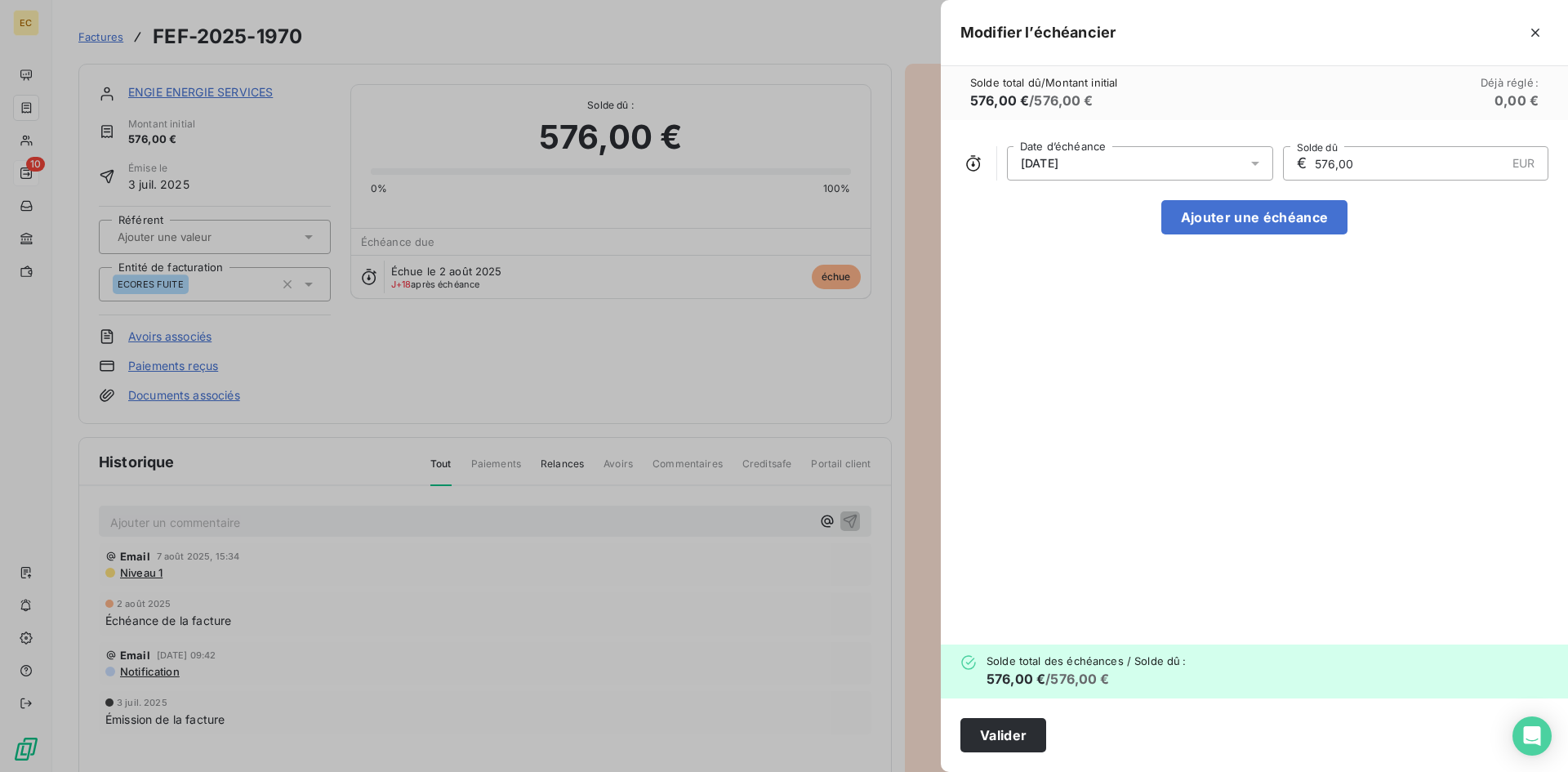
click at [1257, 158] on icon at bounding box center [1255, 164] width 17 height 17
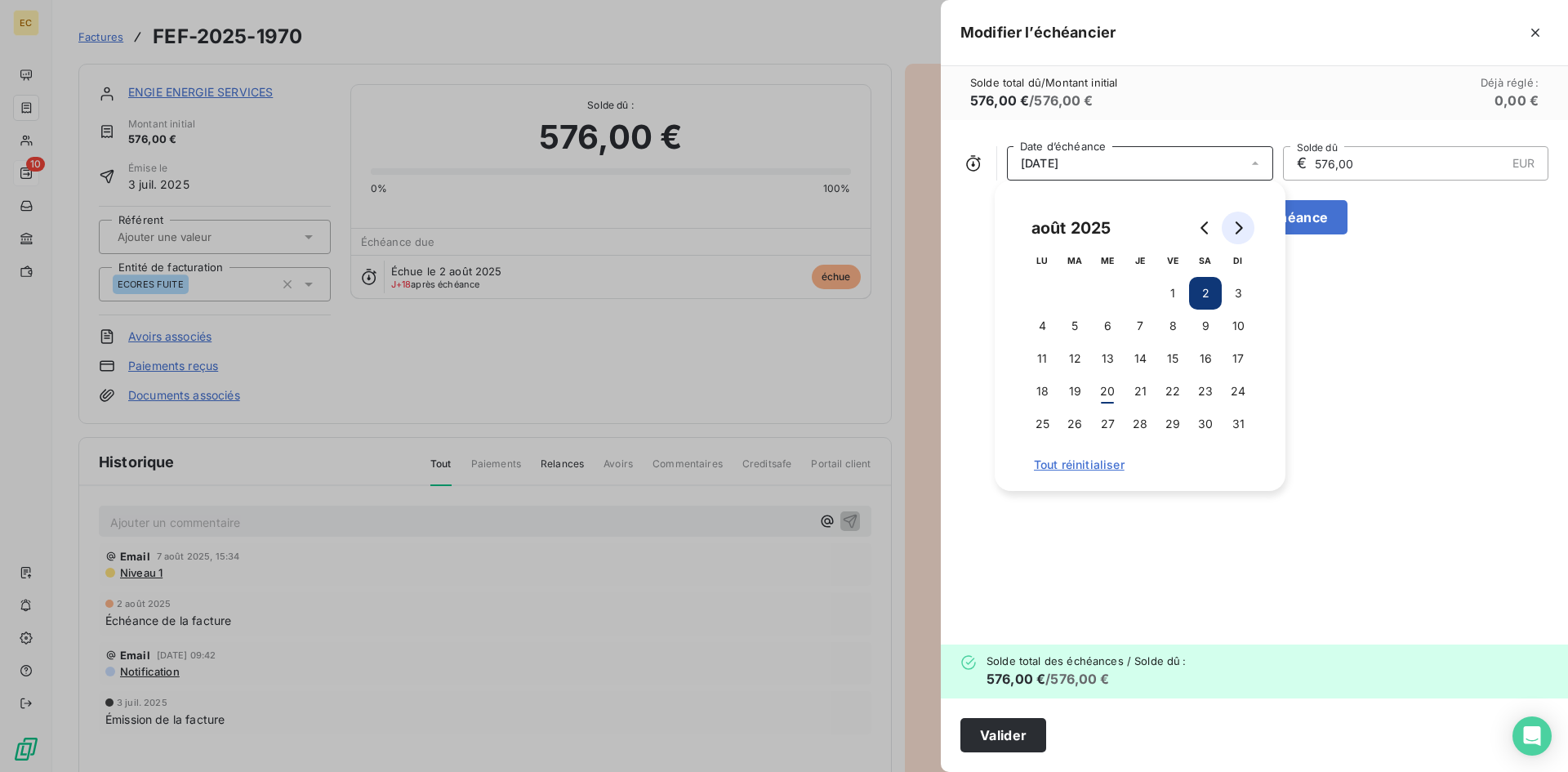
click at [1238, 227] on icon "Go to next month" at bounding box center [1238, 227] width 13 height 13
click at [1064, 425] on button "30" at bounding box center [1074, 423] width 32 height 32
click at [1014, 739] on button "Valider" at bounding box center [1003, 735] width 86 height 34
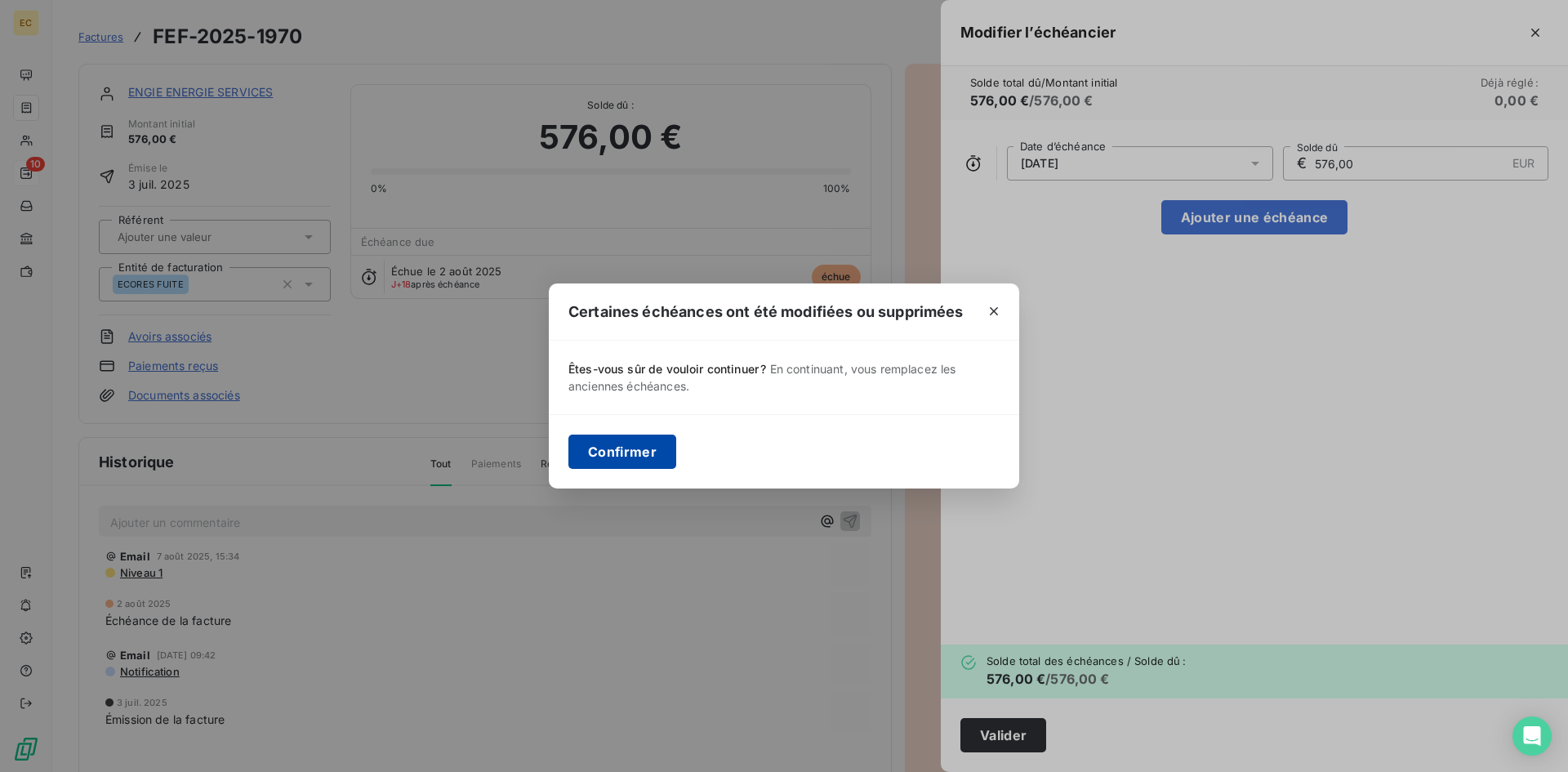
click at [617, 451] on button "Confirmer" at bounding box center [622, 451] width 108 height 34
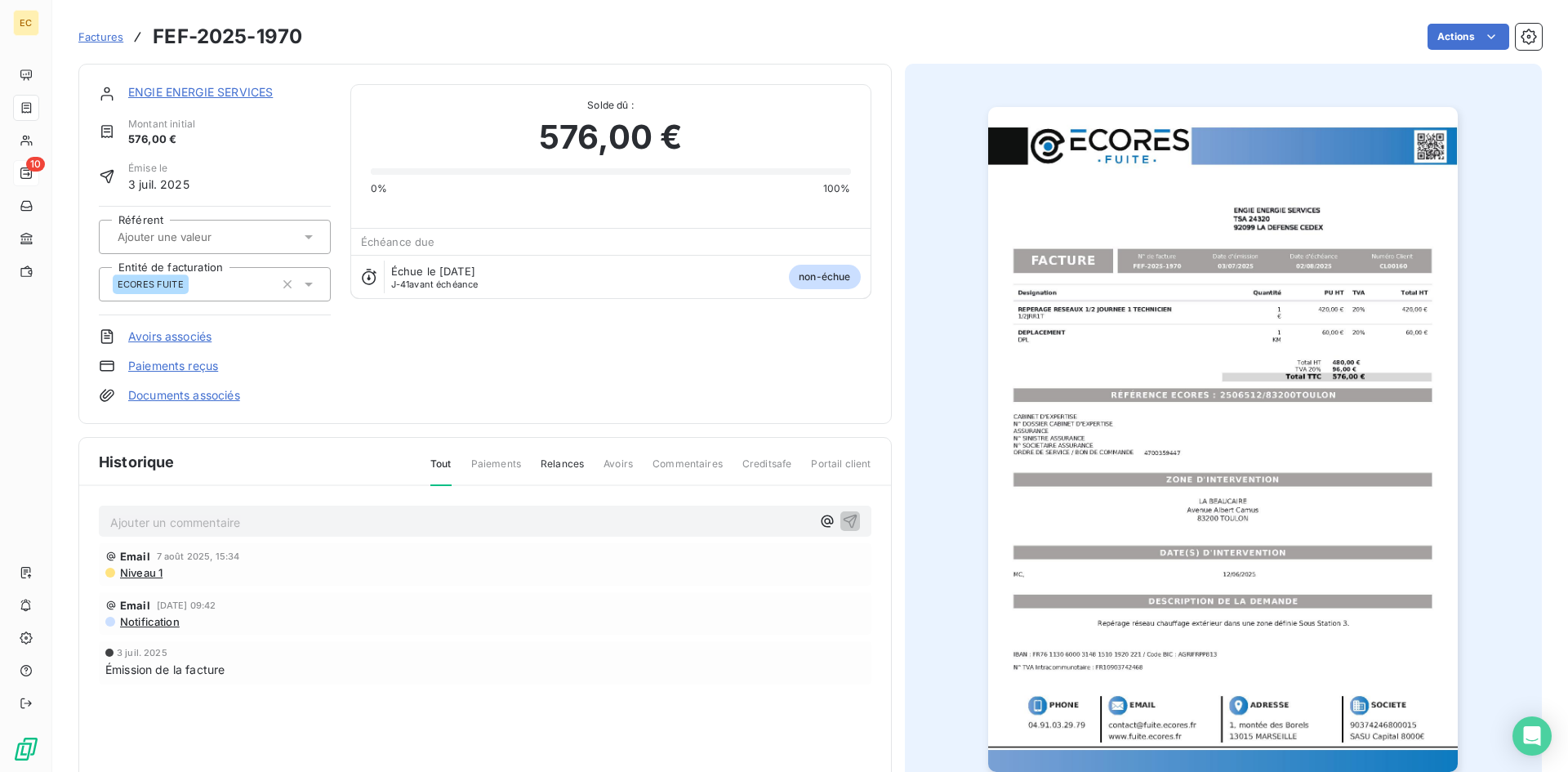
click at [249, 91] on link "ENGIE ENERGIE SERVICES" at bounding box center [201, 92] width 144 height 14
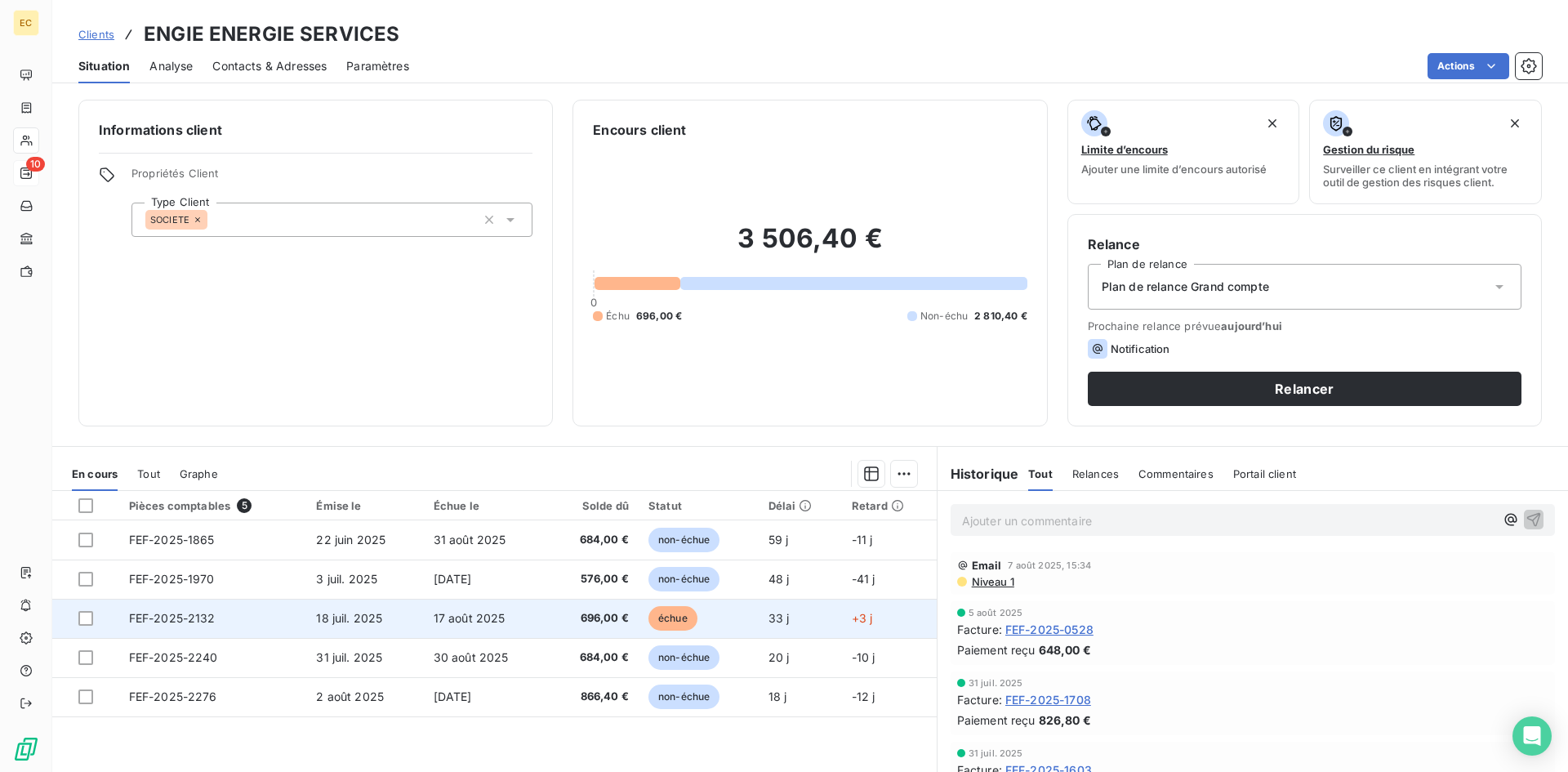
click at [236, 619] on td "FEF-2025-2132" at bounding box center [213, 619] width 188 height 39
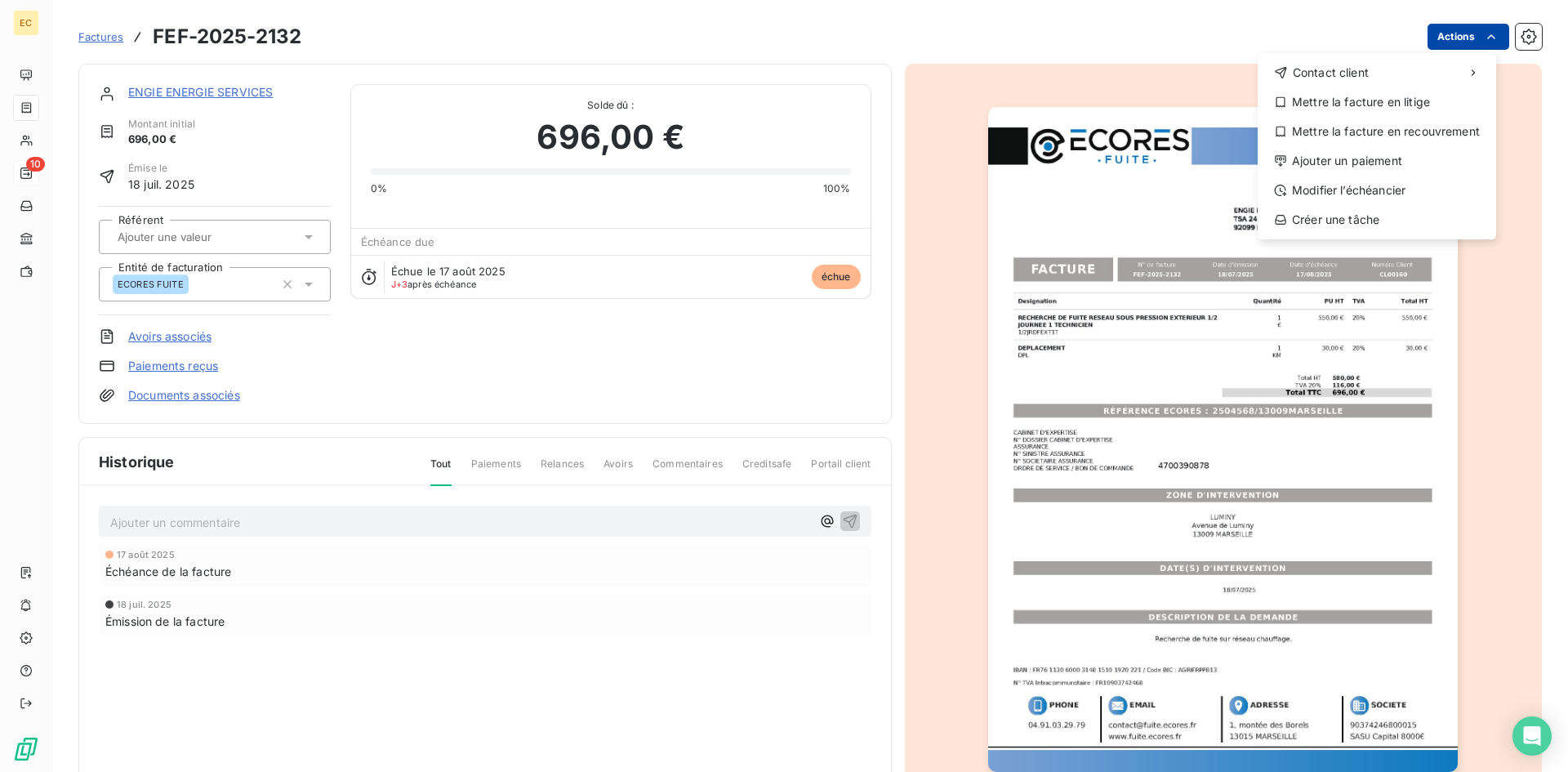
click at [1440, 39] on html "EC 10 Factures FEF-2025-2132 Actions Contact client Mettre la facture en litige…" at bounding box center [784, 386] width 1568 height 772
click at [1385, 188] on div "Modifier l’échéancier" at bounding box center [1377, 190] width 225 height 26
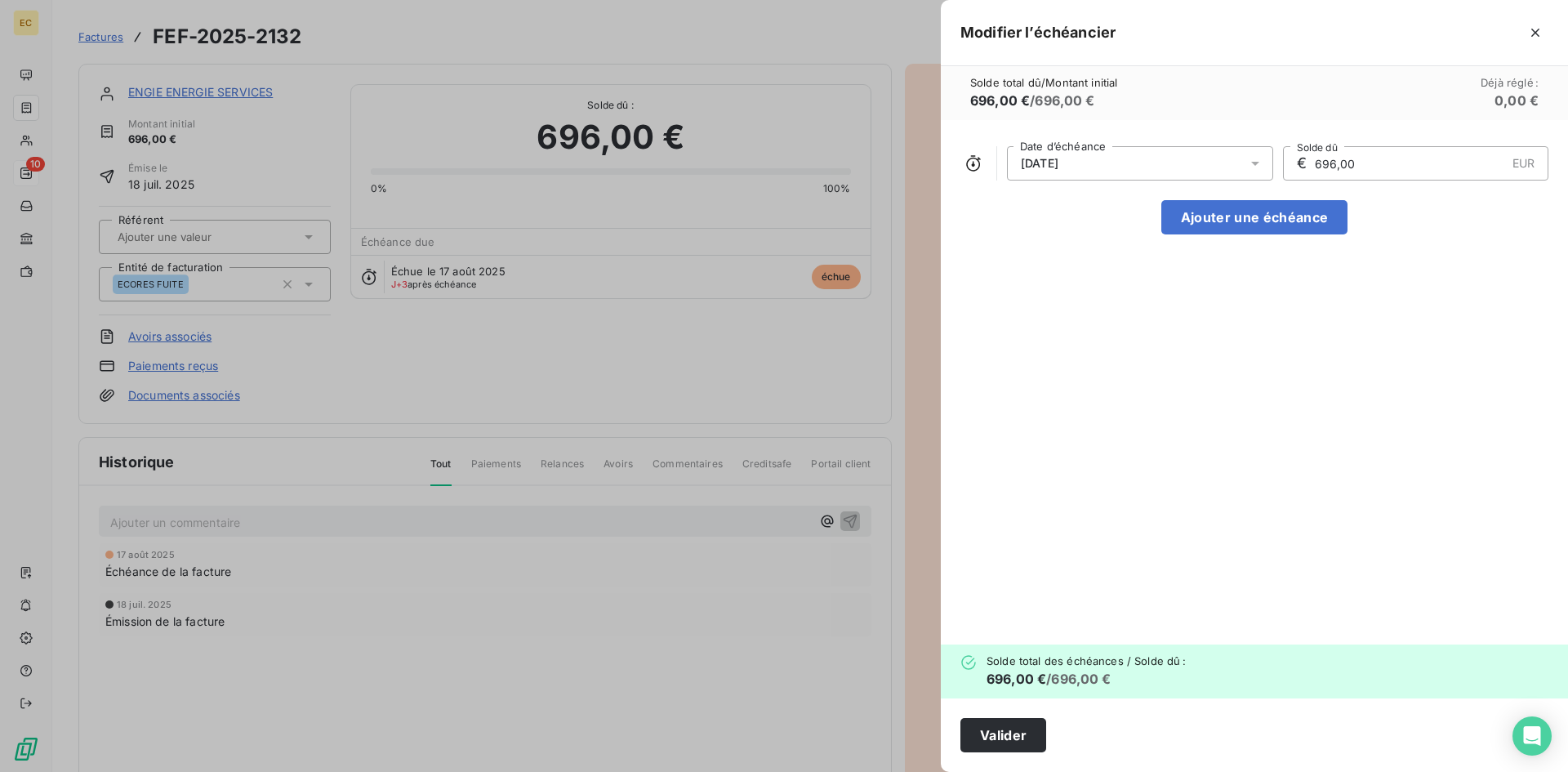
click at [1159, 153] on div "17/08/2025" at bounding box center [1140, 163] width 266 height 34
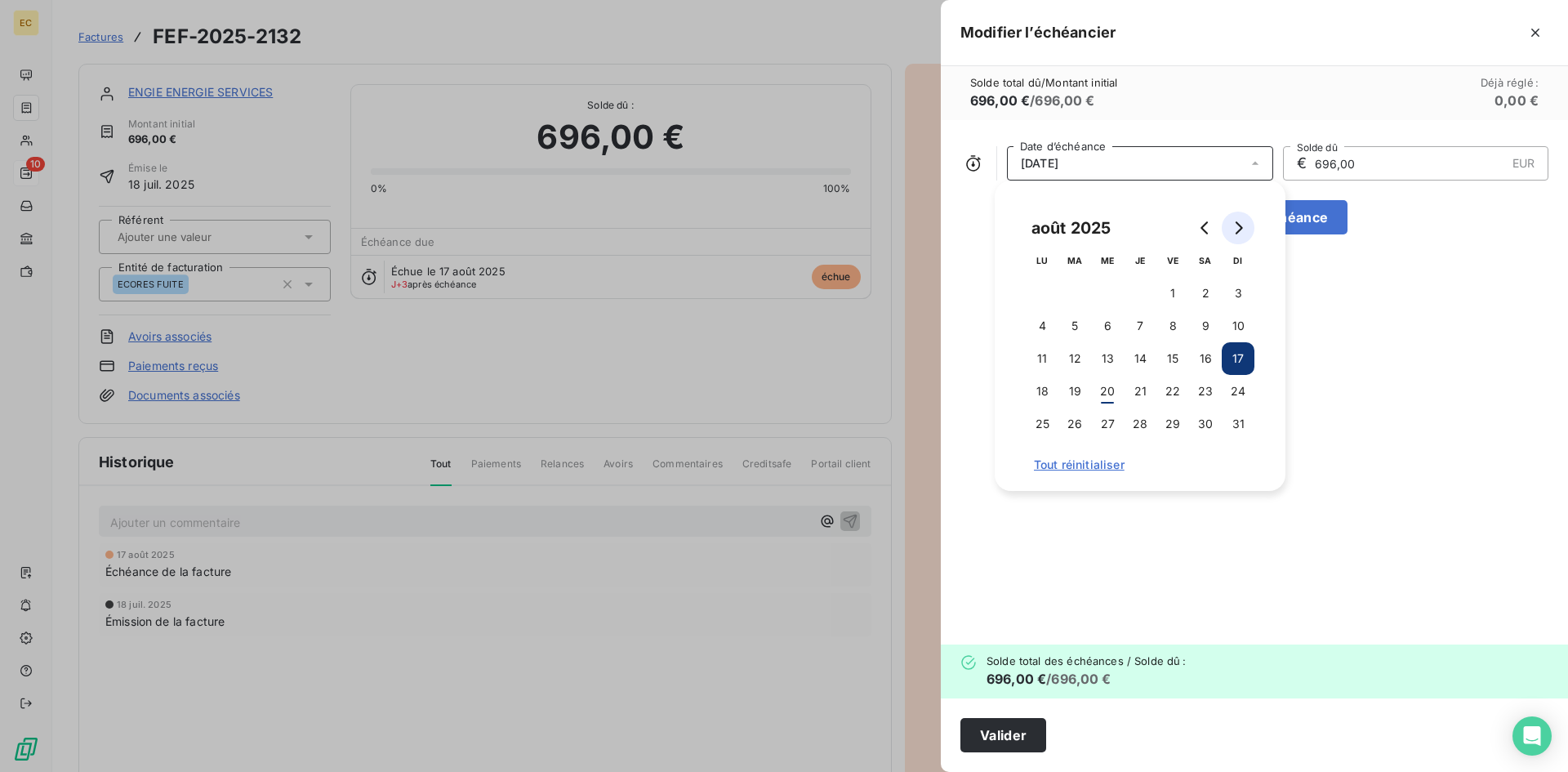
click at [1239, 228] on icon "Go to next month" at bounding box center [1238, 227] width 13 height 13
click at [1234, 223] on icon "Go to next month" at bounding box center [1238, 227] width 13 height 13
click at [1171, 423] on button "31" at bounding box center [1172, 423] width 32 height 32
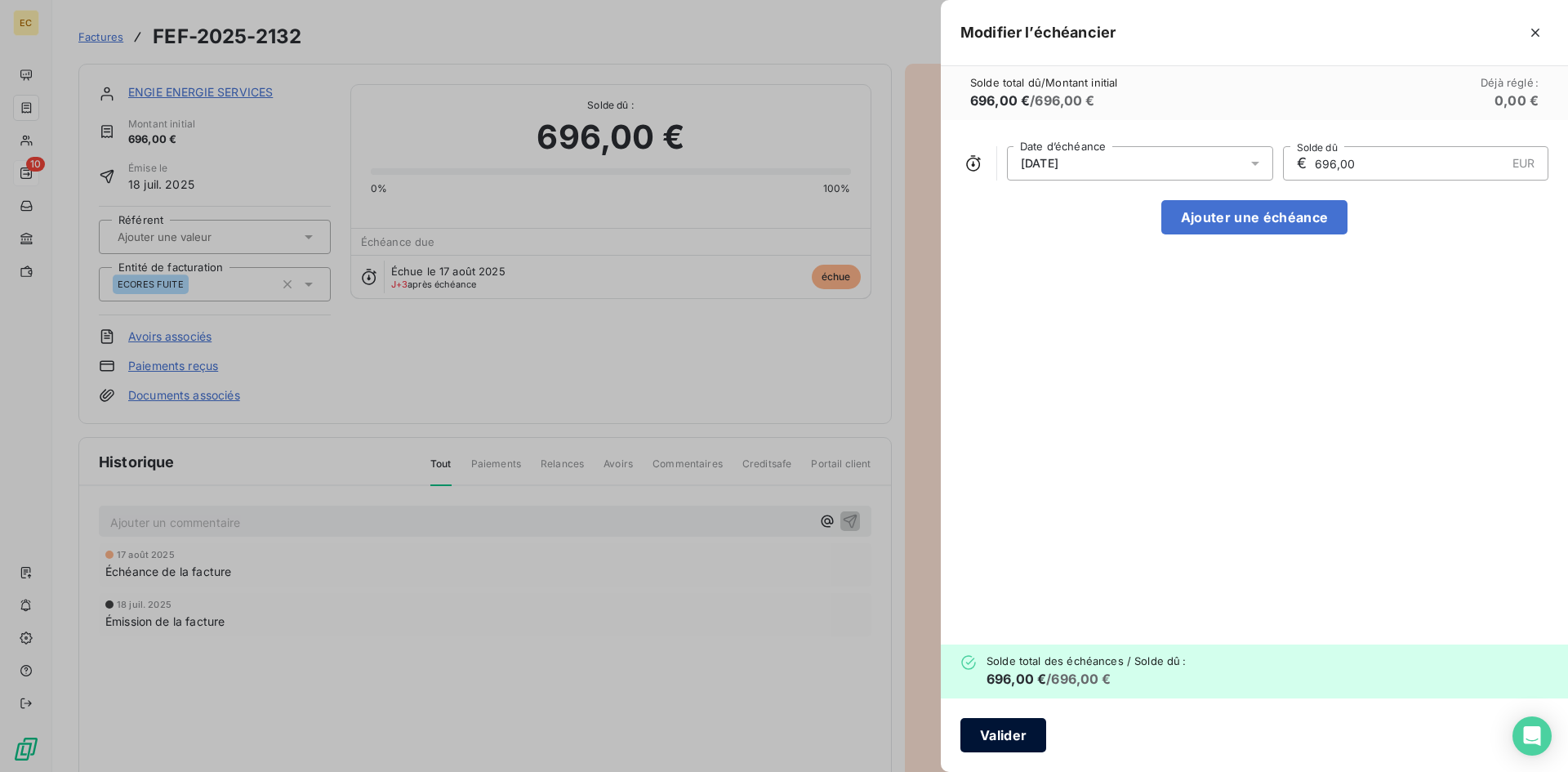
click at [1009, 734] on button "Valider" at bounding box center [1003, 735] width 86 height 34
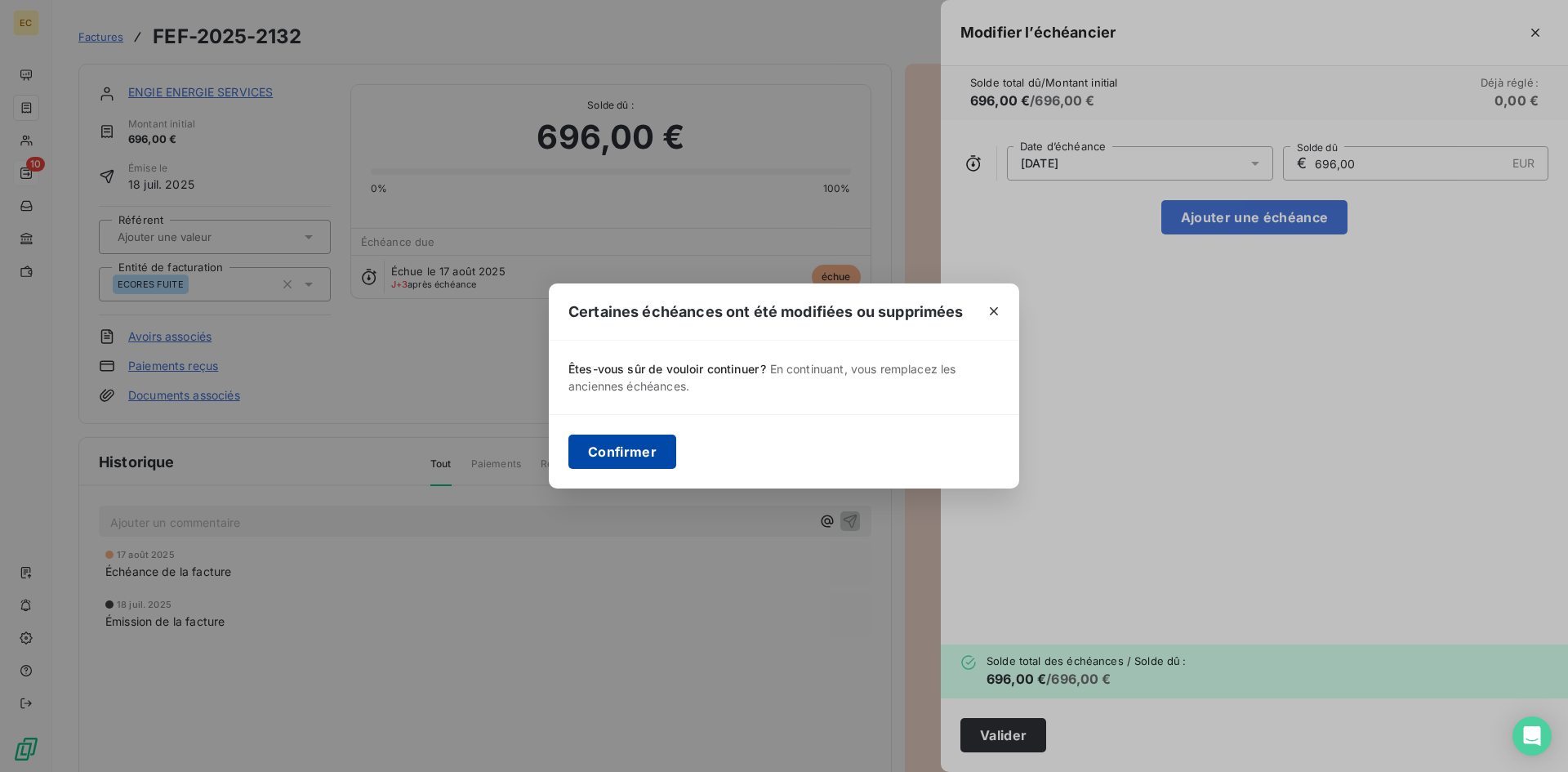
click at [622, 453] on button "Confirmer" at bounding box center [622, 451] width 108 height 34
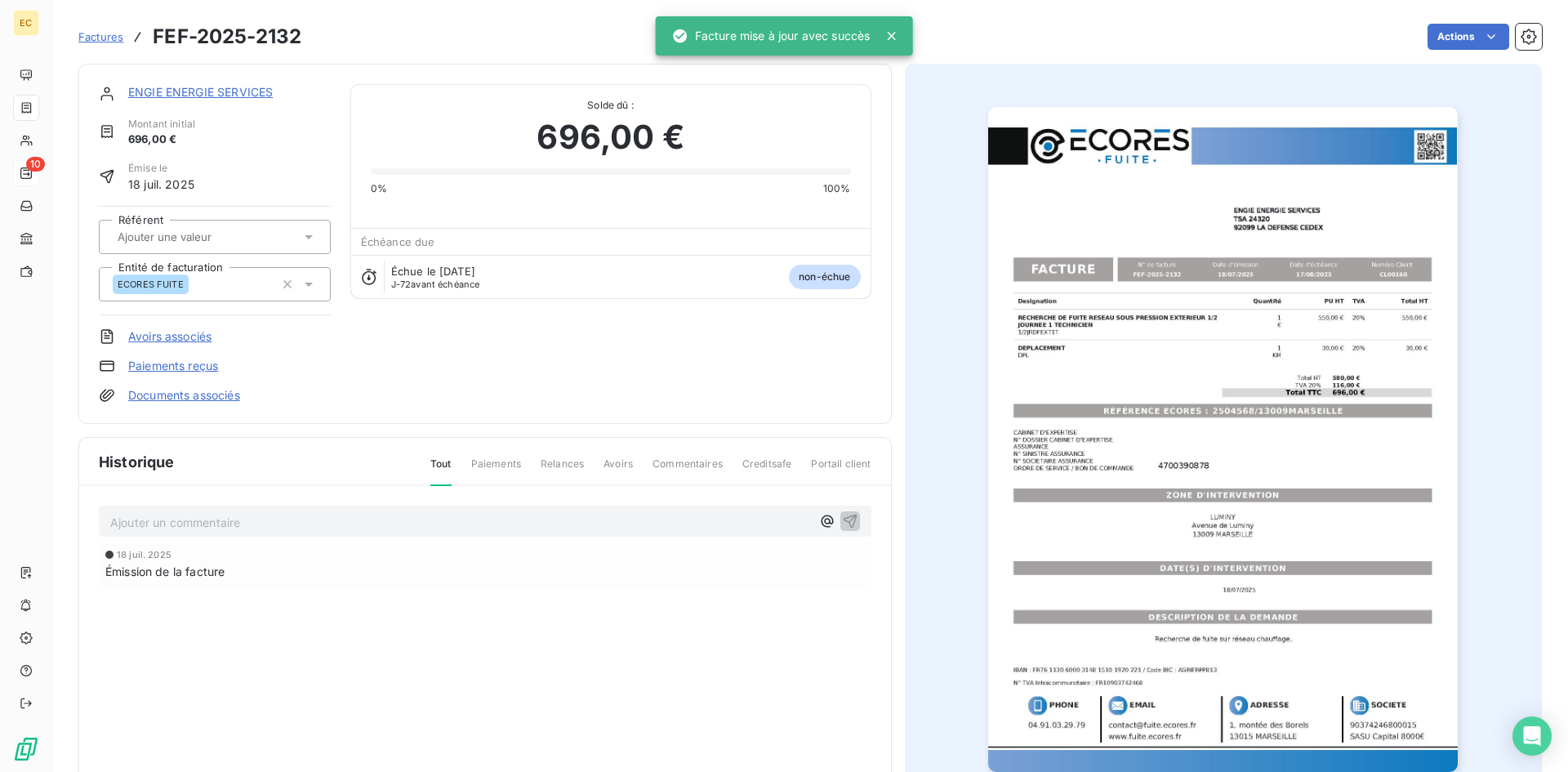
click at [187, 92] on link "ENGIE ENERGIE SERVICES" at bounding box center [201, 92] width 144 height 14
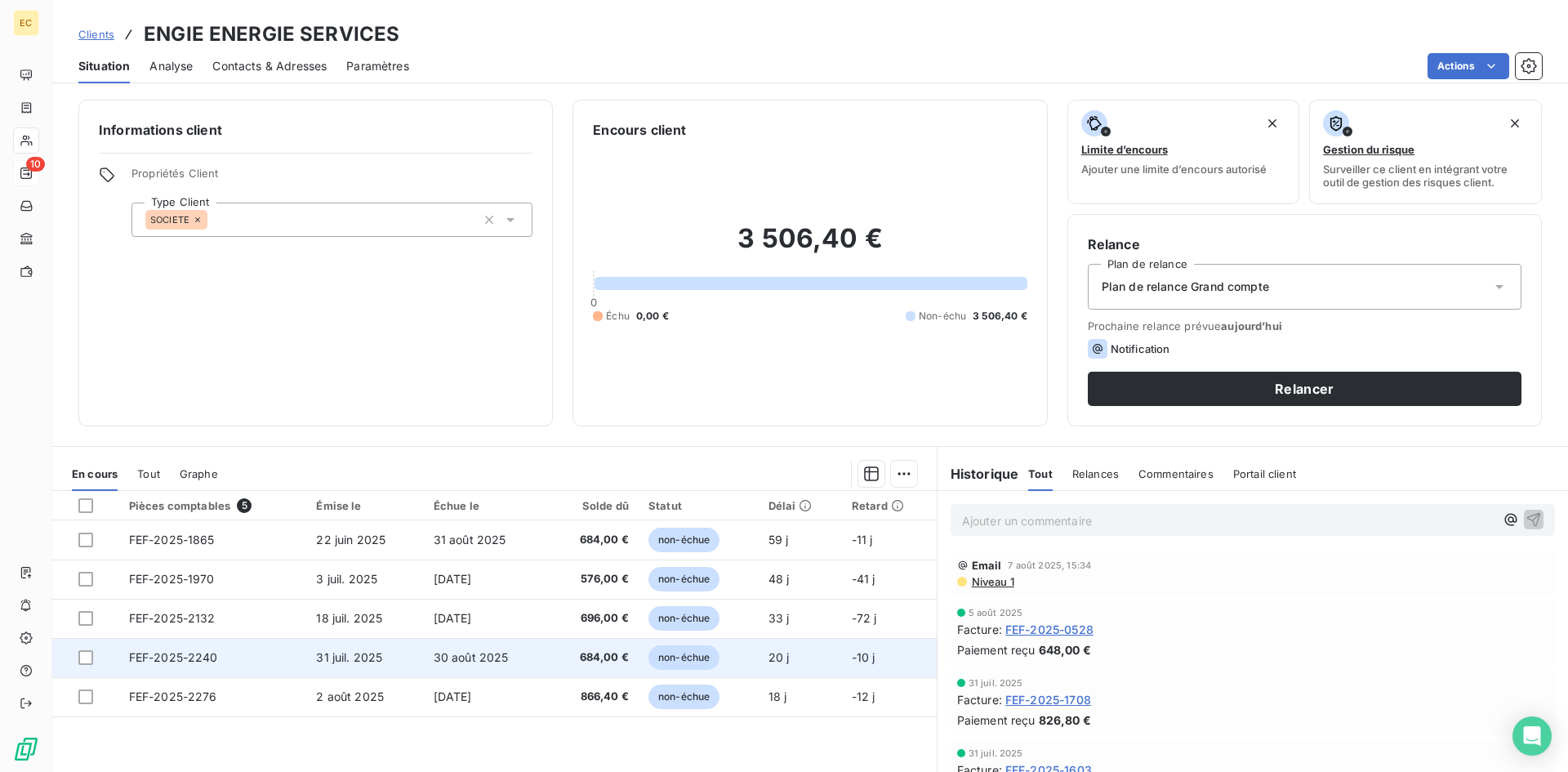
click at [242, 659] on td "FEF-2025-2240" at bounding box center [213, 657] width 188 height 39
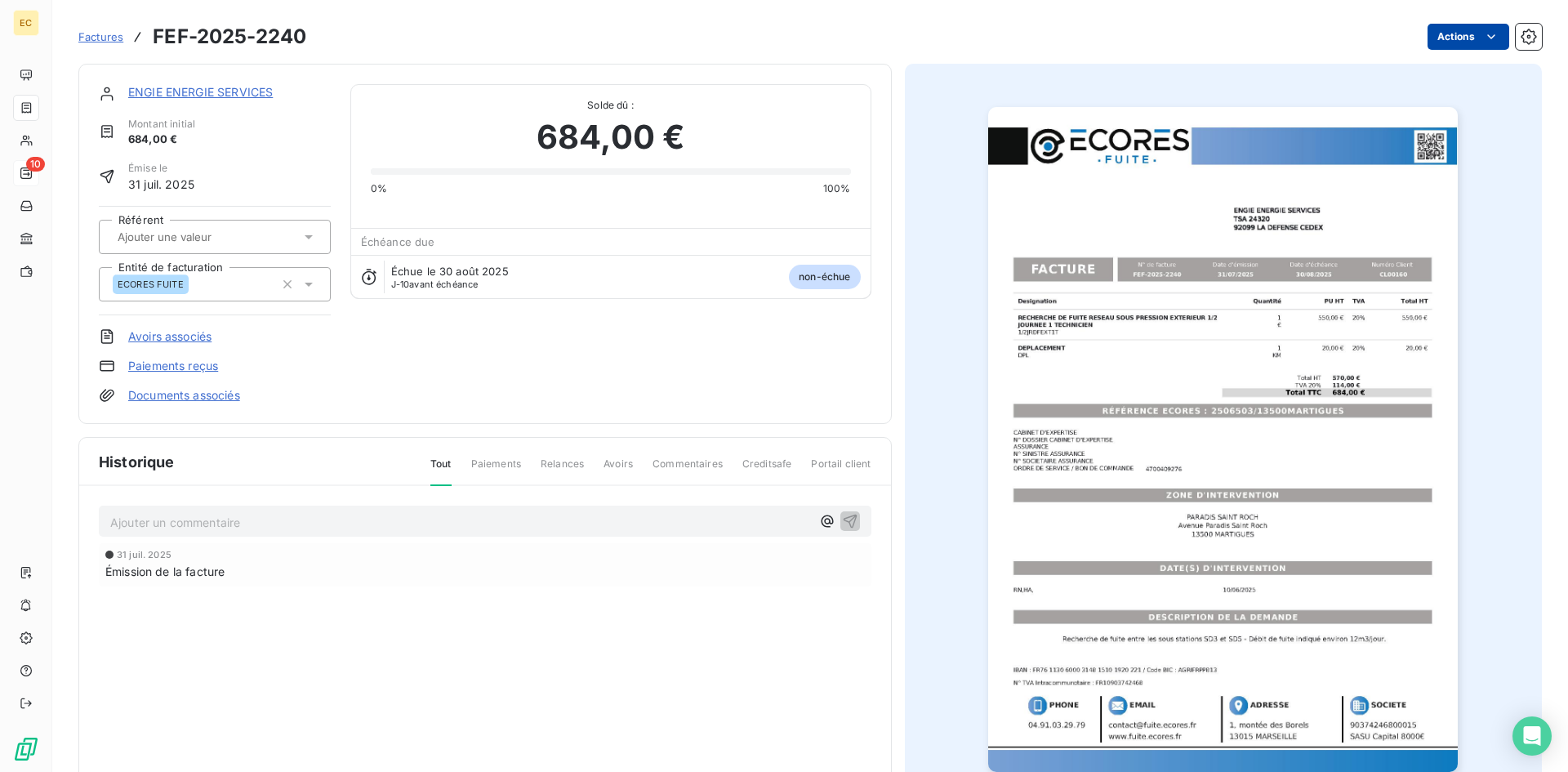
click at [1443, 35] on html "EC 10 Factures FEF-2025-2240 Actions ENGIE ENERGIE SERVICES Montant initial 684…" at bounding box center [784, 386] width 1568 height 772
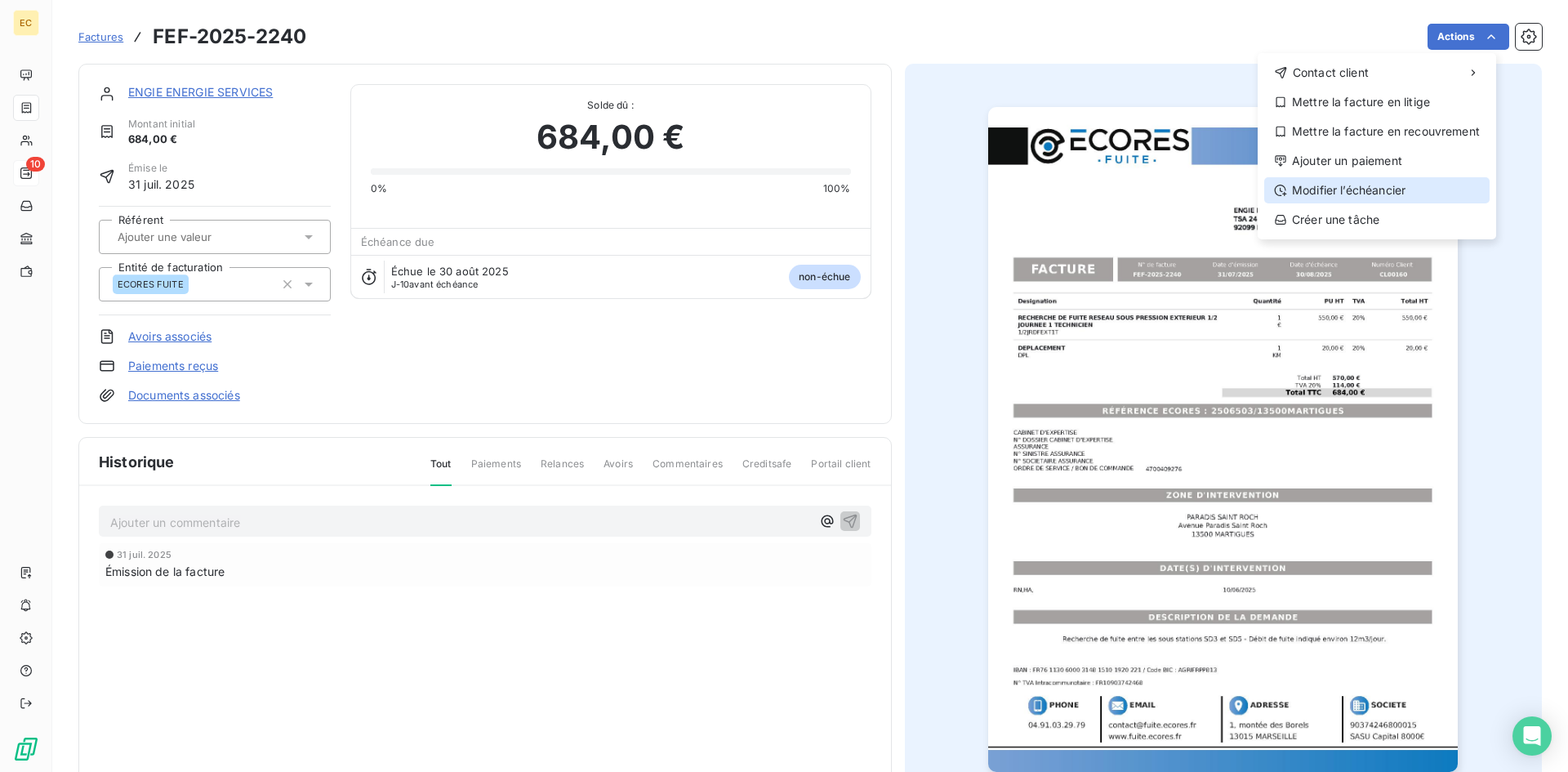
click at [1400, 189] on div "Modifier l’échéancier" at bounding box center [1377, 190] width 225 height 26
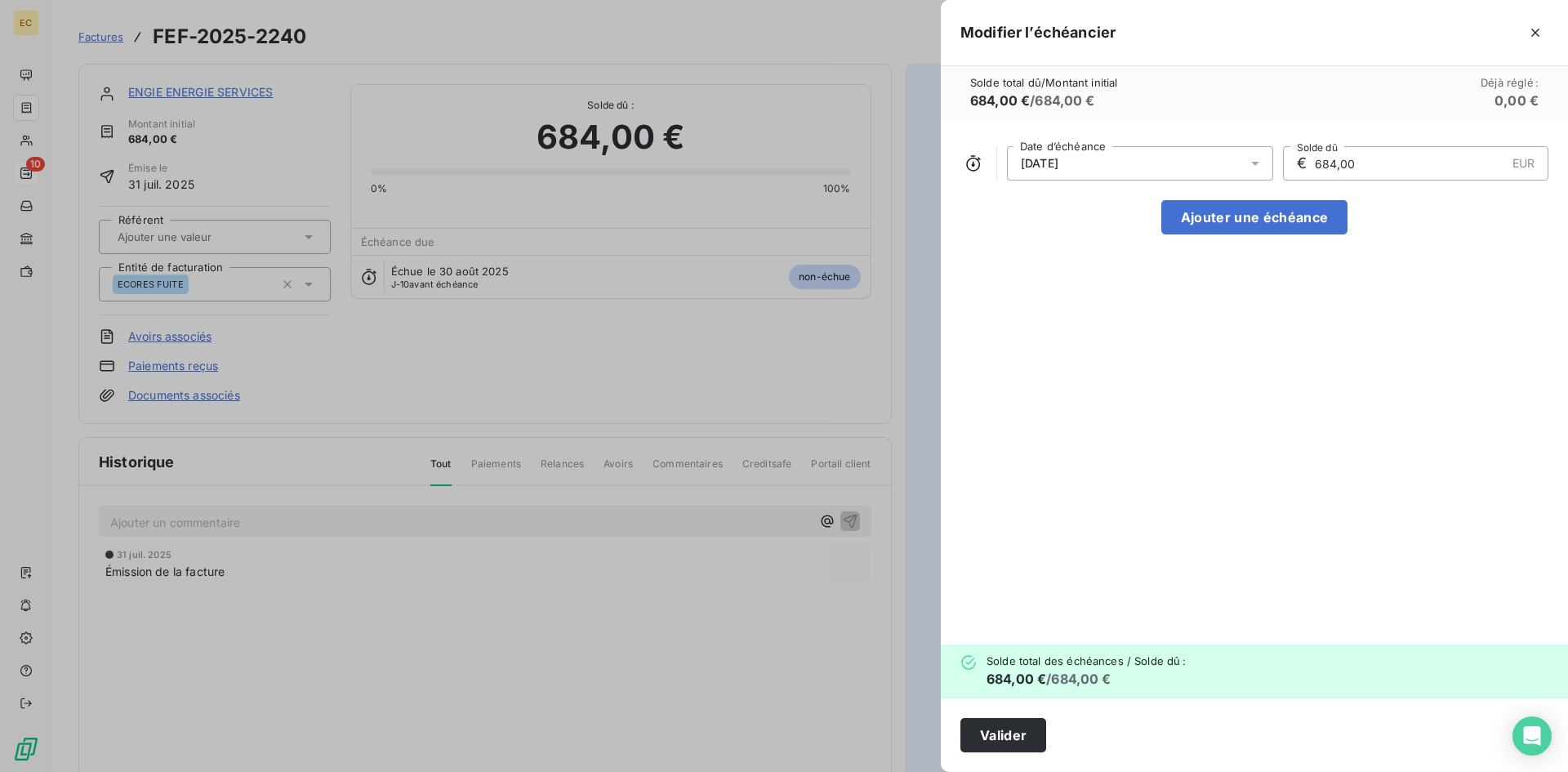
click at [1190, 161] on div "30/08/2025" at bounding box center [1140, 163] width 266 height 34
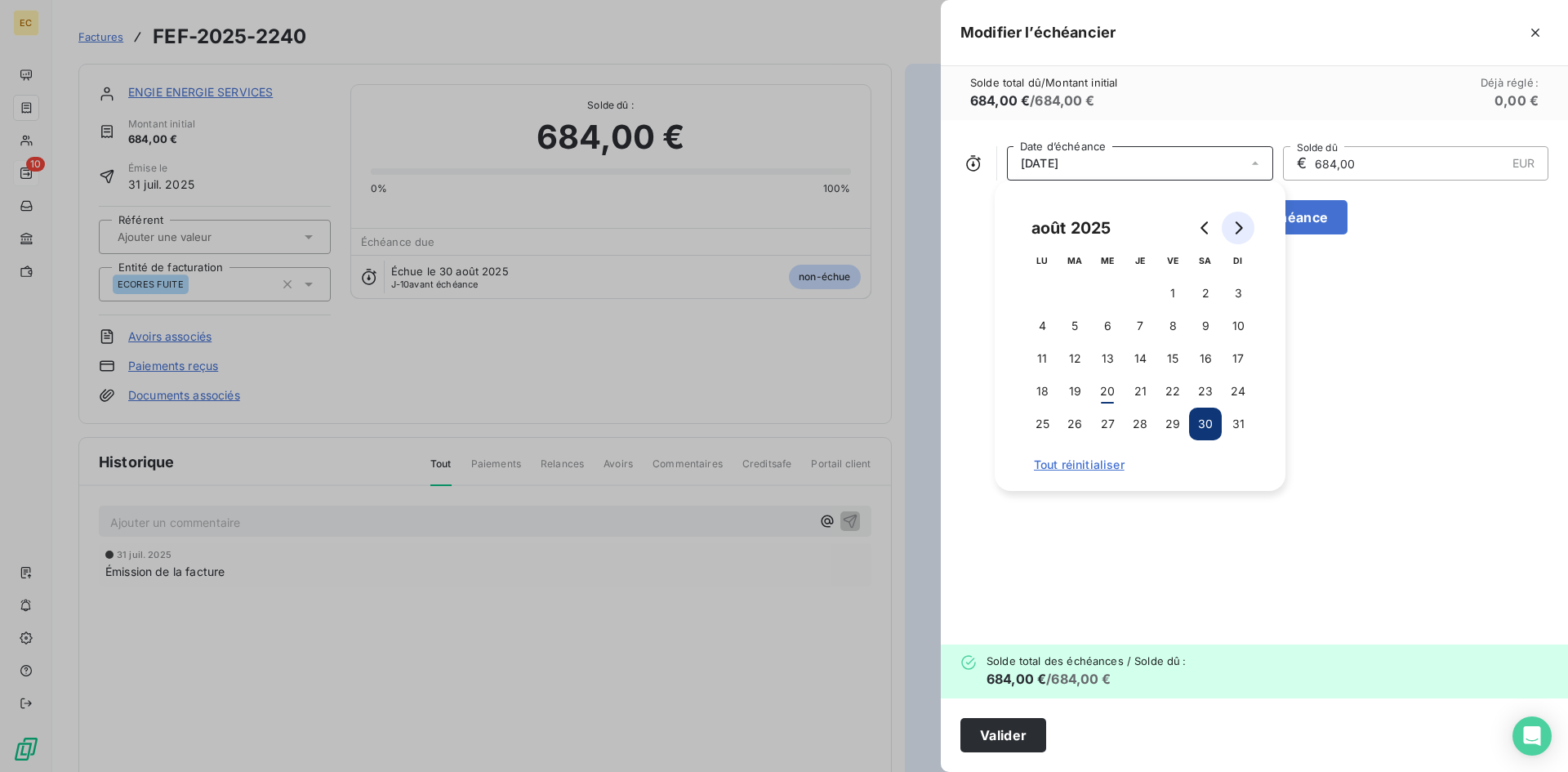
click at [1236, 223] on icon "Go to next month" at bounding box center [1239, 227] width 7 height 13
click at [1077, 426] on button "30" at bounding box center [1074, 423] width 32 height 32
click at [1008, 742] on button "Valider" at bounding box center [1003, 735] width 86 height 34
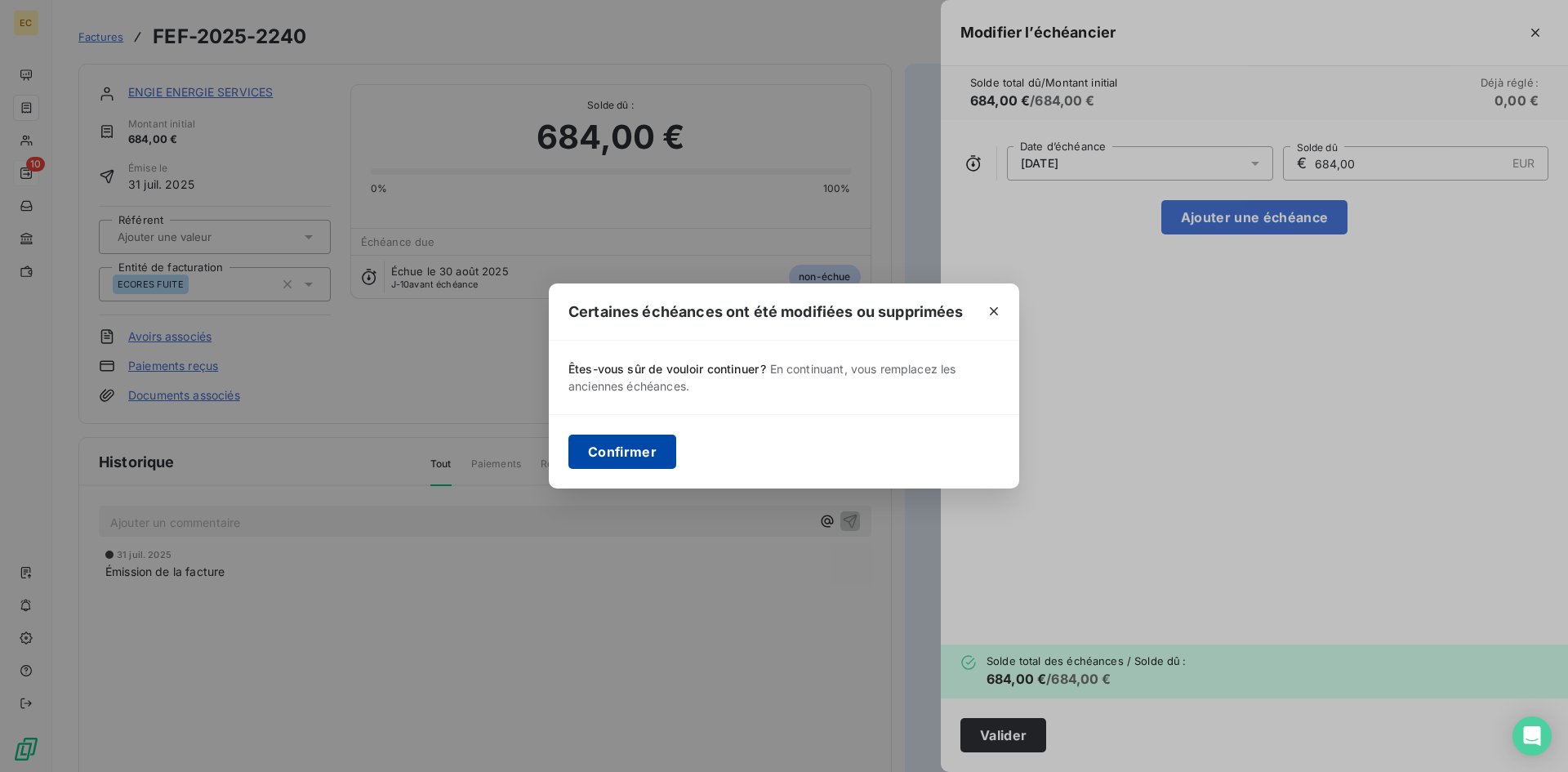
click at [646, 455] on button "Confirmer" at bounding box center [622, 451] width 108 height 34
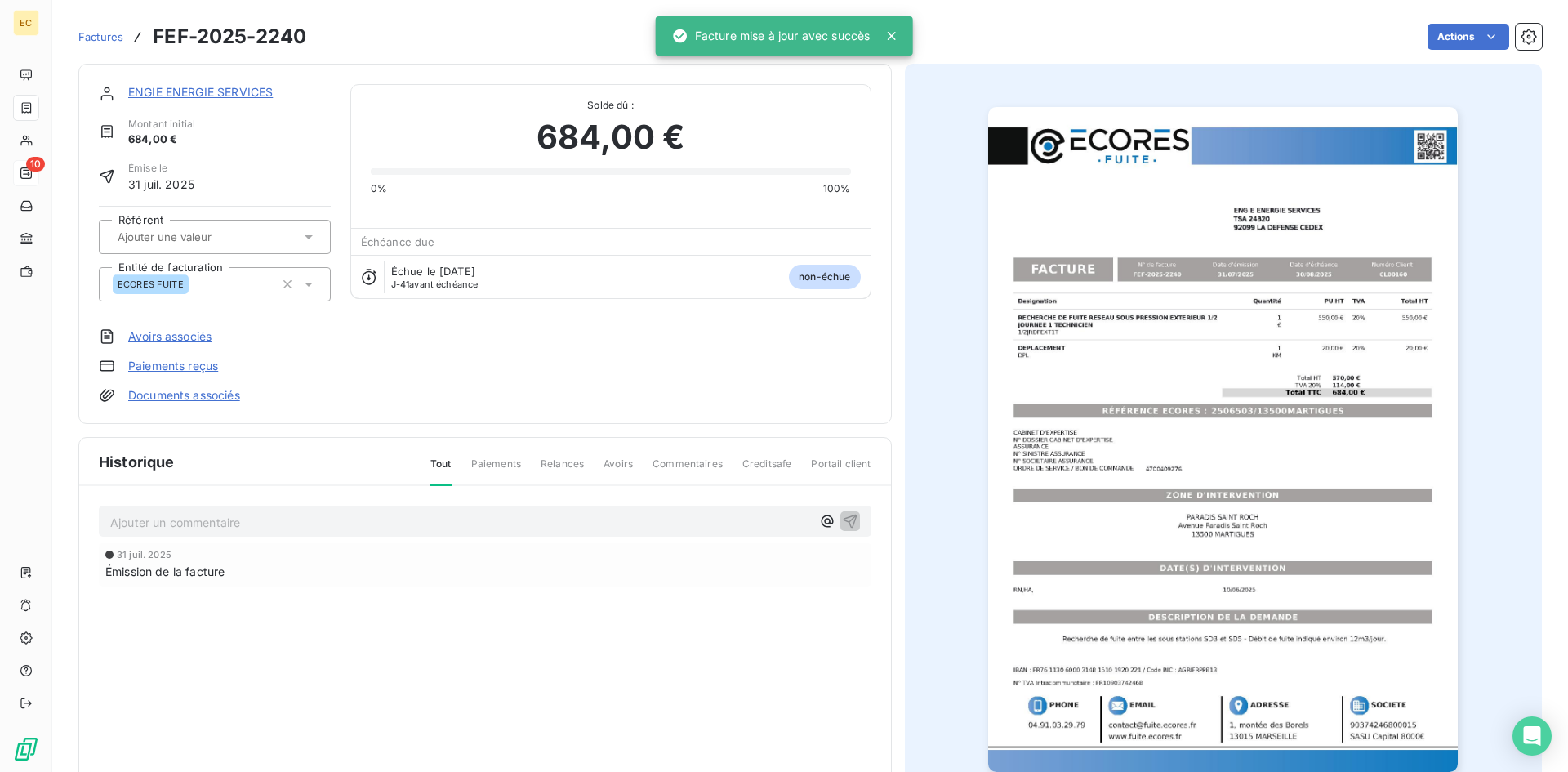
click at [168, 95] on link "ENGIE ENERGIE SERVICES" at bounding box center [201, 92] width 144 height 14
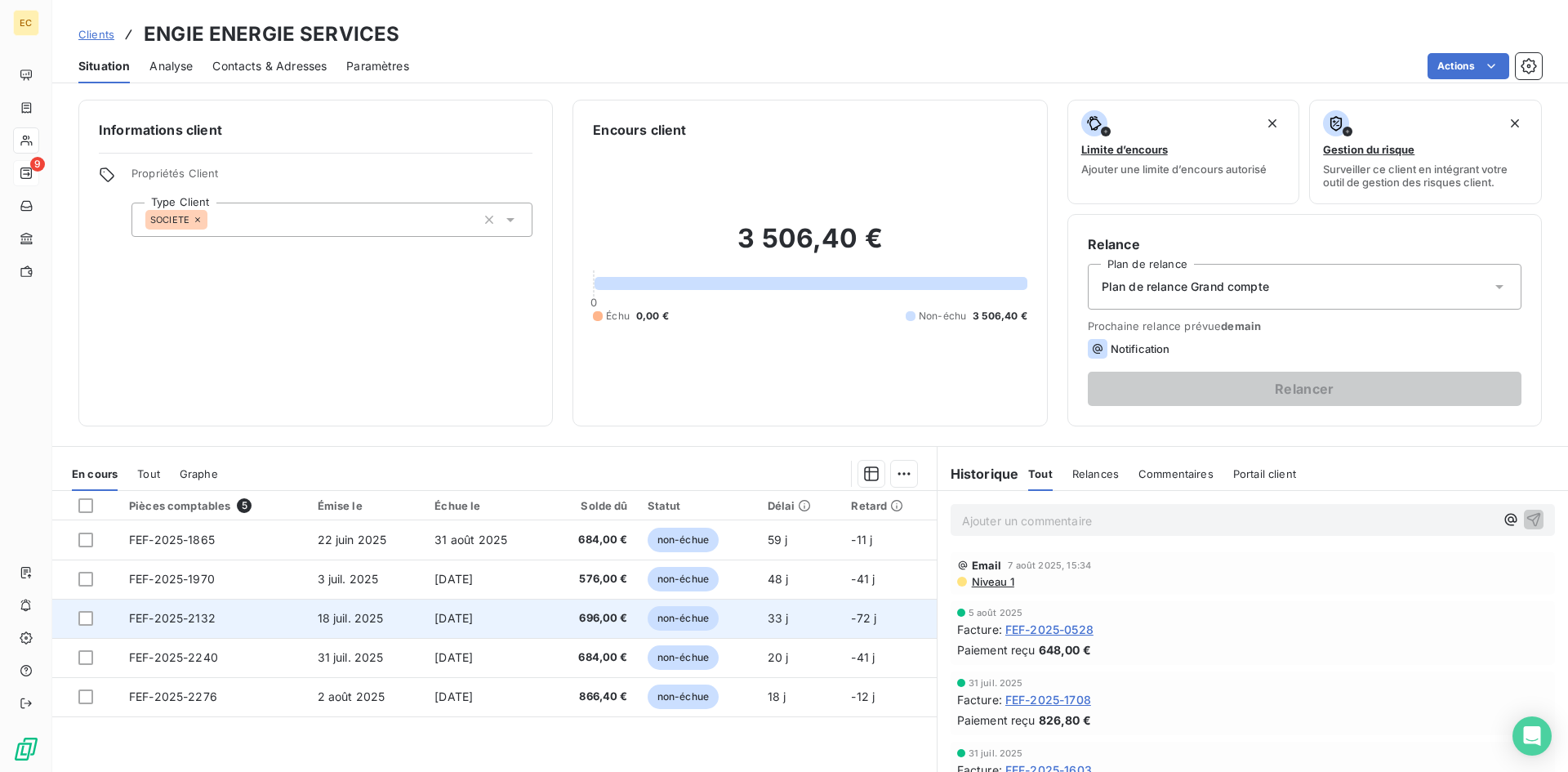
click at [258, 625] on td "FEF-2025-2132" at bounding box center [213, 619] width 188 height 39
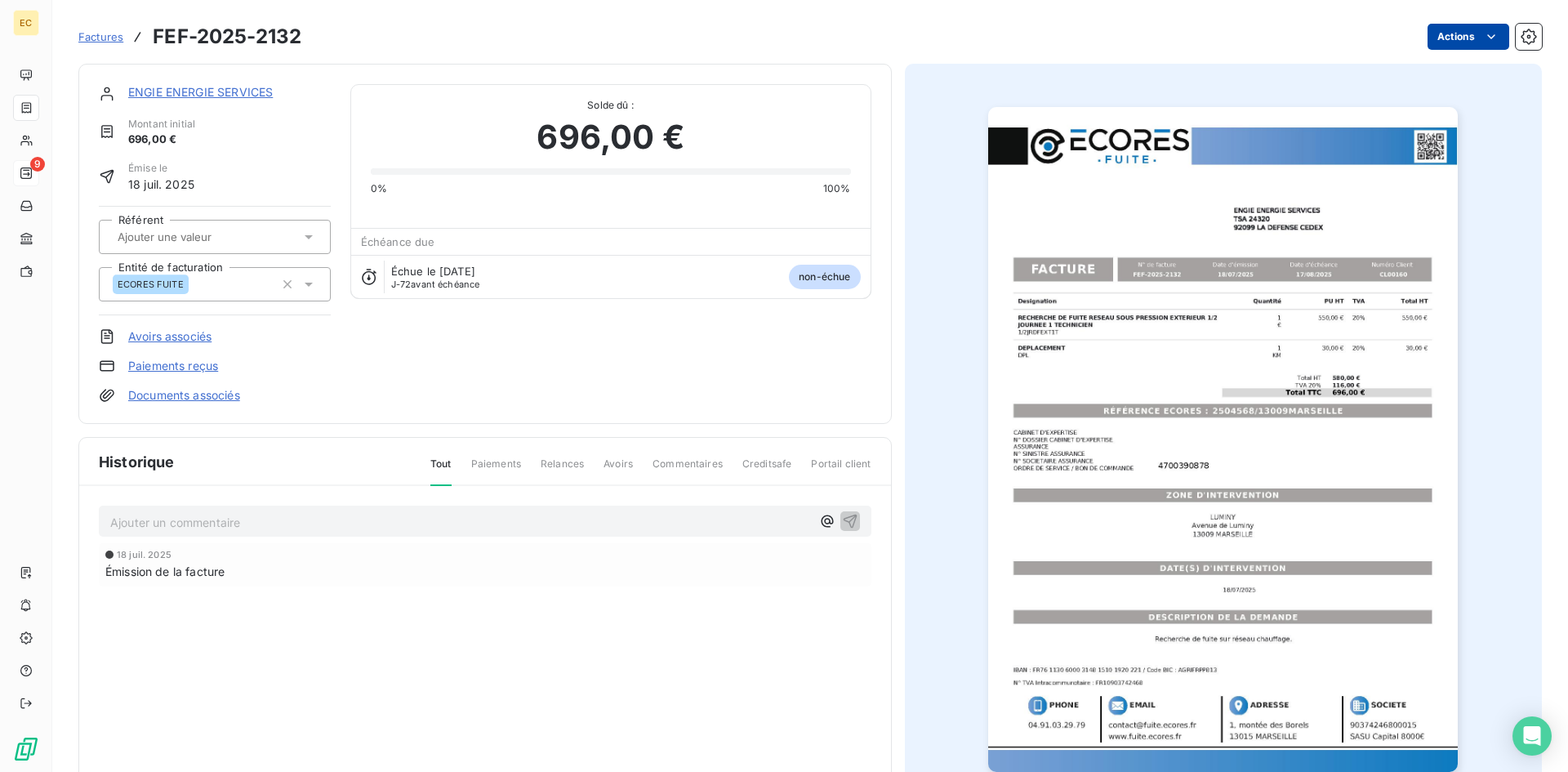
click at [1439, 36] on html "EC 9 Factures FEF-2025-2132 Actions ENGIE ENERGIE SERVICES Montant initial 696,…" at bounding box center [784, 386] width 1568 height 772
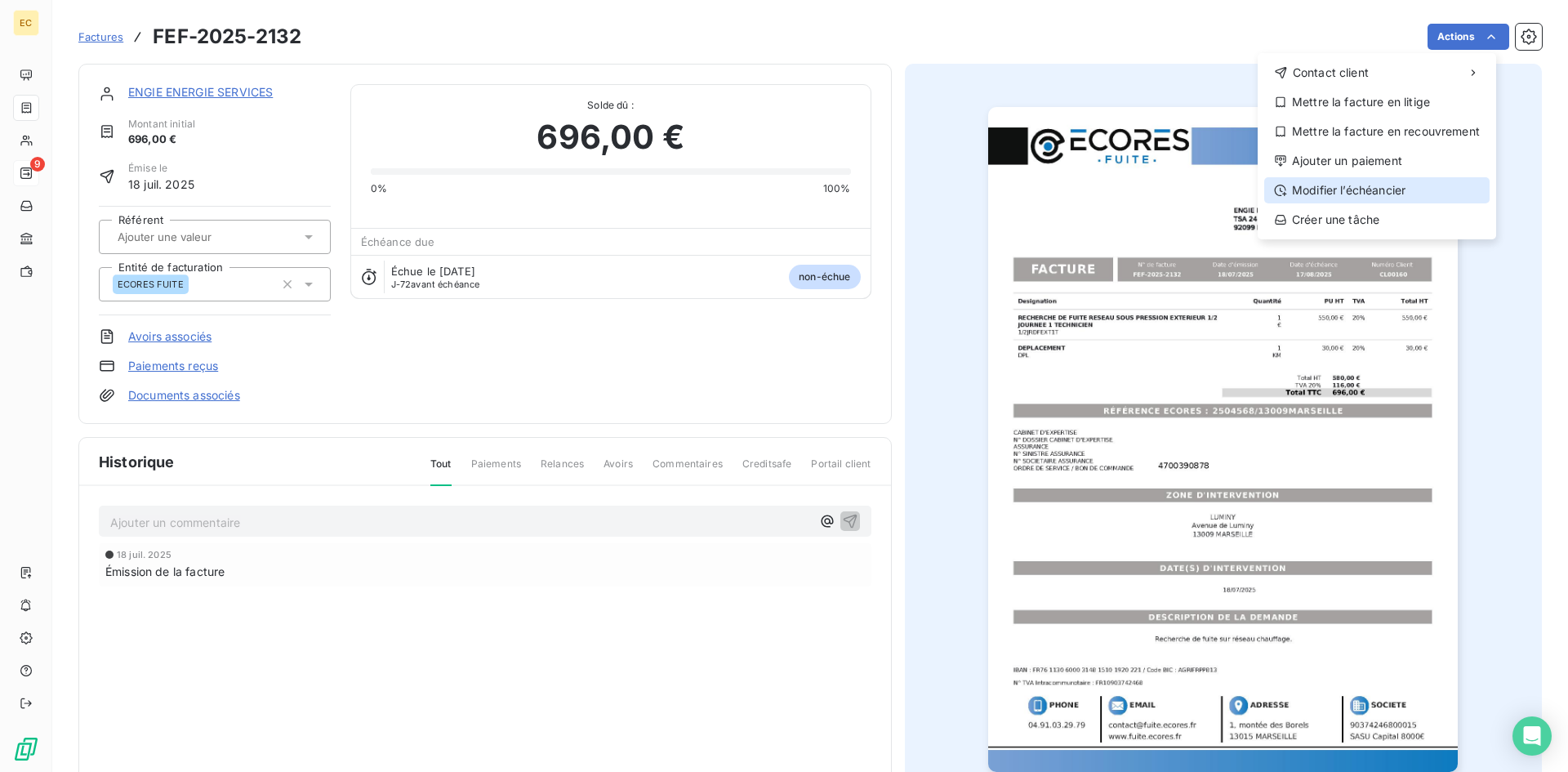
click at [1371, 188] on div "Modifier l’échéancier" at bounding box center [1377, 190] width 225 height 26
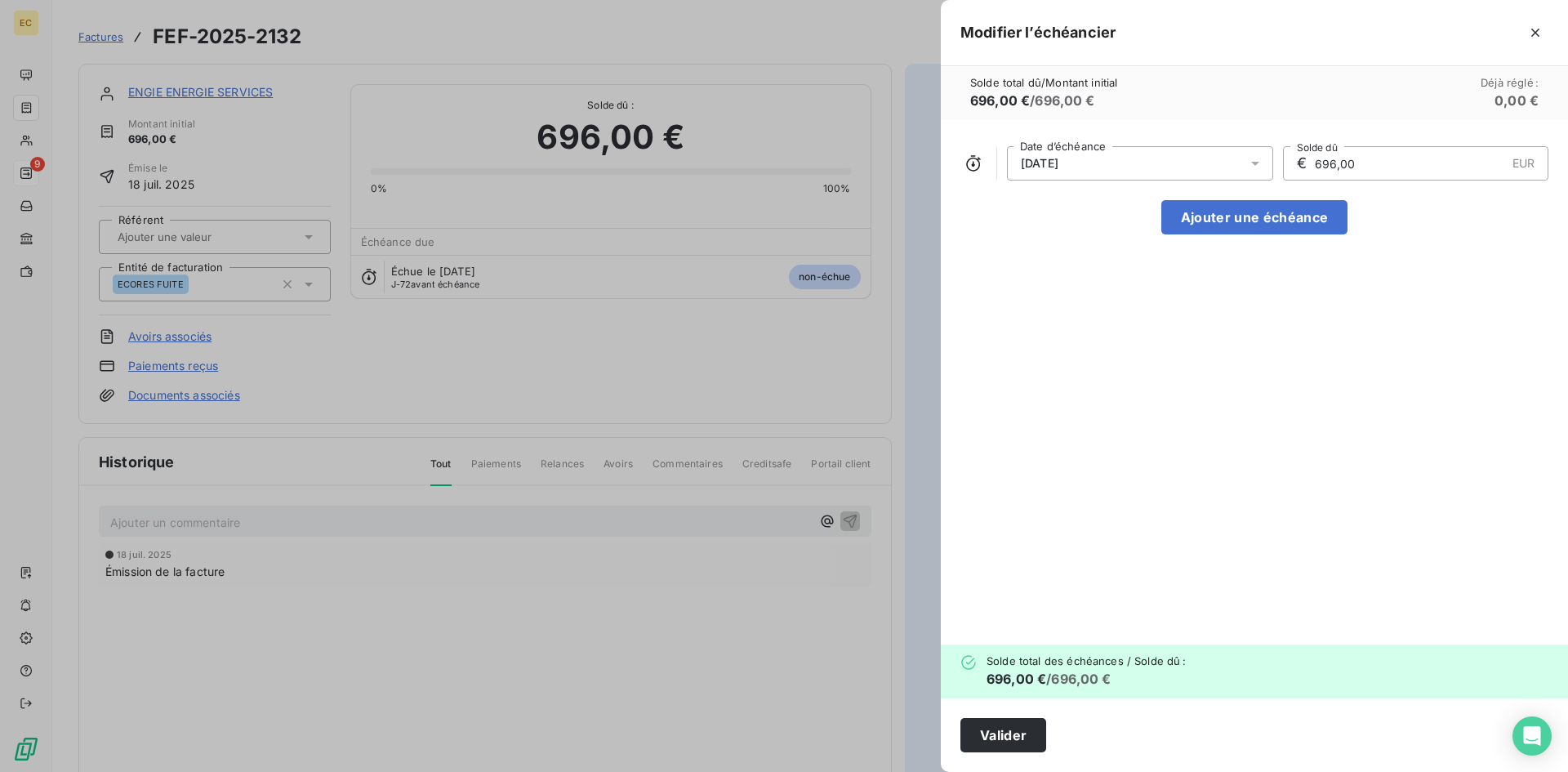
click at [1152, 155] on div "31/10/2025" at bounding box center [1140, 163] width 266 height 34
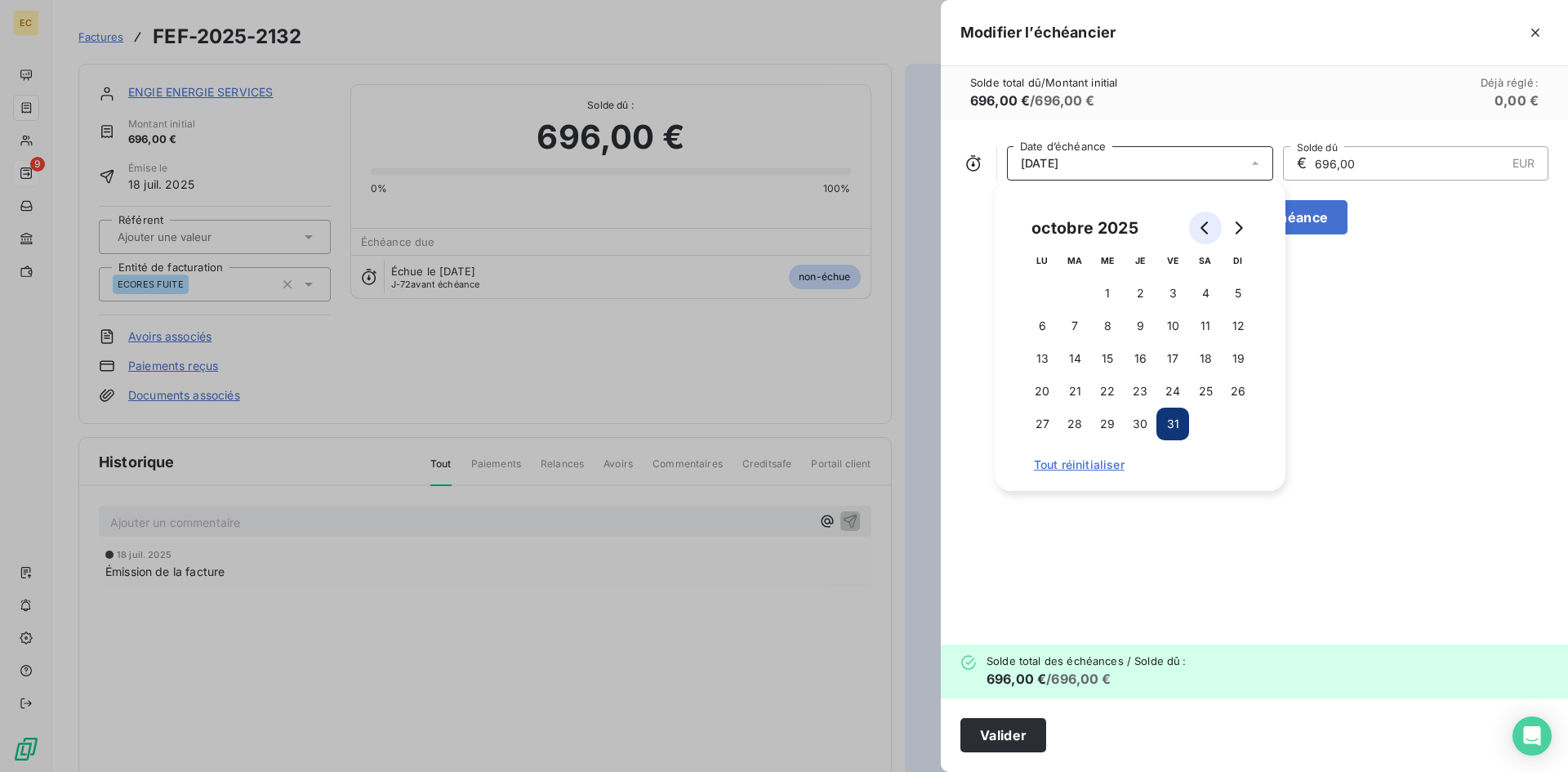
click at [1198, 223] on icon "Go to previous month" at bounding box center [1205, 227] width 13 height 13
click at [1079, 425] on button "30" at bounding box center [1074, 423] width 32 height 32
click at [1003, 729] on button "Valider" at bounding box center [1003, 735] width 86 height 34
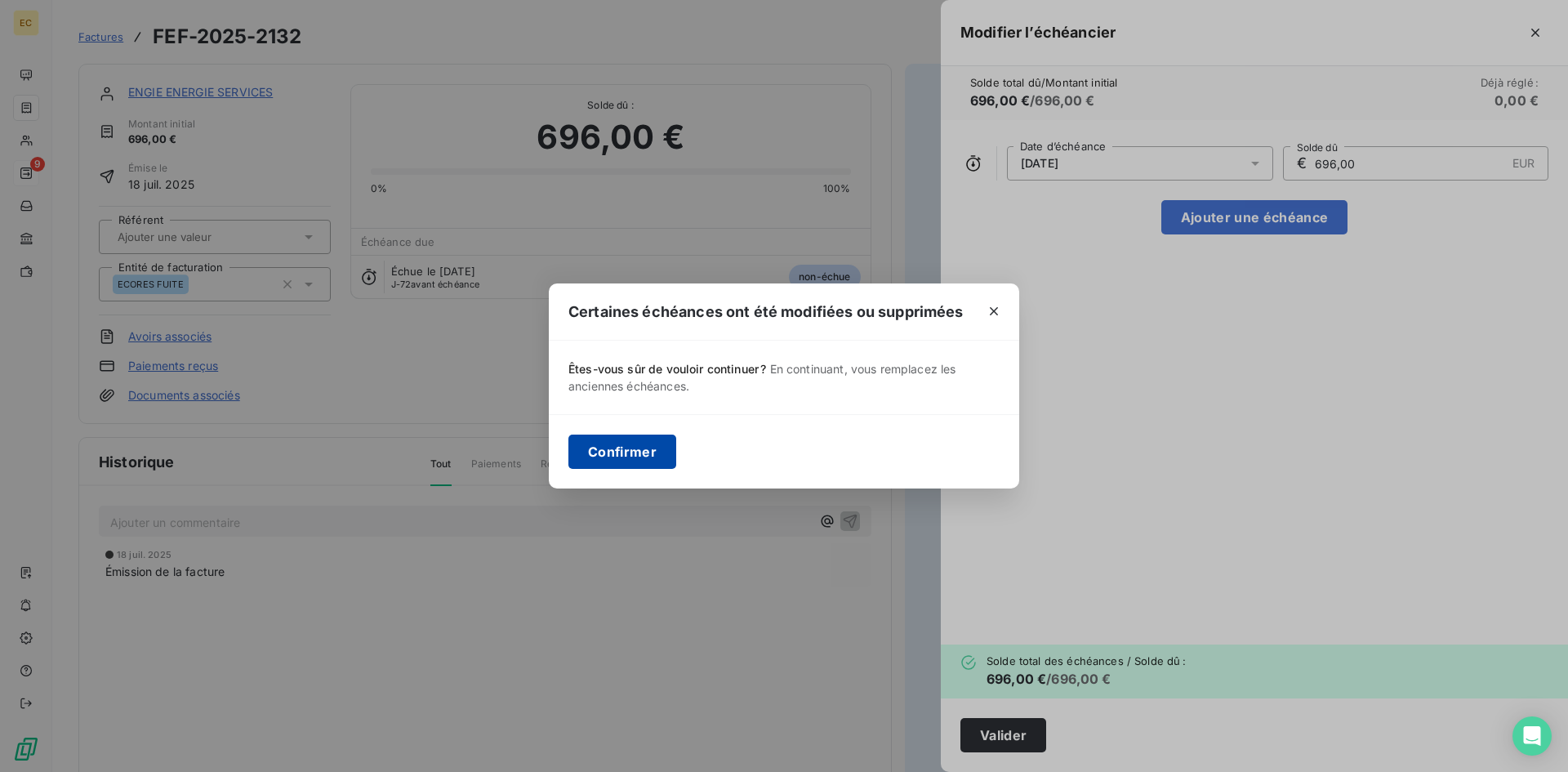
click at [615, 442] on button "Confirmer" at bounding box center [622, 451] width 108 height 34
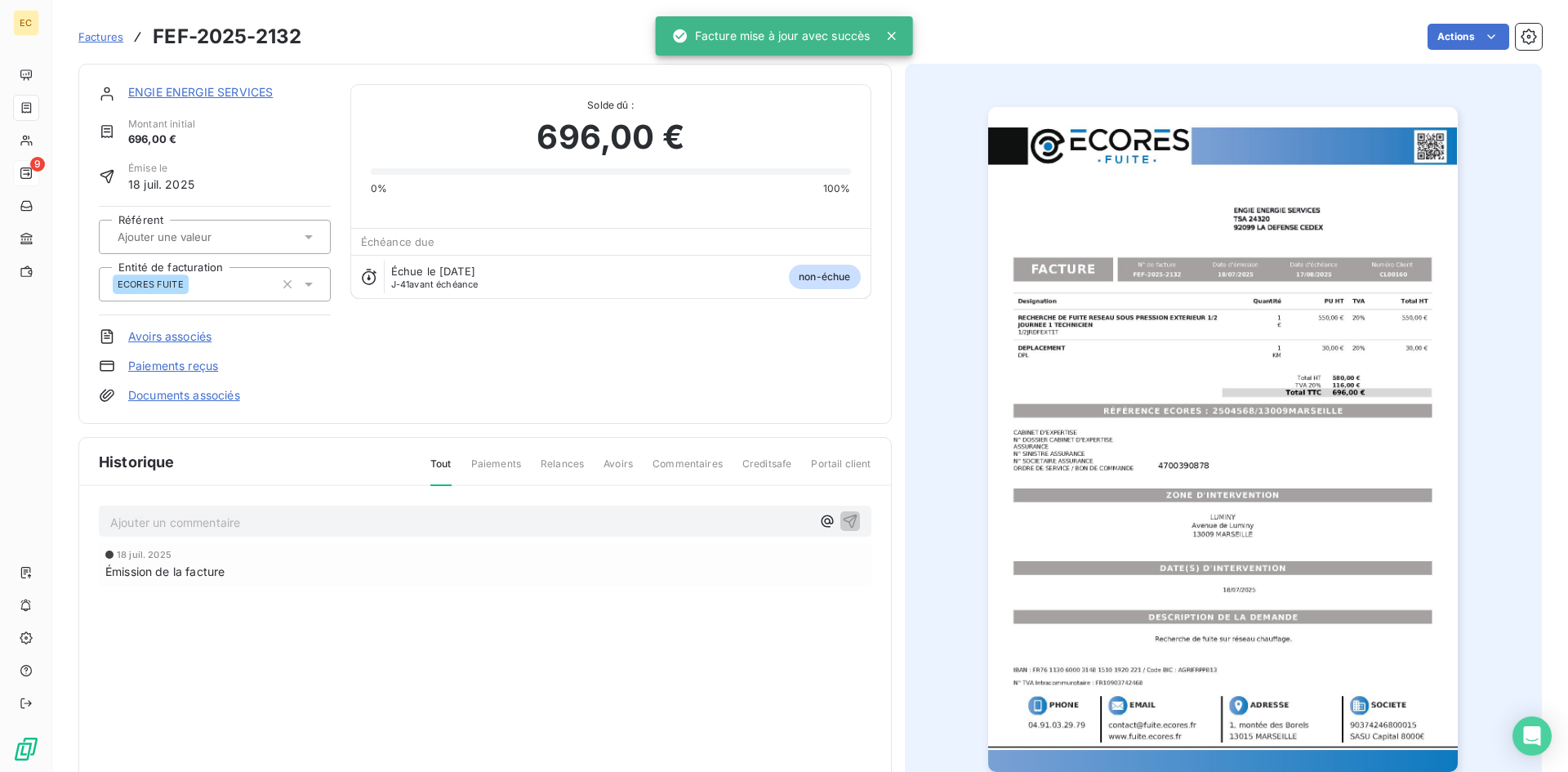
click at [154, 95] on link "ENGIE ENERGIE SERVICES" at bounding box center [201, 92] width 144 height 14
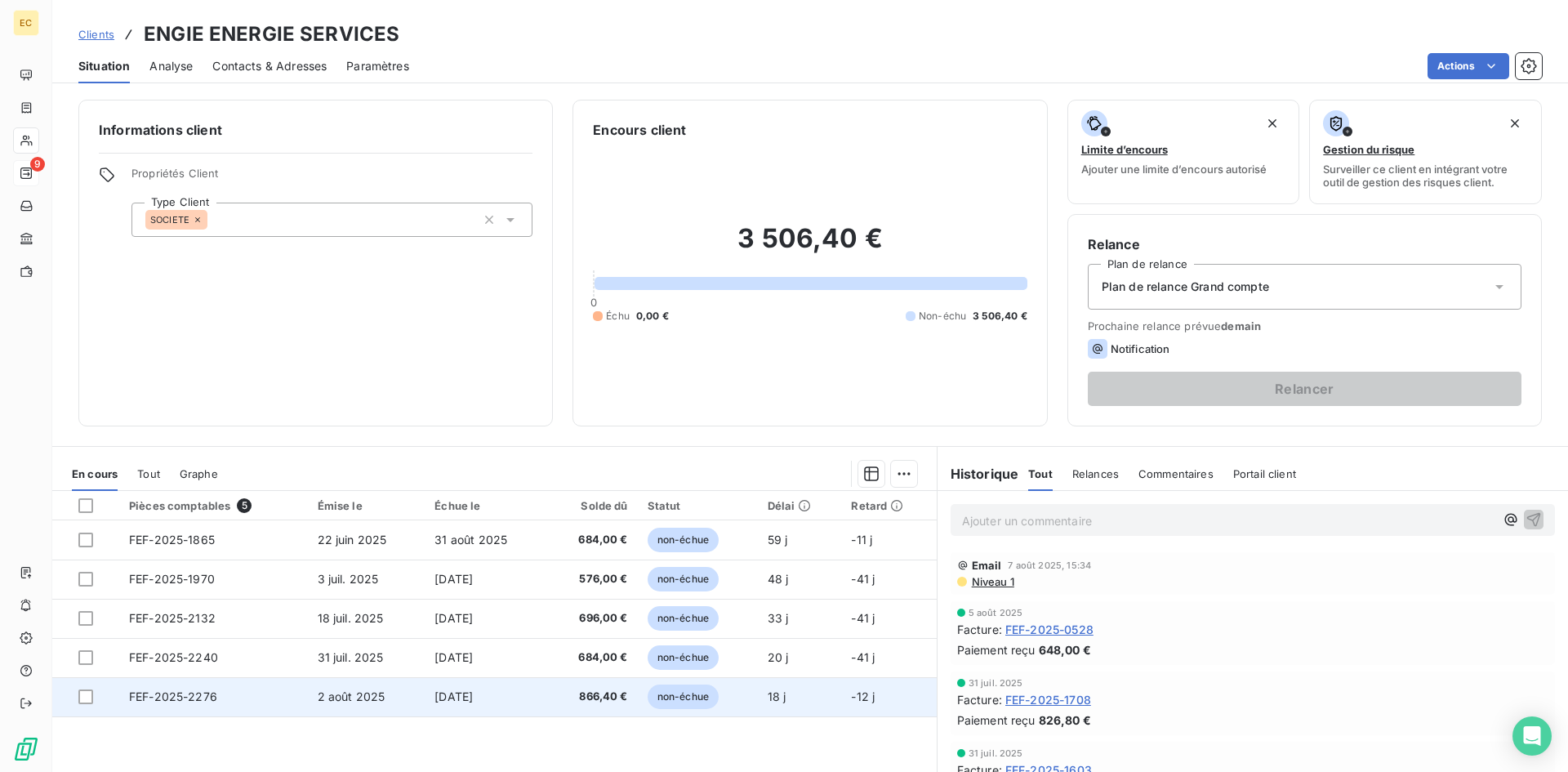
click at [259, 699] on td "FEF-2025-2276" at bounding box center [213, 697] width 188 height 39
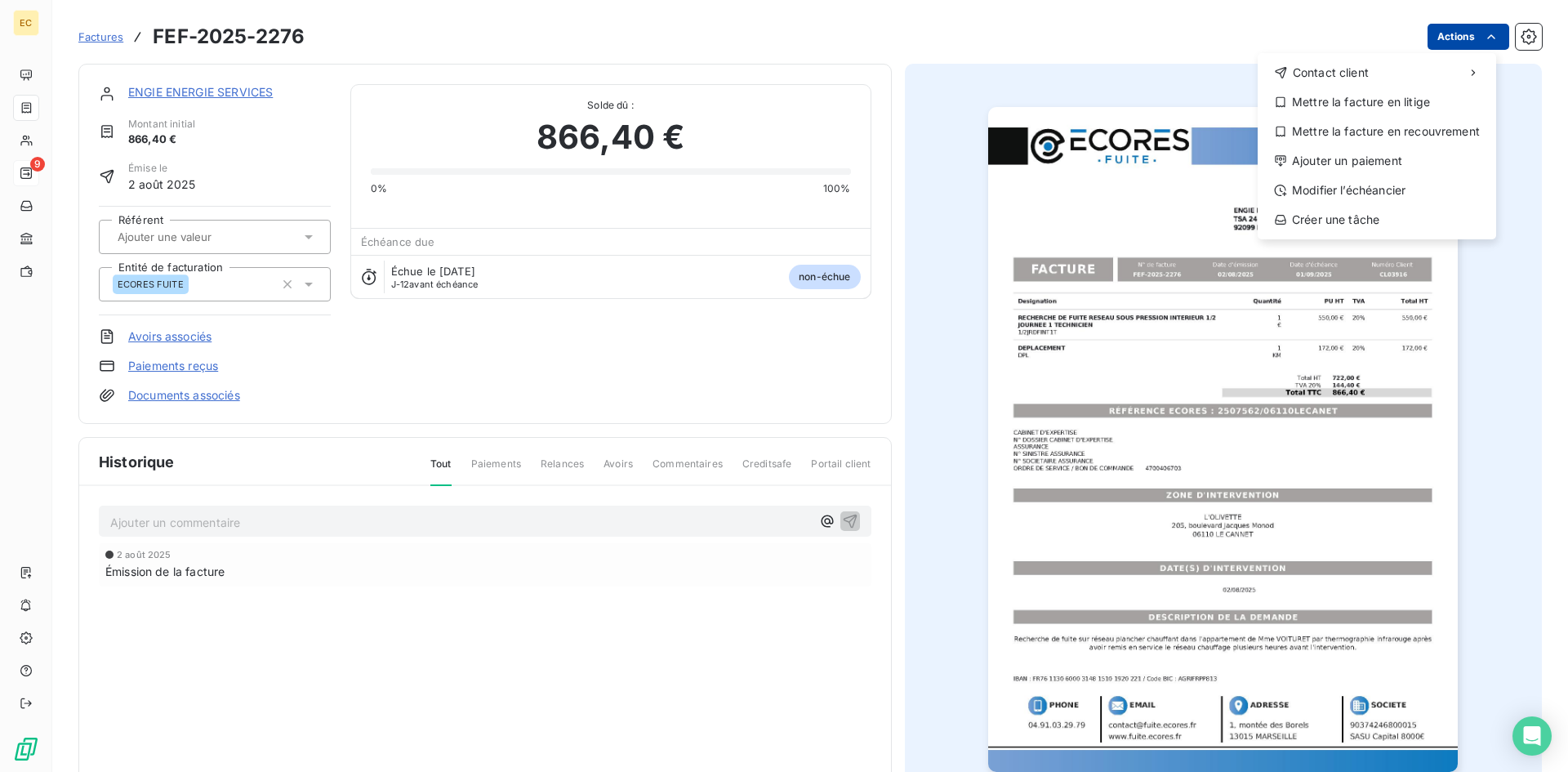
click at [1466, 39] on html "EC 9 Factures FEF-2025-2276 Actions Contact client Mettre la facture en litige …" at bounding box center [784, 386] width 1568 height 772
click at [1377, 191] on div "Modifier l’échéancier" at bounding box center [1377, 190] width 225 height 26
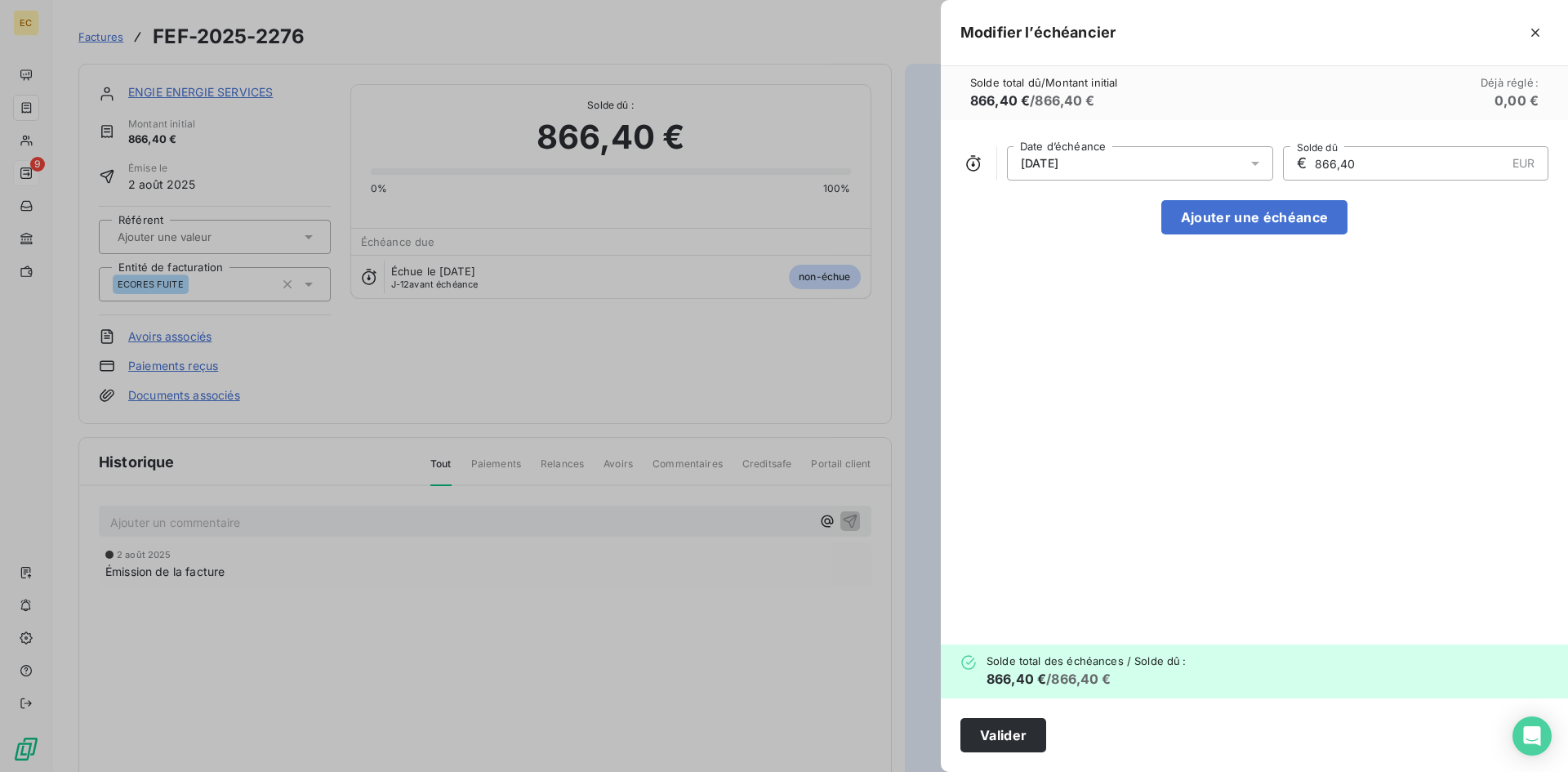
click at [1192, 162] on div "01/09/2025" at bounding box center [1140, 163] width 266 height 34
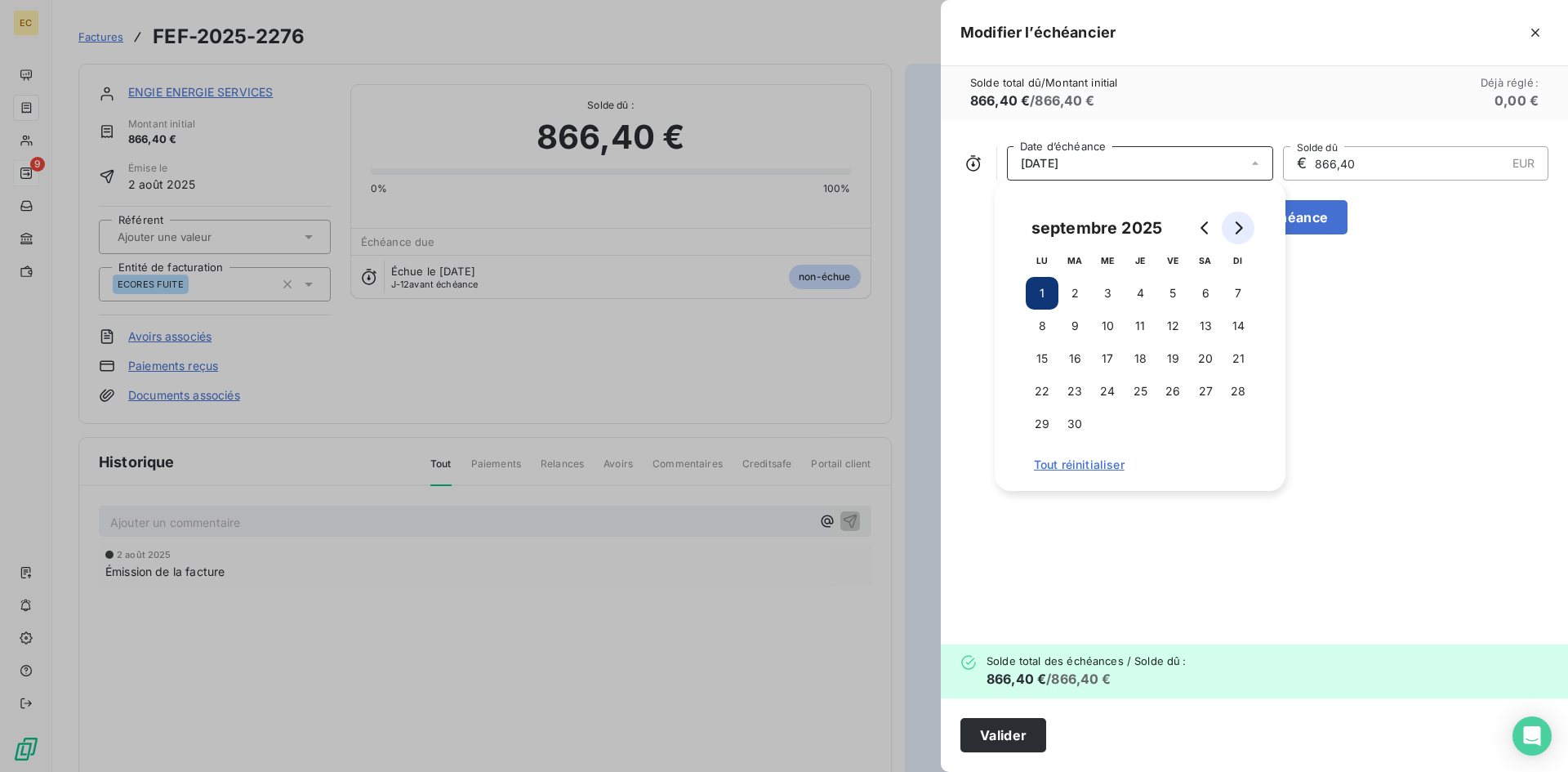
click at [1236, 226] on icon "Go to next month" at bounding box center [1238, 227] width 13 height 13
click at [1171, 420] on button "31" at bounding box center [1172, 423] width 32 height 32
click at [1020, 734] on button "Valider" at bounding box center [1003, 735] width 86 height 34
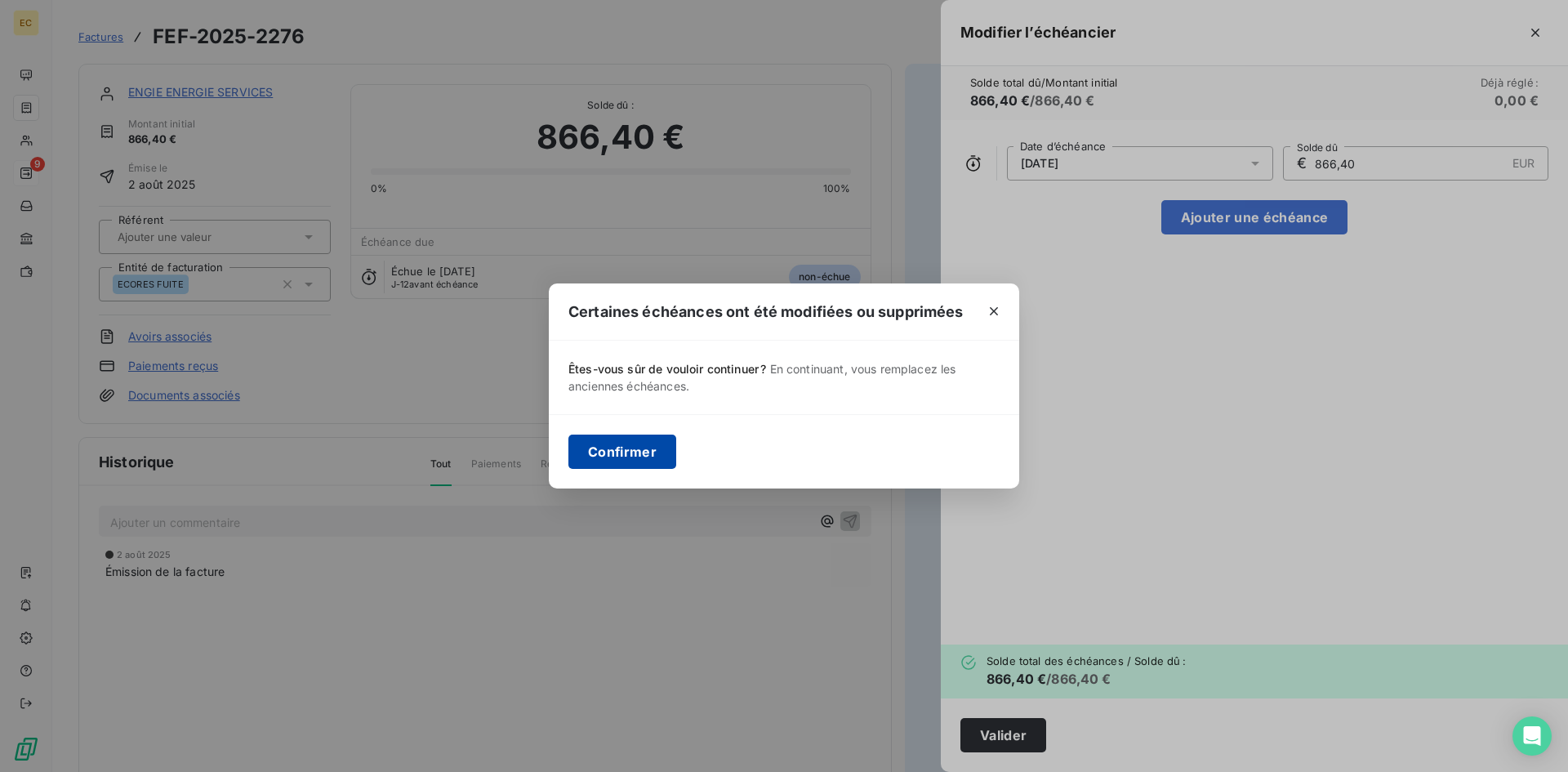
click at [636, 451] on button "Confirmer" at bounding box center [622, 451] width 108 height 34
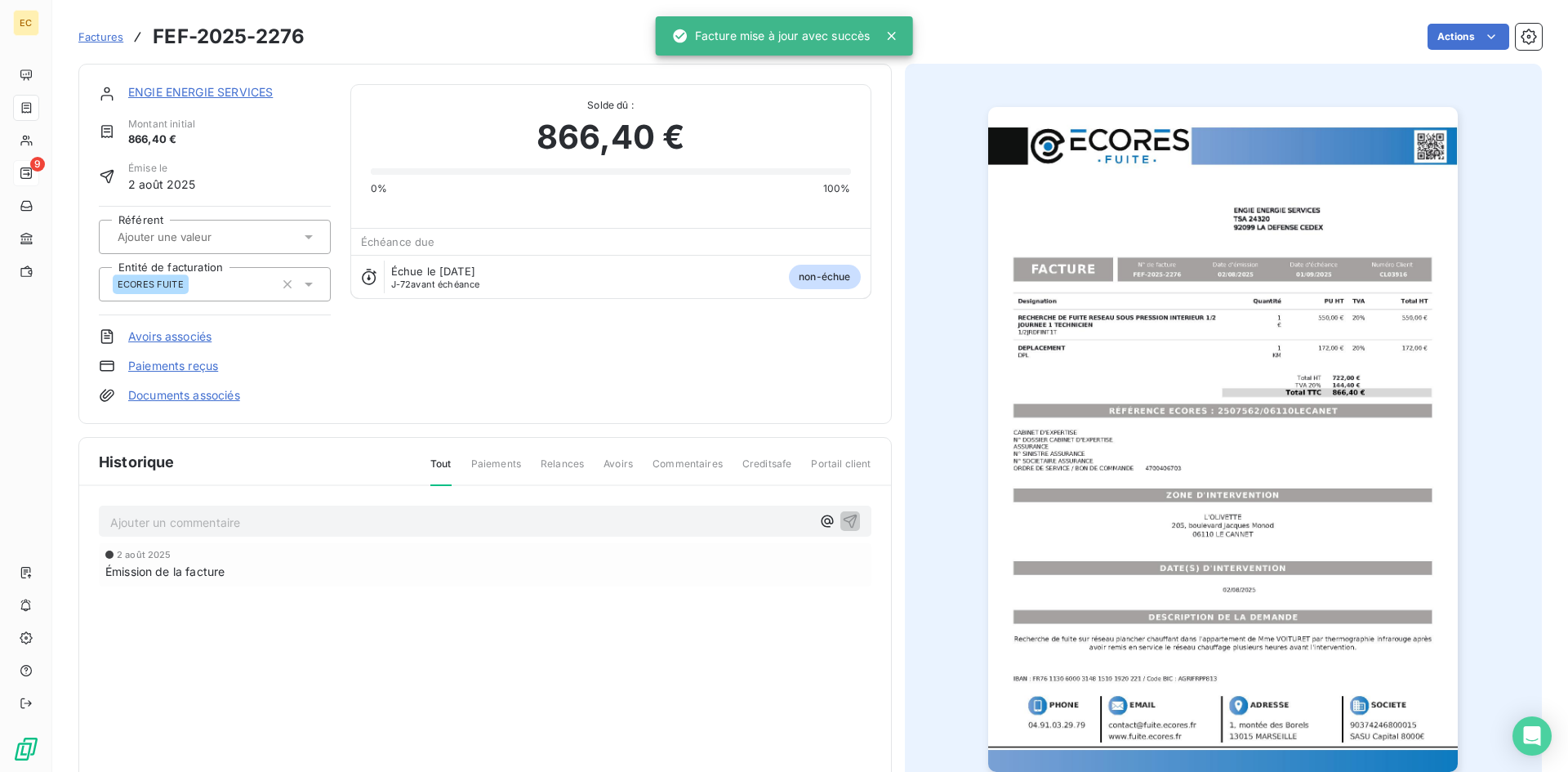
click at [188, 522] on p "Ajouter un commentaire ﻿" at bounding box center [460, 522] width 700 height 20
click at [178, 95] on link "ENGIE ENERGIE SERVICES" at bounding box center [201, 92] width 144 height 14
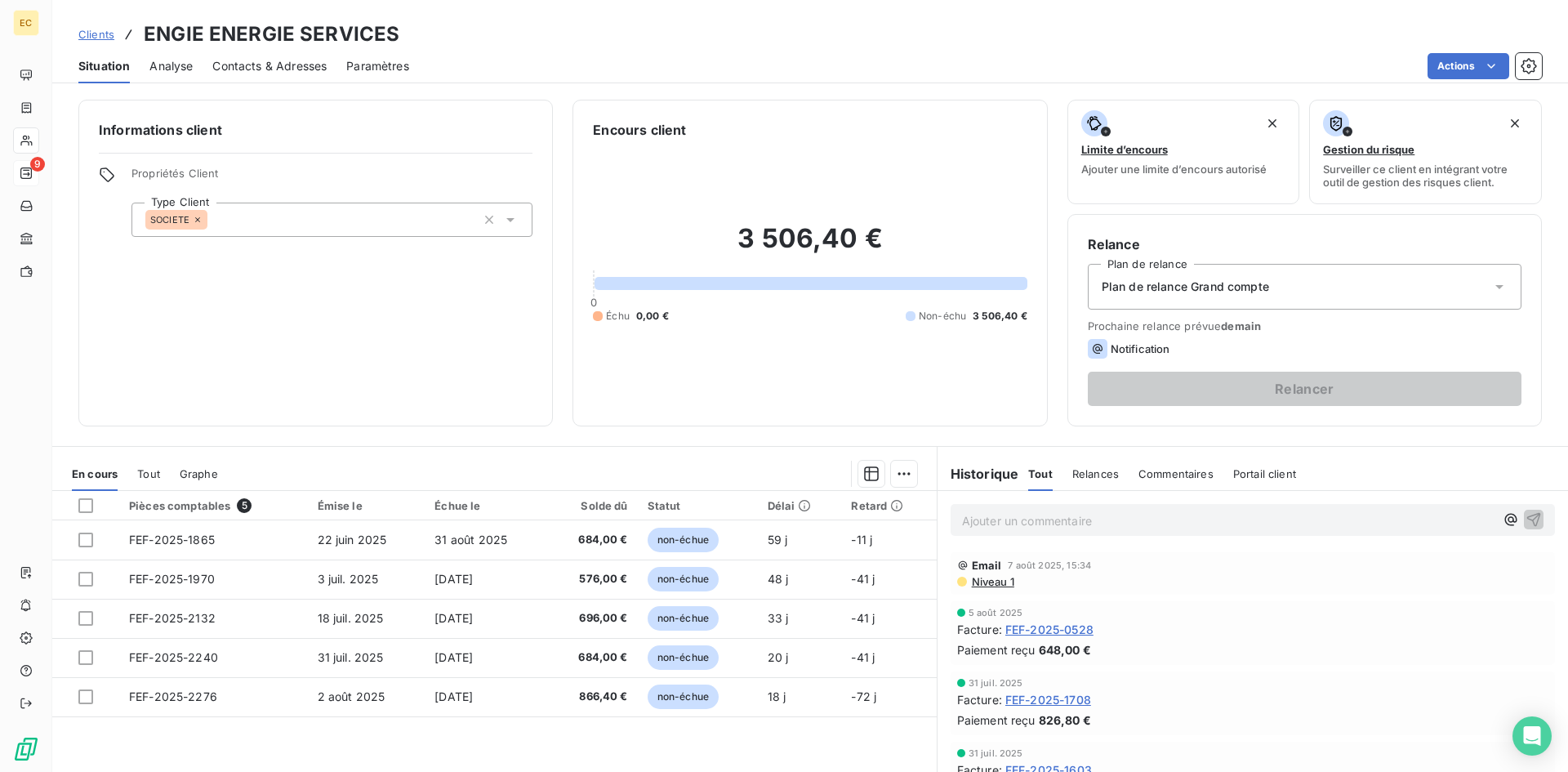
click at [1097, 517] on p "Ajouter un commentaire ﻿" at bounding box center [1228, 521] width 532 height 20
click at [1331, 577] on span "Julien BAUDIS" at bounding box center [1393, 573] width 194 height 14
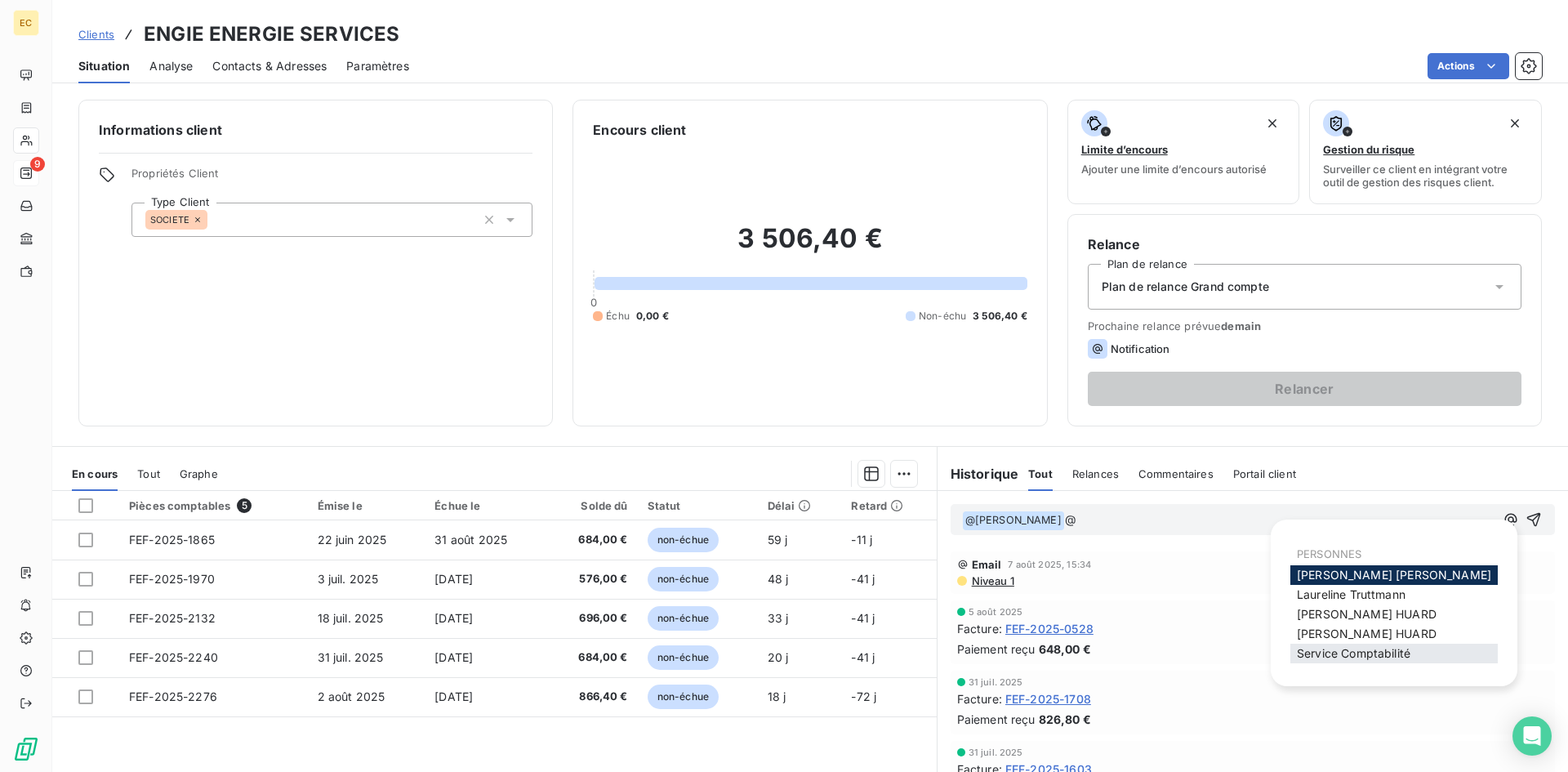
click at [1318, 652] on span "Service Comptabilité" at bounding box center [1353, 653] width 114 height 14
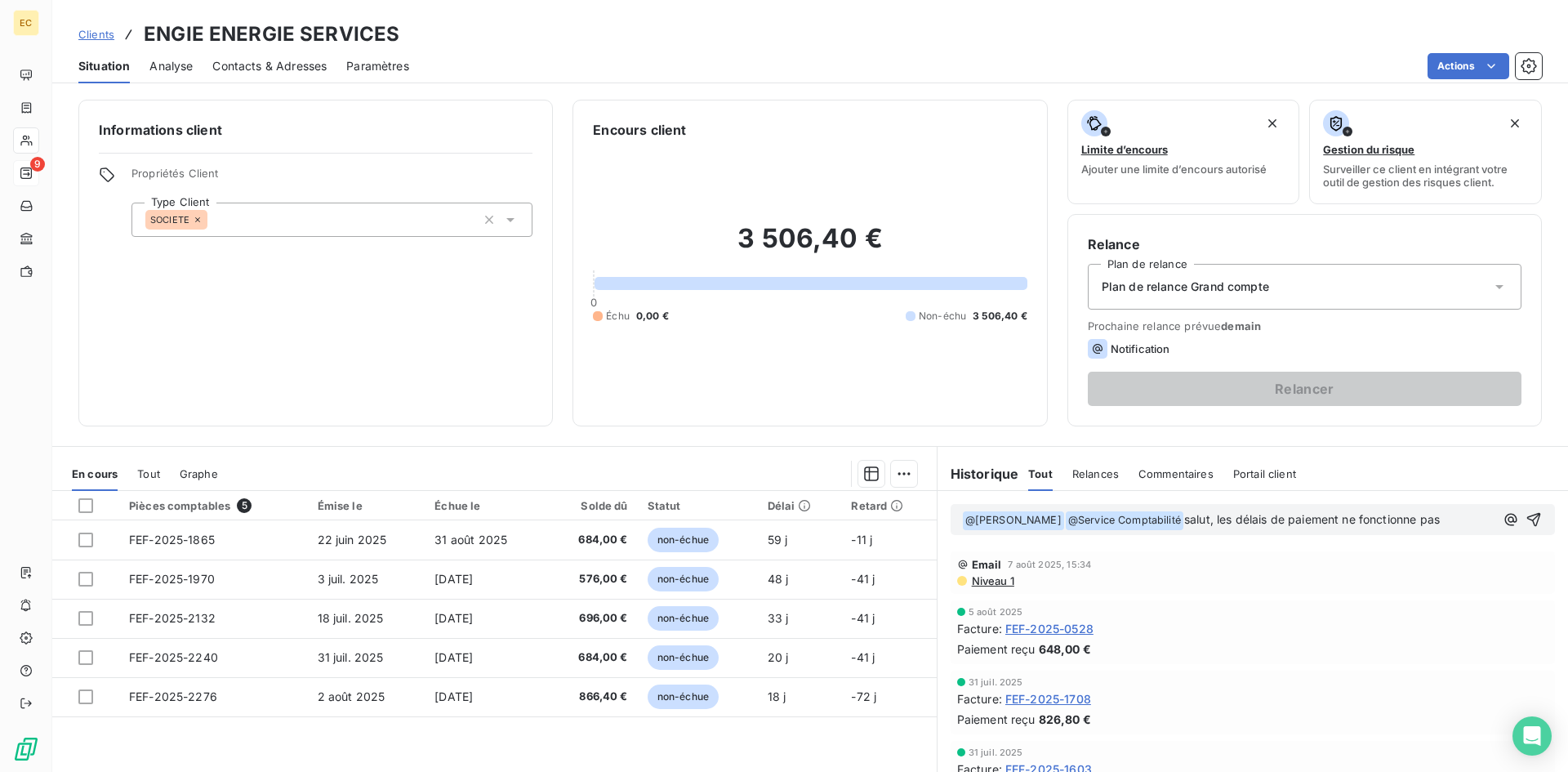
click at [1397, 521] on span "salut, les délais de paiement ne fonctionne pas" at bounding box center [1311, 519] width 256 height 14
click at [1456, 520] on p "﻿ @ Julien BAUDIS ﻿ ﻿ @ Service Comptabilité ﻿ salut, les délais de paiement ne…" at bounding box center [1228, 520] width 532 height 19
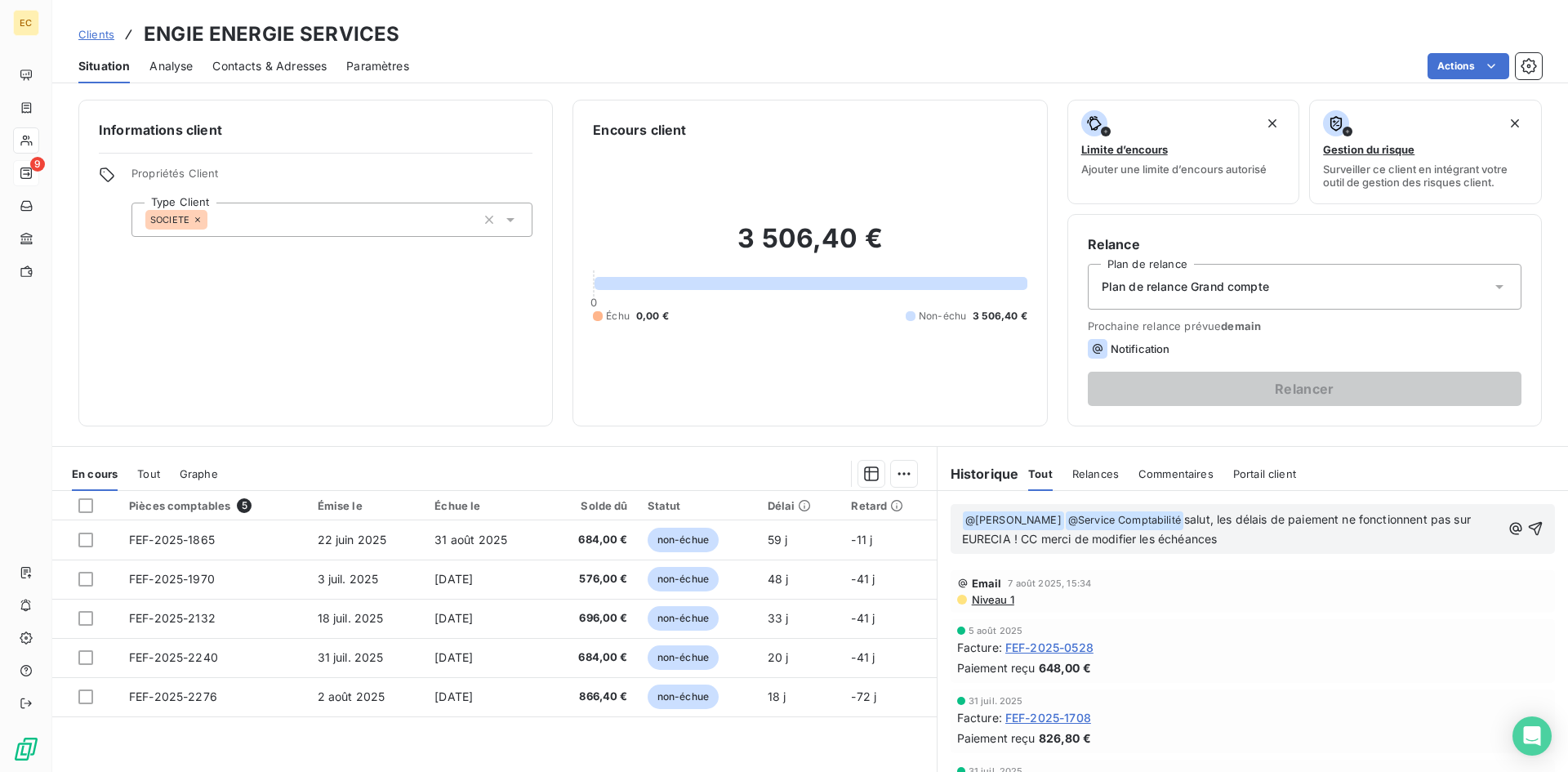
click at [1070, 538] on span "salut, les délais de paiement ne fonctionnent pas sur EURECIA ! CC merci de mod…" at bounding box center [1218, 529] width 512 height 33
click at [1281, 540] on p "﻿ @ Julien BAUDIS ﻿ ﻿ @ Service Comptabilité ﻿ salut, les délais de paiement ne…" at bounding box center [1231, 530] width 539 height 39
click at [1527, 526] on icon "button" at bounding box center [1536, 529] width 17 height 17
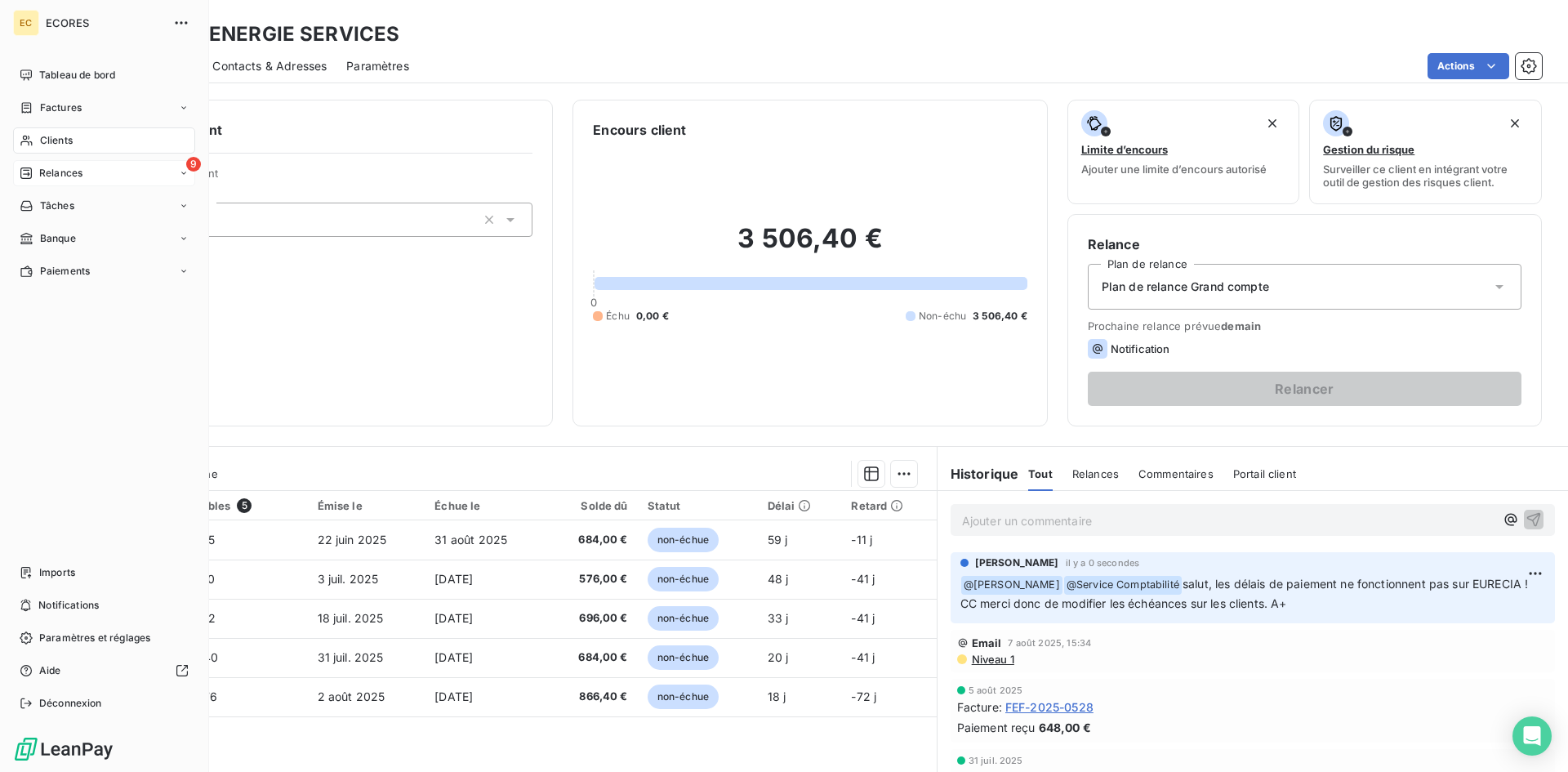
click at [53, 178] on span "Relances" at bounding box center [60, 173] width 43 height 15
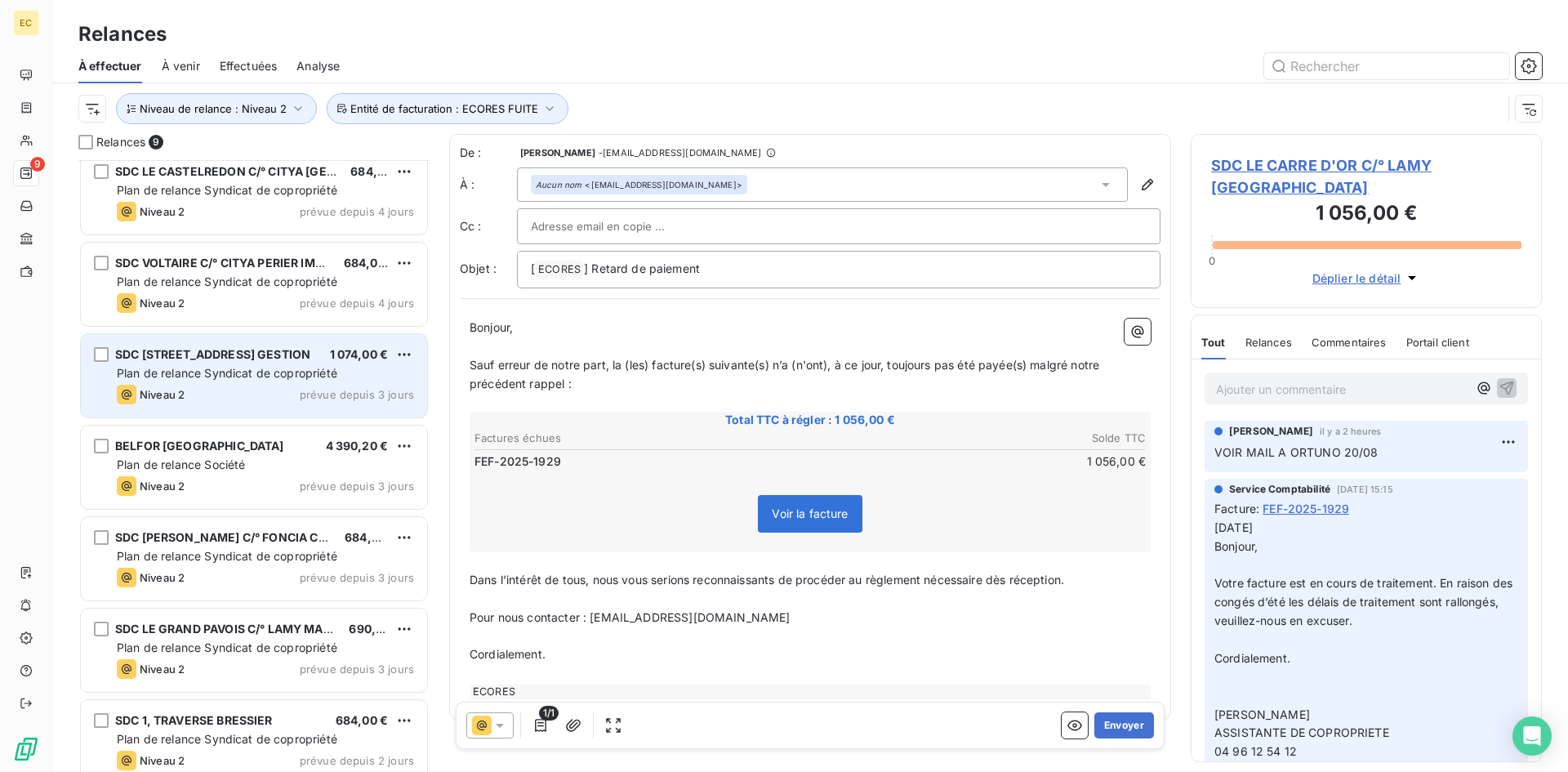
scroll to position [213, 0]
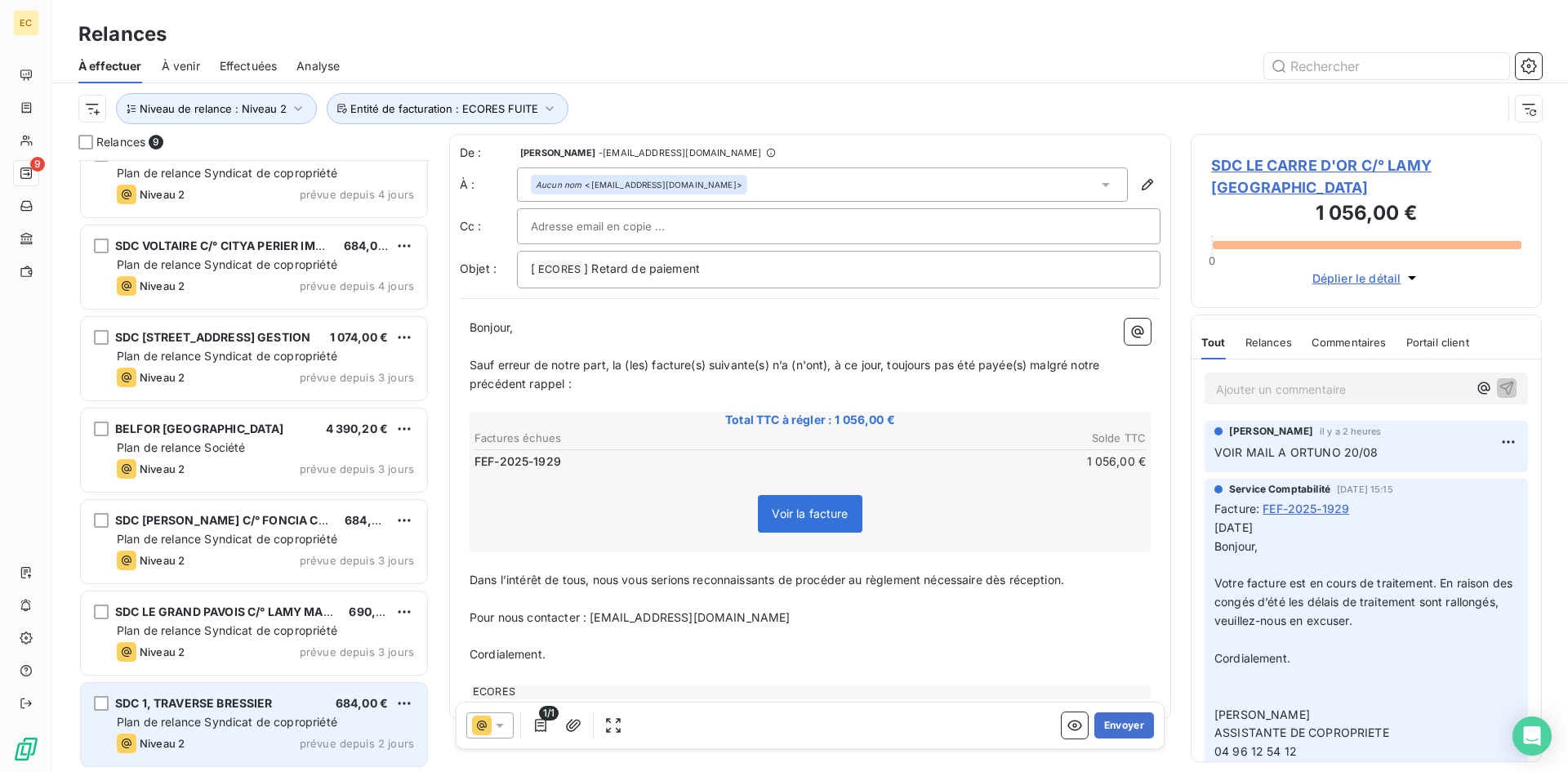
click at [204, 714] on div "Plan de relance Syndicat de copropriété" at bounding box center [265, 722] width 298 height 17
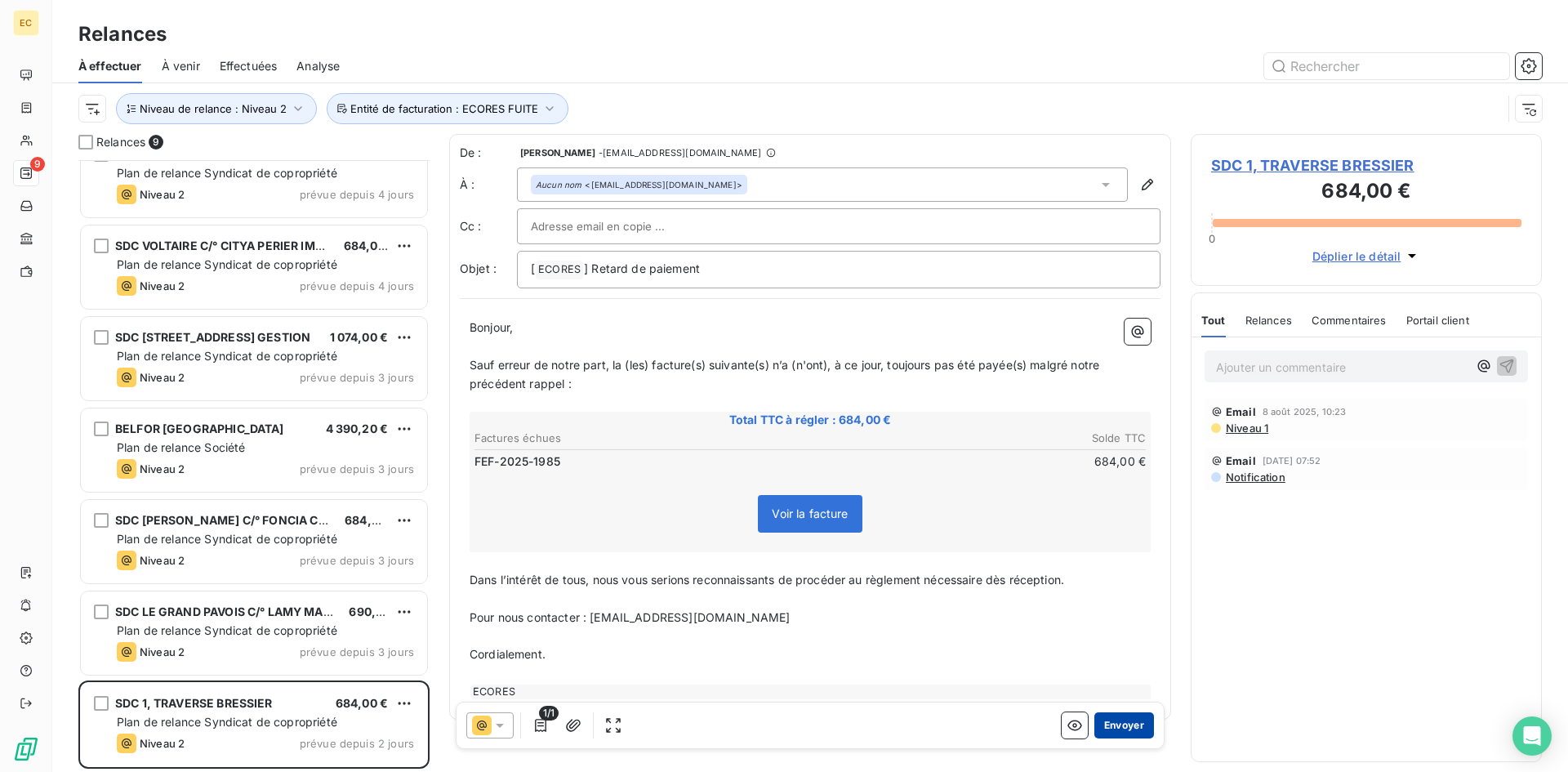
click at [1117, 727] on button "Envoyer" at bounding box center [1124, 726] width 60 height 26
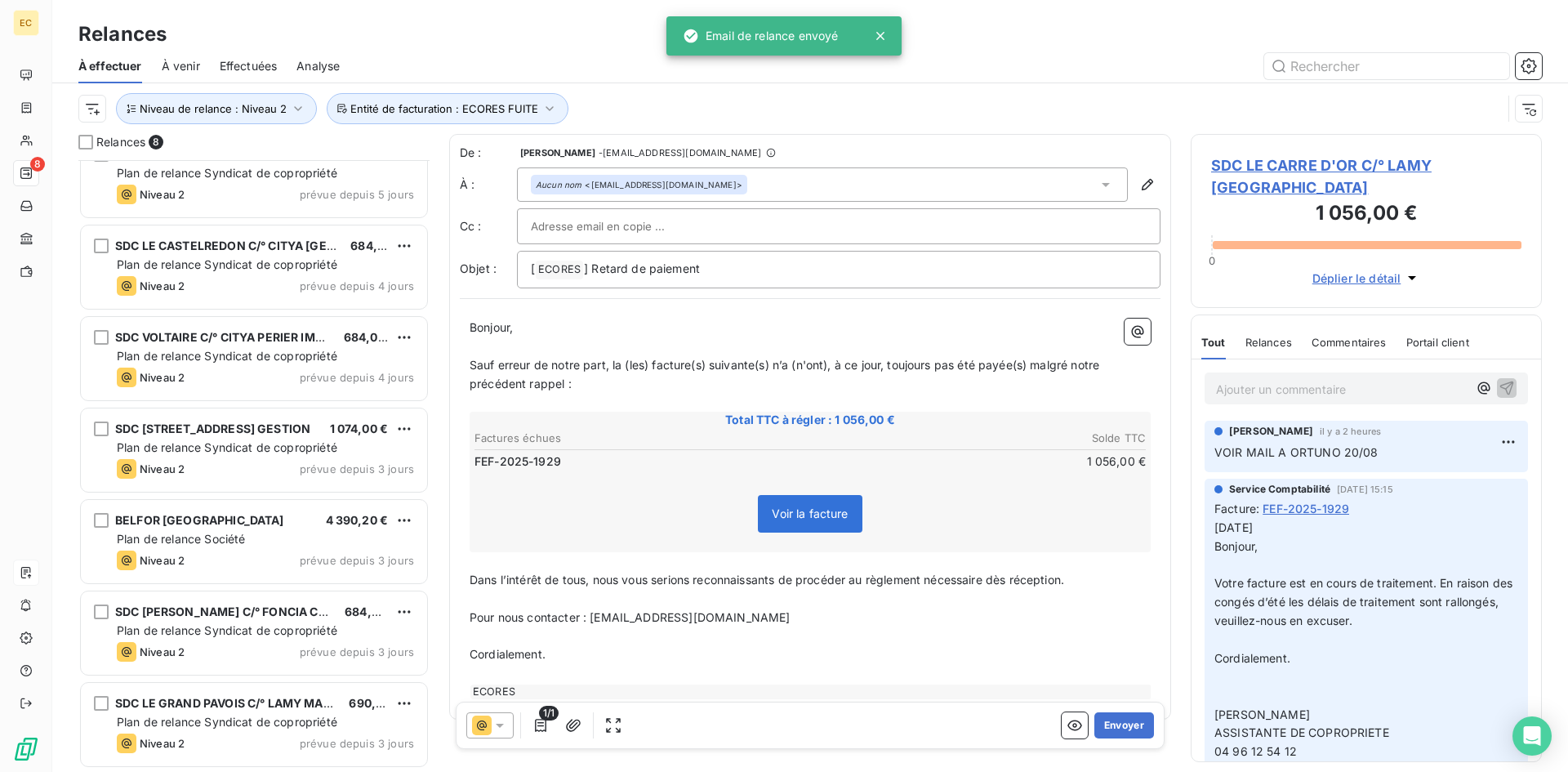
scroll to position [120, 0]
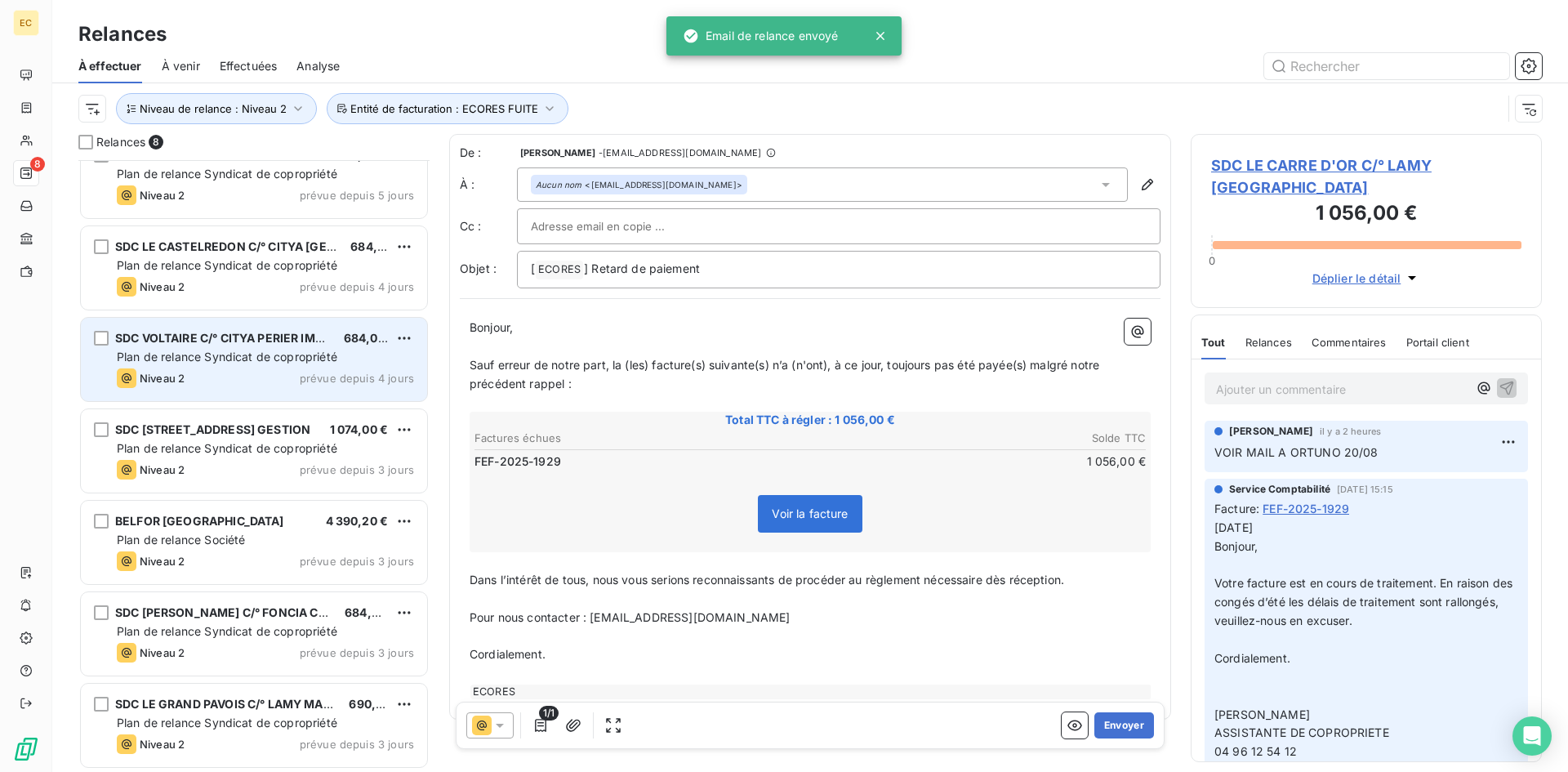
click at [193, 353] on span "Plan de relance Syndicat de copropriété" at bounding box center [226, 356] width 221 height 14
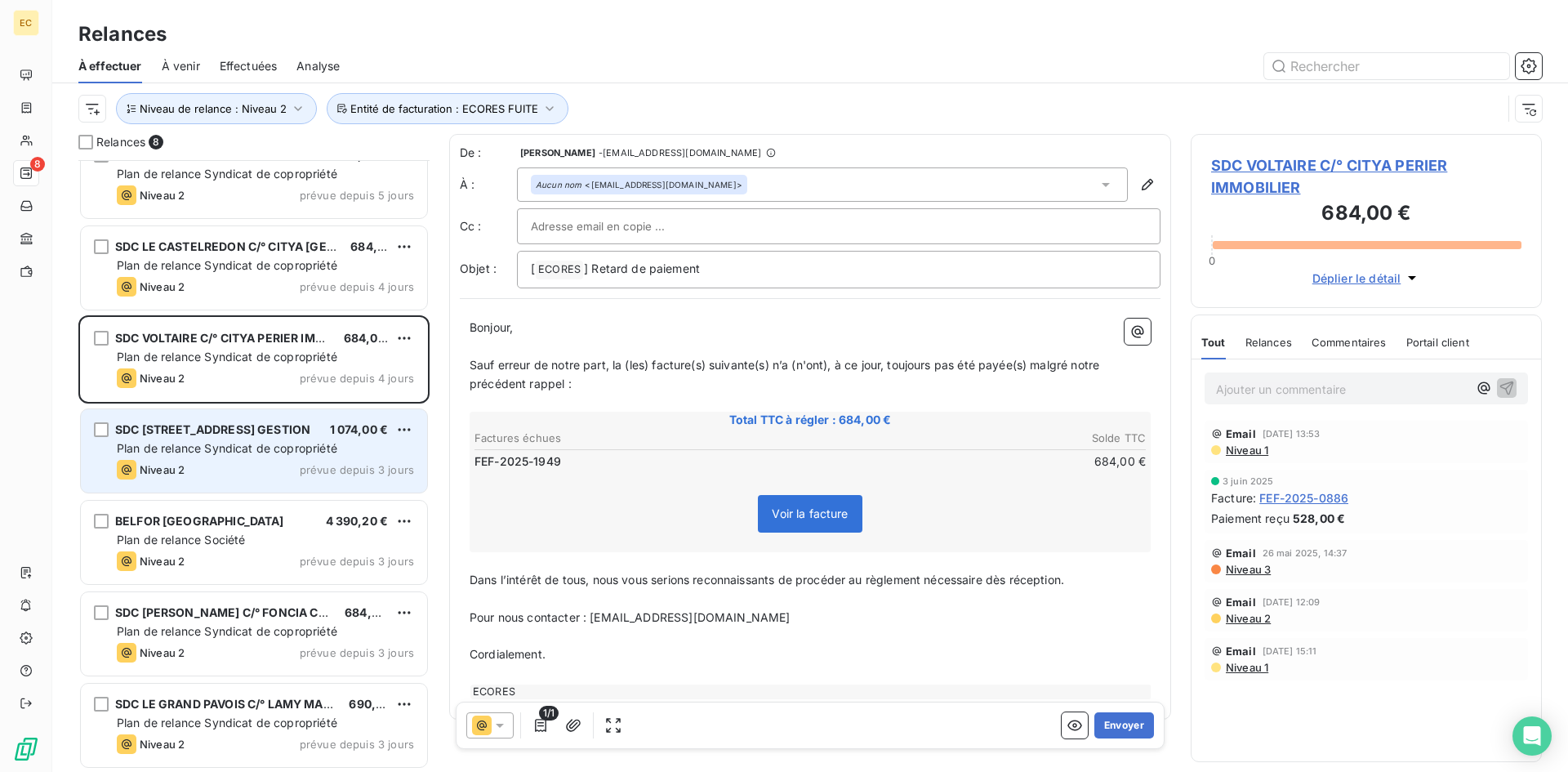
click at [221, 458] on div "SDC 26, RUE GRANET C/° ALTER GESTION 1 074,00 € Plan de relance Syndicat de cop…" at bounding box center [253, 451] width 346 height 83
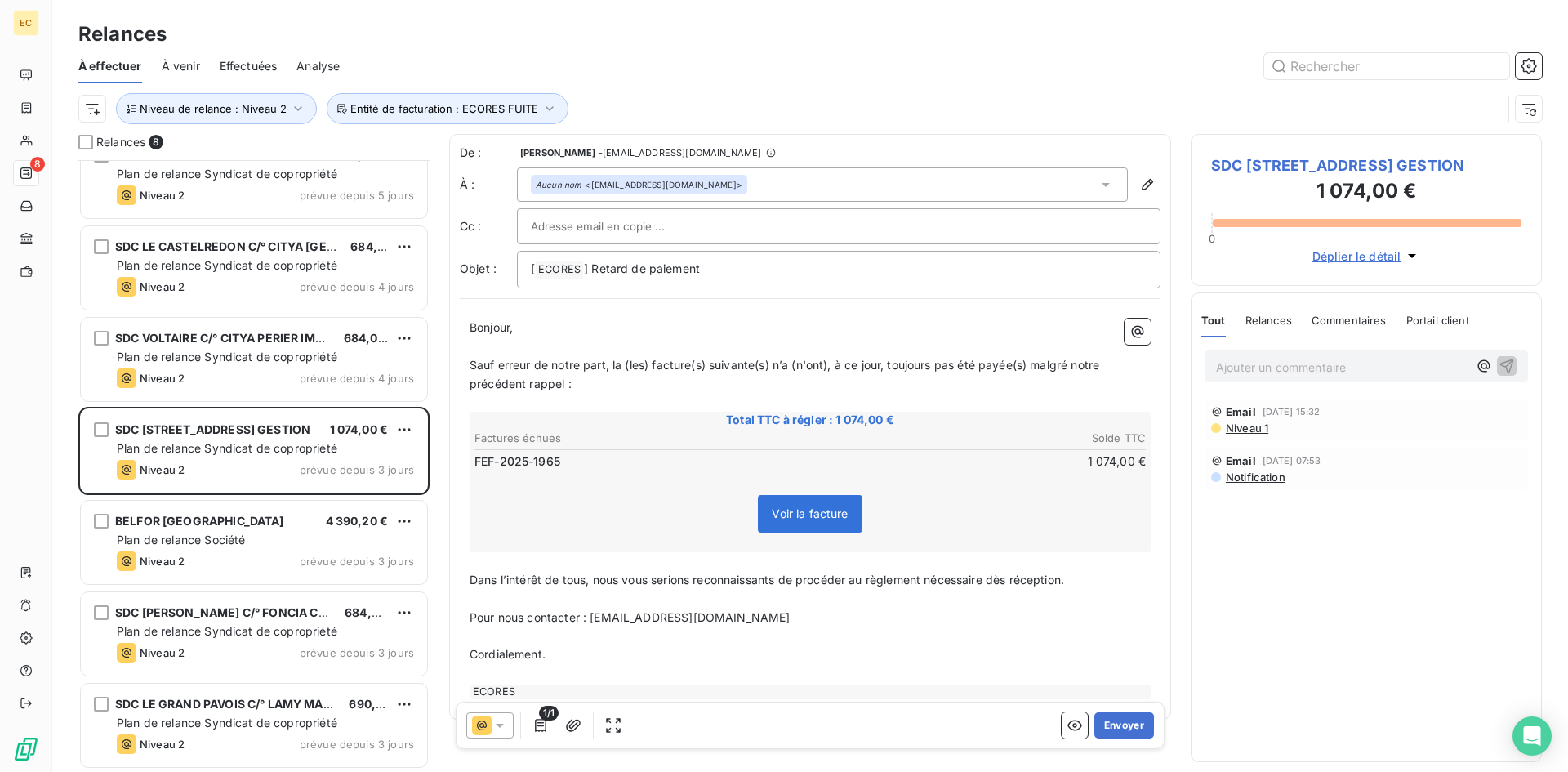
click at [1258, 172] on span "SDC [STREET_ADDRESS] GESTION" at bounding box center [1367, 165] width 310 height 22
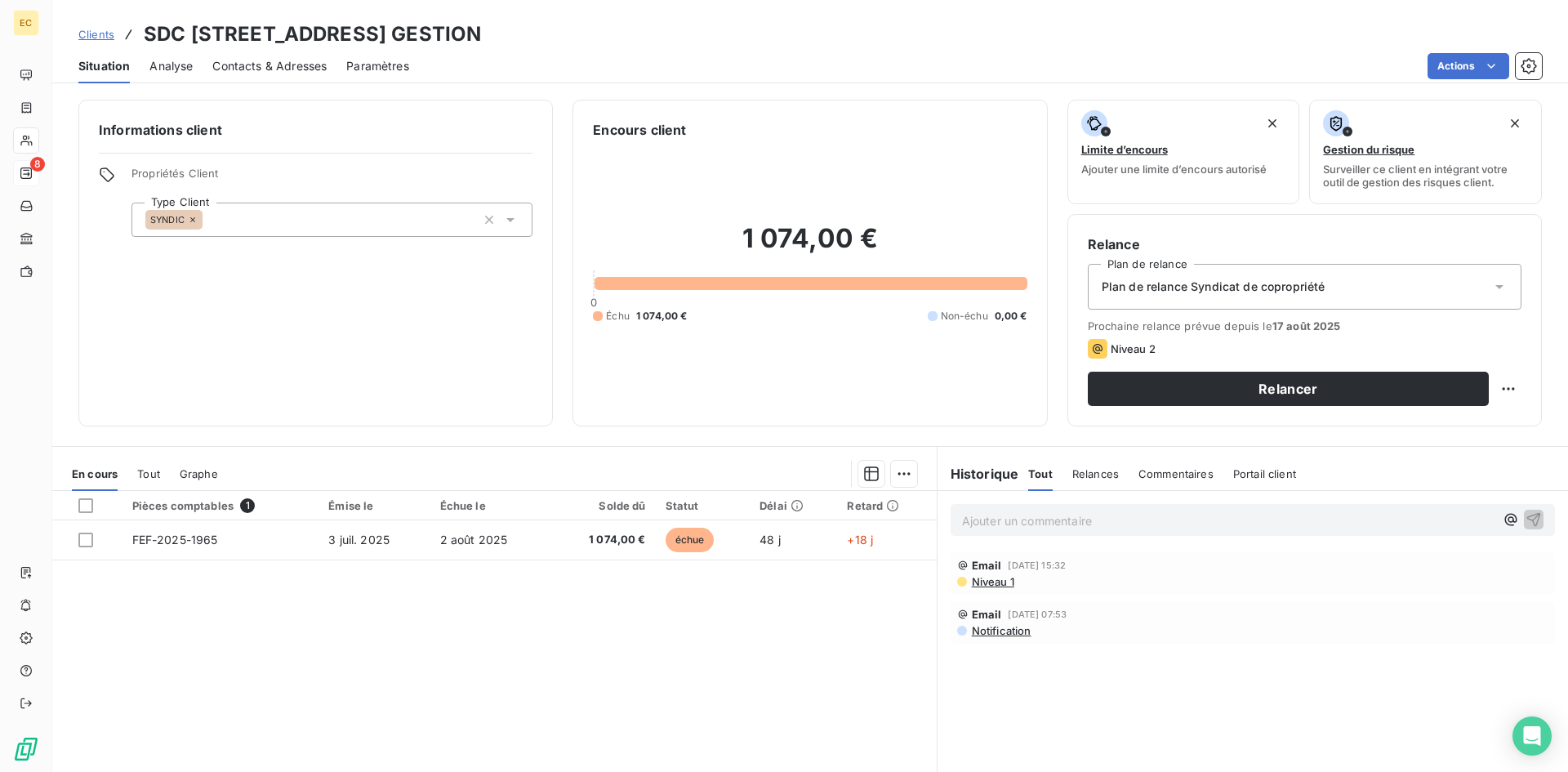
click at [978, 517] on p "Ajouter un commentaire ﻿" at bounding box center [1228, 521] width 532 height 20
click at [1525, 520] on icon "button" at bounding box center [1534, 519] width 17 height 17
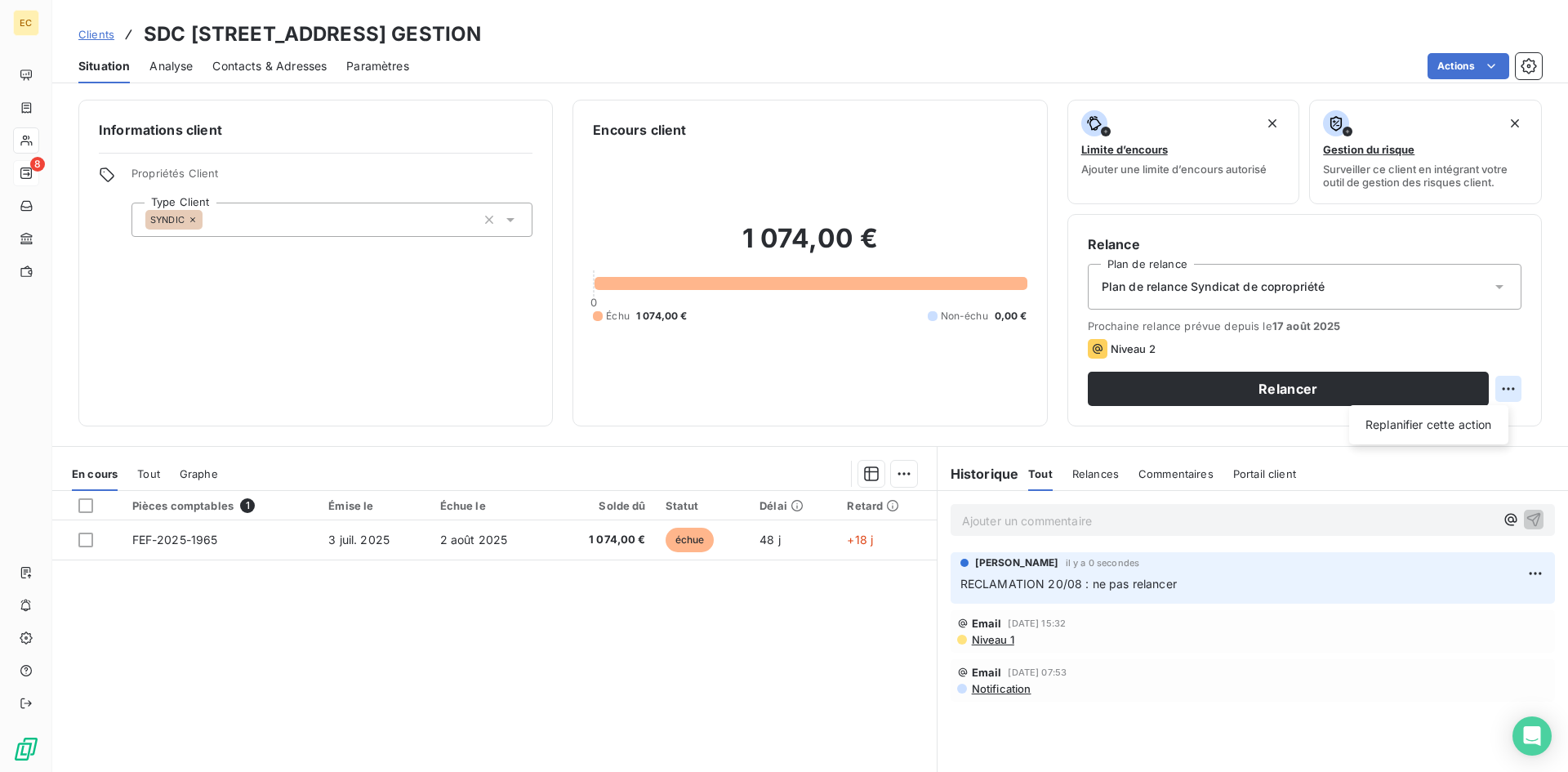
click at [1497, 387] on html "EC 8 Clients SDC 26, RUE GRANET C/° ALTER GESTION Situation Analyse Contacts & …" at bounding box center [784, 386] width 1568 height 772
click at [1445, 423] on div "Replanifier cette action" at bounding box center [1428, 424] width 146 height 26
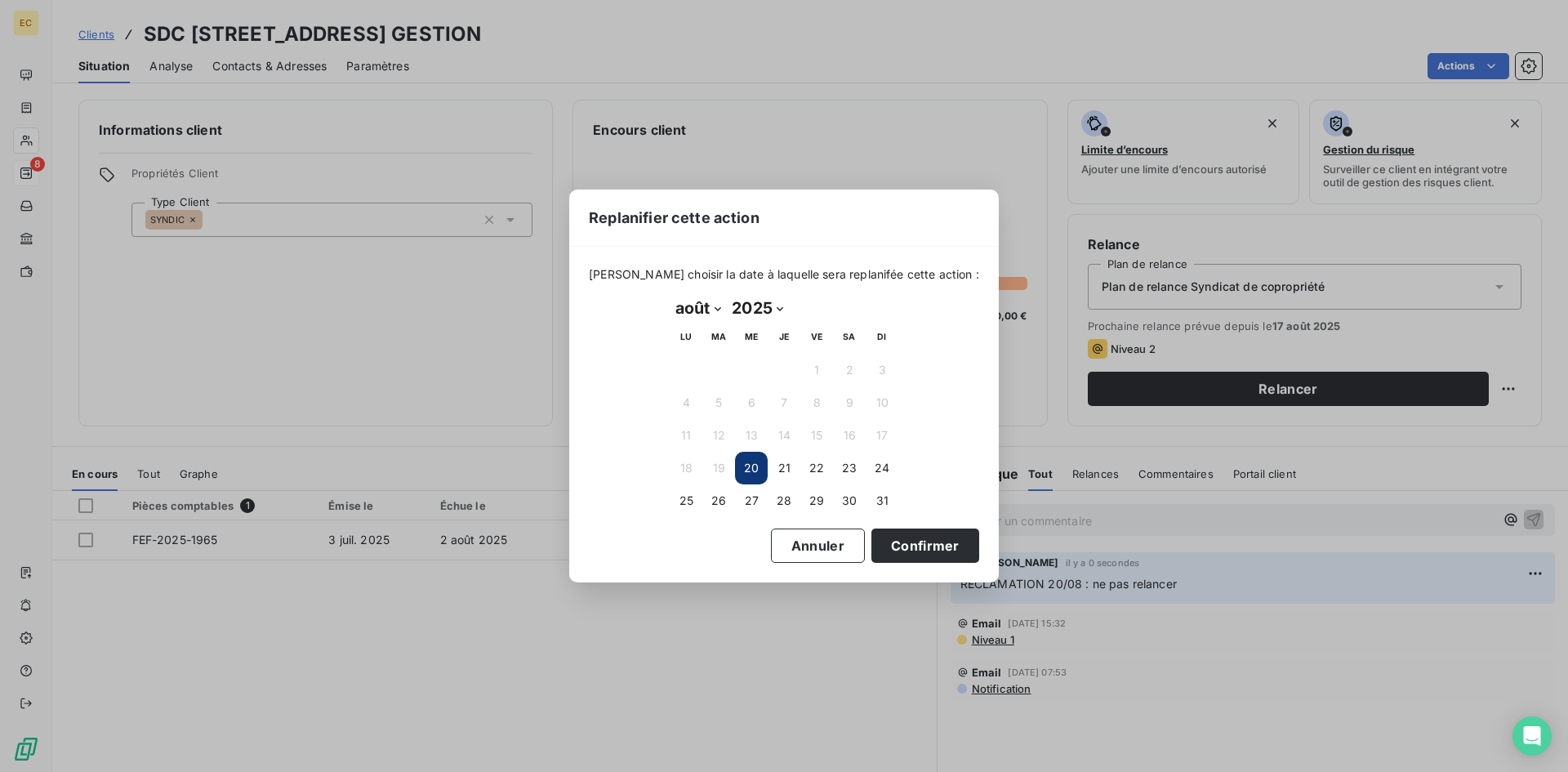
click at [717, 310] on select "janvier février mars avril mai juin juillet août septembre octobre novembre déc…" at bounding box center [698, 308] width 56 height 26
select select "8"
click at [670, 295] on select "janvier février mars avril mai juin juillet août septembre octobre novembre déc…" at bounding box center [698, 308] width 56 height 26
click at [678, 466] on button "22" at bounding box center [686, 468] width 32 height 32
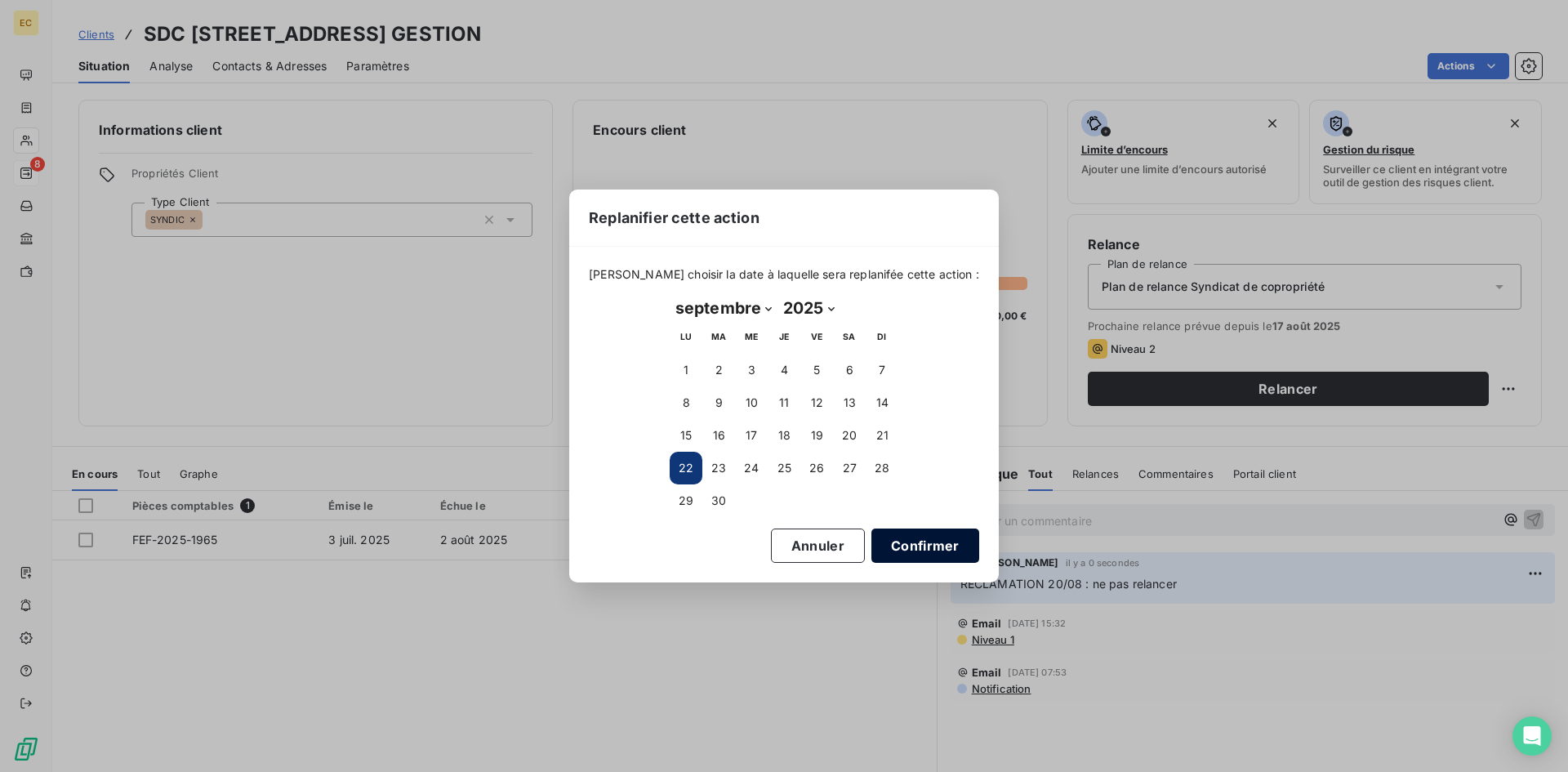
click at [916, 548] on button "Confirmer" at bounding box center [925, 545] width 108 height 34
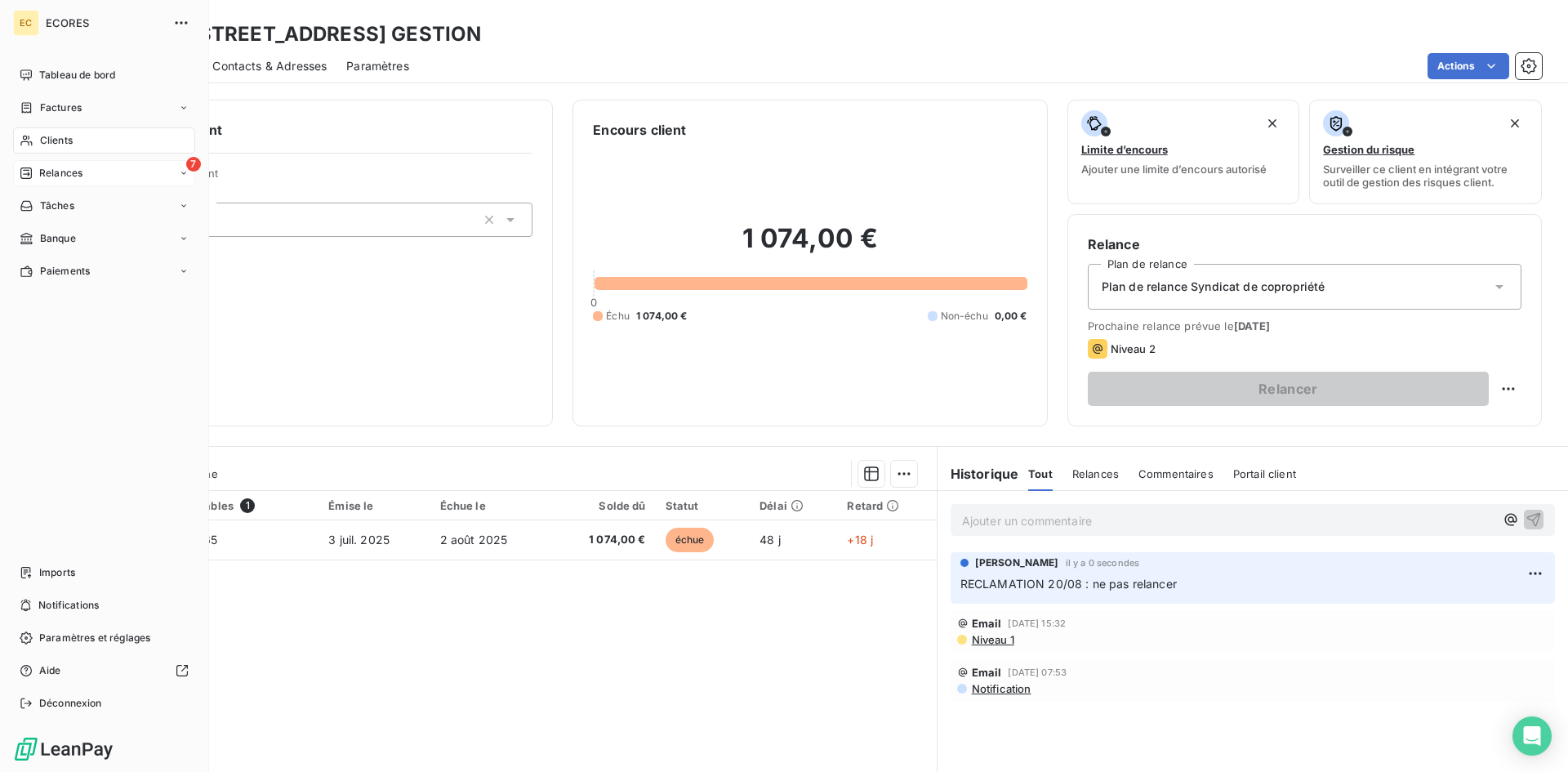
click at [82, 178] on span "Relances" at bounding box center [60, 173] width 43 height 15
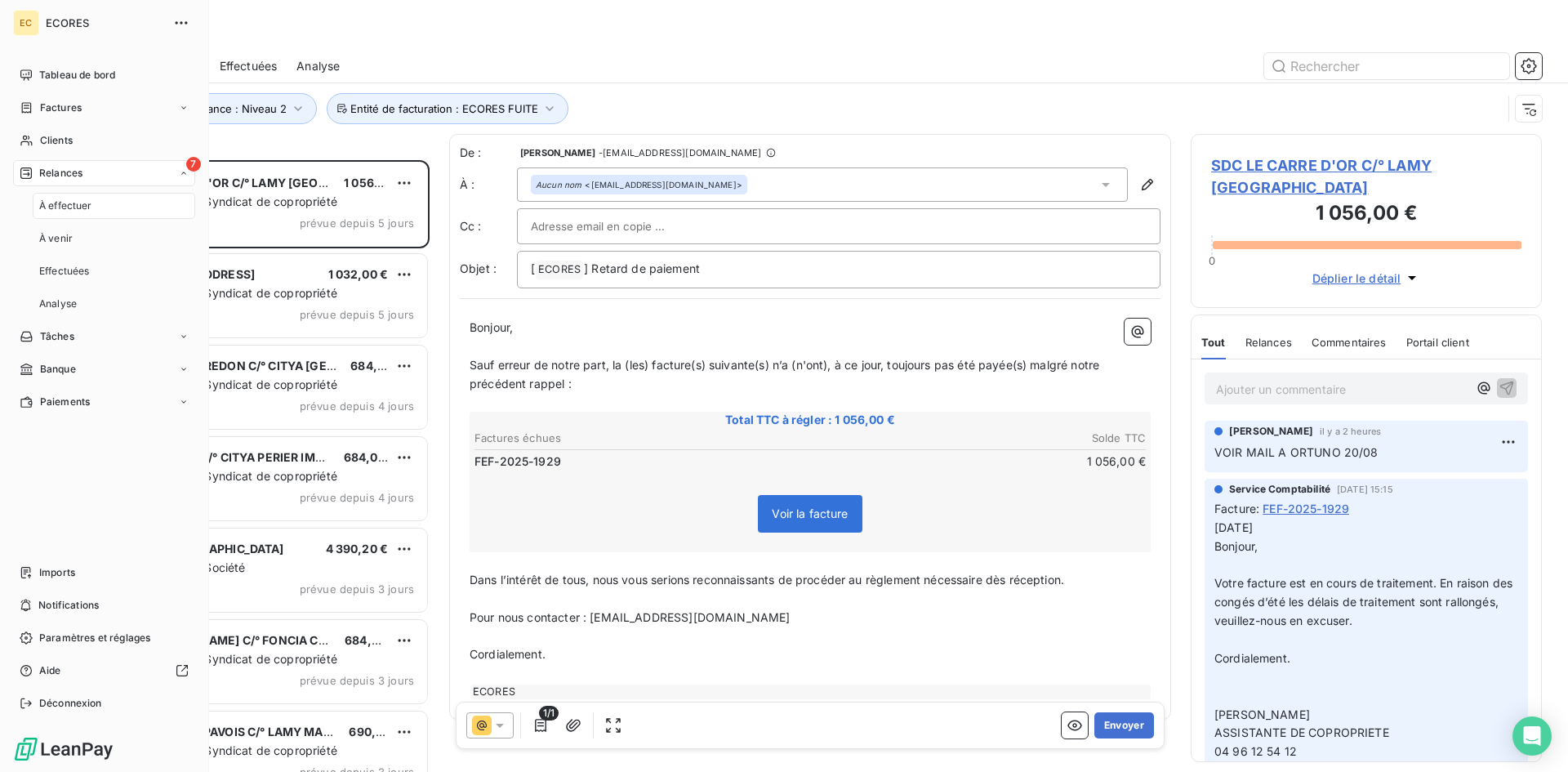
scroll to position [600, 339]
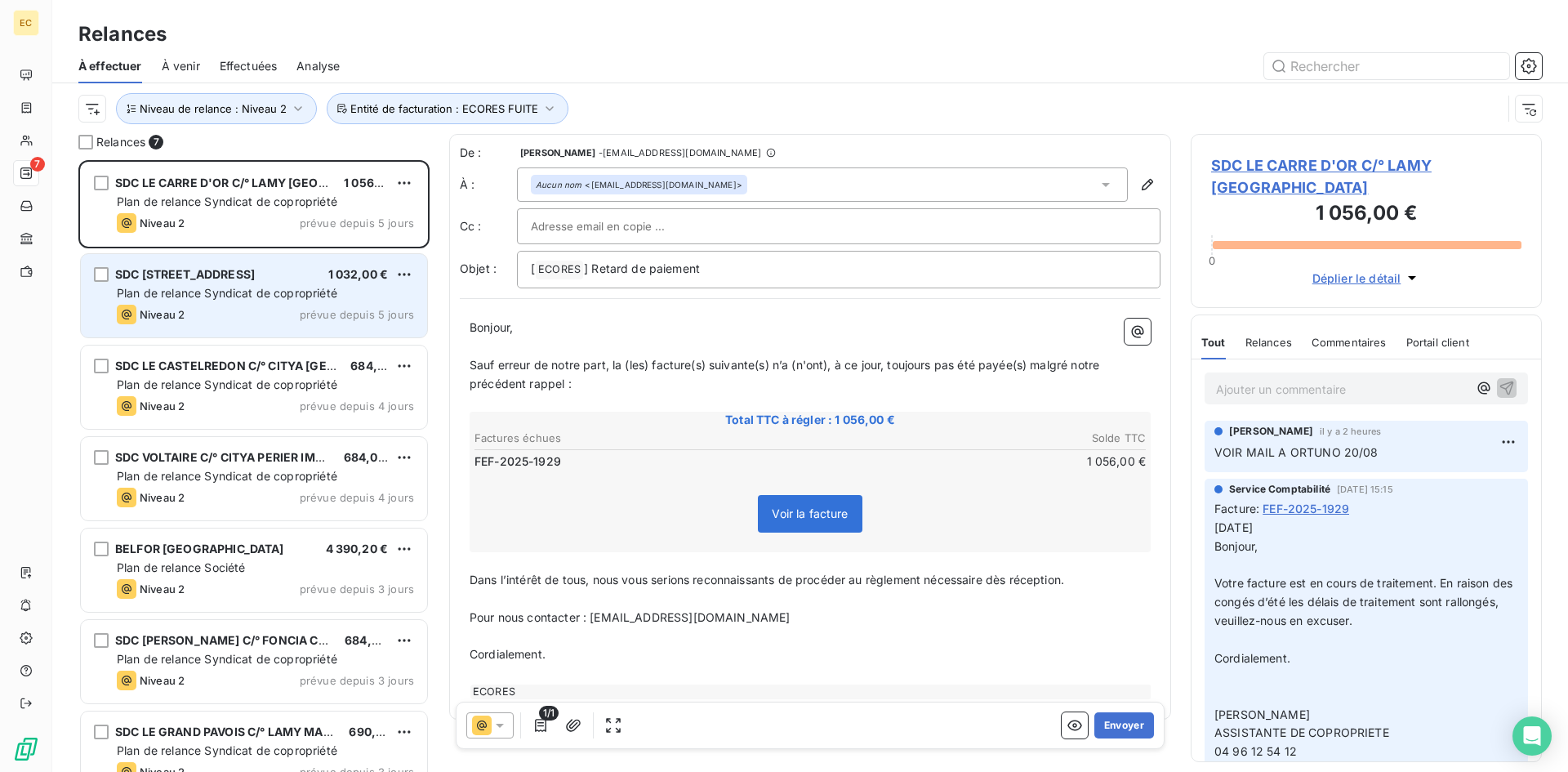
click at [229, 295] on span "Plan de relance Syndicat de copropriété" at bounding box center [226, 292] width 221 height 14
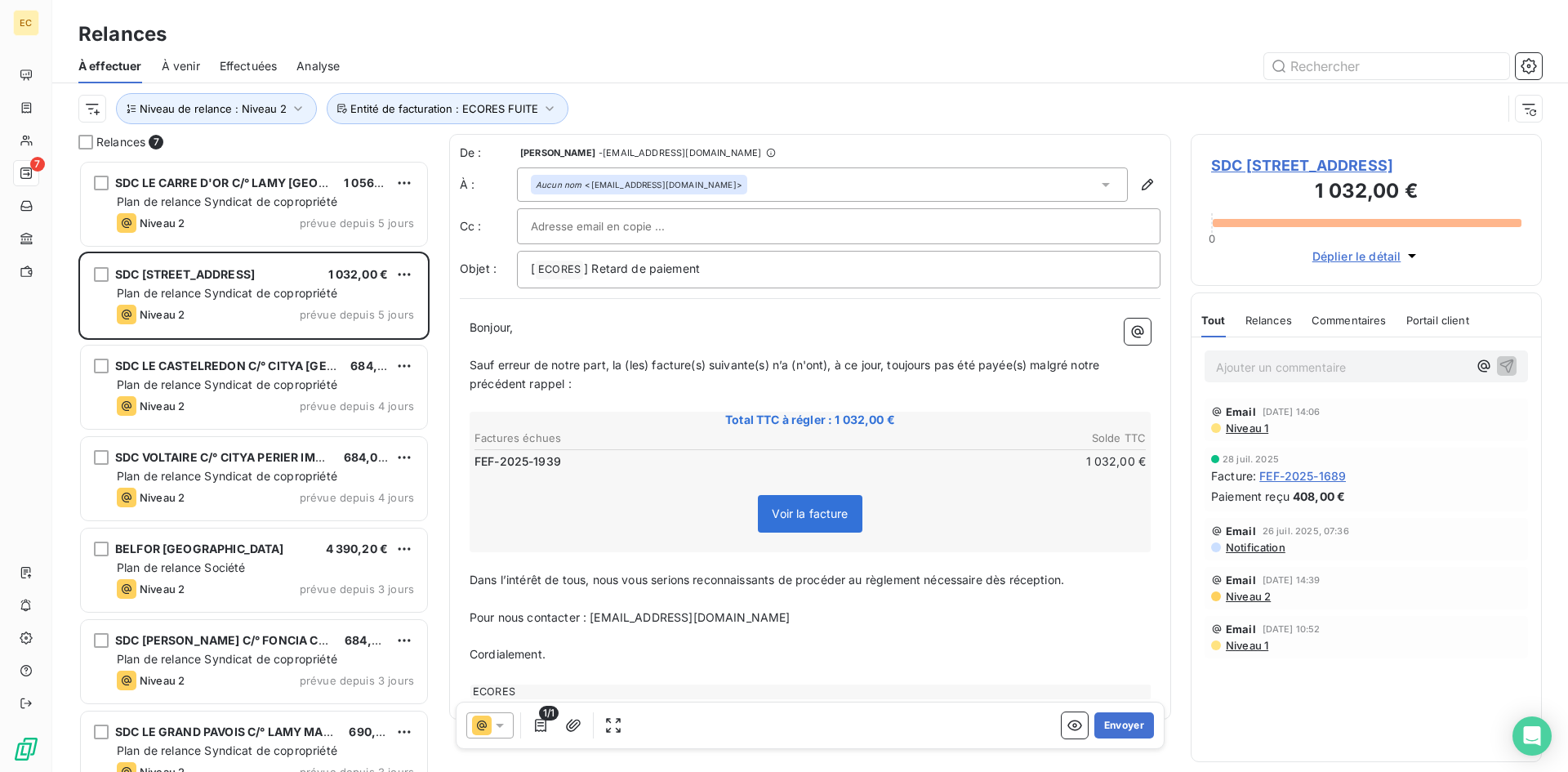
click at [1352, 164] on span "SDC [STREET_ADDRESS]" at bounding box center [1367, 165] width 310 height 22
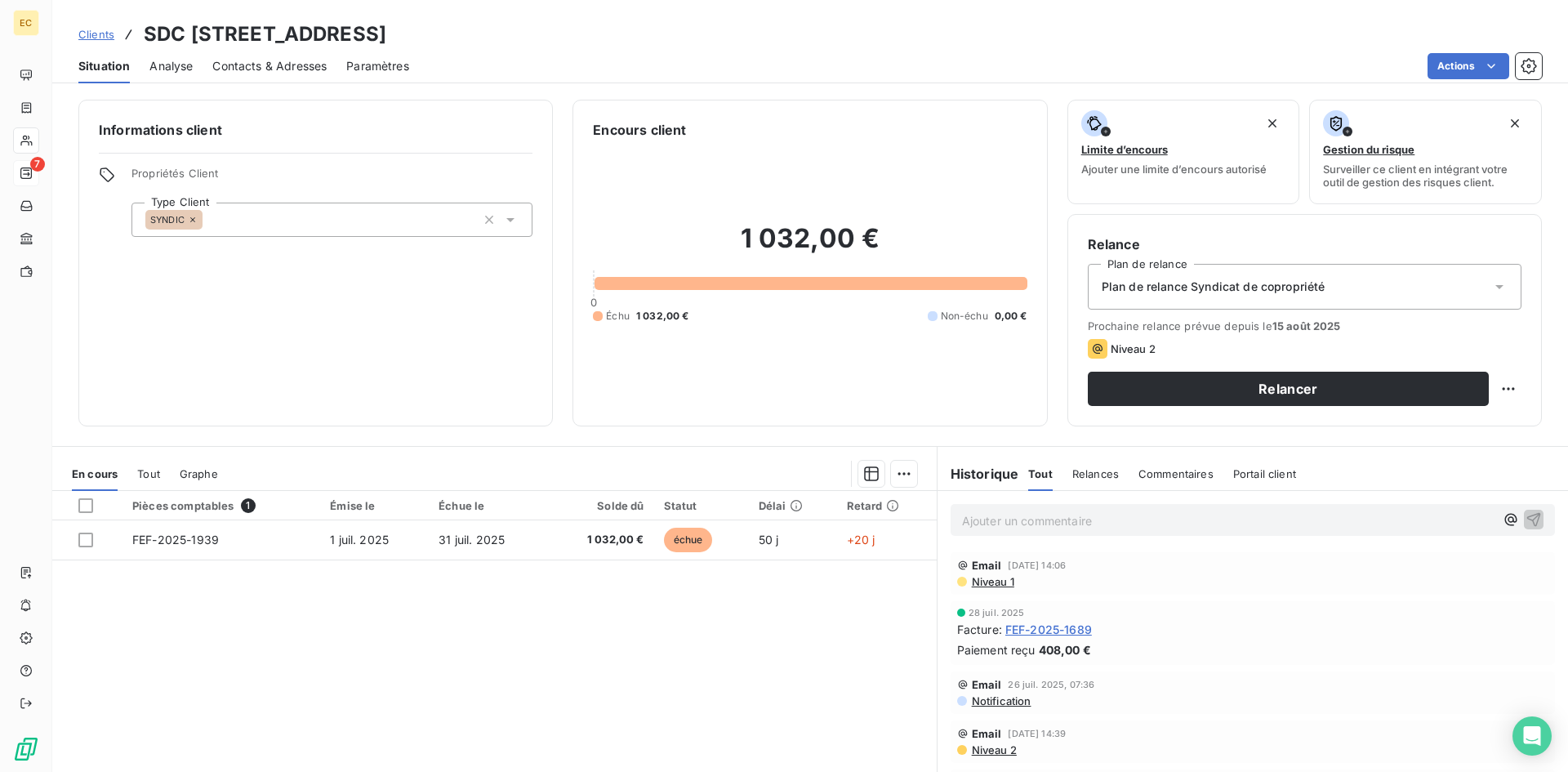
click at [251, 49] on div "Contacts & Adresses" at bounding box center [270, 66] width 115 height 34
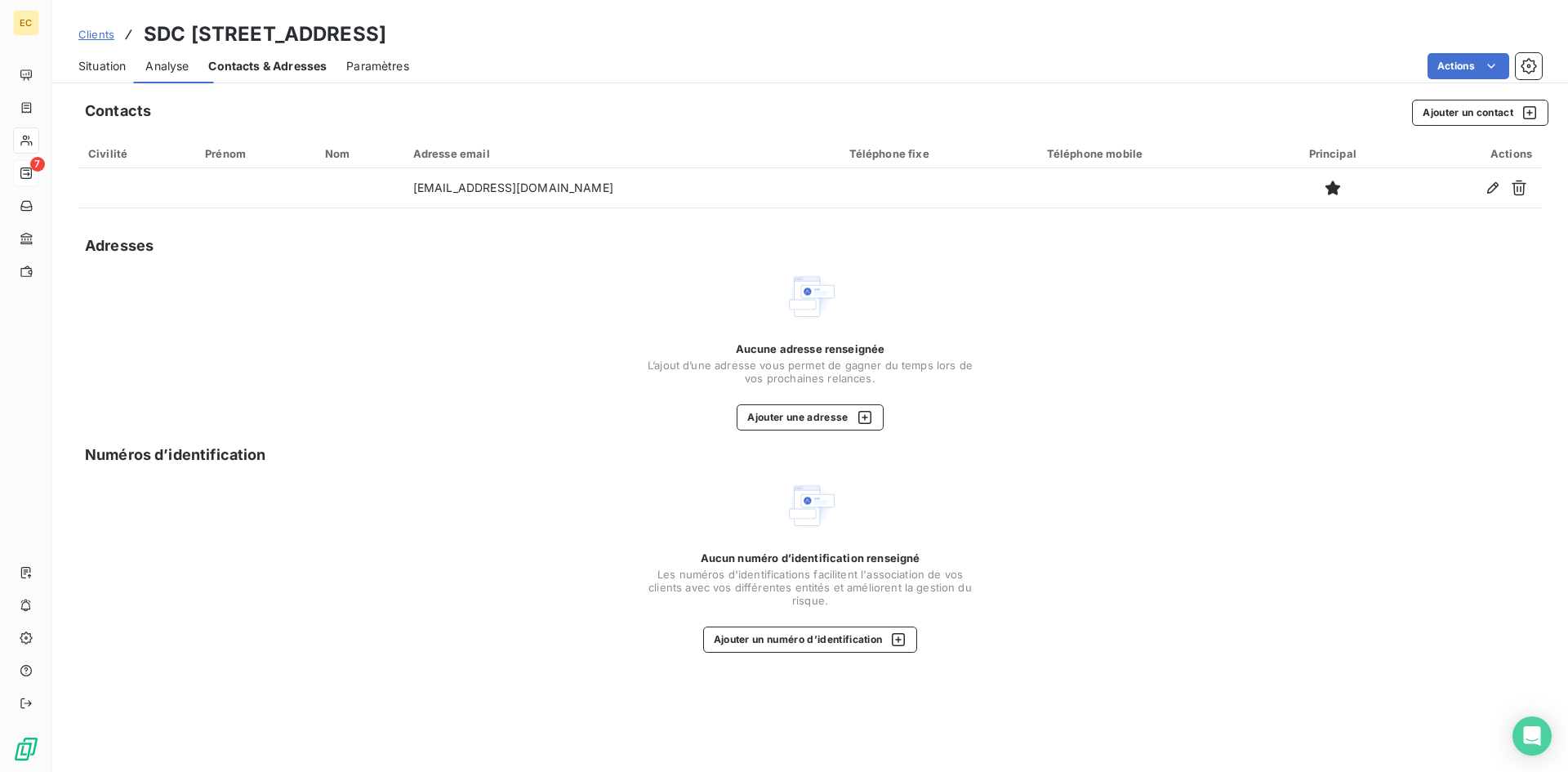
click at [251, 60] on span "Contacts & Adresses" at bounding box center [267, 67] width 118 height 17
click at [1440, 117] on button "Ajouter un contact" at bounding box center [1480, 113] width 137 height 26
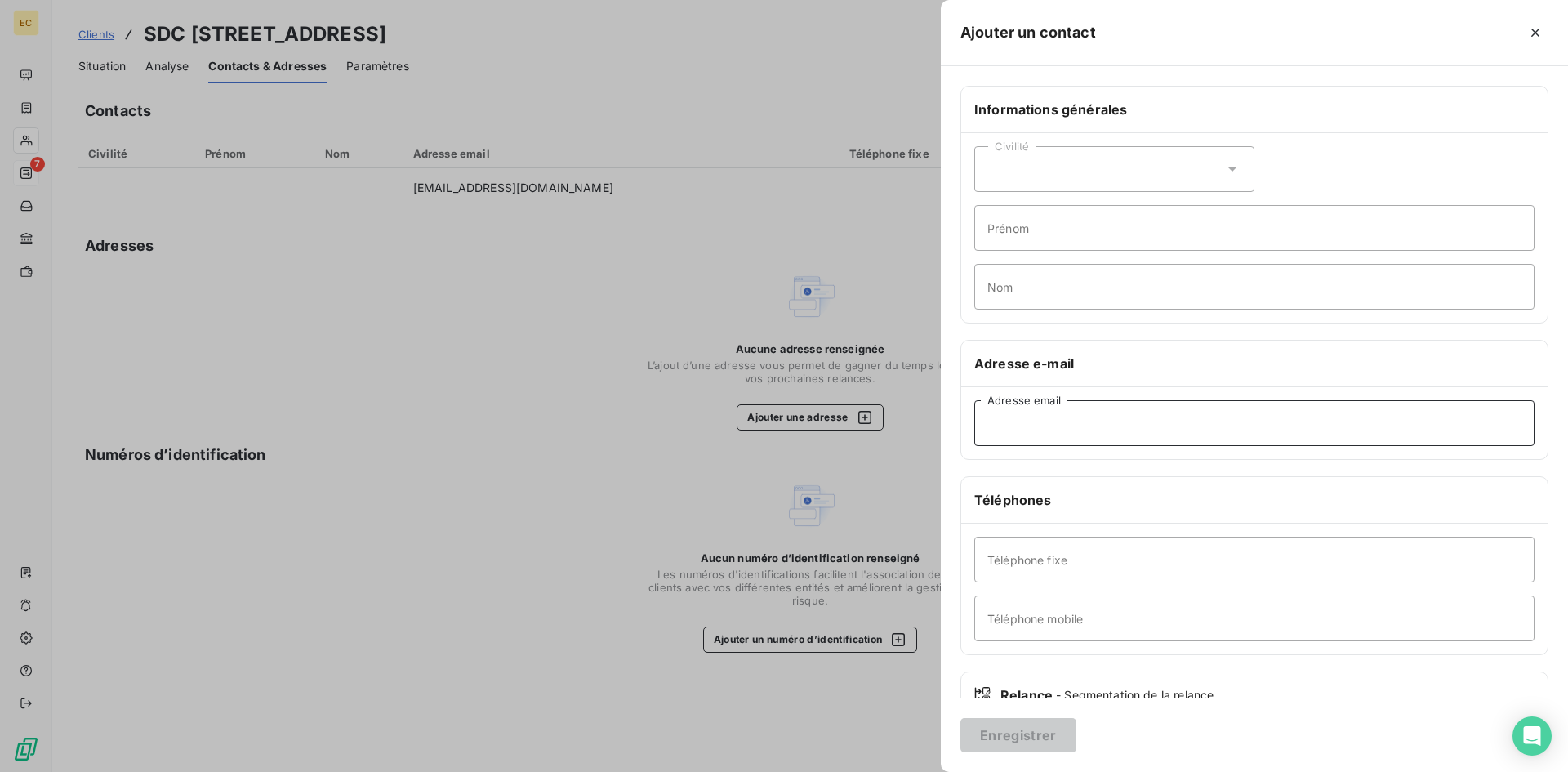
paste input "comptabilite2@slimmobilier.fr"
type input "comptabilite2@slimmobilier.fr"
click at [1008, 737] on button "Enregistrer" at bounding box center [1017, 735] width 115 height 34
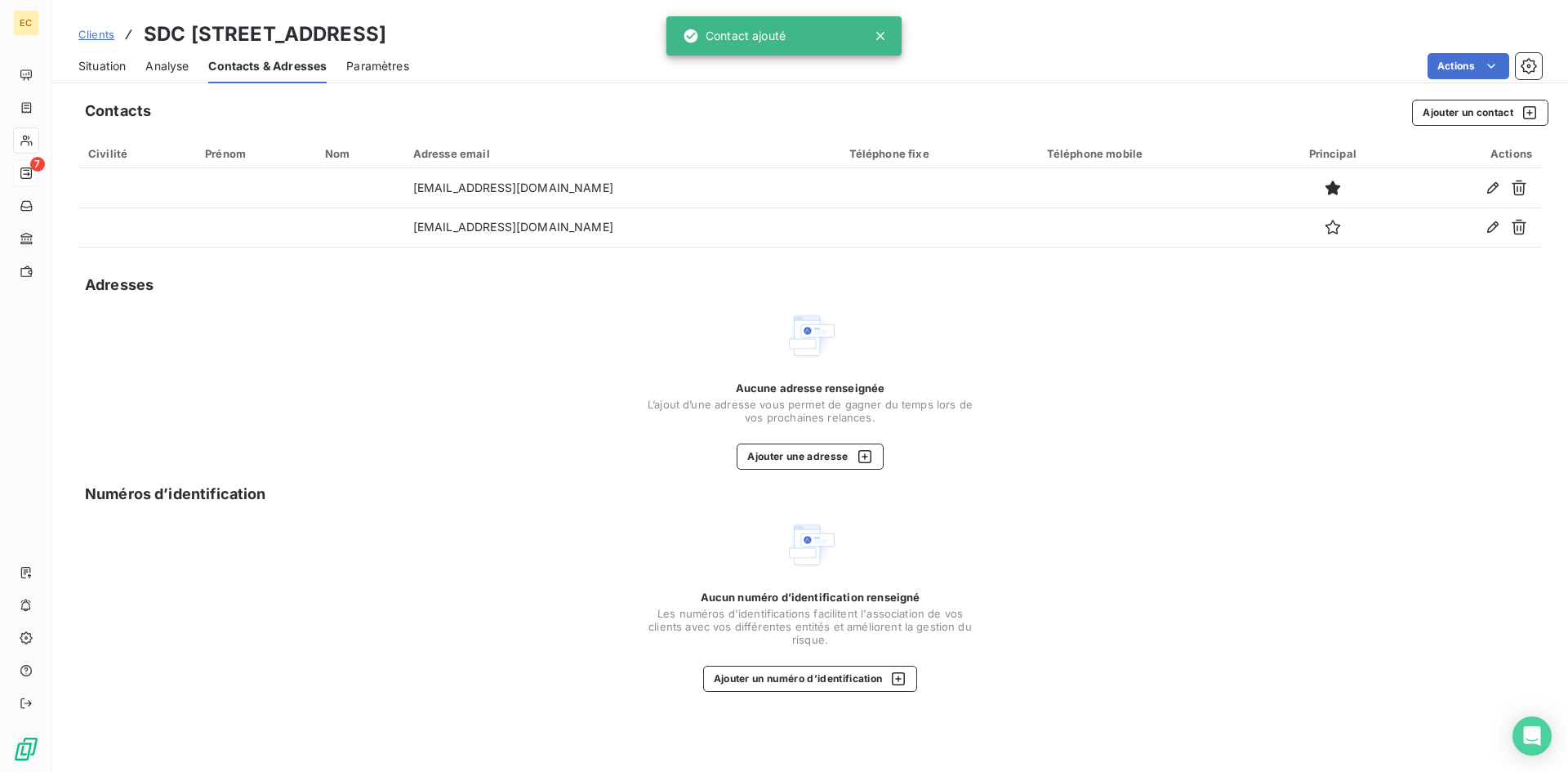
click at [85, 61] on span "Situation" at bounding box center [102, 67] width 47 height 17
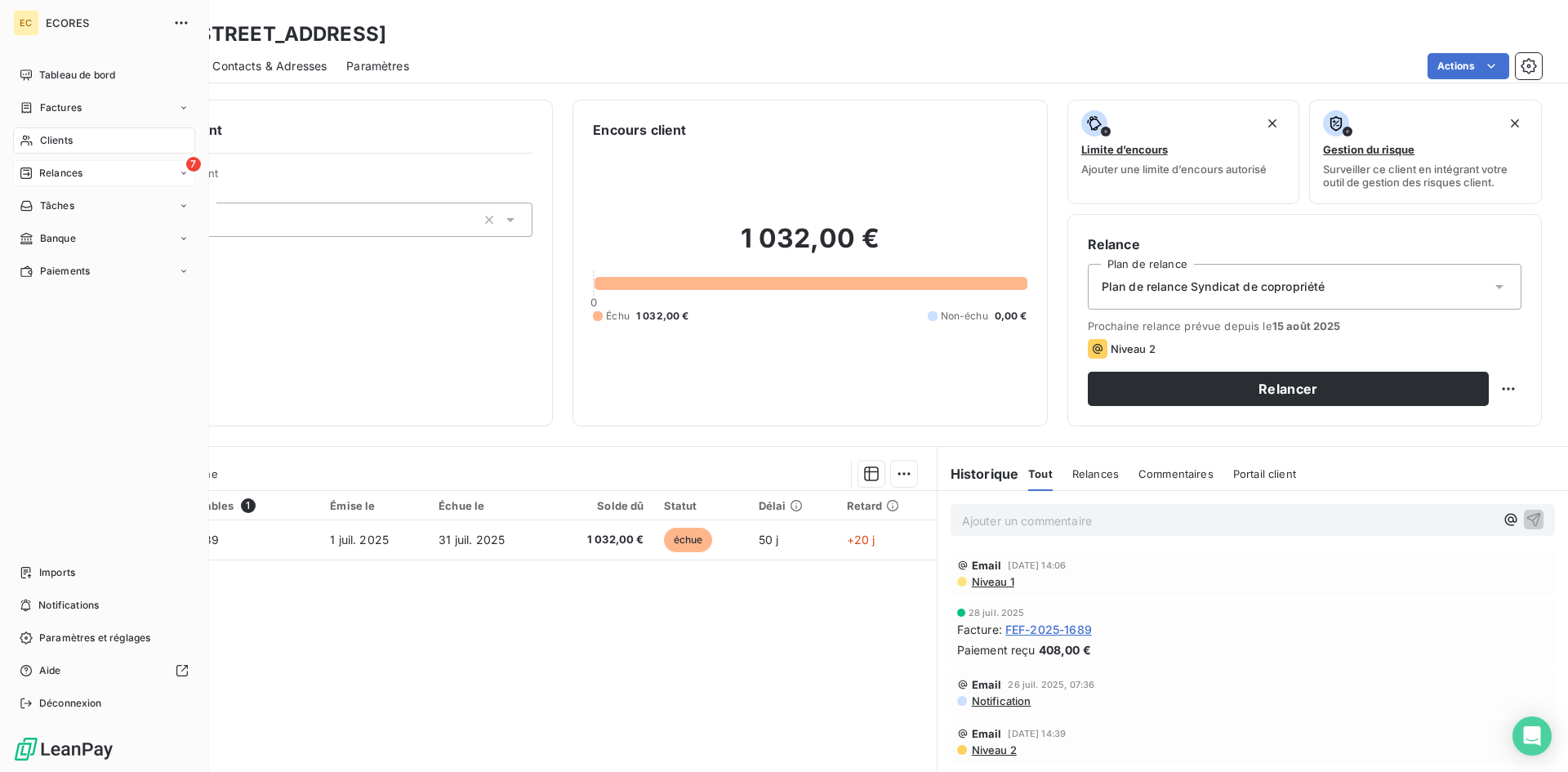
click at [40, 173] on span "Relances" at bounding box center [60, 173] width 43 height 15
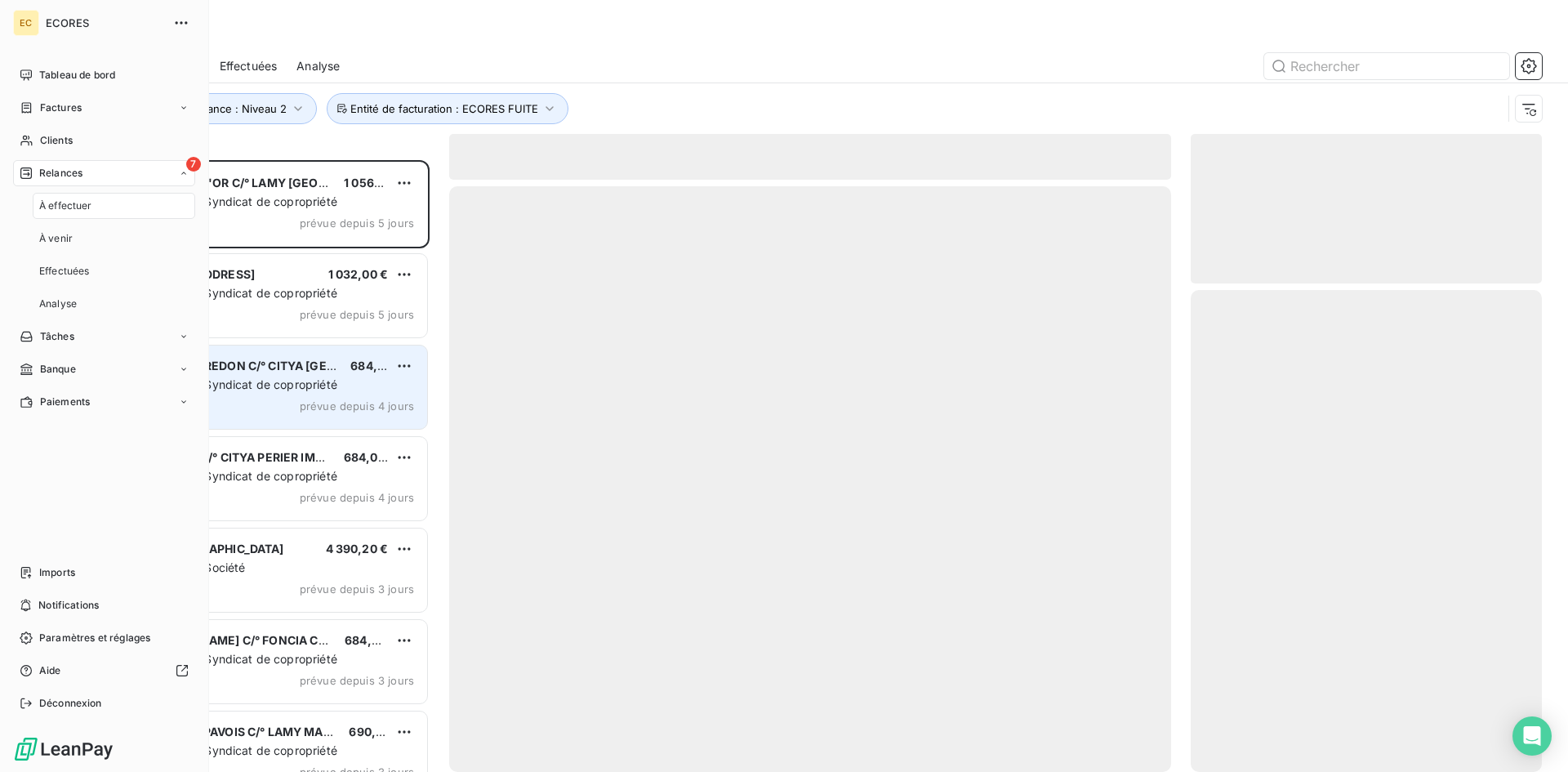
scroll to position [600, 339]
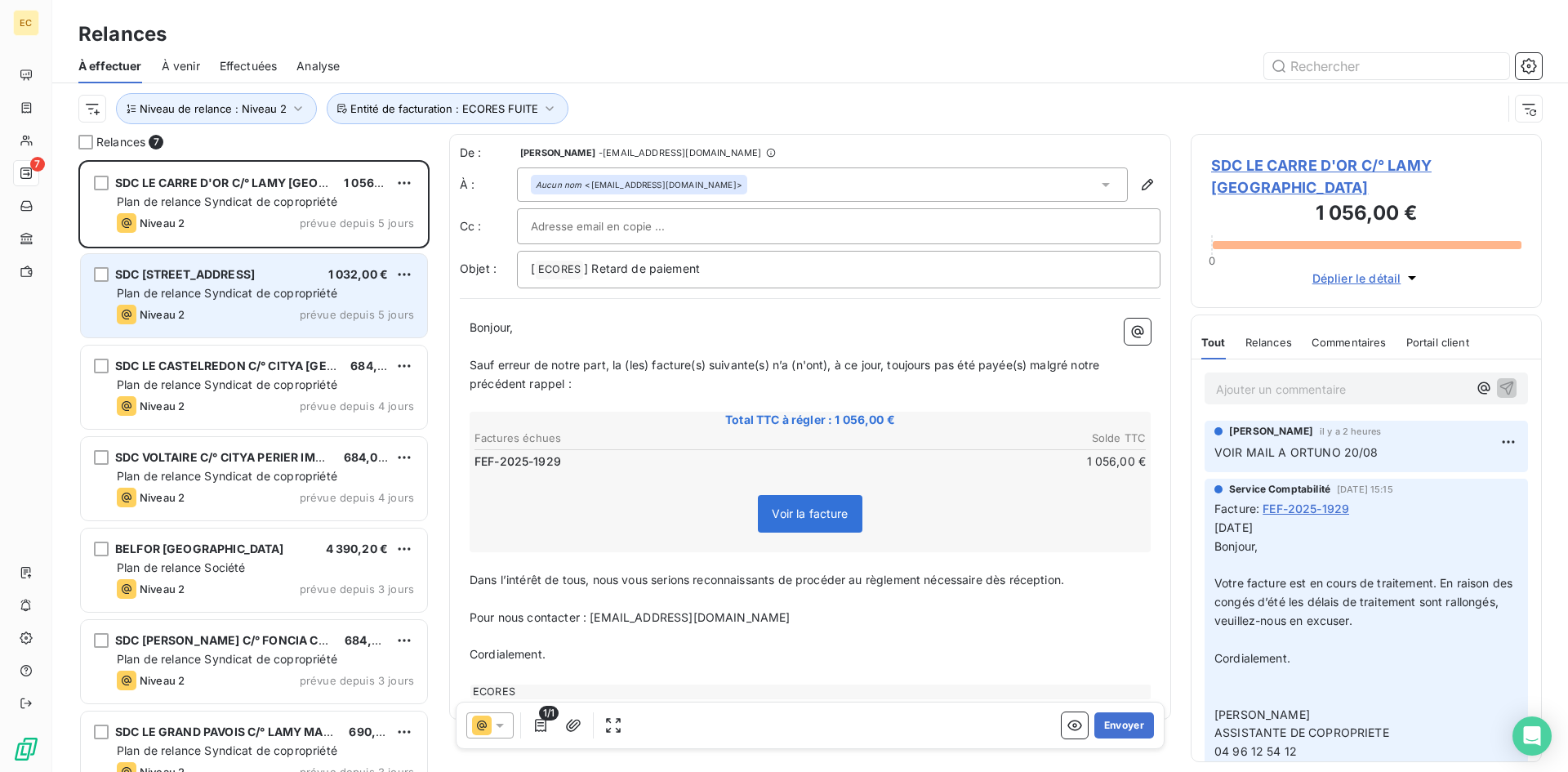
click at [208, 307] on div "Niveau 2 prévue depuis 5 jours" at bounding box center [265, 314] width 298 height 19
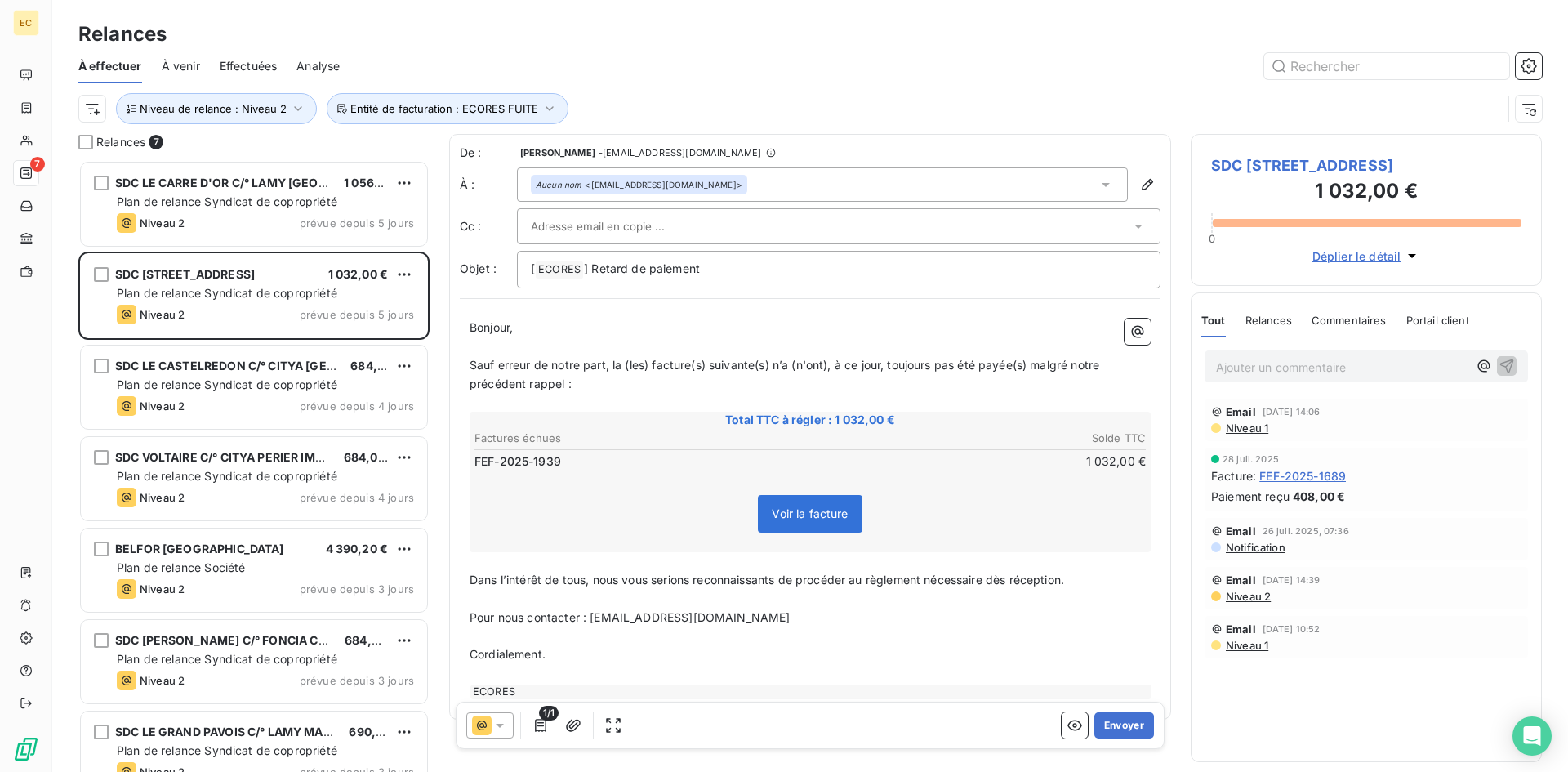
paste input "comptabilite2@slimmobilier.fr"
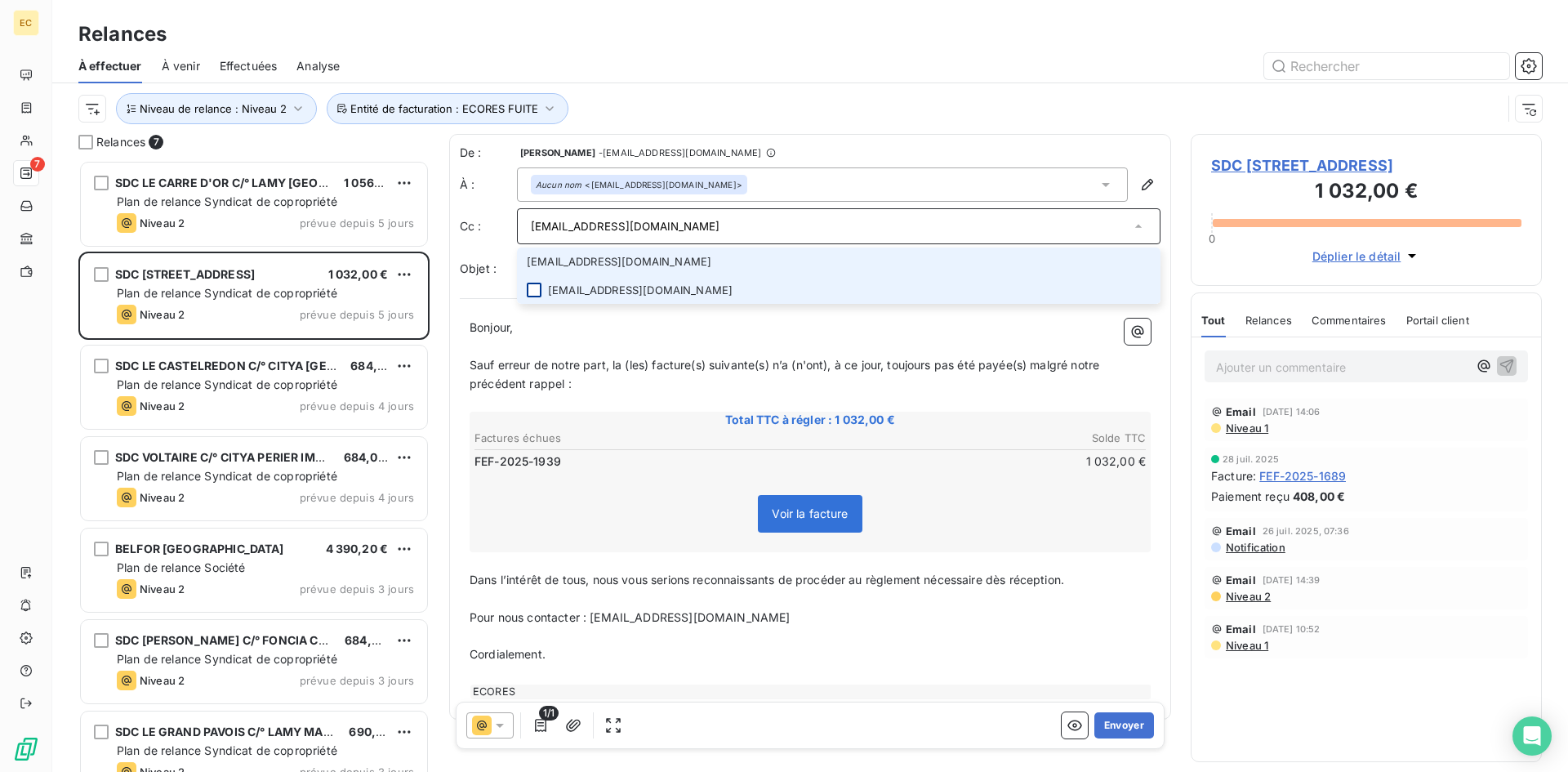
type input "comptabilite2@slimmobilier.fr"
click at [535, 293] on div at bounding box center [534, 290] width 15 height 15
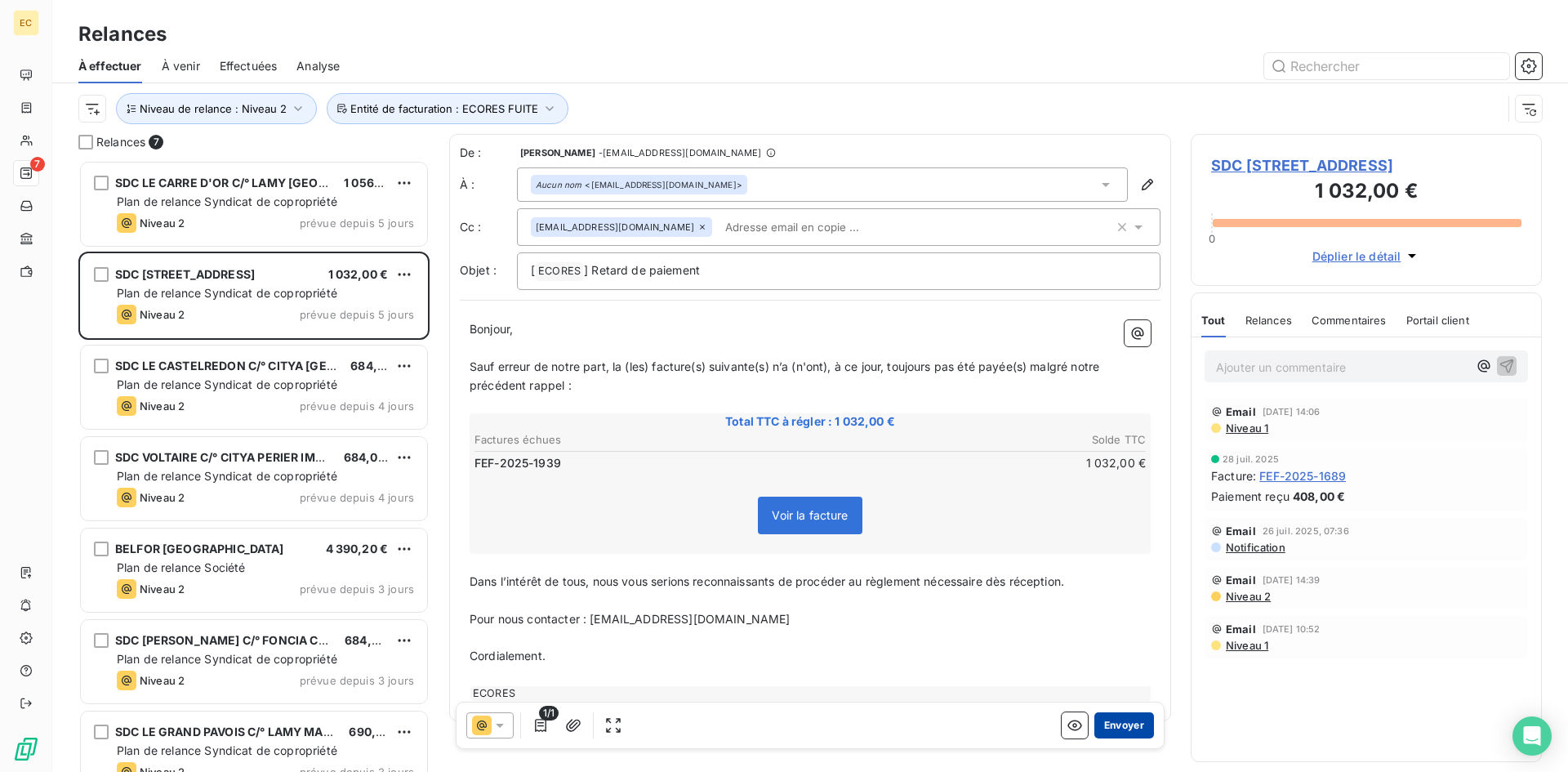
click at [1130, 724] on button "Envoyer" at bounding box center [1124, 726] width 60 height 26
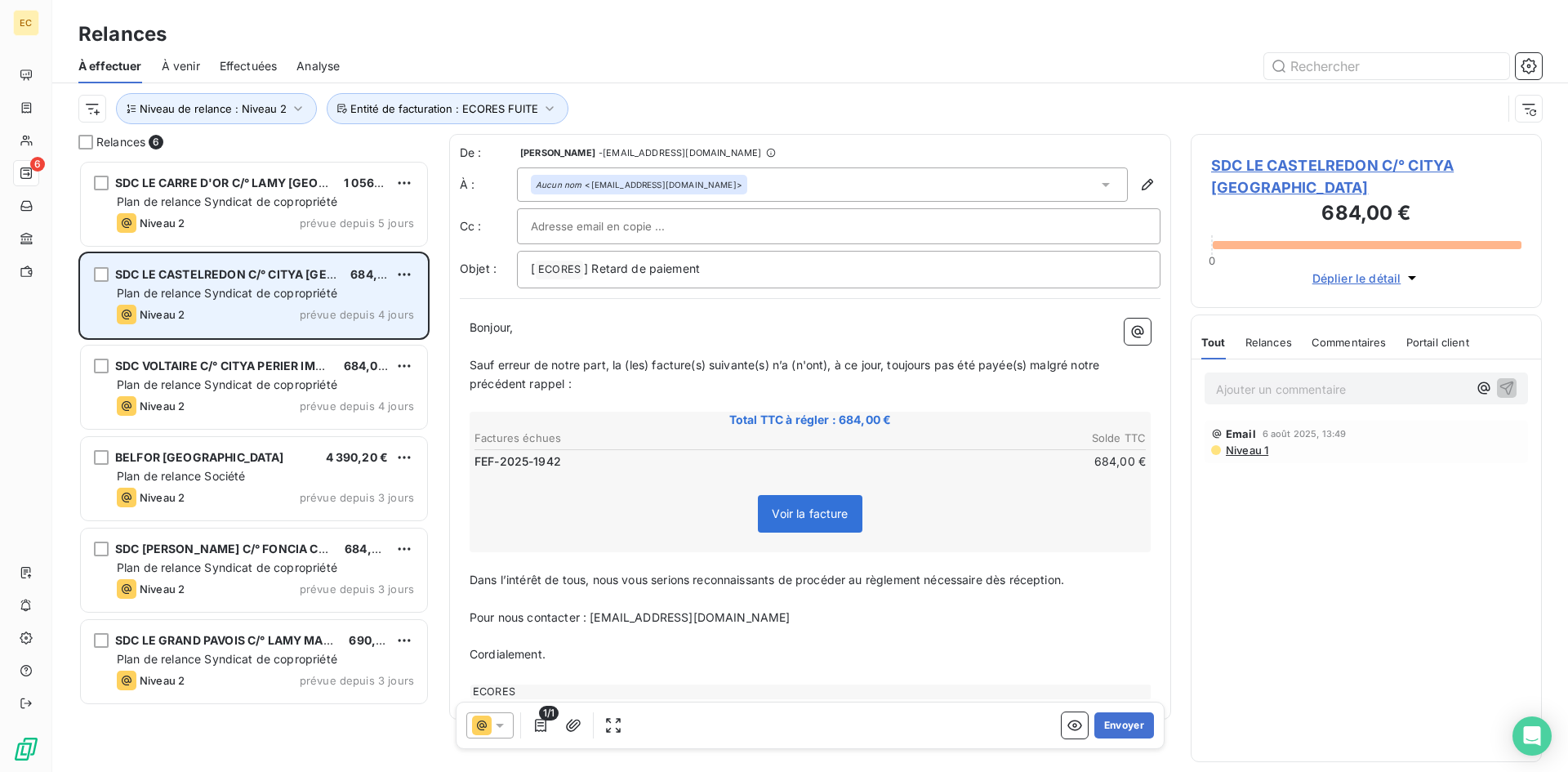
click at [215, 305] on div "Niveau 2 prévue depuis 4 jours" at bounding box center [265, 314] width 298 height 19
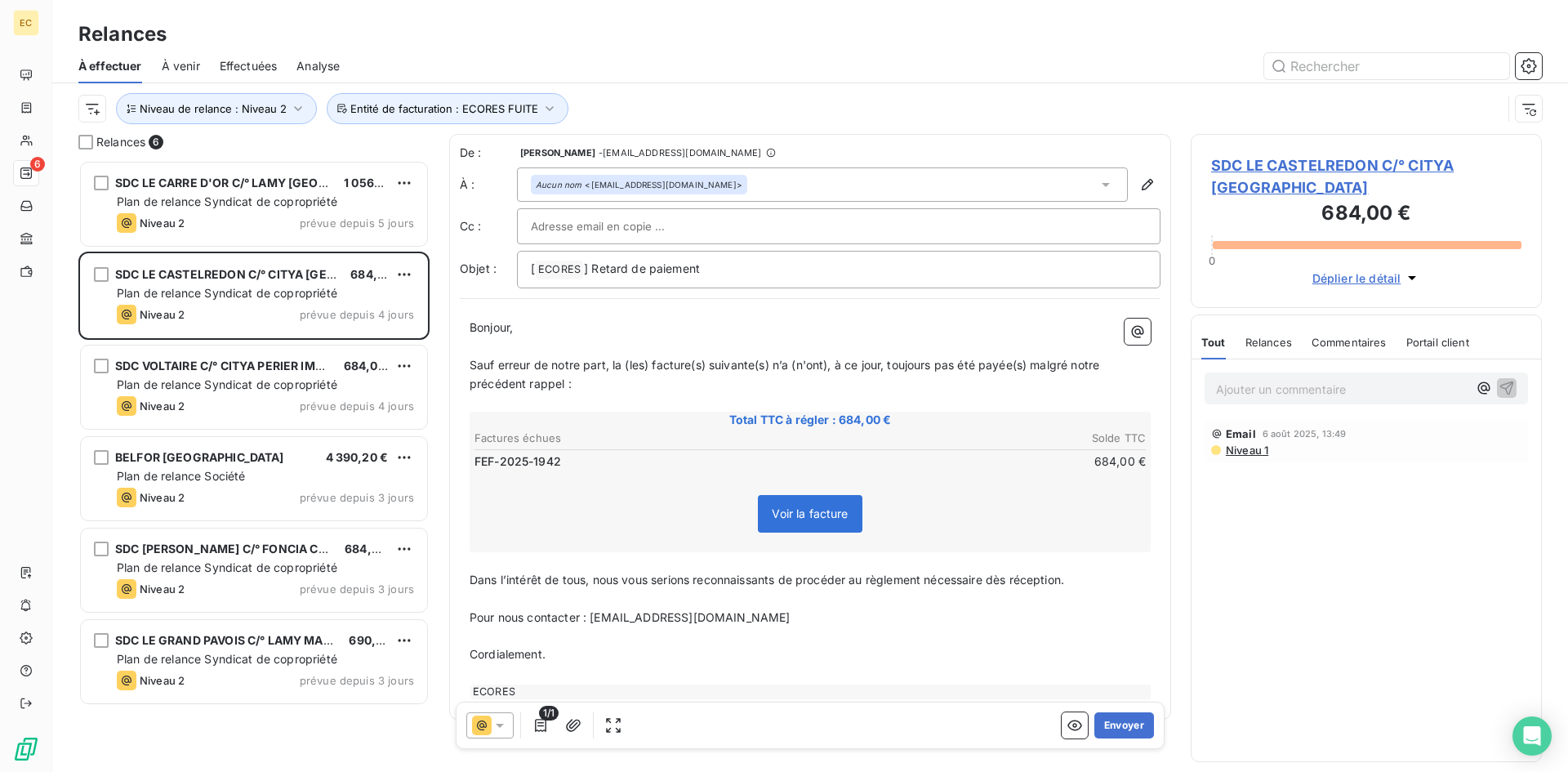
click at [1343, 160] on span "SDC LE CASTELREDON C/° CITYA [GEOGRAPHIC_DATA]" at bounding box center [1367, 177] width 310 height 44
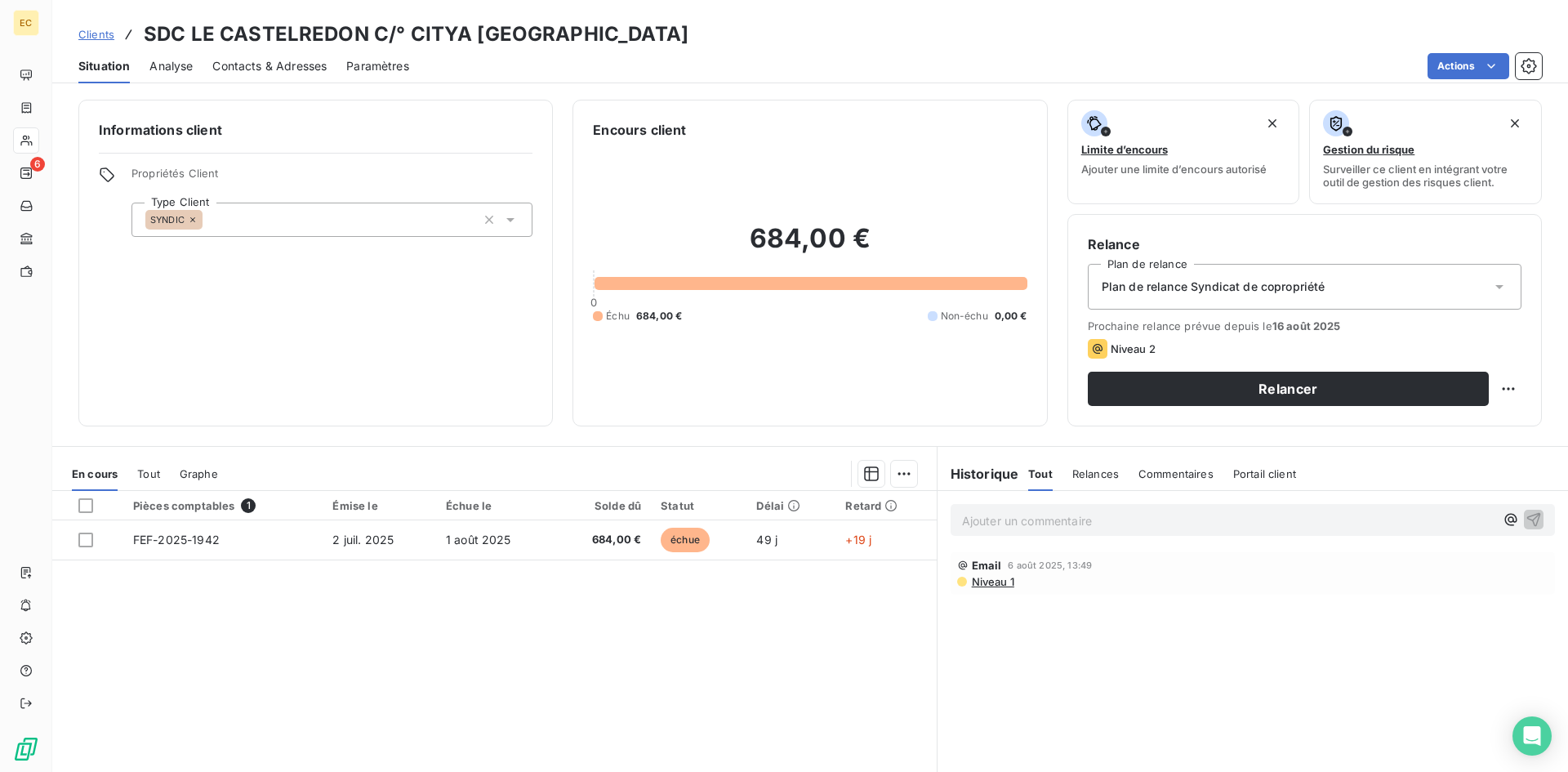
click at [233, 62] on span "Contacts & Adresses" at bounding box center [270, 67] width 115 height 17
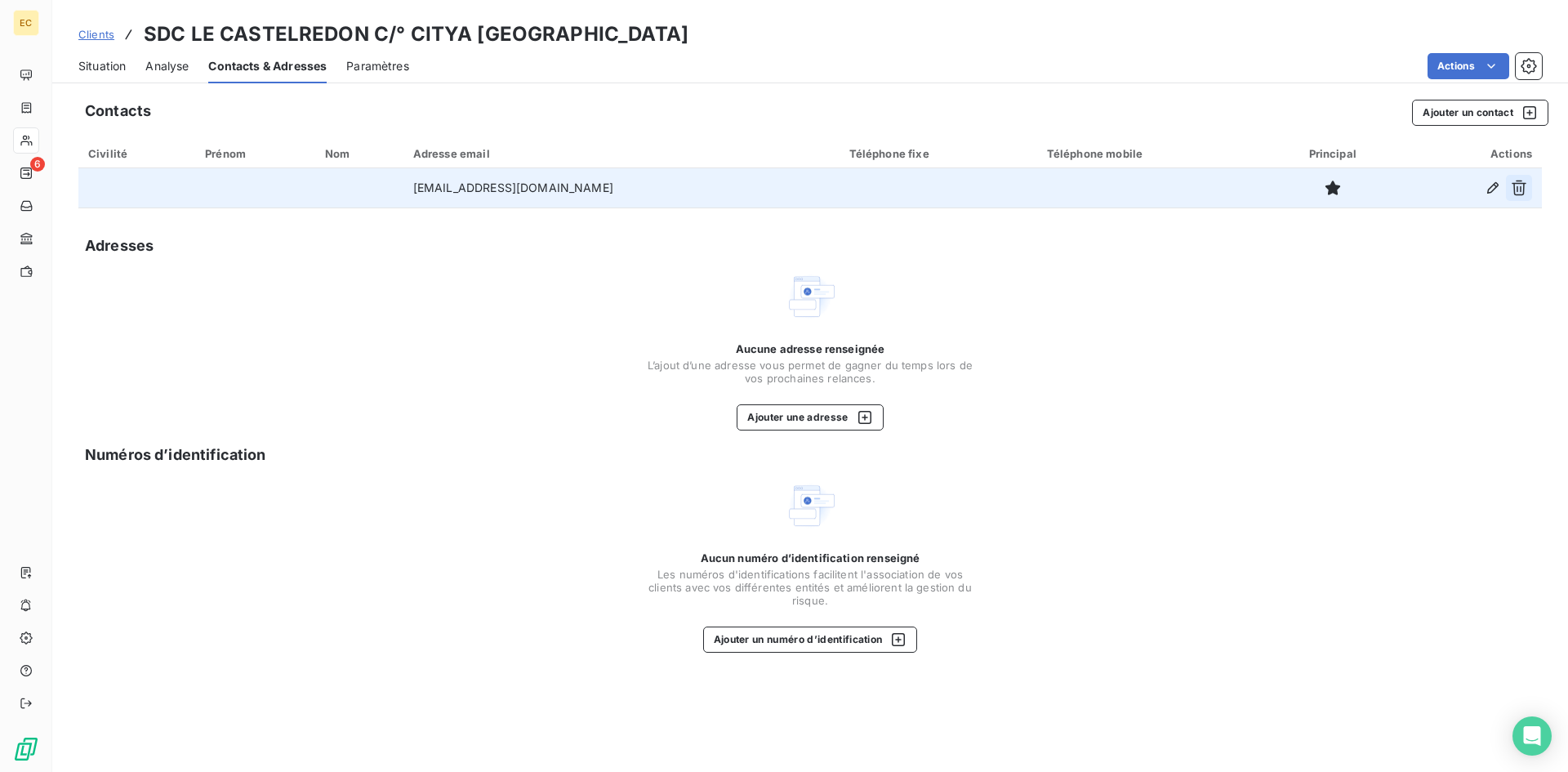
click at [1518, 184] on icon "button" at bounding box center [1519, 188] width 15 height 16
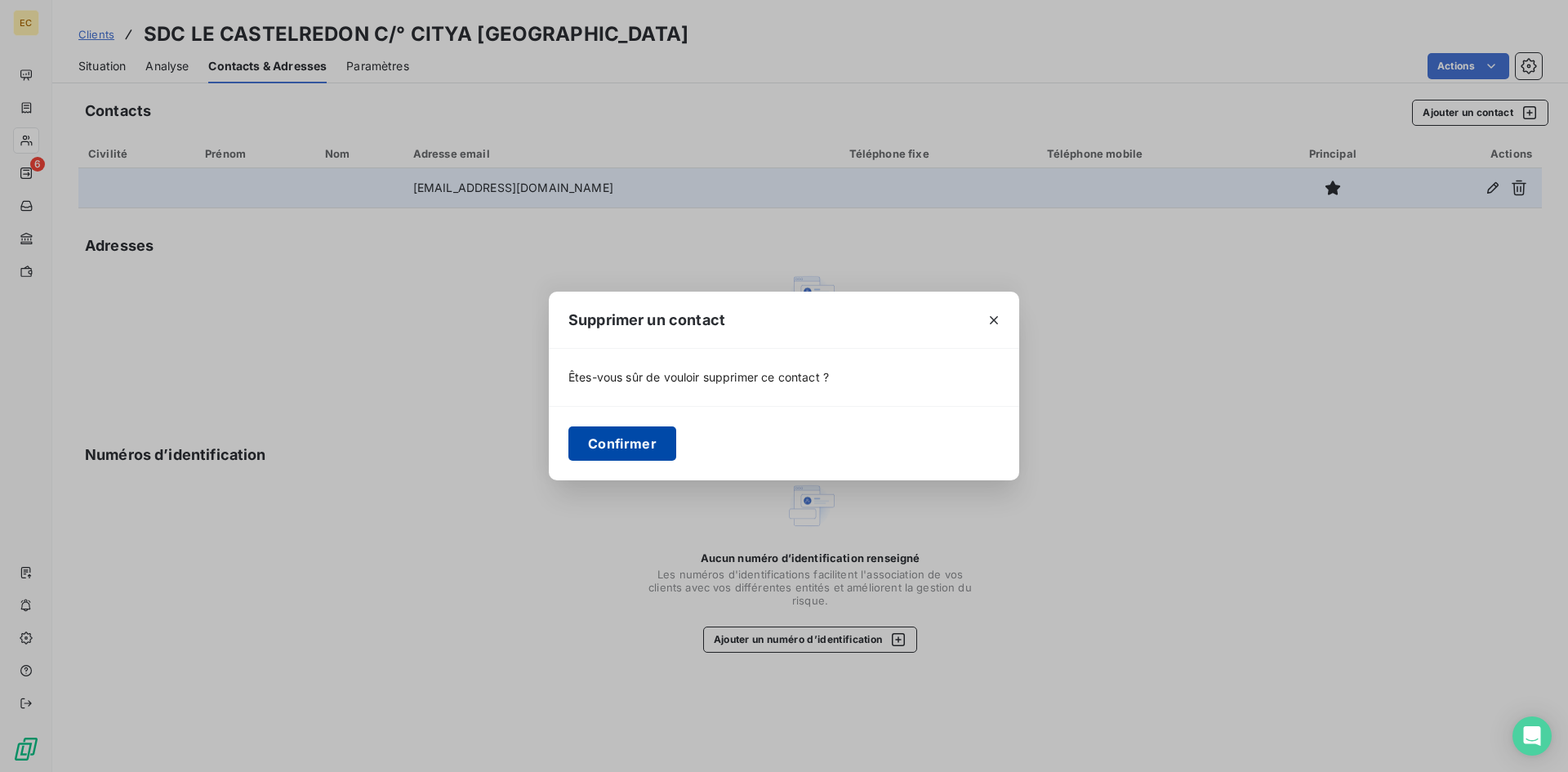
click at [643, 439] on button "Confirmer" at bounding box center [622, 443] width 108 height 34
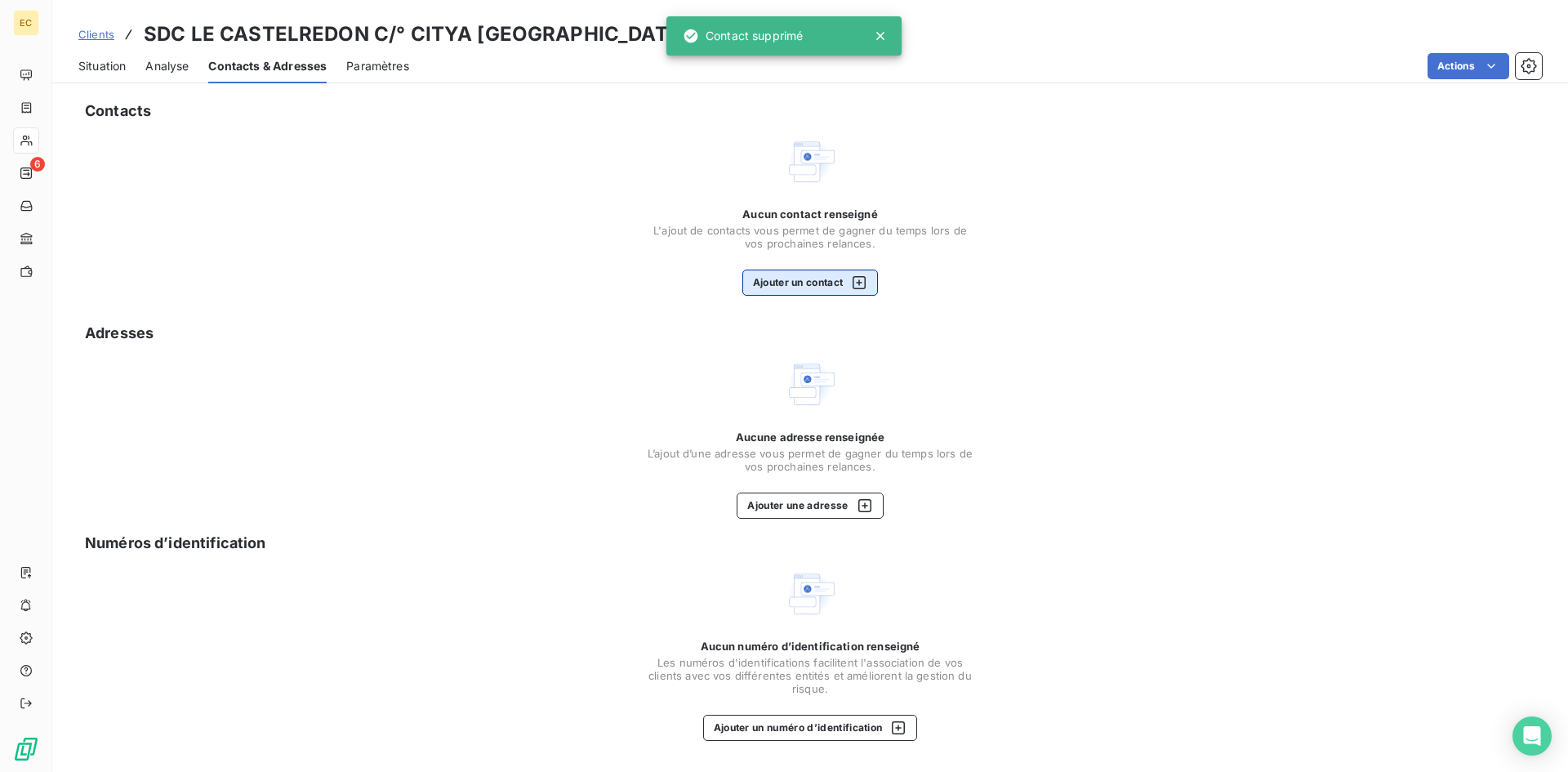
click at [777, 293] on button "Ajouter un contact" at bounding box center [810, 283] width 137 height 26
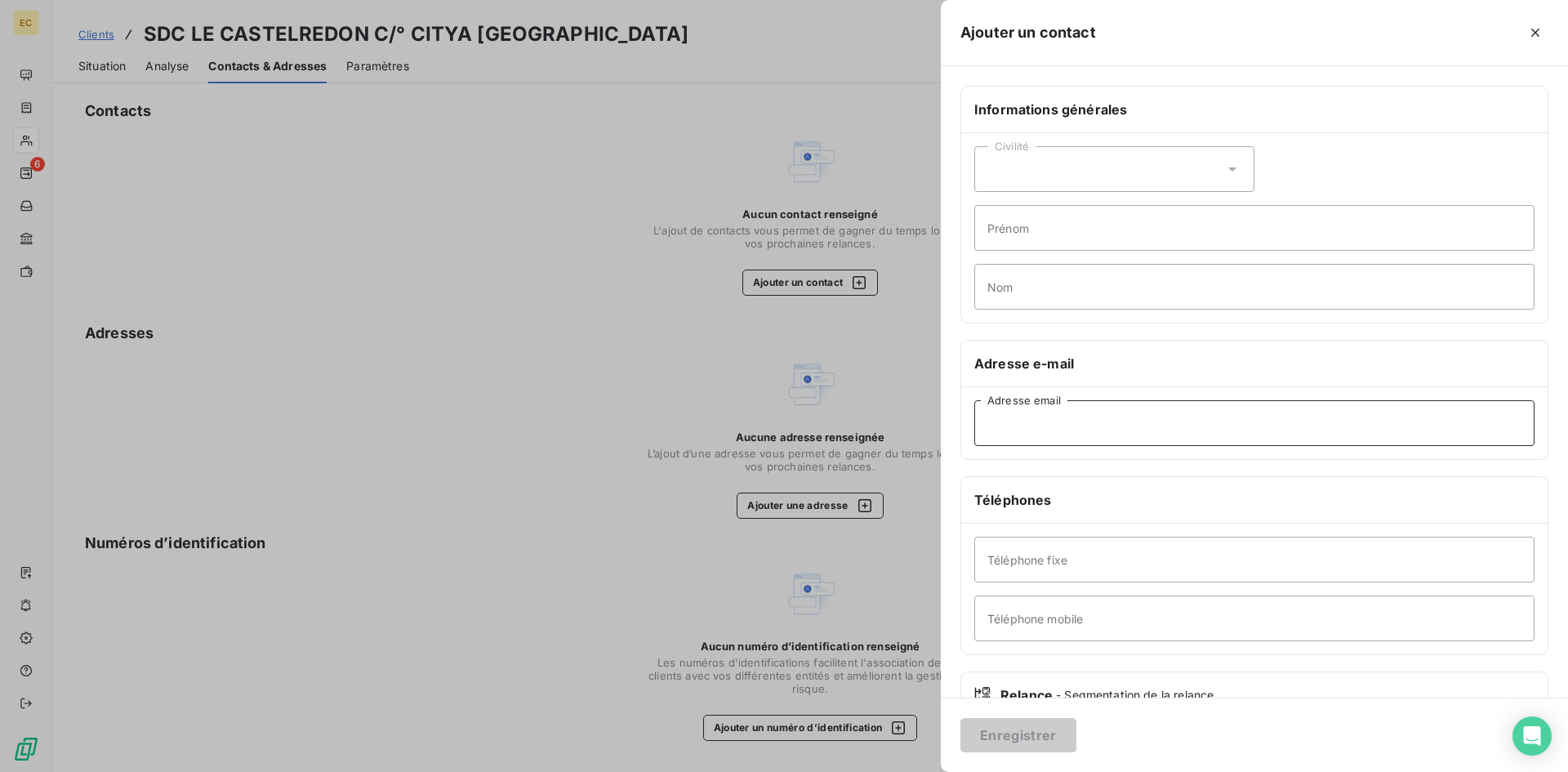
paste input "edavid@citya.com"
type input "edavid@citya.com"
click at [1030, 735] on button "Enregistrer" at bounding box center [1017, 735] width 115 height 34
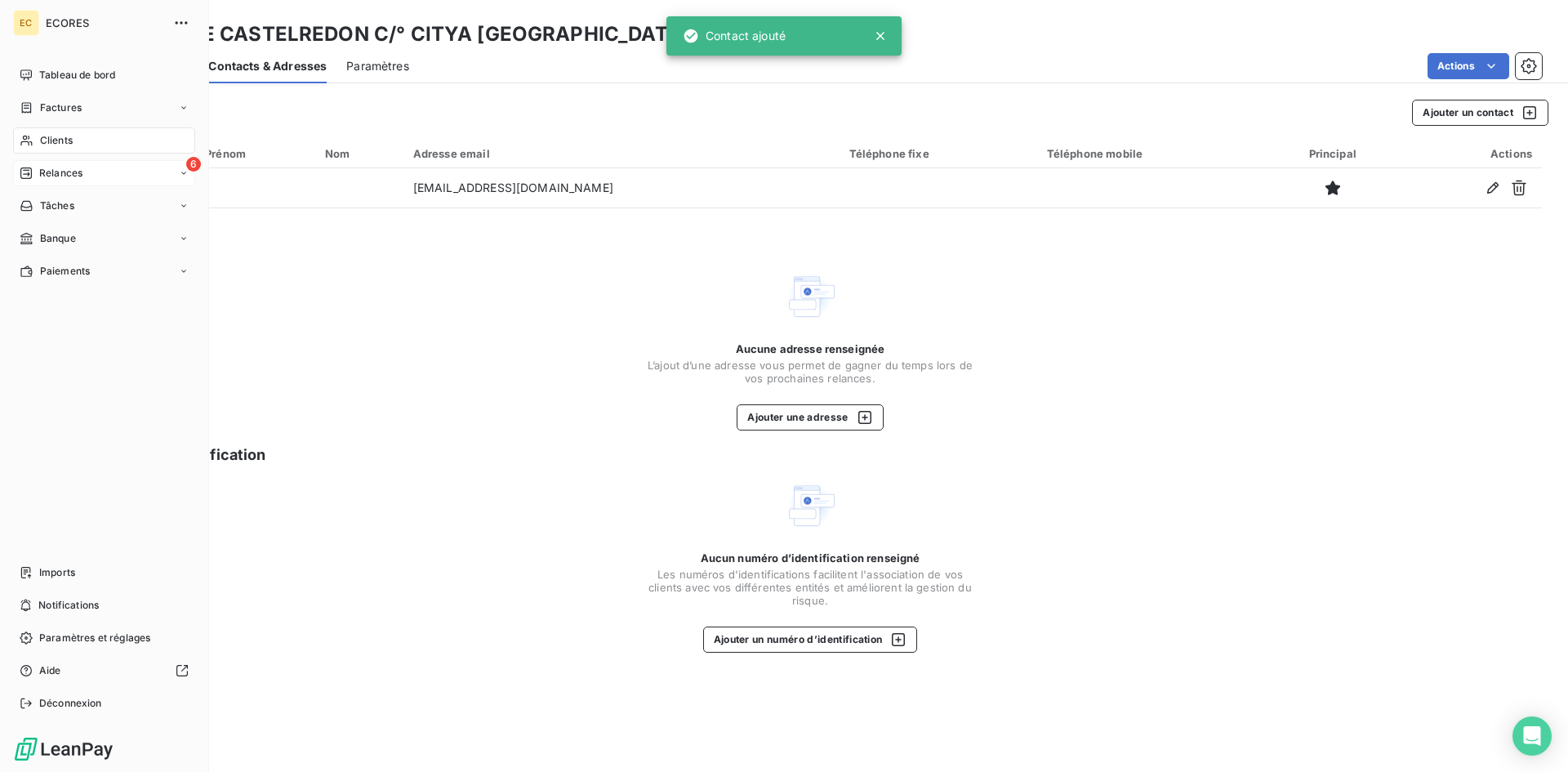
click at [66, 169] on span "Relances" at bounding box center [60, 173] width 43 height 15
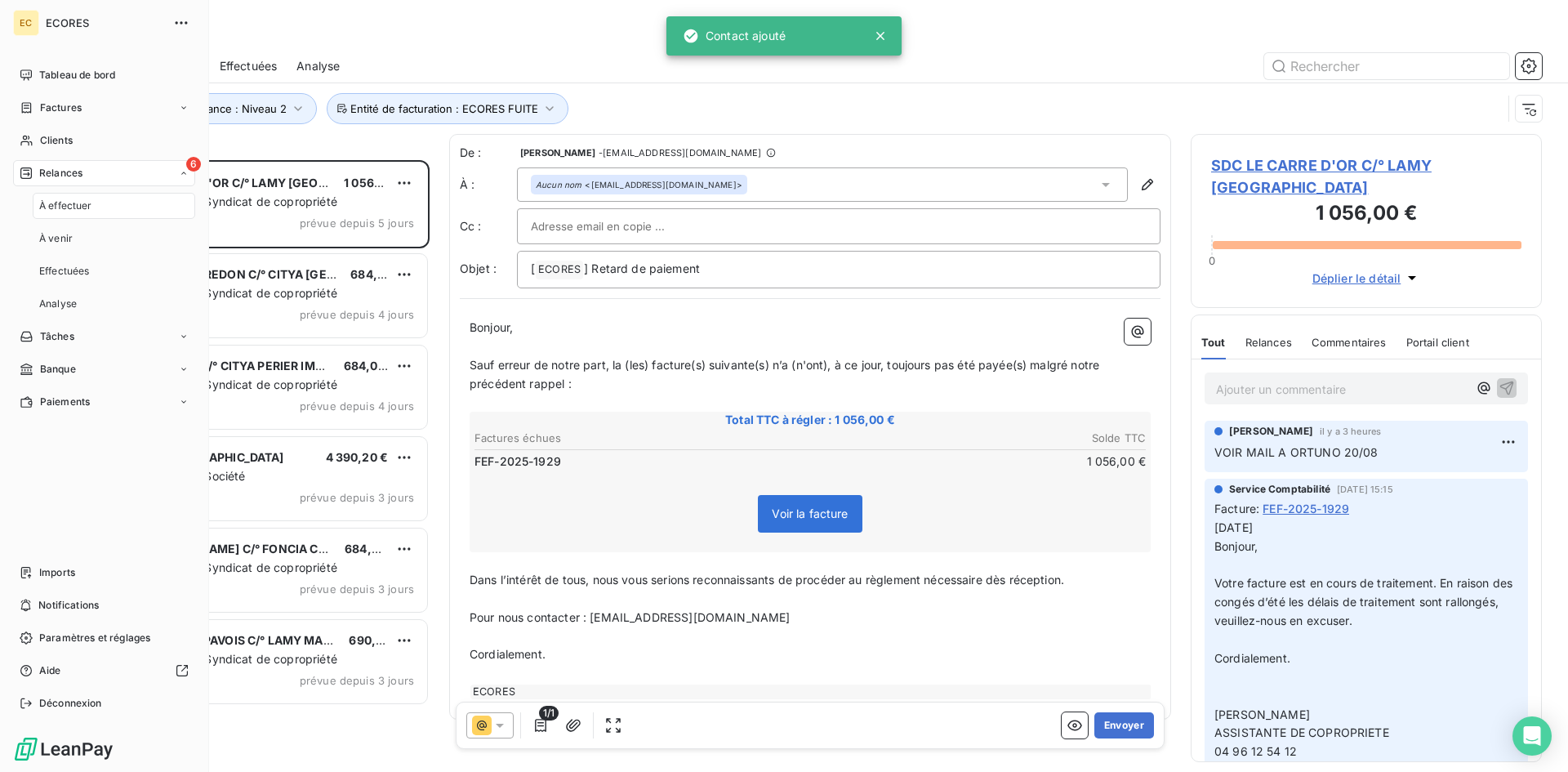
scroll to position [600, 339]
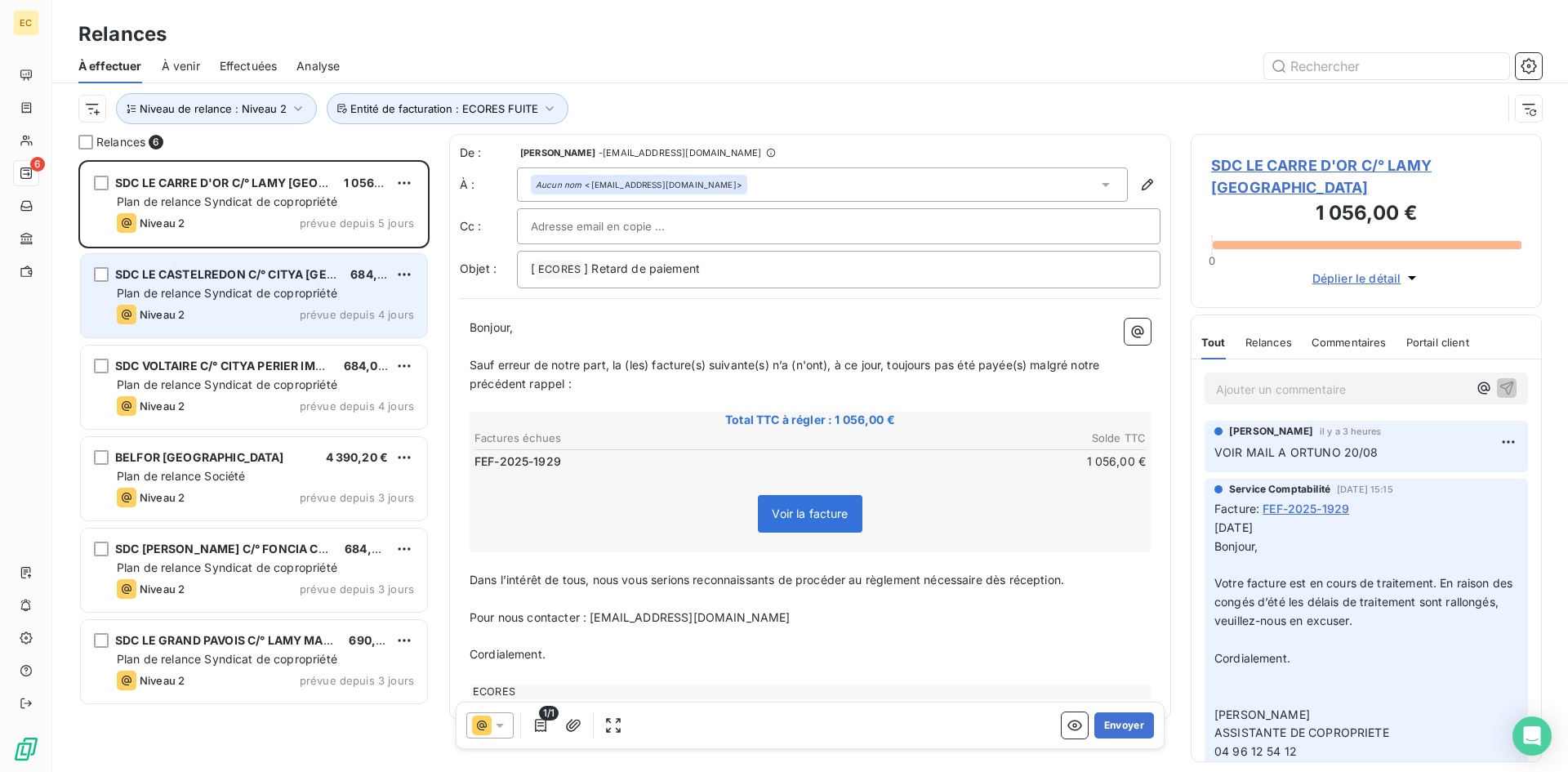
click at [254, 306] on div "Niveau 2 prévue depuis 4 jours" at bounding box center [265, 314] width 298 height 19
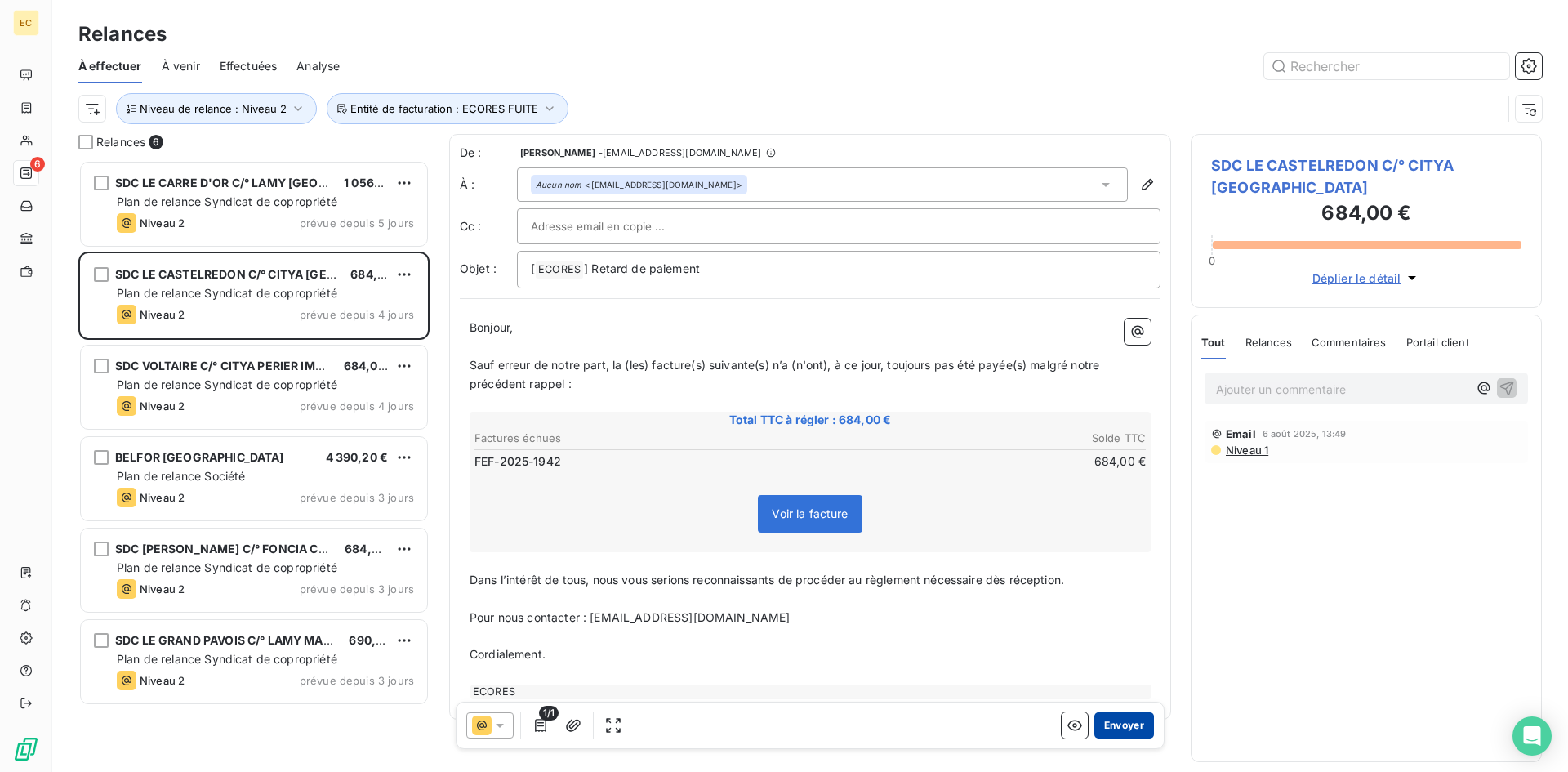
click at [1113, 726] on button "Envoyer" at bounding box center [1124, 726] width 60 height 26
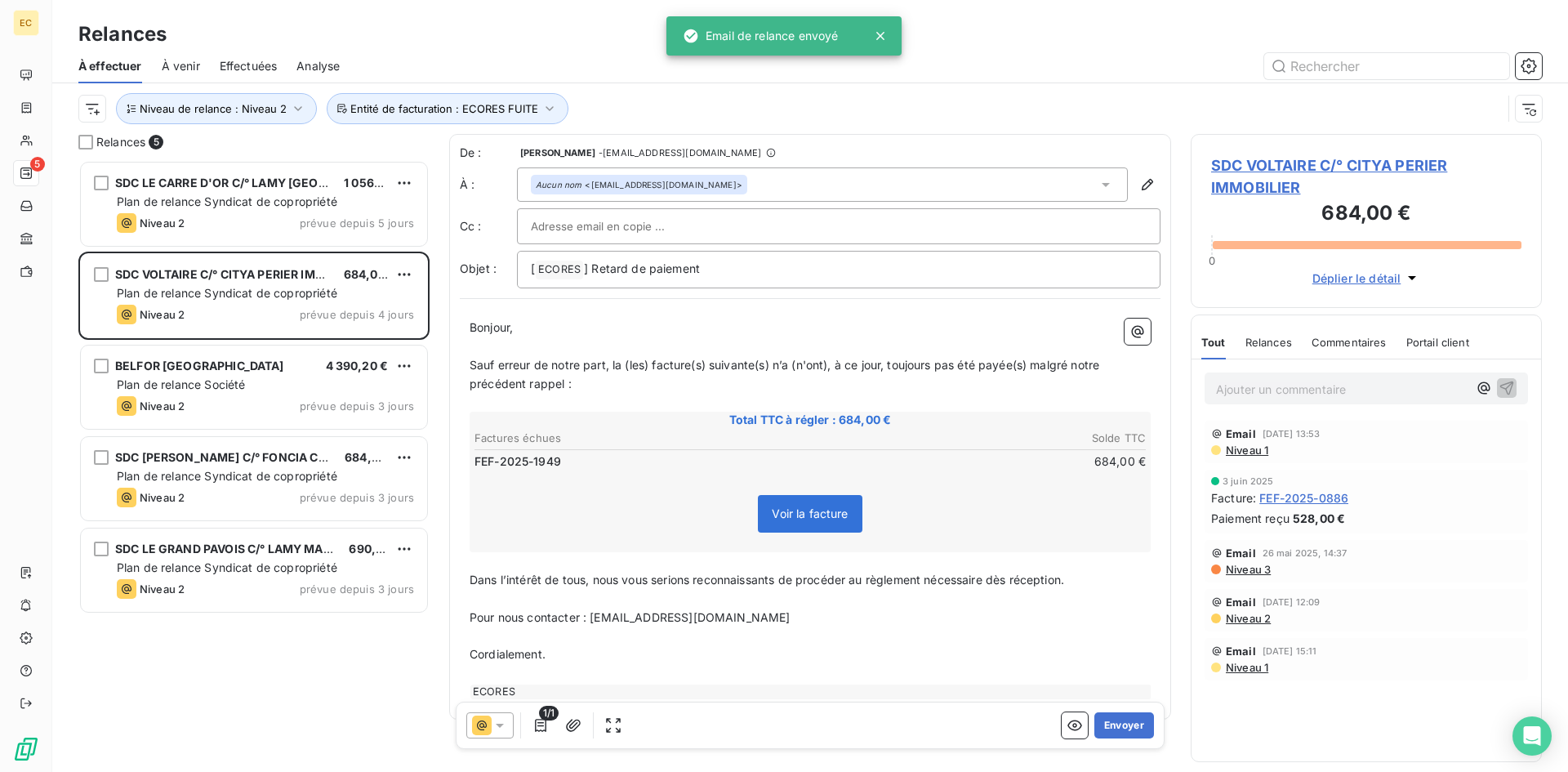
click at [1334, 154] on span "SDC VOLTAIRE C/° CITYA PERIER IMMOBILIER" at bounding box center [1367, 177] width 310 height 44
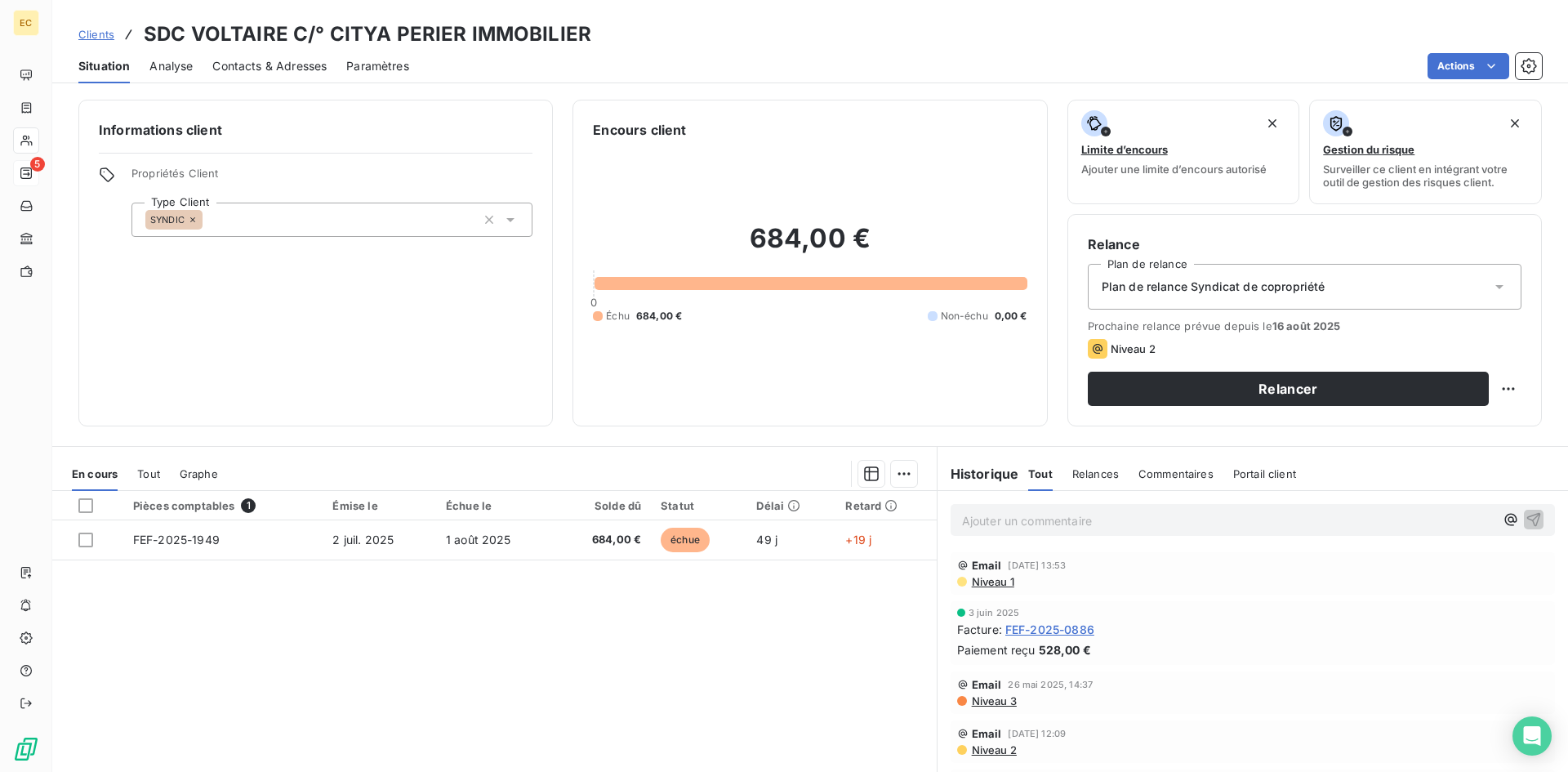
click at [281, 58] on span "Contacts & Adresses" at bounding box center [270, 67] width 115 height 17
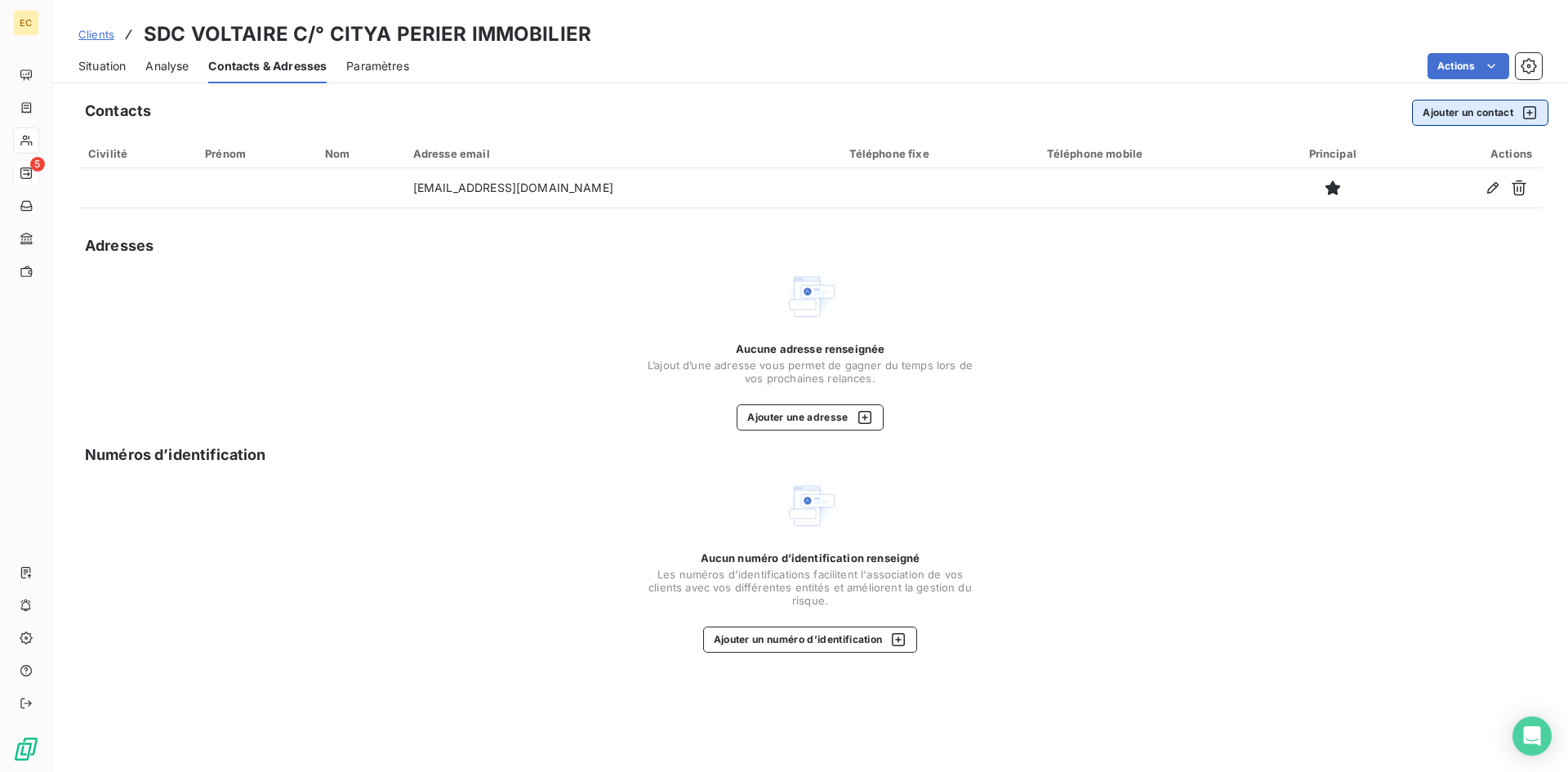
click at [1481, 114] on button "Ajouter un contact" at bounding box center [1480, 113] width 137 height 26
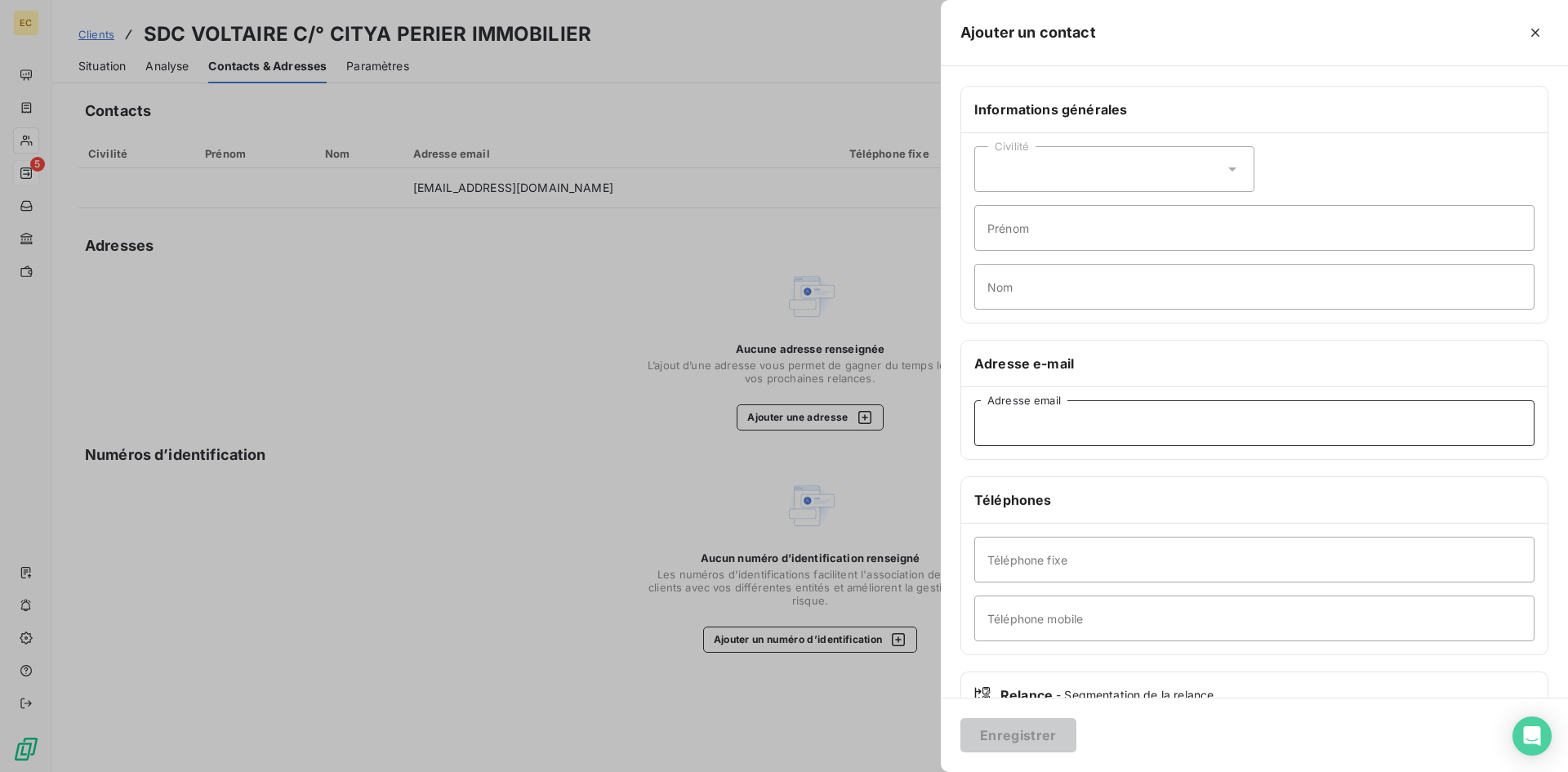
paste input "cartier.facturations@citya.com"
type input "cartier.facturations@citya.com"
click at [1007, 746] on button "Enregistrer" at bounding box center [1017, 735] width 115 height 34
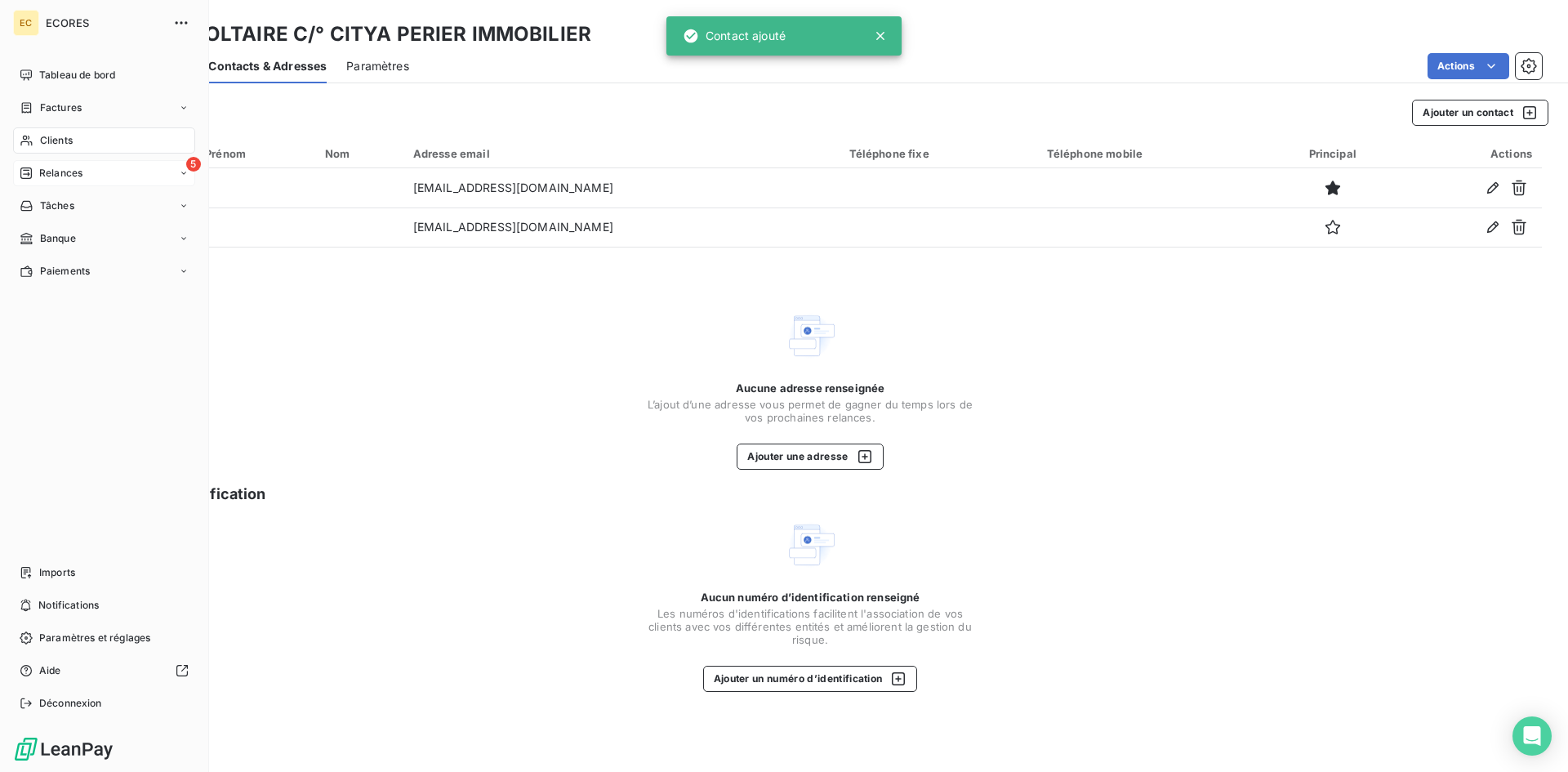
click at [57, 172] on span "Relances" at bounding box center [60, 173] width 43 height 15
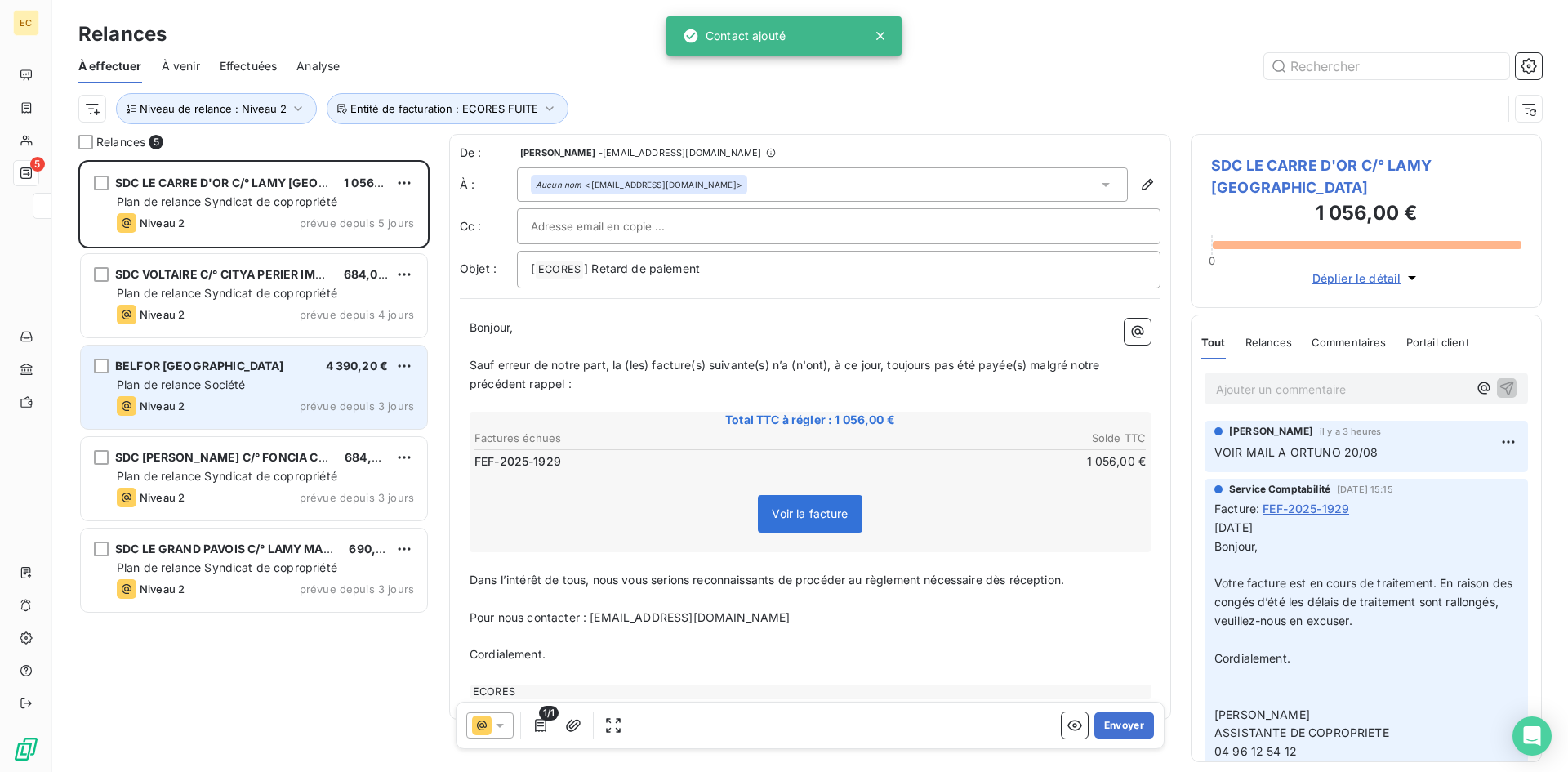
scroll to position [600, 339]
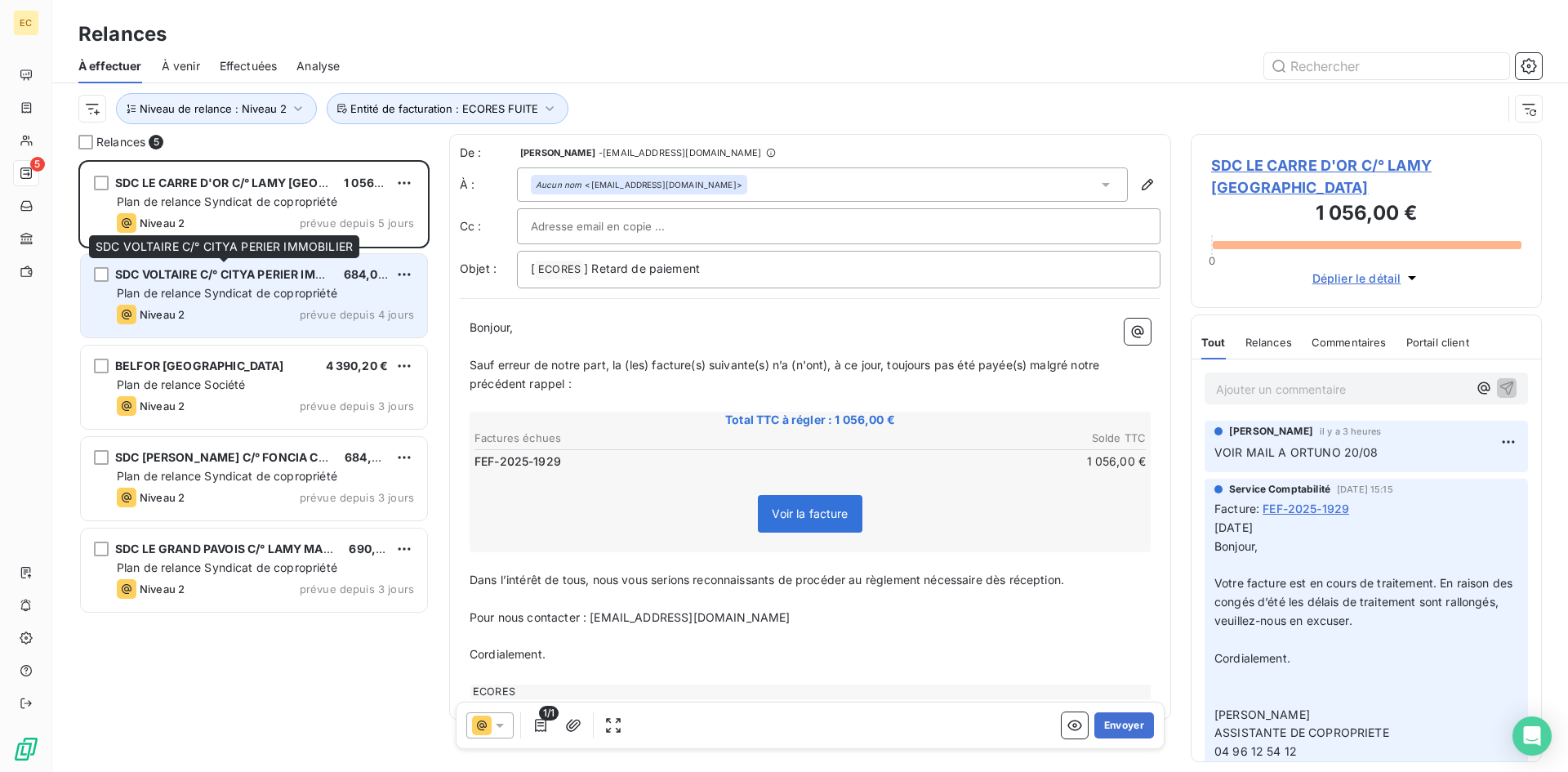
click at [184, 275] on span "SDC VOLTAIRE C/° CITYA PERIER IMMOBILIER" at bounding box center [243, 274] width 256 height 14
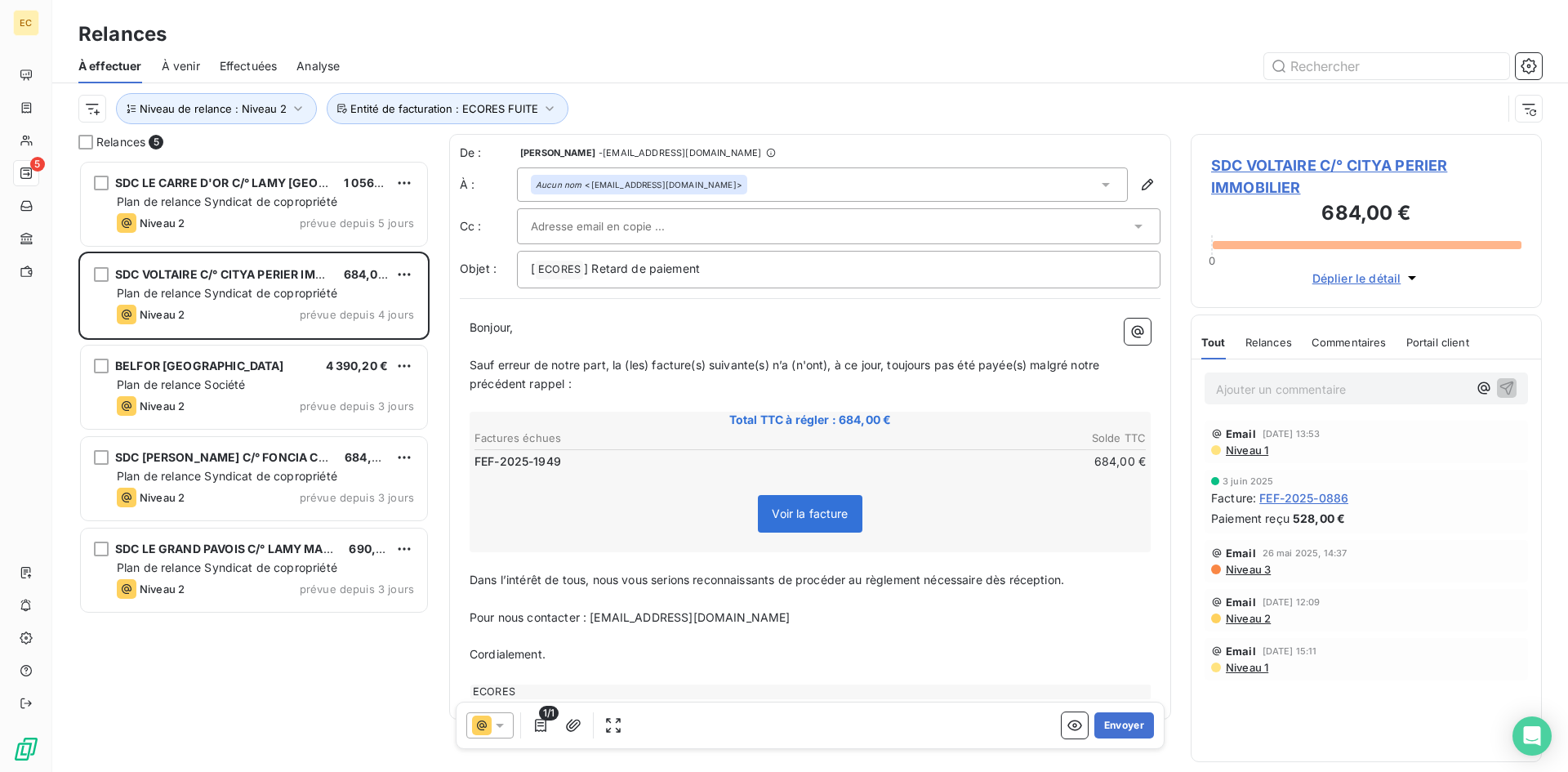
paste input "cartier.facturations@citya.com"
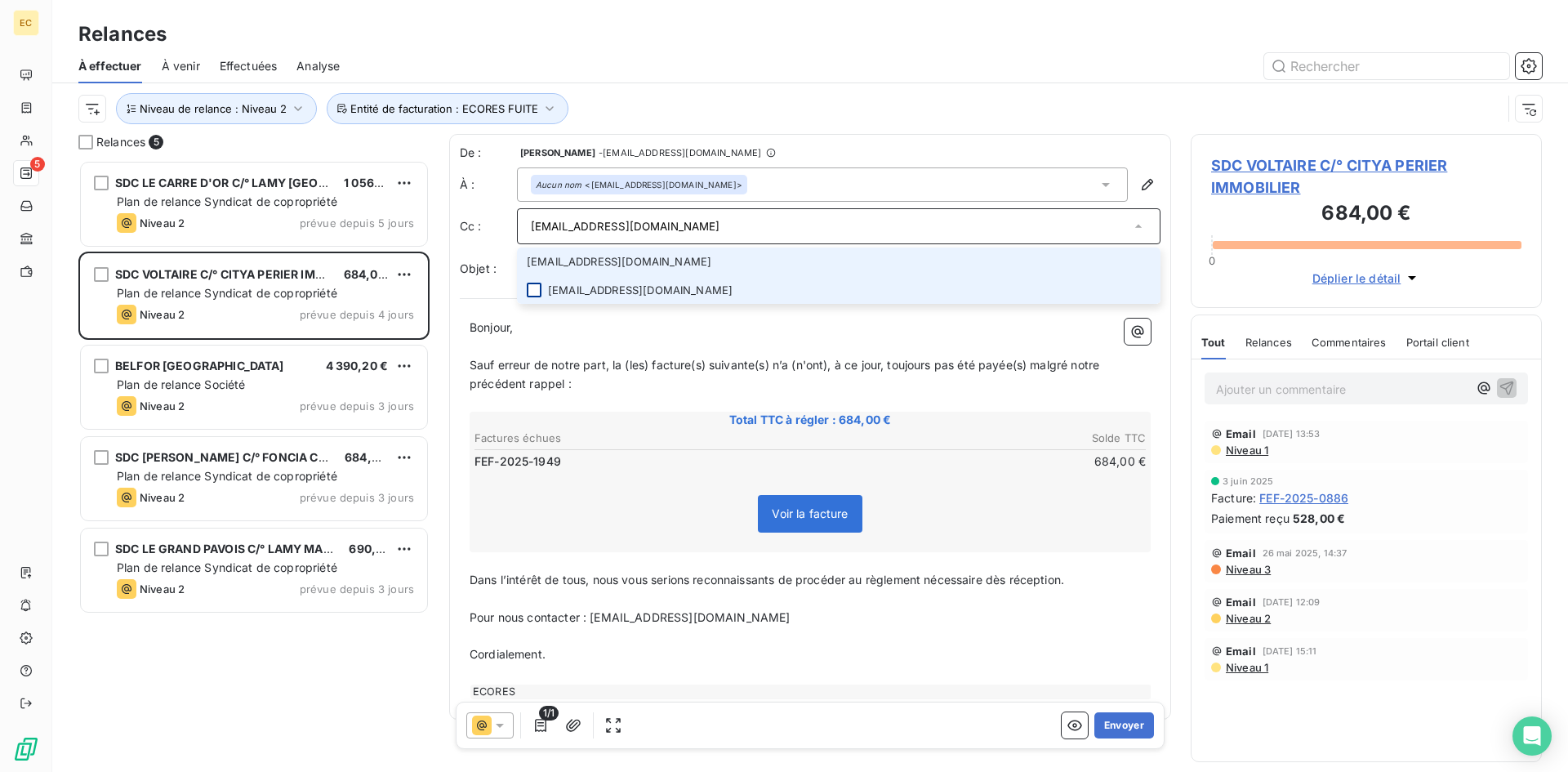
type input "cartier.facturations@citya.com"
click at [535, 286] on div at bounding box center [534, 290] width 15 height 15
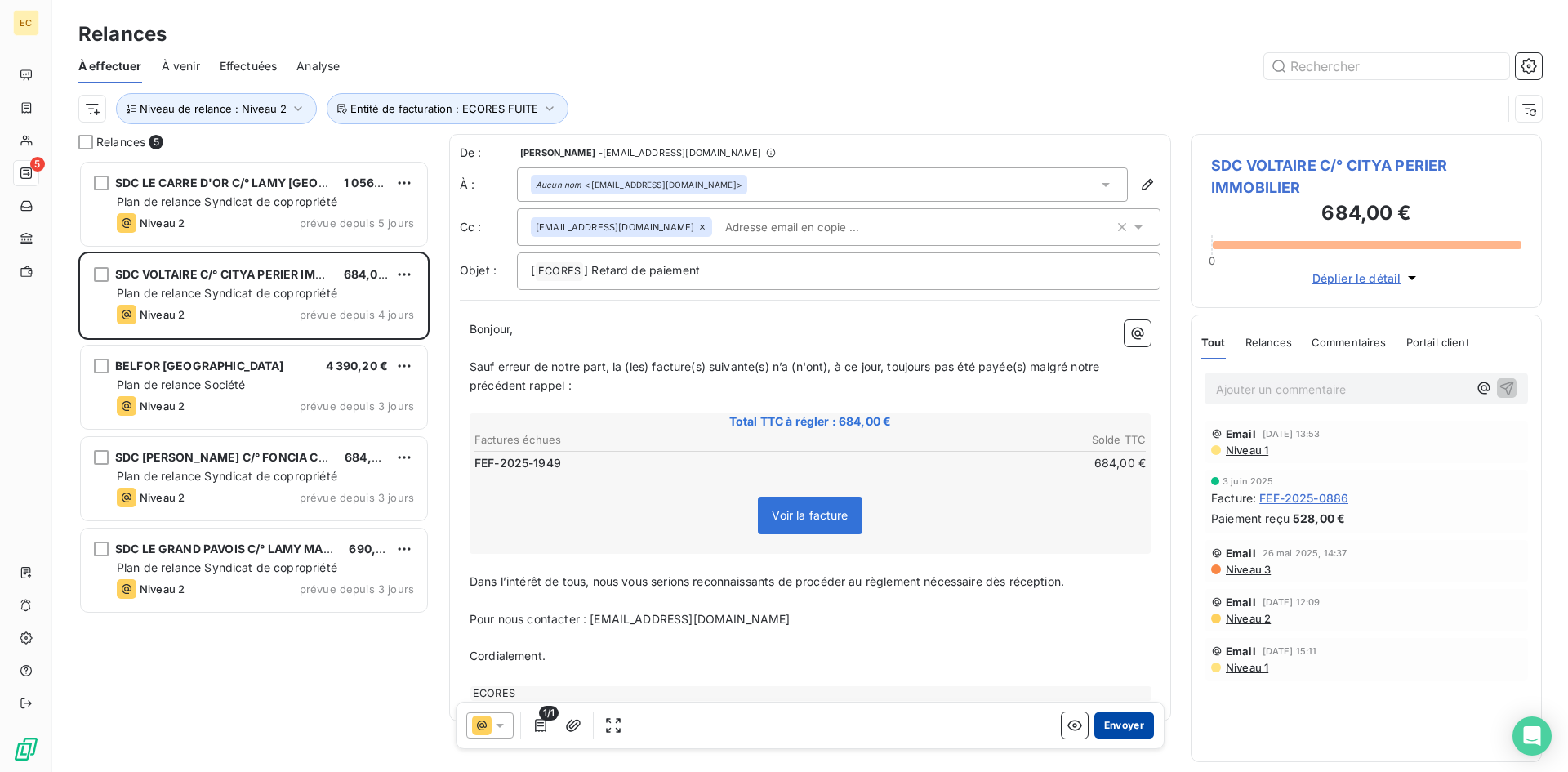
click at [1120, 729] on button "Envoyer" at bounding box center [1124, 726] width 60 height 26
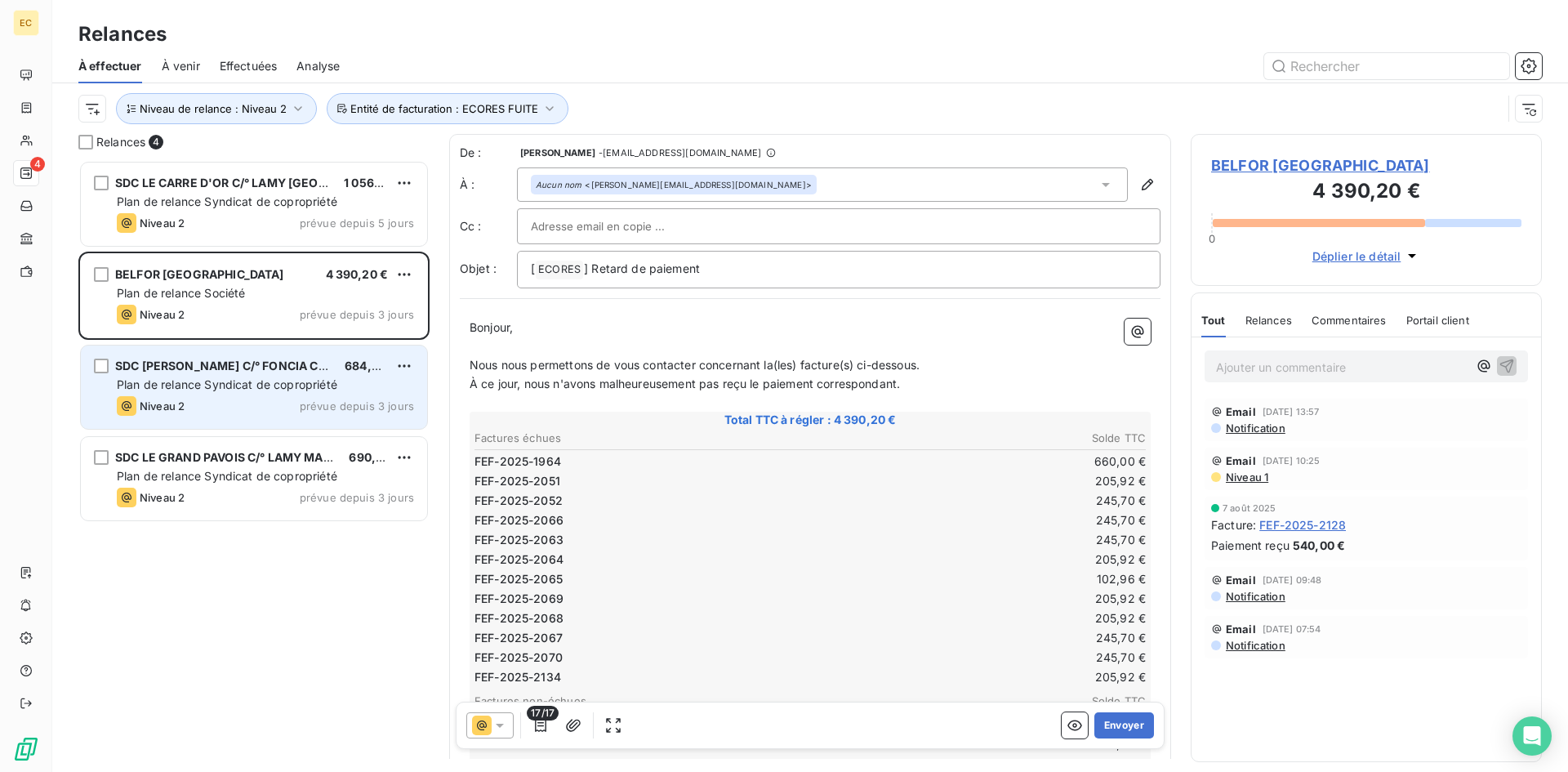
click at [199, 403] on div "Niveau 2 prévue depuis 3 jours" at bounding box center [265, 406] width 298 height 19
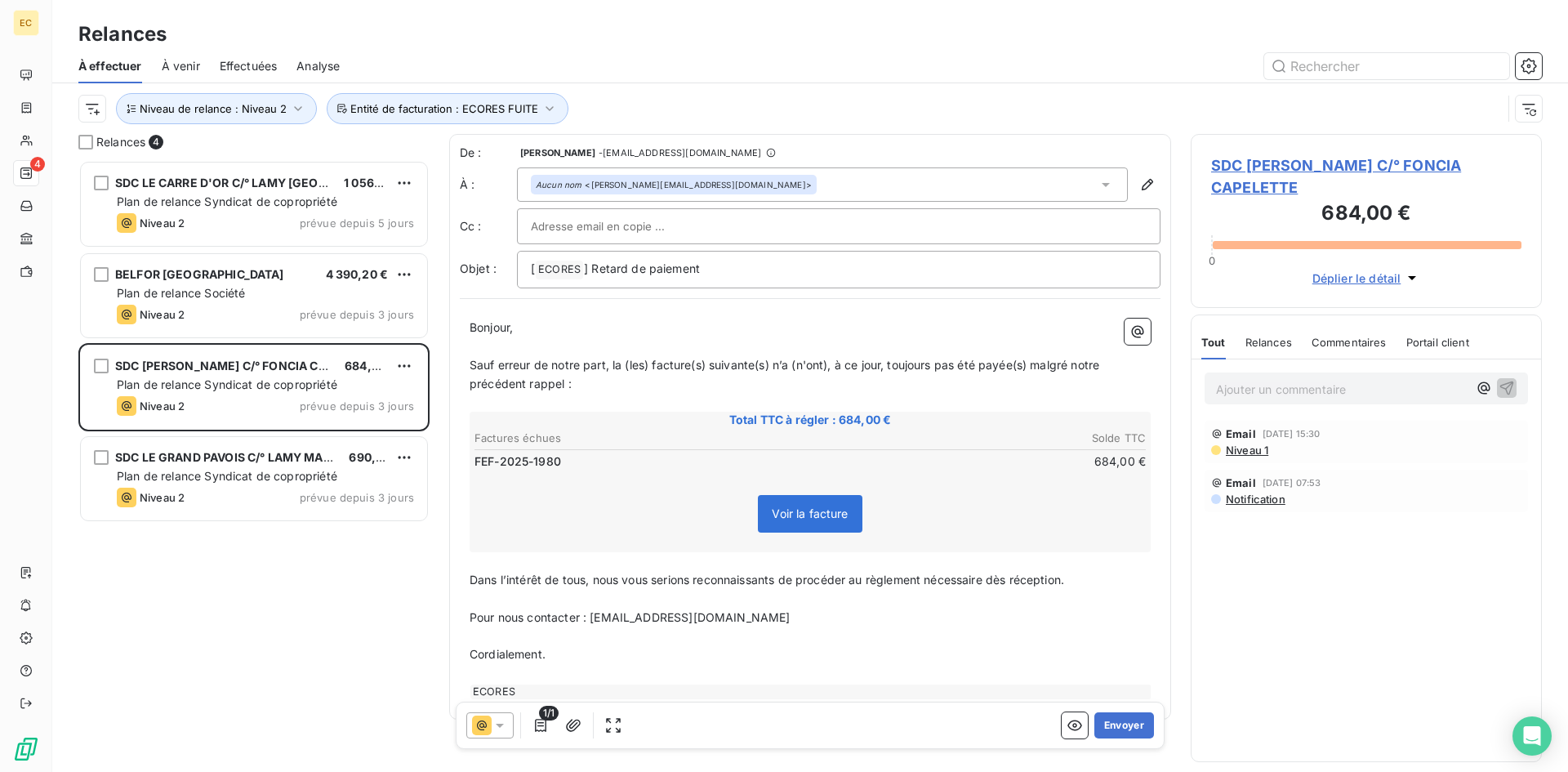
click at [1420, 164] on span "SDC FLORA PARK C/° FONCIA CAPELETTE" at bounding box center [1367, 177] width 310 height 44
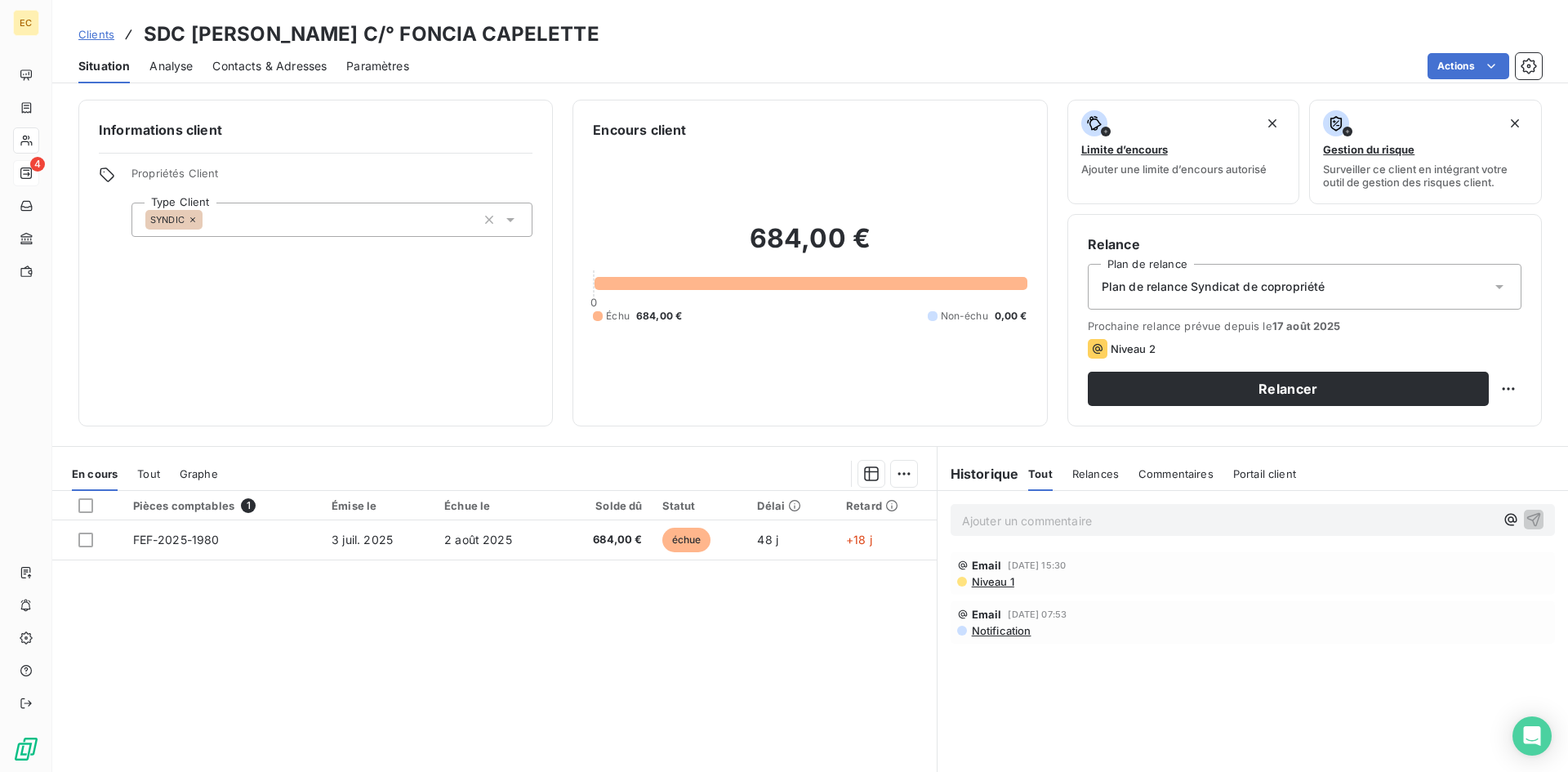
click at [267, 67] on span "Contacts & Adresses" at bounding box center [270, 67] width 115 height 17
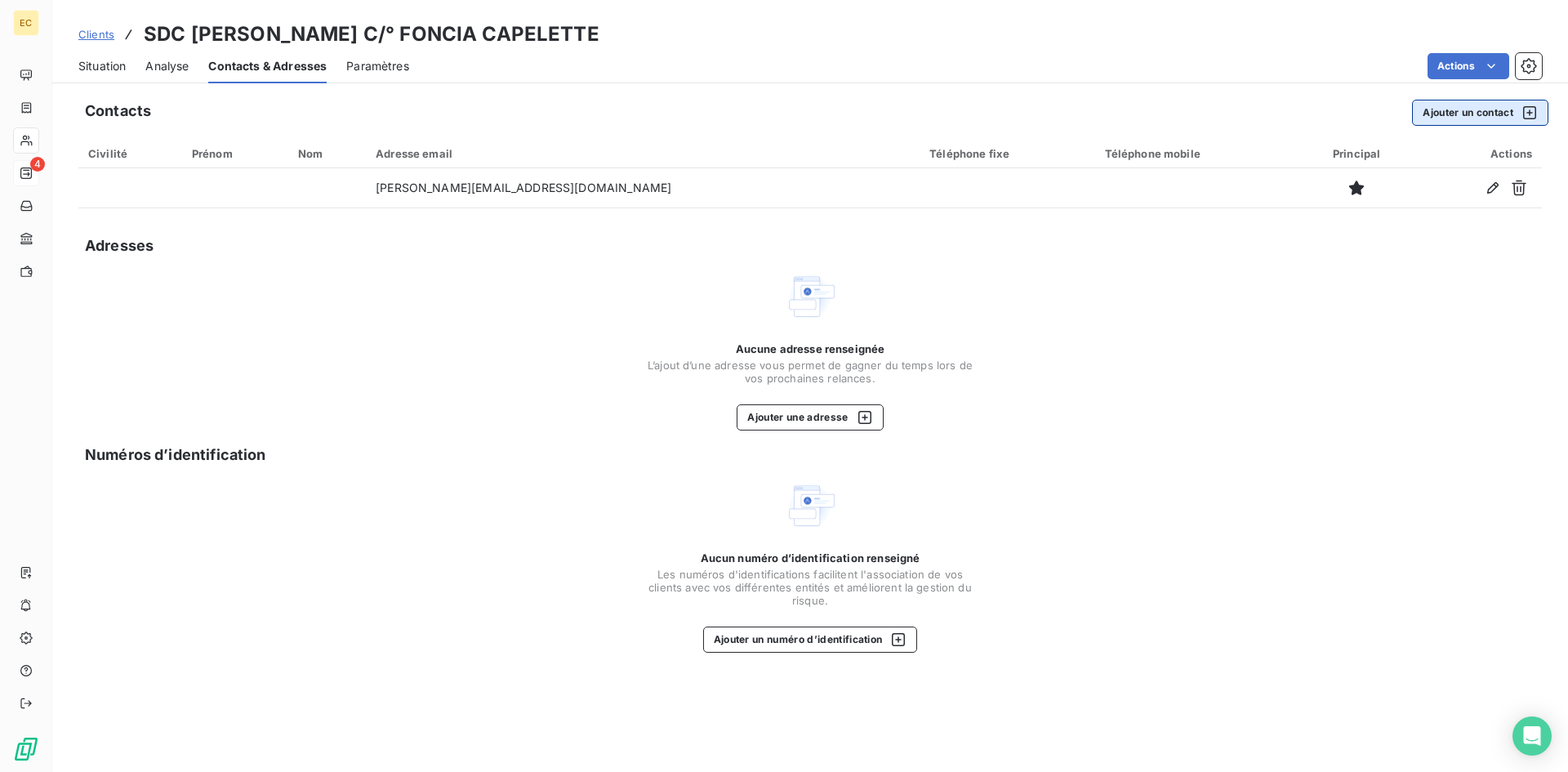
click at [1456, 116] on button "Ajouter un contact" at bounding box center [1480, 113] width 137 height 26
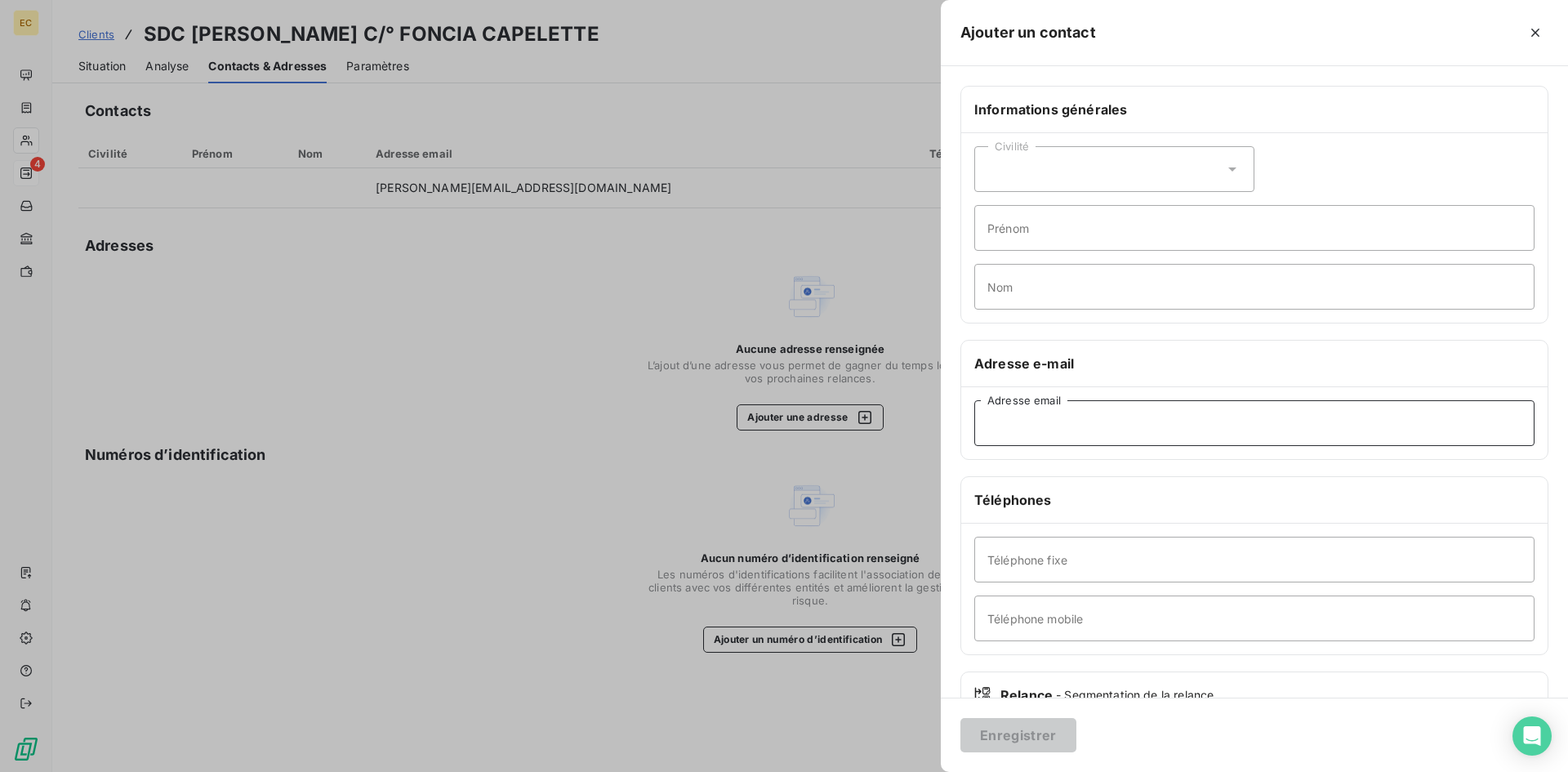
click at [1039, 416] on input "Adresse email" at bounding box center [1254, 423] width 560 height 45
paste input "stephane.darene@foncia.com"
type input "stephane.darene@foncia.com"
click at [1029, 729] on button "Enregistrer" at bounding box center [1017, 735] width 115 height 34
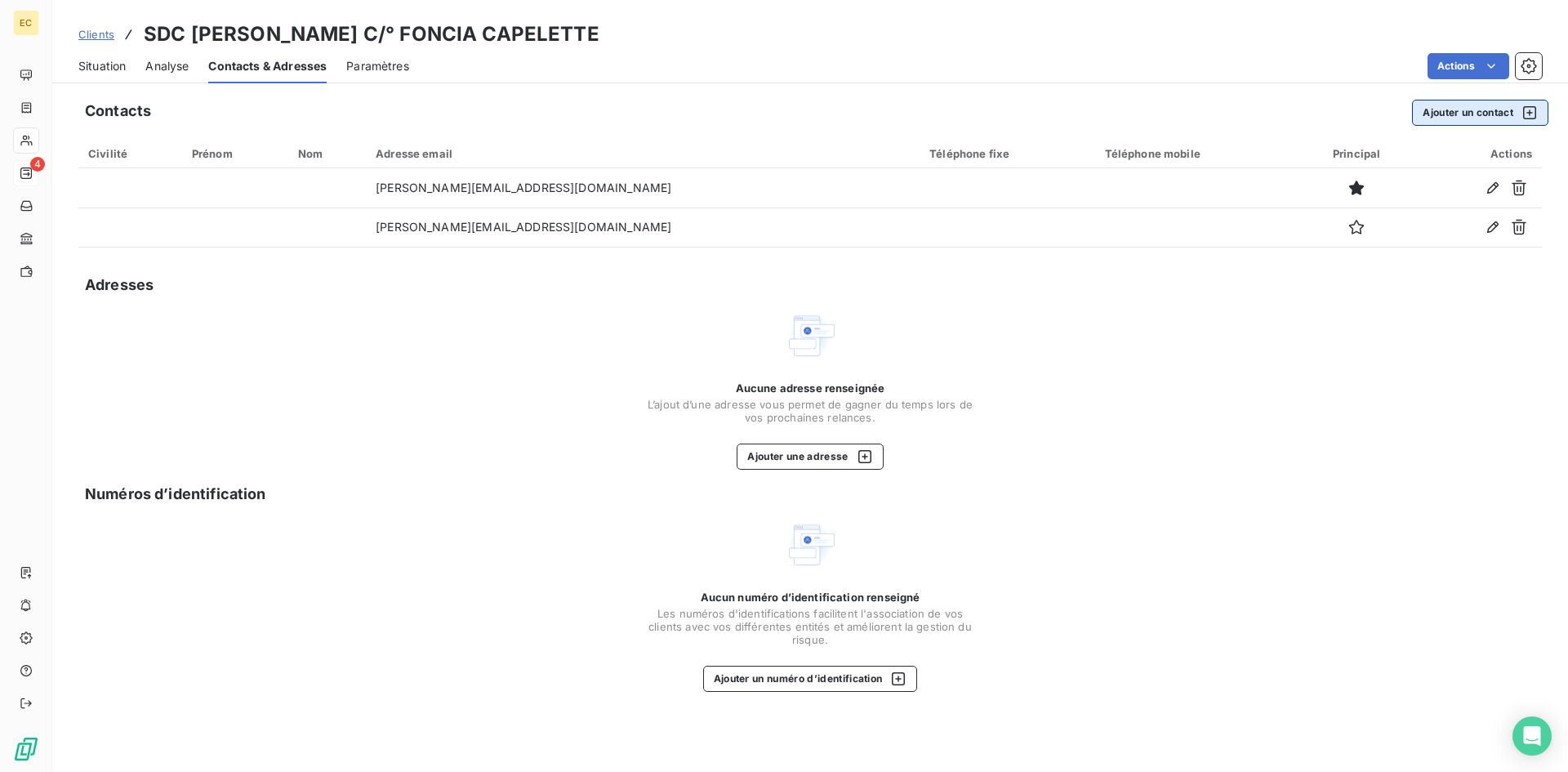
click at [1466, 116] on button "Ajouter un contact" at bounding box center [1480, 113] width 137 height 26
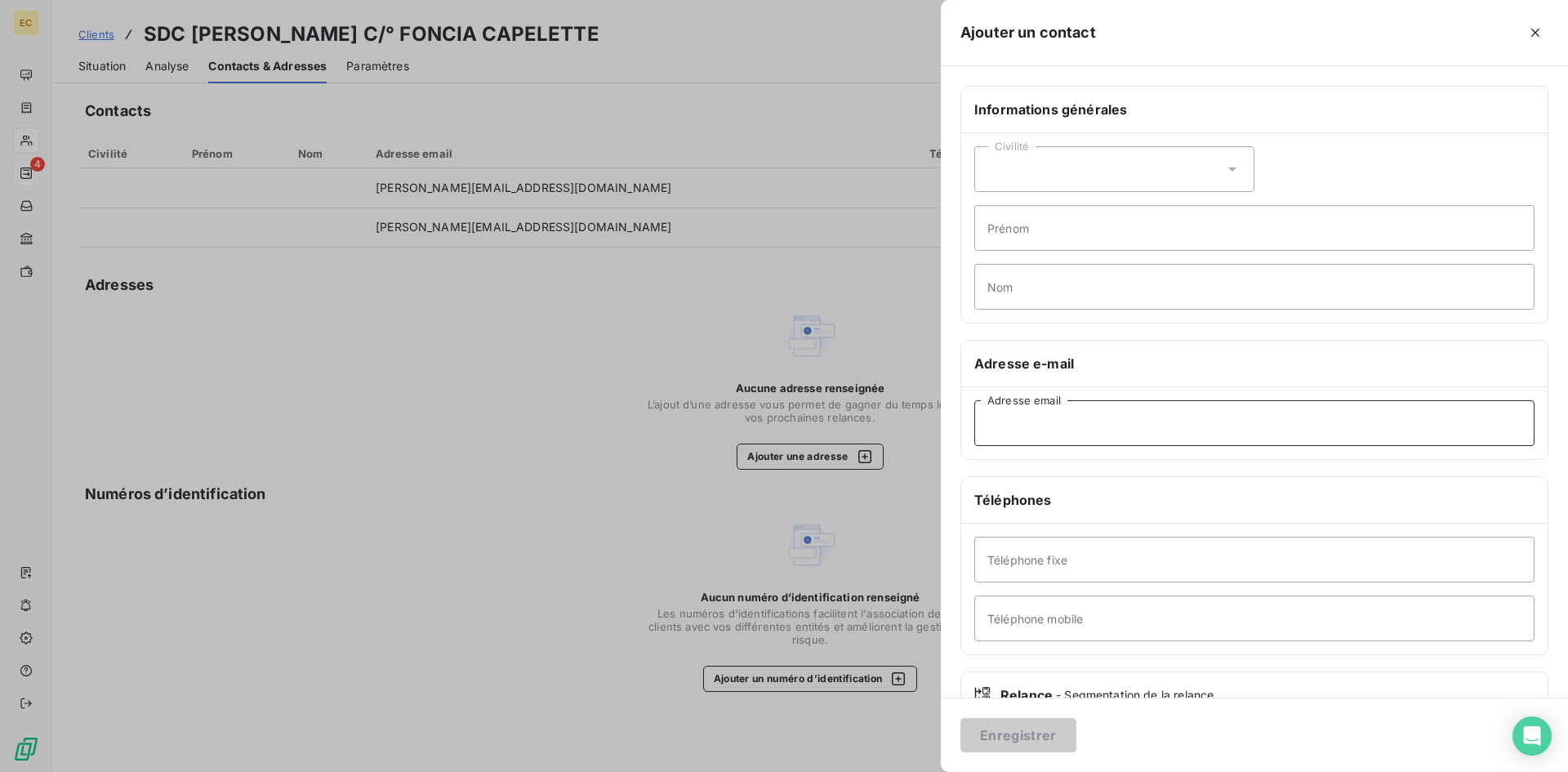
click at [1013, 422] on input "Adresse email" at bounding box center [1254, 423] width 560 height 45
paste input "faouza.ali@foncia.com"
type input "faouza.ali@foncia.com"
click at [1045, 729] on button "Enregistrer" at bounding box center [1017, 735] width 115 height 34
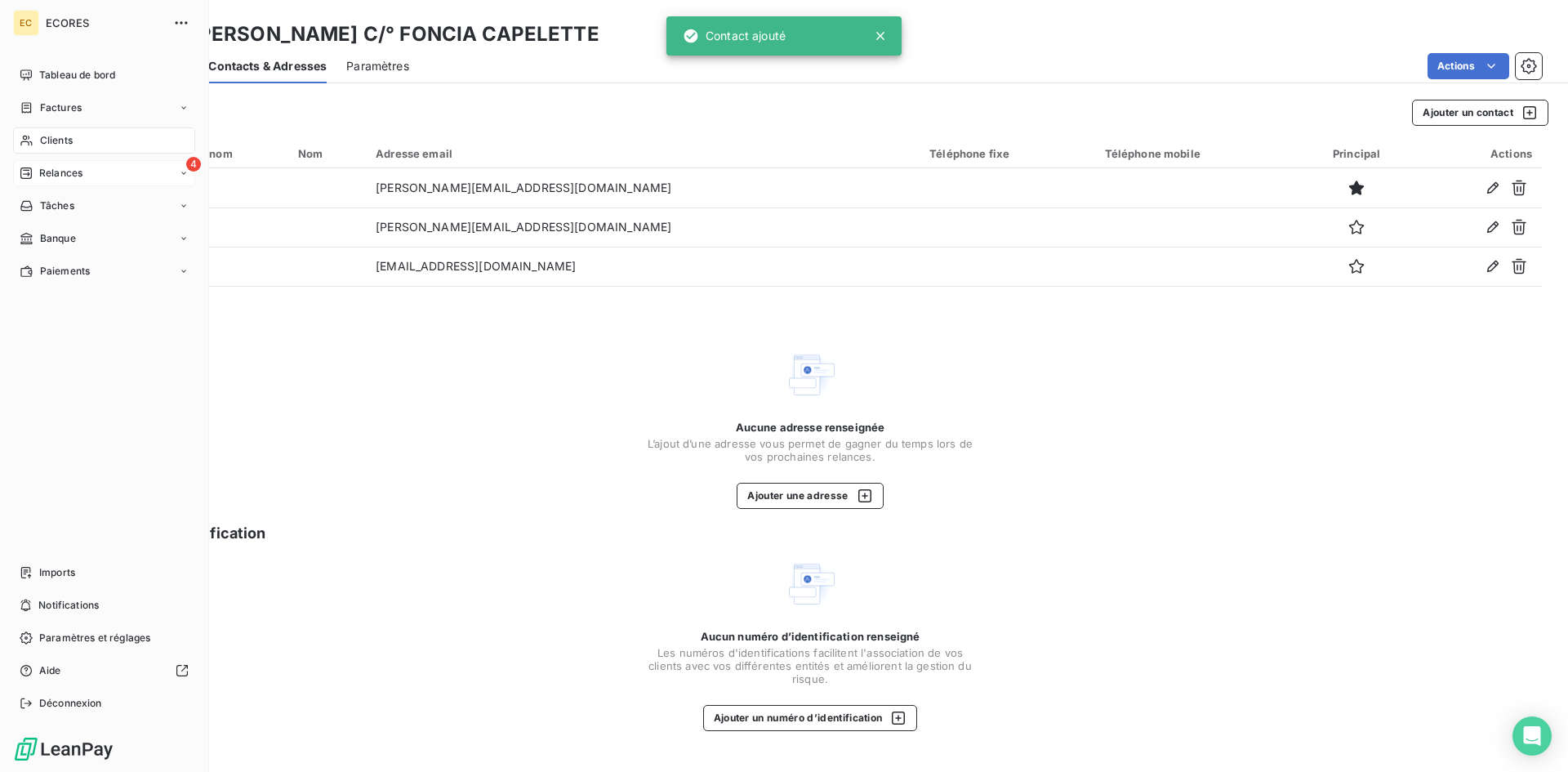
click at [49, 172] on span "Relances" at bounding box center [60, 173] width 43 height 15
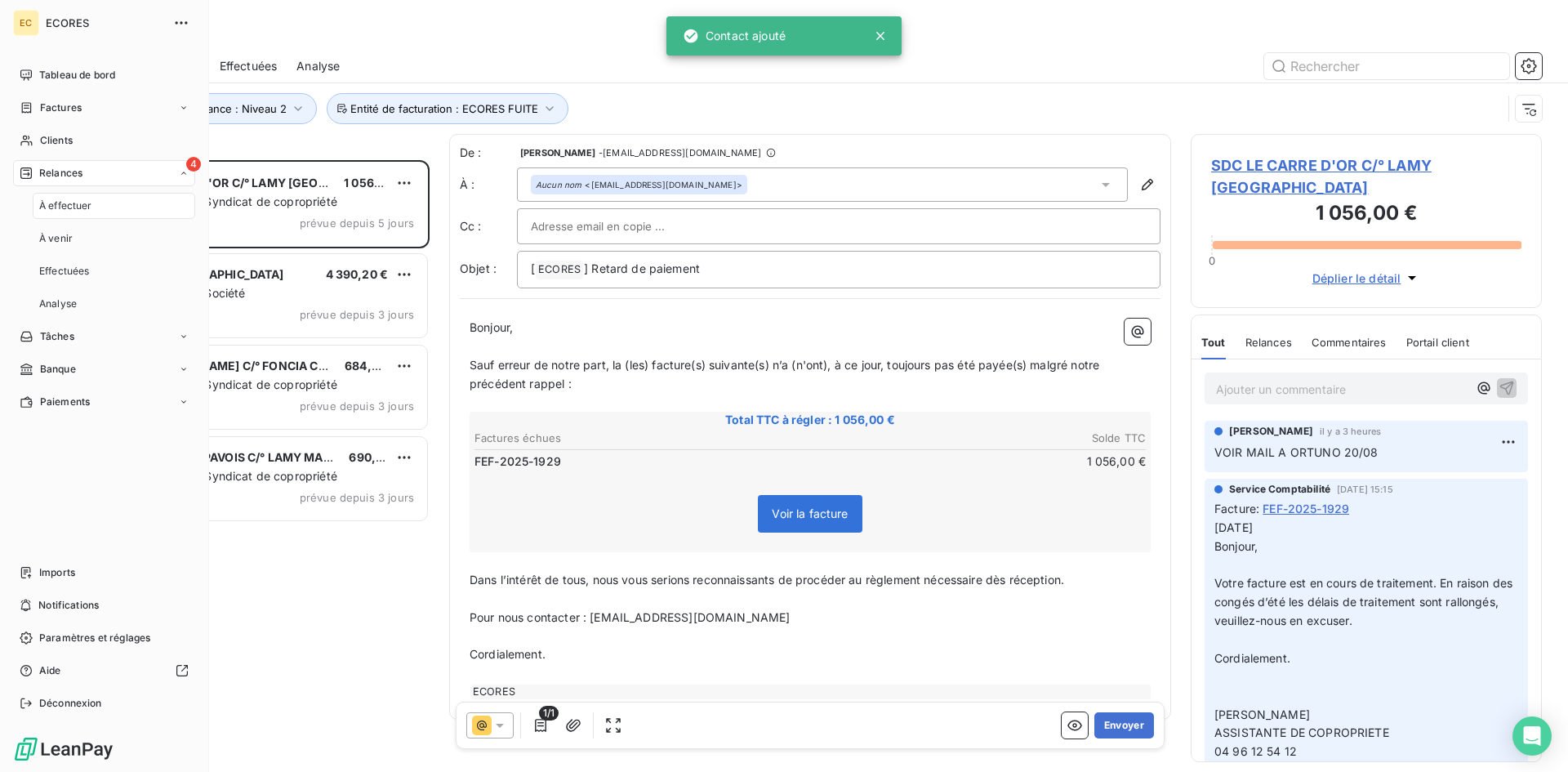
scroll to position [600, 339]
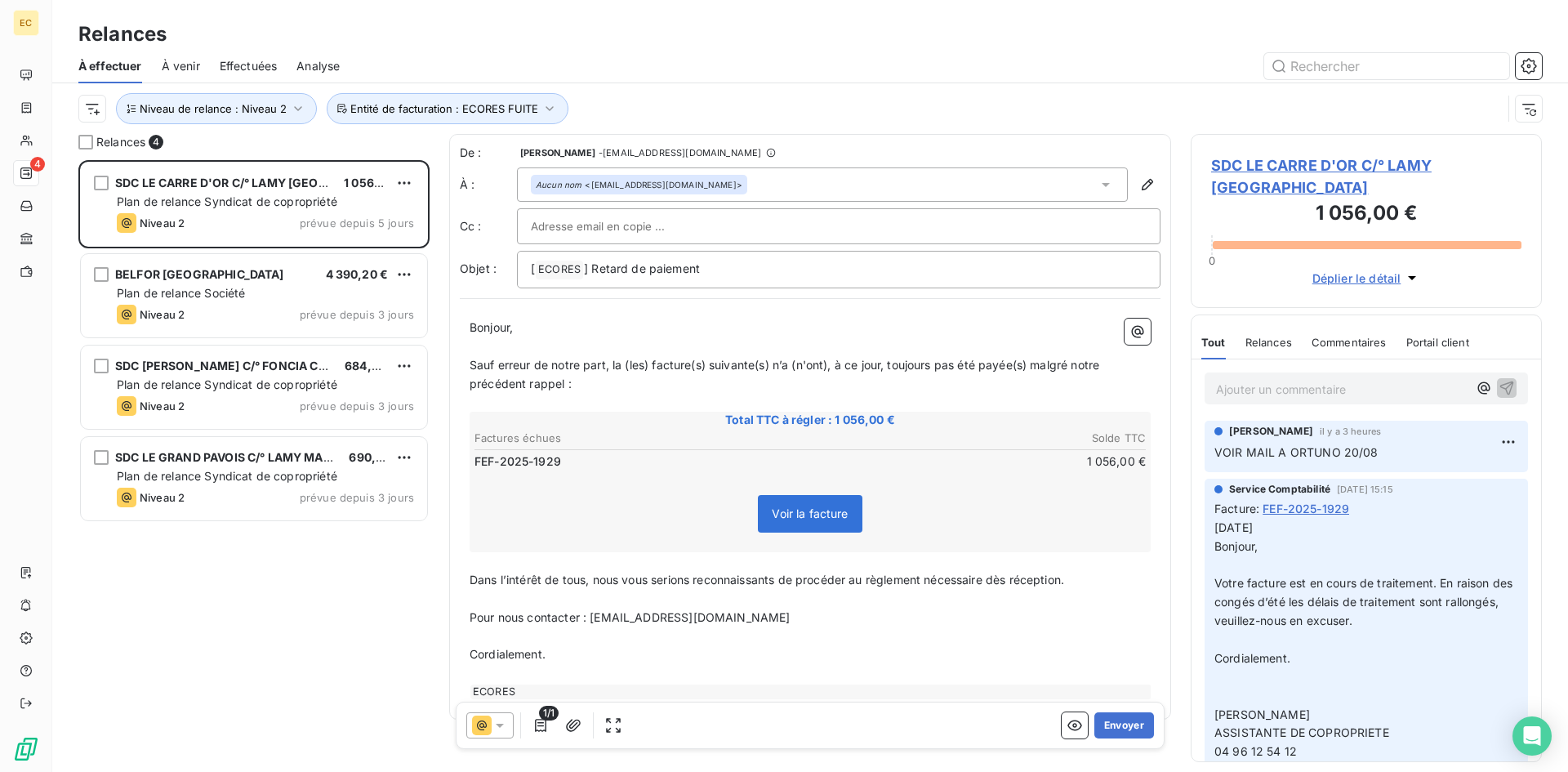
click at [698, 247] on div "De : Patricia TORRES - rappels@leanpay.io À : Aucun nom <stejas@lamy-immobilier…" at bounding box center [810, 216] width 700 height 144
click at [650, 231] on input "text" at bounding box center [618, 227] width 176 height 25
click at [1098, 179] on icon at bounding box center [1106, 185] width 17 height 17
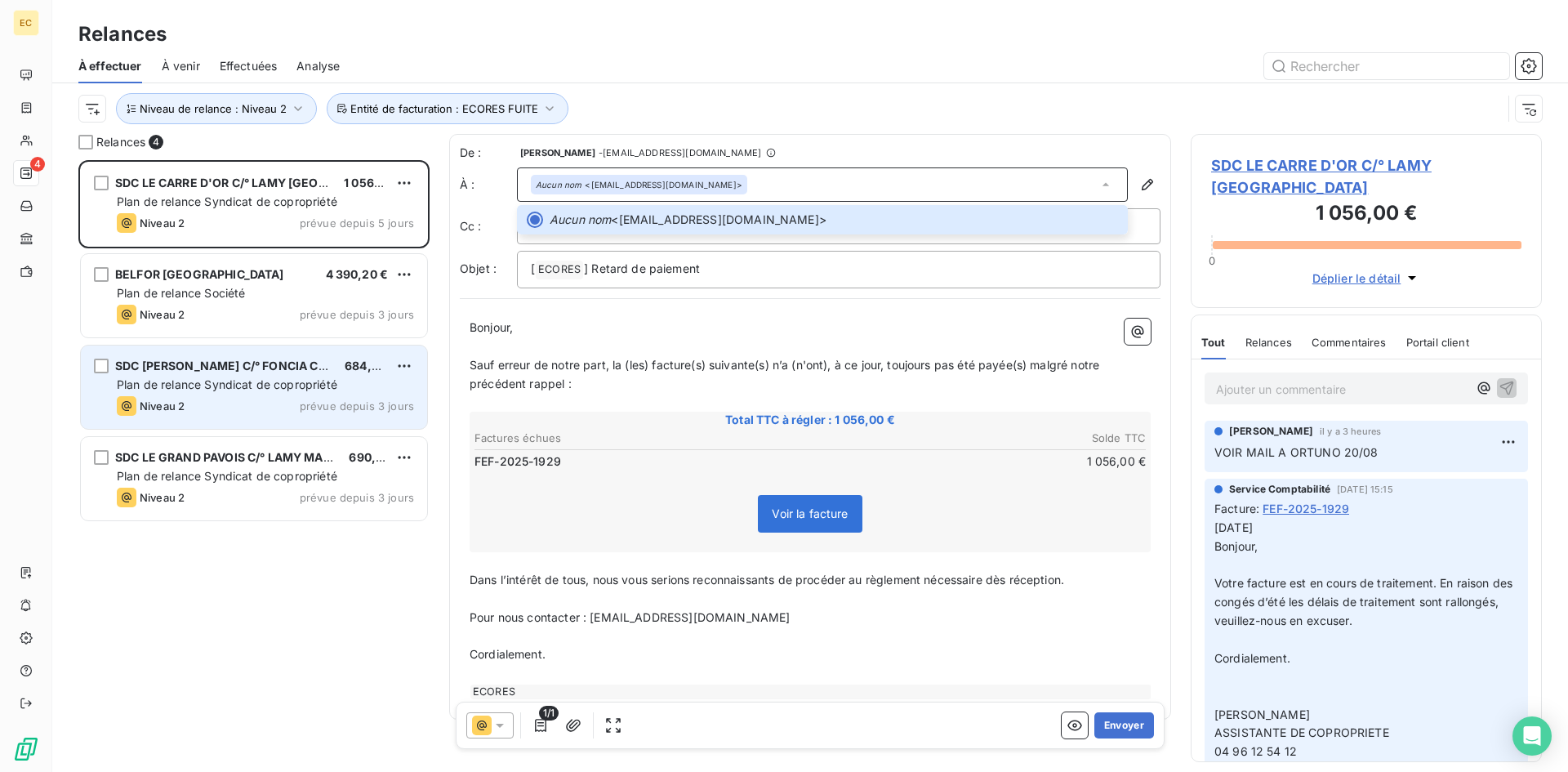
click at [188, 383] on span "Plan de relance Syndicat de copropriété" at bounding box center [226, 384] width 221 height 14
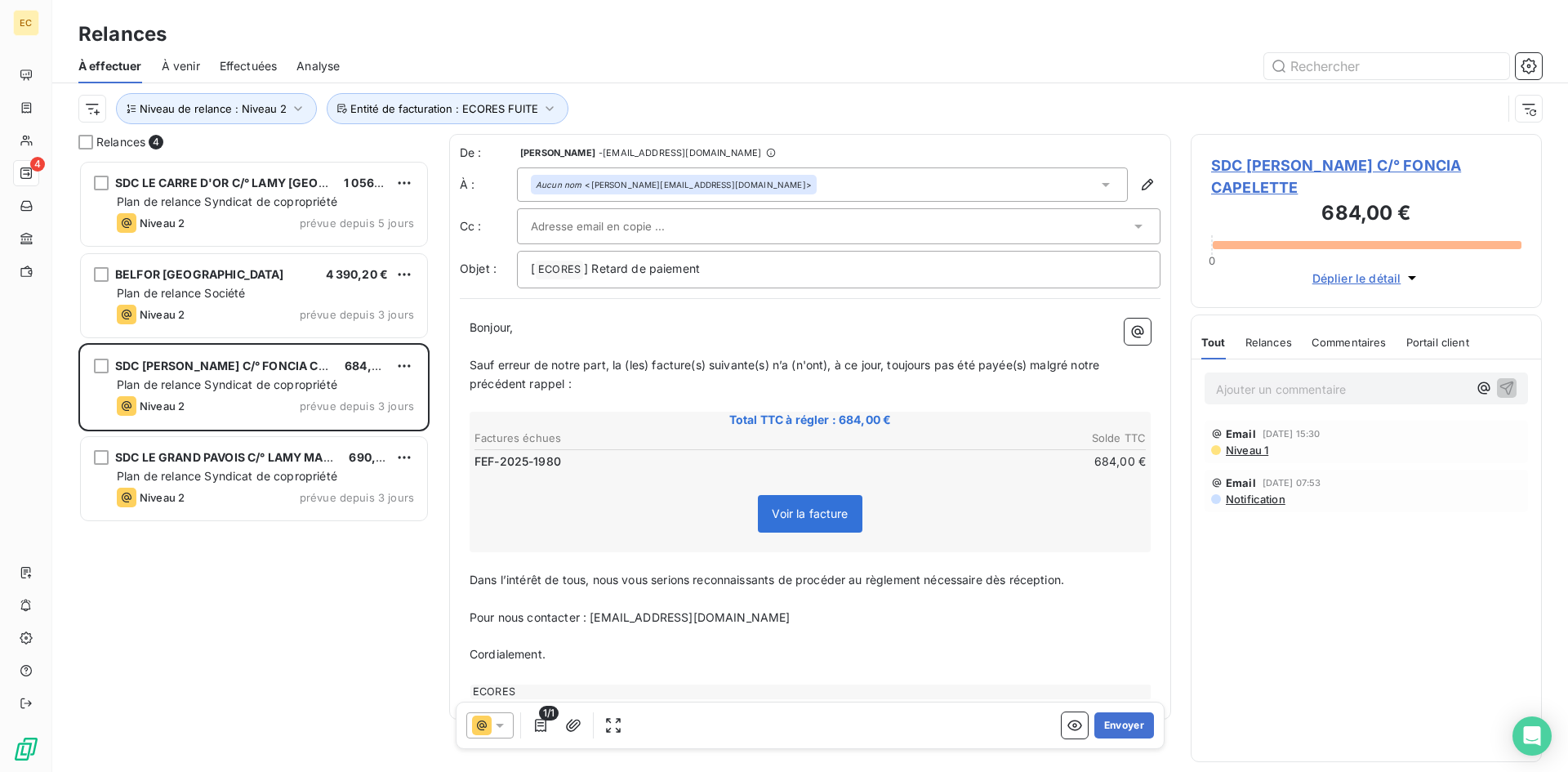
click at [1098, 186] on icon at bounding box center [1106, 185] width 17 height 17
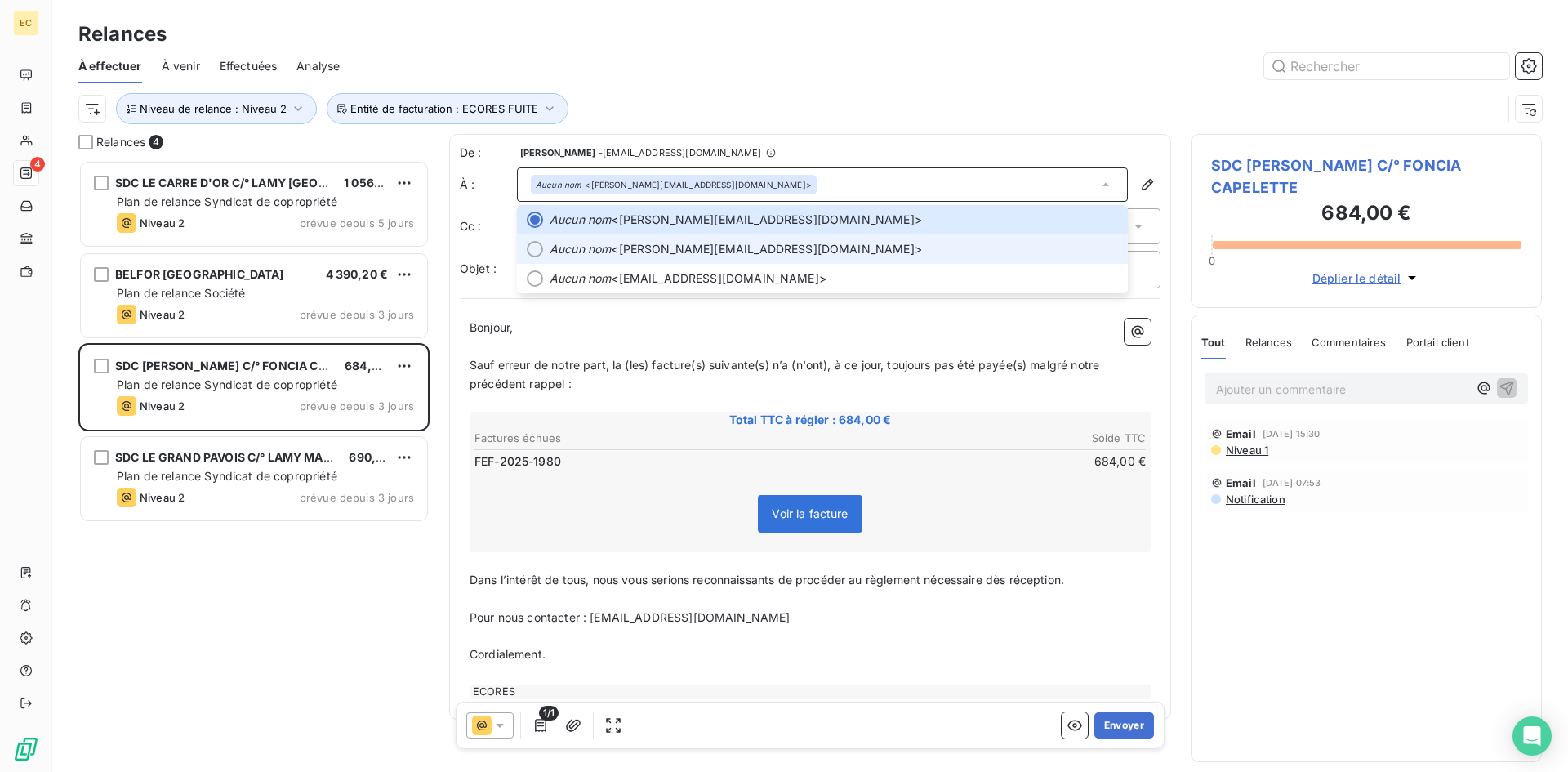
click at [534, 251] on div at bounding box center [535, 250] width 17 height 17
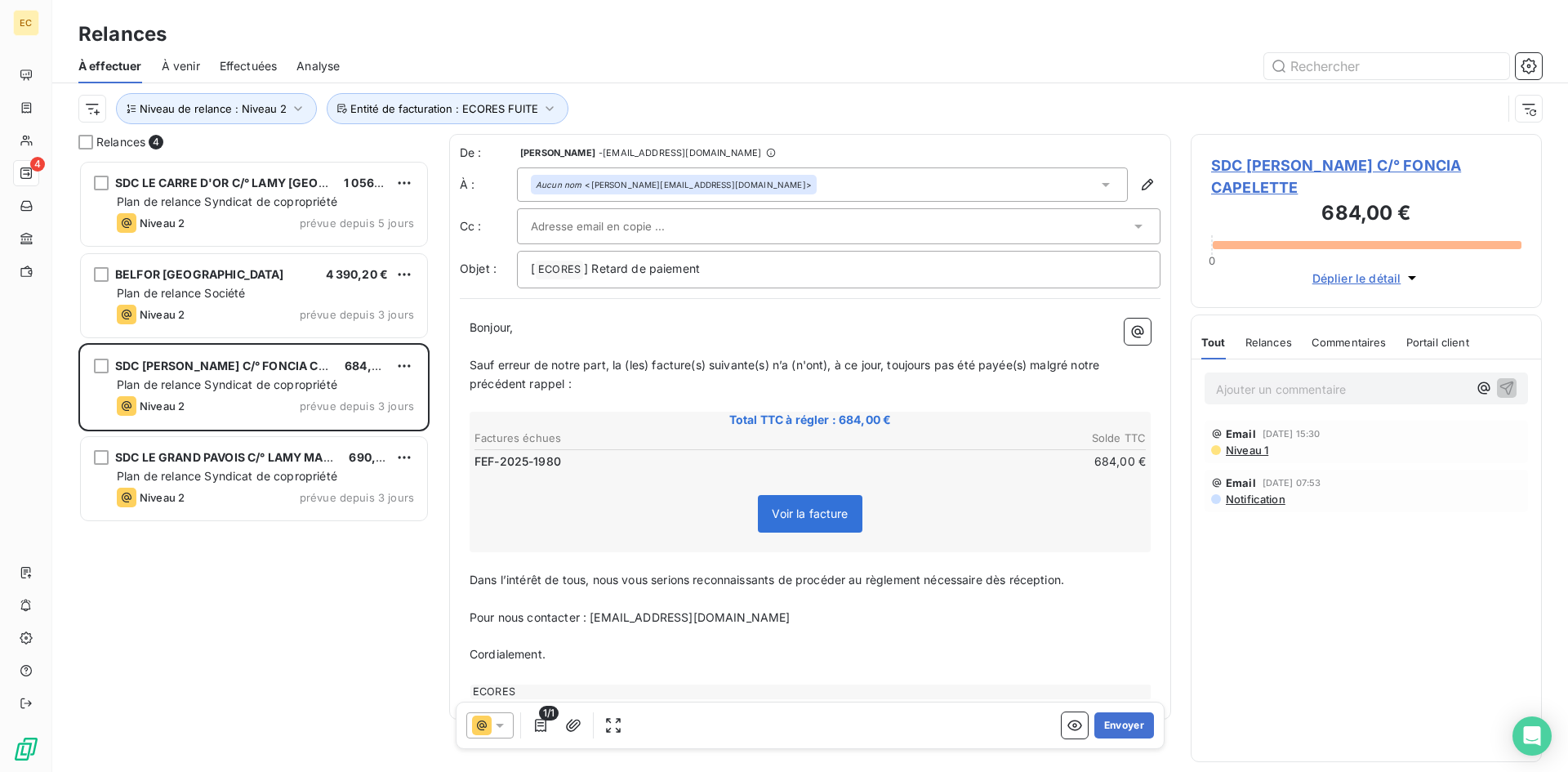
click at [546, 235] on input "text" at bounding box center [618, 227] width 176 height 25
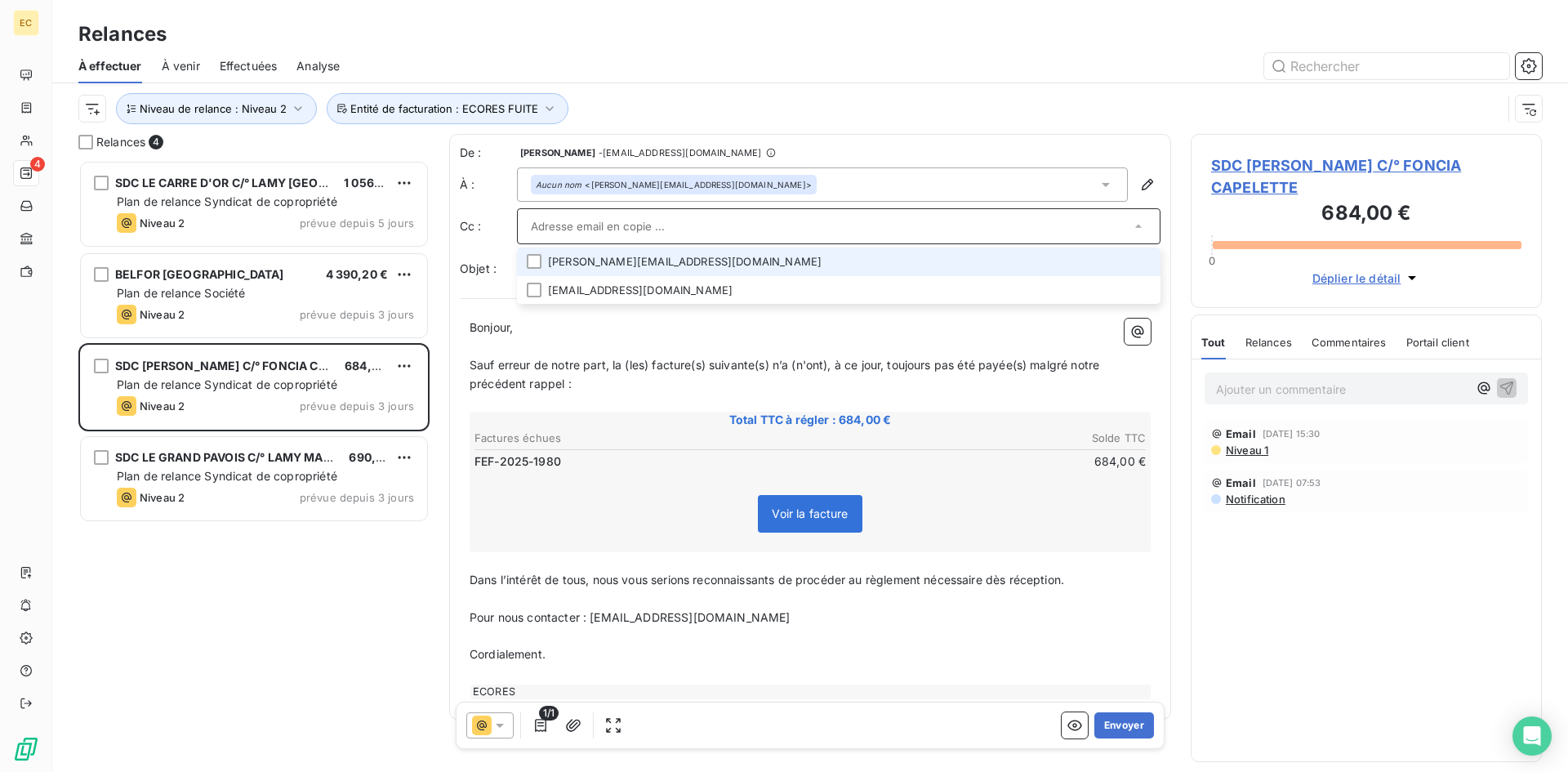
paste input "faouza.ali@foncia.com"
type input "faouza.ali@foncia.com"
click at [556, 267] on li "faouza.ali@foncia.com" at bounding box center [838, 262] width 643 height 29
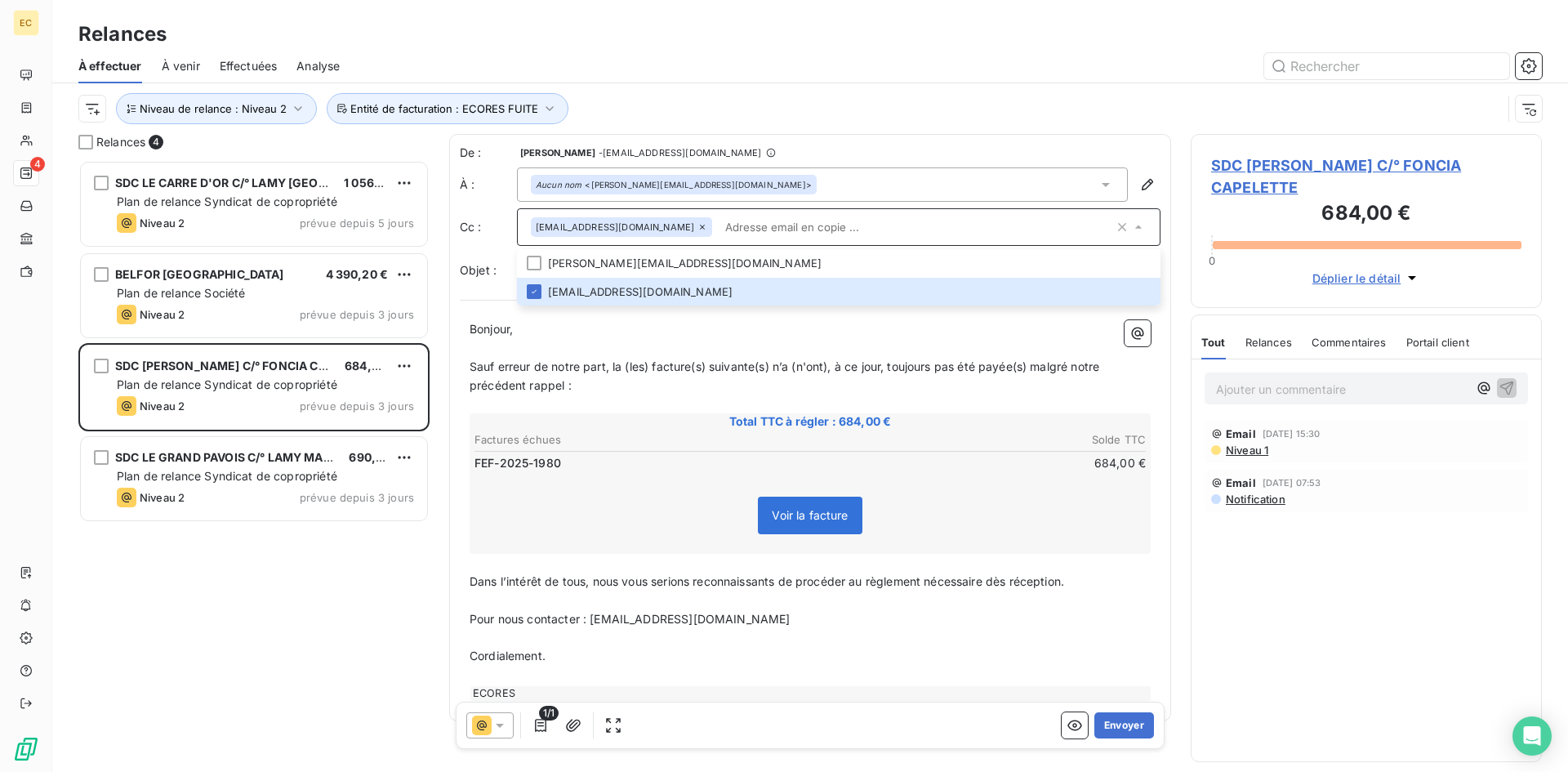
click at [831, 193] on div "Aucun nom <stephane.darene@foncia.com>" at bounding box center [821, 184] width 611 height 34
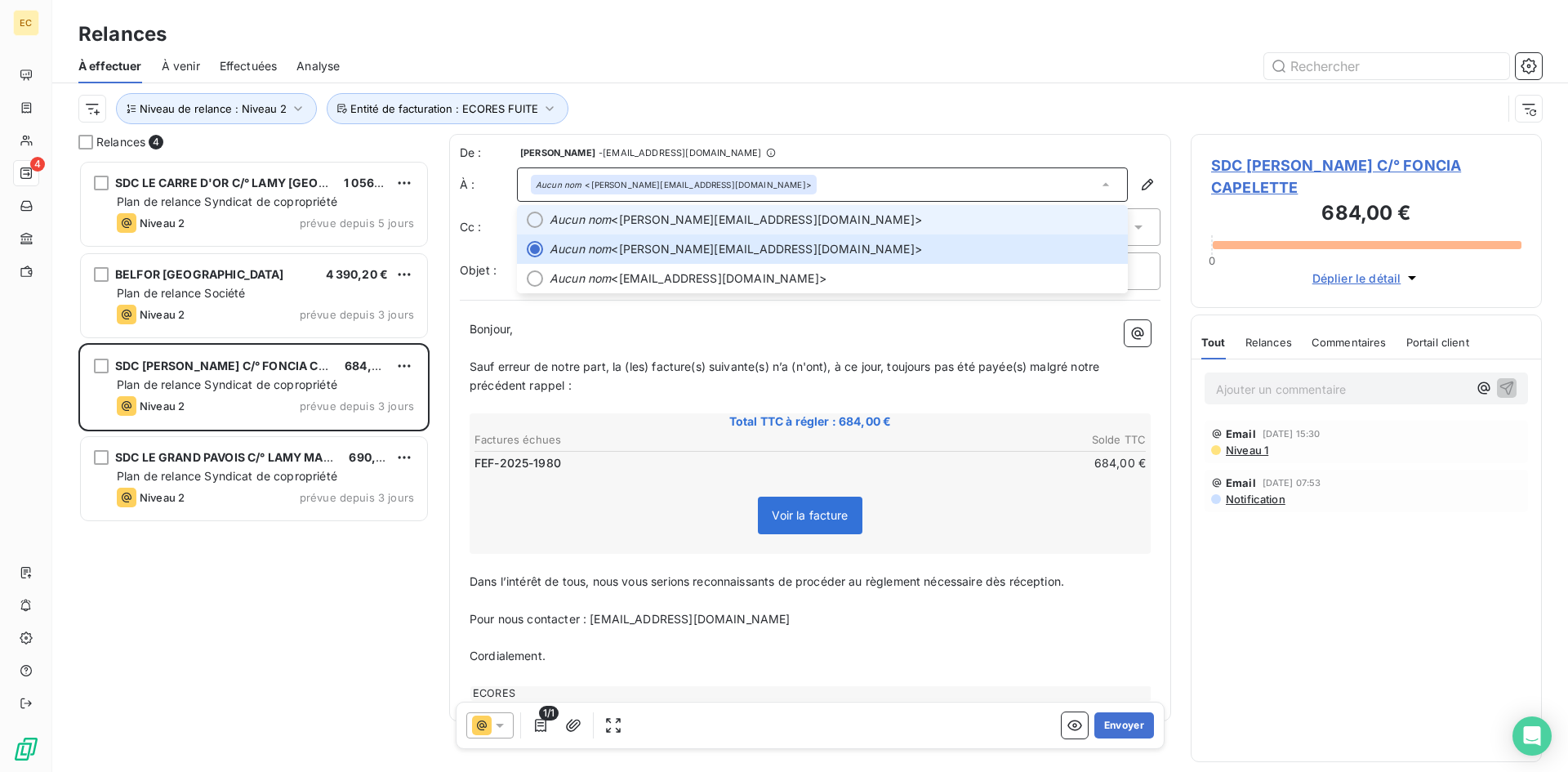
click at [756, 215] on span "Aucun nom <sabrina.paganelli@foncia.com>" at bounding box center [833, 220] width 568 height 17
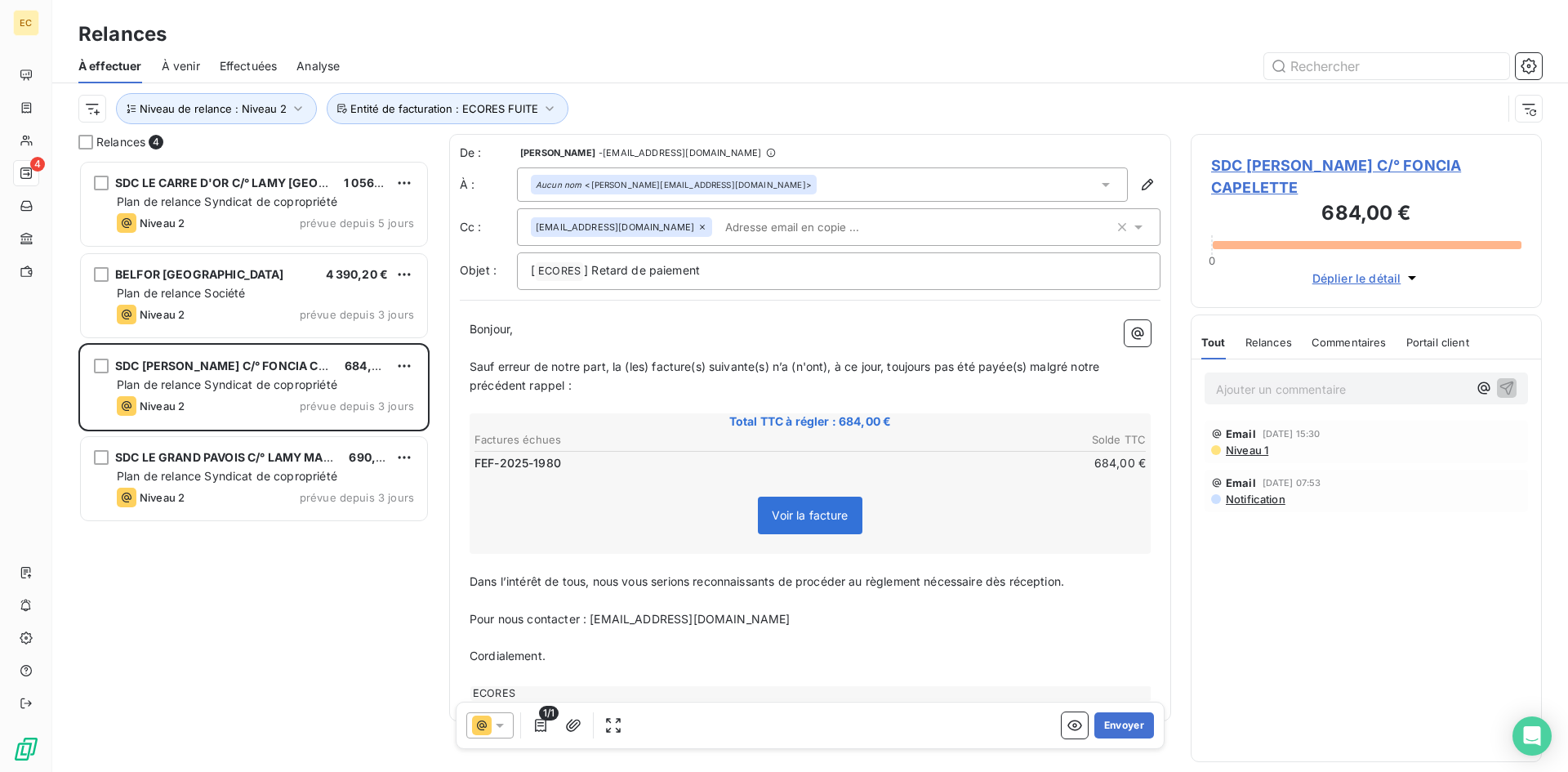
click at [719, 227] on input "text" at bounding box center [813, 227] width 188 height 25
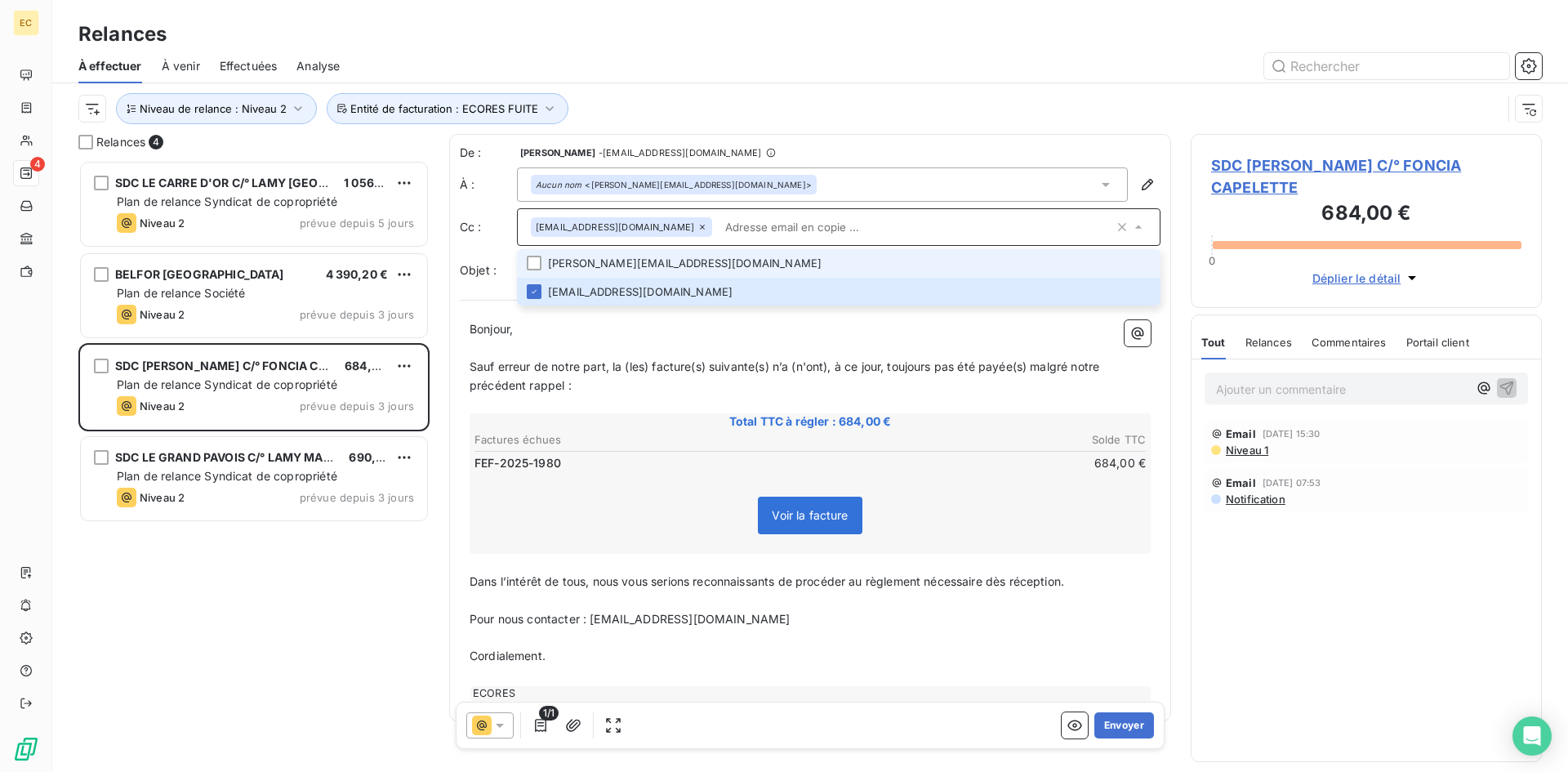
click at [608, 263] on li "stephane.darene@foncia.com" at bounding box center [838, 263] width 643 height 29
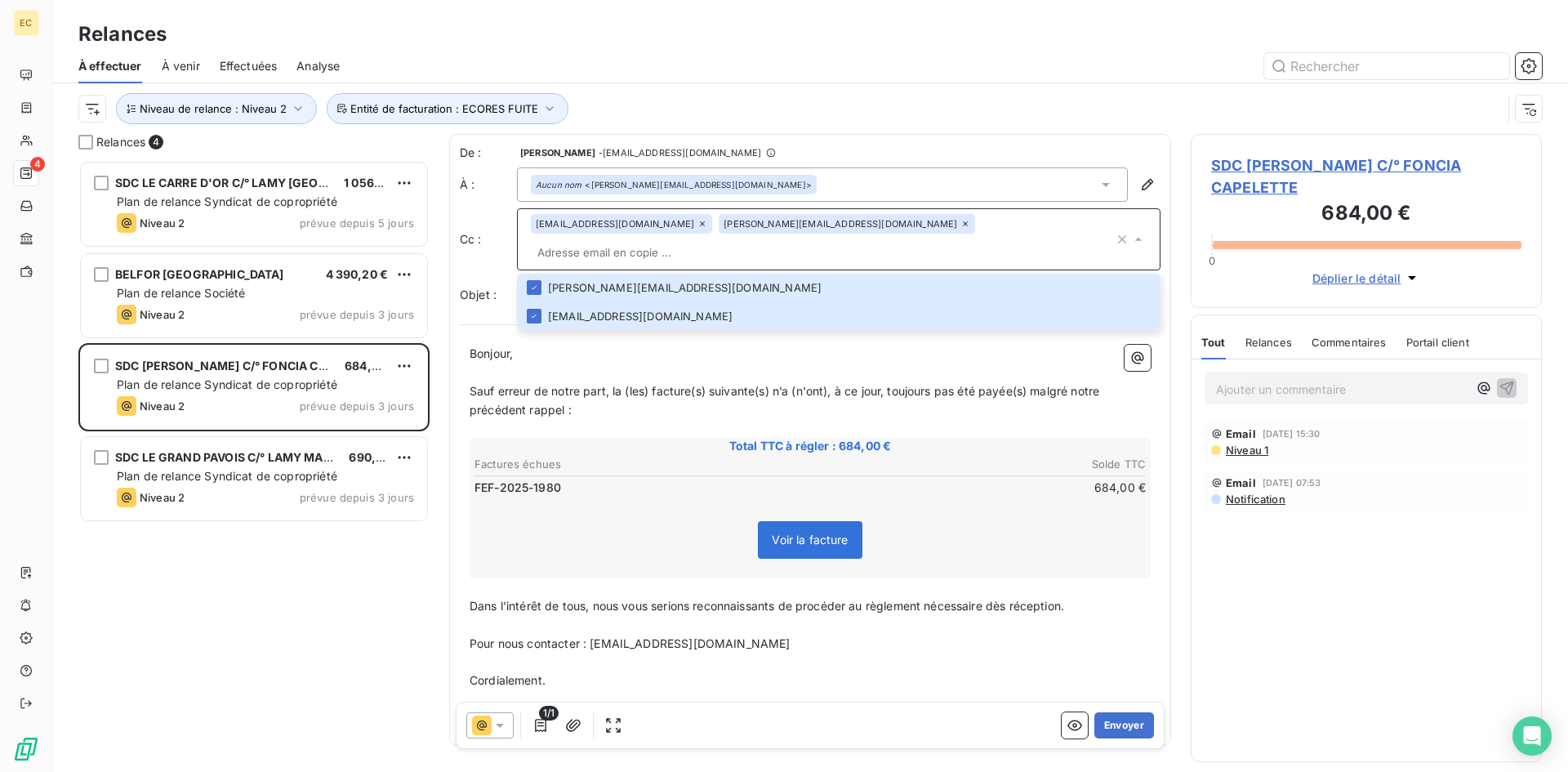
click at [973, 653] on p "﻿" at bounding box center [809, 662] width 681 height 18
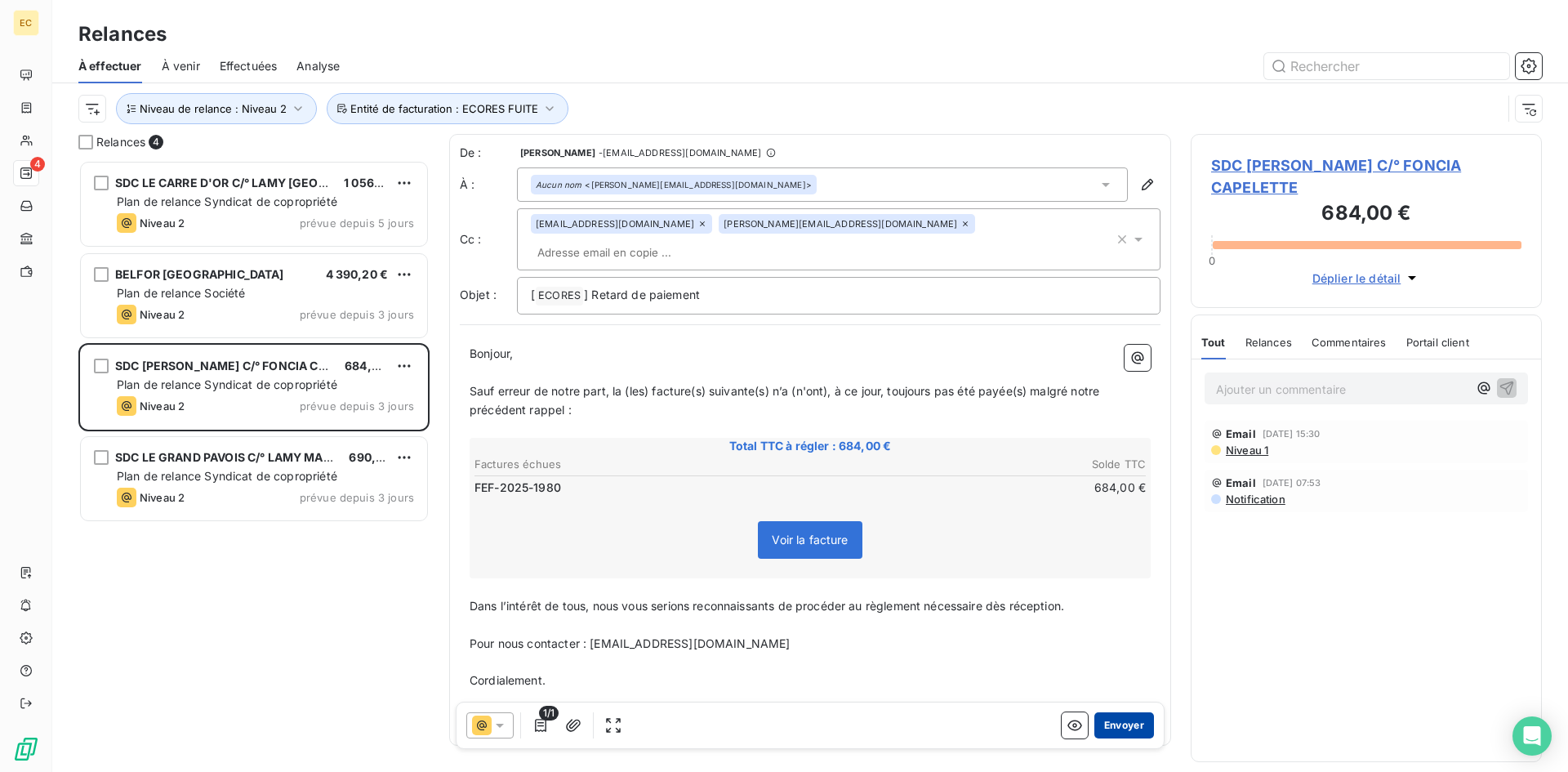
click at [1118, 728] on button "Envoyer" at bounding box center [1124, 726] width 60 height 26
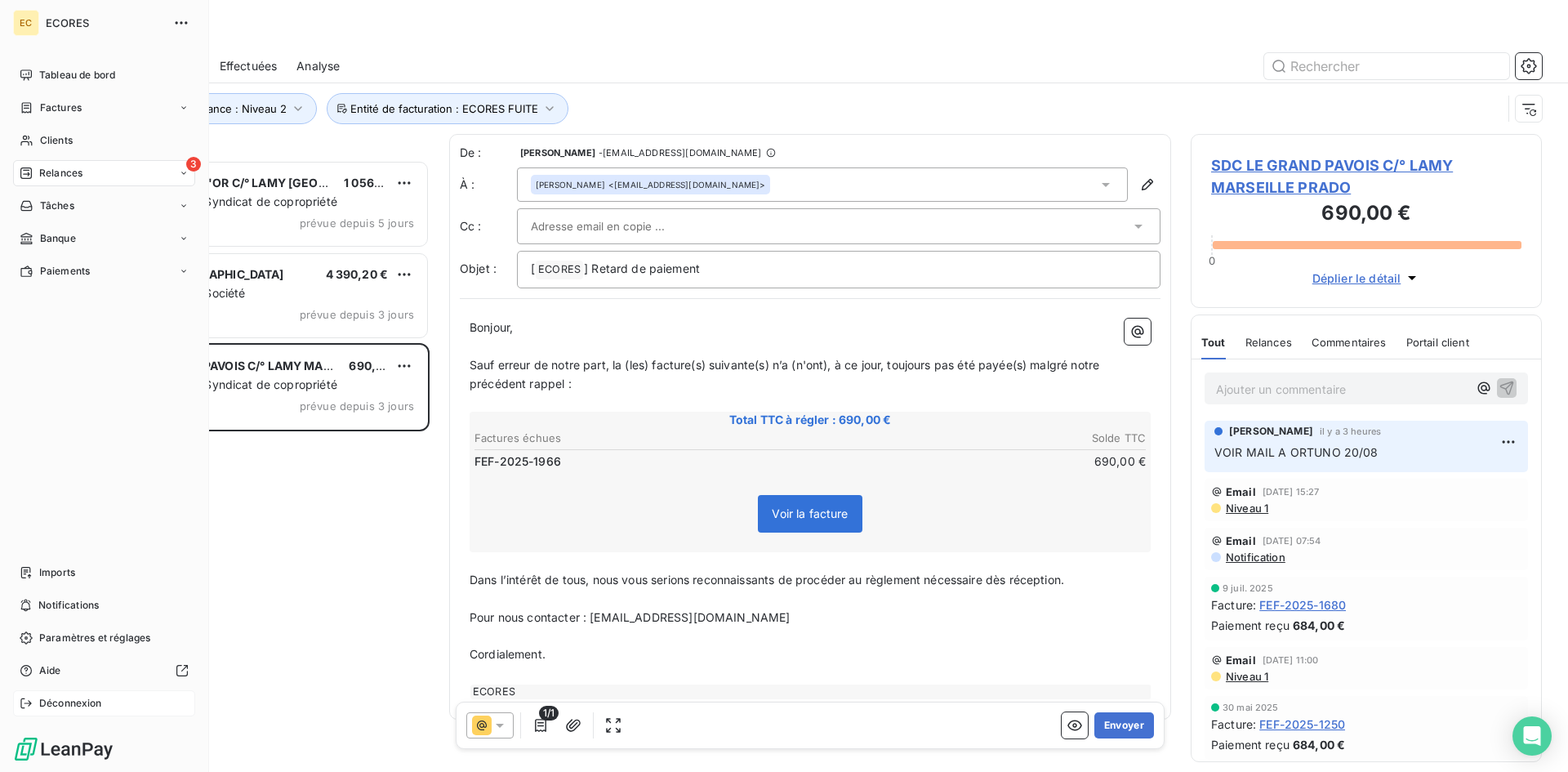
click at [80, 706] on span "Déconnexion" at bounding box center [70, 704] width 63 height 15
